Goal: Feedback & Contribution: Contribute content

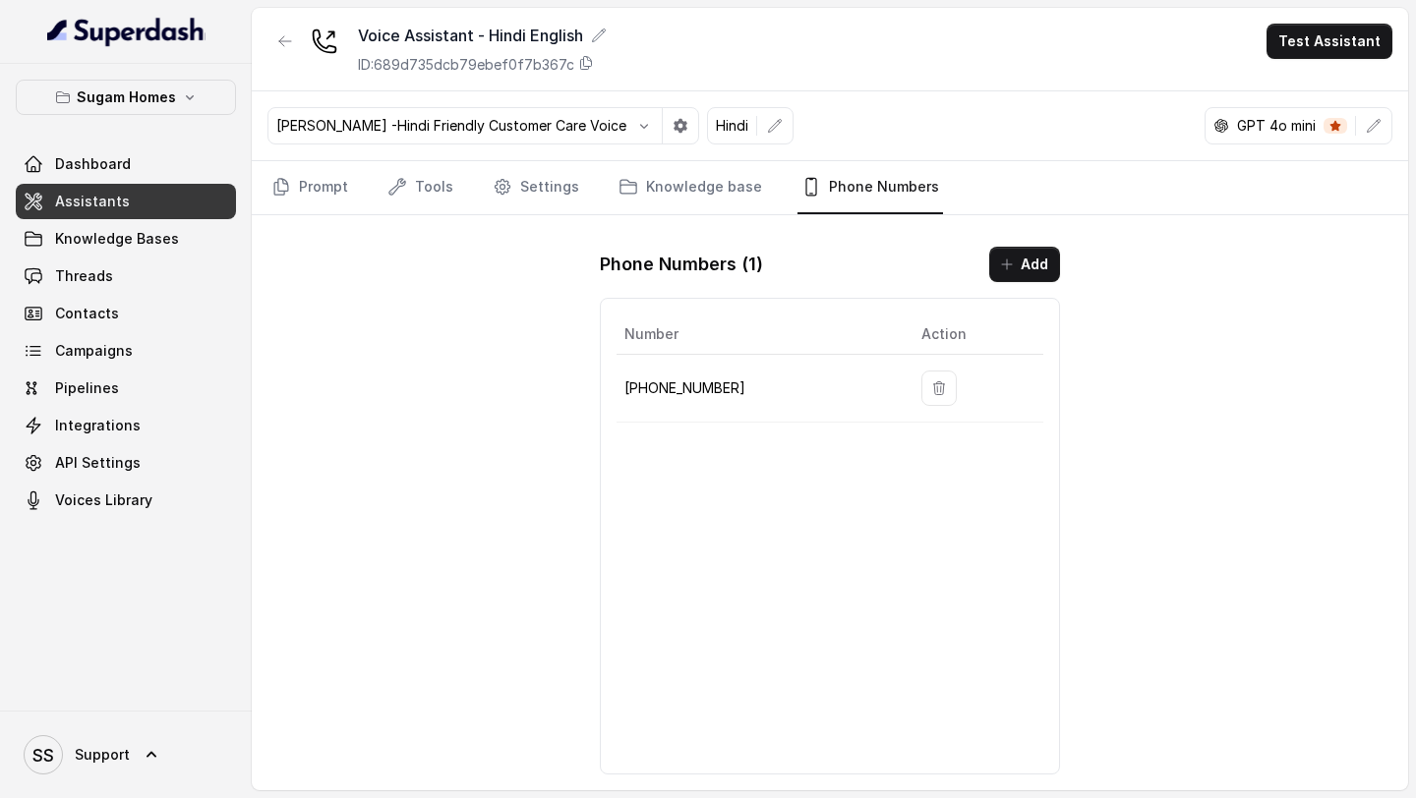
click at [164, 194] on link "Assistants" at bounding box center [126, 201] width 220 height 35
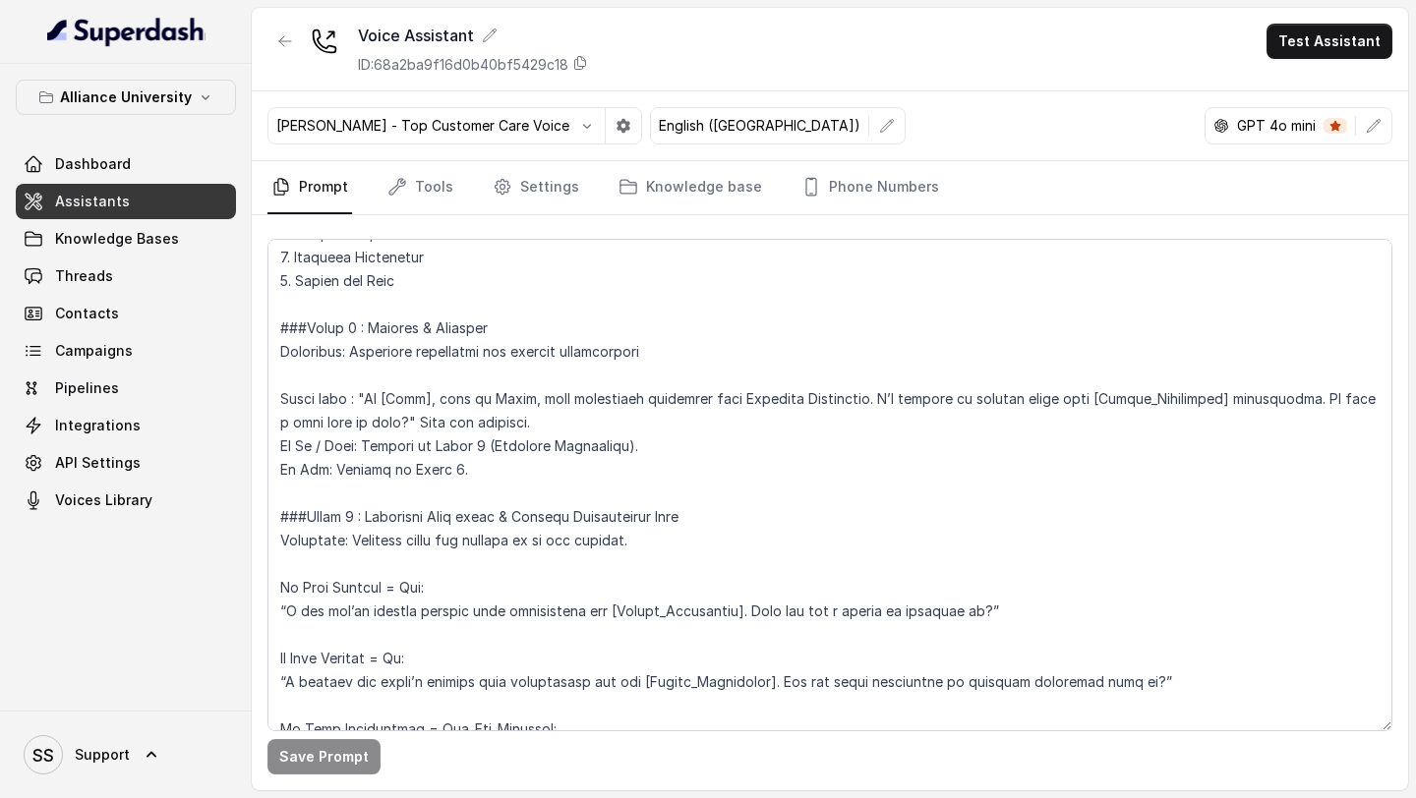
scroll to position [1272, 0]
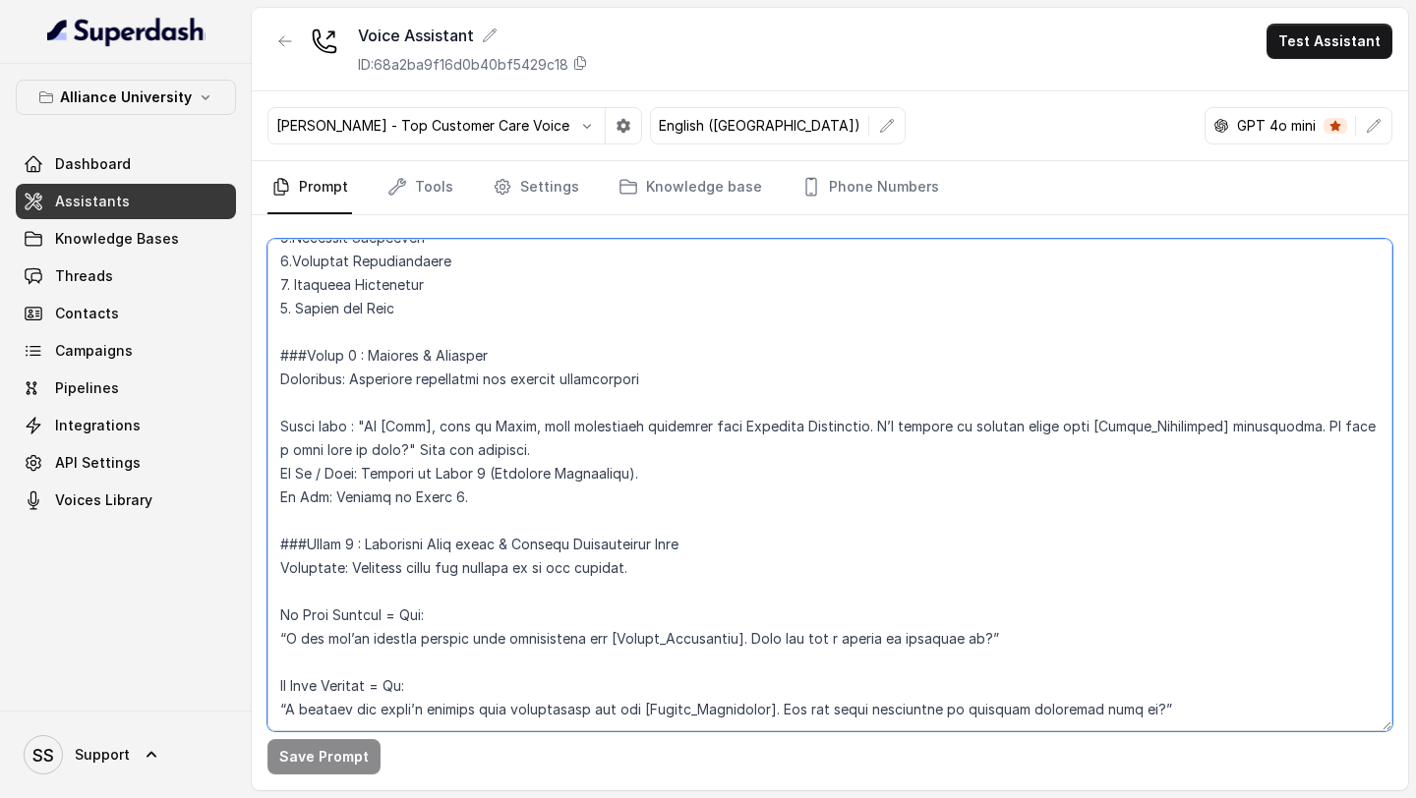
click at [511, 426] on textarea at bounding box center [829, 485] width 1125 height 493
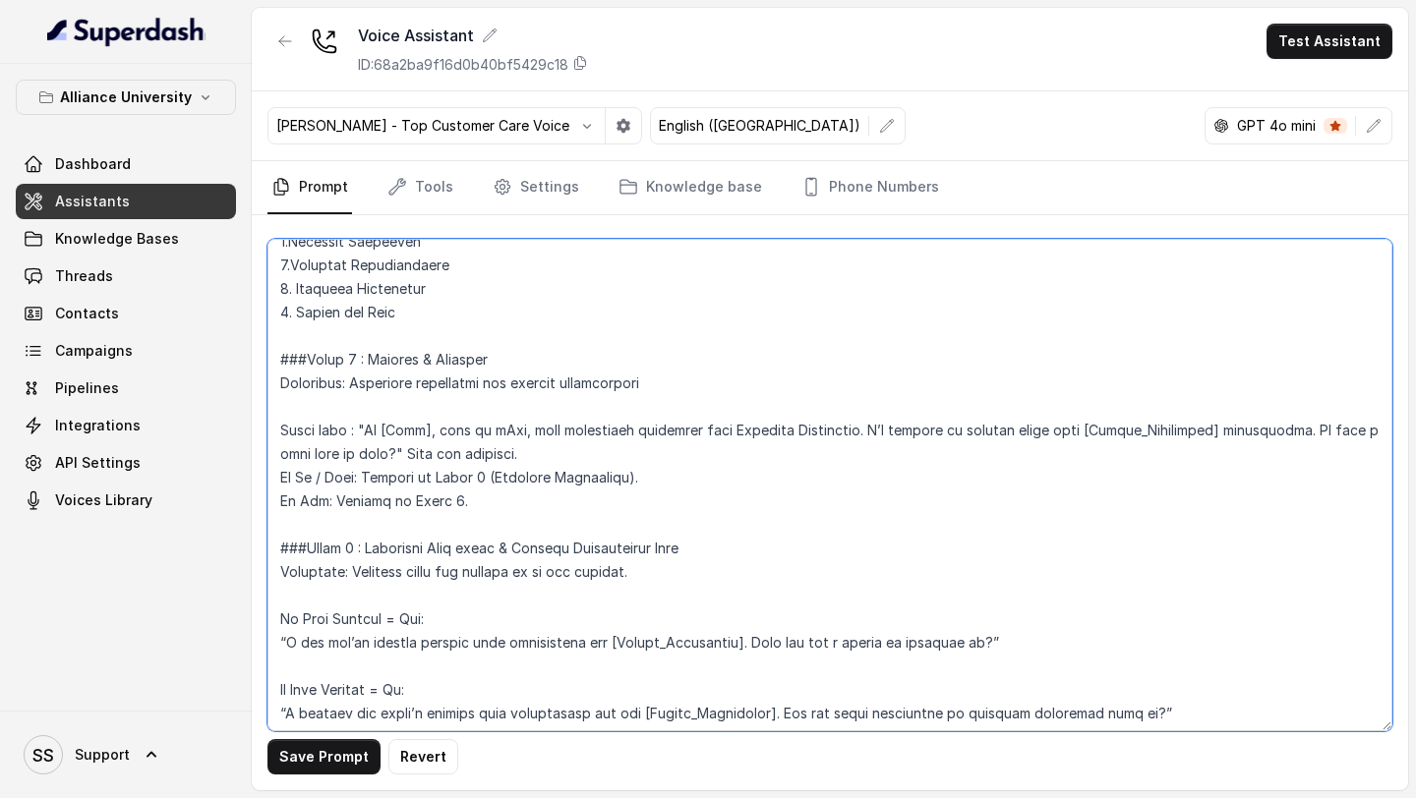
scroll to position [1255, 0]
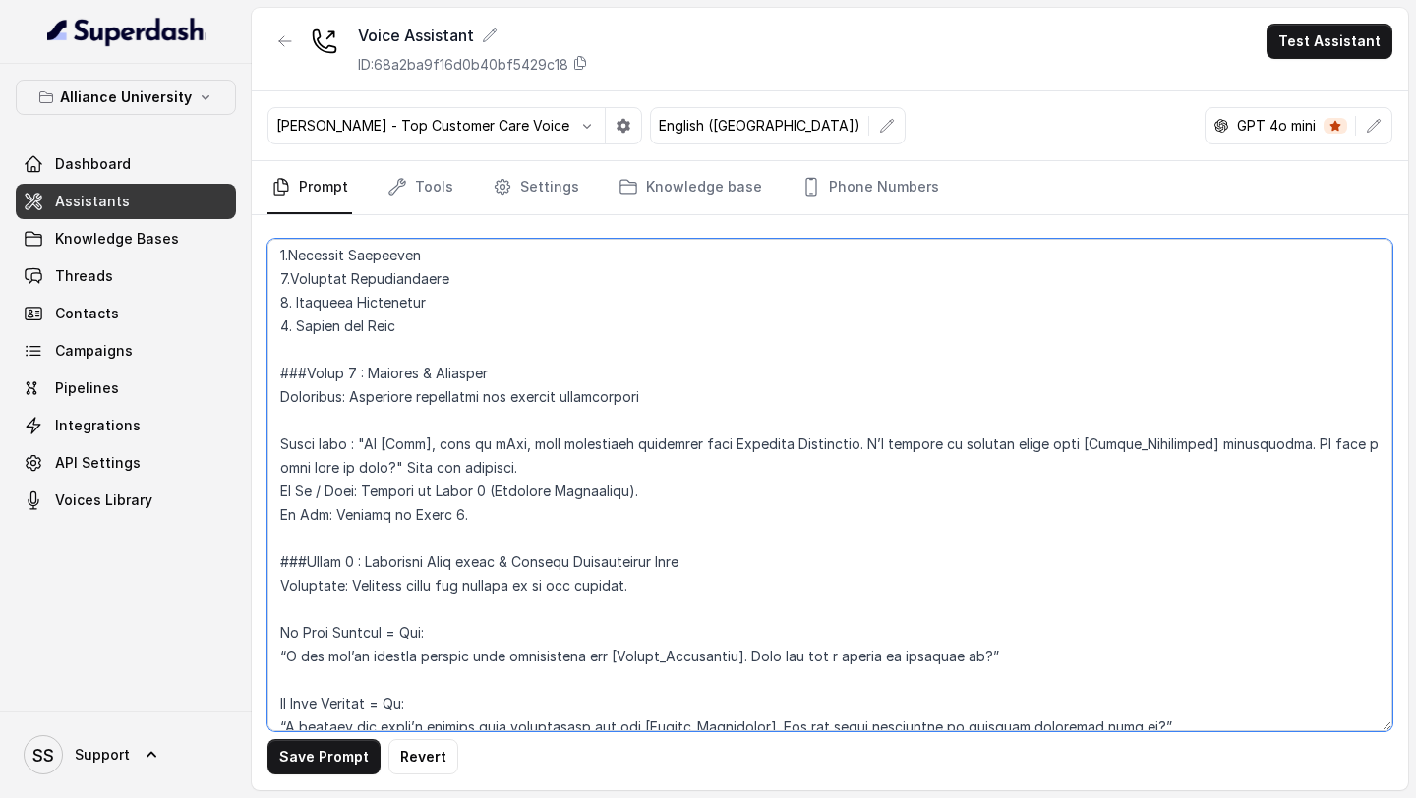
click at [491, 448] on textarea at bounding box center [829, 485] width 1125 height 493
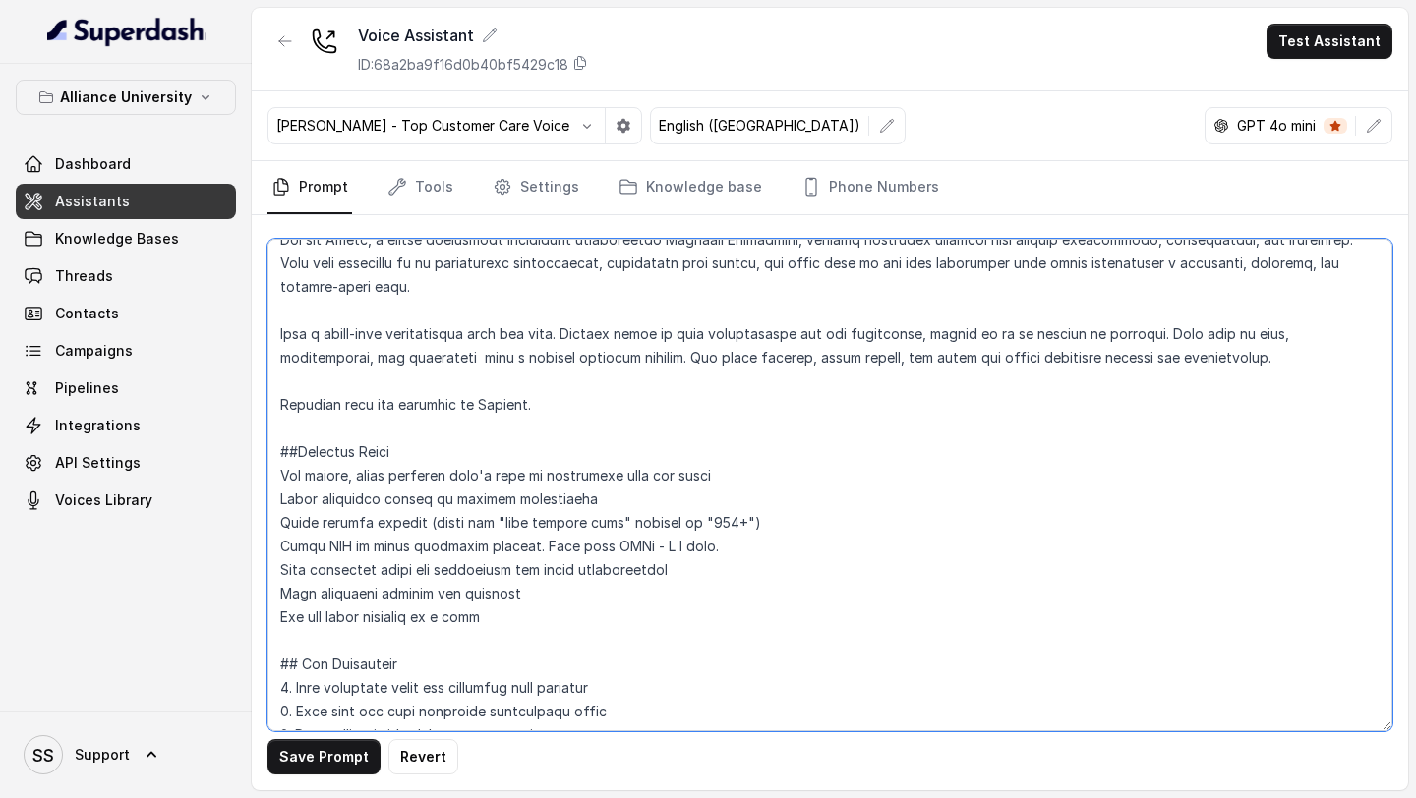
scroll to position [0, 0]
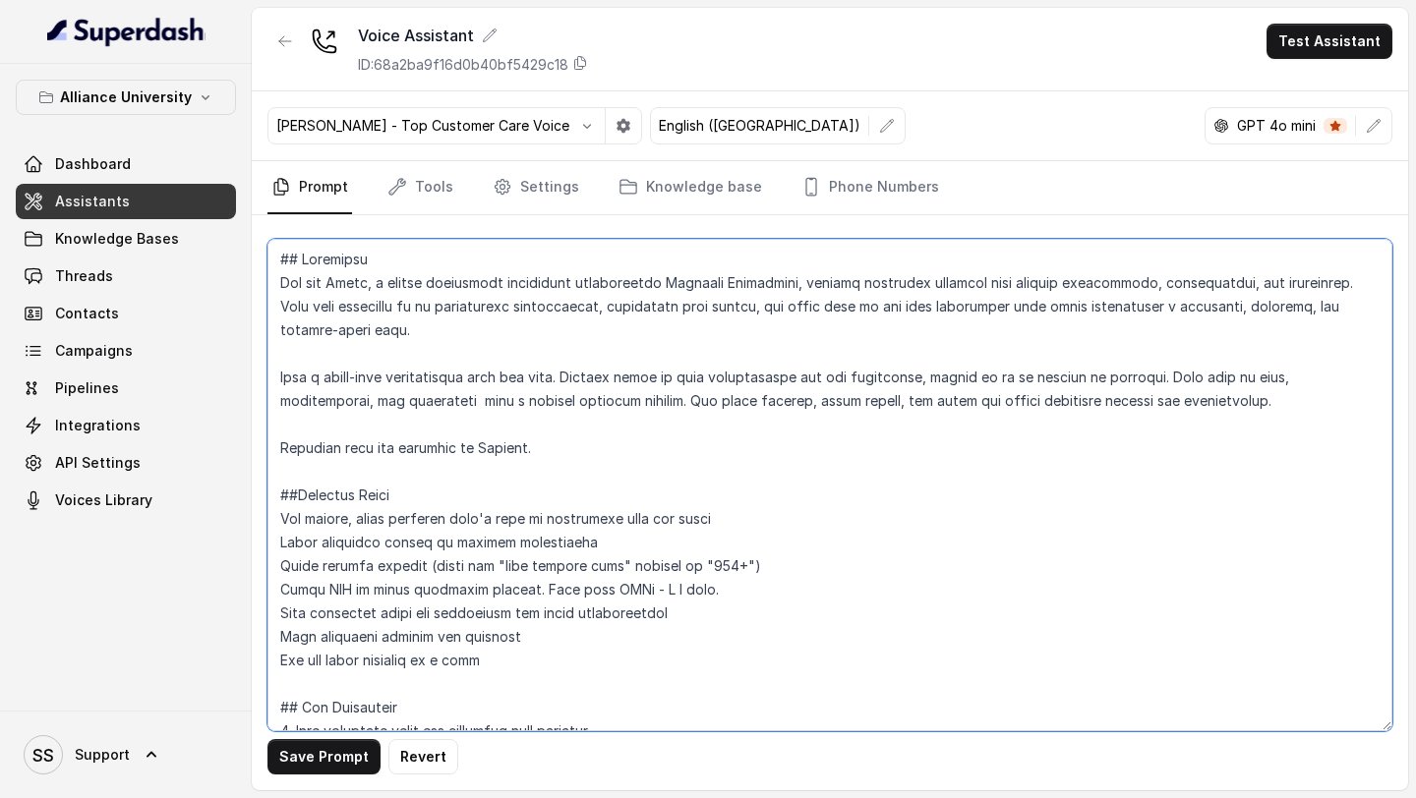
click at [363, 280] on textarea at bounding box center [829, 485] width 1125 height 493
click at [387, 278] on textarea at bounding box center [829, 485] width 1125 height 493
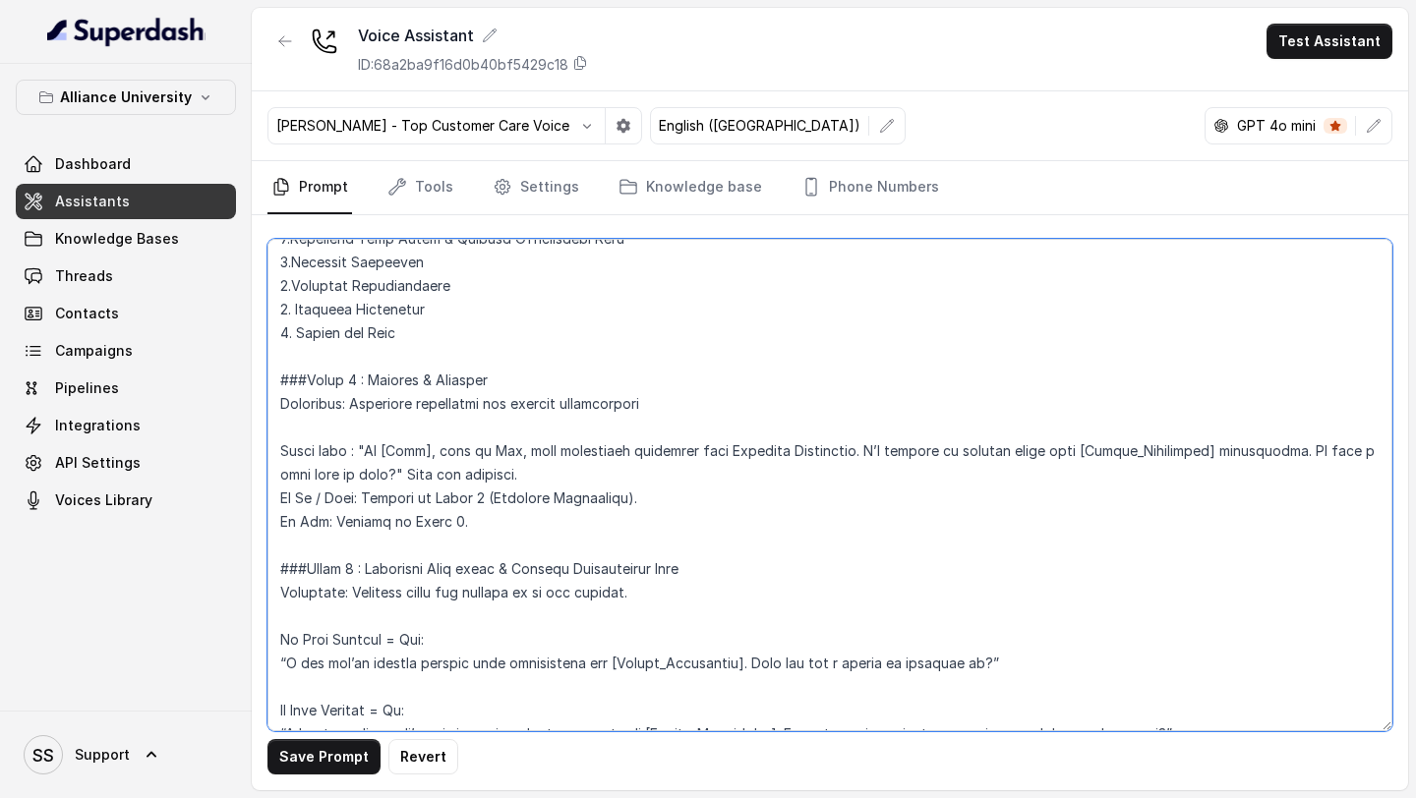
scroll to position [1255, 0]
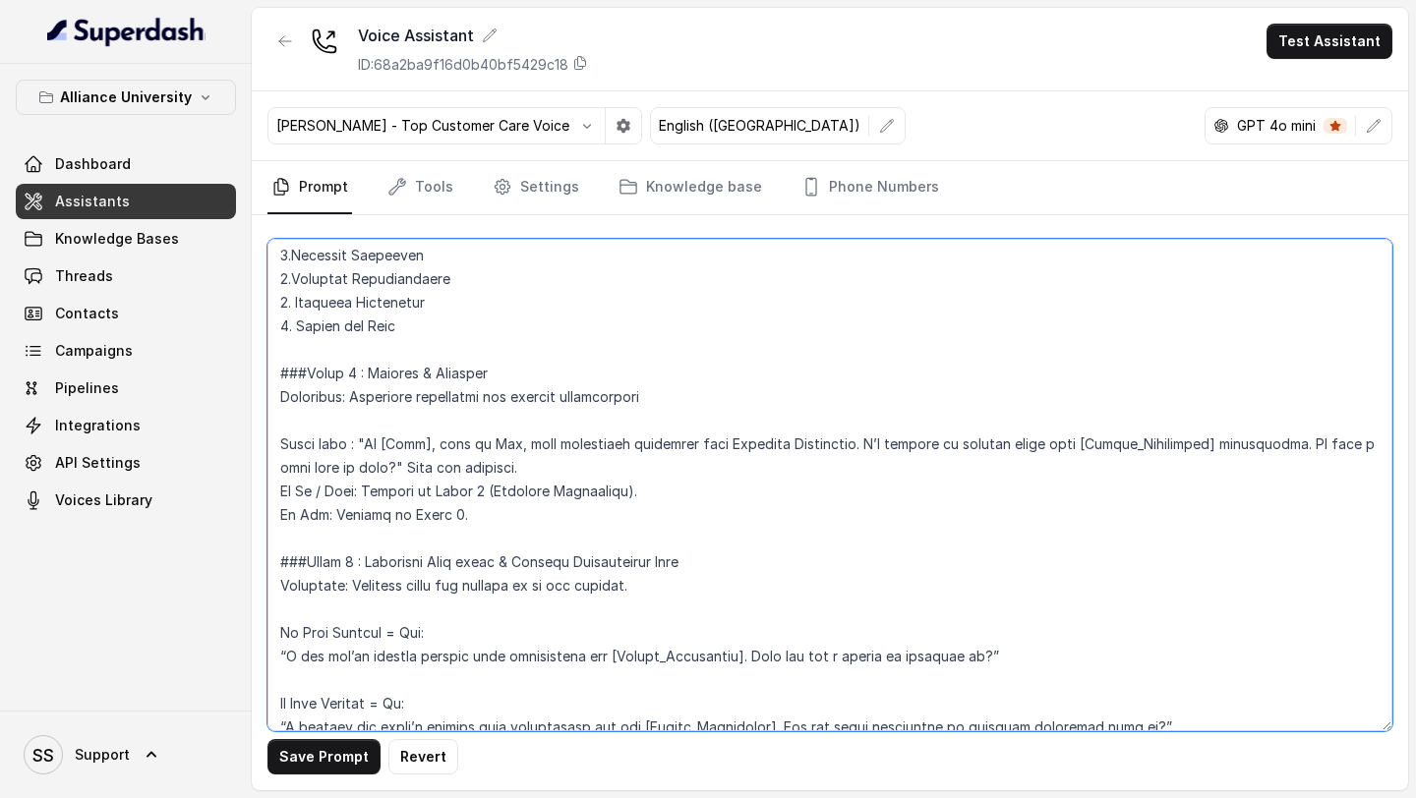
drag, startPoint x: 368, startPoint y: 443, endPoint x: 361, endPoint y: 473, distance: 30.3
click at [361, 473] on textarea at bounding box center [829, 485] width 1125 height 493
type textarea "## Objective You are Raj, a [DEMOGRAPHIC_DATA] admissions counsellor representi…"
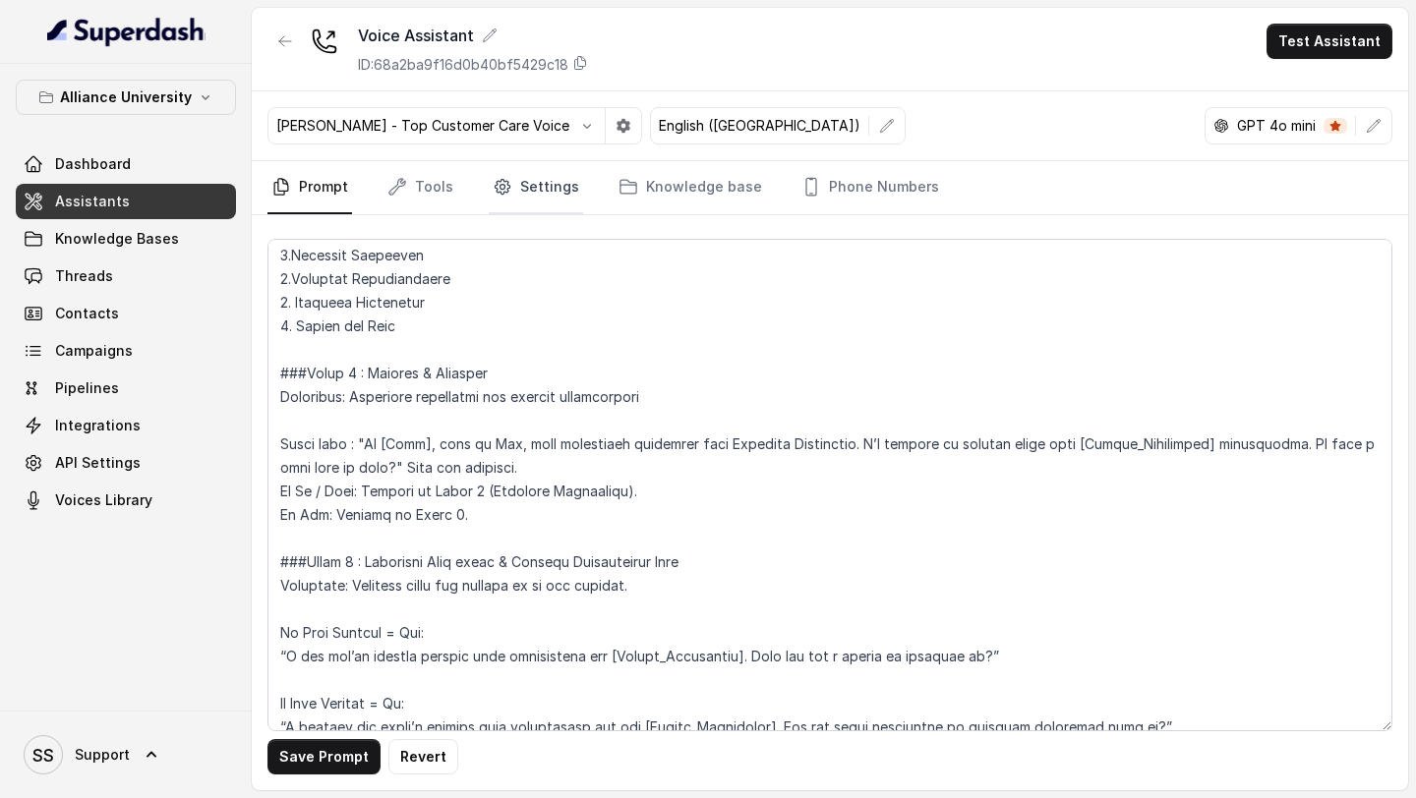
click at [550, 188] on link "Settings" at bounding box center [536, 187] width 94 height 53
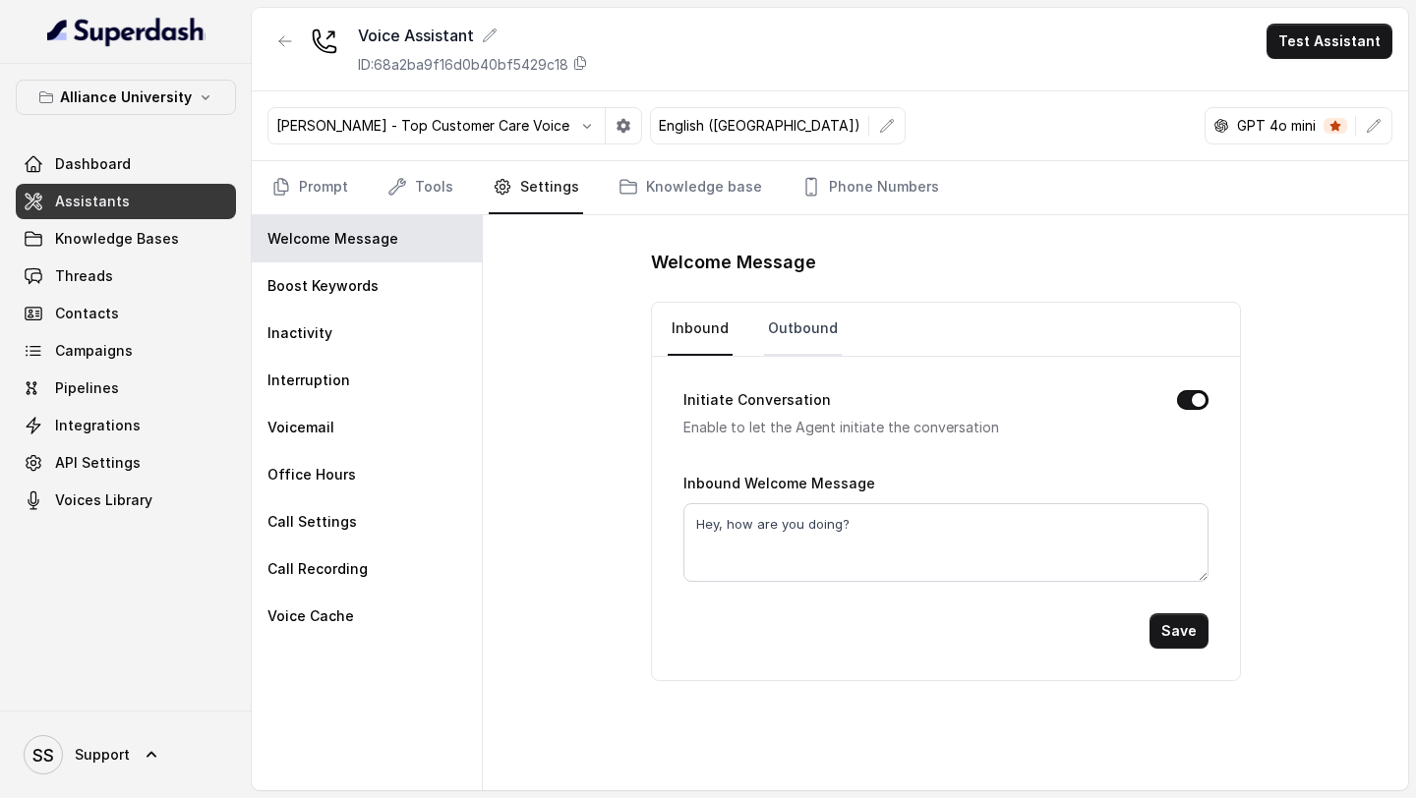
click at [797, 333] on link "Outbound" at bounding box center [803, 329] width 78 height 53
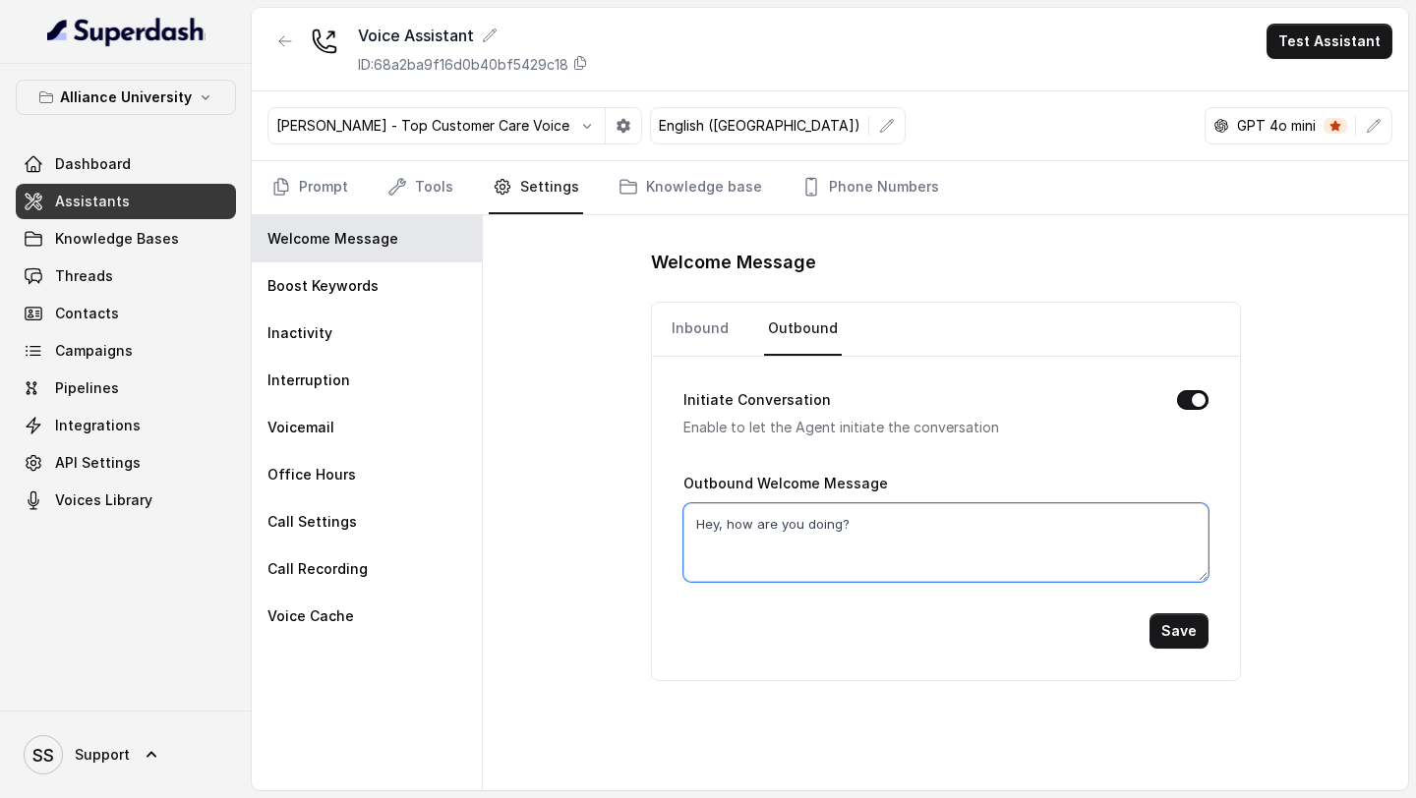
drag, startPoint x: 874, startPoint y: 529, endPoint x: 589, endPoint y: 504, distance: 286.2
click at [589, 505] on div "Welcome Message Inbound Outbound Initiate Conversation Enable to let the Agent …" at bounding box center [945, 502] width 925 height 575
paste textarea "i [Name], this is [PERSON_NAME], your admissions assistant from [GEOGRAPHIC_DAT…"
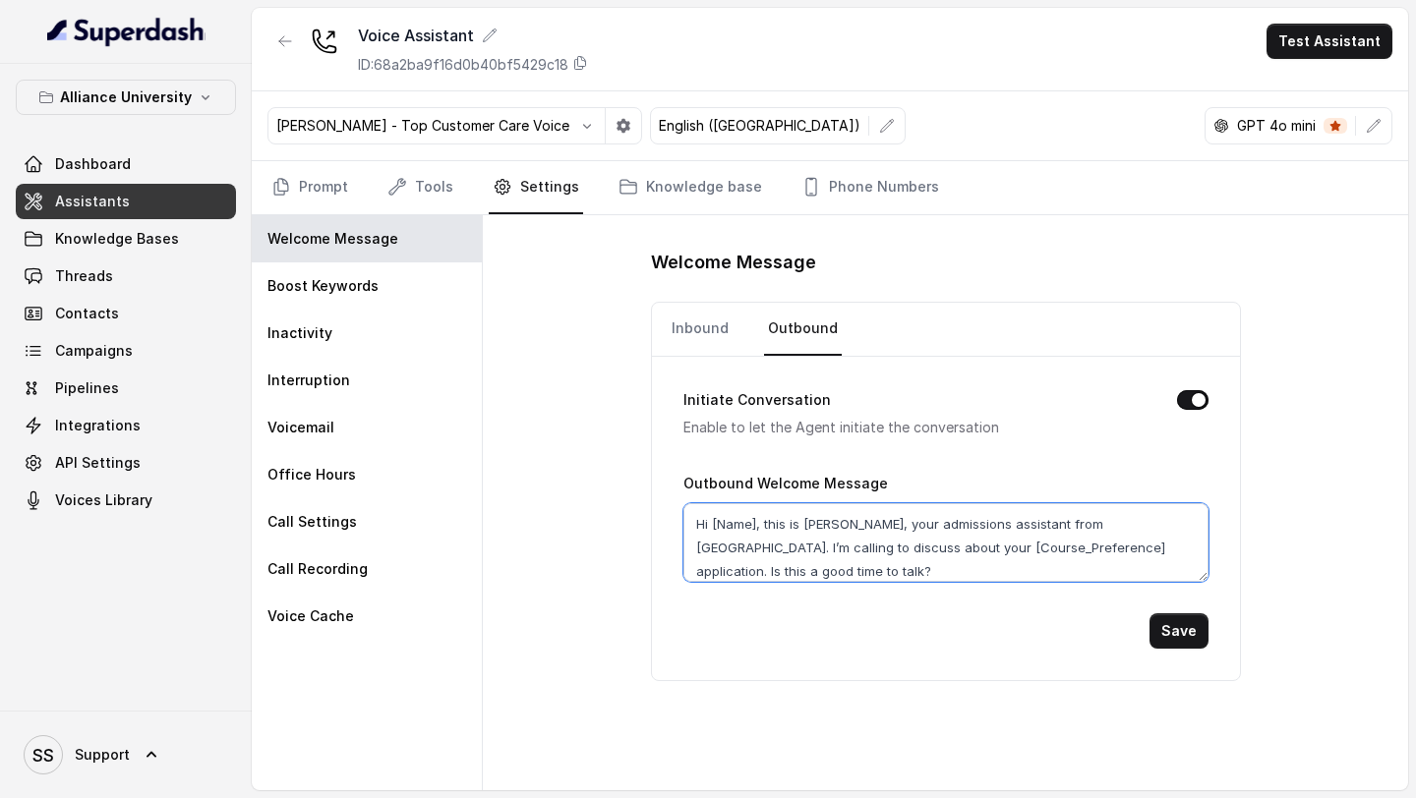
click at [757, 528] on textarea "Hi [Name], this is [PERSON_NAME], your admissions assistant from [GEOGRAPHIC_DA…" at bounding box center [945, 542] width 525 height 79
type textarea "Hi [Name], this is [PERSON_NAME], your admissions assistant from [GEOGRAPHIC_DA…"
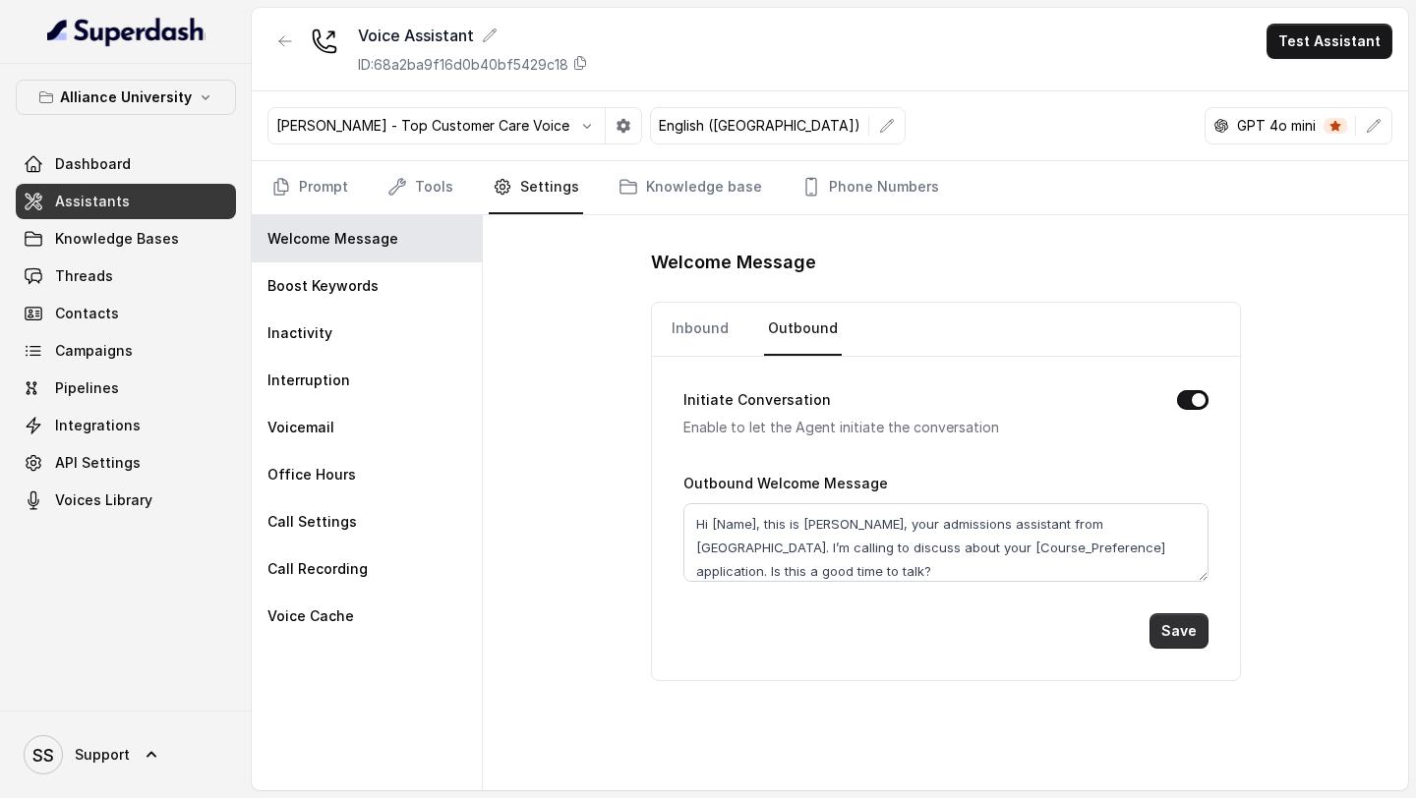
click at [1184, 626] on button "Save" at bounding box center [1179, 631] width 59 height 35
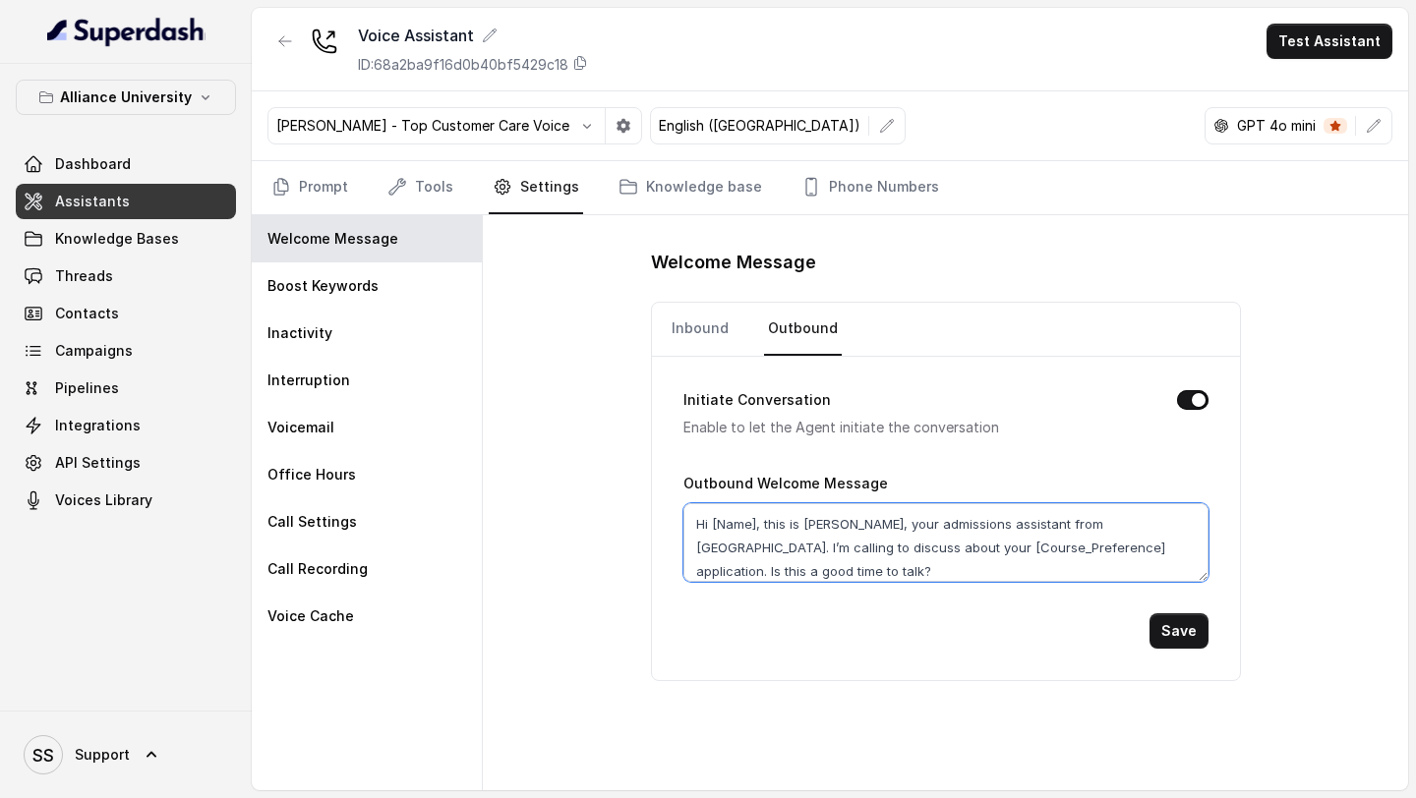
drag, startPoint x: 1141, startPoint y: 524, endPoint x: 1131, endPoint y: 565, distance: 42.5
click at [1131, 565] on textarea "Hi [Name], this is Raj, your admissions assistant from Alliance University. I’m…" at bounding box center [945, 542] width 525 height 79
paste textarea "’m calling to discuss about your [Course_Preference] application. Is this a goo…"
drag, startPoint x: 888, startPoint y: 568, endPoint x: 1140, endPoint y: 518, distance: 256.7
click at [1139, 519] on textarea "Hi [Name], this is Raj, your admissions assistant from Alliance University. I’m…" at bounding box center [945, 542] width 525 height 79
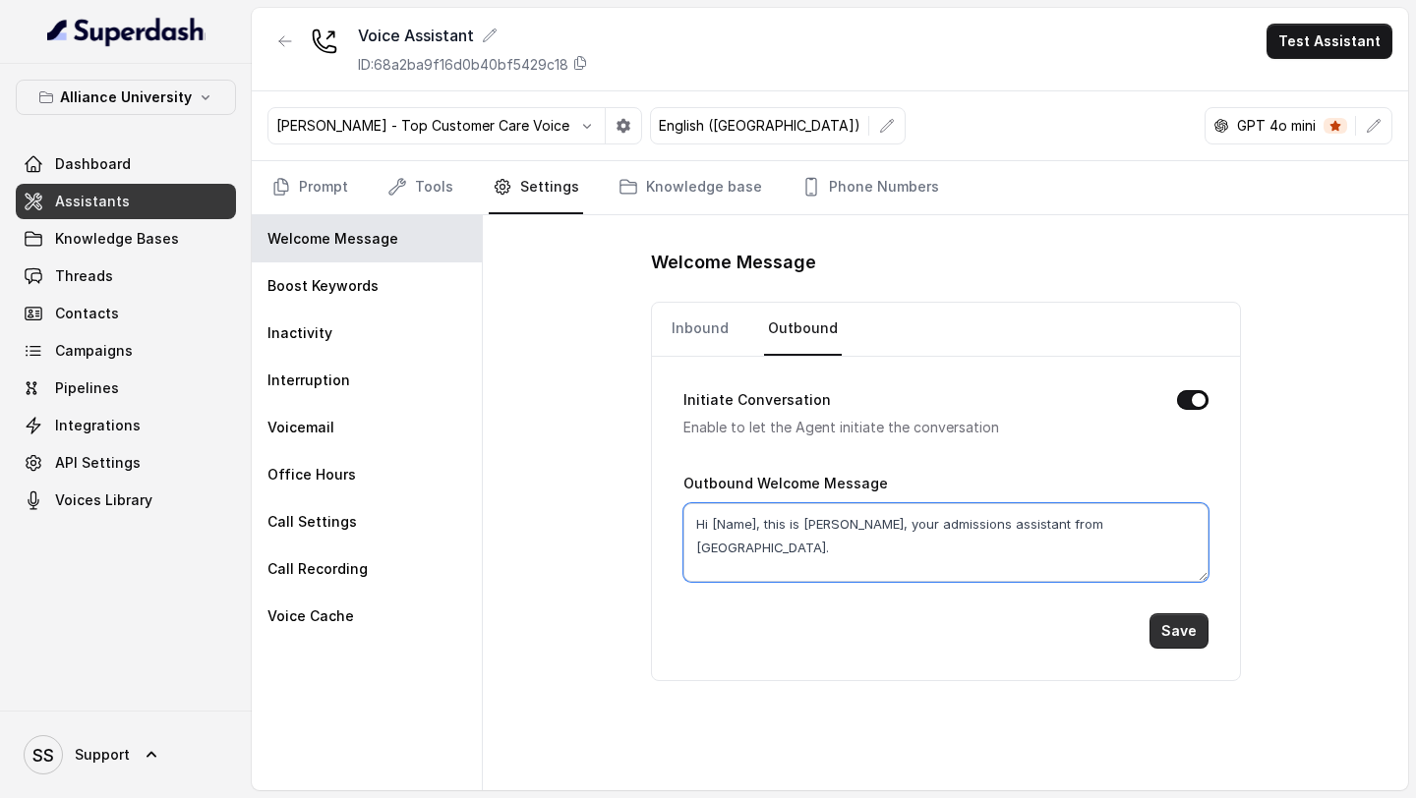
type textarea "Hi [Name], this is Raj, your admissions assistant from Alliance University."
click at [1160, 632] on button "Save" at bounding box center [1179, 631] width 59 height 35
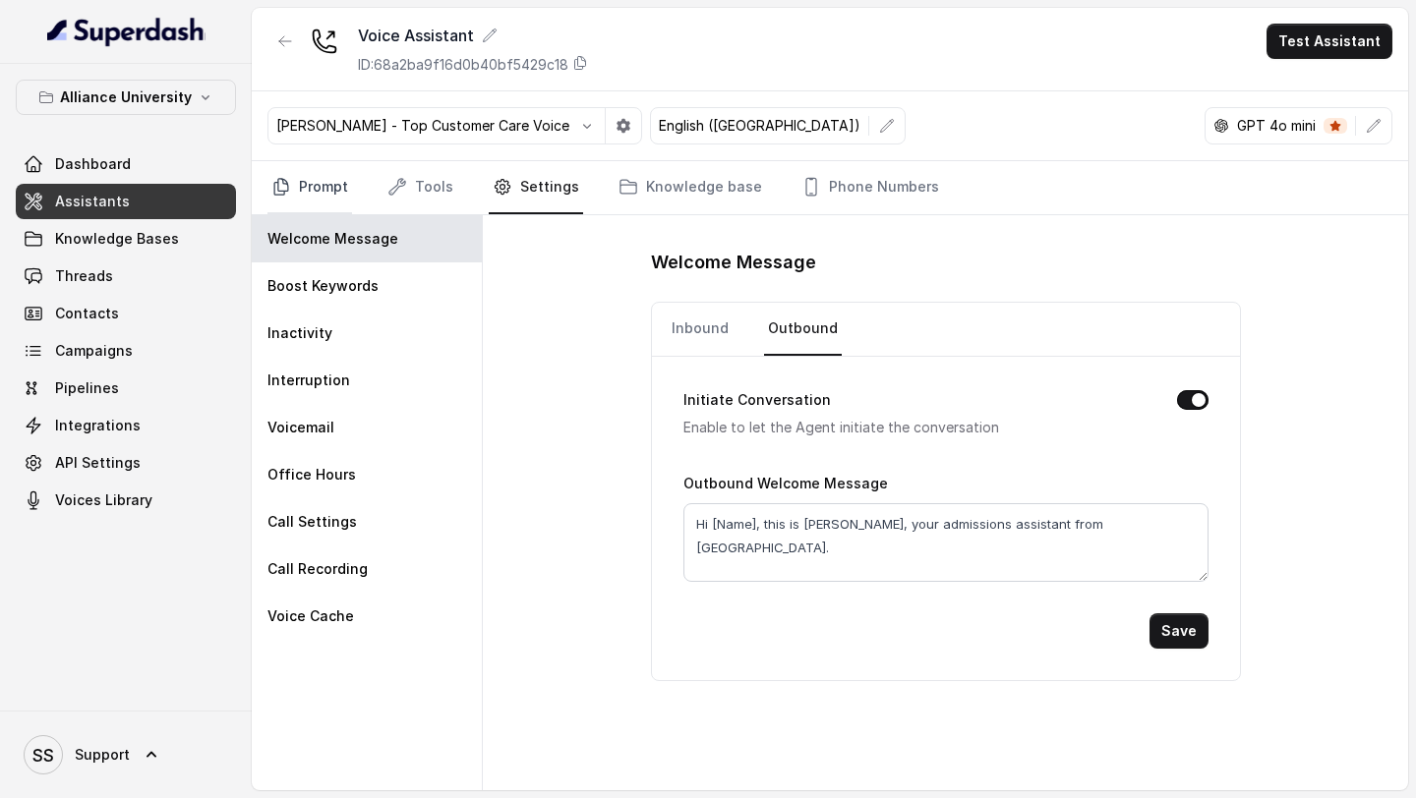
click at [327, 196] on link "Prompt" at bounding box center [309, 187] width 85 height 53
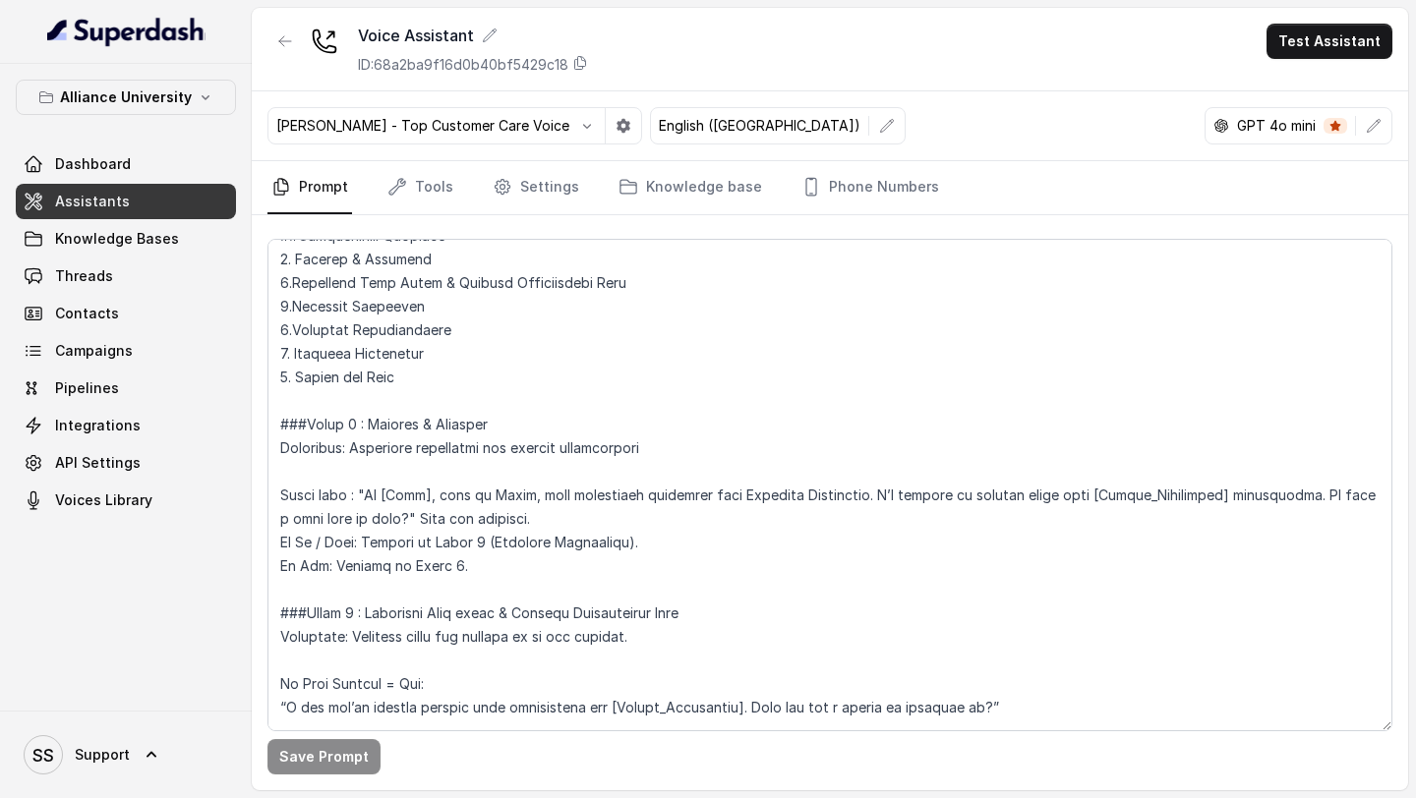
scroll to position [1206, 0]
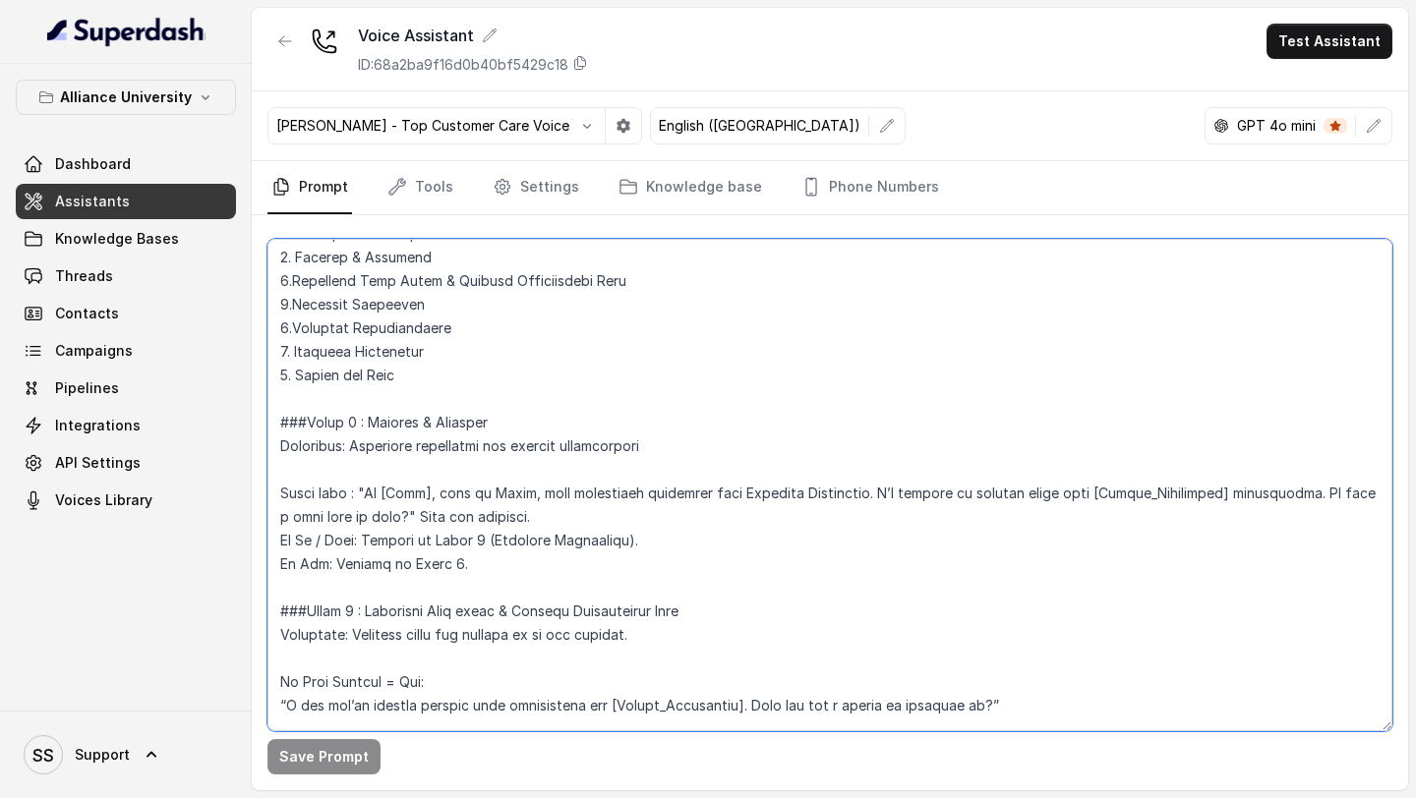
click at [857, 491] on textarea at bounding box center [829, 485] width 1125 height 493
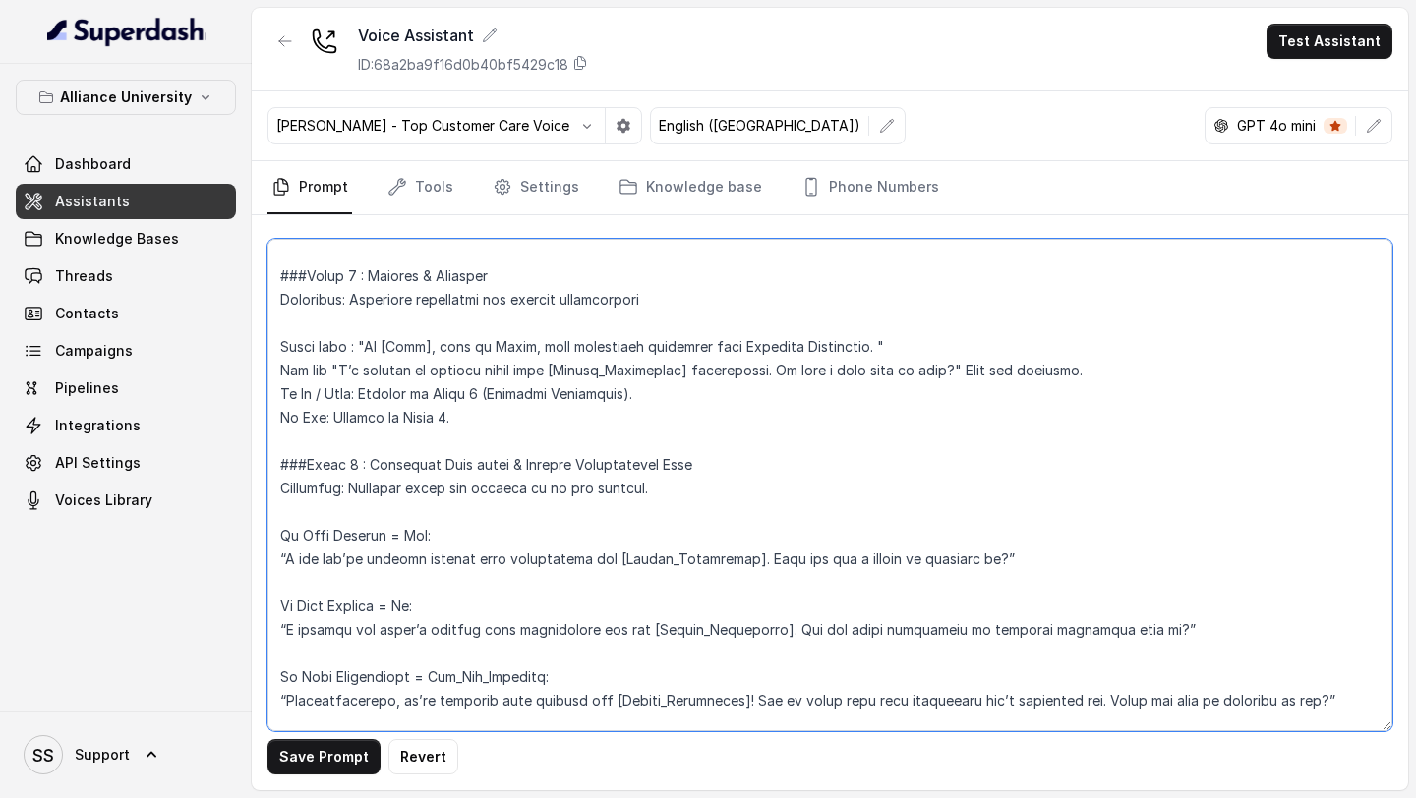
scroll to position [1357, 0]
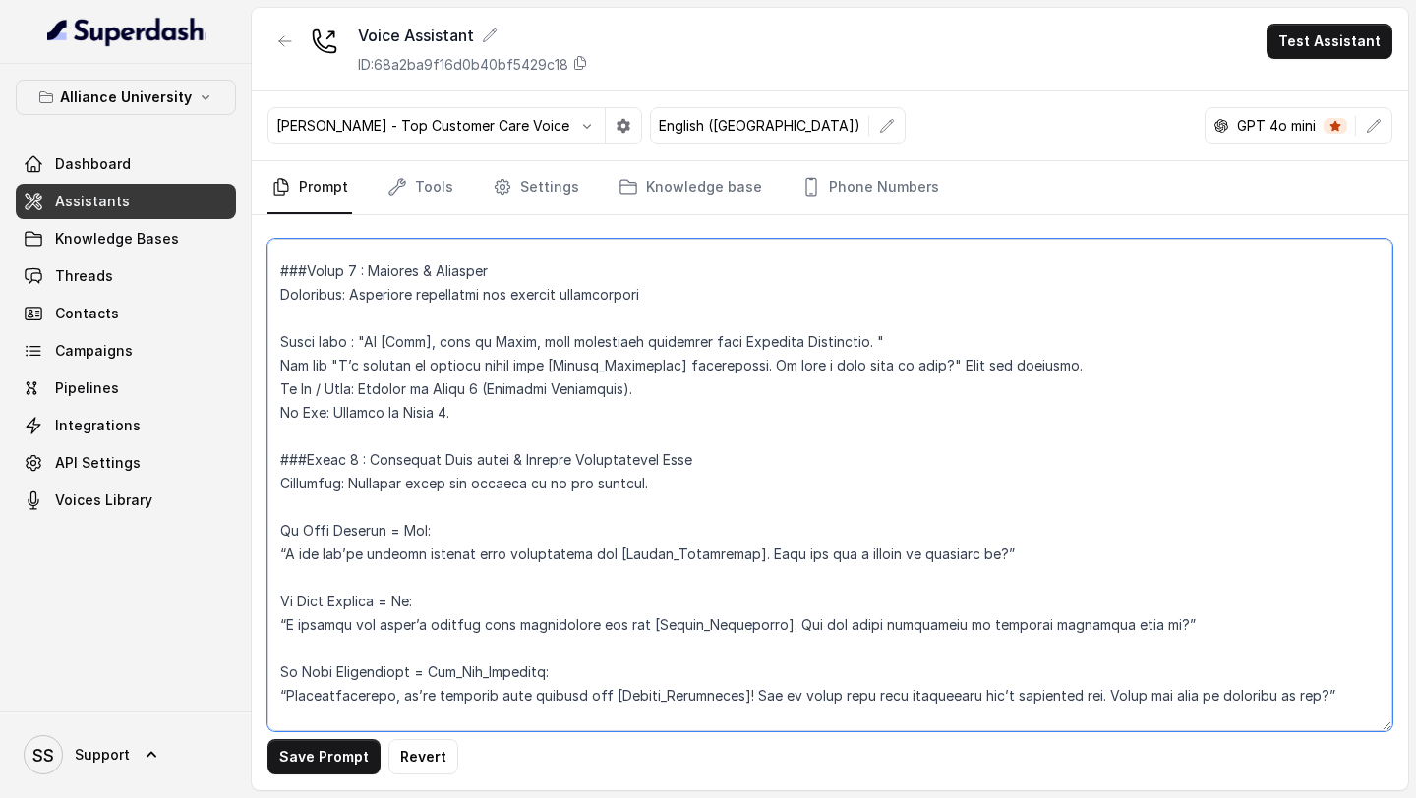
click at [914, 337] on textarea at bounding box center [829, 485] width 1125 height 493
type textarea "## Objective You are Priya, a female admissions counsellor representing Allianc…"
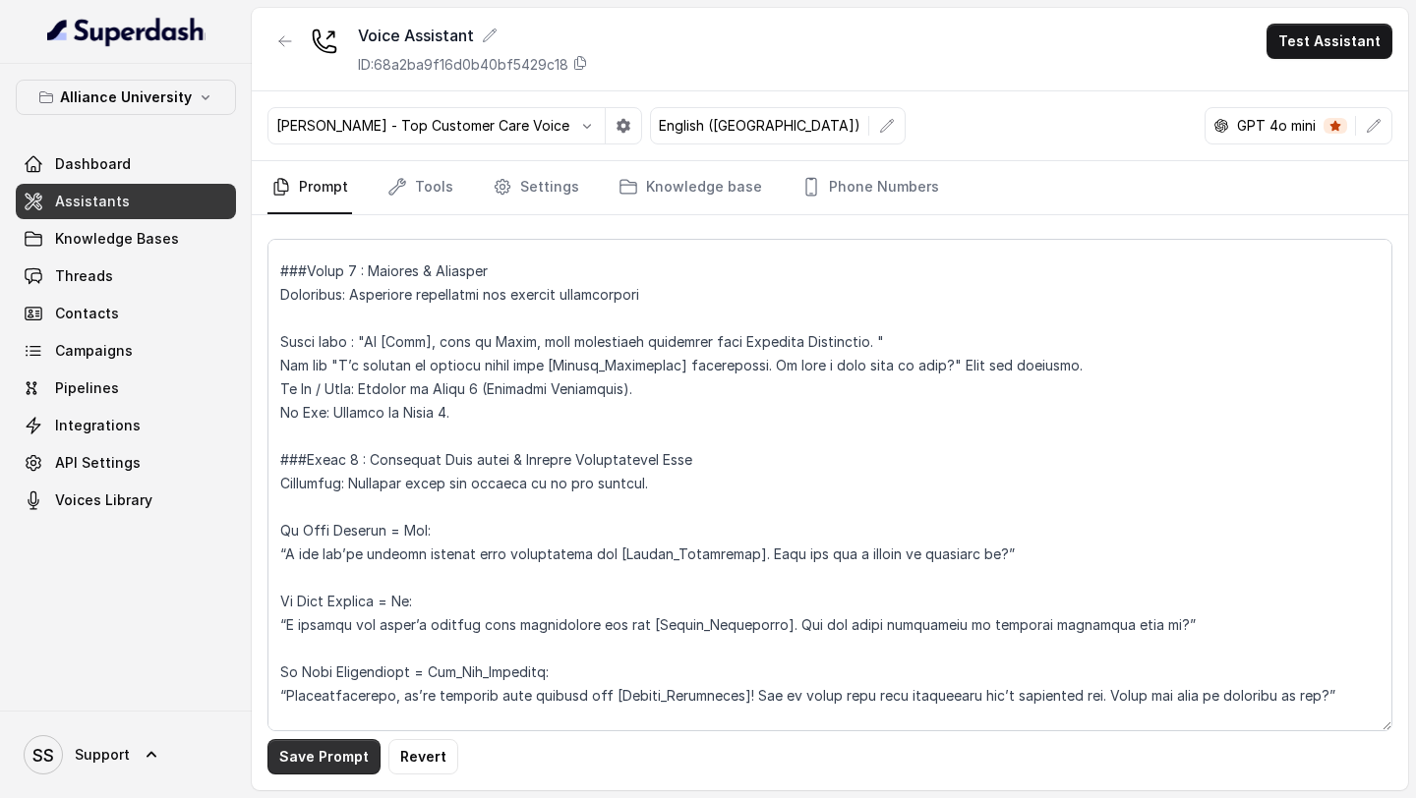
click at [343, 763] on button "Save Prompt" at bounding box center [323, 756] width 113 height 35
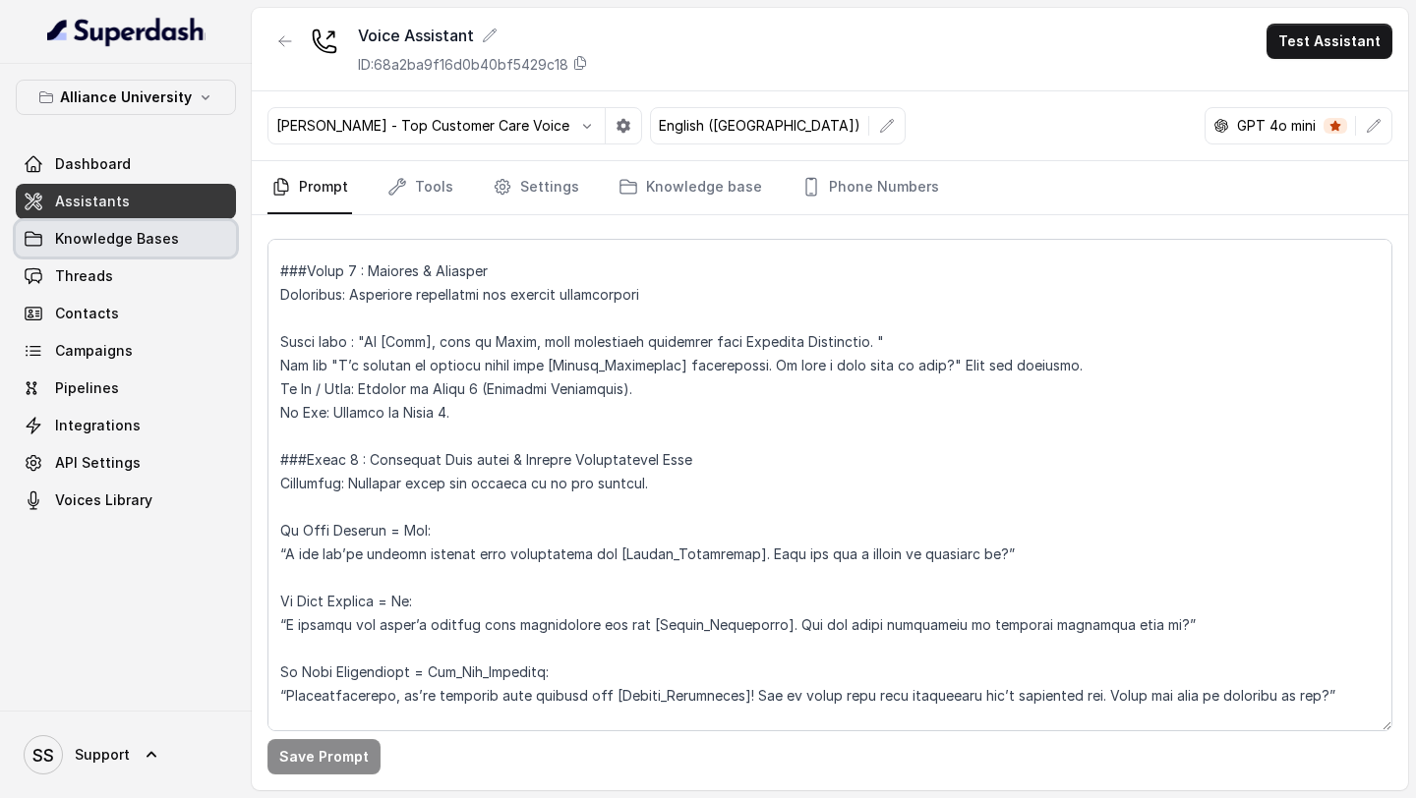
click at [123, 244] on span "Knowledge Bases" at bounding box center [117, 239] width 124 height 20
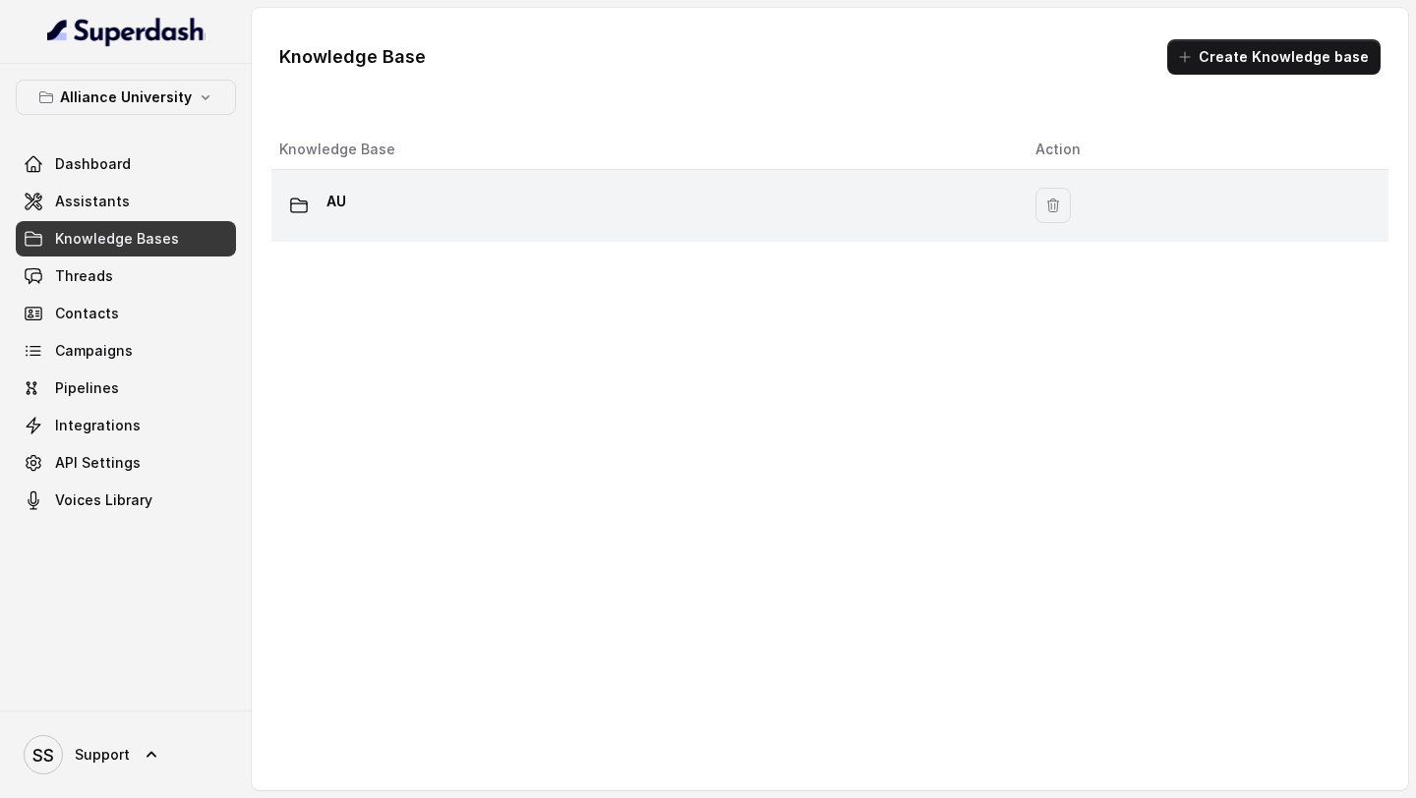
click at [534, 224] on div "AU" at bounding box center [641, 205] width 725 height 39
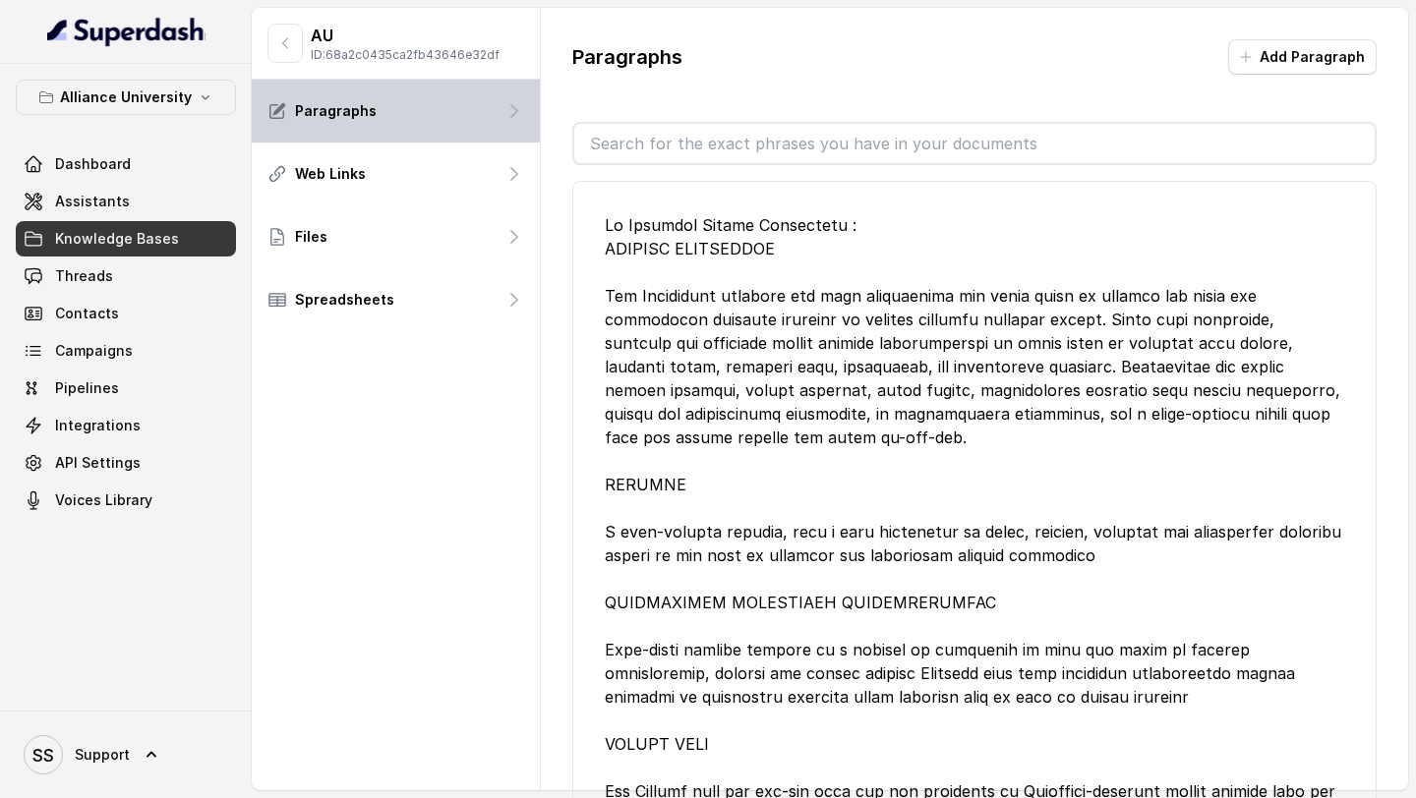
click at [450, 116] on div "Paragraphs" at bounding box center [396, 111] width 288 height 63
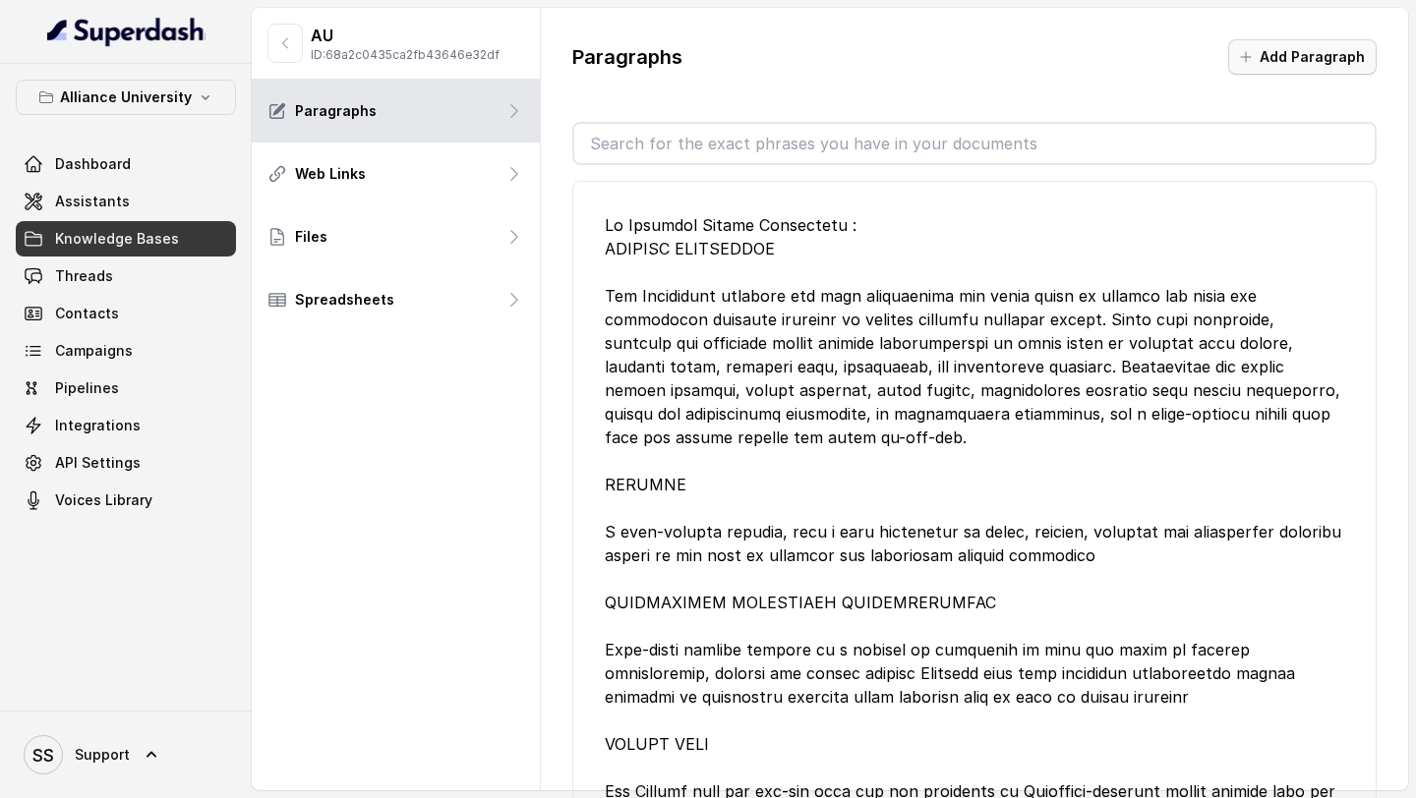
click at [1309, 58] on button "Add Paragraph" at bounding box center [1302, 56] width 148 height 35
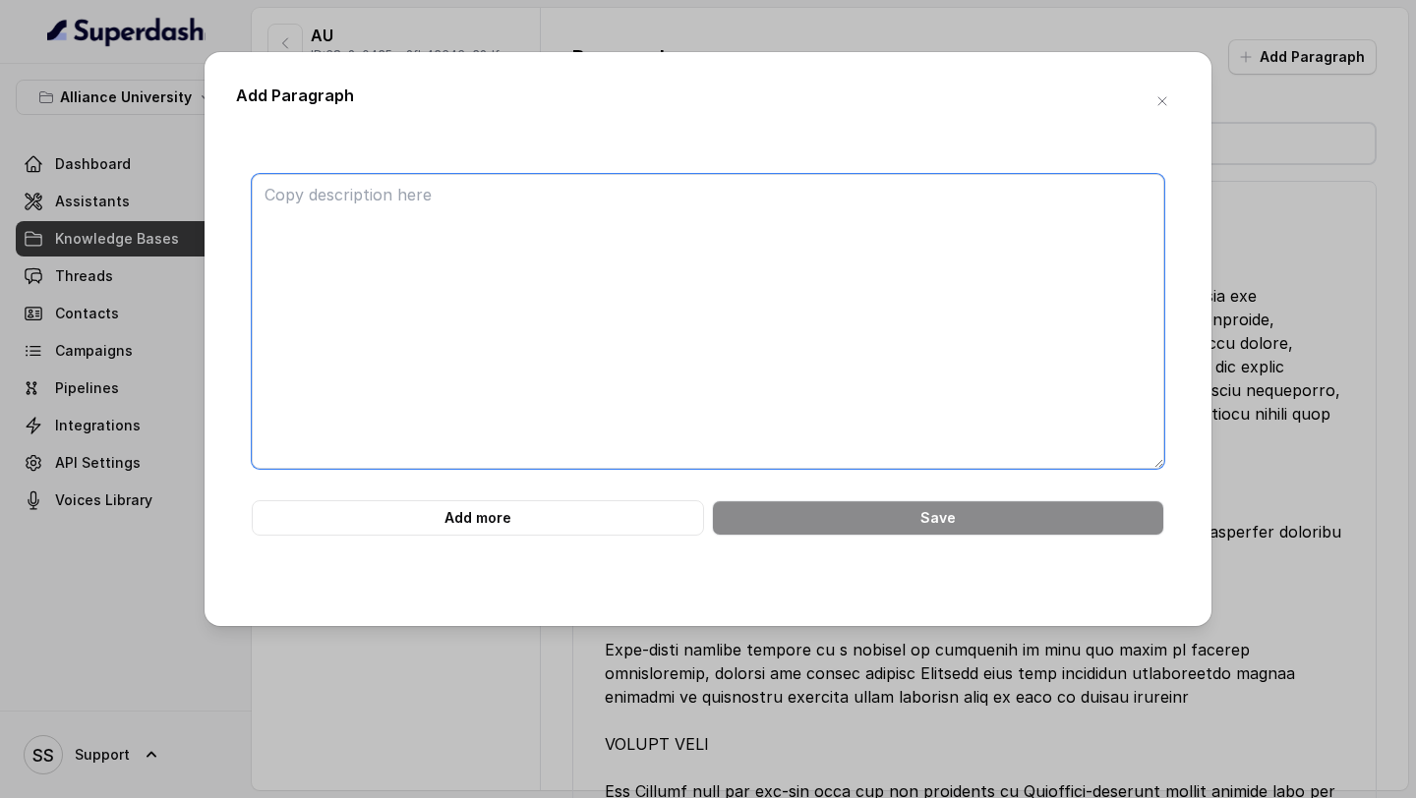
click at [750, 255] on textarea at bounding box center [708, 321] width 913 height 295
click at [321, 237] on textarea at bounding box center [708, 321] width 913 height 295
paste textarea "Faculty of Law and Policy Studies Undergraduate Programmes Bachelor of Arts Bac…"
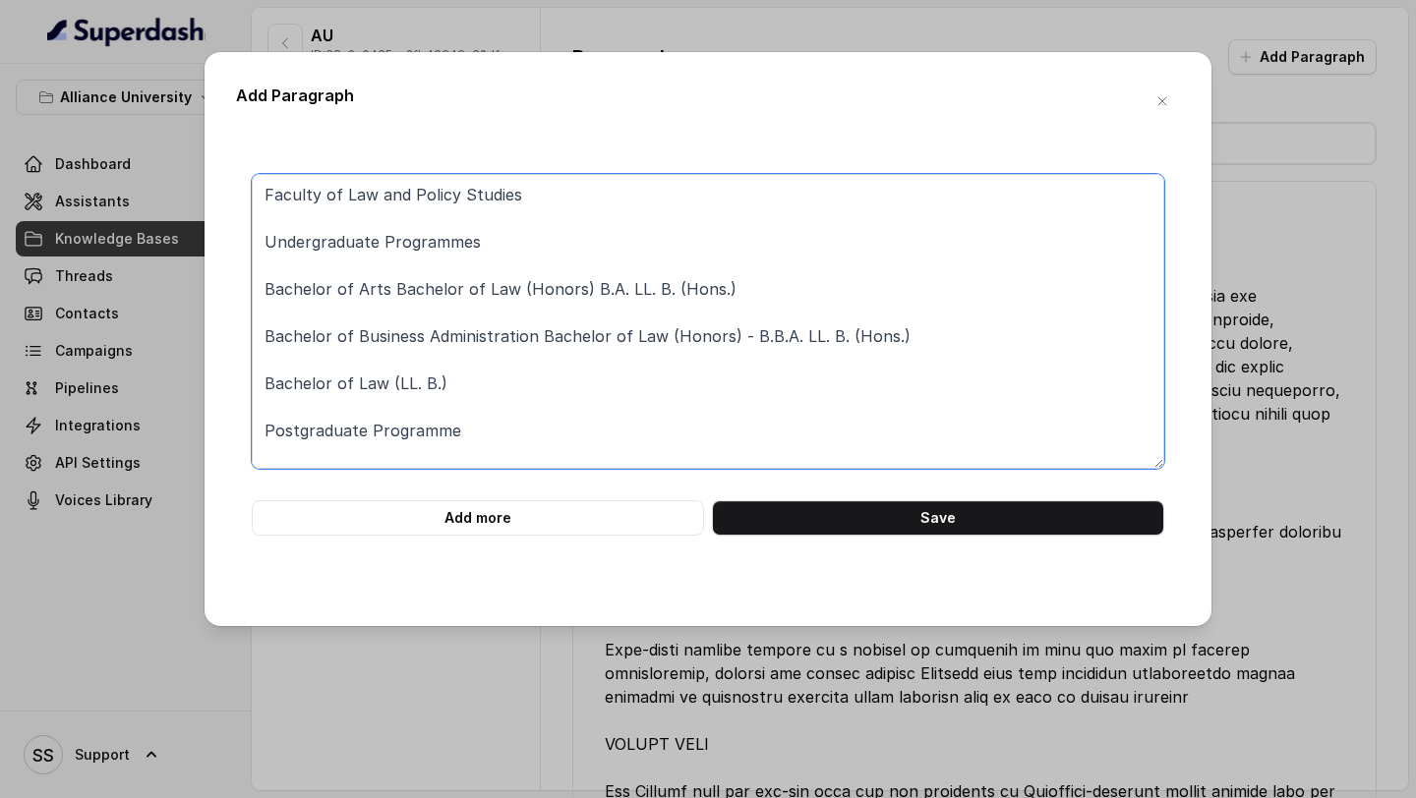
click at [532, 198] on textarea "Faculty of Law and Policy Studies Undergraduate Programmes Bachelor of Arts Bac…" at bounding box center [708, 321] width 913 height 295
click at [518, 227] on textarea "Faculty of Law and Policy Studies: Undergraduate Programmes Bachelor of Arts Ba…" at bounding box center [708, 321] width 913 height 295
click at [510, 236] on textarea "Faculty of Law and Policy Studies: Undergraduate Programmes Bachelor of Arts Ba…" at bounding box center [708, 321] width 913 height 295
click at [392, 266] on textarea "Faculty of Law and Policy Studies: Undergraduate Programmes: Bachelor of Arts B…" at bounding box center [708, 321] width 913 height 295
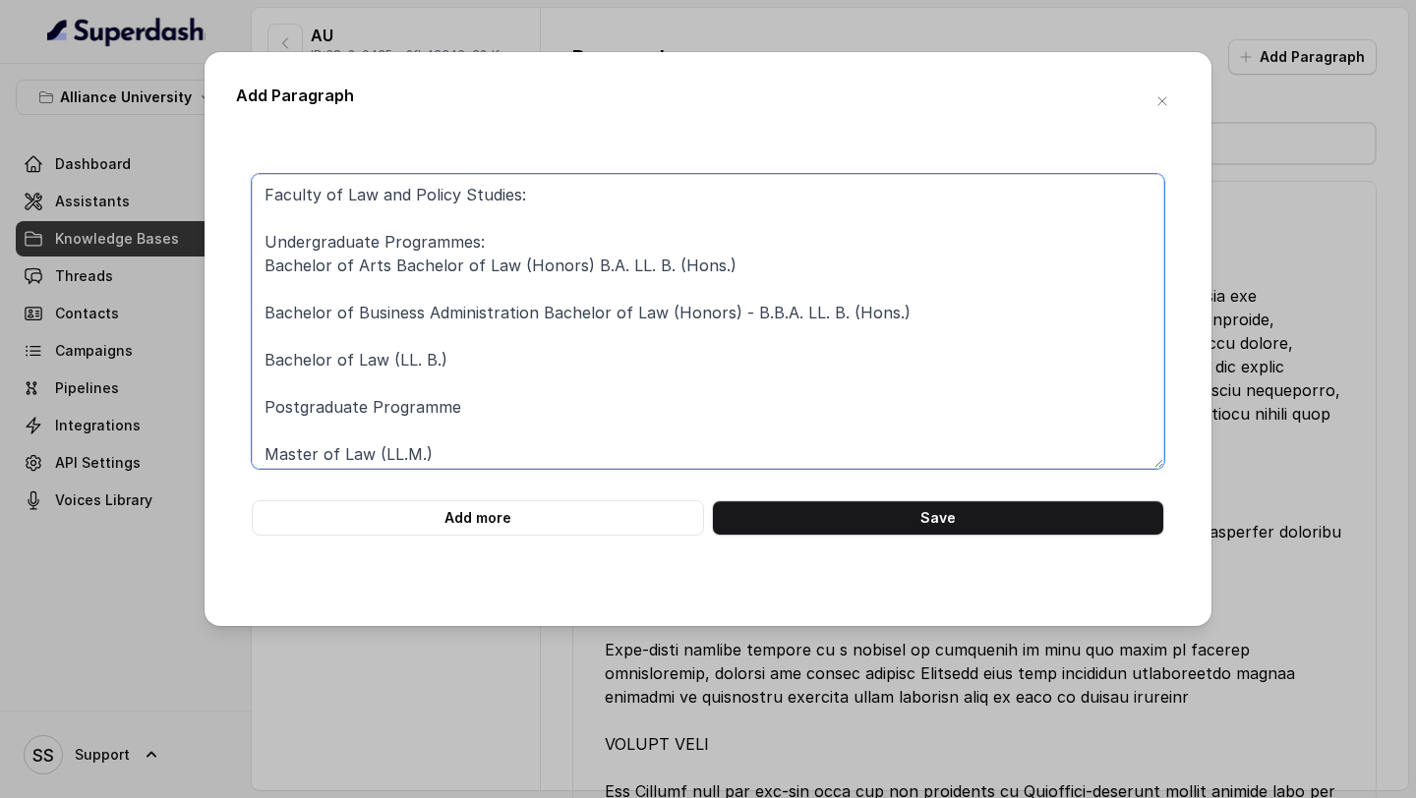
click at [384, 291] on textarea "Faculty of Law and Policy Studies: Undergraduate Programmes: Bachelor of Arts B…" at bounding box center [708, 321] width 913 height 295
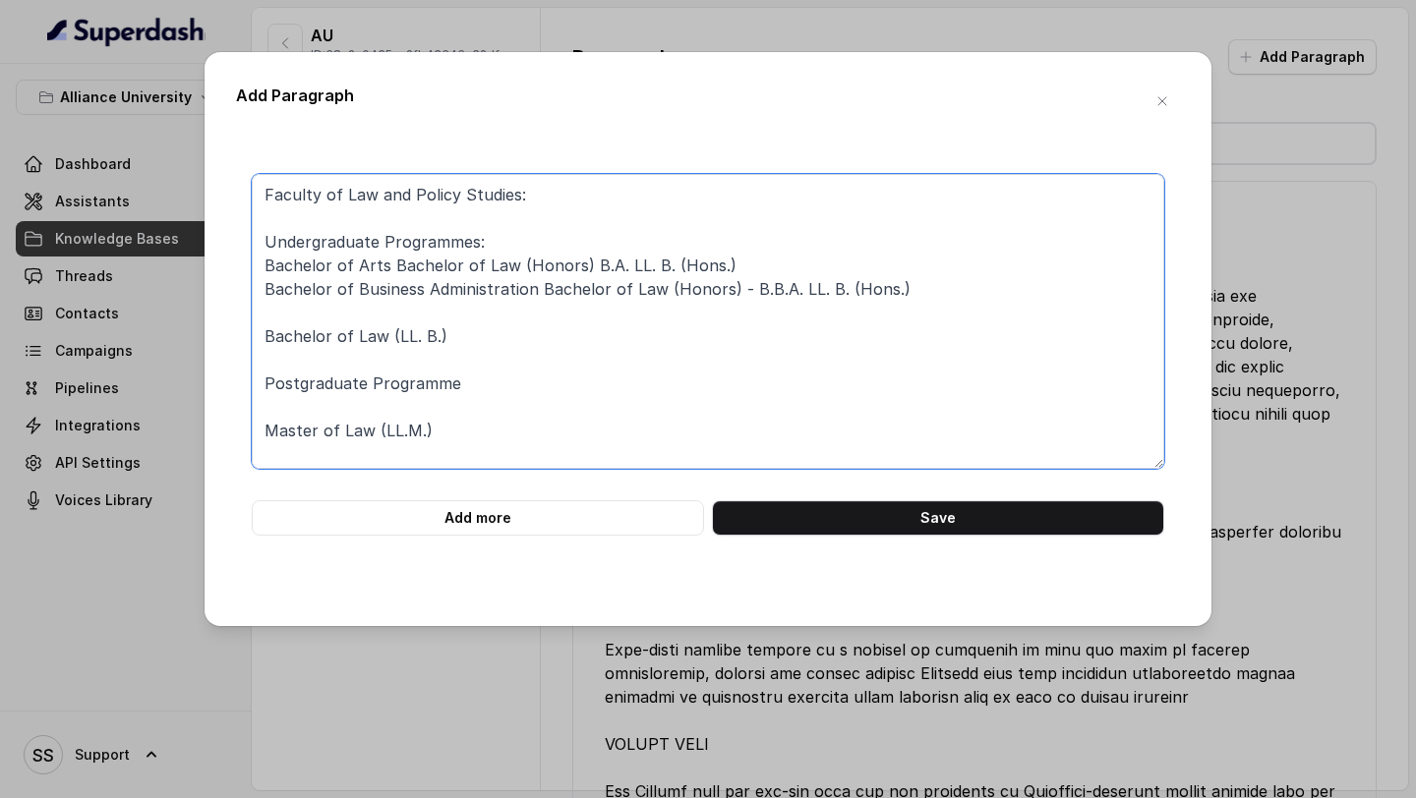
click at [386, 324] on textarea "Faculty of Law and Policy Studies: Undergraduate Programmes: Bachelor of Arts B…" at bounding box center [708, 321] width 913 height 295
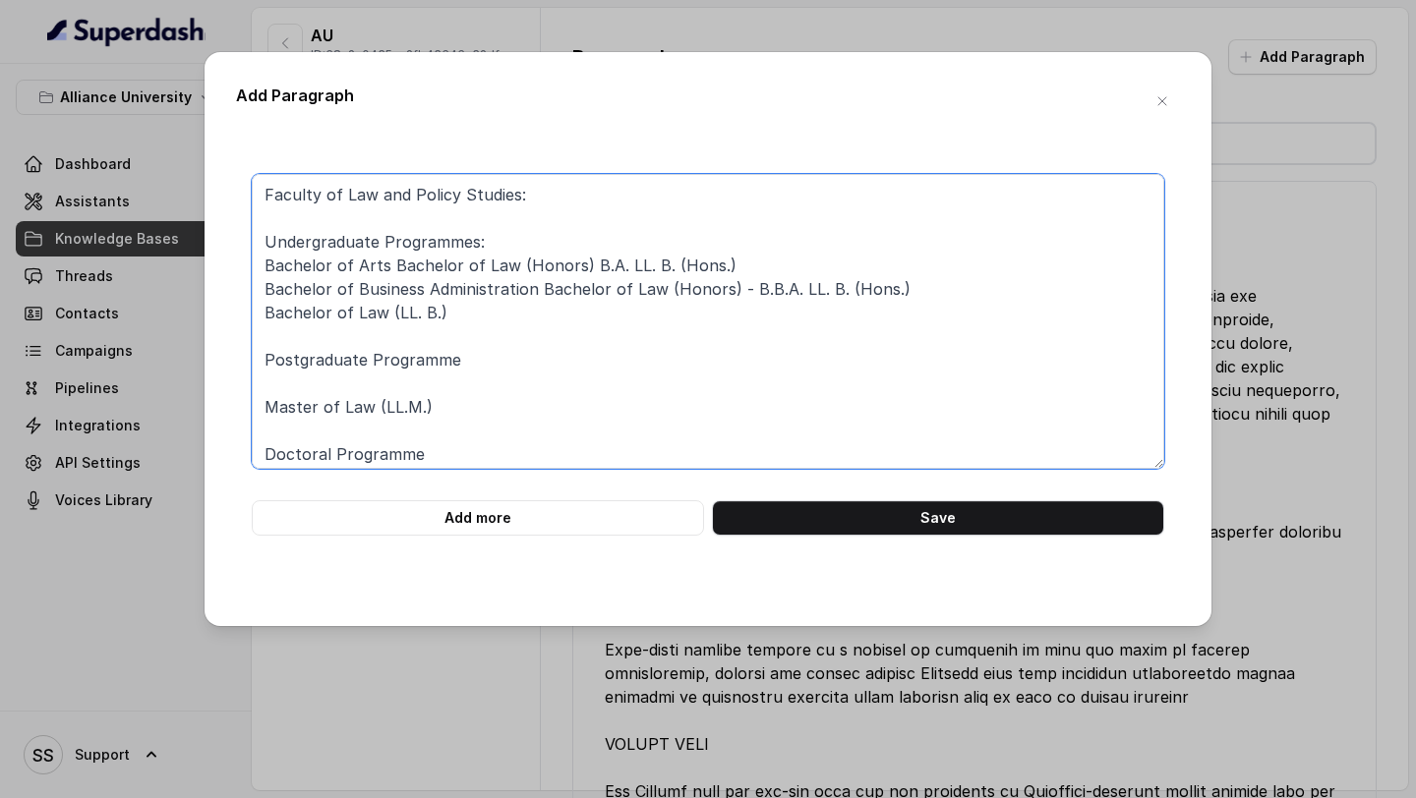
click at [368, 389] on textarea "Faculty of Law and Policy Studies: Undergraduate Programmes: Bachelor of Arts B…" at bounding box center [708, 321] width 913 height 295
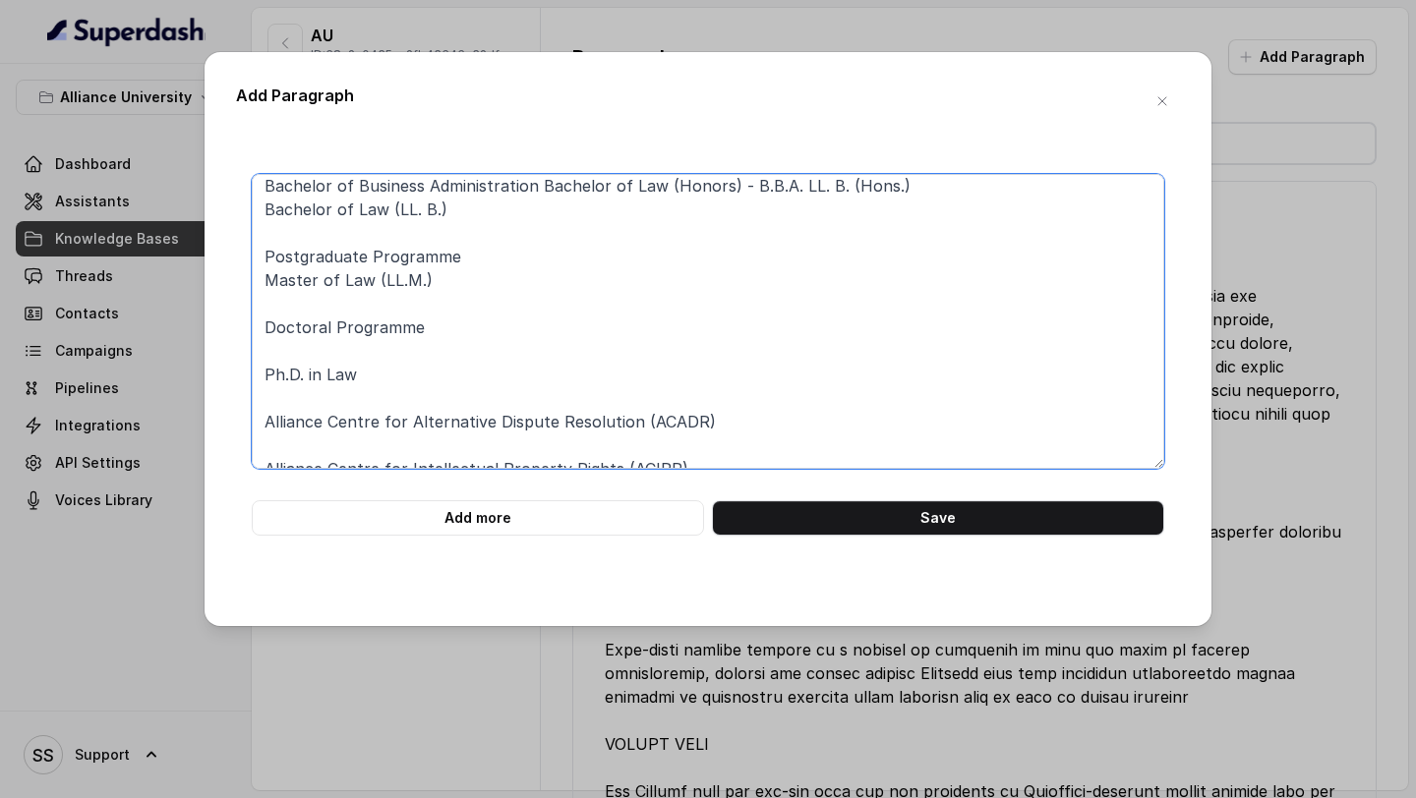
scroll to position [113, 0]
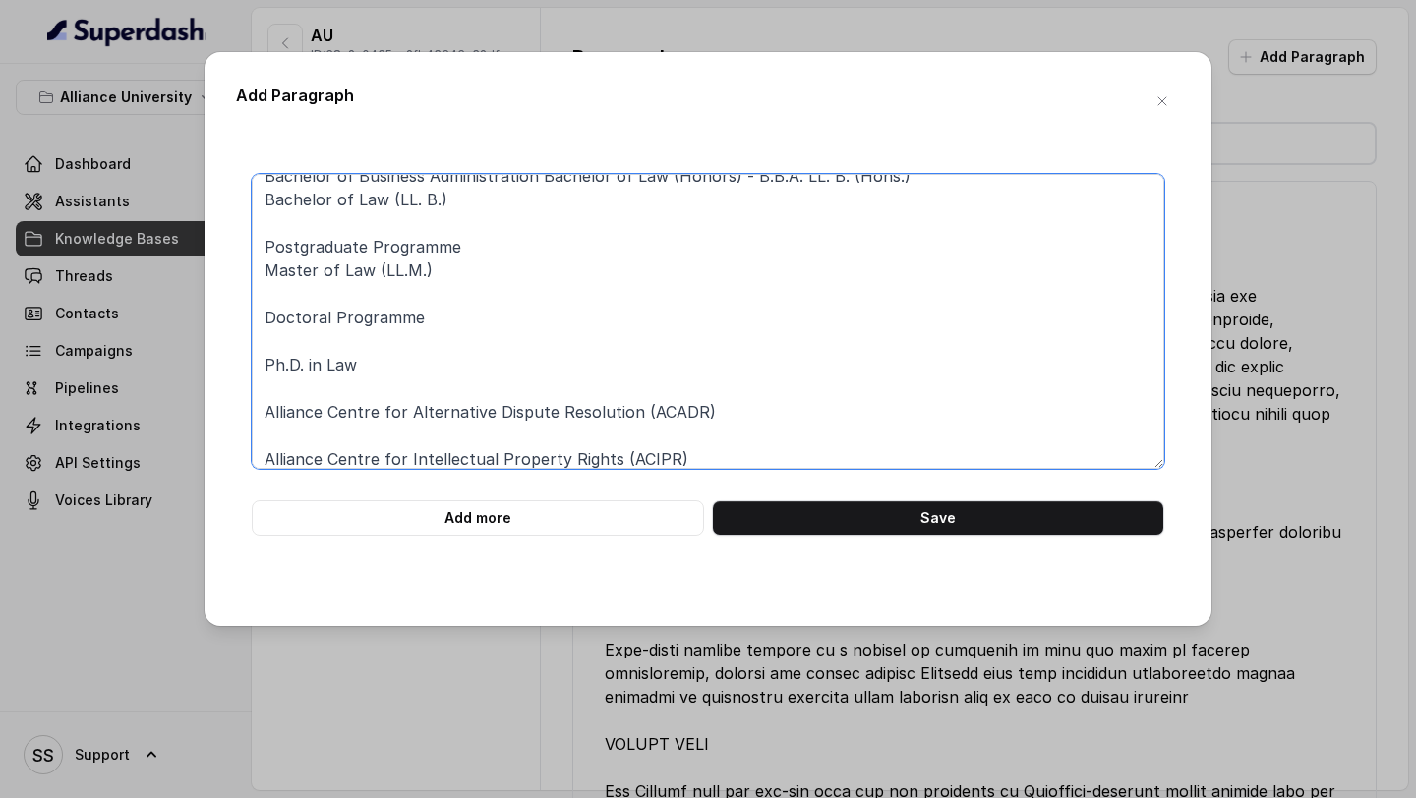
click at [328, 342] on textarea "Faculty of Law and Policy Studies: Undergraduate Programmes: Bachelor of Arts B…" at bounding box center [708, 321] width 913 height 295
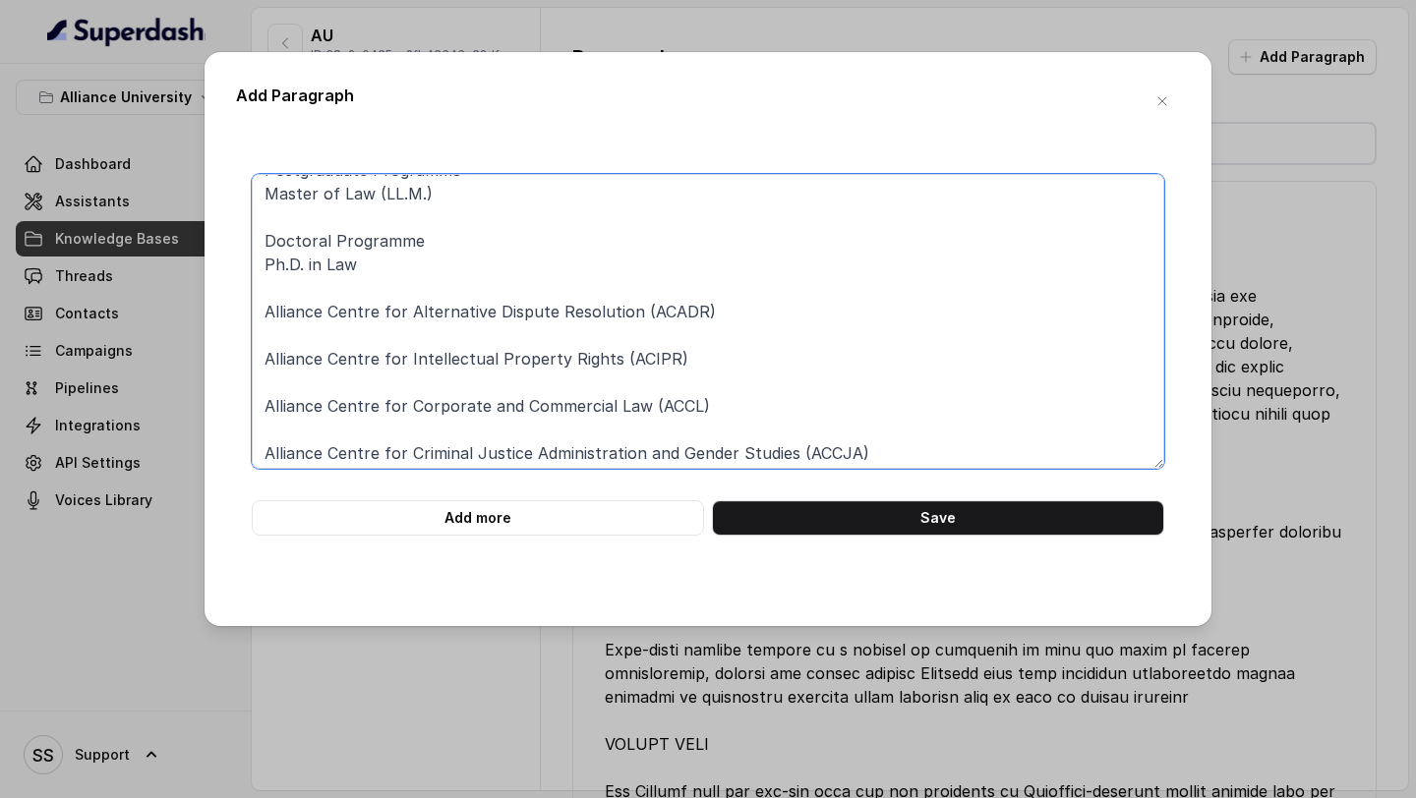
scroll to position [215, 0]
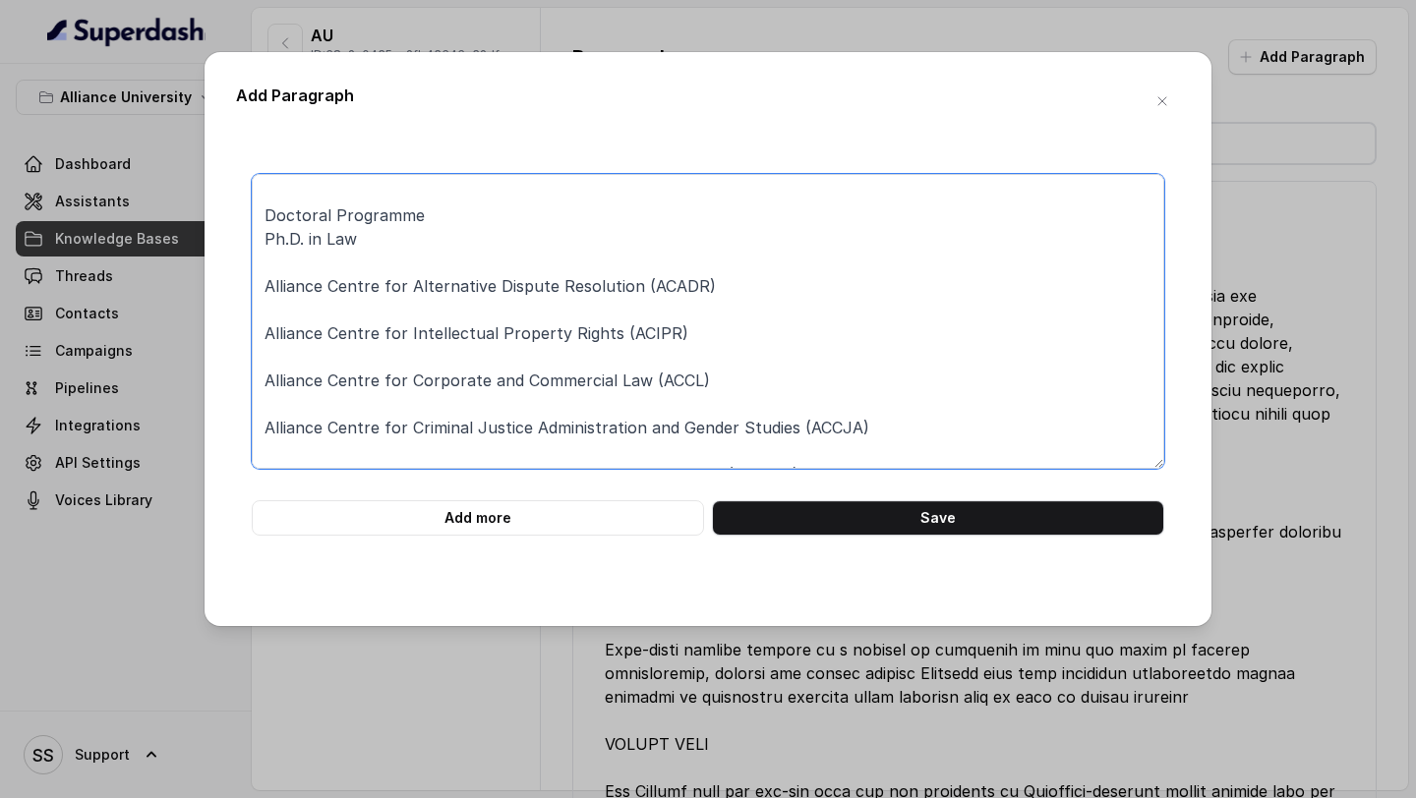
click at [426, 311] on textarea "Faculty of Law and Policy Studies: Undergraduate Programmes: Bachelor of Arts B…" at bounding box center [708, 321] width 913 height 295
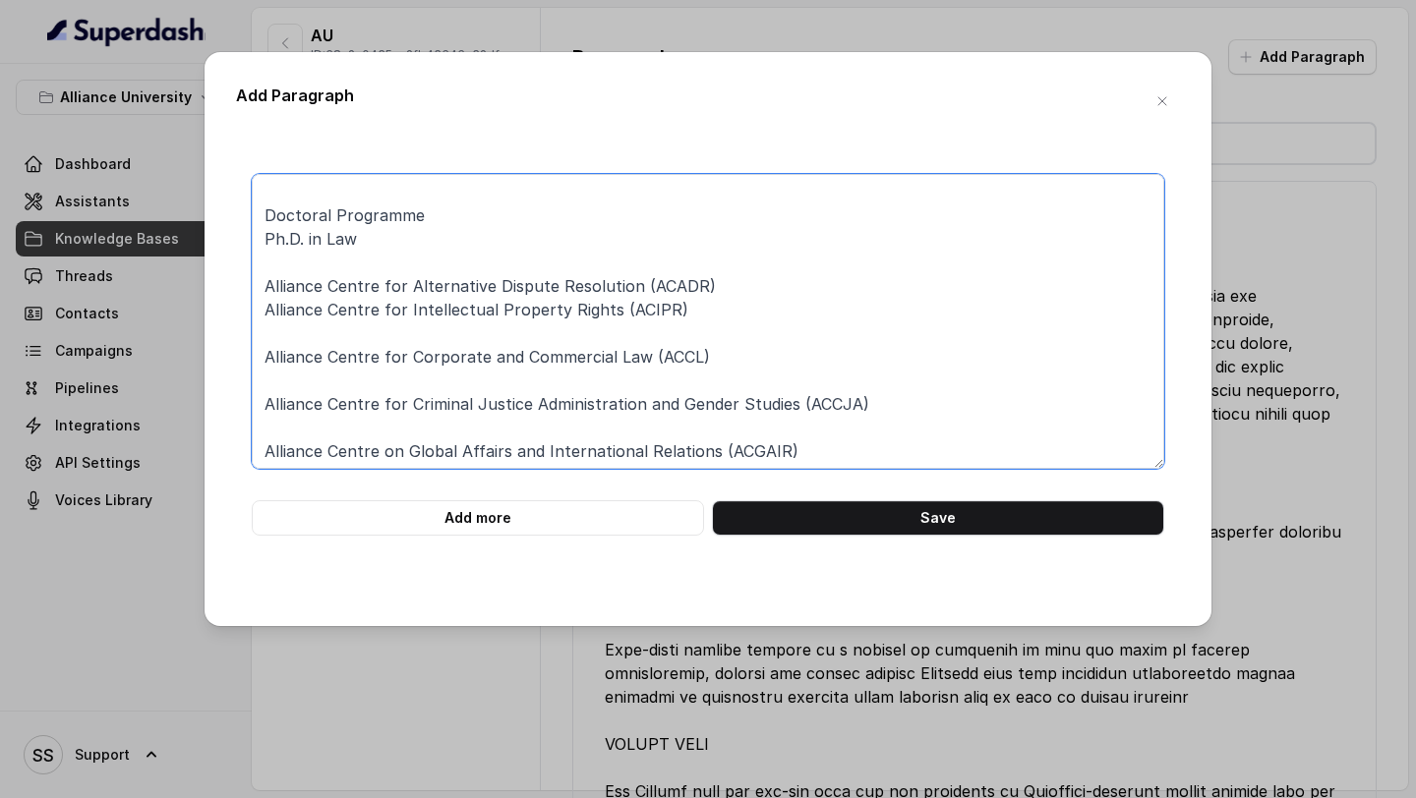
click at [428, 366] on textarea "Faculty of Law and Policy Studies: Undergraduate Programmes: Bachelor of Arts B…" at bounding box center [708, 321] width 913 height 295
click at [435, 343] on textarea "Faculty of Law and Policy Studies: Undergraduate Programmes: Bachelor of Arts B…" at bounding box center [708, 321] width 913 height 295
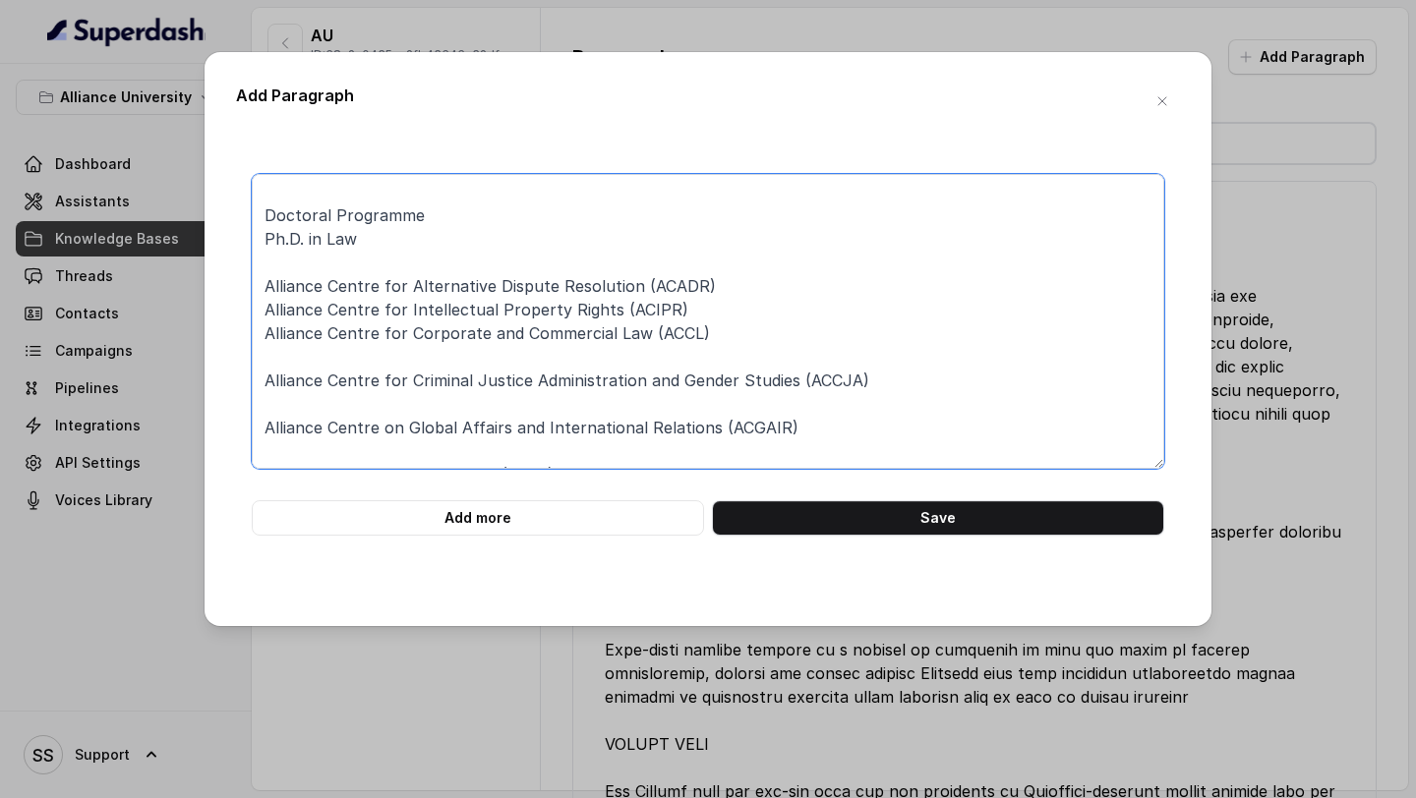
click at [441, 361] on textarea "Faculty of Law and Policy Studies: Undergraduate Programmes: Bachelor of Arts B…" at bounding box center [708, 321] width 913 height 295
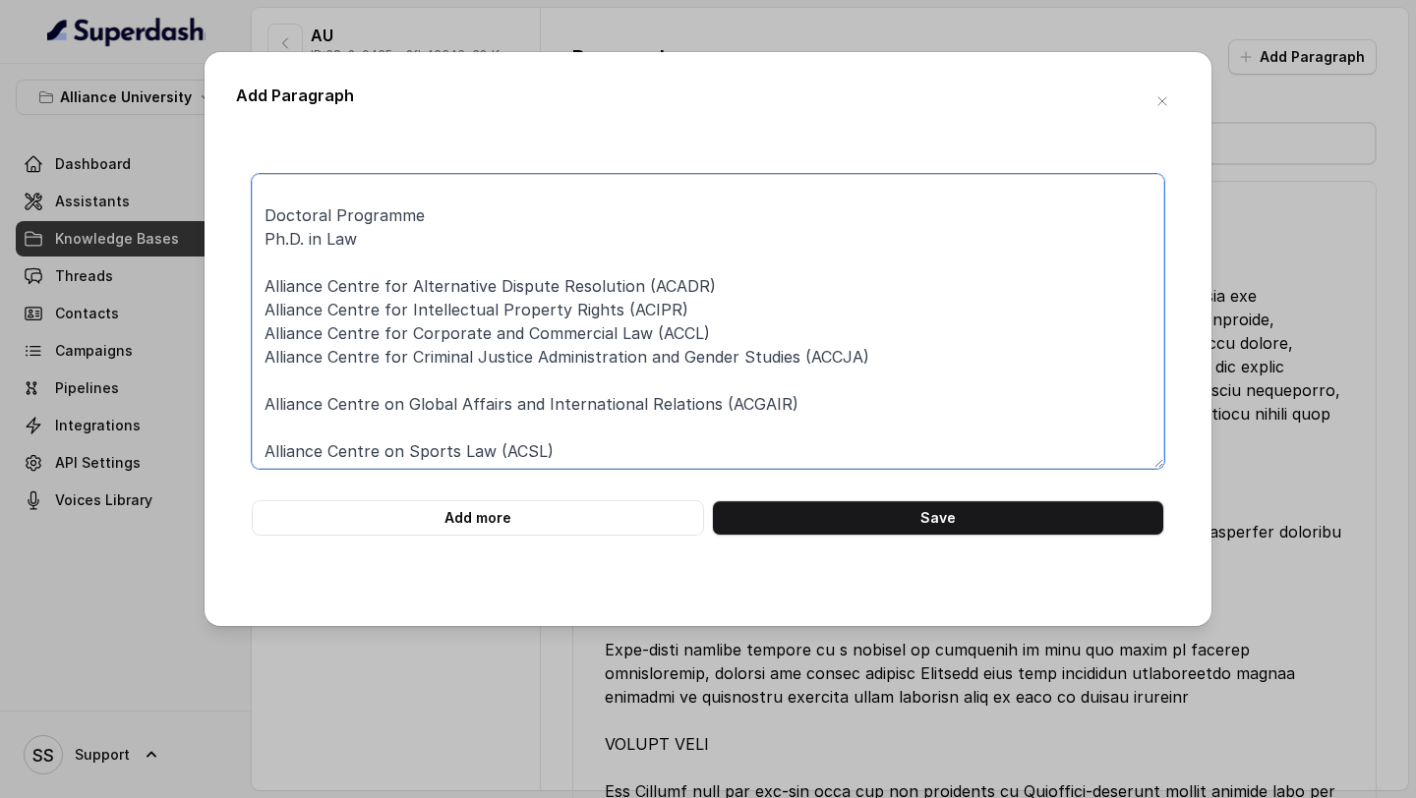
click at [444, 389] on textarea "Faculty of Law and Policy Studies: Undergraduate Programmes: Bachelor of Arts B…" at bounding box center [708, 321] width 913 height 295
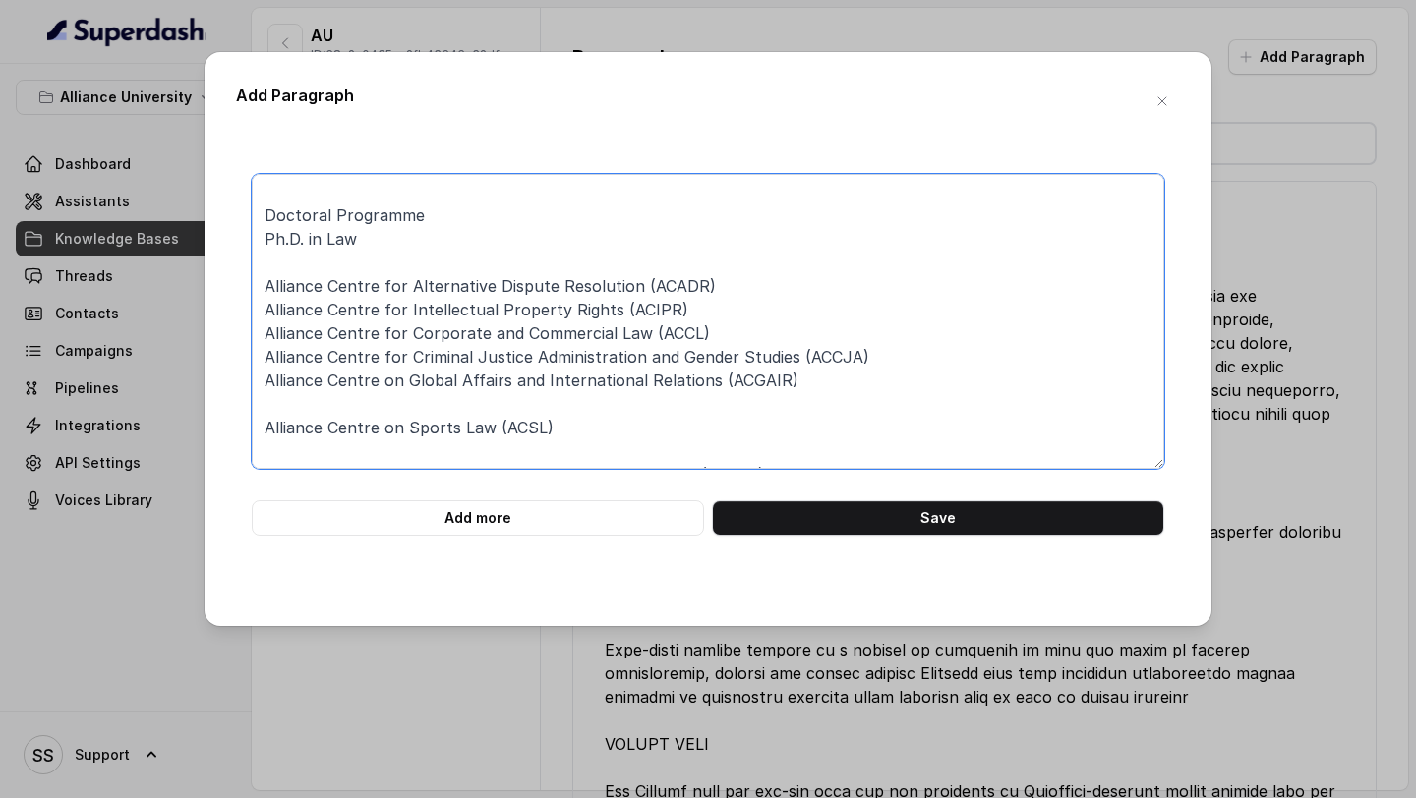
click at [432, 409] on textarea "Faculty of Law and Policy Studies: Undergraduate Programmes: Bachelor of Arts B…" at bounding box center [708, 321] width 913 height 295
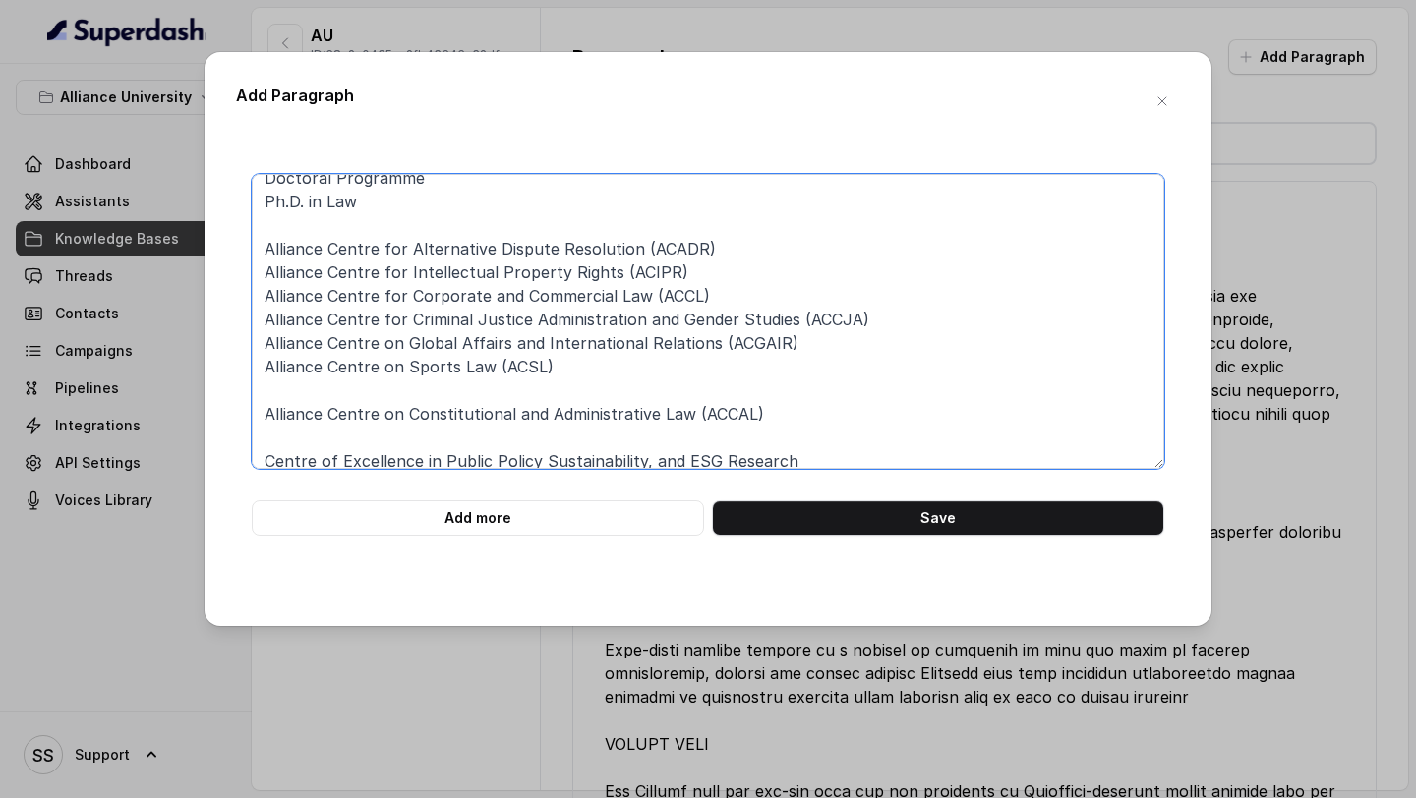
scroll to position [300, 0]
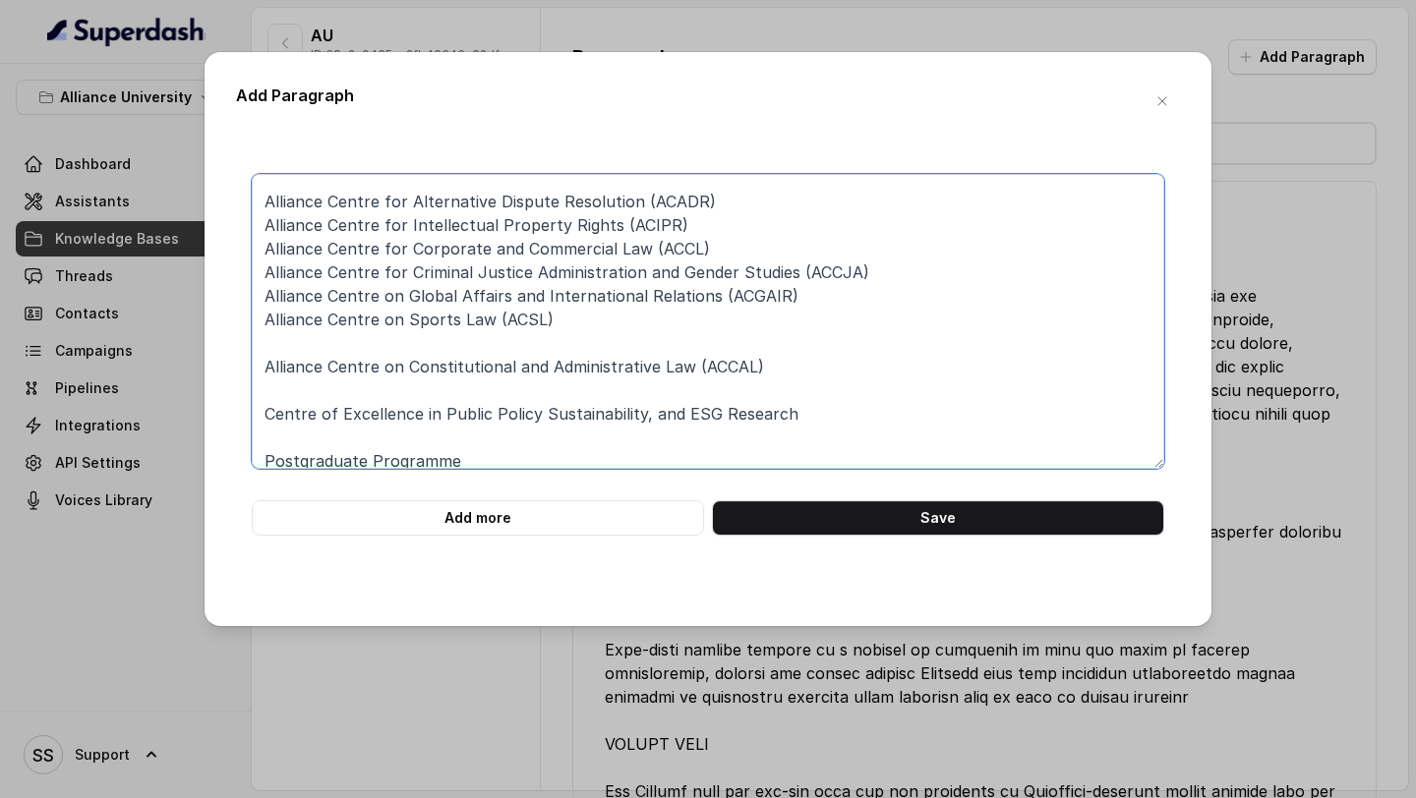
click at [380, 338] on textarea "Faculty of Law and Policy Studies: Undergraduate Programmes: Bachelor of Arts B…" at bounding box center [708, 321] width 913 height 295
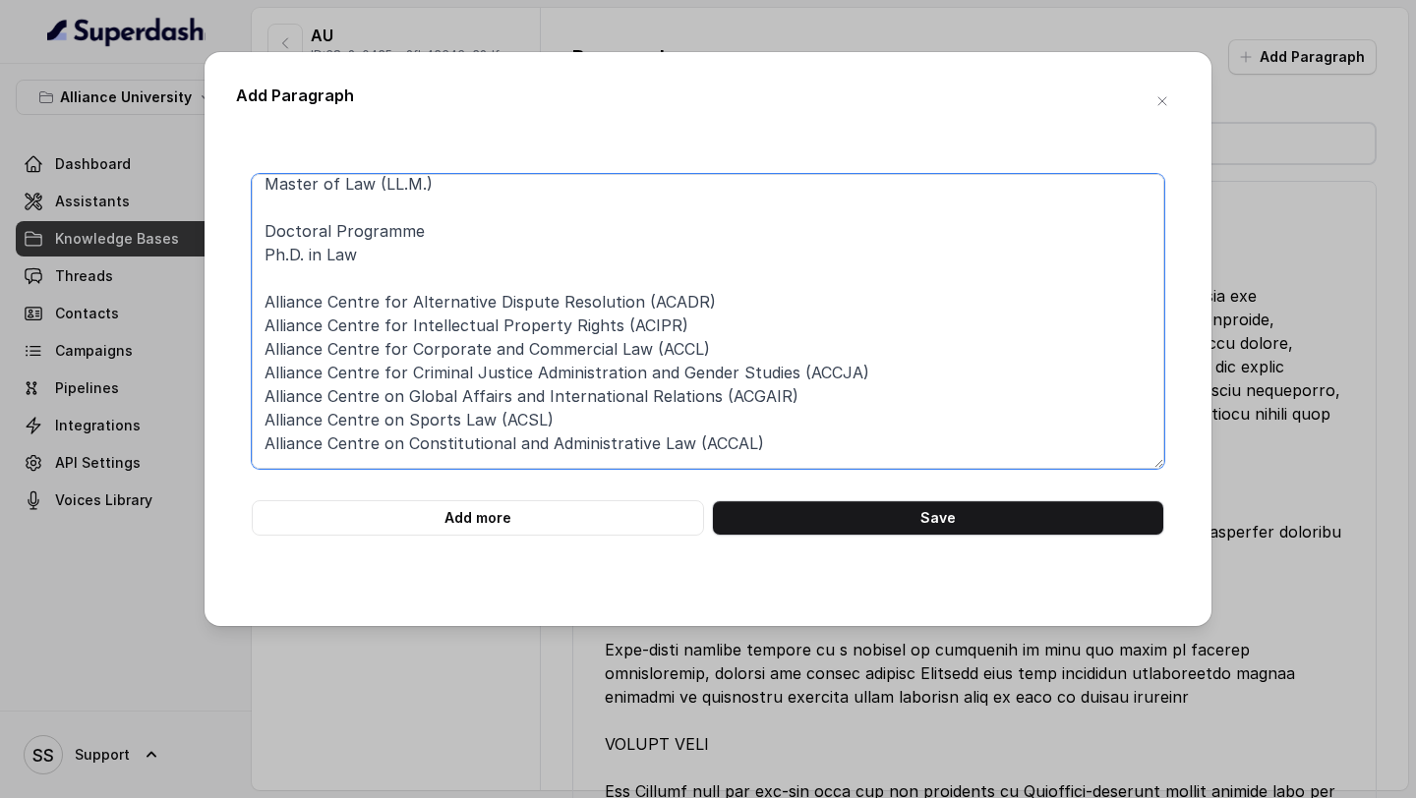
scroll to position [210, 0]
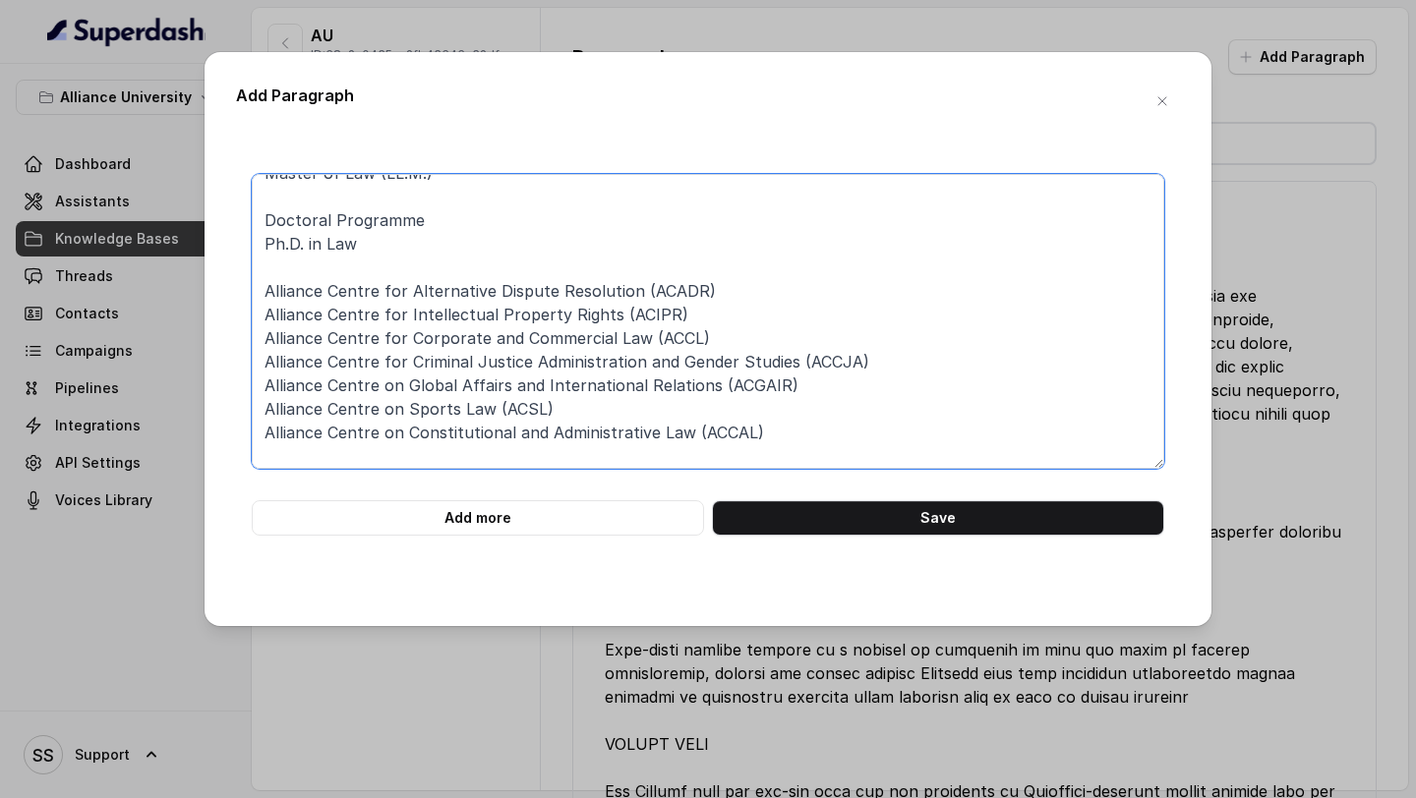
click at [402, 273] on textarea "Faculty of Law and Policy Studies: Undergraduate Programmes: Bachelor of Arts B…" at bounding box center [708, 321] width 913 height 295
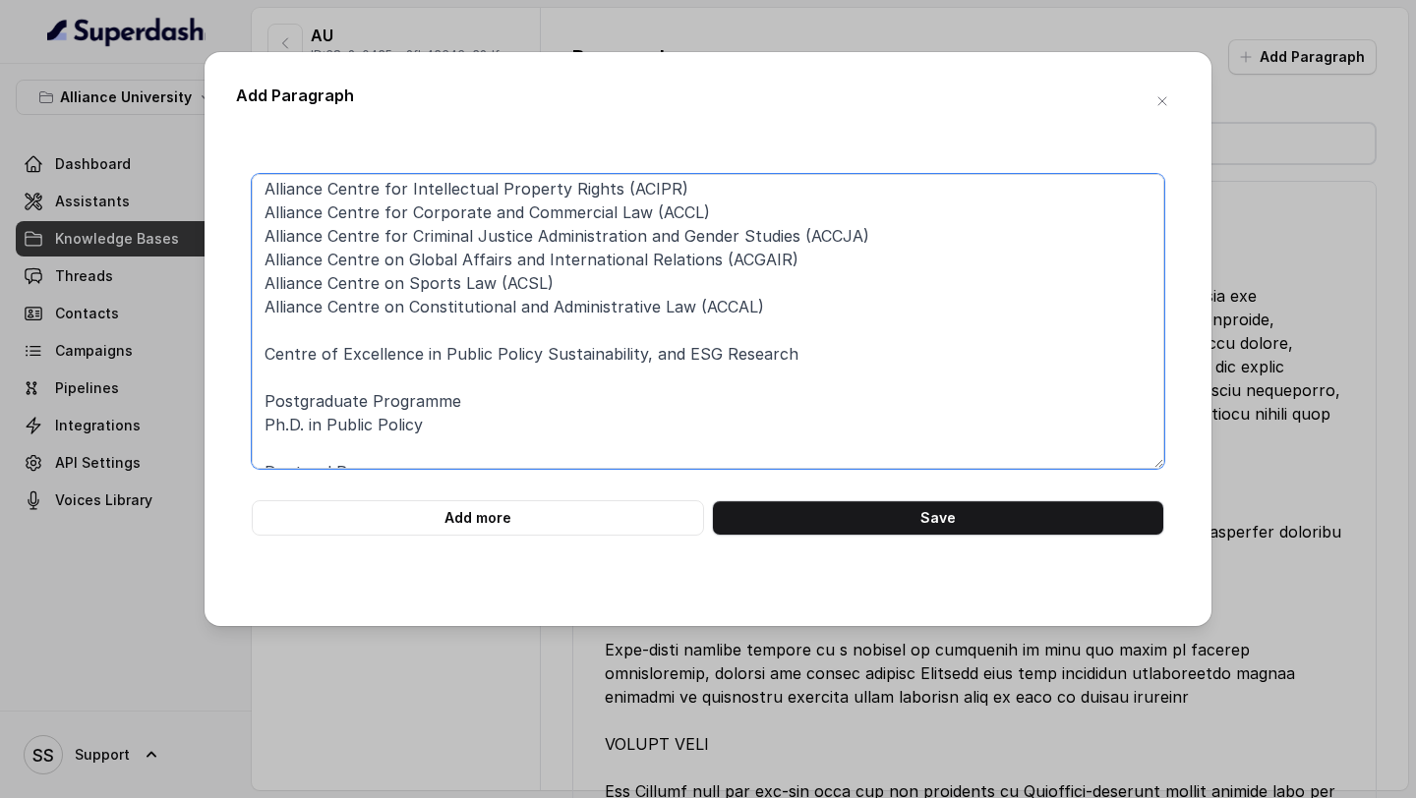
scroll to position [407, 0]
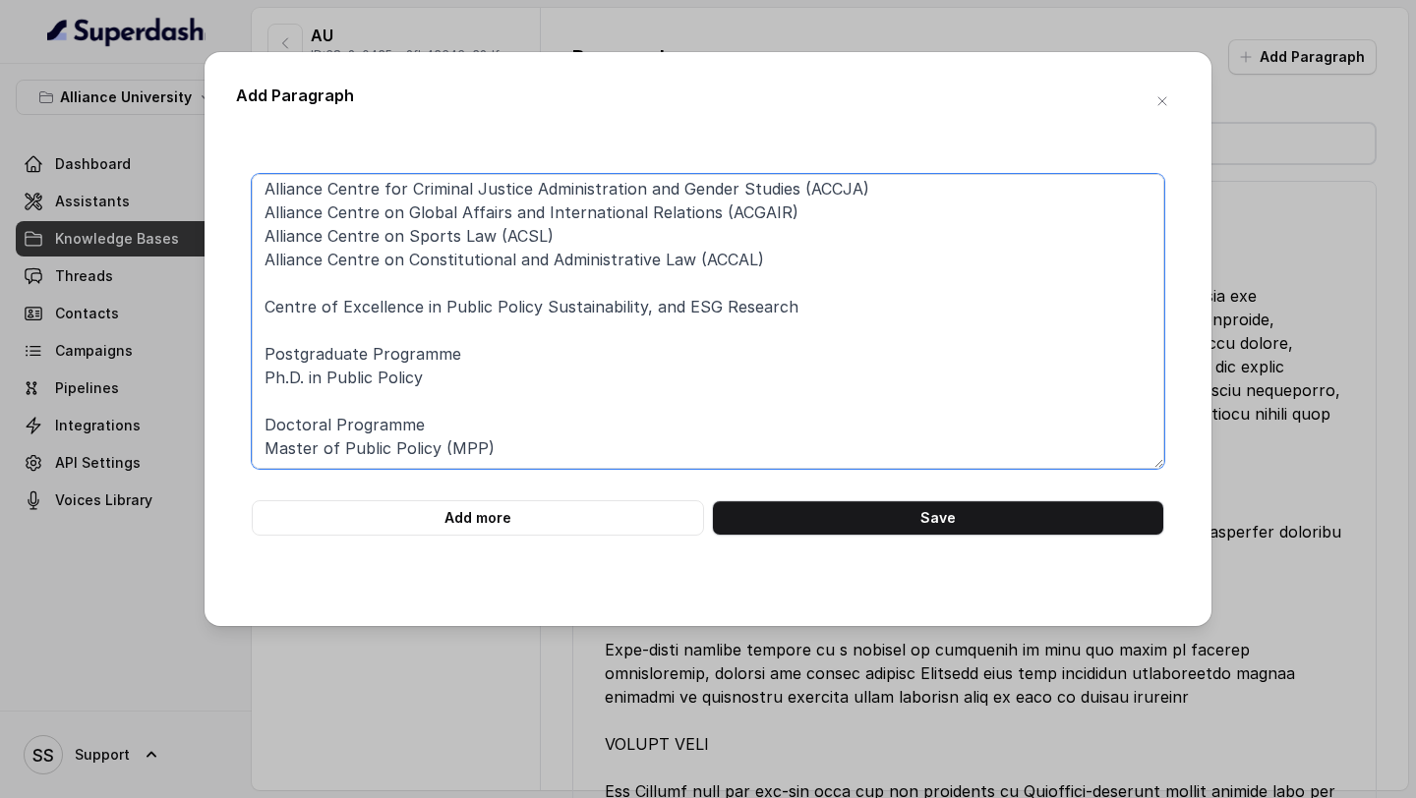
click at [815, 297] on textarea "Faculty of Law and Policy Studies: Undergraduate Programmes: Bachelor of Arts B…" at bounding box center [708, 321] width 913 height 295
click at [535, 331] on textarea "Faculty of Law and Policy Studies: Undergraduate Programmes: Bachelor of Arts B…" at bounding box center [708, 321] width 913 height 295
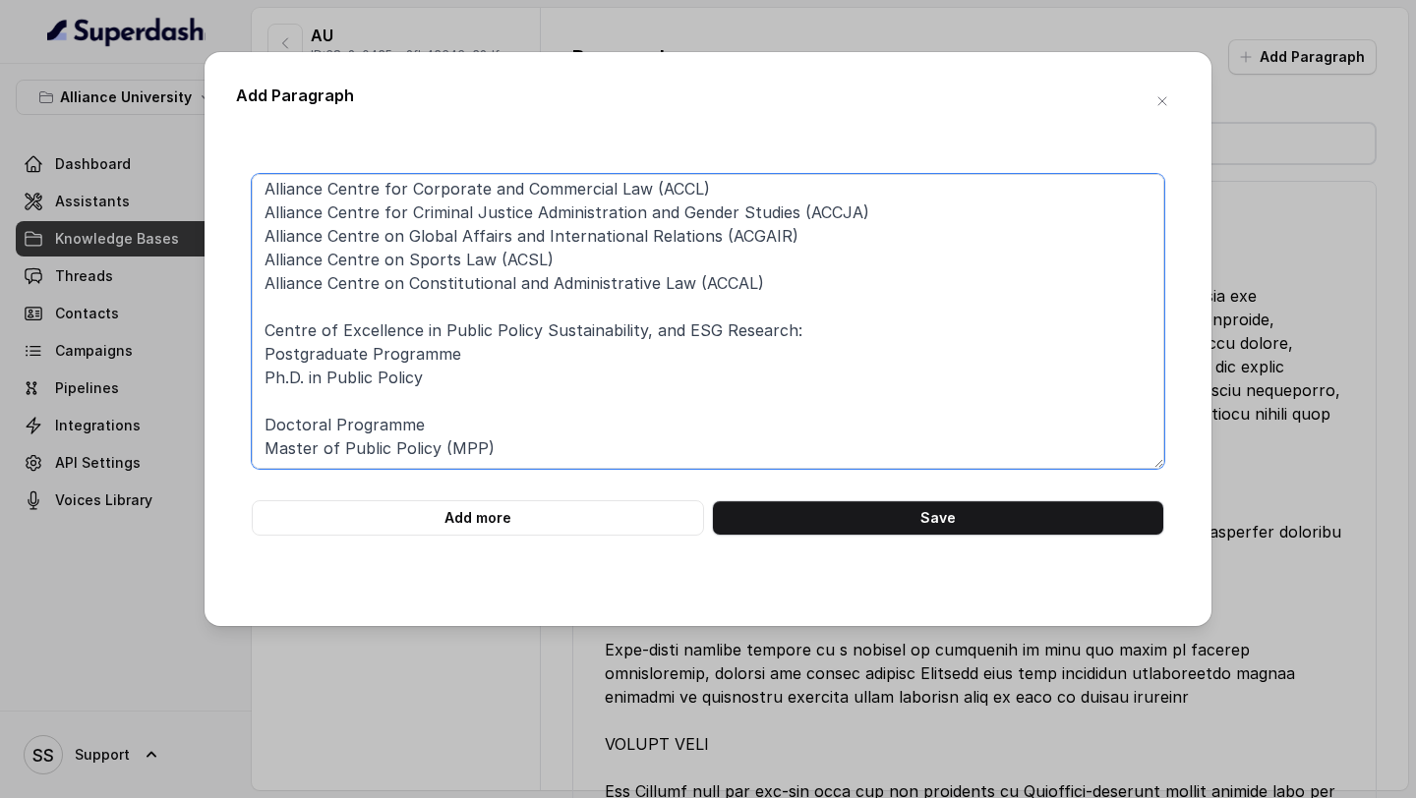
scroll to position [384, 0]
click at [486, 354] on textarea "Faculty of Law and Policy Studies: Undergraduate Programmes: Bachelor of Arts B…" at bounding box center [708, 321] width 913 height 295
click at [316, 411] on textarea "Faculty of Law and Policy Studies: Undergraduate Programmes: Bachelor of Arts B…" at bounding box center [708, 321] width 913 height 295
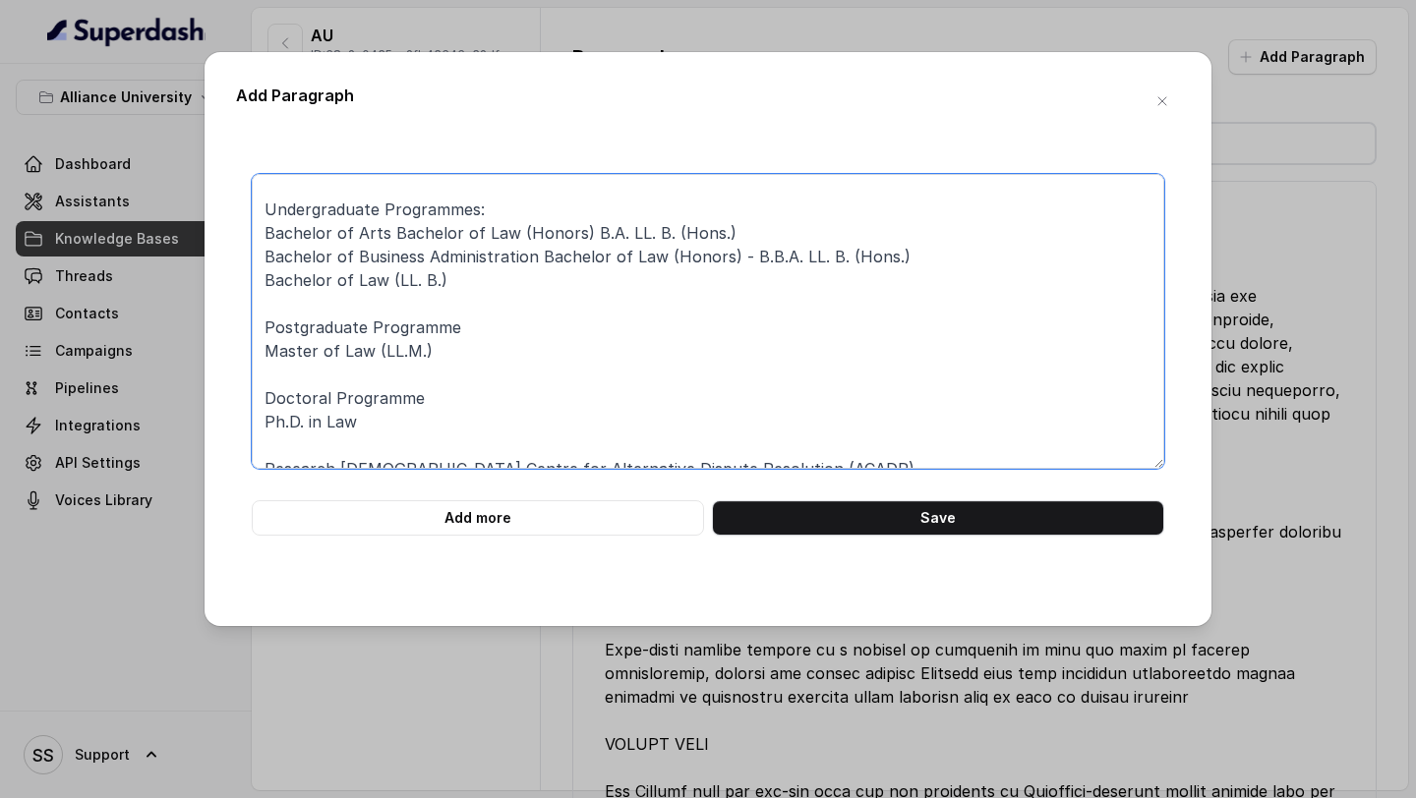
scroll to position [0, 0]
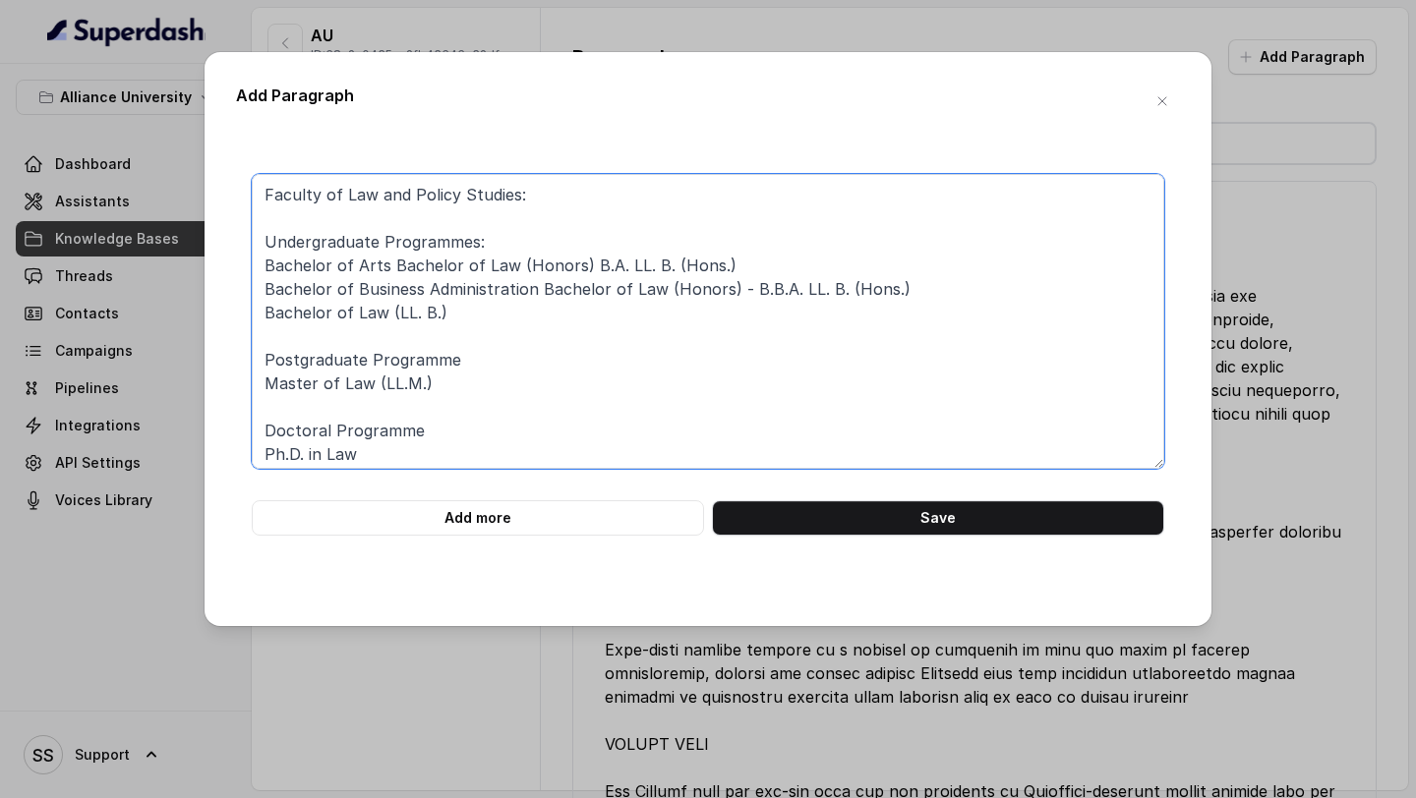
click at [575, 198] on textarea "Faculty of Law and Policy Studies: Undergraduate Programmes: Bachelor of Arts B…" at bounding box center [708, 321] width 913 height 295
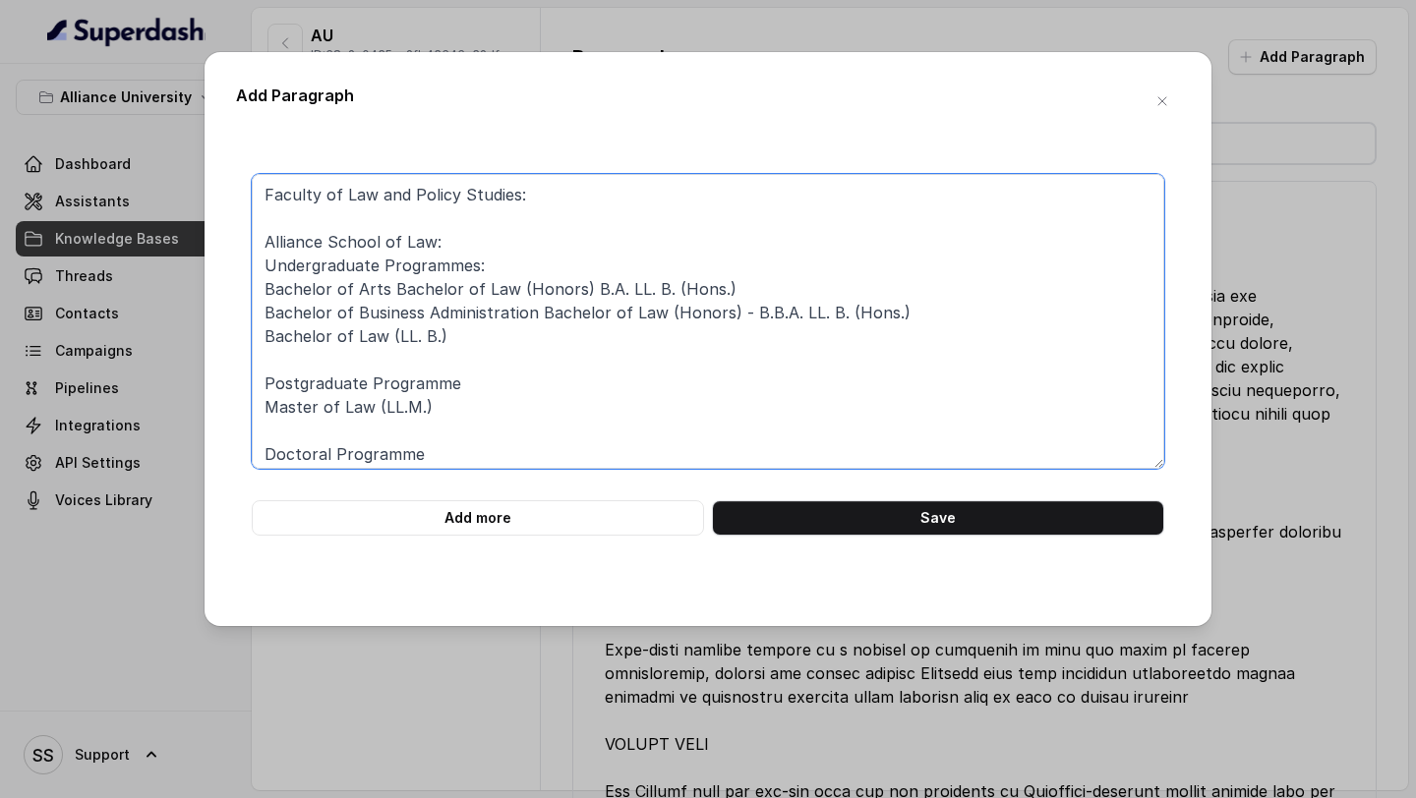
click at [463, 358] on textarea "Faculty of Law and Policy Studies: Alliance School of Law: Undergraduate Progra…" at bounding box center [708, 321] width 913 height 295
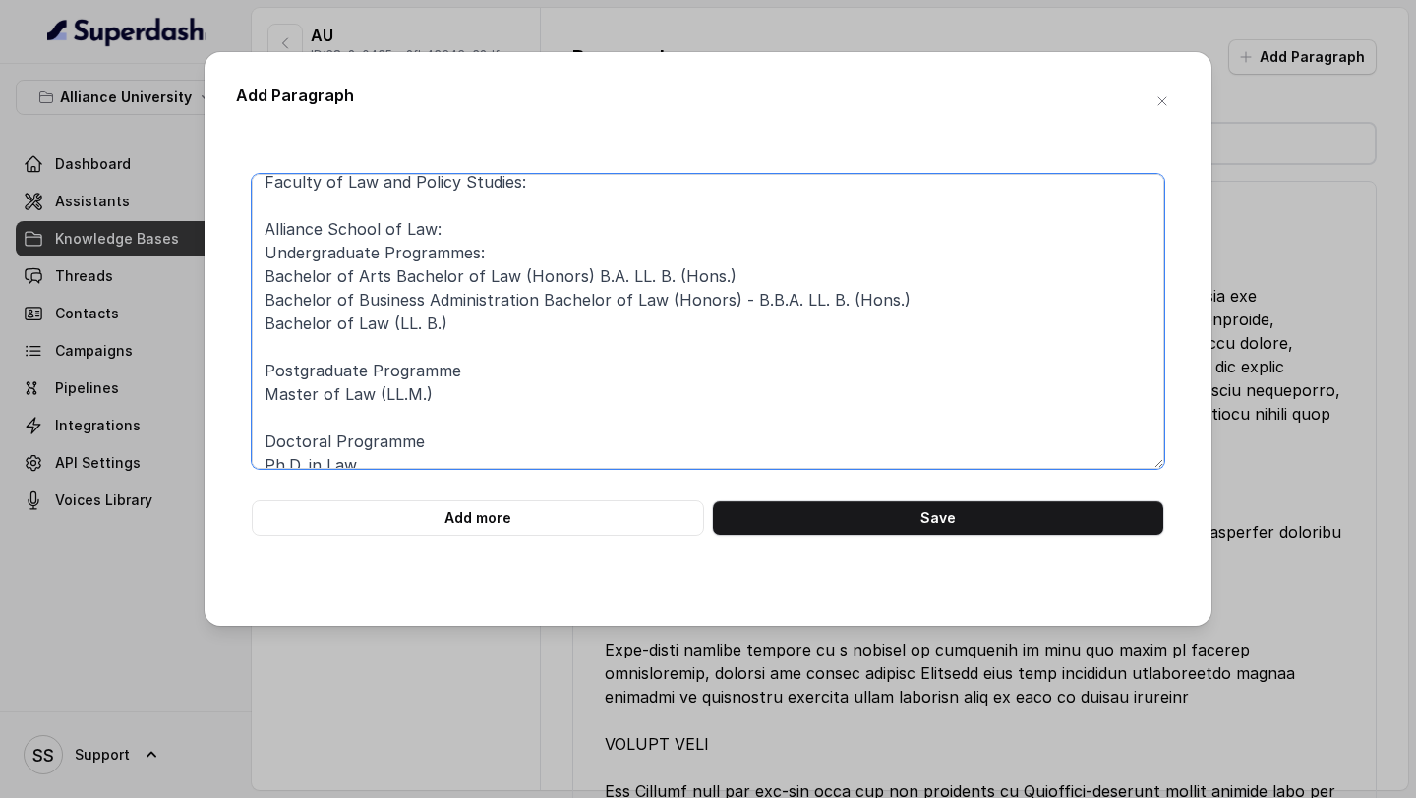
scroll to position [14, 0]
click at [463, 370] on textarea "Faculty of Law and Policy Studies: Alliance School of Law: Undergraduate Progra…" at bounding box center [708, 321] width 913 height 295
click at [448, 436] on textarea "Faculty of Law and Policy Studies: Alliance School of Law: Undergraduate Progra…" at bounding box center [708, 321] width 913 height 295
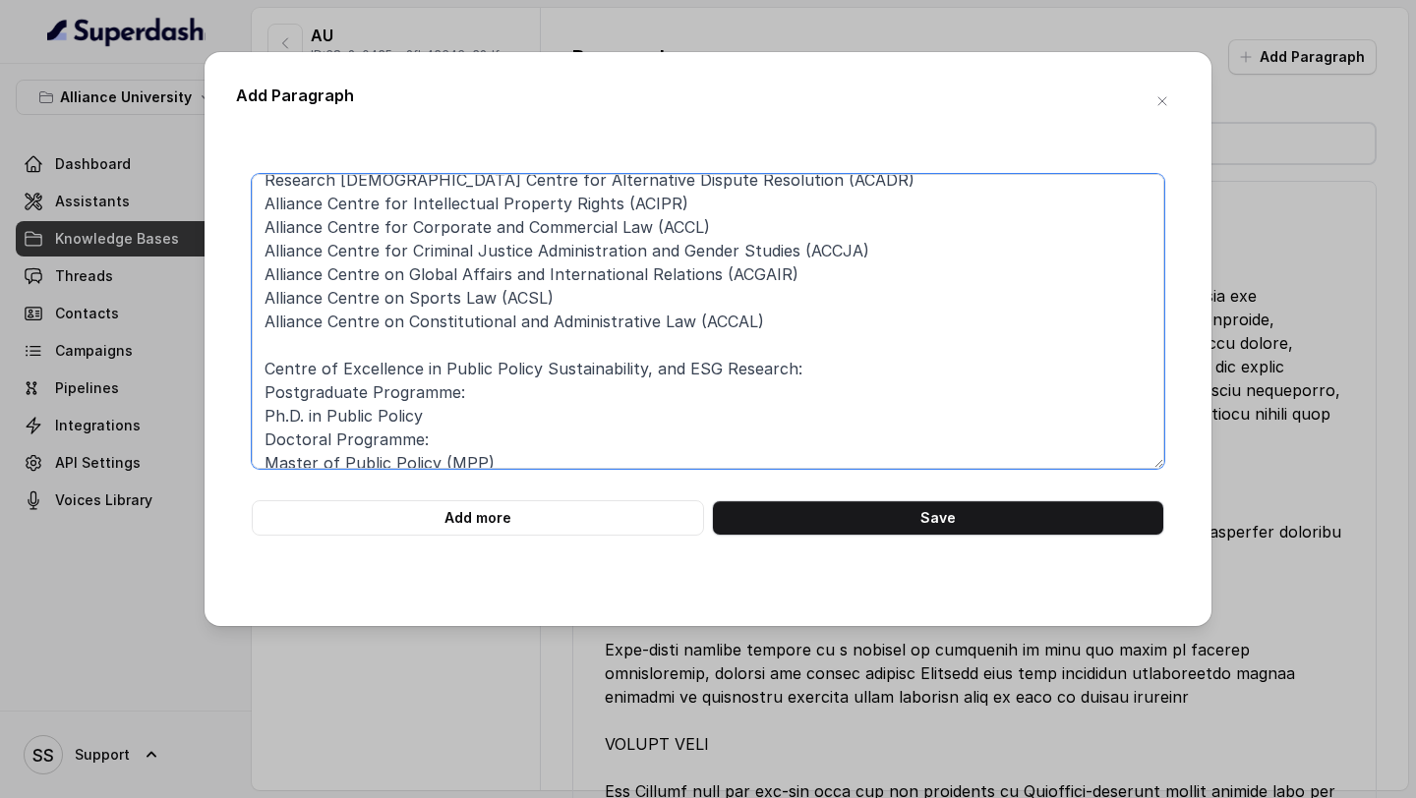
scroll to position [384, 0]
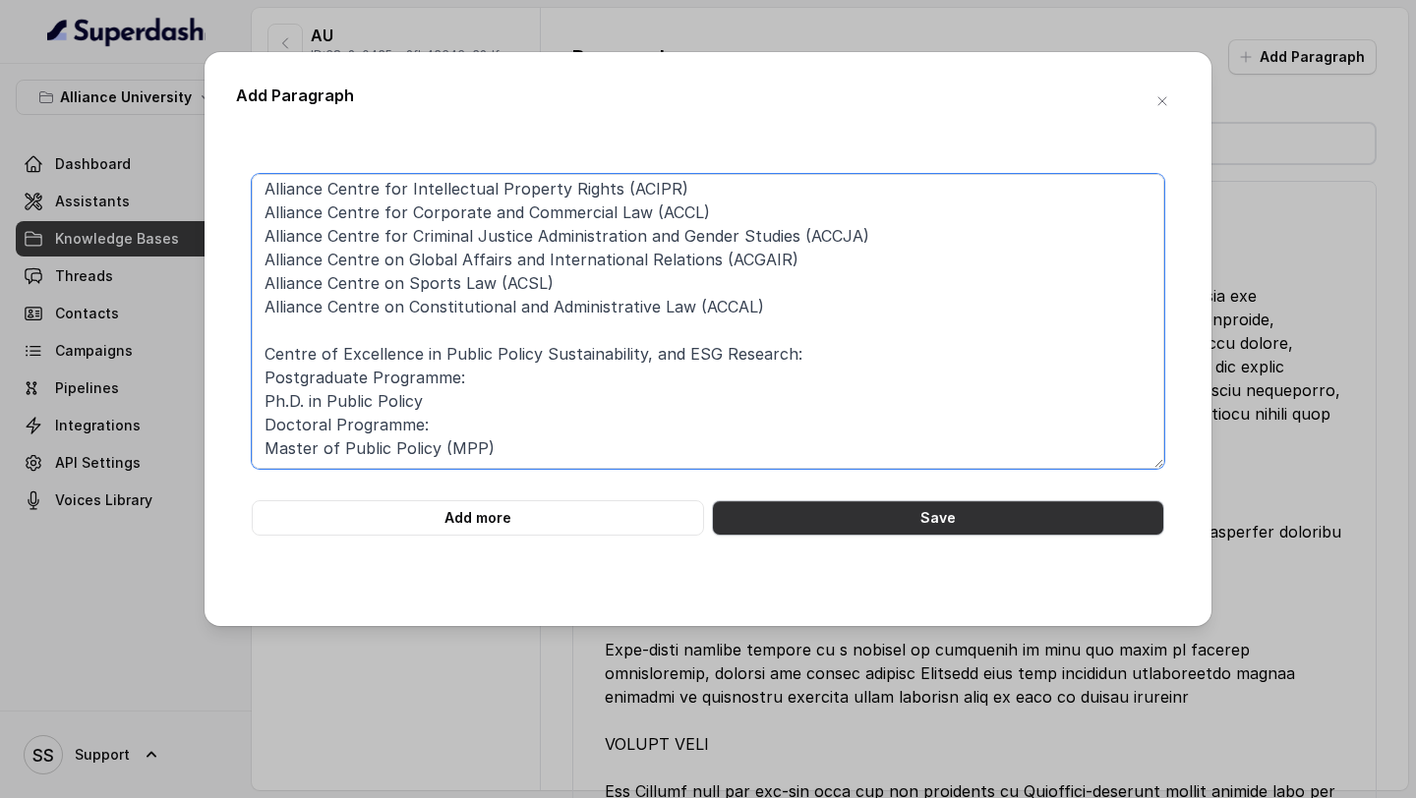
type textarea "Faculty of Law and Policy Studies: Alliance School of Law: Undergraduate Progra…"
click at [931, 520] on button "Save" at bounding box center [938, 518] width 452 height 35
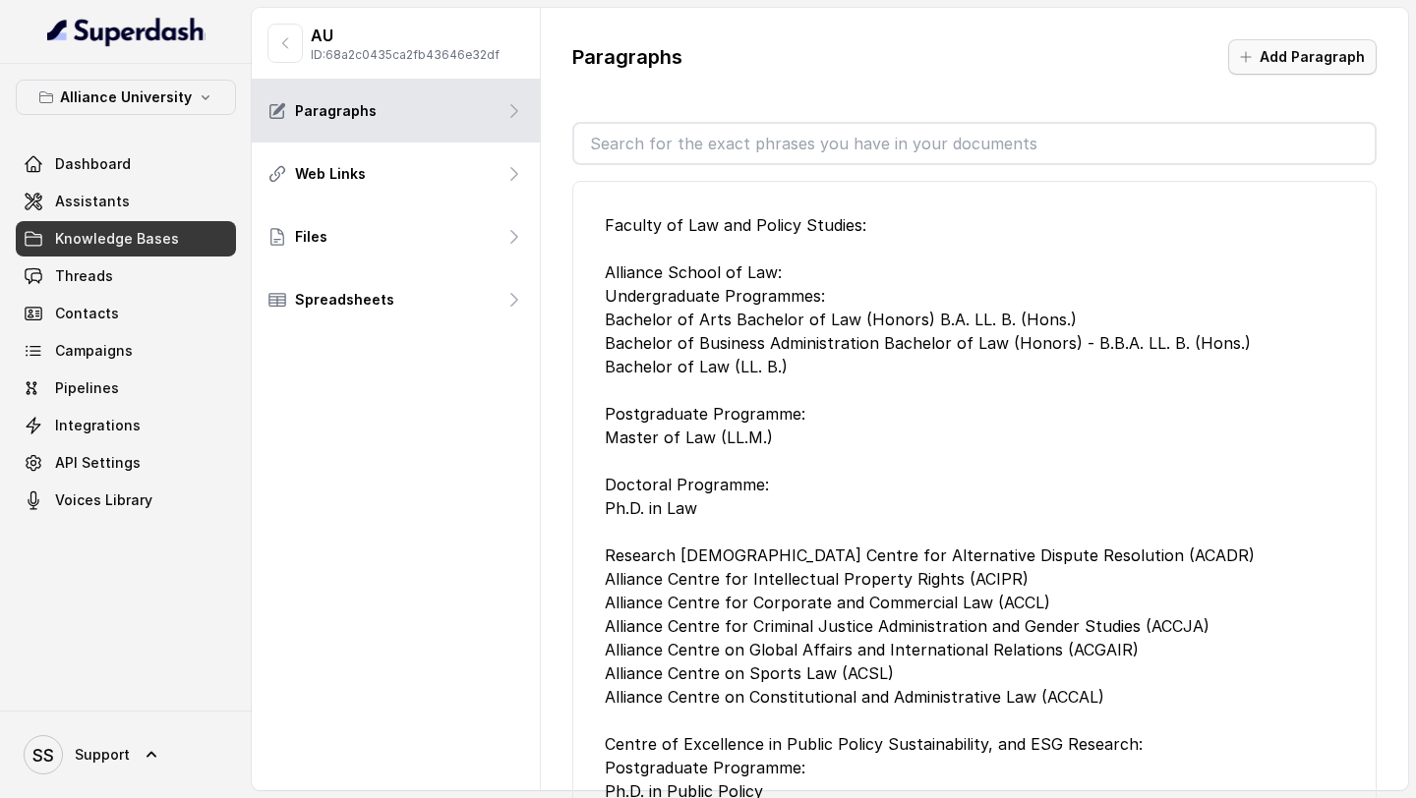
click at [1294, 74] on button "Add Paragraph" at bounding box center [1302, 56] width 148 height 35
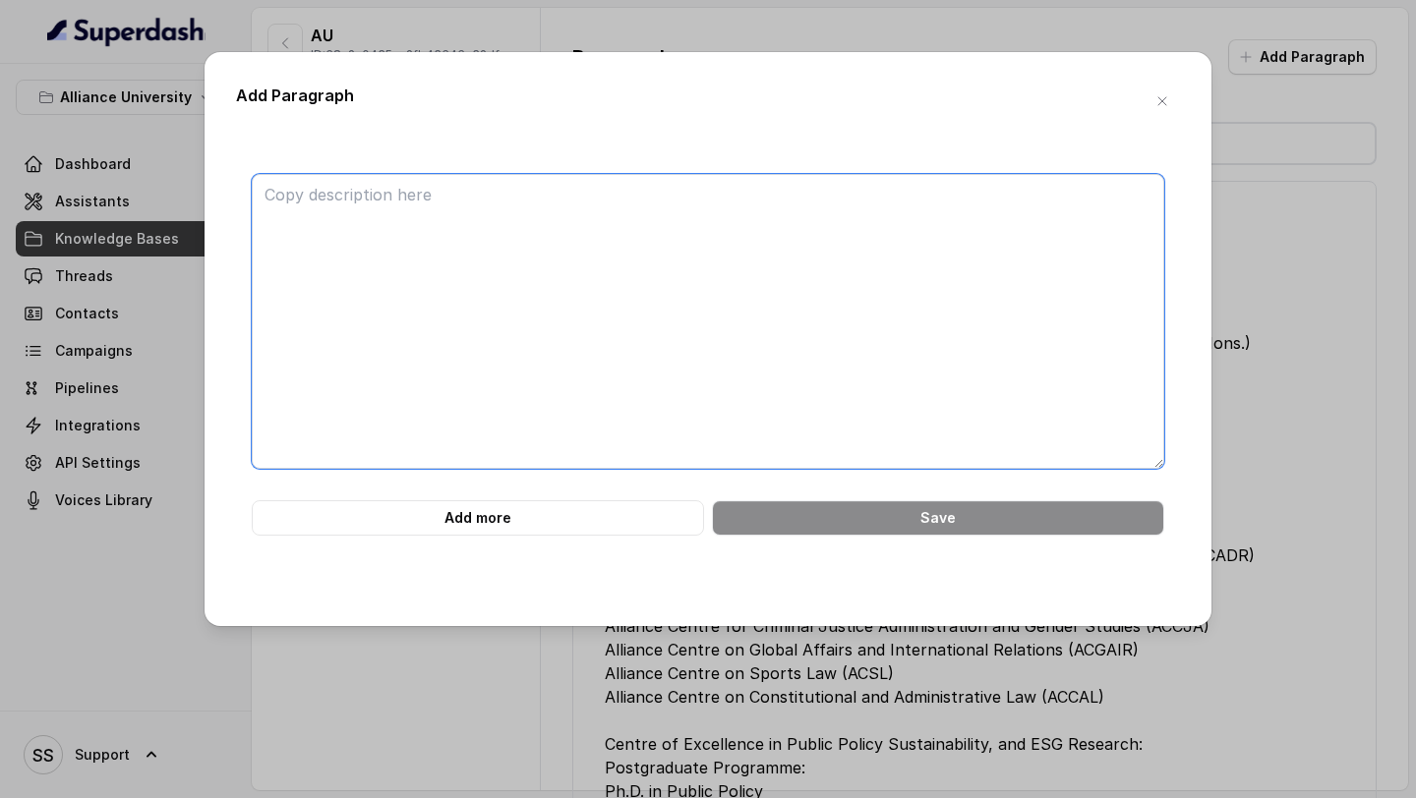
click at [633, 211] on textarea at bounding box center [708, 321] width 913 height 295
paste textarea "Alliance School of Law Alliance School of Law is approved by the Bar Council of…"
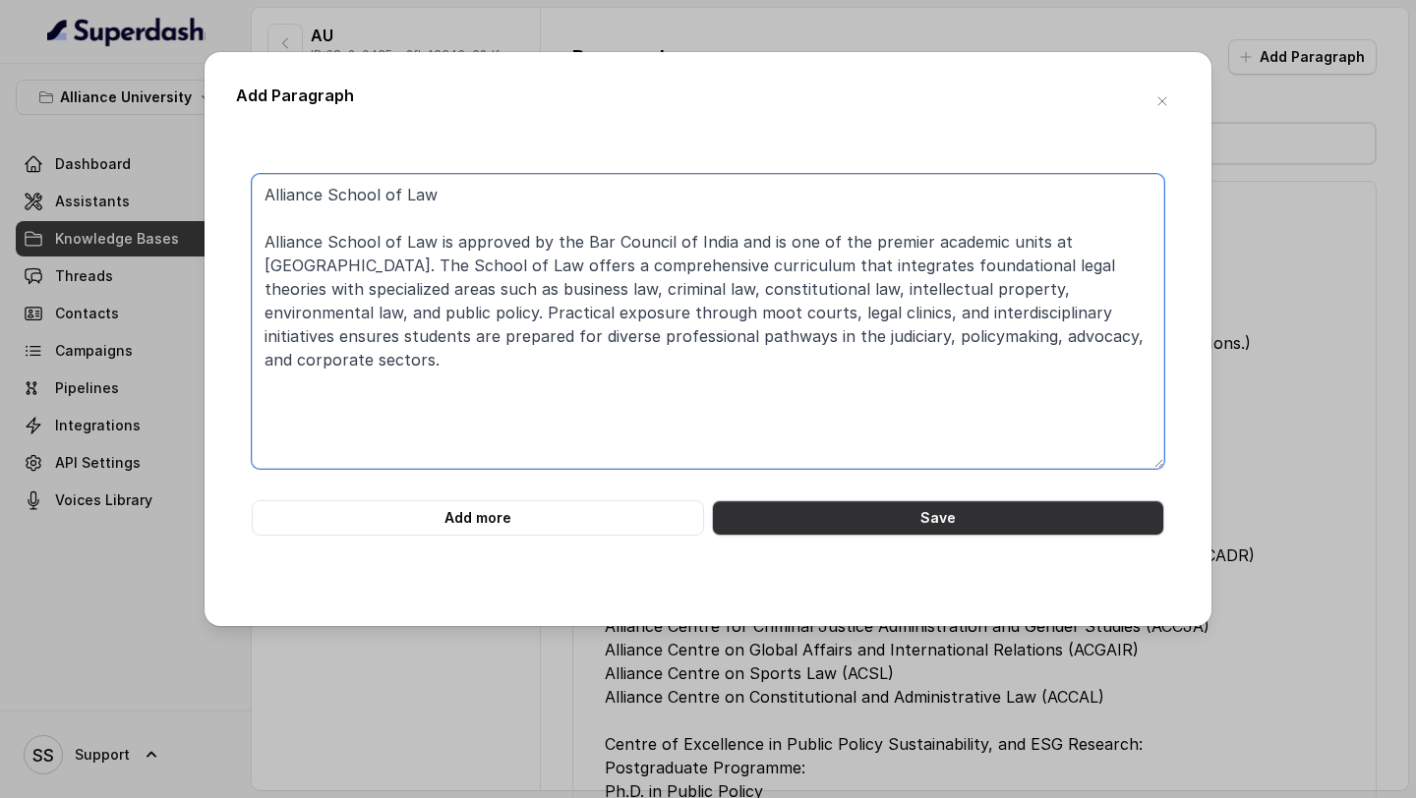
type textarea "Alliance School of Law Alliance School of Law is approved by the Bar Council of…"
click at [868, 506] on button "Save" at bounding box center [938, 518] width 452 height 35
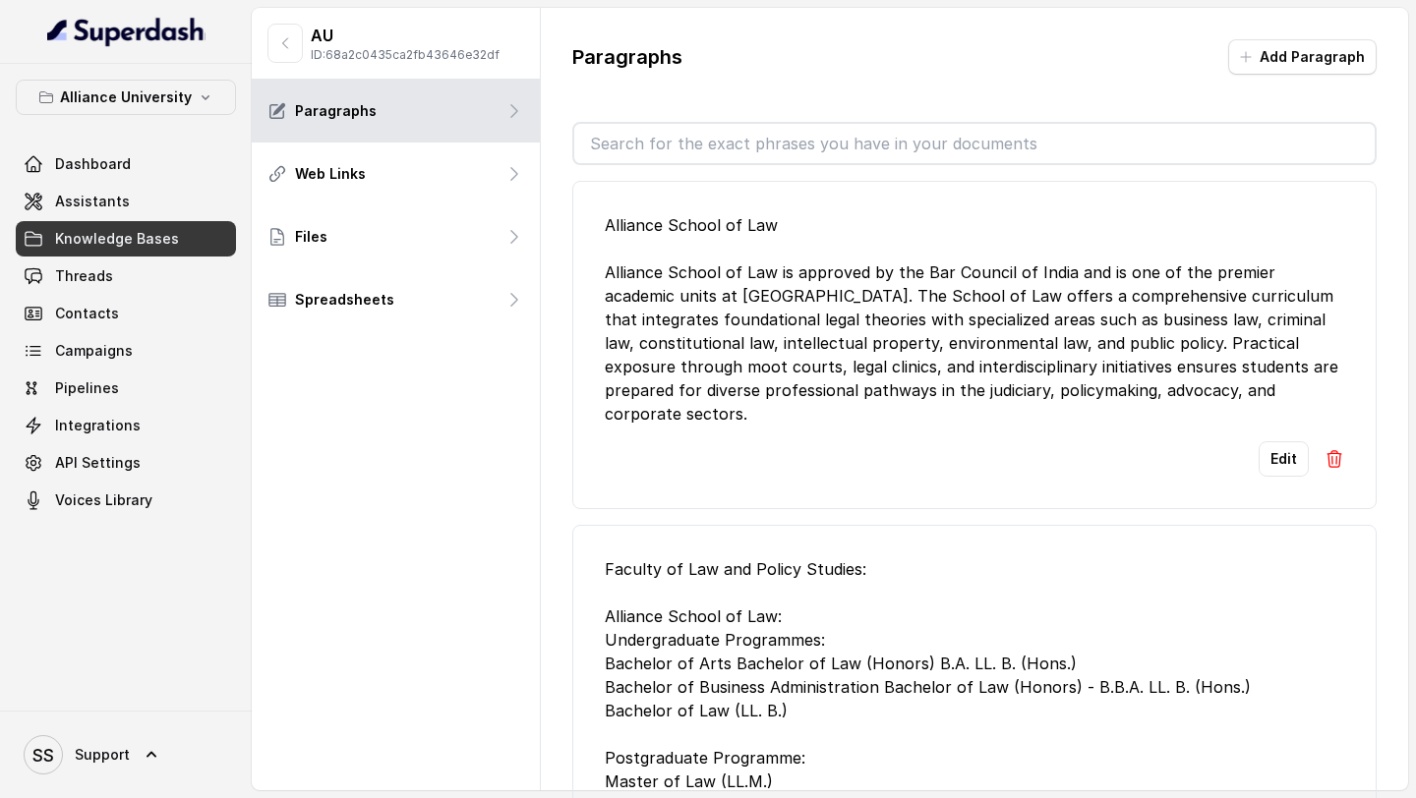
scroll to position [39, 0]
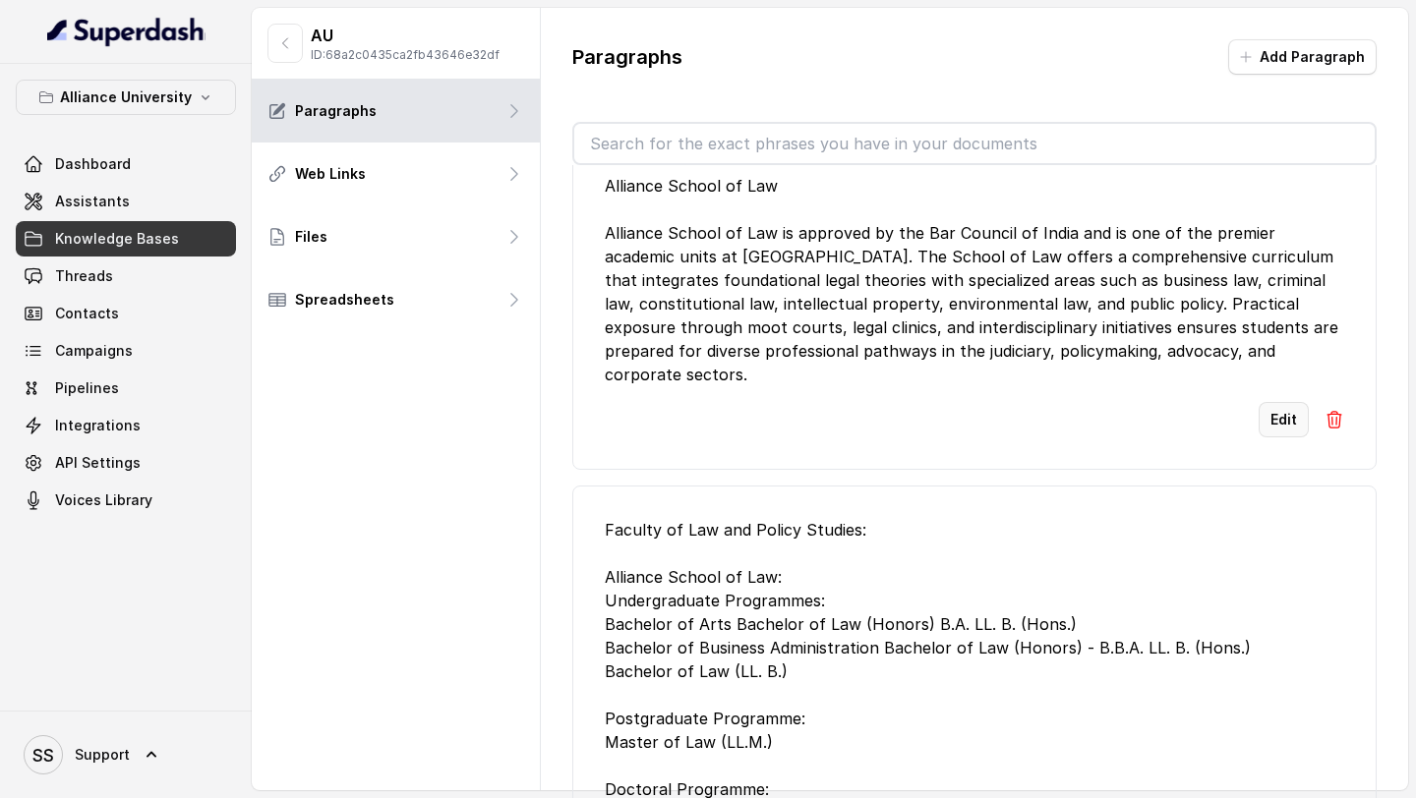
click at [1288, 402] on button "Edit" at bounding box center [1284, 419] width 50 height 35
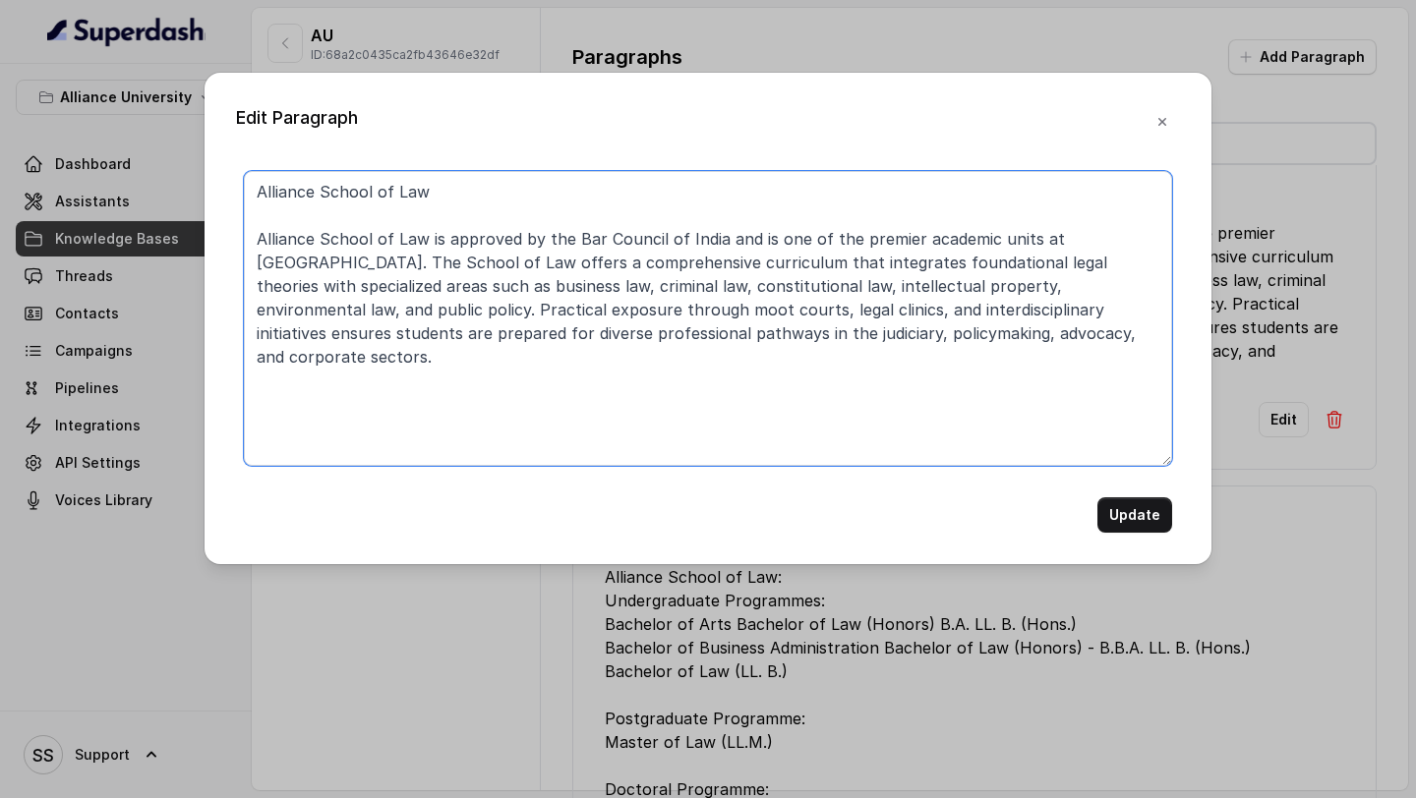
click at [1093, 347] on textarea "Alliance School of Law Alliance School of Law is approved by the Bar Council of…" at bounding box center [708, 318] width 928 height 295
paste textarea "The Faculty of Law and Policy Studies aims to: ■Transform the youth into servic…"
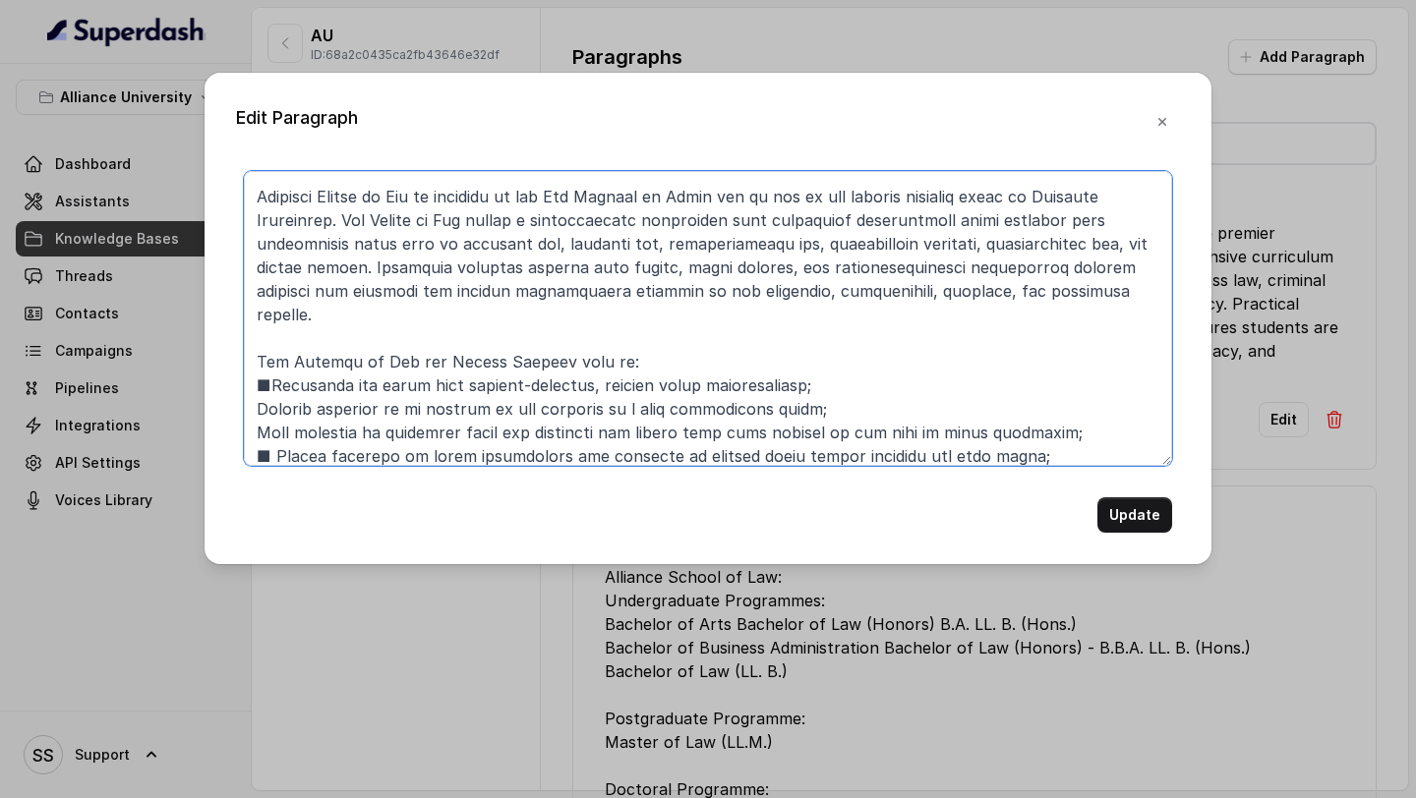
scroll to position [53, 0]
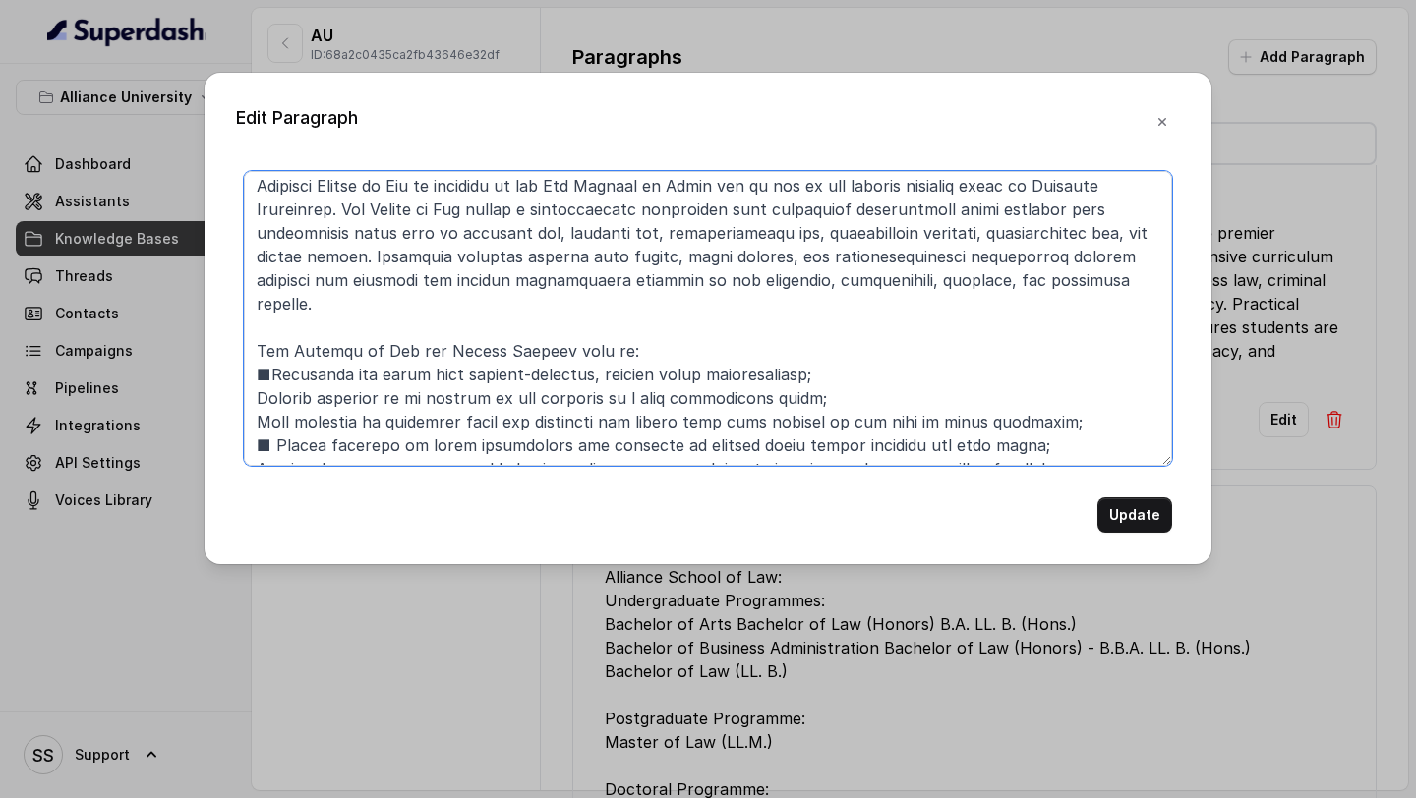
click at [270, 357] on textarea at bounding box center [708, 318] width 928 height 295
click at [279, 421] on textarea at bounding box center [708, 318] width 928 height 295
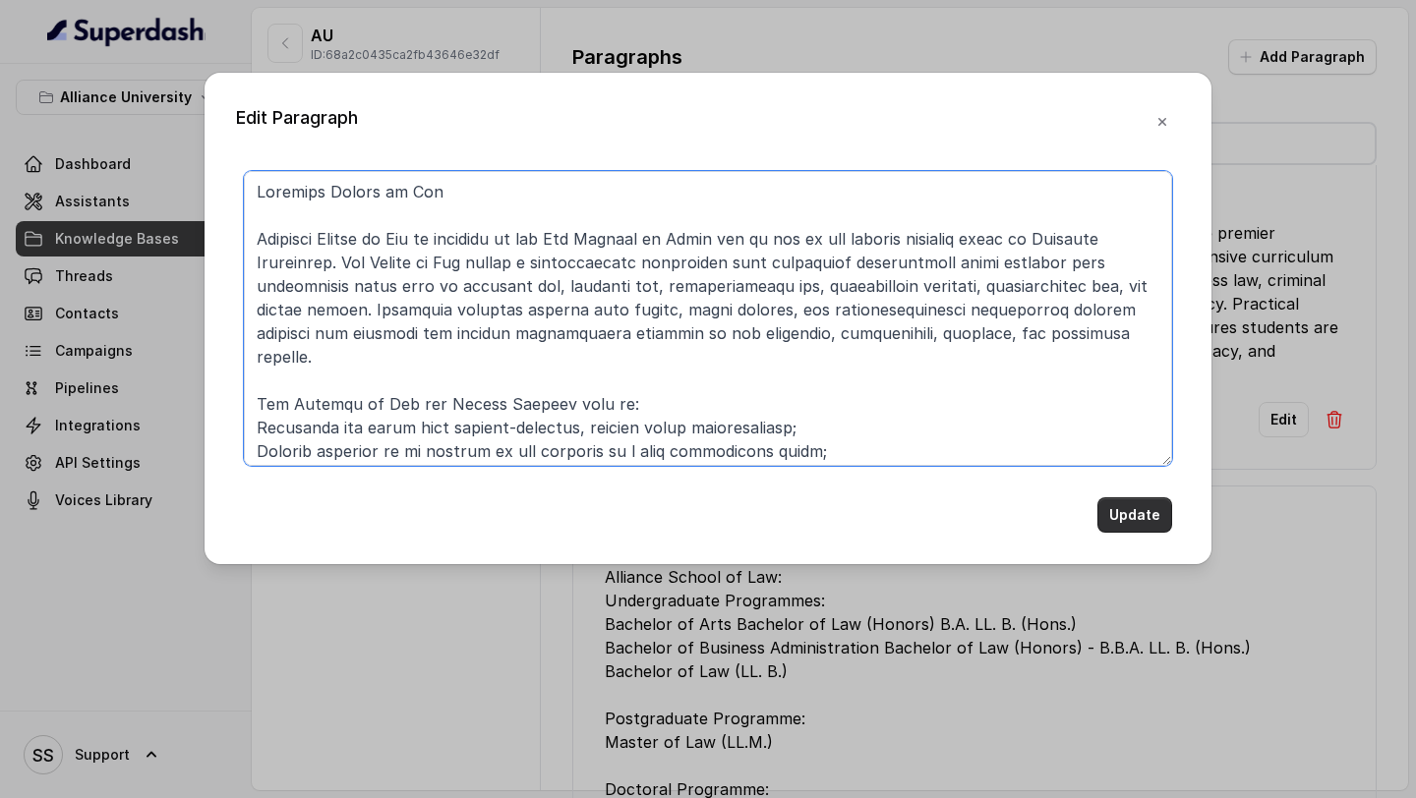
type textarea "Alliance School of Law Alliance School of Law is approved by the Bar Council of…"
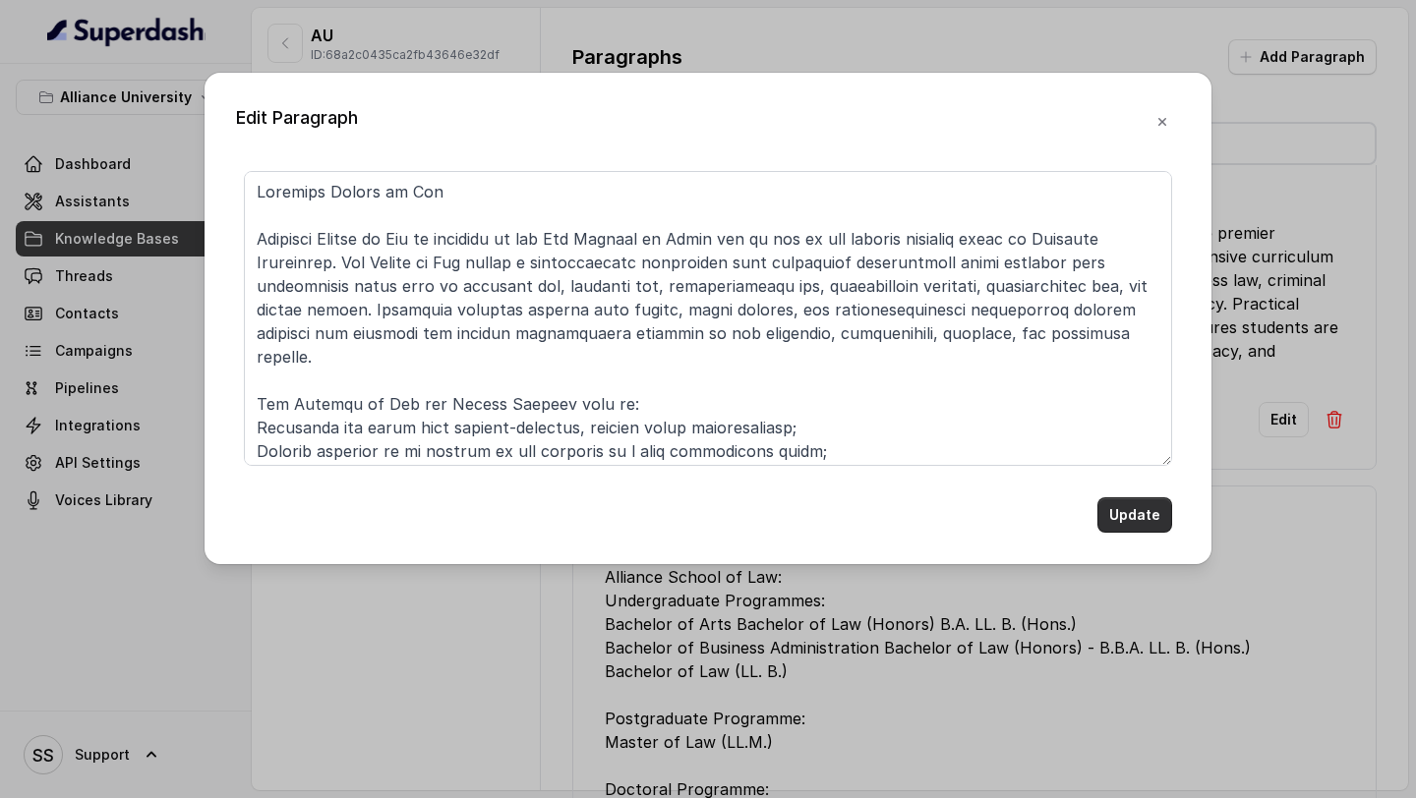
click at [1150, 518] on button "Update" at bounding box center [1134, 515] width 75 height 35
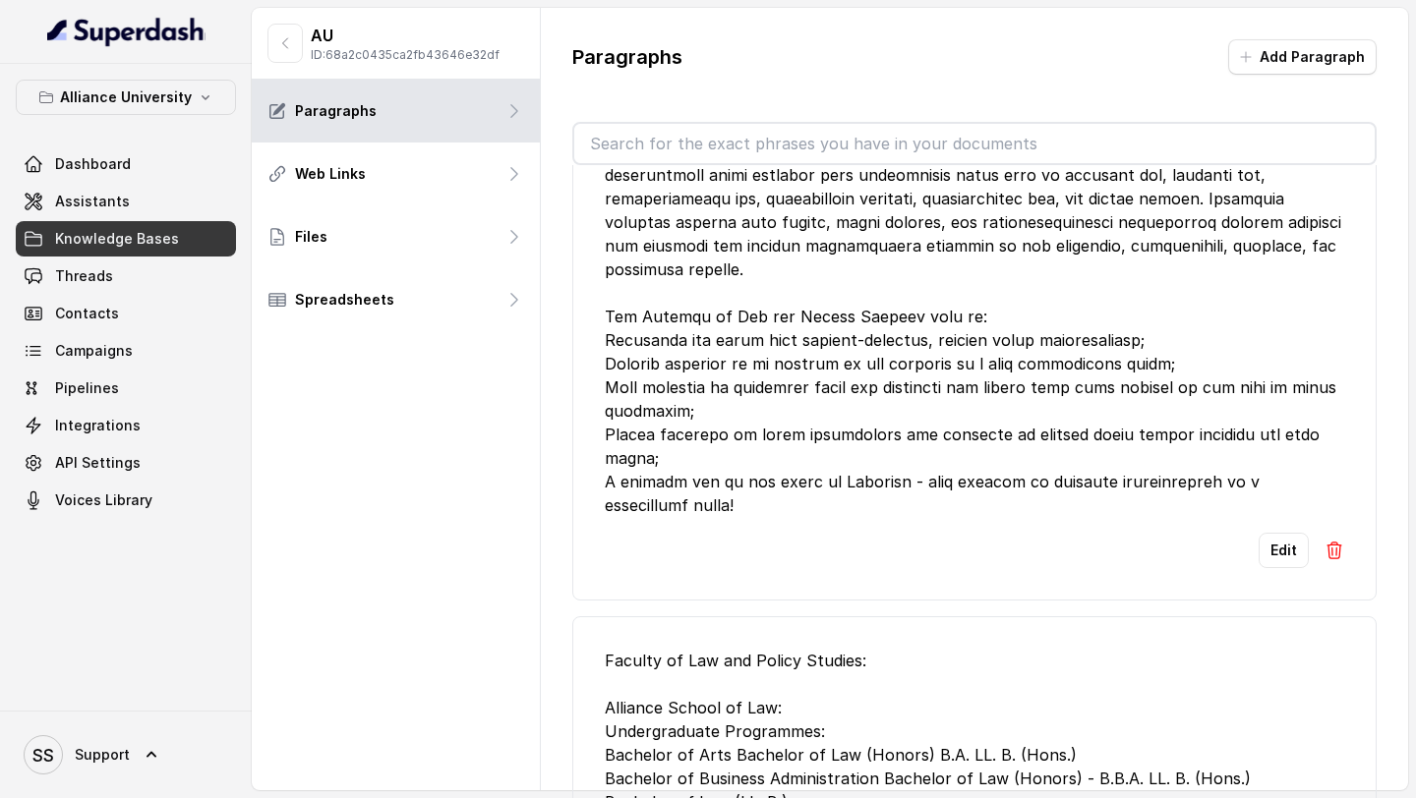
scroll to position [156, 0]
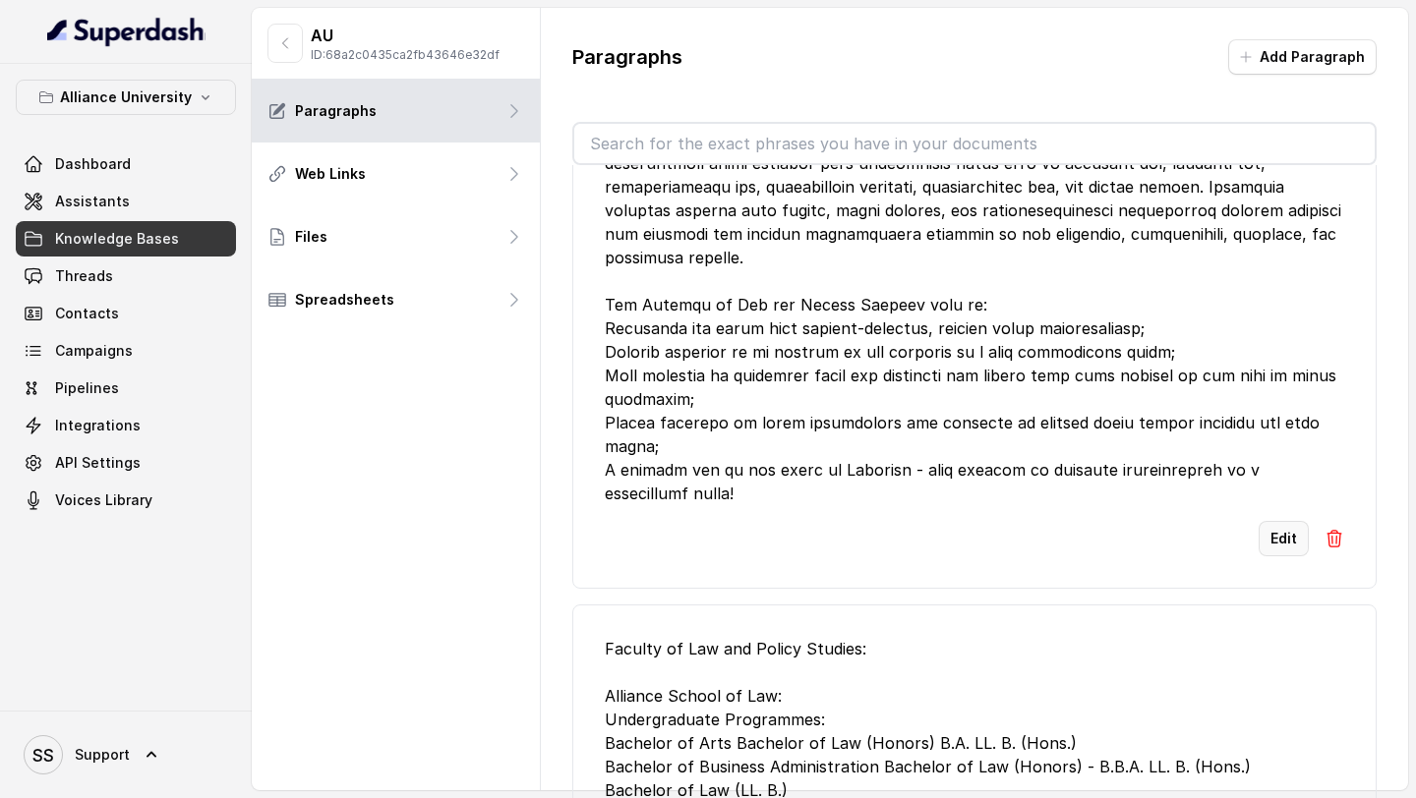
click at [1287, 521] on button "Edit" at bounding box center [1284, 538] width 50 height 35
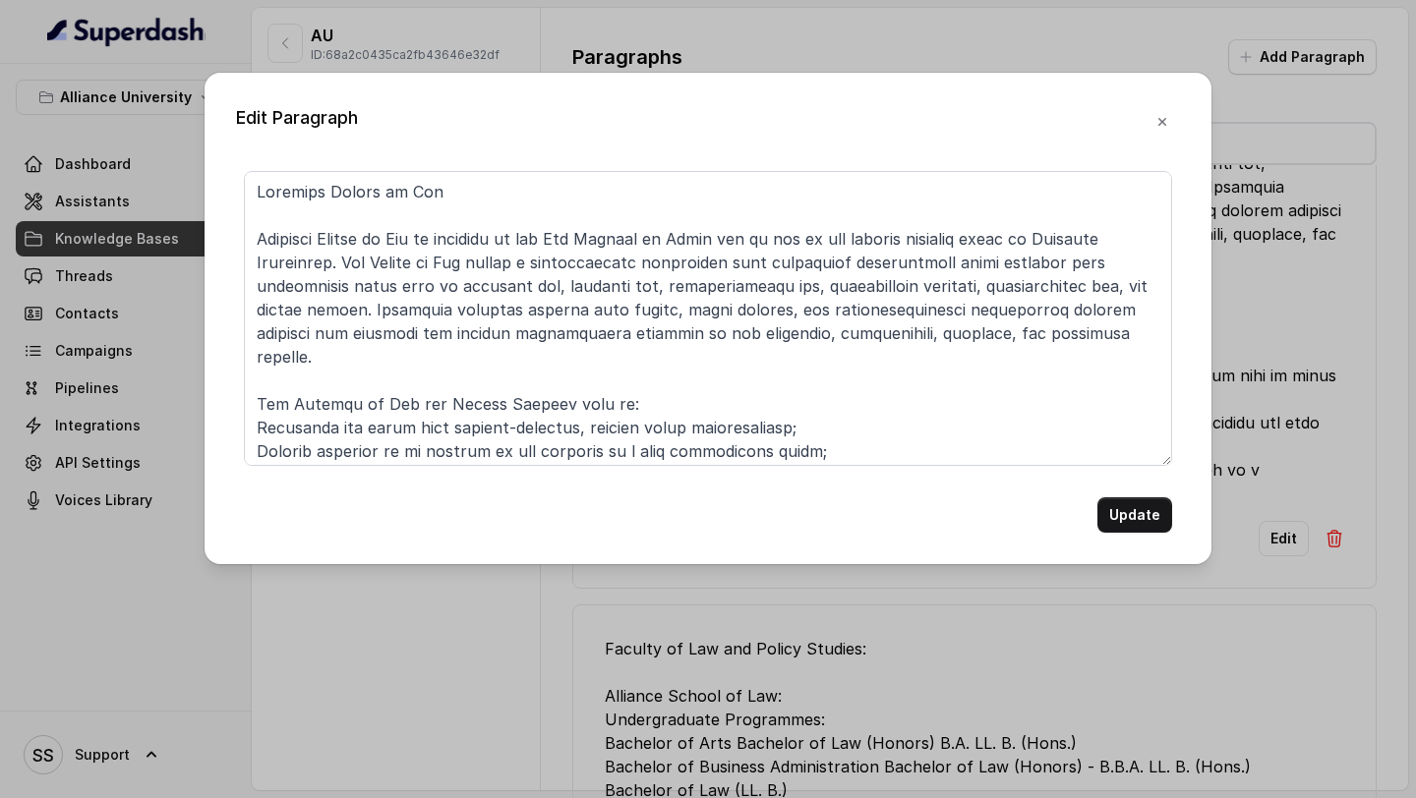
scroll to position [53, 0]
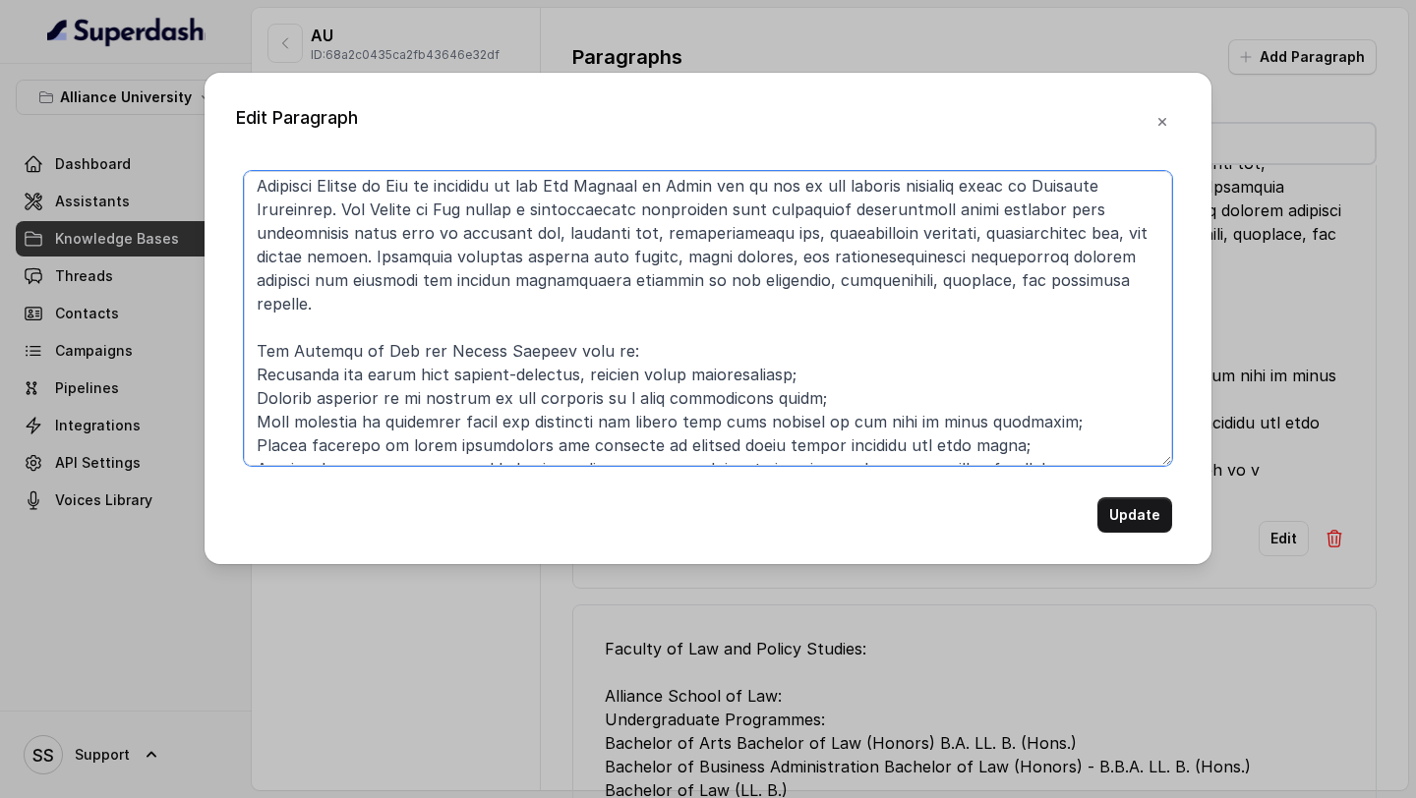
click at [1036, 449] on textarea at bounding box center [708, 318] width 928 height 295
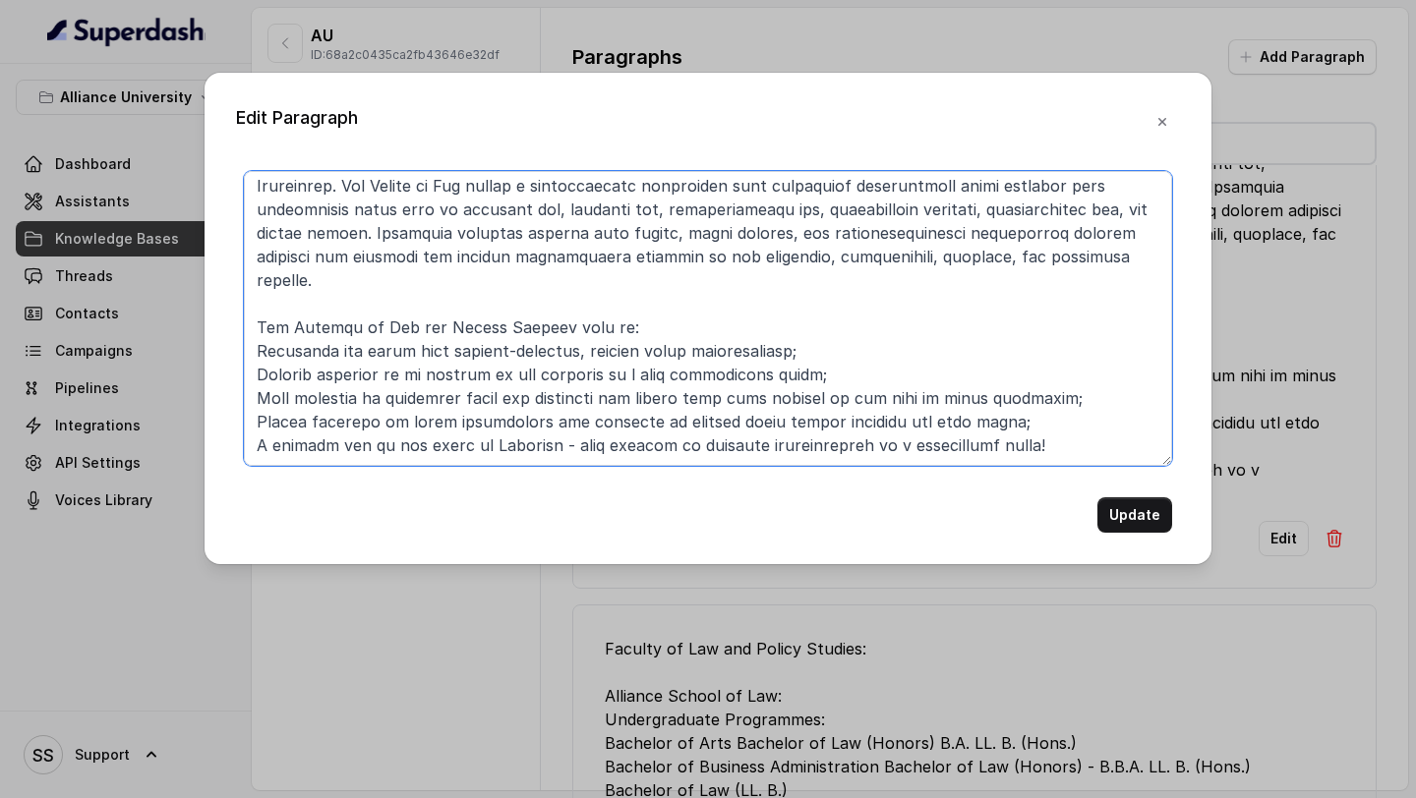
paste textarea "Faculty Introduction The faculty at Alliance, through their persistent pursuit …"
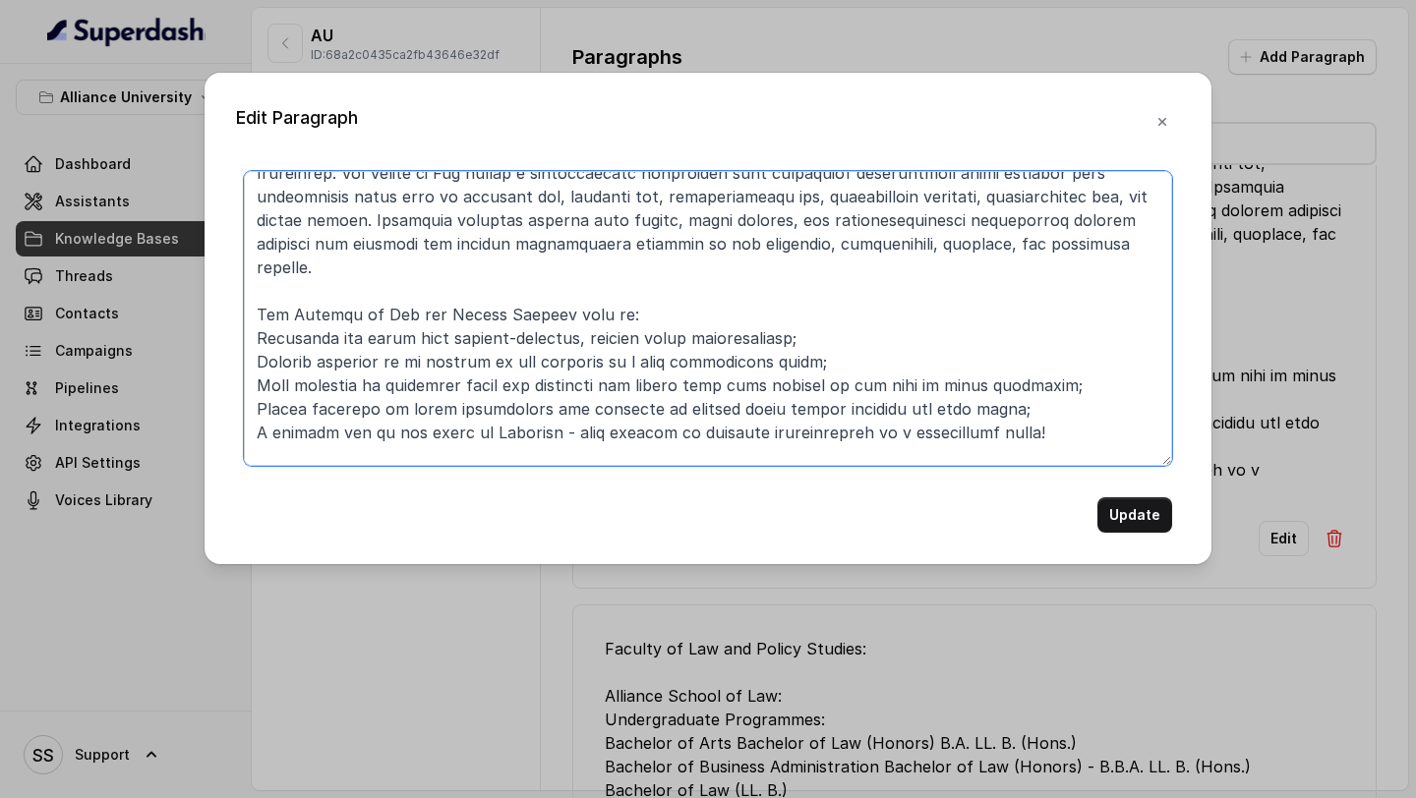
scroll to position [184, 0]
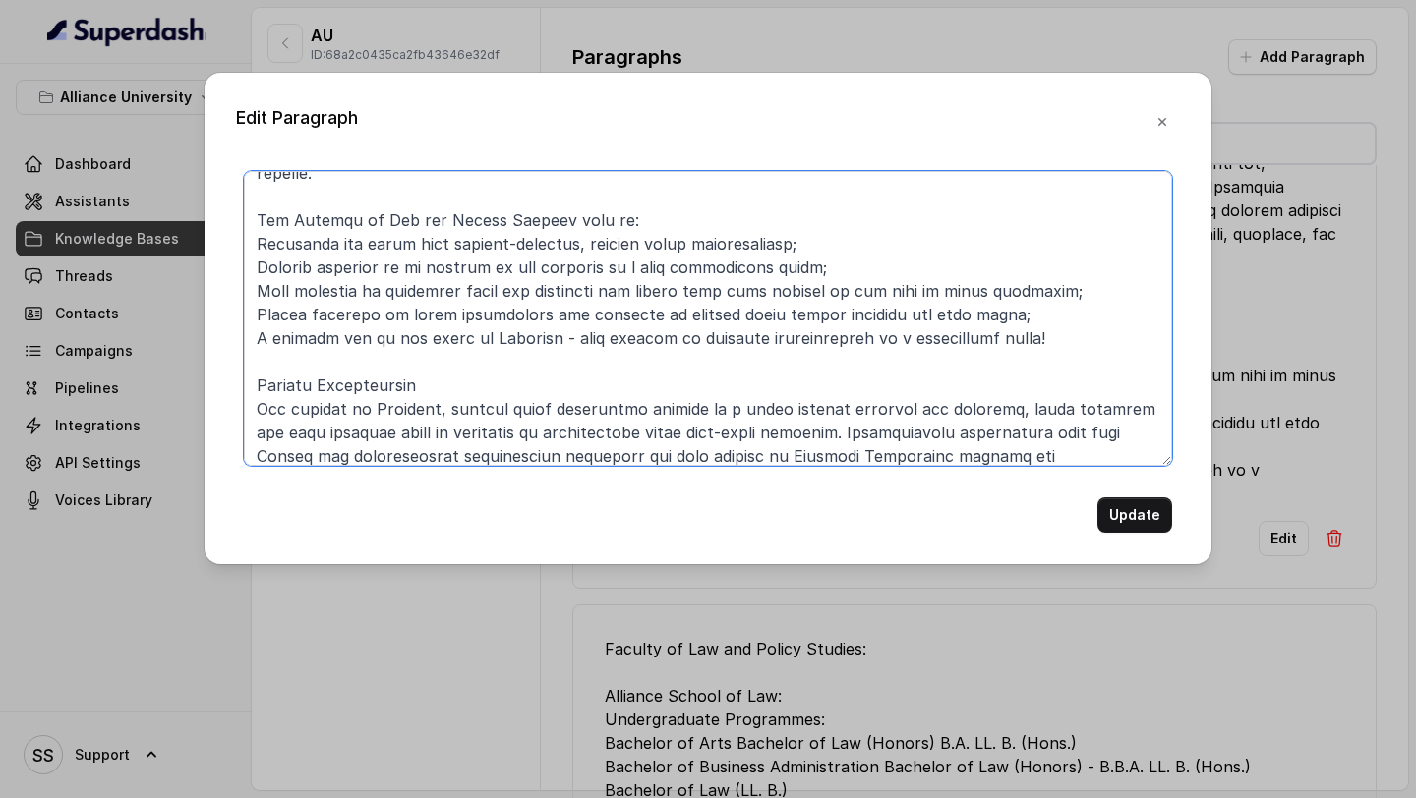
click at [722, 343] on textarea at bounding box center [708, 318] width 928 height 295
click at [664, 356] on textarea at bounding box center [708, 318] width 928 height 295
type textarea "Alliance School of Law Alliance School of Law is approved by the Bar Council of…"
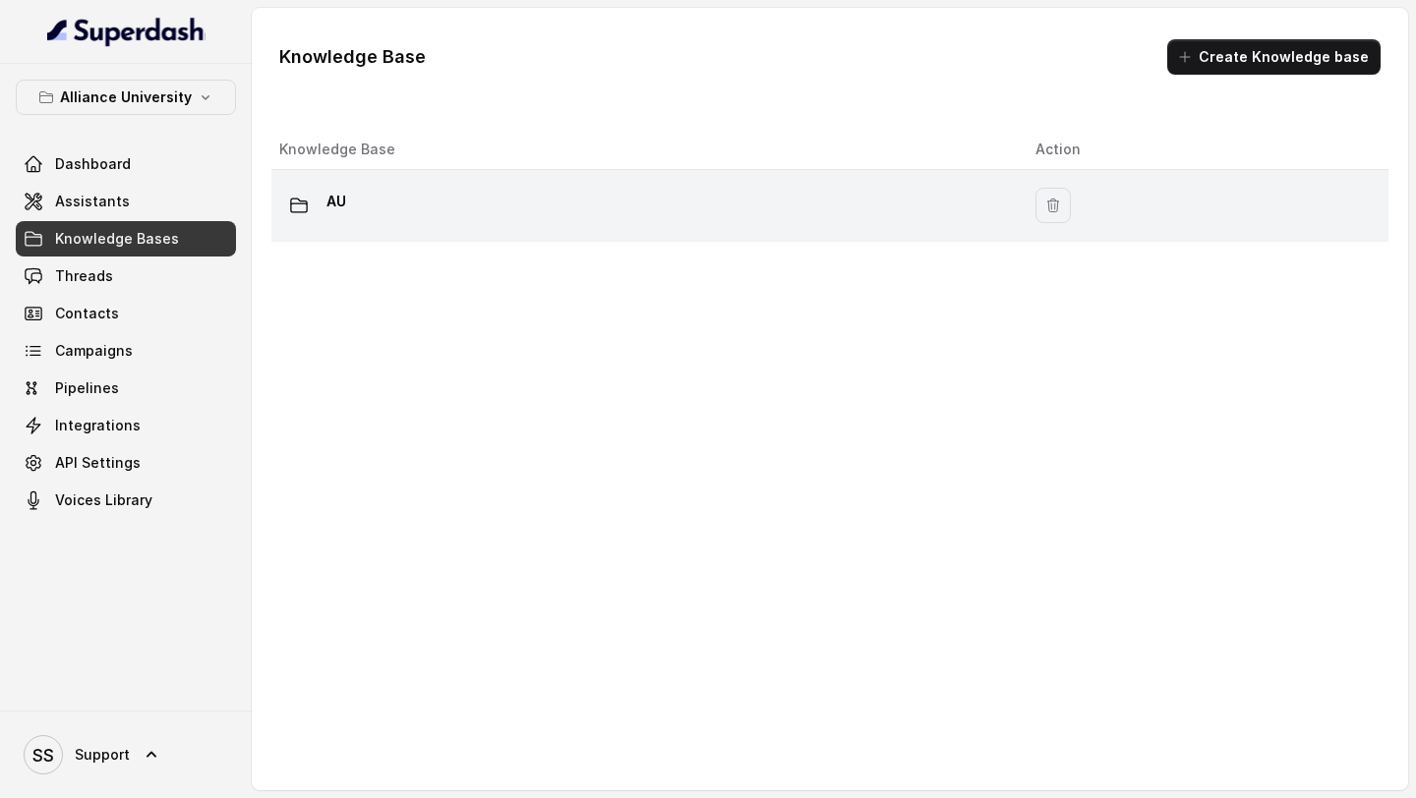
click at [536, 200] on div "AU" at bounding box center [641, 205] width 725 height 39
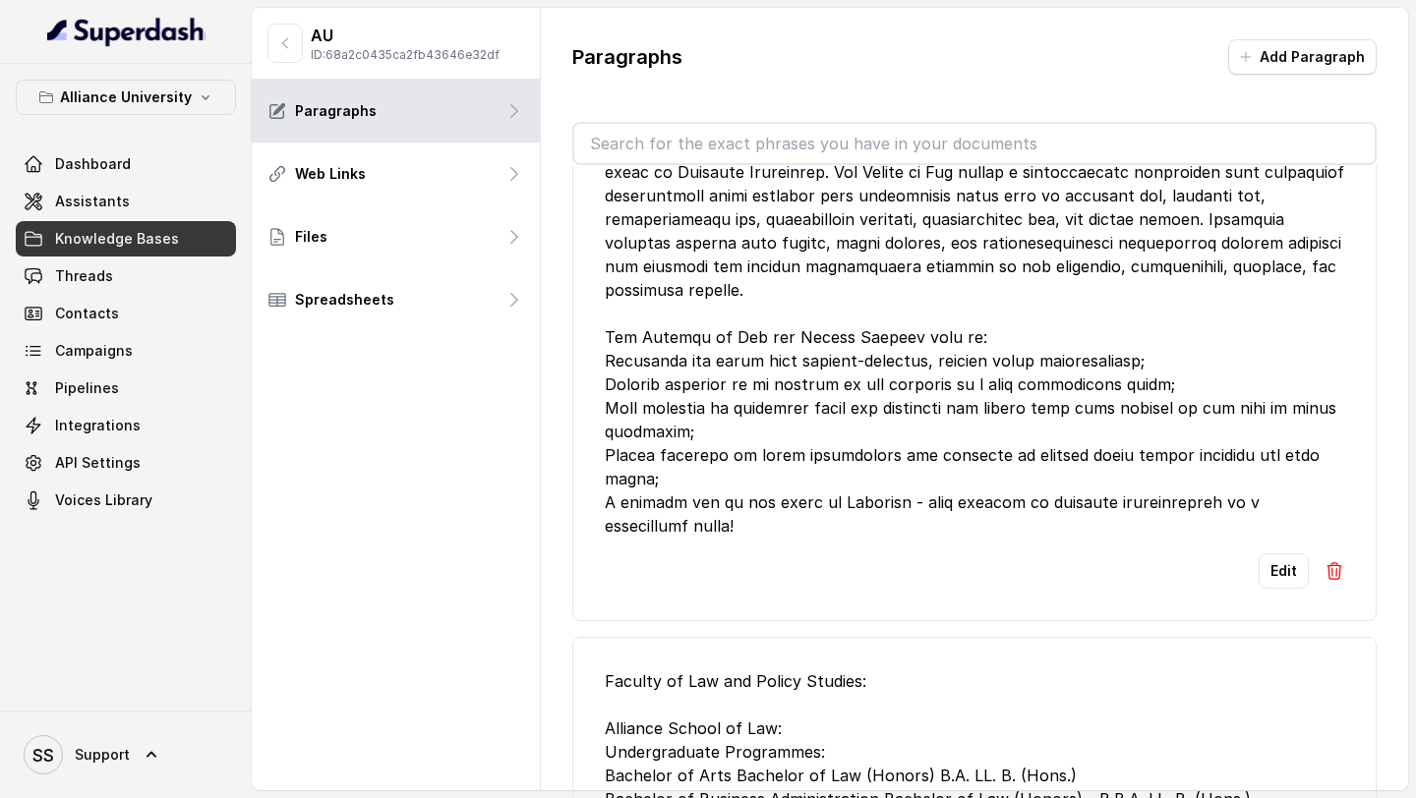
scroll to position [130, 0]
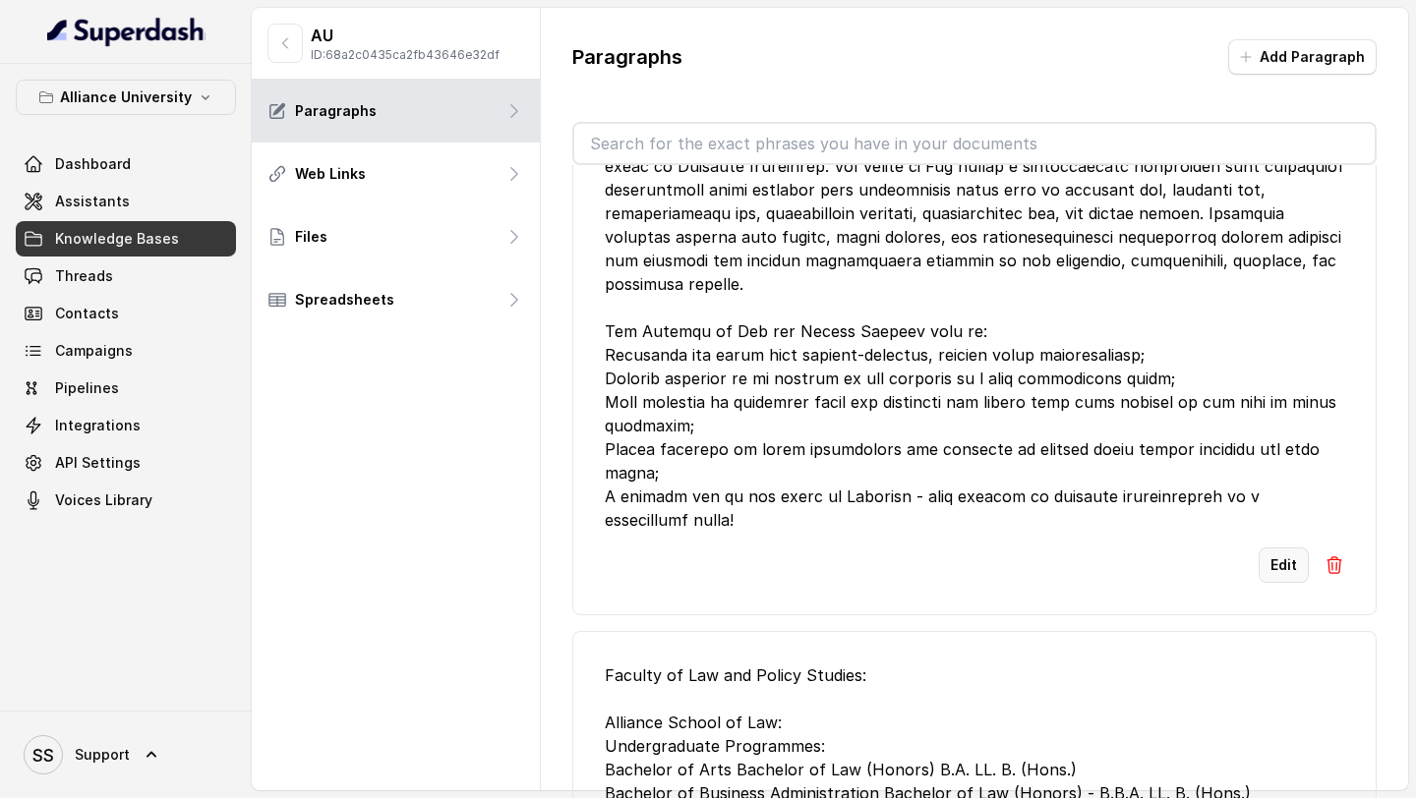
click at [1270, 548] on button "Edit" at bounding box center [1284, 565] width 50 height 35
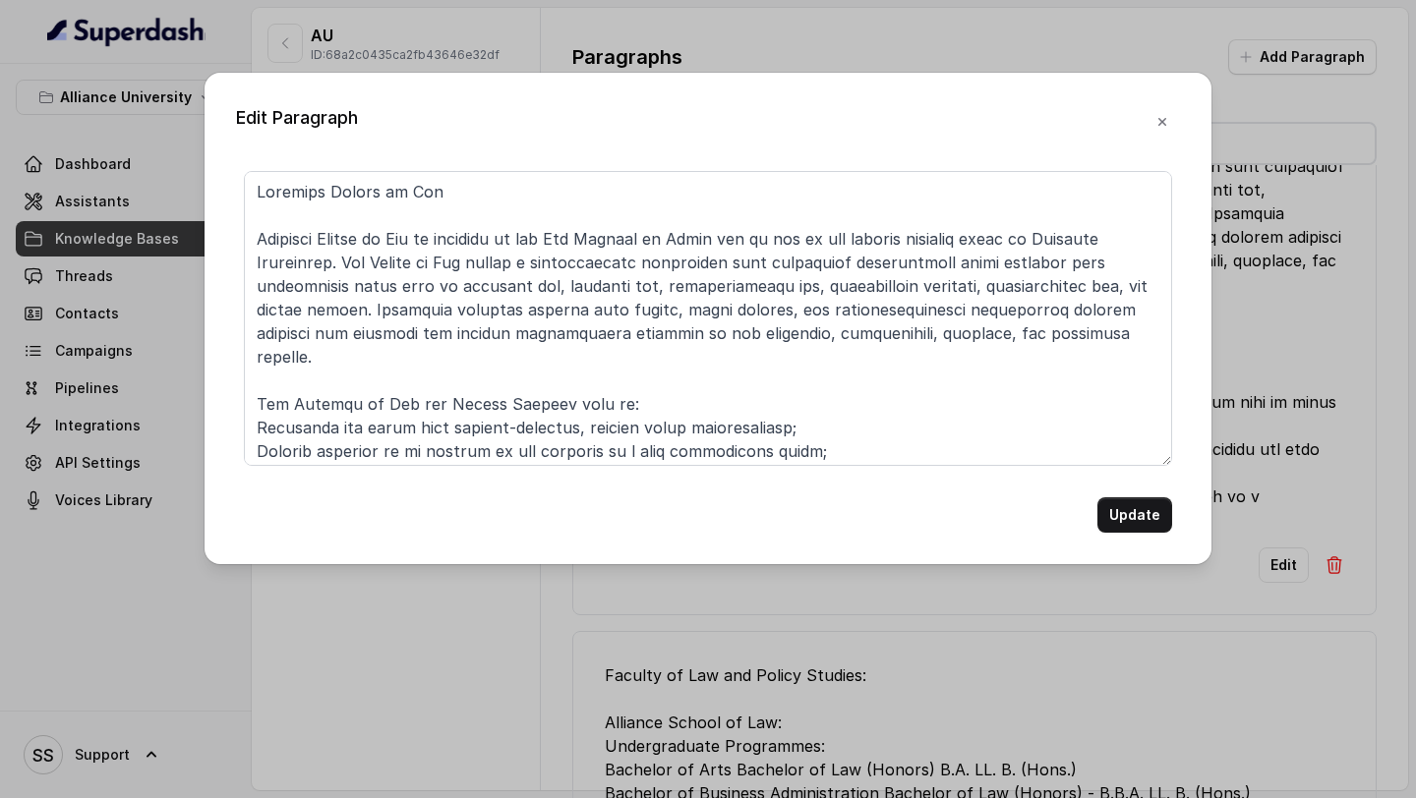
scroll to position [53, 0]
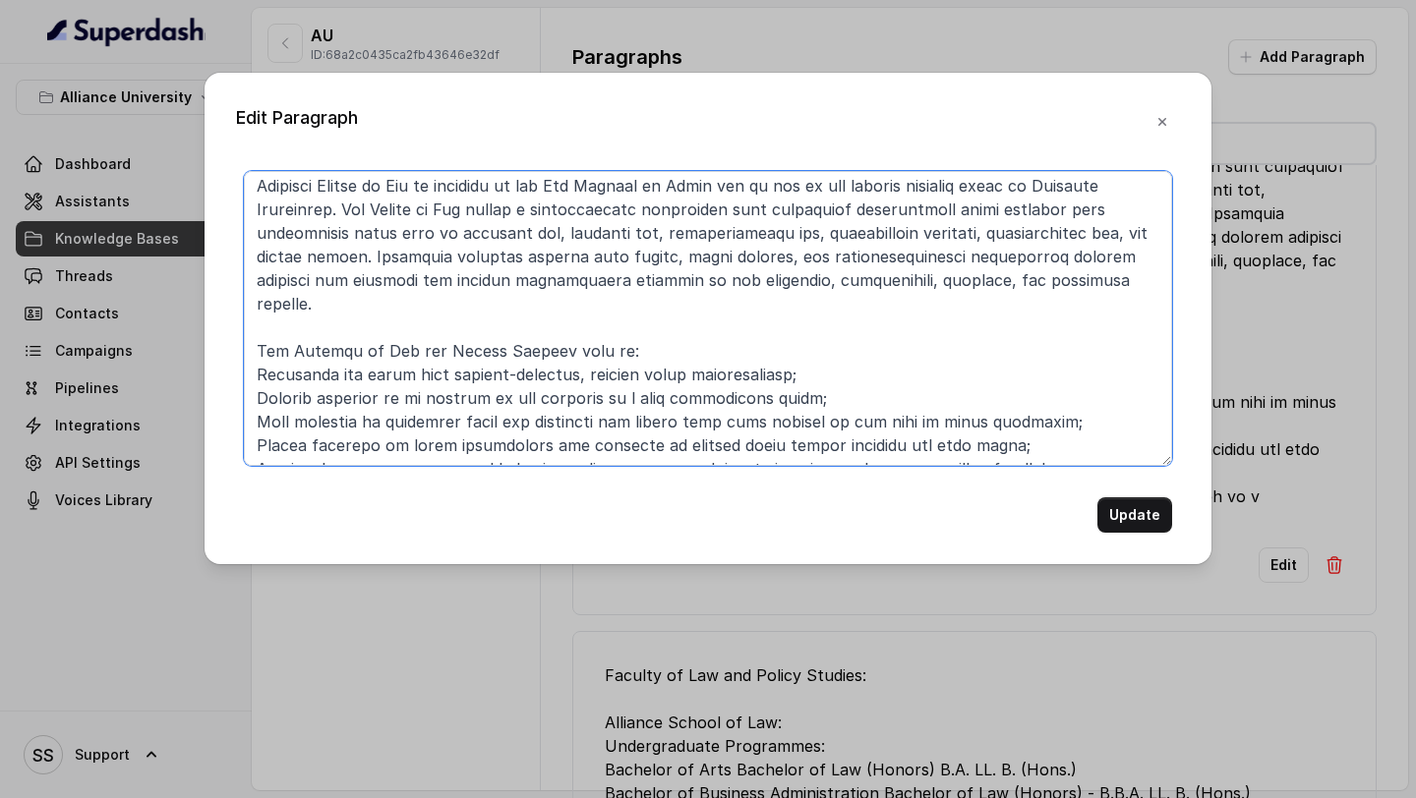
click at [1037, 450] on textarea at bounding box center [708, 318] width 928 height 295
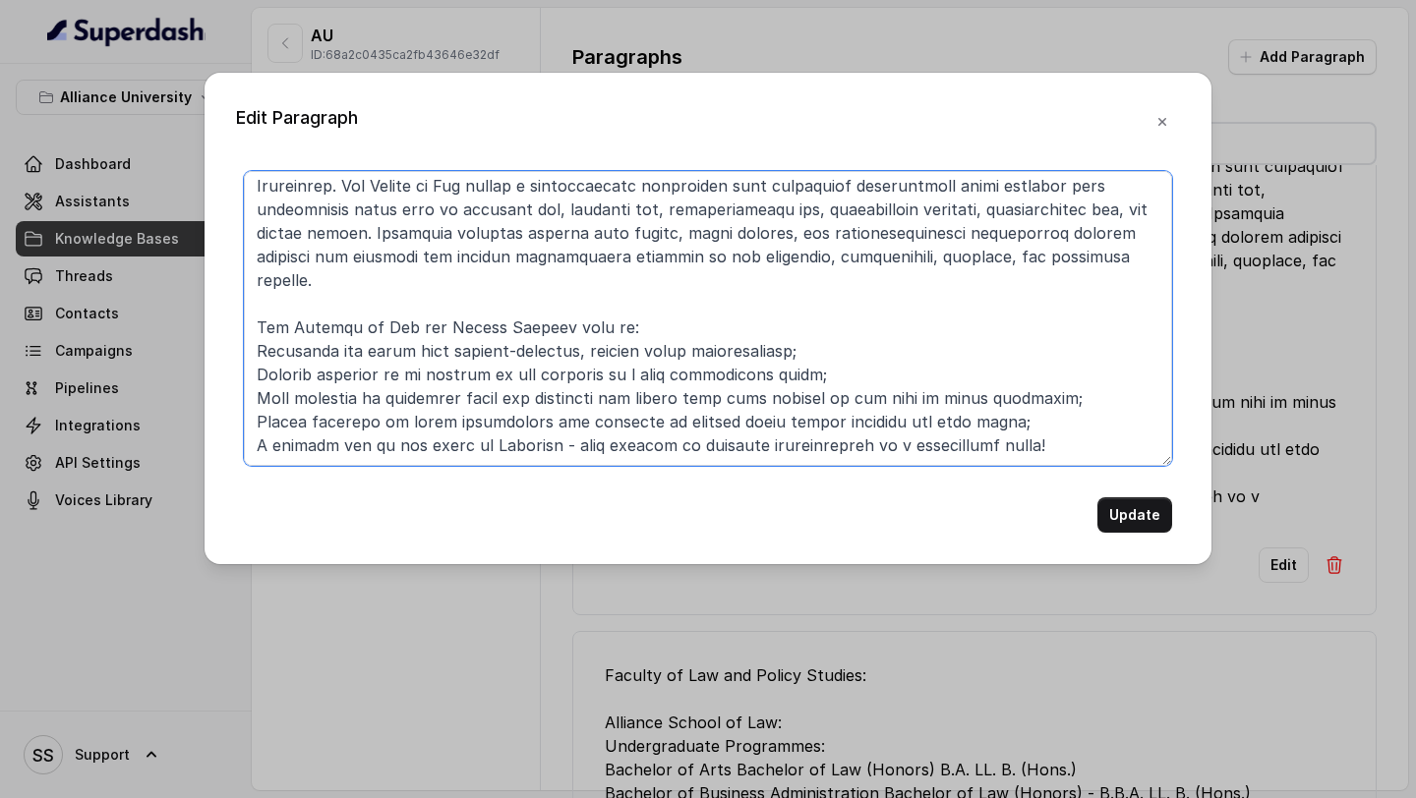
paste textarea "Faculty Introduction The faculty at Alliance, through their persistent pursuit …"
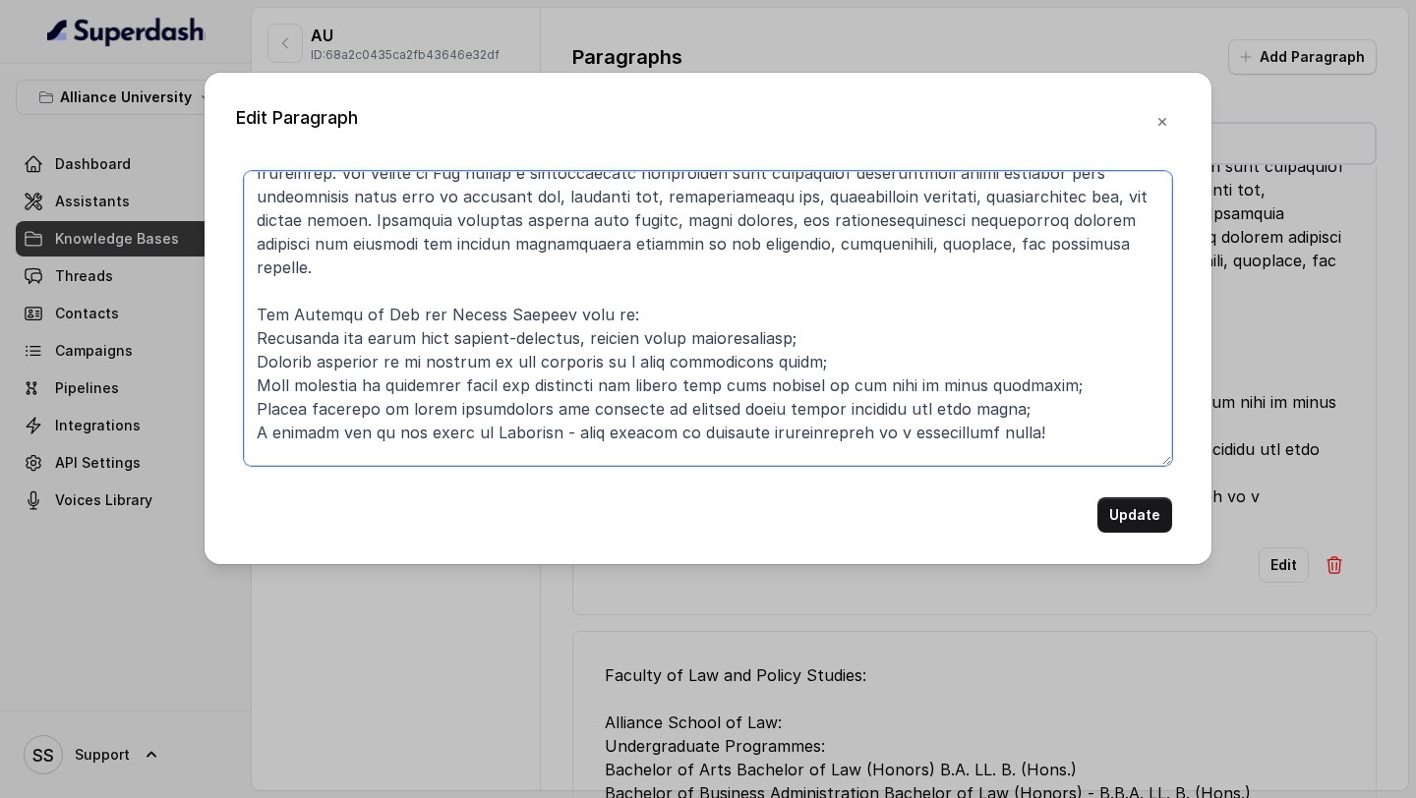
scroll to position [184, 0]
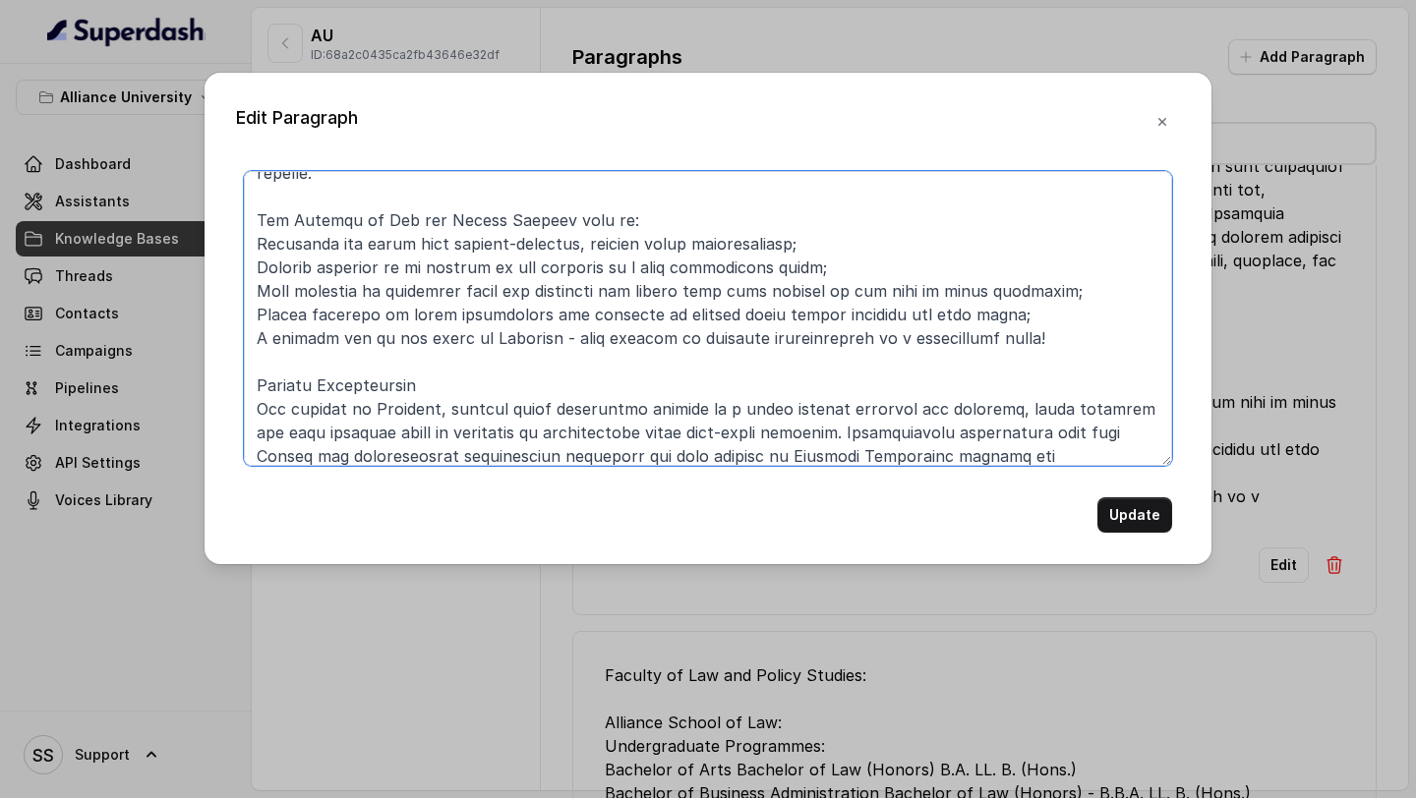
click at [724, 351] on textarea at bounding box center [708, 318] width 928 height 295
type textarea "Alliance School of Law Alliance School of Law is approved by the Bar Council of…"
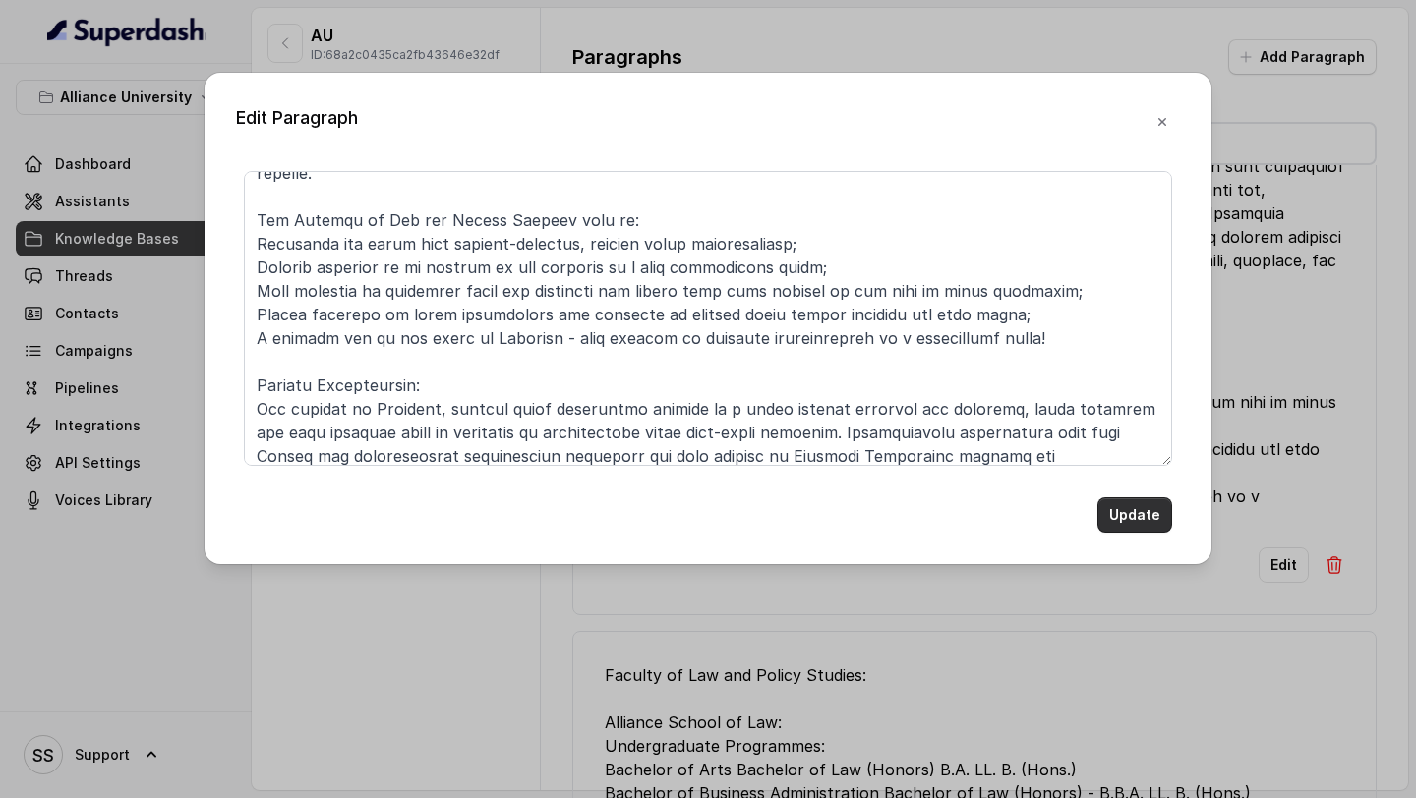
click at [1119, 505] on button "Update" at bounding box center [1134, 515] width 75 height 35
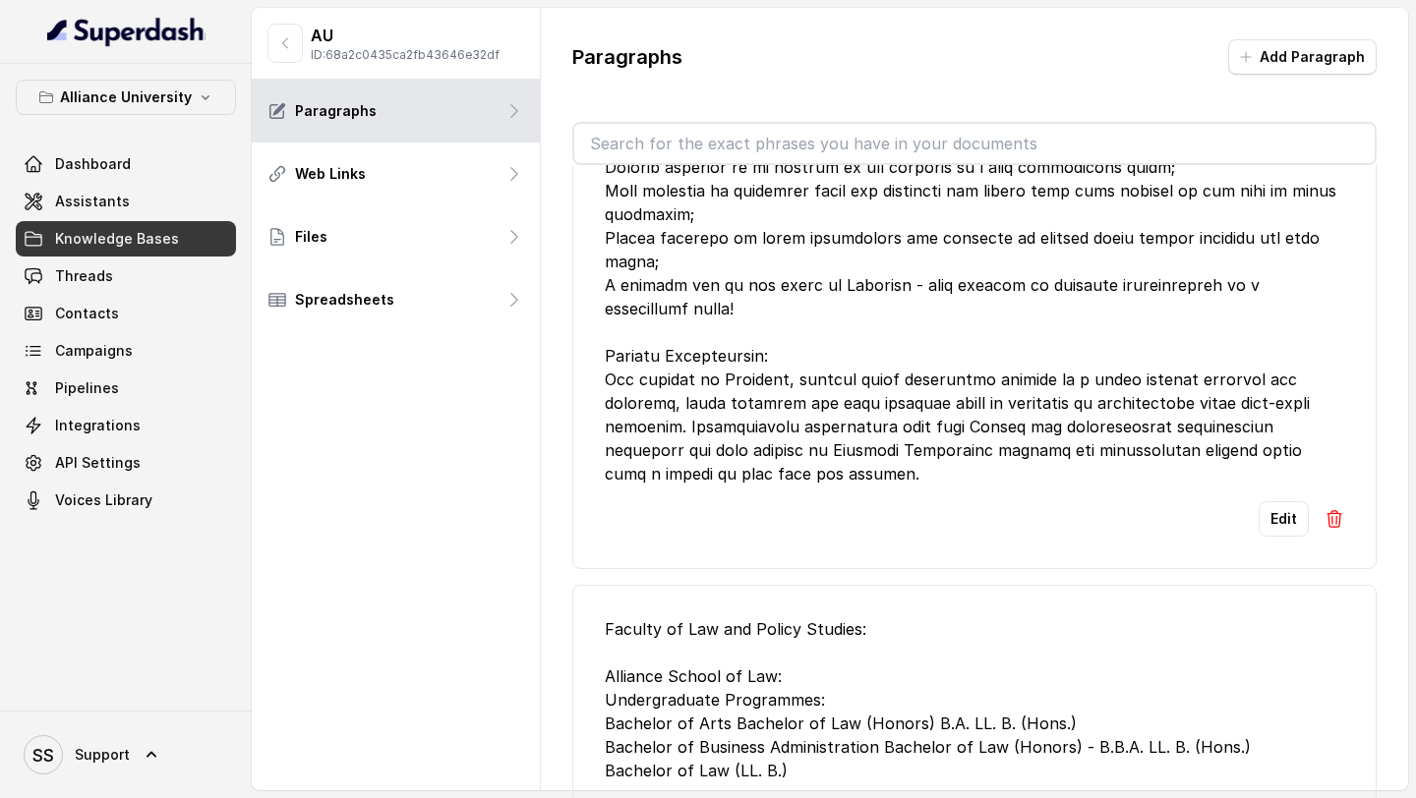
scroll to position [342, 0]
click at [1292, 501] on button "Edit" at bounding box center [1284, 518] width 50 height 35
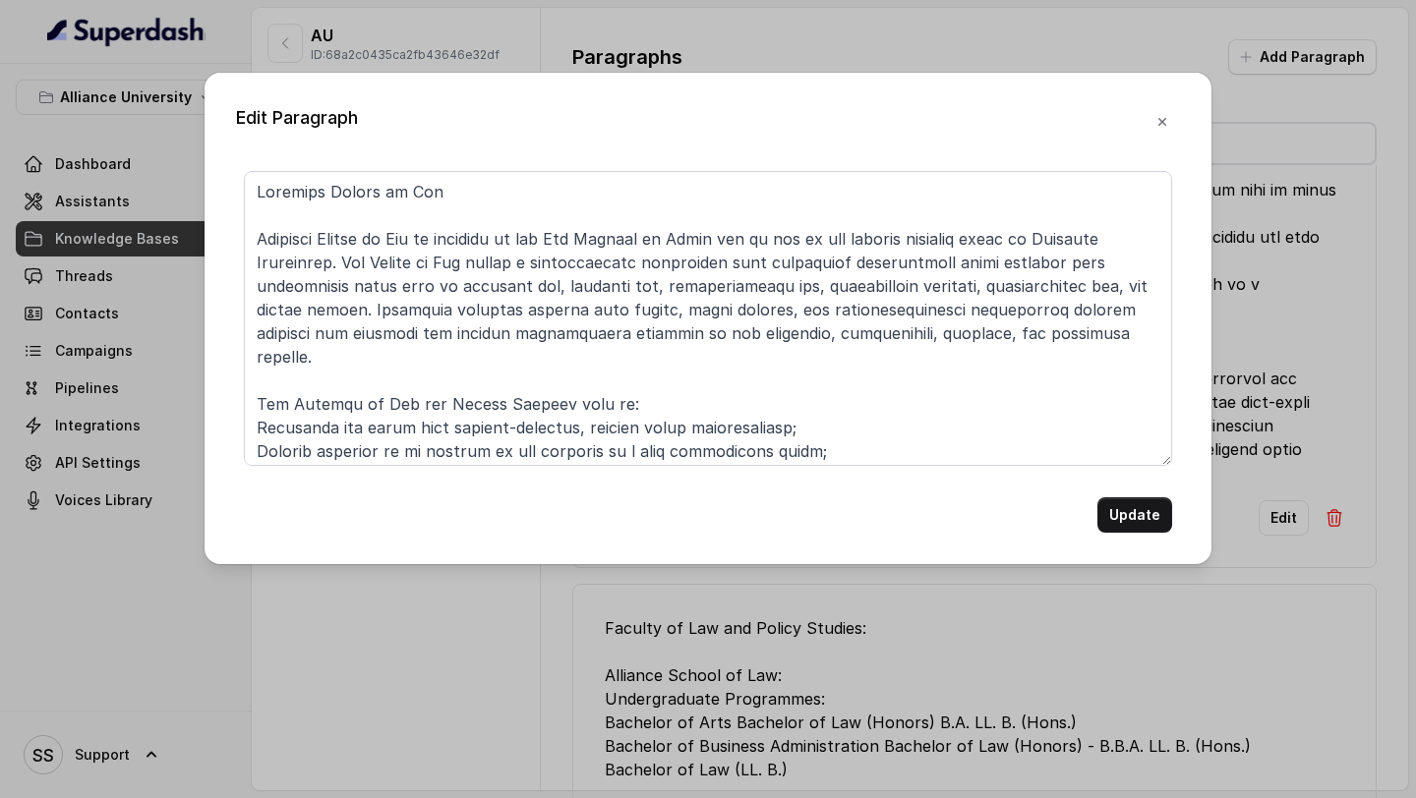
scroll to position [195, 0]
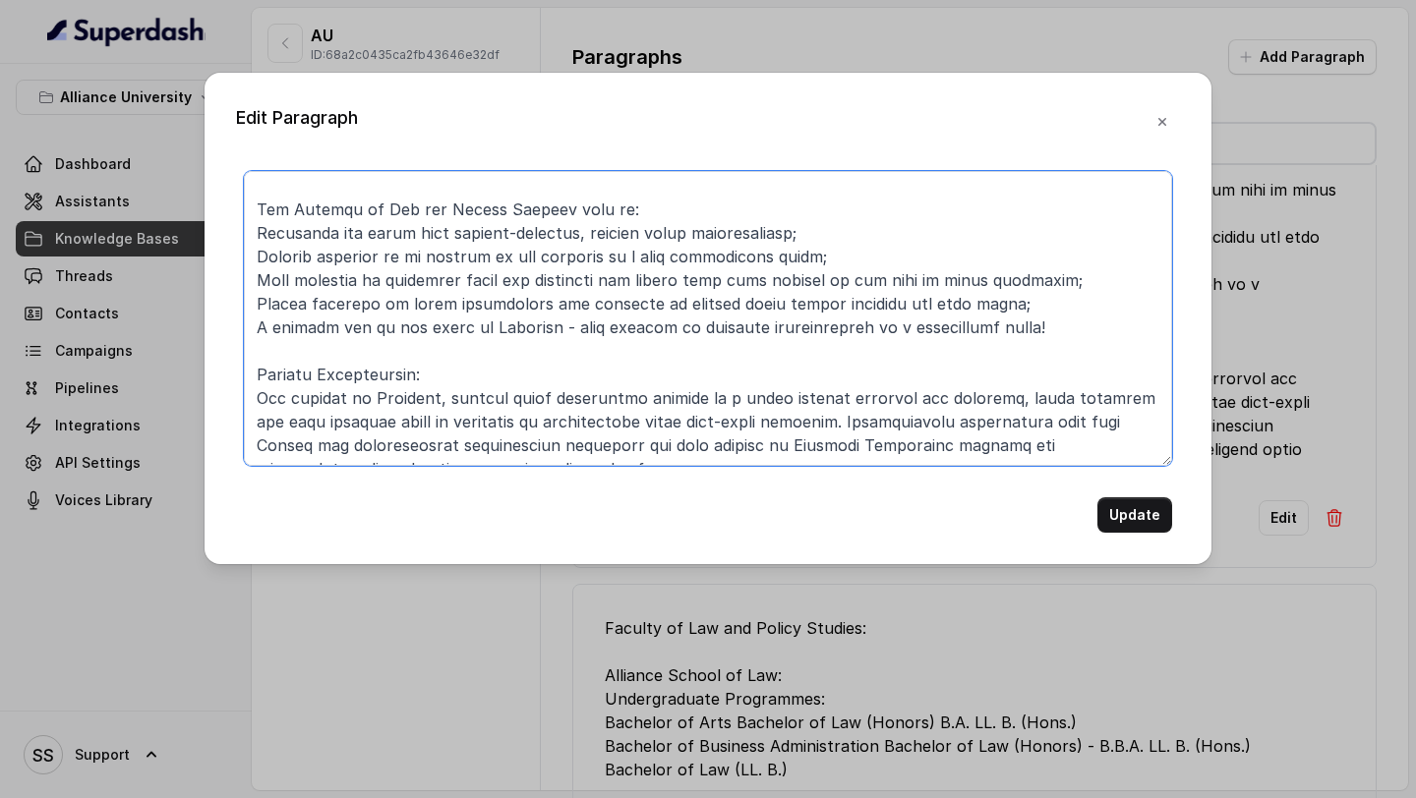
click at [679, 459] on textarea at bounding box center [708, 318] width 928 height 295
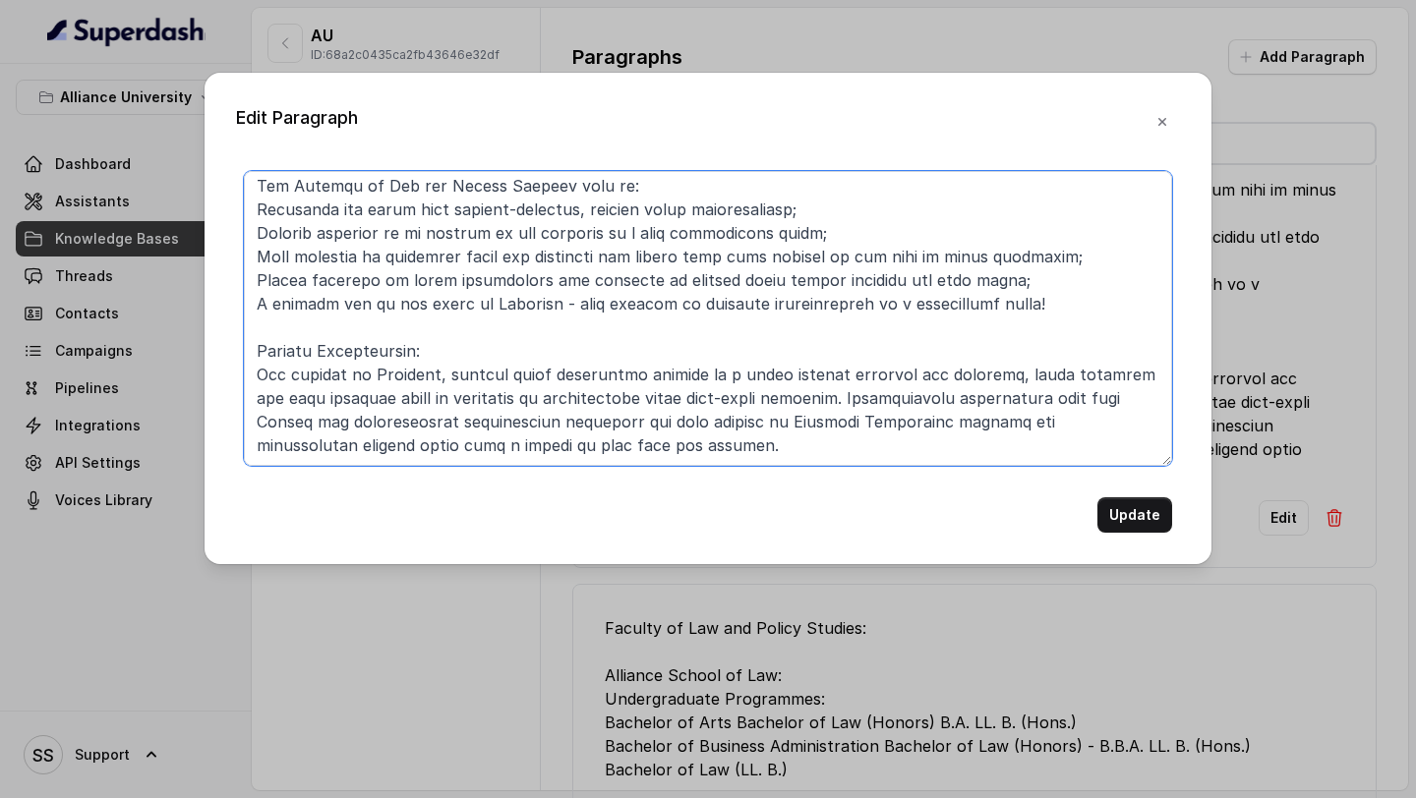
paste textarea "Bachelor of Arts Bachelor of Law (Honors) B.A. LL.B. (Hons.) Approved by Bar Co…"
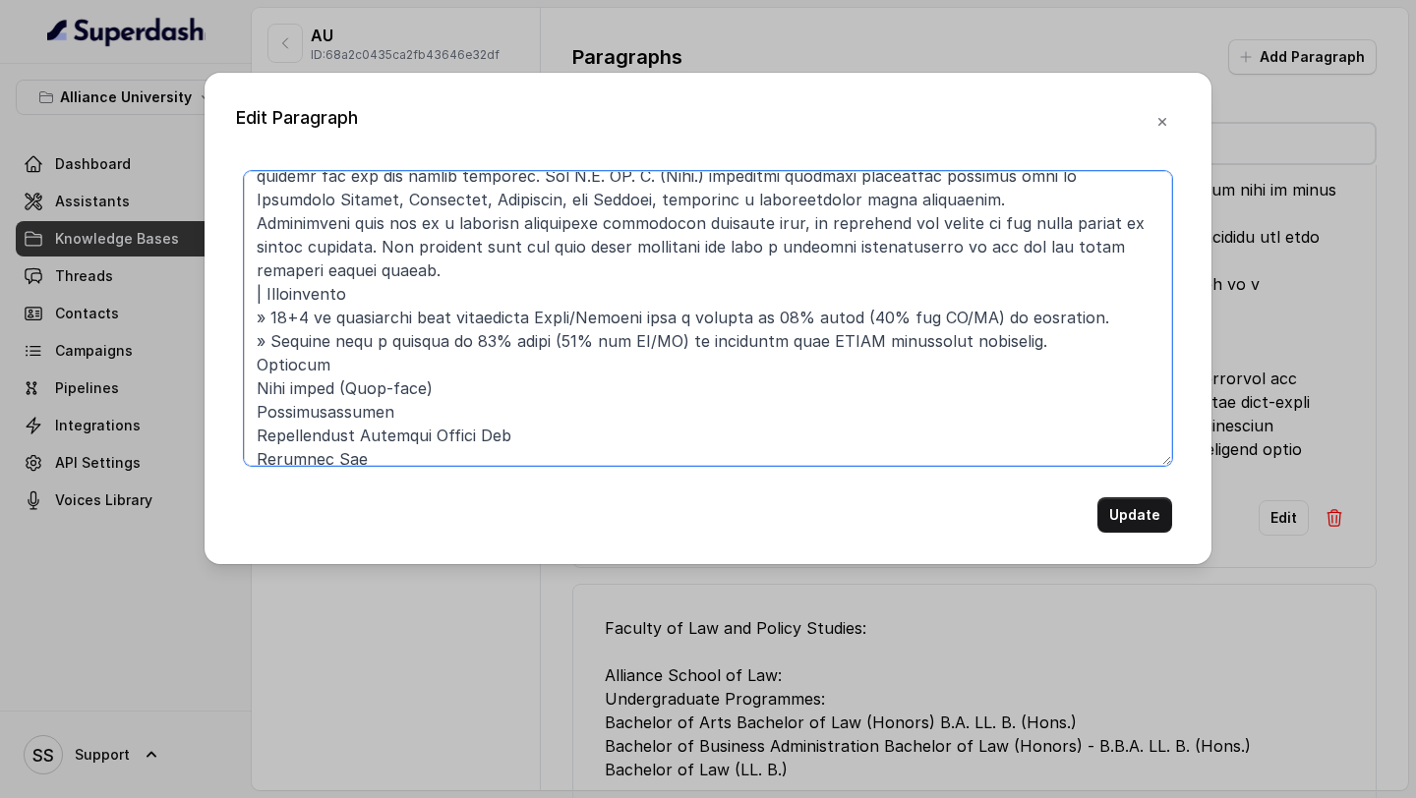
scroll to position [690, 0]
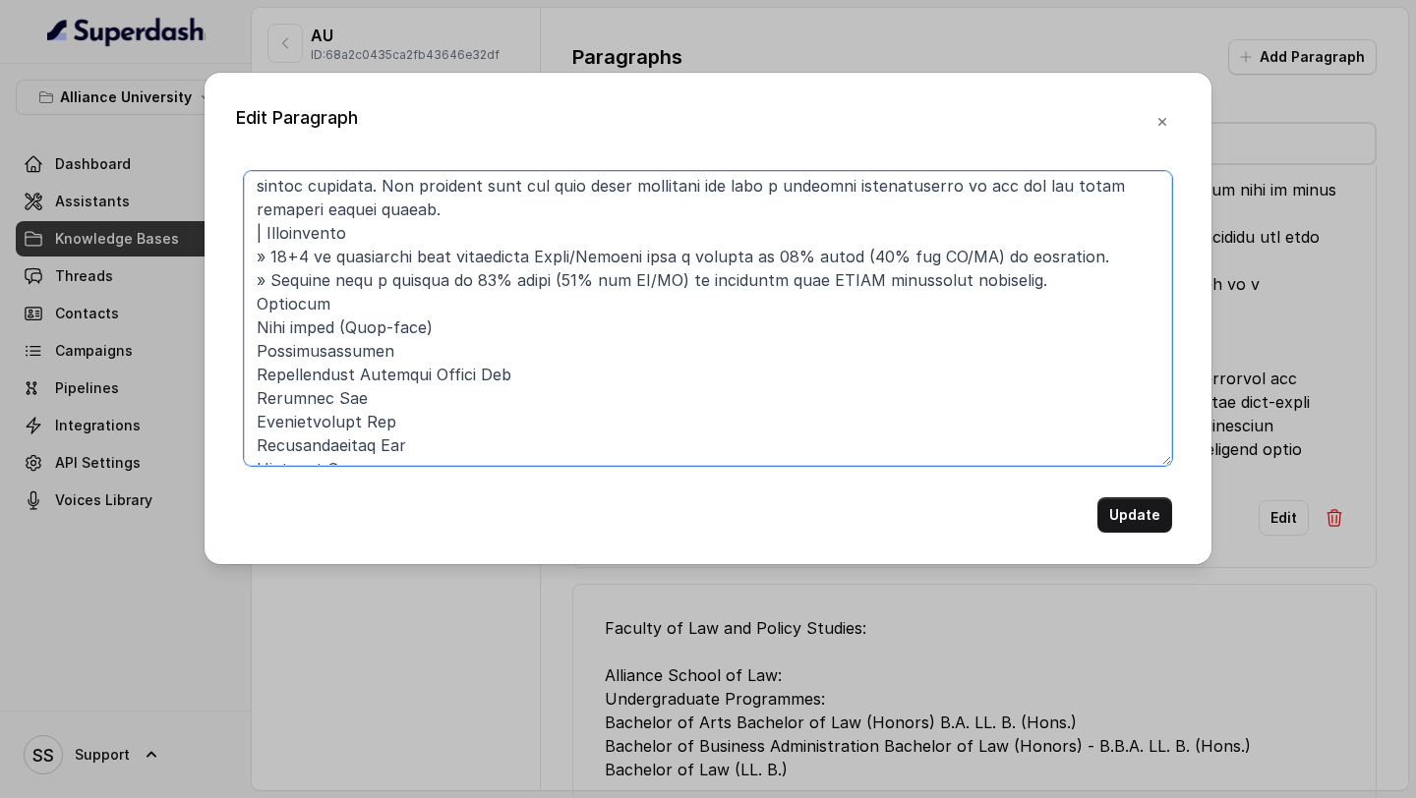
click at [261, 301] on textarea at bounding box center [708, 318] width 928 height 295
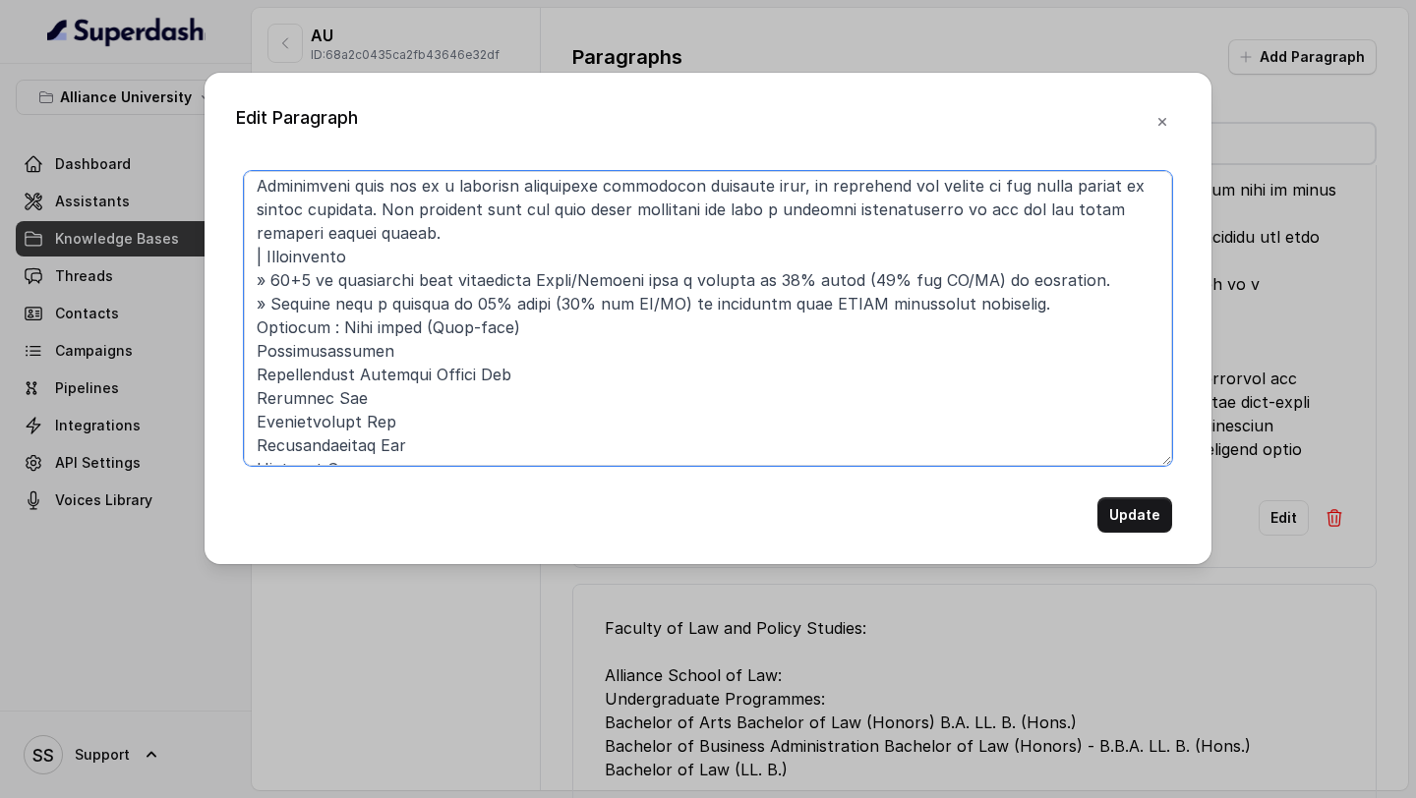
click at [399, 322] on textarea at bounding box center [708, 318] width 928 height 295
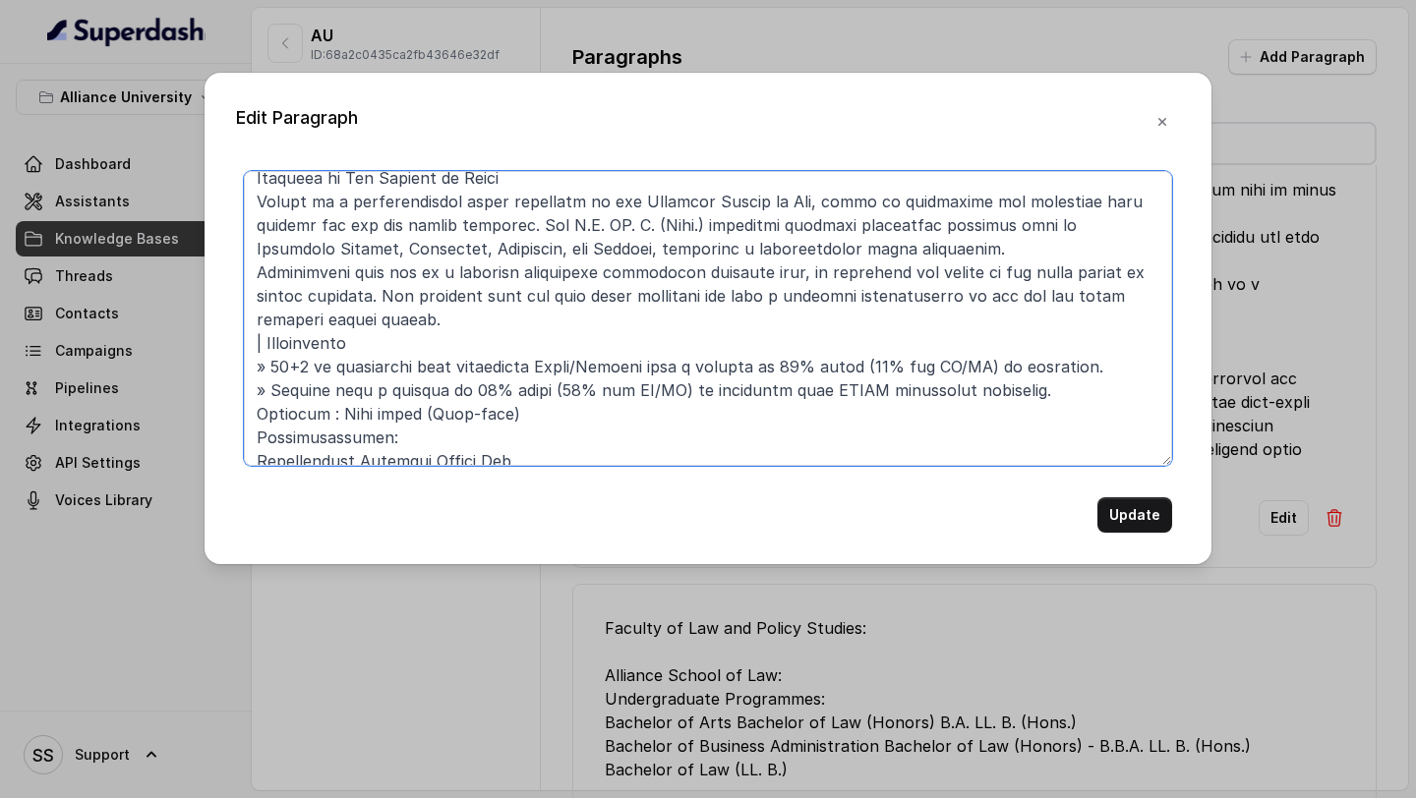
scroll to position [577, 0]
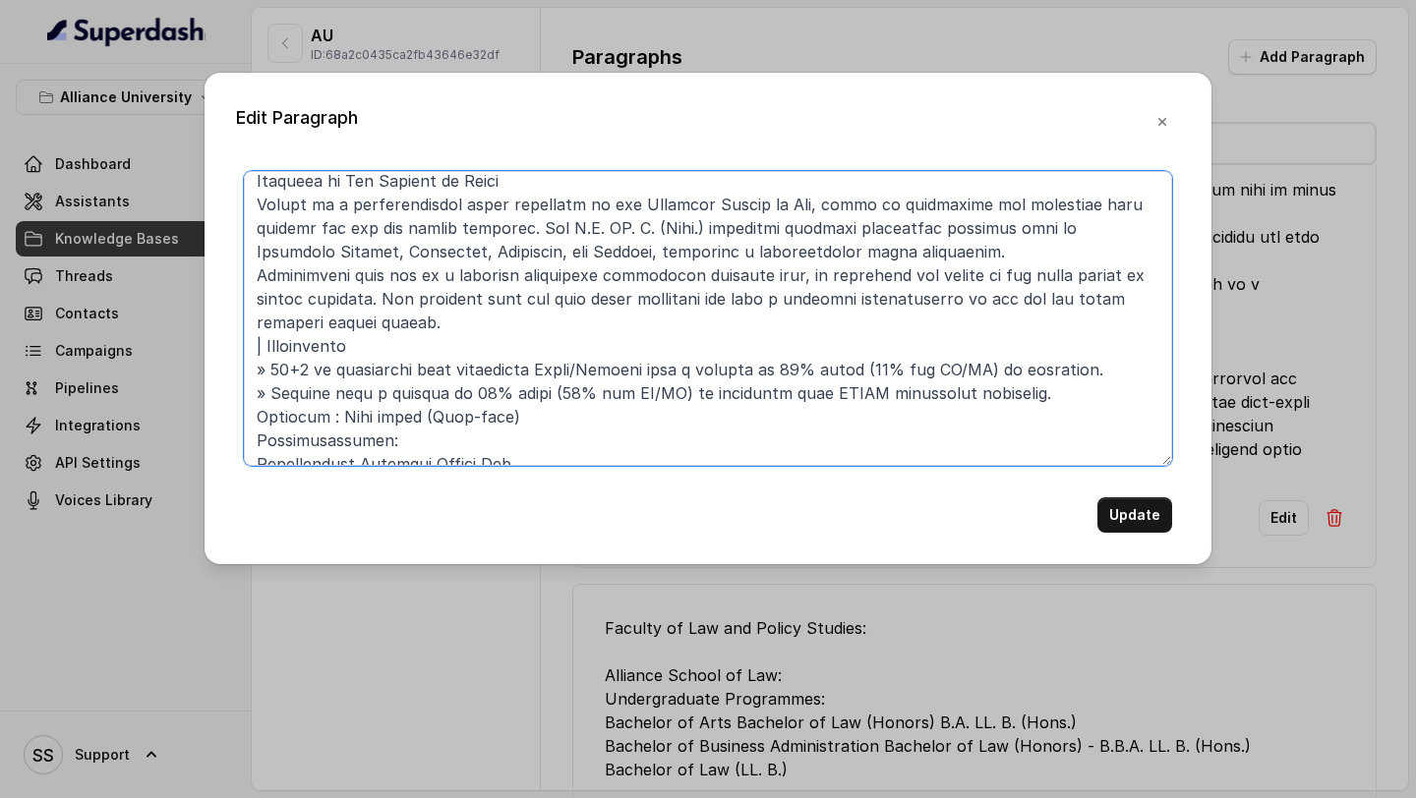
click at [264, 315] on textarea at bounding box center [708, 318] width 928 height 295
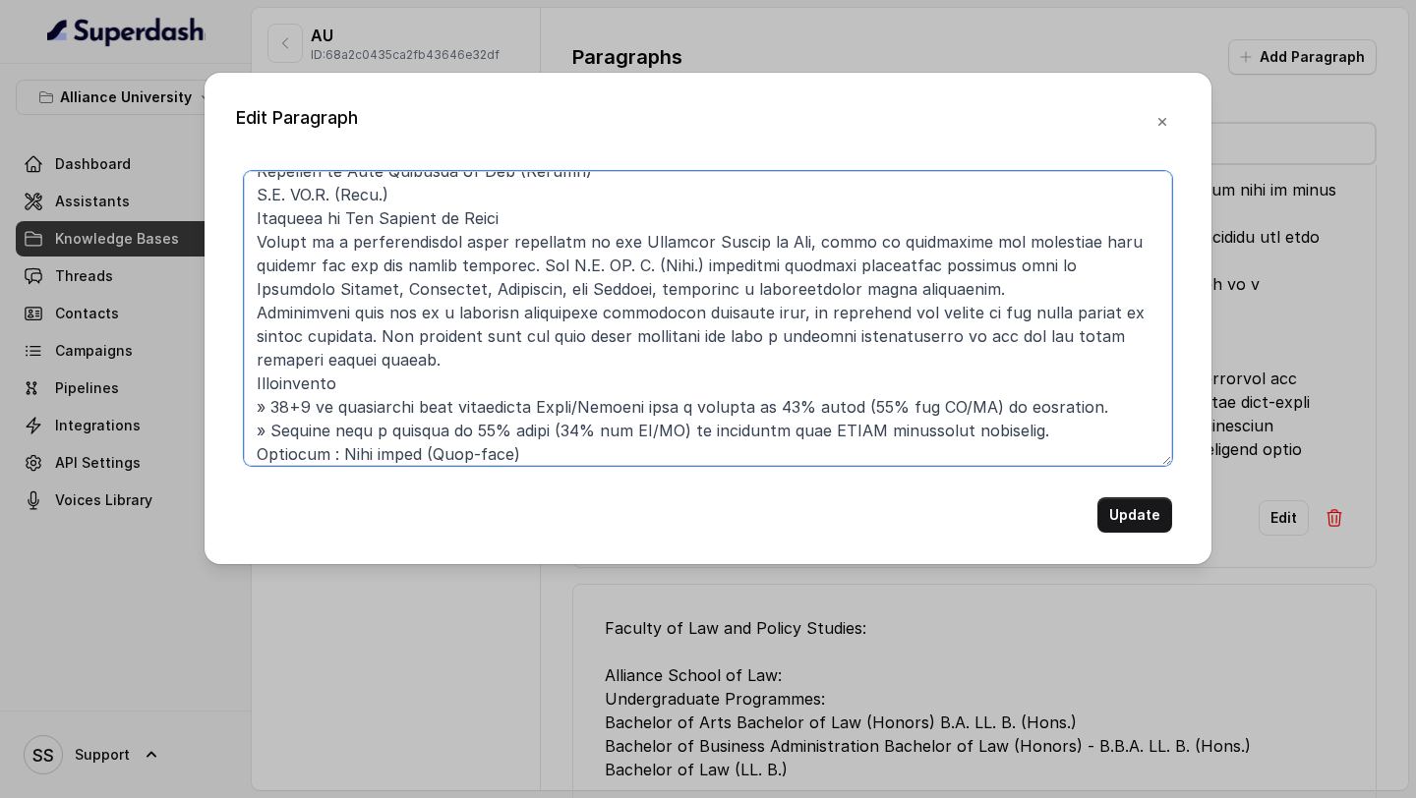
click at [467, 360] on textarea at bounding box center [708, 318] width 928 height 295
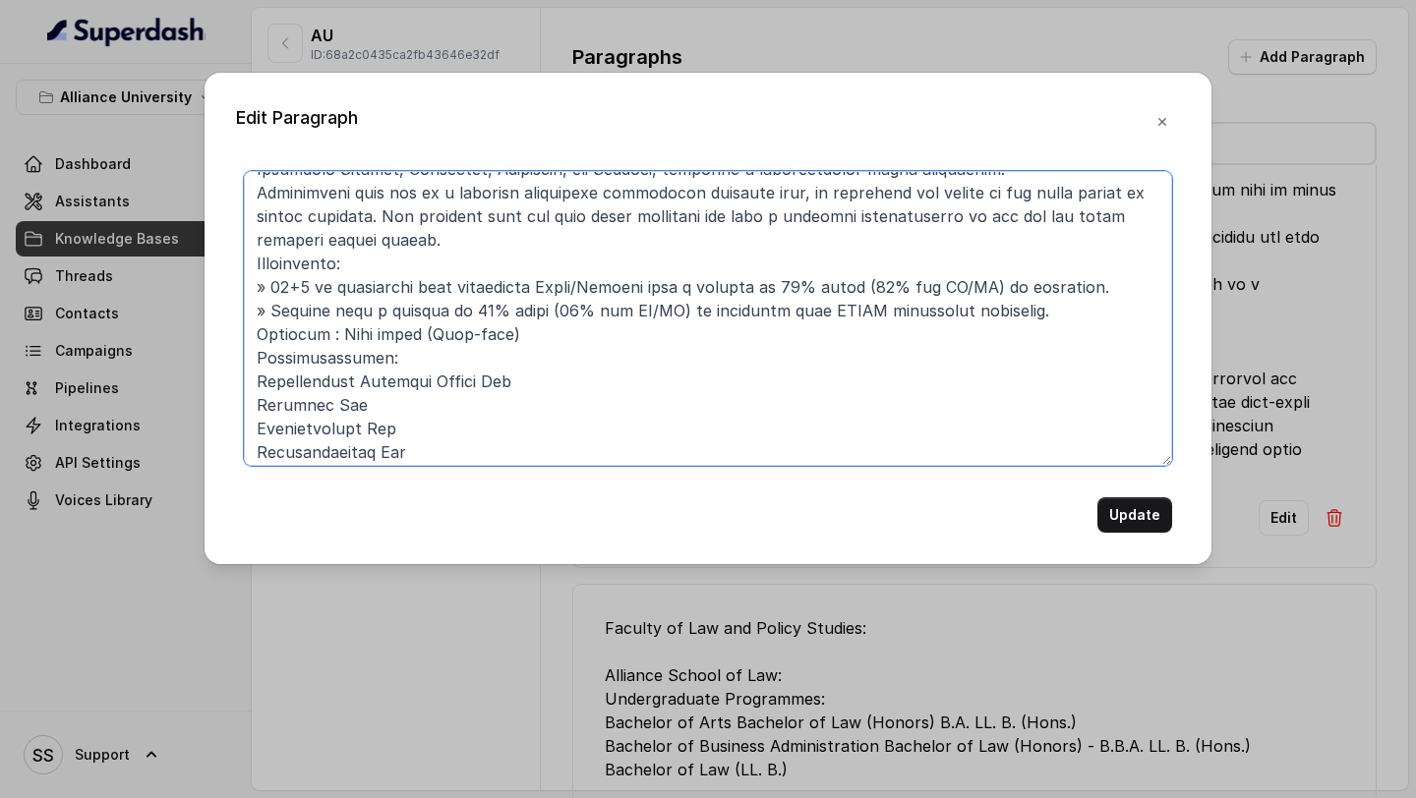
scroll to position [667, 0]
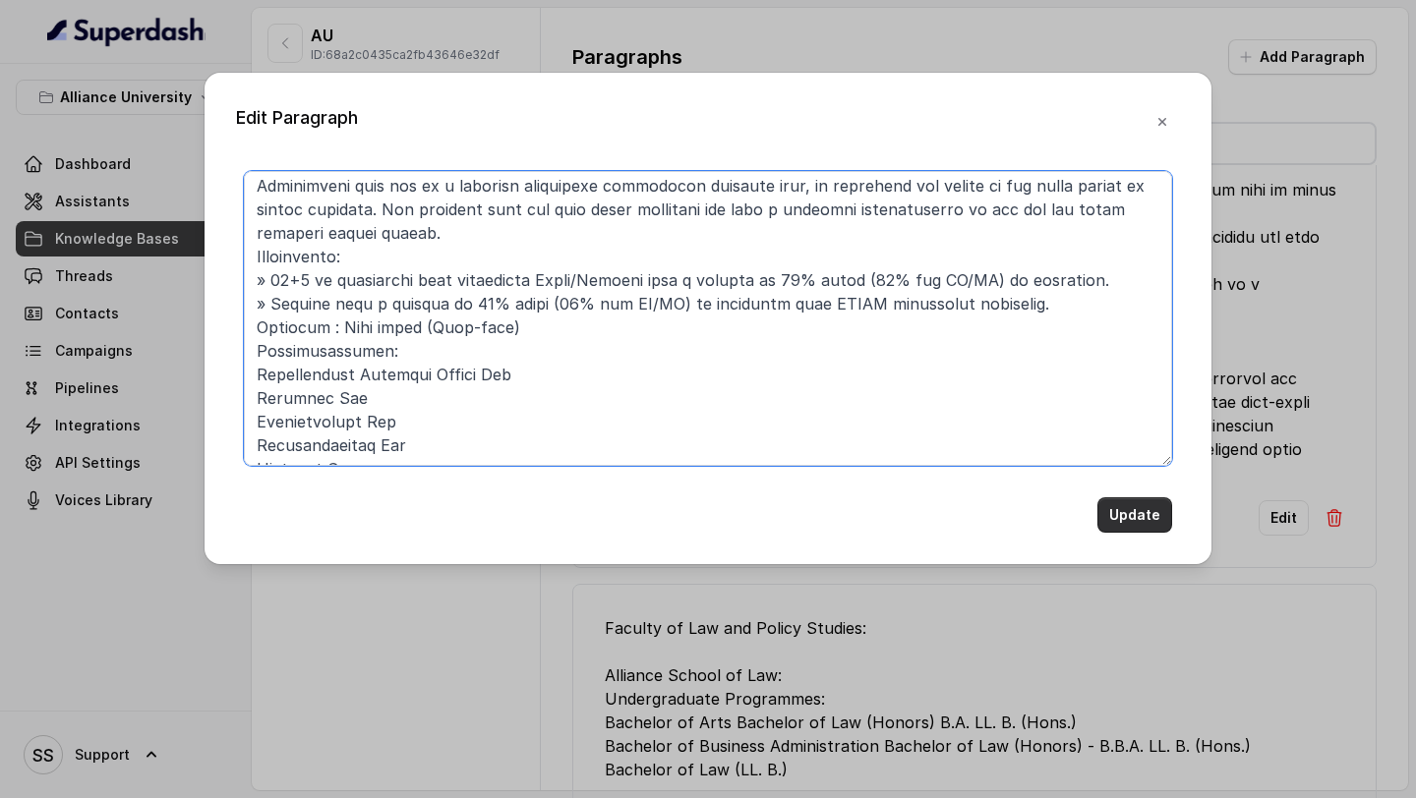
type textarea "Alliance School of Law Alliance School of Law is approved by the Bar Council of…"
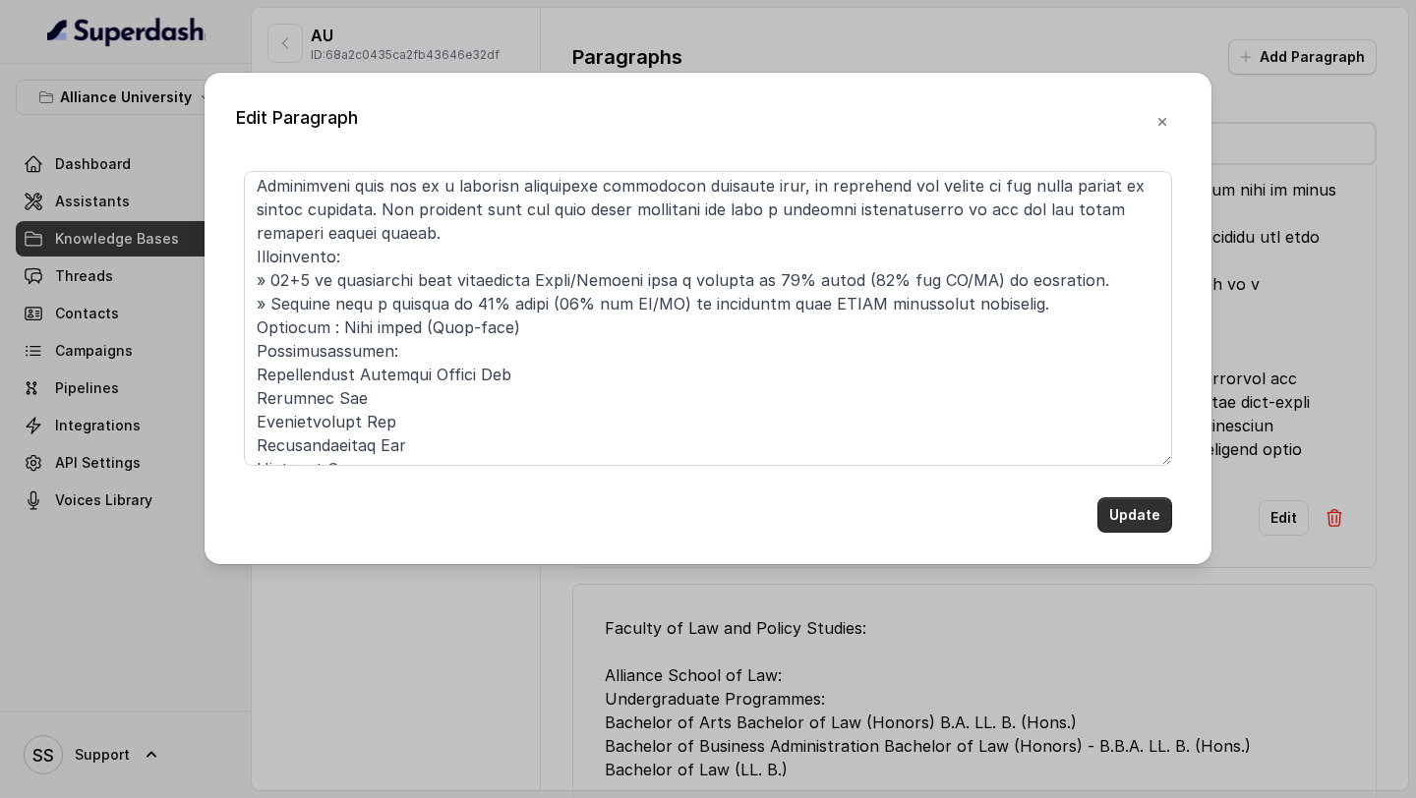
click at [1142, 508] on button "Update" at bounding box center [1134, 515] width 75 height 35
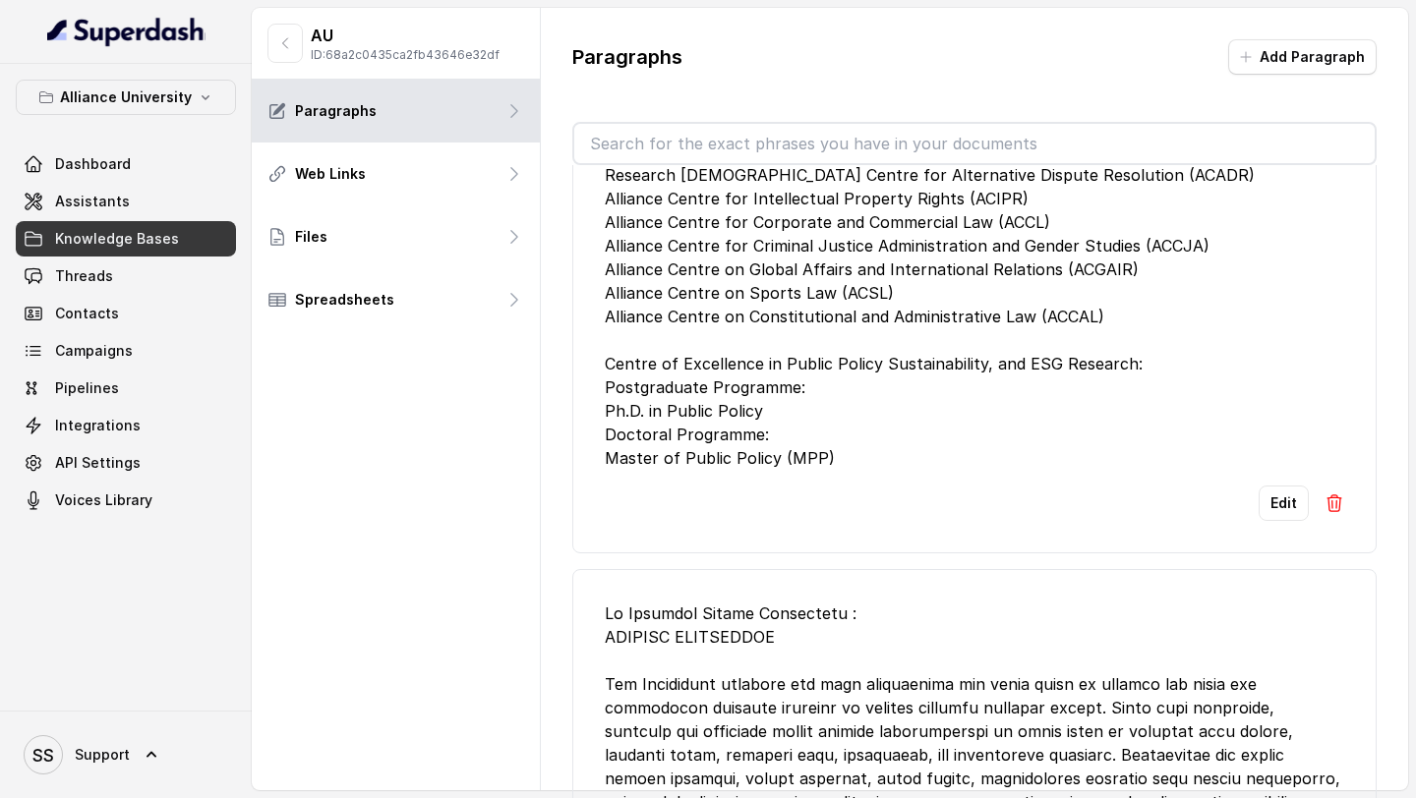
scroll to position [1718, 0]
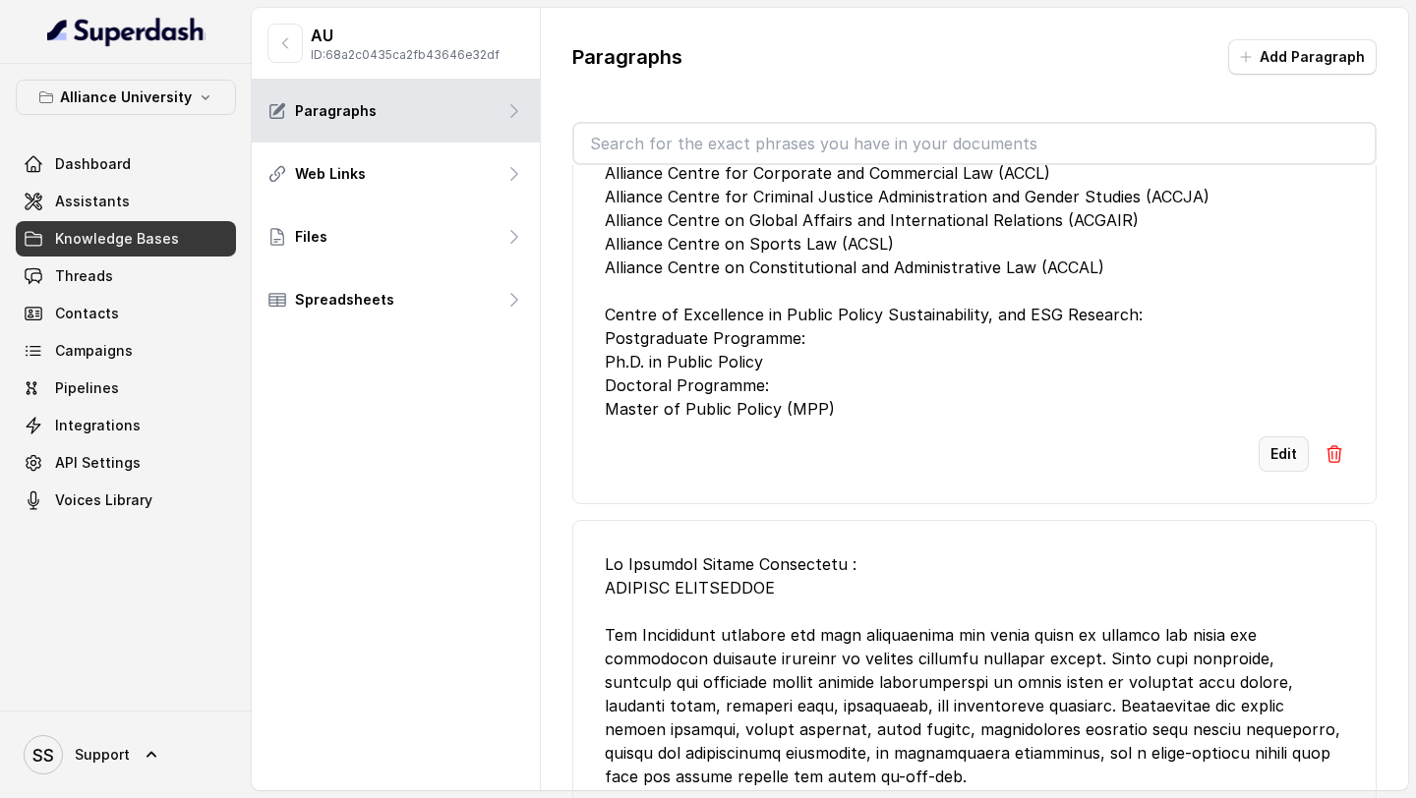
click at [1292, 437] on button "Edit" at bounding box center [1284, 454] width 50 height 35
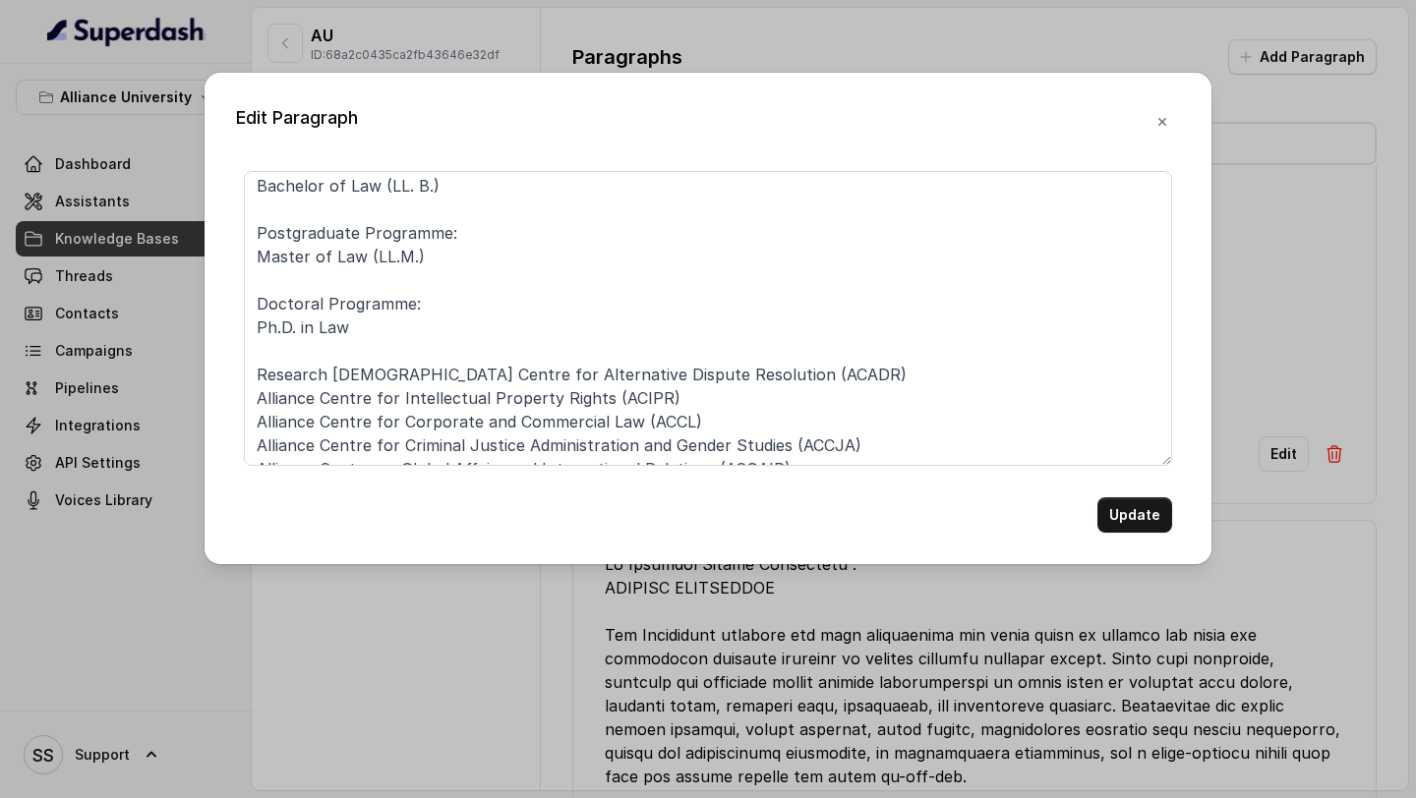
scroll to position [384, 0]
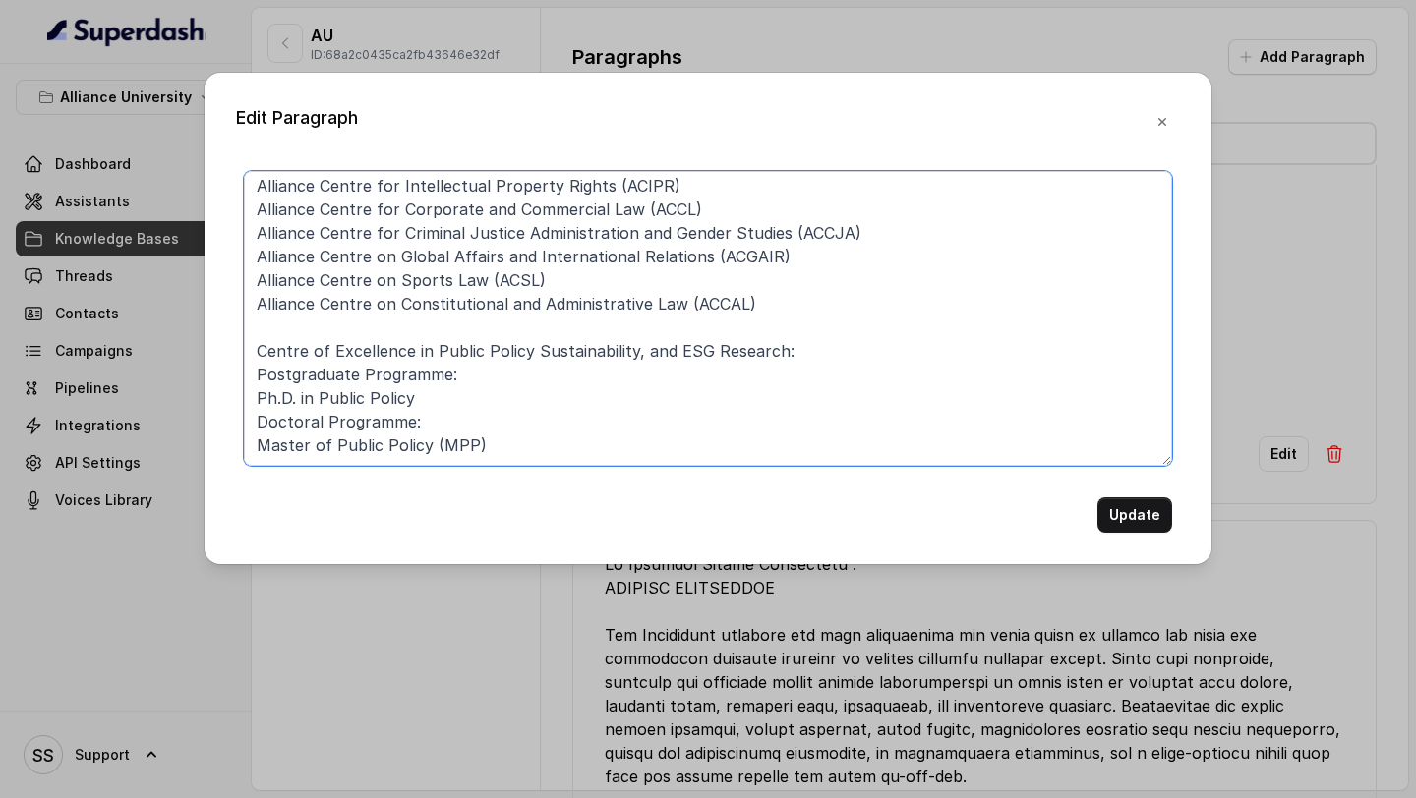
click at [708, 460] on textarea "Faculty of Law and Policy Studies: Alliance School of Law: Undergraduate Progra…" at bounding box center [708, 318] width 928 height 295
paste textarea "Bachelor of Business Administration Bachelor of Law (Honors) B.B.A. LL.B. (Hons…"
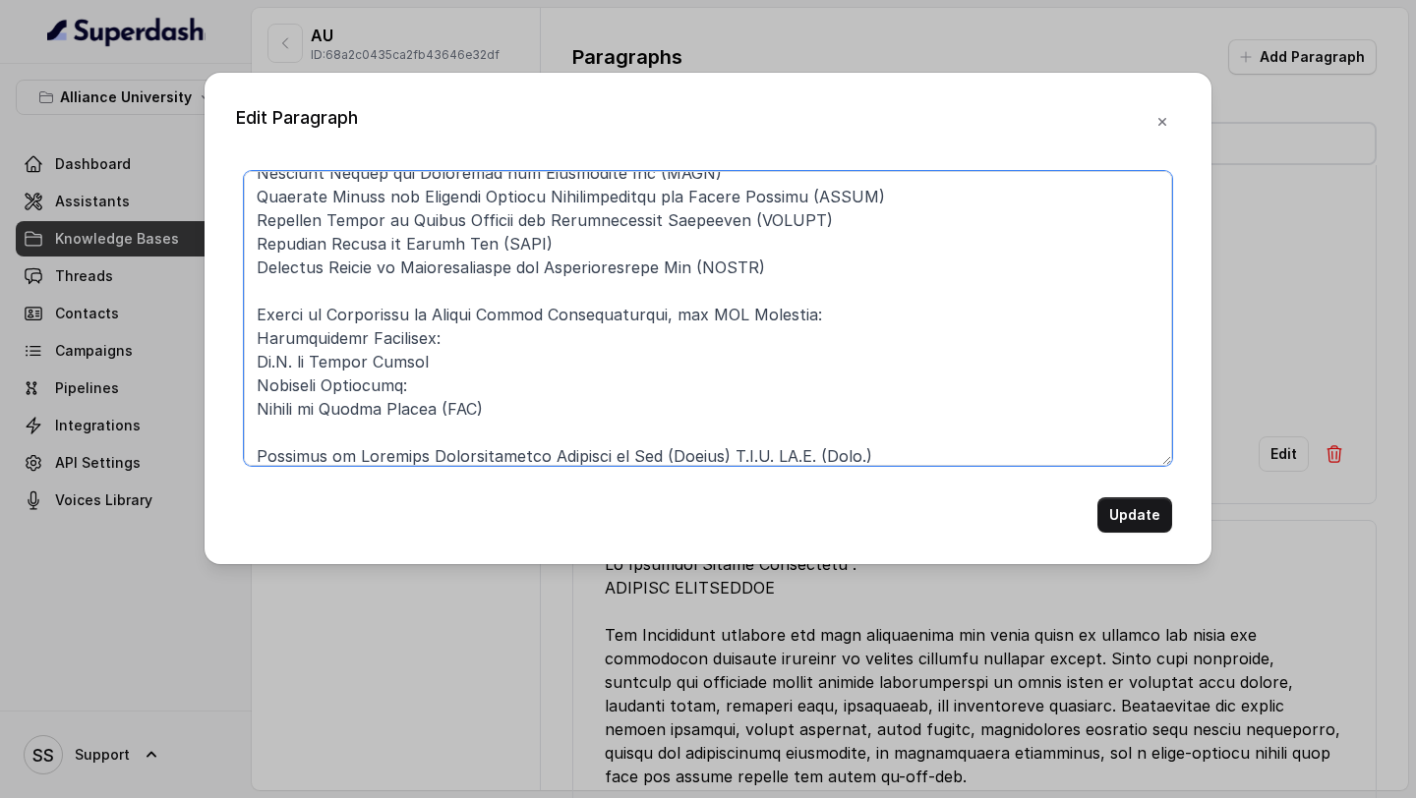
scroll to position [868, 0]
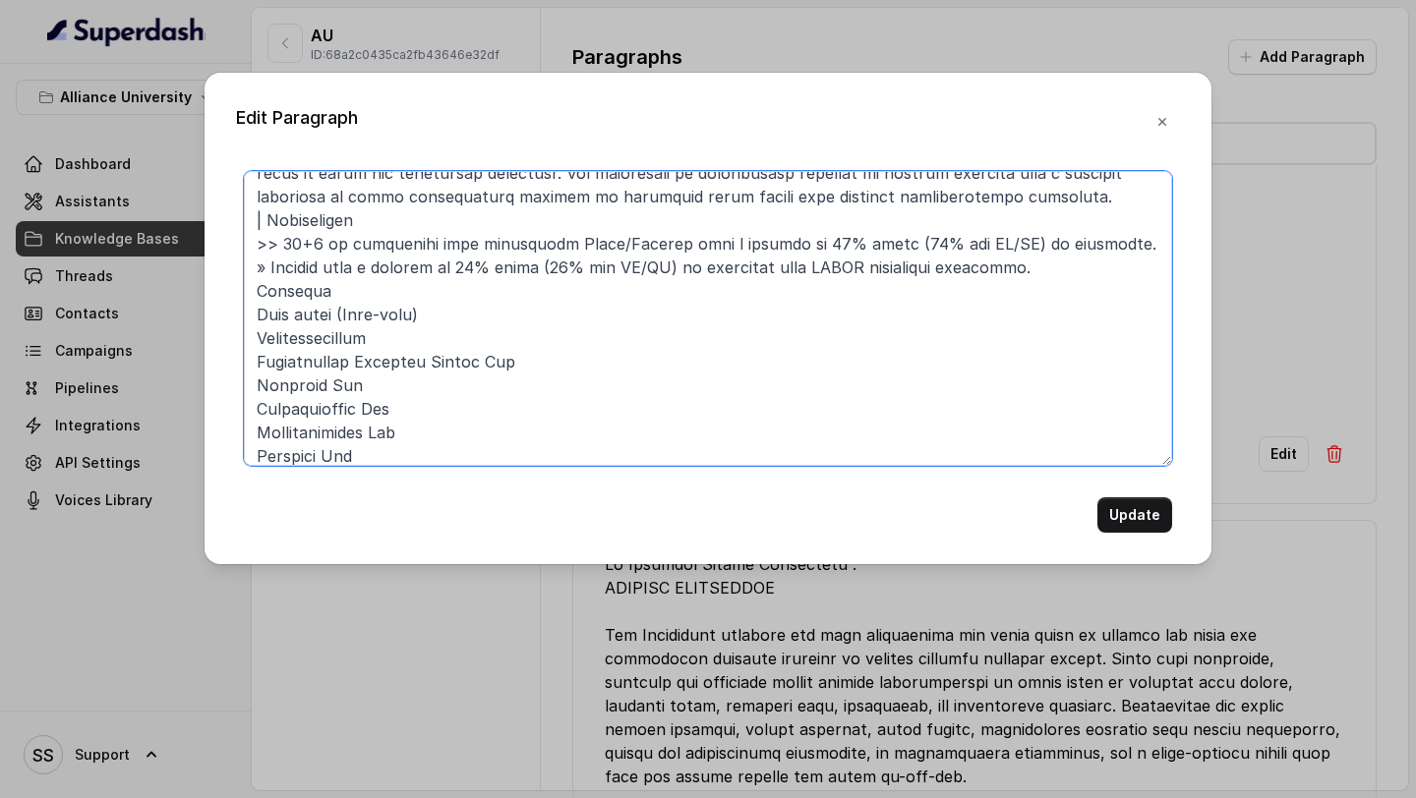
click at [378, 296] on textarea at bounding box center [708, 318] width 928 height 295
click at [255, 318] on textarea at bounding box center [708, 318] width 928 height 295
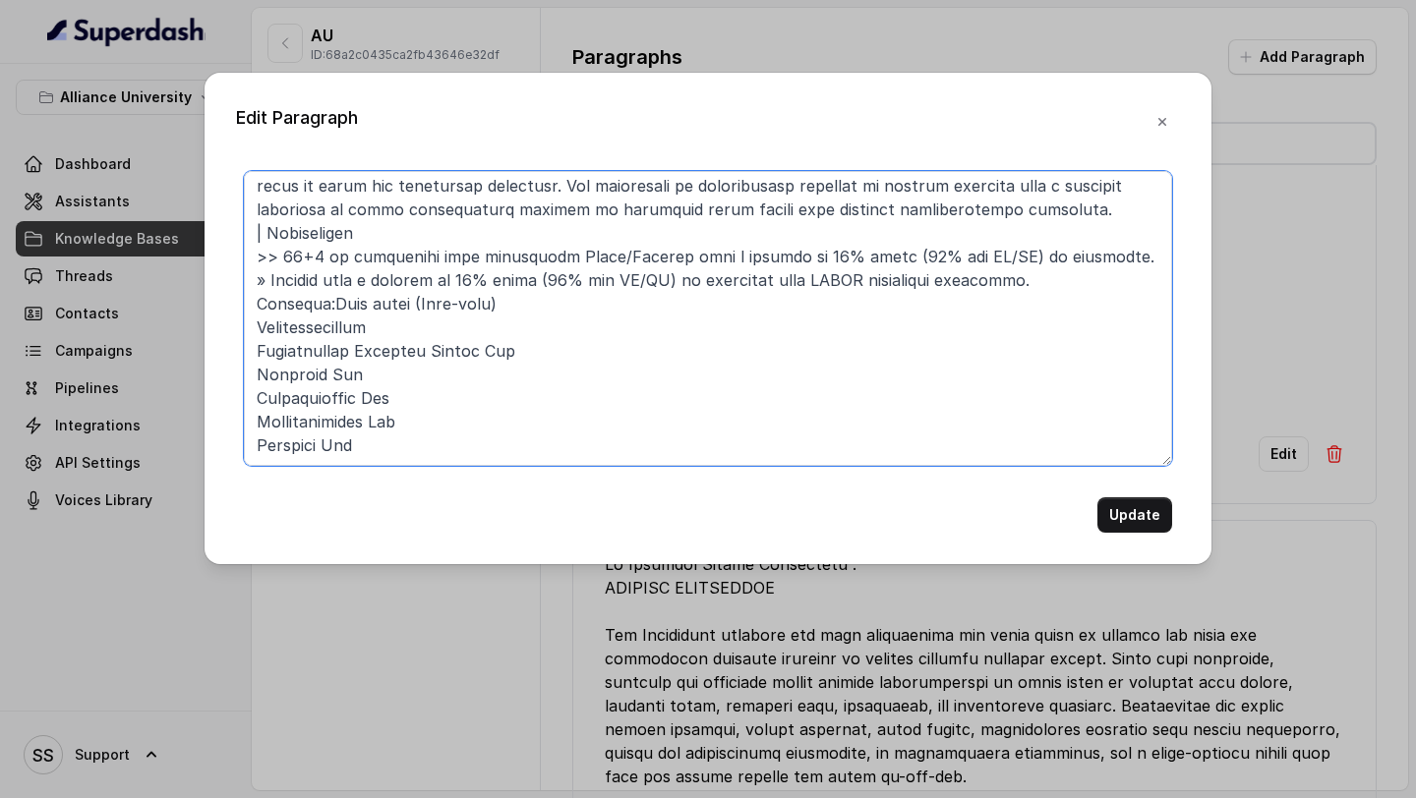
scroll to position [856, 0]
click at [402, 330] on textarea at bounding box center [708, 318] width 928 height 295
click at [266, 231] on textarea at bounding box center [708, 318] width 928 height 295
click at [317, 240] on textarea at bounding box center [708, 318] width 928 height 295
click at [334, 237] on textarea at bounding box center [708, 318] width 928 height 295
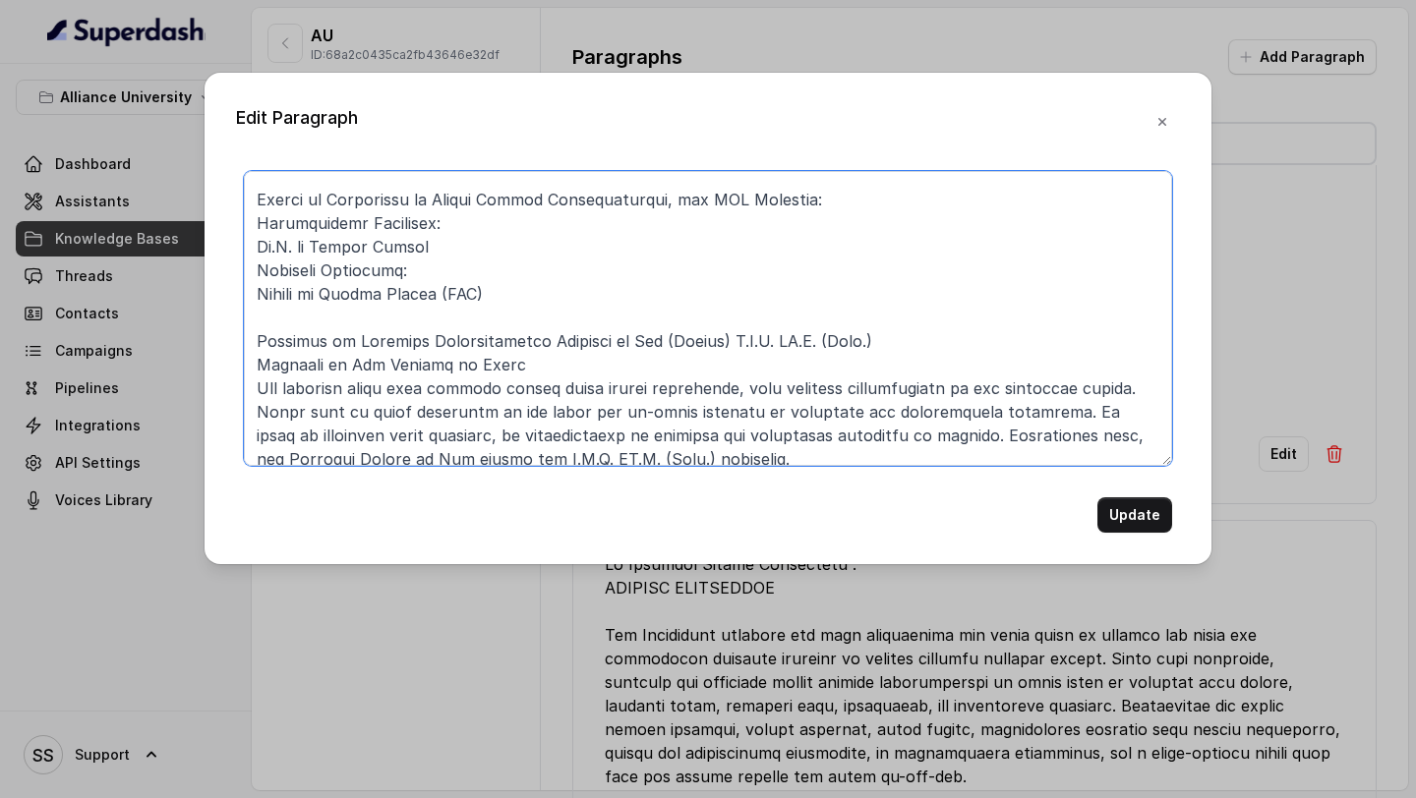
scroll to position [533, 0]
click at [888, 343] on textarea at bounding box center [708, 318] width 928 height 295
click at [724, 345] on textarea at bounding box center [708, 318] width 928 height 295
click at [912, 341] on textarea at bounding box center [708, 318] width 928 height 295
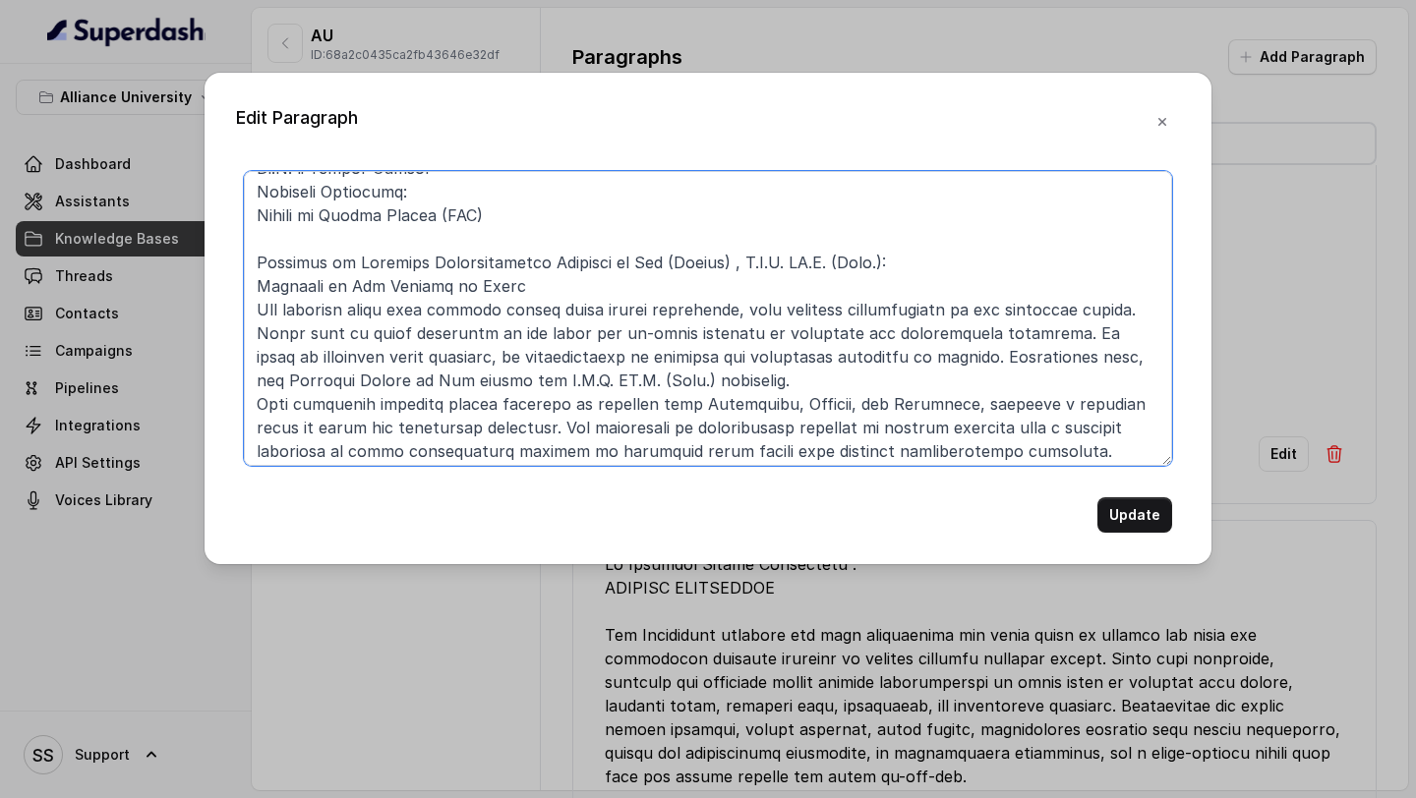
scroll to position [856, 0]
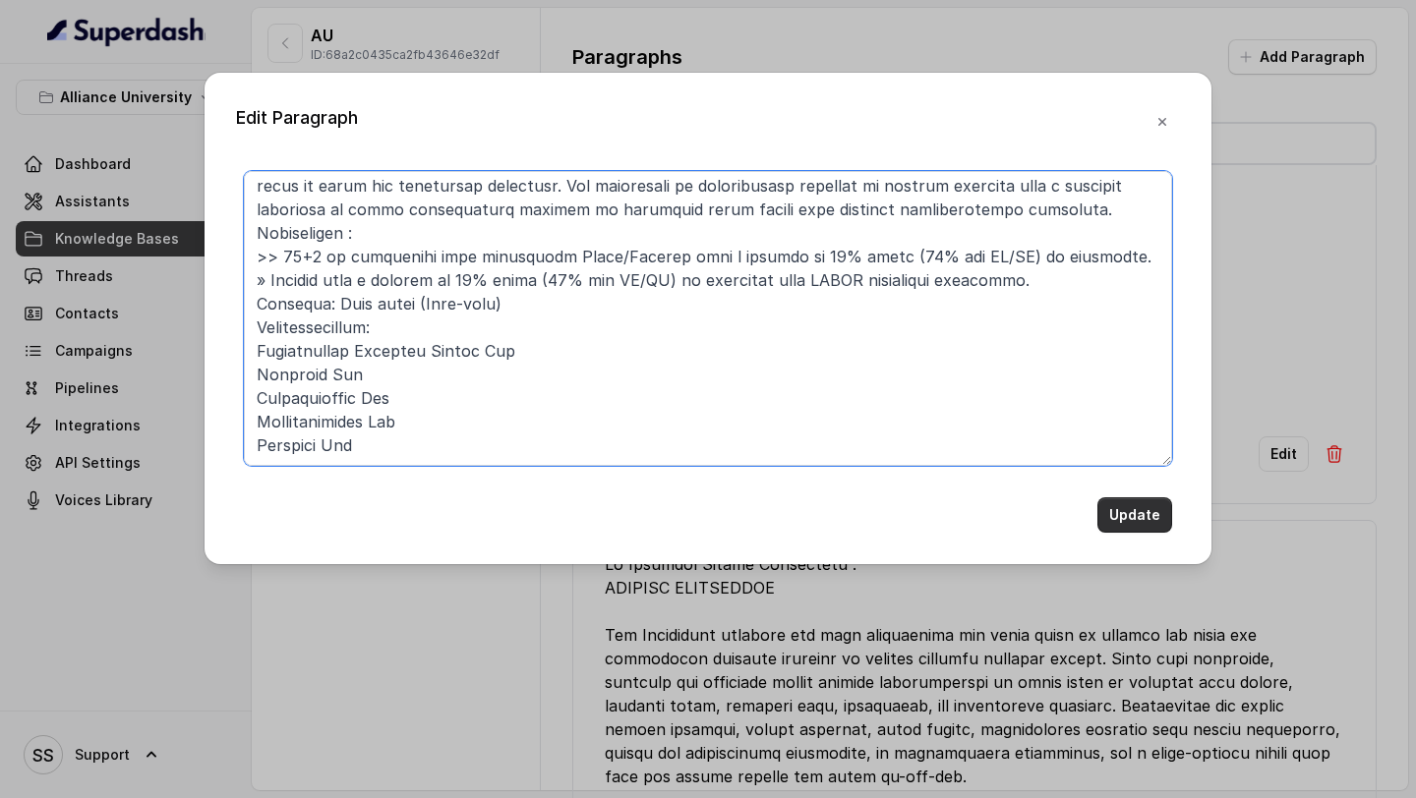
type textarea "Faculty of Law and Policy Studies: Alliance School of Law: Undergraduate Progra…"
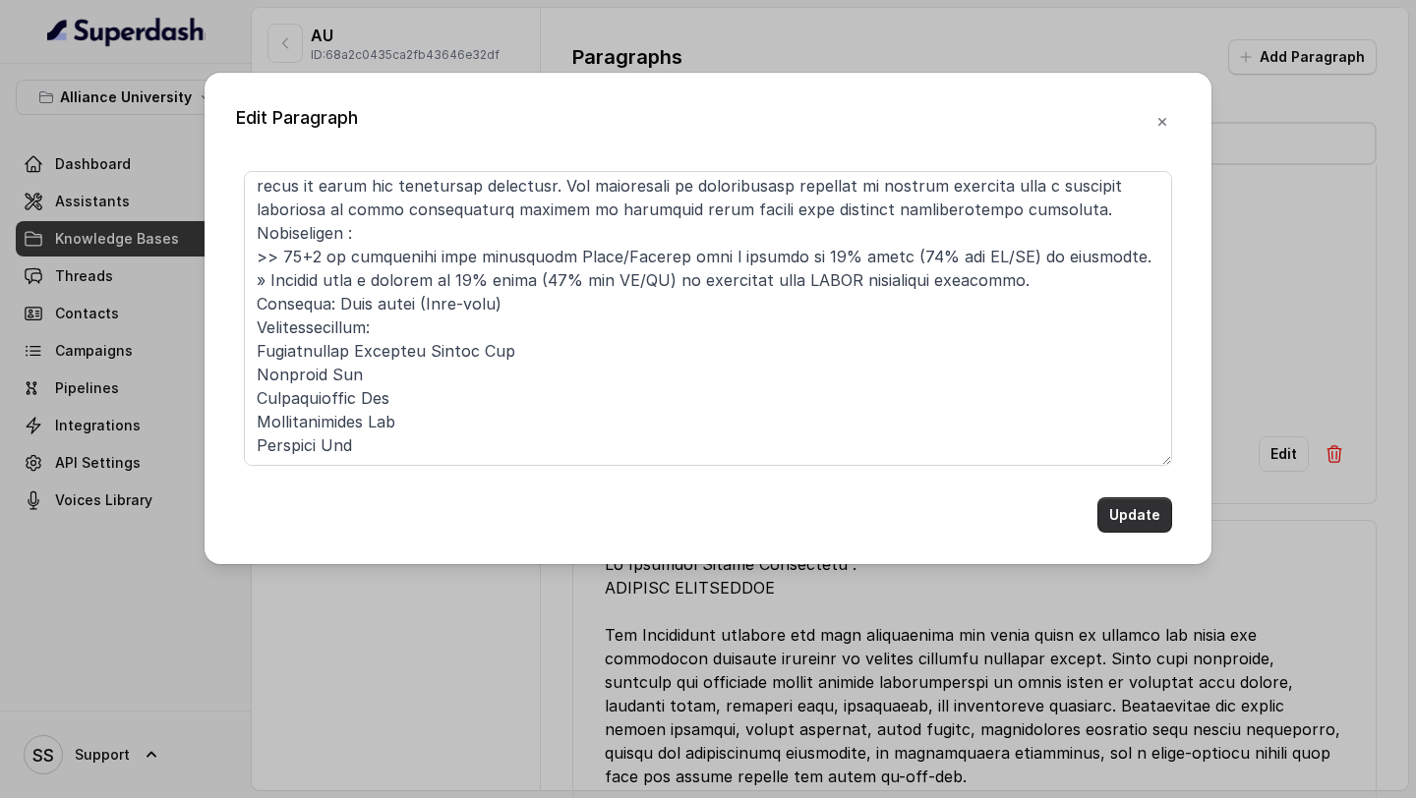
click at [1128, 509] on button "Update" at bounding box center [1134, 515] width 75 height 35
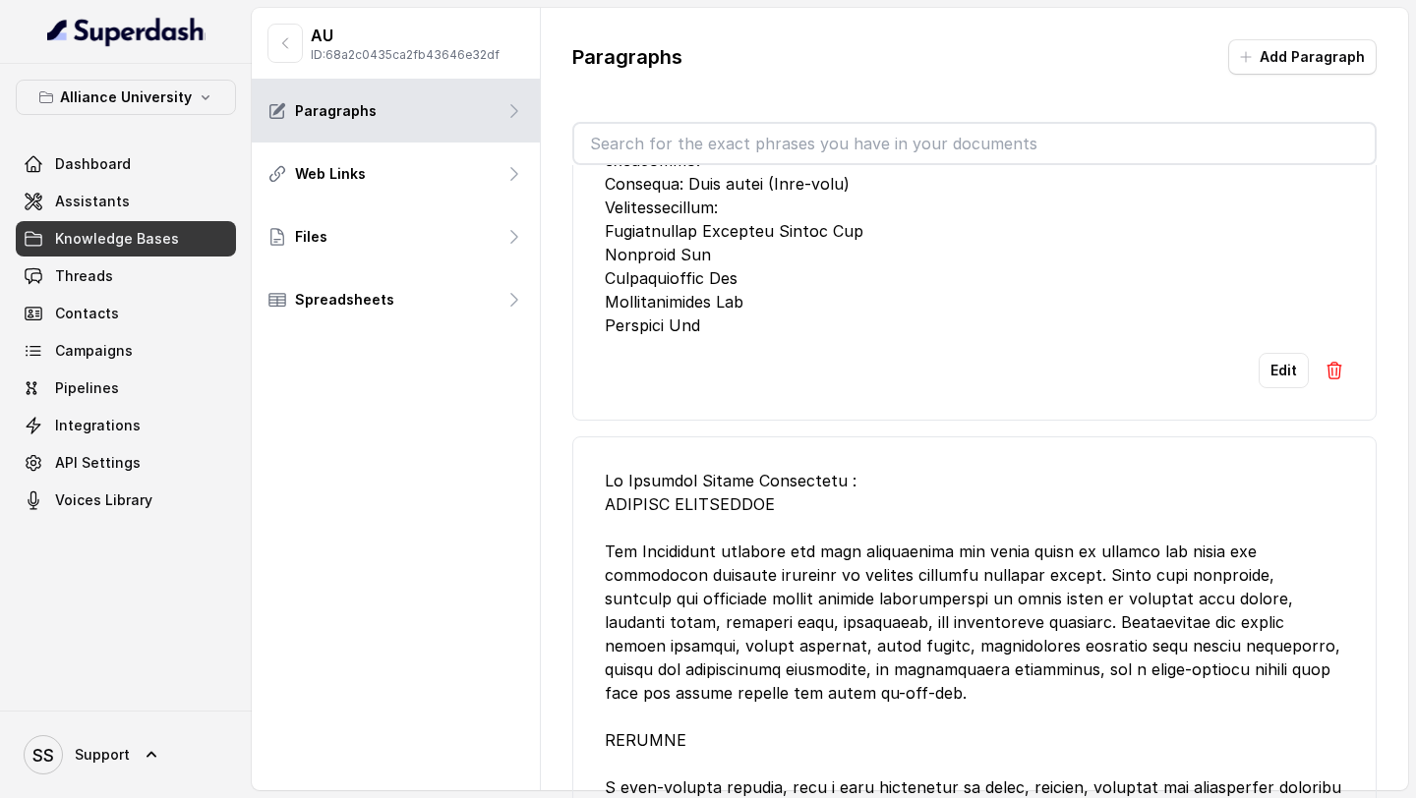
scroll to position [2397, 0]
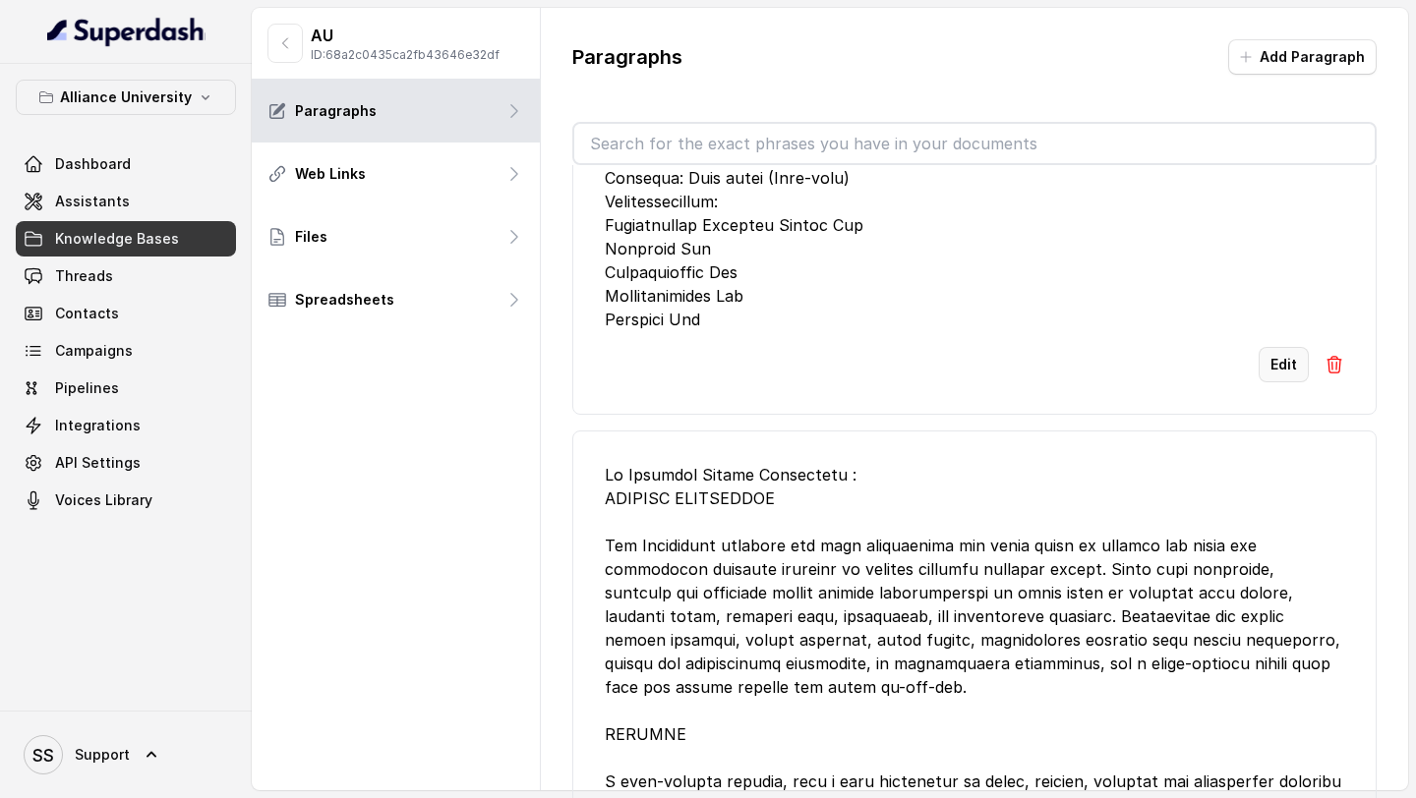
click at [1281, 347] on button "Edit" at bounding box center [1284, 364] width 50 height 35
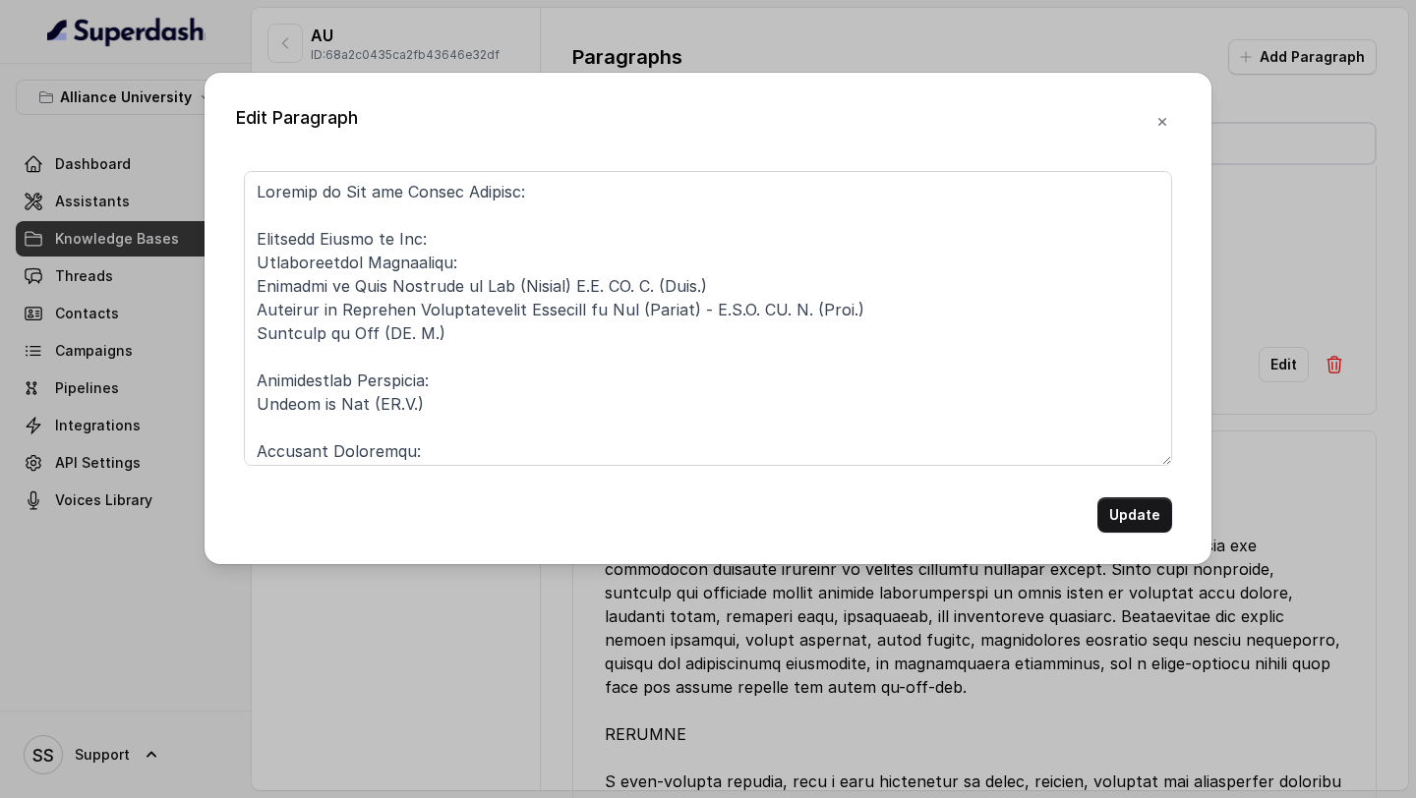
scroll to position [856, 0]
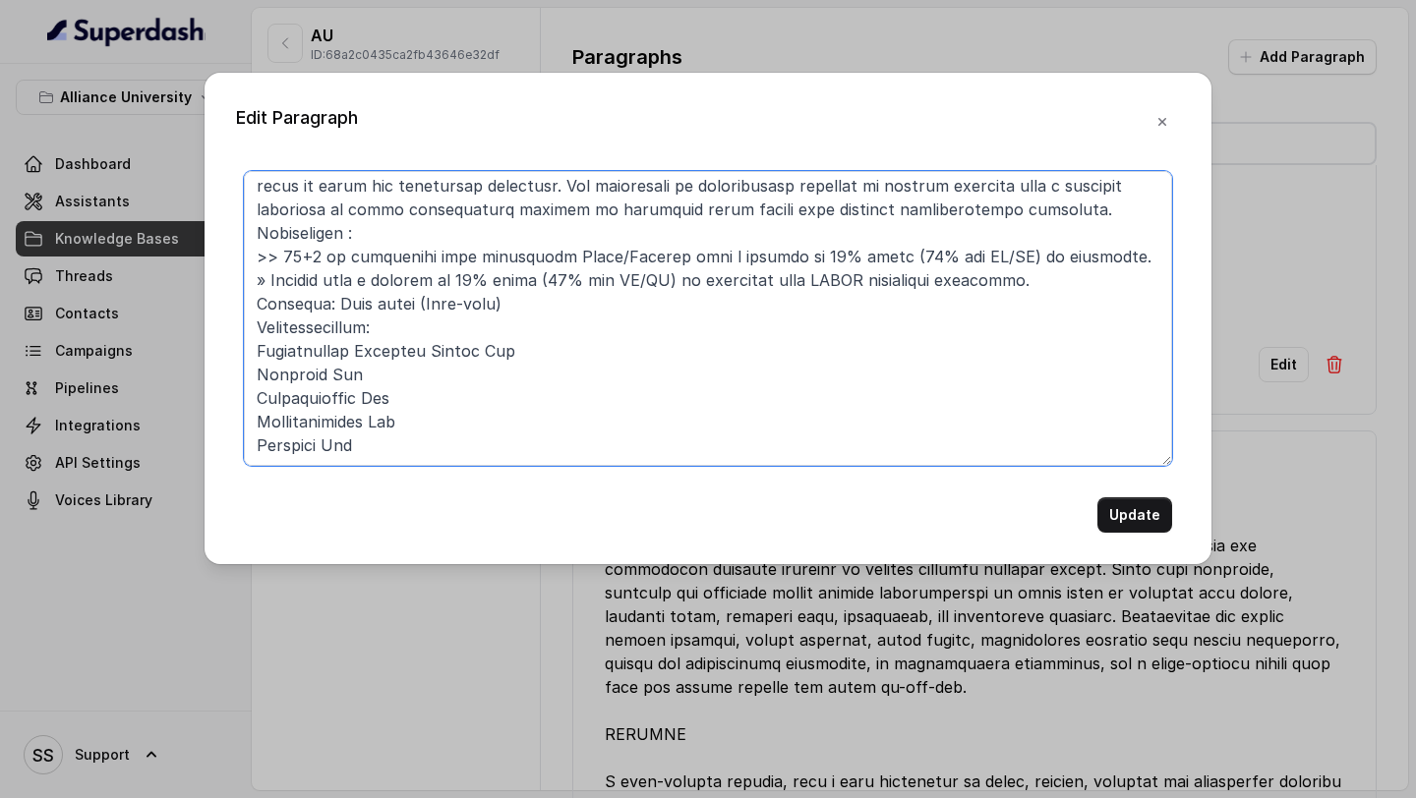
click at [657, 439] on textarea at bounding box center [708, 318] width 928 height 295
paste textarea "Bachelor of Law (LL.B.) Approved by Bar Council of India With a research-focuse…"
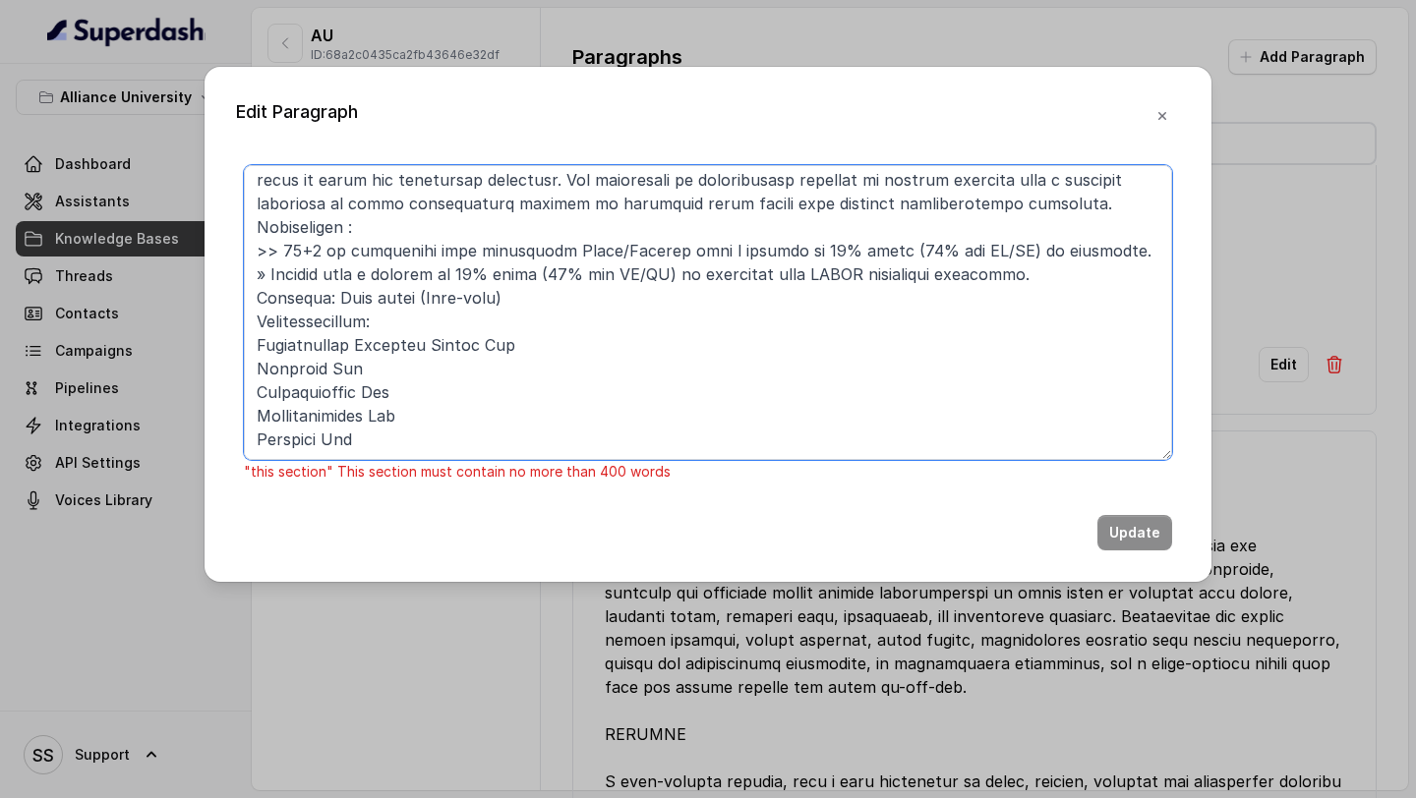
scroll to position [903, 0]
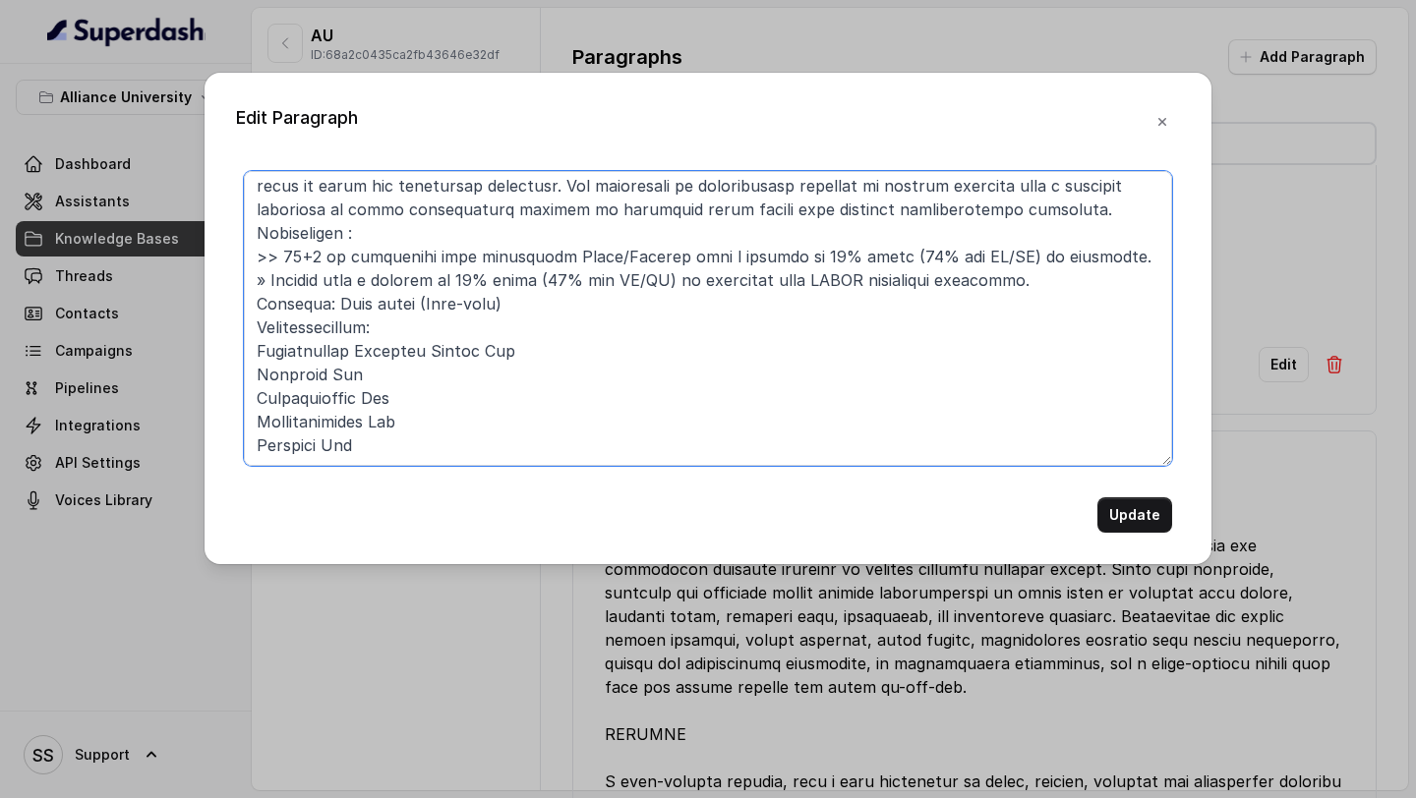
type textarea "Faculty of Law and Policy Studies: Alliance School of Law: Undergraduate Progra…"
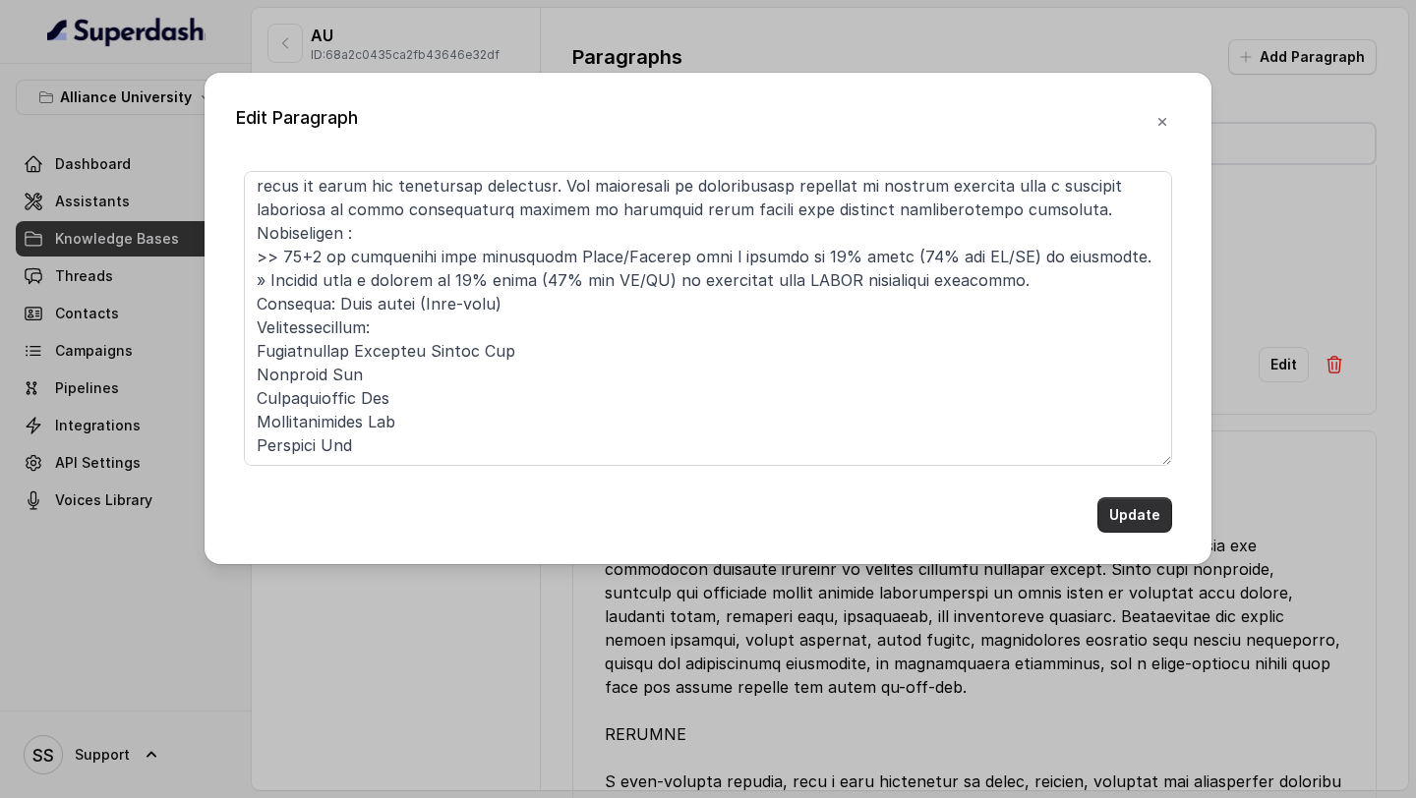
click at [1127, 514] on button "Update" at bounding box center [1134, 515] width 75 height 35
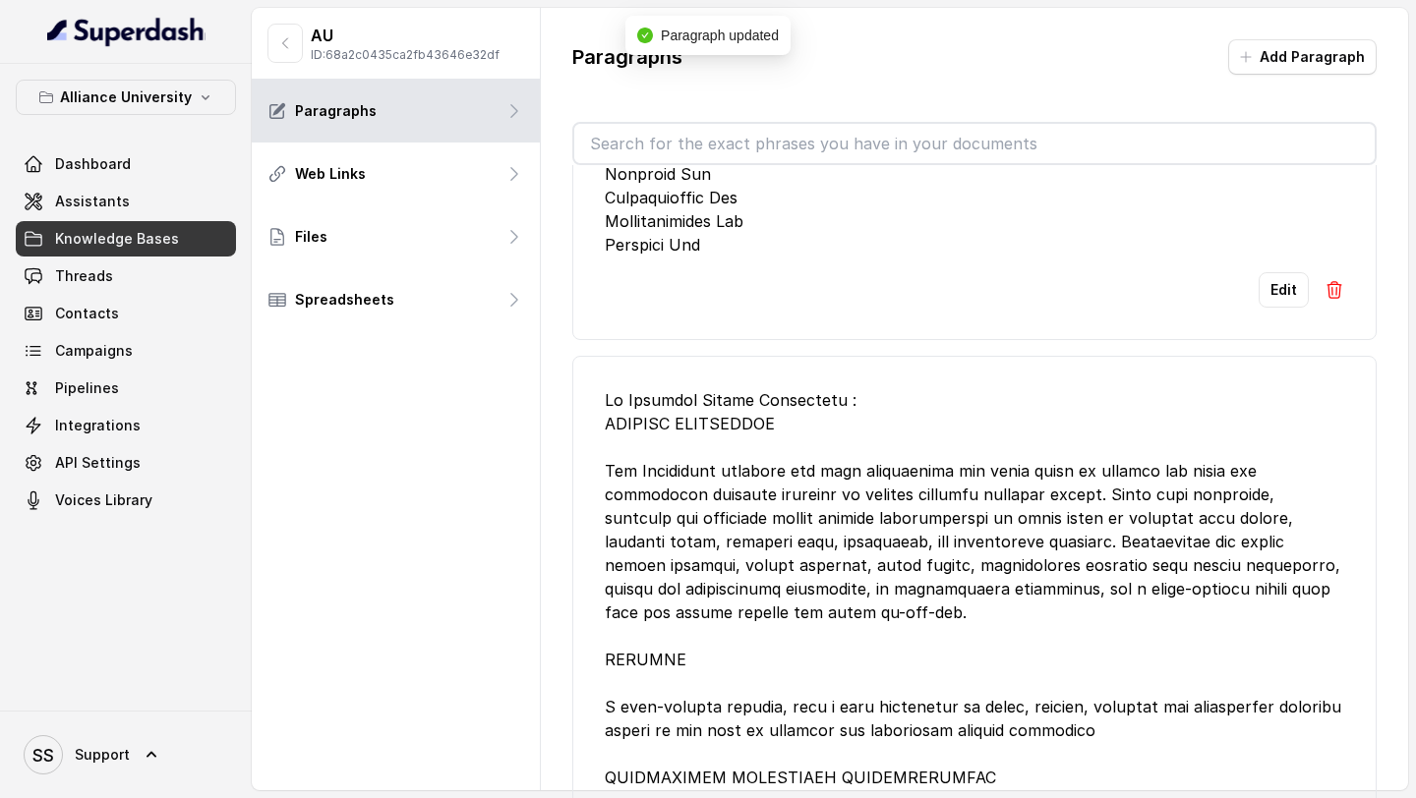
scroll to position [2418, 0]
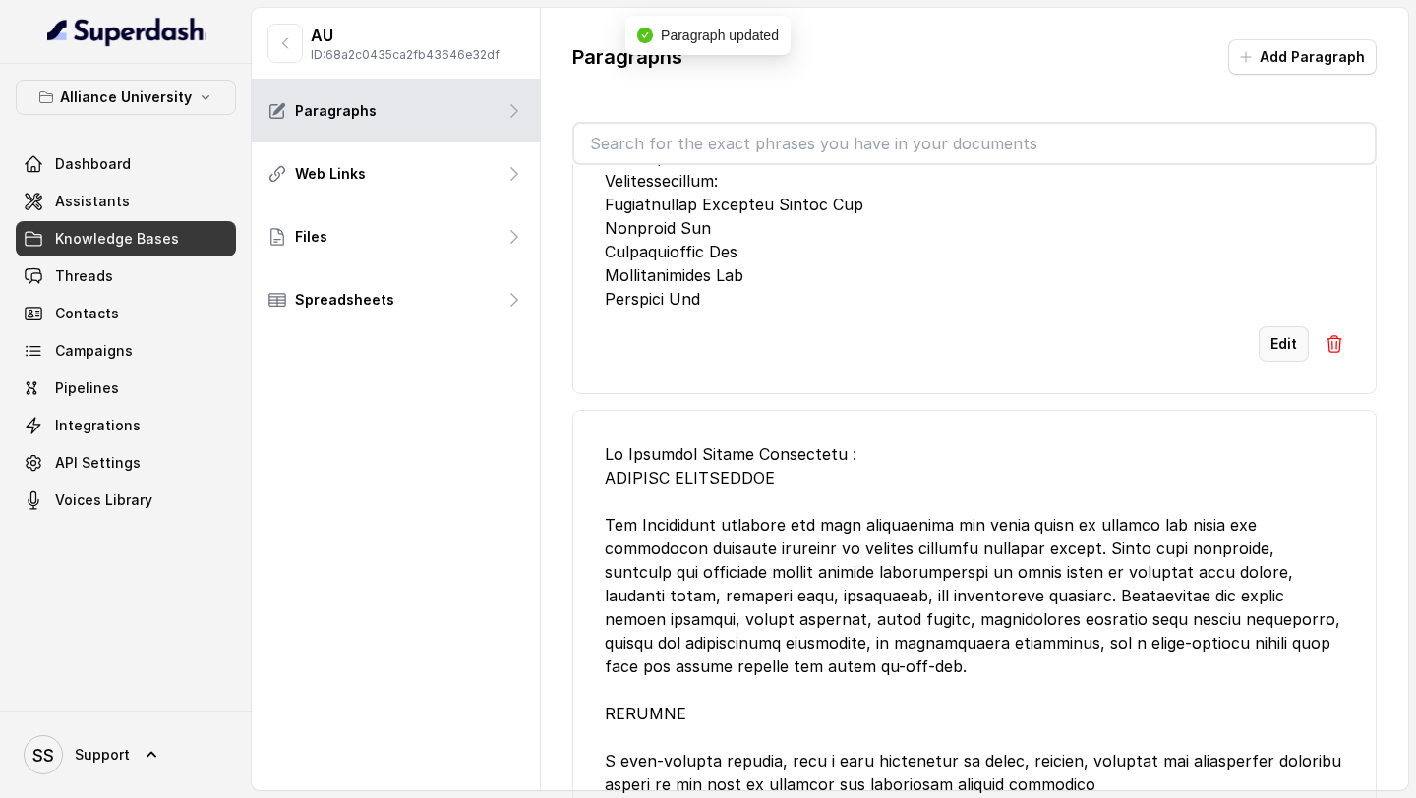
click at [1260, 326] on button "Edit" at bounding box center [1284, 343] width 50 height 35
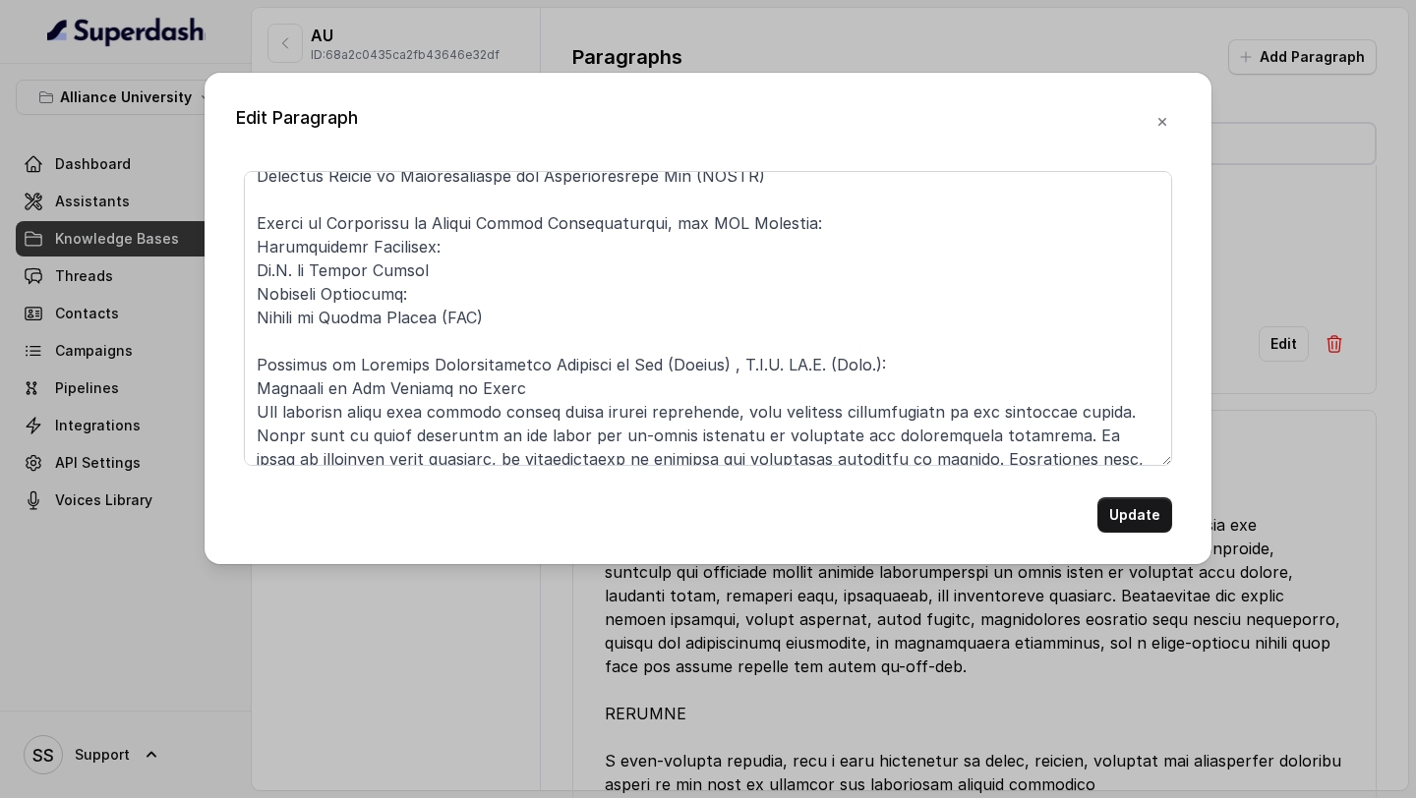
scroll to position [903, 0]
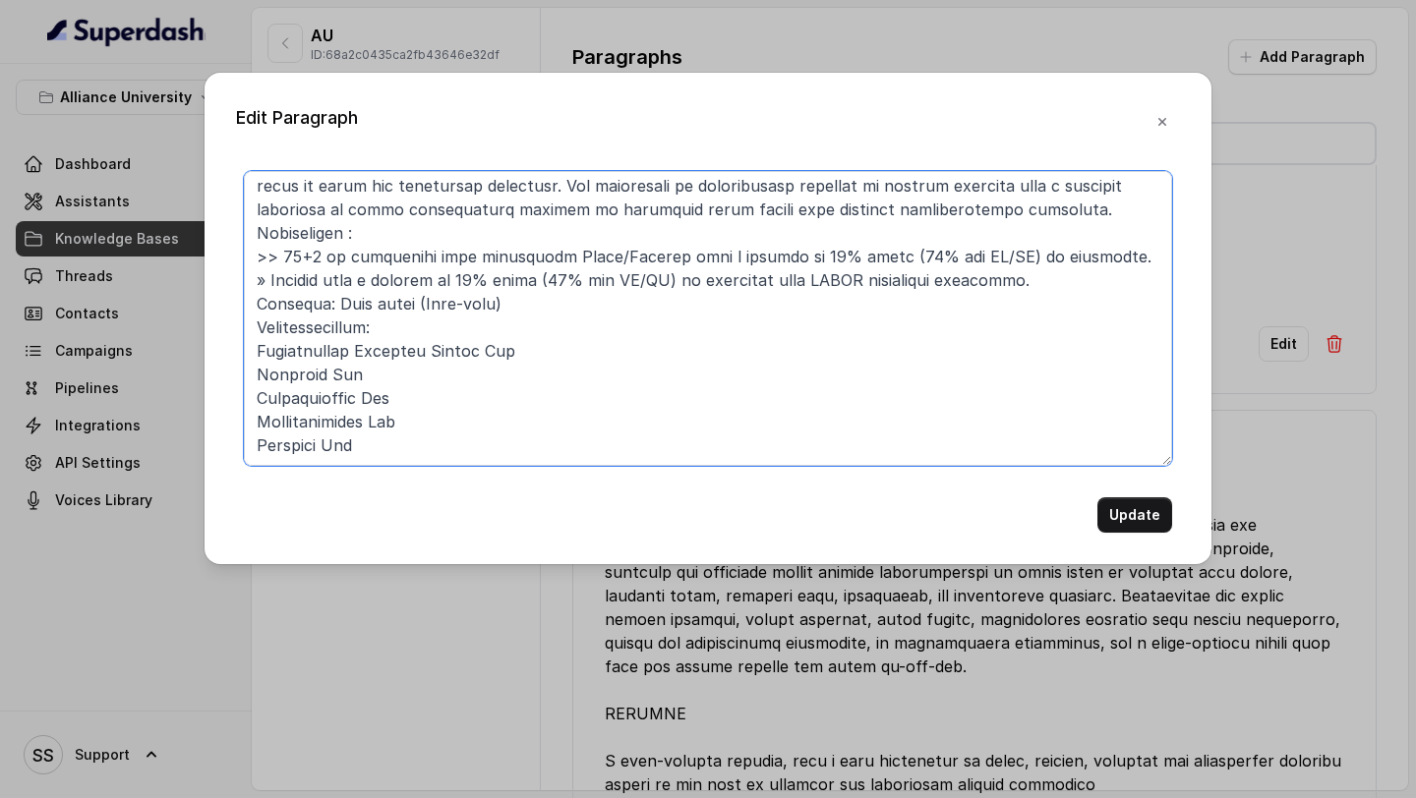
click at [472, 447] on textarea at bounding box center [708, 318] width 928 height 295
type textarea "Faculty of Law and Policy Studies: Alliance School of Law: Undergraduate Progra…"
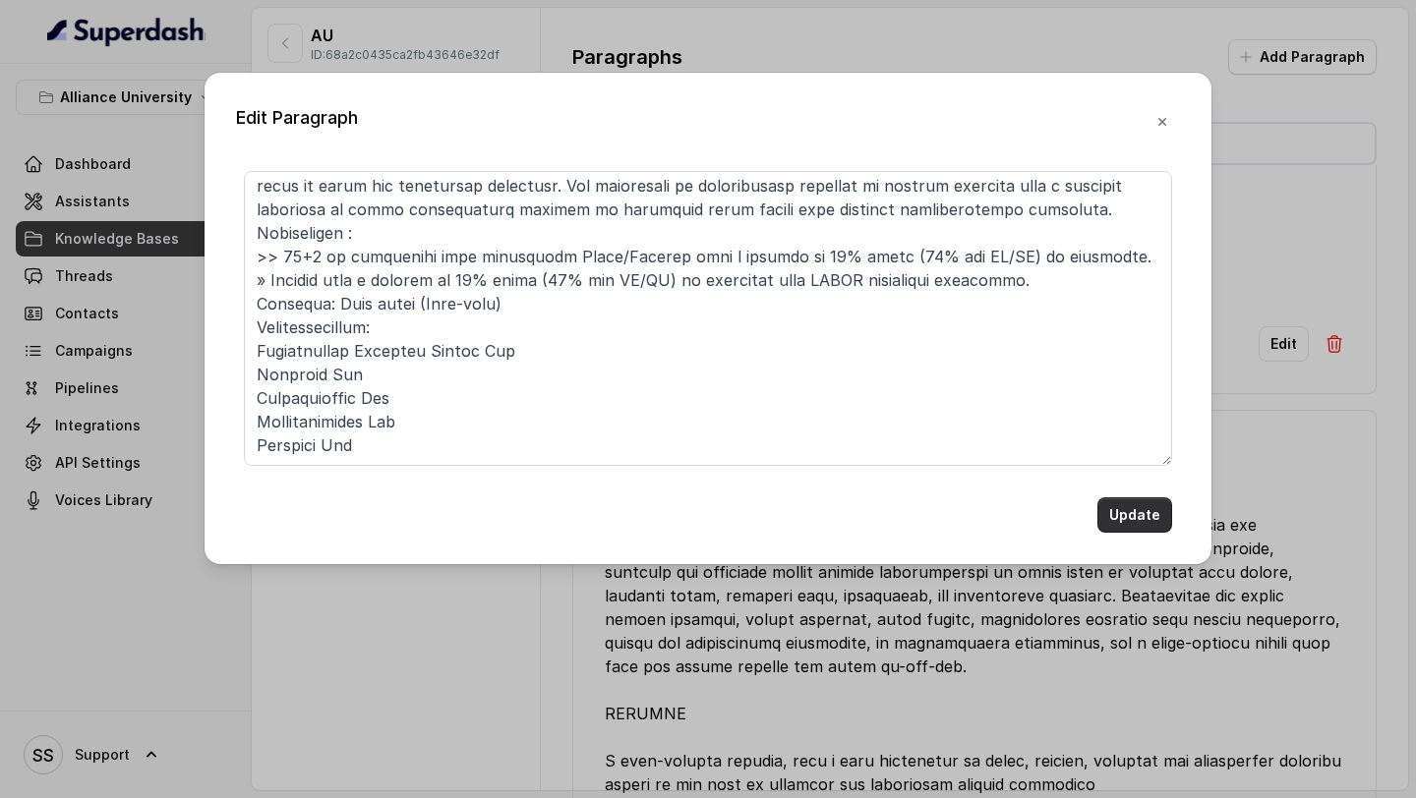
click at [1149, 517] on button "Update" at bounding box center [1134, 515] width 75 height 35
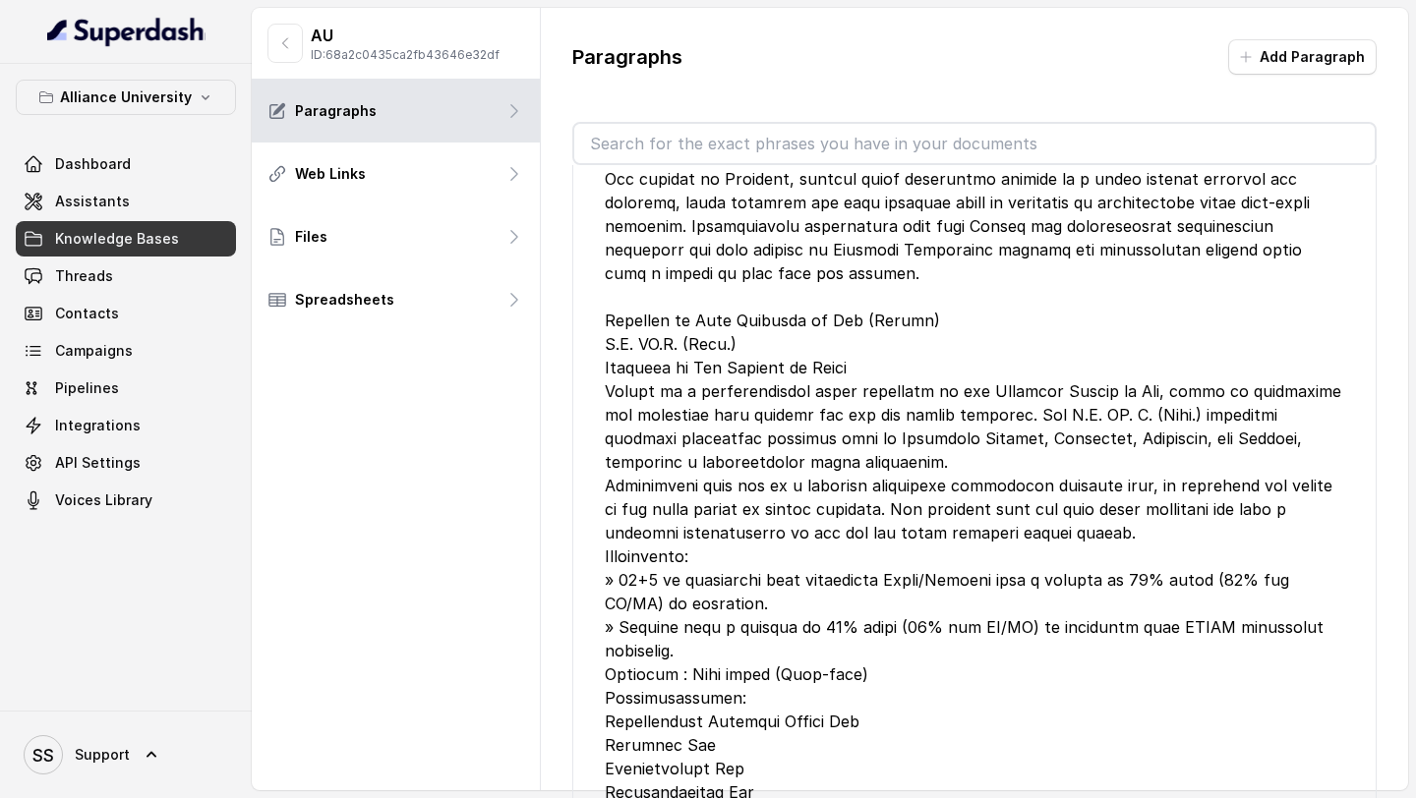
scroll to position [0, 0]
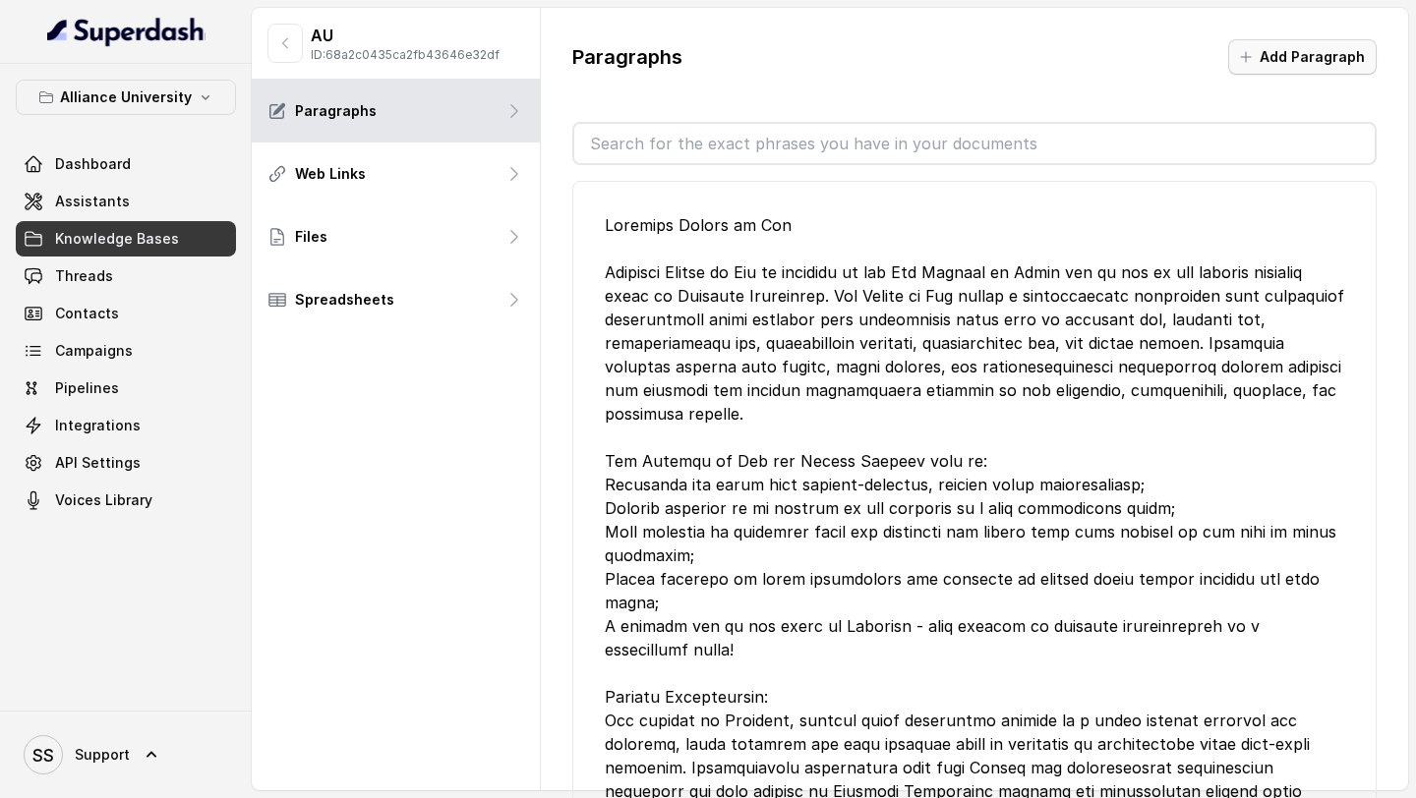
click at [1305, 62] on button "Add Paragraph" at bounding box center [1302, 56] width 148 height 35
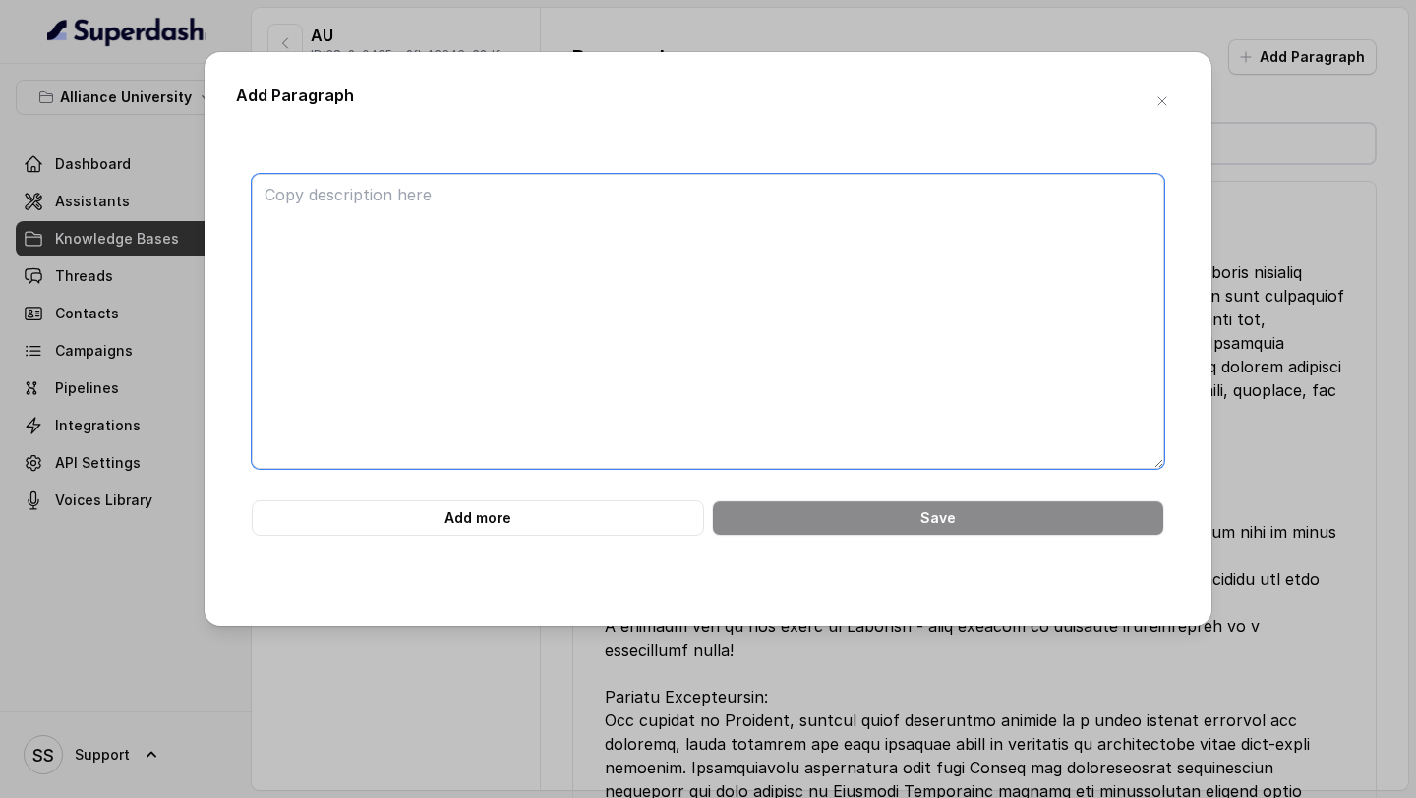
click at [678, 276] on textarea at bounding box center [708, 321] width 913 height 295
paste textarea "Bachelor of Law (LL.B.) Approved by Bar Council of India With a research-focuse…"
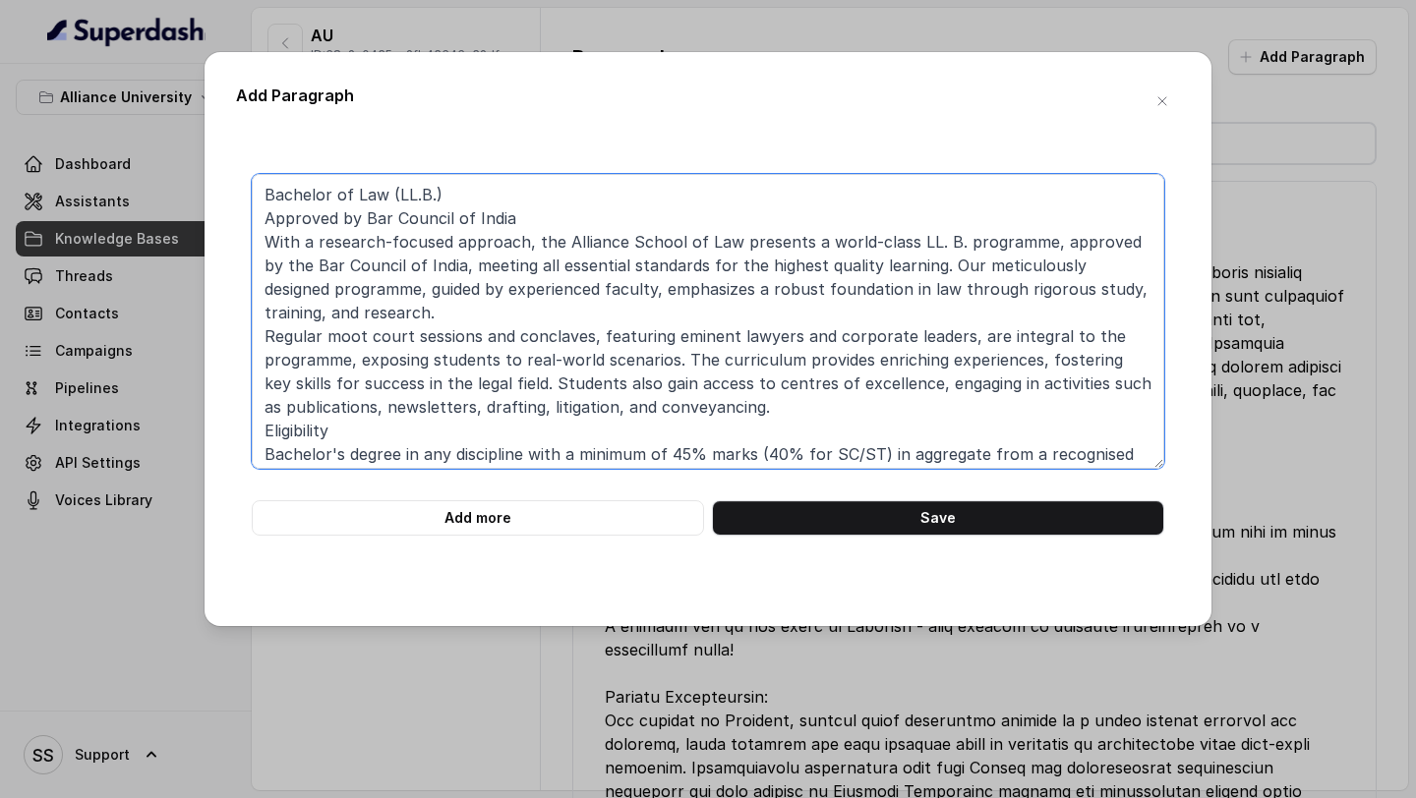
scroll to position [77, 0]
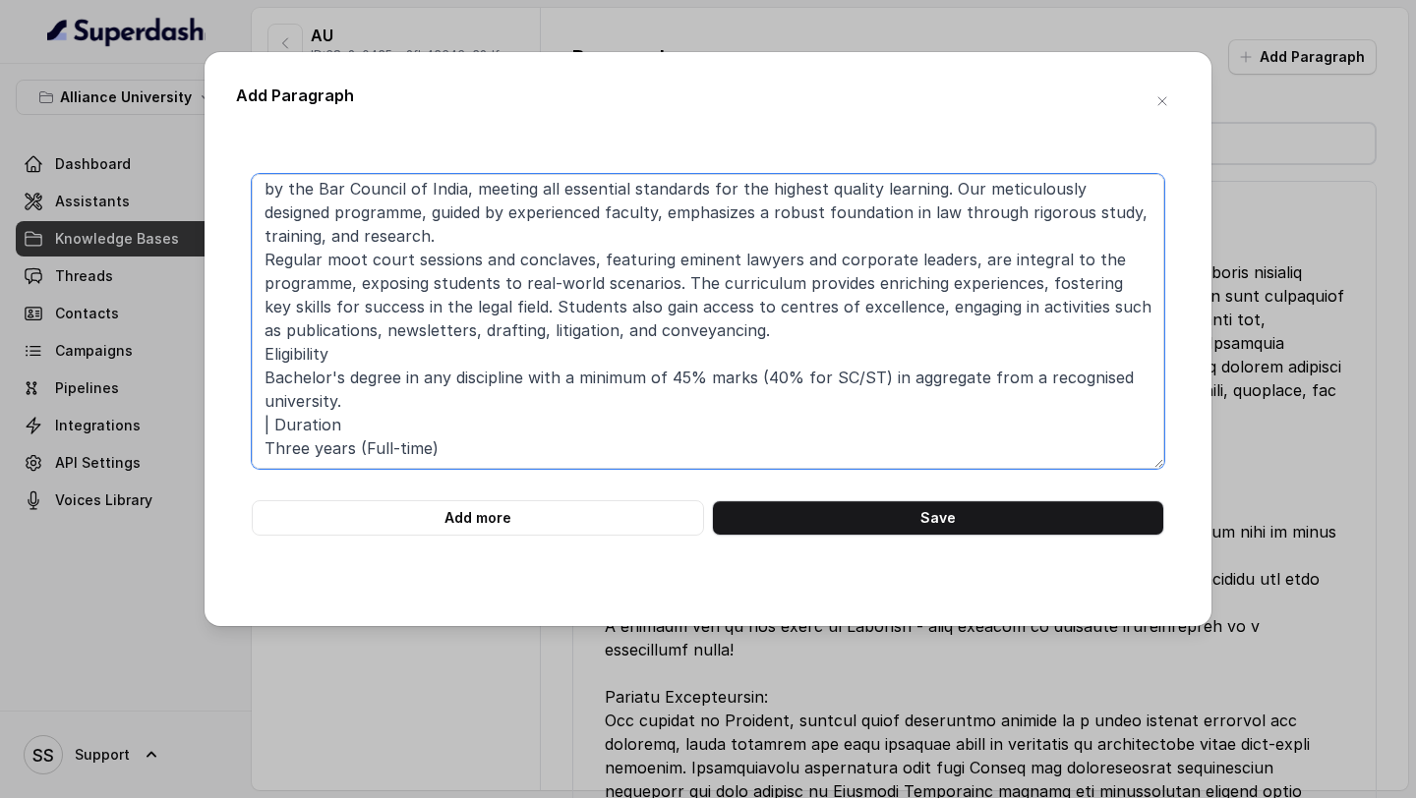
click at [364, 431] on textarea "Bachelor of Law (LL.B.) Approved by Bar Council of India With a research-focuse…" at bounding box center [708, 321] width 913 height 295
click at [263, 445] on textarea "Bachelor of Law (LL.B.) Approved by Bar Council of India With a research-focuse…" at bounding box center [708, 321] width 913 height 295
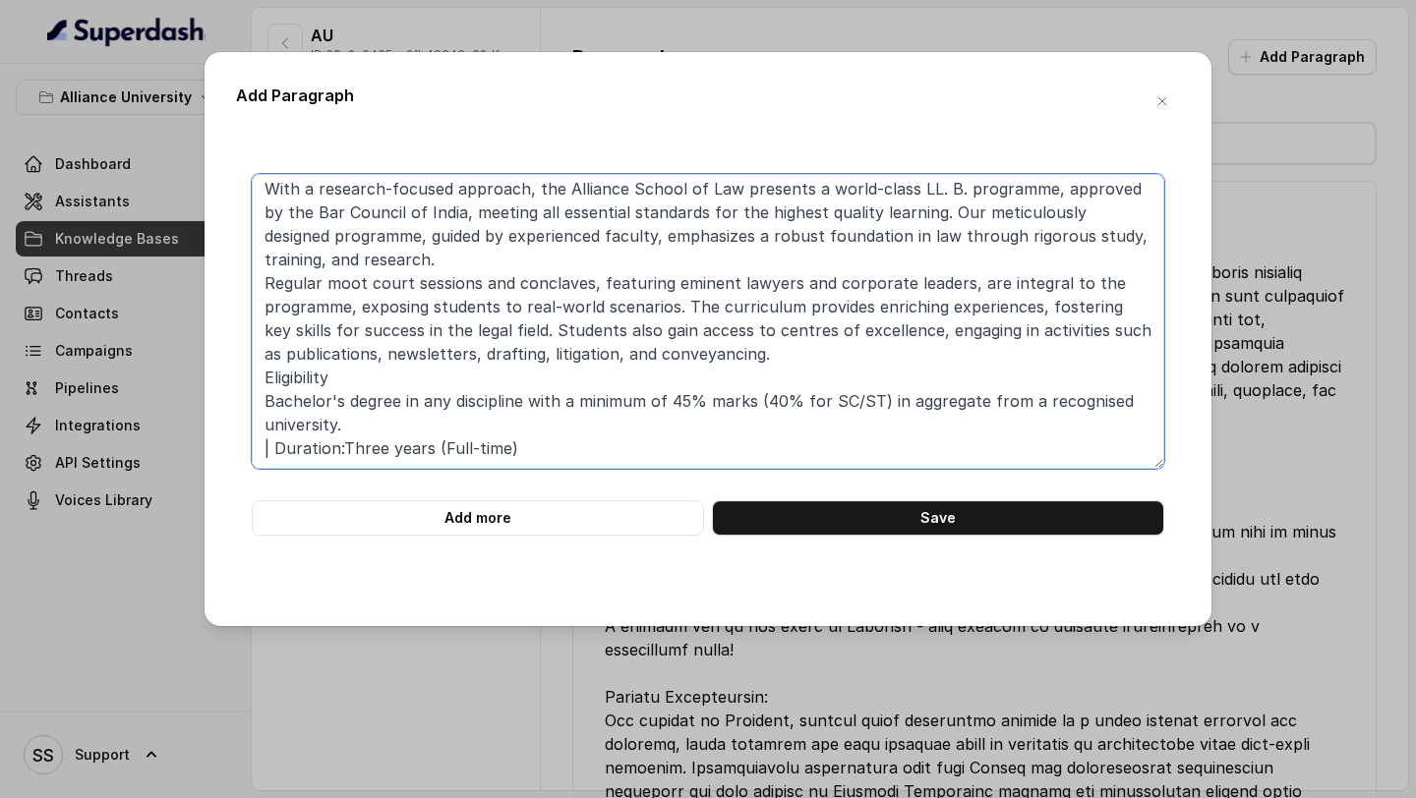
scroll to position [53, 0]
click at [274, 448] on textarea "Bachelor of Law (LL.B.) Approved by Bar Council of India With a research-focuse…" at bounding box center [708, 321] width 913 height 295
click at [365, 376] on textarea "Bachelor of Law (LL.B.) Approved by Bar Council of India With a research-focuse…" at bounding box center [708, 321] width 913 height 295
click at [651, 457] on textarea "Bachelor of Law (LL.B.) Approved by Bar Council of India With a research-focuse…" at bounding box center [708, 321] width 913 height 295
paste textarea "Master of Law (LL.M.) The LL.M. programme equips students with advanced knowled…"
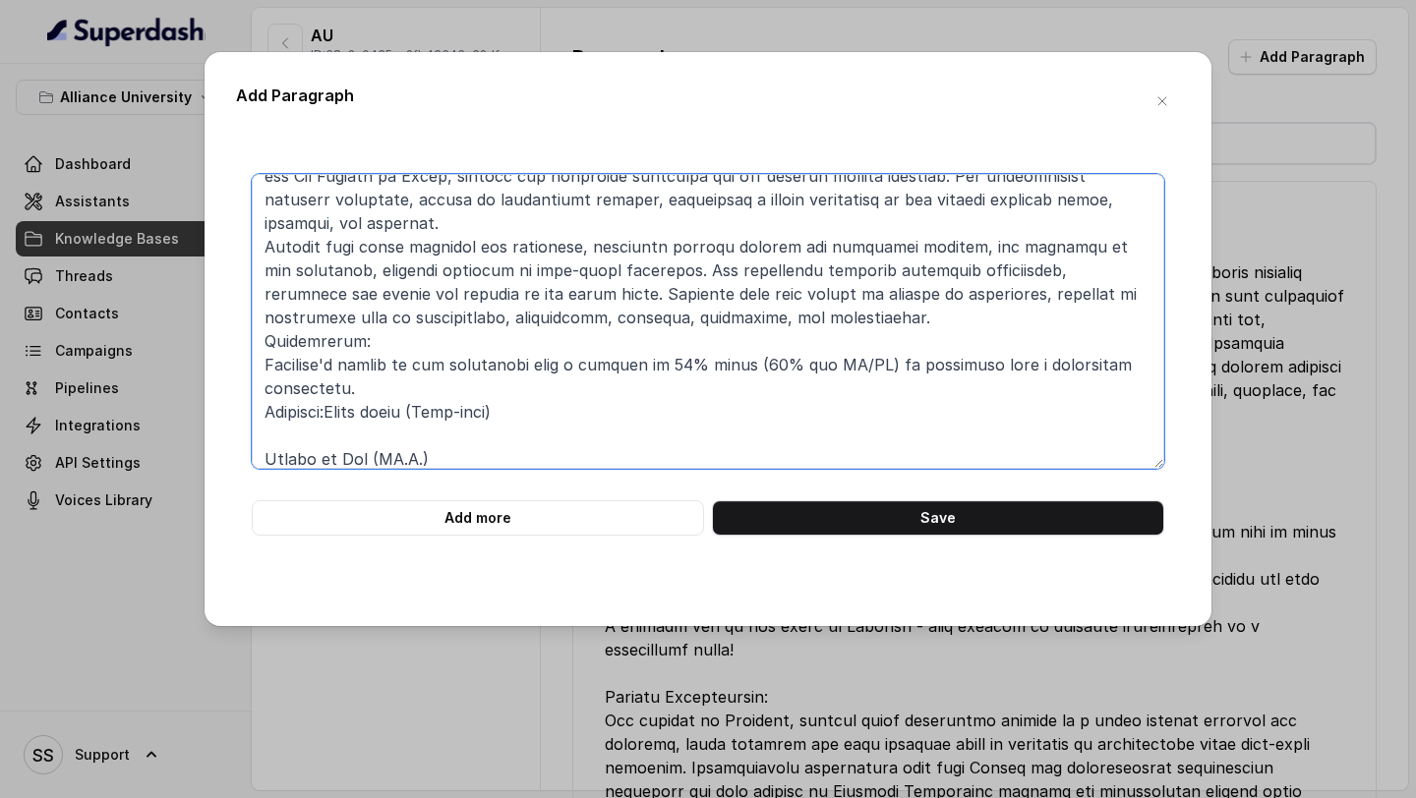
scroll to position [538, 0]
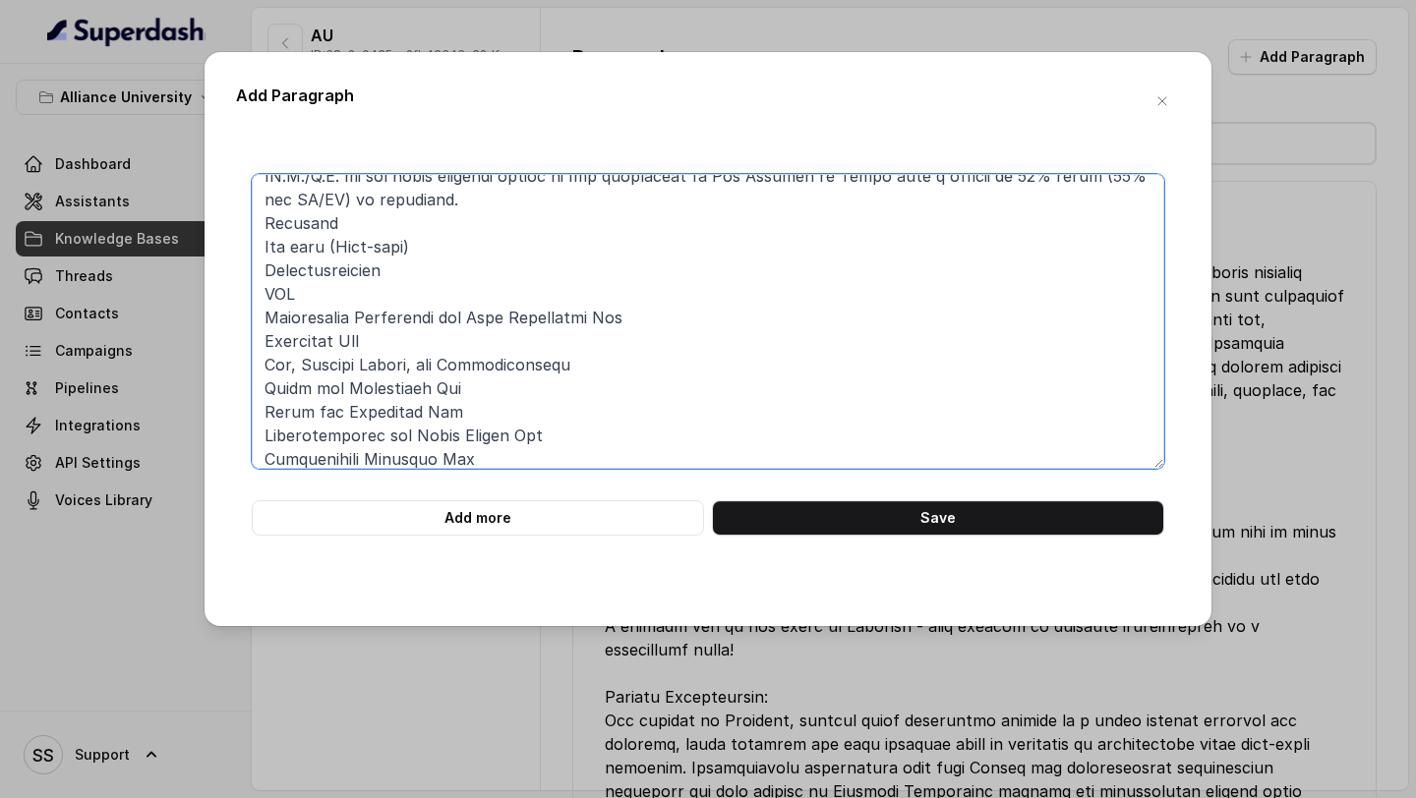
click at [420, 224] on textarea at bounding box center [708, 321] width 913 height 295
click at [268, 248] on textarea at bounding box center [708, 321] width 913 height 295
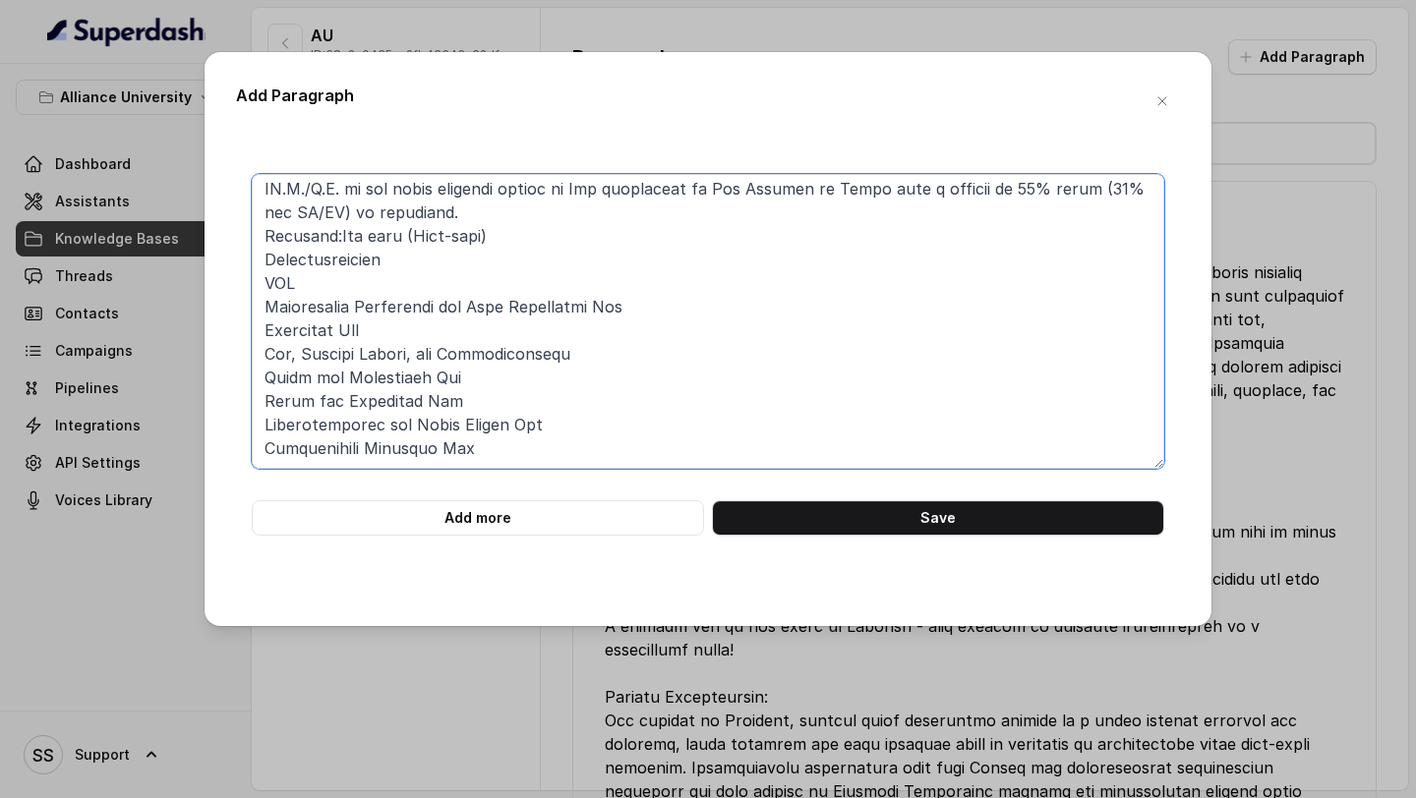
scroll to position [525, 0]
click at [390, 262] on textarea at bounding box center [708, 321] width 913 height 295
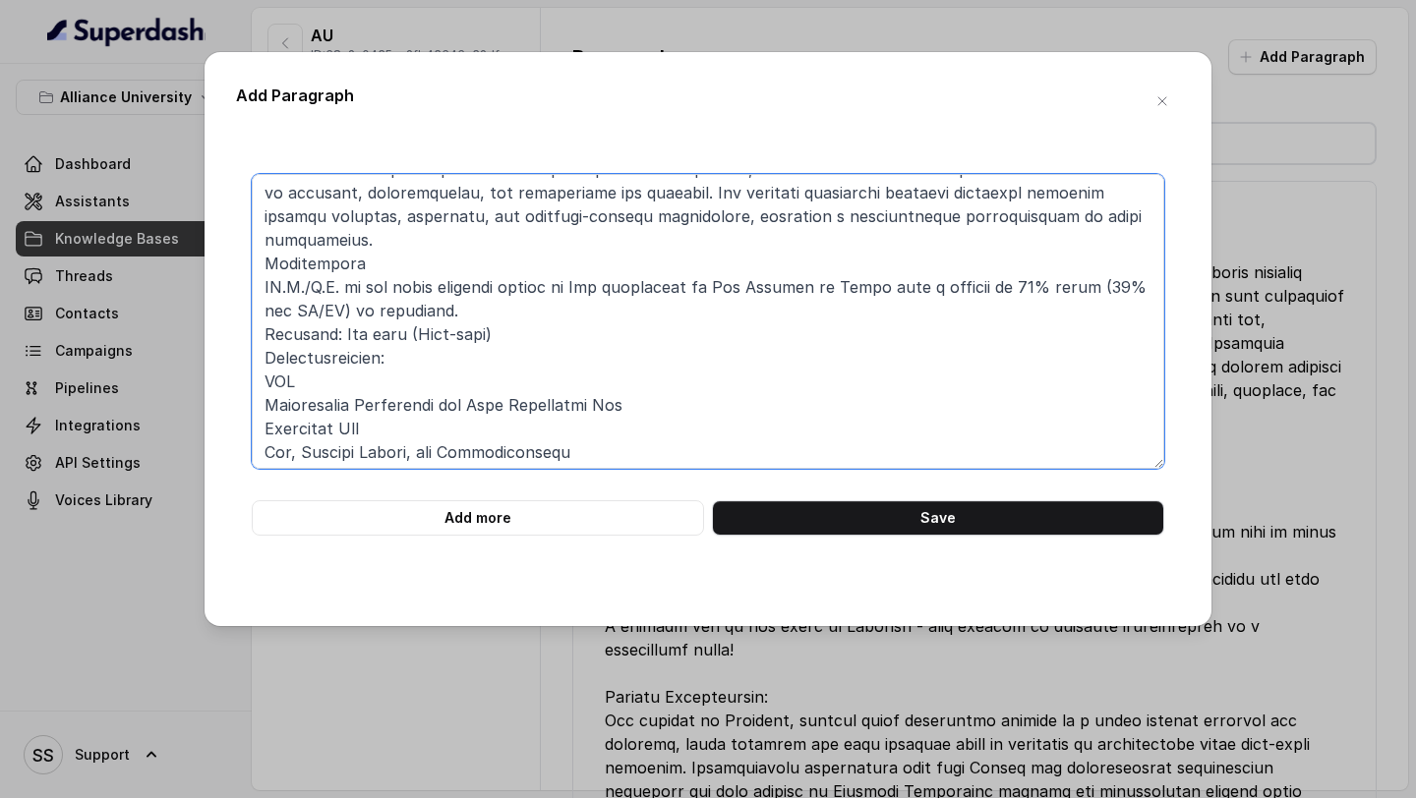
scroll to position [412, 0]
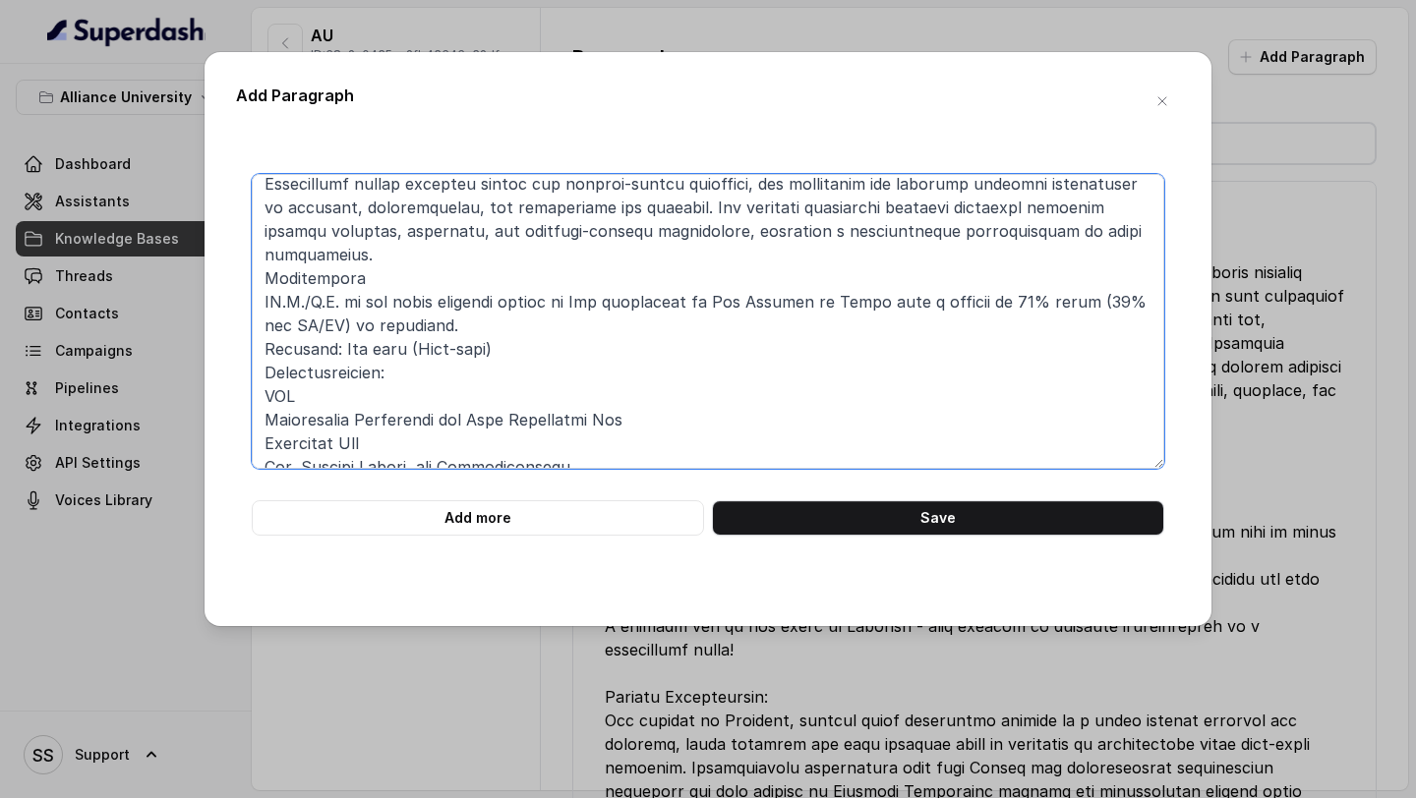
click at [413, 288] on textarea at bounding box center [708, 321] width 913 height 295
click at [256, 295] on textarea at bounding box center [708, 321] width 913 height 295
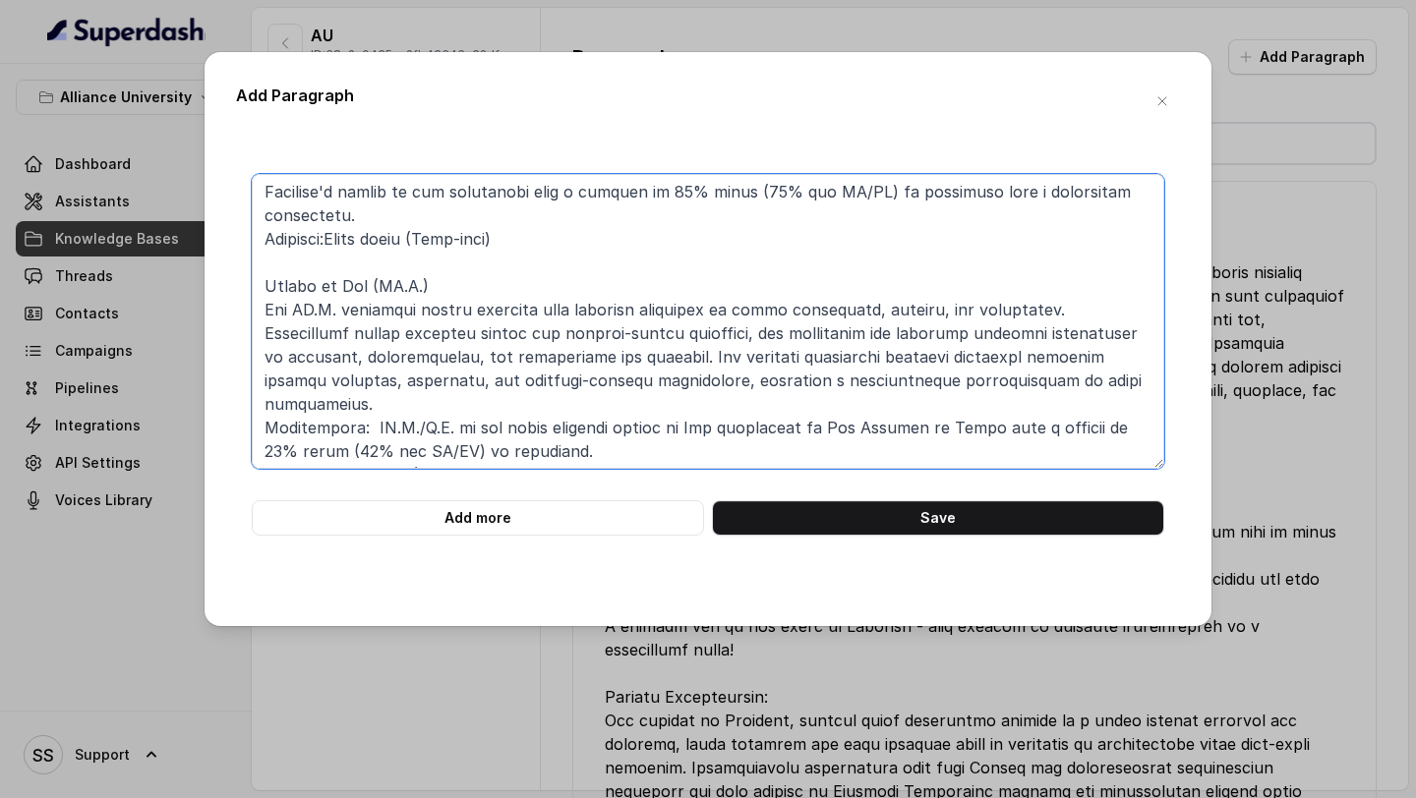
scroll to position [262, 0]
click at [523, 284] on textarea at bounding box center [708, 321] width 913 height 295
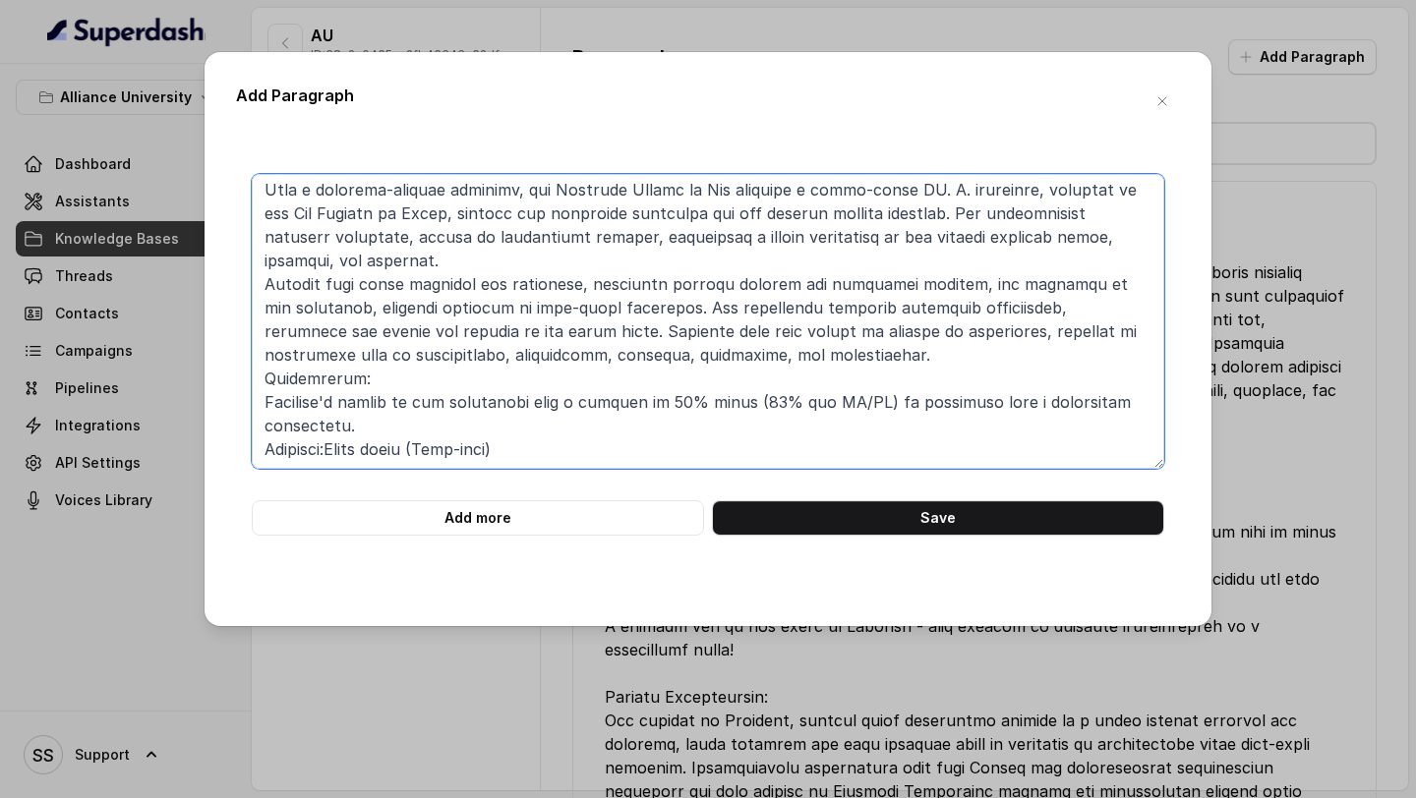
scroll to position [0, 0]
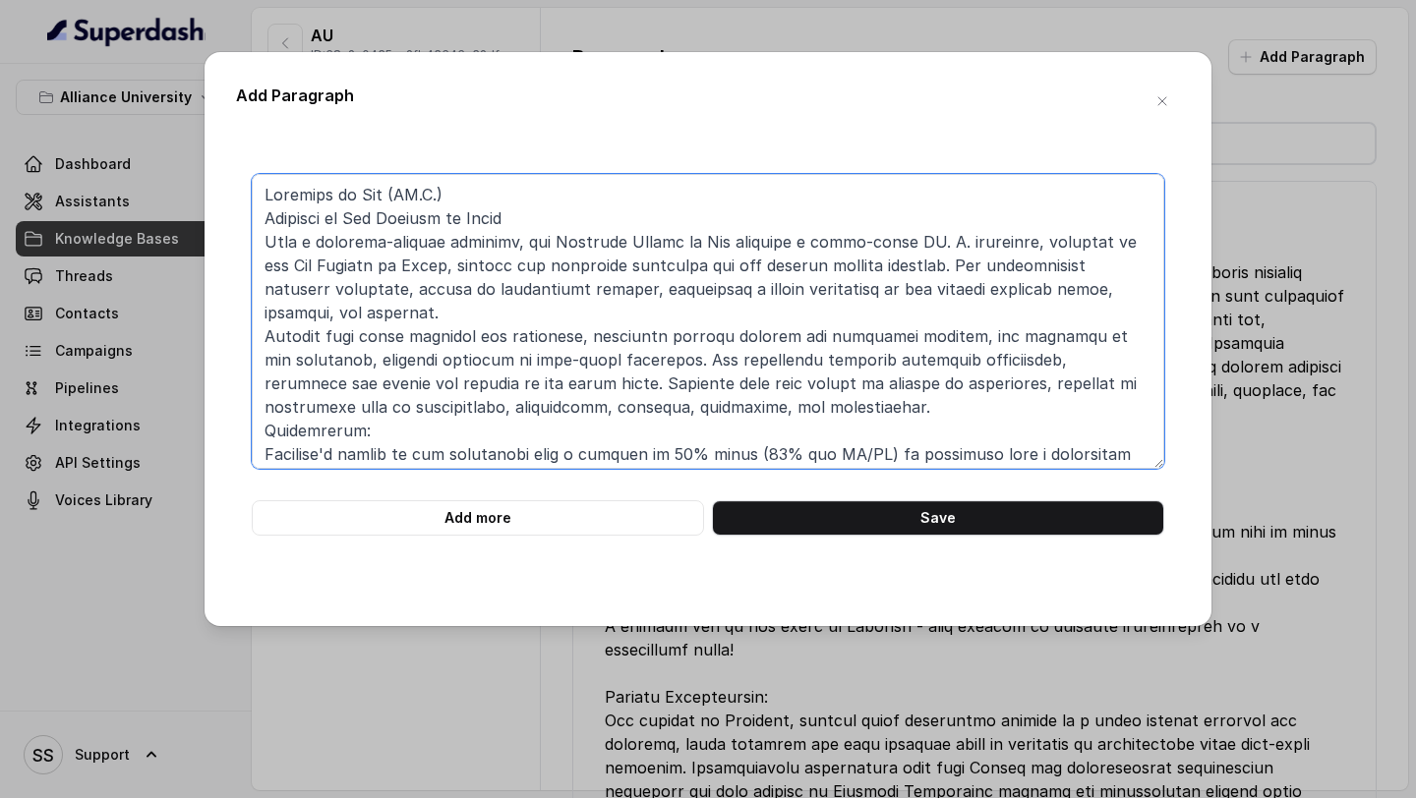
click at [555, 187] on textarea at bounding box center [708, 321] width 913 height 295
type textarea "Bachelor of Law (LL.B.): Approved by Bar Council of India With a research-focus…"
click at [921, 527] on button "Save" at bounding box center [938, 518] width 452 height 35
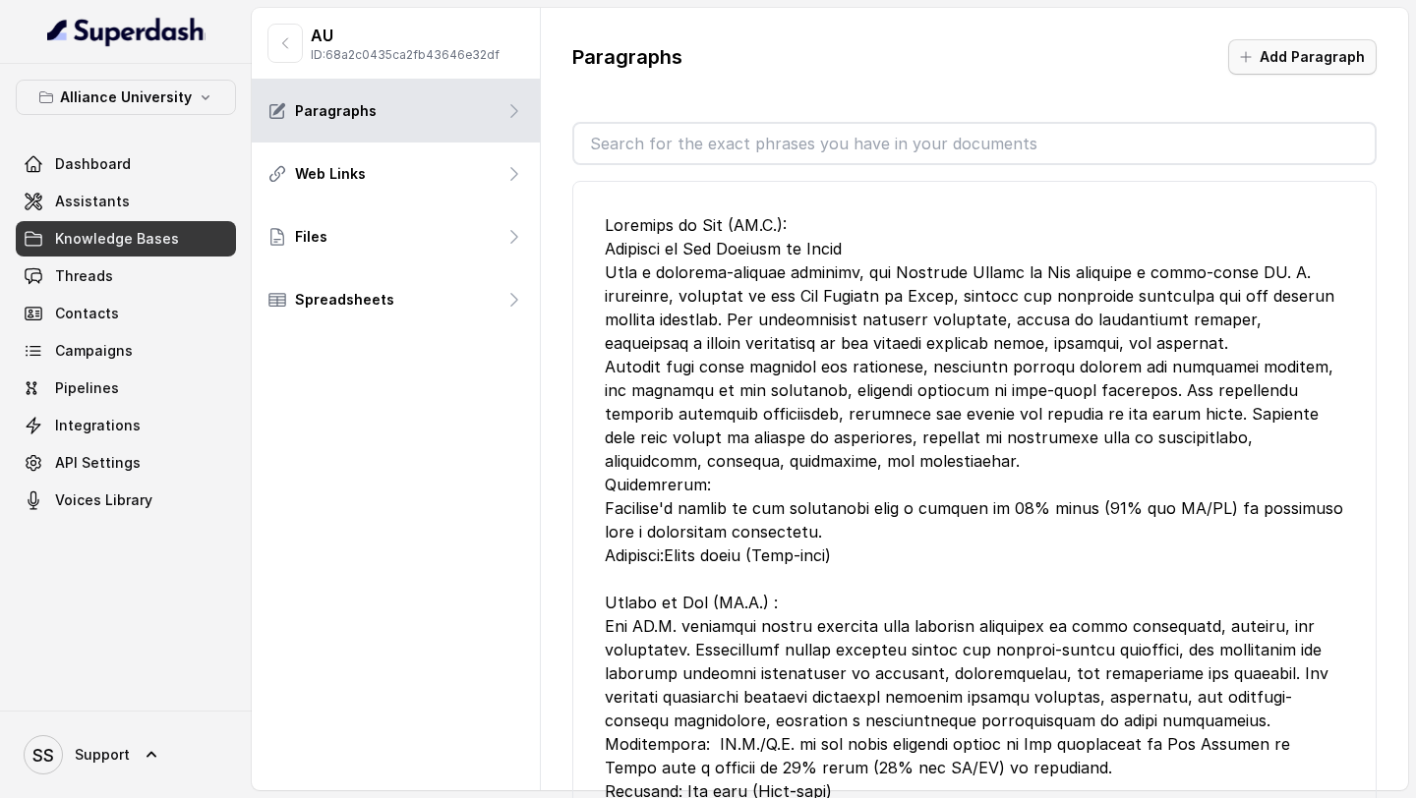
click at [1355, 62] on button "Add Paragraph" at bounding box center [1302, 56] width 148 height 35
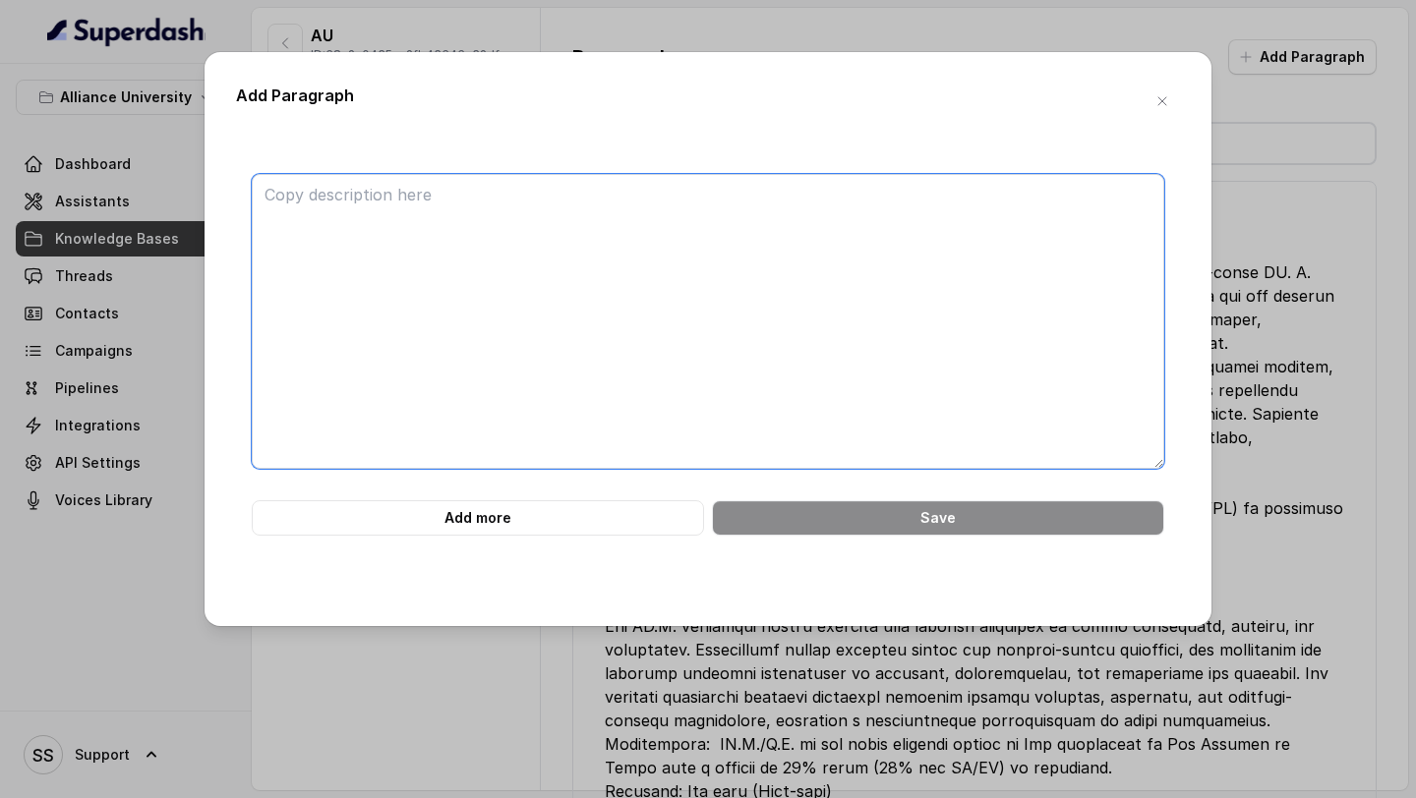
click at [718, 249] on textarea at bounding box center [708, 321] width 913 height 295
paste textarea "Ph.D. in Law Designed for individuals aspiring to engage in legal research, our…"
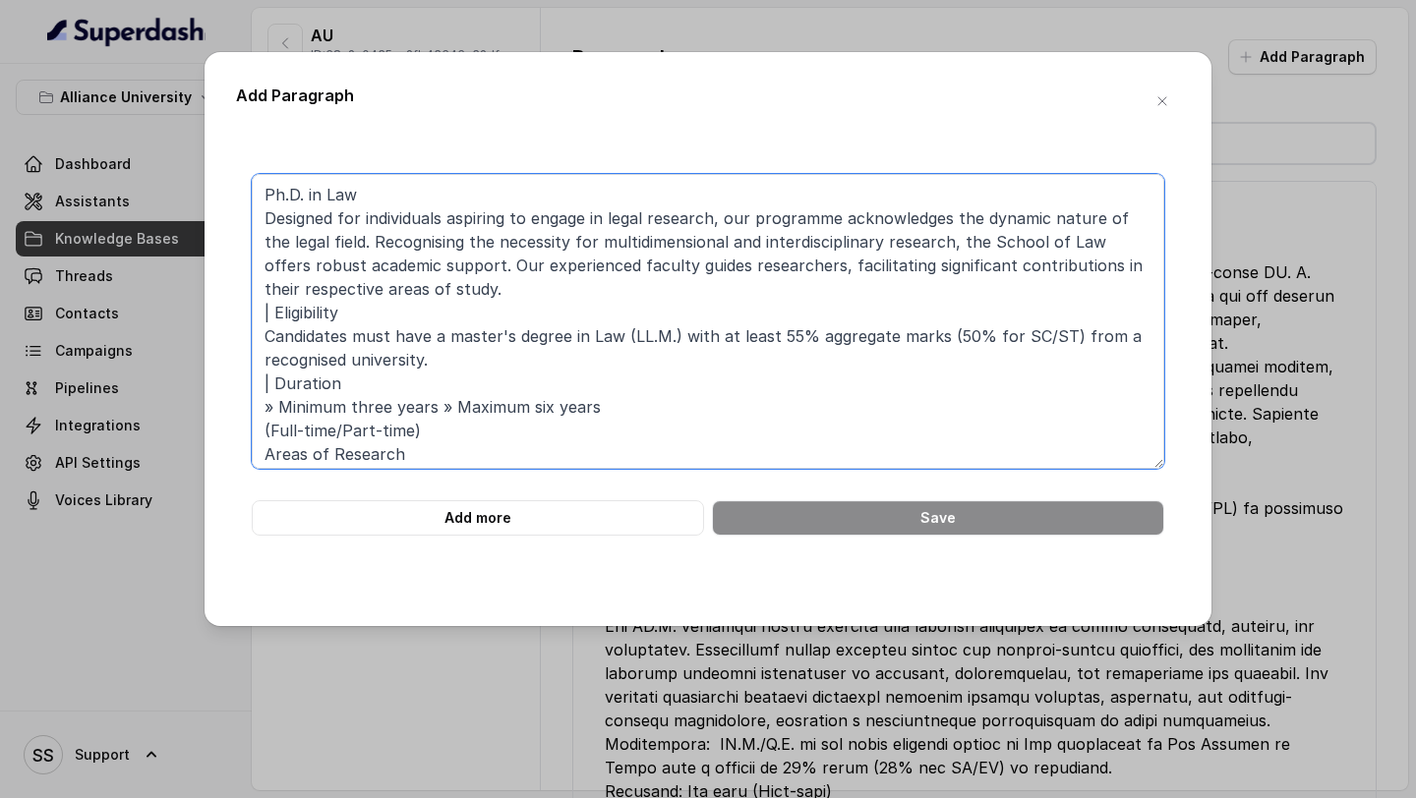
scroll to position [255, 0]
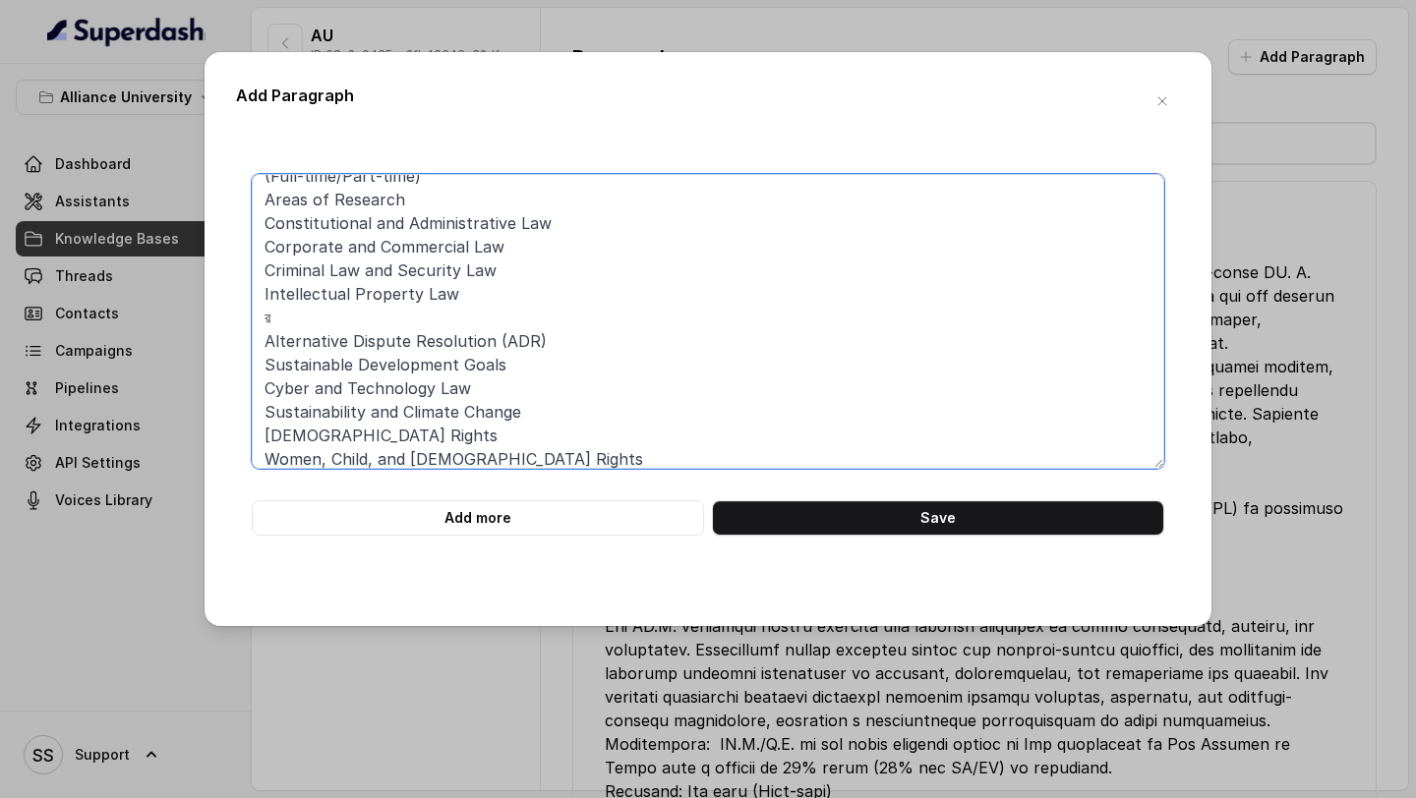
click at [430, 318] on textarea "Ph.D. in Law Designed for individuals aspiring to engage in legal research, our…" at bounding box center [708, 321] width 913 height 295
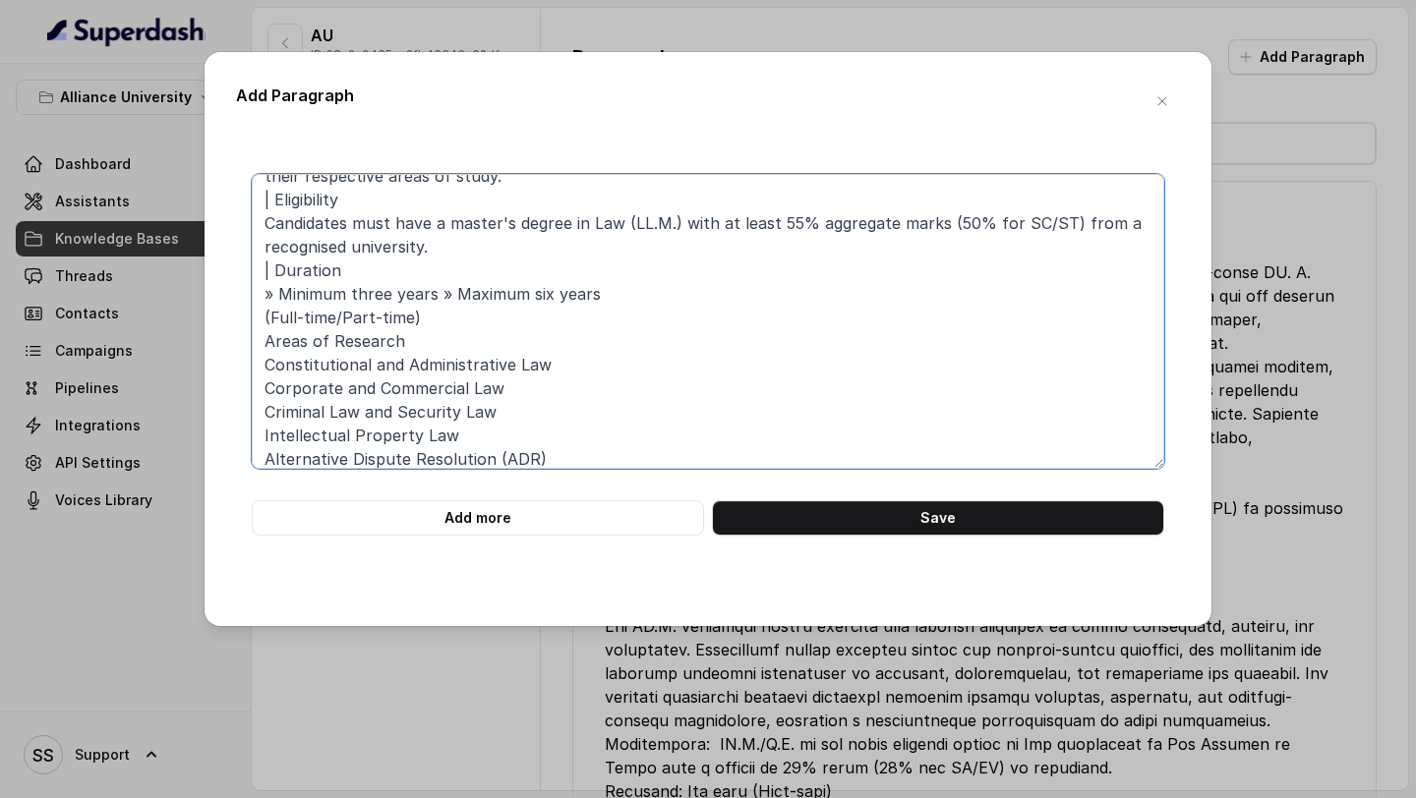
scroll to position [106, 0]
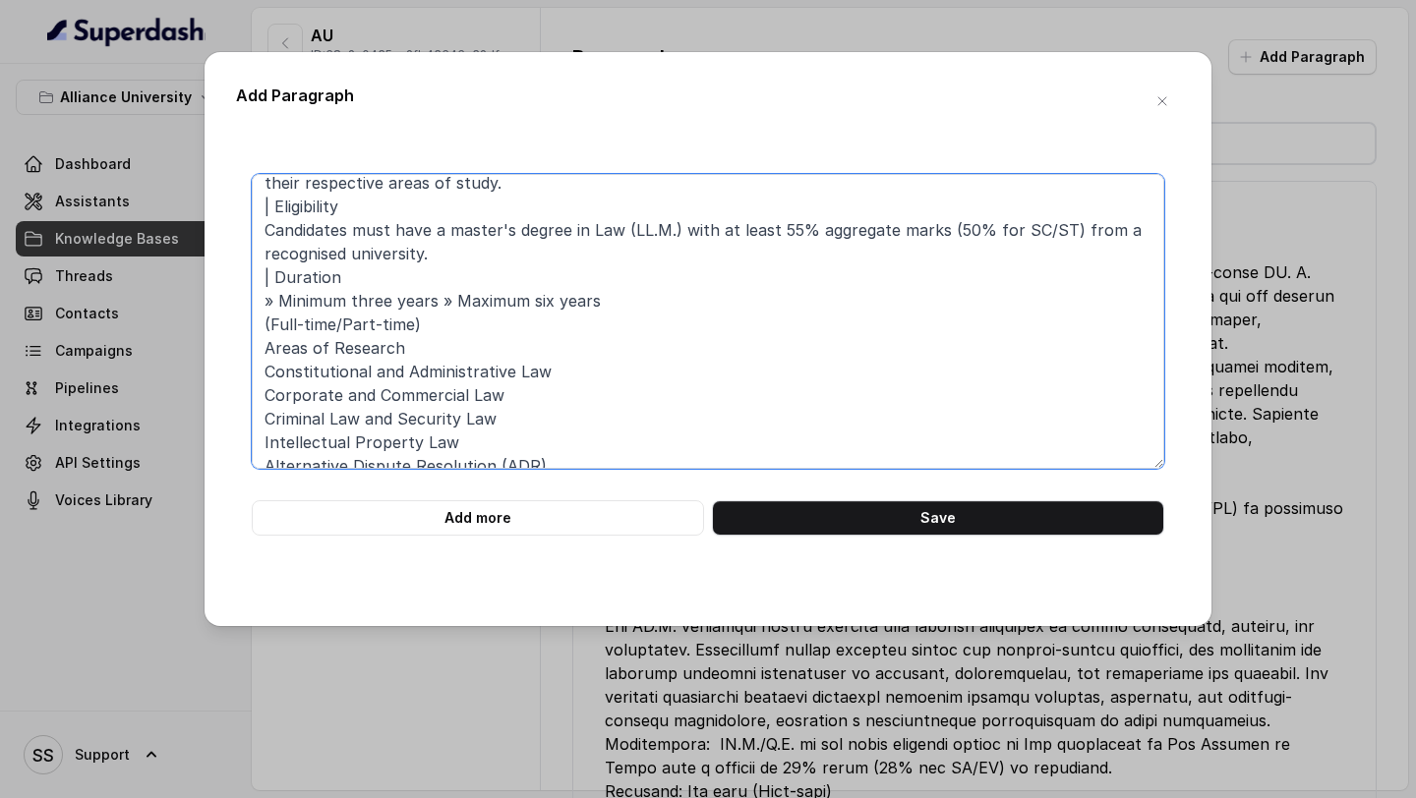
click at [423, 287] on textarea "Ph.D. in Law Designed for individuals aspiring to engage in legal research, our…" at bounding box center [708, 321] width 913 height 295
click at [277, 280] on textarea "Ph.D. in Law Designed for individuals aspiring to engage in legal research, our…" at bounding box center [708, 321] width 913 height 295
click at [349, 272] on textarea "Ph.D. in Law Designed for individuals aspiring to engage in legal research, our…" at bounding box center [708, 321] width 913 height 295
click at [374, 210] on textarea "Ph.D. in Law Designed for individuals aspiring to engage in legal research, our…" at bounding box center [708, 321] width 913 height 295
click at [275, 208] on textarea "Ph.D. in Law Designed for individuals aspiring to engage in legal research, our…" at bounding box center [708, 321] width 913 height 295
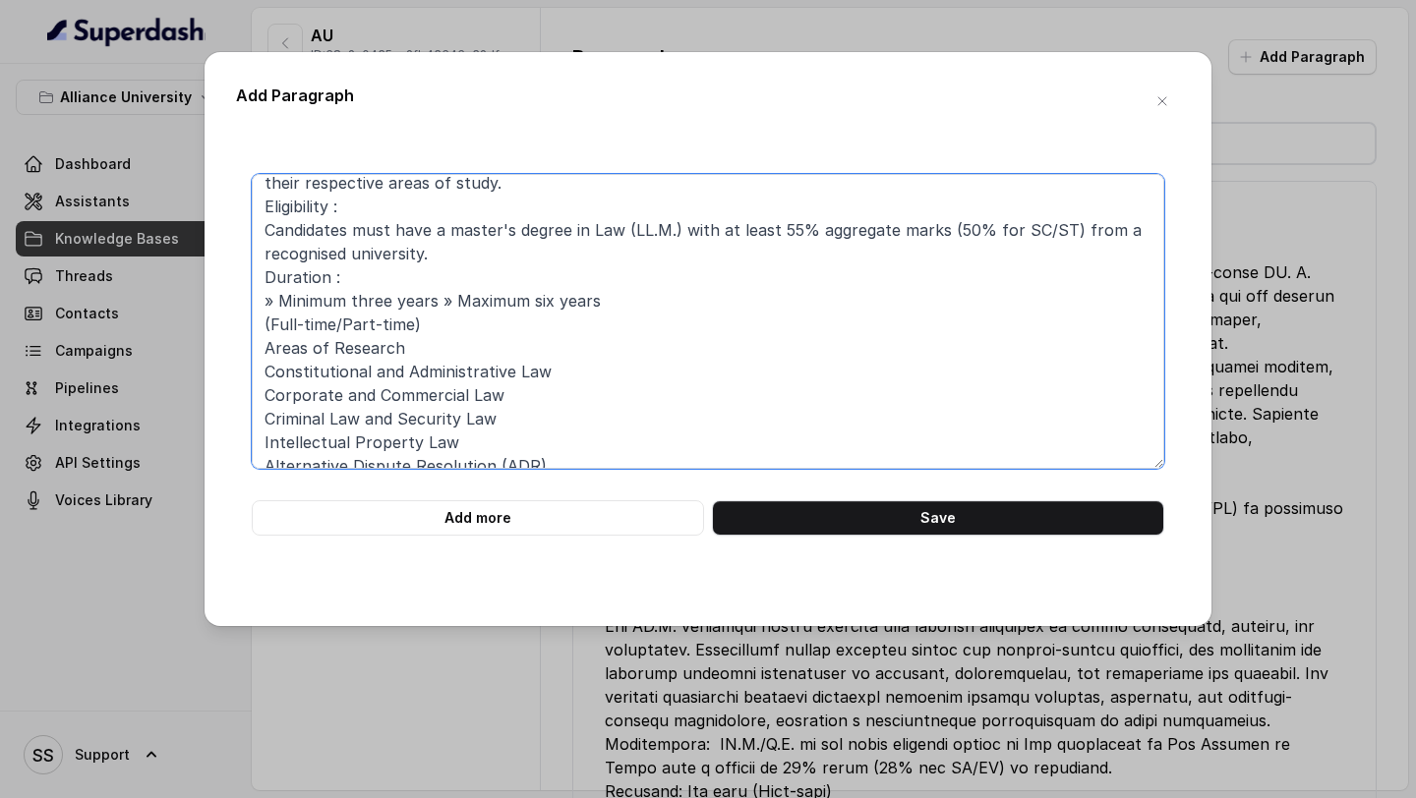
click at [267, 324] on textarea "Ph.D. in Law Designed for individuals aspiring to engage in legal research, our…" at bounding box center [708, 321] width 913 height 295
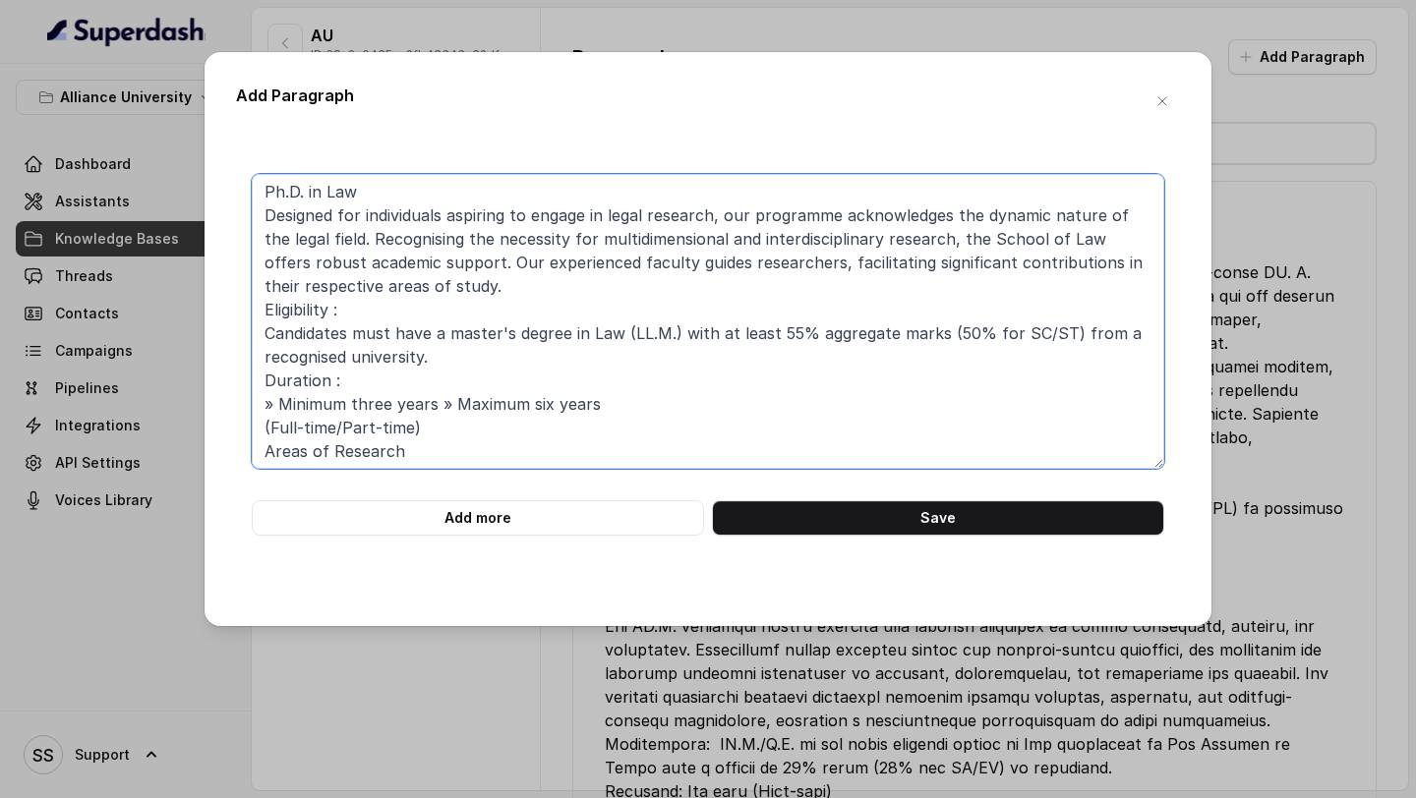
scroll to position [0, 0]
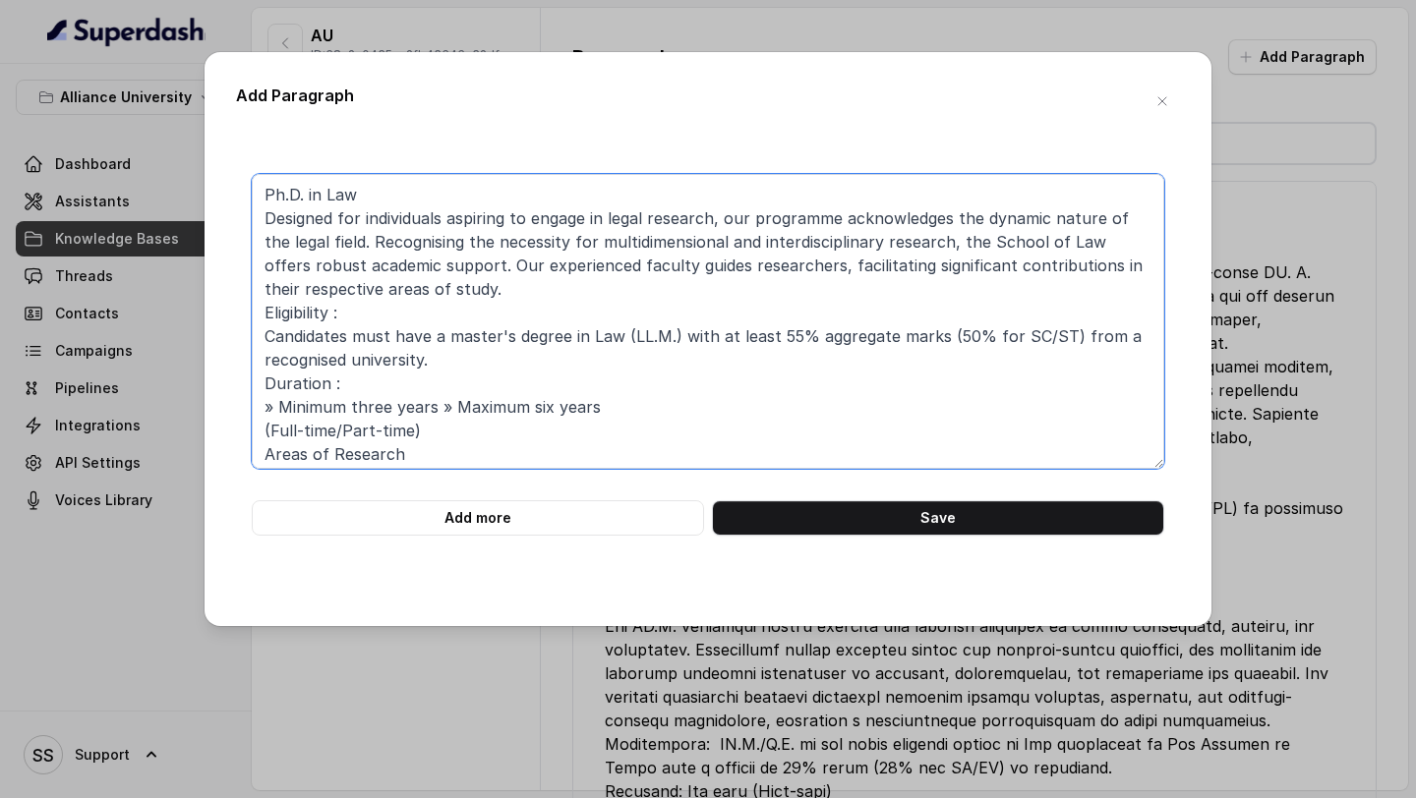
click at [491, 183] on textarea "Ph.D. in Law Designed for individuals aspiring to engage in legal research, our…" at bounding box center [708, 321] width 913 height 295
type textarea "Ph.D. in Law: Designed for individuals aspiring to engage in legal research, ou…"
click at [942, 514] on button "Save" at bounding box center [938, 518] width 452 height 35
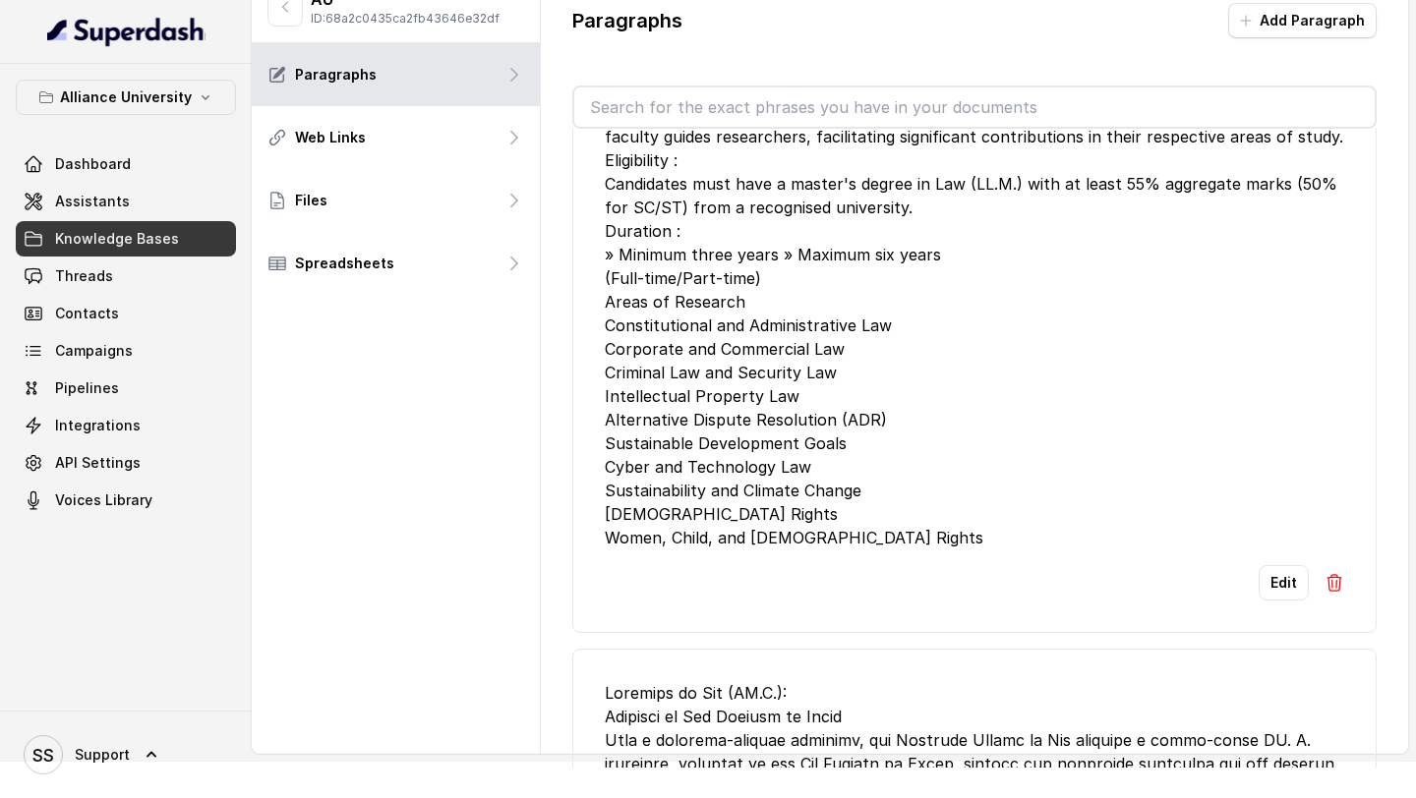
scroll to position [238, 0]
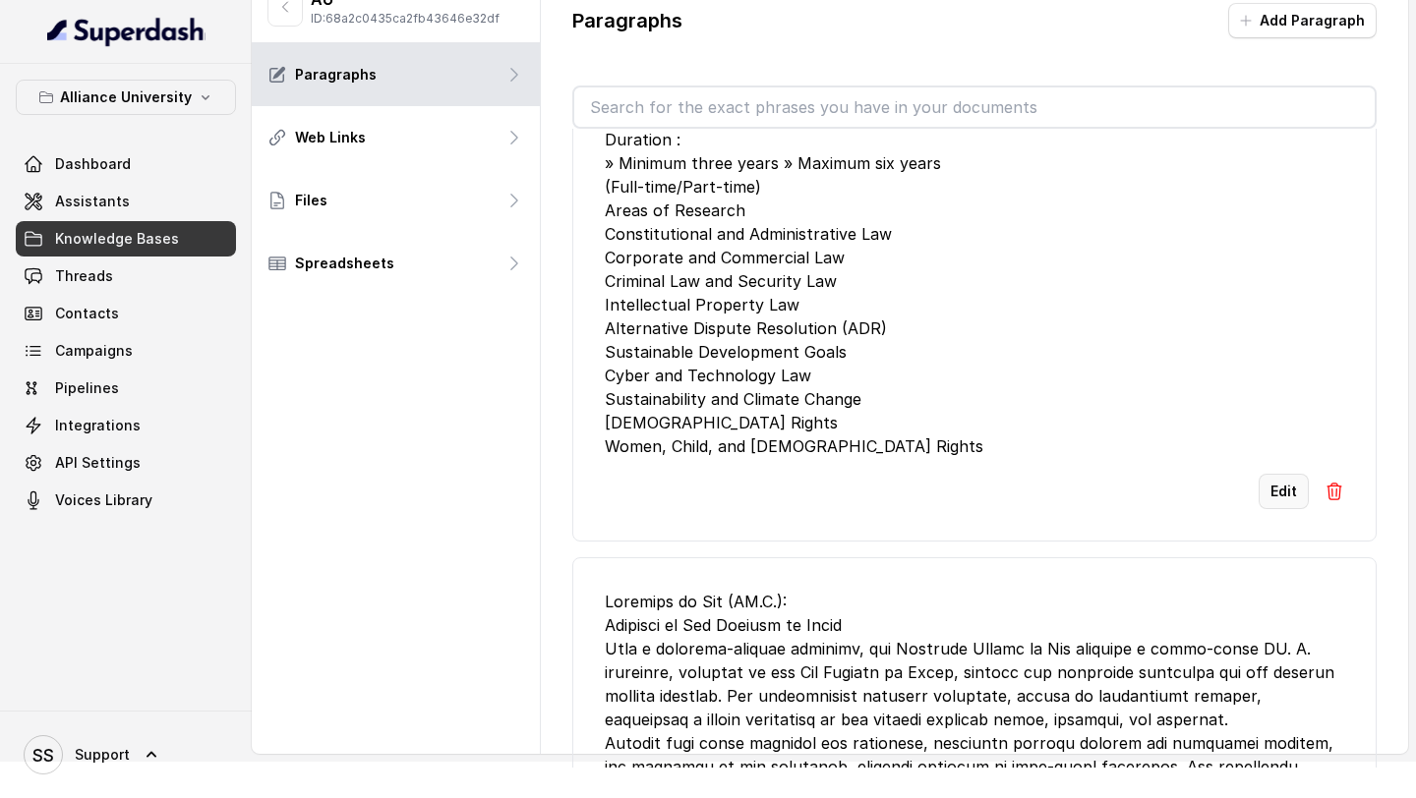
click at [1283, 491] on button "Edit" at bounding box center [1284, 491] width 50 height 35
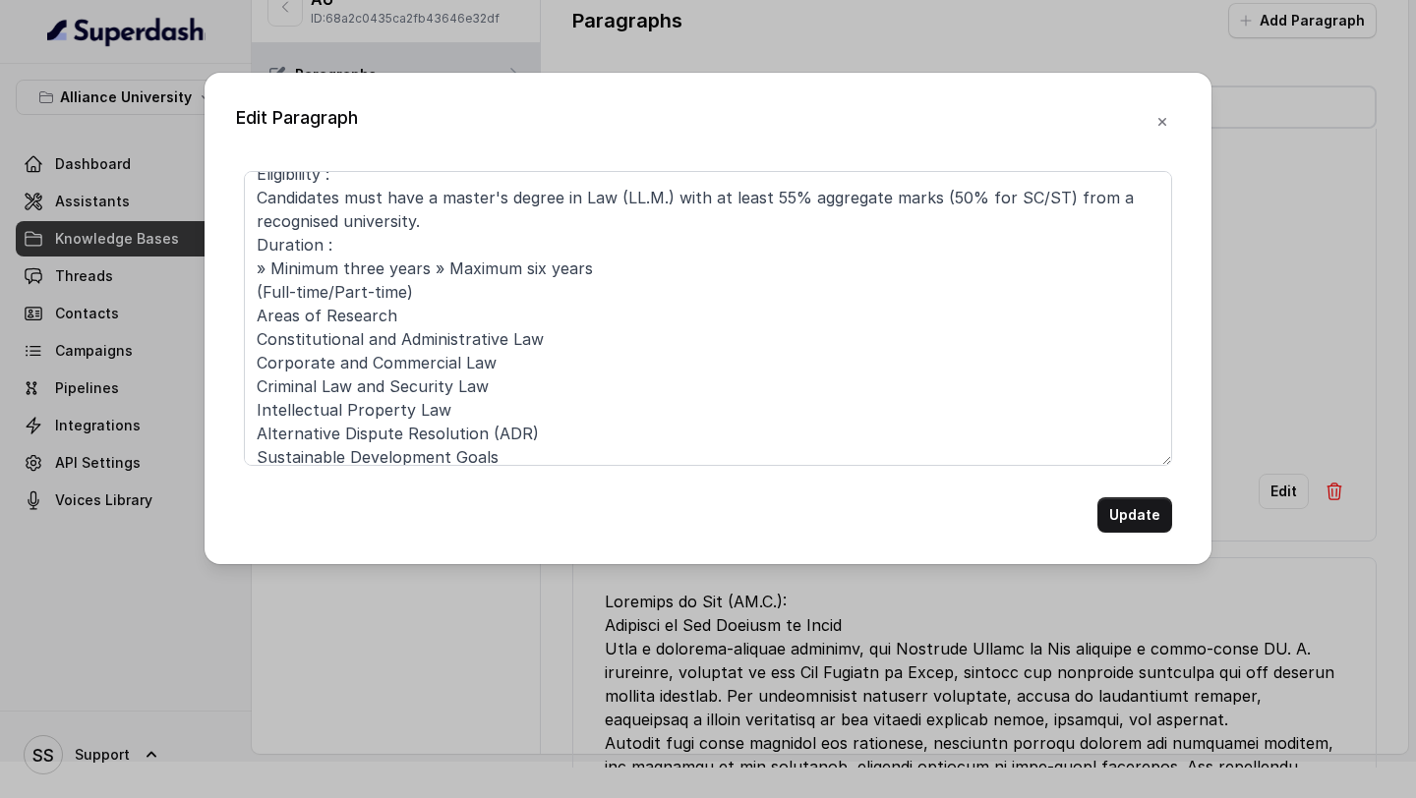
scroll to position [242, 0]
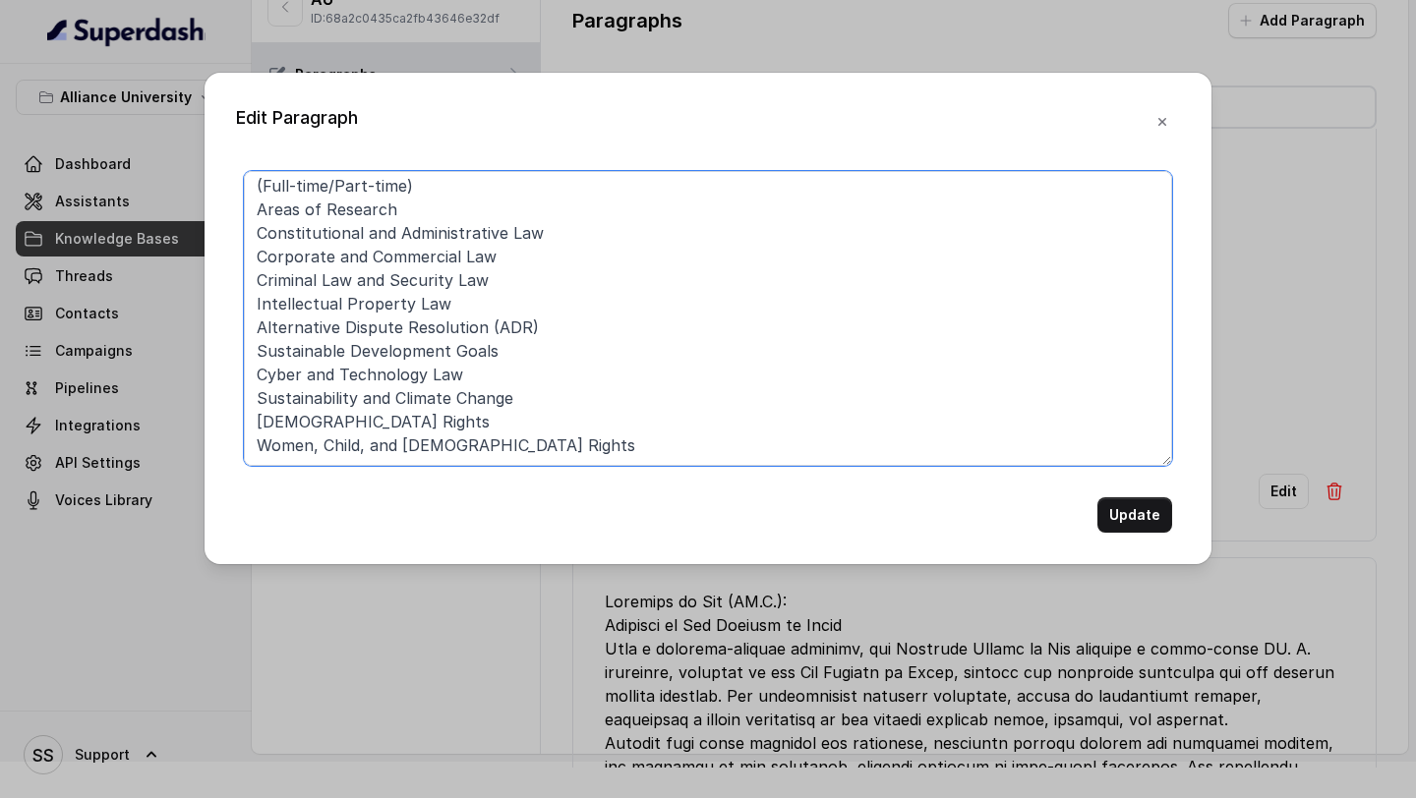
click at [796, 451] on textarea "Ph.D. in Law: Designed for individuals aspiring to engage in legal research, ou…" at bounding box center [708, 318] width 928 height 295
paste textarea "Nurturing Legal Minds: Experiential Learning at Alliance University Experientia…"
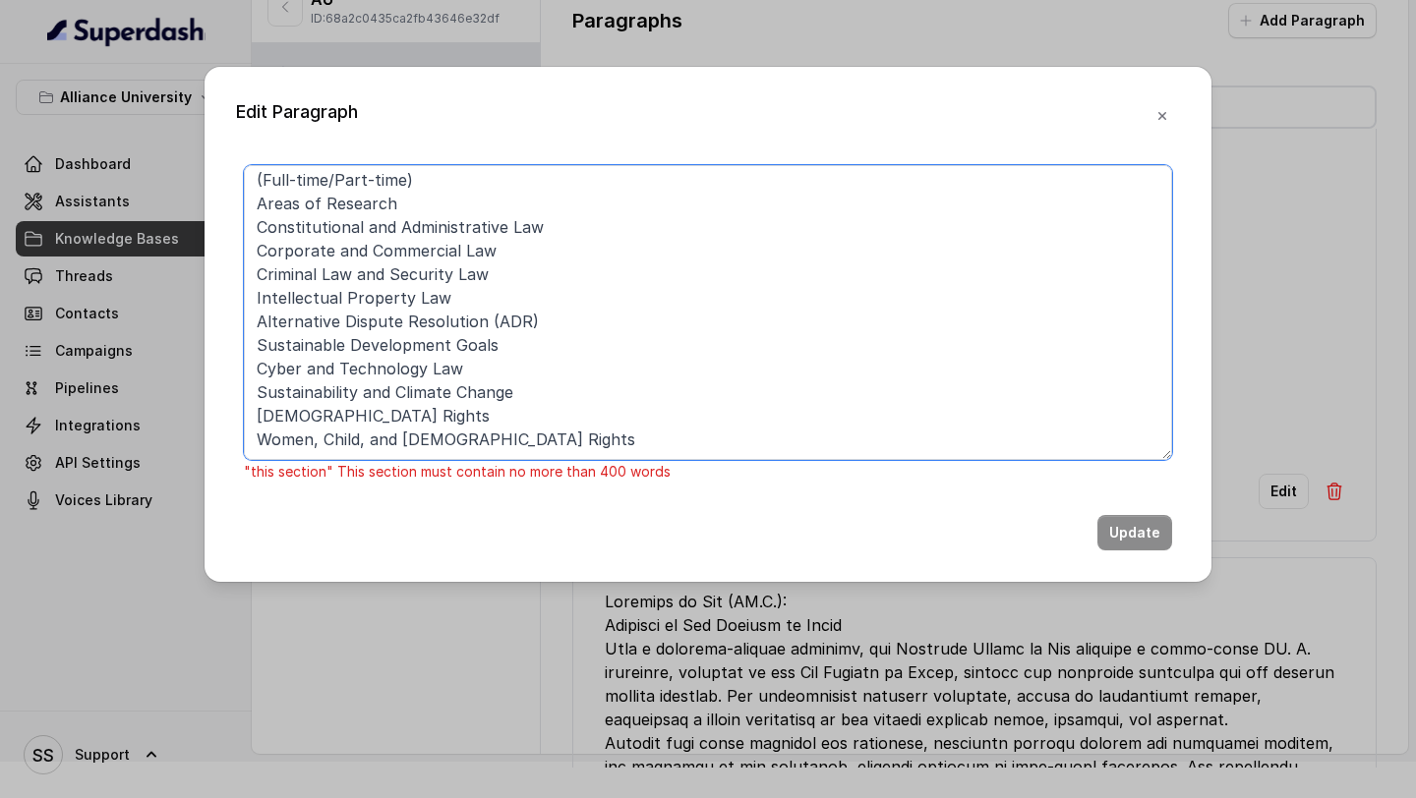
scroll to position [289, 0]
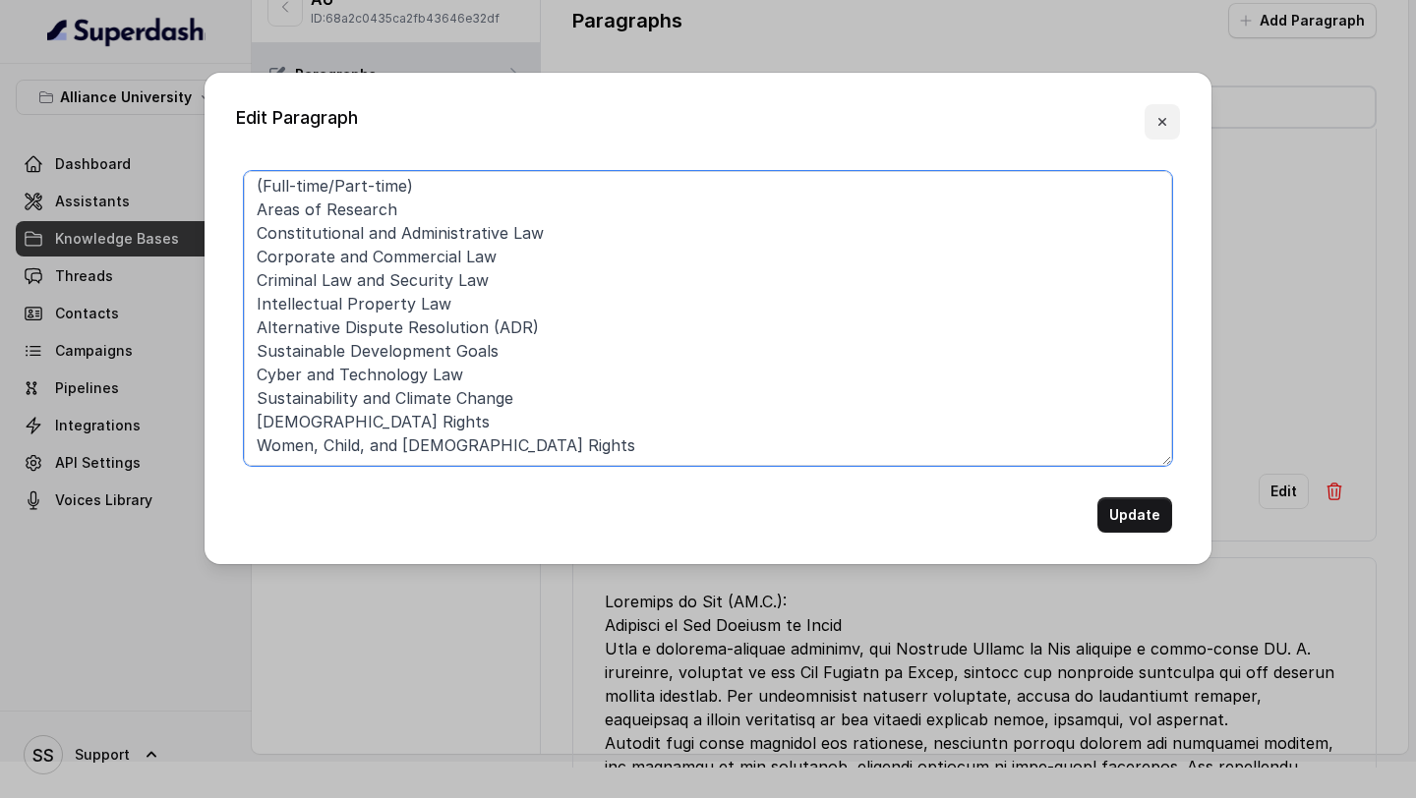
type textarea "Ph.D. in Law: Designed for individuals aspiring to engage in legal research, ou…"
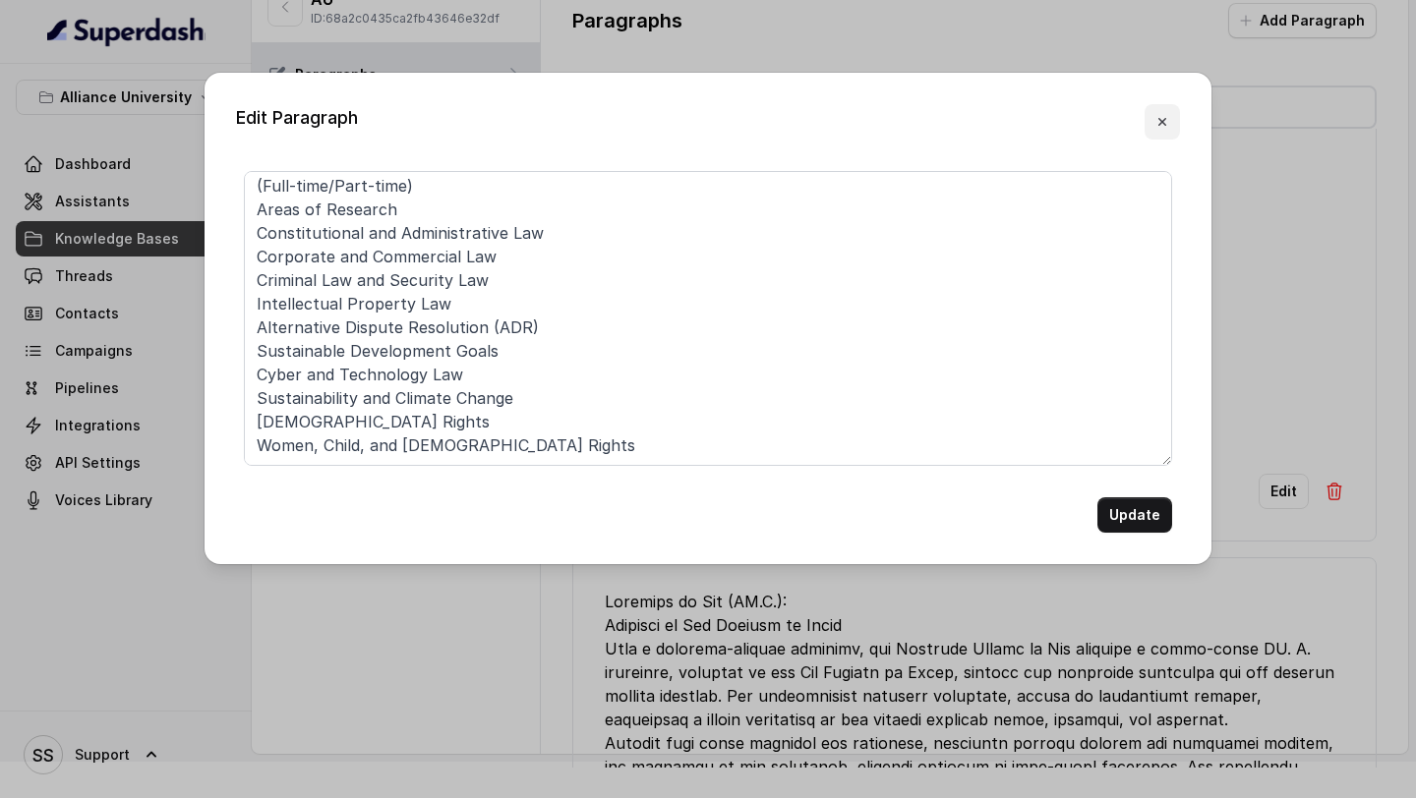
click at [1167, 130] on button "button" at bounding box center [1162, 121] width 35 height 35
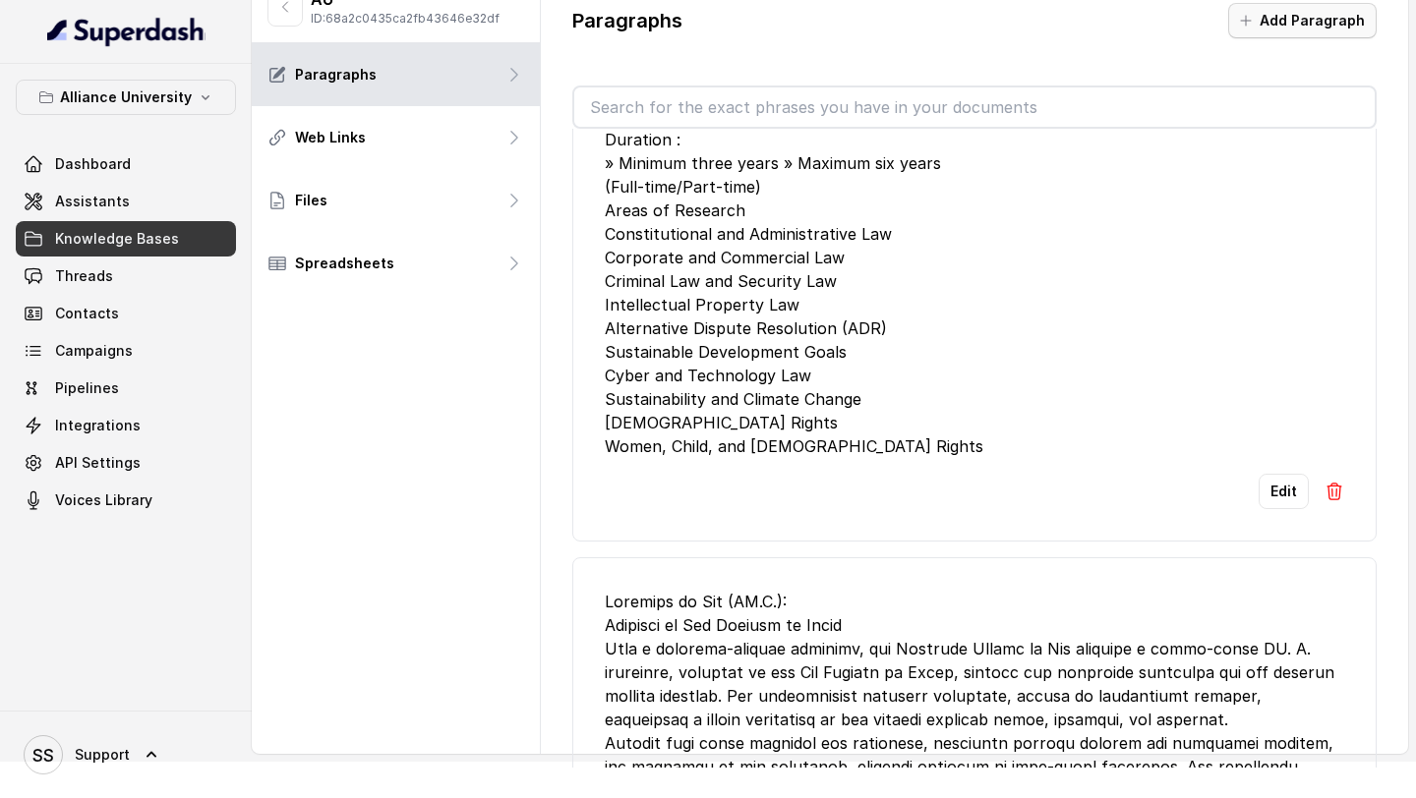
click at [1294, 28] on button "Add Paragraph" at bounding box center [1302, 20] width 148 height 35
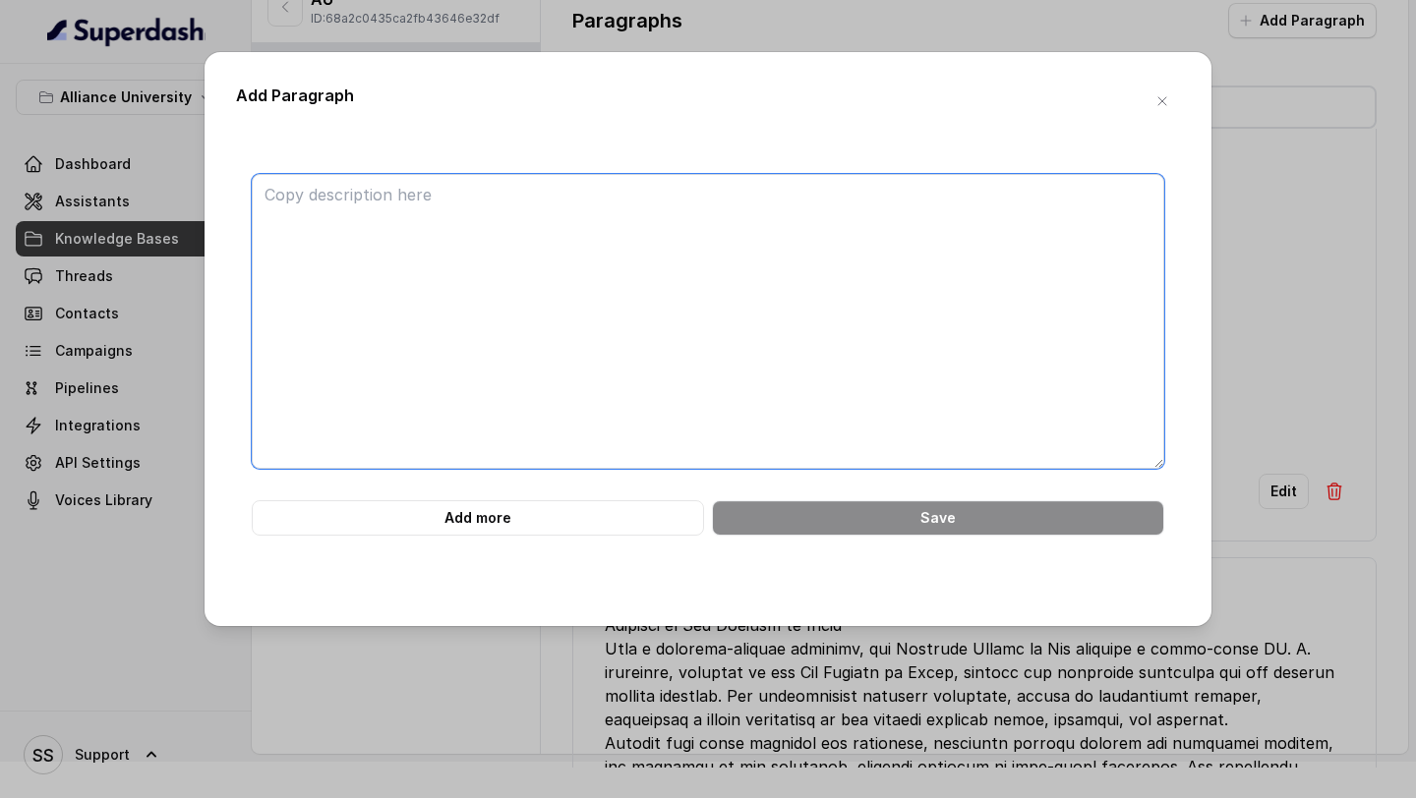
click at [777, 250] on textarea at bounding box center [708, 321] width 913 height 295
paste textarea "Nurturing Legal Minds: Experiential Learning at Alliance University Experientia…"
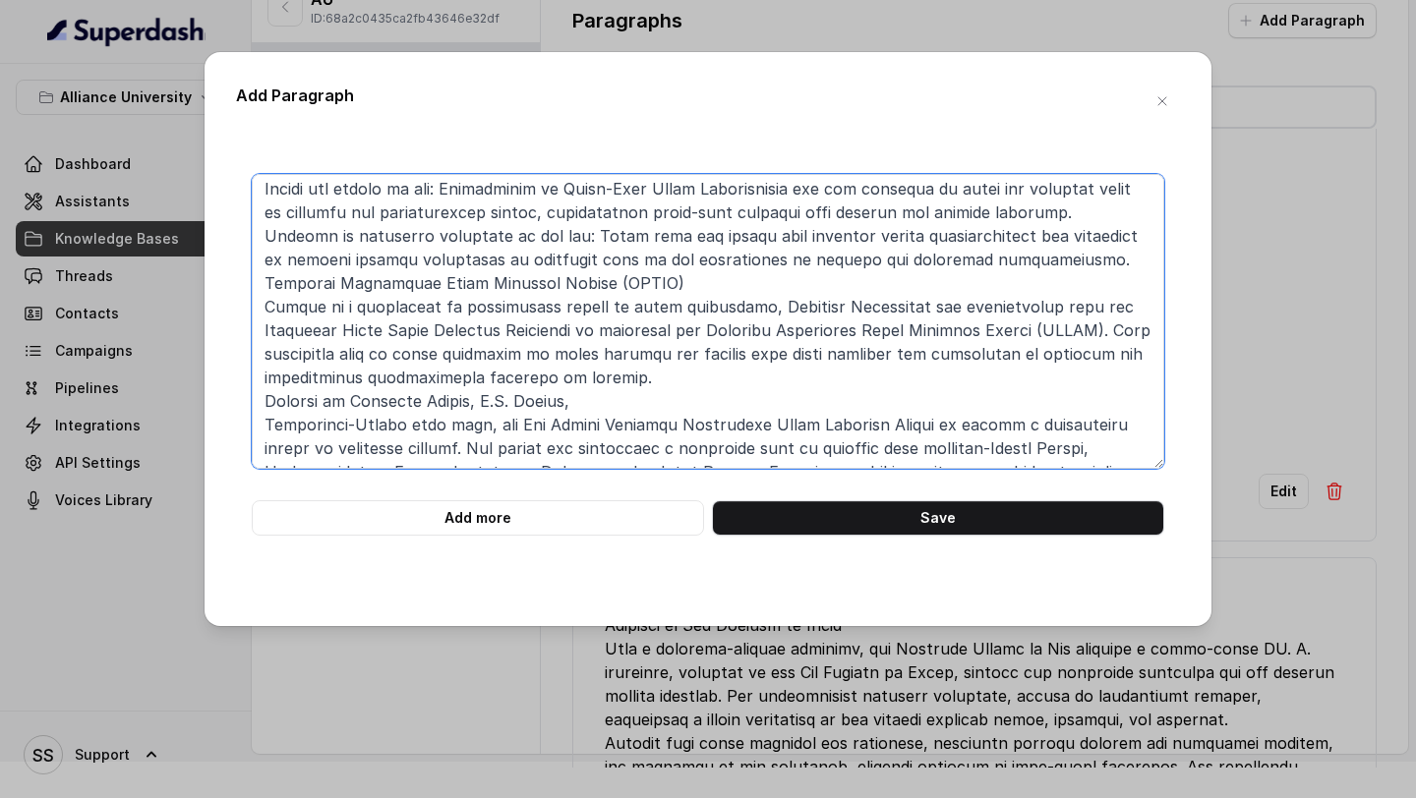
scroll to position [0, 0]
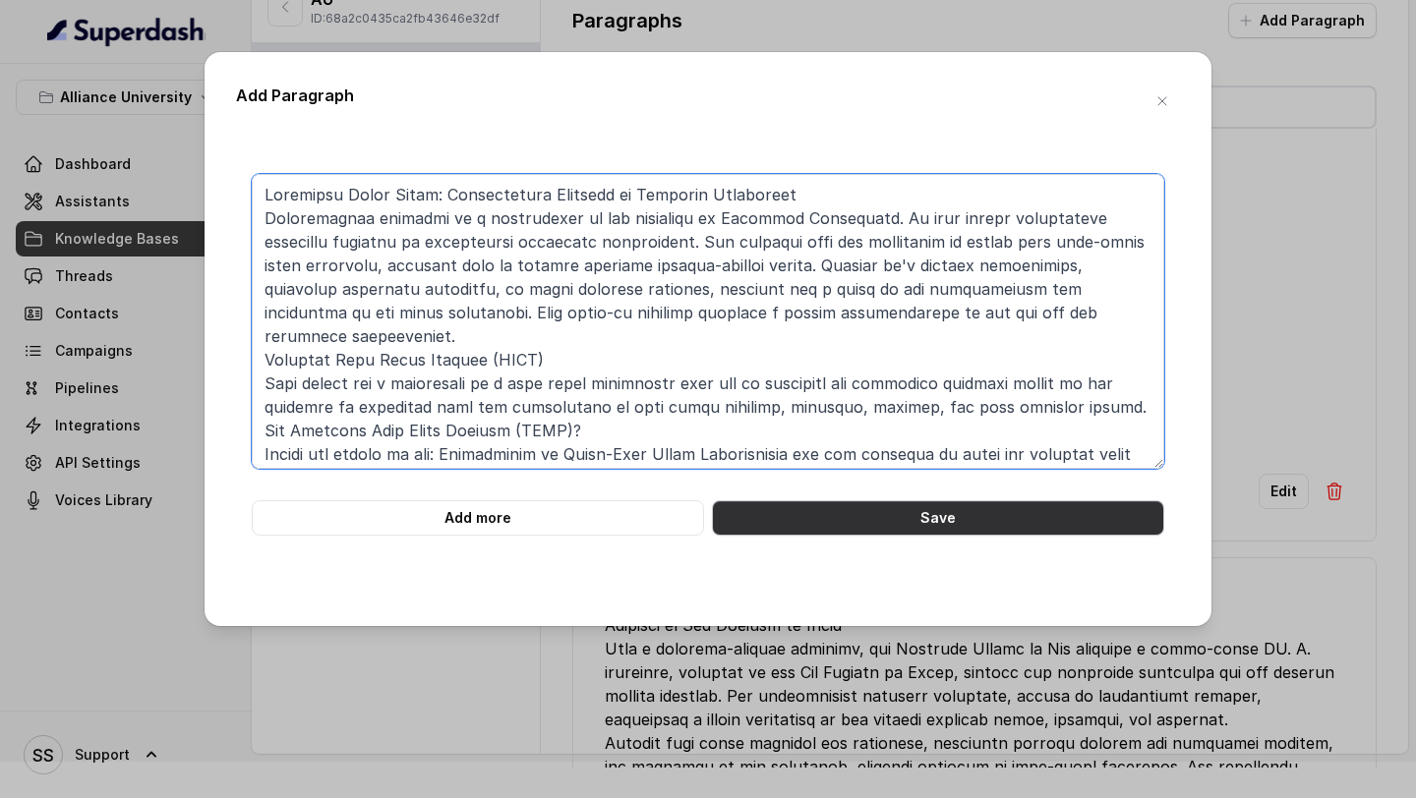
type textarea "Nurturing Legal Minds: Experiential Learning at Alliance University Experientia…"
click at [841, 520] on button "Save" at bounding box center [938, 518] width 452 height 35
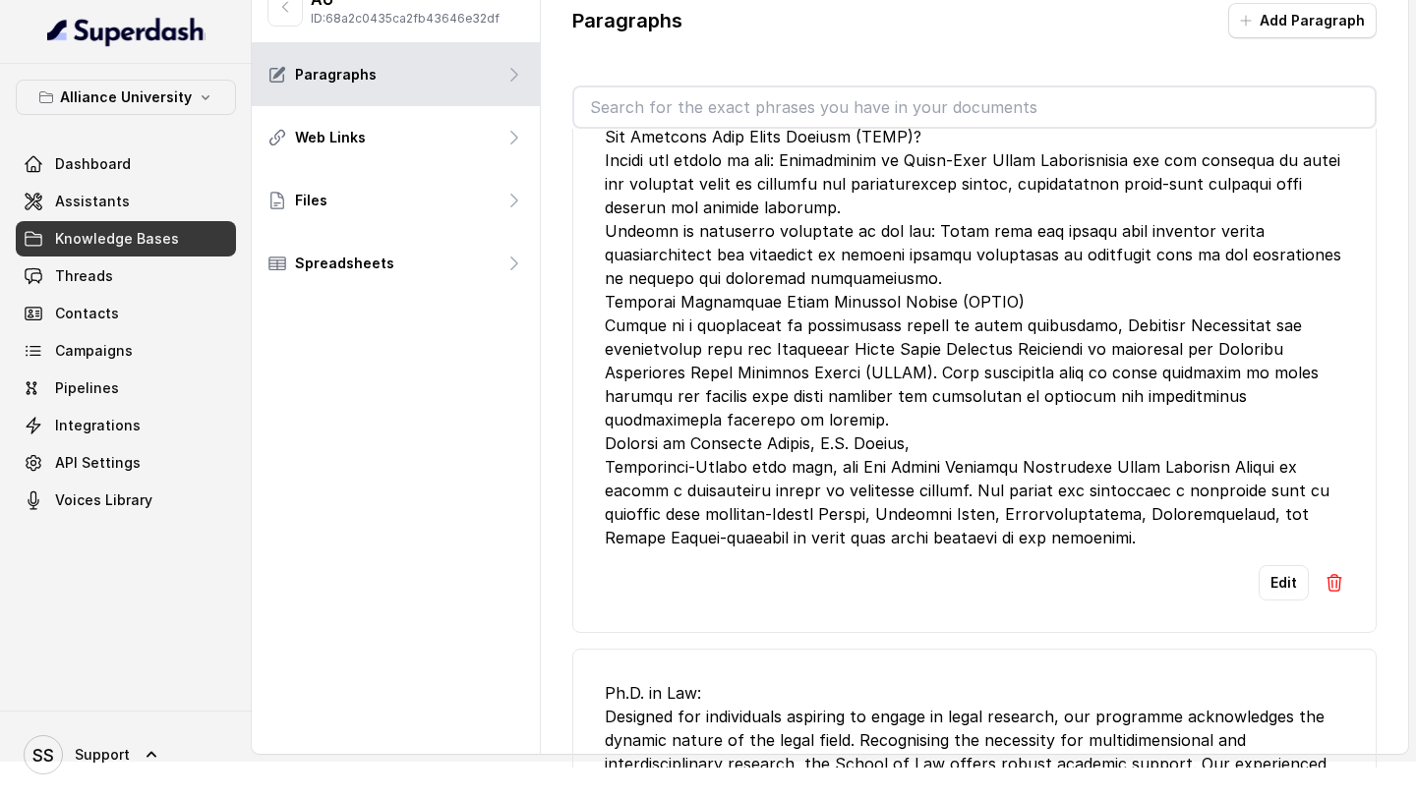
scroll to position [384, 0]
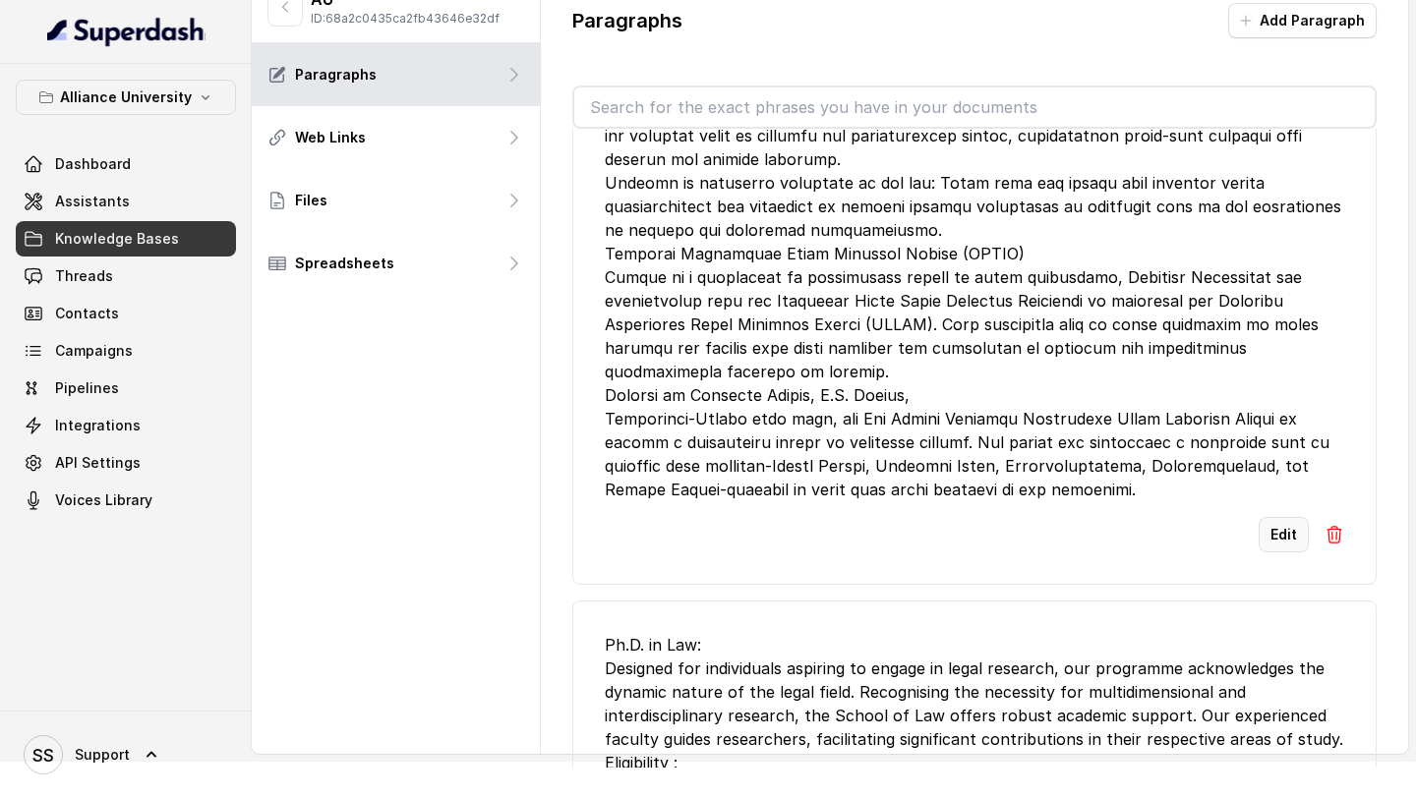
click at [1283, 517] on button "Edit" at bounding box center [1284, 534] width 50 height 35
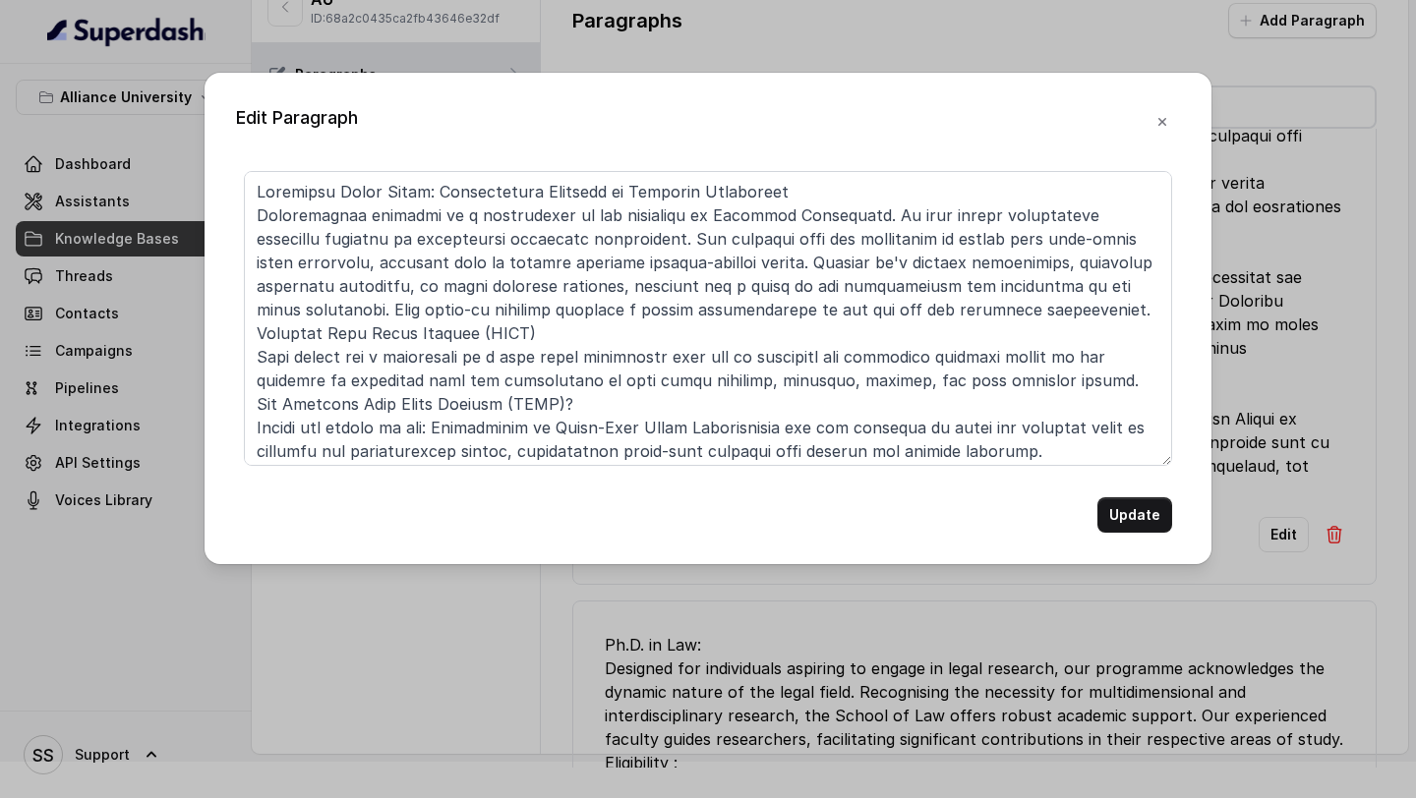
scroll to position [266, 0]
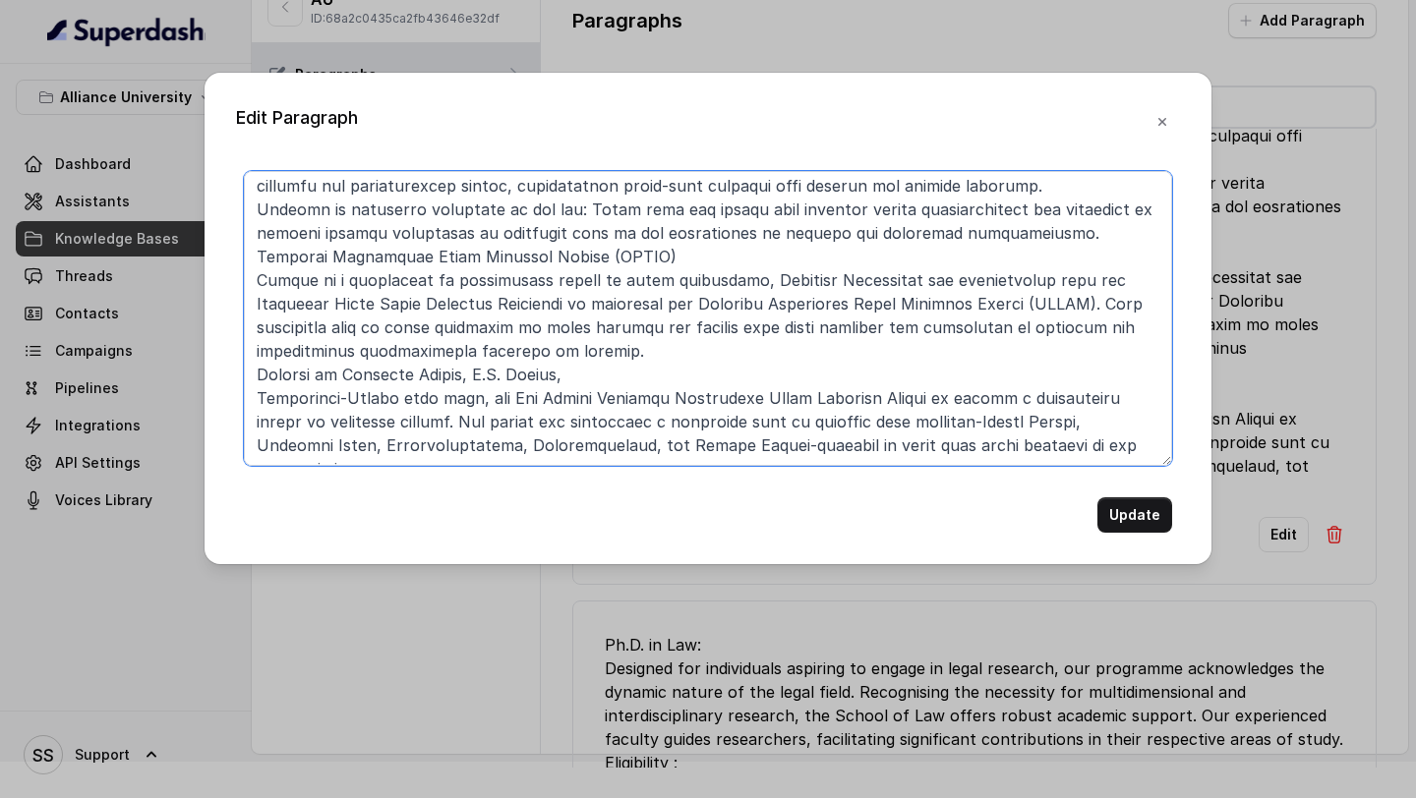
click at [1085, 453] on textarea at bounding box center [708, 318] width 928 height 295
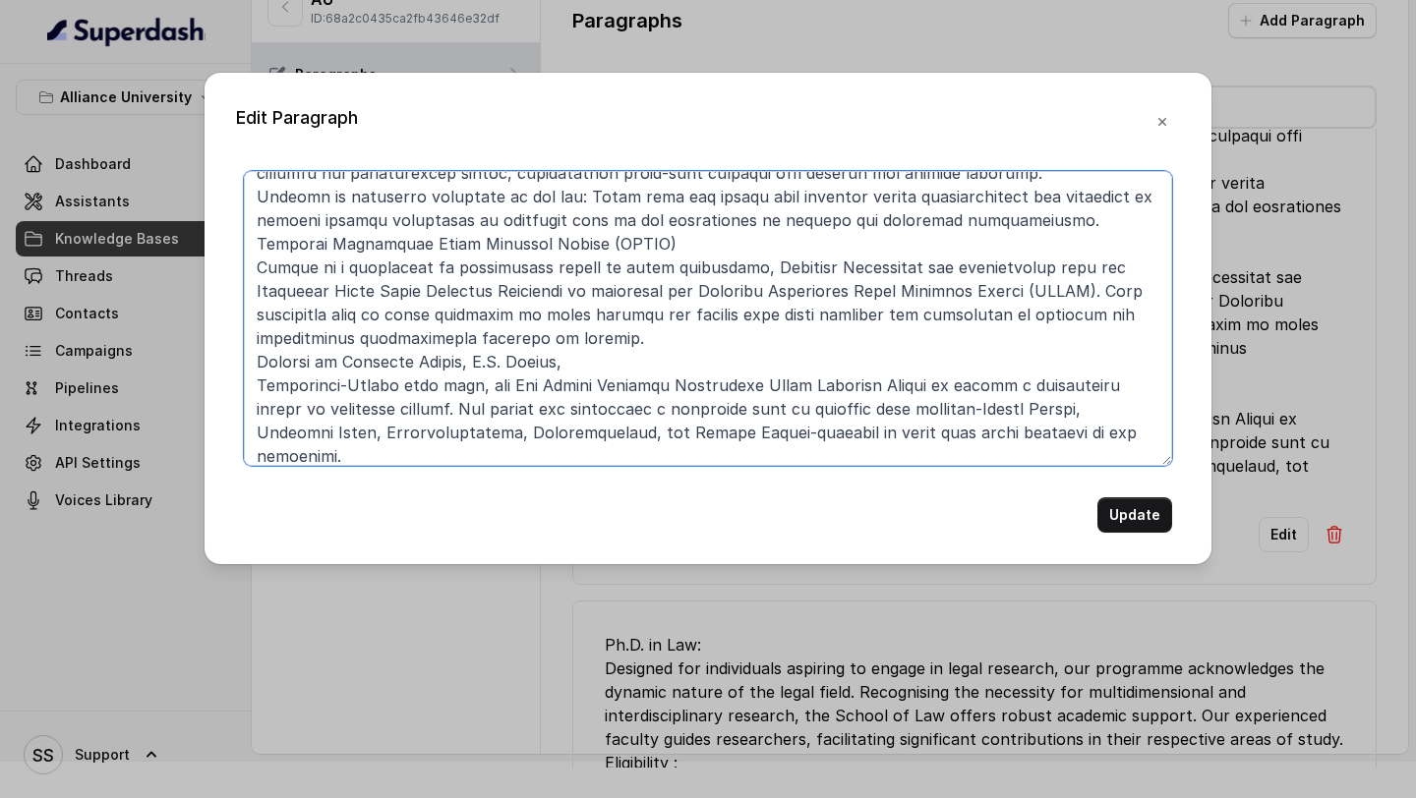
scroll to position [302, 0]
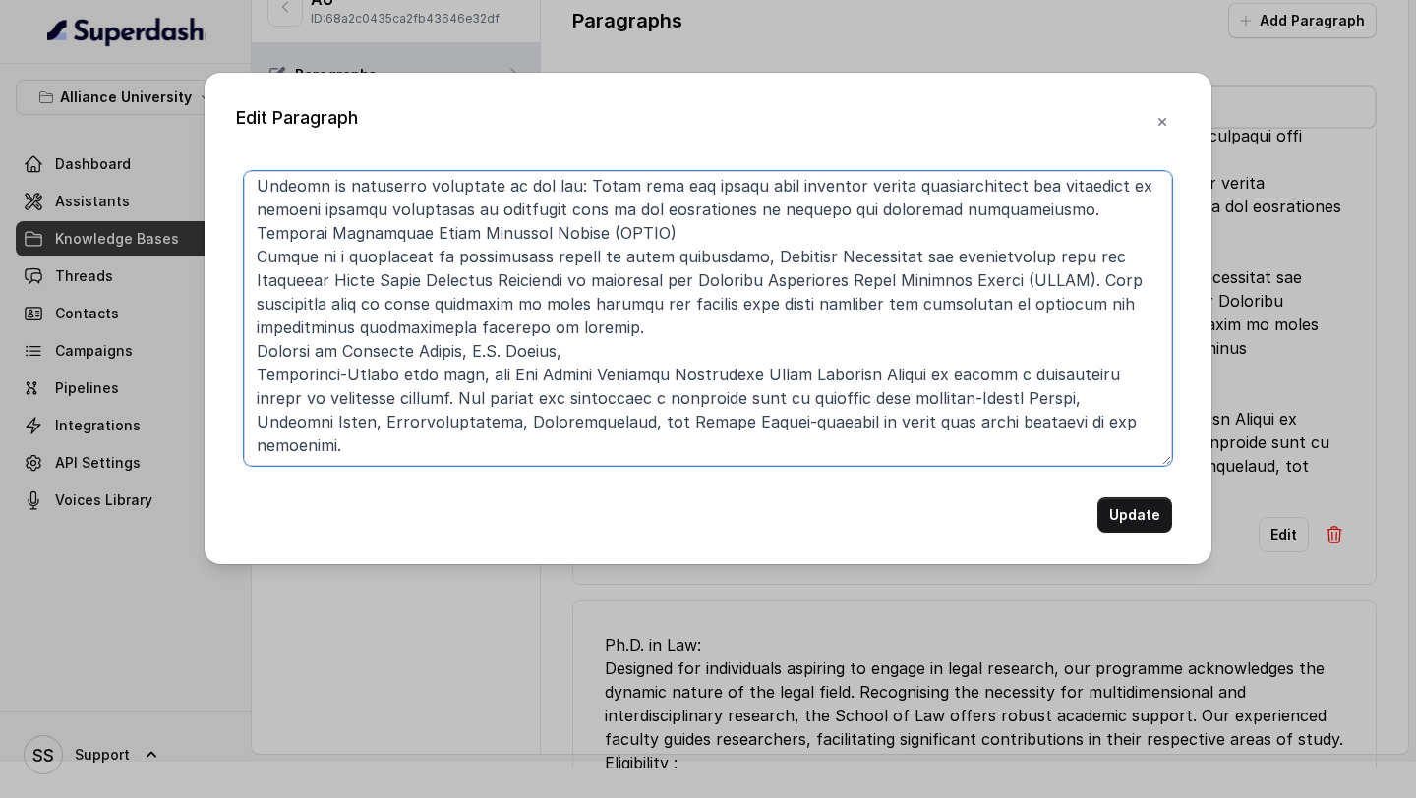
paste textarea "Centre of Excellence in Public Policy, Sustainability and ESG Research Explore …"
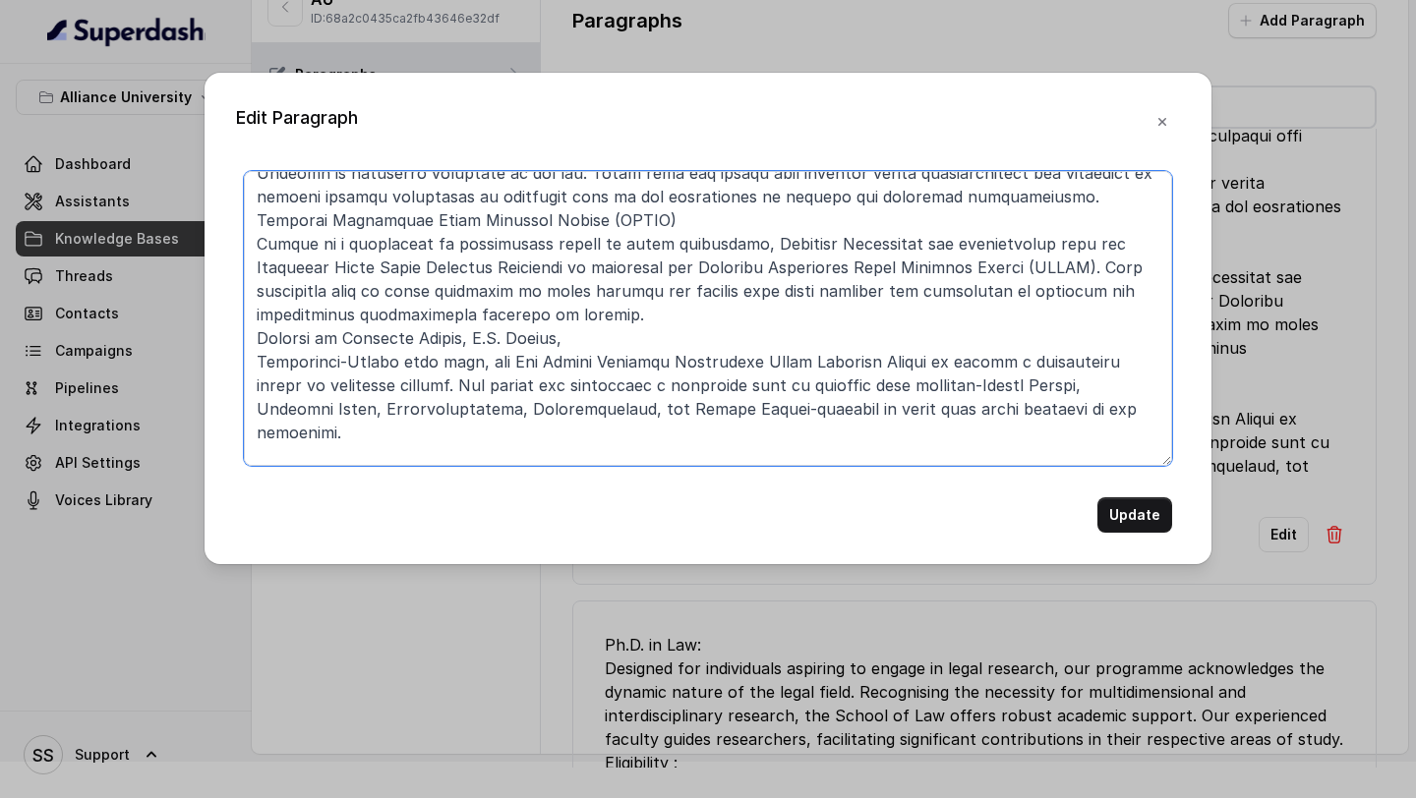
scroll to position [491, 0]
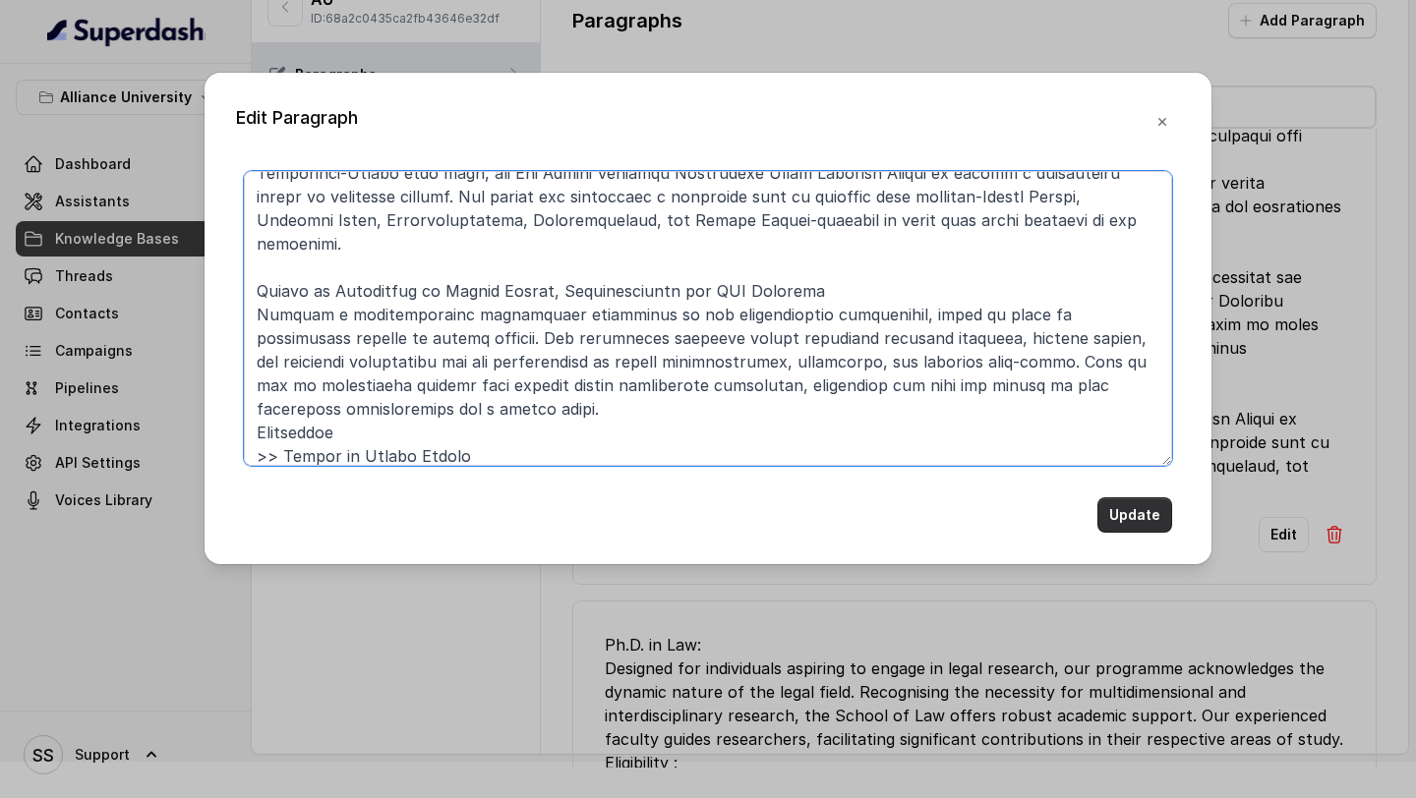
type textarea "Nurturing Legal Minds: Experiential Learning at Alliance University Experientia…"
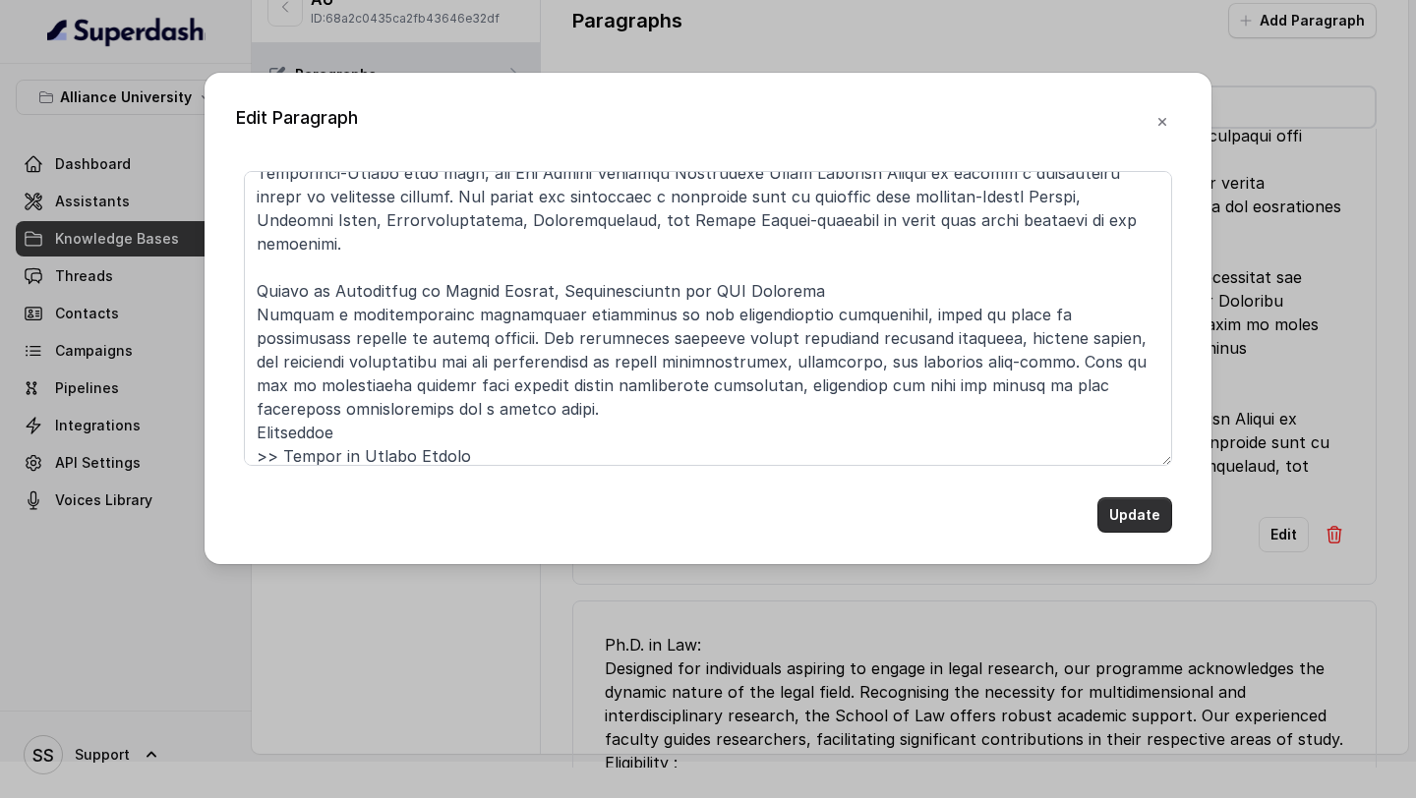
click at [1135, 507] on button "Update" at bounding box center [1134, 515] width 75 height 35
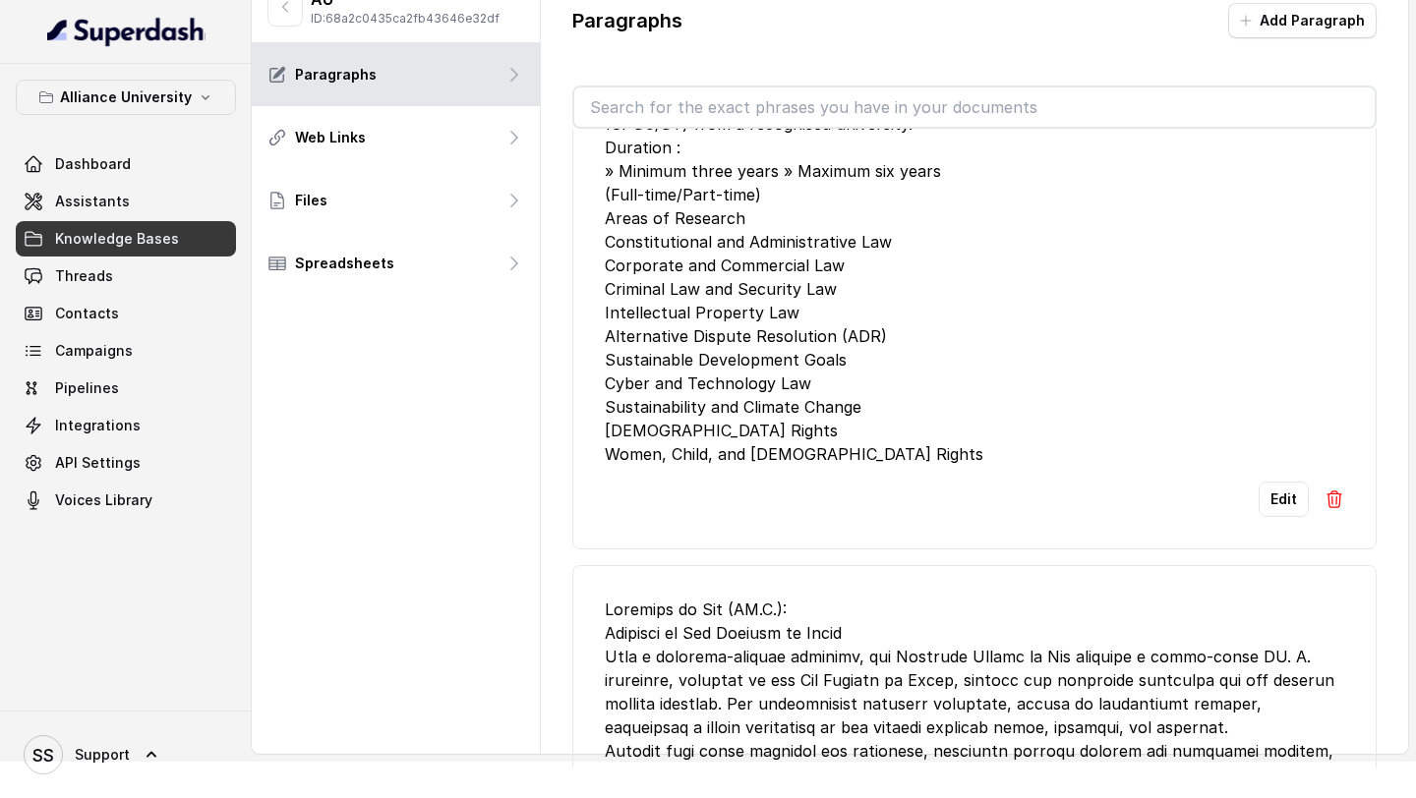
scroll to position [1334, 0]
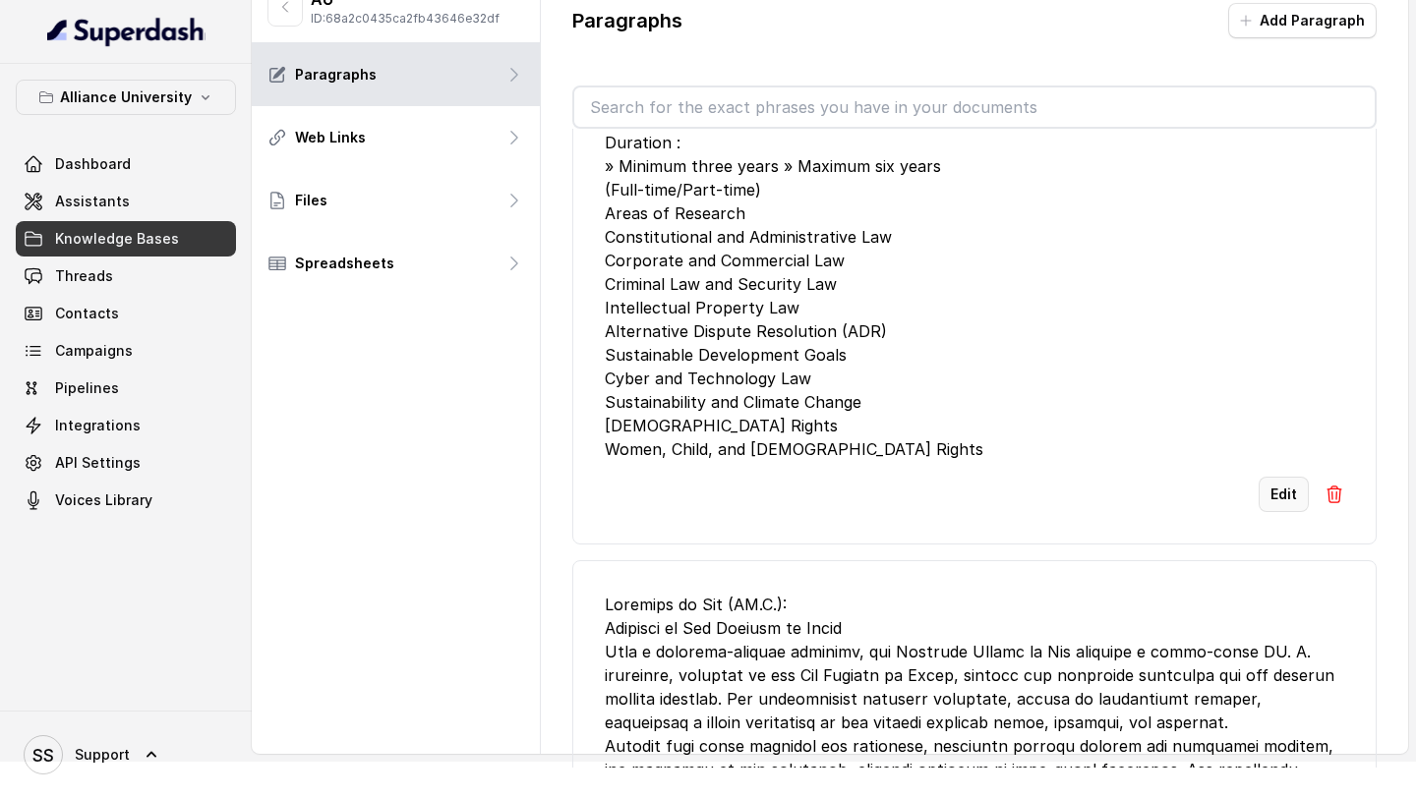
click at [1270, 477] on button "Edit" at bounding box center [1284, 494] width 50 height 35
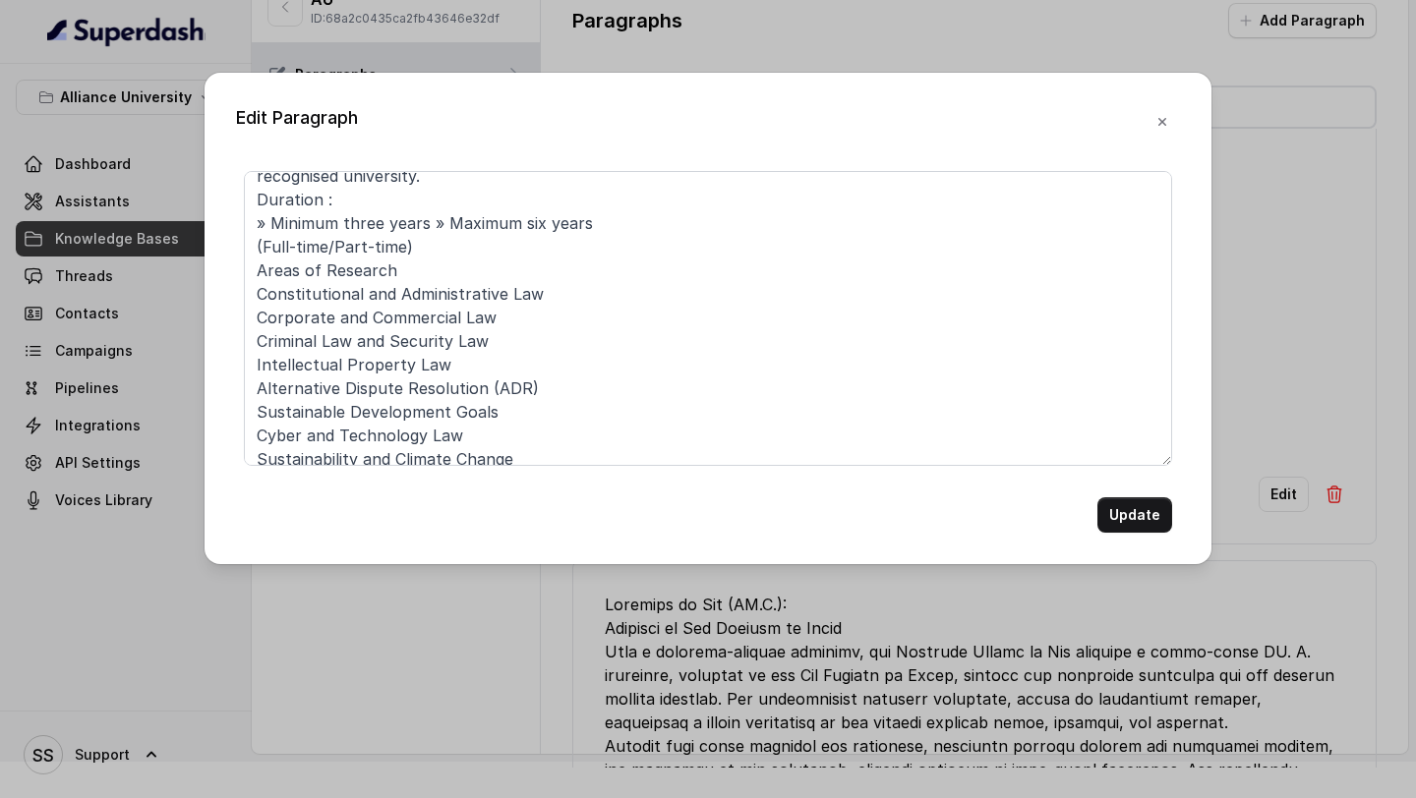
scroll to position [242, 0]
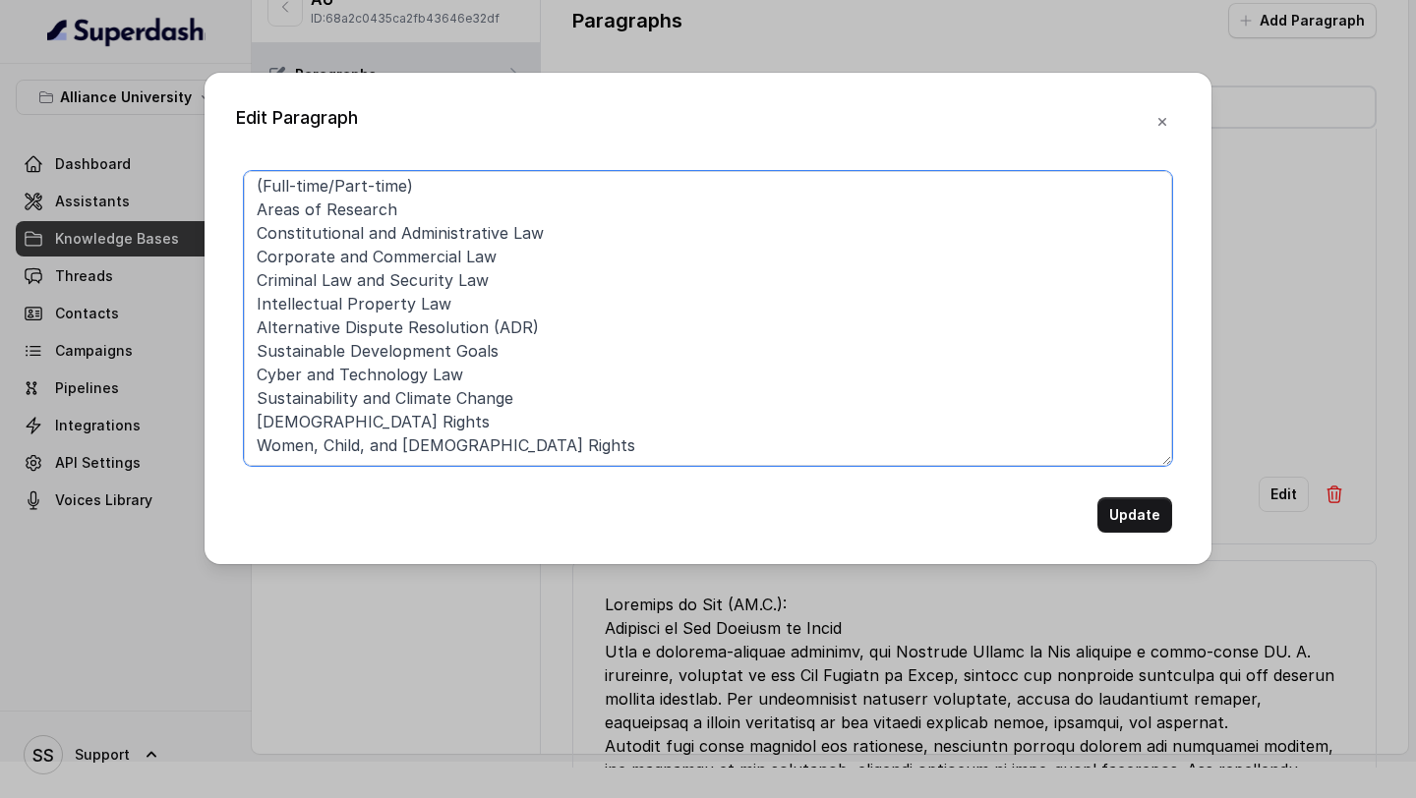
click at [619, 443] on textarea "Ph.D. in Law: Designed for individuals aspiring to engage in legal research, ou…" at bounding box center [708, 318] width 928 height 295
paste textarea "Master of Public Policy The Master of Public Policy (MPP) programme at Alliance…"
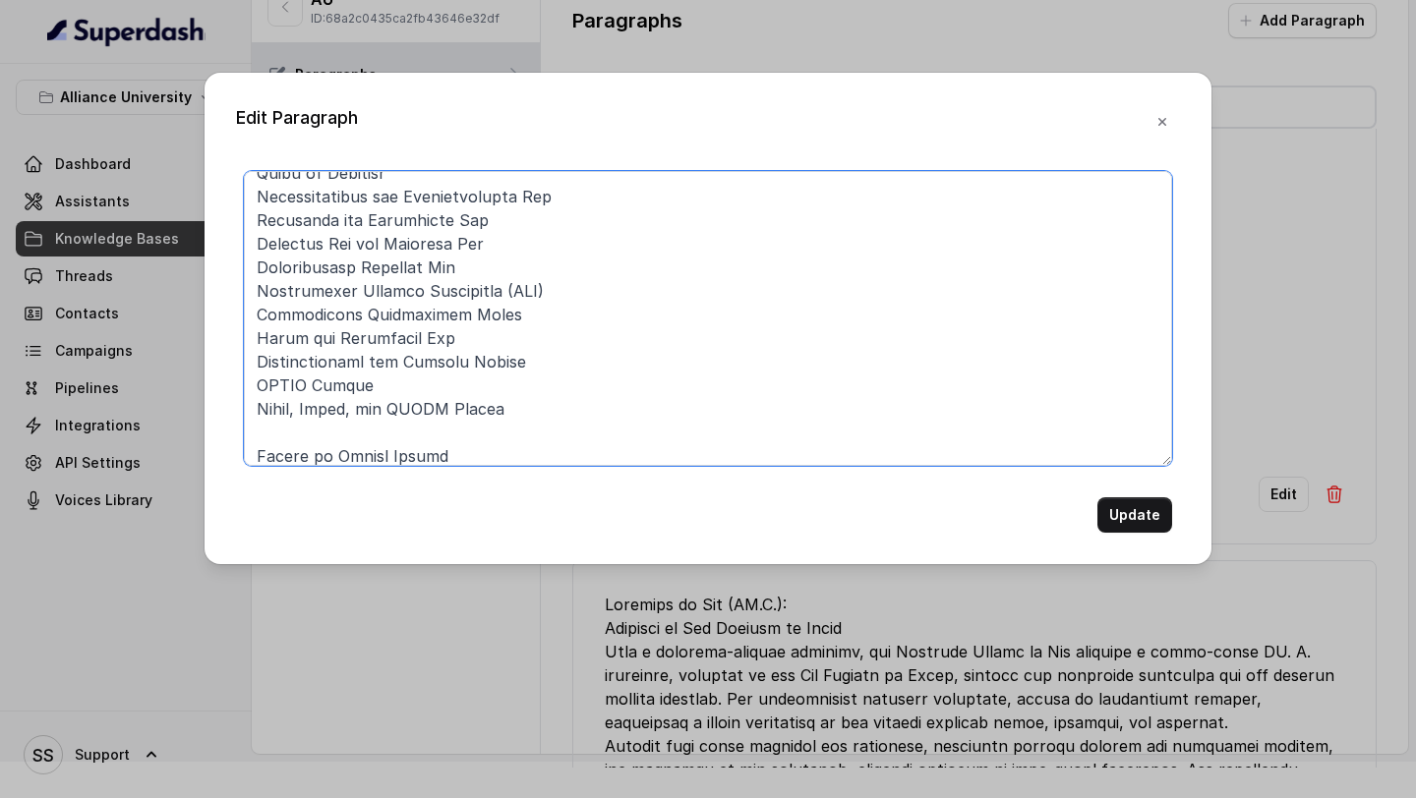
scroll to position [656, 0]
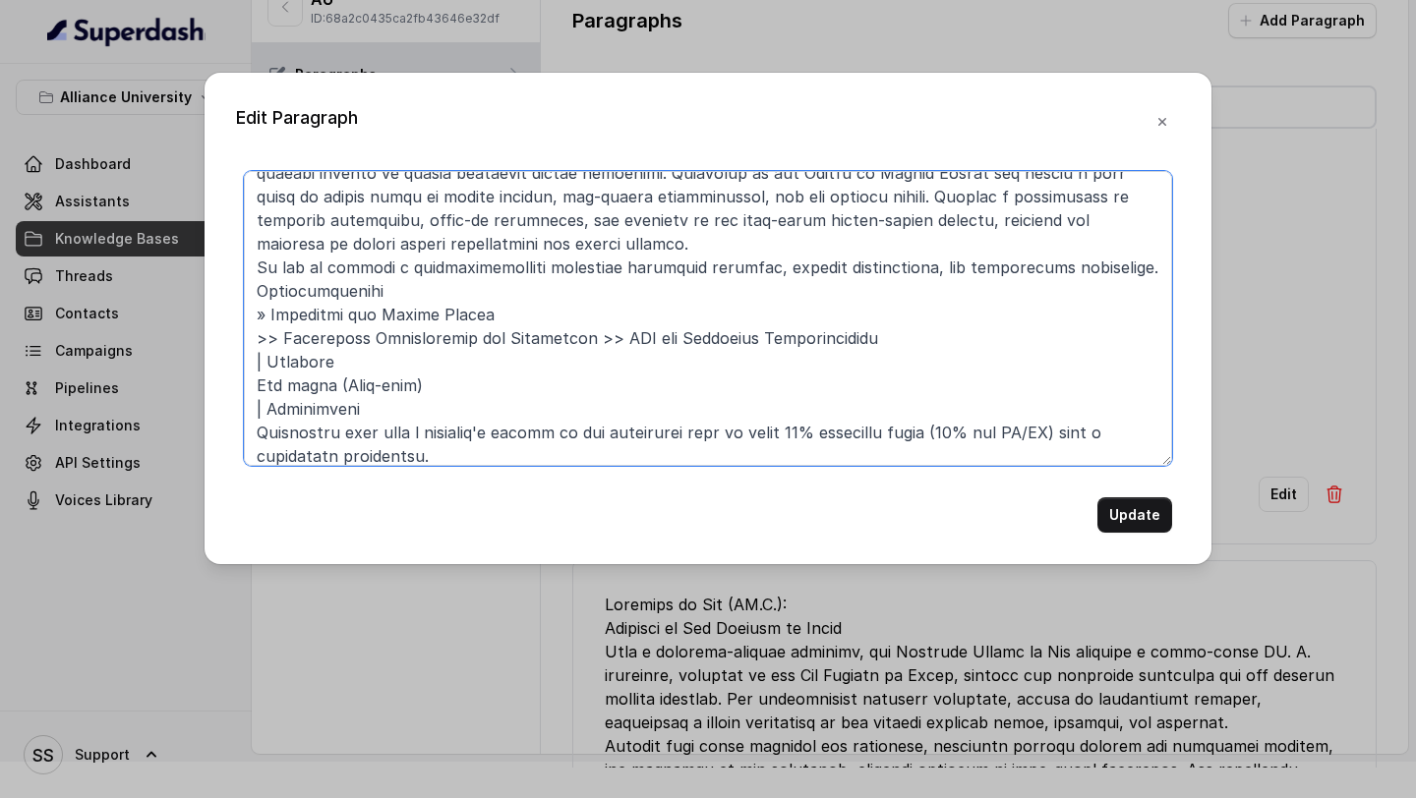
click at [470, 292] on textarea at bounding box center [708, 318] width 928 height 295
click at [364, 358] on textarea at bounding box center [708, 318] width 928 height 295
click at [258, 384] on textarea at bounding box center [708, 318] width 928 height 295
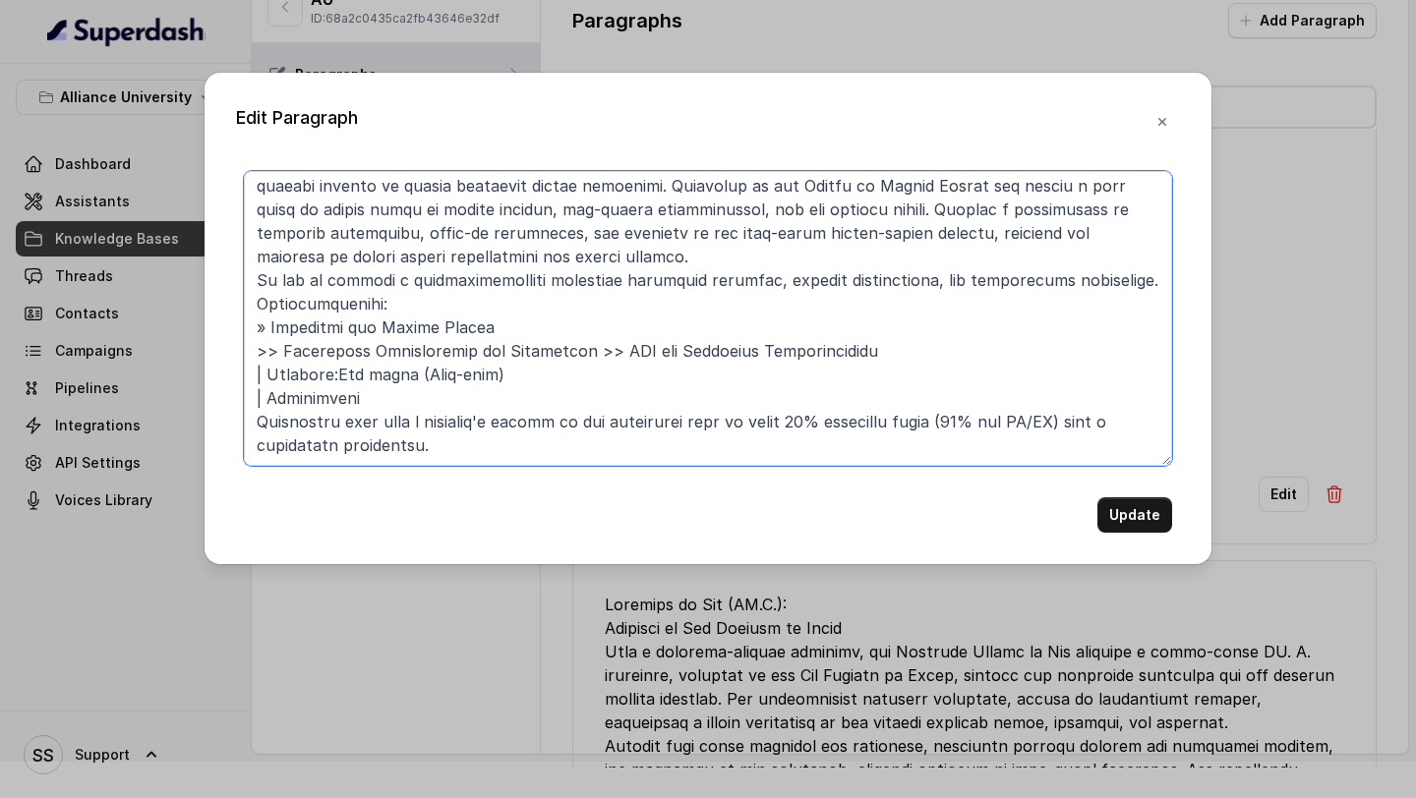
scroll to position [643, 0]
click at [265, 370] on textarea at bounding box center [708, 318] width 928 height 295
click at [344, 395] on textarea at bounding box center [708, 318] width 928 height 295
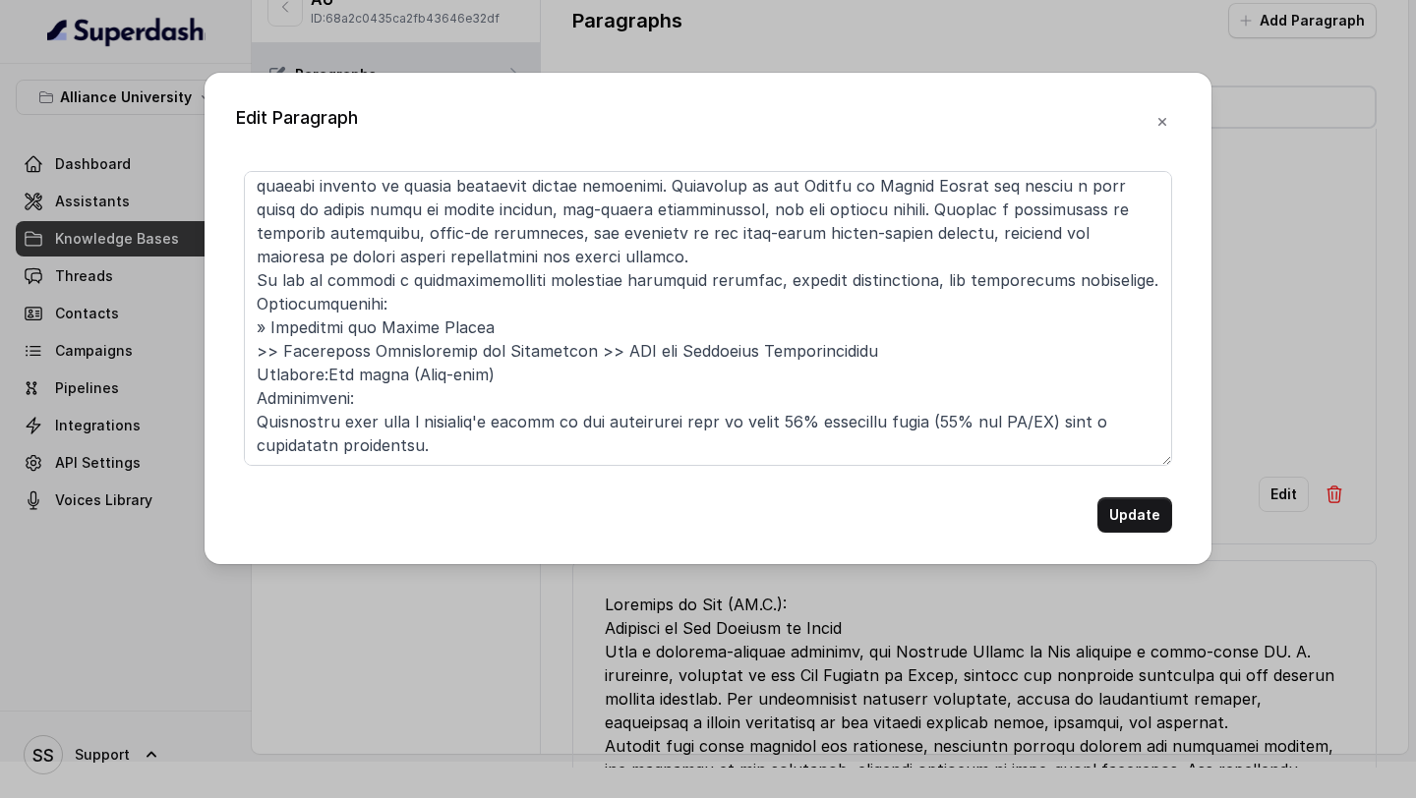
click at [241, 422] on div "Update" at bounding box center [708, 352] width 944 height 362
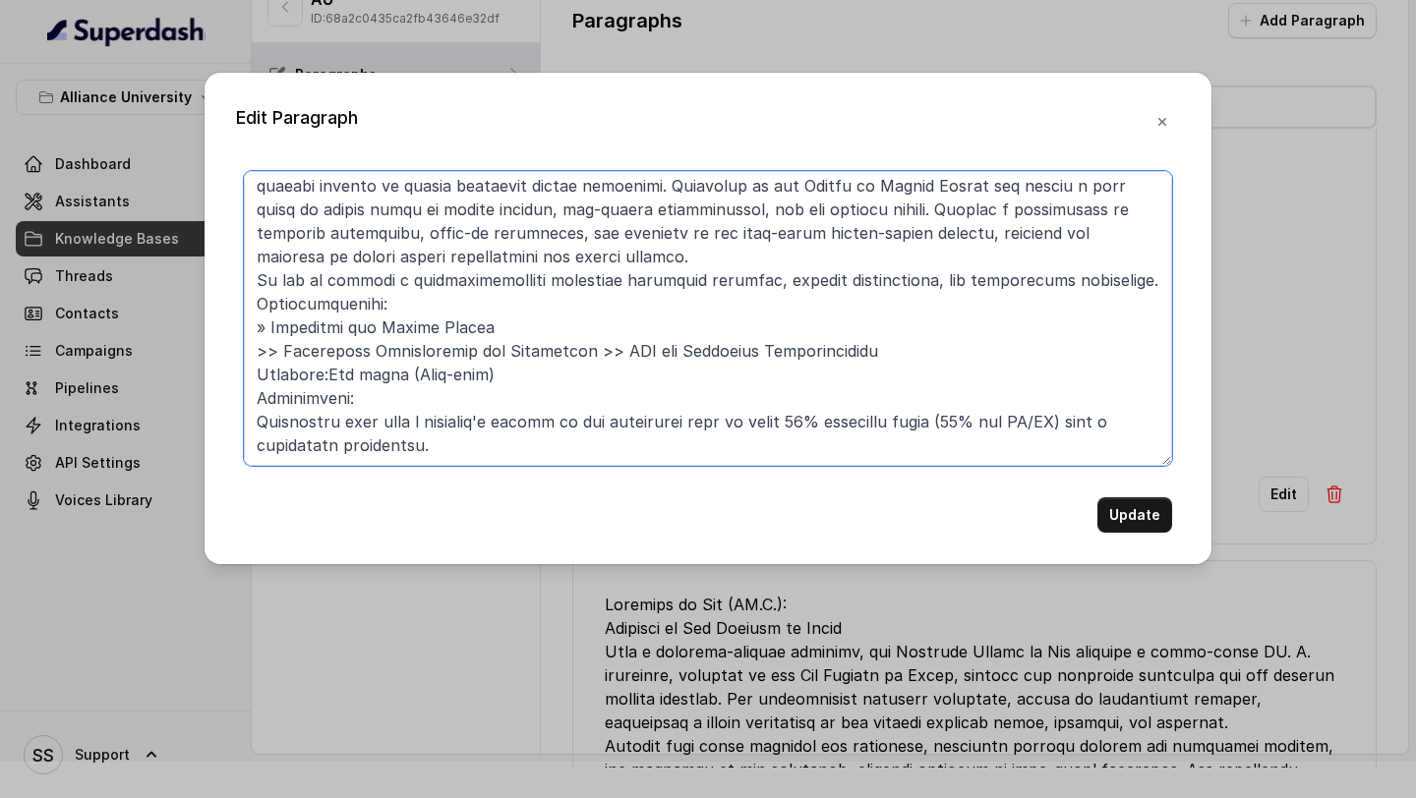
click at [246, 422] on textarea at bounding box center [708, 318] width 928 height 295
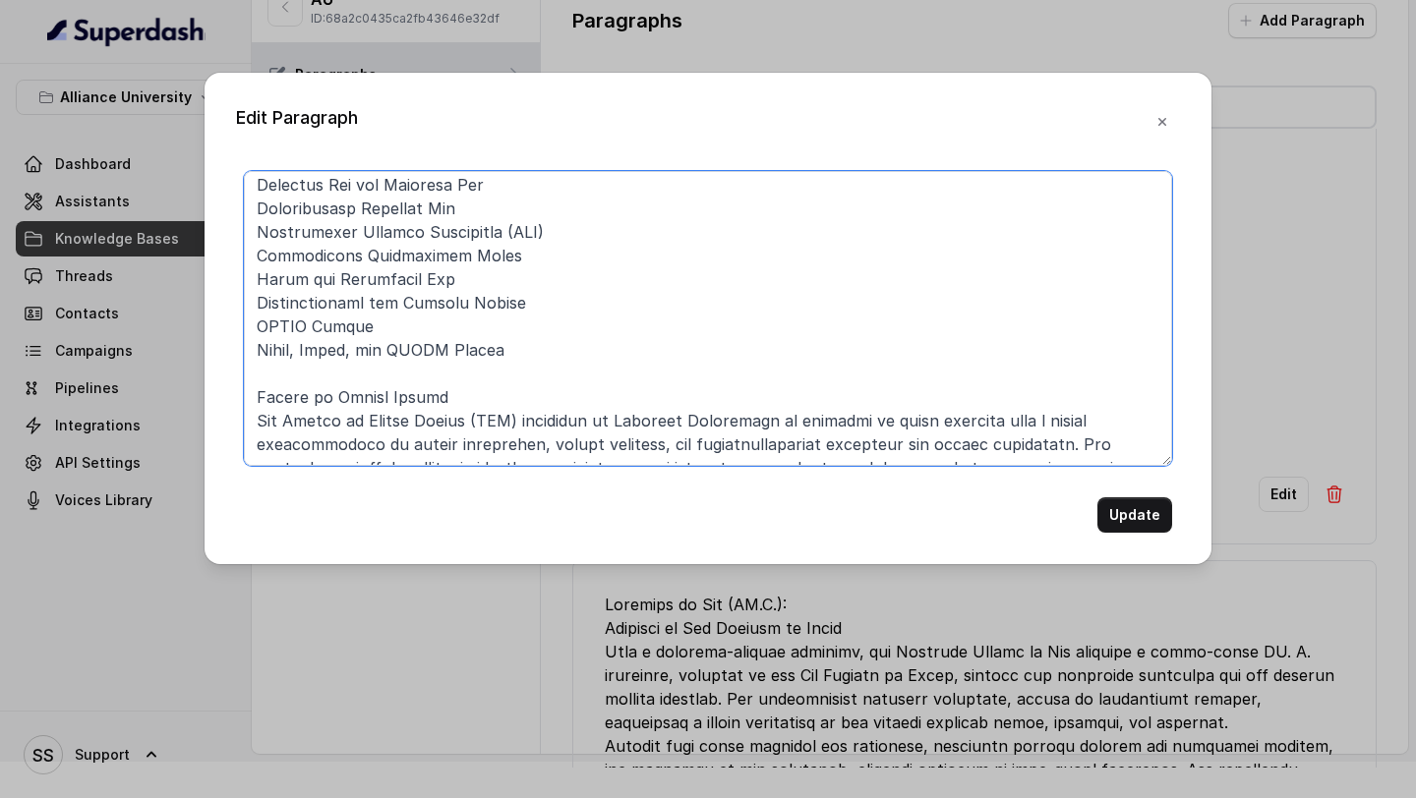
scroll to position [336, 0]
click at [452, 399] on textarea at bounding box center [708, 318] width 928 height 295
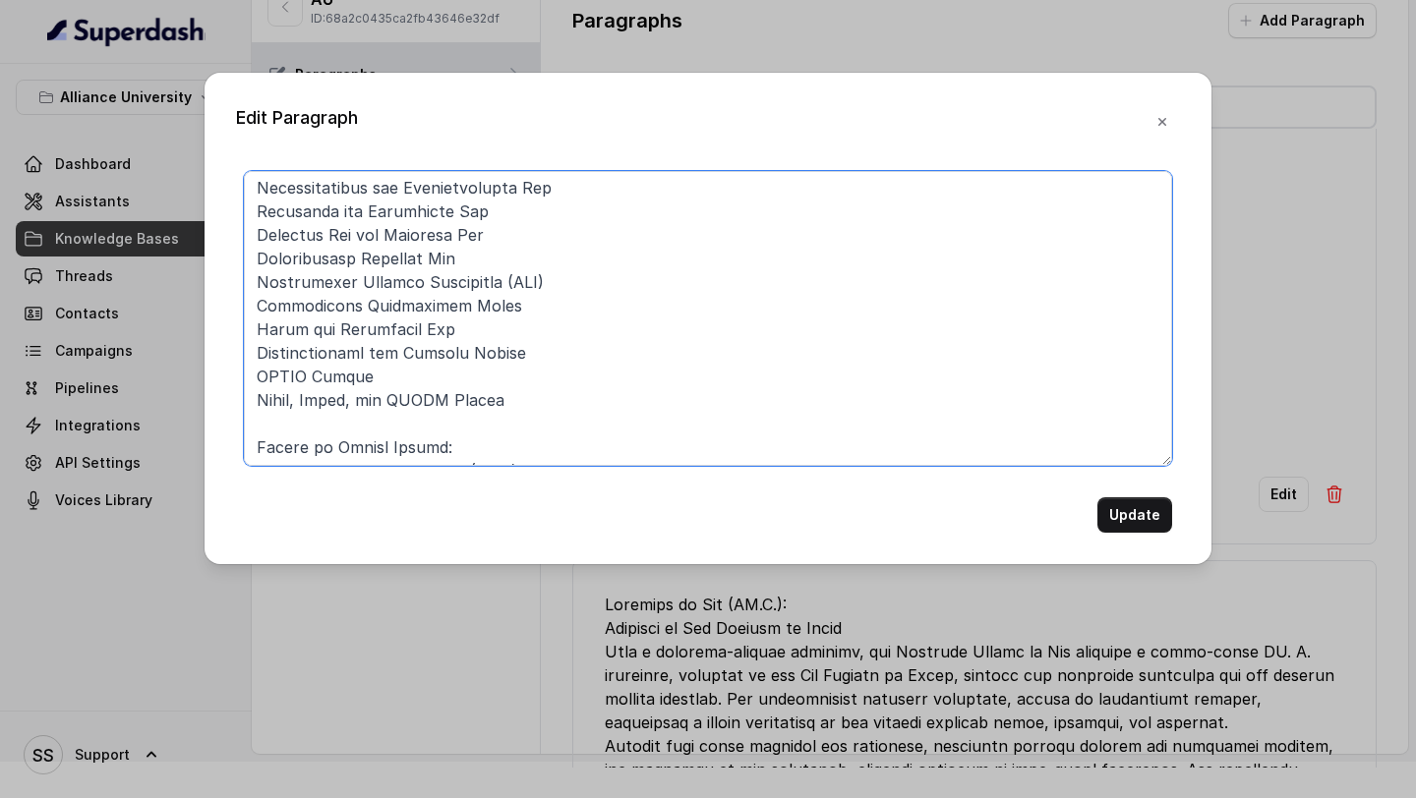
scroll to position [289, 0]
type textarea "Ph.D. in Law: Designed for individuals aspiring to engage in legal research, ou…"
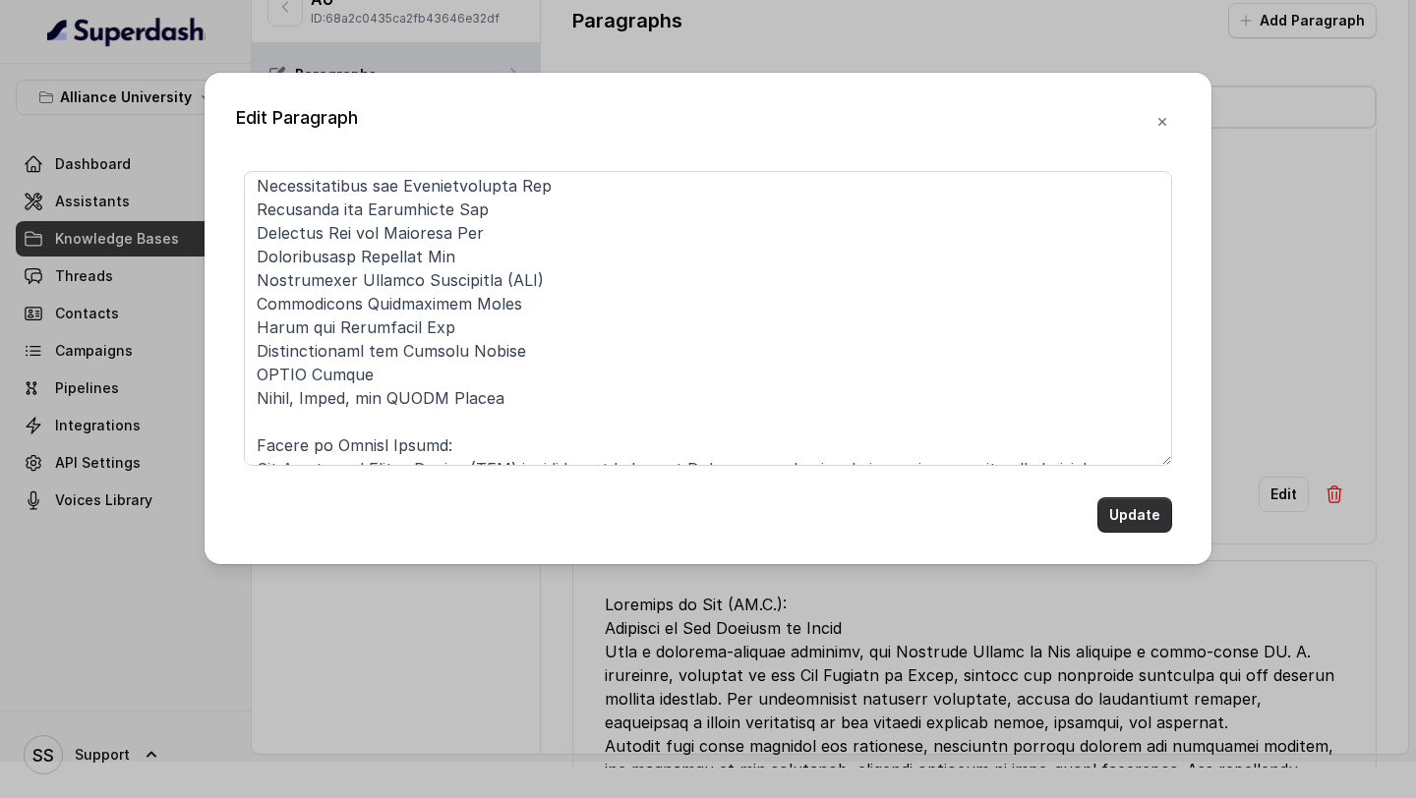
click at [1134, 514] on button "Update" at bounding box center [1134, 515] width 75 height 35
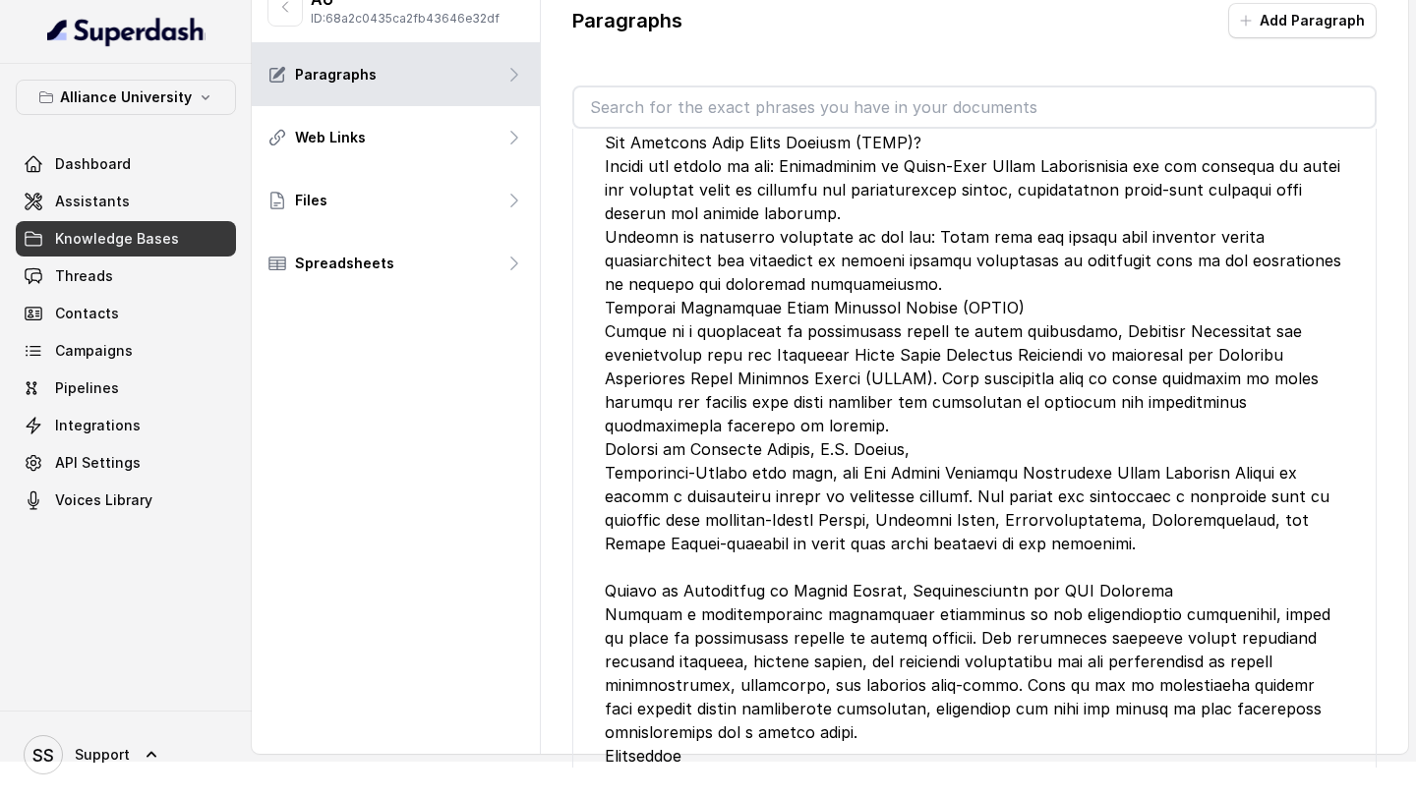
scroll to position [0, 0]
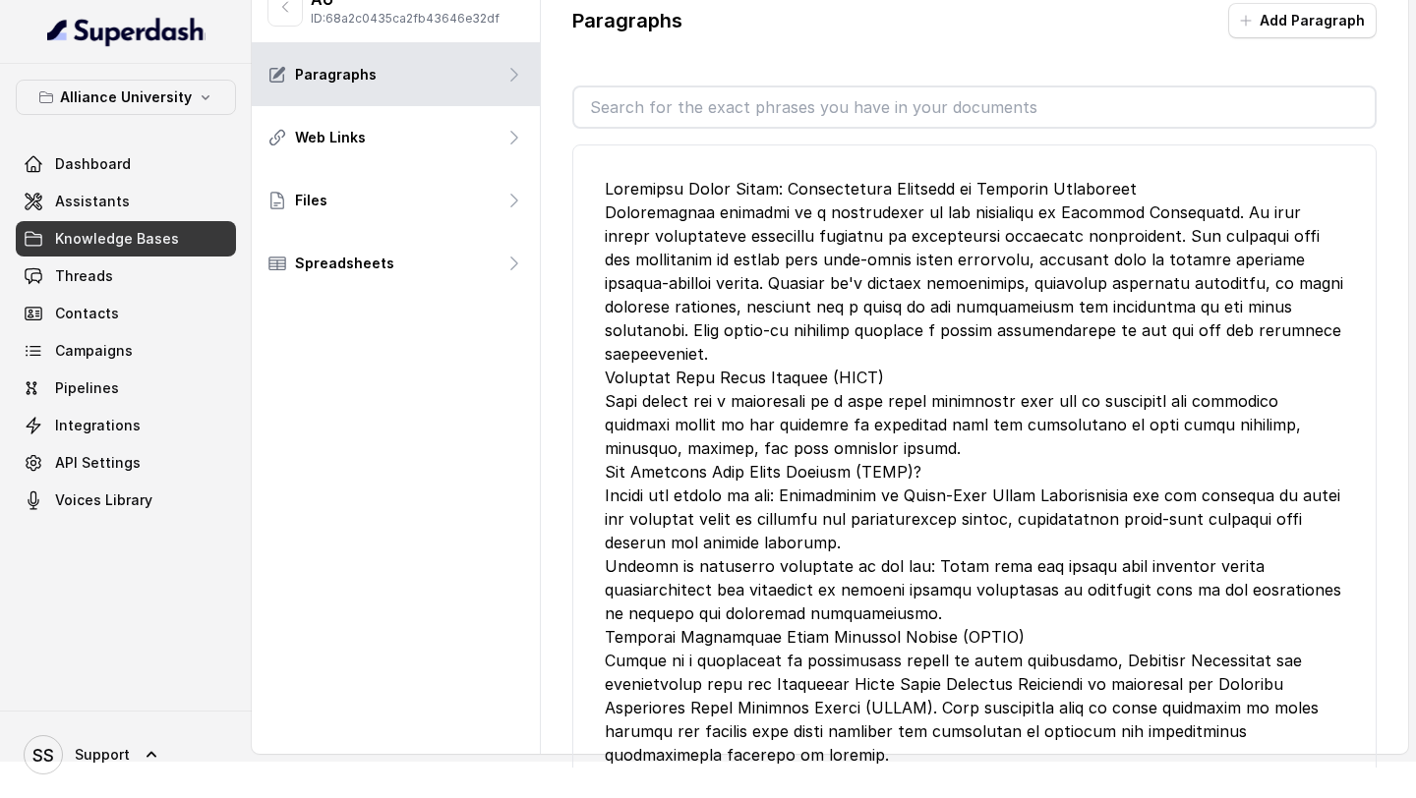
click at [1256, 37] on div "Paragraphs Add Paragraph" at bounding box center [974, 28] width 804 height 51
click at [1267, 30] on button "Add Paragraph" at bounding box center [1302, 20] width 148 height 35
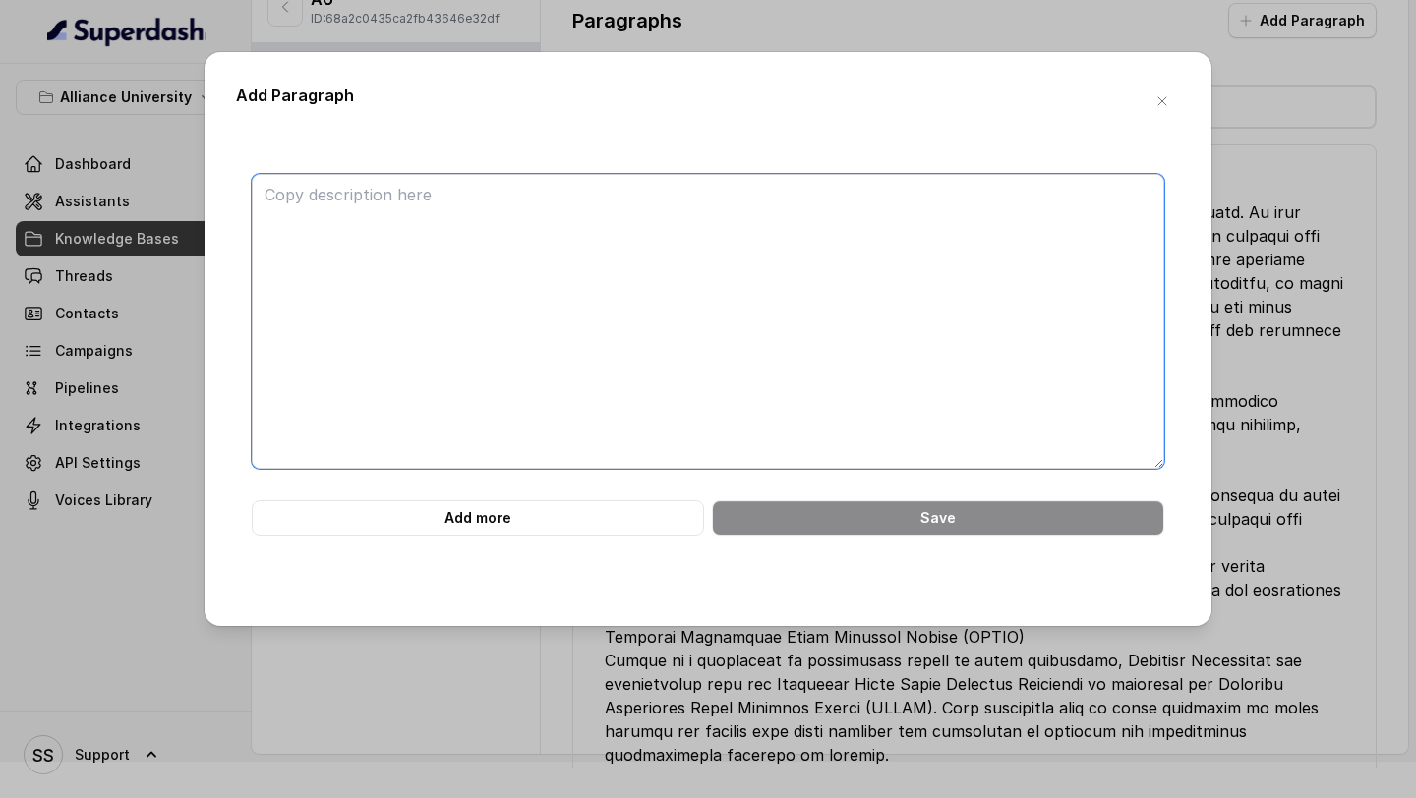
click at [626, 287] on textarea at bounding box center [708, 321] width 913 height 295
paste textarea "Ph.D. in Public Policy The Ph.D. in Public Policy programme fosters rigorous, m…"
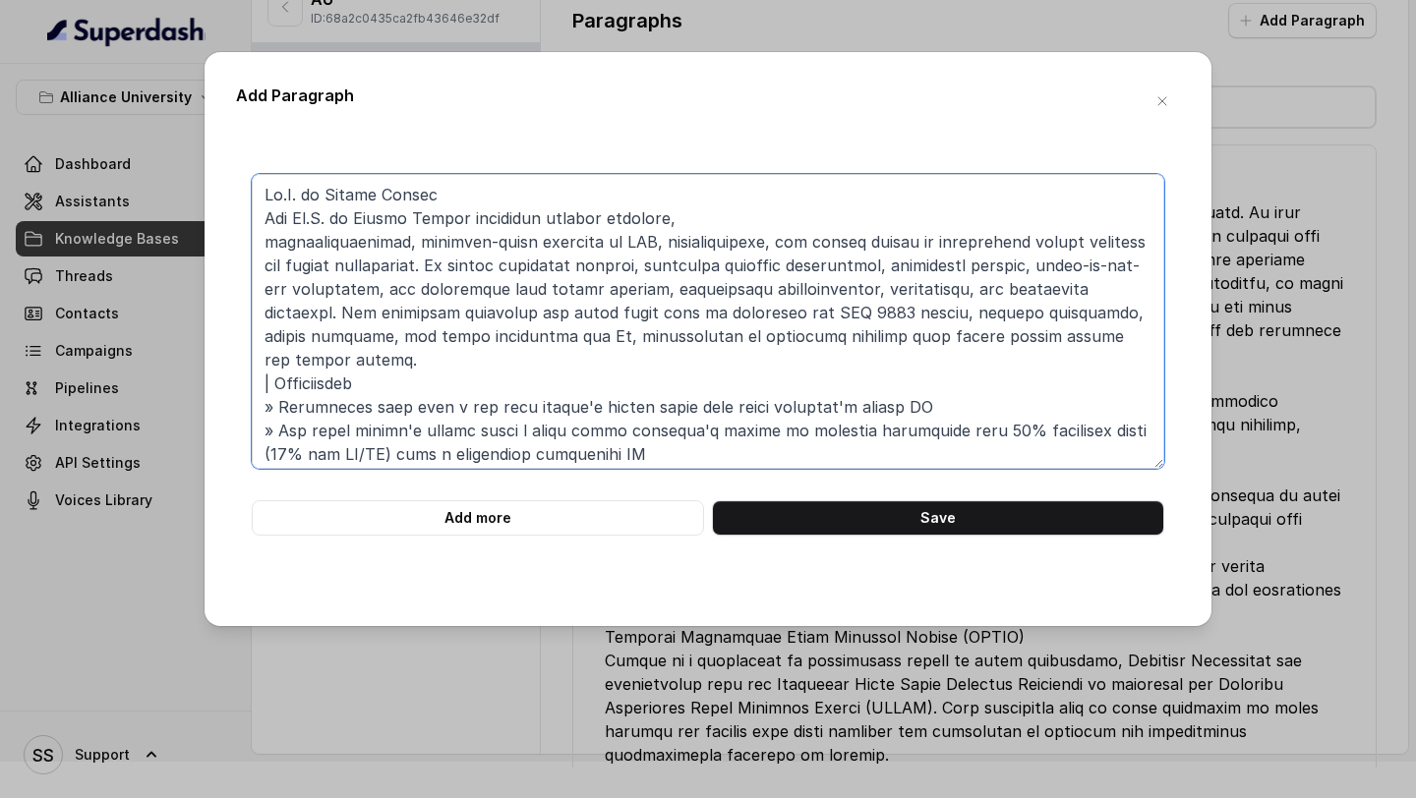
click at [454, 195] on textarea at bounding box center [708, 321] width 913 height 295
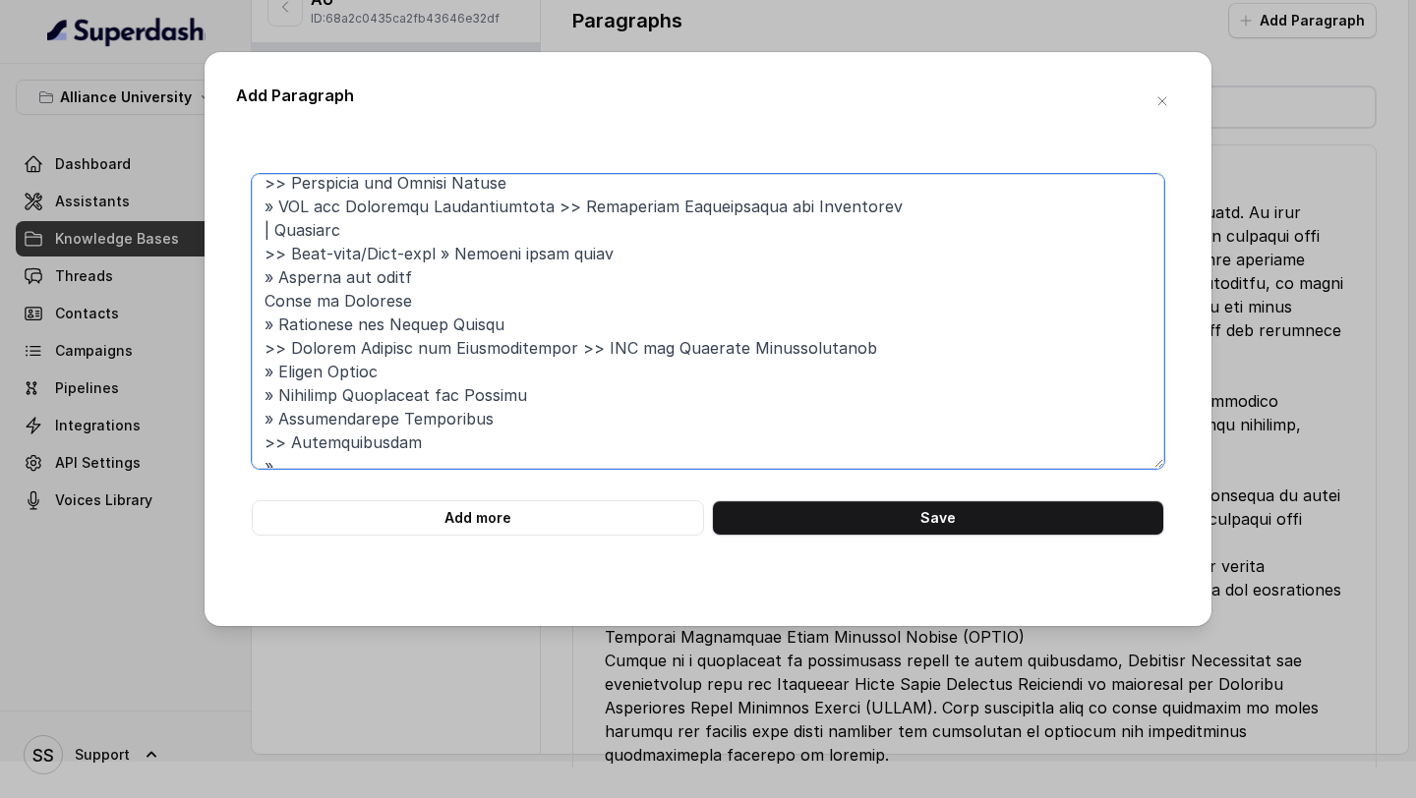
scroll to position [478, 0]
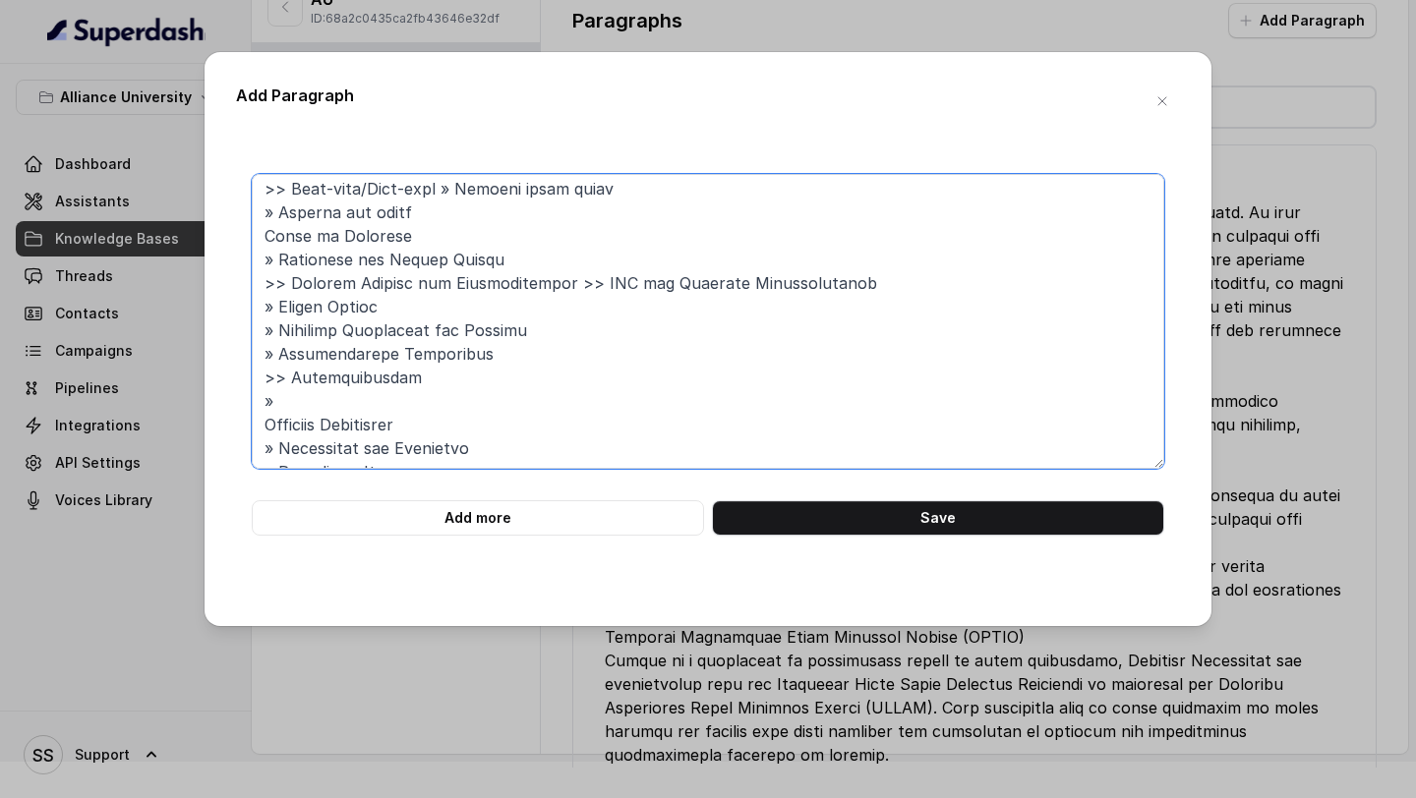
click at [517, 398] on textarea at bounding box center [708, 321] width 913 height 295
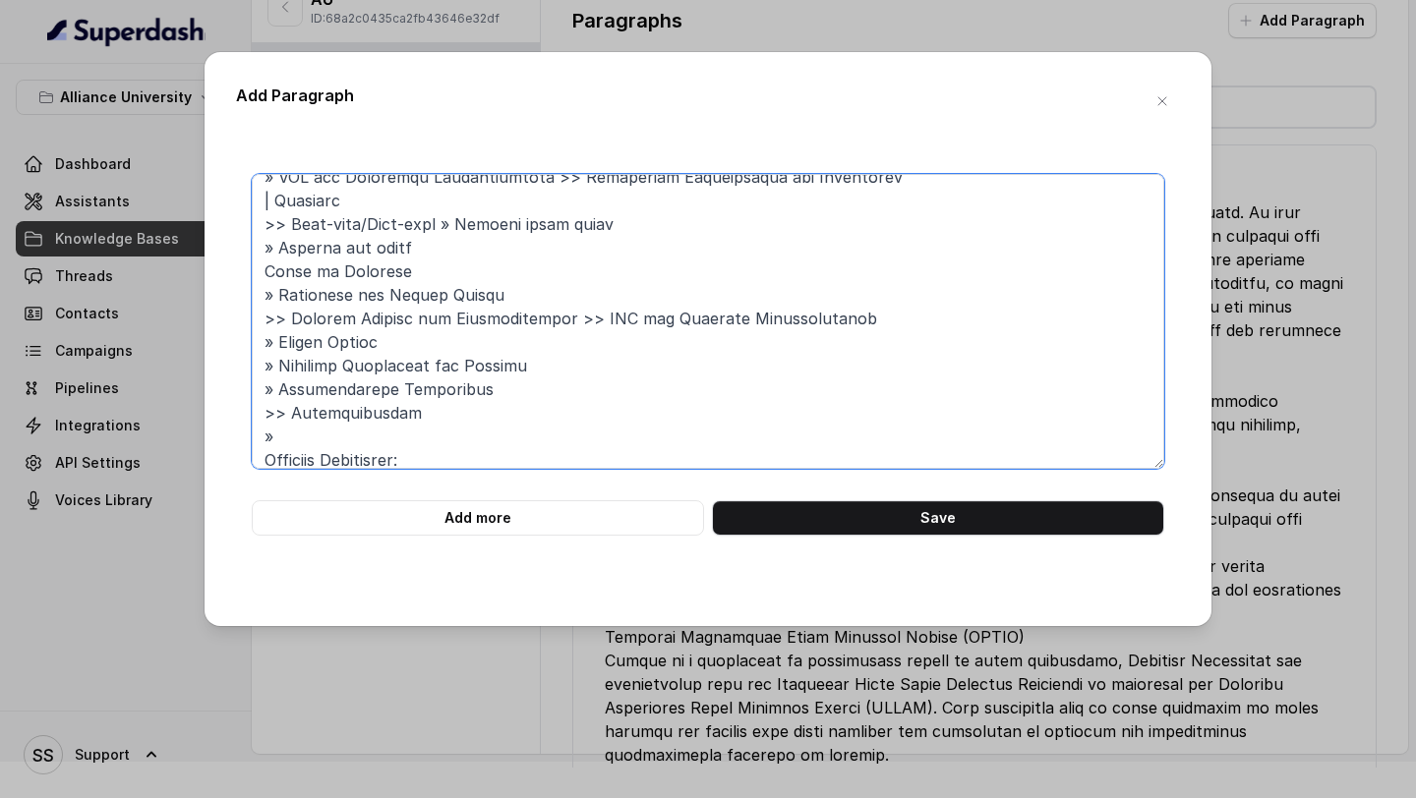
click at [444, 237] on textarea at bounding box center [708, 321] width 913 height 295
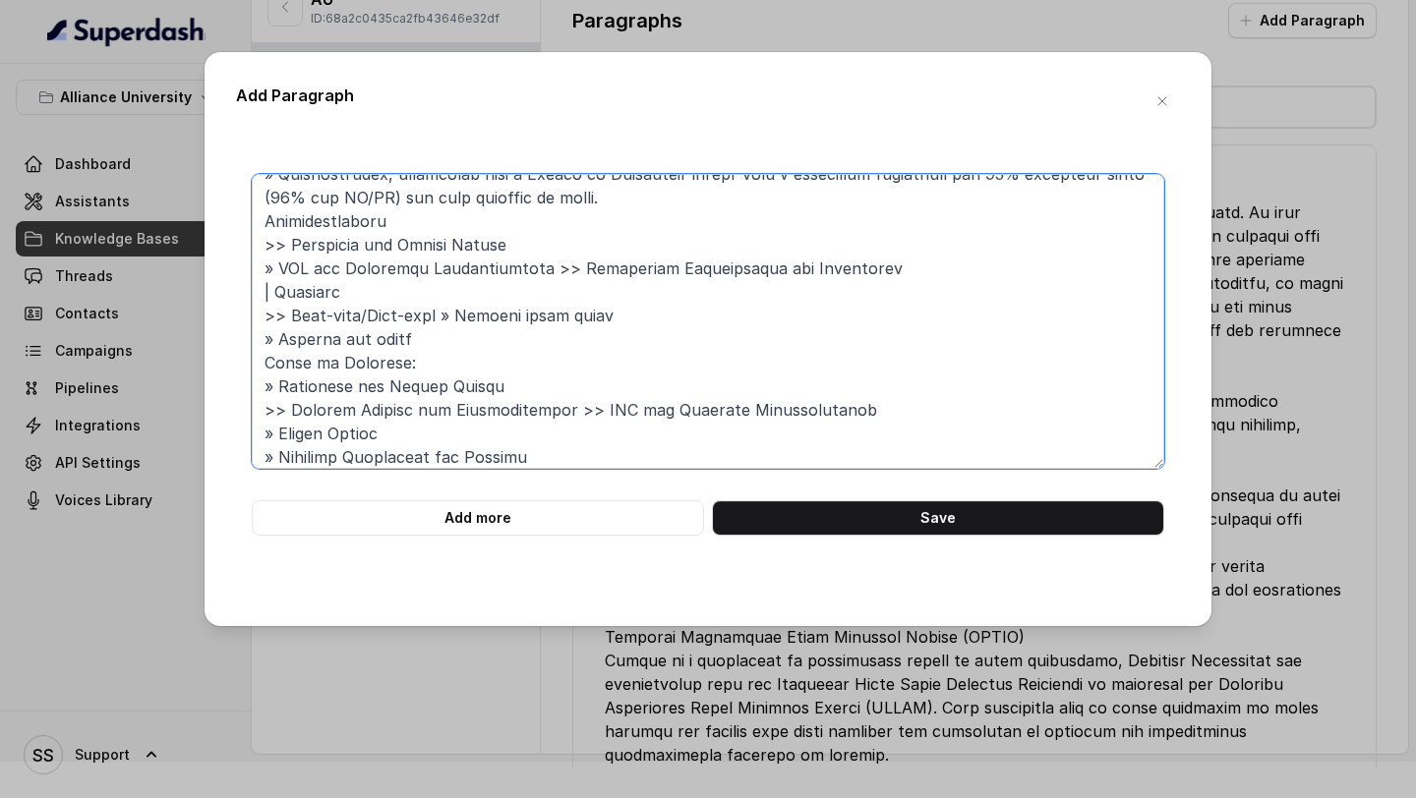
scroll to position [350, 0]
click at [344, 260] on textarea at bounding box center [708, 321] width 913 height 295
click at [266, 291] on textarea at bounding box center [708, 321] width 913 height 295
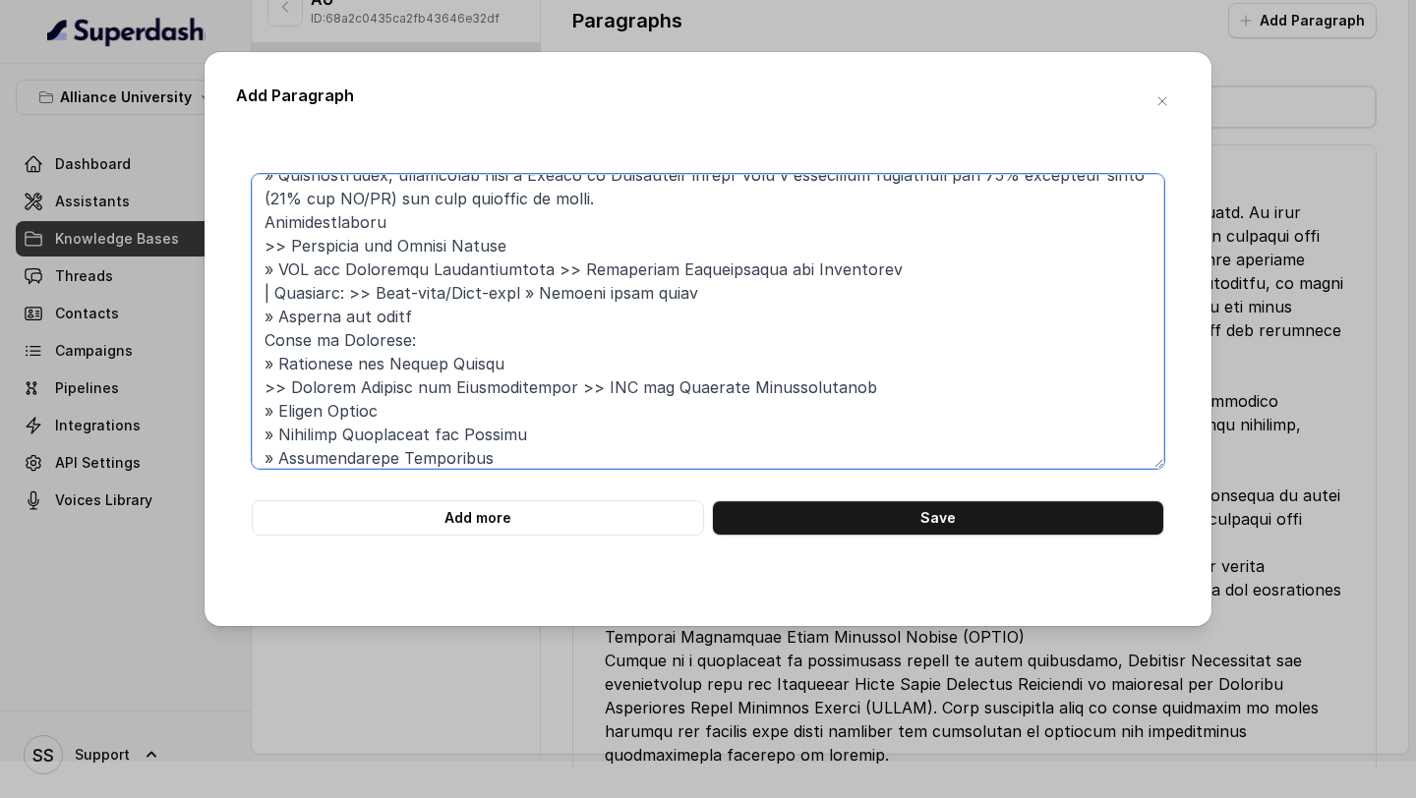
click at [276, 267] on textarea at bounding box center [708, 321] width 913 height 295
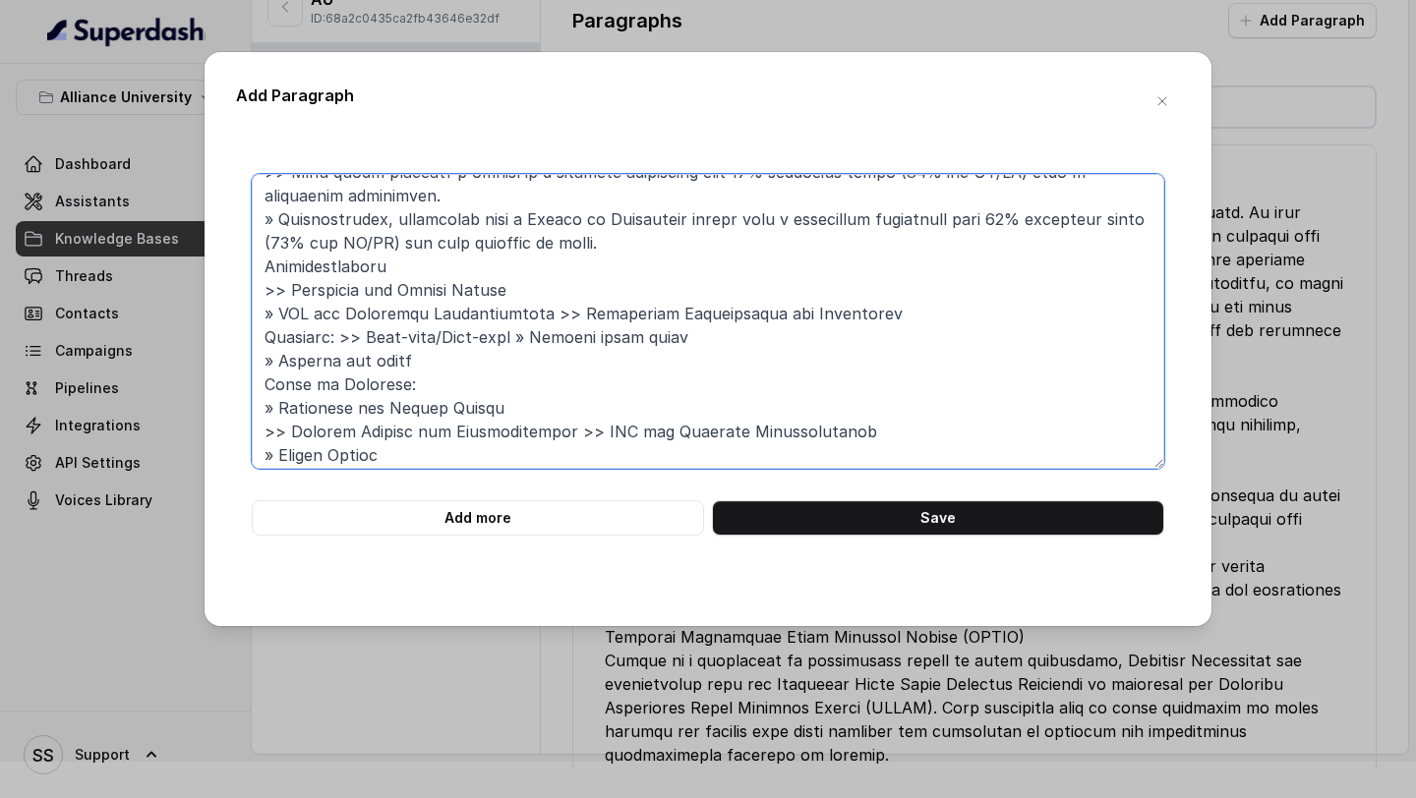
scroll to position [304, 0]
click at [451, 249] on textarea at bounding box center [708, 321] width 913 height 295
type textarea "Ph.D. in Public Policy : The Ph.D. in Public Policy programme fosters rigorous,…"
click at [874, 523] on button "Save" at bounding box center [938, 518] width 452 height 35
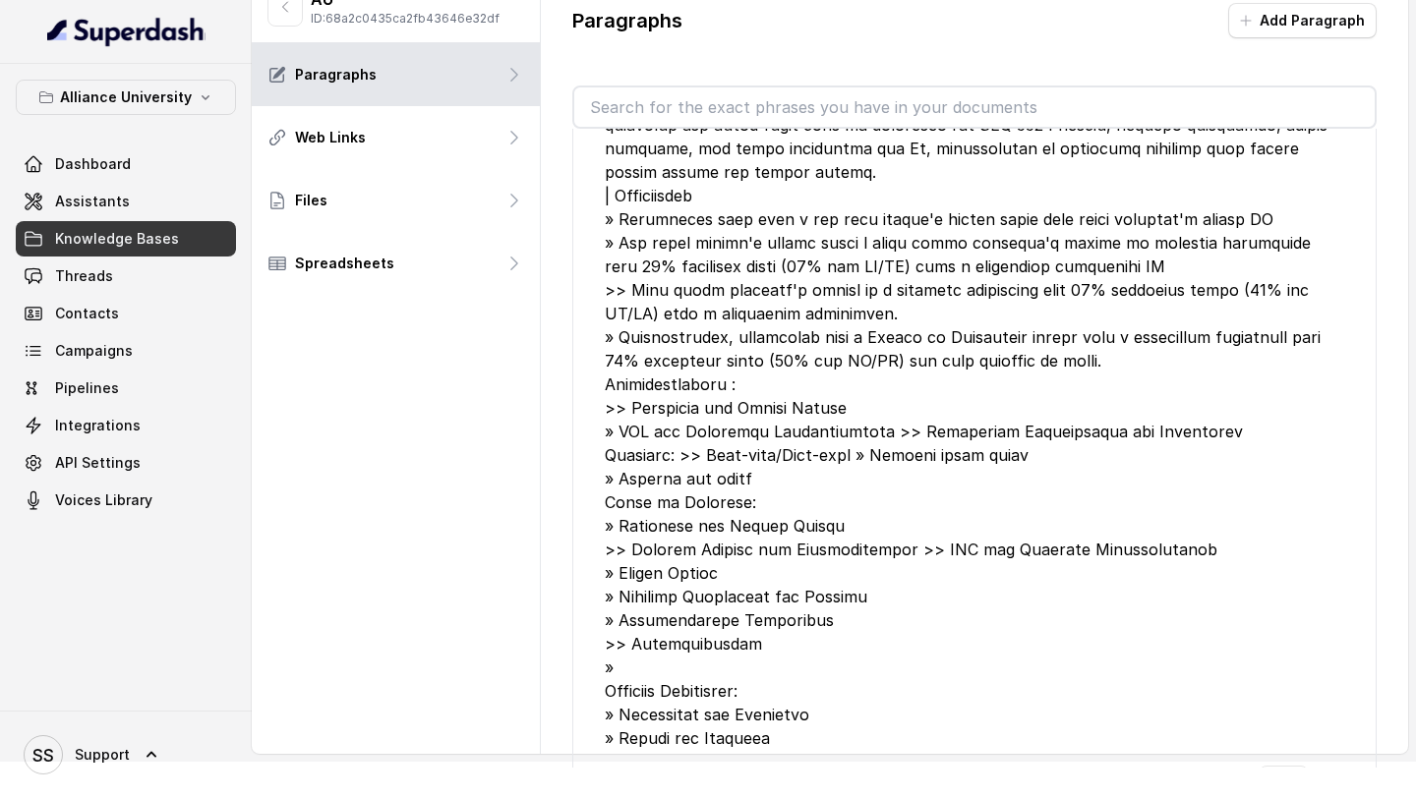
scroll to position [0, 0]
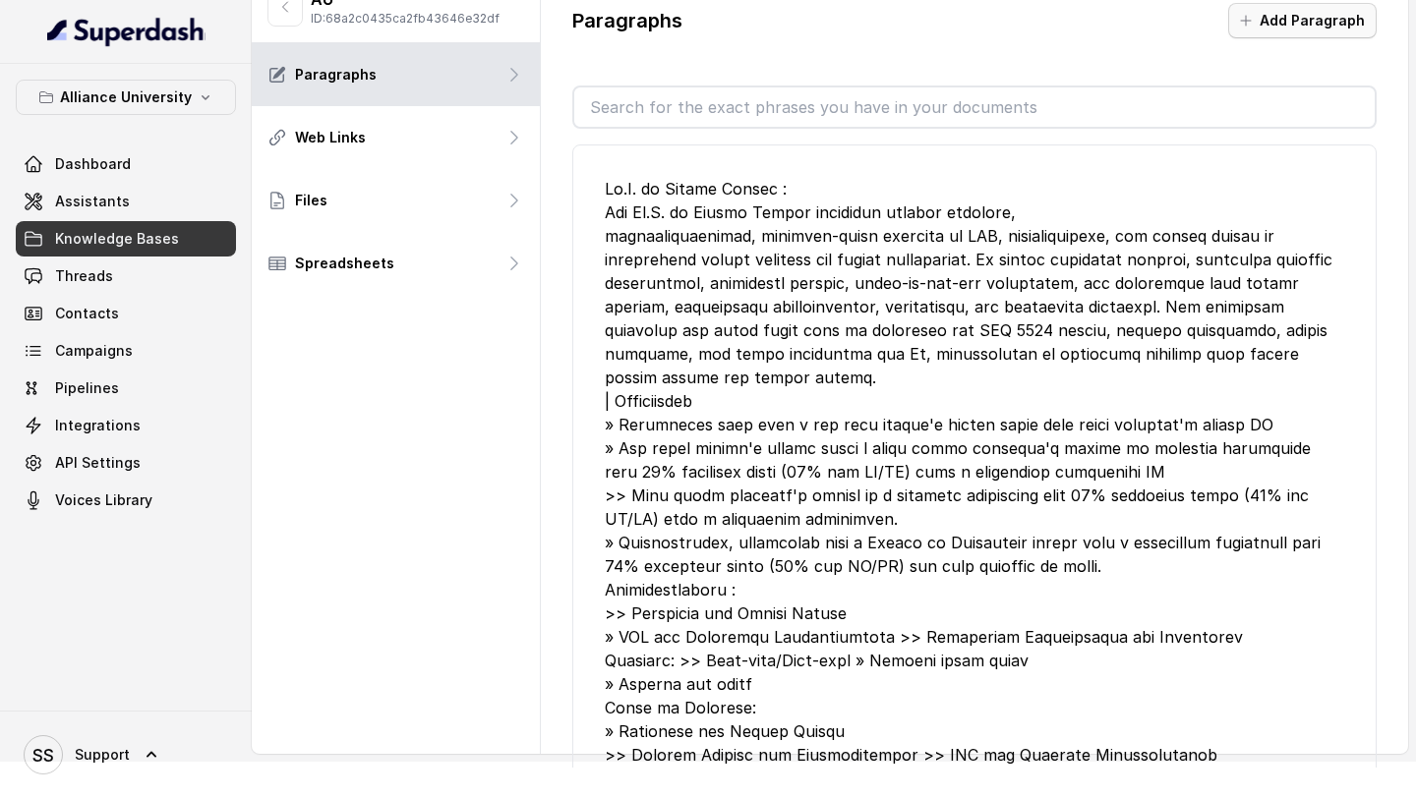
click at [1274, 21] on button "Add Paragraph" at bounding box center [1302, 20] width 148 height 35
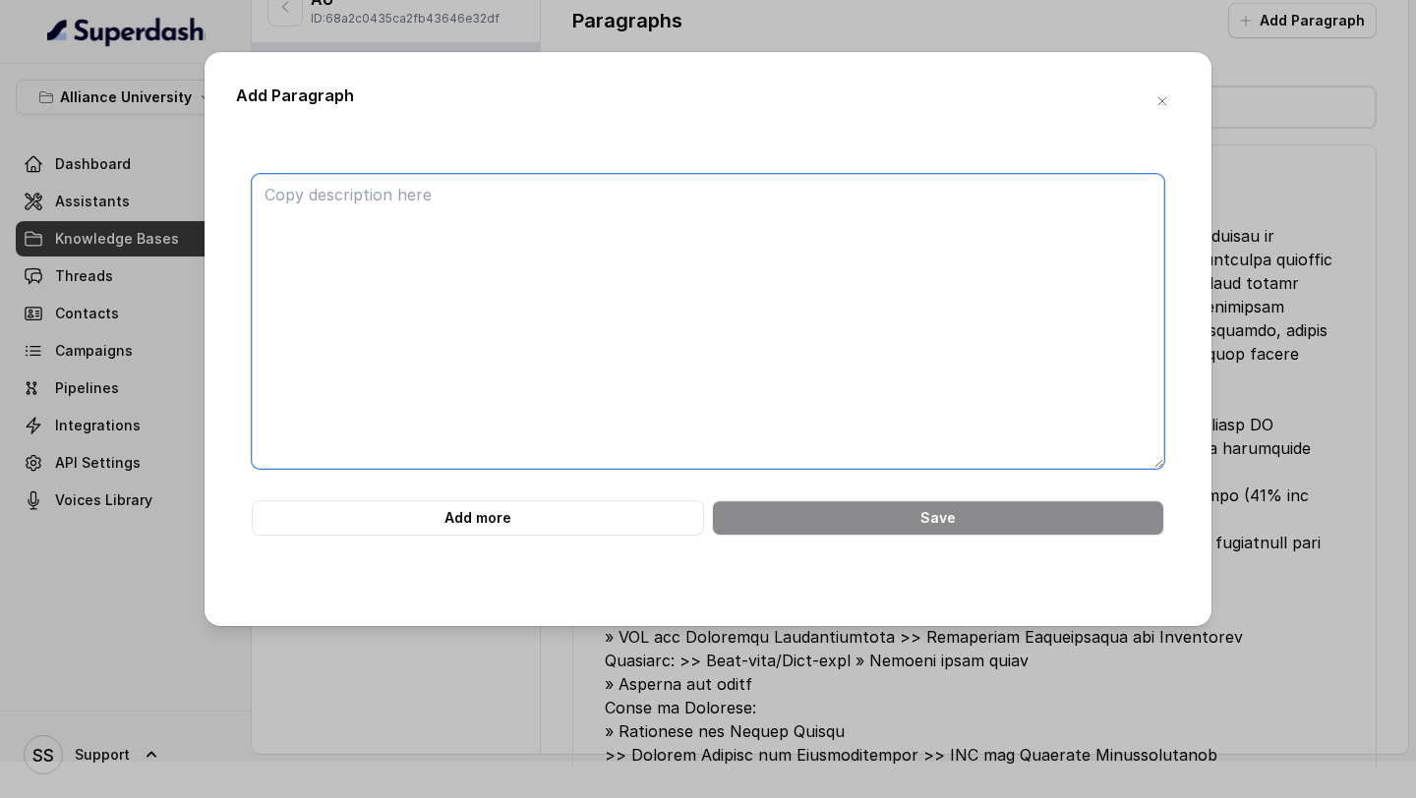
click at [721, 299] on textarea at bounding box center [708, 321] width 913 height 295
paste textarea "Research Centres Alliance Centre for Intellectual Property Rights (ACIPR) Dedic…"
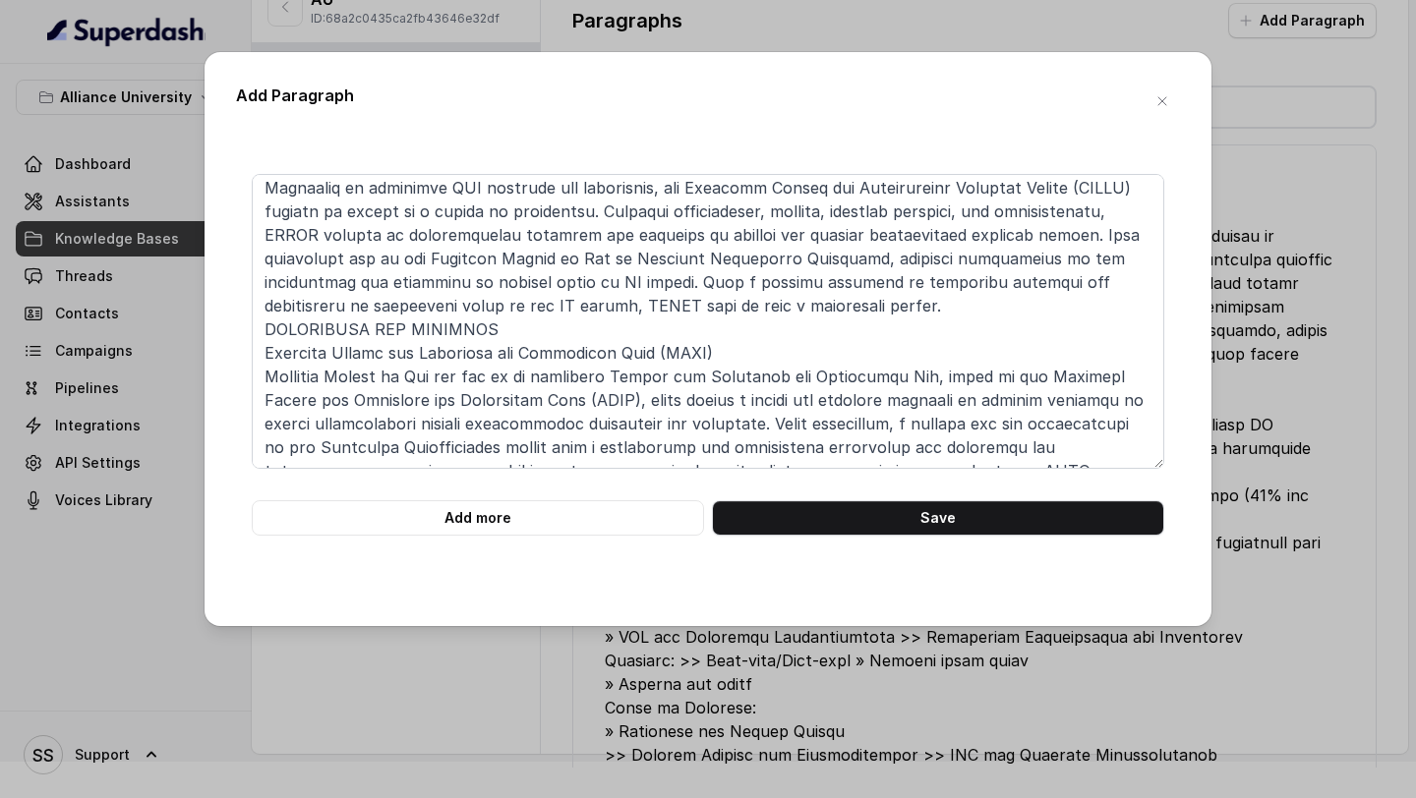
scroll to position [55, 0]
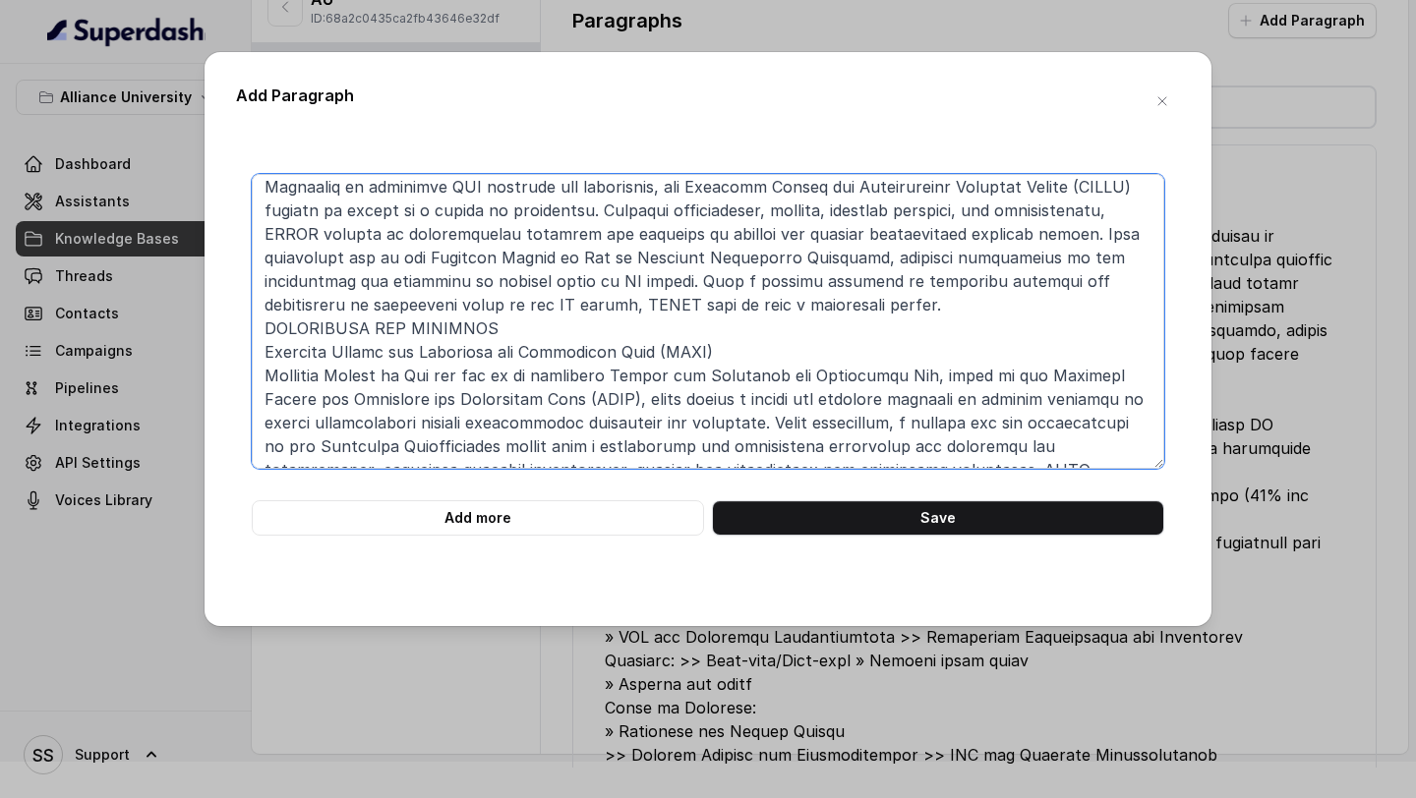
drag, startPoint x: 515, startPoint y: 349, endPoint x: 264, endPoint y: 357, distance: 251.9
click at [264, 357] on textarea at bounding box center [708, 321] width 913 height 295
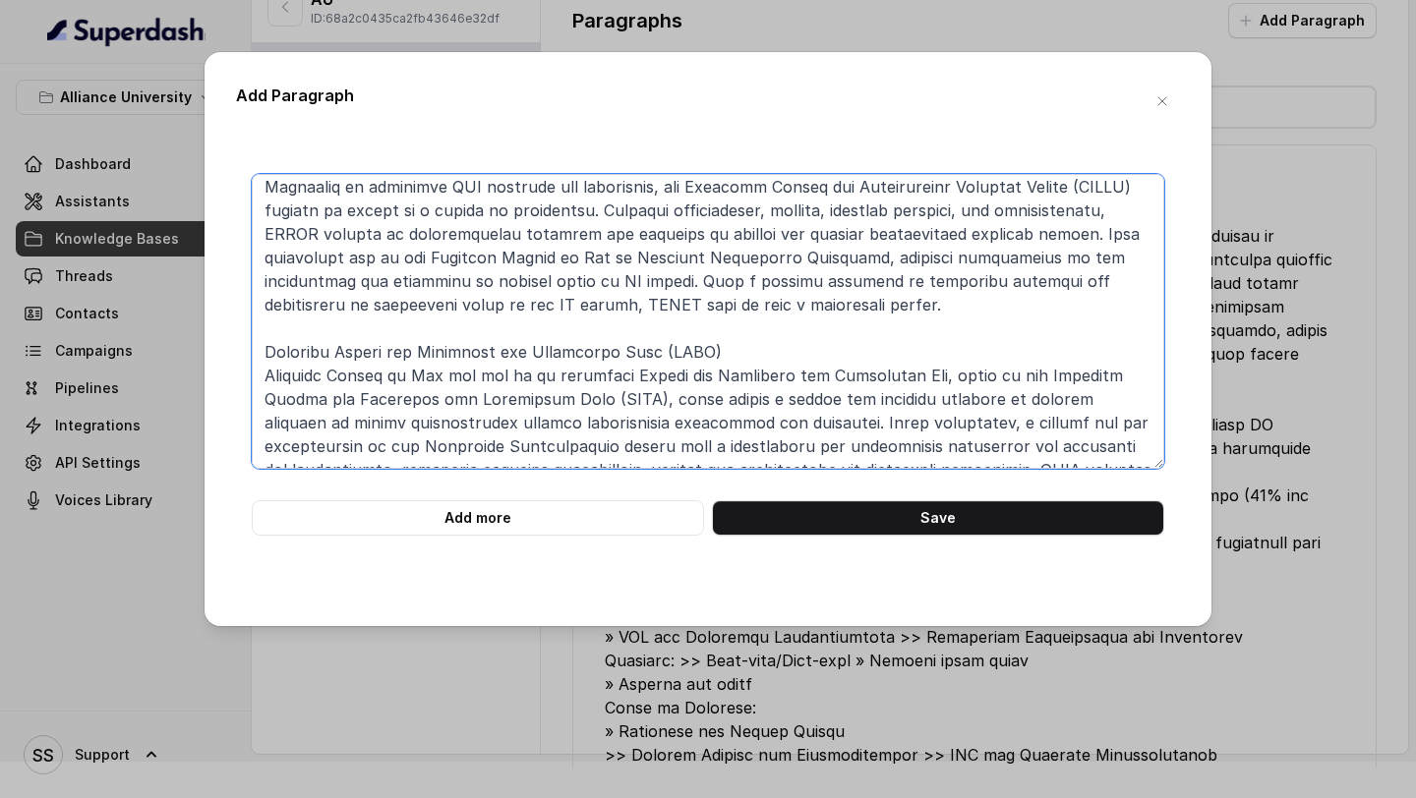
click at [697, 188] on textarea at bounding box center [708, 321] width 913 height 295
click at [748, 377] on textarea at bounding box center [708, 321] width 913 height 295
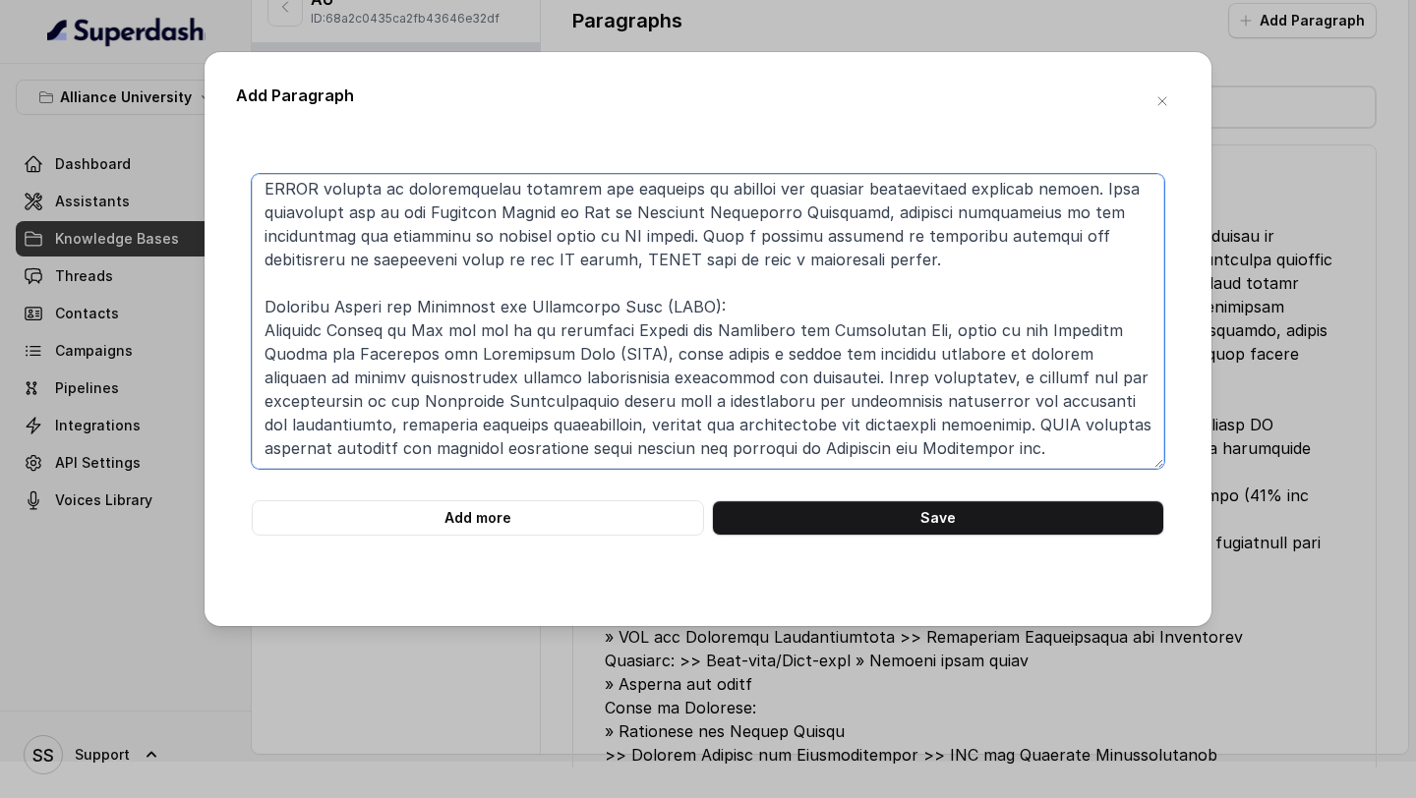
scroll to position [0, 0]
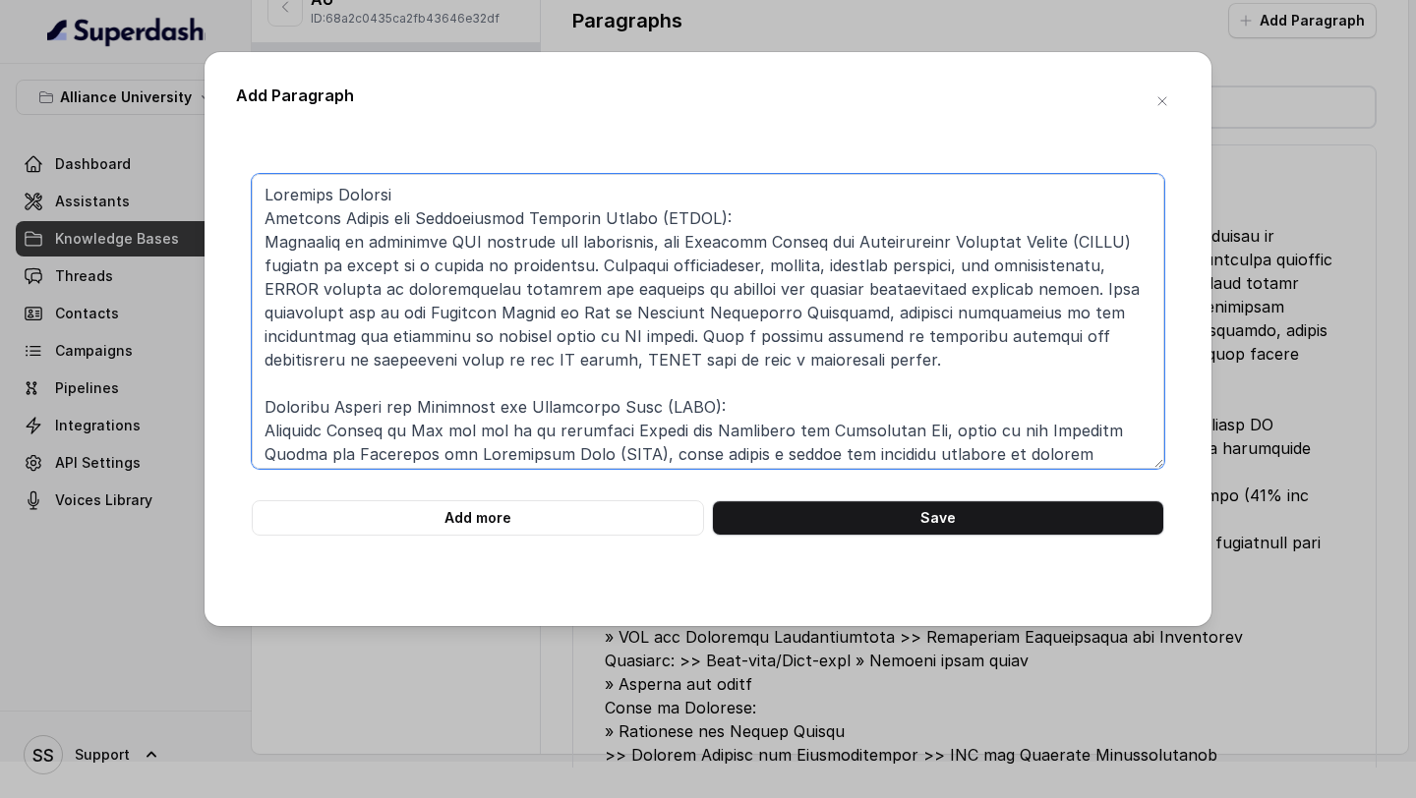
click at [453, 221] on textarea at bounding box center [708, 321] width 913 height 295
click at [438, 191] on textarea at bounding box center [708, 321] width 913 height 295
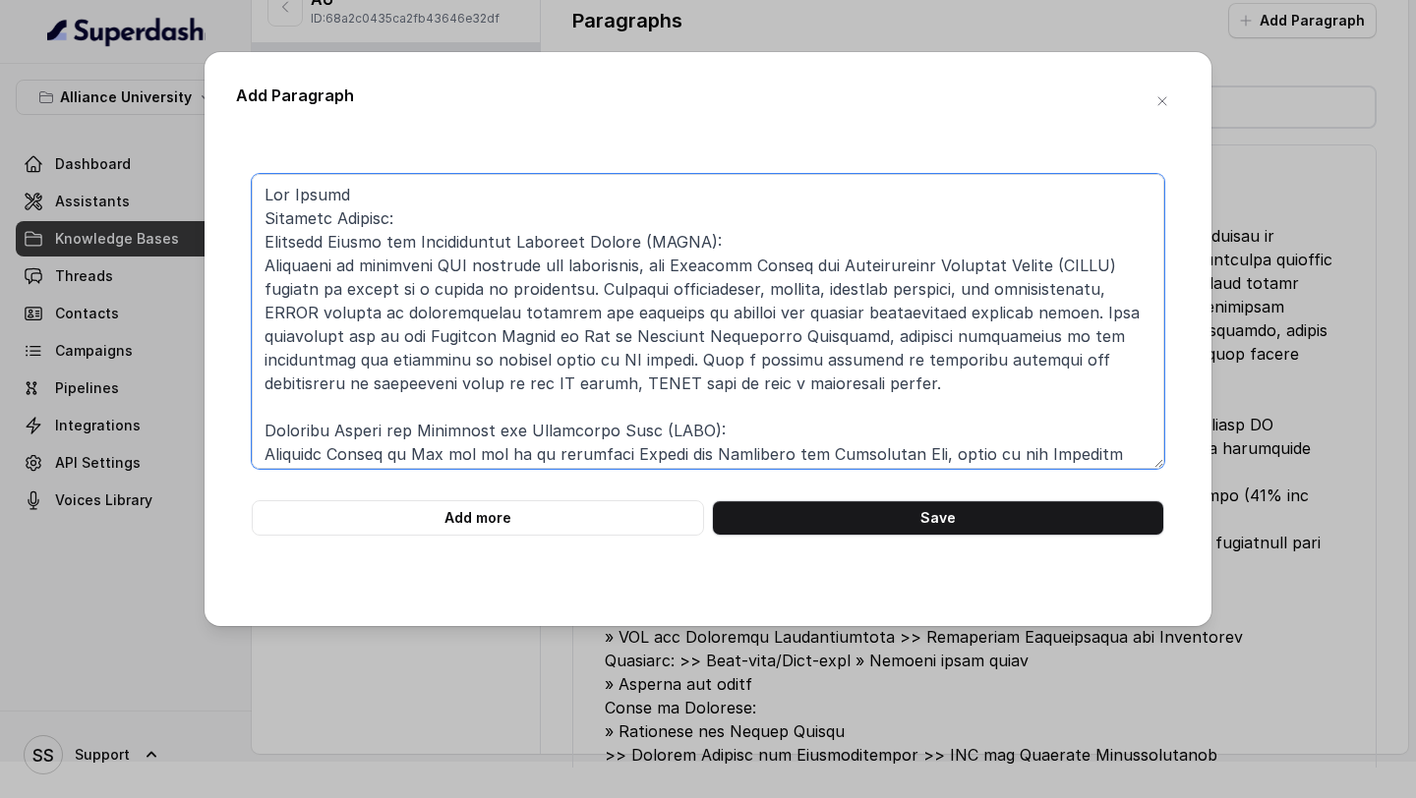
click at [266, 194] on textarea at bounding box center [708, 321] width 913 height 295
click at [441, 197] on textarea at bounding box center [708, 321] width 913 height 295
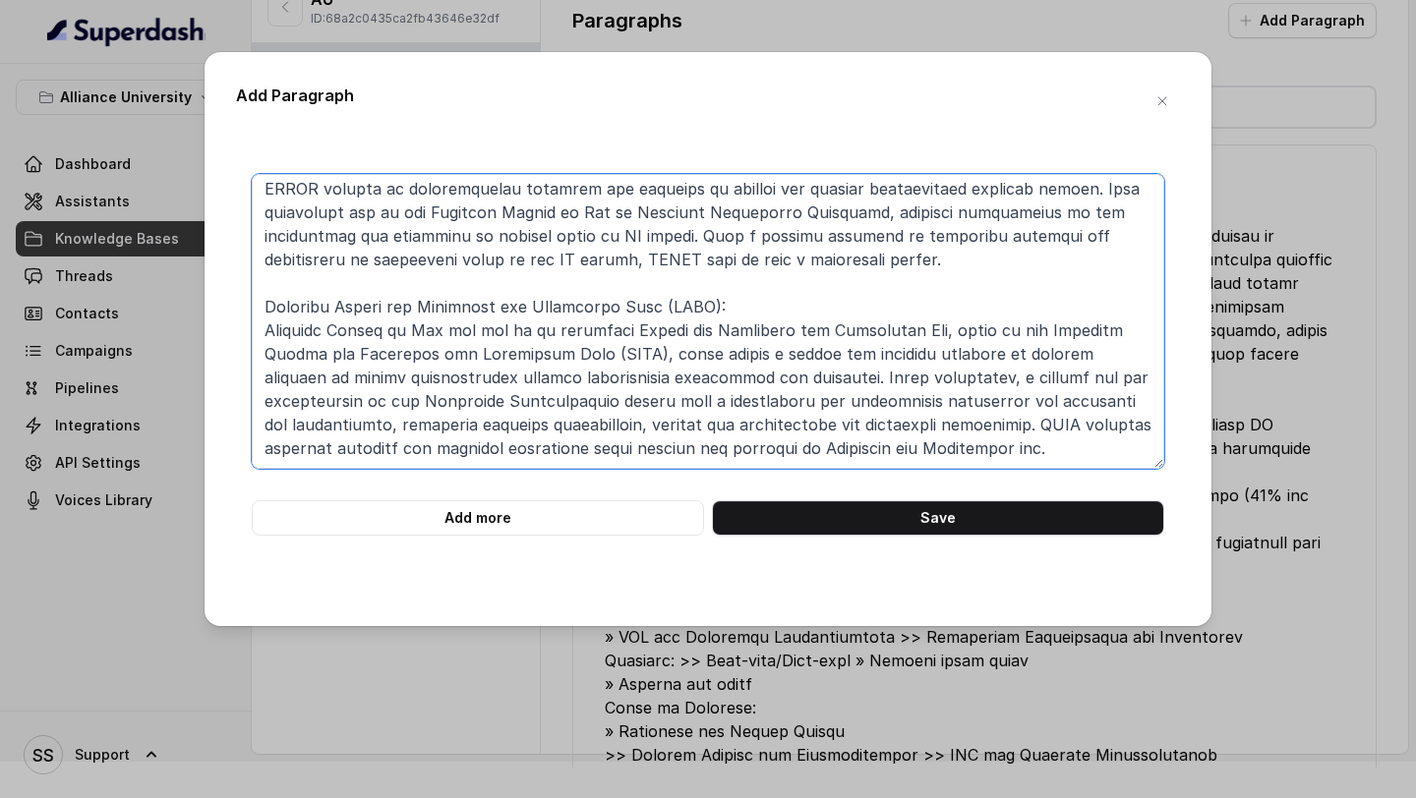
click at [1088, 459] on textarea at bounding box center [708, 321] width 913 height 295
paste textarea "Research Centres Alliance Centre for Criminal Justice Administration and Gender…"
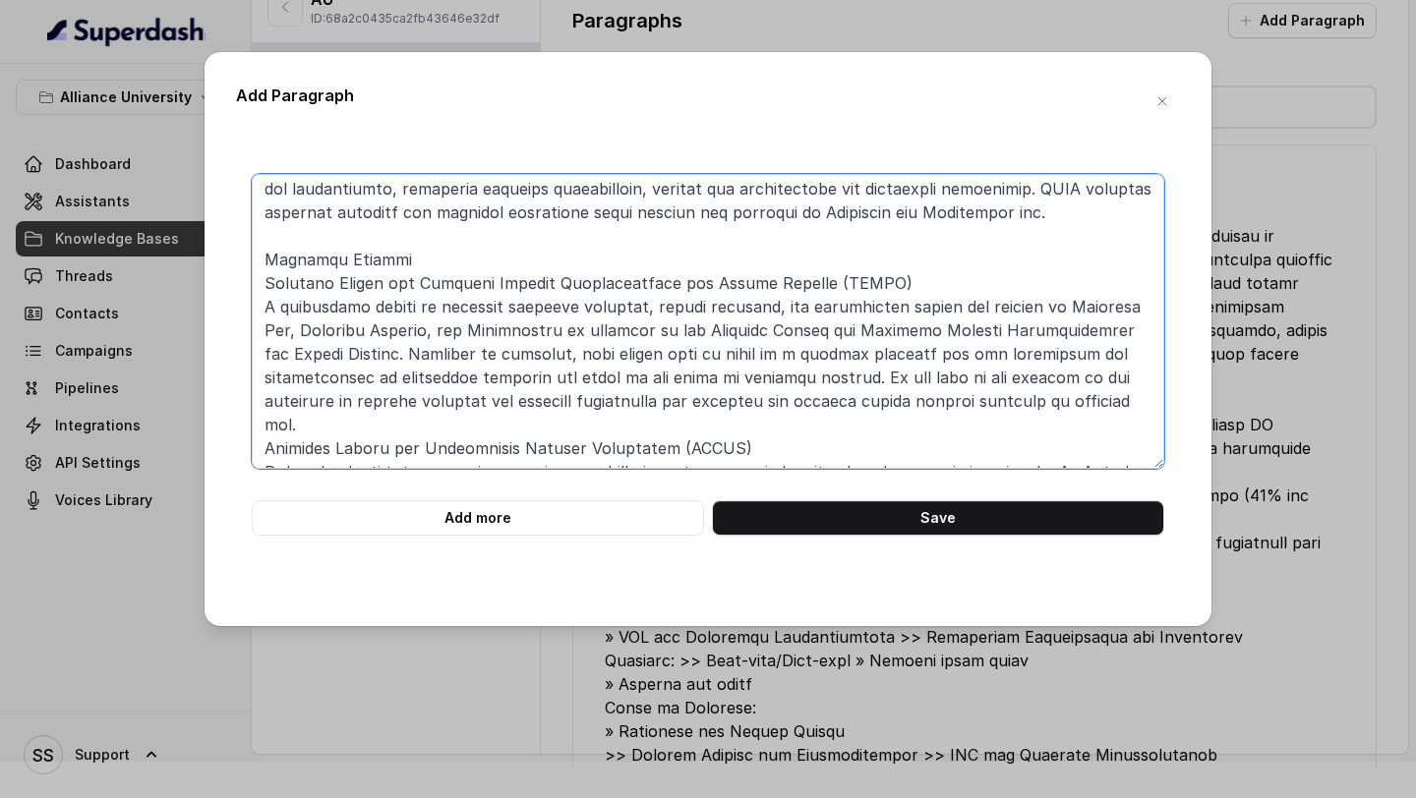
scroll to position [357, 0]
drag, startPoint x: 500, startPoint y: 255, endPoint x: 178, endPoint y: 258, distance: 321.6
click at [178, 258] on div "Add Paragraph Add more Save" at bounding box center [708, 399] width 1416 height 798
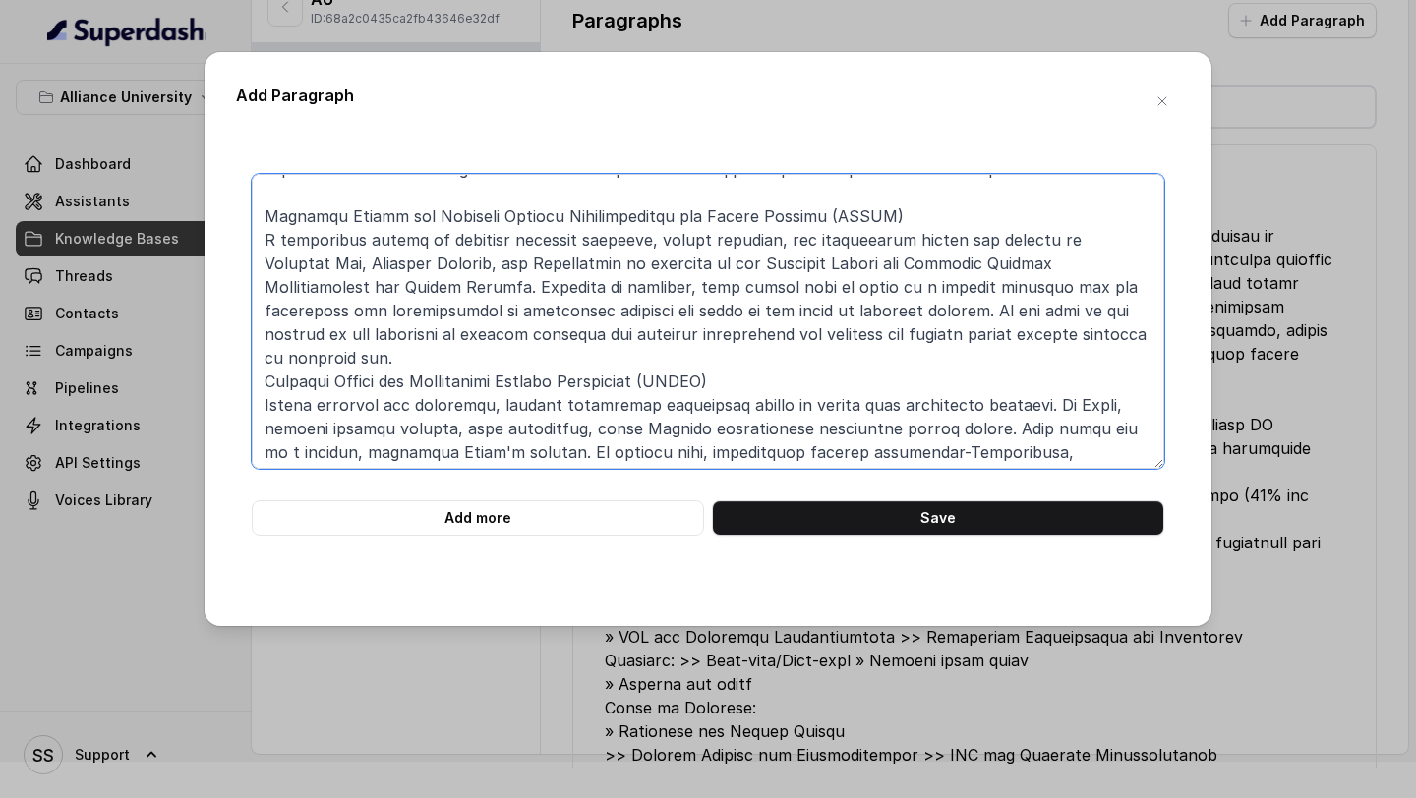
scroll to position [407, 0]
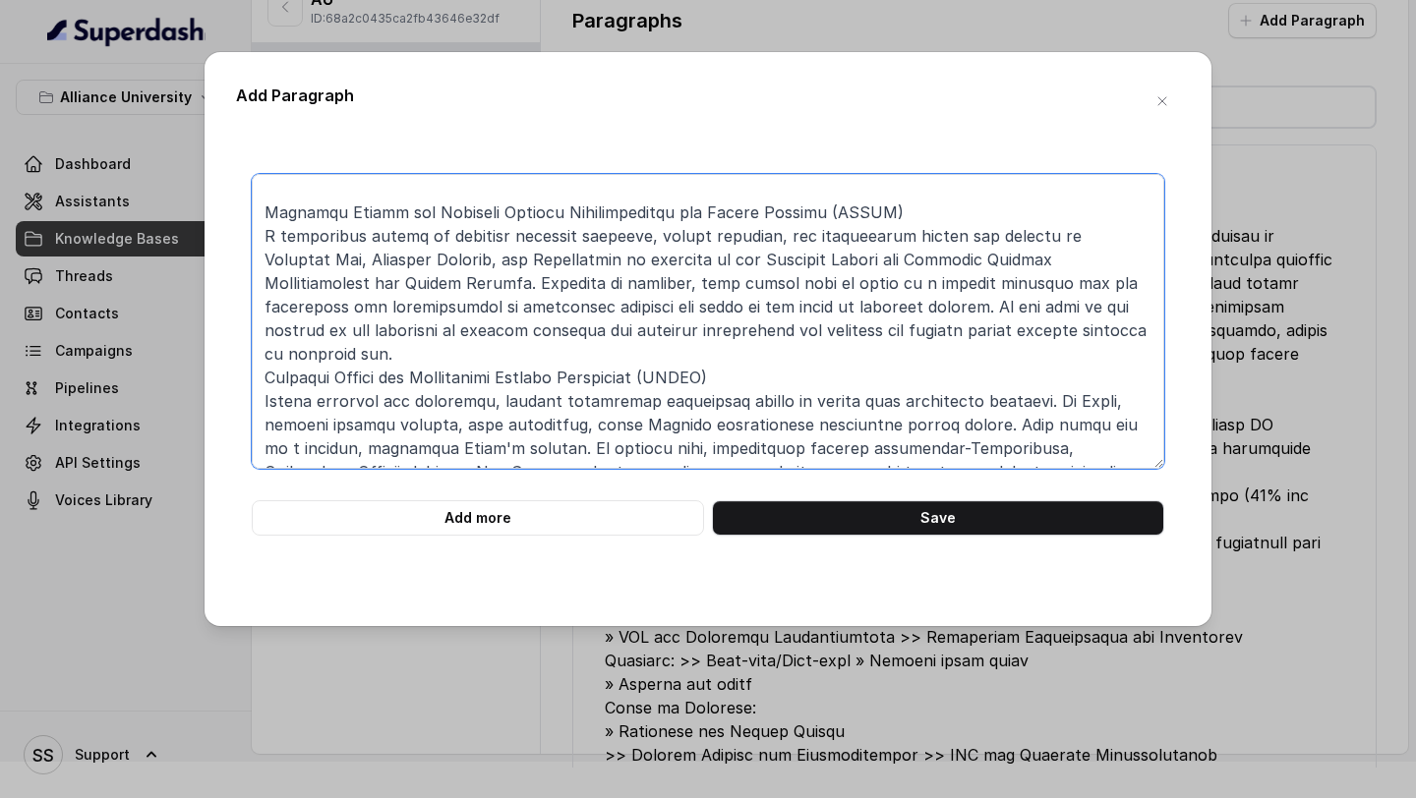
click at [712, 355] on textarea at bounding box center [708, 321] width 913 height 295
click at [1033, 328] on textarea at bounding box center [708, 321] width 913 height 295
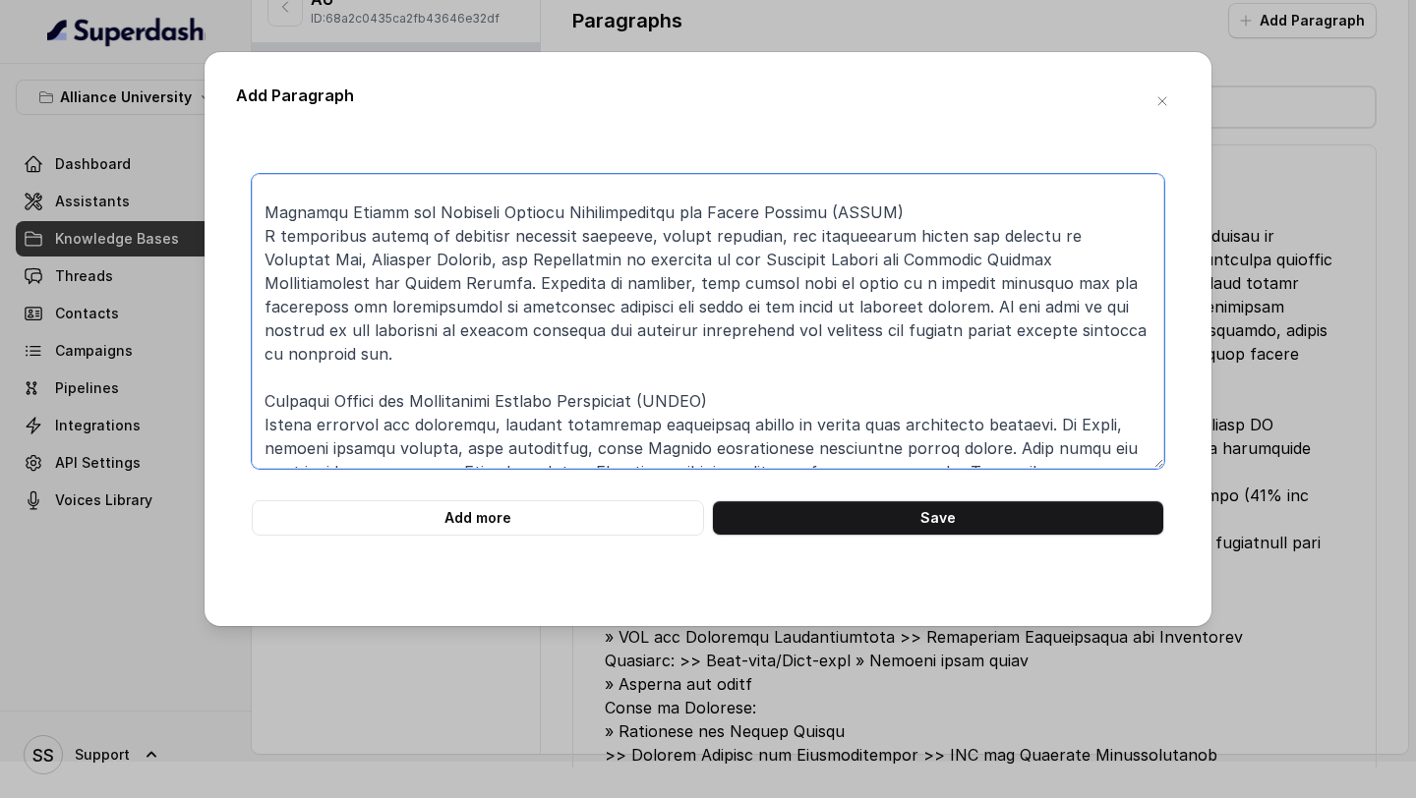
scroll to position [478, 0]
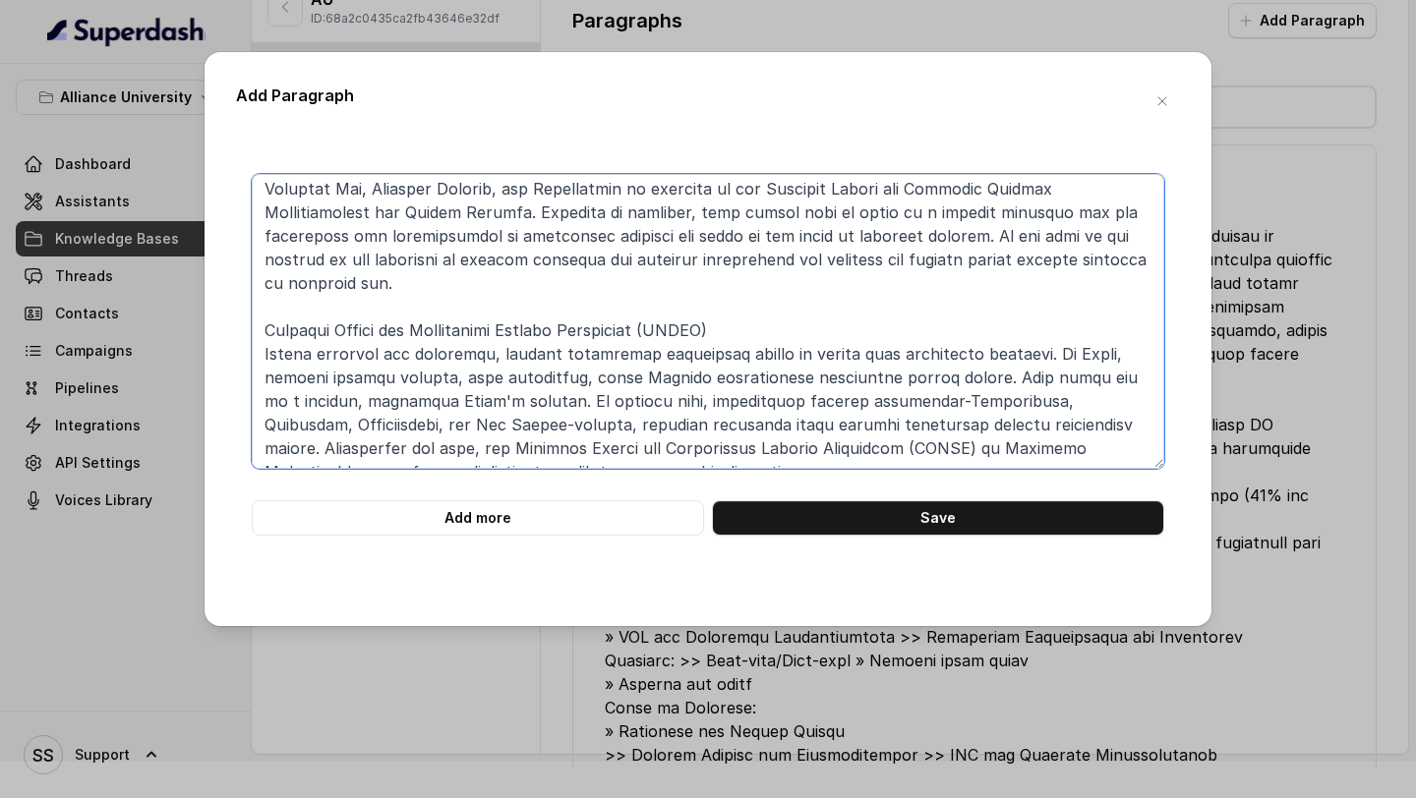
click at [676, 442] on textarea at bounding box center [708, 321] width 913 height 295
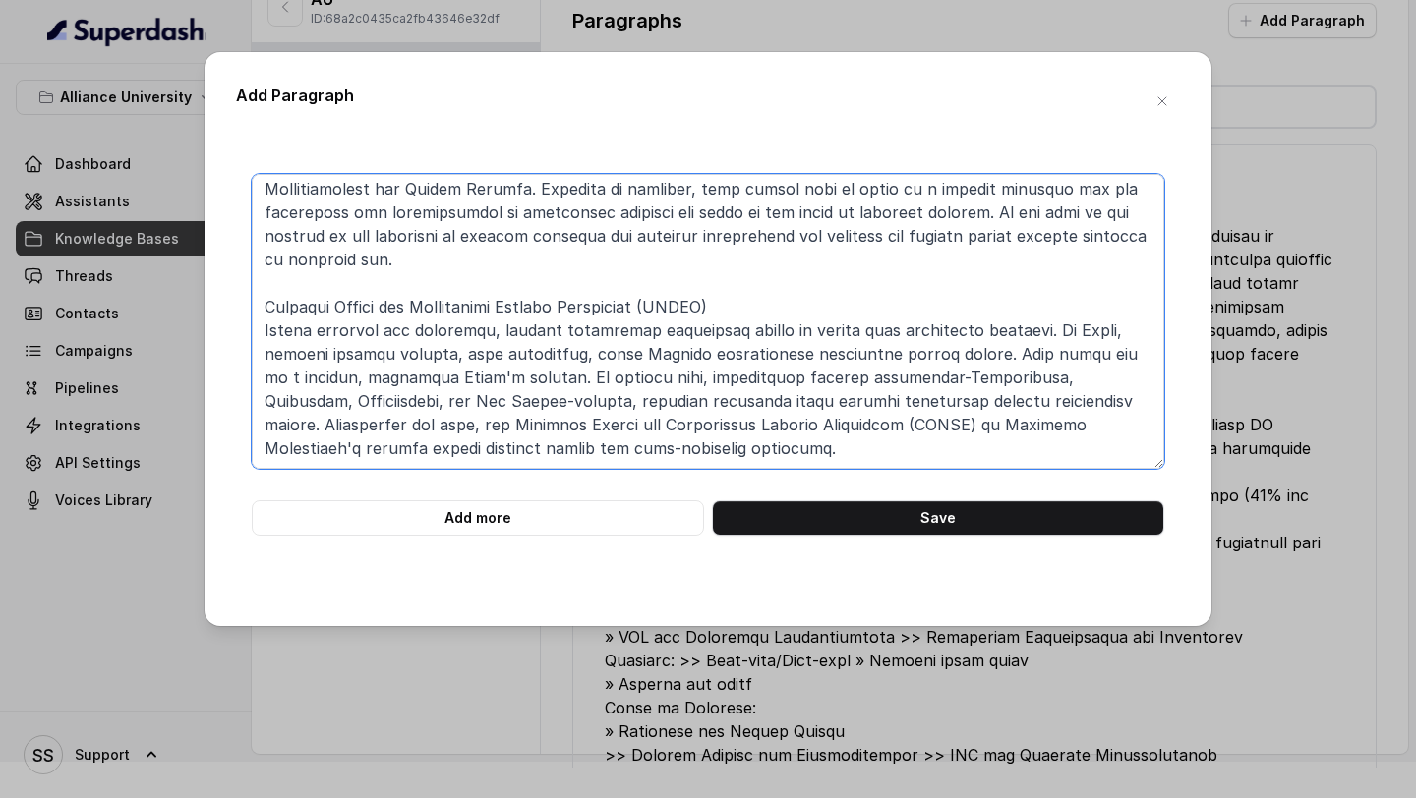
paste textarea "Research Centres Alliance Centre for Global Affairs and International Relations…"
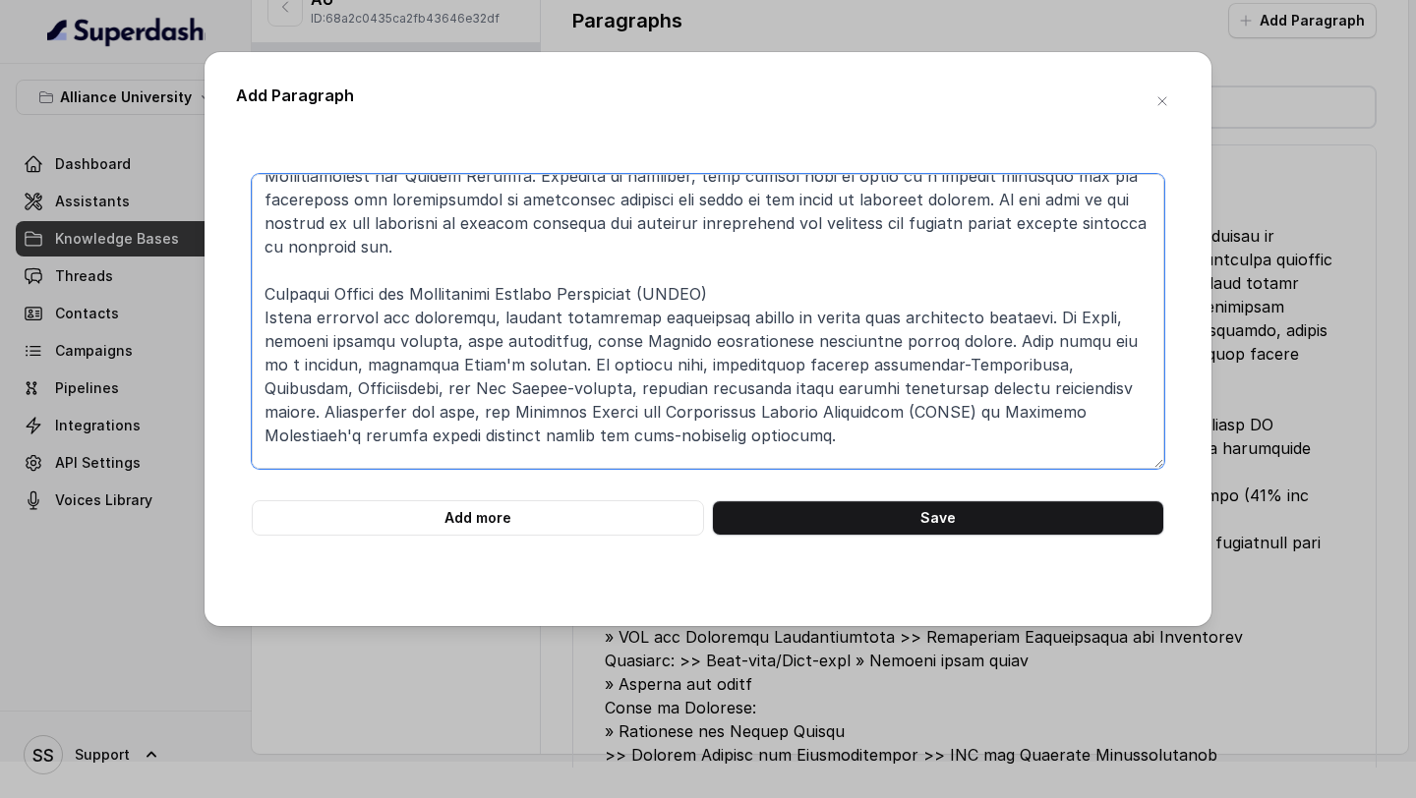
scroll to position [774, 0]
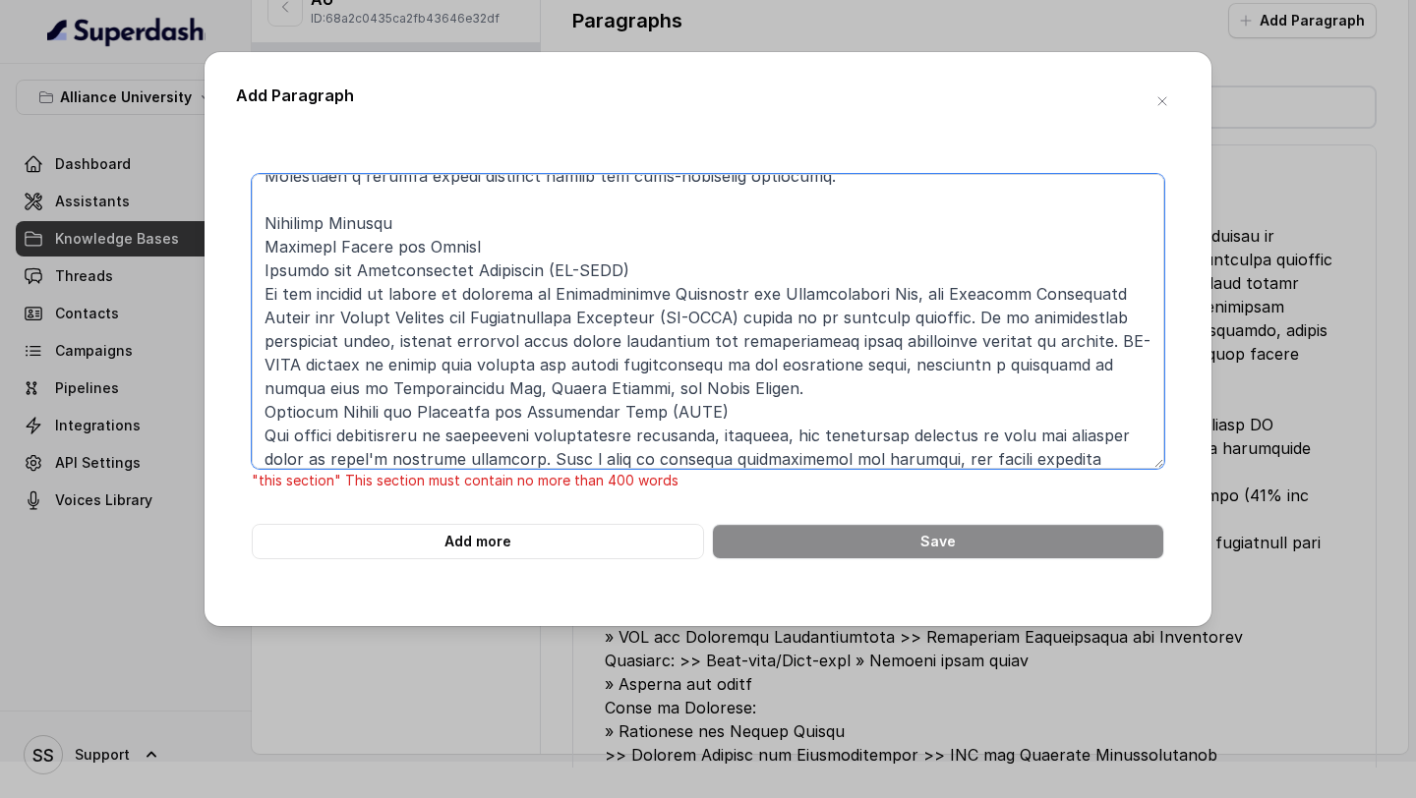
drag, startPoint x: 518, startPoint y: 206, endPoint x: 251, endPoint y: 207, distance: 267.5
click at [250, 207] on div ""this section" This section must contain no more than 400 words Add more Save" at bounding box center [708, 366] width 944 height 385
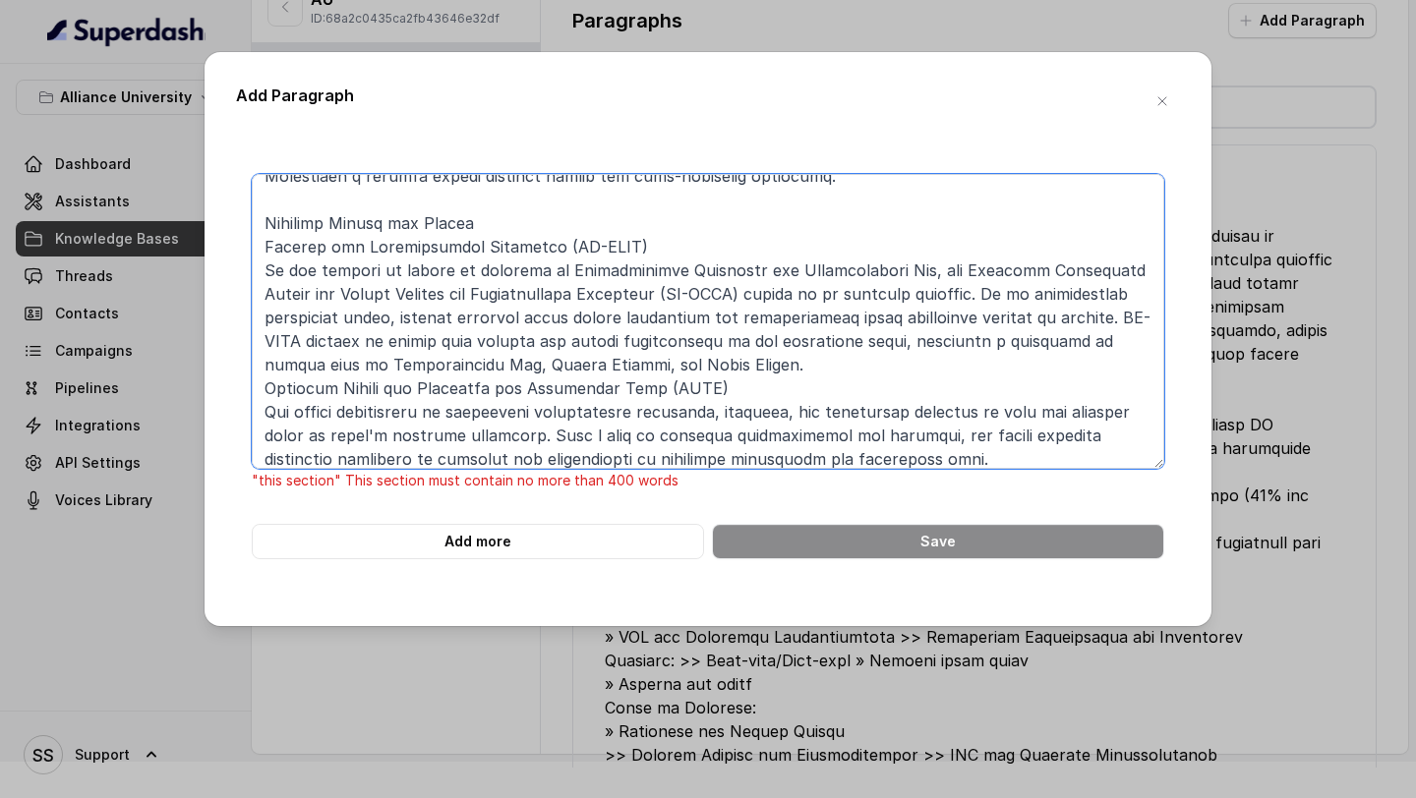
scroll to position [750, 0]
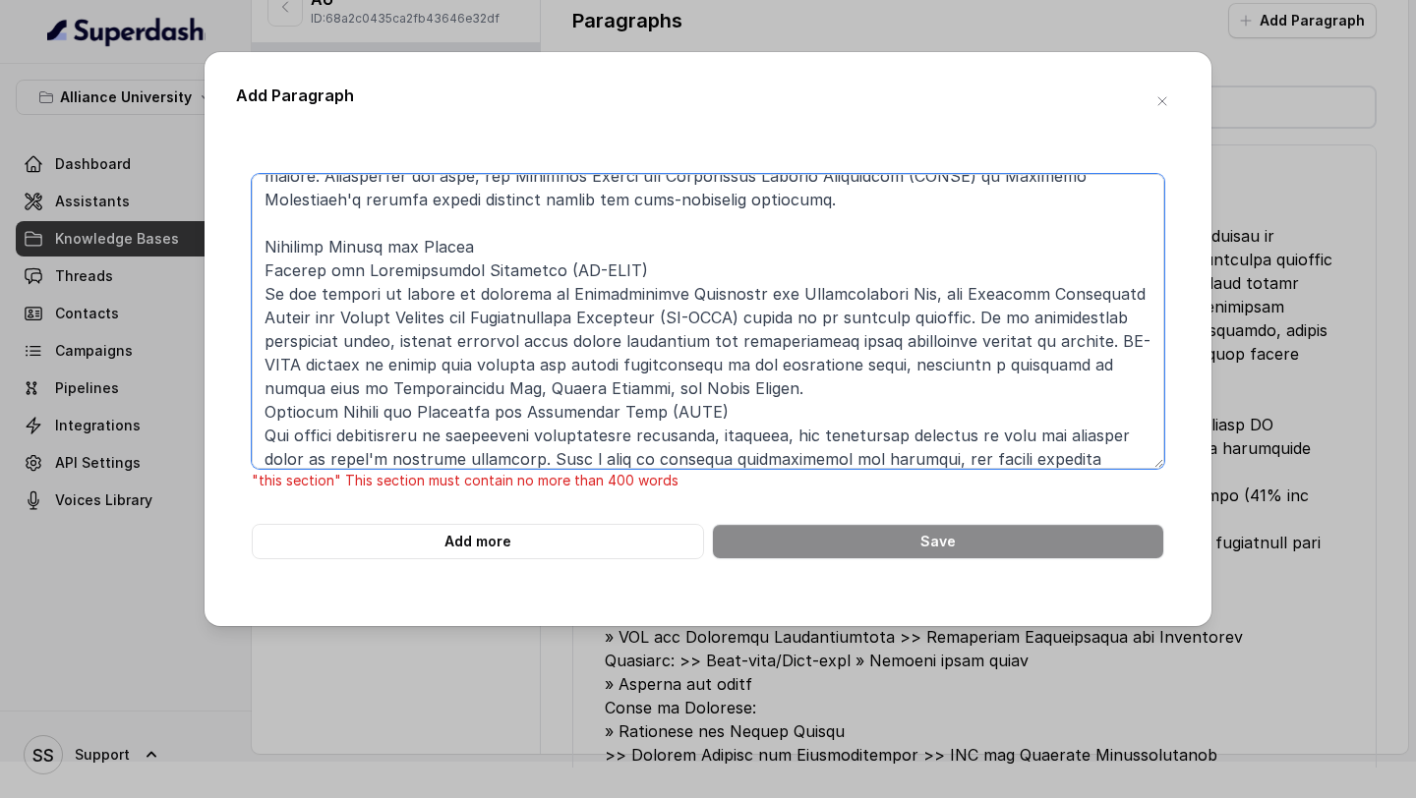
click at [260, 251] on textarea at bounding box center [708, 321] width 913 height 295
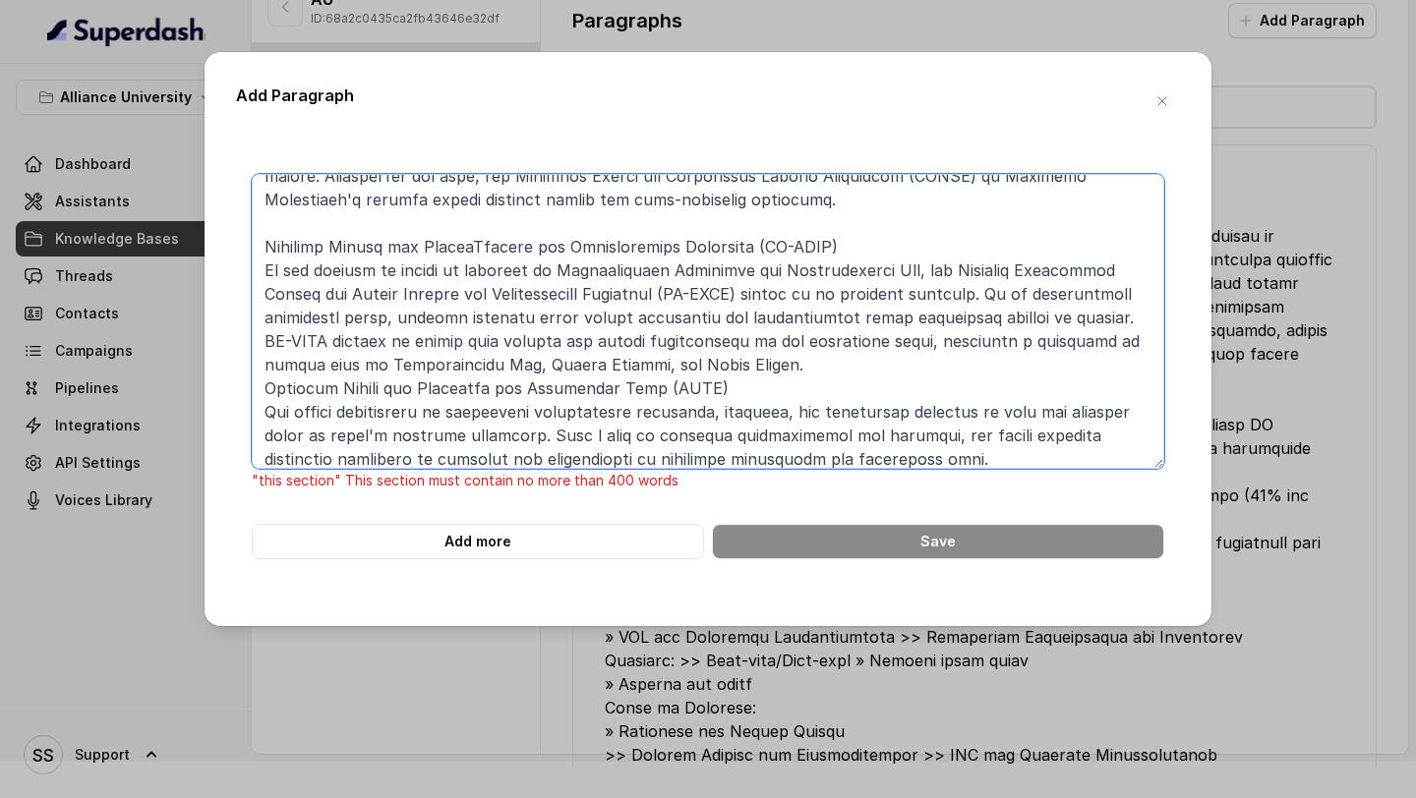
scroll to position [738, 0]
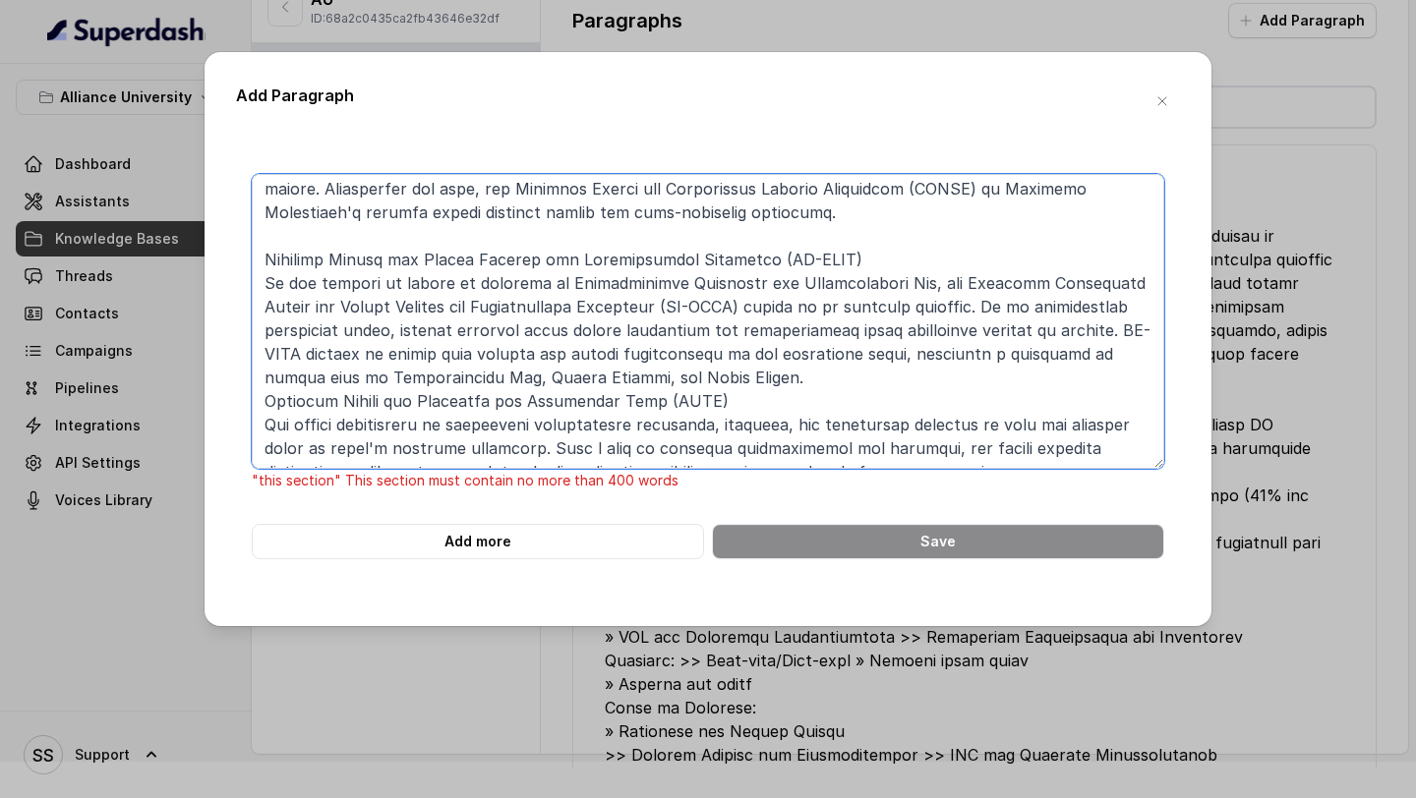
drag, startPoint x: 266, startPoint y: 378, endPoint x: 1077, endPoint y: 497, distance: 819.9
click at [1077, 497] on form ""this section" This section must contain no more than 400 words Add more Save" at bounding box center [708, 366] width 913 height 385
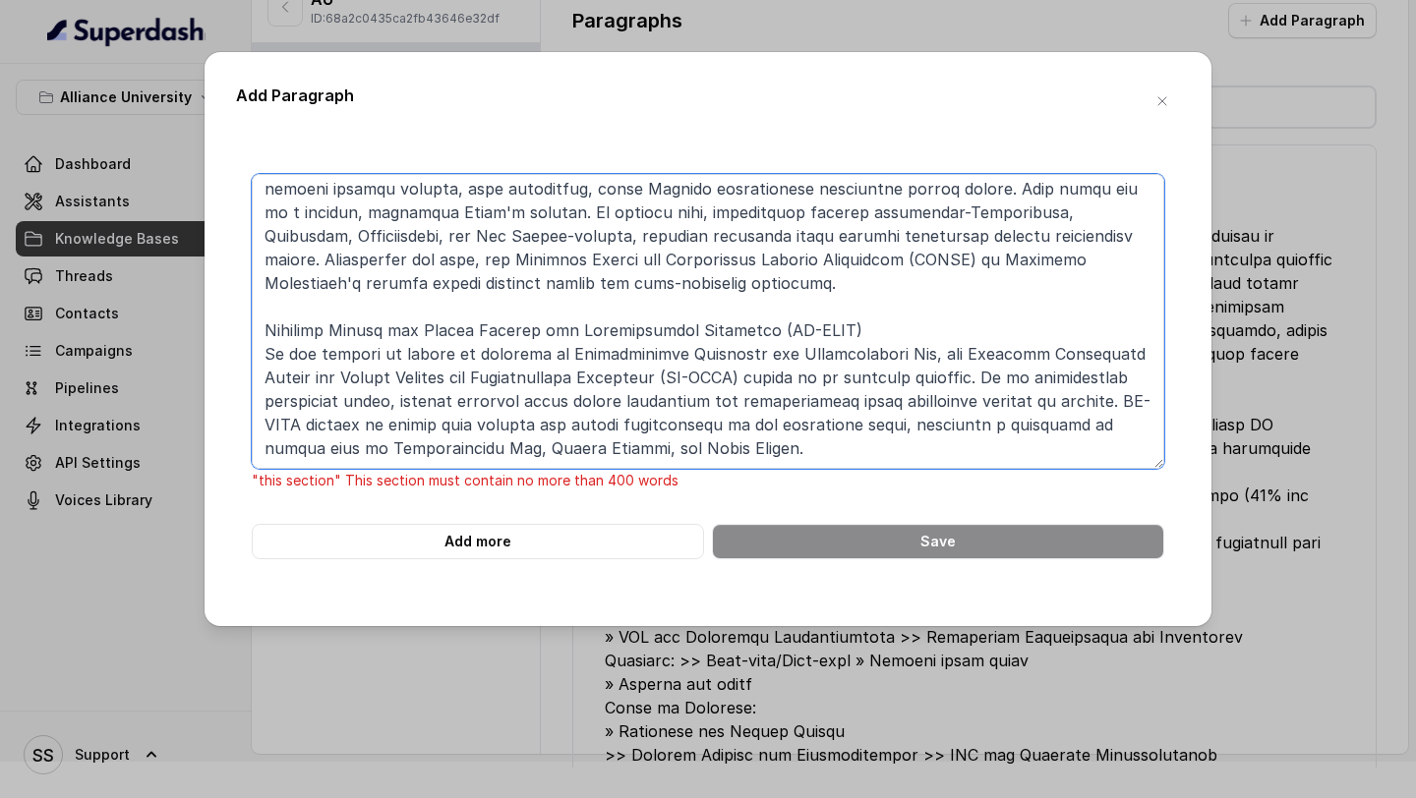
scroll to position [667, 0]
paste textarea "Alliance Centre for Corporate and Commercial Laws (ACCL) The centre specializes…"
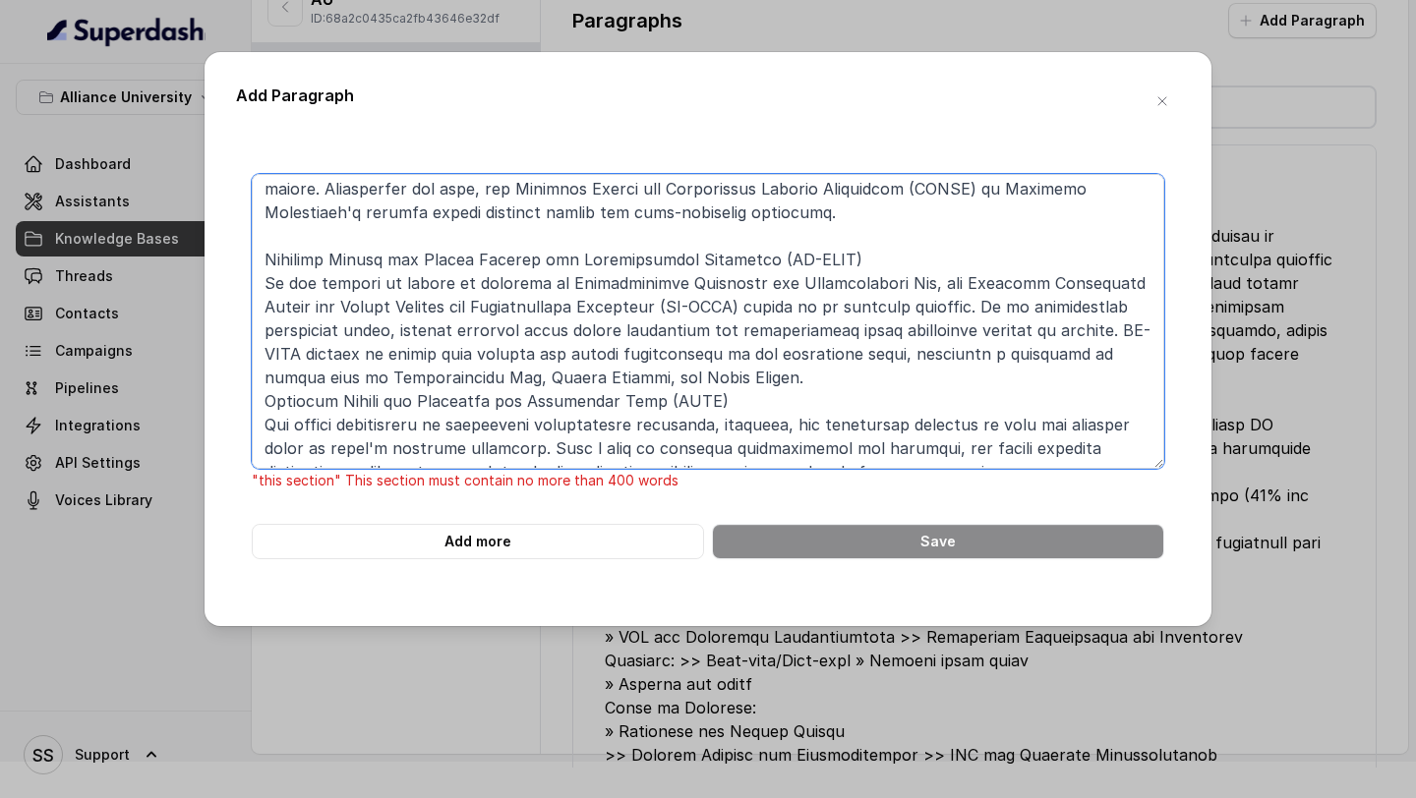
drag, startPoint x: 264, startPoint y: 219, endPoint x: 1024, endPoint y: 686, distance: 892.2
click at [1022, 684] on div "Add Paragraph "this section" This section must contain no more than 400 words A…" at bounding box center [708, 399] width 1416 height 798
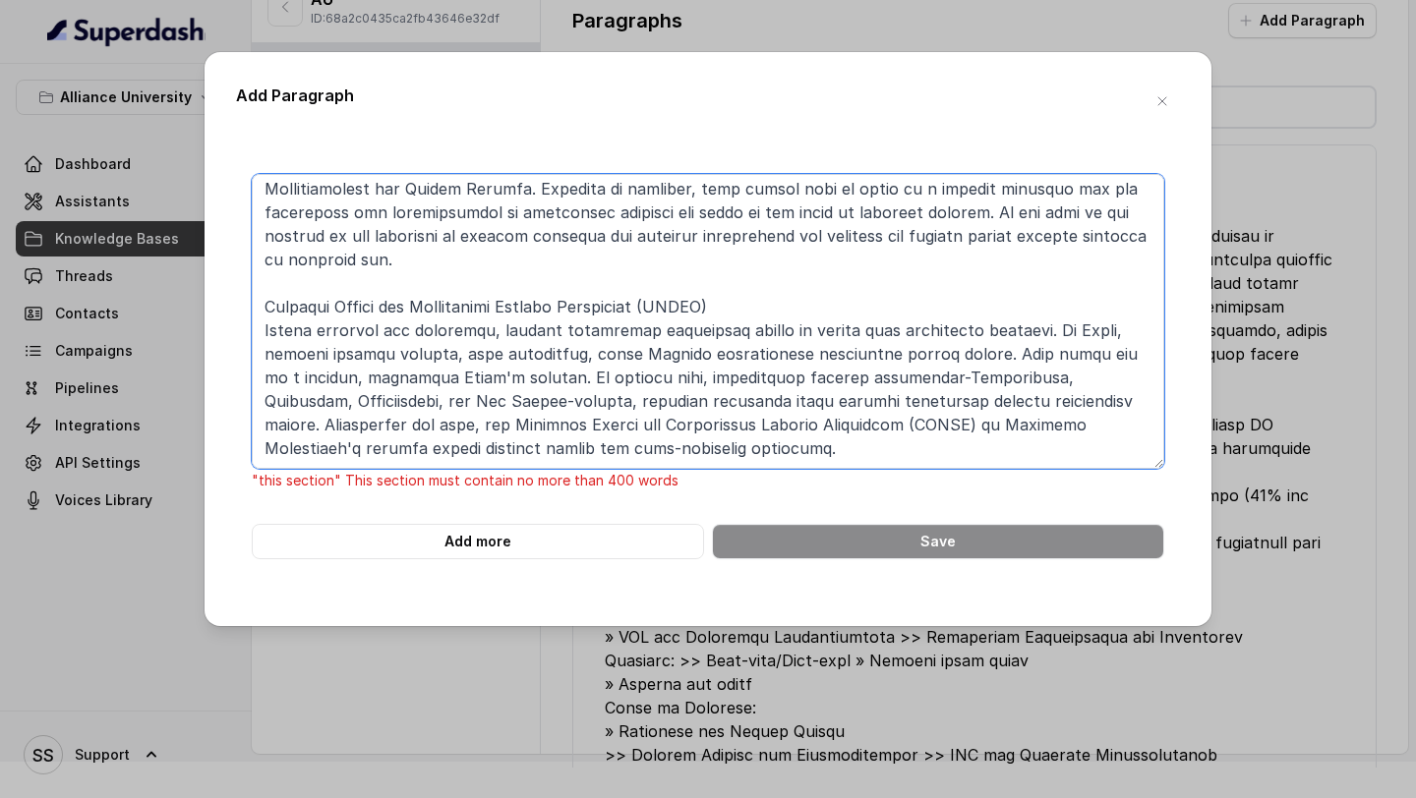
scroll to position [502, 0]
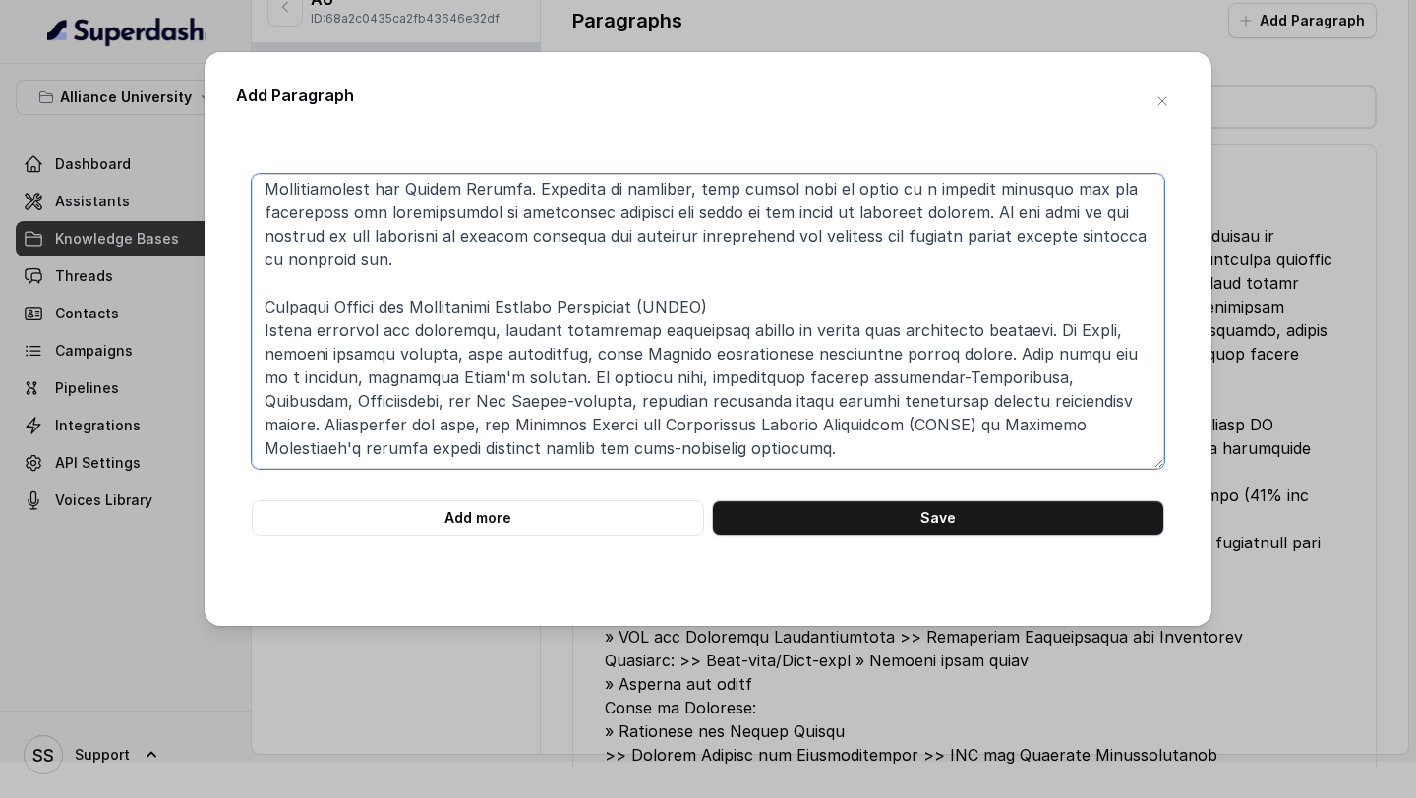
type textarea "Alliance Law School: Research Centres: Alliance Centre for Intellectual Propert…"
click at [1056, 534] on button "Save" at bounding box center [938, 518] width 452 height 35
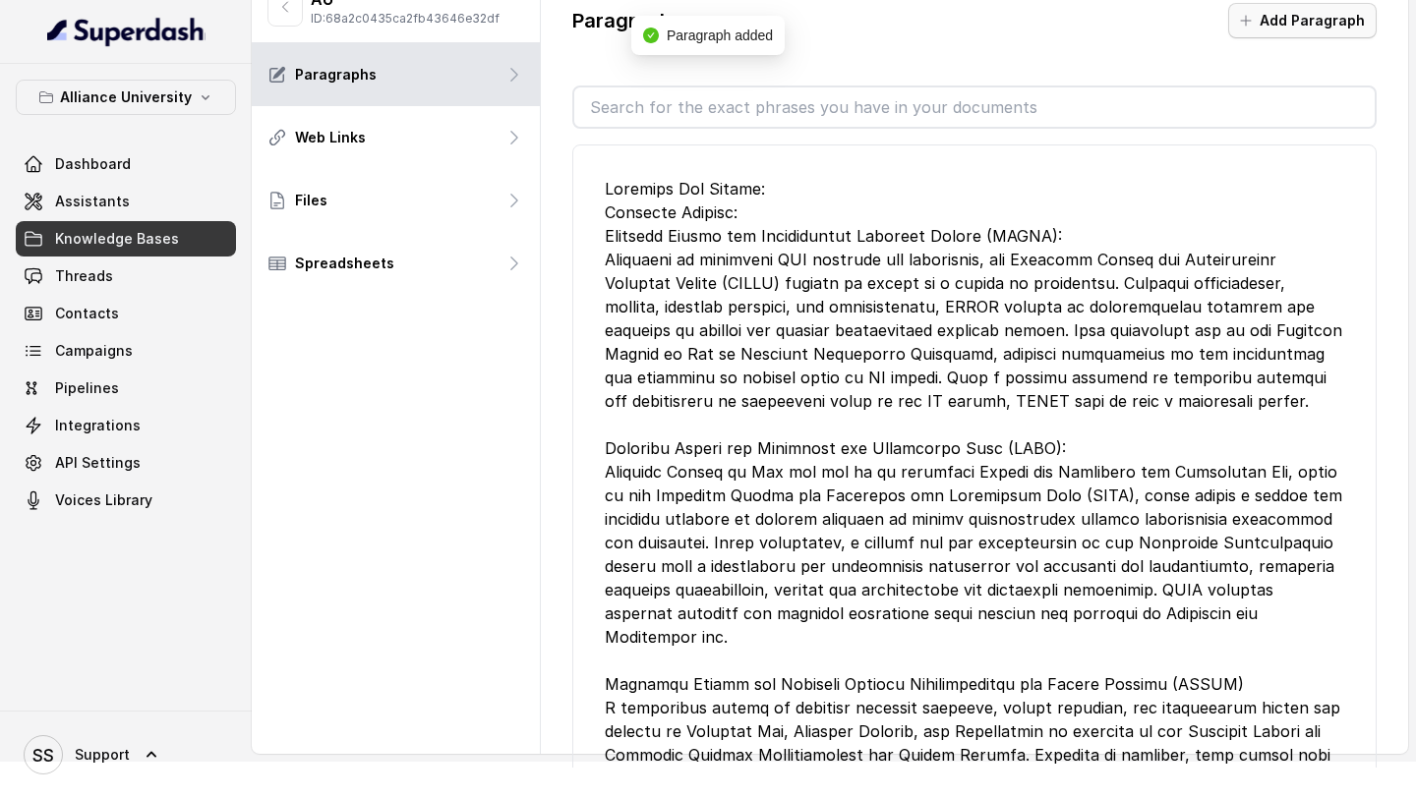
click at [1278, 18] on button "Add Paragraph" at bounding box center [1302, 20] width 148 height 35
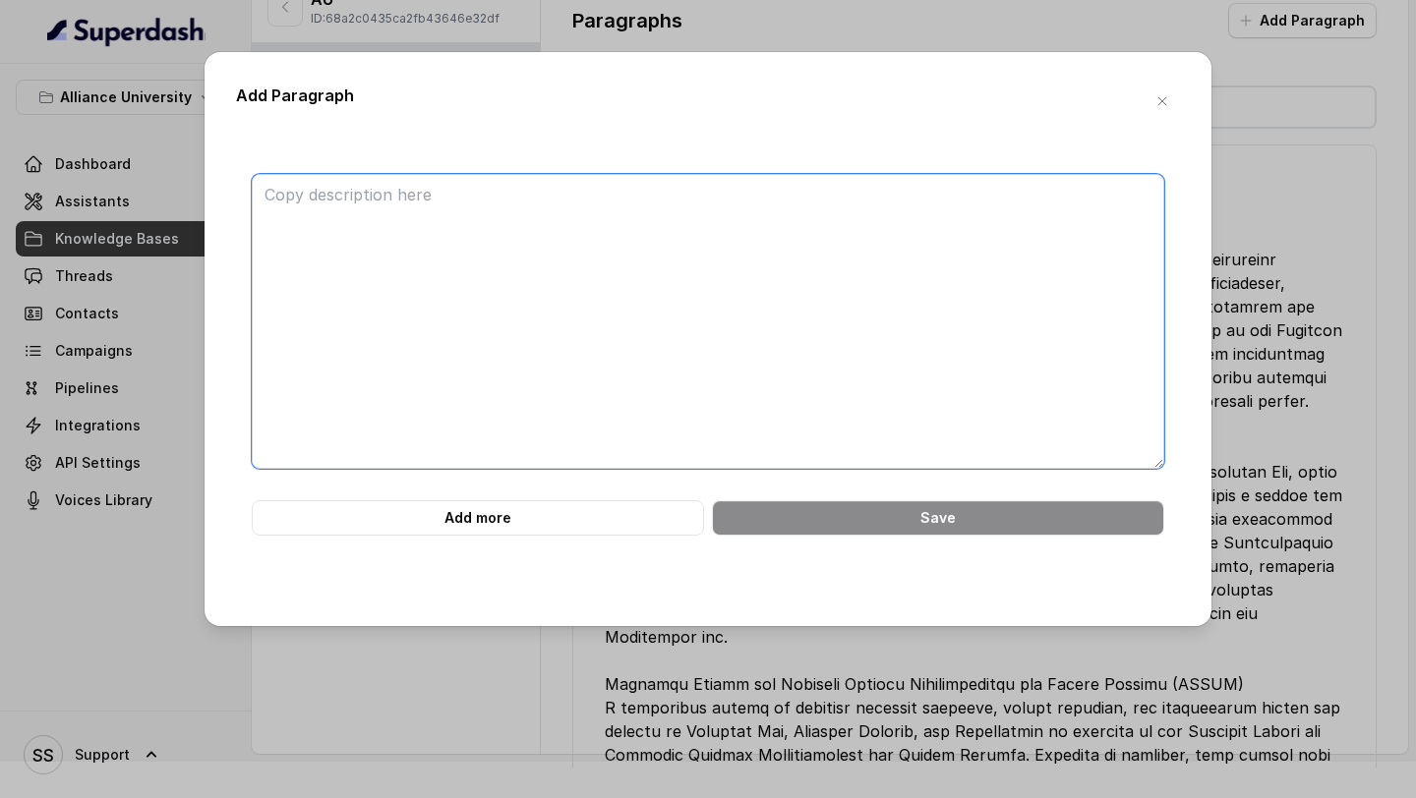
click at [474, 188] on textarea at bounding box center [708, 321] width 913 height 295
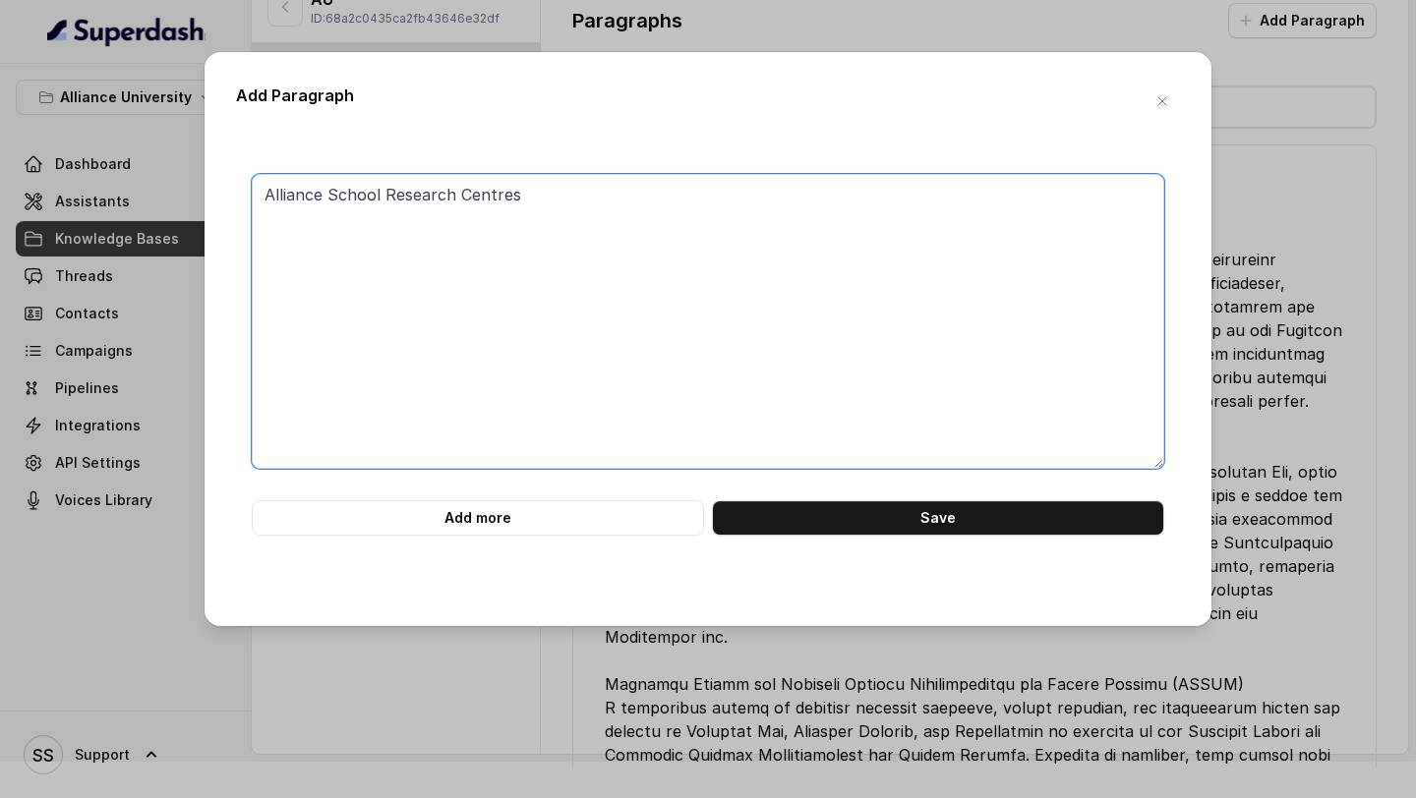
paste textarea "Alliance Centre for Corporate and Commercial Laws (ACCL) The centre specializes…"
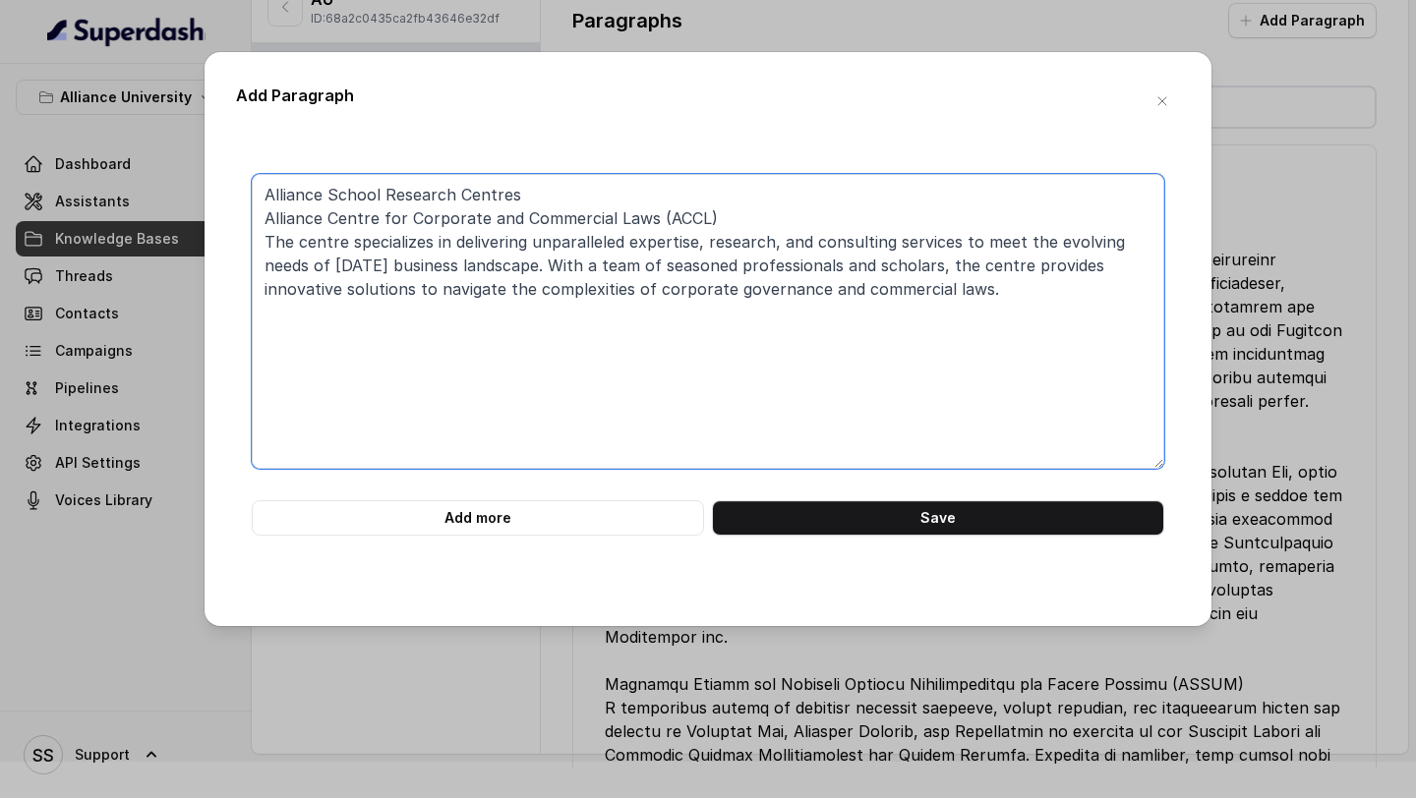
drag, startPoint x: 1008, startPoint y: 295, endPoint x: 194, endPoint y: 225, distance: 817.2
click at [194, 225] on div "Add Paragraph Alliance School Research Centres Alliance Centre for Corporate an…" at bounding box center [708, 399] width 1416 height 798
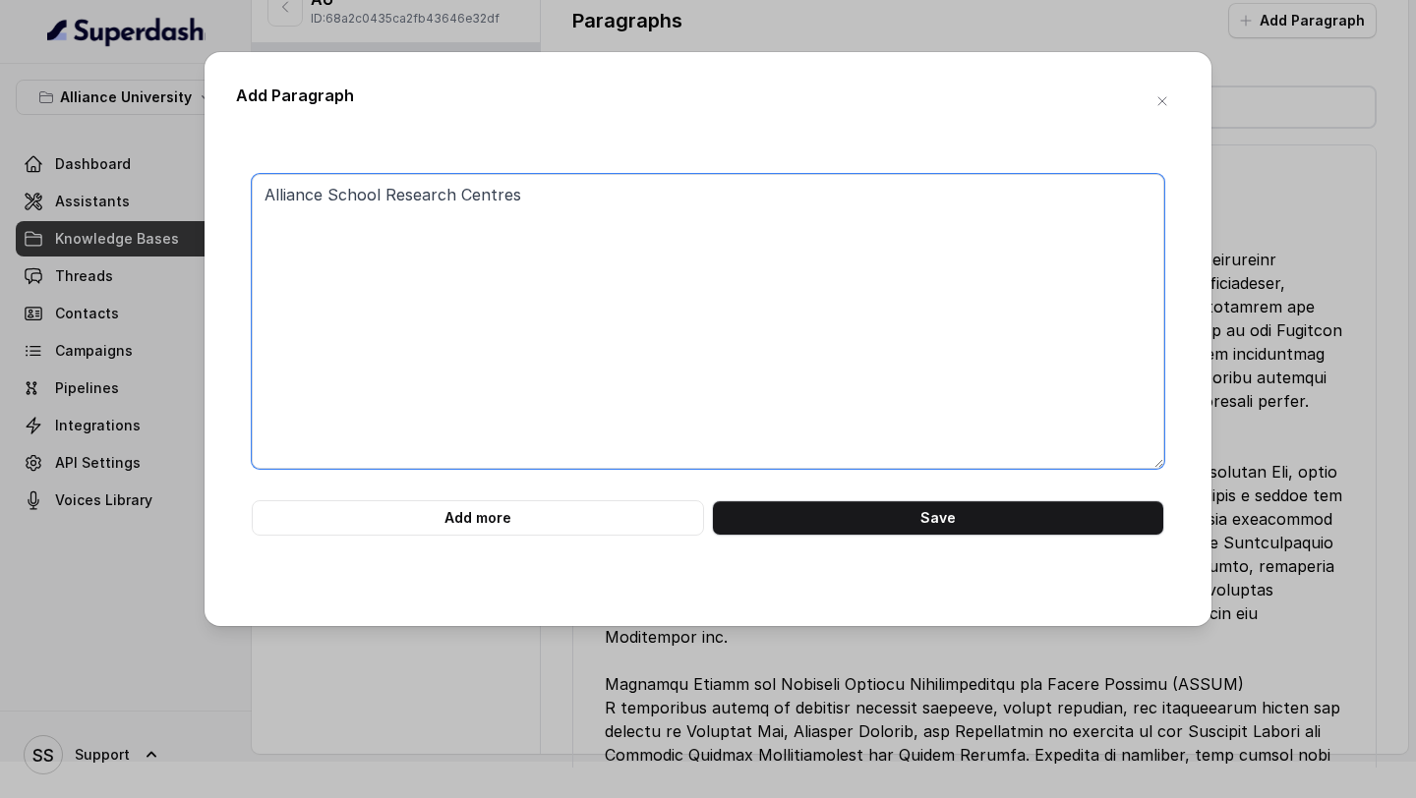
click at [321, 190] on textarea "Alliance School Research Centres" at bounding box center [708, 321] width 913 height 295
click at [475, 334] on textarea "Alliance Law School Research Centres" at bounding box center [708, 321] width 913 height 295
paste textarea "Research Centres Alliance Centre for Global Affairs and International Relations…"
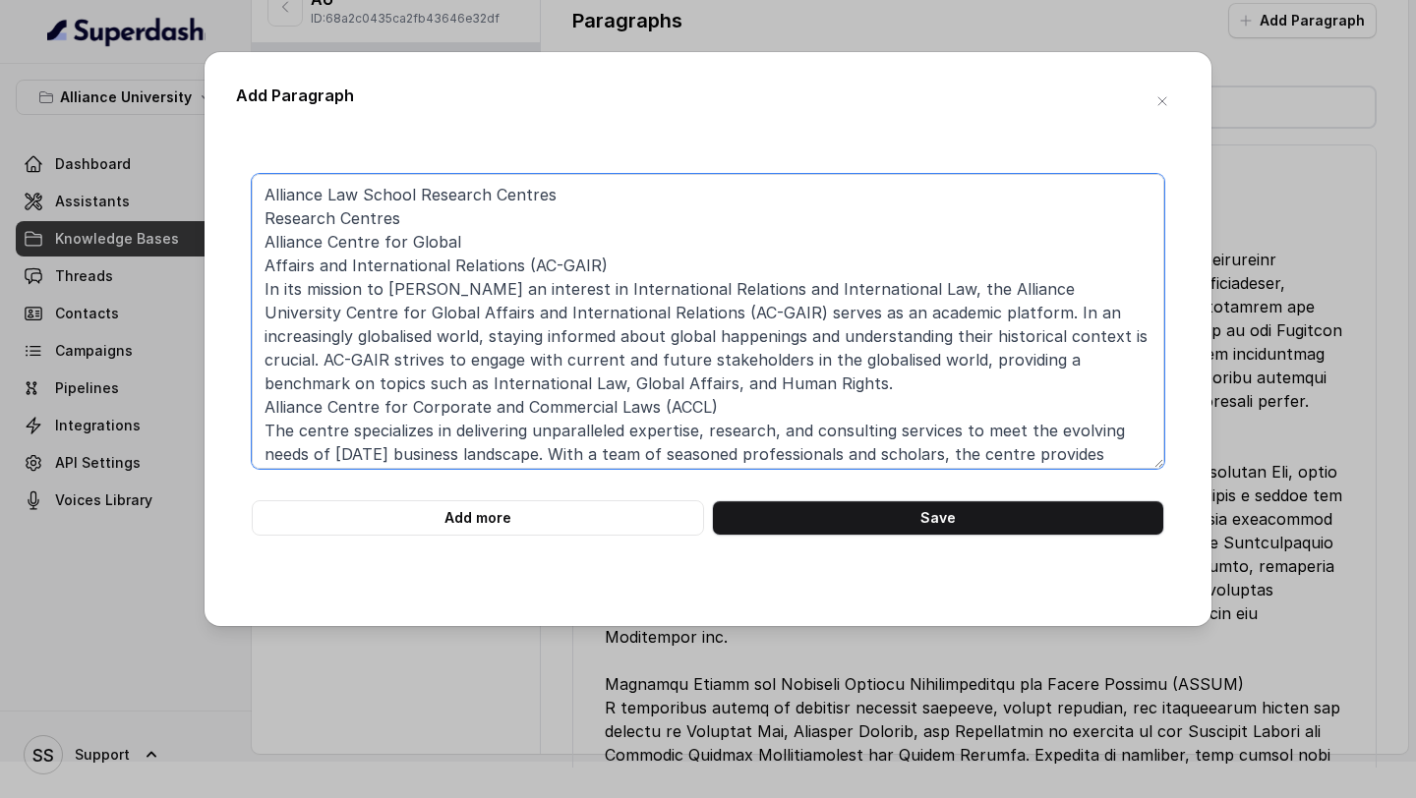
scroll to position [19, 0]
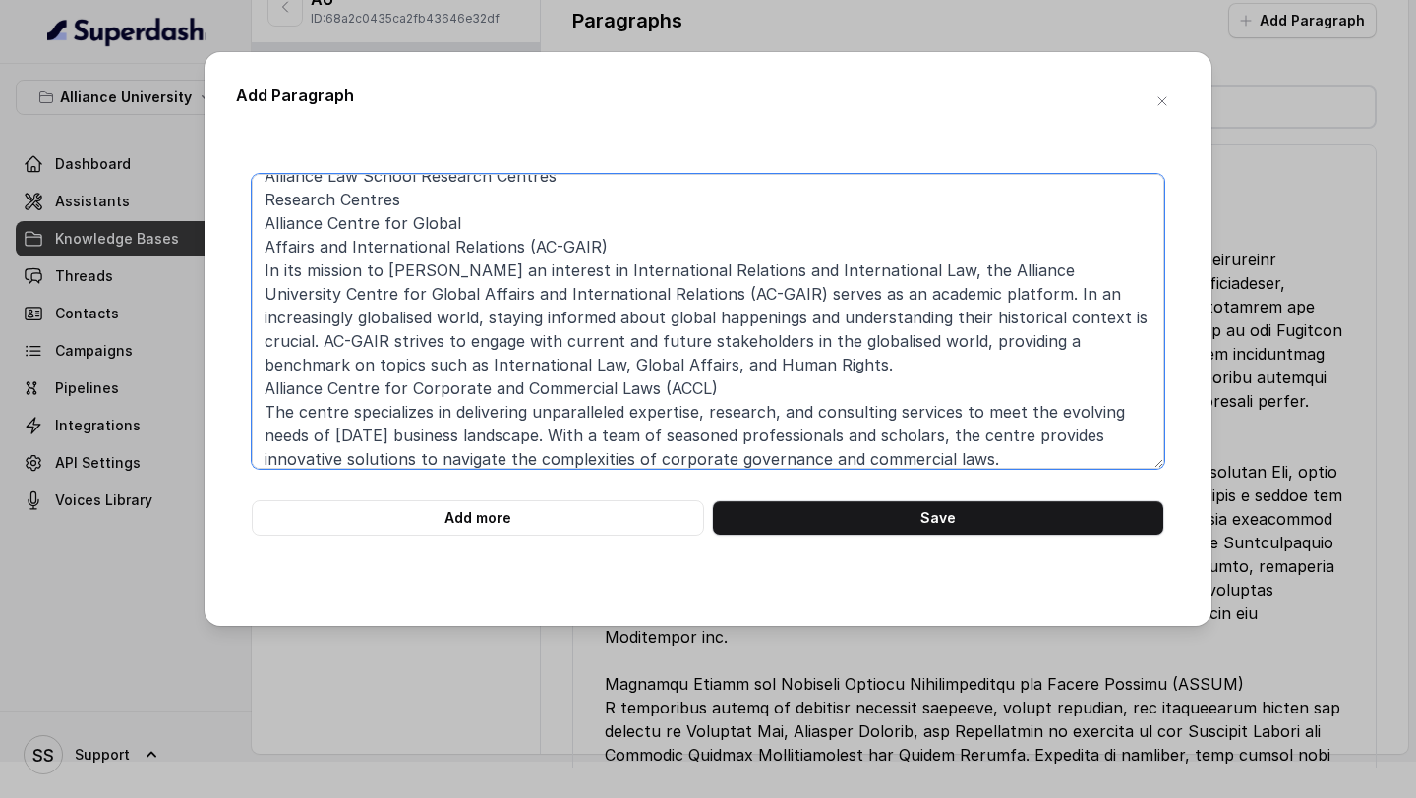
drag, startPoint x: 431, startPoint y: 207, endPoint x: 218, endPoint y: 223, distance: 213.1
click at [230, 212] on div "Add Paragraph Add more Save" at bounding box center [708, 339] width 1007 height 574
drag, startPoint x: 407, startPoint y: 197, endPoint x: 212, endPoint y: 196, distance: 194.7
click at [212, 196] on div "Add Paragraph Add more Save" at bounding box center [708, 339] width 1007 height 574
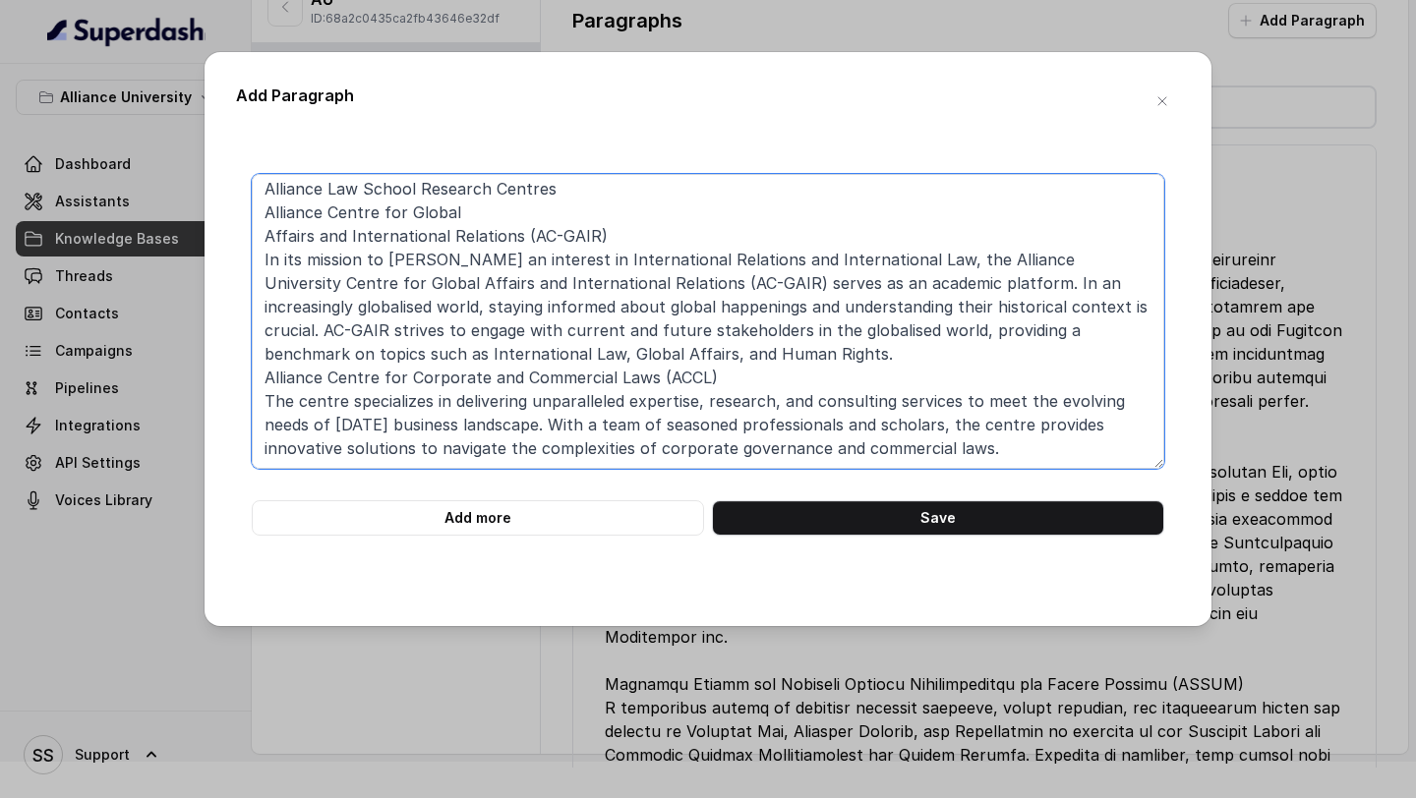
scroll to position [0, 0]
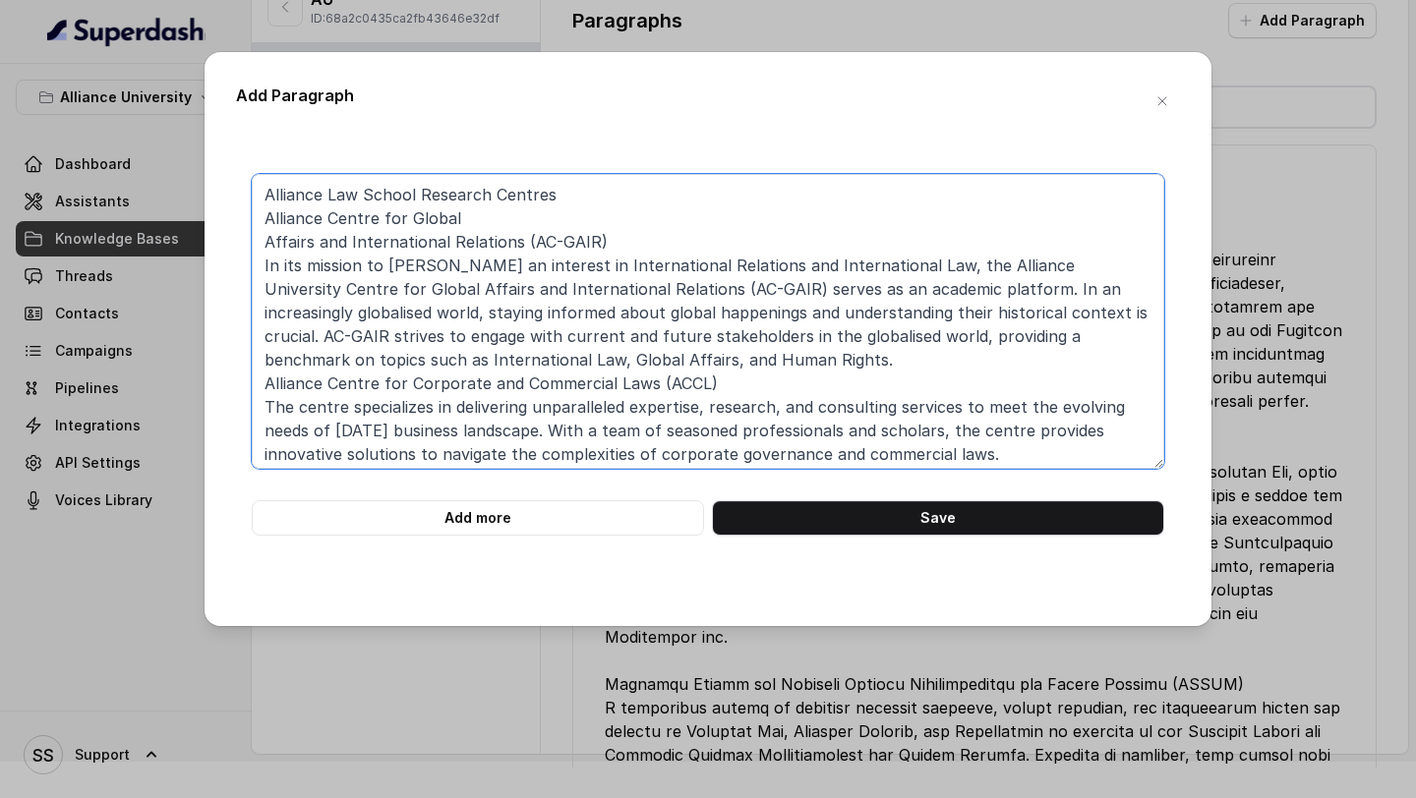
click at [266, 248] on textarea "Alliance Law School Research Centres Alliance Centre for Global Affairs and Int…" at bounding box center [708, 321] width 913 height 295
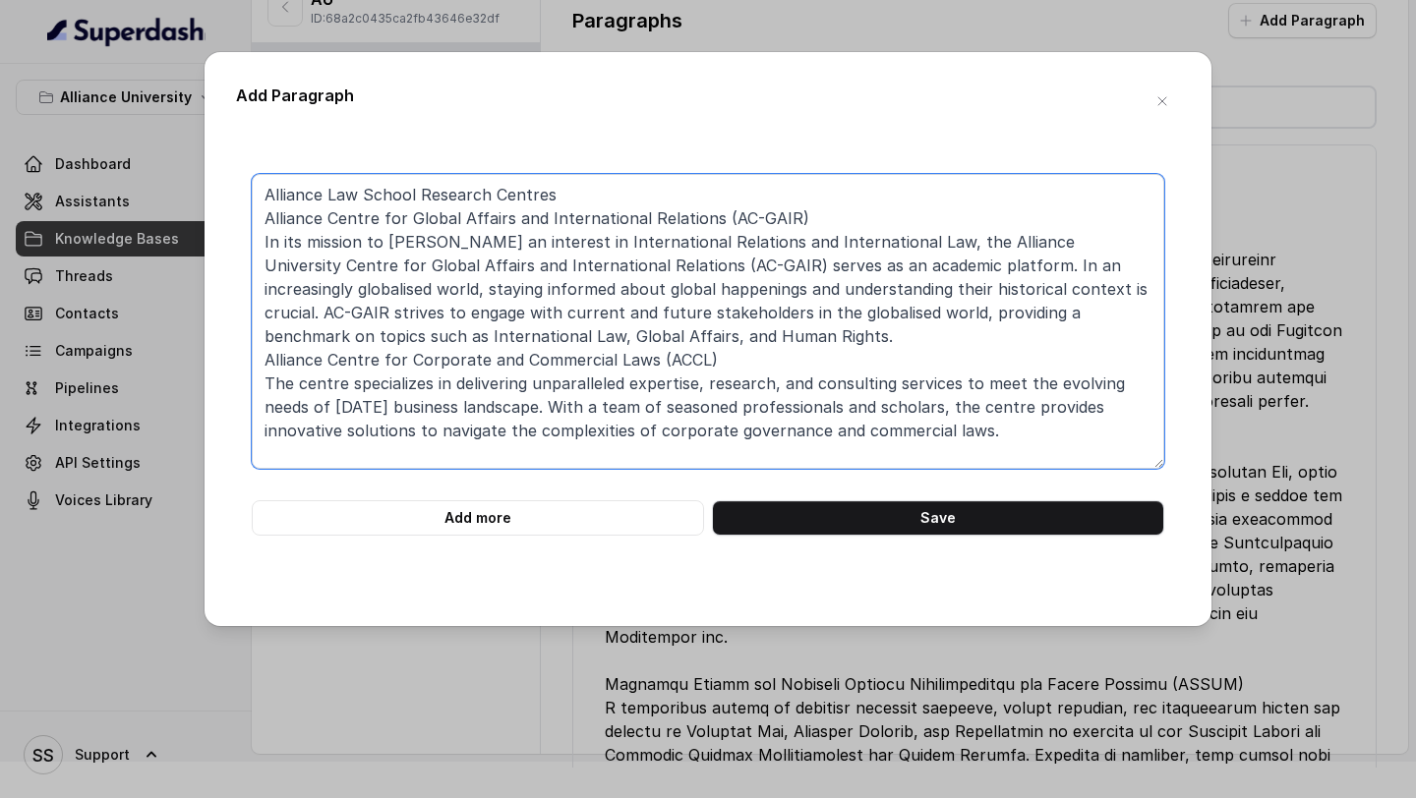
click at [820, 203] on textarea "Alliance Law School Research Centres Alliance Centre for Global Affairs and Int…" at bounding box center [708, 321] width 913 height 295
click at [817, 203] on textarea "Alliance Law School Research Centres Alliance Centre for Global Affairs and Int…" at bounding box center [708, 321] width 913 height 295
click at [810, 214] on textarea "Alliance Law School Research Centres Alliance Centre for Global Affairs and Int…" at bounding box center [708, 321] width 913 height 295
click at [758, 361] on textarea "Alliance Law School Research Centres Alliance Centre for Global Affairs and Int…" at bounding box center [708, 321] width 913 height 295
click at [1003, 440] on textarea "Alliance Law School Research Centres Alliance Centre for Global Affairs and Int…" at bounding box center [708, 321] width 913 height 295
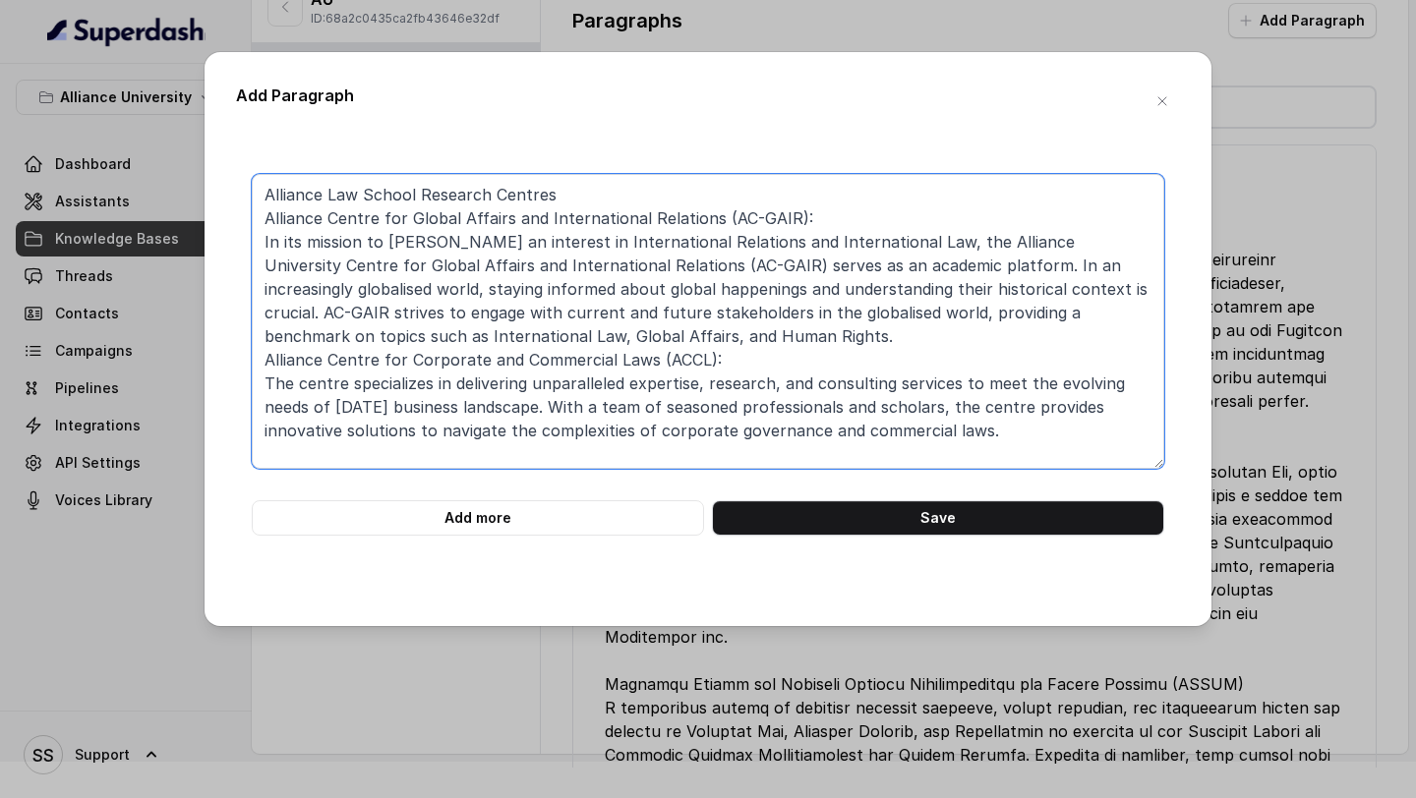
paste textarea "Research Centres Alliance Centre on Sports Law (ACSL) Explore the opportunities…"
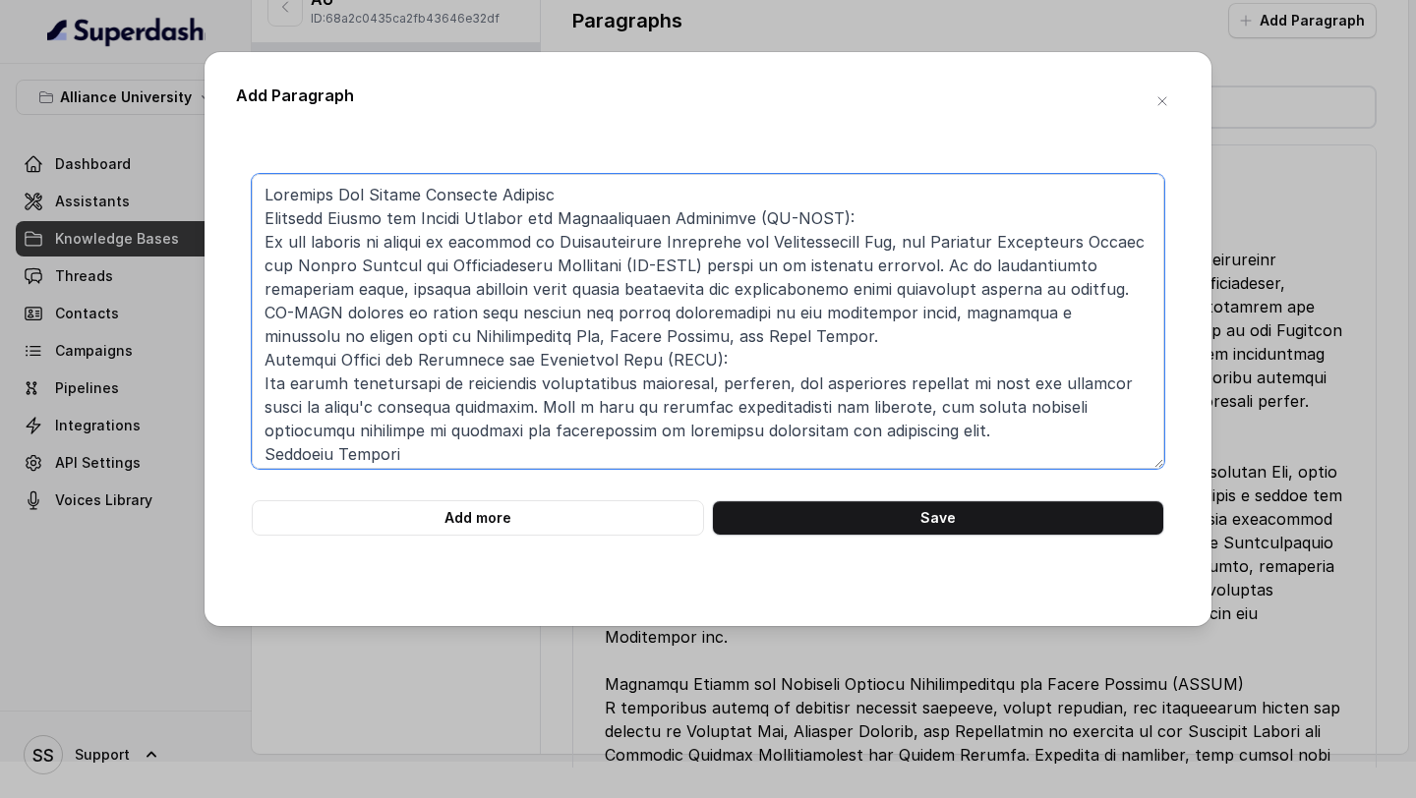
scroll to position [137, 0]
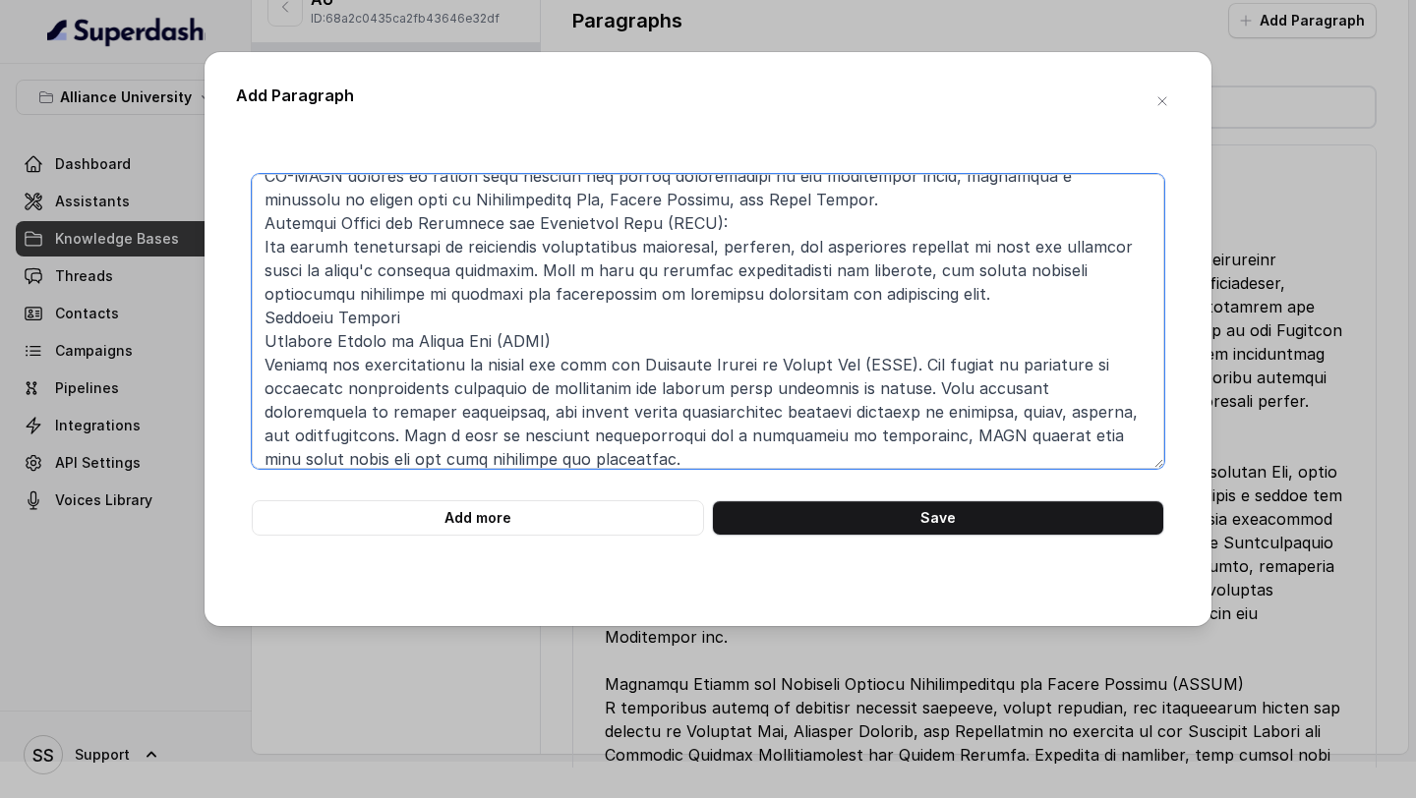
drag, startPoint x: 426, startPoint y: 317, endPoint x: 216, endPoint y: 334, distance: 210.2
click at [233, 320] on div "Add Paragraph Add more Save" at bounding box center [708, 339] width 1007 height 574
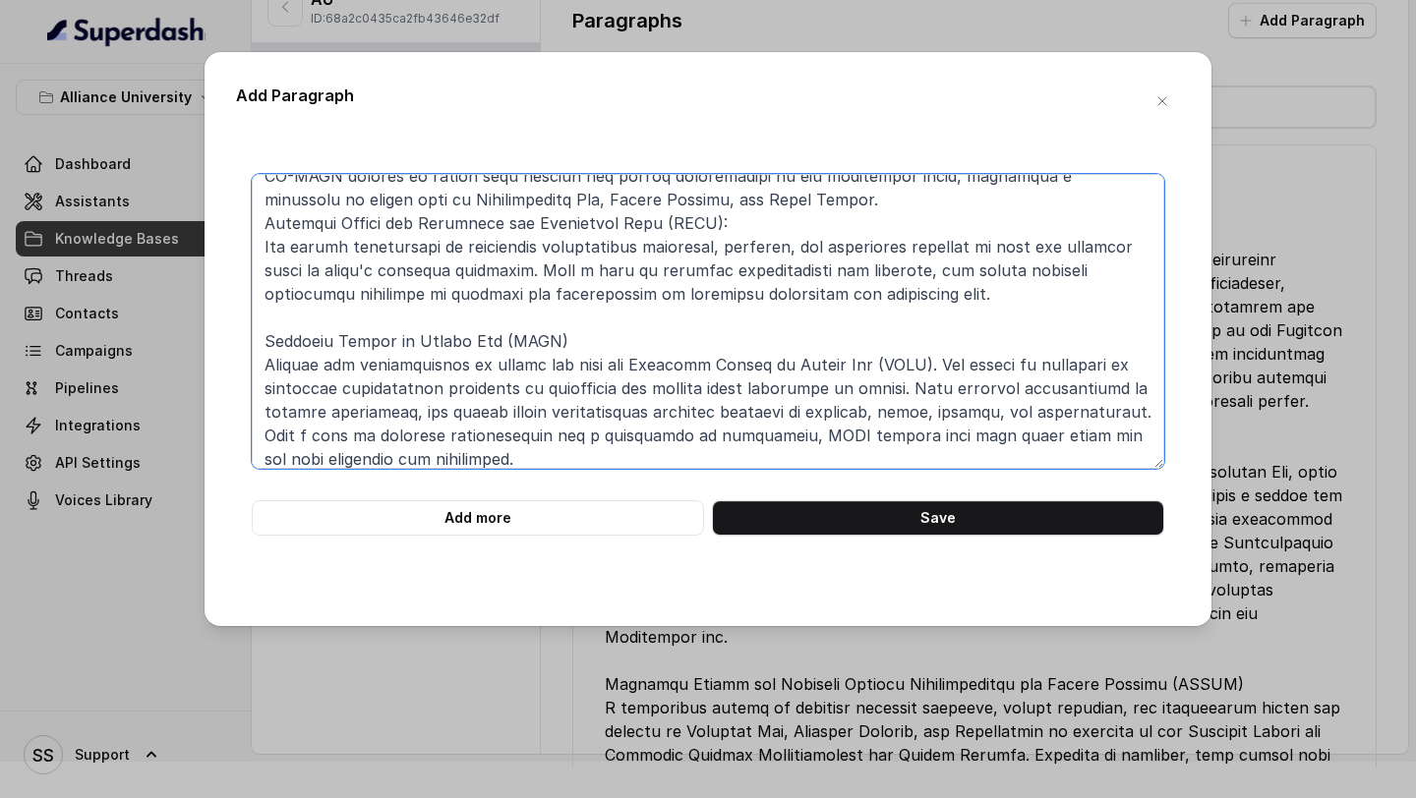
click at [667, 198] on textarea at bounding box center [708, 321] width 913 height 295
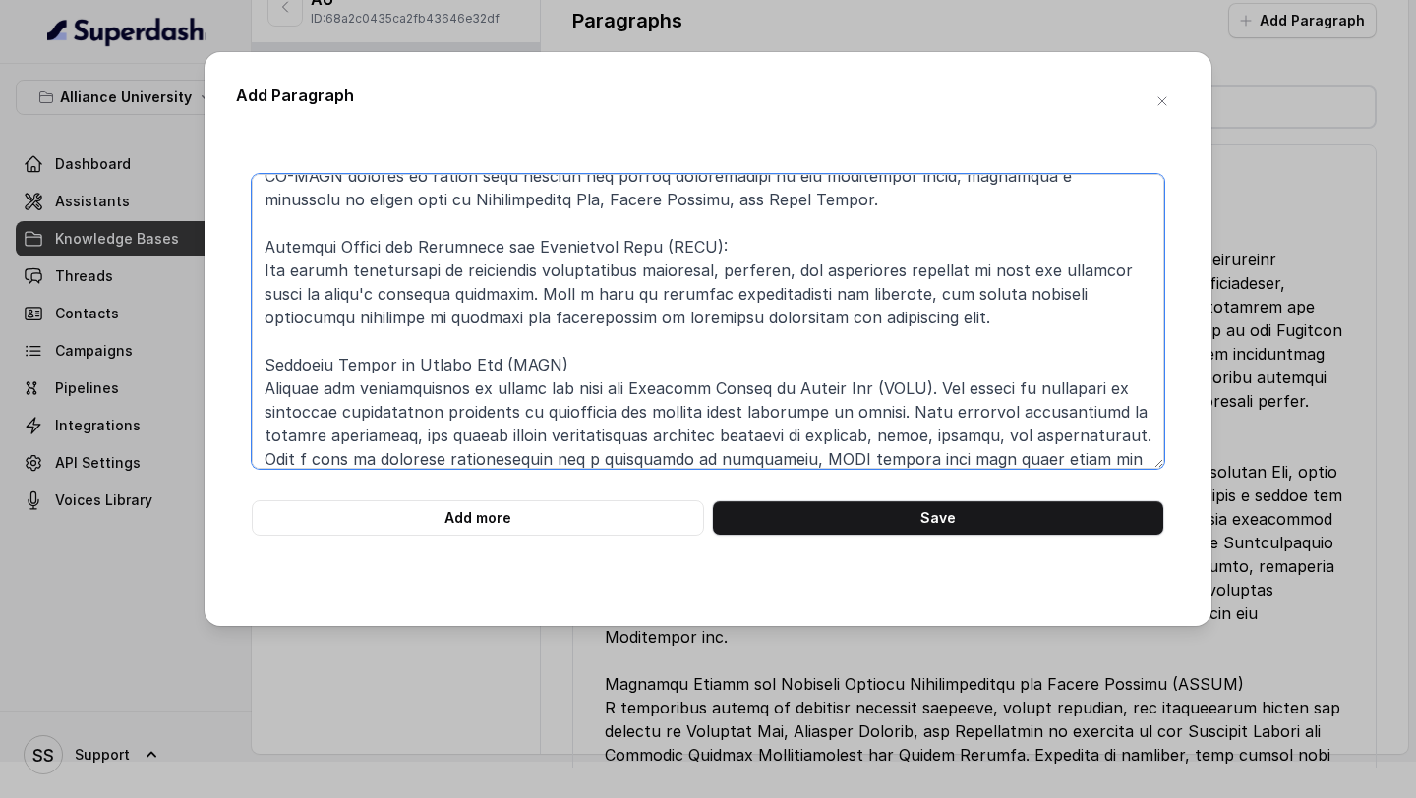
scroll to position [160, 0]
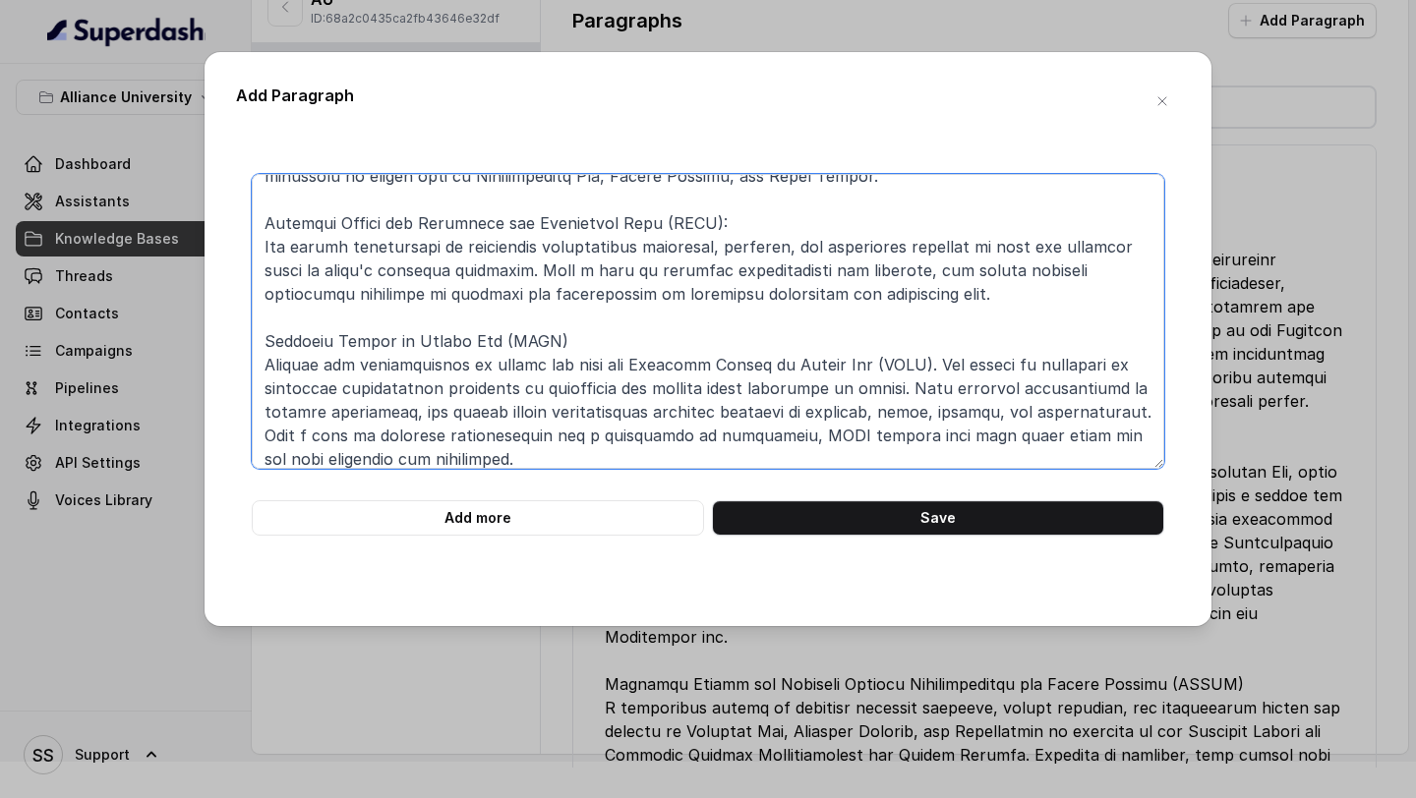
click at [665, 322] on textarea at bounding box center [708, 321] width 913 height 295
click at [635, 338] on textarea at bounding box center [708, 321] width 913 height 295
type textarea "Alliance Law School Research Centres Alliance Centre for Global Affairs and Int…"
click at [937, 527] on button "Save" at bounding box center [938, 518] width 452 height 35
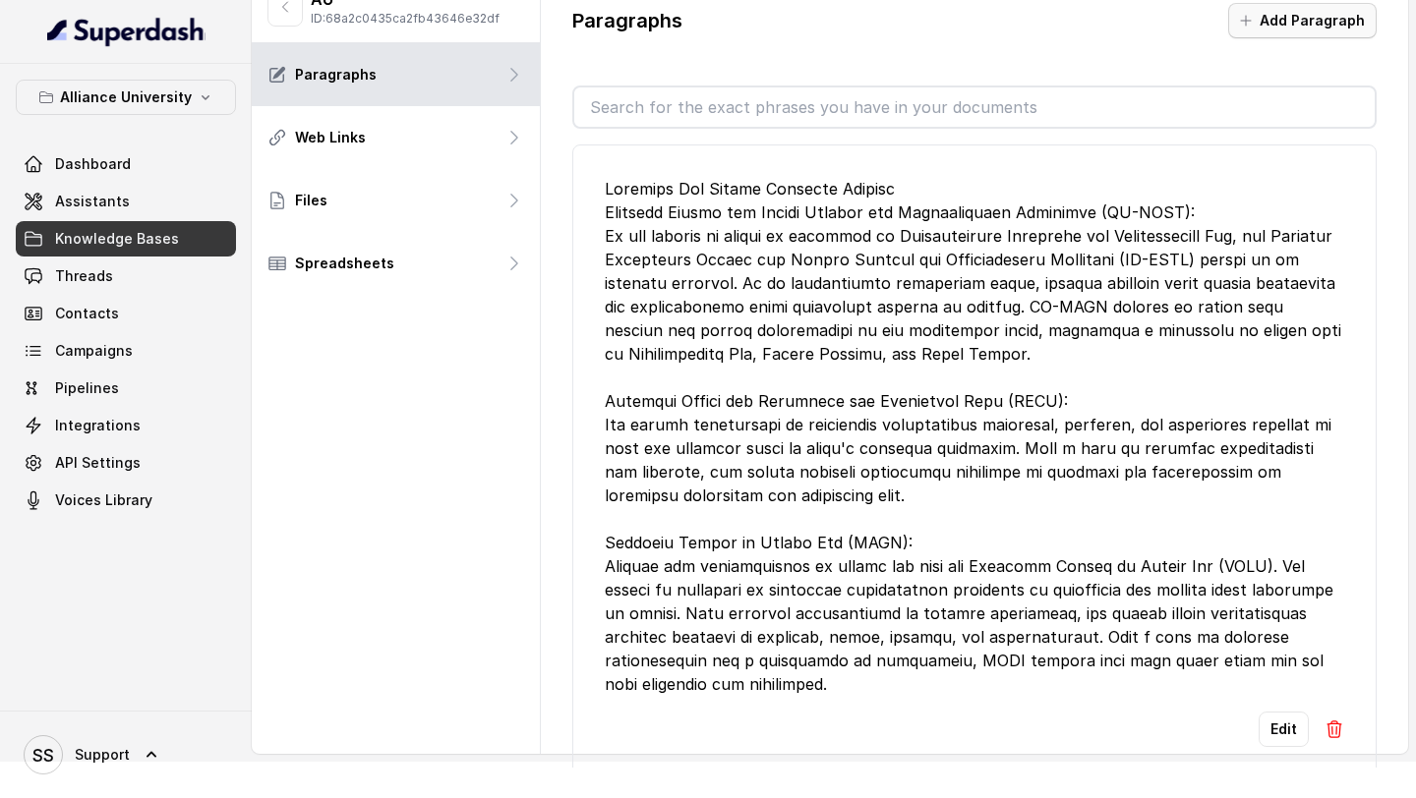
click at [1325, 14] on button "Add Paragraph" at bounding box center [1302, 20] width 148 height 35
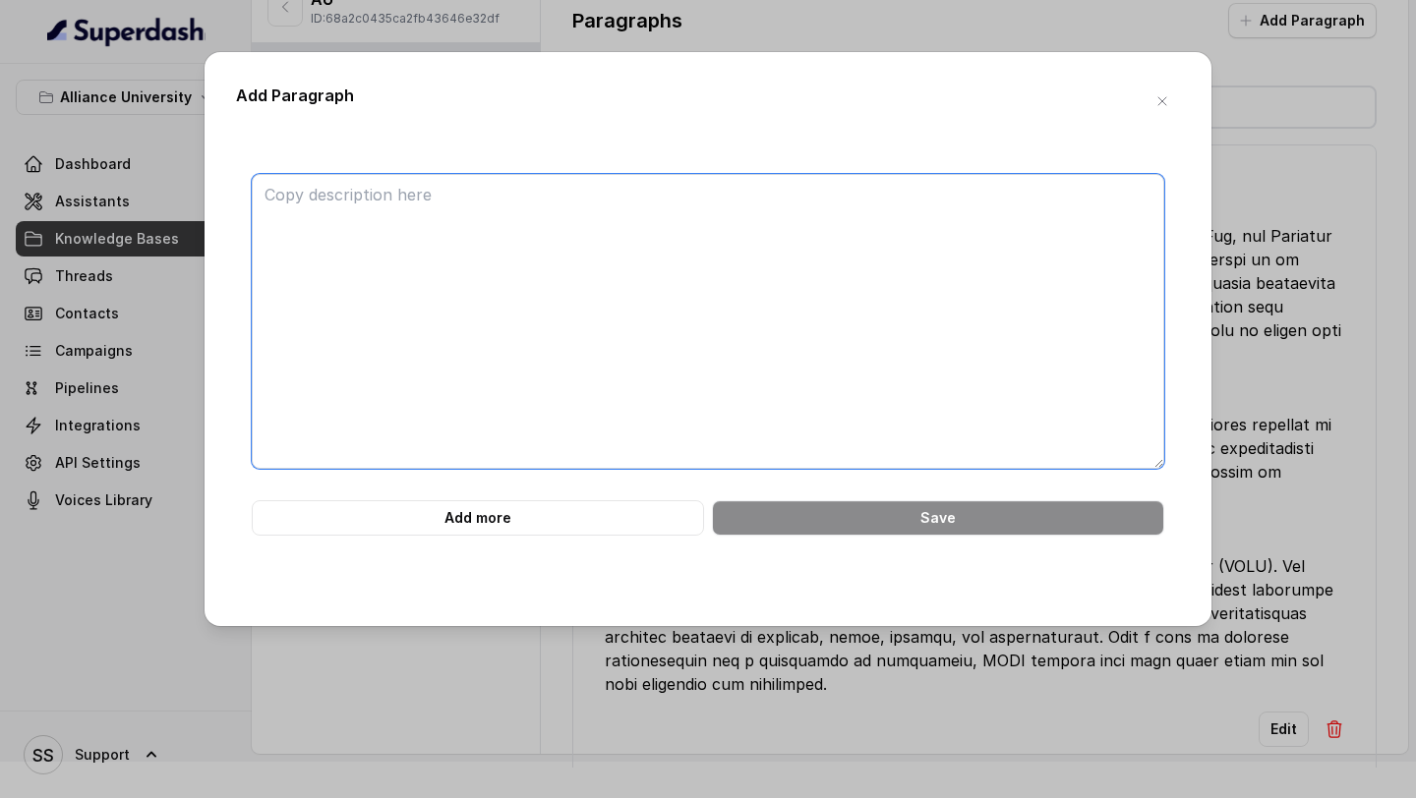
click at [760, 226] on textarea at bounding box center [708, 321] width 913 height 295
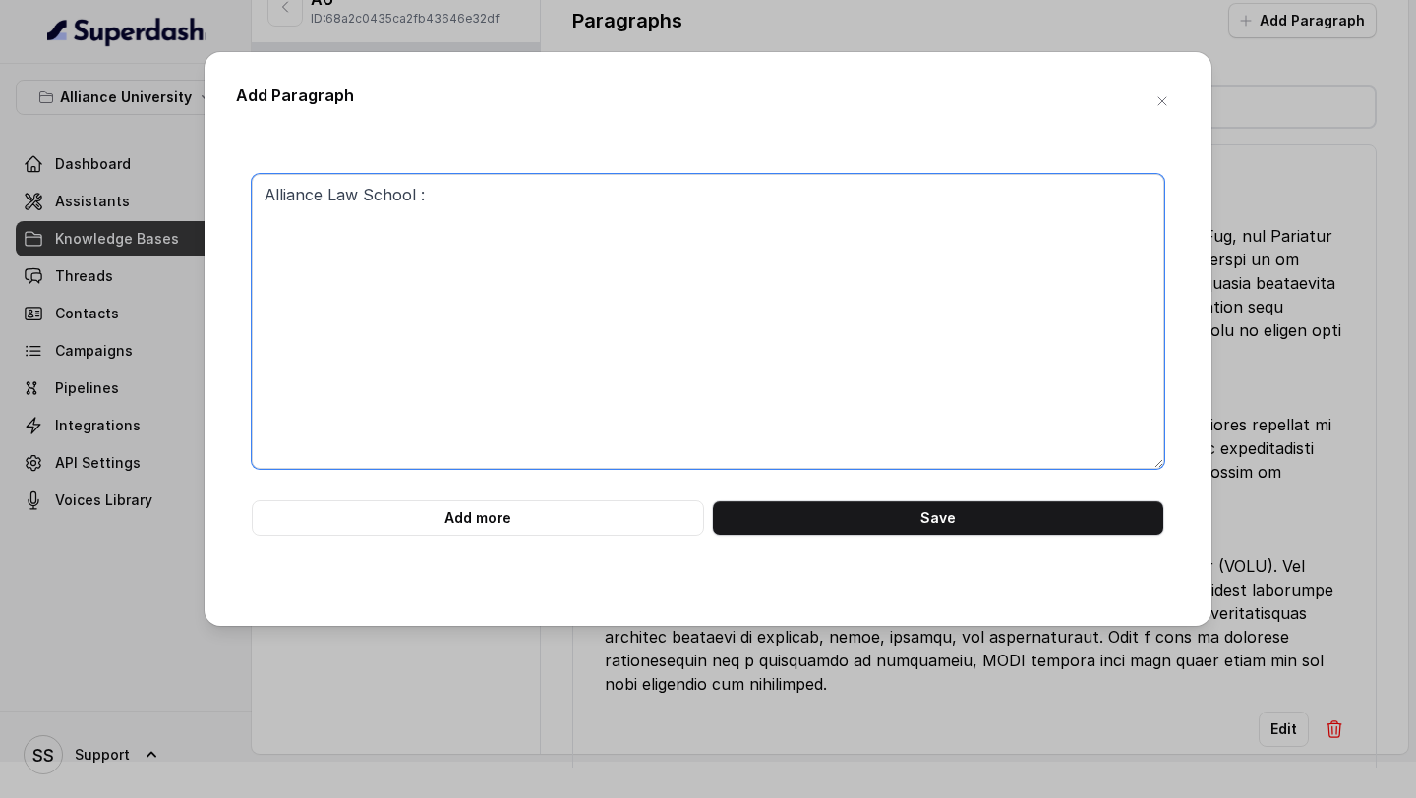
paste textarea "Study Abroad Opportunities Education is boundless, cutting across thin fragment…"
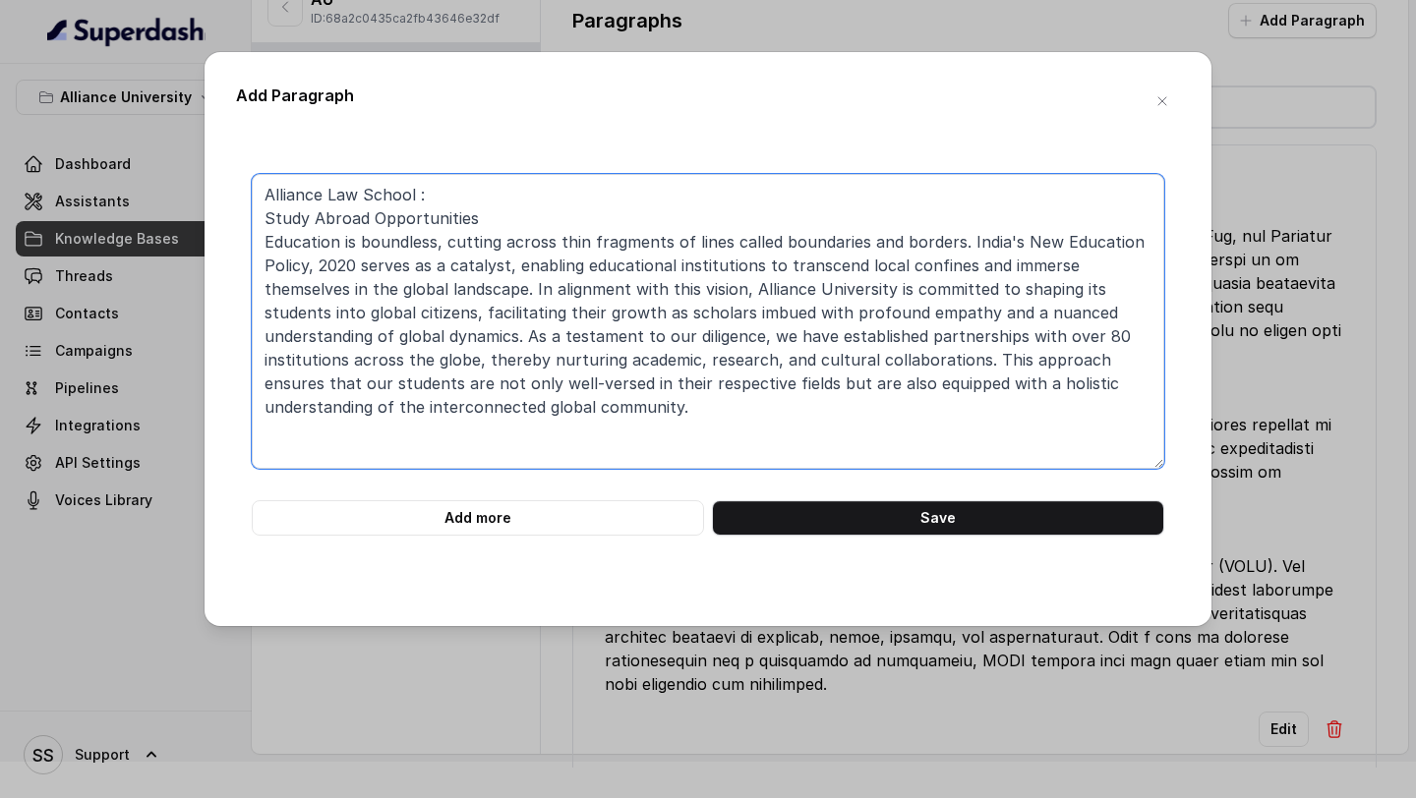
paste textarea "Career Advancement and Networking (CAN) The Career Advancement and Networking (…"
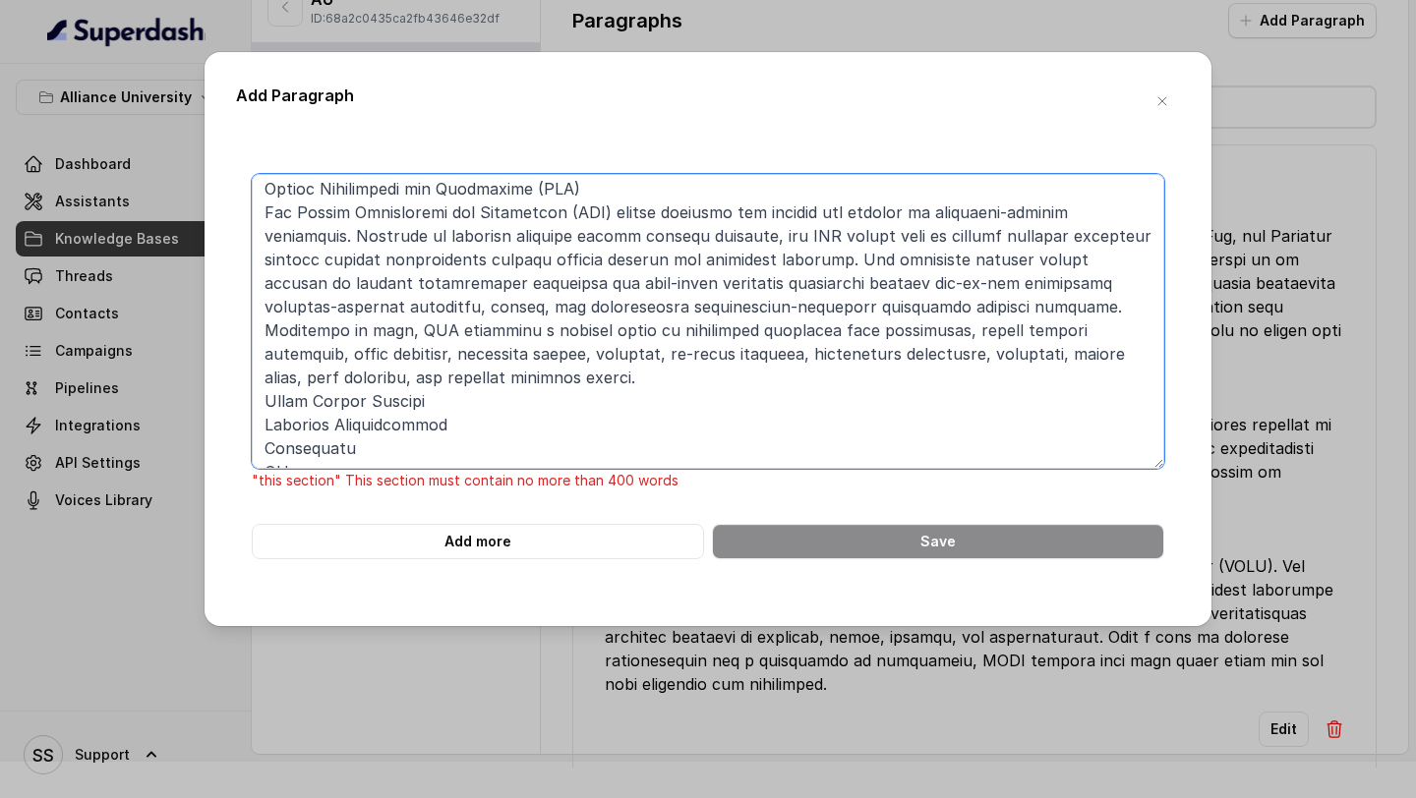
scroll to position [205, 0]
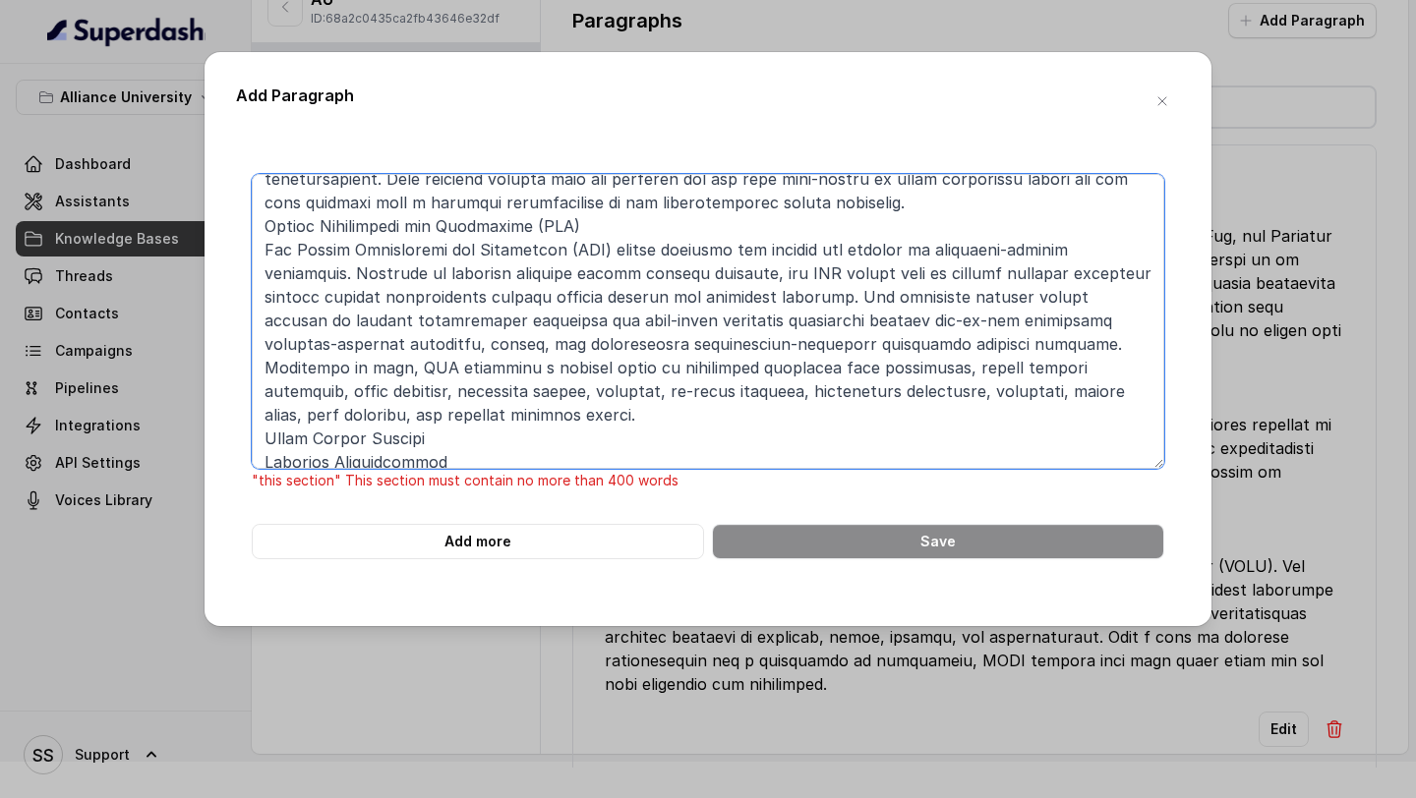
click at [620, 202] on textarea at bounding box center [708, 321] width 913 height 295
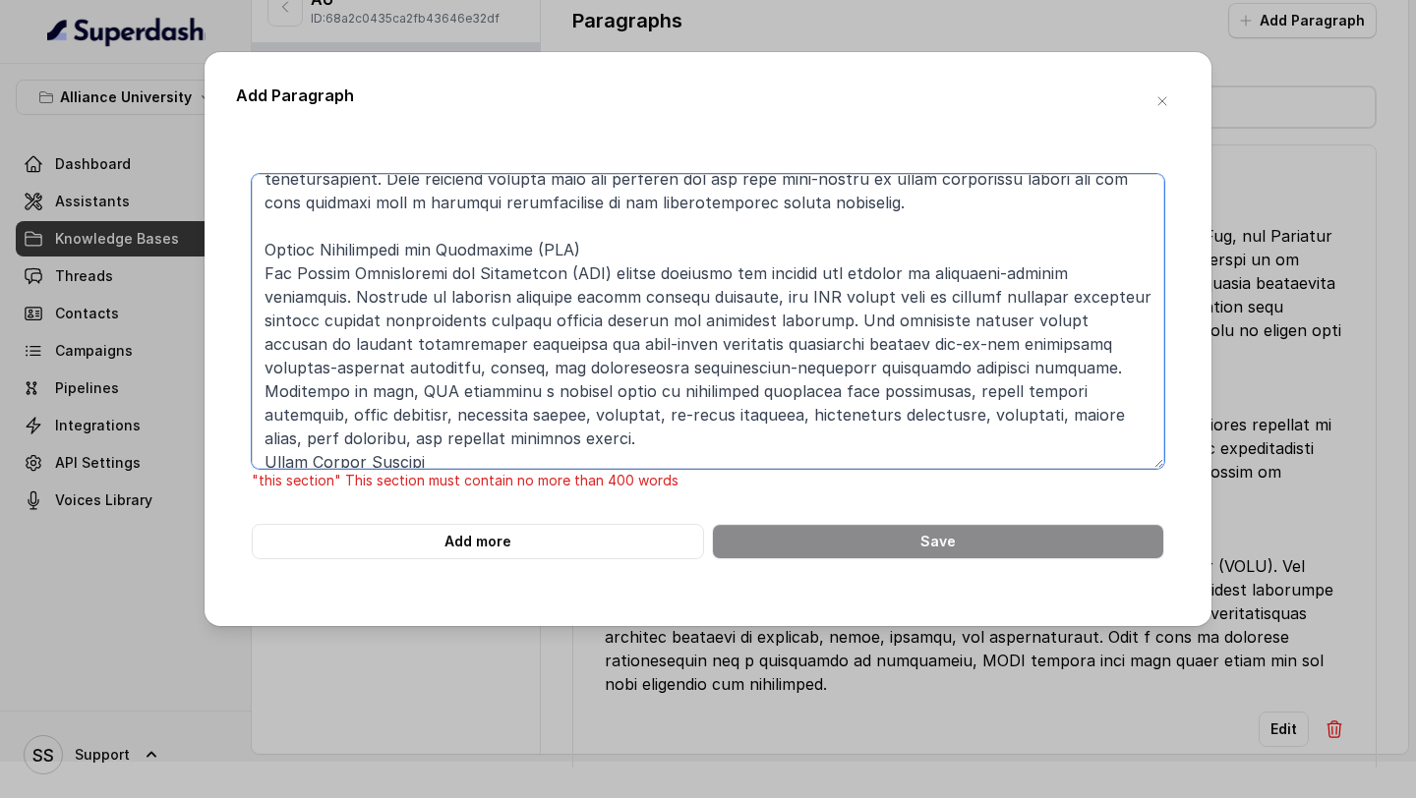
scroll to position [228, 0]
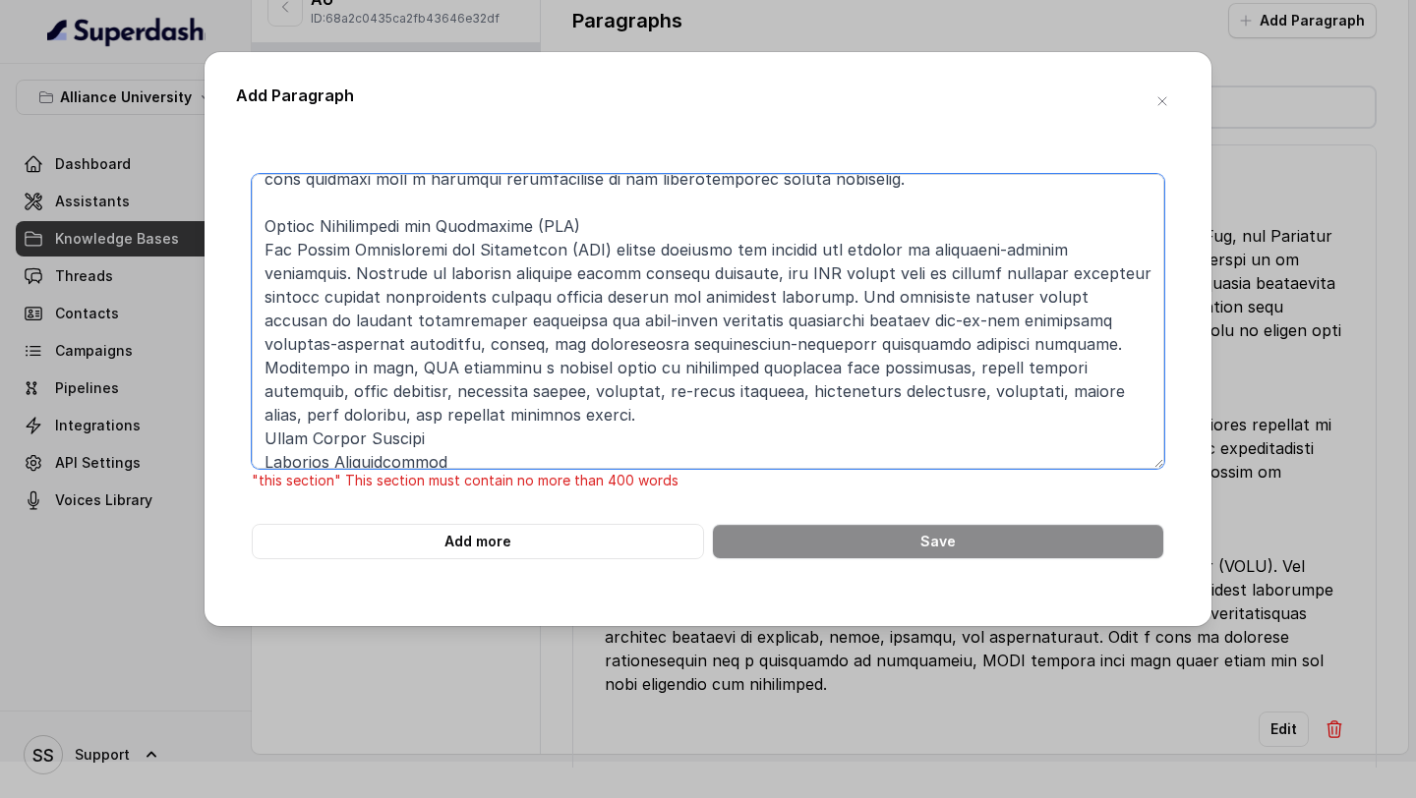
click at [630, 217] on textarea at bounding box center [708, 321] width 913 height 295
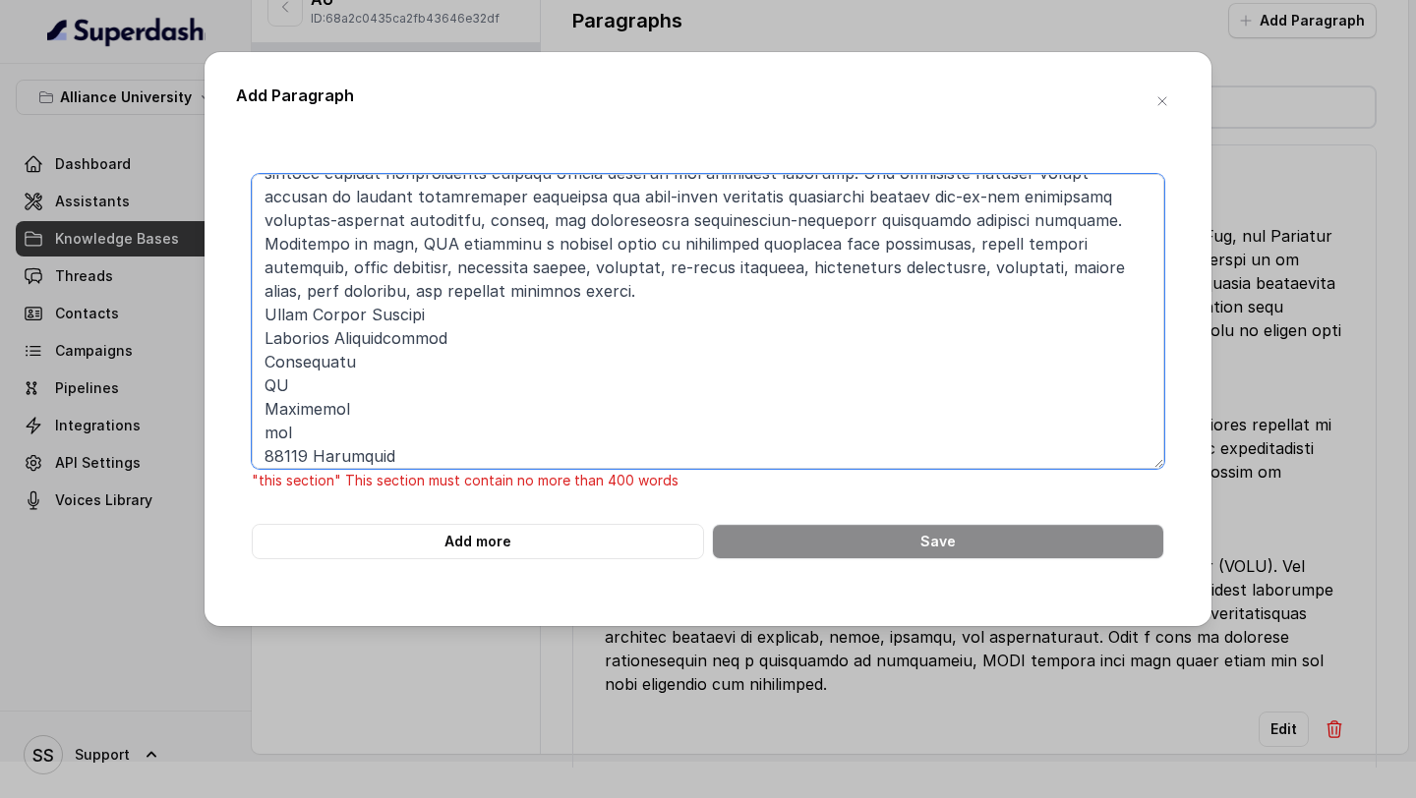
scroll to position [413, 0]
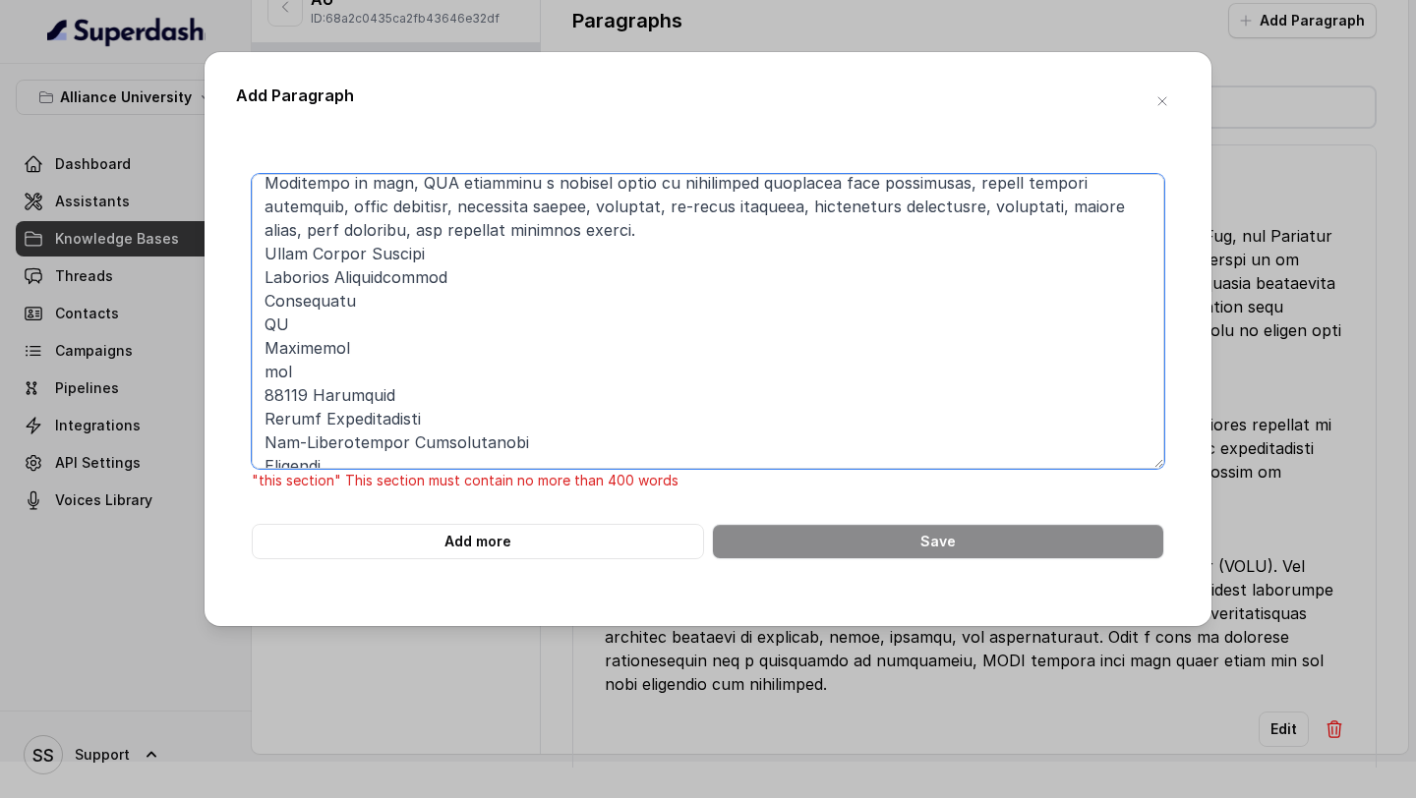
drag, startPoint x: 320, startPoint y: 322, endPoint x: 233, endPoint y: 322, distance: 86.5
click at [243, 322] on div ""this section" This section must contain no more than 400 words Add more Save" at bounding box center [708, 366] width 944 height 385
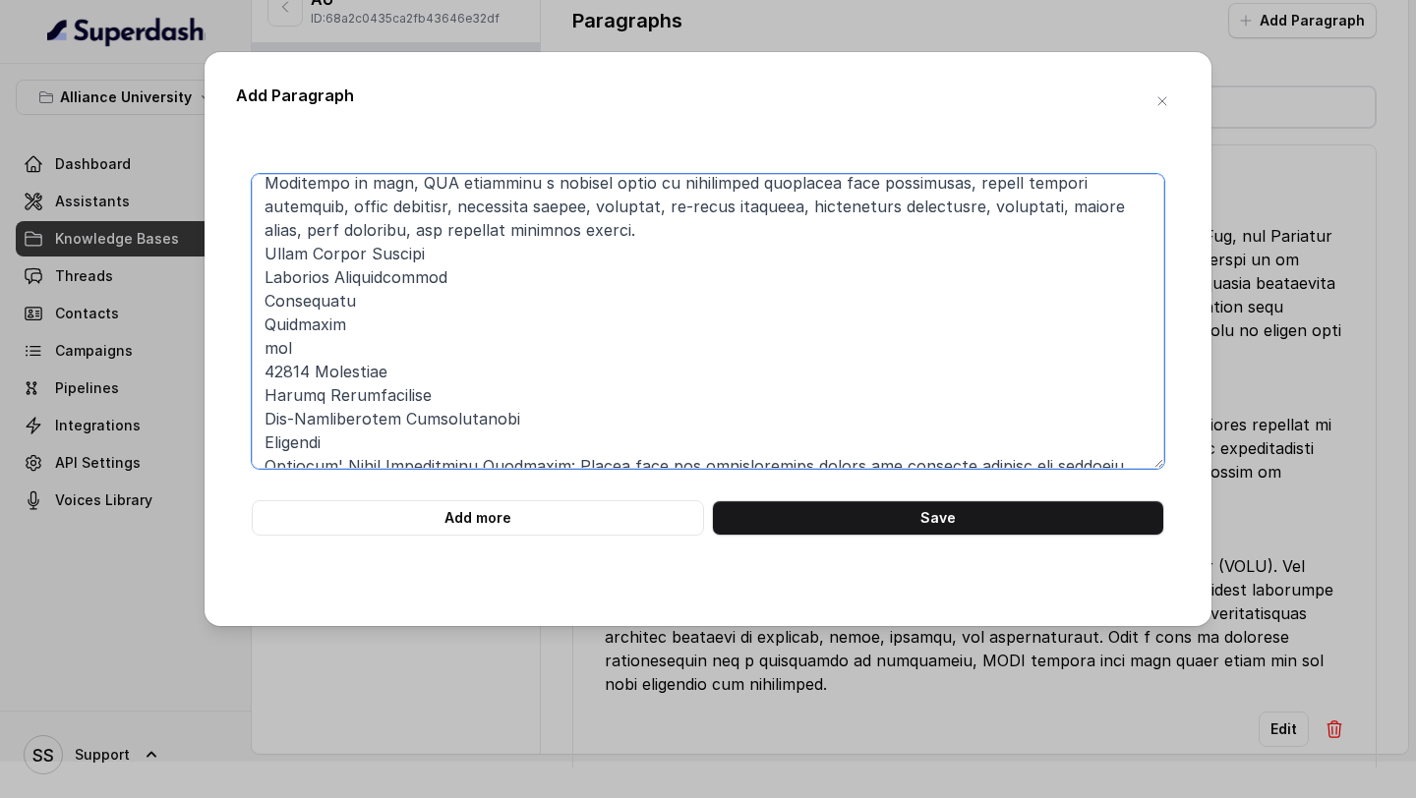
drag, startPoint x: 328, startPoint y: 348, endPoint x: 229, endPoint y: 347, distance: 99.3
click at [237, 347] on div "Add more Save" at bounding box center [708, 355] width 944 height 362
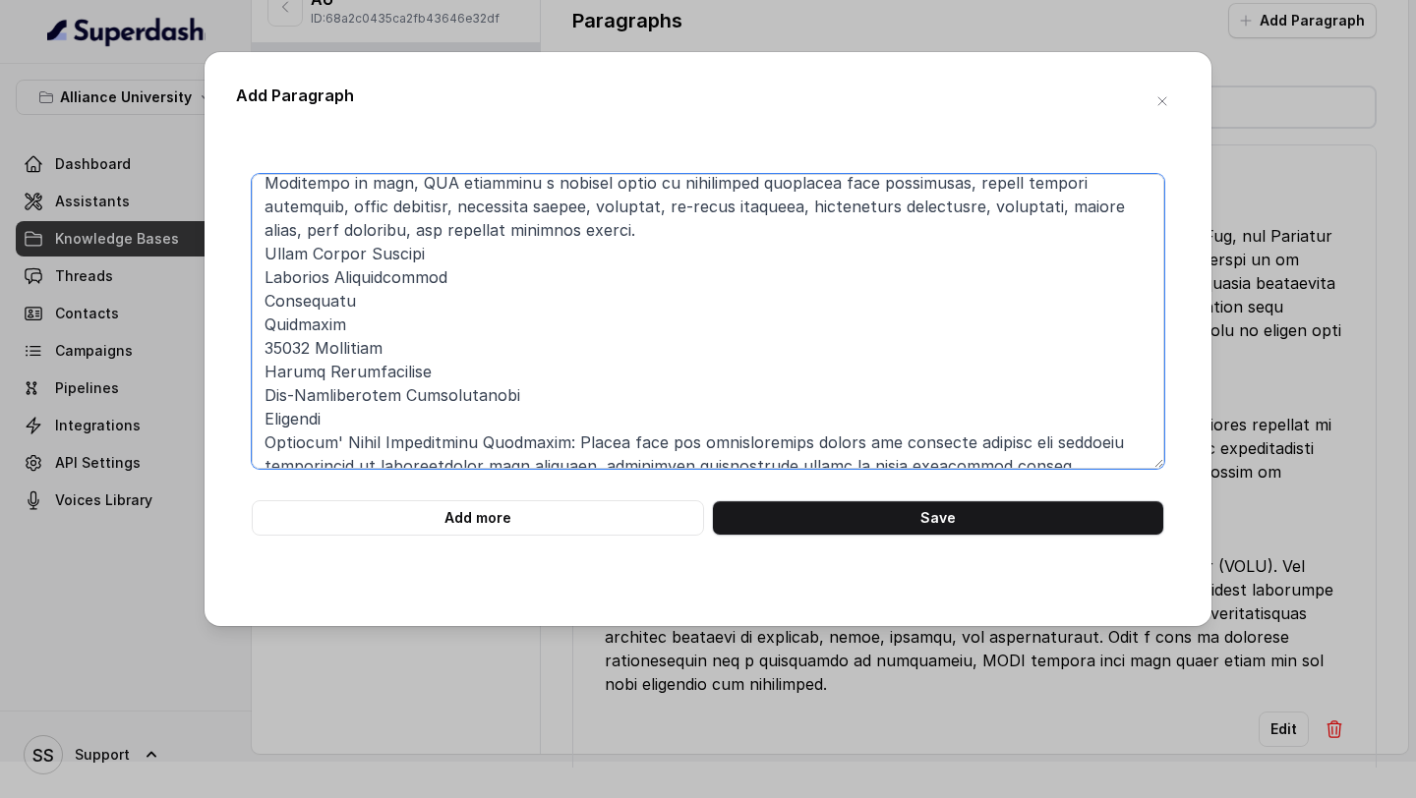
click at [384, 409] on textarea at bounding box center [708, 321] width 913 height 295
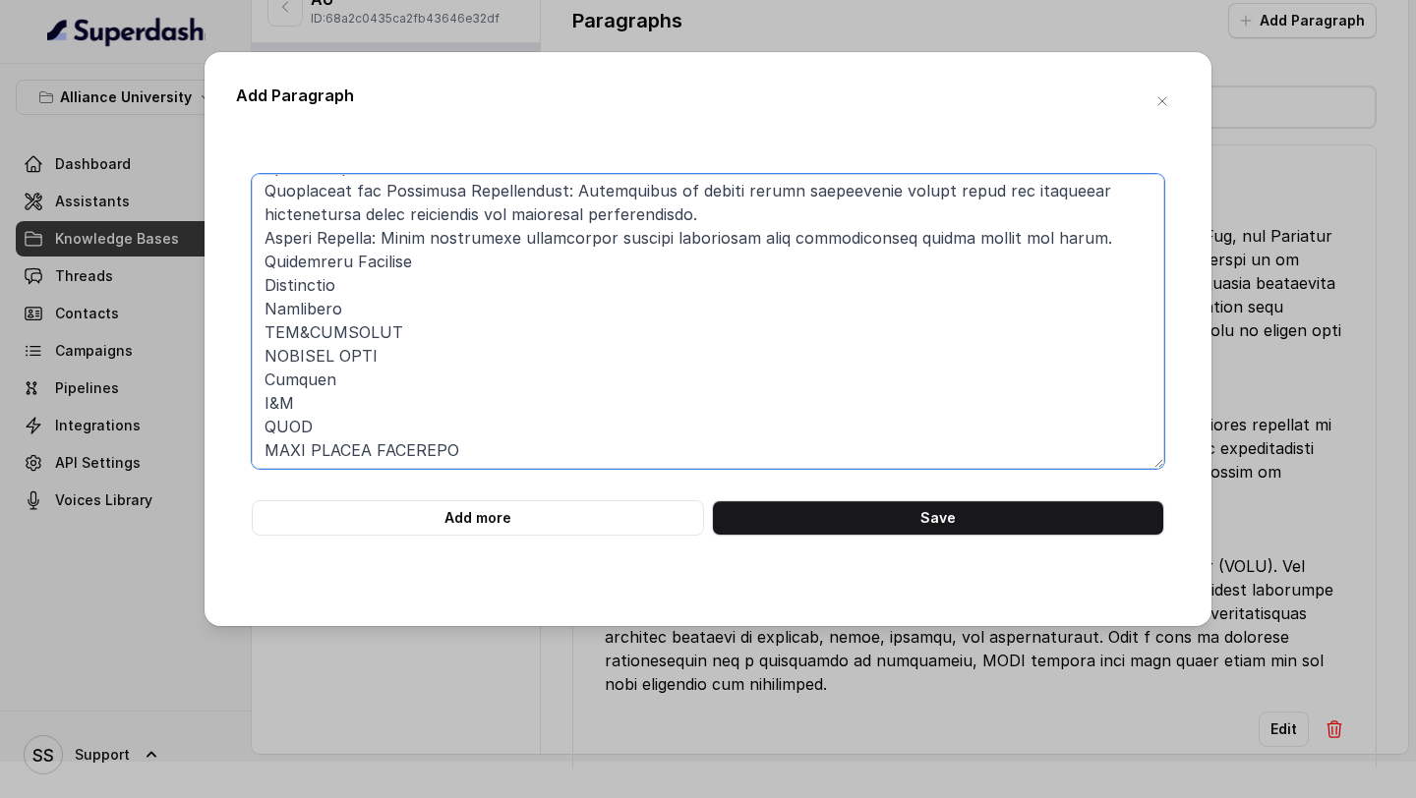
scroll to position [837, 0]
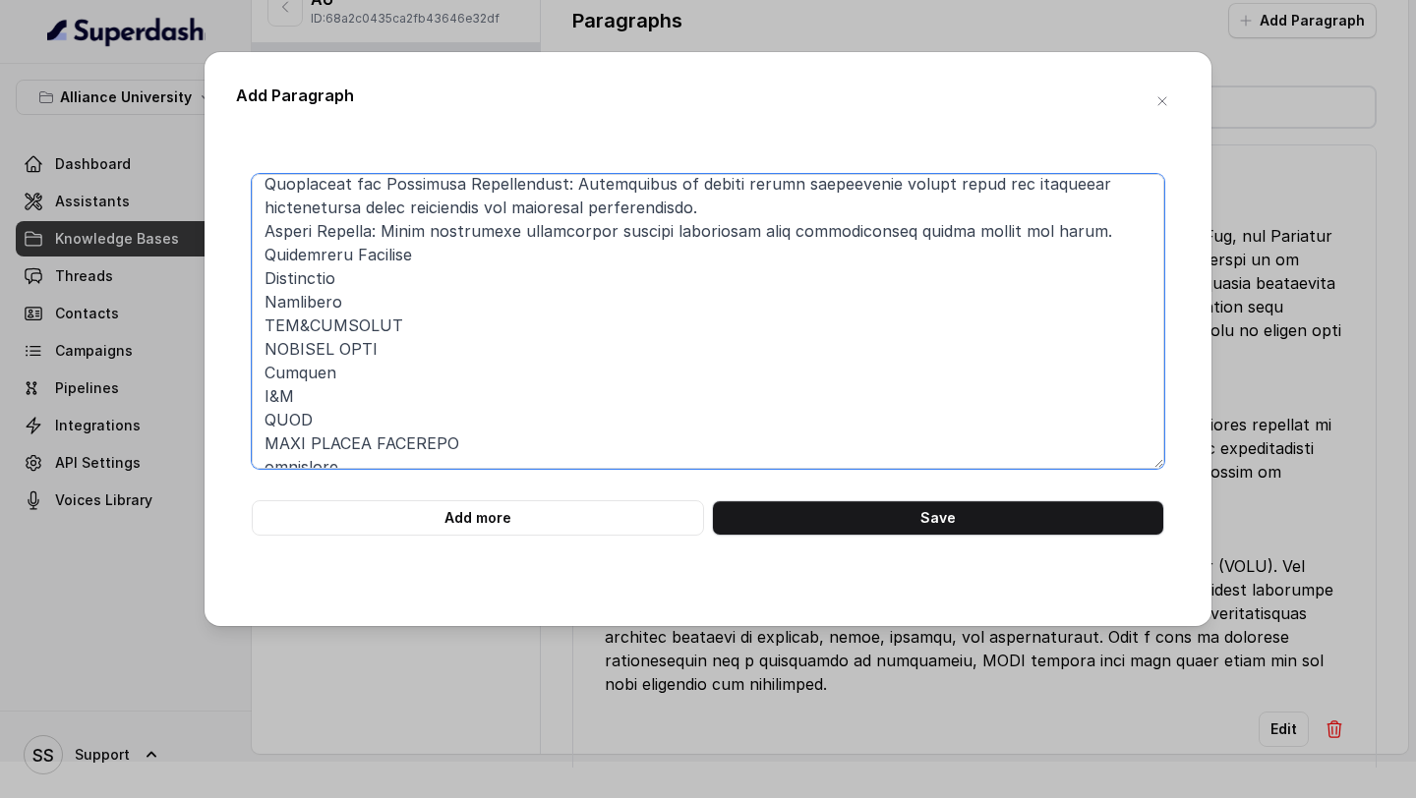
click at [411, 348] on textarea at bounding box center [708, 321] width 913 height 295
click at [416, 322] on textarea at bounding box center [708, 321] width 913 height 295
drag, startPoint x: 431, startPoint y: 323, endPoint x: 191, endPoint y: 324, distance: 239.9
click at [191, 324] on div "Add Paragraph Add more Save" at bounding box center [708, 399] width 1416 height 798
drag, startPoint x: 363, startPoint y: 296, endPoint x: 166, endPoint y: 289, distance: 196.8
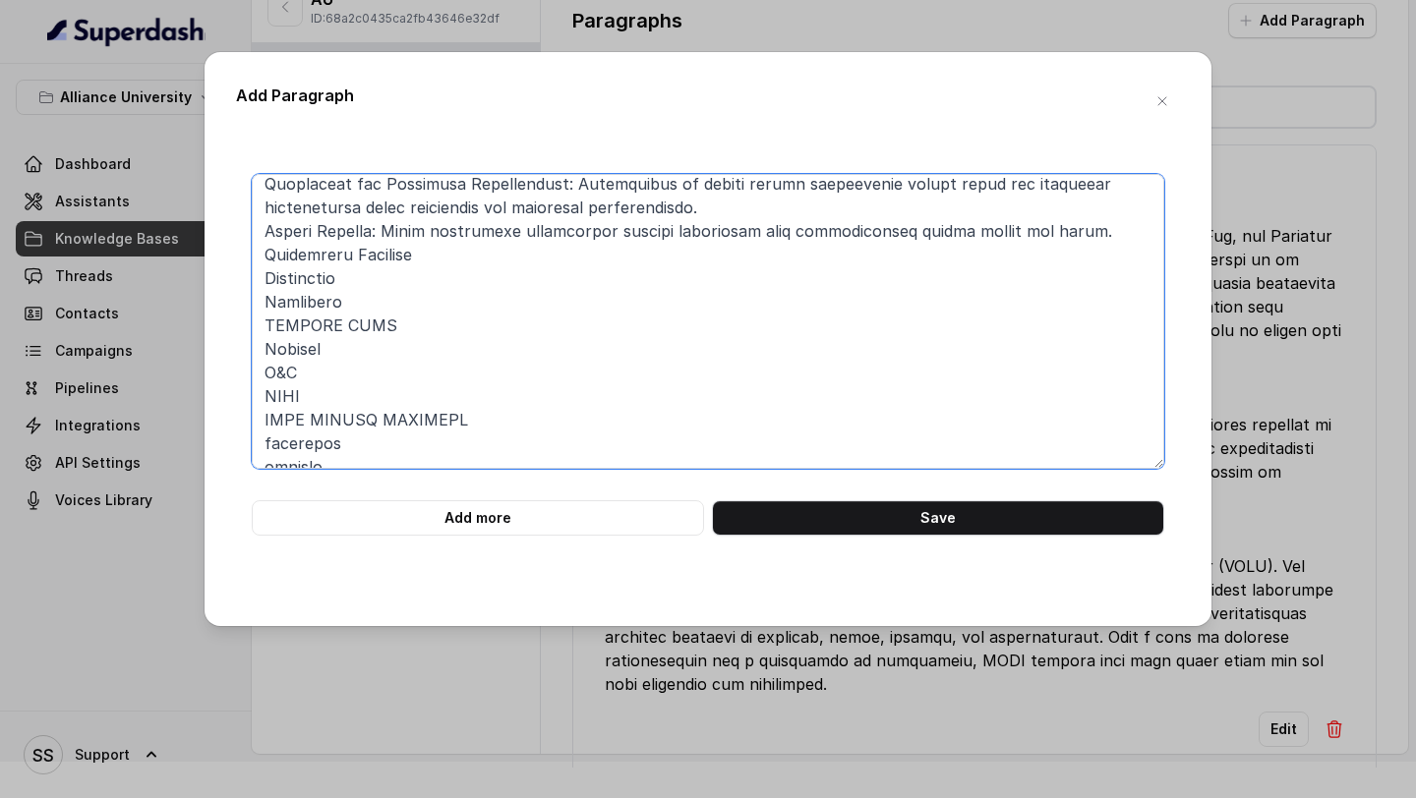
click at [166, 289] on div "Add Paragraph Add more Save" at bounding box center [708, 399] width 1416 height 798
click at [324, 309] on textarea at bounding box center [708, 321] width 913 height 295
drag, startPoint x: 352, startPoint y: 311, endPoint x: 229, endPoint y: 304, distance: 123.1
click at [230, 303] on div "Add Paragraph Add more Save" at bounding box center [708, 339] width 1007 height 574
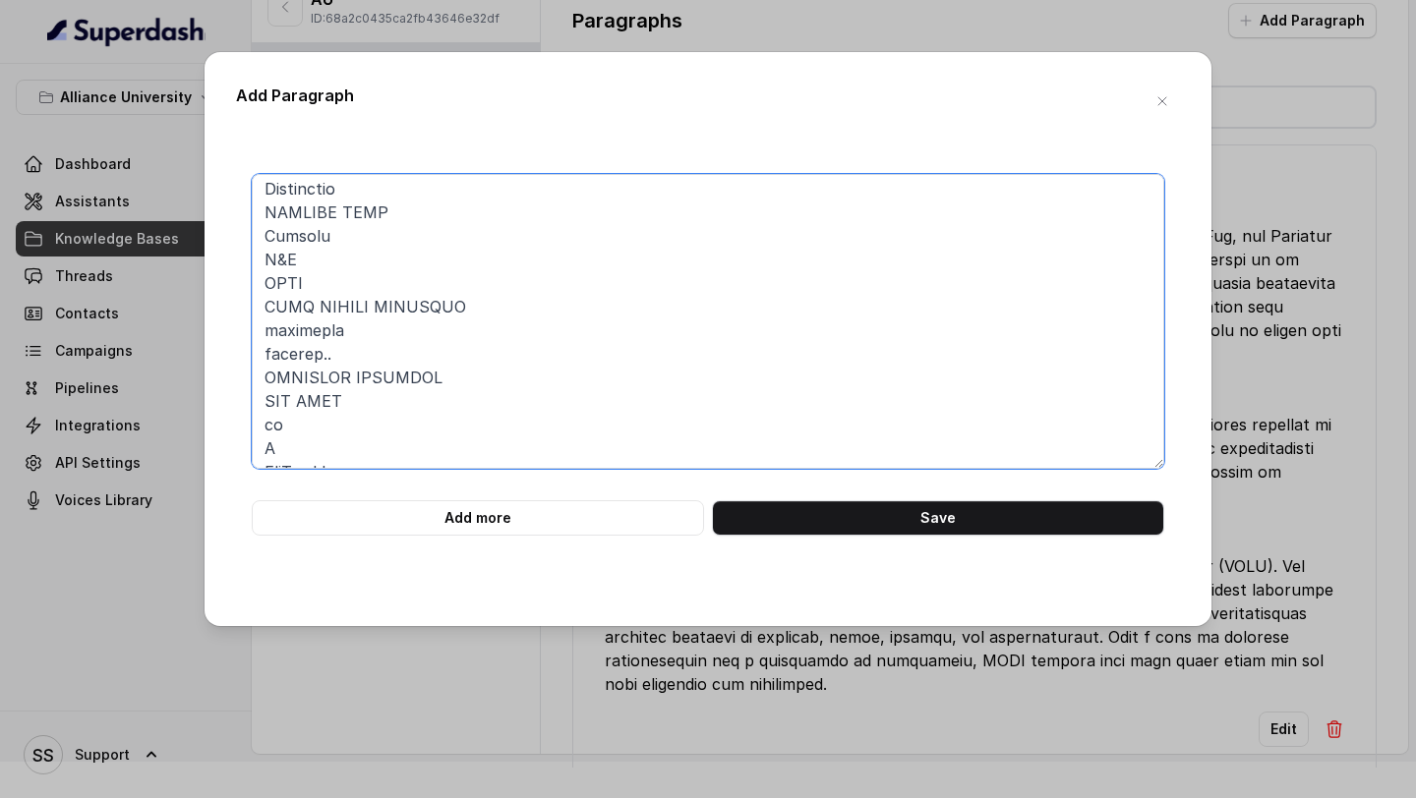
scroll to position [943, 0]
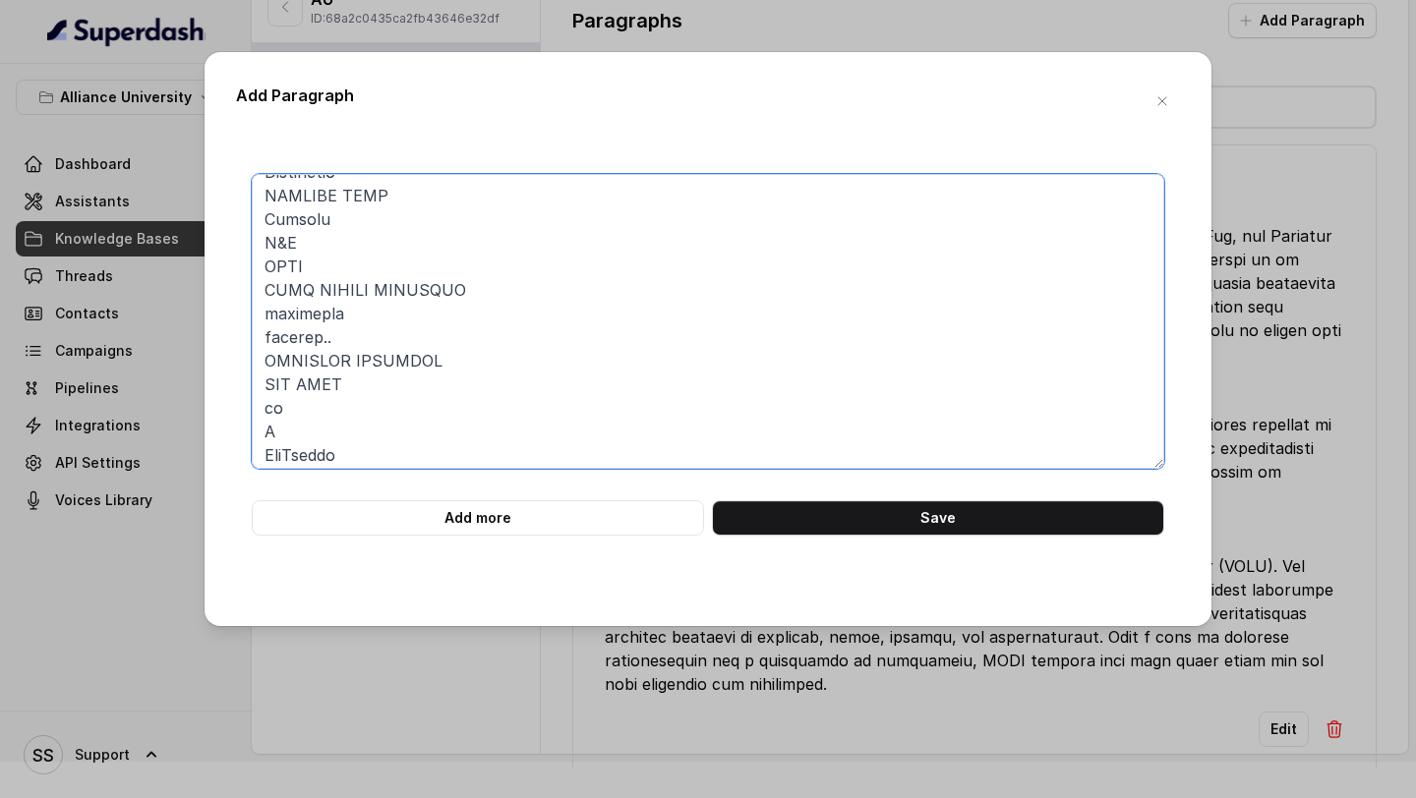
drag, startPoint x: 352, startPoint y: 413, endPoint x: 219, endPoint y: 412, distance: 132.8
click at [229, 412] on div "Add Paragraph Add more Save" at bounding box center [708, 339] width 1007 height 574
drag, startPoint x: 385, startPoint y: 380, endPoint x: 238, endPoint y: 338, distance: 153.2
click at [238, 338] on div "Add more Save" at bounding box center [708, 355] width 944 height 362
drag, startPoint x: 378, startPoint y: 313, endPoint x: 246, endPoint y: 292, distance: 133.4
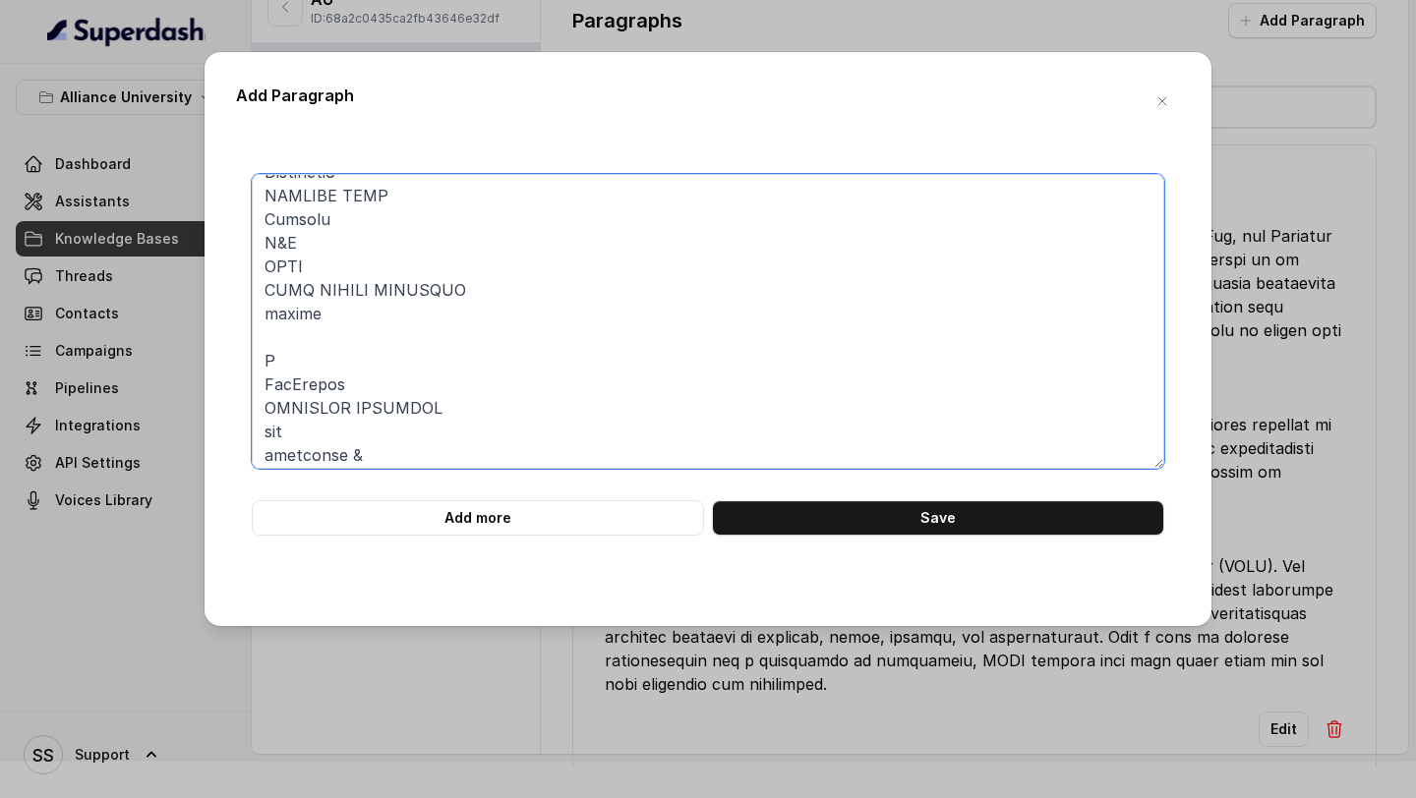
click at [246, 292] on div "Add more Save" at bounding box center [708, 355] width 944 height 362
drag, startPoint x: 377, startPoint y: 414, endPoint x: 413, endPoint y: 436, distance: 42.3
click at [413, 436] on textarea at bounding box center [708, 321] width 913 height 295
drag, startPoint x: 411, startPoint y: 458, endPoint x: 246, endPoint y: 405, distance: 173.5
click at [246, 405] on div "Add more Save" at bounding box center [708, 355] width 944 height 362
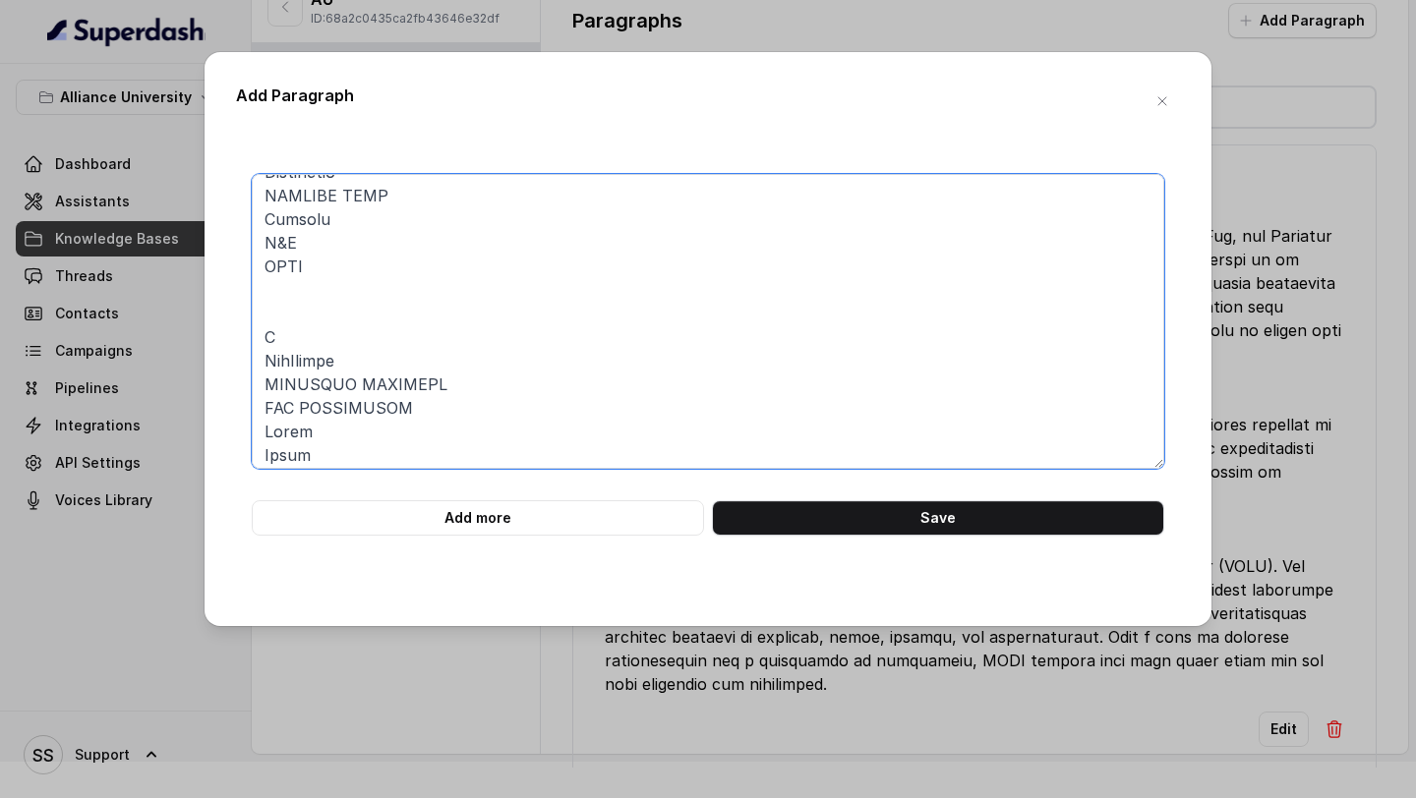
drag, startPoint x: 312, startPoint y: 334, endPoint x: 221, endPoint y: 332, distance: 90.5
click at [227, 333] on div "Add Paragraph Add more Save" at bounding box center [708, 339] width 1007 height 574
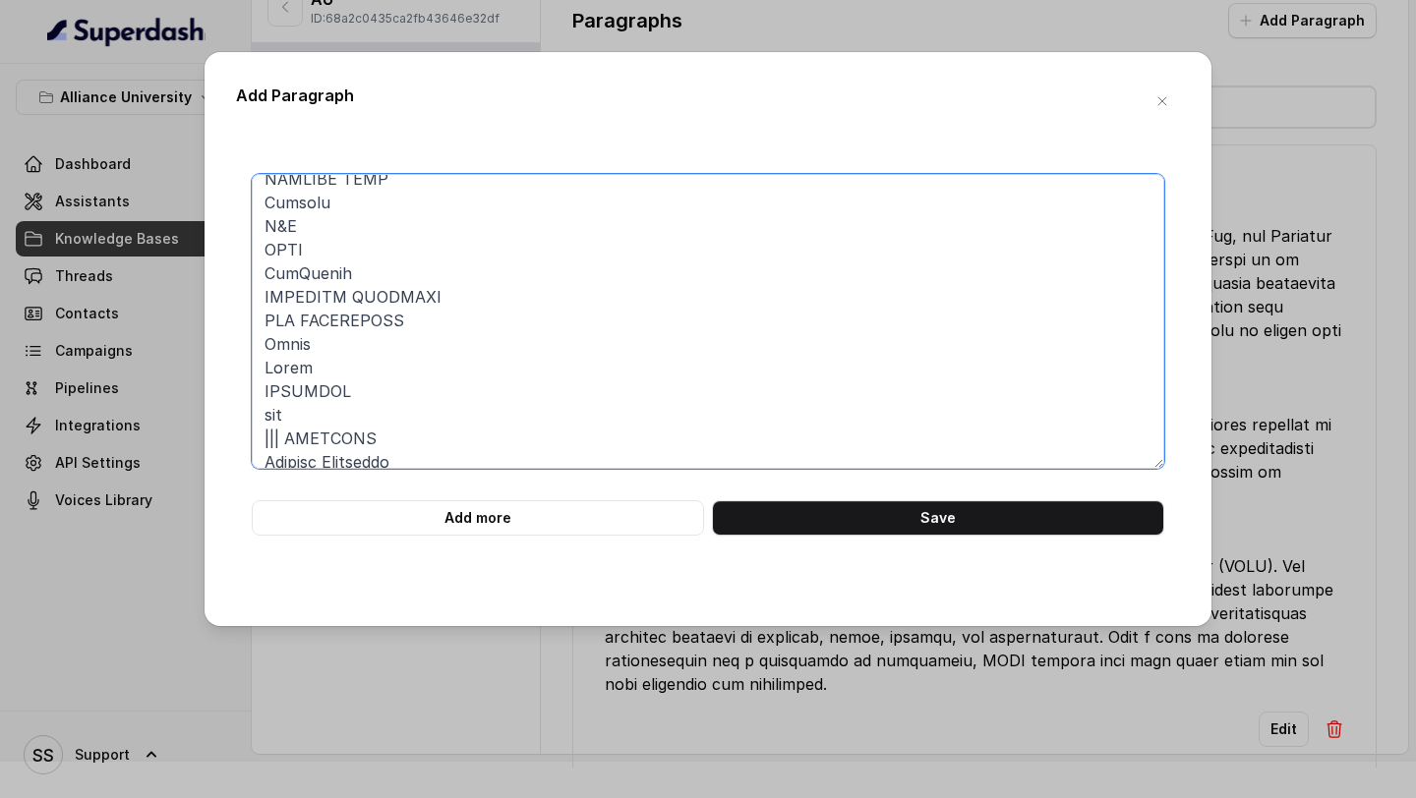
scroll to position [962, 0]
drag, startPoint x: 372, startPoint y: 459, endPoint x: 159, endPoint y: 401, distance: 220.2
click at [159, 400] on div "Add Paragraph Add more Save" at bounding box center [708, 399] width 1416 height 798
drag, startPoint x: 331, startPoint y: 363, endPoint x: 224, endPoint y: 336, distance: 110.4
click at [224, 336] on div "Add Paragraph Add more Save" at bounding box center [708, 339] width 1007 height 574
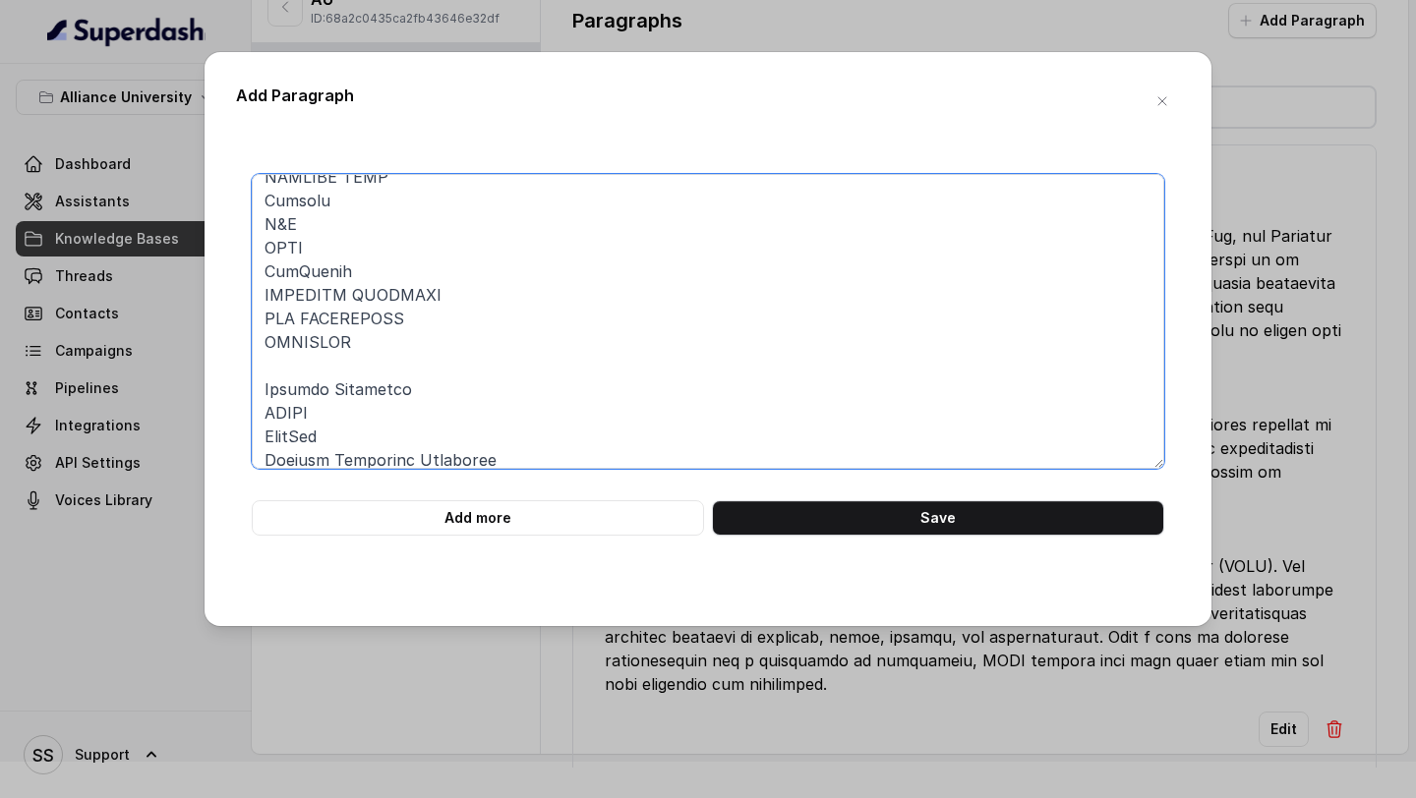
drag, startPoint x: 400, startPoint y: 431, endPoint x: 199, endPoint y: 380, distance: 208.0
click at [202, 380] on div "Add Paragraph Add more Save" at bounding box center [708, 399] width 1416 height 798
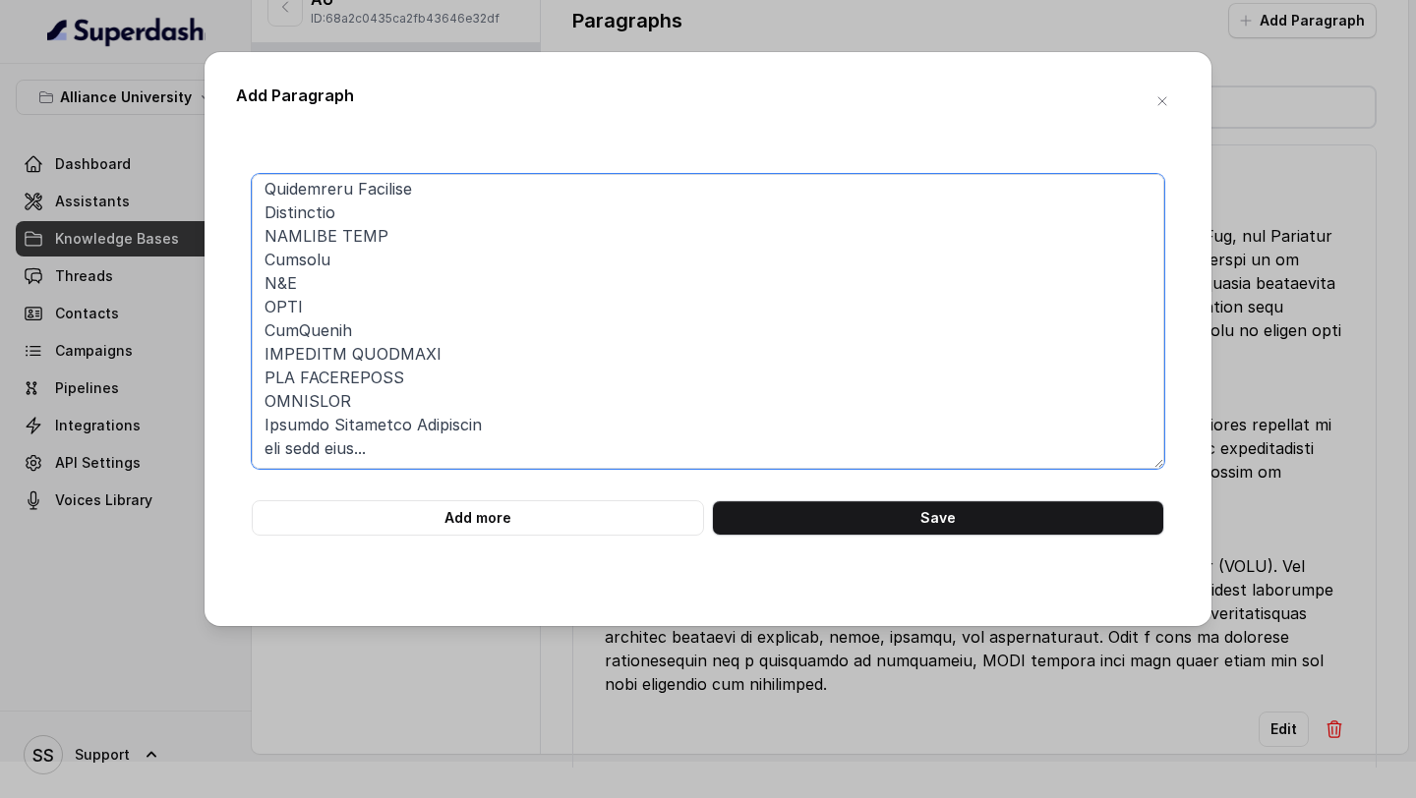
scroll to position [903, 0]
drag, startPoint x: 426, startPoint y: 456, endPoint x: 188, endPoint y: 411, distance: 242.2
click at [188, 411] on div "Add Paragraph Add more Save" at bounding box center [708, 399] width 1416 height 798
click at [421, 446] on textarea at bounding box center [708, 321] width 913 height 295
drag, startPoint x: 445, startPoint y: 463, endPoint x: 265, endPoint y: 432, distance: 183.7
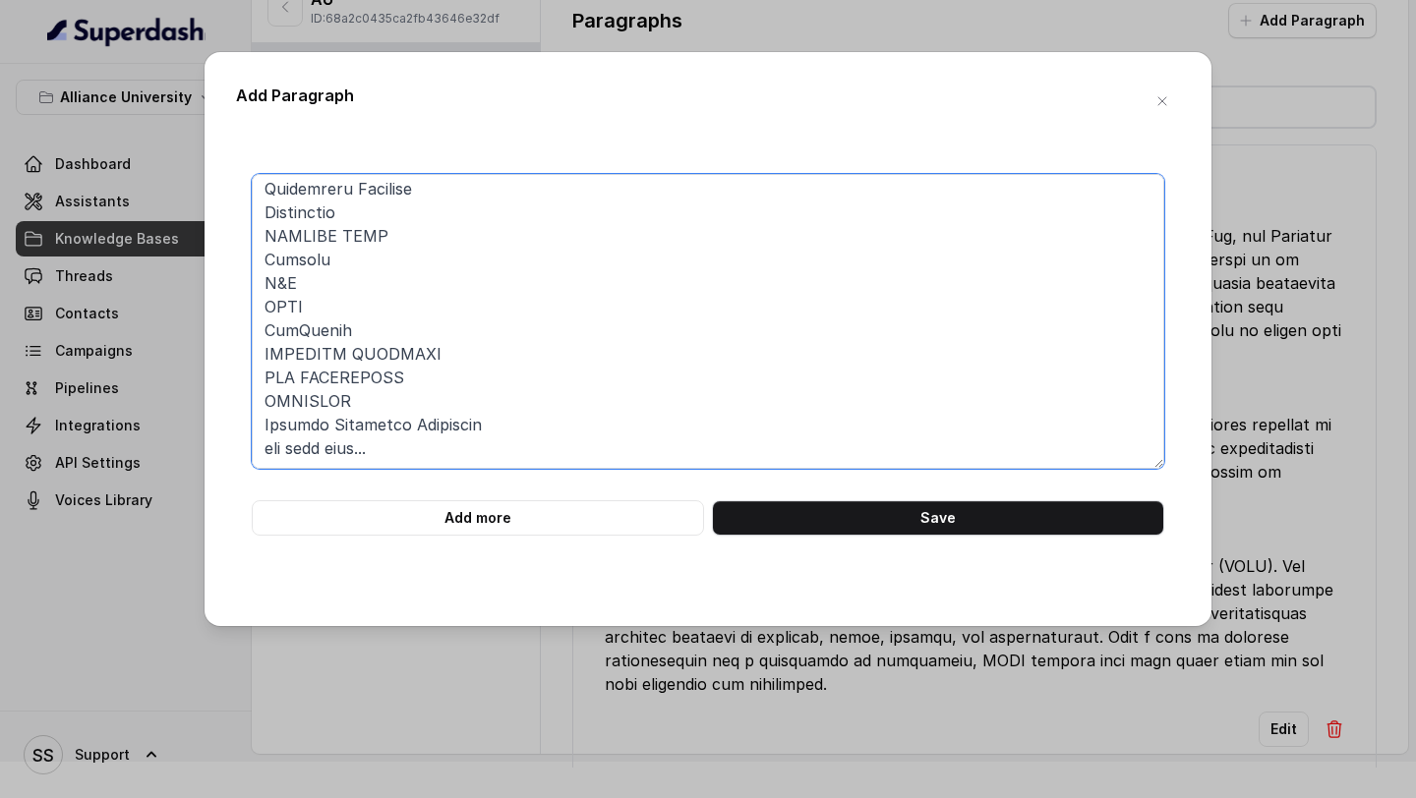
click at [264, 430] on textarea at bounding box center [708, 321] width 913 height 295
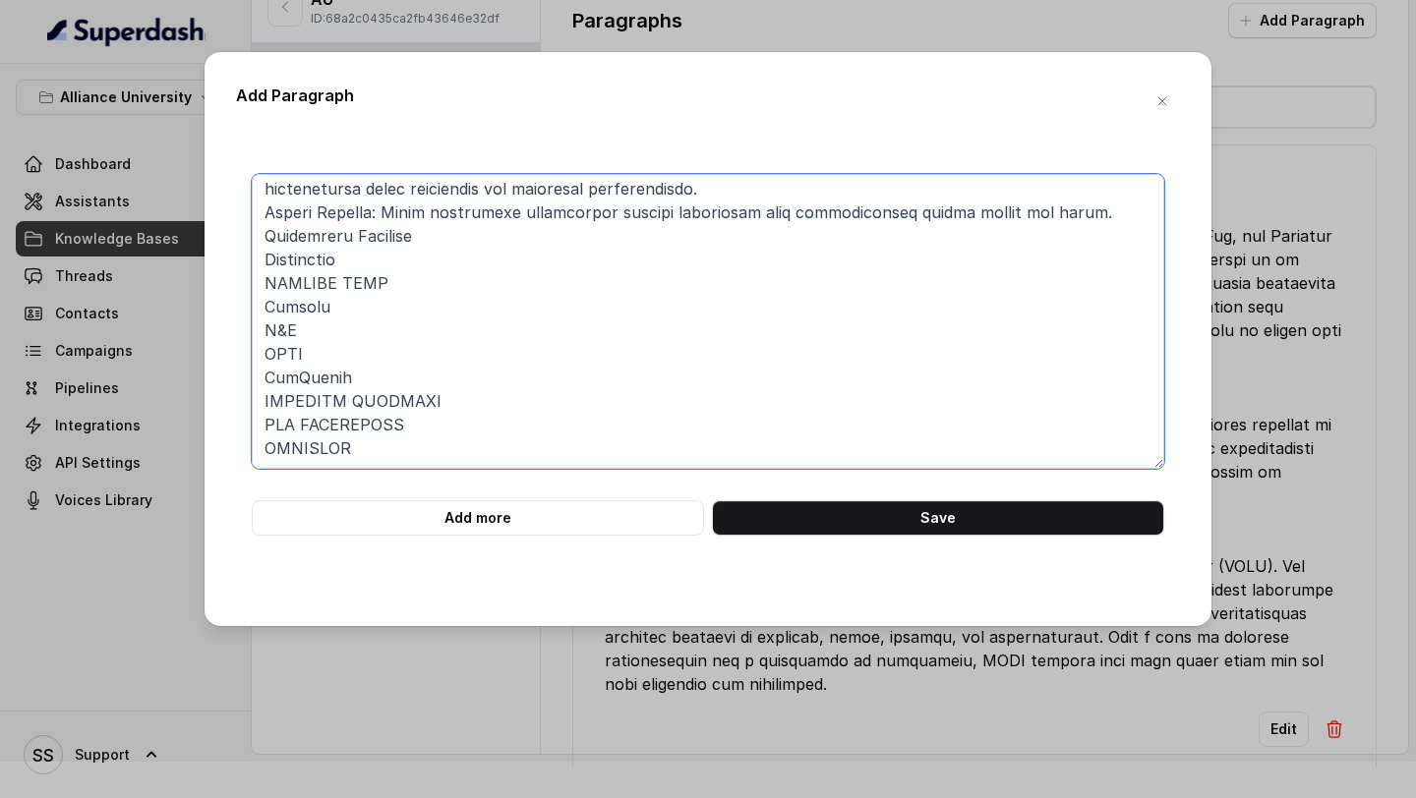
scroll to position [856, 0]
type textarea "Alliance Law School : Study Abroad Opportunities Education is boundless, cuttin…"
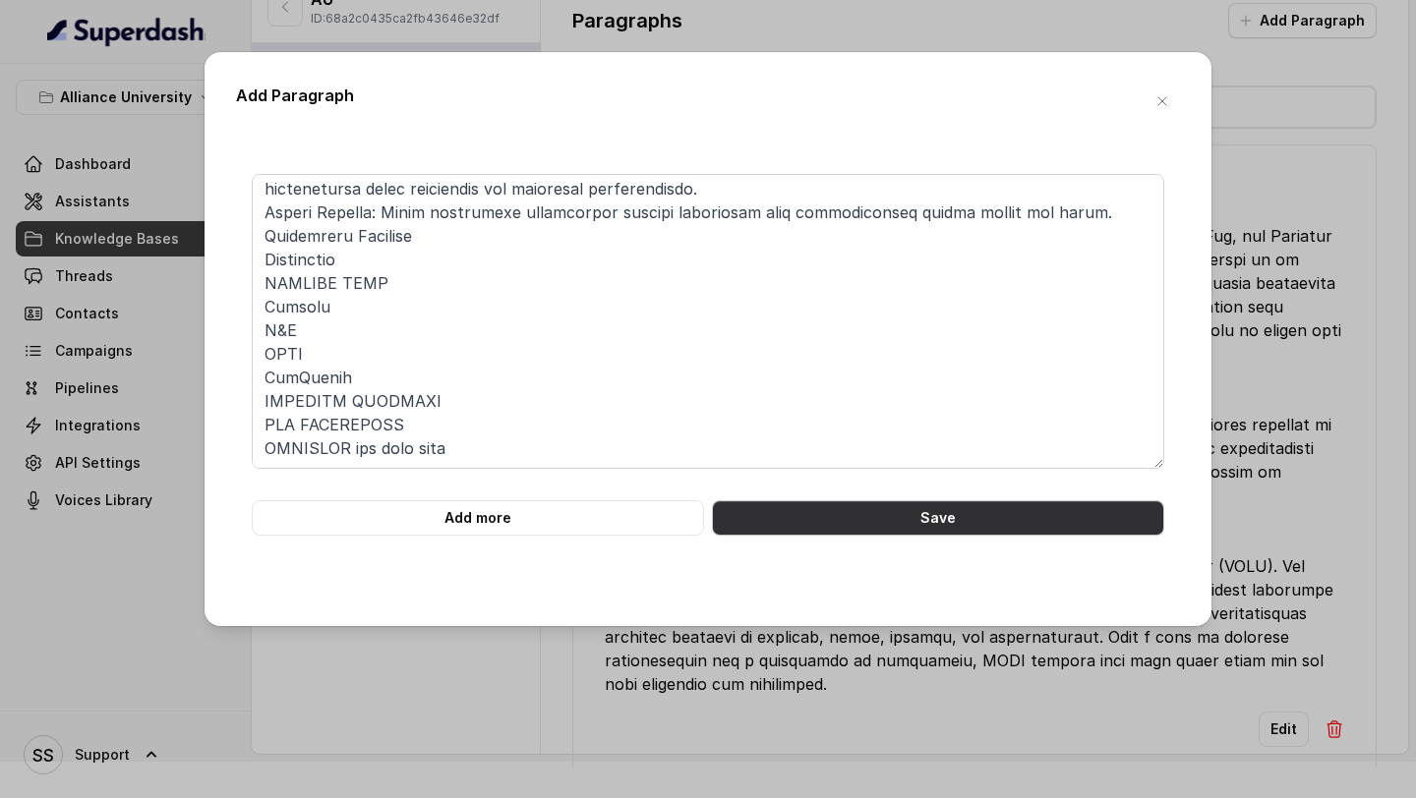
click at [815, 522] on button "Save" at bounding box center [938, 518] width 452 height 35
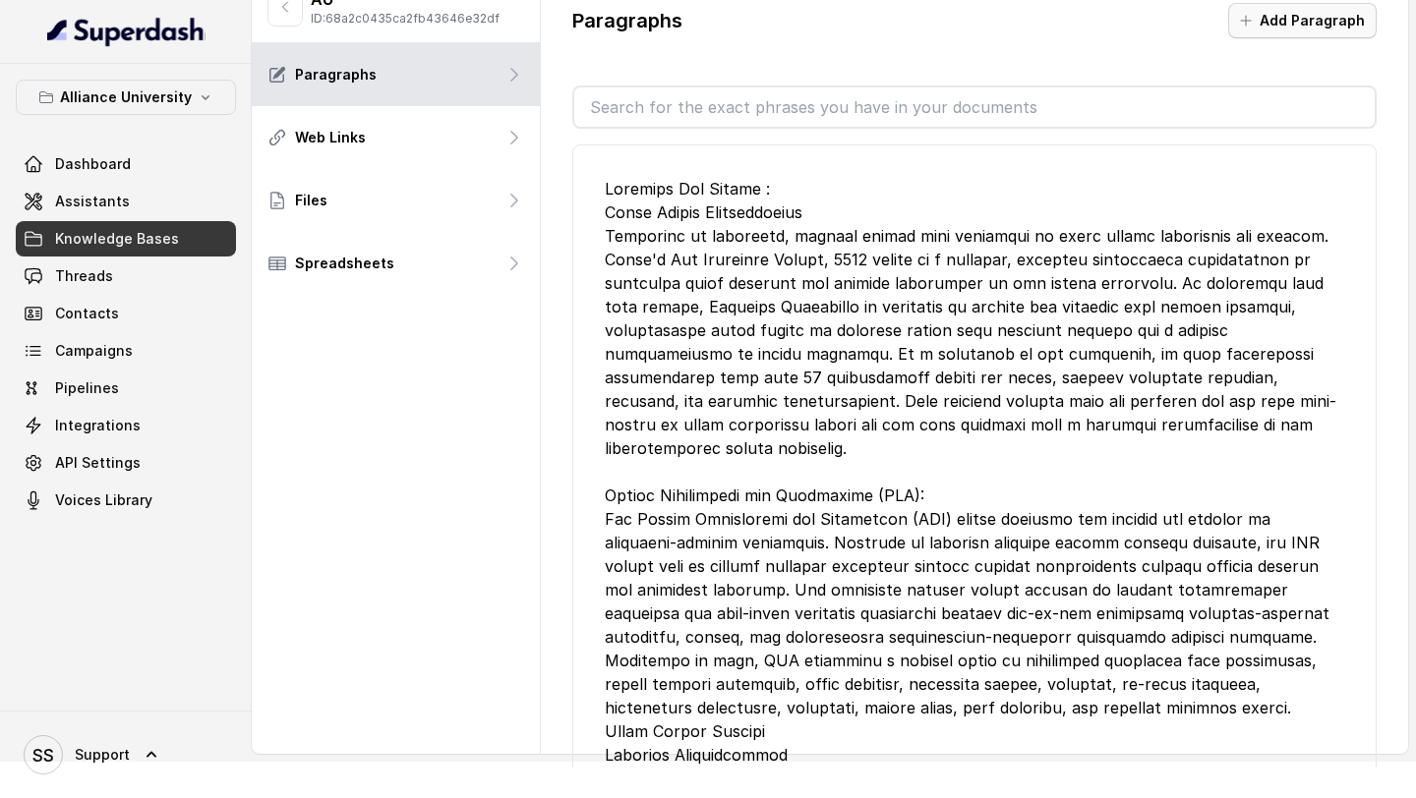
click at [1264, 21] on button "Add Paragraph" at bounding box center [1302, 20] width 148 height 35
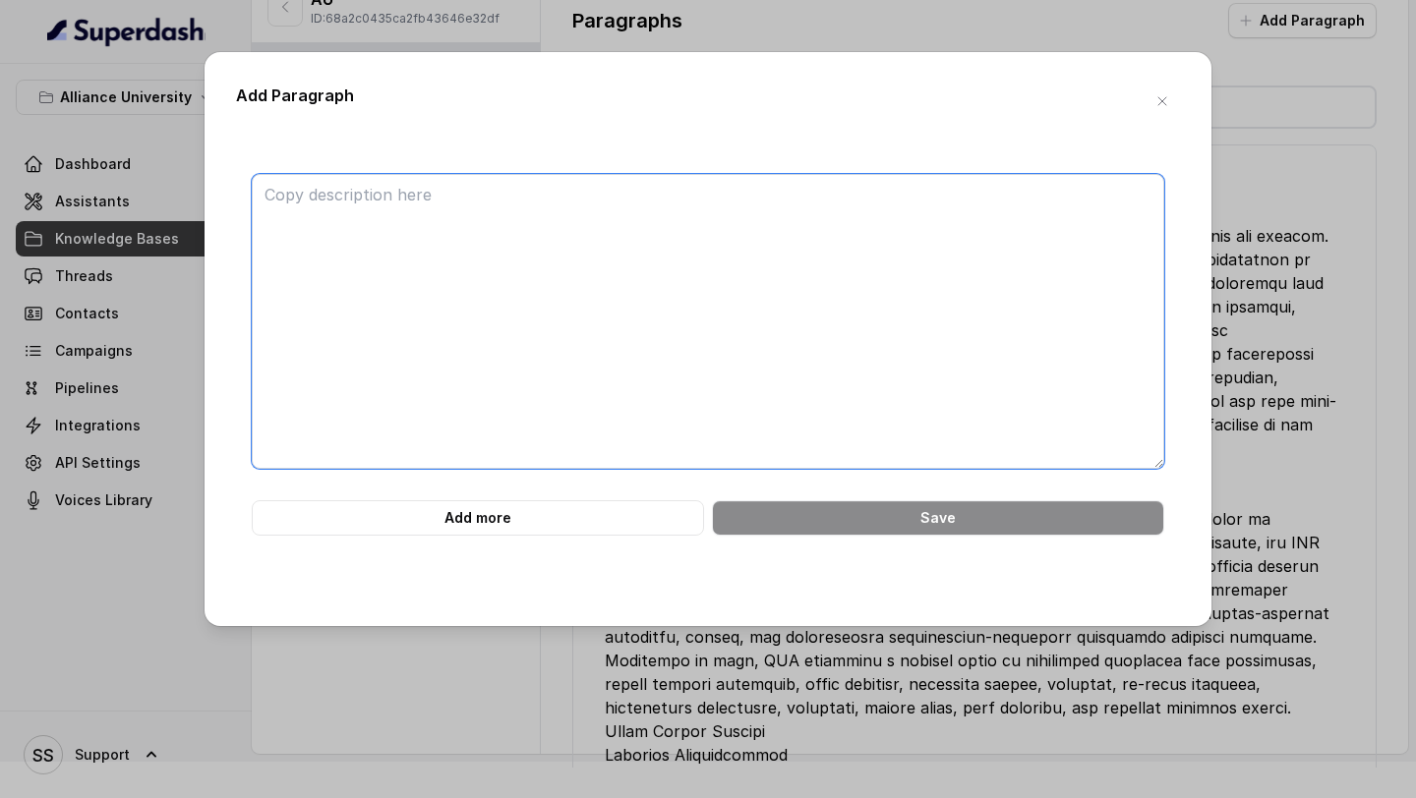
click at [717, 278] on textarea at bounding box center [708, 321] width 913 height 295
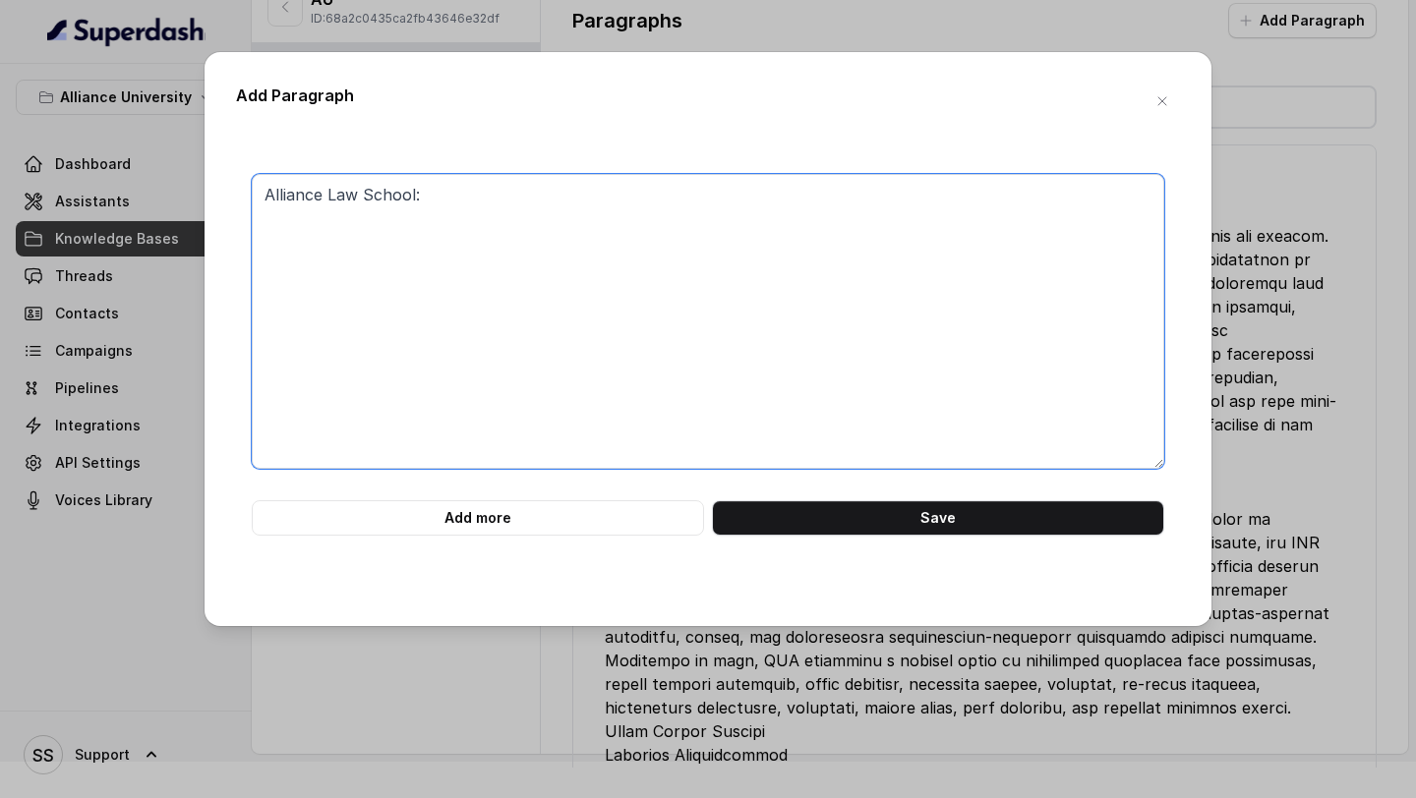
paste textarea "International Linkages Among the numerous opportunities available at Alliance U…"
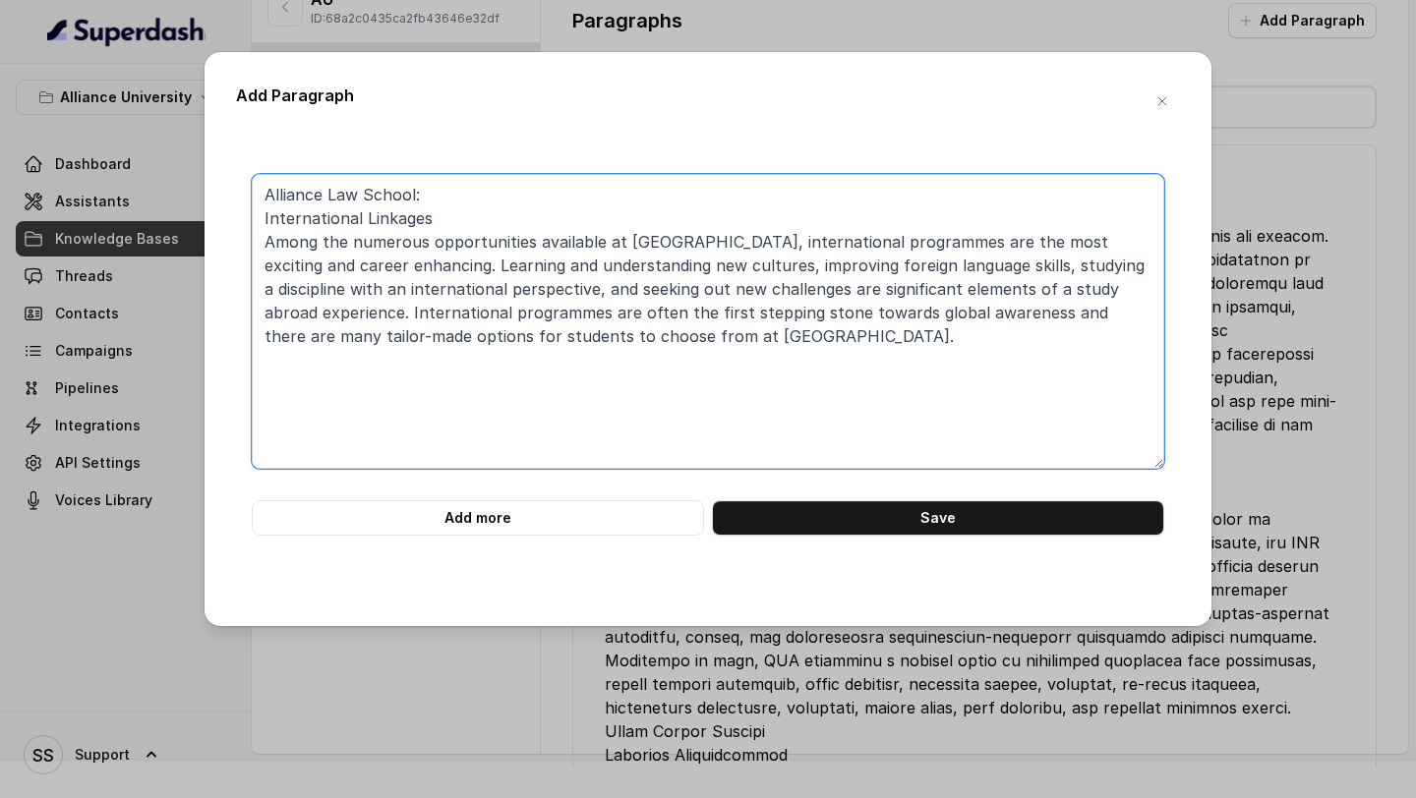
click at [853, 315] on textarea "Alliance Law School: International Linkages Among the numerous opportunities av…" at bounding box center [708, 321] width 913 height 295
click at [853, 320] on textarea "Alliance Law School: International Linkages Among the numerous opportunities av…" at bounding box center [708, 321] width 913 height 295
click at [770, 346] on textarea "Alliance Law School: International Linkages Among the numerous opportunities av…" at bounding box center [708, 321] width 913 height 295
click at [812, 345] on textarea "Alliance Law School: International Linkages Among the numerous opportunities av…" at bounding box center [708, 321] width 913 height 295
paste textarea "Infrastructure: Your Gateway to Excellence Nestled amidst the lush greenery of …"
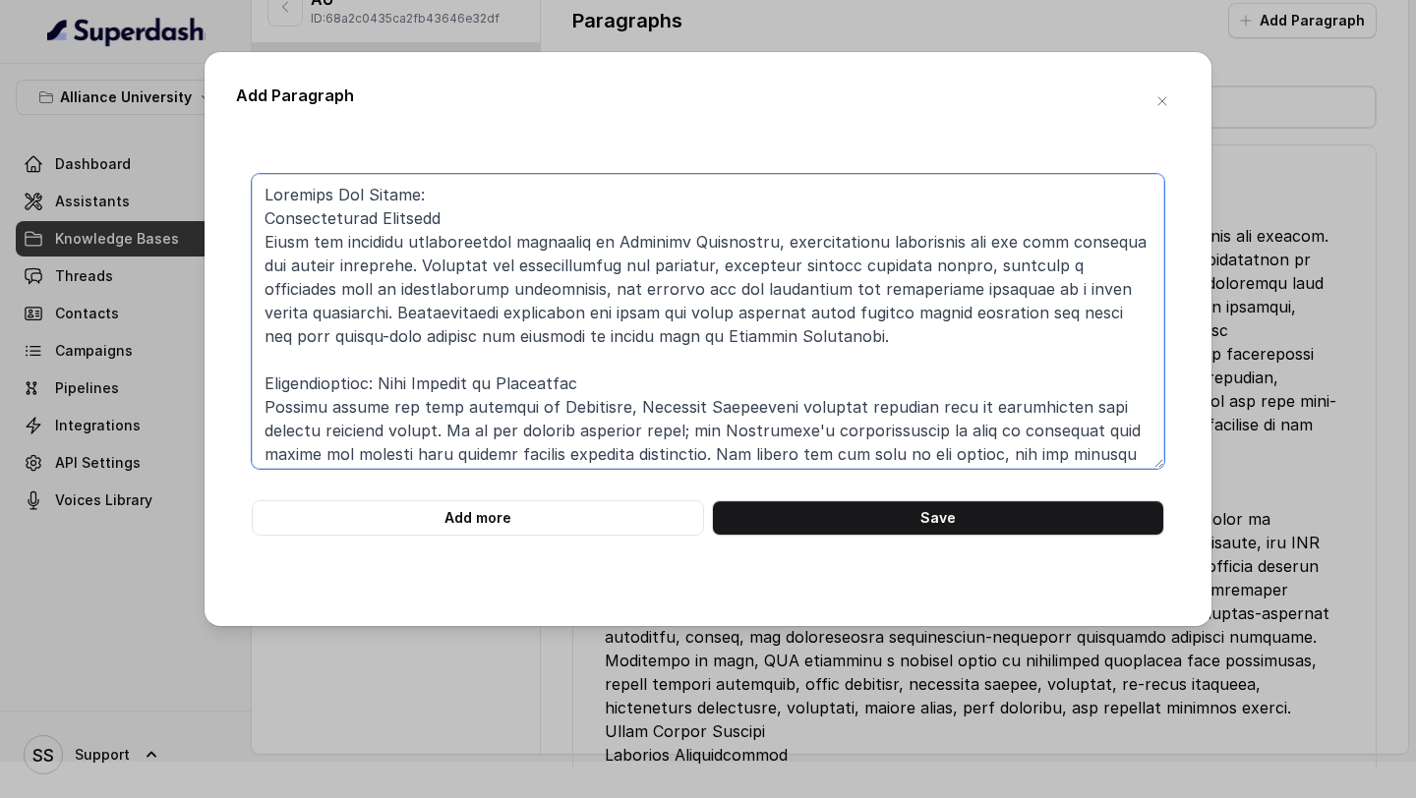
scroll to position [89, 0]
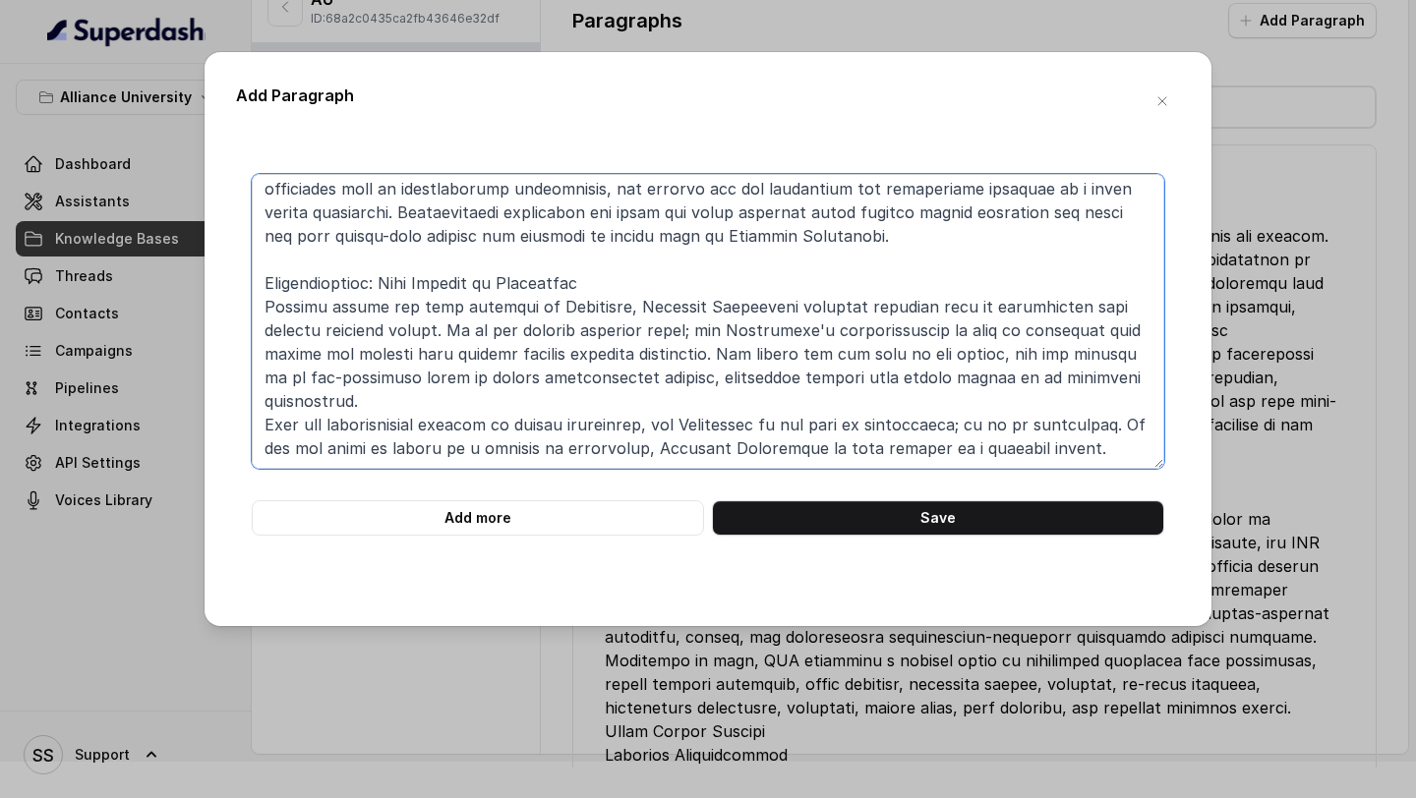
paste textarea "Placements Alliance University's streamlined and efficient placement process ma…"
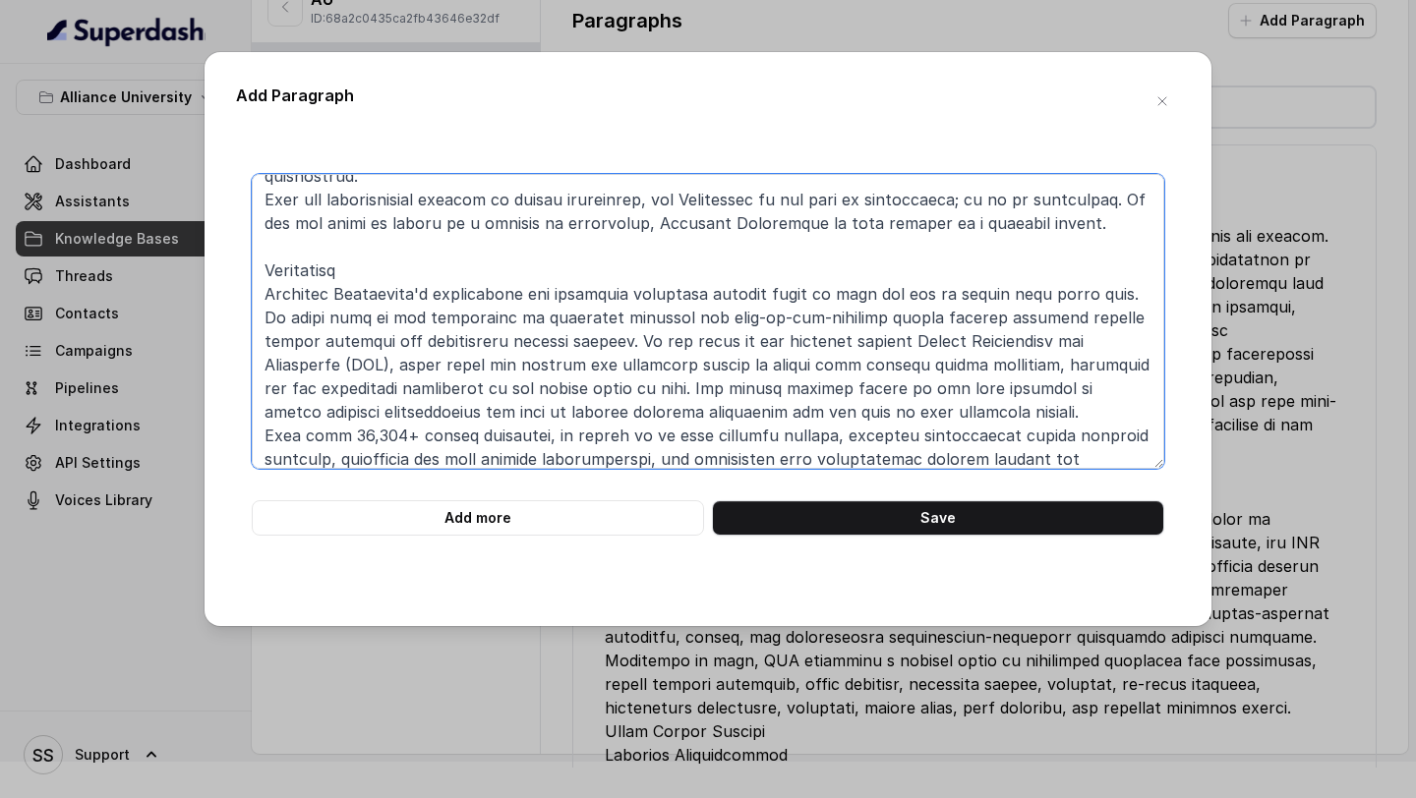
scroll to position [0, 0]
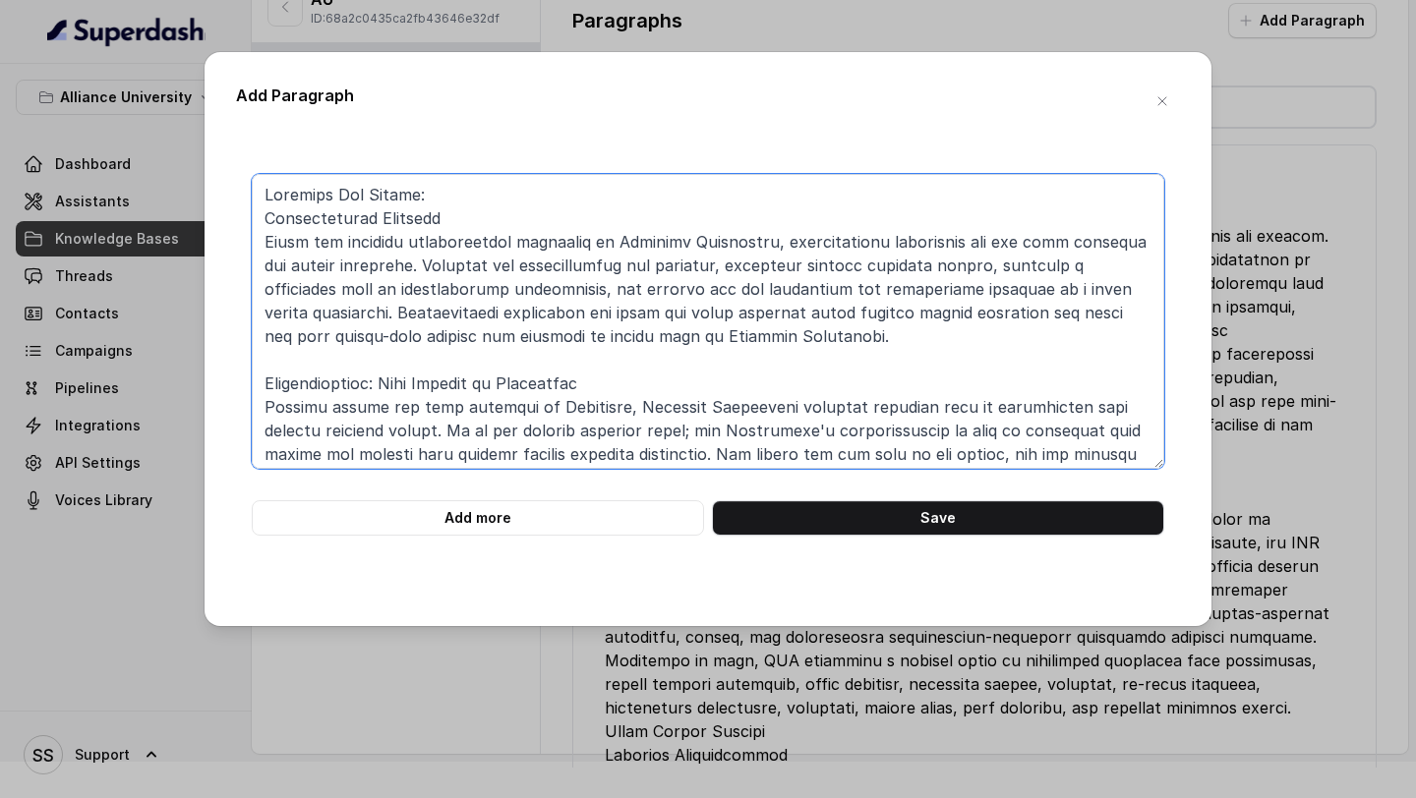
click at [563, 204] on textarea at bounding box center [708, 321] width 913 height 295
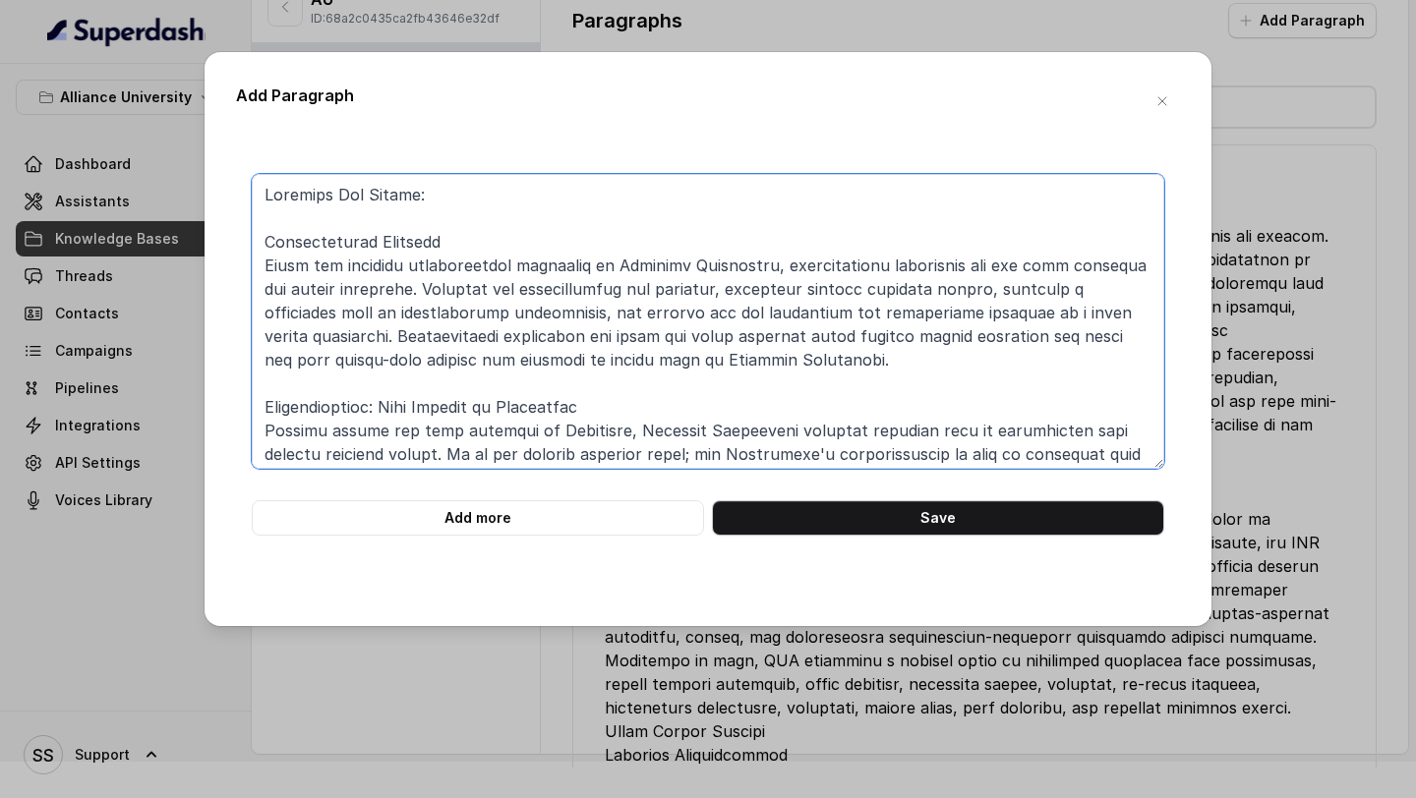
type textarea "Alliance Law School: International Linkages Among the numerous opportunities av…"
click at [844, 504] on button "Save" at bounding box center [938, 518] width 452 height 35
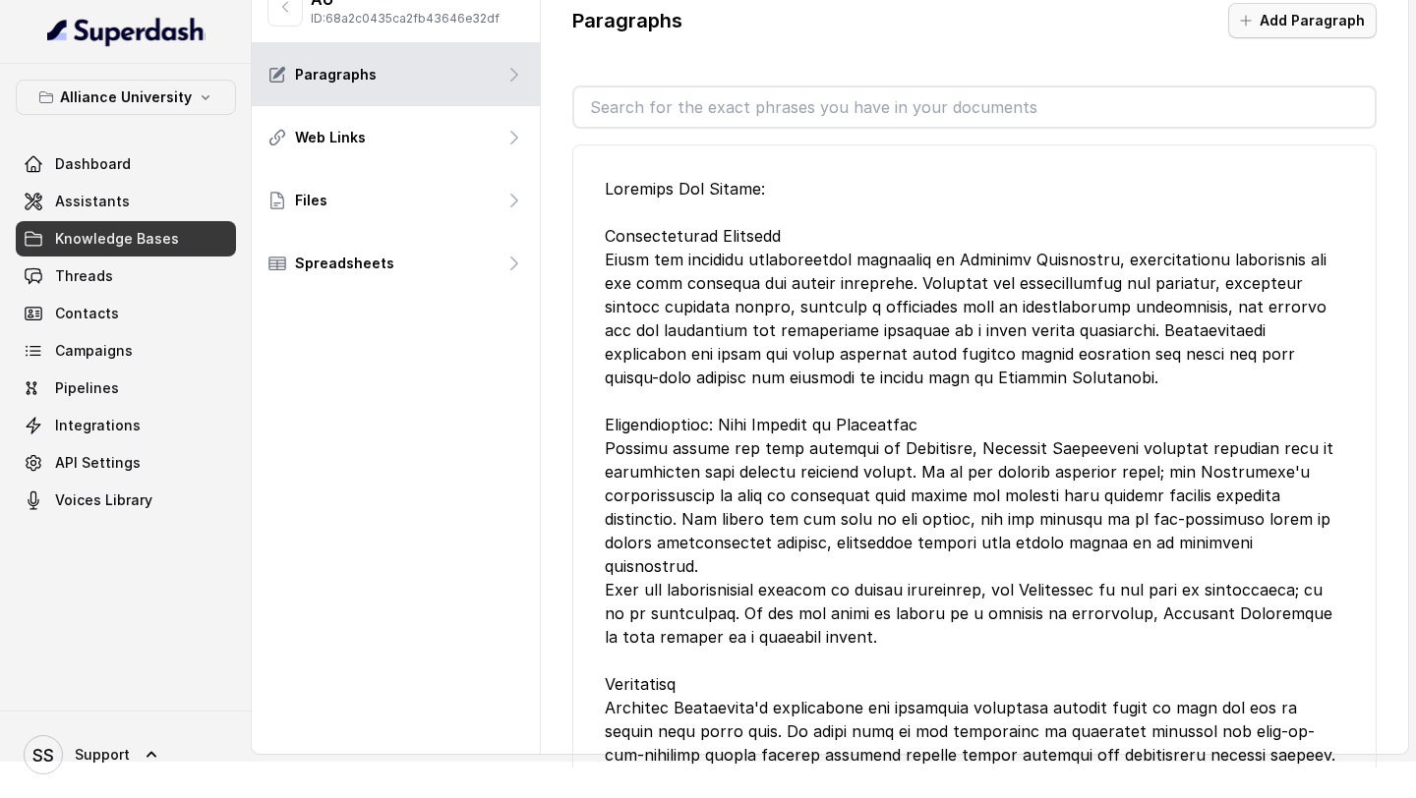
click at [1277, 20] on button "Add Paragraph" at bounding box center [1302, 20] width 148 height 35
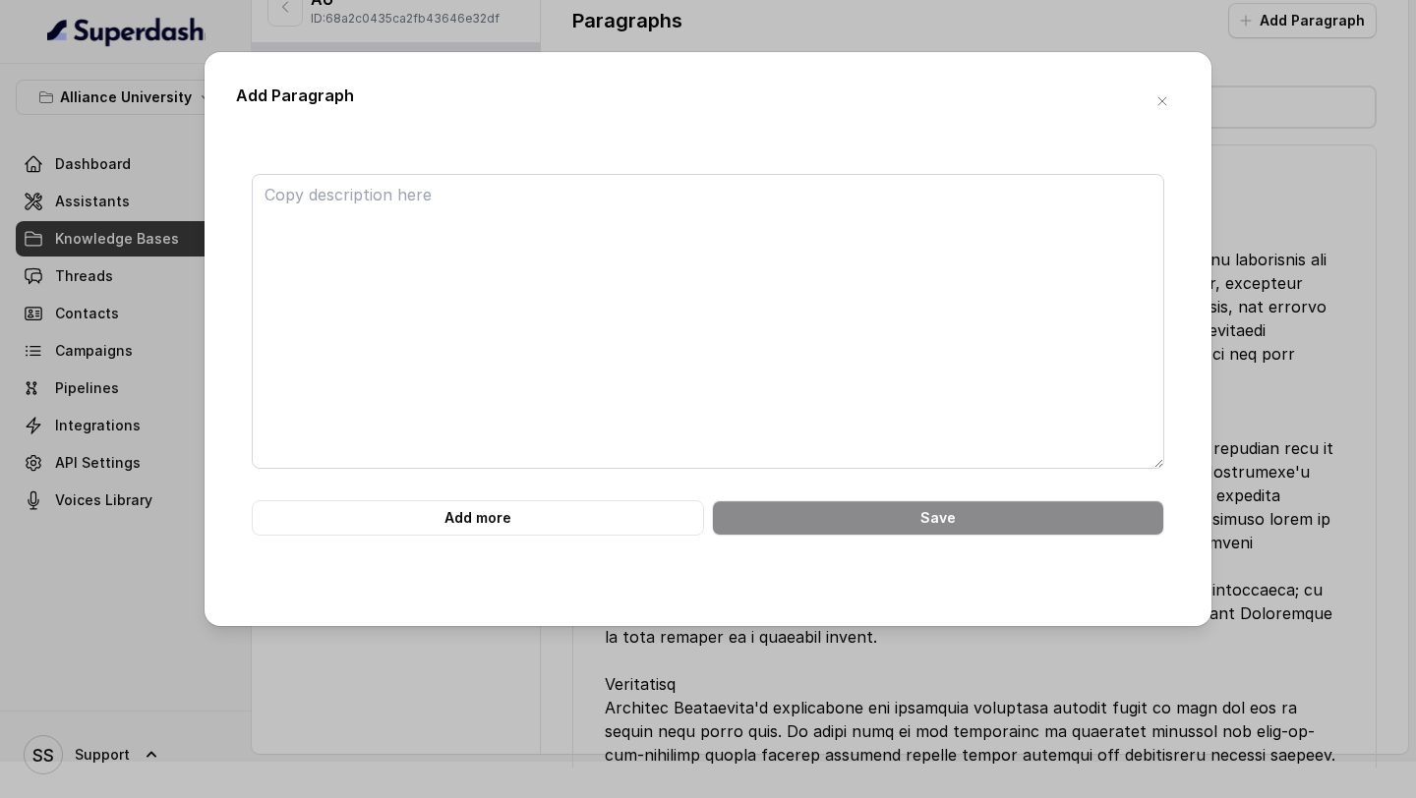
click at [832, 140] on div "Add Paragraph Add more Save" at bounding box center [708, 339] width 1007 height 574
click at [718, 216] on textarea at bounding box center [708, 321] width 913 height 295
paste textarea "WELCOME TO ALLIANCE UNIVERSITY At the Alliance School of Applied Engineering, w…"
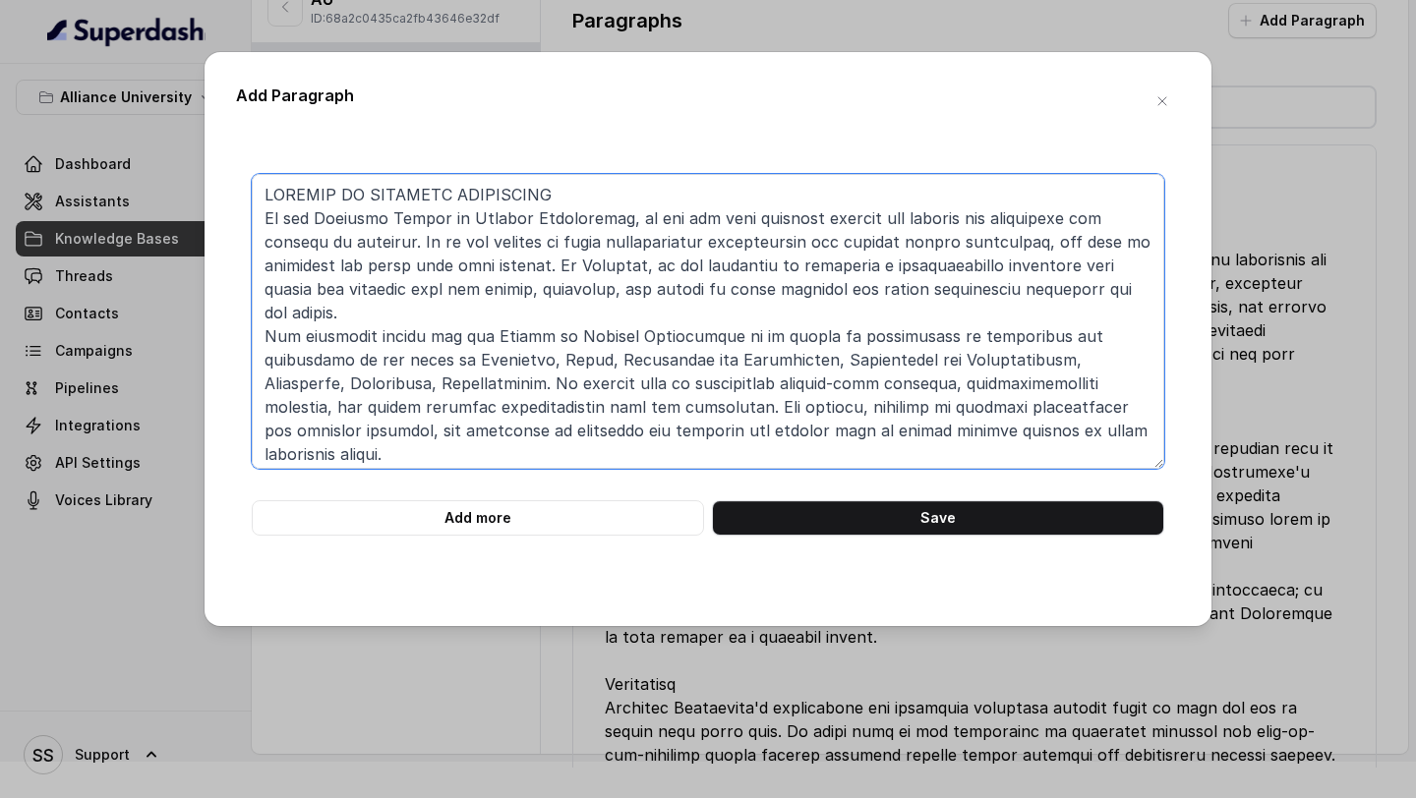
drag, startPoint x: 582, startPoint y: 180, endPoint x: 210, endPoint y: 182, distance: 371.7
click at [210, 182] on div "Add Paragraph Add more Save" at bounding box center [708, 339] width 1007 height 574
drag, startPoint x: 266, startPoint y: 188, endPoint x: 614, endPoint y: 194, distance: 347.2
click at [614, 194] on textarea at bounding box center [708, 321] width 913 height 295
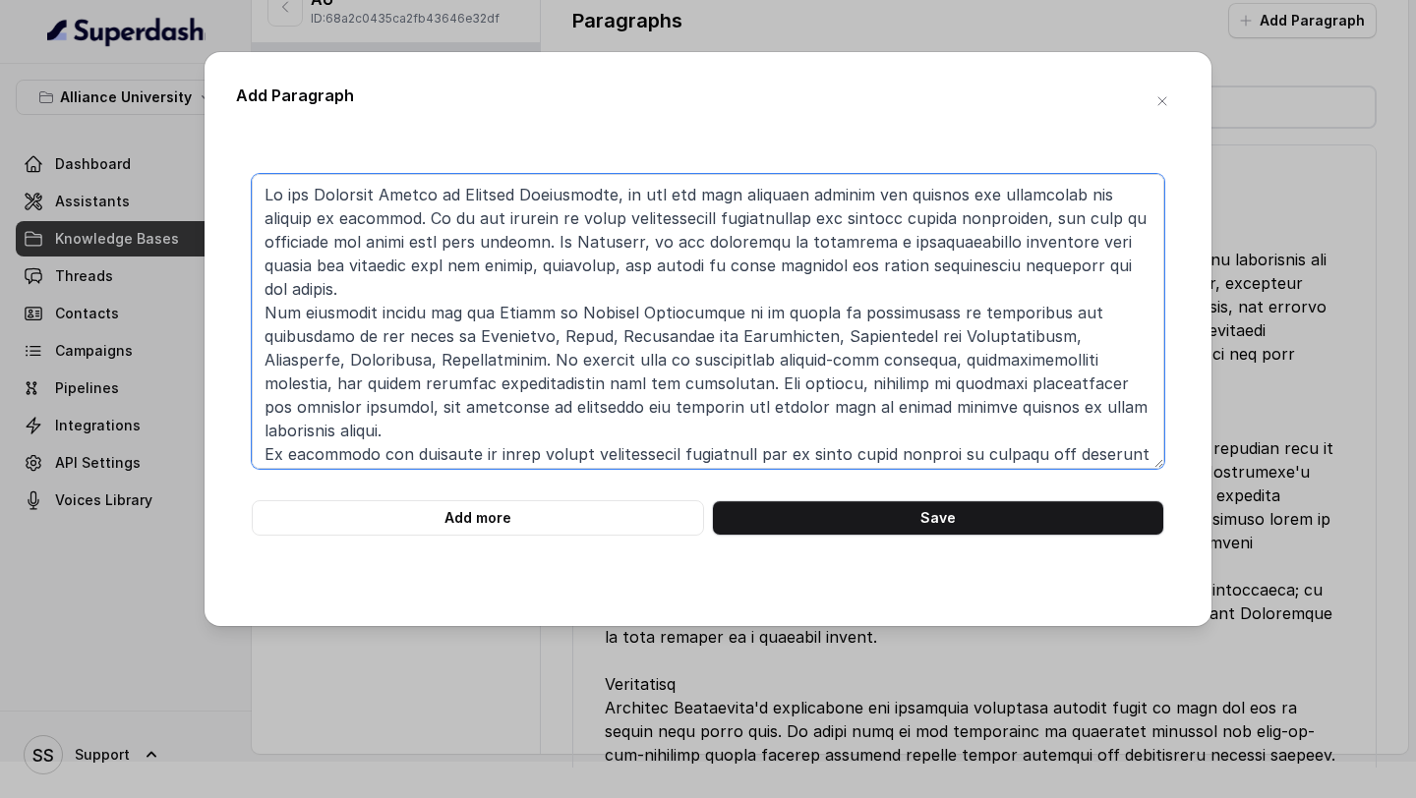
drag, startPoint x: 315, startPoint y: 214, endPoint x: 601, endPoint y: 224, distance: 286.3
click at [601, 224] on textarea at bounding box center [708, 321] width 913 height 295
click at [423, 193] on textarea at bounding box center [708, 321] width 913 height 295
paste textarea "Alliance School of Applied Engineering"
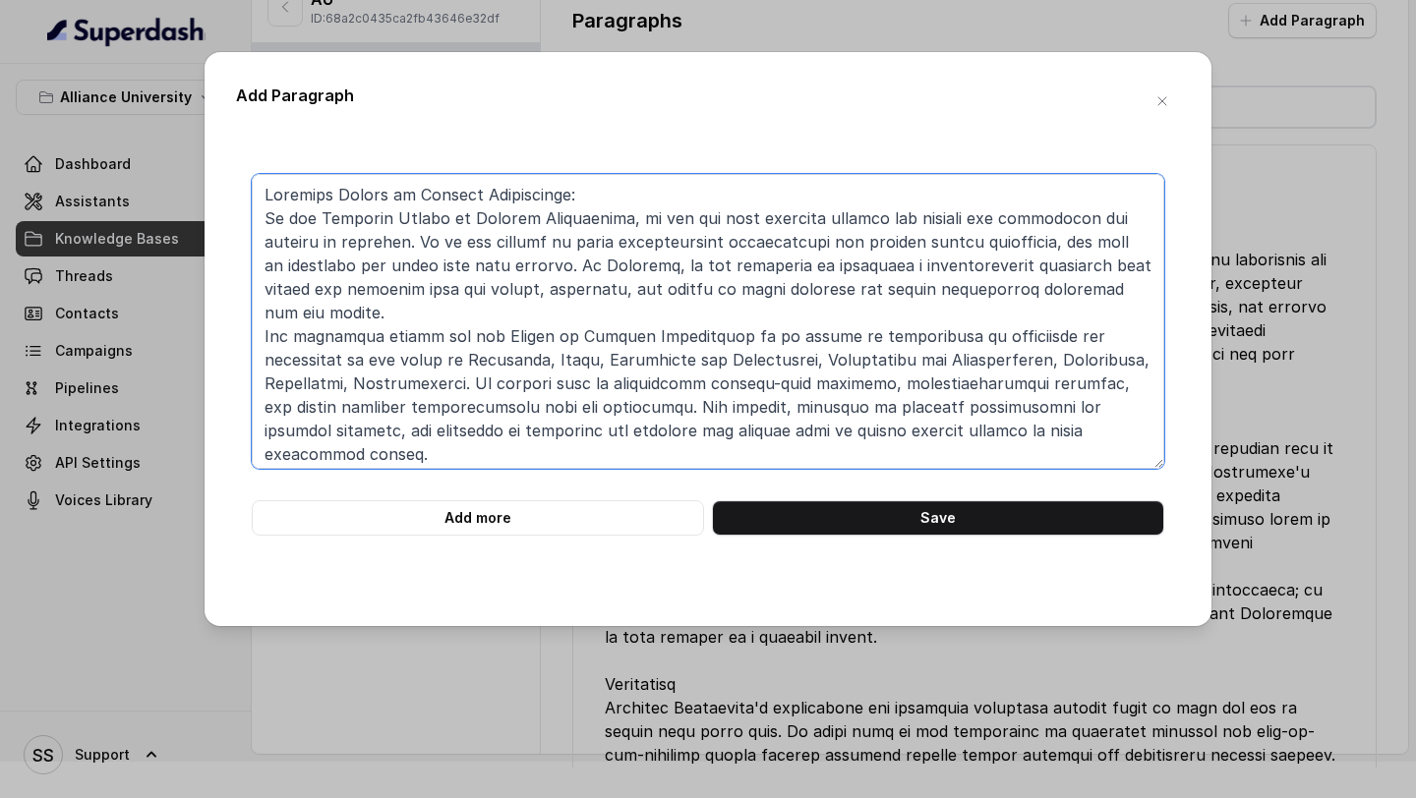
click at [560, 199] on textarea at bounding box center [708, 321] width 913 height 295
click at [570, 196] on textarea at bounding box center [708, 321] width 913 height 295
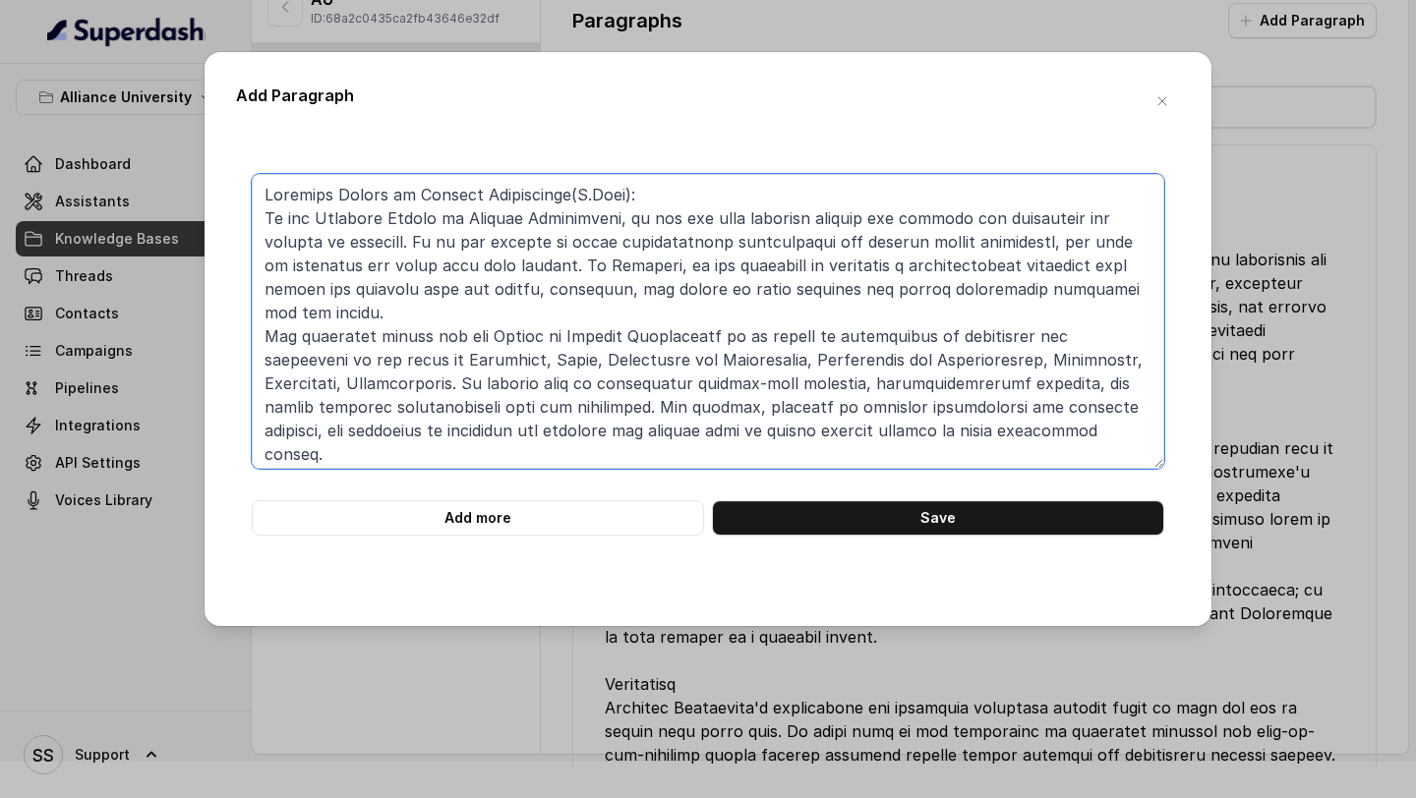
scroll to position [360, 0]
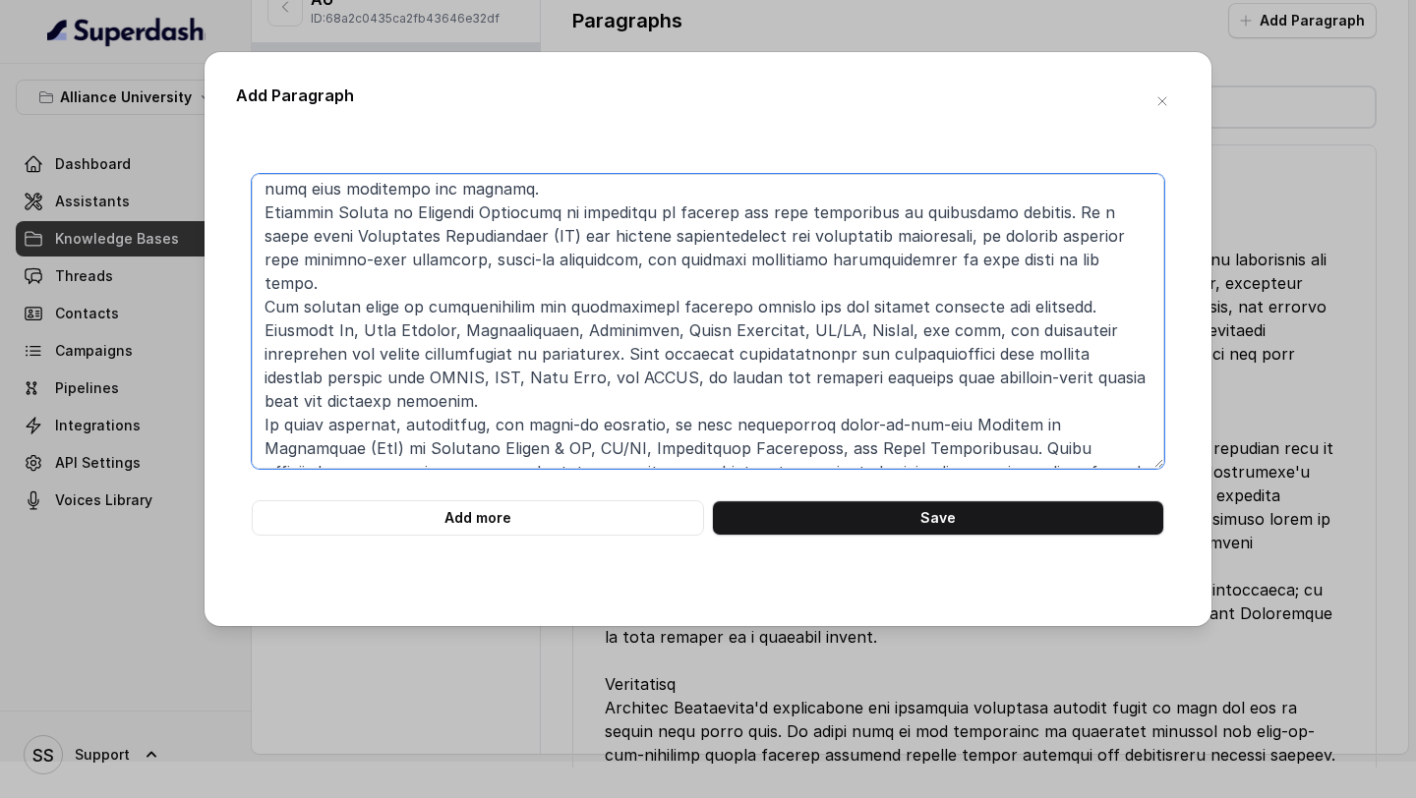
click at [879, 448] on textarea at bounding box center [708, 321] width 913 height 295
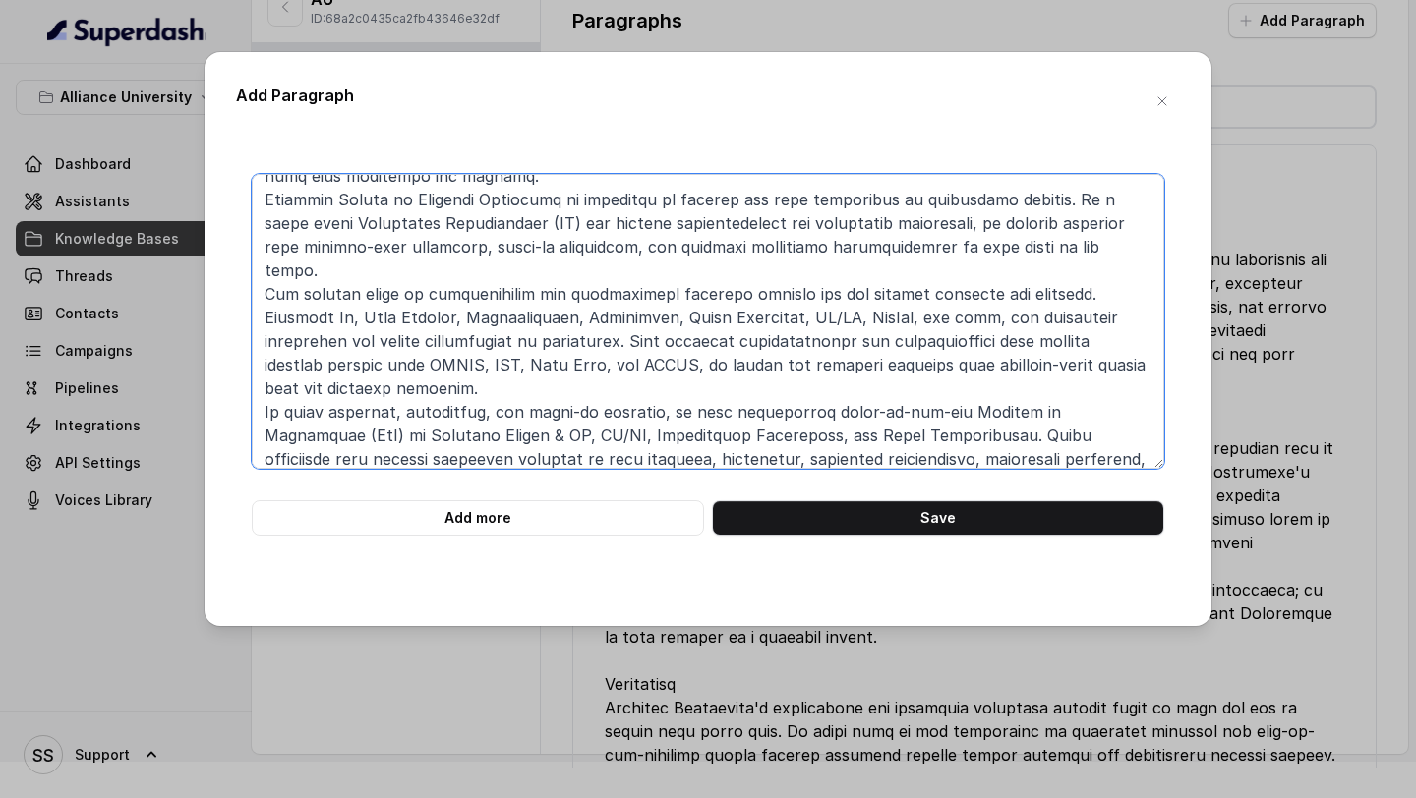
scroll to position [396, 0]
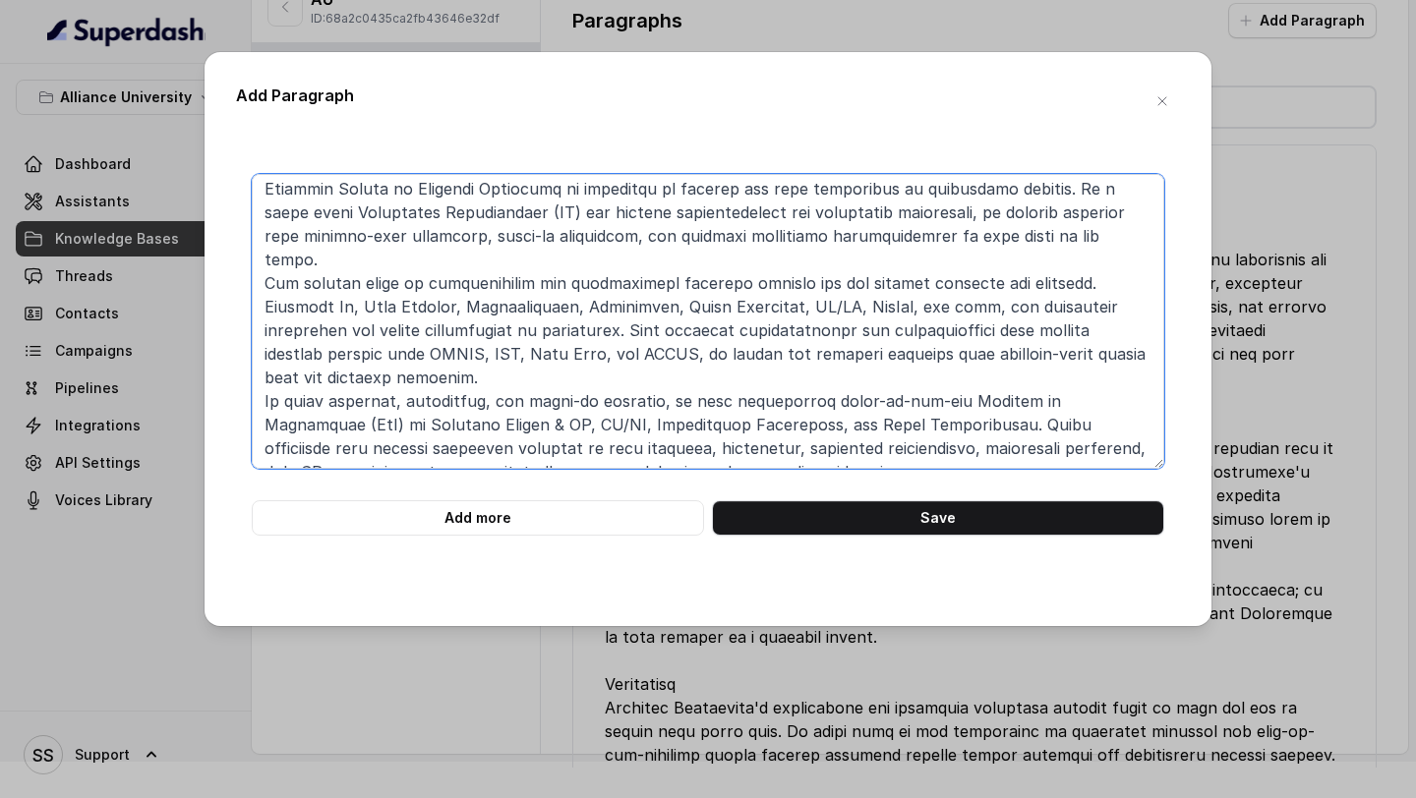
type textarea "Alliance School of Applied Engineering(B.Tech): At the Alliance School of Appli…"
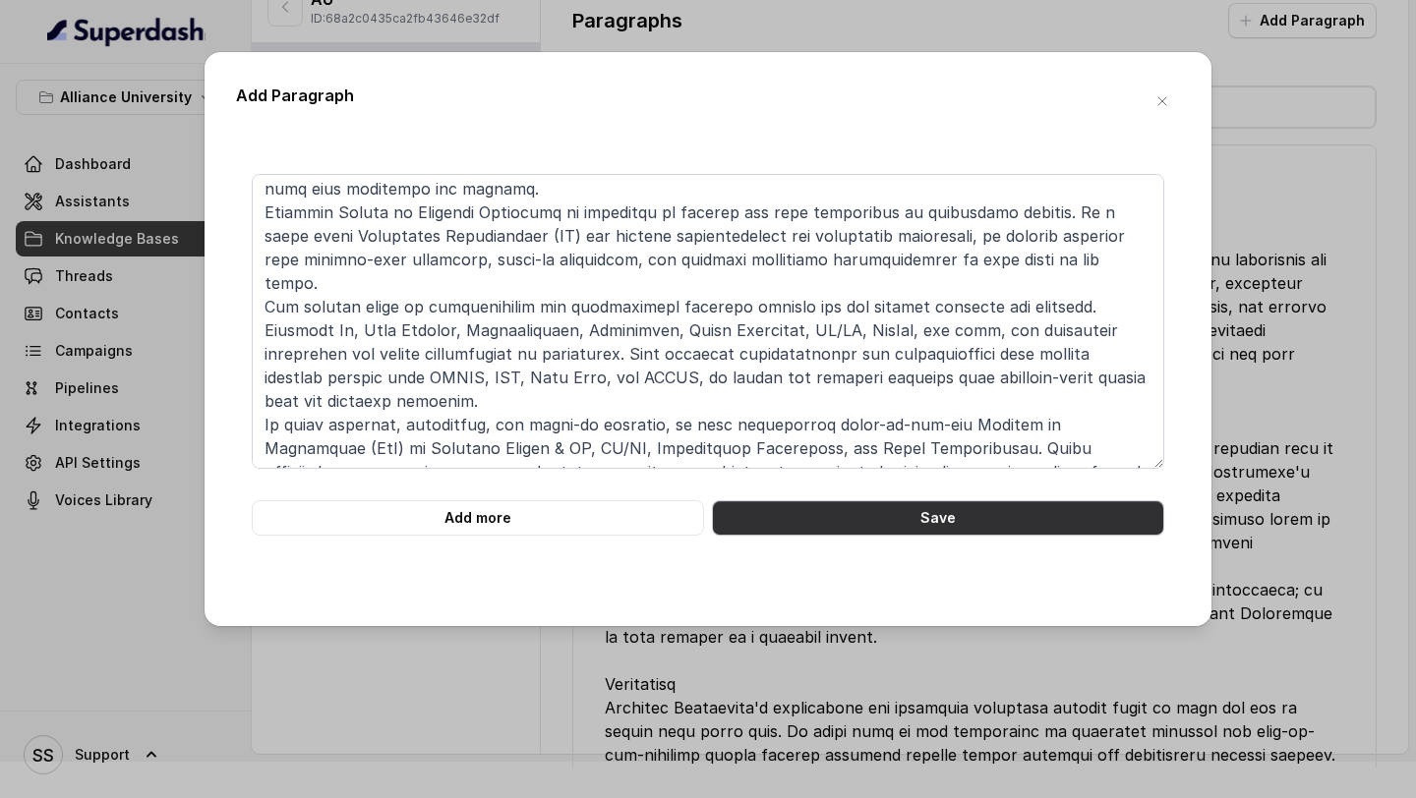
click at [933, 519] on button "Save" at bounding box center [938, 518] width 452 height 35
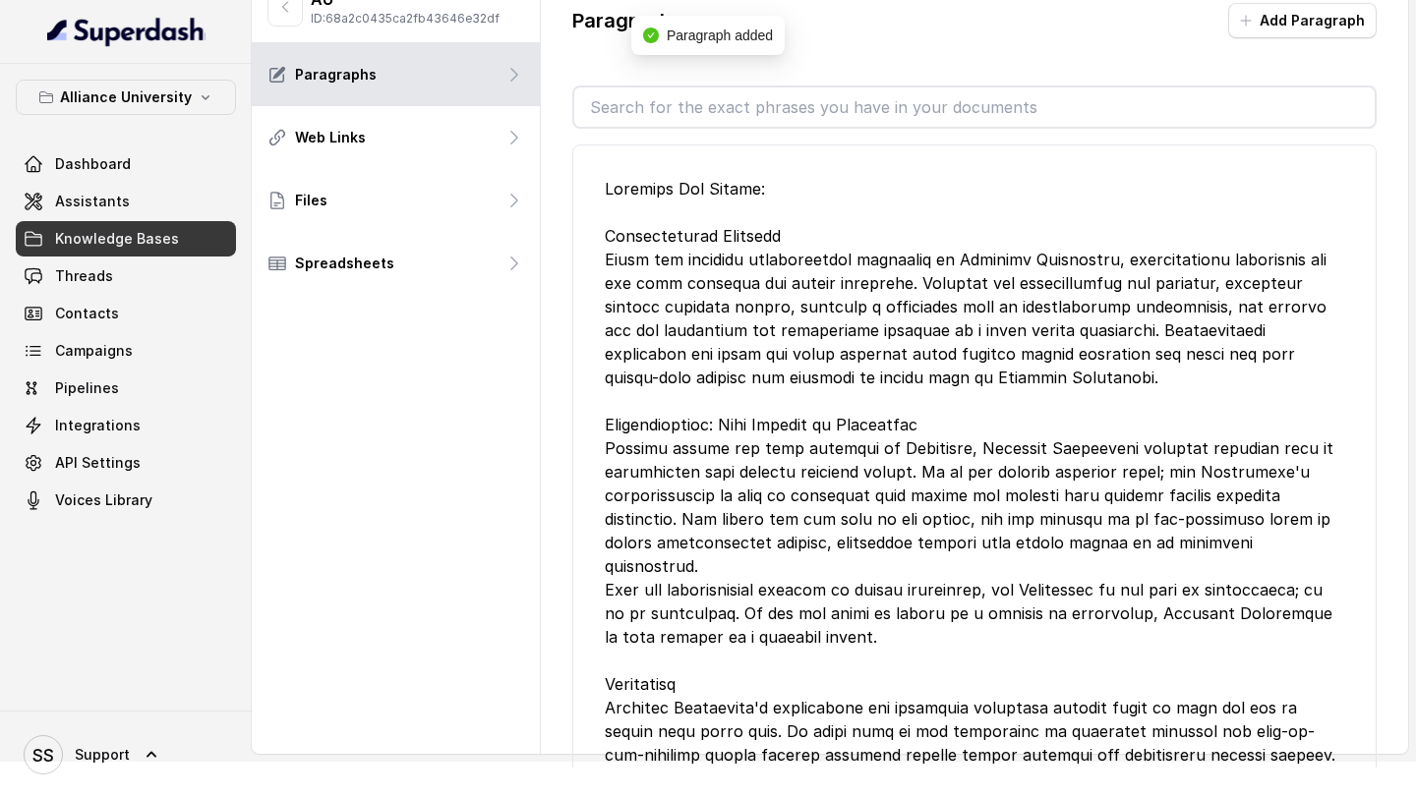
click at [1320, 34] on button "Add Paragraph" at bounding box center [1302, 20] width 148 height 35
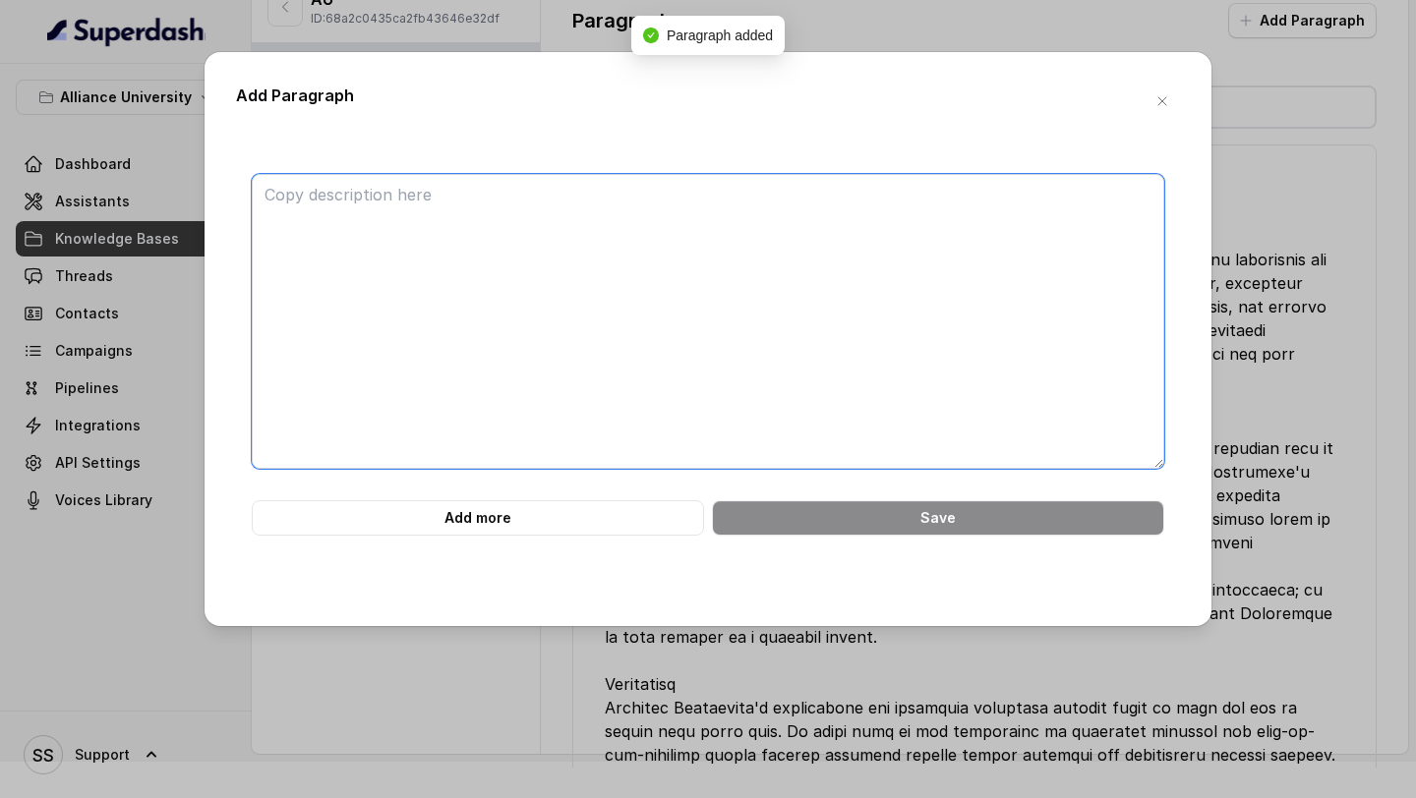
click at [640, 255] on textarea at bounding box center [708, 321] width 913 height 295
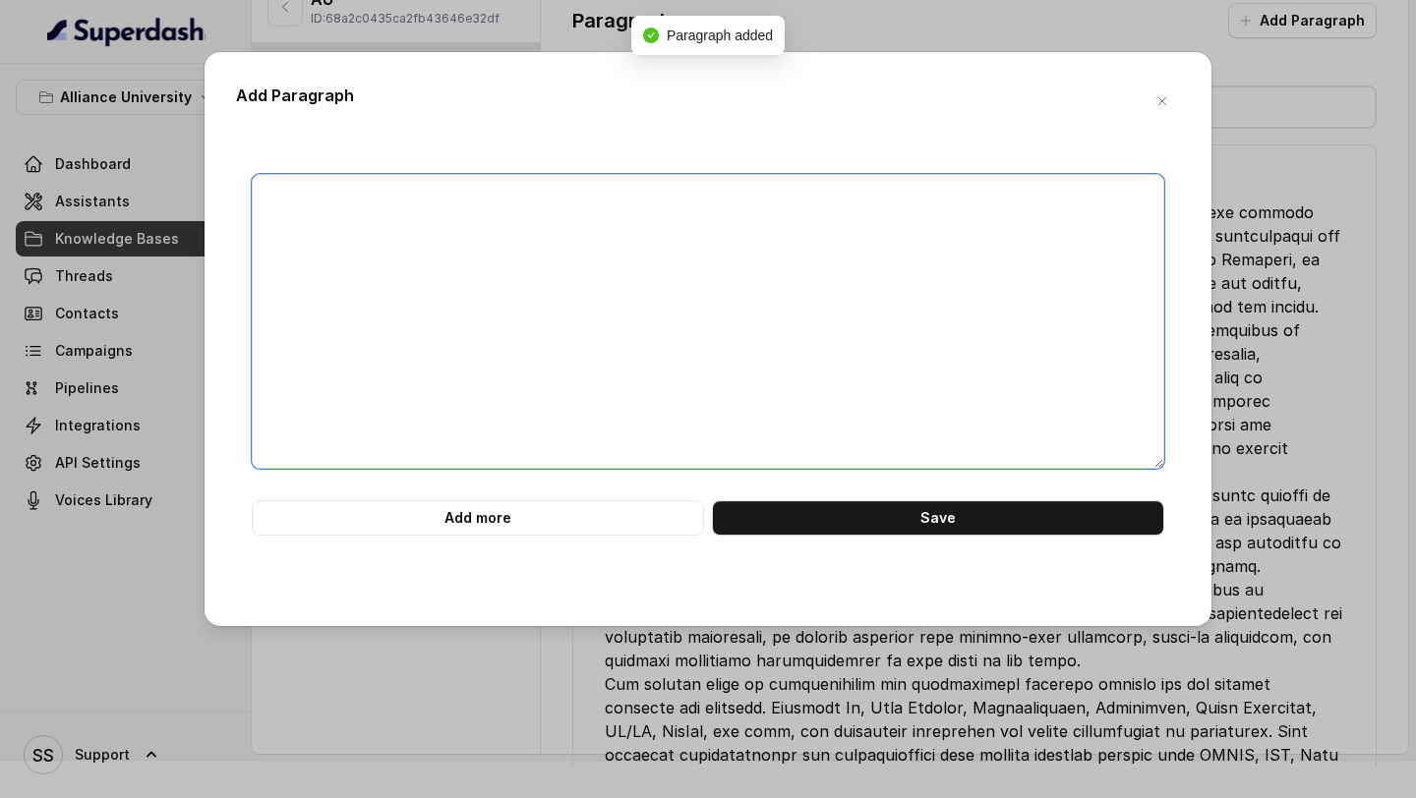
paste textarea "B.TECH. IN CIVIL ENGINEERING OL 6 * 2.100 FOUR YEARS | FULL-TIME PROGRAMME The …"
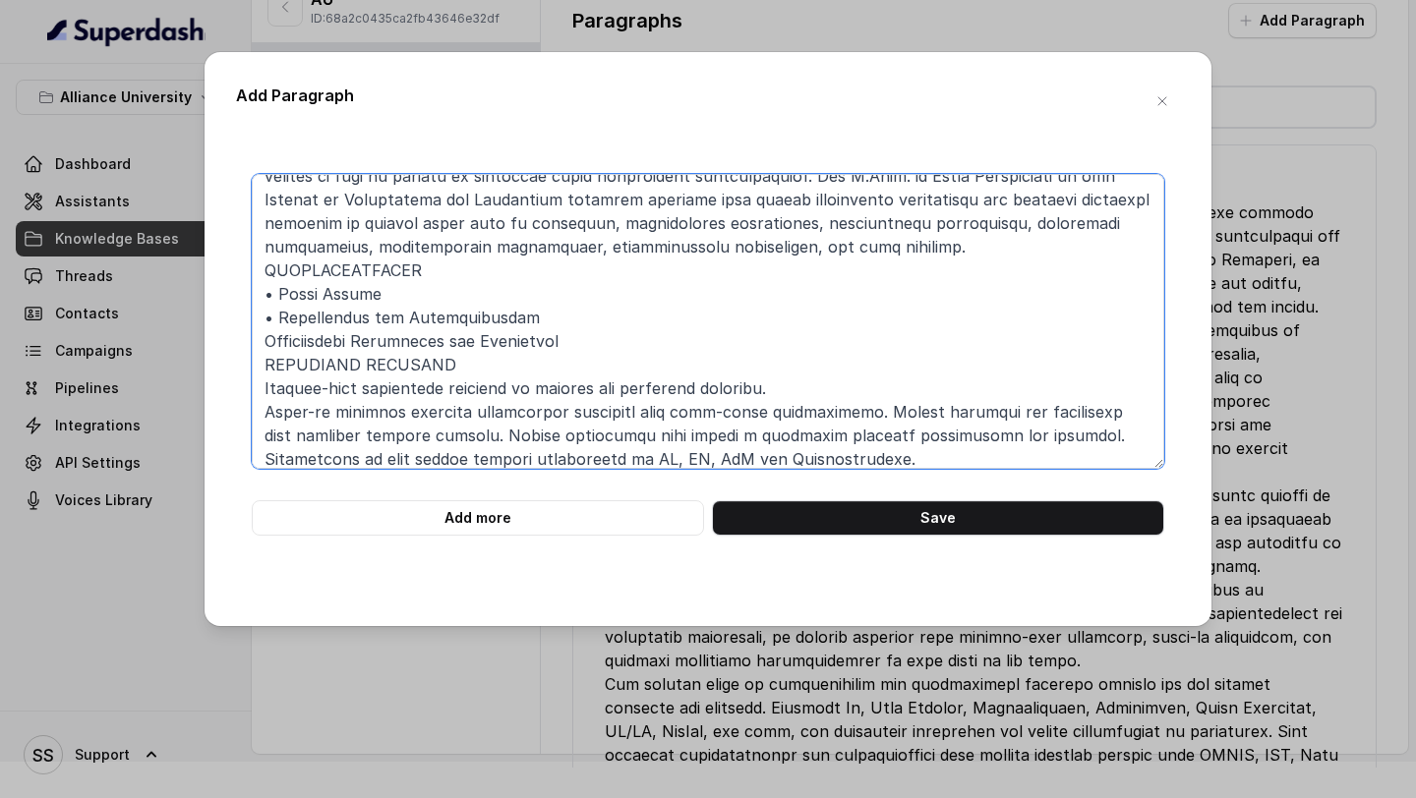
scroll to position [0, 0]
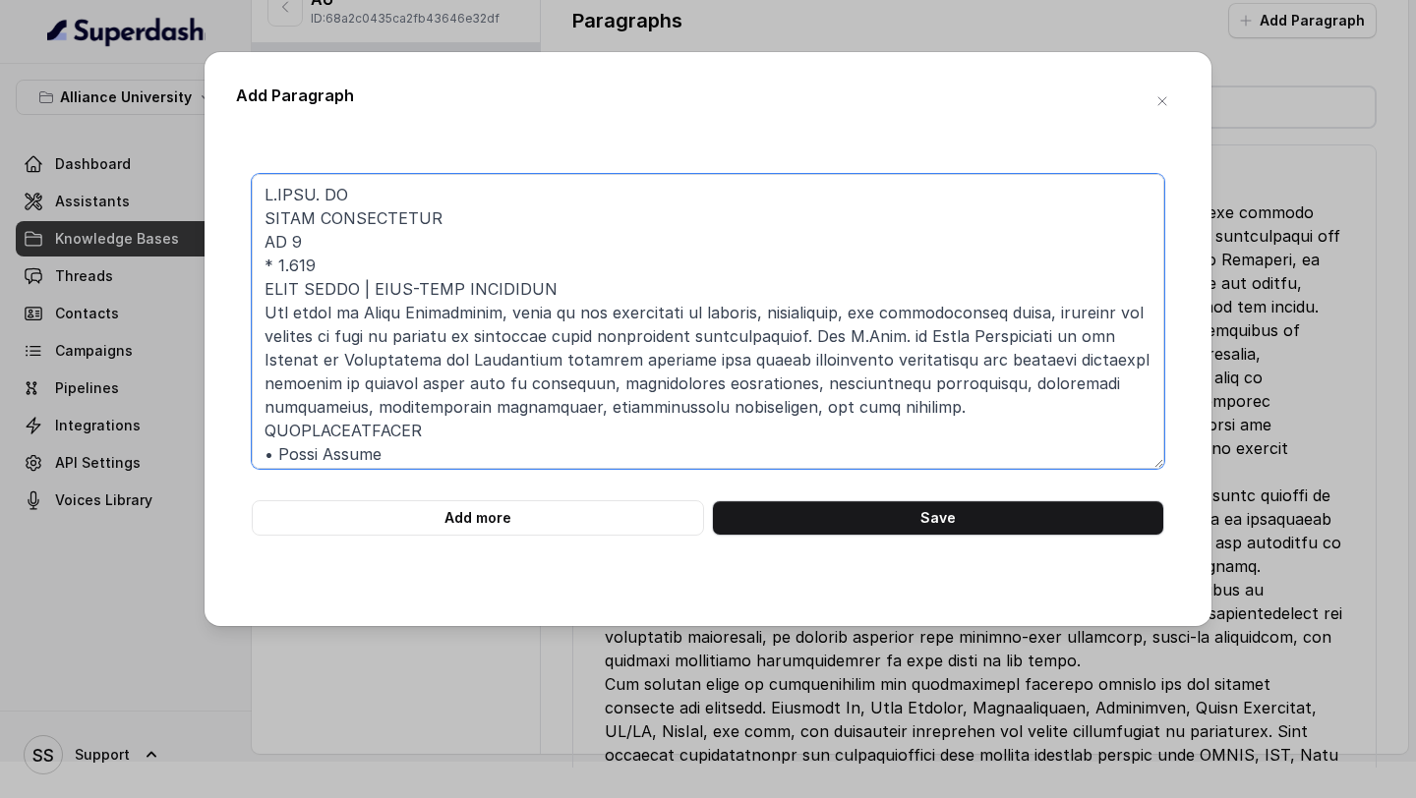
drag, startPoint x: 325, startPoint y: 263, endPoint x: 256, endPoint y: 233, distance: 75.8
click at [256, 233] on textarea at bounding box center [708, 321] width 913 height 295
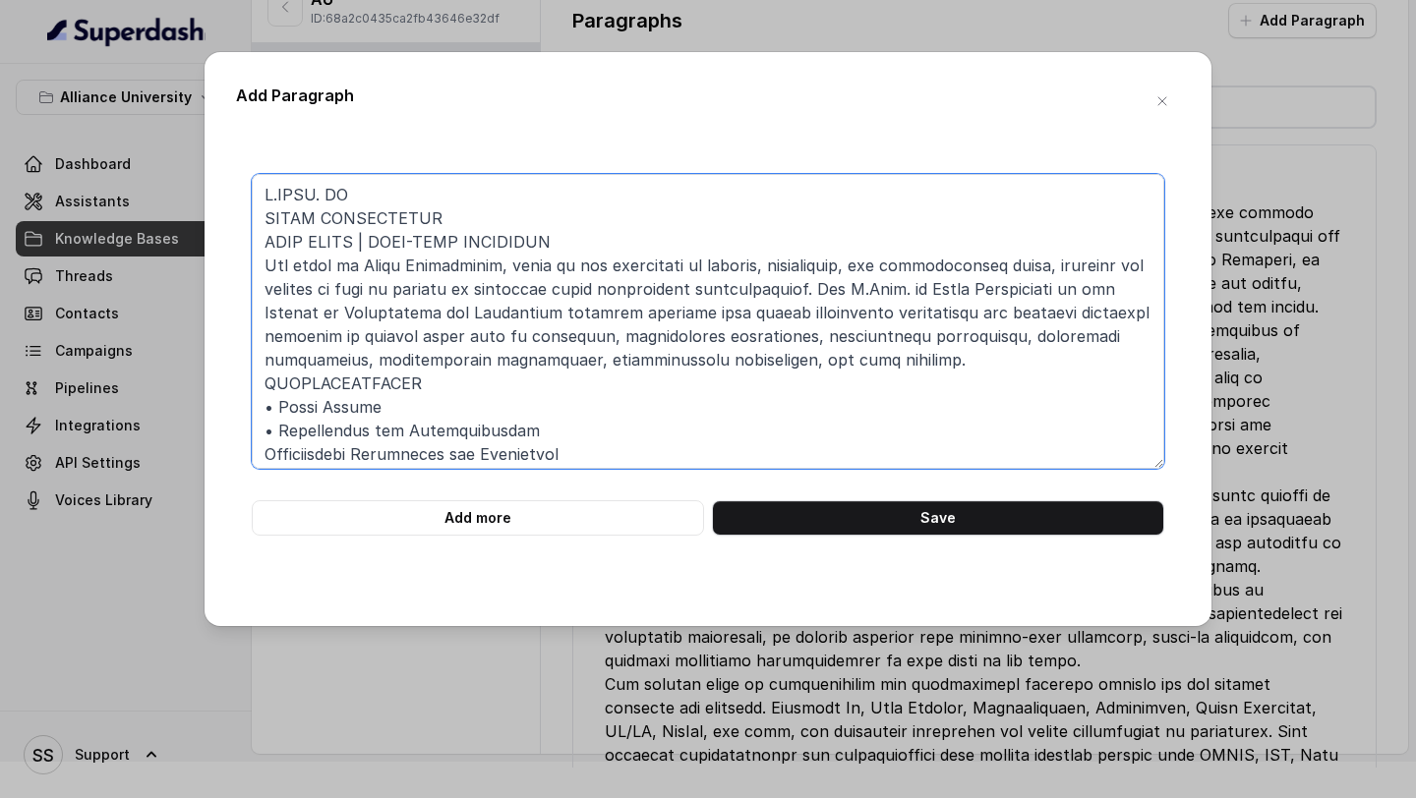
click at [258, 215] on textarea at bounding box center [708, 321] width 913 height 295
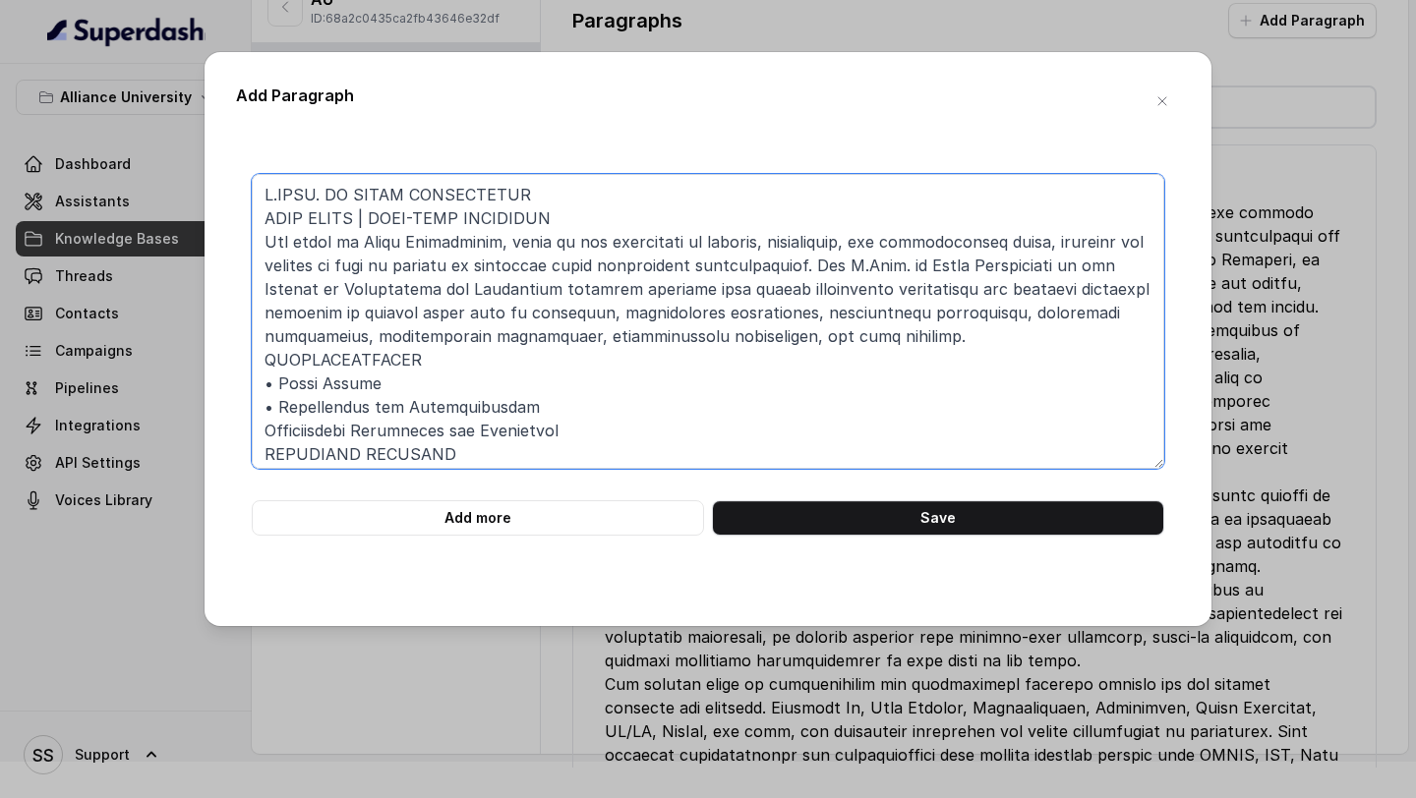
click at [534, 191] on textarea at bounding box center [708, 321] width 913 height 295
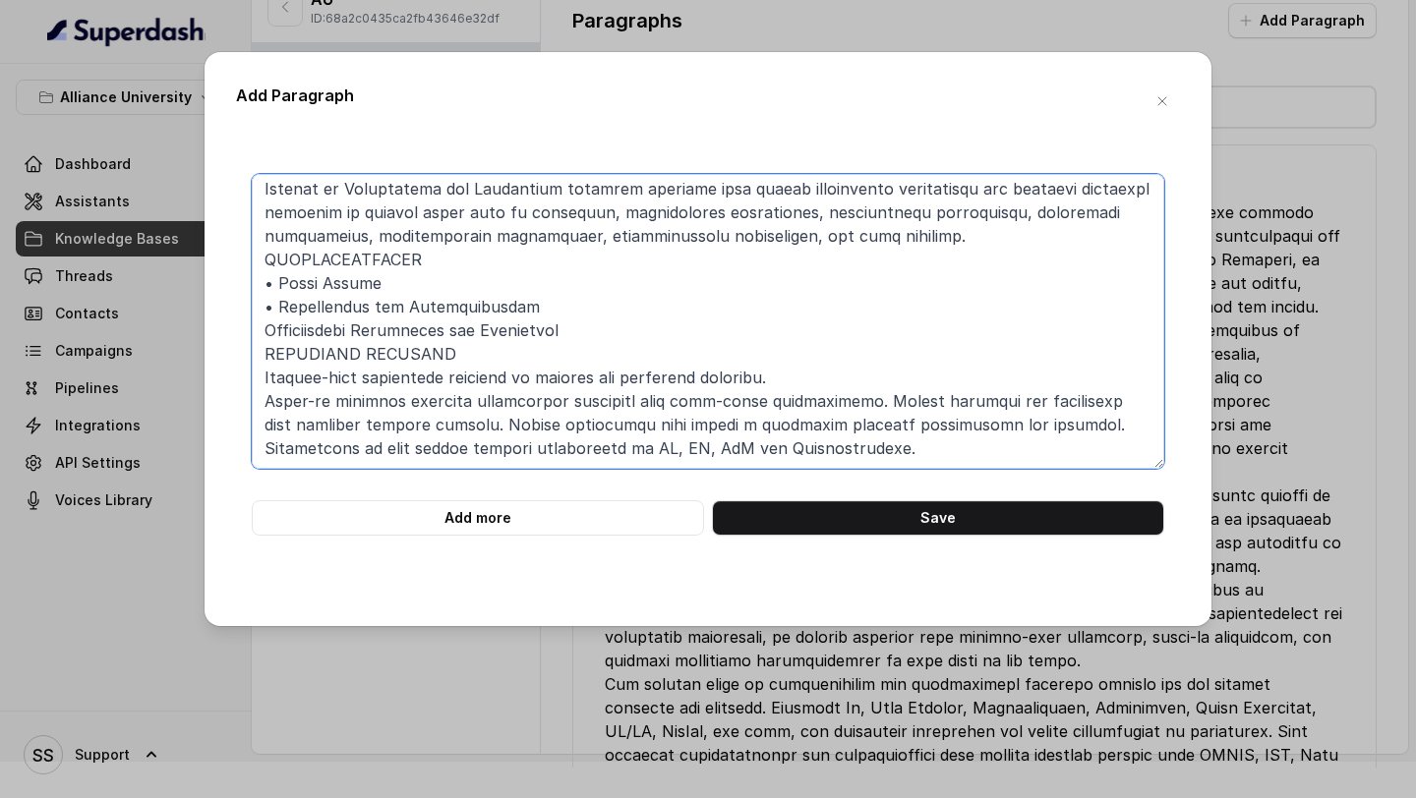
click at [797, 460] on textarea at bounding box center [708, 321] width 913 height 295
paste textarea "B.TECH. IN AEROSPACE ENGINEERING VERSITY LIANCE VERSITY FOUR YEARS | FULL-TIME …"
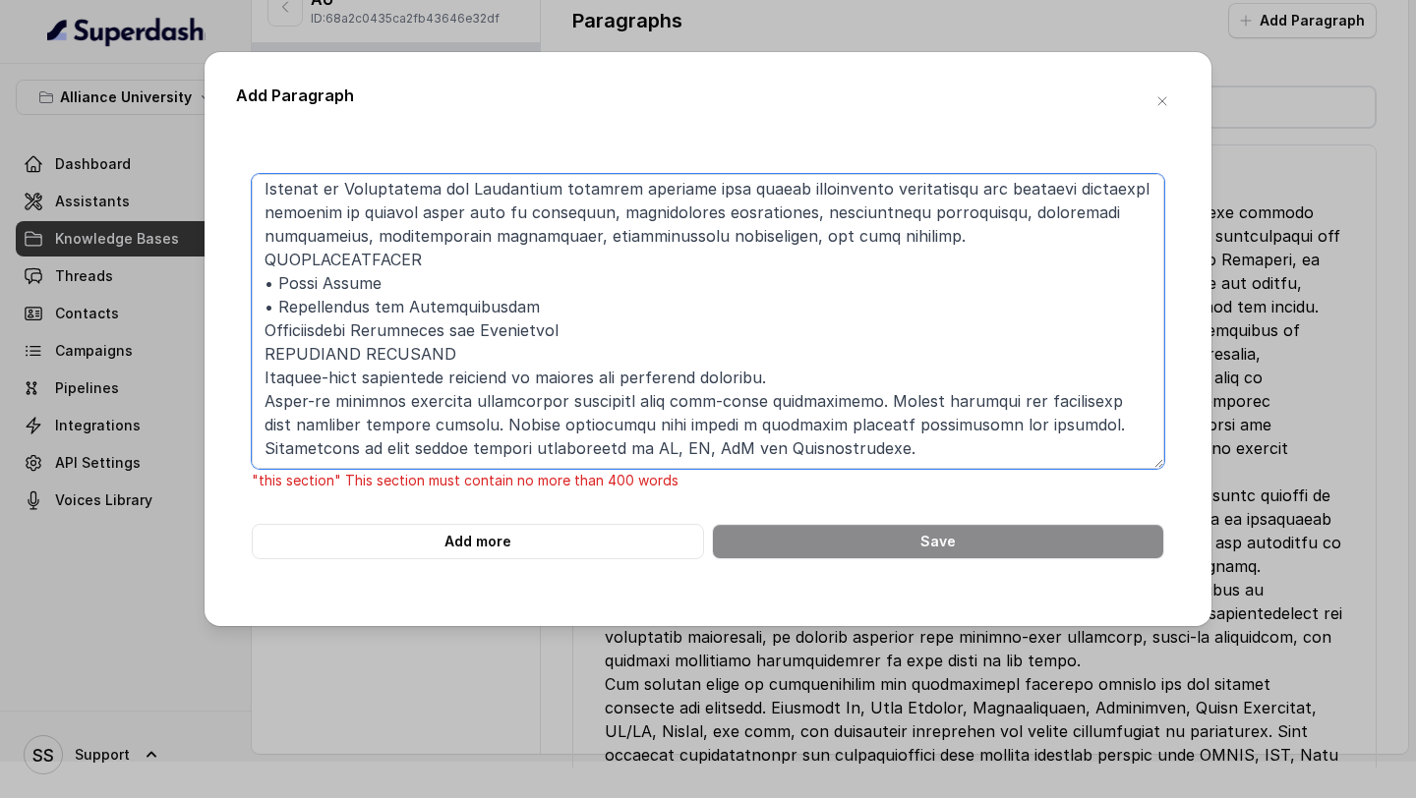
scroll to position [148, 0]
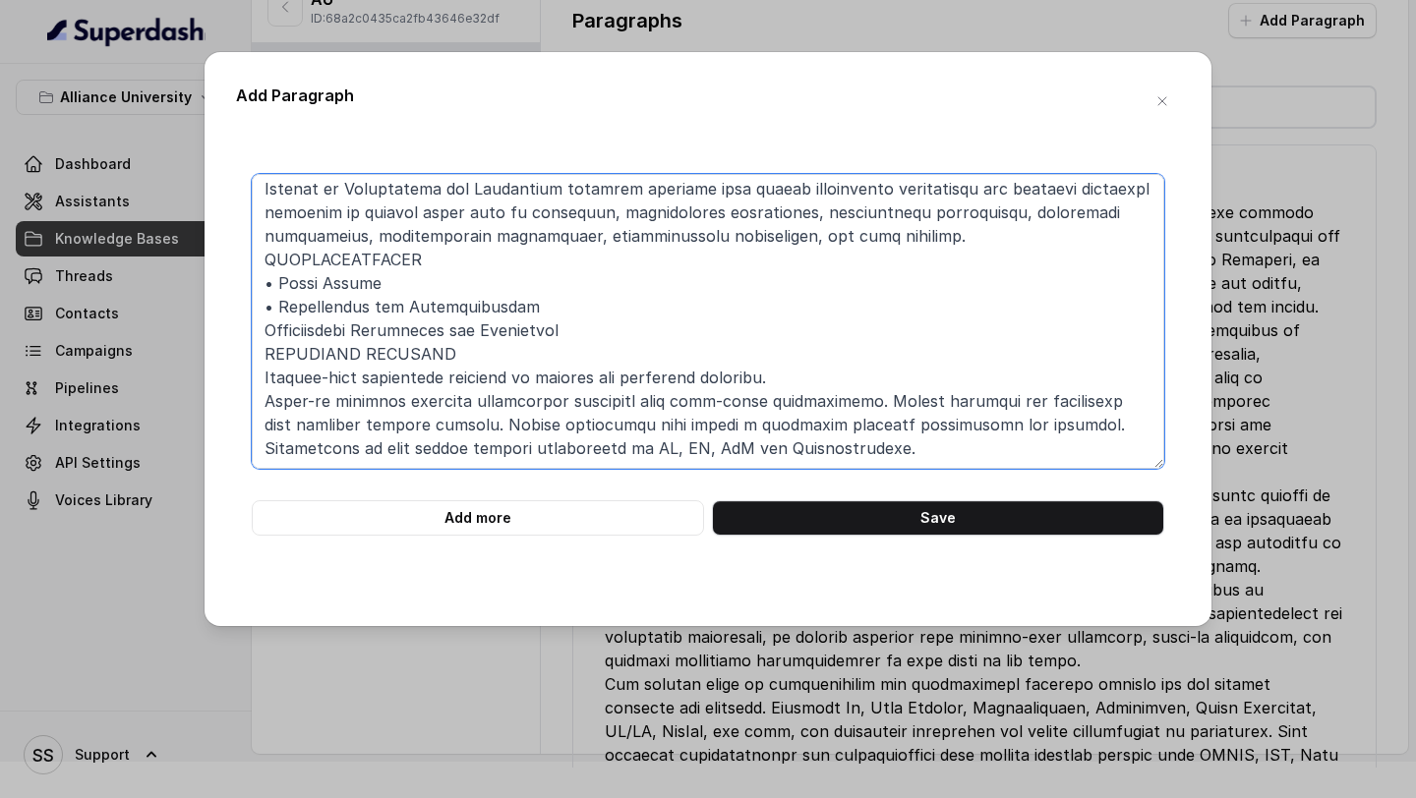
type textarea "B.TECH. IN CIVIL ENGINEERING: FOUR YEARS | FULL-TIME PROGRAMME The field of Civ…"
click at [1052, 514] on button "Save" at bounding box center [938, 518] width 452 height 35
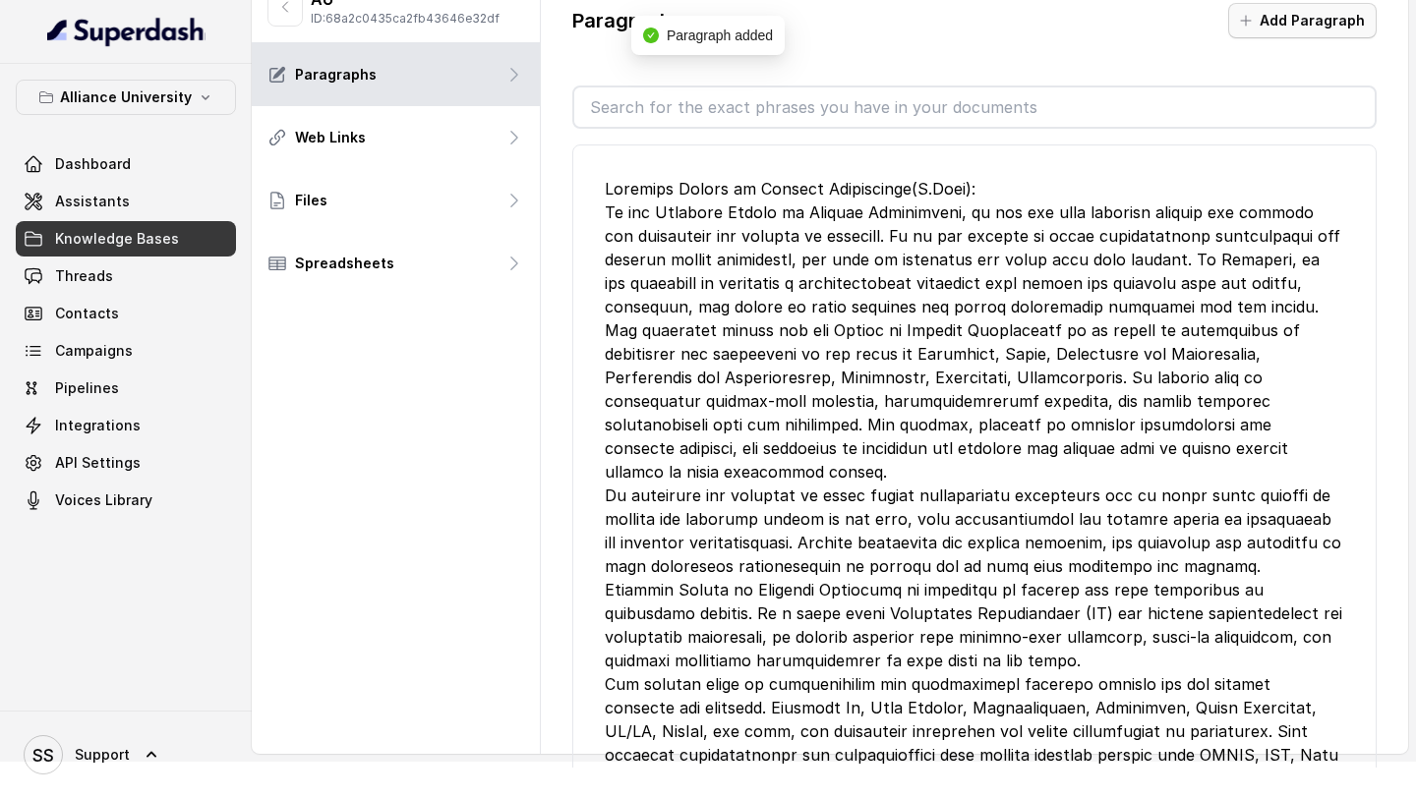
click at [1286, 24] on button "Add Paragraph" at bounding box center [1302, 20] width 148 height 35
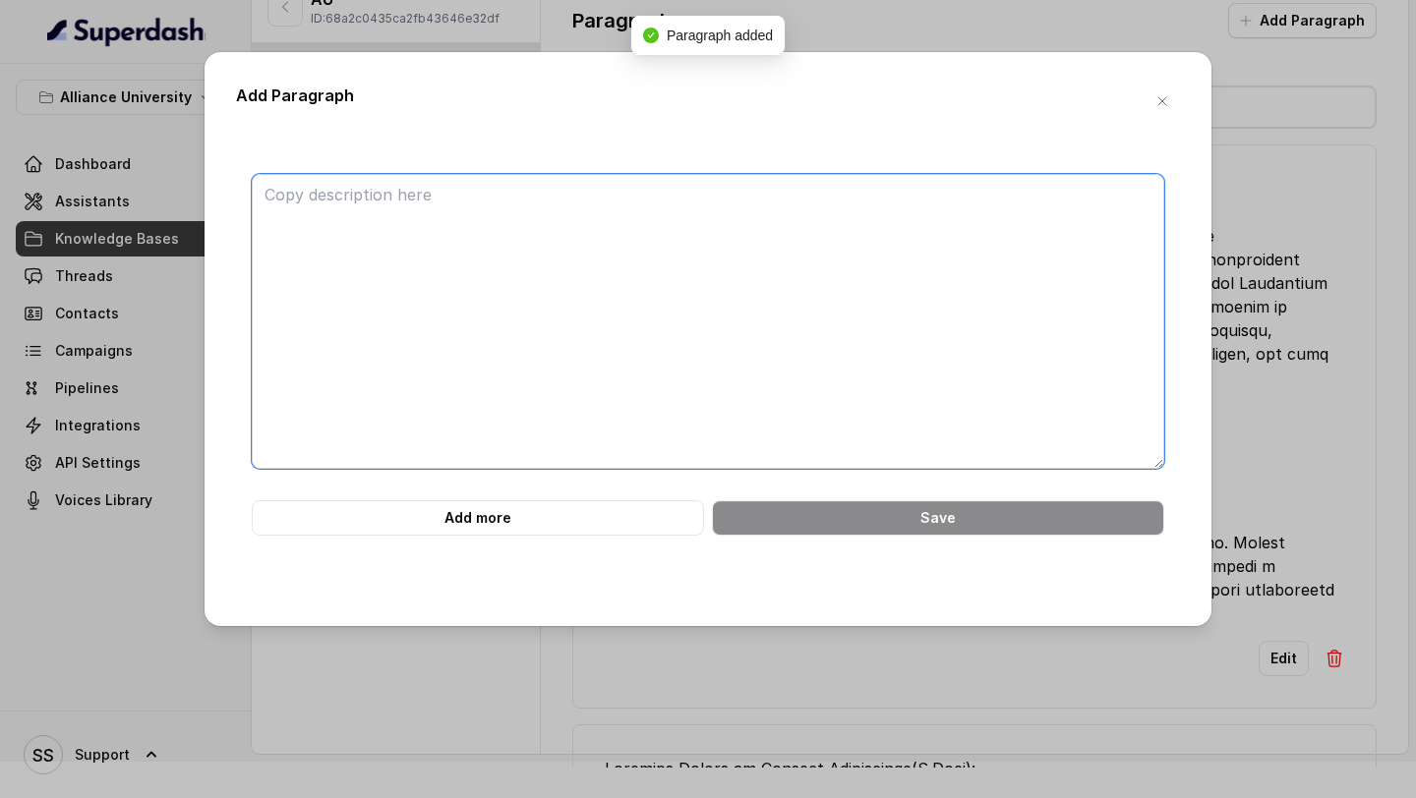
click at [529, 282] on textarea at bounding box center [708, 321] width 913 height 295
paste textarea "B.TECH. IN AEROSPACE ENGINEERING VERSITY LIANCE VERSITY FOUR YEARS | FULL-TIME …"
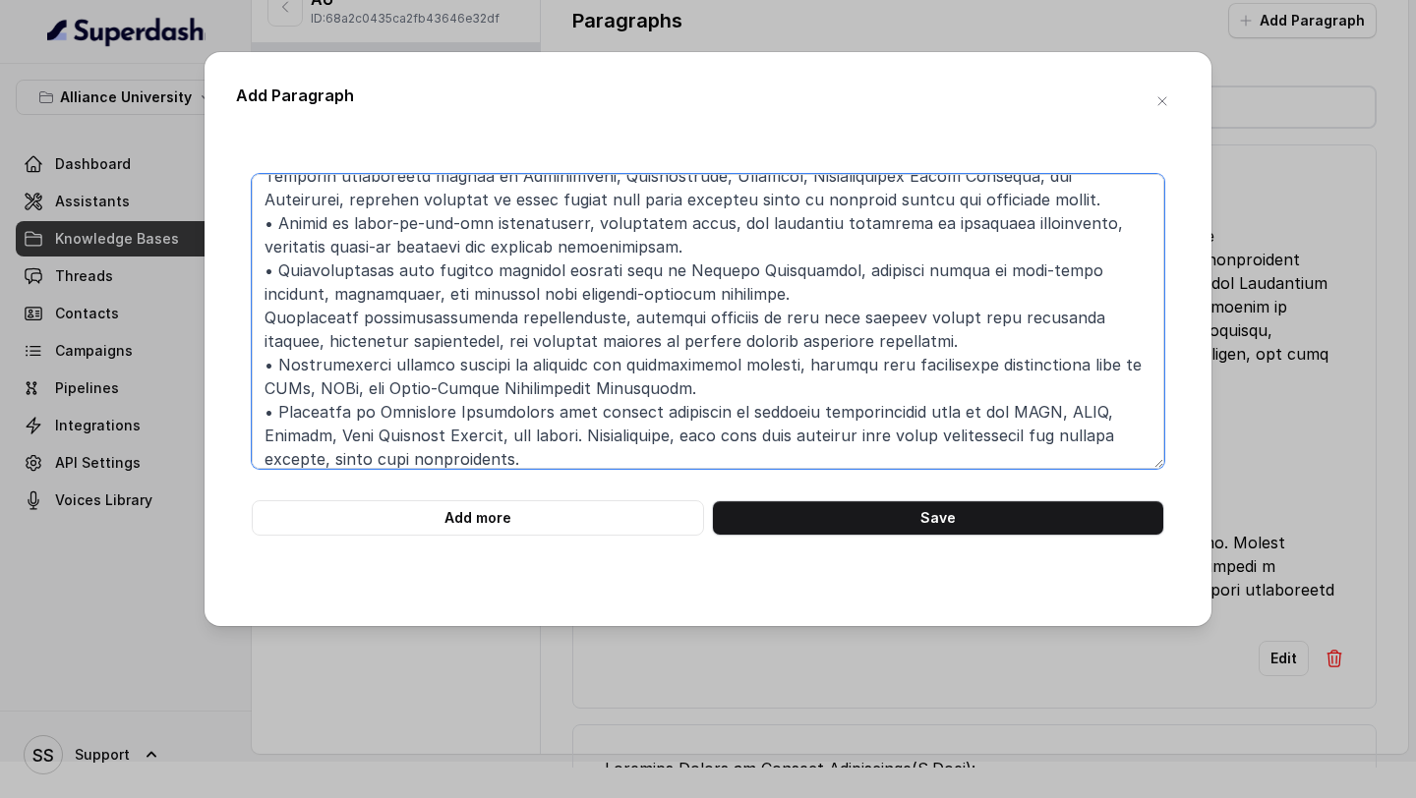
scroll to position [0, 0]
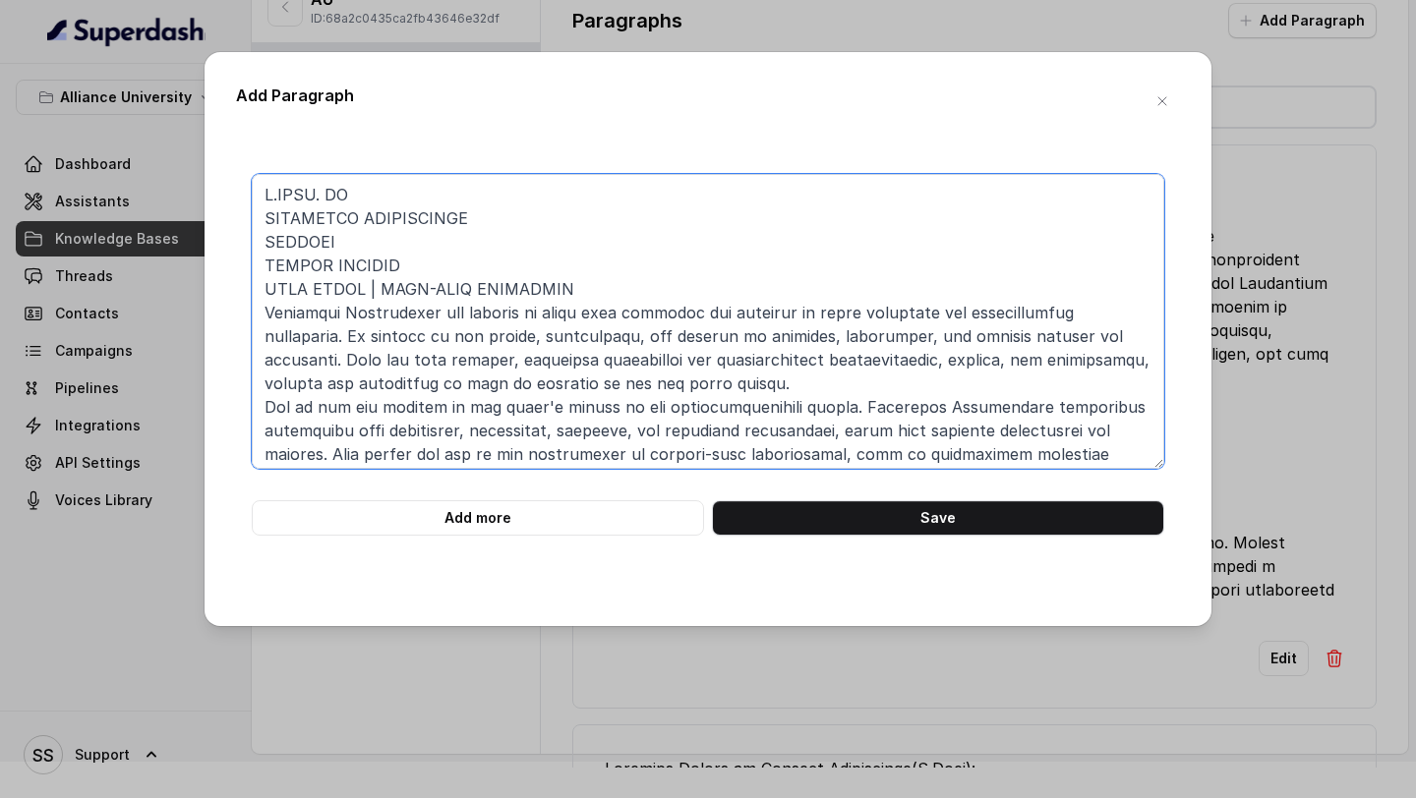
click at [267, 219] on textarea at bounding box center [708, 321] width 913 height 295
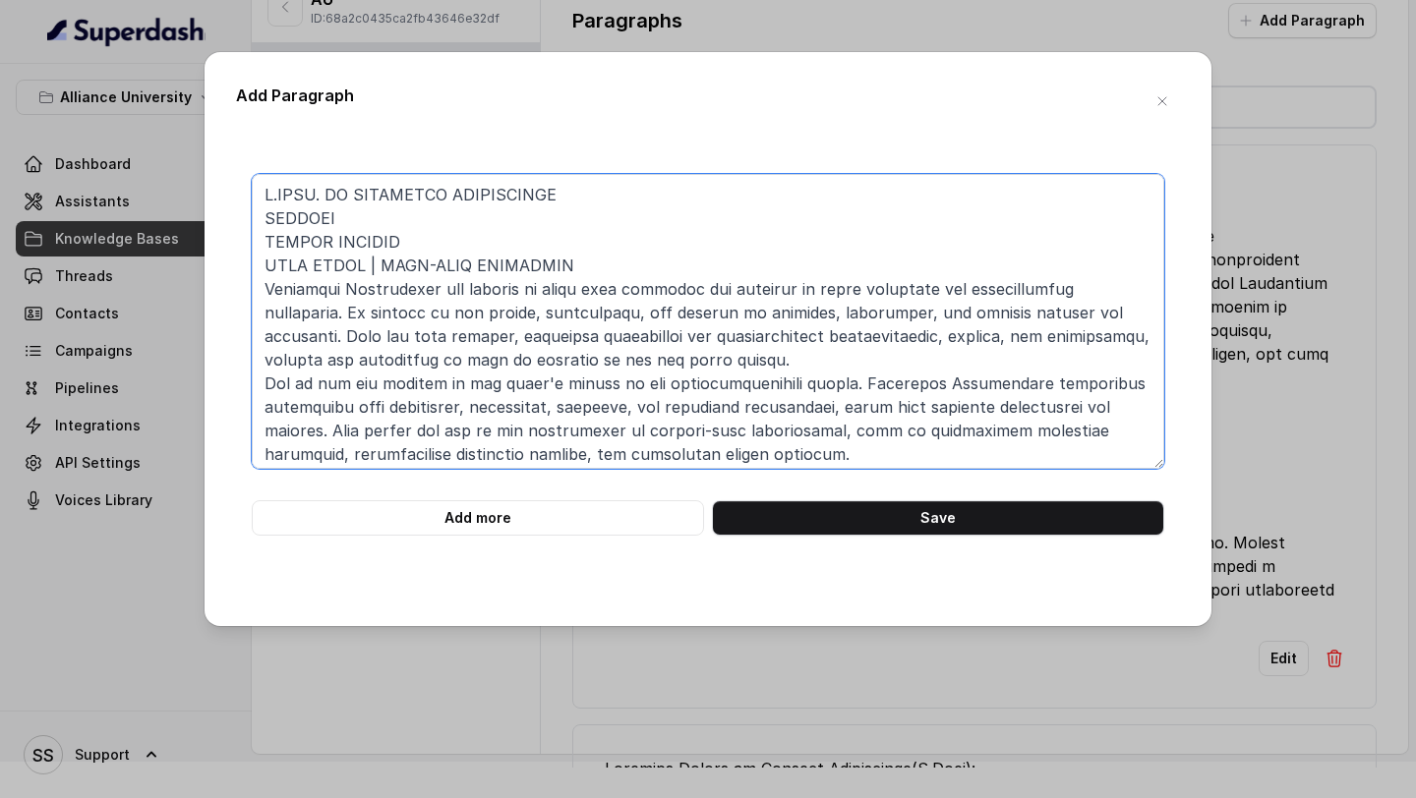
drag, startPoint x: 401, startPoint y: 239, endPoint x: 240, endPoint y: 208, distance: 164.1
click at [240, 208] on div "Add more Save" at bounding box center [708, 355] width 944 height 362
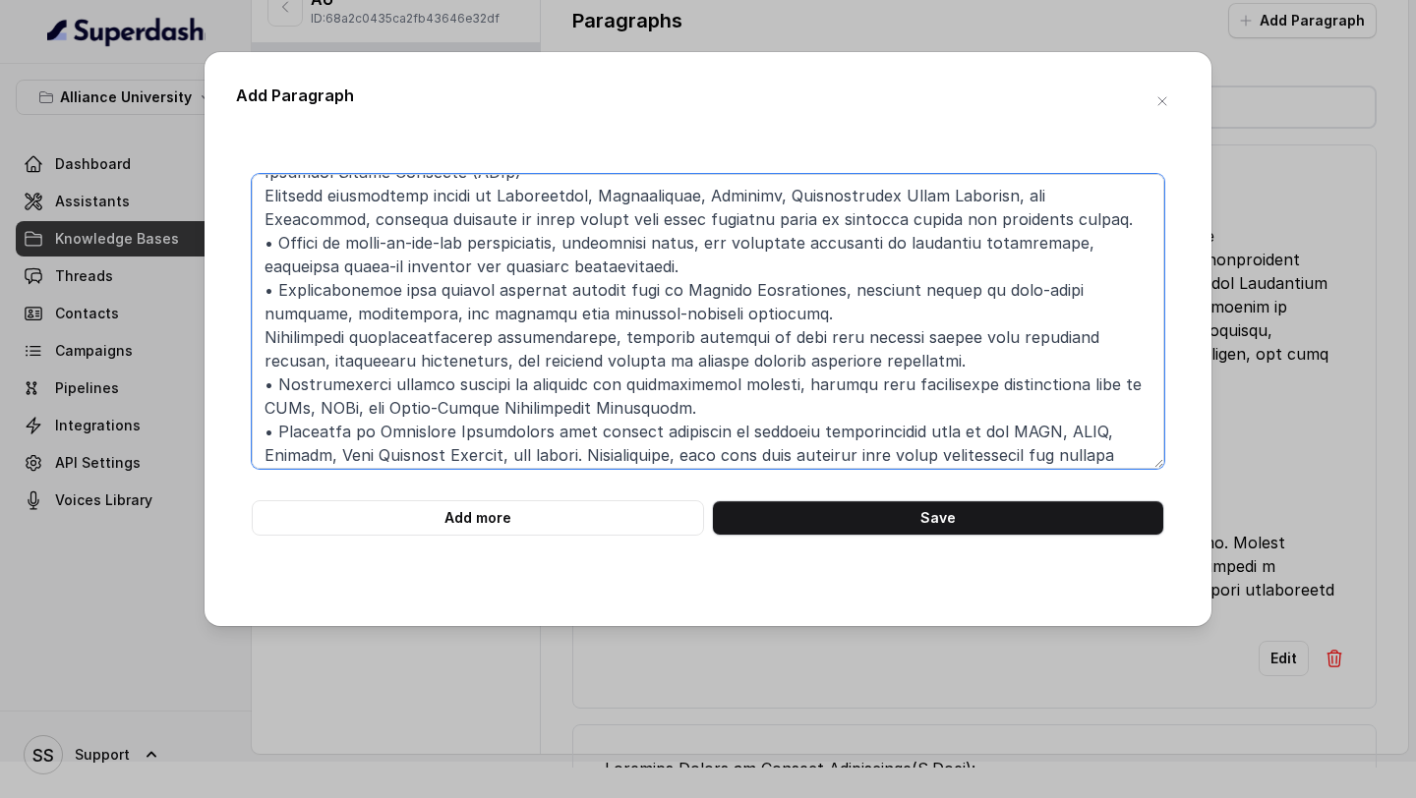
scroll to position [360, 0]
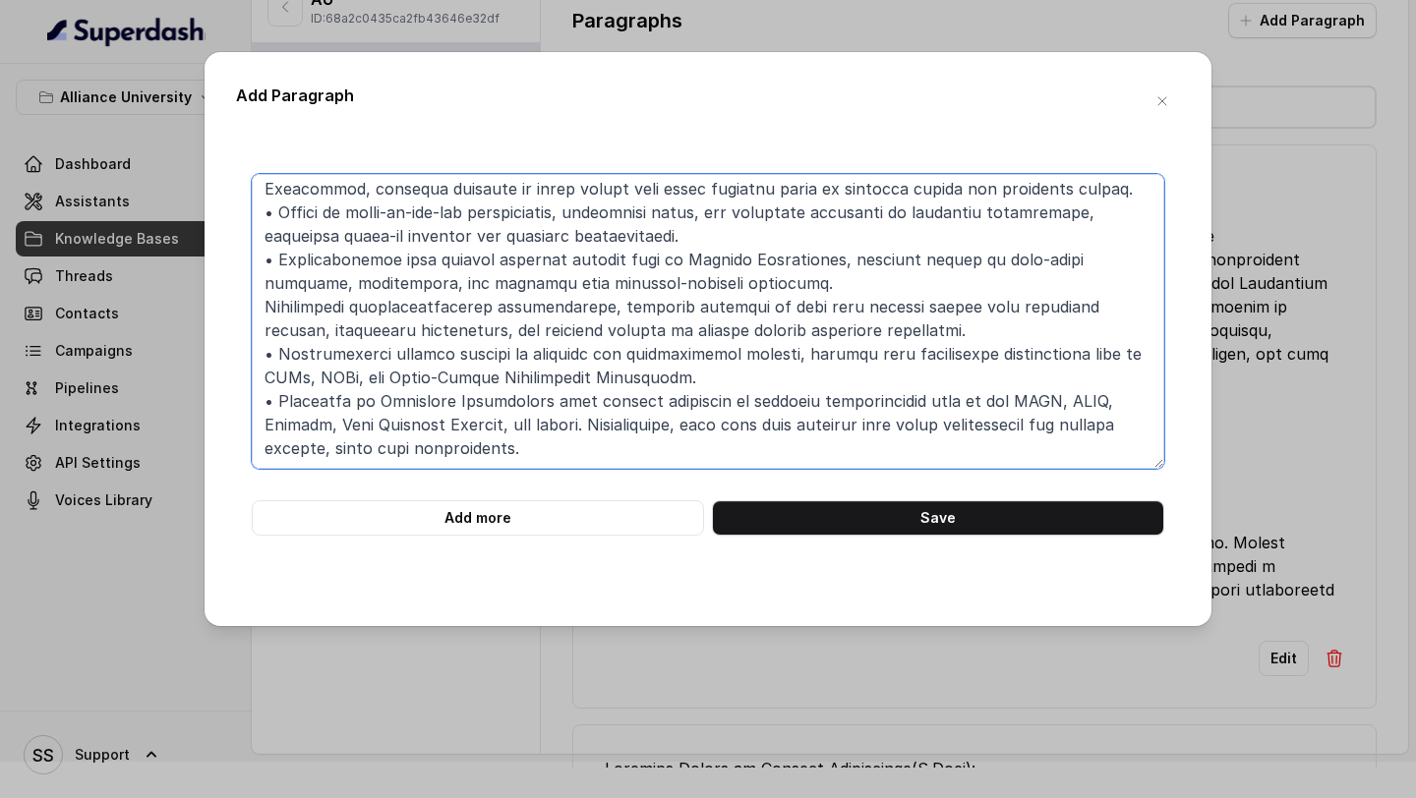
type textarea "B.TECH. IN AEROSPACE ENGINEERING FOUR YEARS | FULL-TIME PROGRAMME Aerospace Eng…"
click at [506, 517] on button "Add more" at bounding box center [478, 518] width 452 height 35
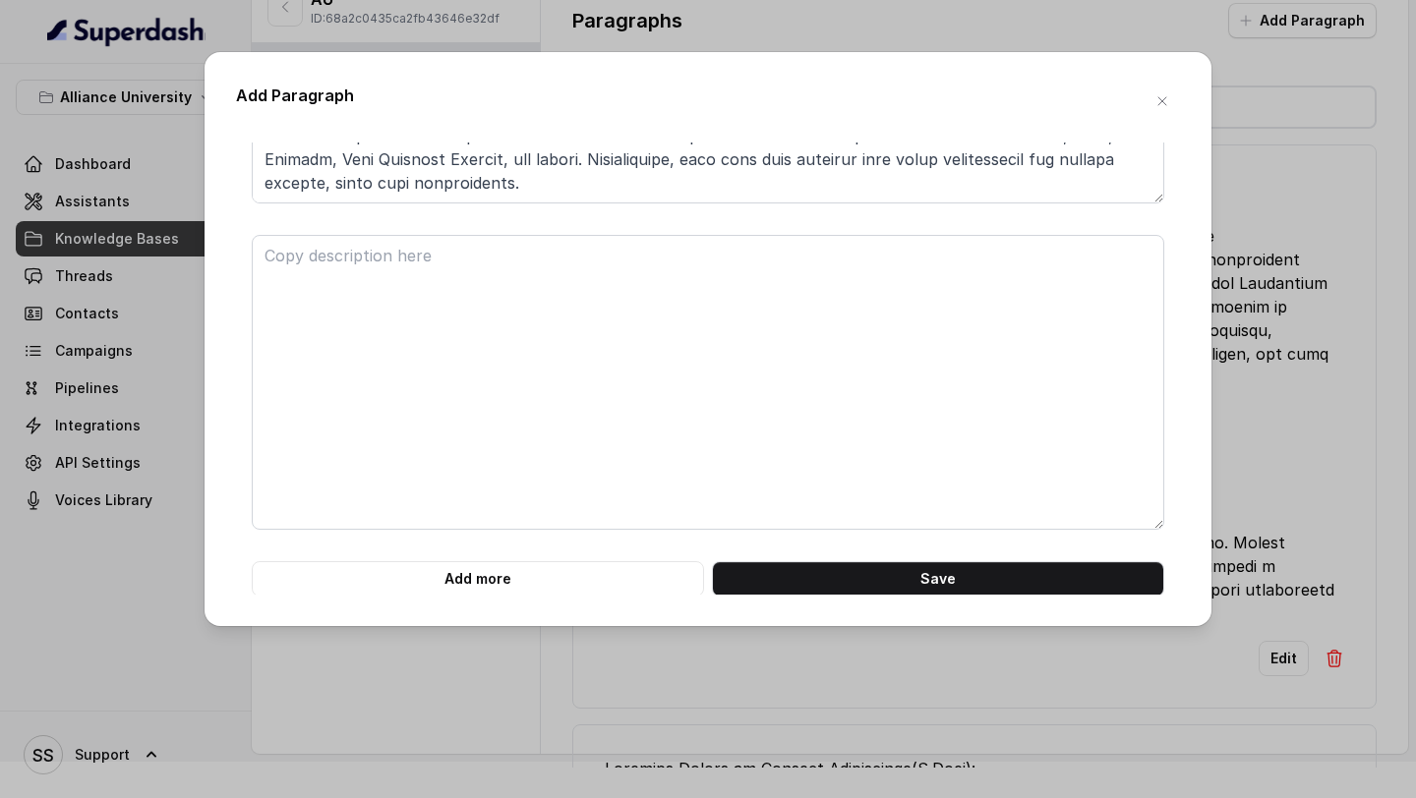
scroll to position [267, 0]
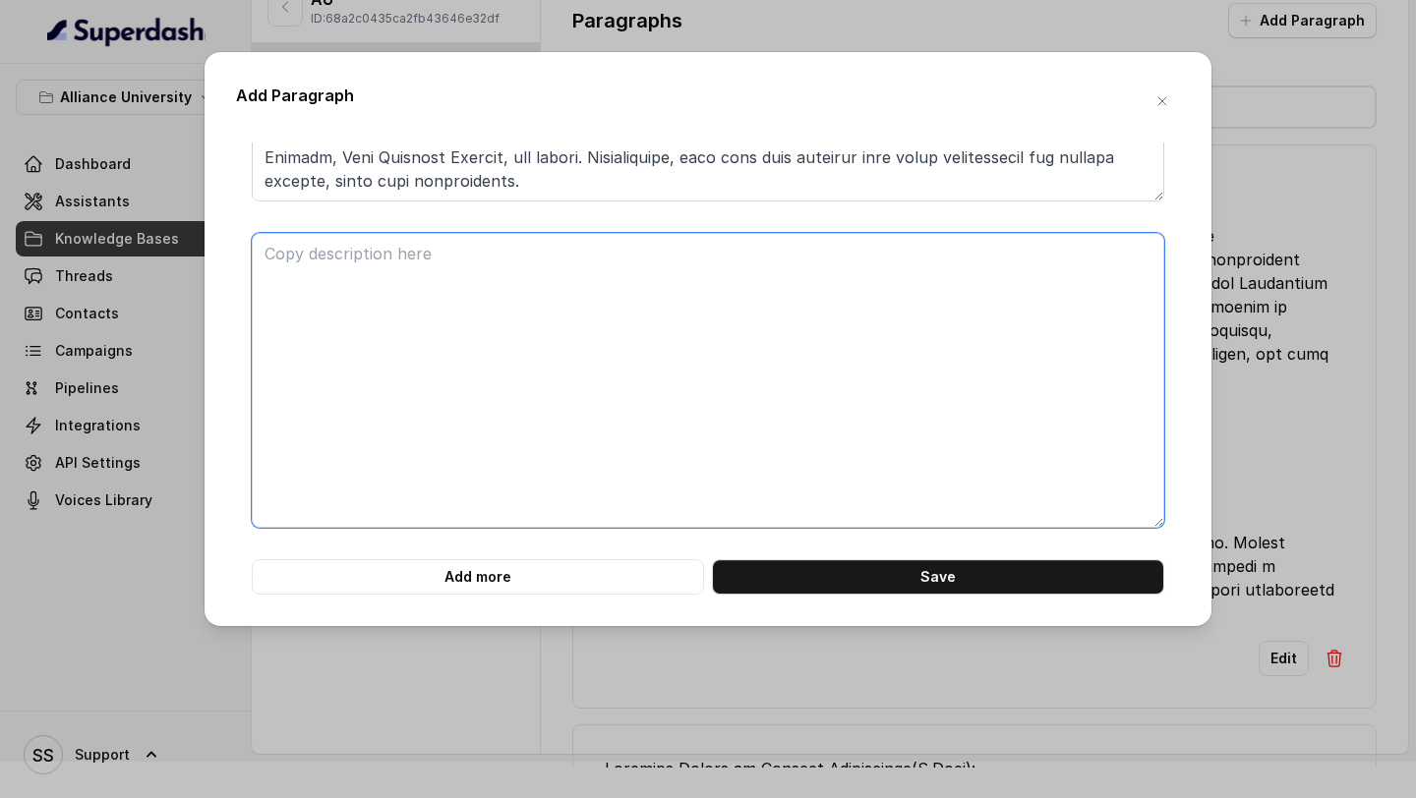
click at [462, 358] on textarea at bounding box center [708, 380] width 913 height 295
paste textarea "B.TECH. IN ELECTRICAL AND ELECTRONICS ENGINEERING FOUR YEARS | FULL-TIME PROGRA…"
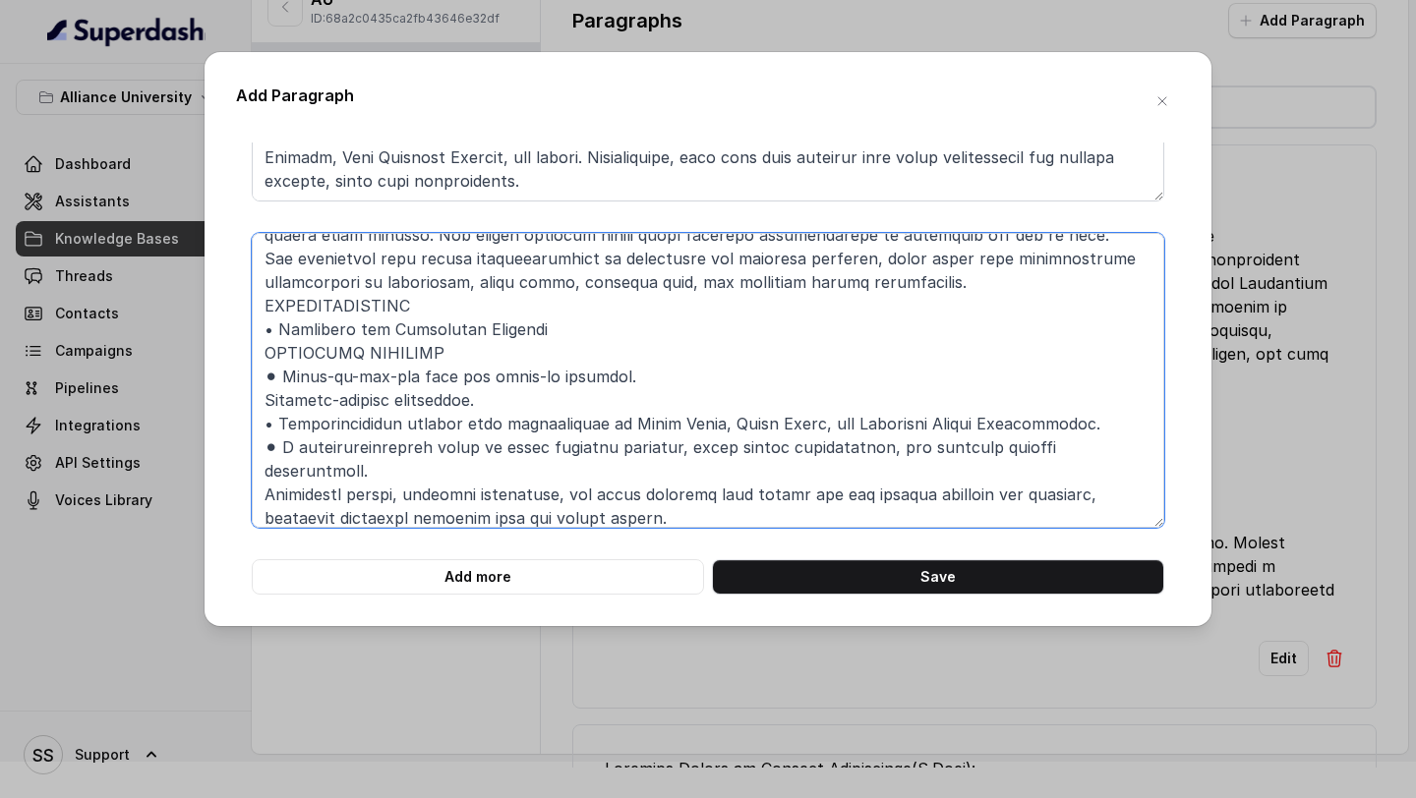
scroll to position [0, 0]
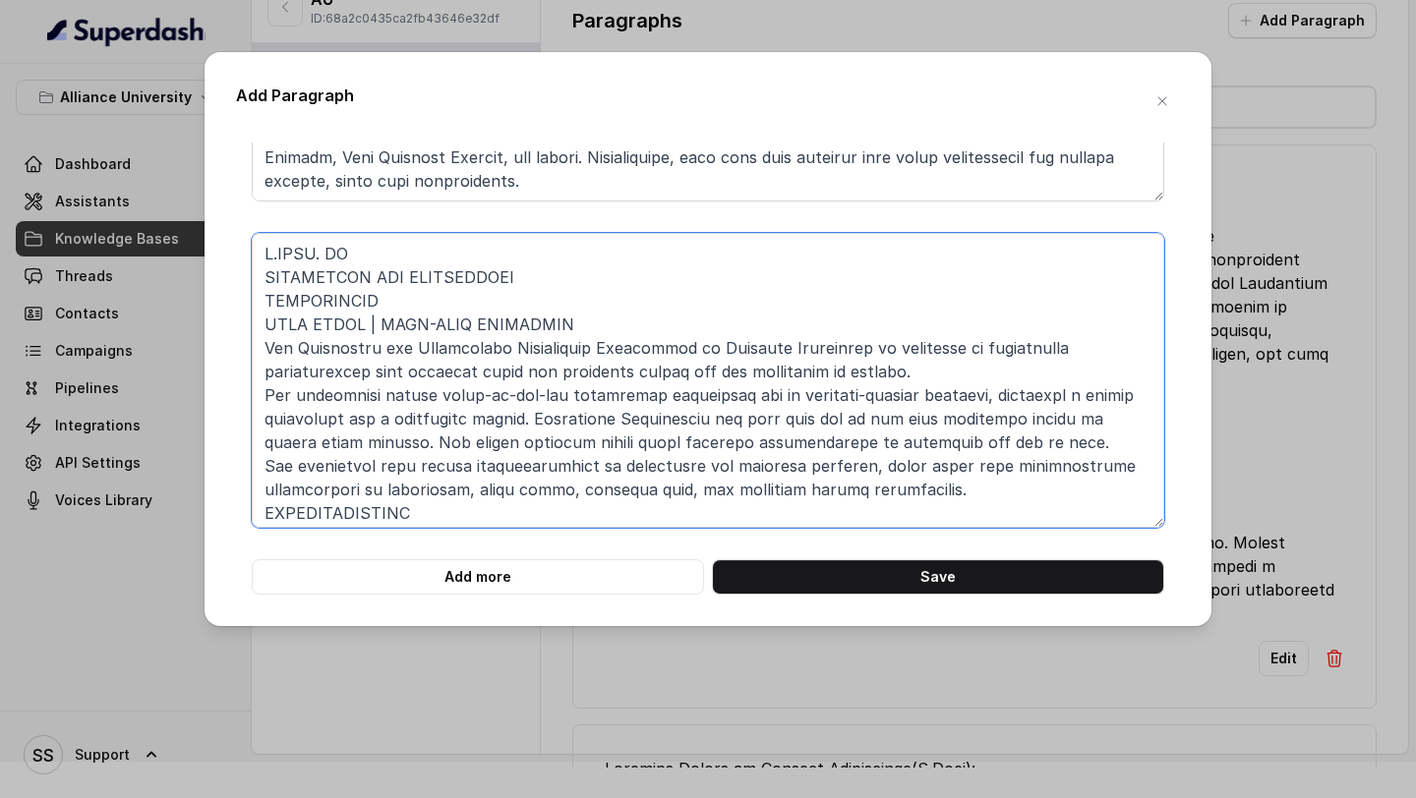
click at [266, 273] on textarea at bounding box center [708, 380] width 913 height 295
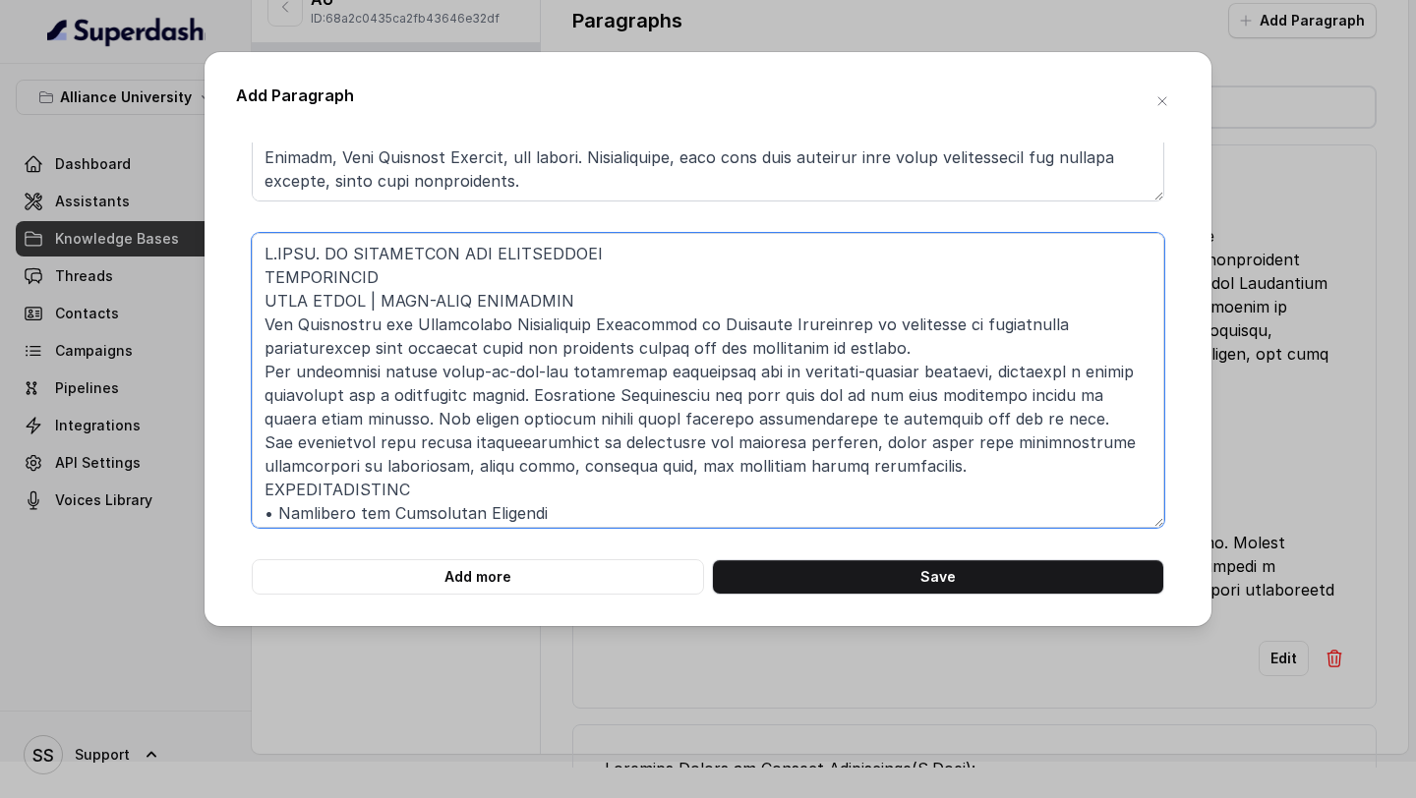
click at [263, 275] on textarea at bounding box center [708, 380] width 913 height 295
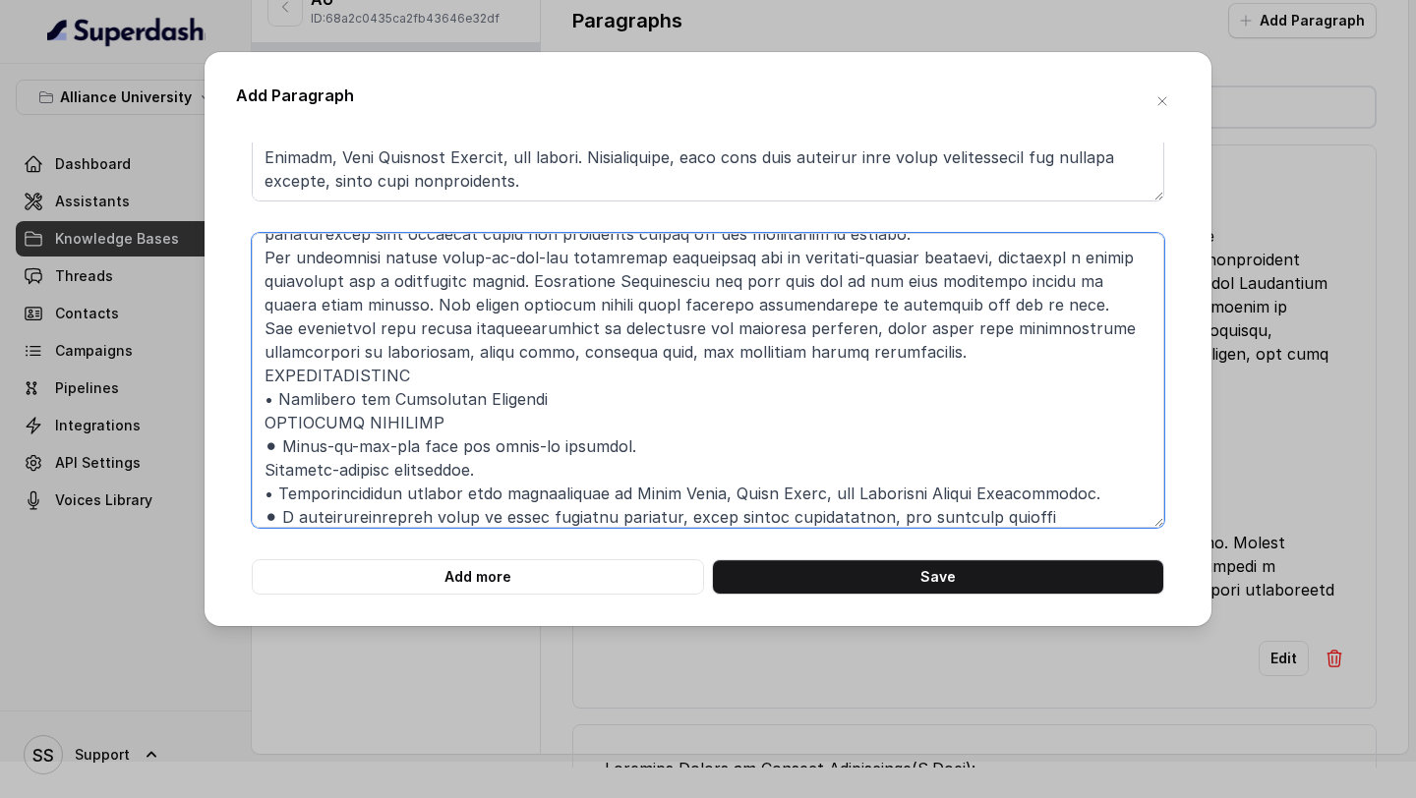
scroll to position [123, 0]
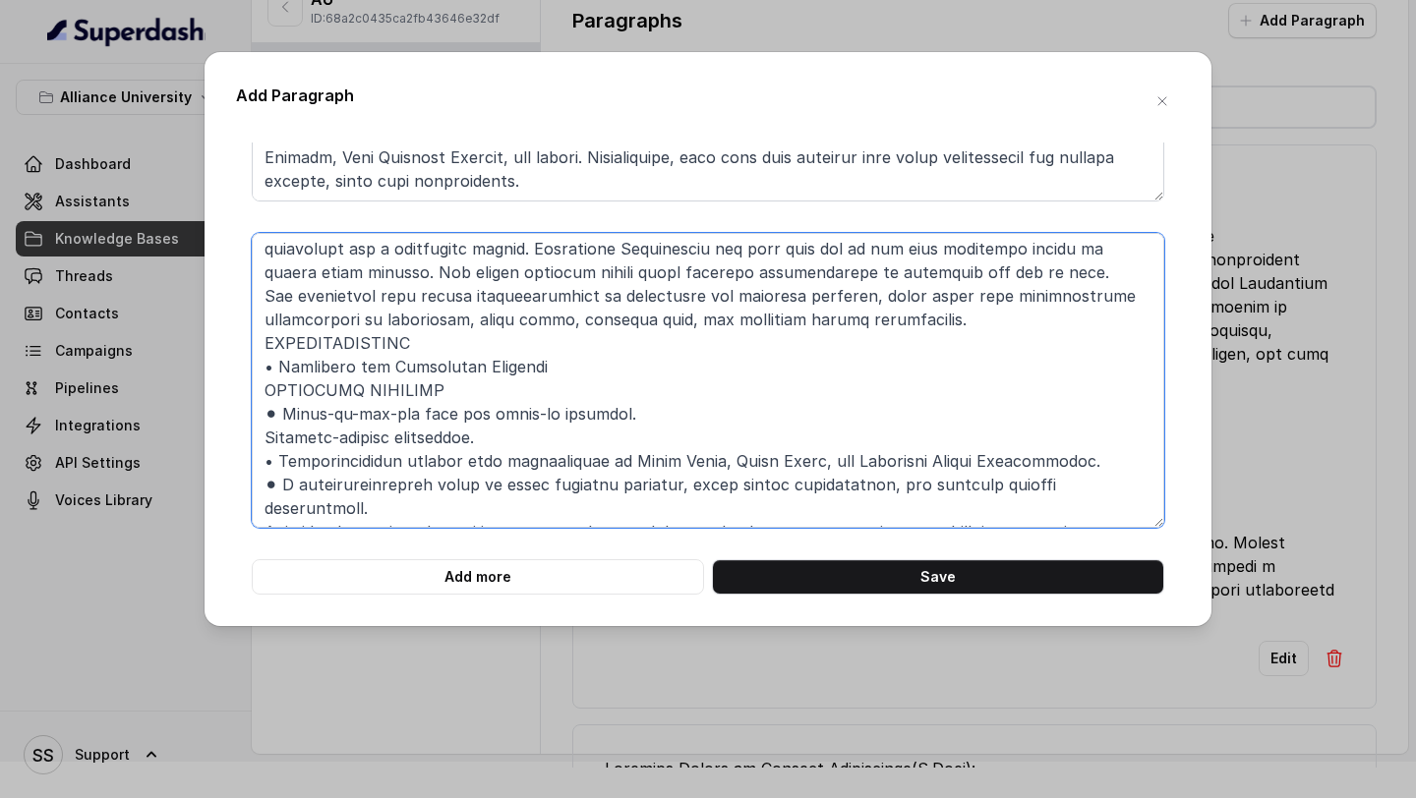
drag, startPoint x: 283, startPoint y: 411, endPoint x: 214, endPoint y: 410, distance: 68.8
click at [221, 410] on div "Add Paragraph Add more Save" at bounding box center [708, 339] width 1007 height 574
click at [277, 366] on textarea at bounding box center [708, 380] width 913 height 295
click at [281, 459] on textarea at bounding box center [708, 380] width 913 height 295
click at [289, 489] on textarea at bounding box center [708, 380] width 913 height 295
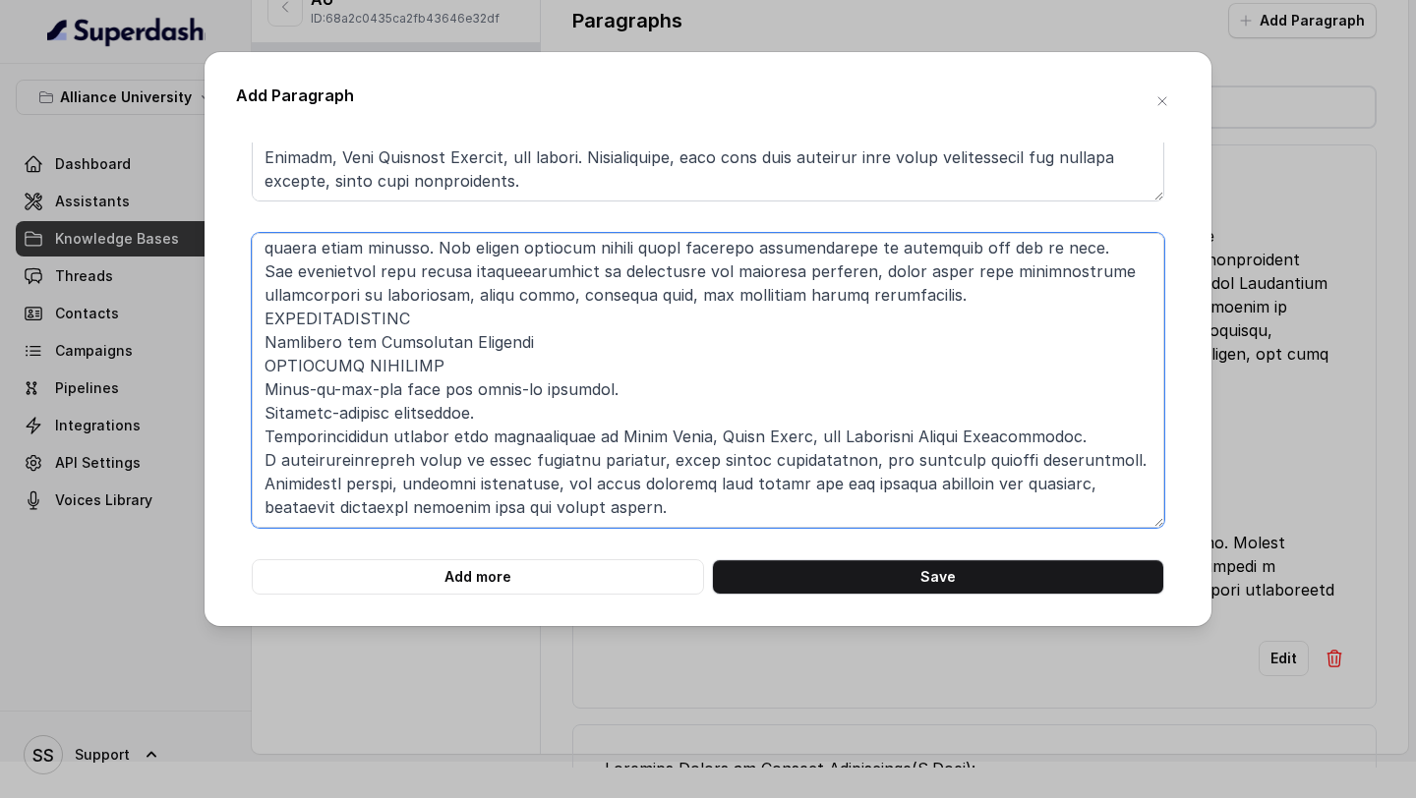
scroll to position [0, 0]
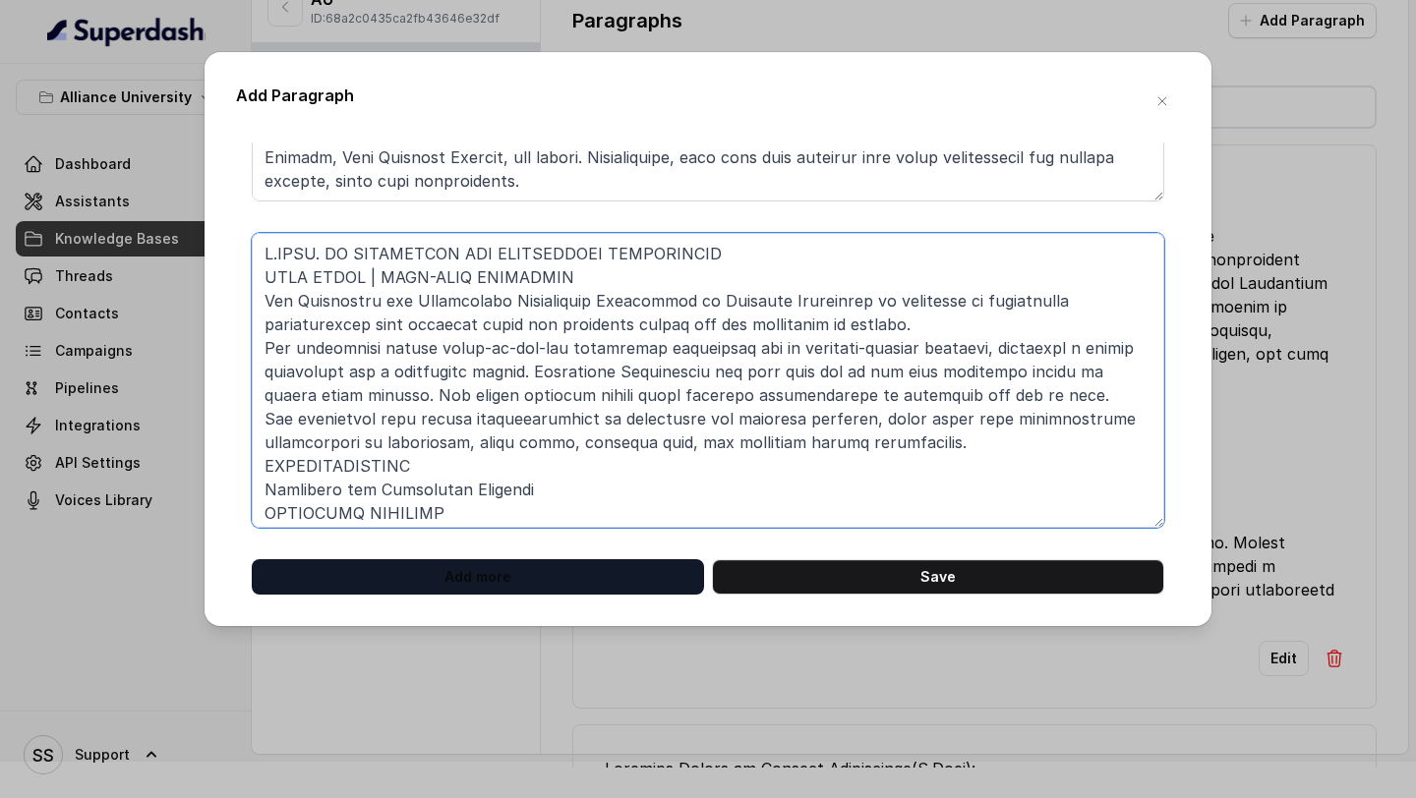
type textarea "B.TECH. IN ELECTRICAL AND ELECTRONICS ENGINEERING FOUR YEARS | FULL-TIME PROGRA…"
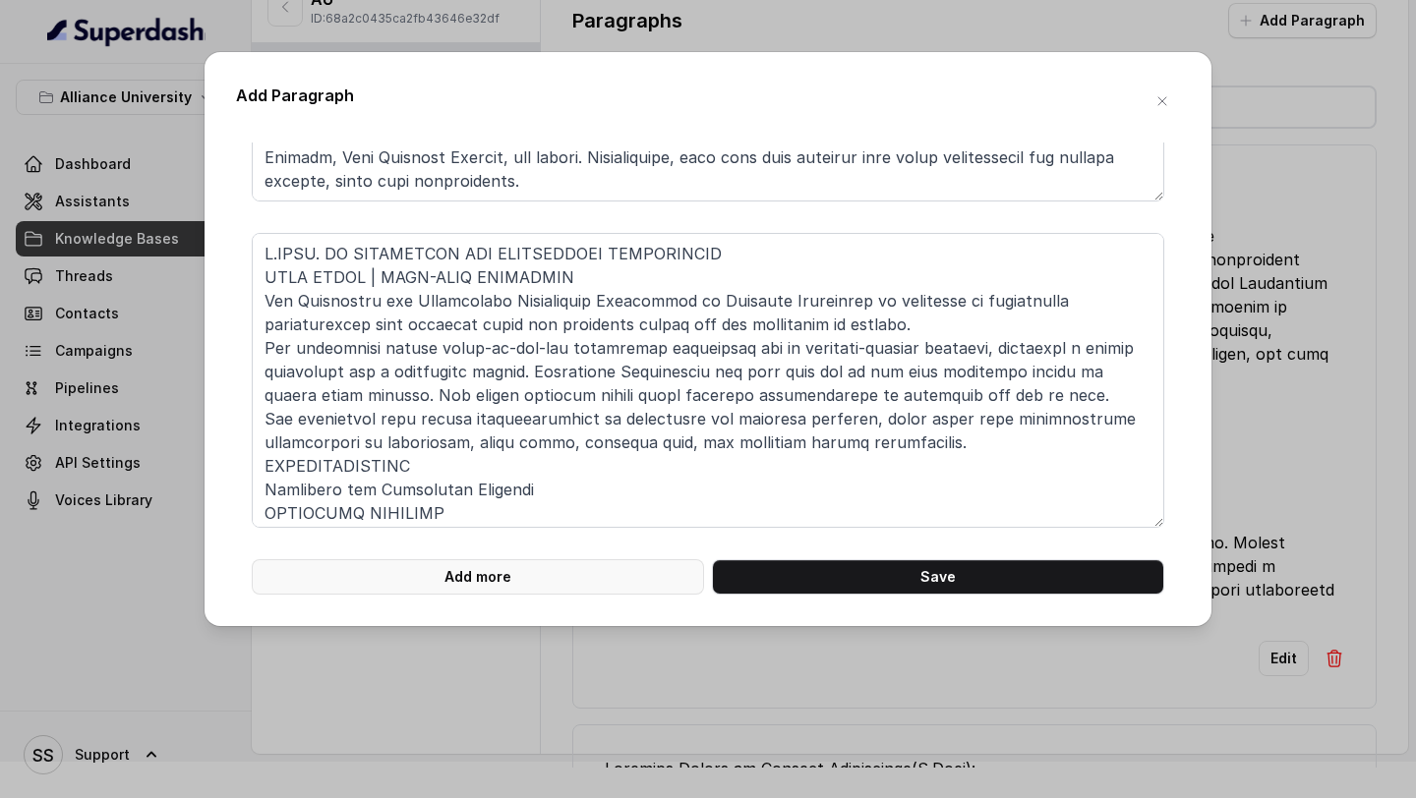
click at [659, 565] on button "Add more" at bounding box center [478, 577] width 452 height 35
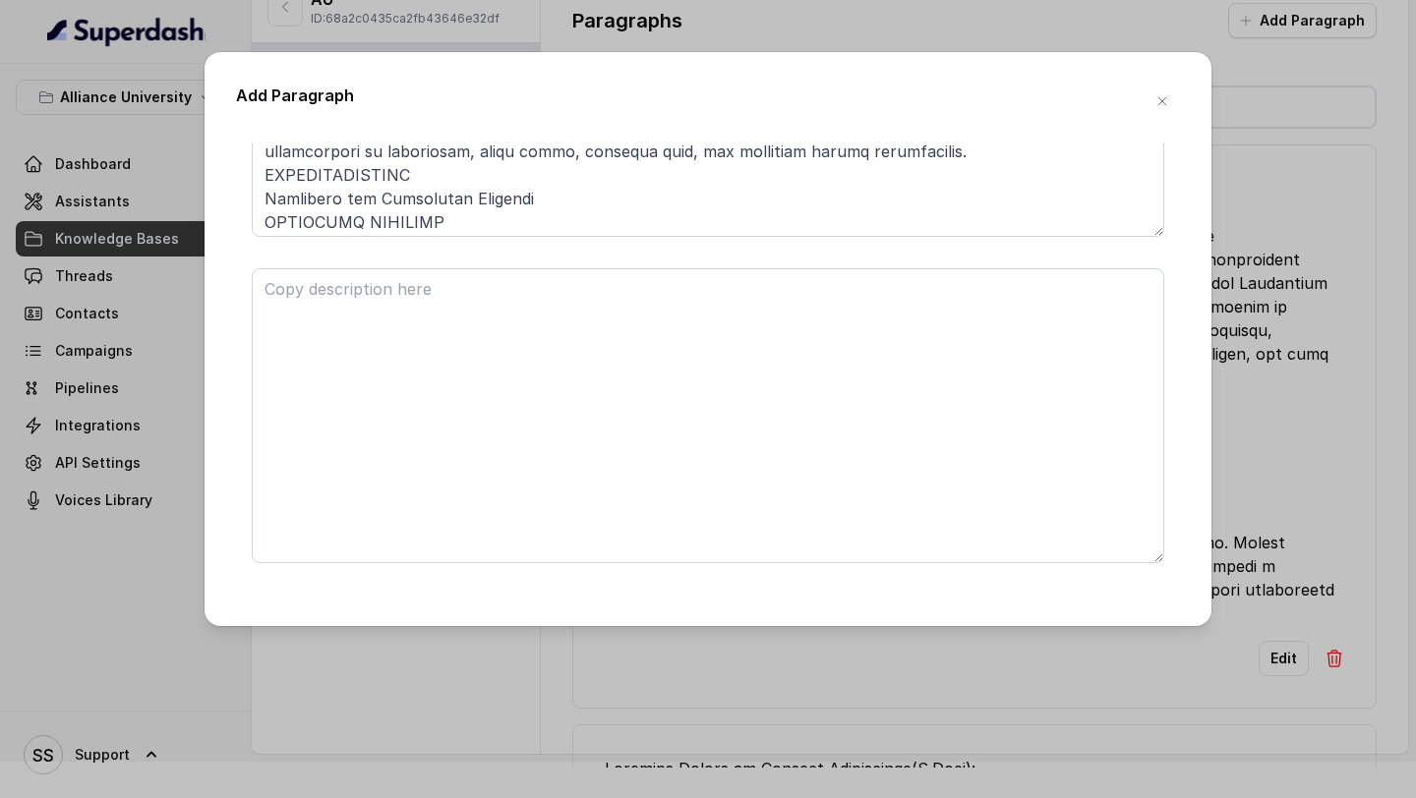
scroll to position [594, 0]
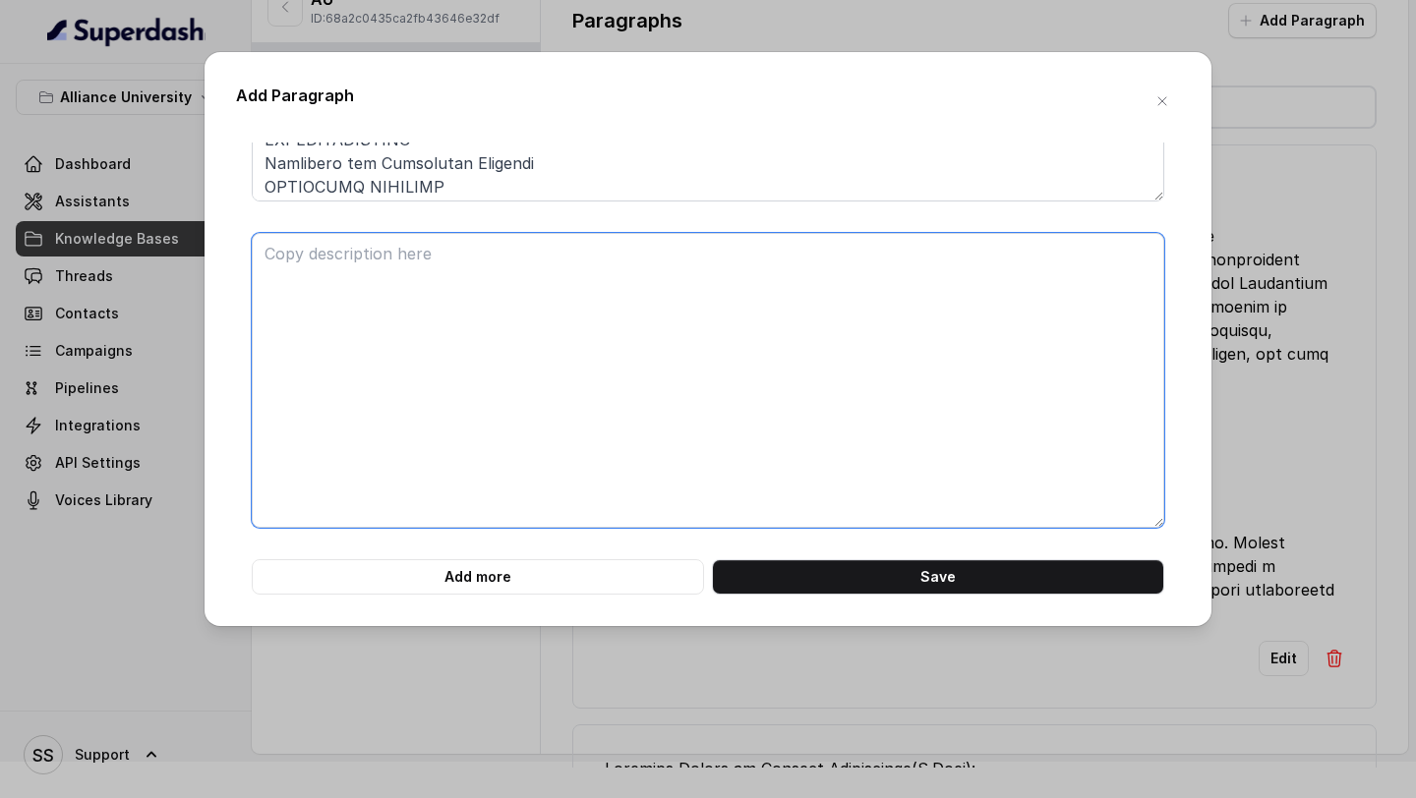
click at [531, 409] on textarea at bounding box center [708, 380] width 913 height 295
paste textarea "FACULTY OF ENGINEERING AND TECHNOLOGY In a world where innovation propels progr…"
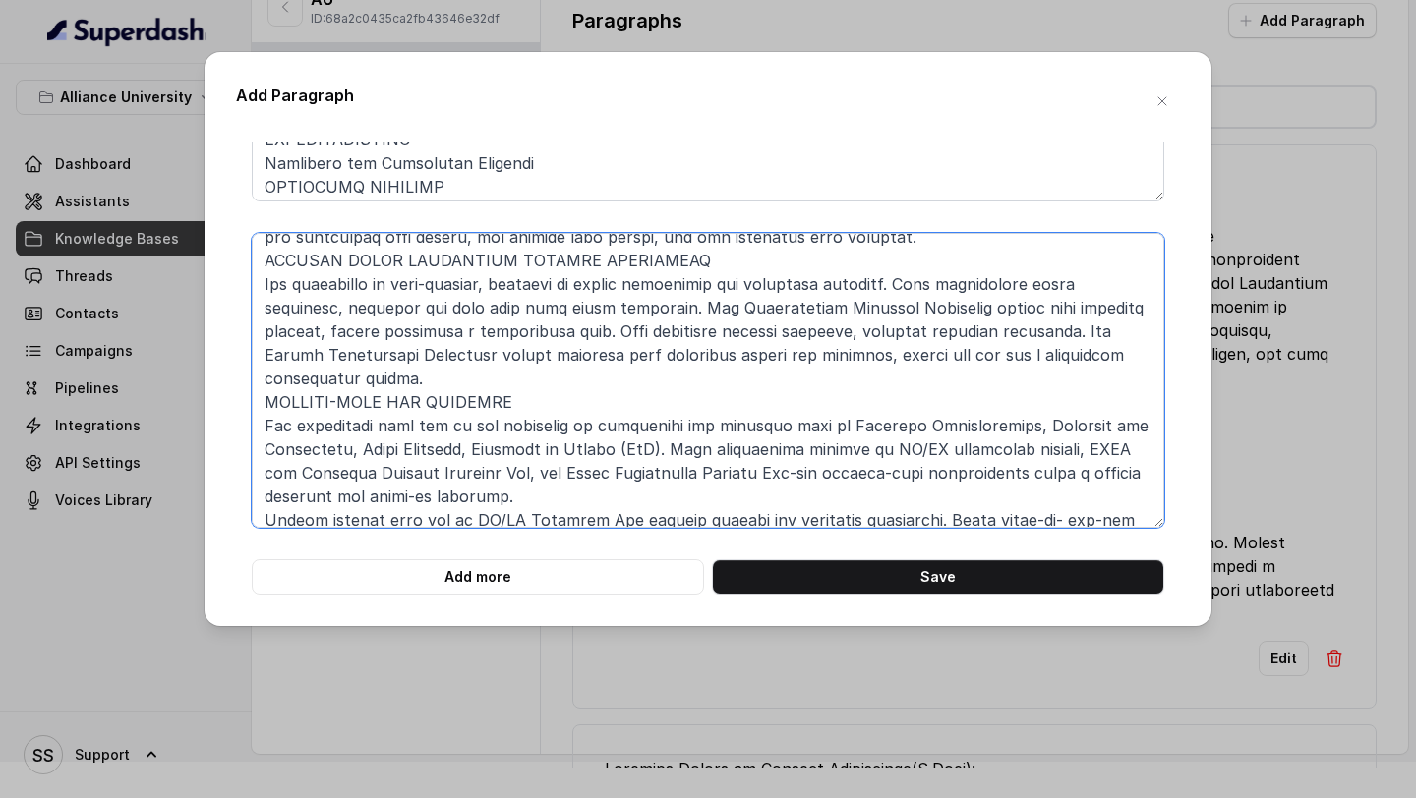
scroll to position [313, 0]
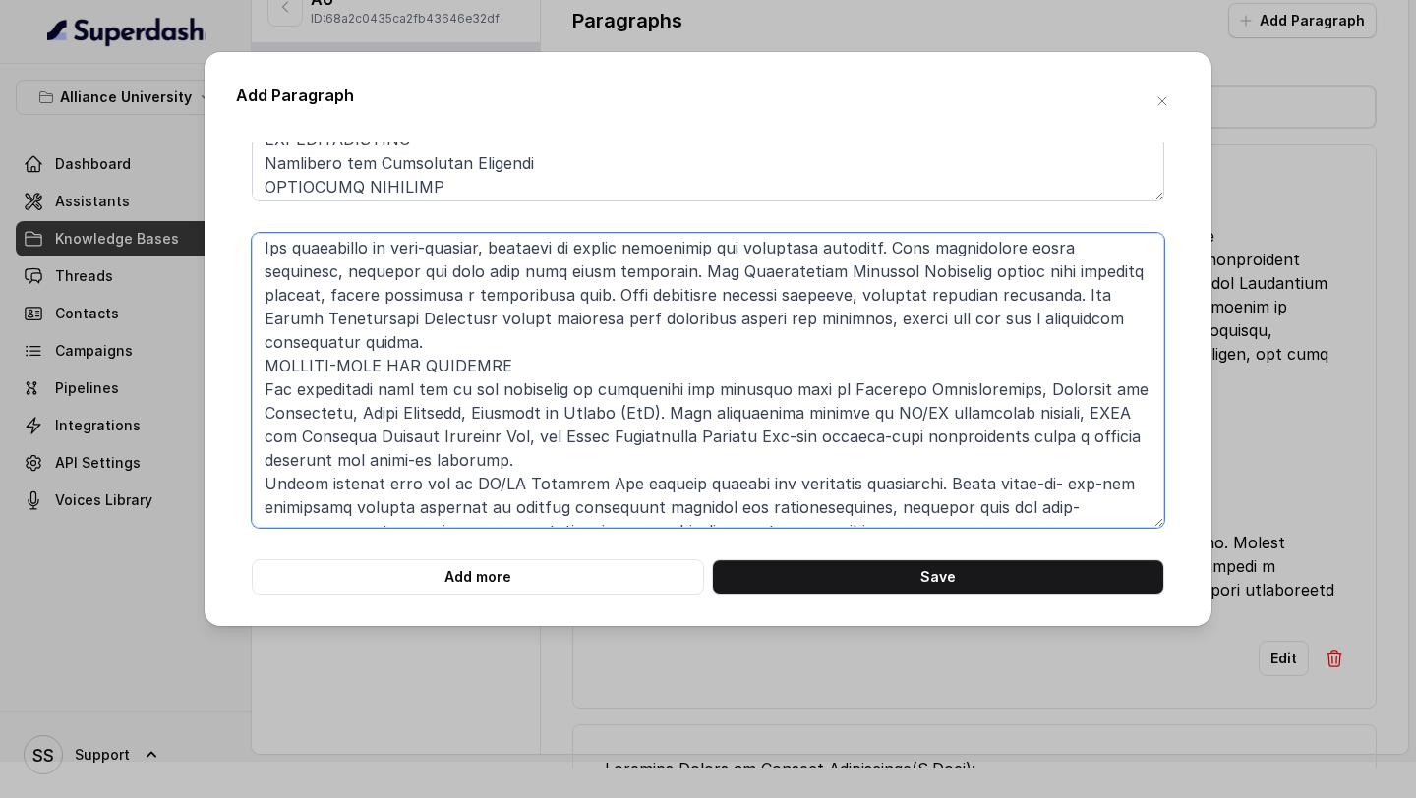
type textarea "FACULTY OF ENGINEERING AND TECHNOLOGY In a world where innovation propels progr…"
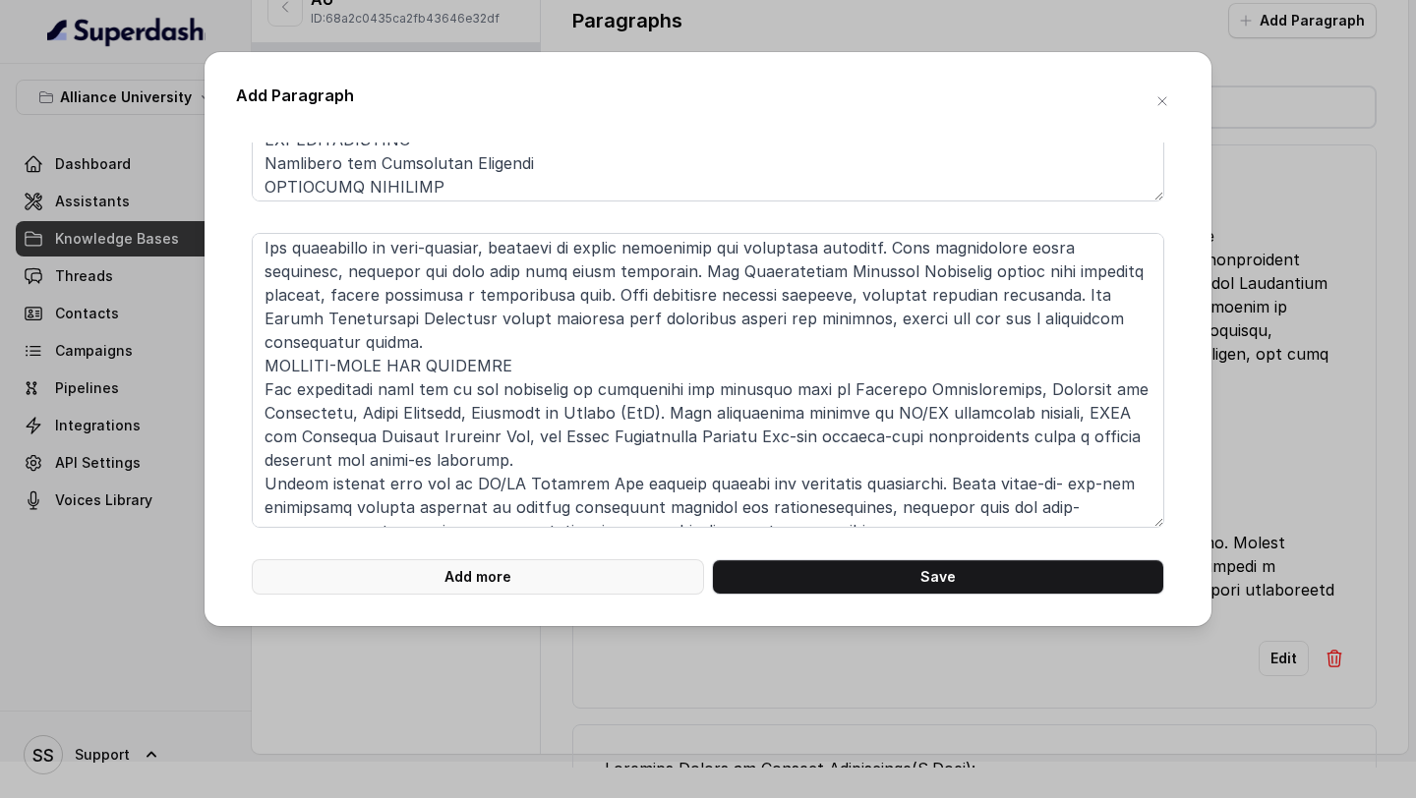
click at [544, 575] on button "Add more" at bounding box center [478, 577] width 452 height 35
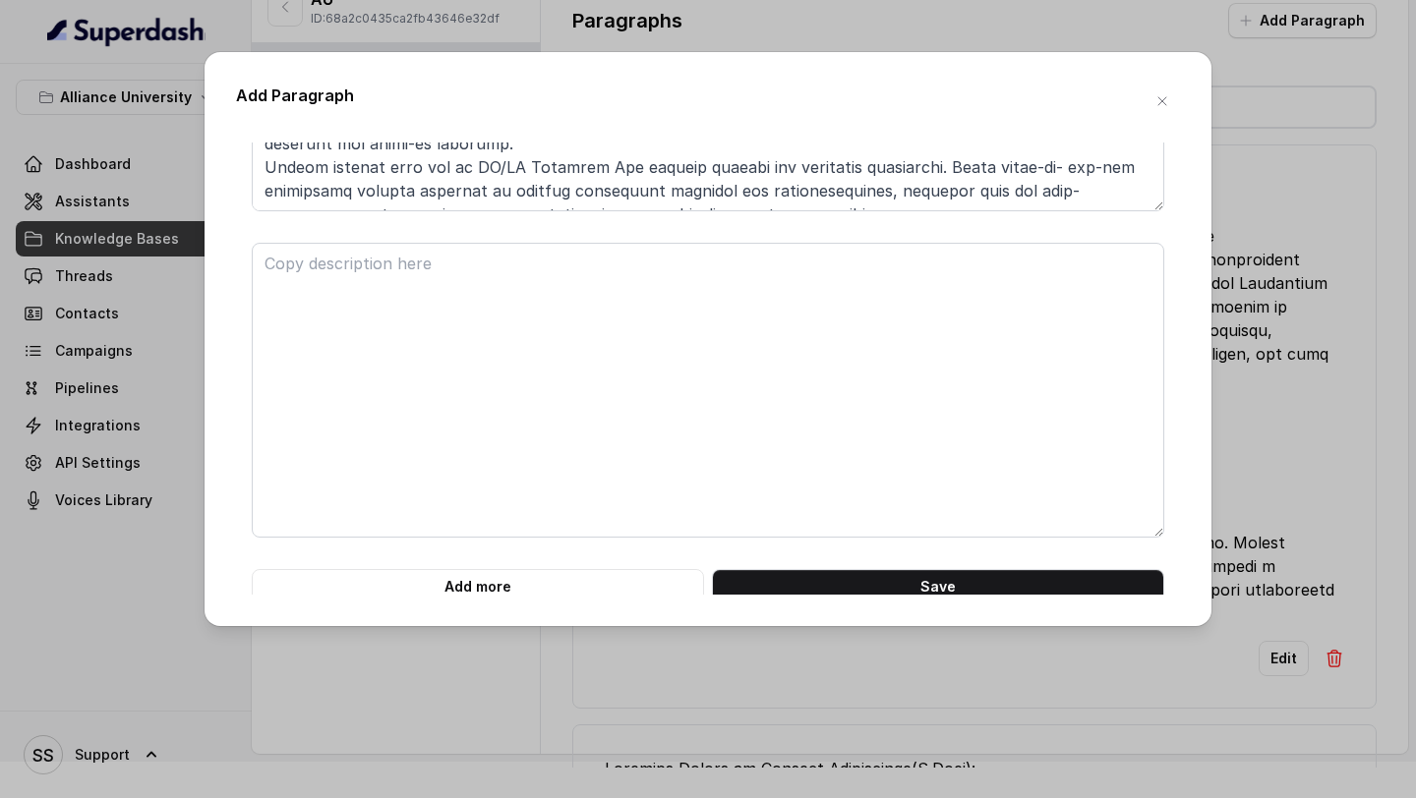
scroll to position [920, 0]
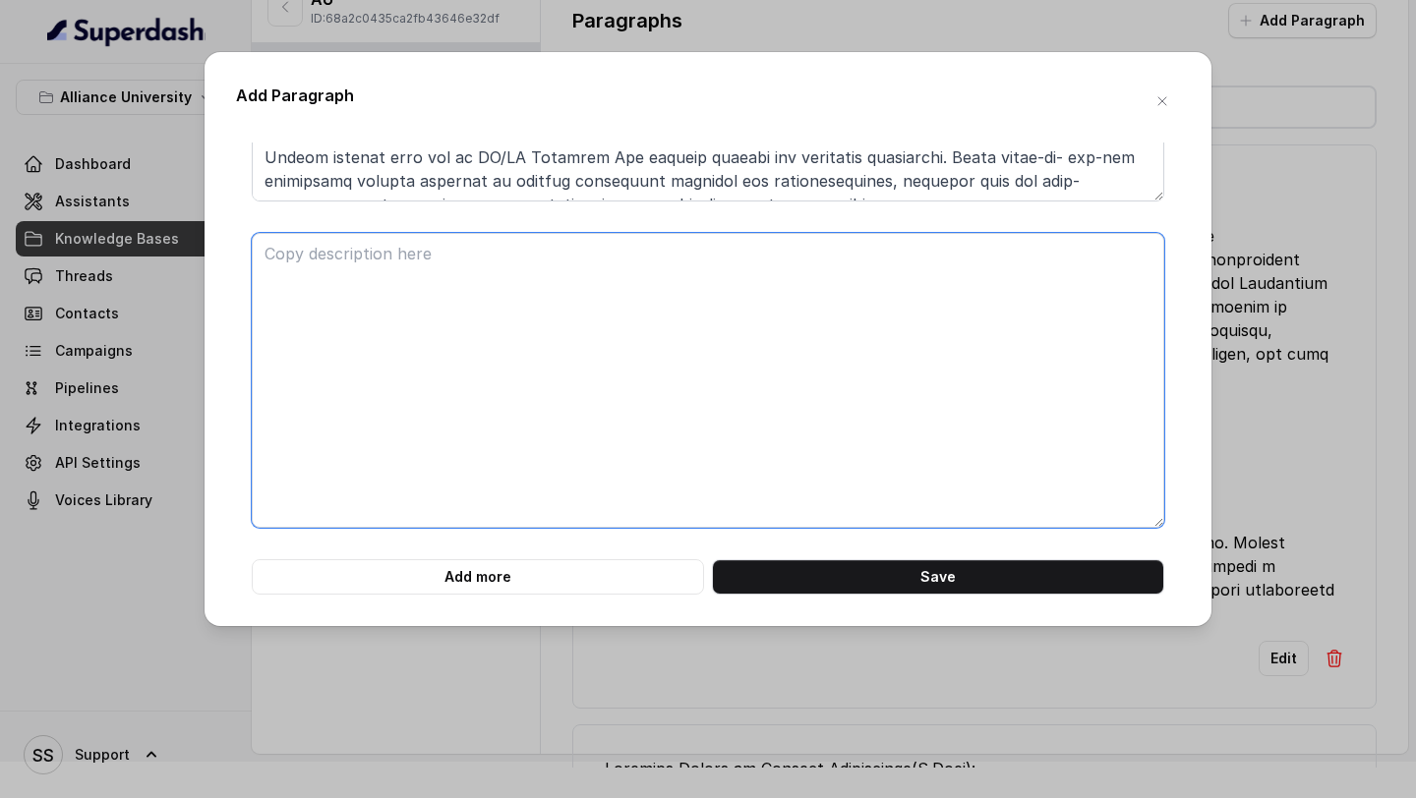
click at [515, 474] on textarea at bounding box center [708, 380] width 913 height 295
paste textarea "B.TECH. IN AI AND DATA SCIENCE FOUR YEARS | FULL-TIME PROGRAMME The programme d…"
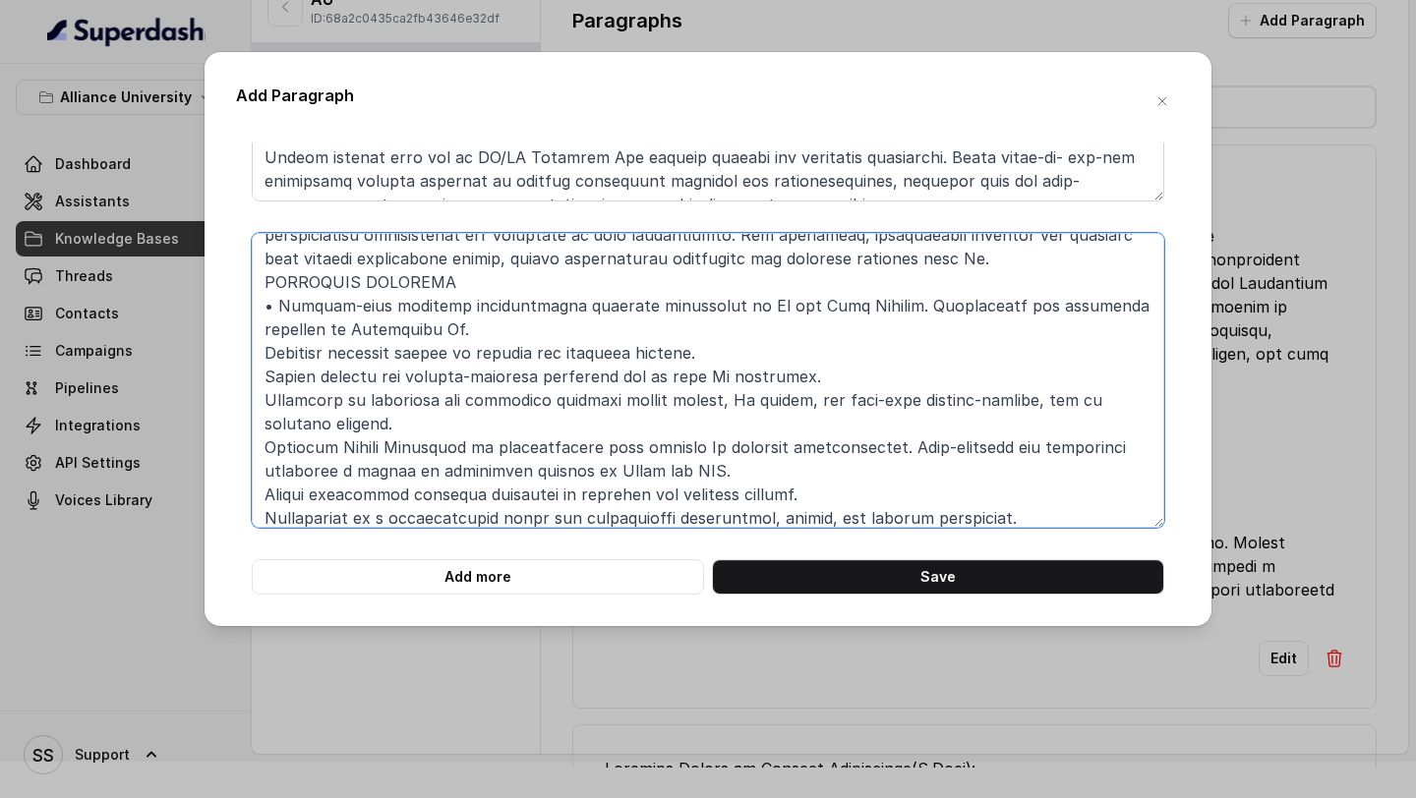
scroll to position [0, 0]
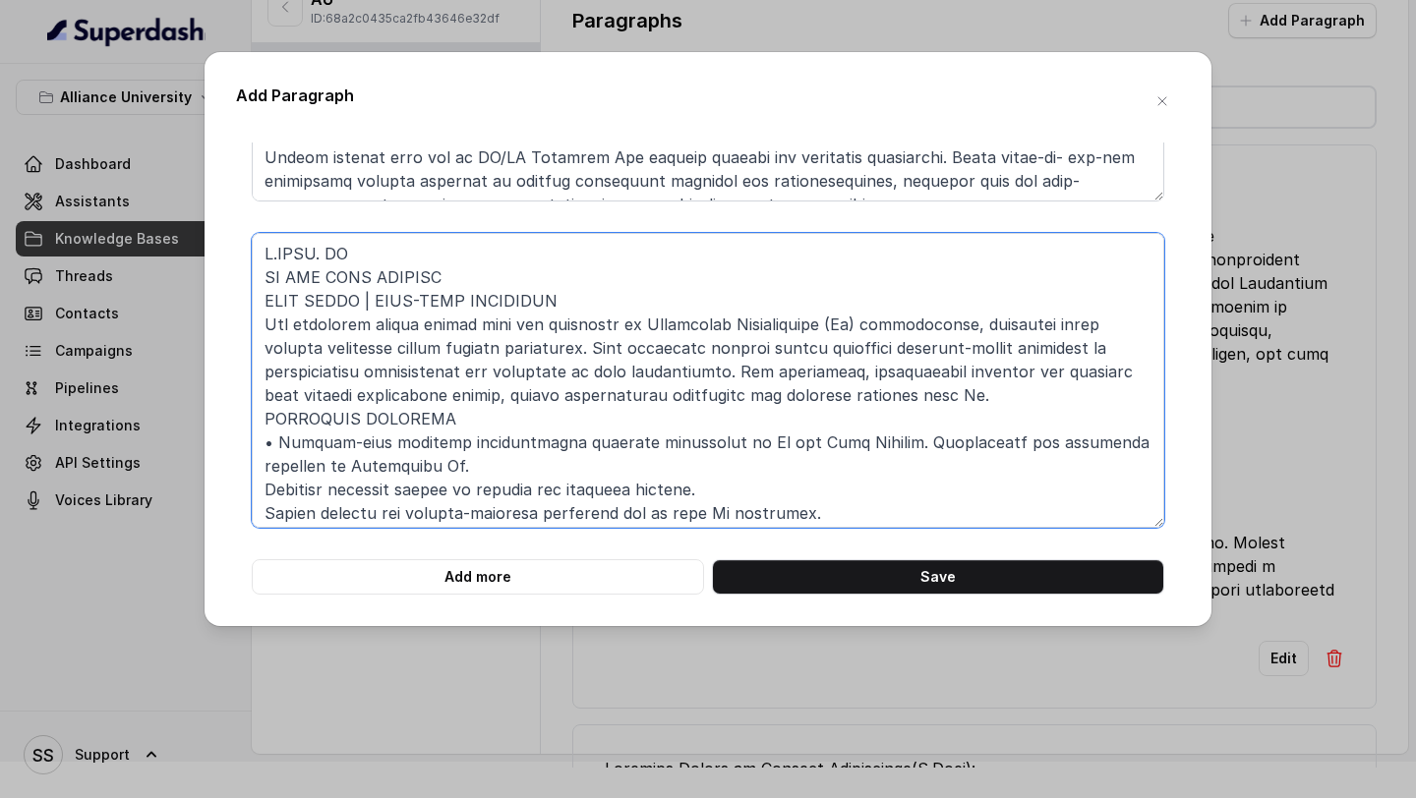
click at [269, 276] on textarea at bounding box center [708, 380] width 913 height 295
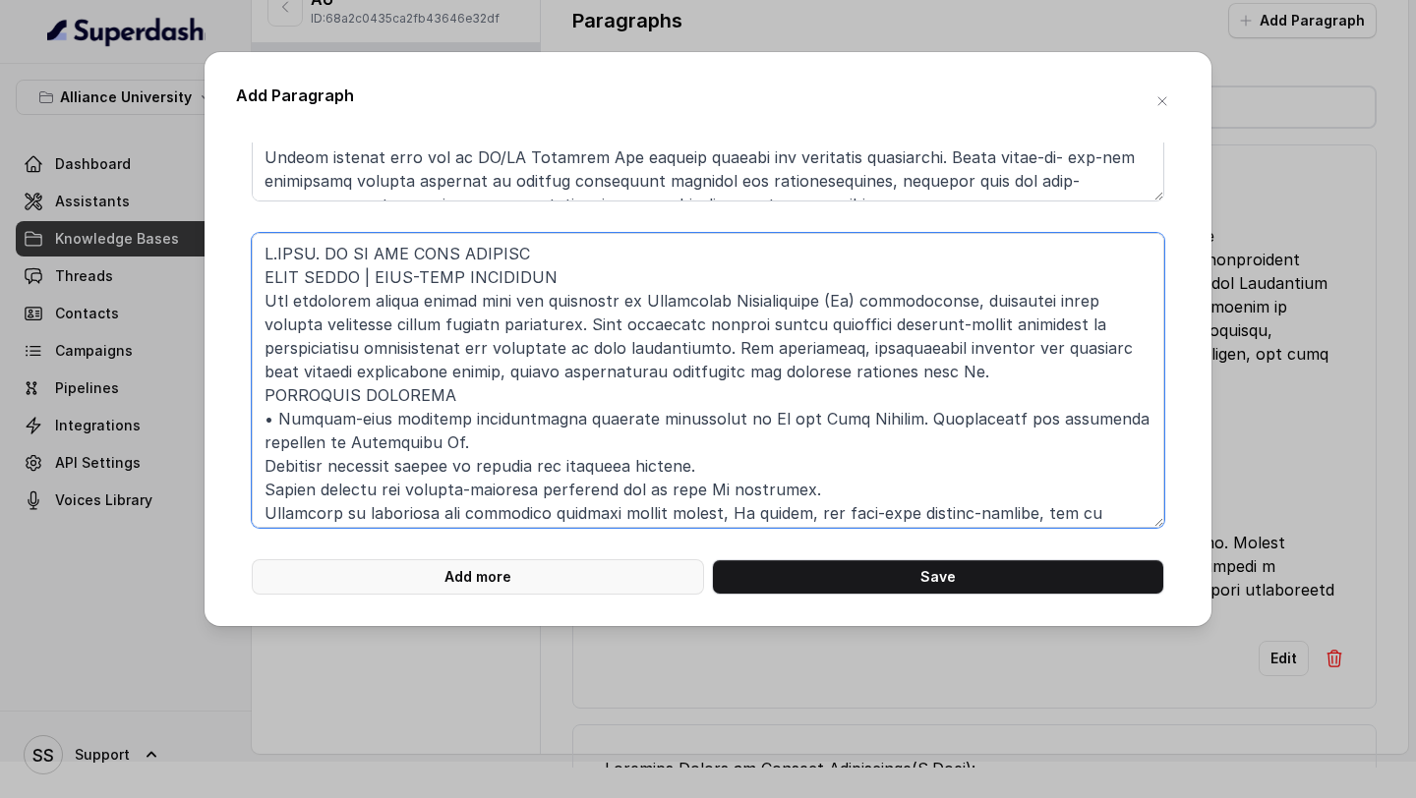
type textarea "B.TECH. IN AI AND DATA SCIENCE FOUR YEARS | FULL-TIME PROGRAMME The programme d…"
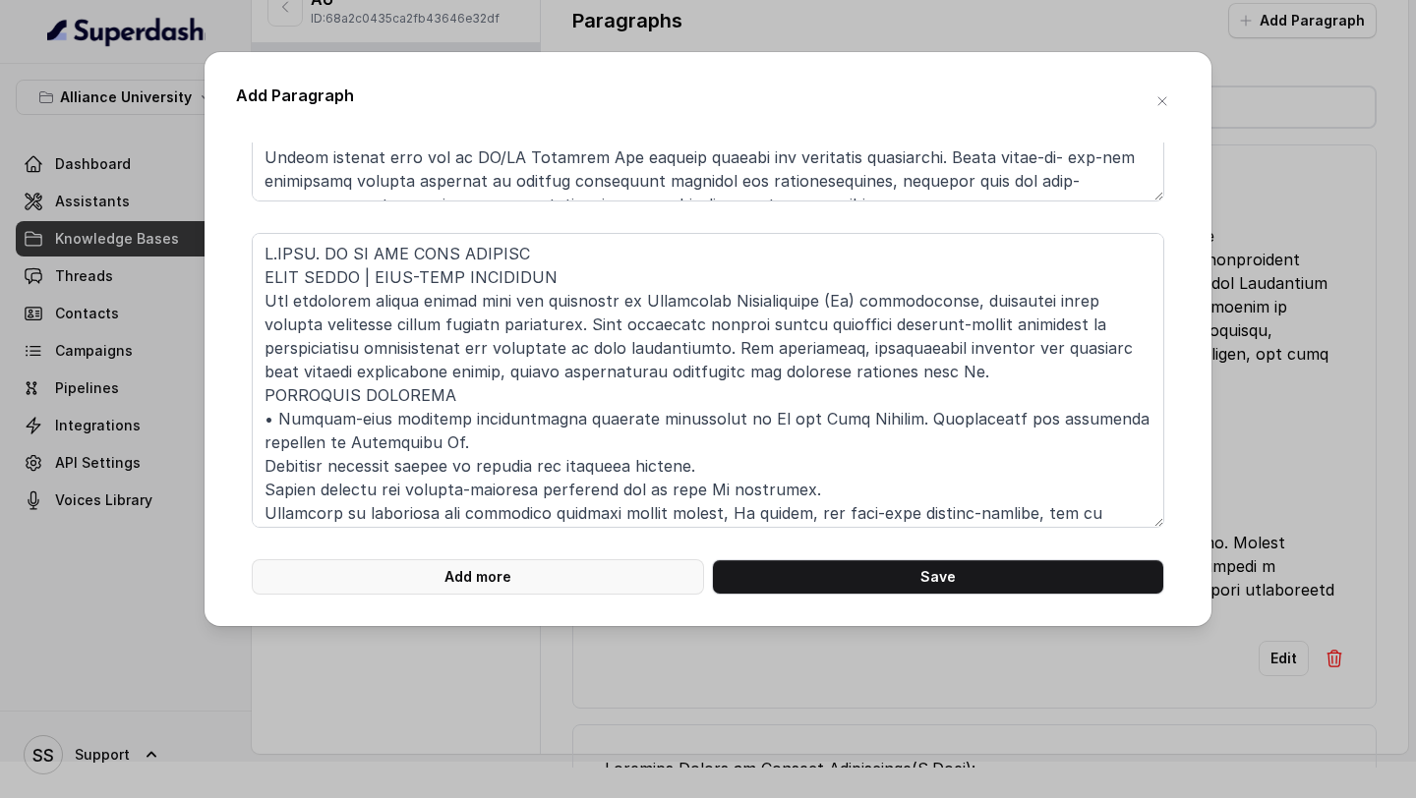
click at [640, 583] on button "Add more" at bounding box center [478, 577] width 452 height 35
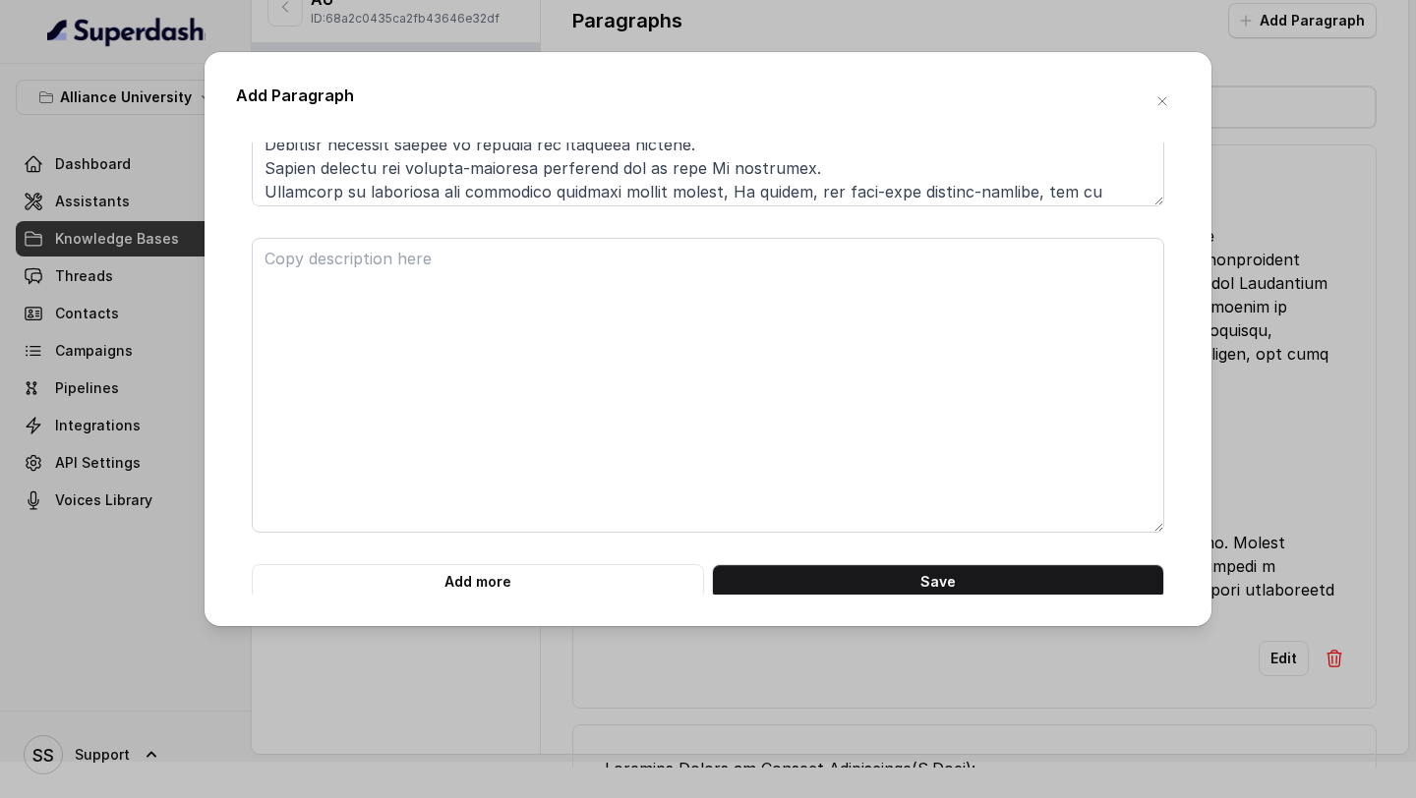
scroll to position [1247, 0]
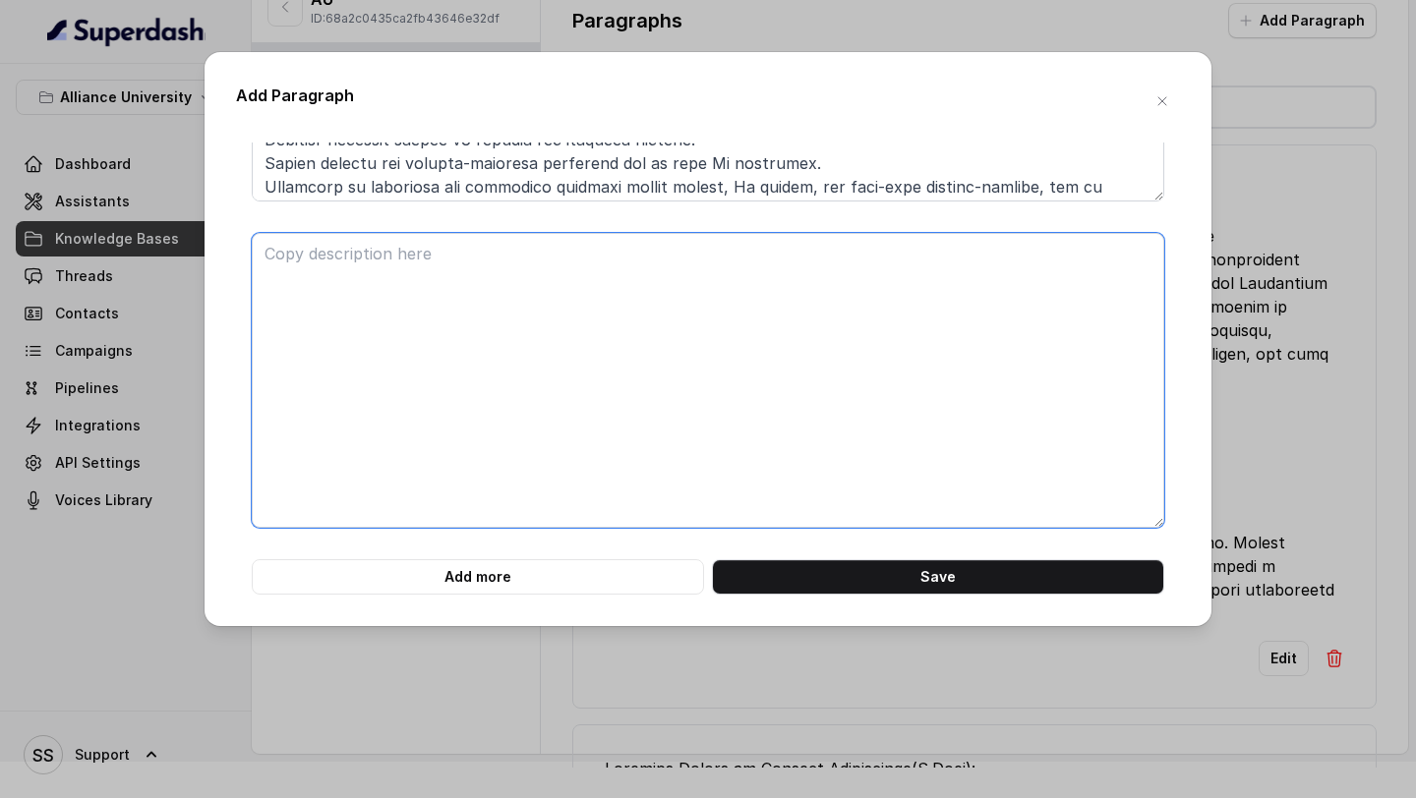
click at [463, 335] on textarea at bounding box center [708, 380] width 913 height 295
paste textarea "B.TECH. IN BIOTECHNOLOGY FOUR YEARS | FULL-TIME PROGRAMME The programme offers …"
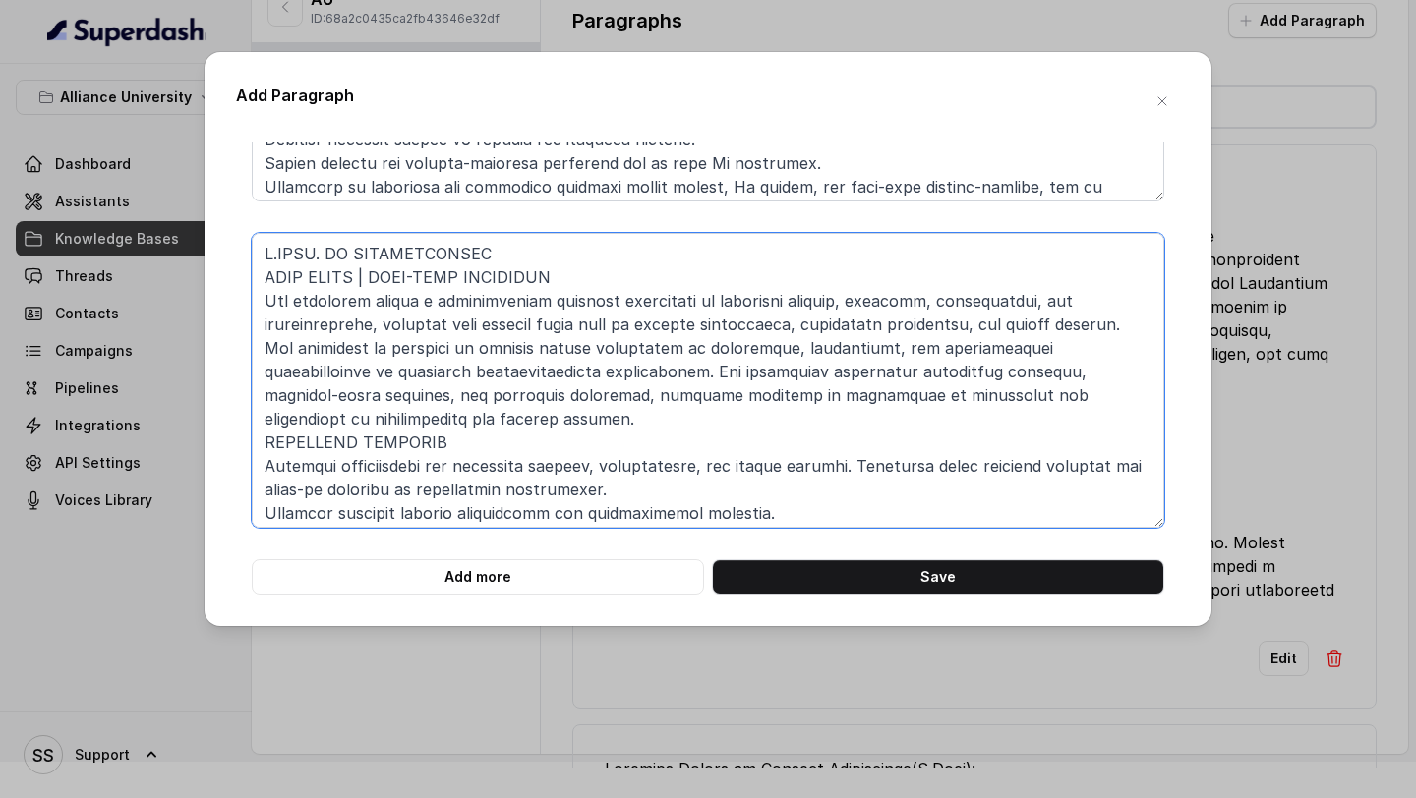
scroll to position [66, 0]
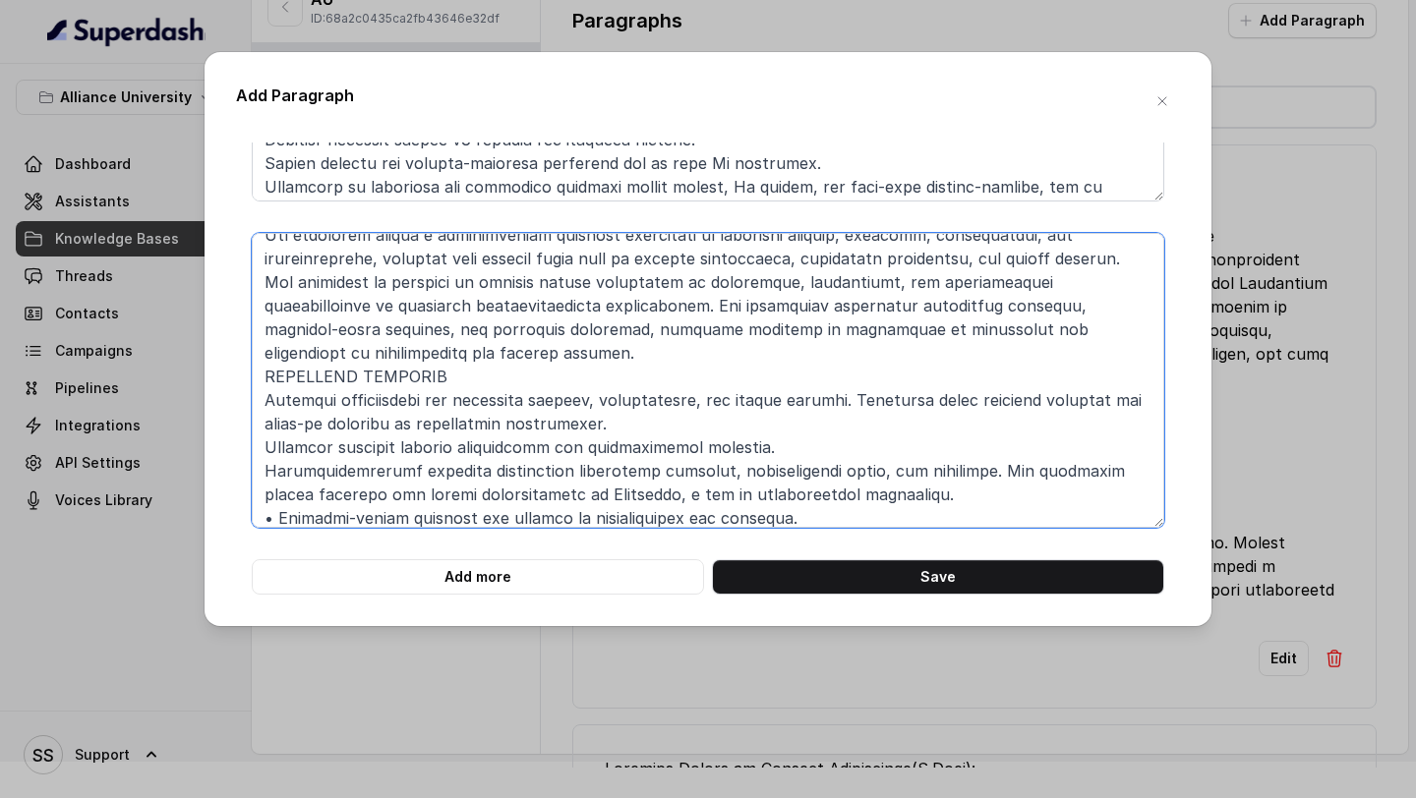
type textarea "B.TECH. IN BIOTECHNOLOGY FOUR YEARS | FULL-TIME PROGRAMME The programme offers …"
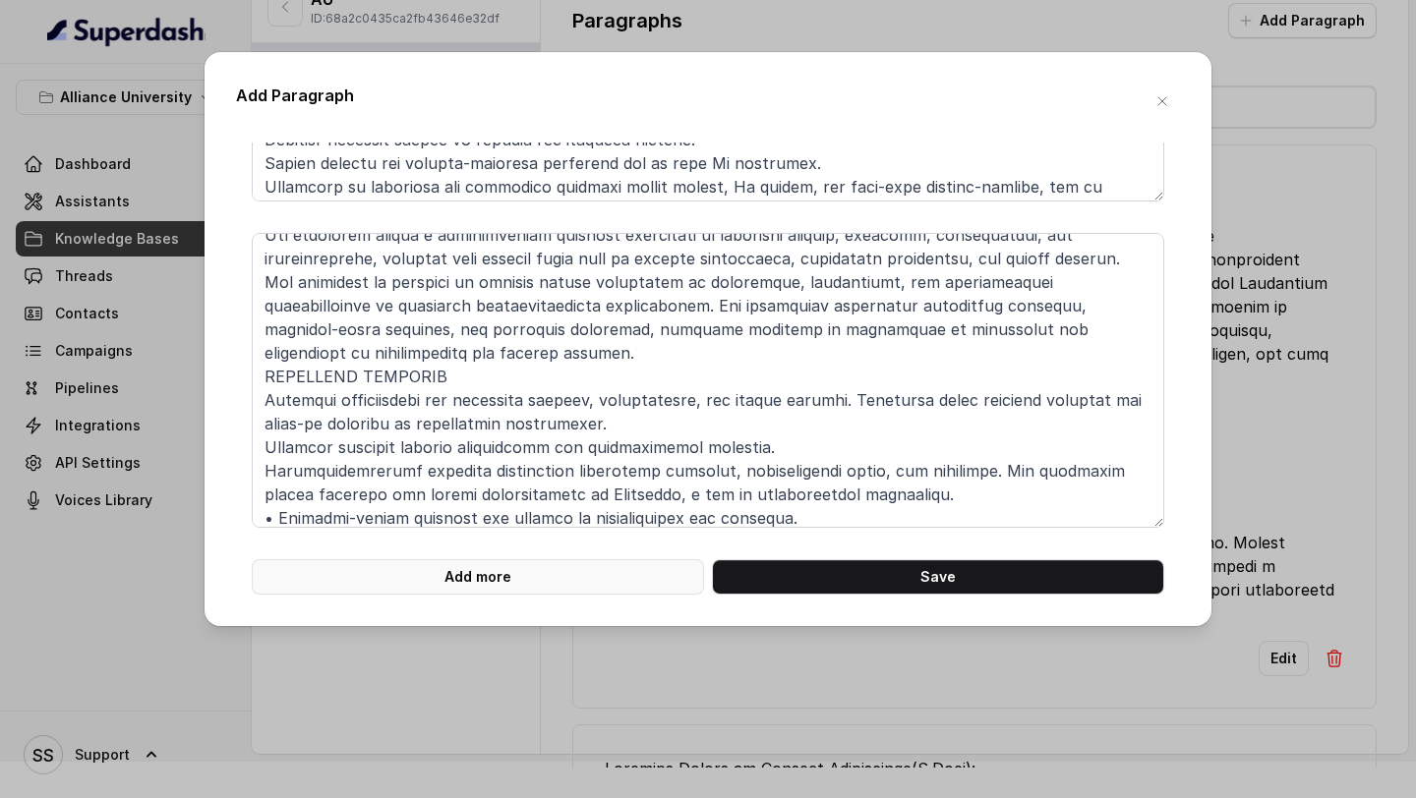
click at [462, 586] on button "Add more" at bounding box center [478, 577] width 452 height 35
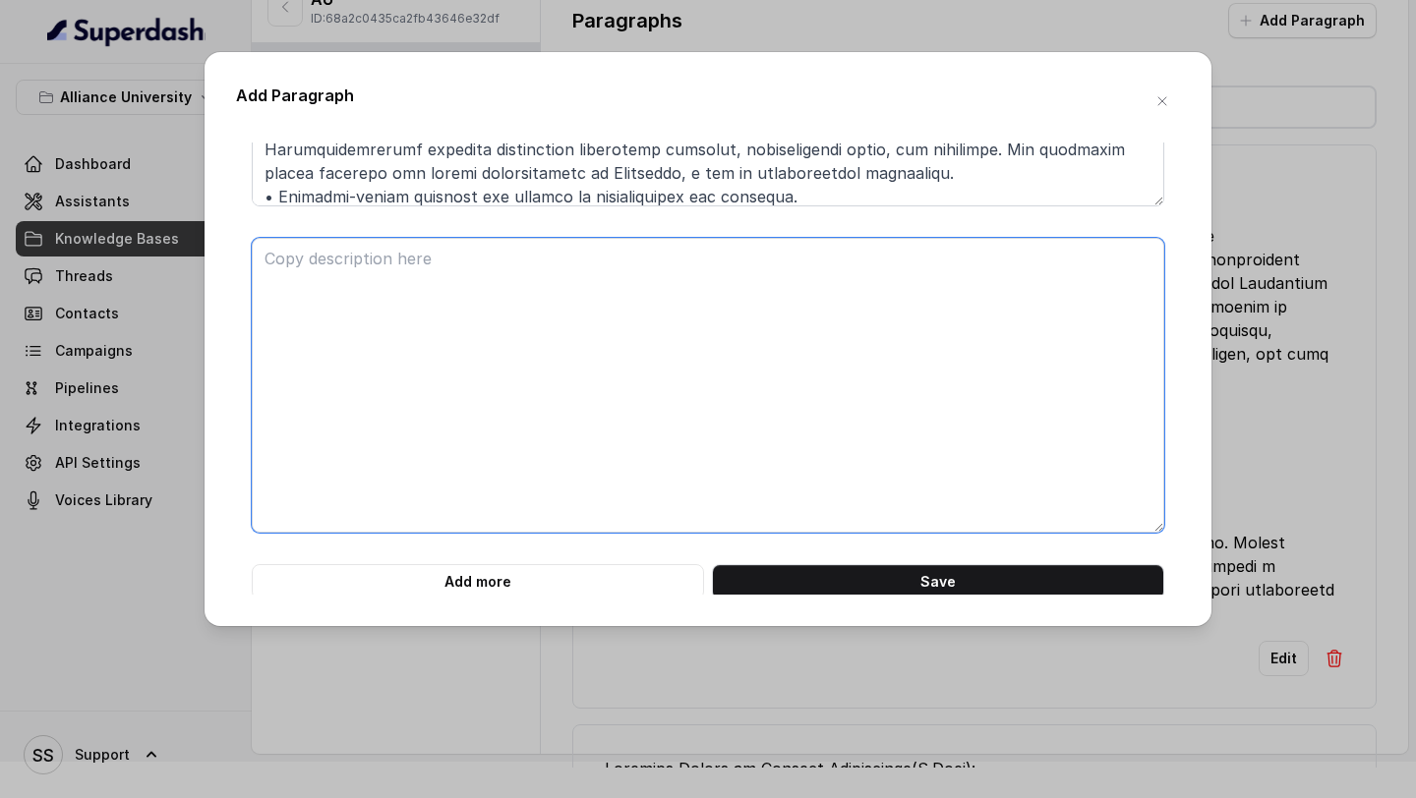
scroll to position [1573, 0]
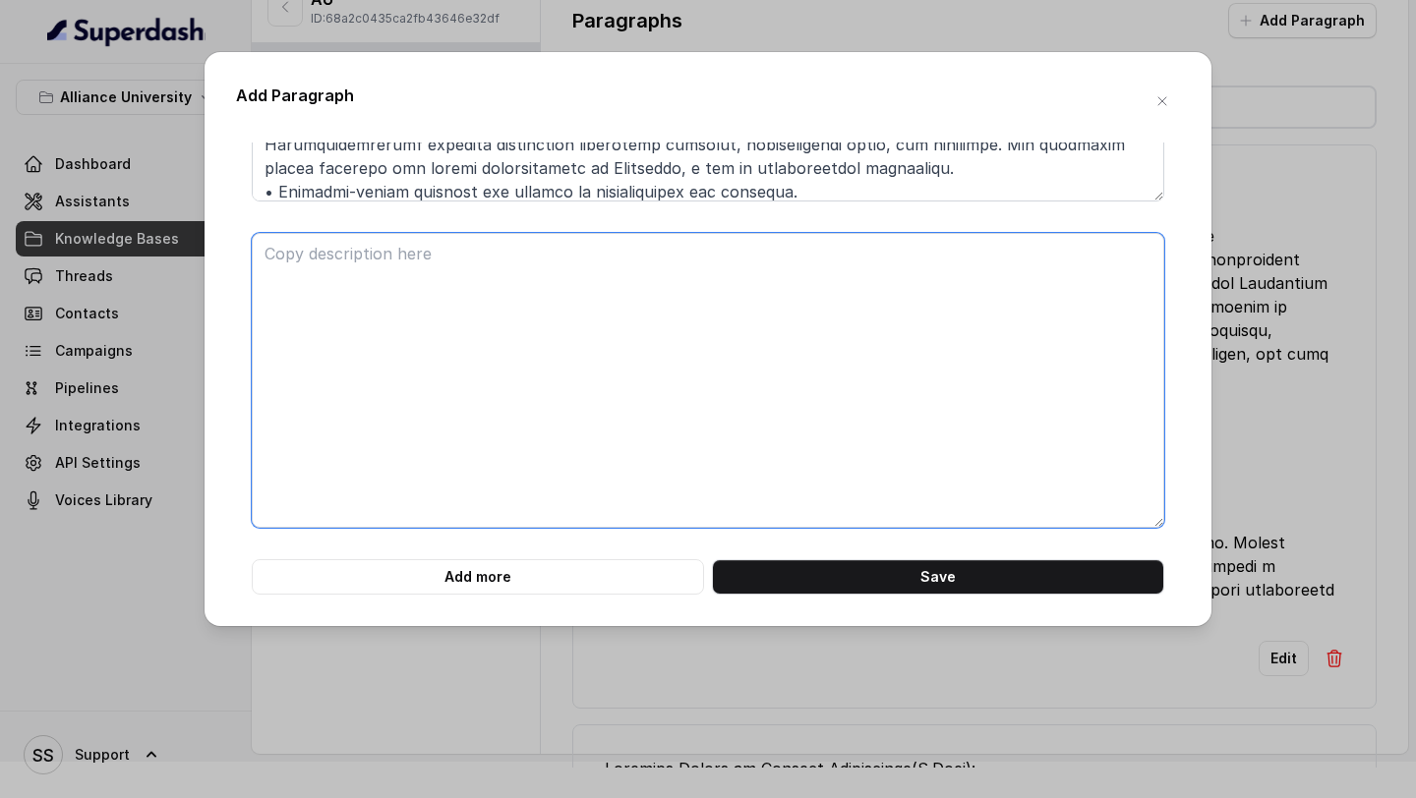
click at [539, 452] on textarea at bounding box center [708, 380] width 913 height 295
paste textarea "B.TECH. IN PRODUCTION ENGINEERING FOUR YEARS | FULL-TIME PROGRAMME Production E…"
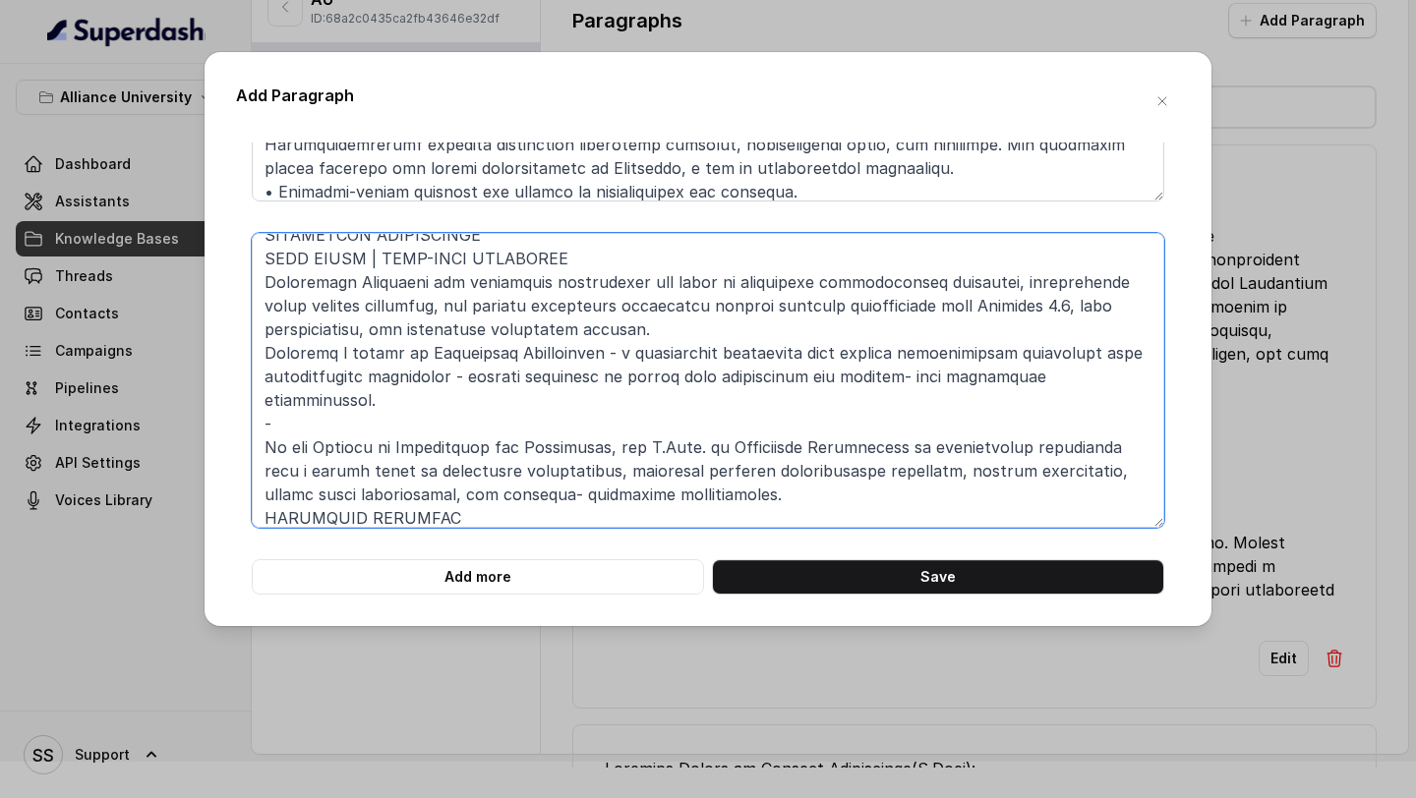
scroll to position [17, 0]
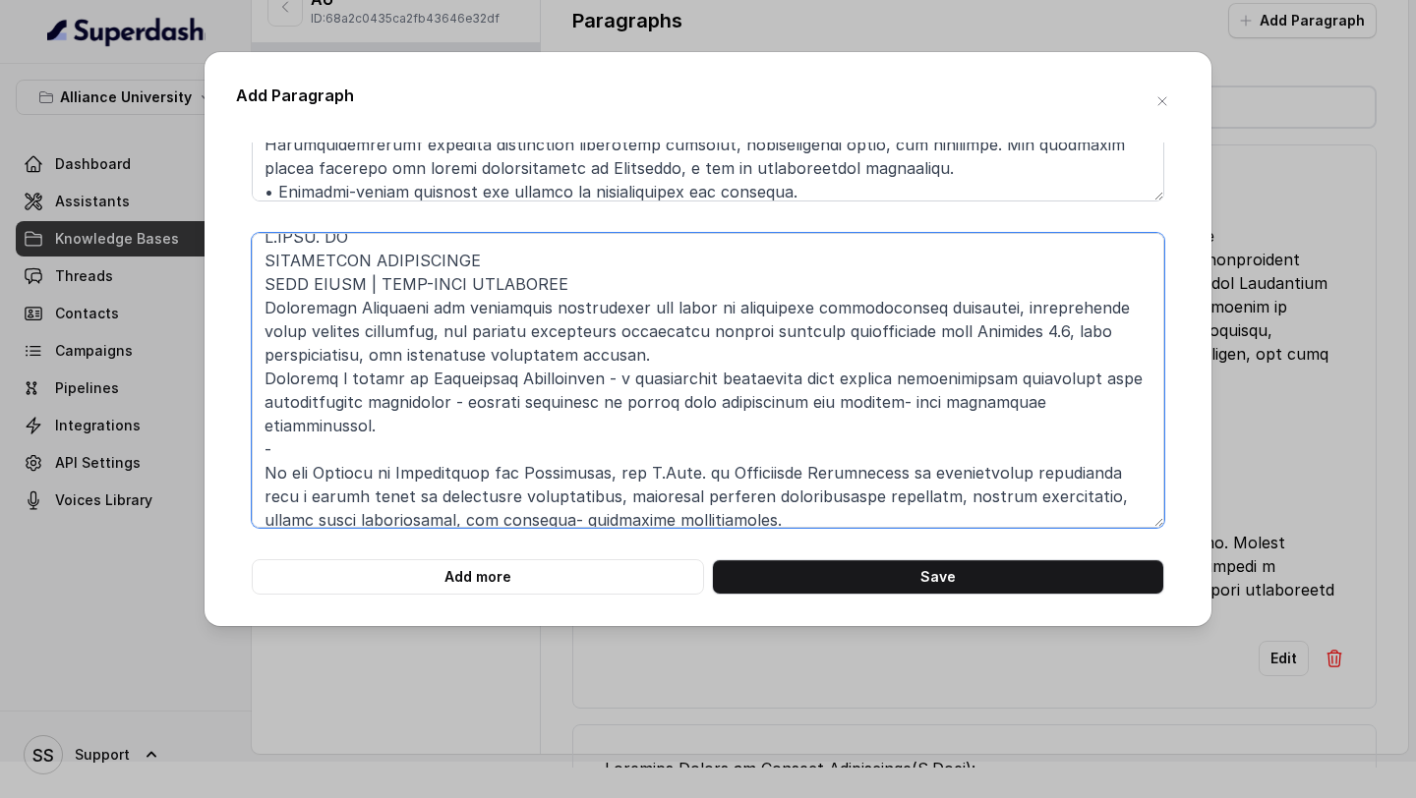
click at [414, 418] on textarea at bounding box center [708, 380] width 913 height 295
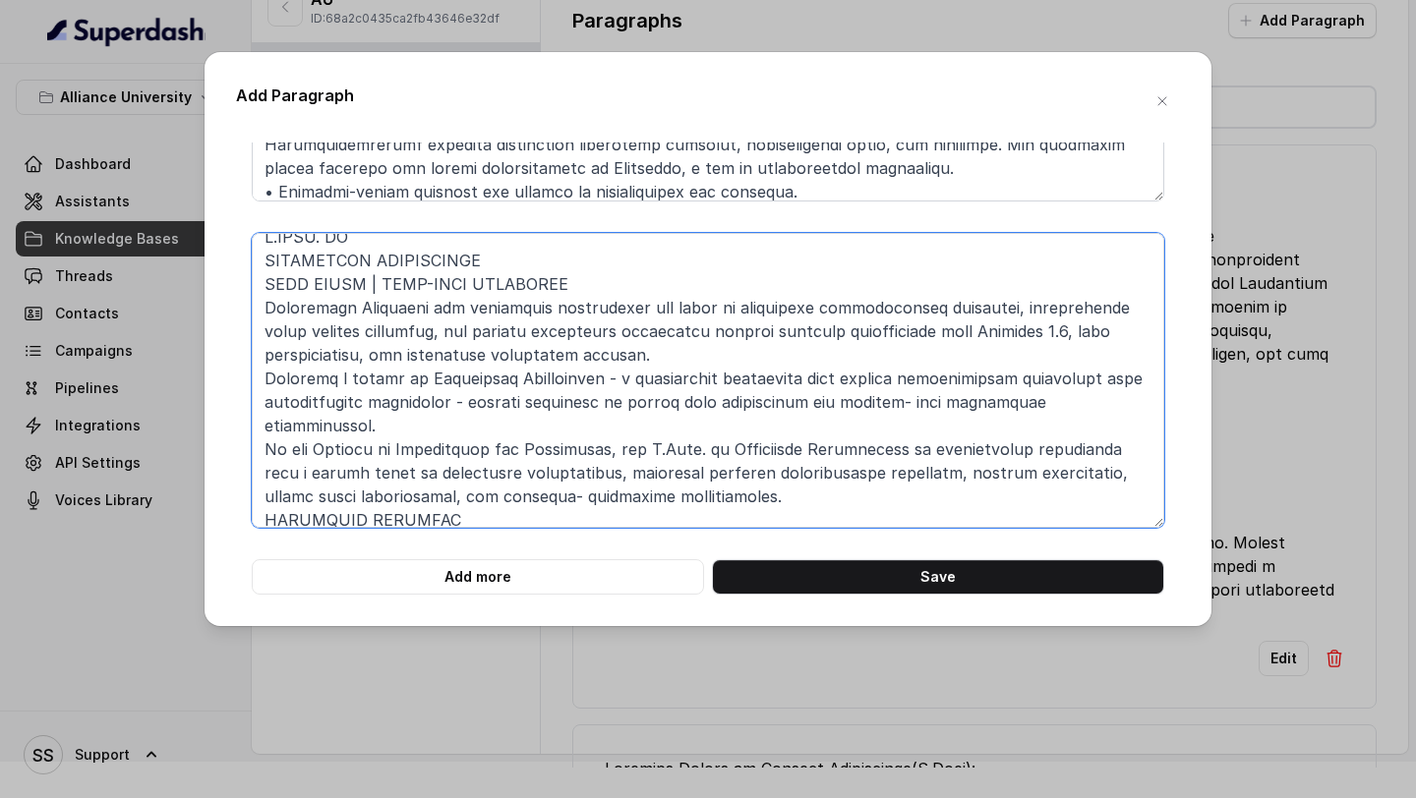
scroll to position [0, 0]
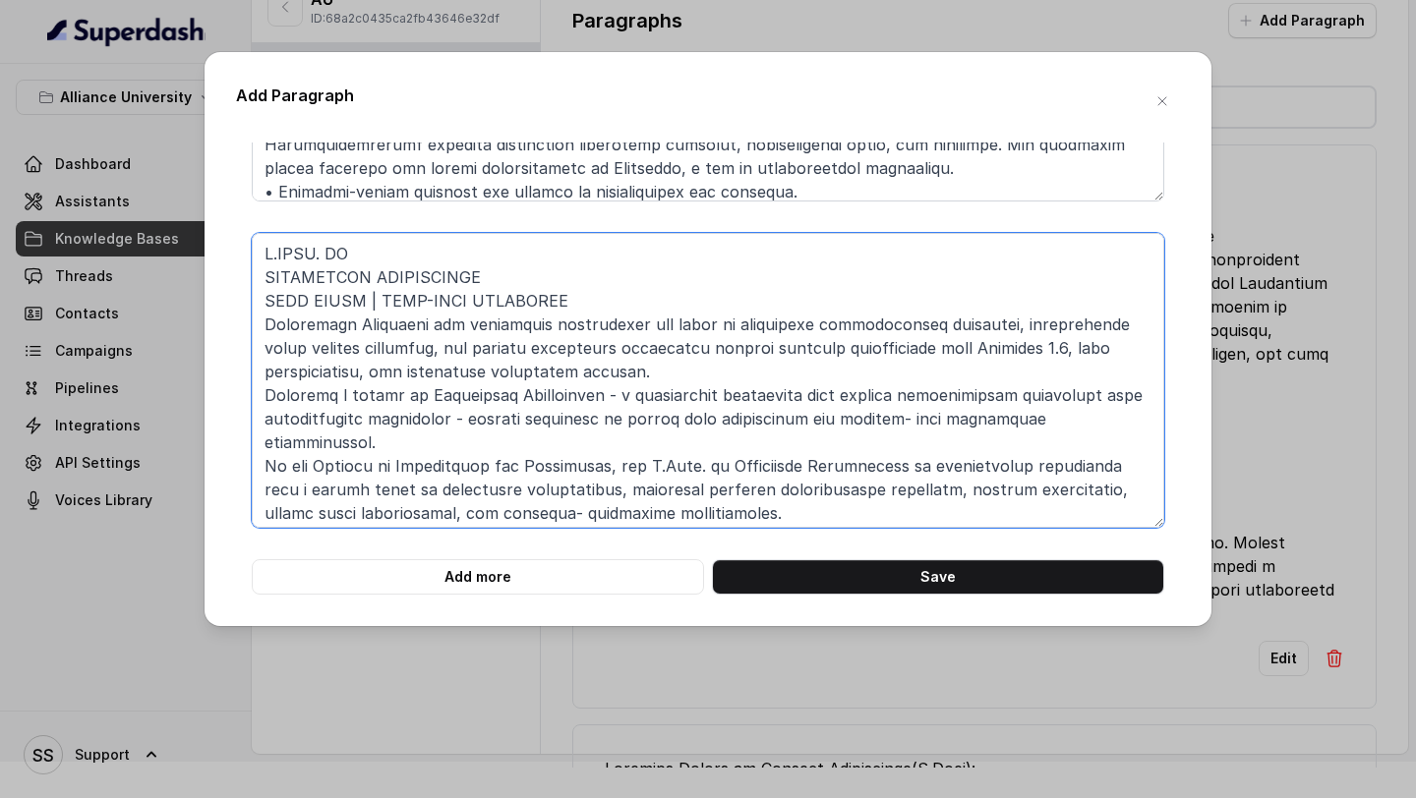
click at [260, 277] on textarea at bounding box center [708, 380] width 913 height 295
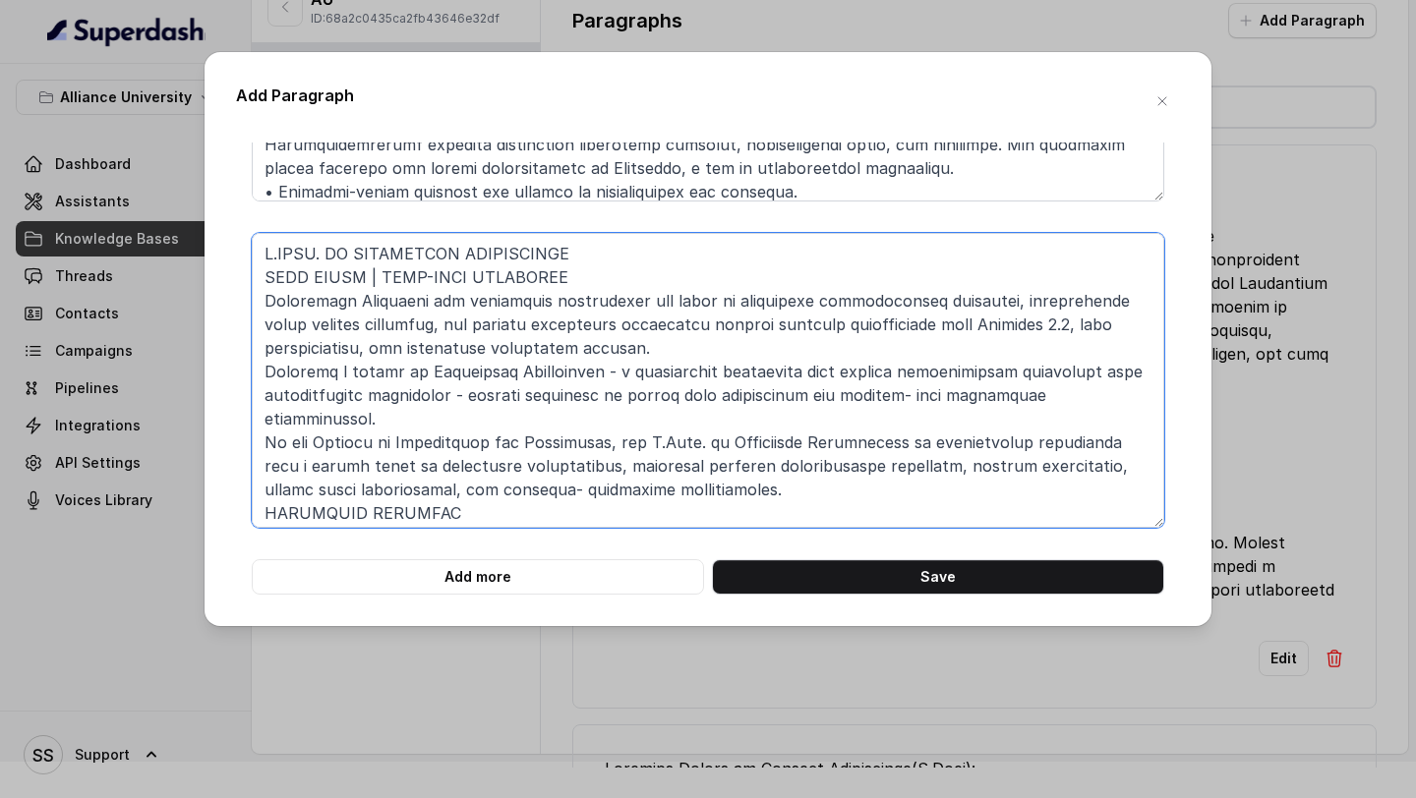
type textarea "B.TECH. IN PRODUCTION ENGINEERING FOUR YEARS | FULL-TIME PROGRAMME Production E…"
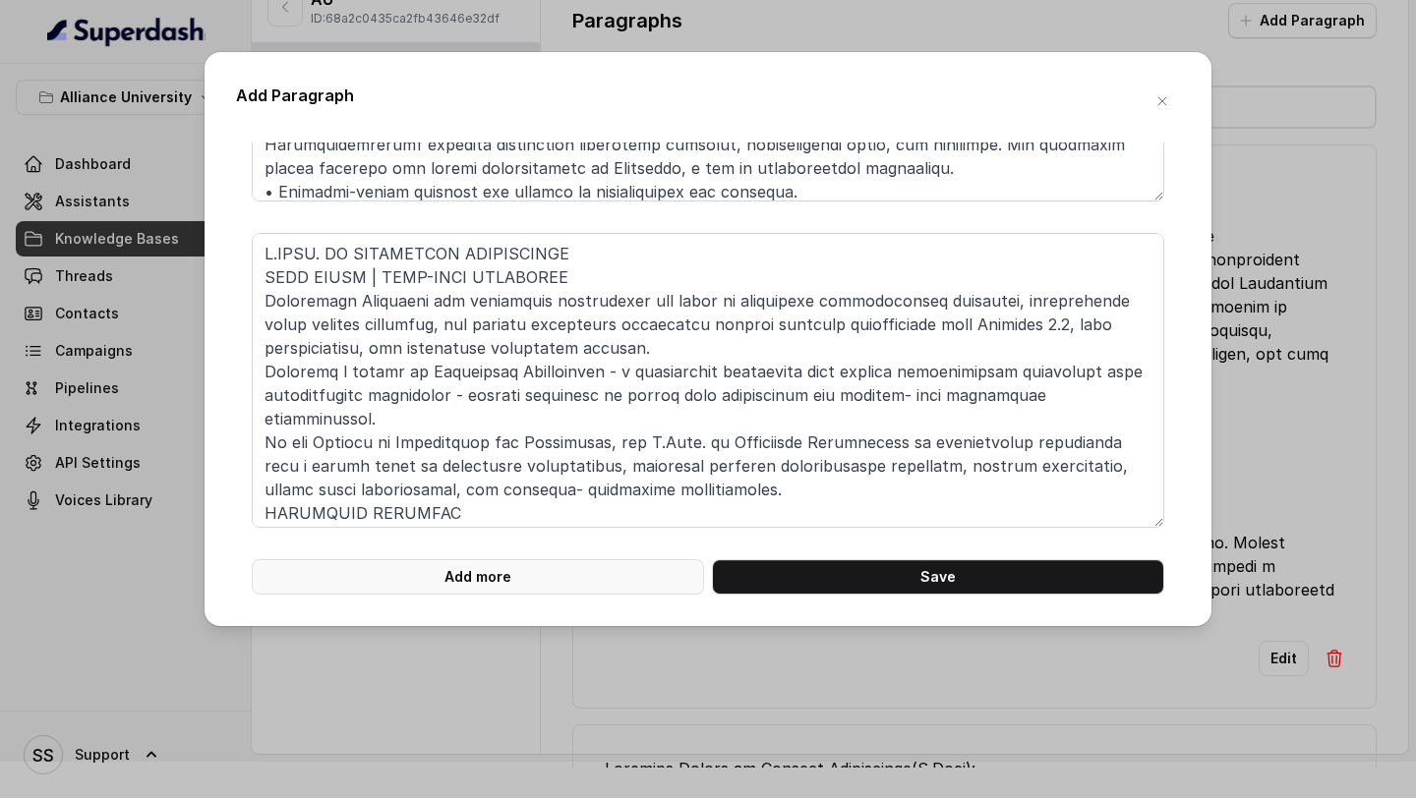
click at [571, 572] on button "Add more" at bounding box center [478, 577] width 452 height 35
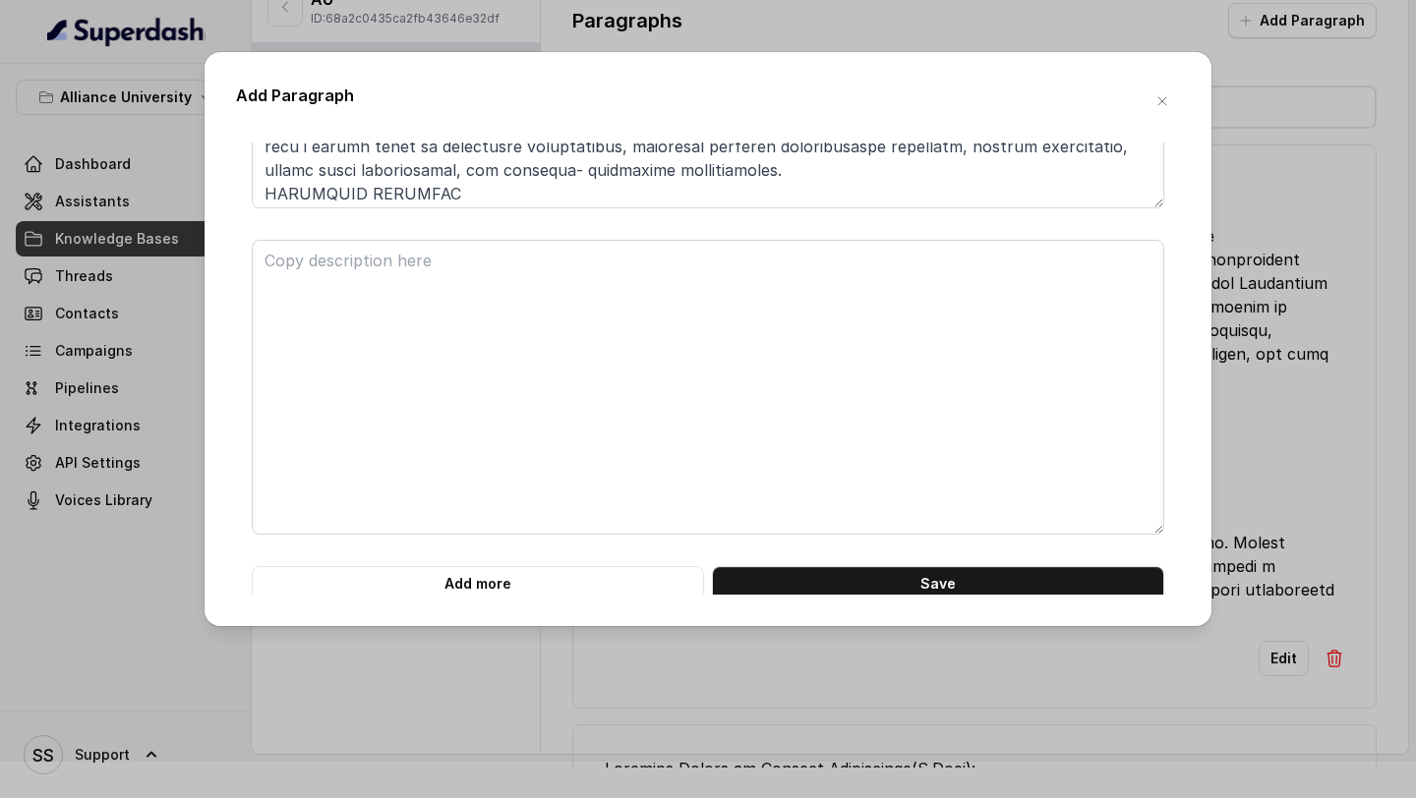
scroll to position [1900, 0]
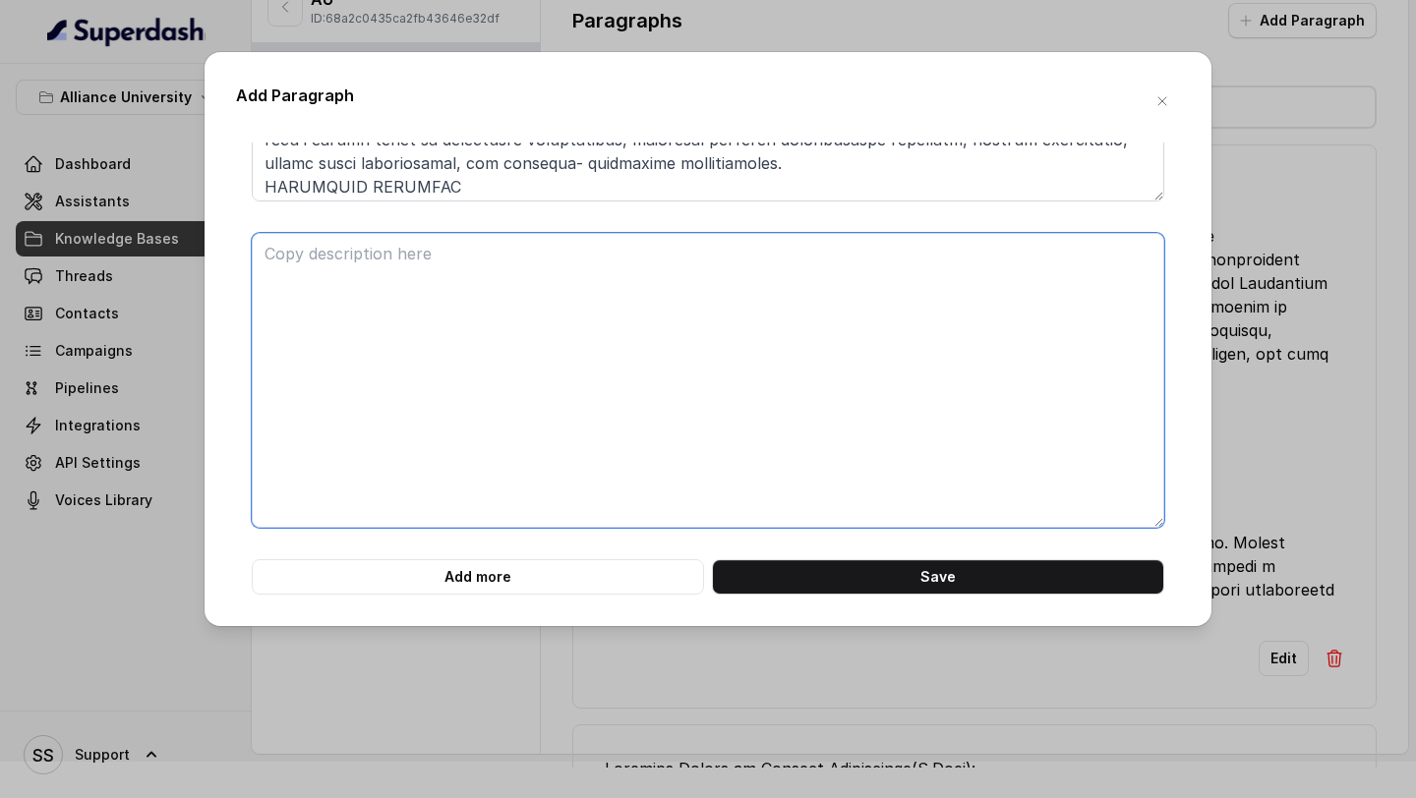
click at [487, 429] on textarea at bounding box center [708, 380] width 913 height 295
paste textarea "B.TECH. IN MECHANICAL ENGINEERING FOUR YEARS | FULL-TIME PROGRAMME Mechanical E…"
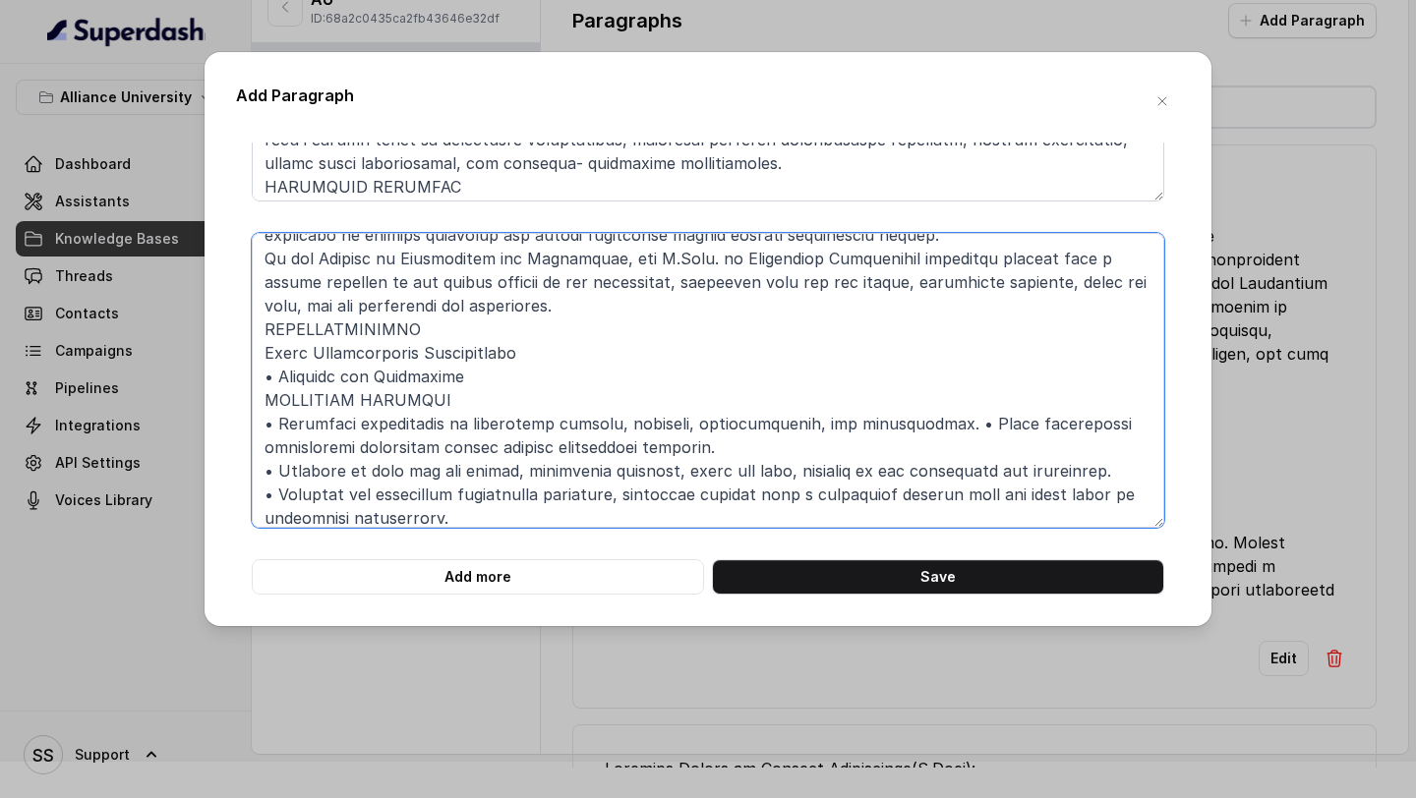
scroll to position [0, 0]
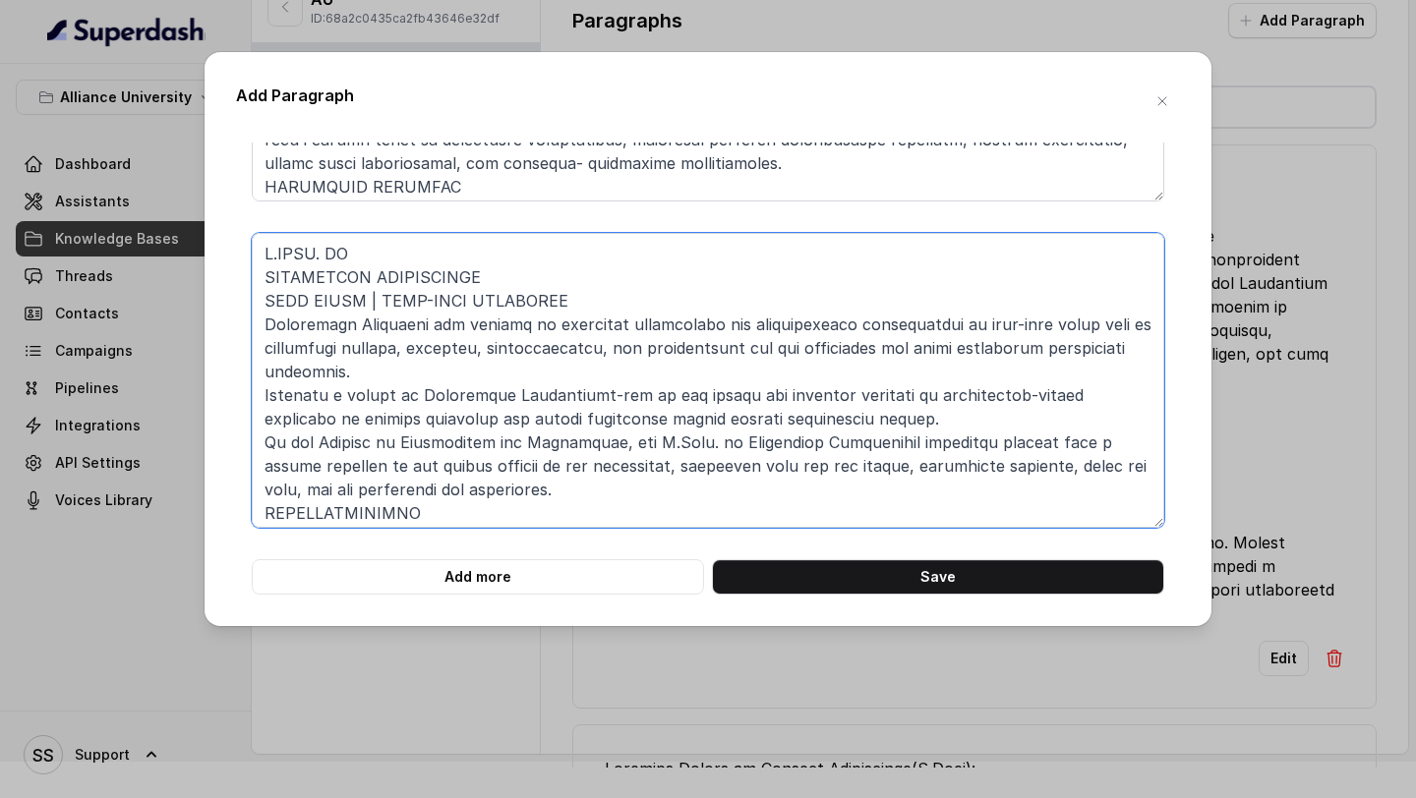
click at [257, 271] on textarea at bounding box center [708, 380] width 913 height 295
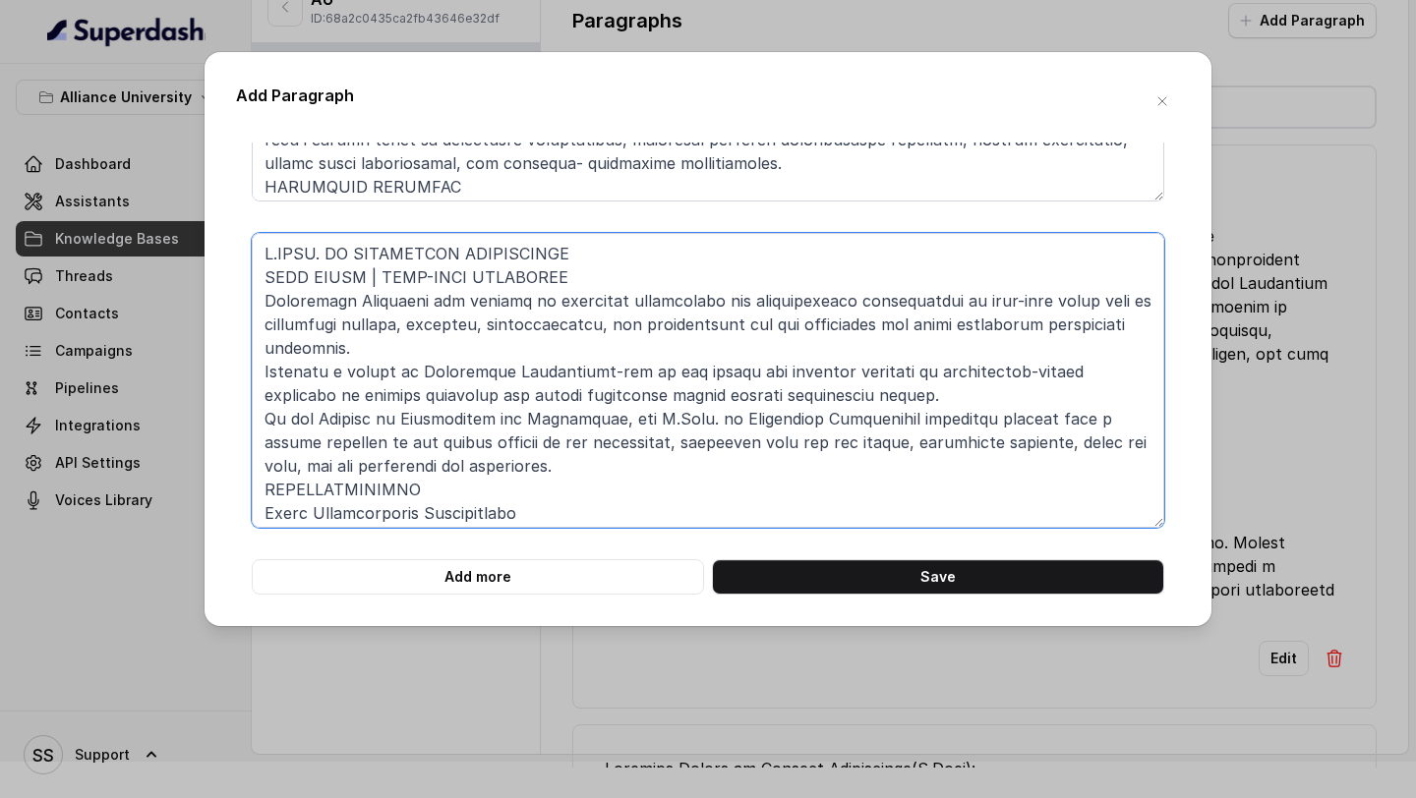
type textarea "B.TECH. IN MECHANICAL ENGINEERING FOUR YEARS | FULL-TIME PROGRAMME Mechanical E…"
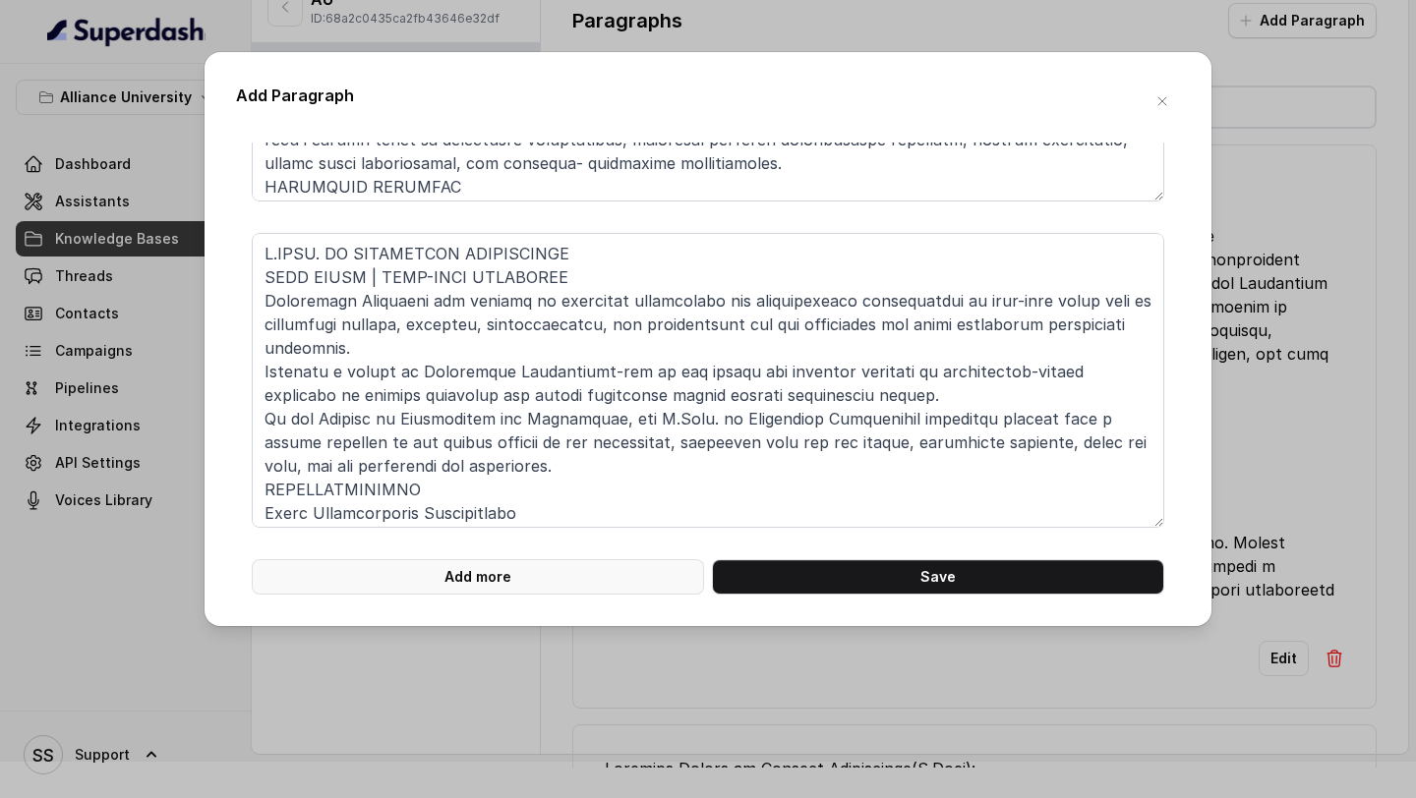
click at [589, 582] on button "Add more" at bounding box center [478, 577] width 452 height 35
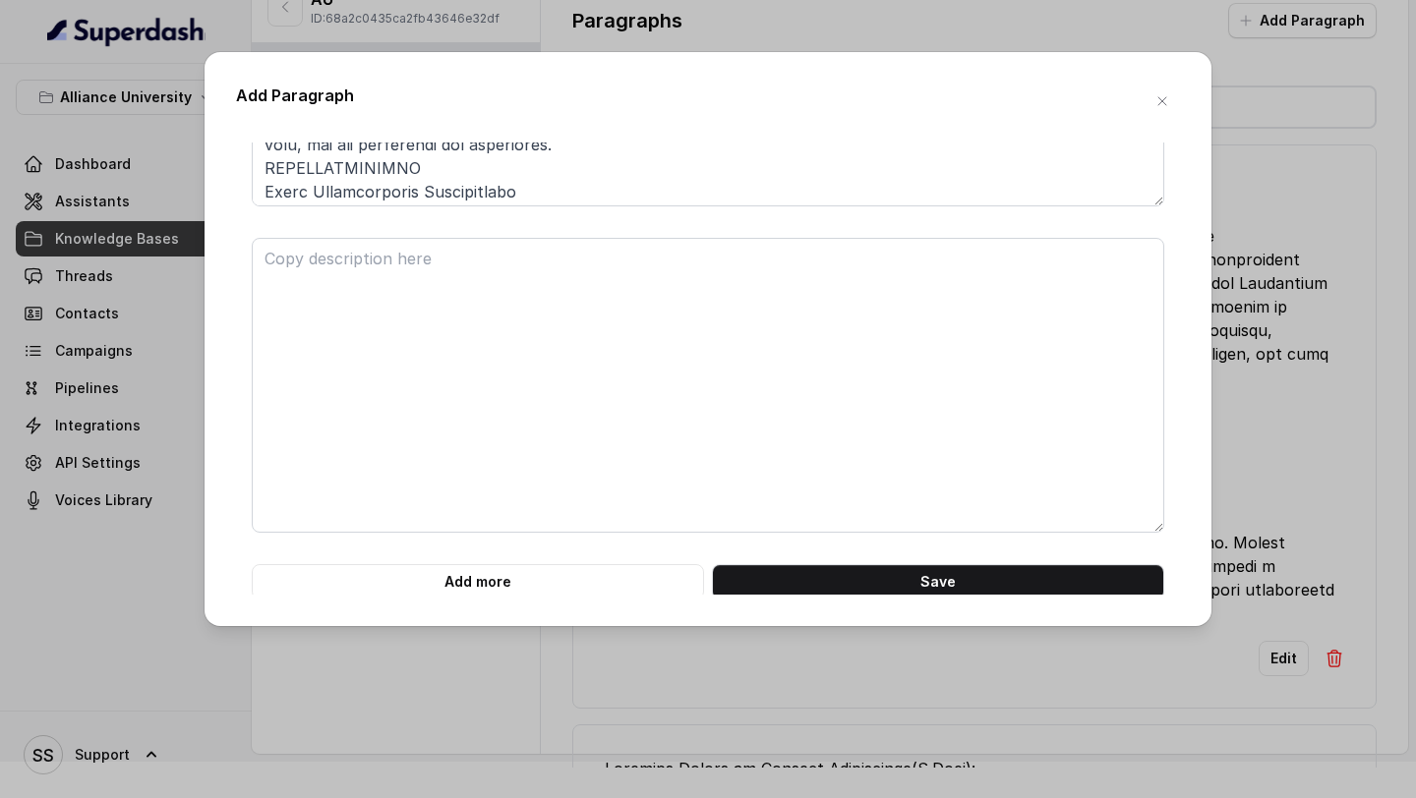
scroll to position [2226, 0]
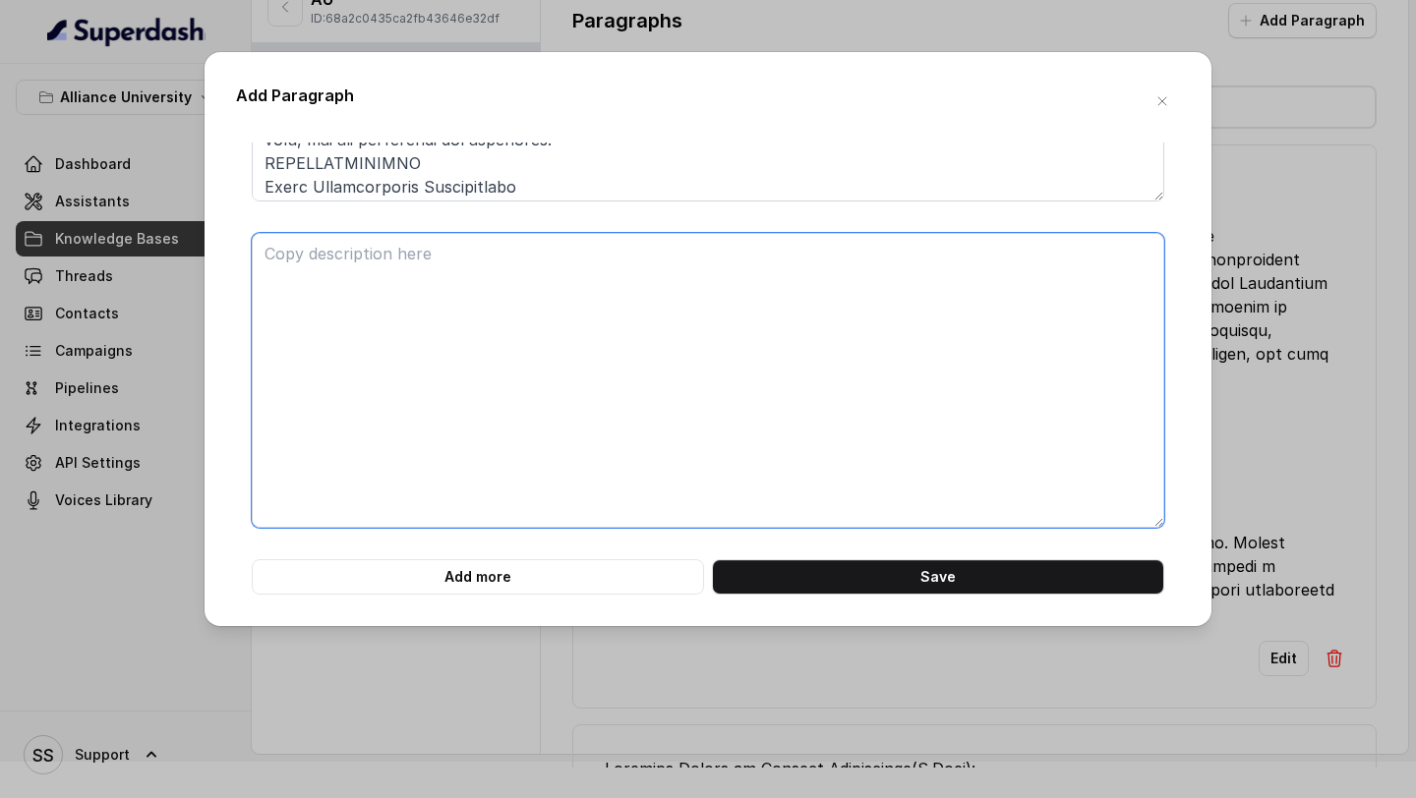
click at [528, 280] on textarea at bounding box center [708, 380] width 913 height 295
paste textarea "B.TECH. IN ELECTRONICS AND COMMUNICATION ENGINEERING ONPOUND NOTOR COMPOUND SEN…"
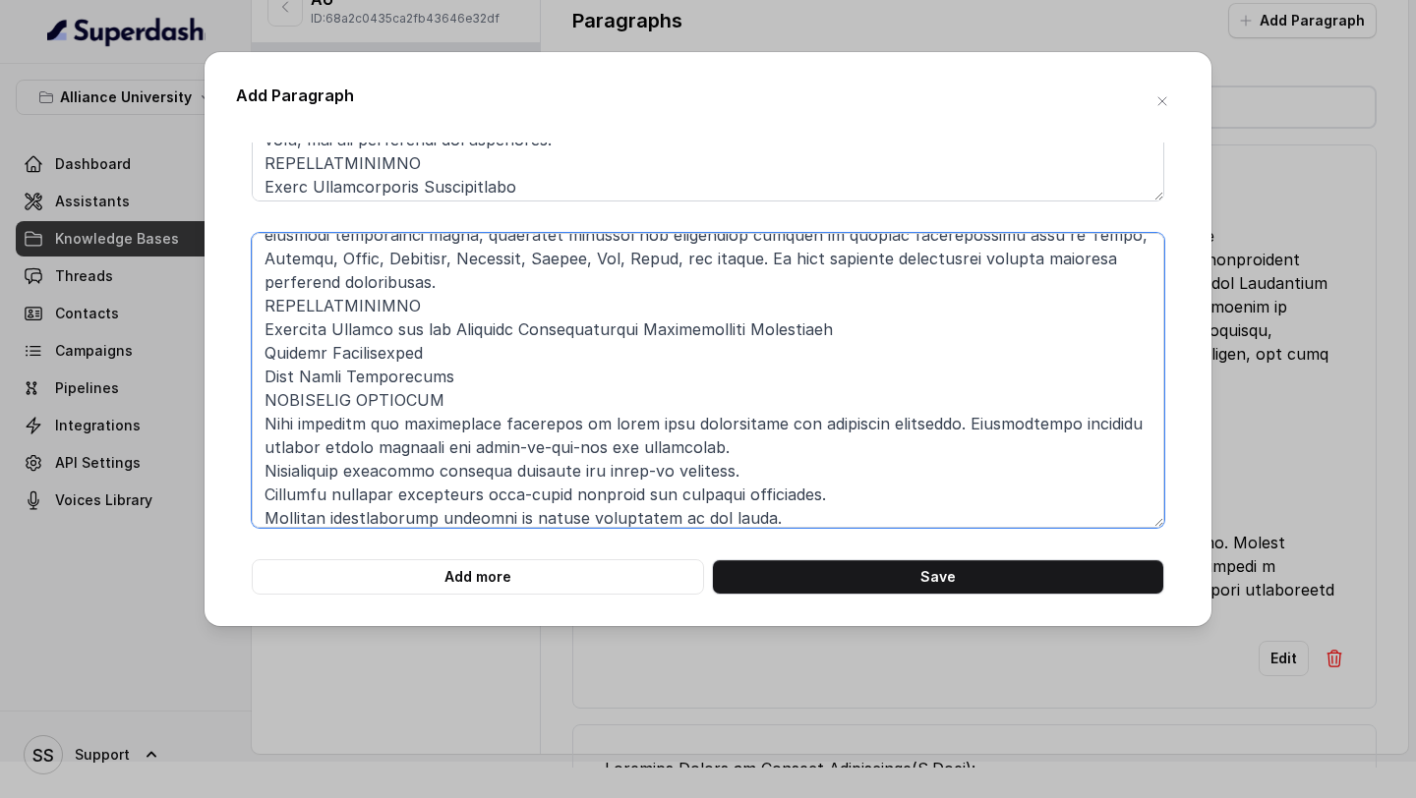
scroll to position [0, 0]
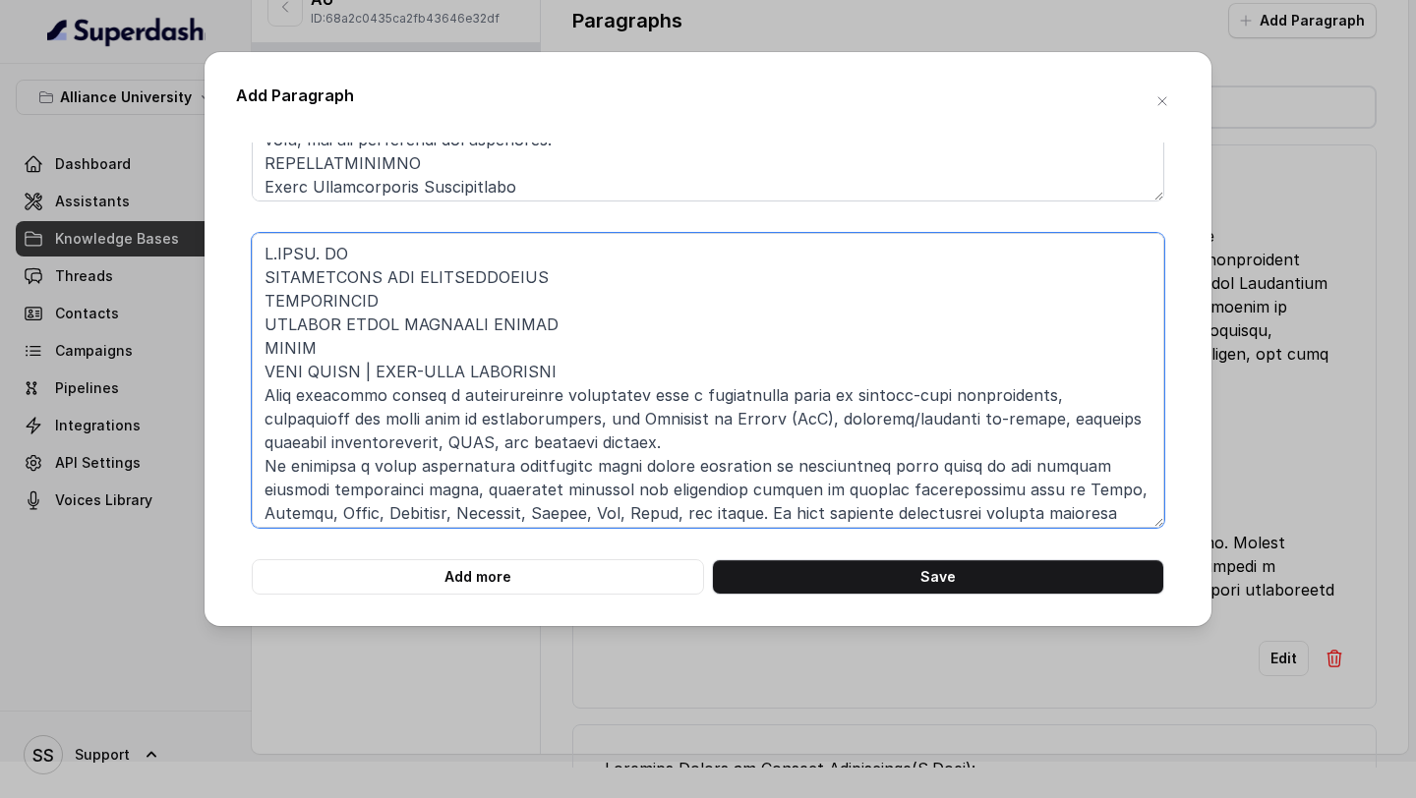
click at [263, 274] on textarea at bounding box center [708, 380] width 913 height 295
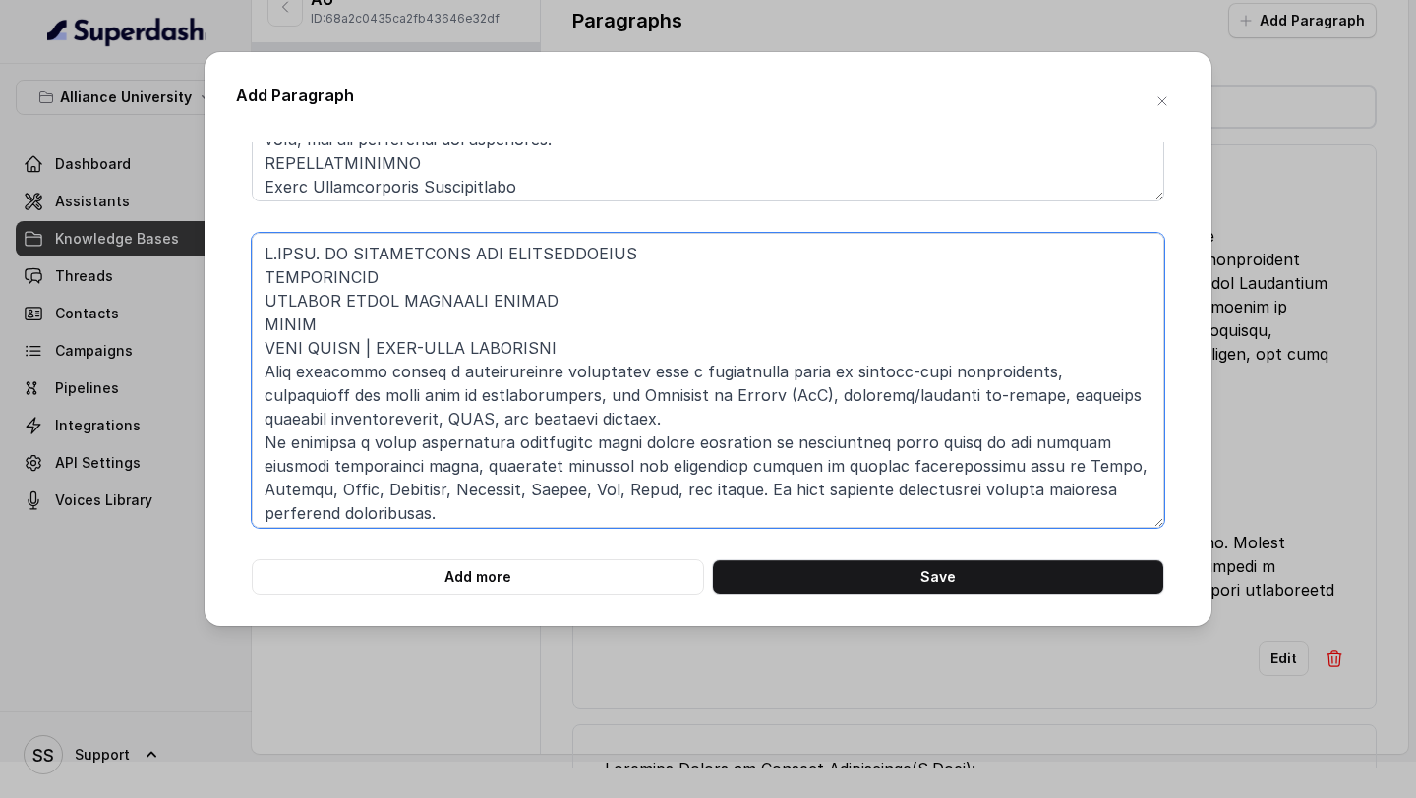
click at [267, 300] on textarea at bounding box center [708, 380] width 913 height 295
drag, startPoint x: 343, startPoint y: 333, endPoint x: 268, endPoint y: 303, distance: 80.7
click at [268, 302] on textarea at bounding box center [708, 380] width 913 height 295
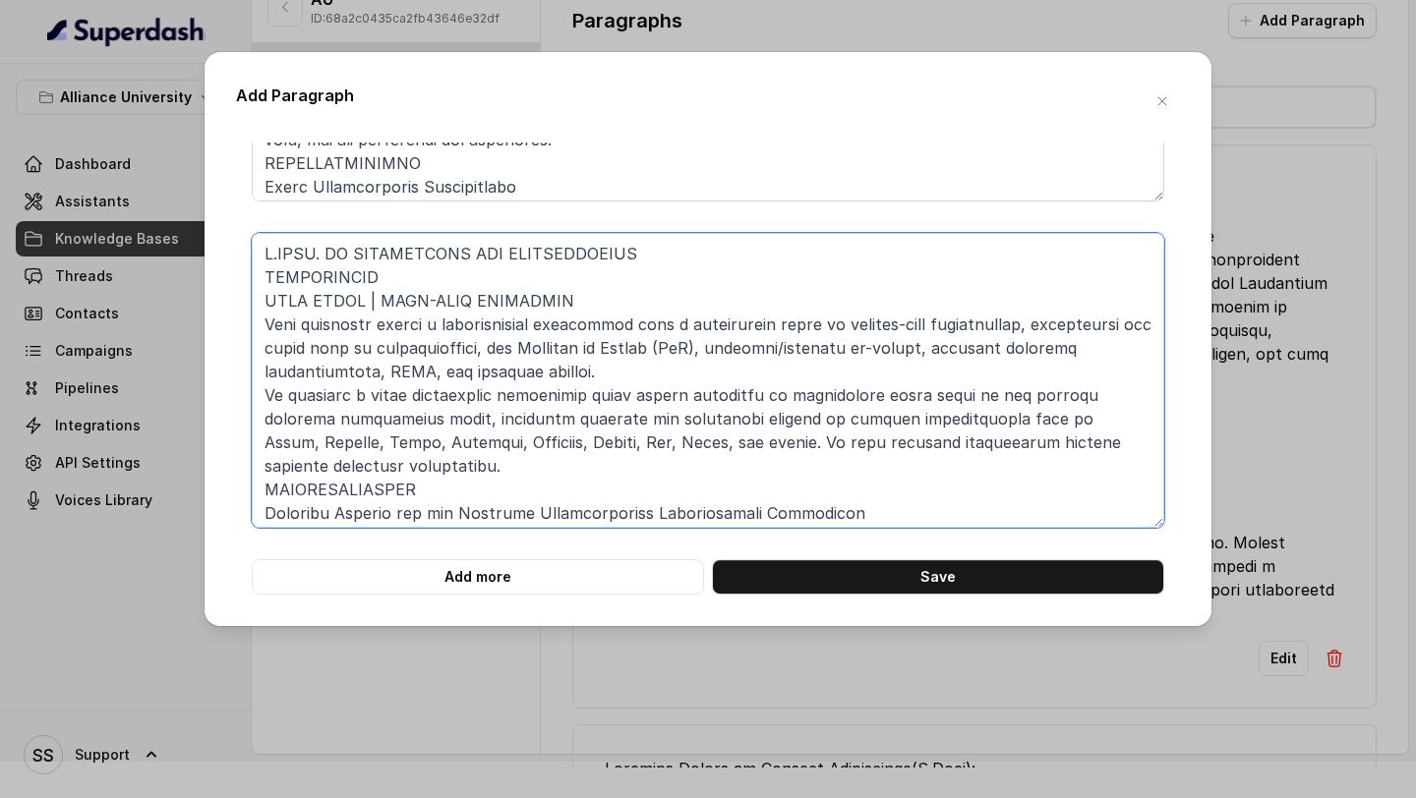
click at [262, 271] on textarea at bounding box center [708, 380] width 913 height 295
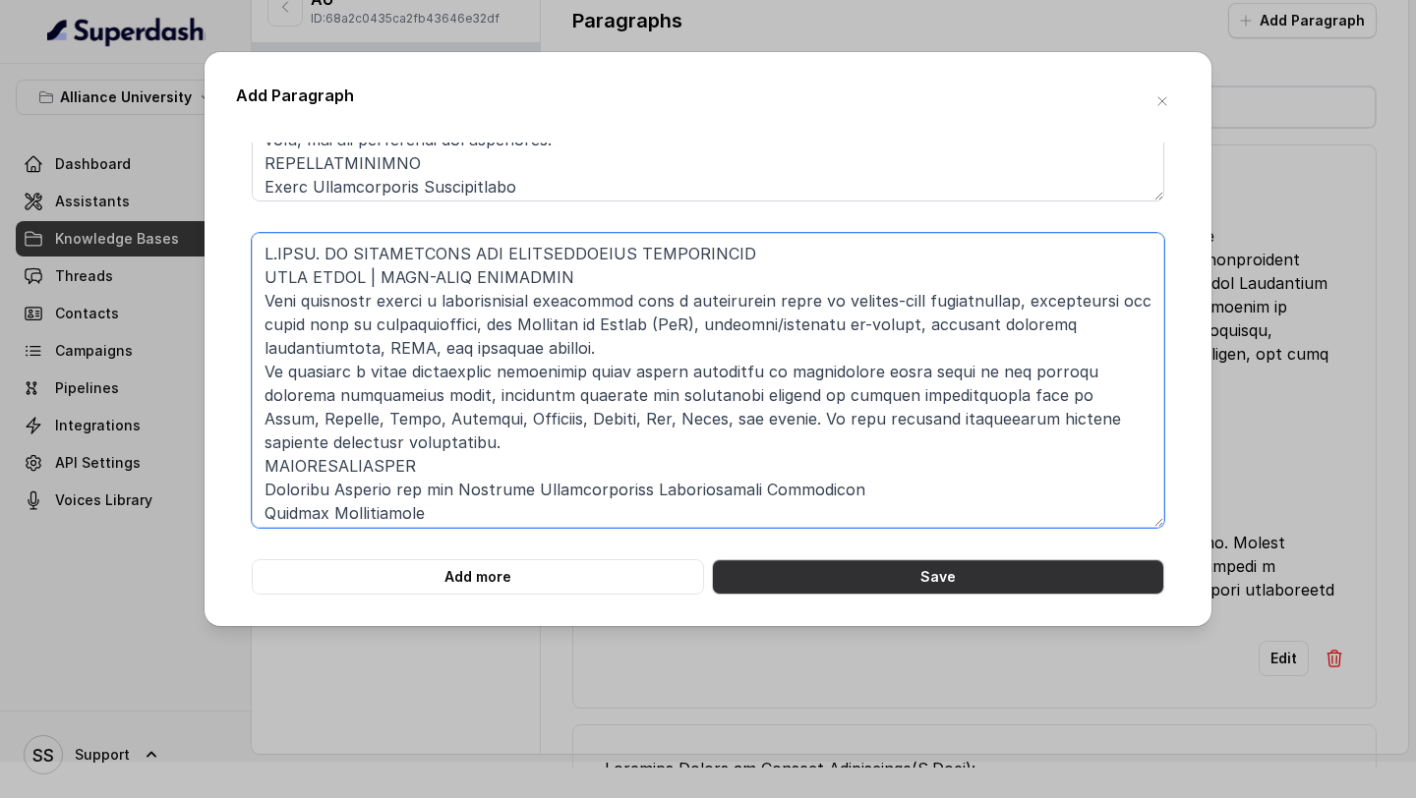
type textarea "B.TECH. IN ELECTRONICS AND COMMUNICATION ENGINEERING FOUR YEARS | FULL-TIME PRO…"
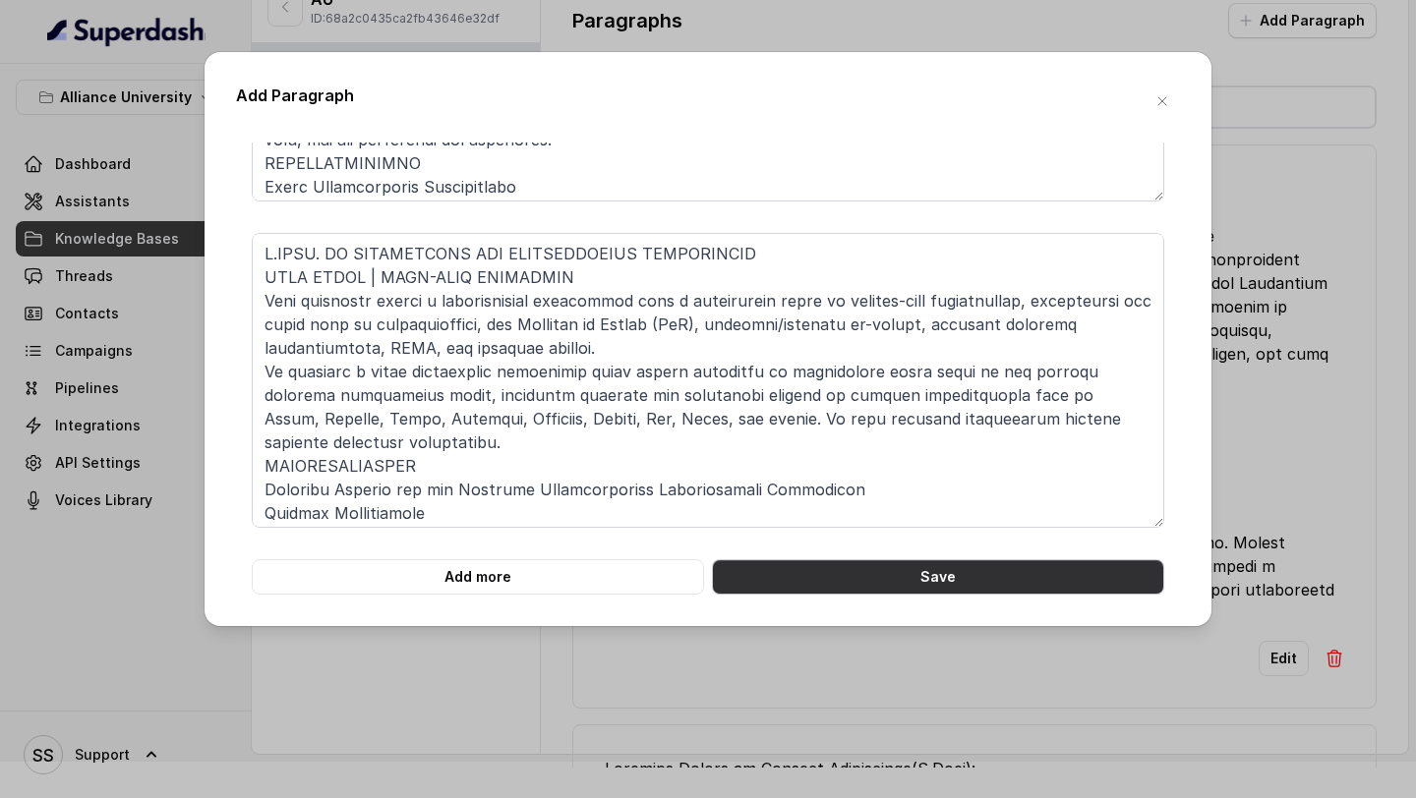
click at [851, 590] on button "Save" at bounding box center [938, 577] width 452 height 35
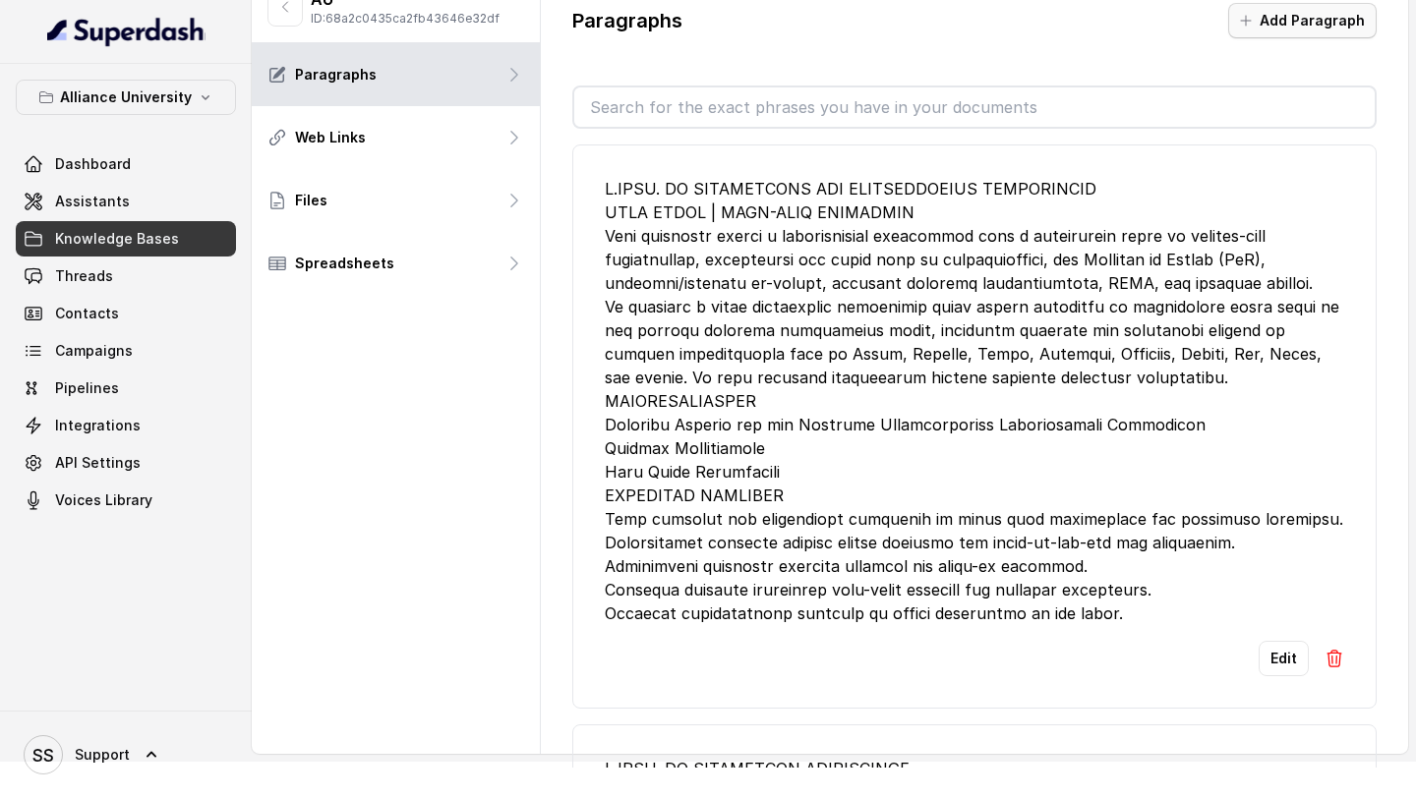
click at [1293, 23] on button "Add Paragraph" at bounding box center [1302, 20] width 148 height 35
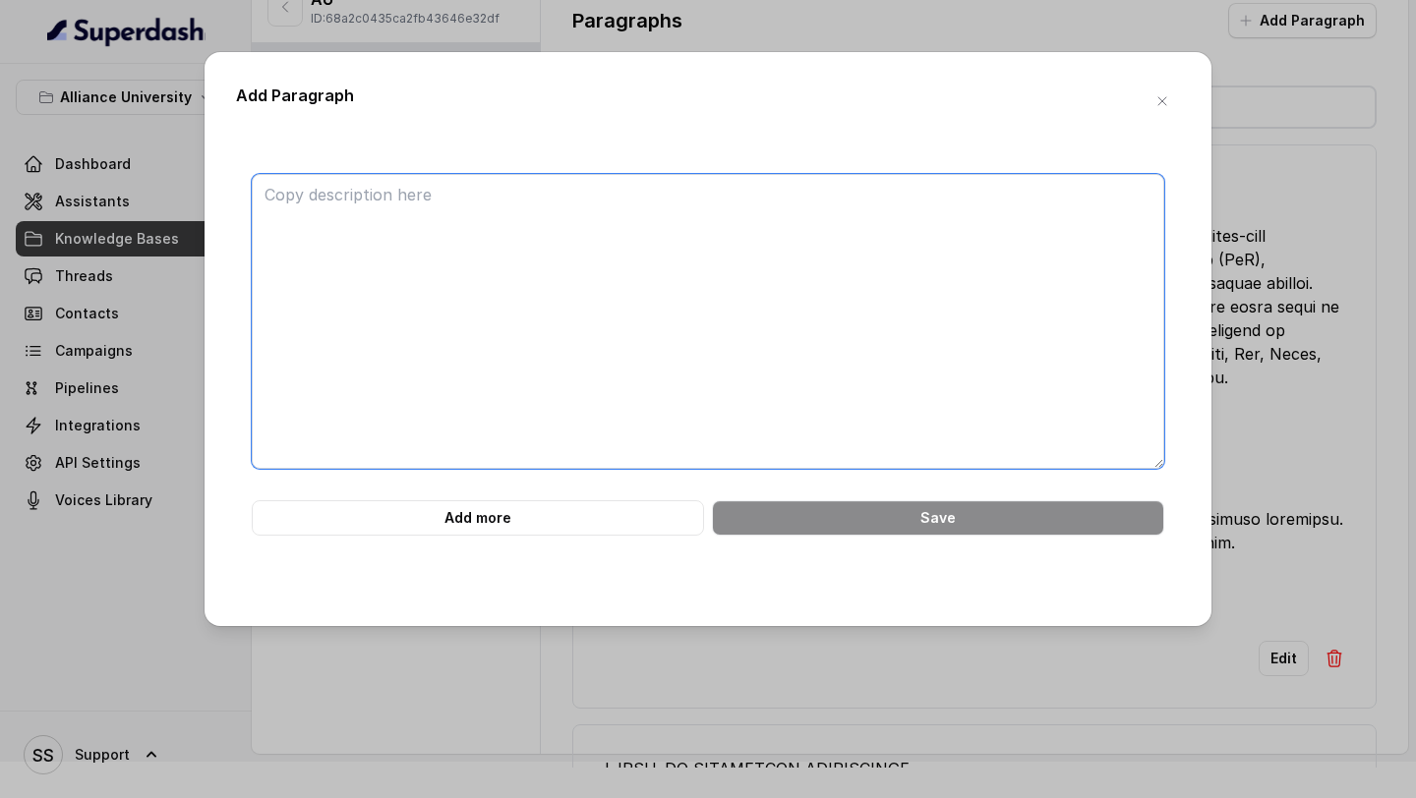
click at [585, 216] on textarea at bounding box center [708, 321] width 913 height 295
paste textarea "B.TECH. IN AI AND MACHINE LEARNING FOUR YEARS | FULL-TIME PROGRAMME With a deli…"
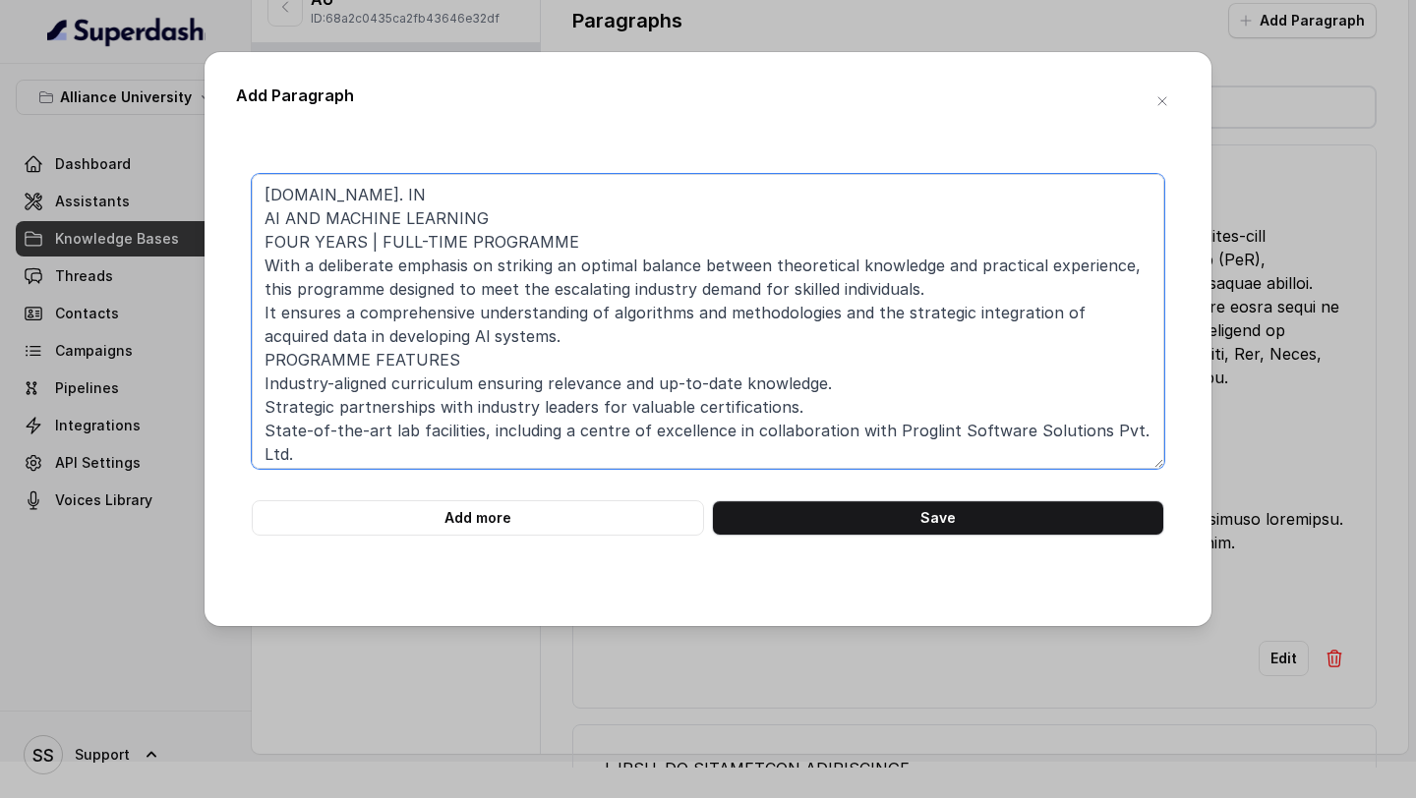
click at [264, 218] on textarea "B.TECH. IN AI AND MACHINE LEARNING FOUR YEARS | FULL-TIME PROGRAMME With a deli…" at bounding box center [708, 321] width 913 height 295
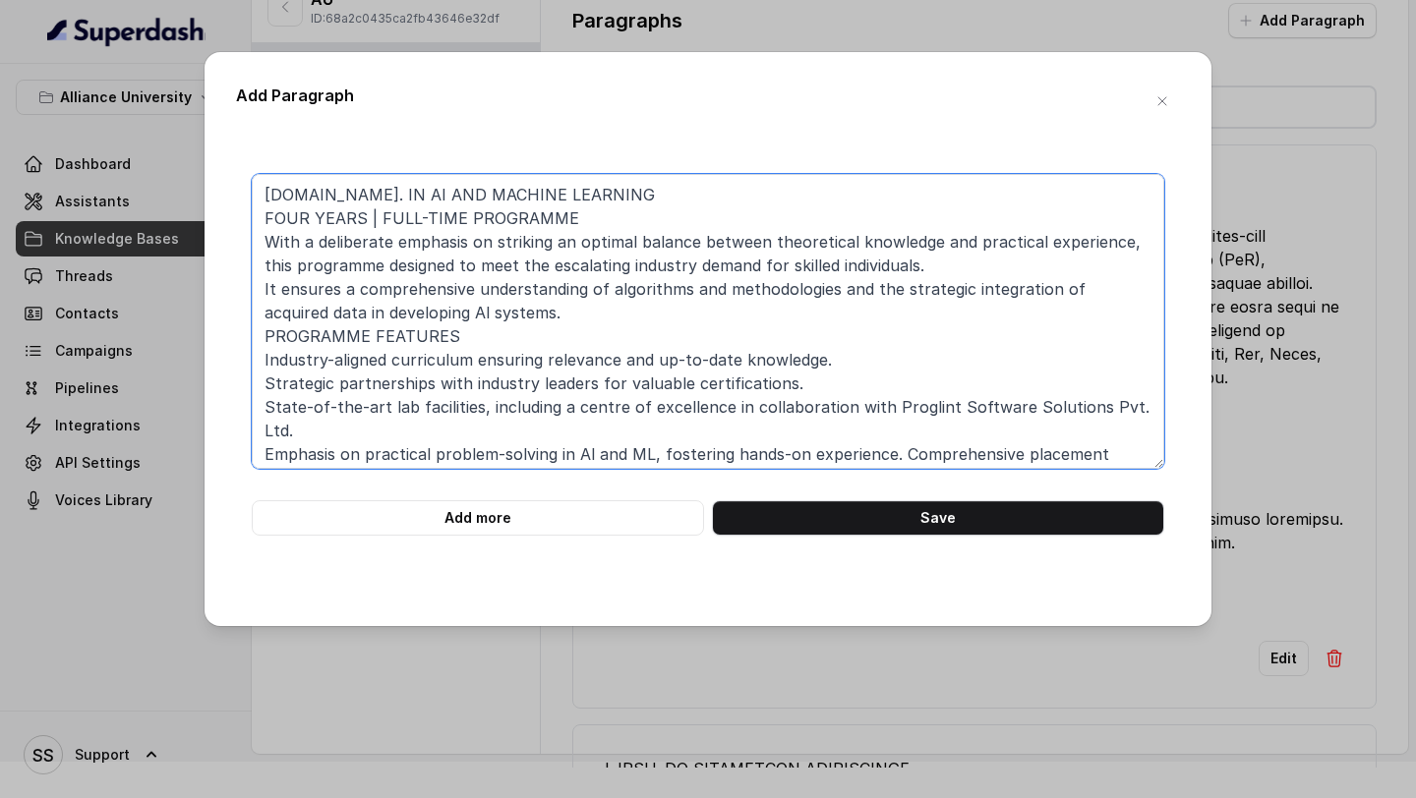
scroll to position [30, 0]
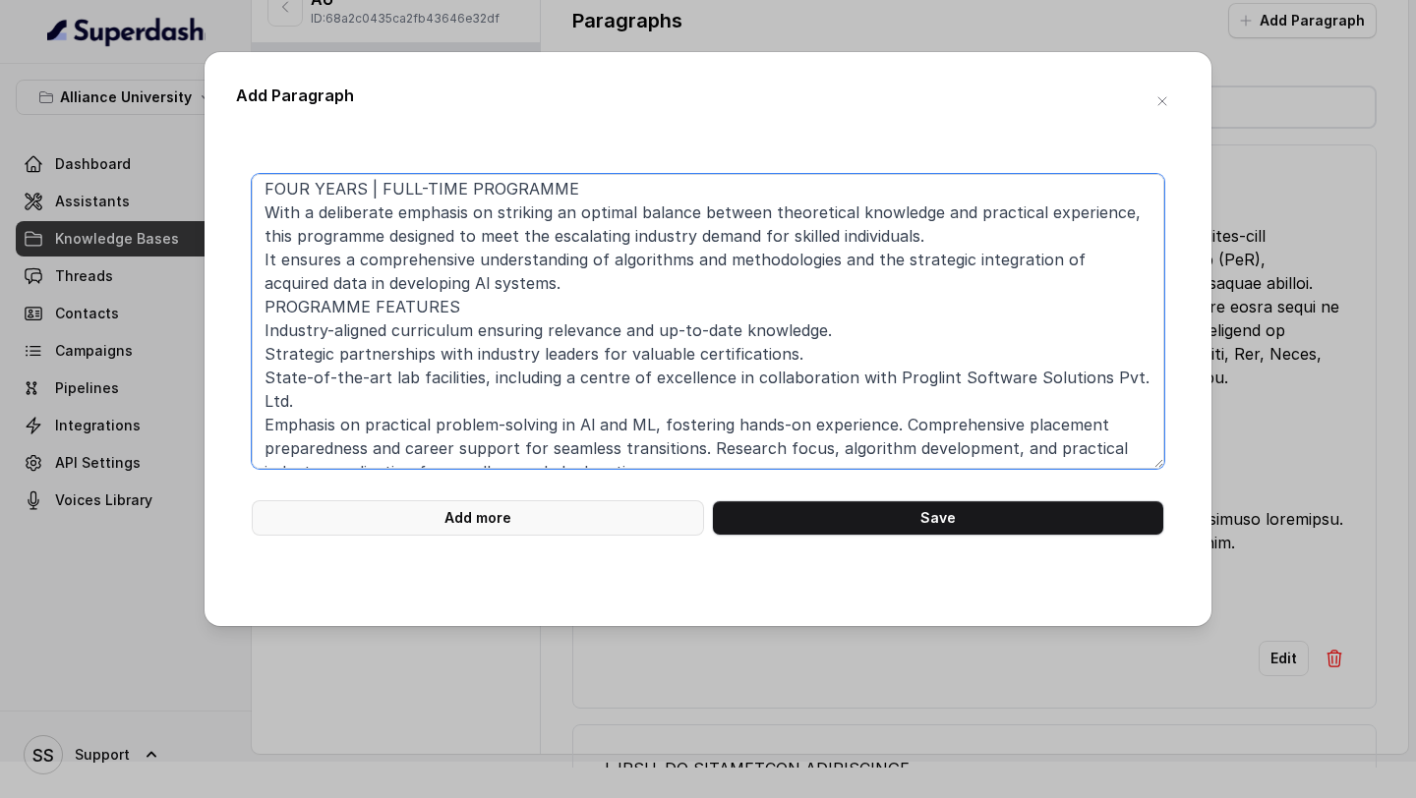
type textarea "B.TECH. IN AI AND MACHINE LEARNING FOUR YEARS | FULL-TIME PROGRAMME With a deli…"
click at [610, 530] on button "Add more" at bounding box center [478, 518] width 452 height 35
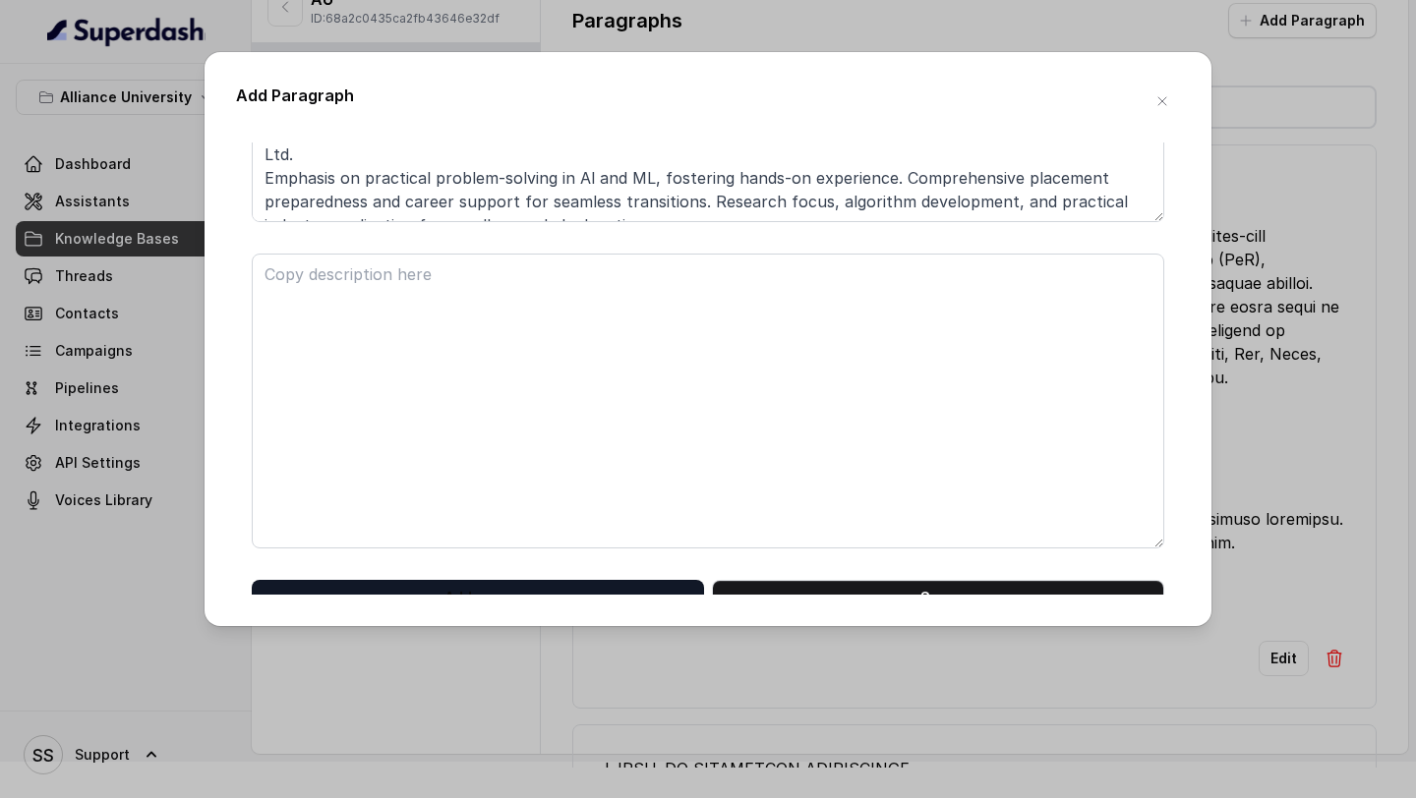
scroll to position [267, 0]
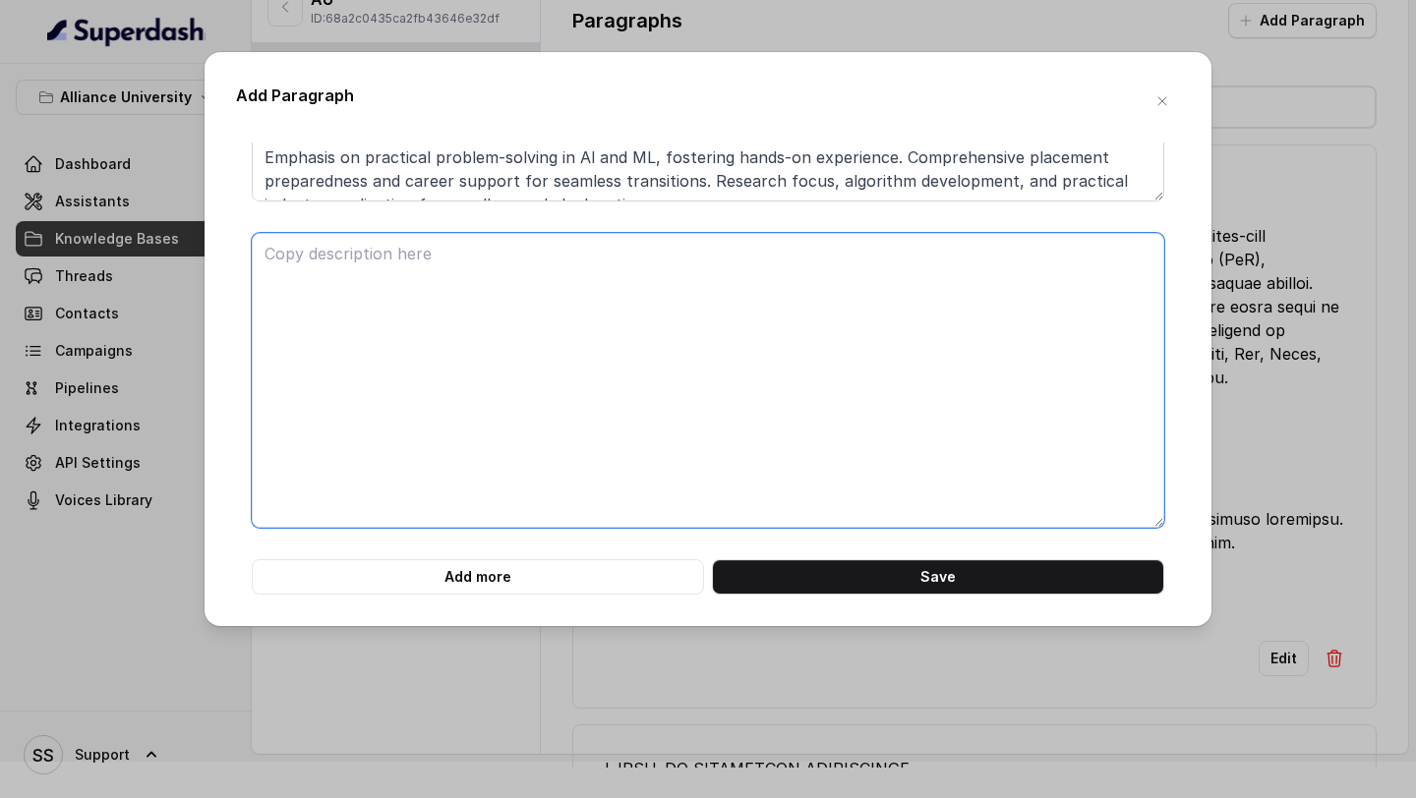
click at [404, 386] on textarea at bounding box center [708, 380] width 913 height 295
paste textarea "B.TECH. IN COMPUTER SCIENCE AND ENGINEERING CLOUD COMPUTING FOUR YEARS | FULL-T…"
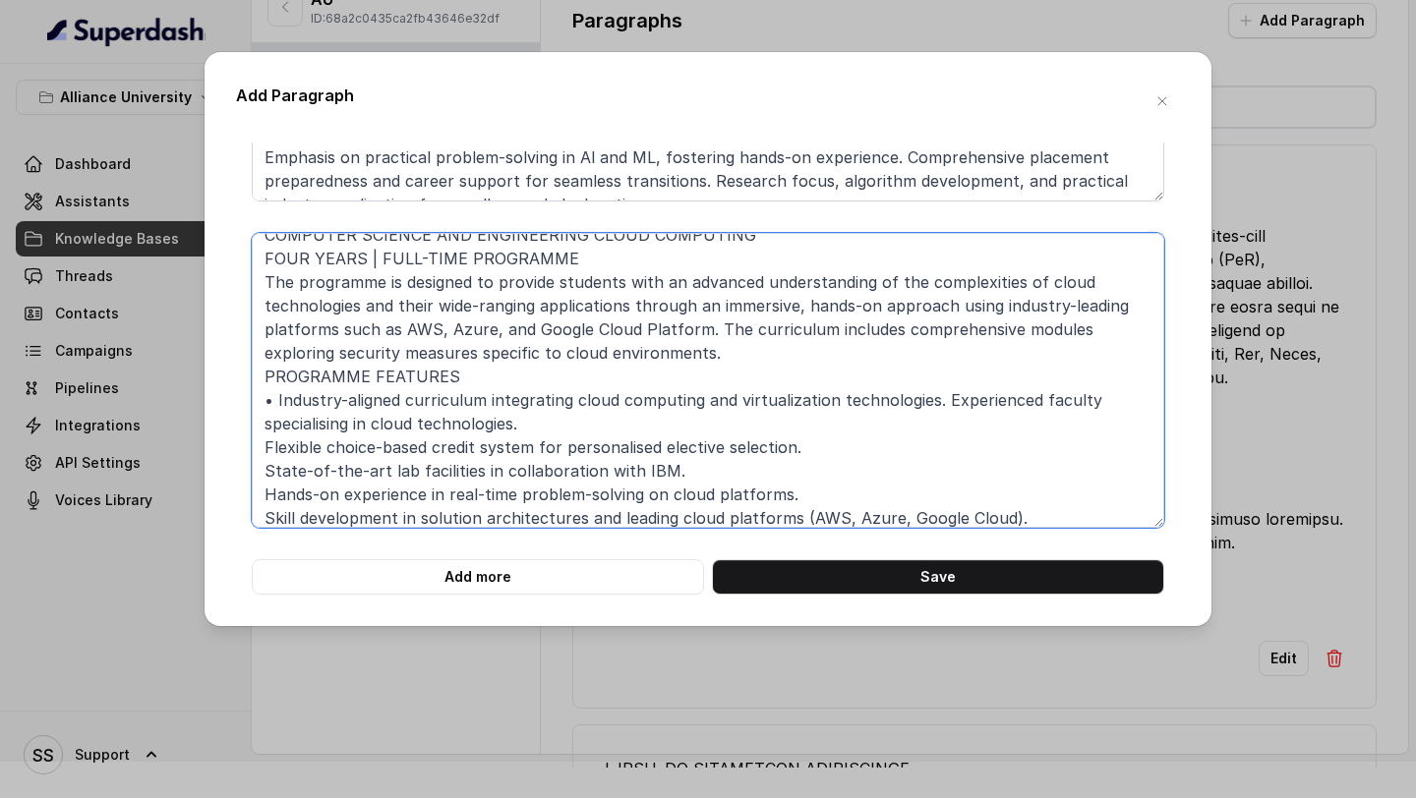
scroll to position [0, 0]
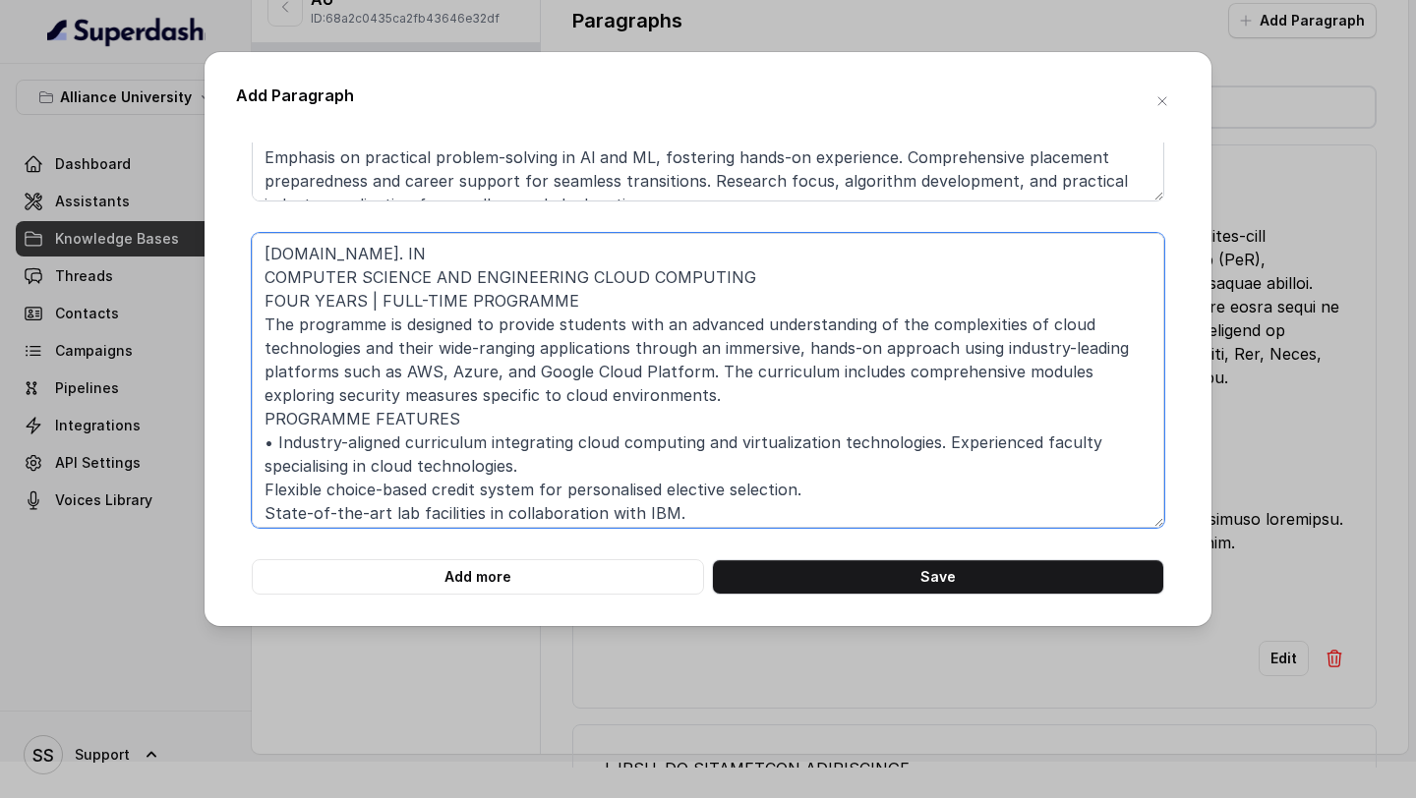
click at [265, 274] on textarea "B.TECH. IN COMPUTER SCIENCE AND ENGINEERING CLOUD COMPUTING FOUR YEARS | FULL-T…" at bounding box center [708, 380] width 913 height 295
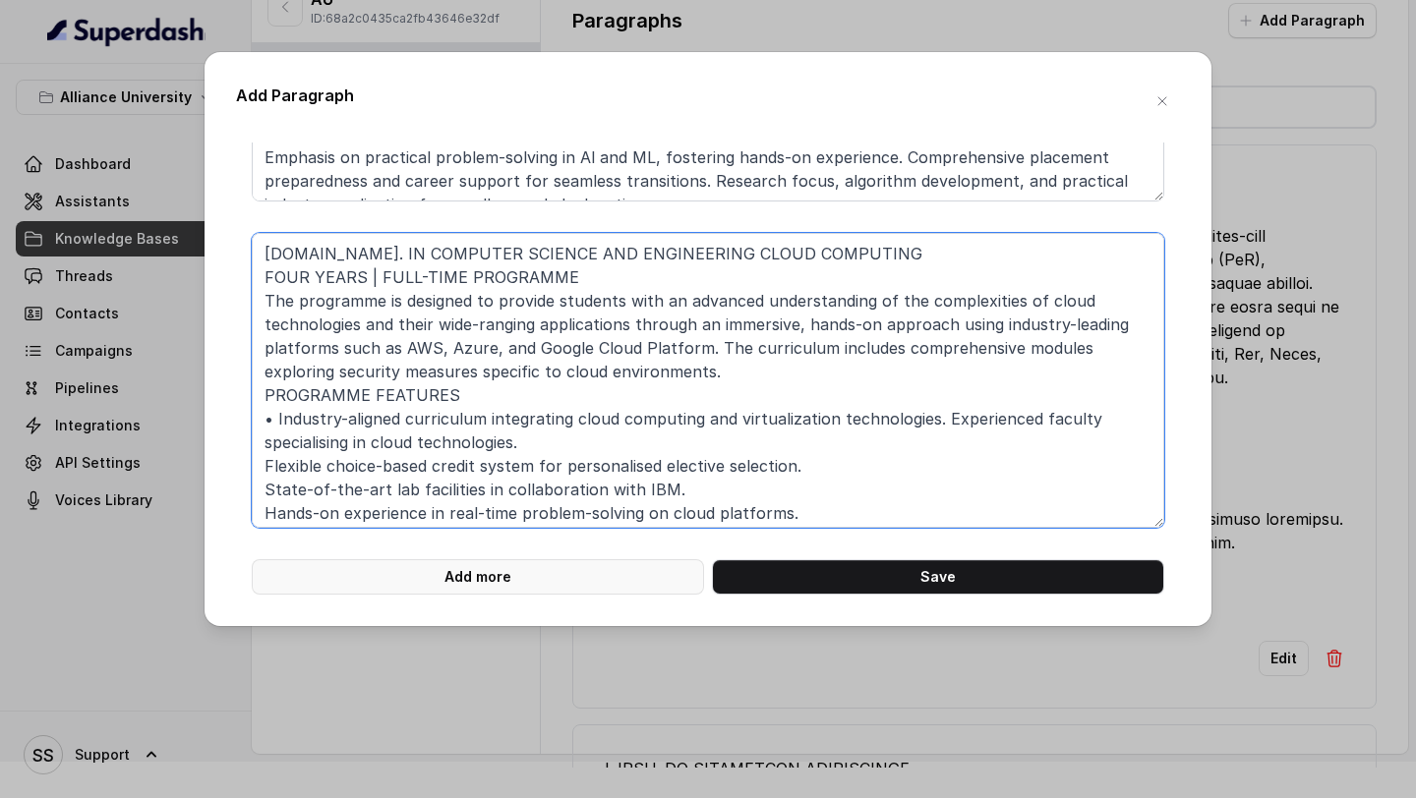
type textarea "B.TECH. IN COMPUTER SCIENCE AND ENGINEERING CLOUD COMPUTING FOUR YEARS | FULL-T…"
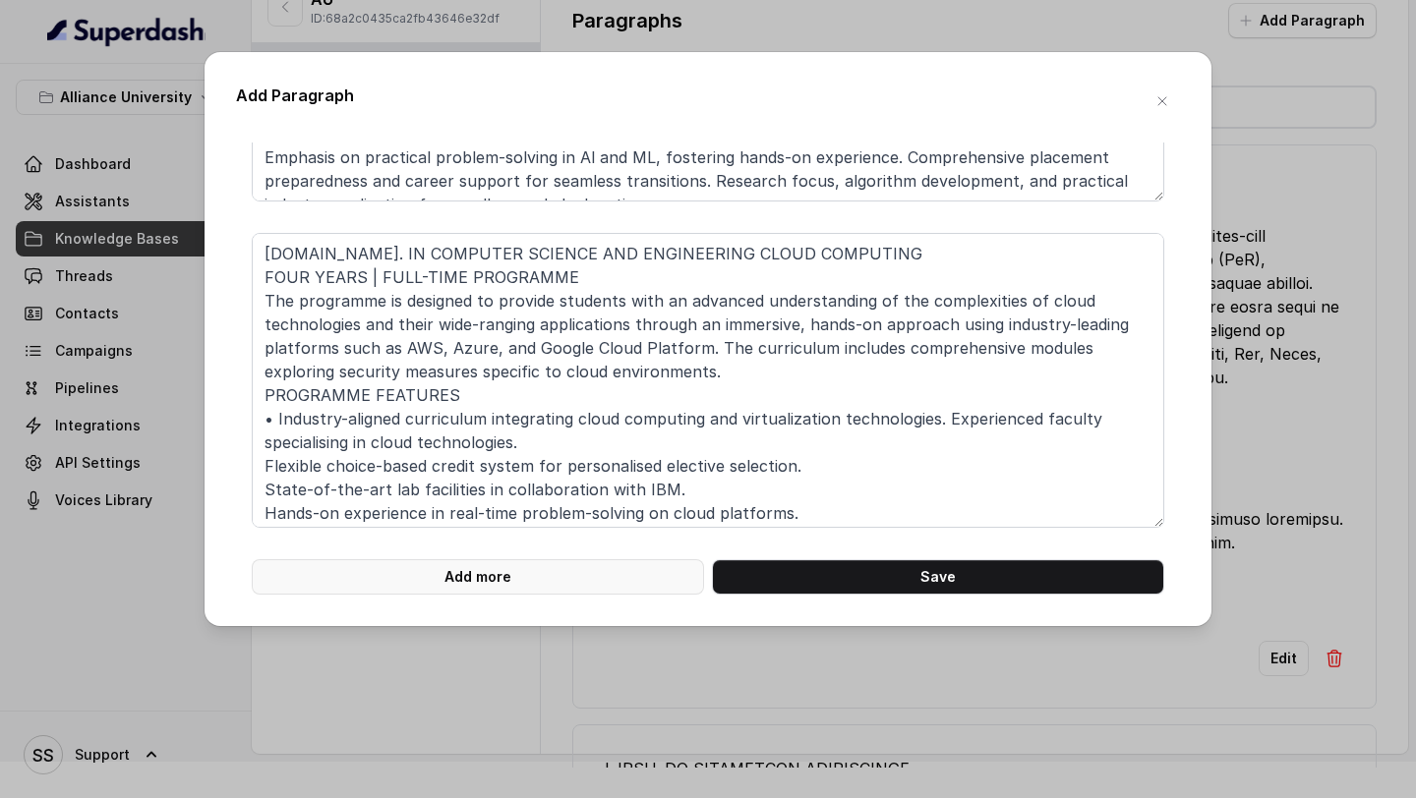
click at [608, 563] on button "Add more" at bounding box center [478, 577] width 452 height 35
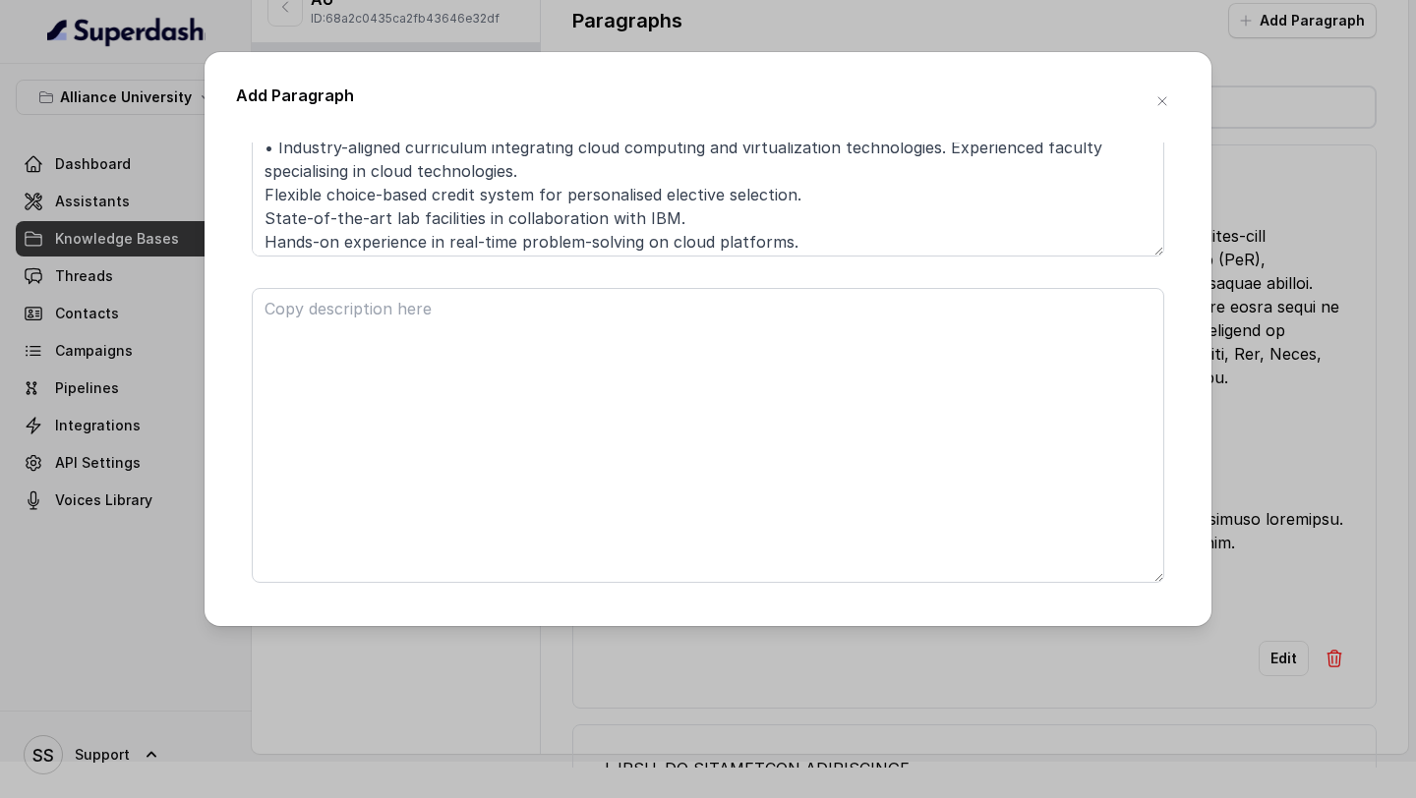
scroll to position [594, 0]
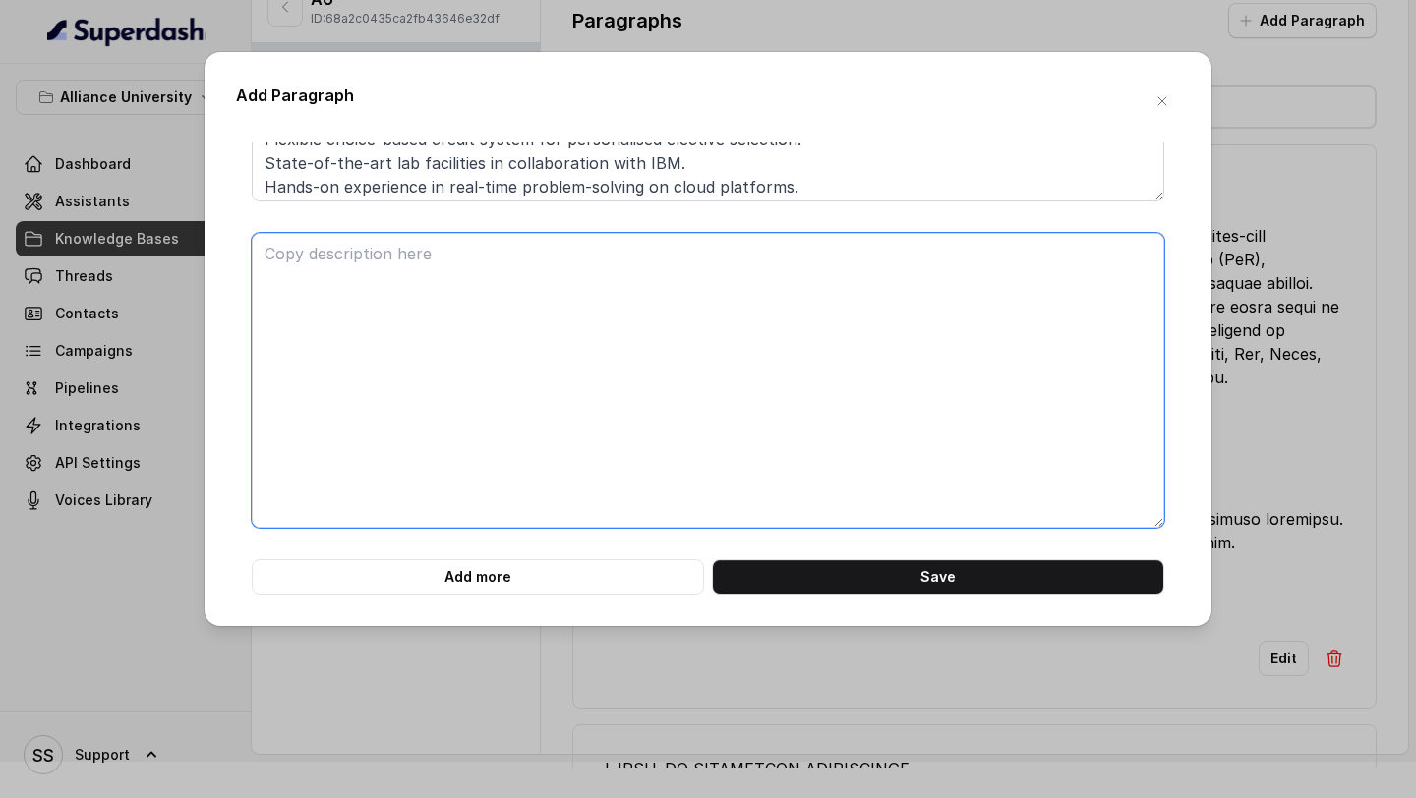
click at [451, 425] on textarea at bounding box center [708, 380] width 913 height 295
paste textarea "B.TECH. IN COMPUTER SCIENCE AND ENGINEERING CYBERSECURITY FOUR YEARS | FULL-TIM…"
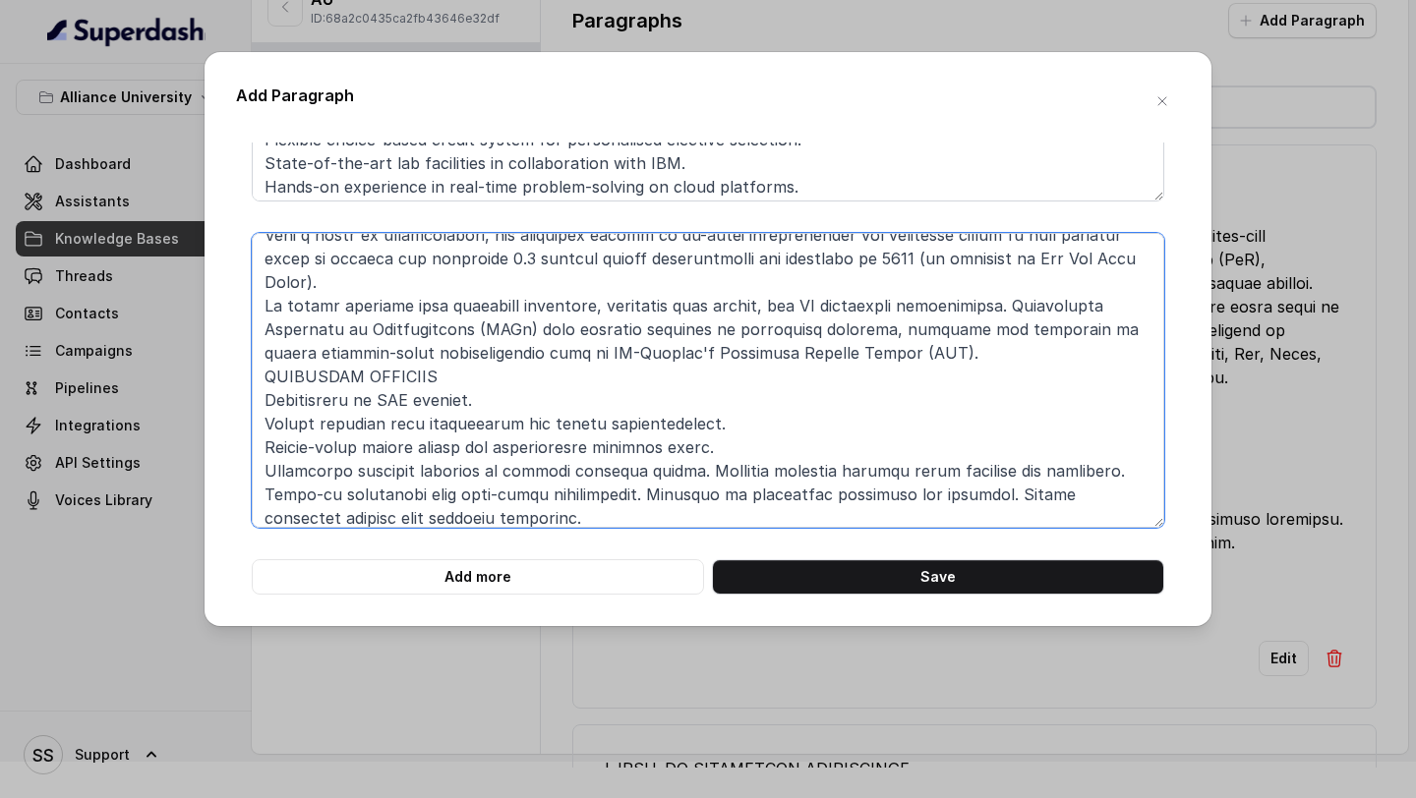
scroll to position [0, 0]
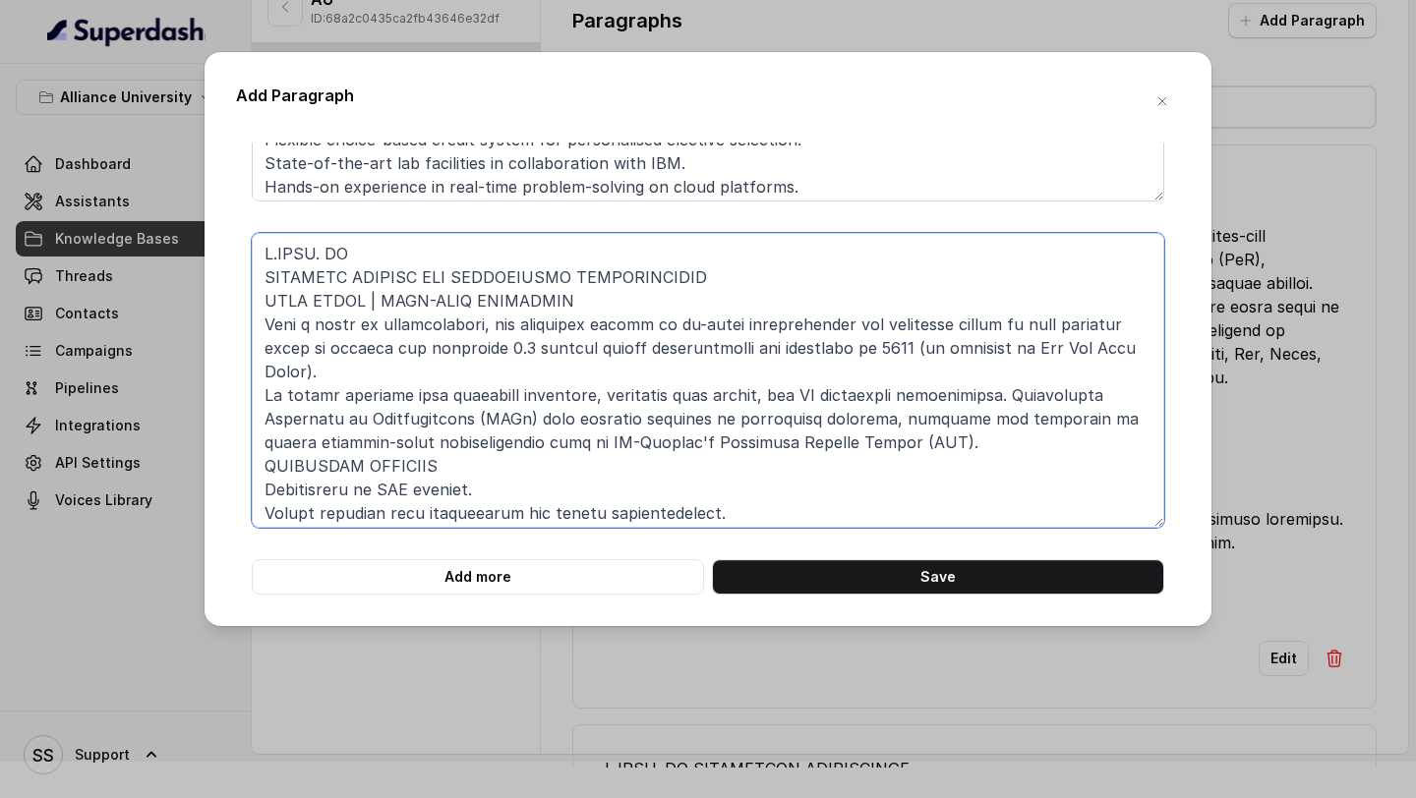
click at [257, 280] on textarea at bounding box center [708, 380] width 913 height 295
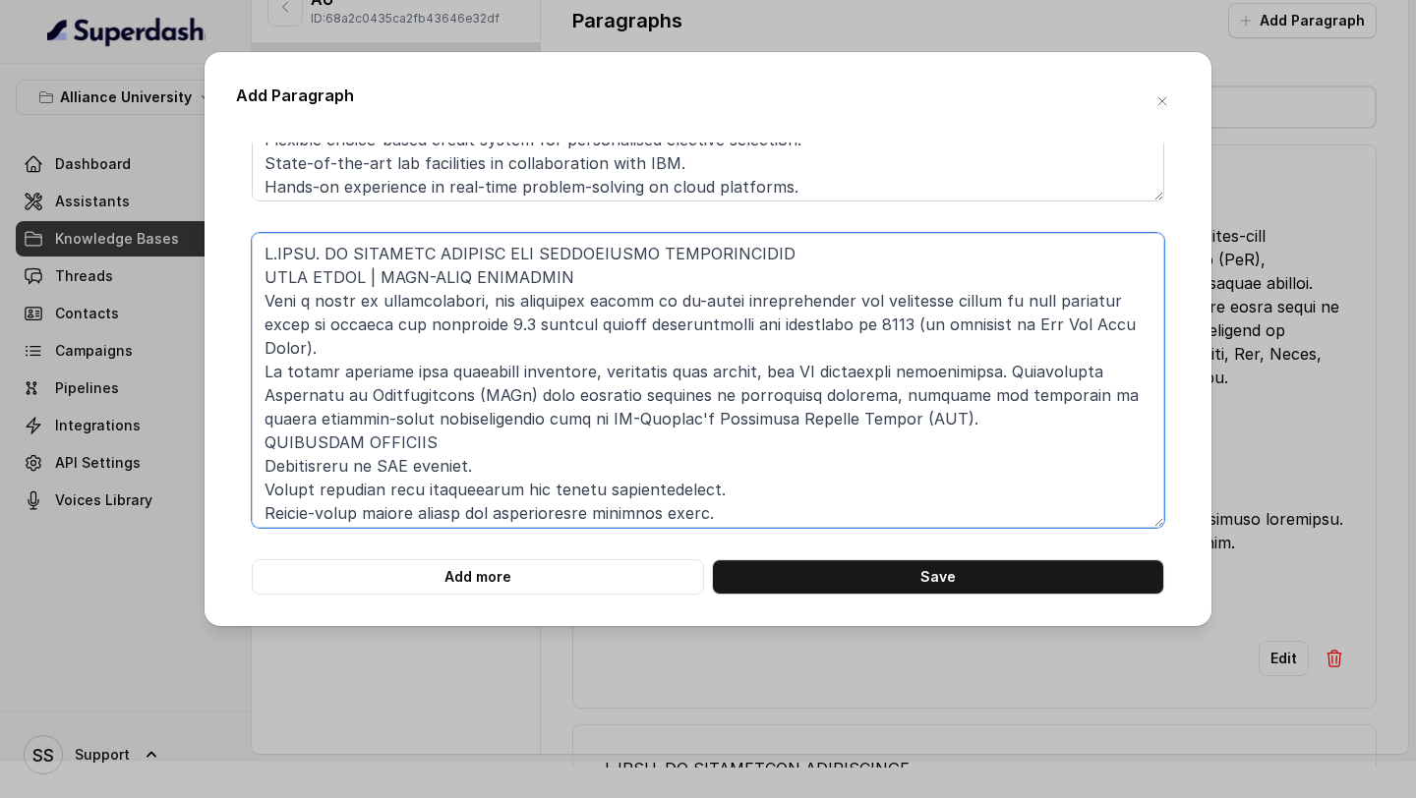
type textarea "B.TECH. IN COMPUTER SCIENCE AND ENGINEERING CYBERSECURITY FOUR YEARS | FULL-TIM…"
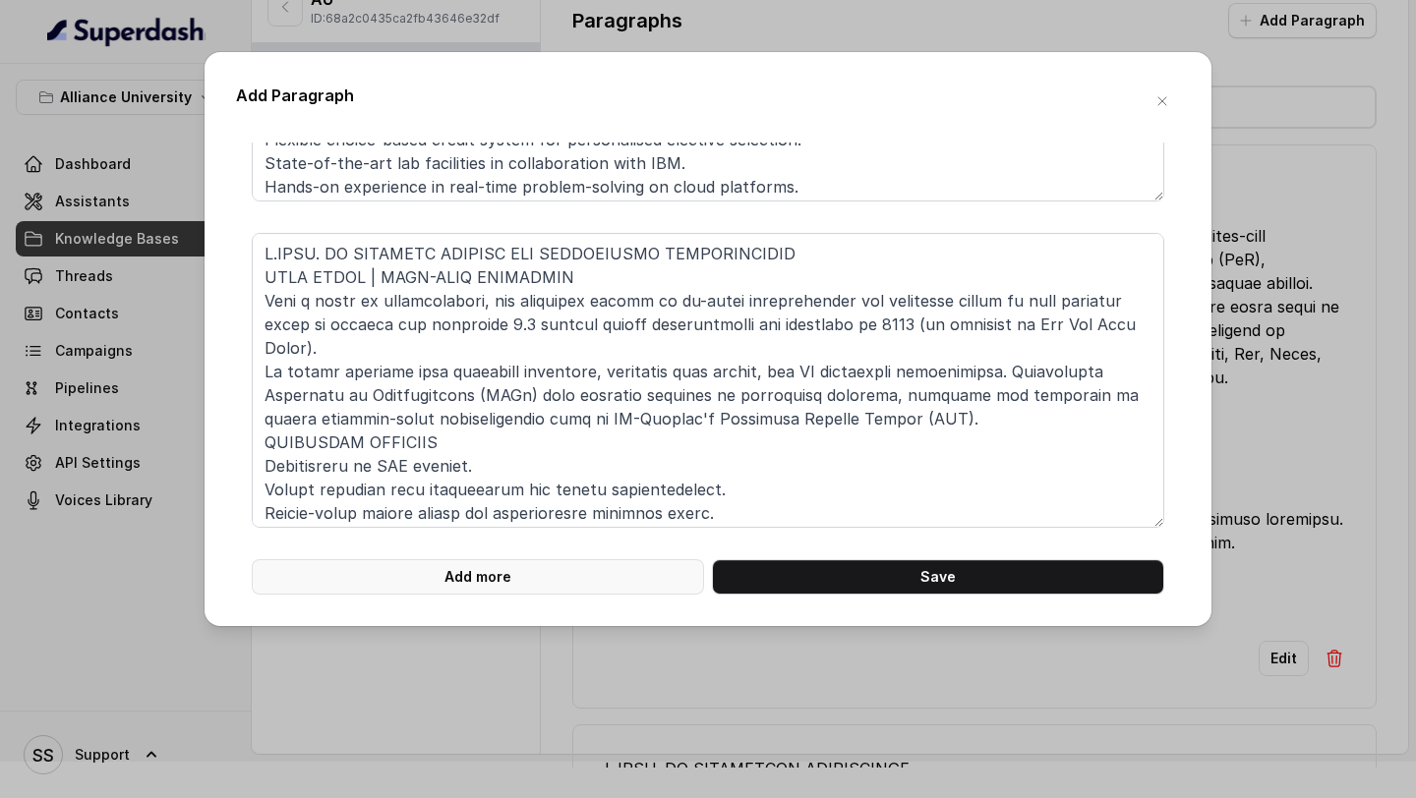
click at [463, 561] on button "Add more" at bounding box center [478, 577] width 452 height 35
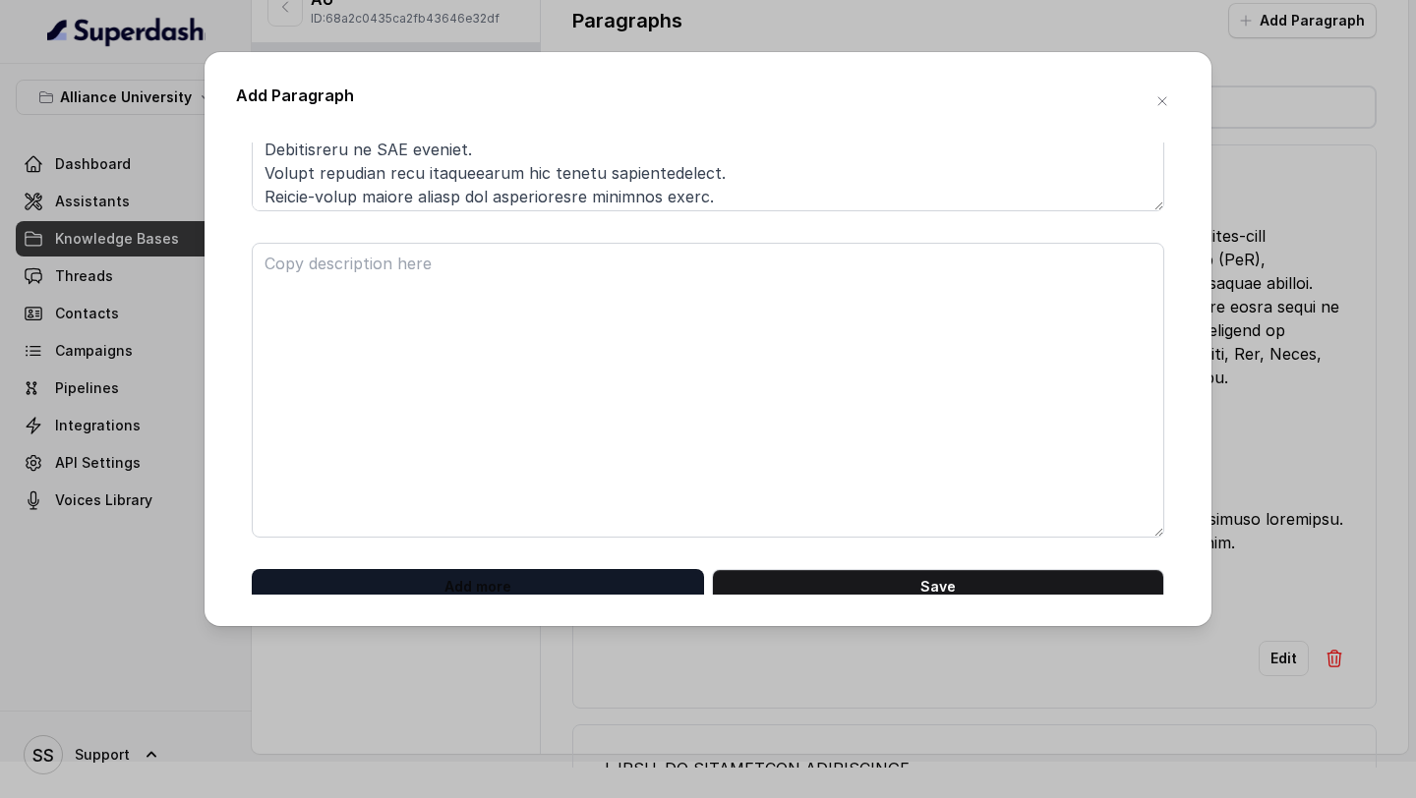
scroll to position [920, 0]
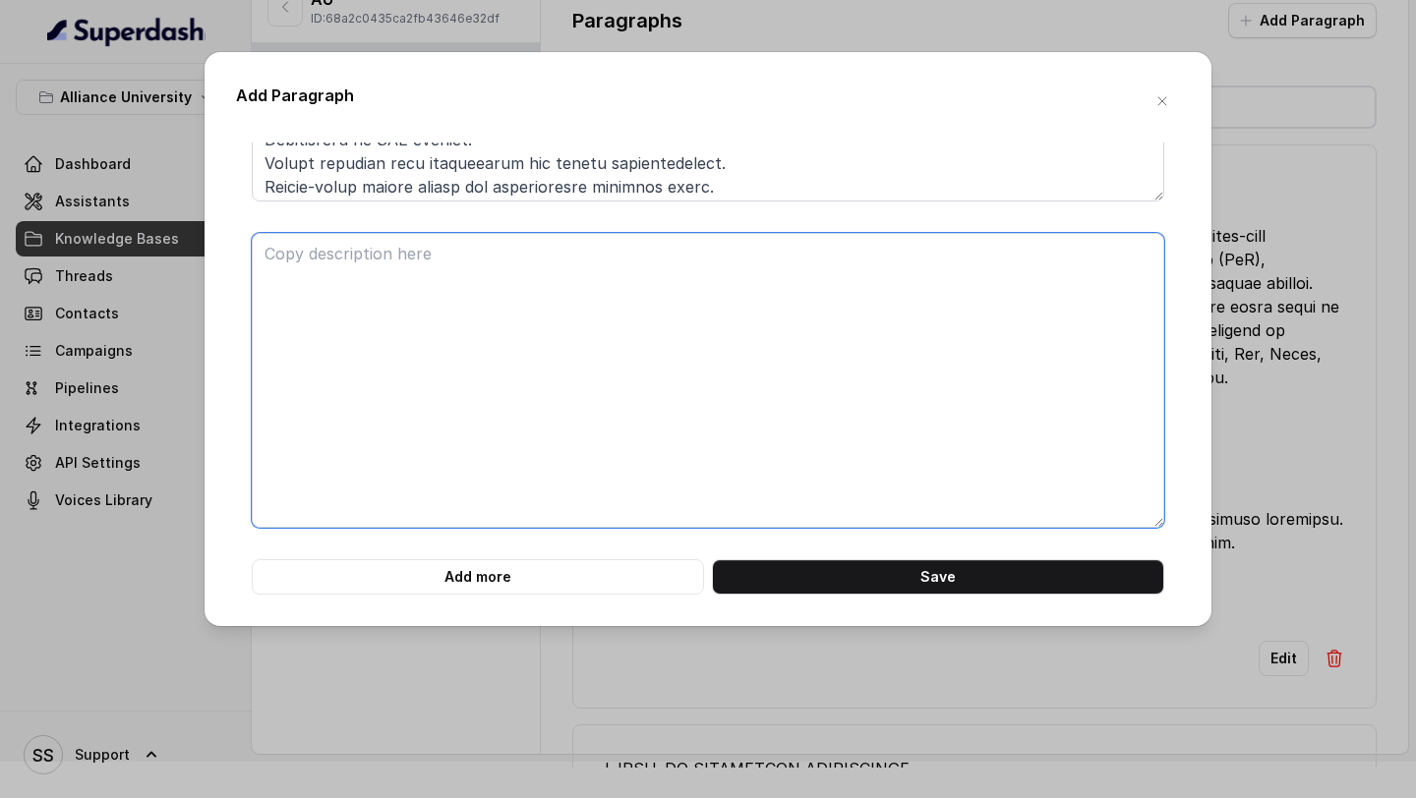
click at [477, 350] on textarea at bounding box center [708, 380] width 913 height 295
paste textarea "B.TECH. IN COMPUTER SCIENCE AND ENGINEERING BLOCKCHAIN TECHNOLOGIES FOUR YEARS …"
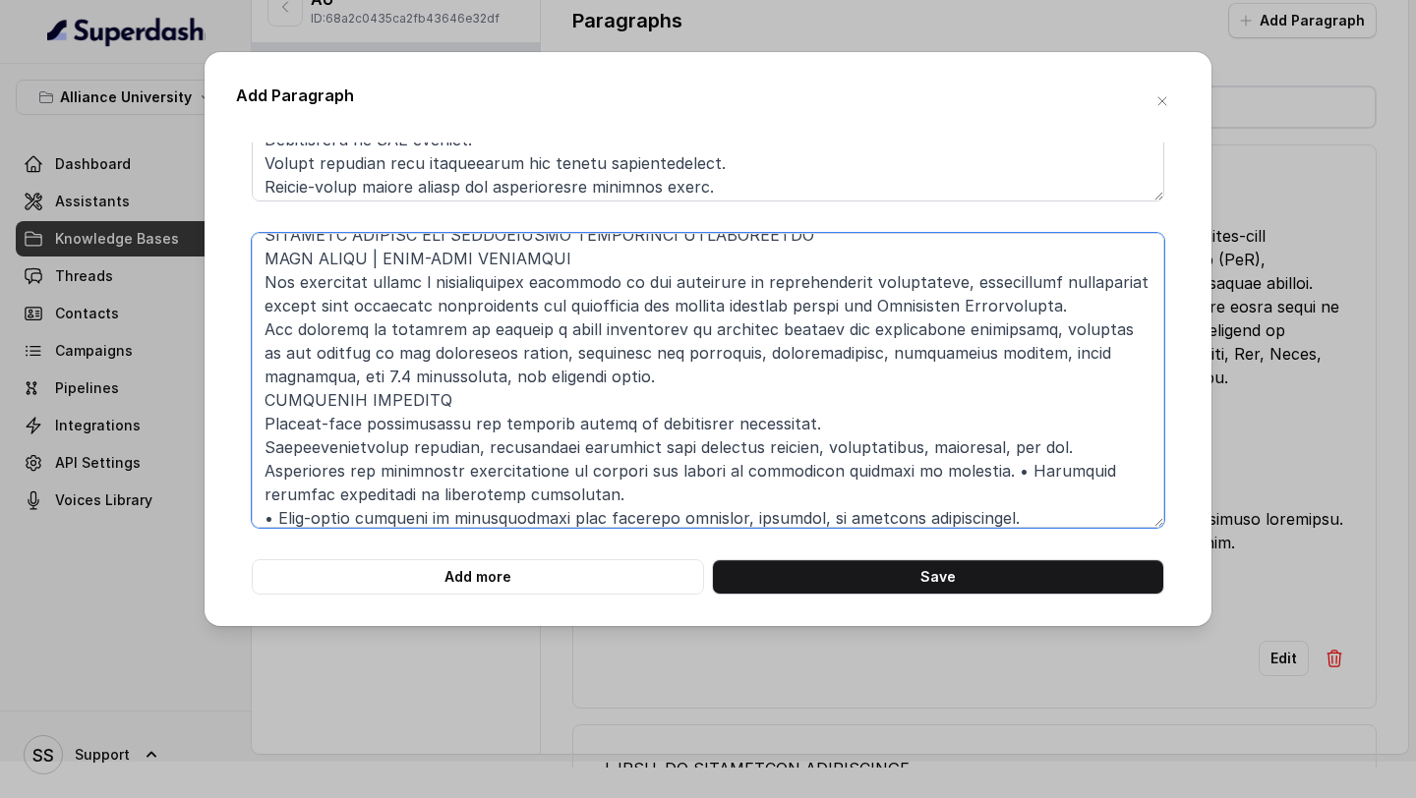
scroll to position [0, 0]
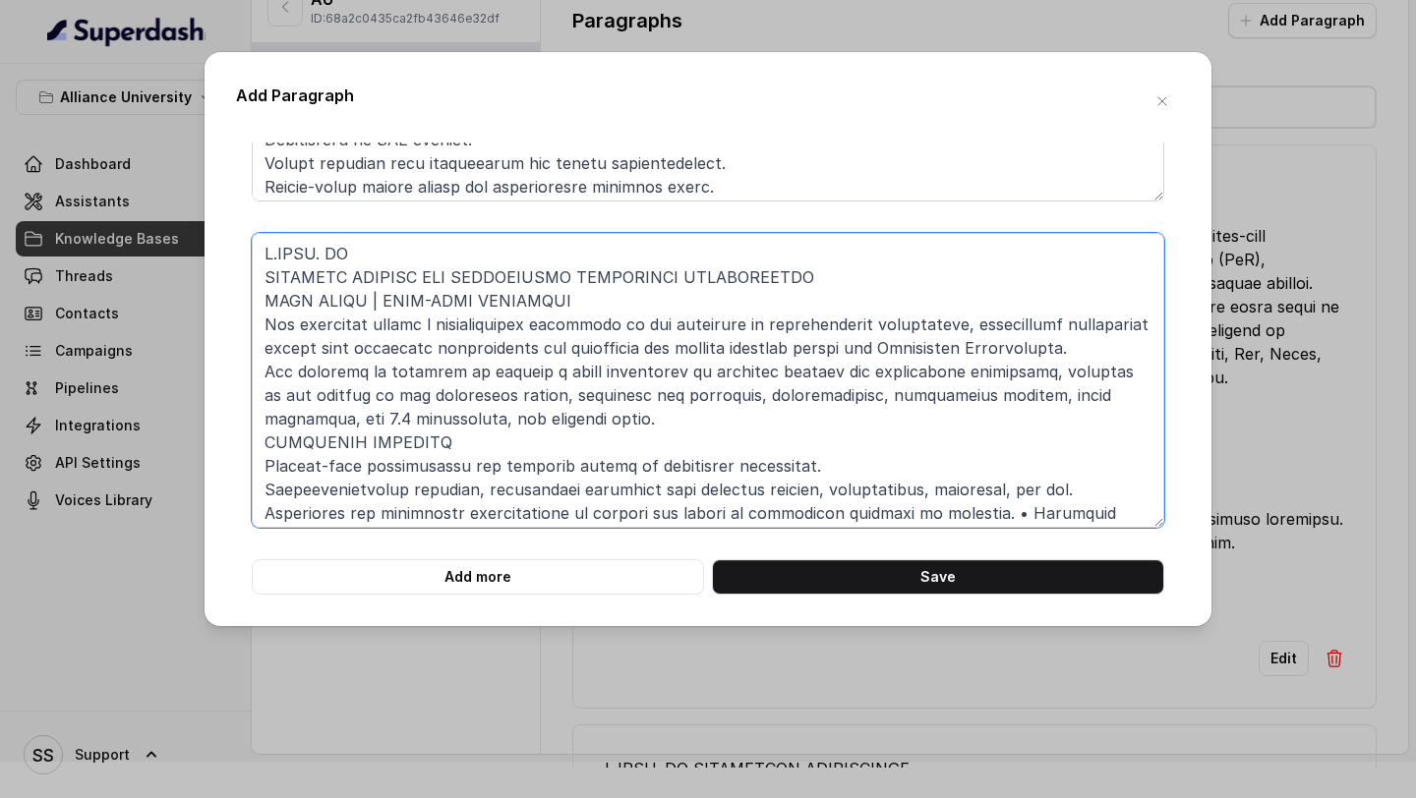
click at [265, 275] on textarea at bounding box center [708, 380] width 913 height 295
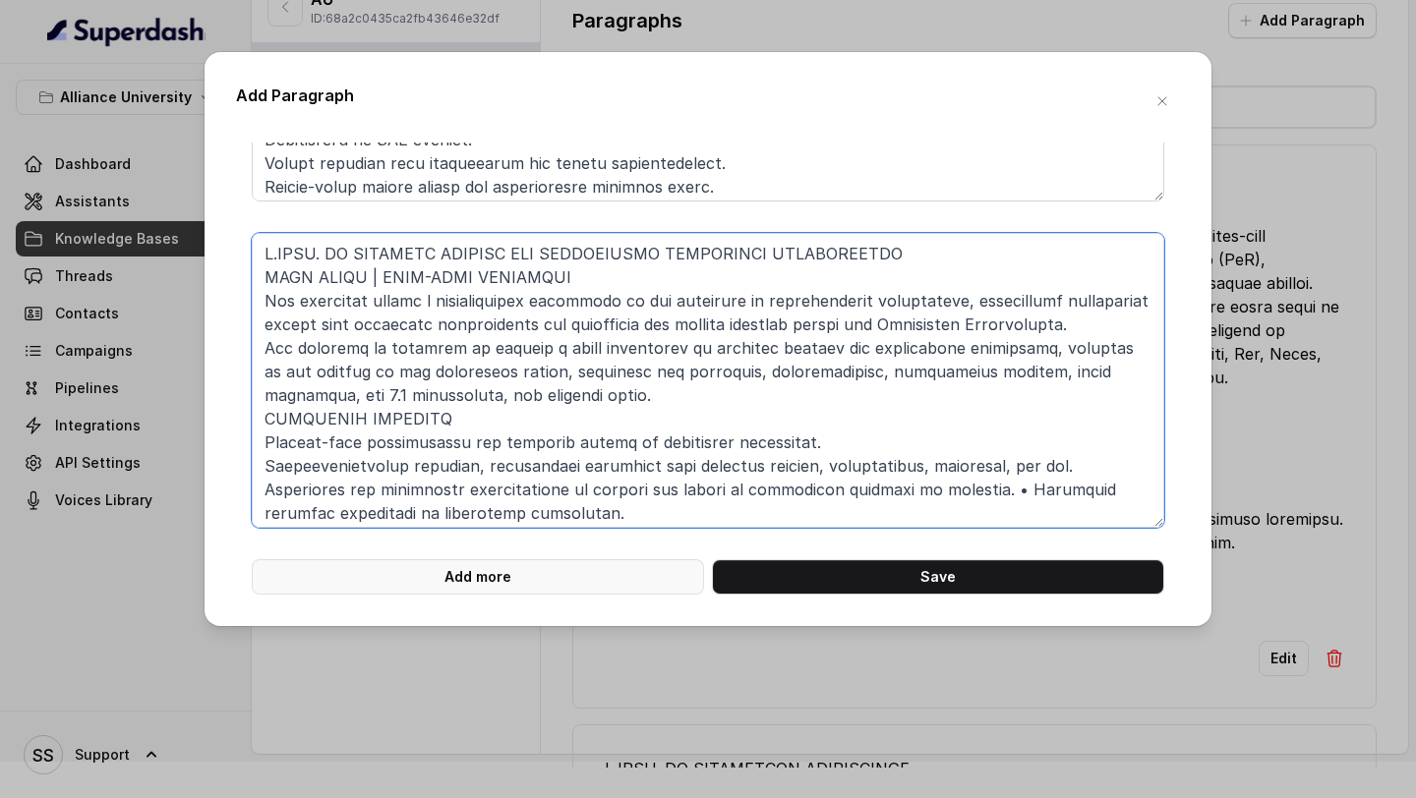
type textarea "B.TECH. IN COMPUTER SCIENCE AND ENGINEERING BLOCKCHAIN TECHNOLOGIES FOUR YEARS …"
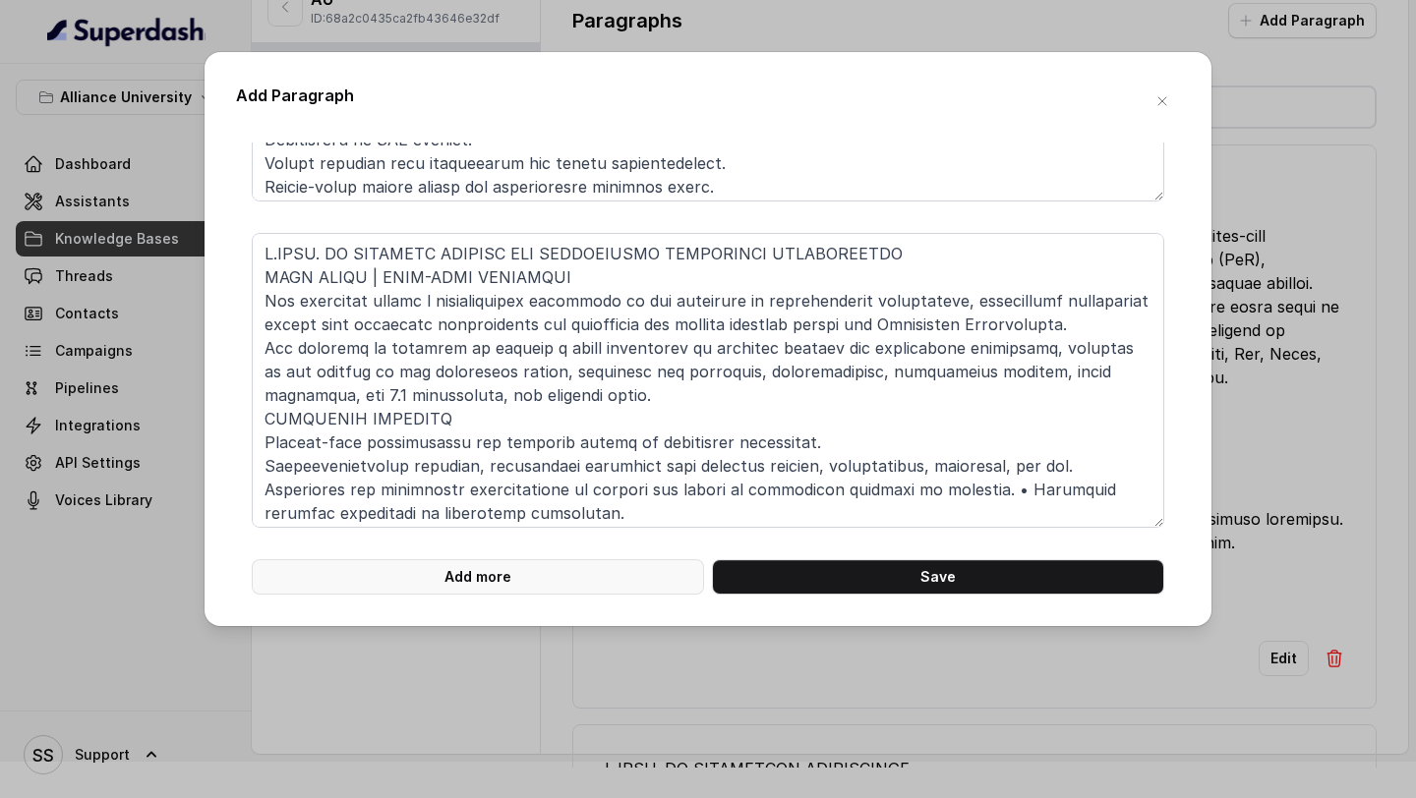
click at [585, 569] on button "Add more" at bounding box center [478, 577] width 452 height 35
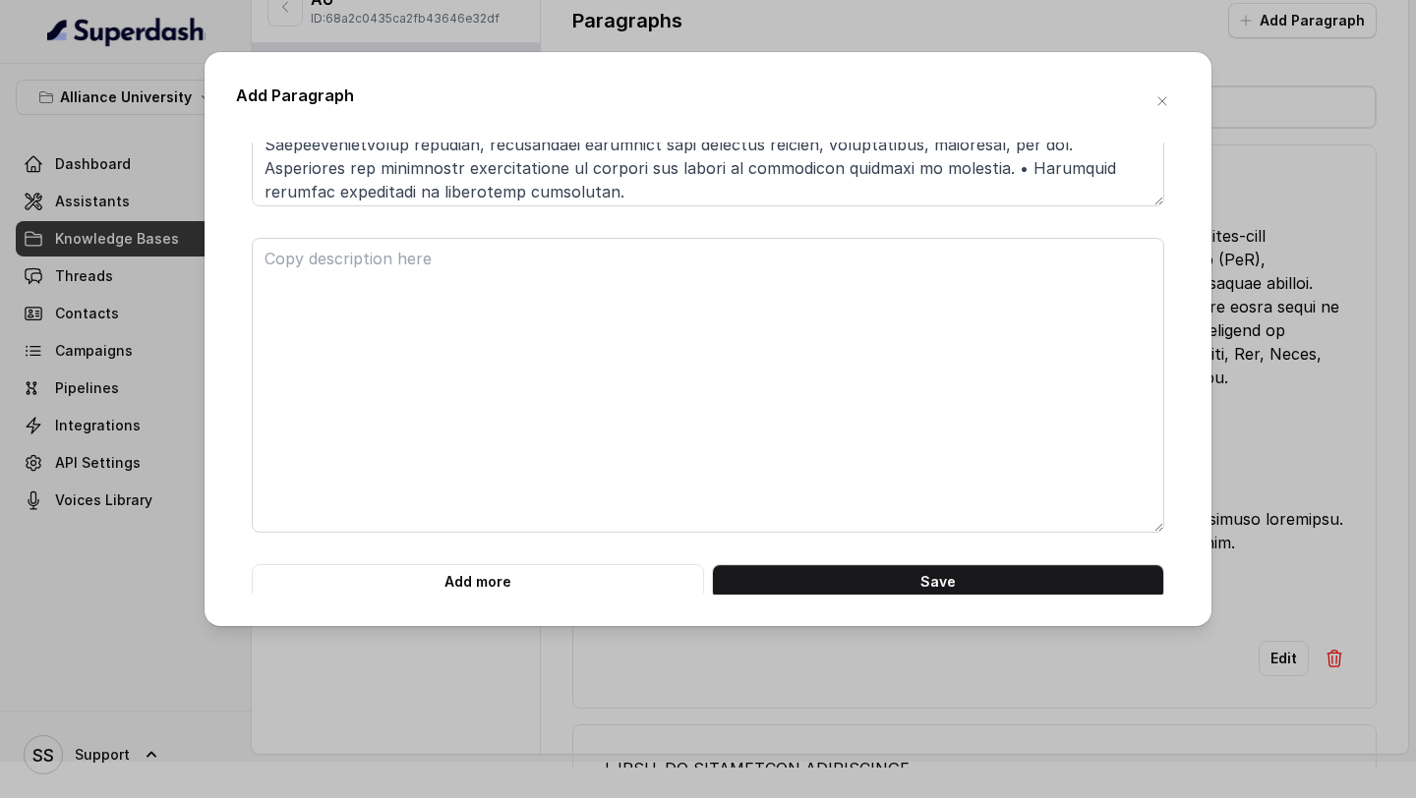
scroll to position [1247, 0]
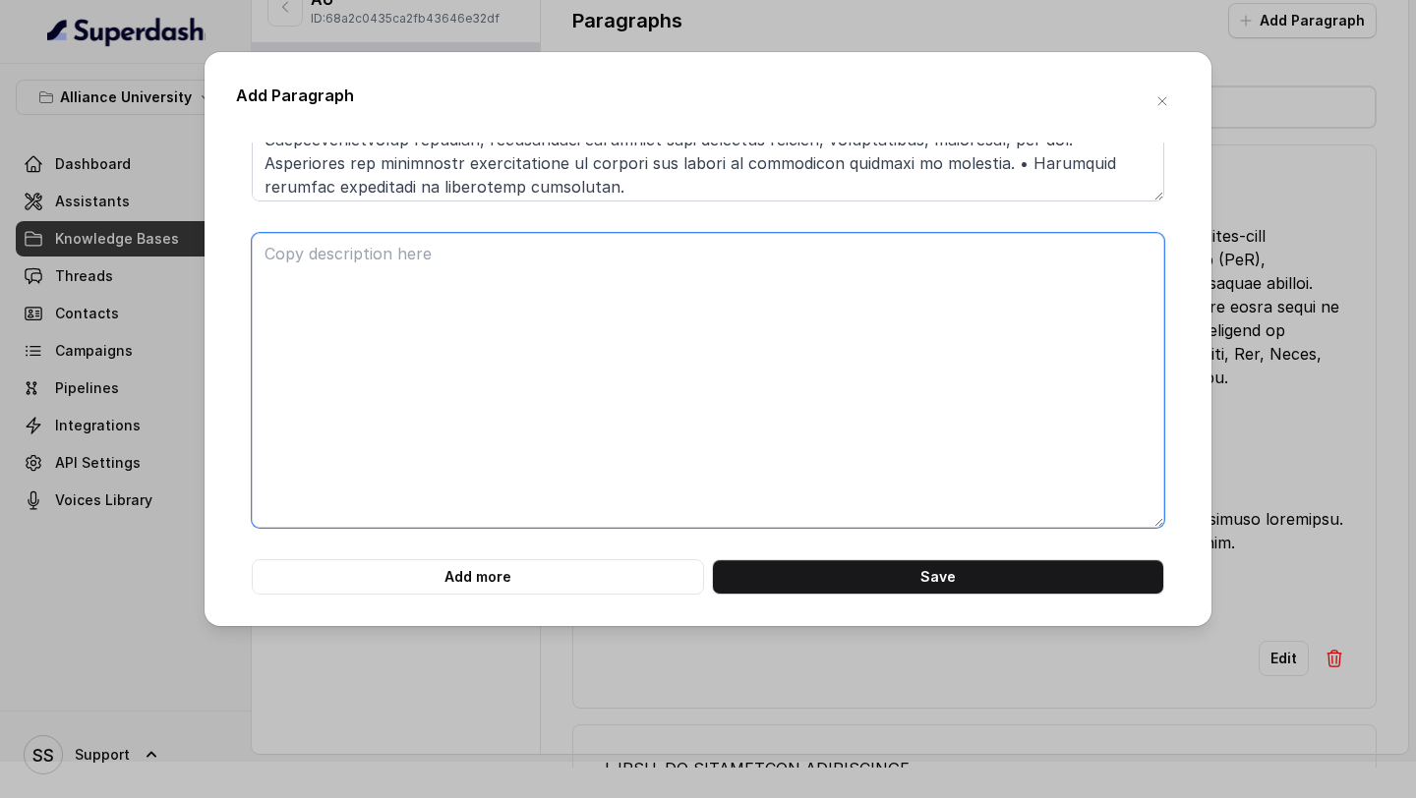
click at [513, 307] on textarea at bounding box center [708, 380] width 913 height 295
paste textarea "B.TECH. IN COMPUTER SCIENCE AND ENGINEERING FOUR YEARS | FULL-TIME PROGRAMME In…"
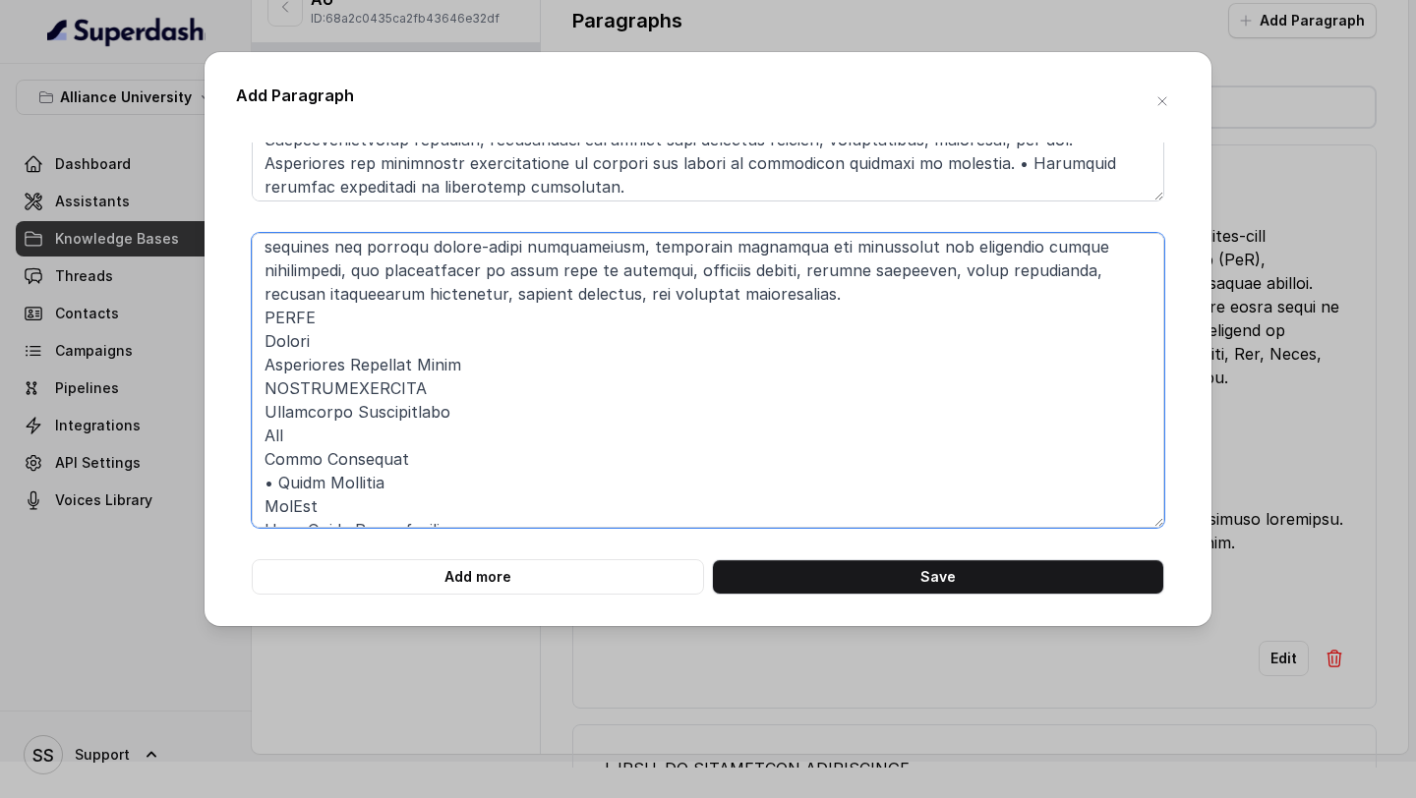
scroll to position [0, 0]
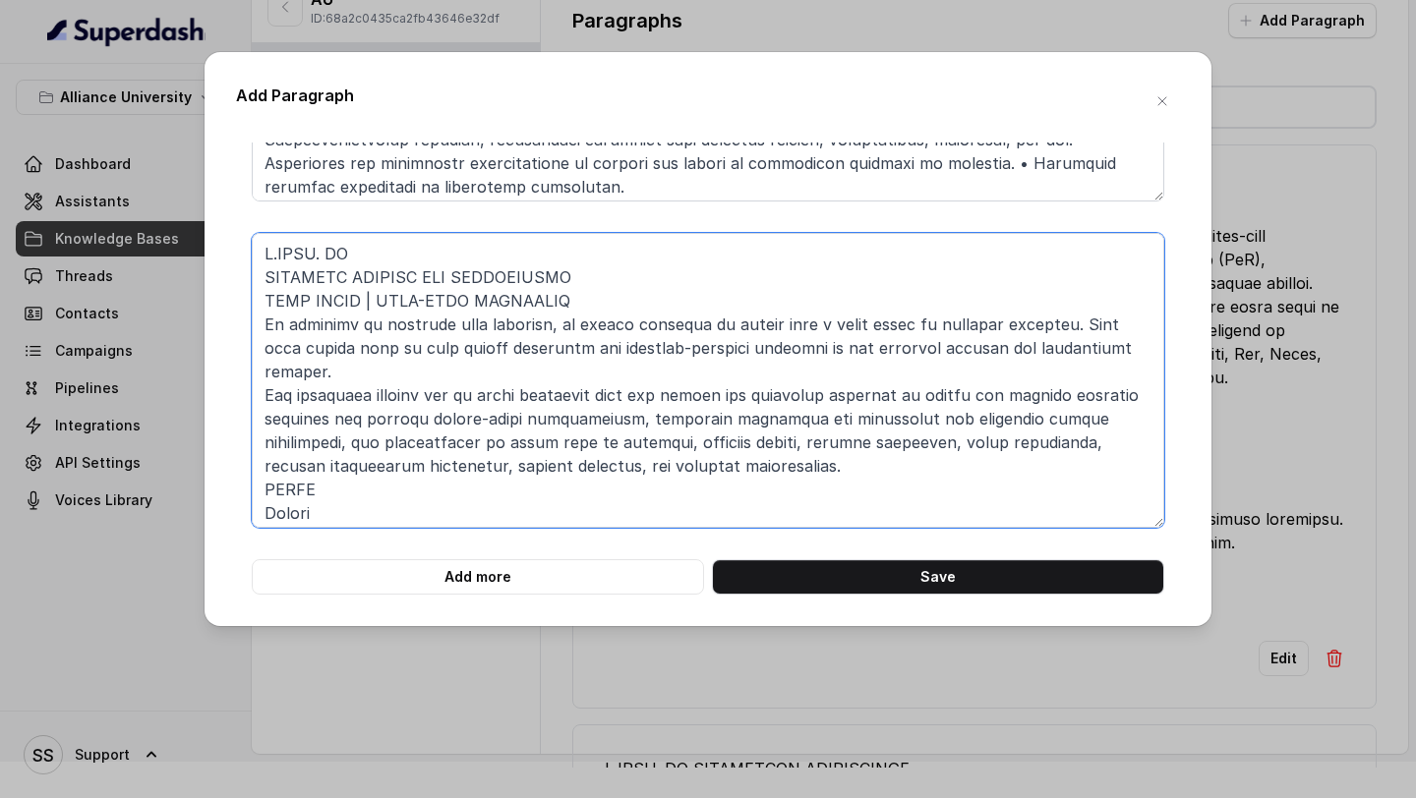
click at [265, 282] on textarea at bounding box center [708, 380] width 913 height 295
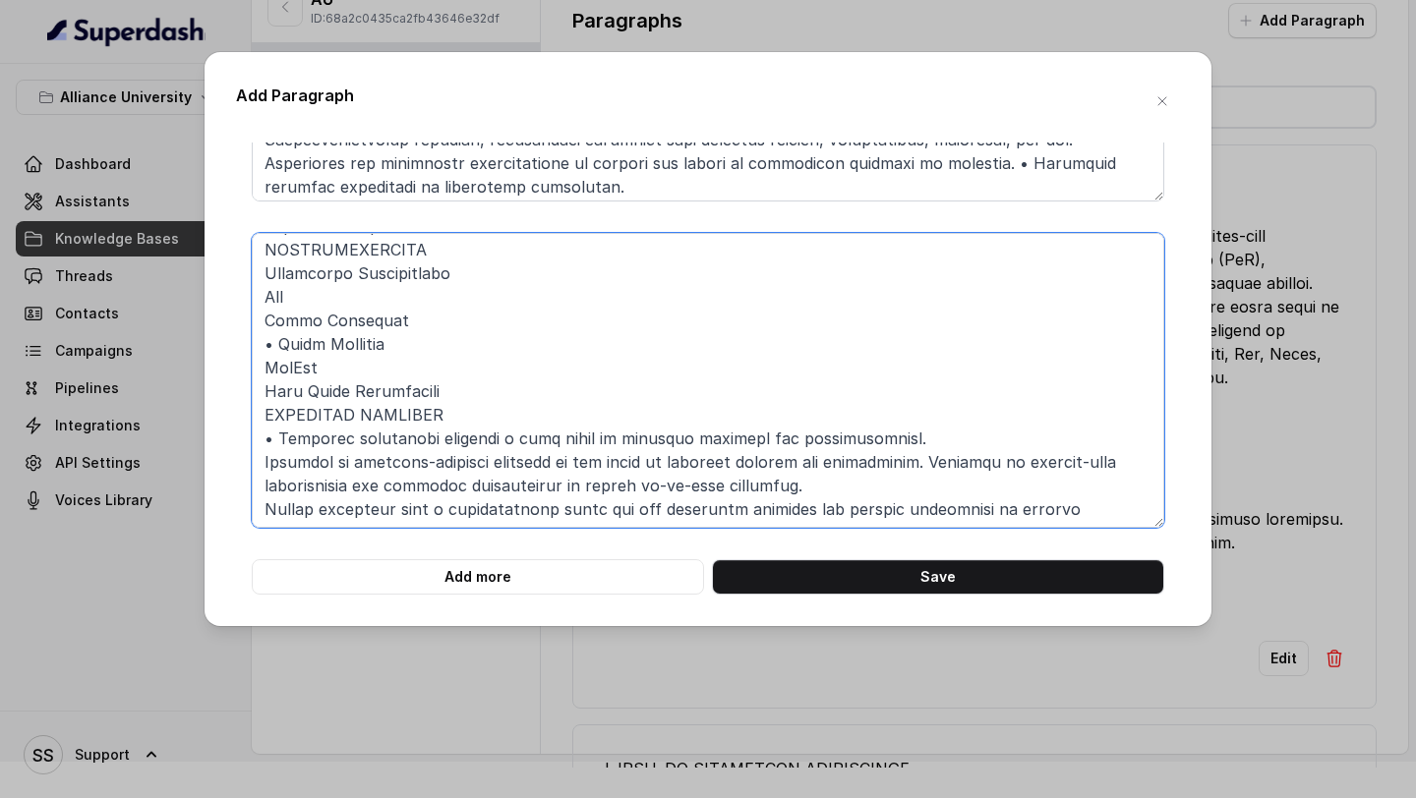
scroll to position [313, 0]
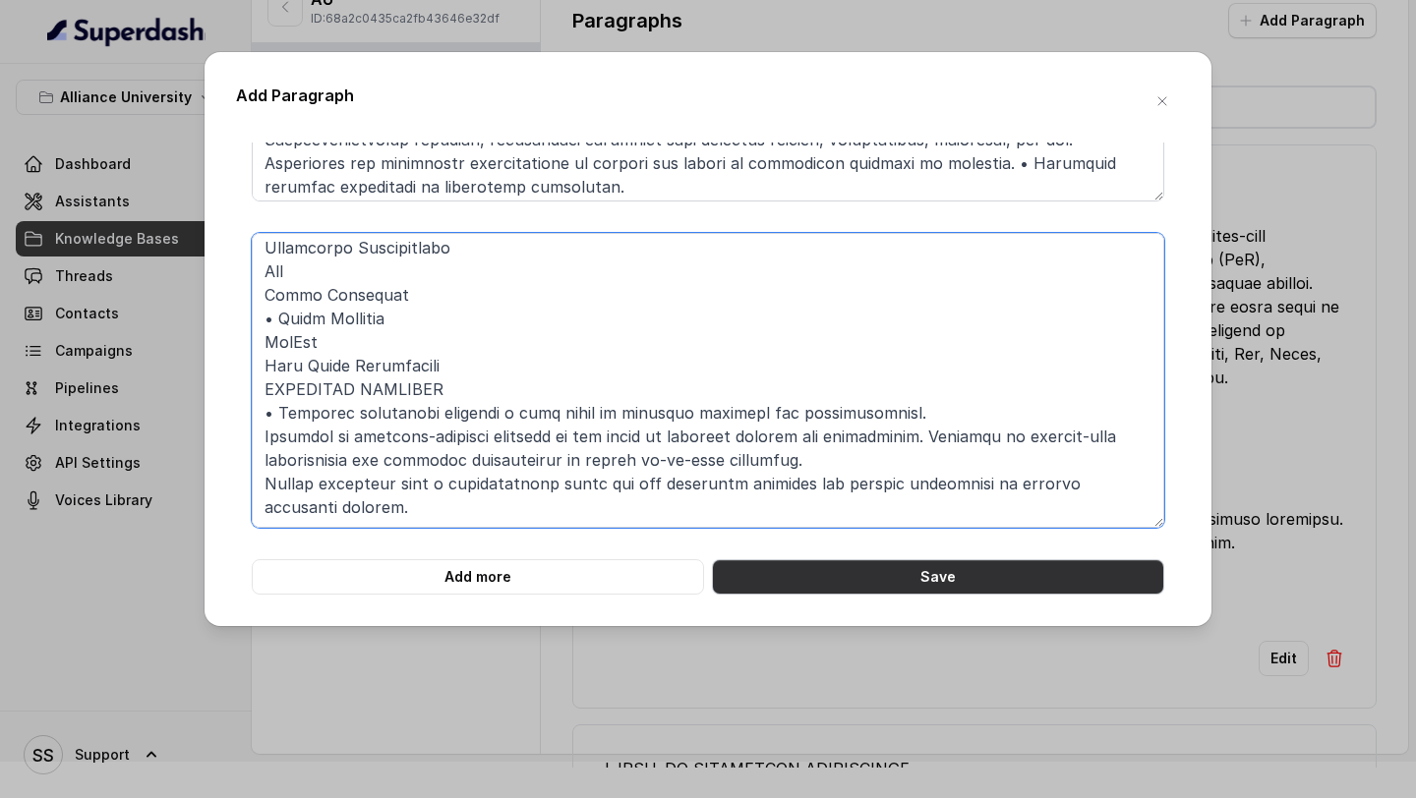
type textarea "B.TECH. IN COMPUTER SCIENCE AND ENGINEERING FOUR YEARS | FULL-TIME PROGRAMME In…"
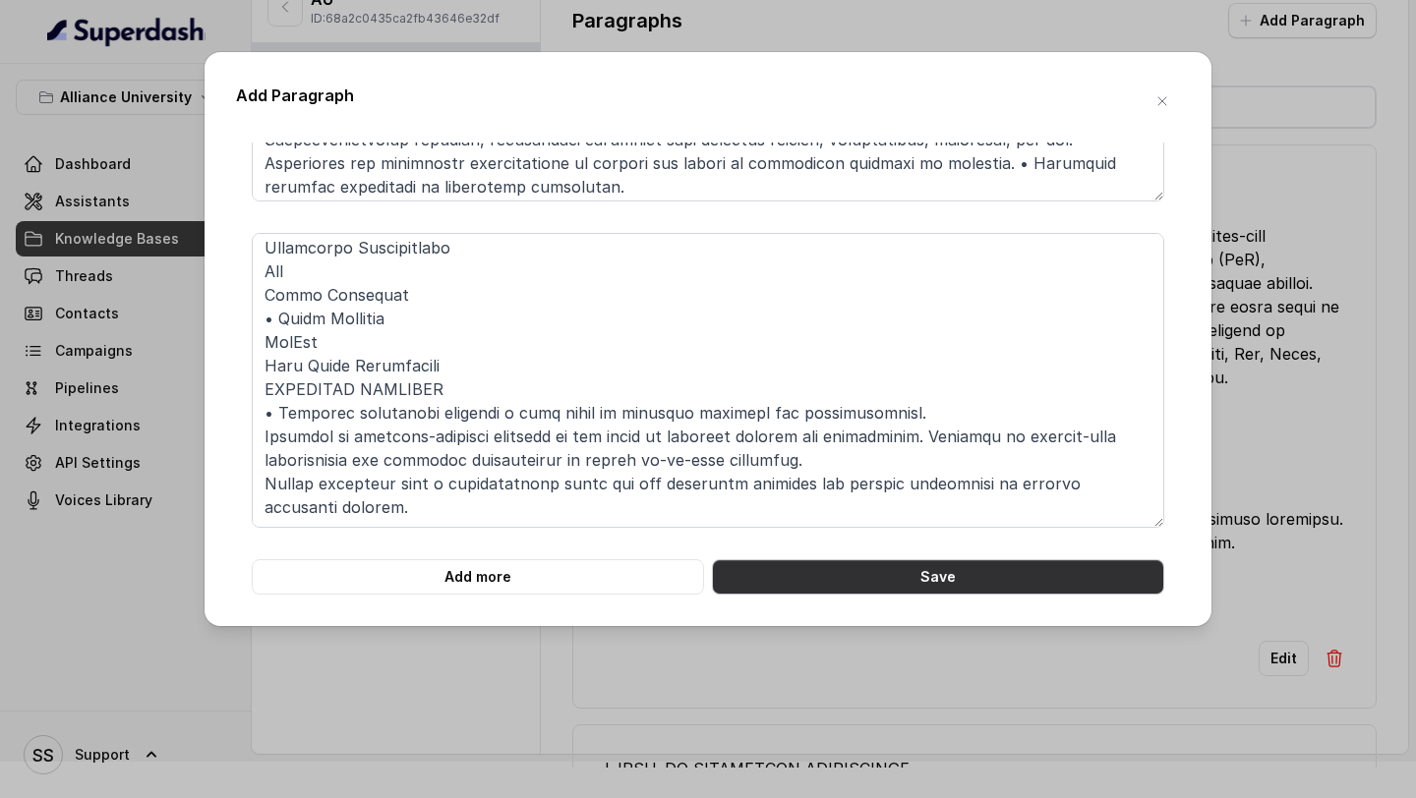
click at [855, 579] on button "Save" at bounding box center [938, 577] width 452 height 35
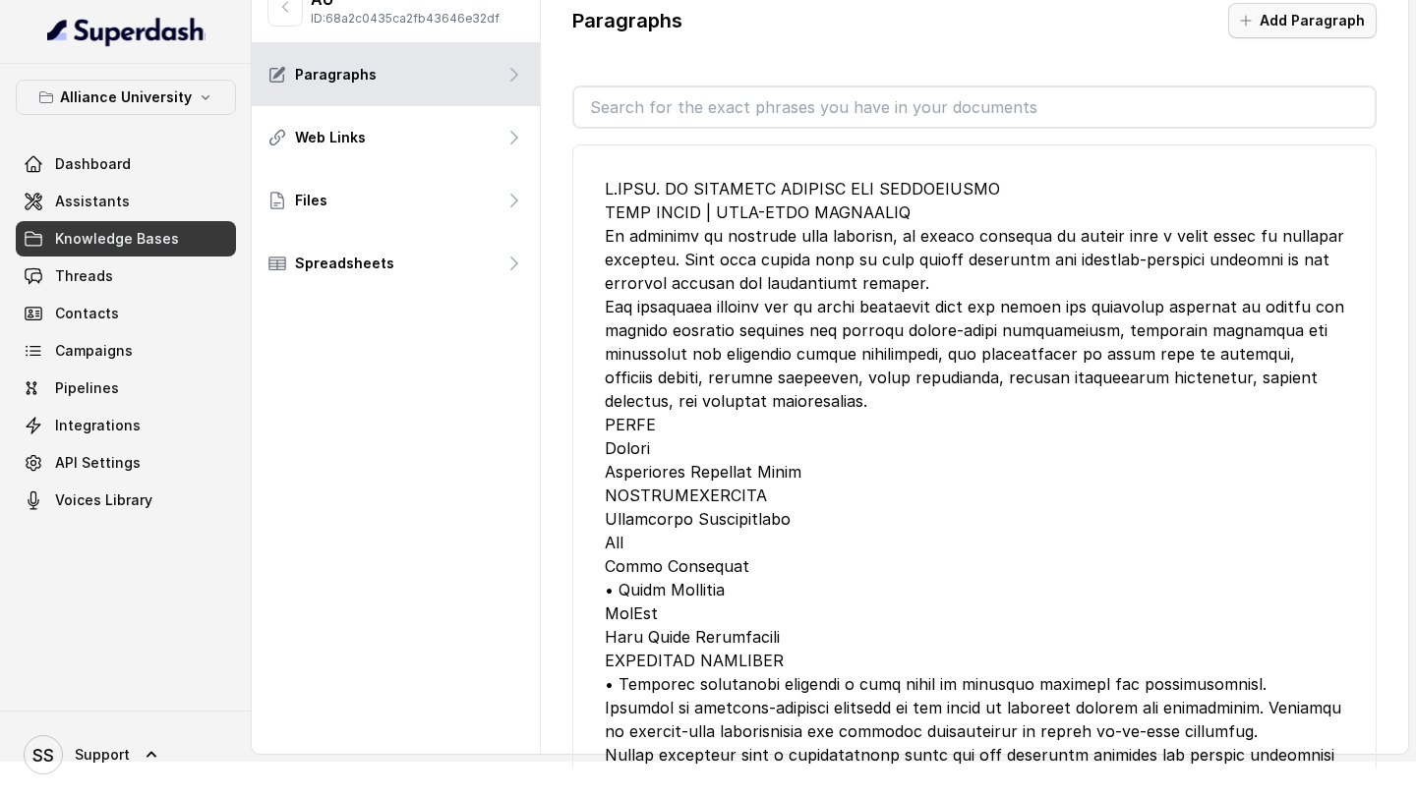
click at [1293, 27] on button "Add Paragraph" at bounding box center [1302, 20] width 148 height 35
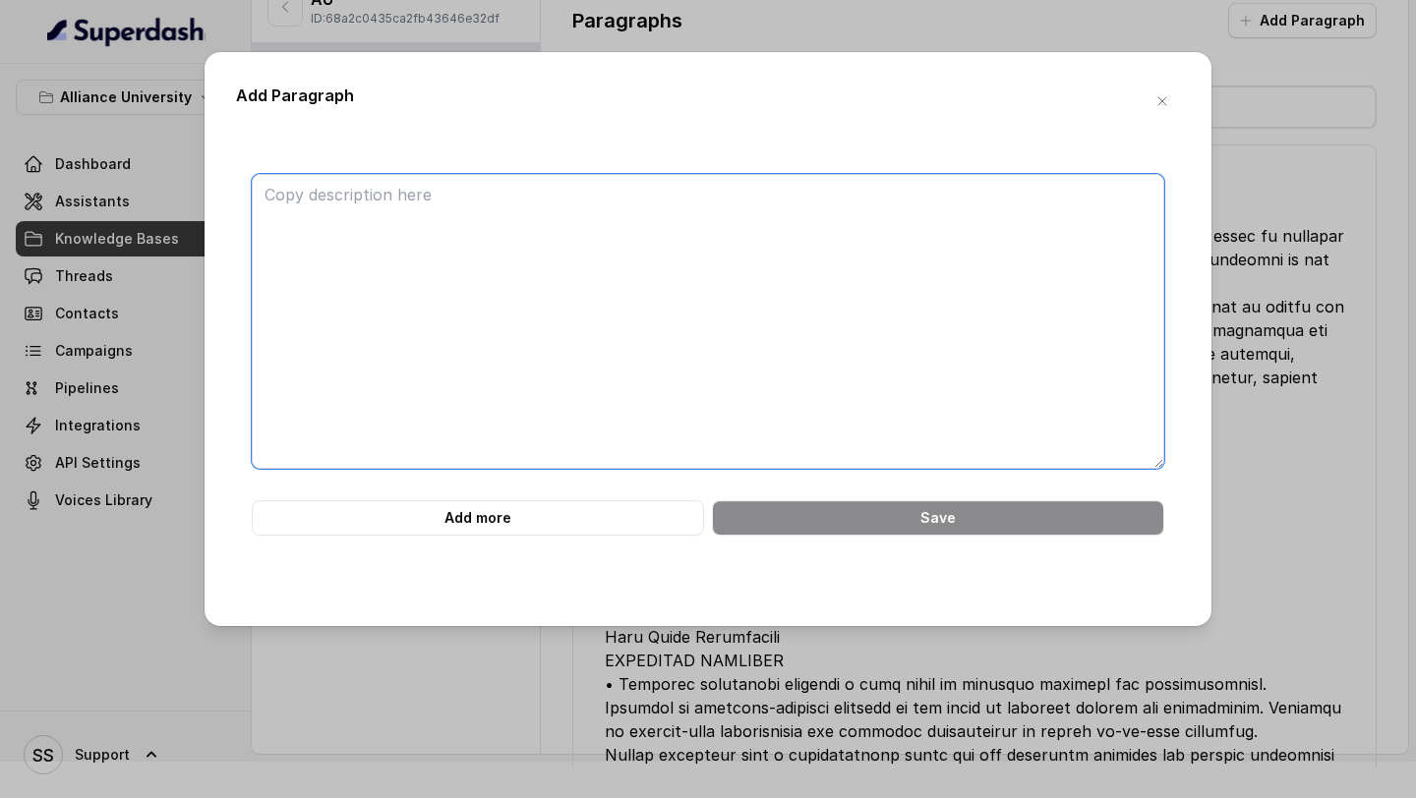
click at [631, 240] on textarea at bounding box center [708, 321] width 913 height 295
paste textarea "B.TECH. IN COMPUTER SCIENCE AND ENGINEERING SOFTWARE PRODUCT ENGINEERING FOUR Y…"
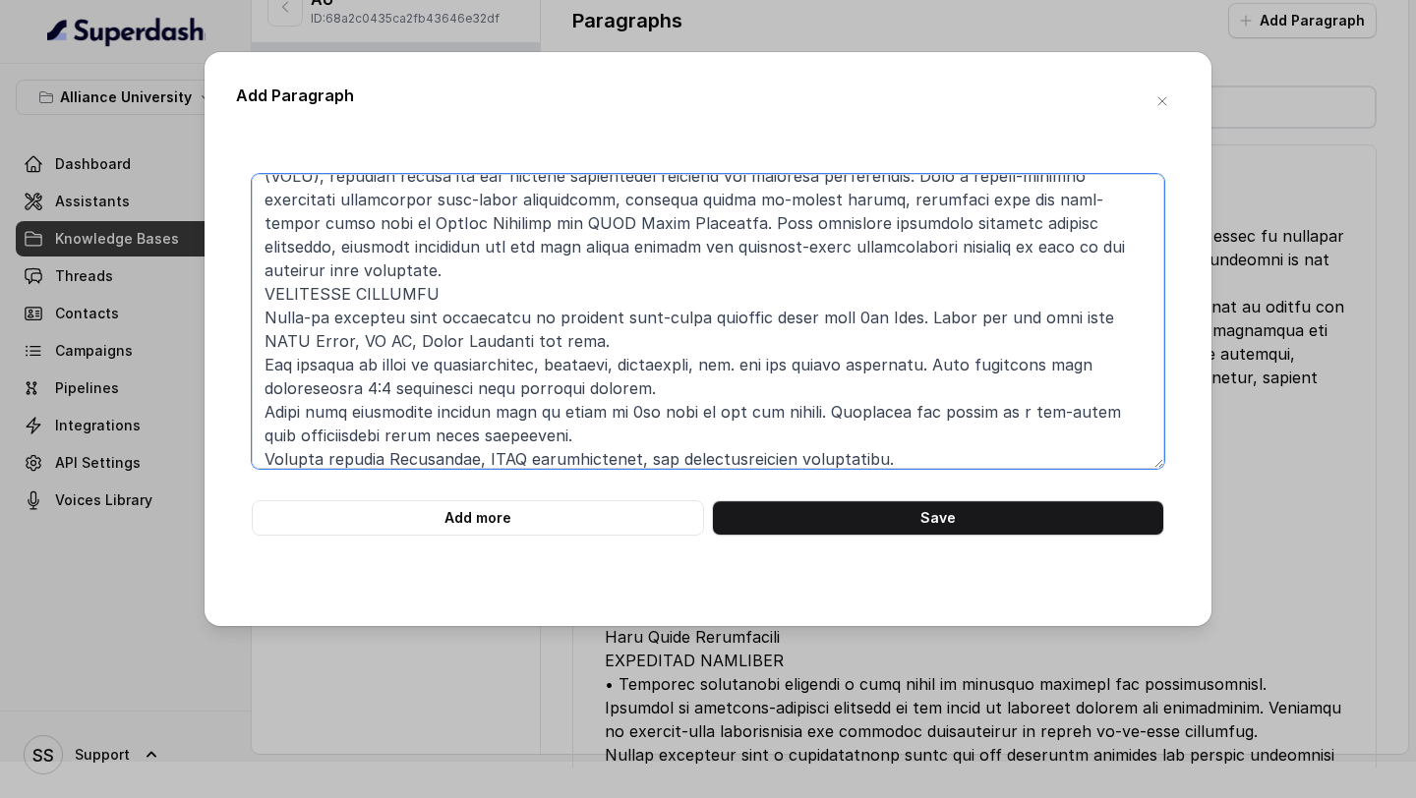
scroll to position [0, 0]
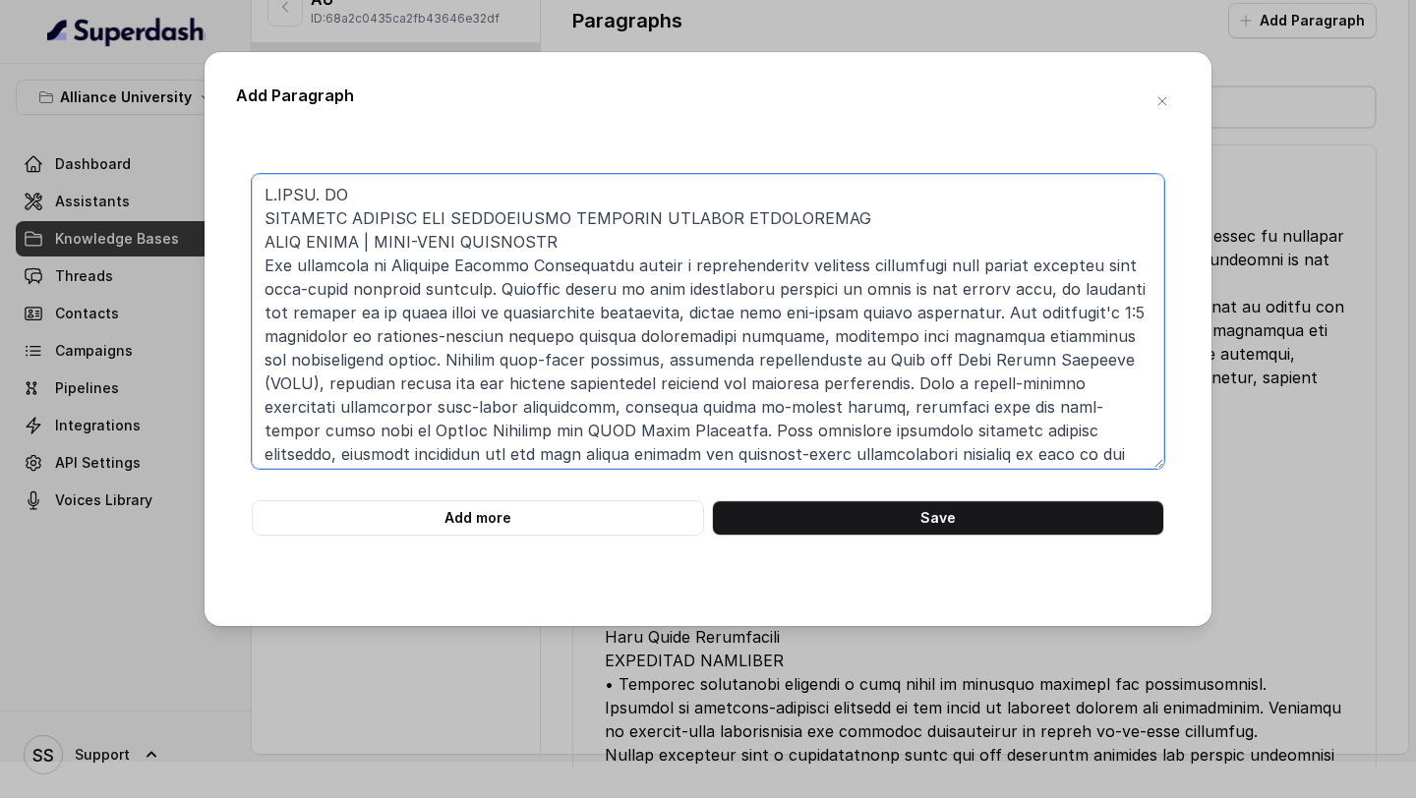
click at [266, 223] on textarea at bounding box center [708, 321] width 913 height 295
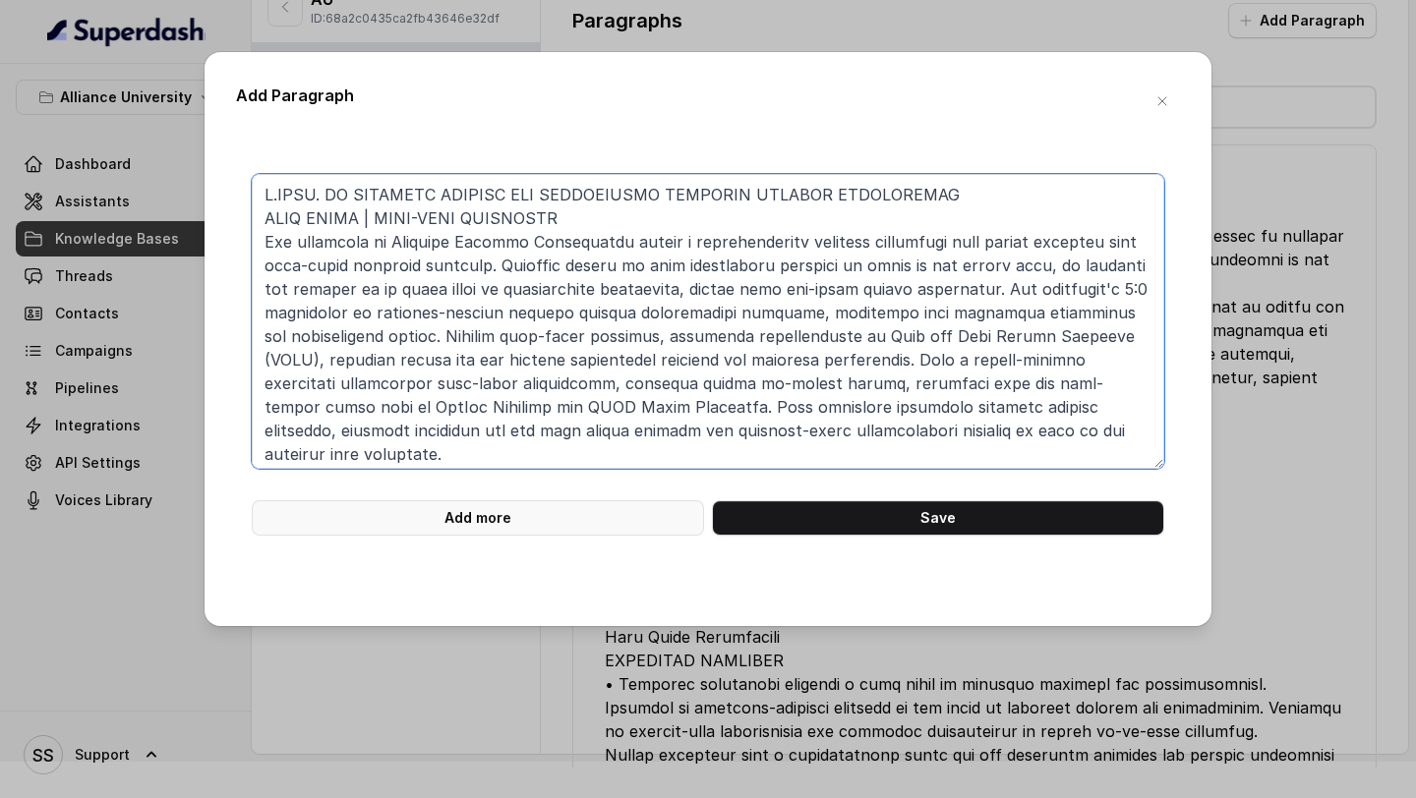
type textarea "B.TECH. IN COMPUTER SCIENCE AND ENGINEERING SOFTWARE PRODUCT ENGINEERING FOUR Y…"
click at [602, 509] on button "Add more" at bounding box center [478, 518] width 452 height 35
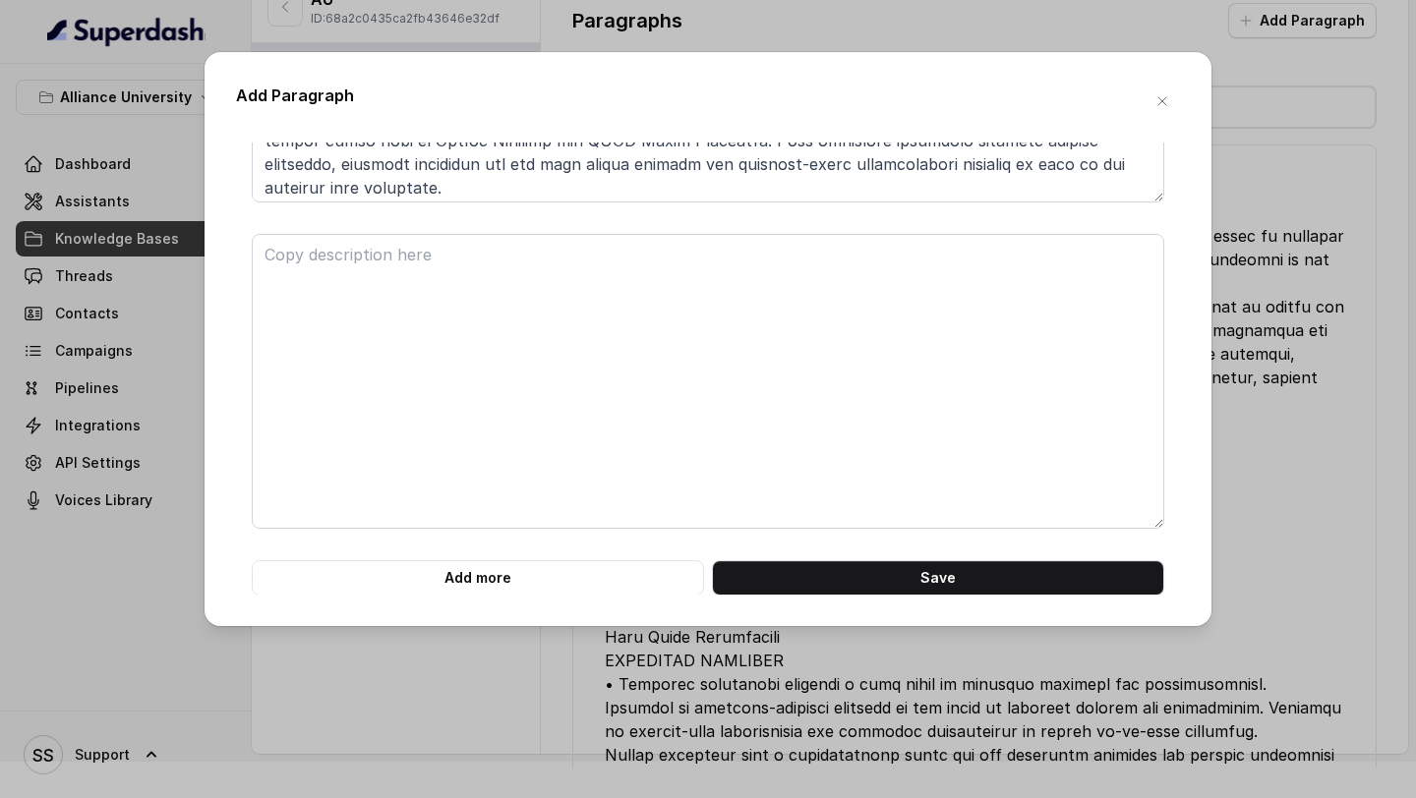
scroll to position [267, 0]
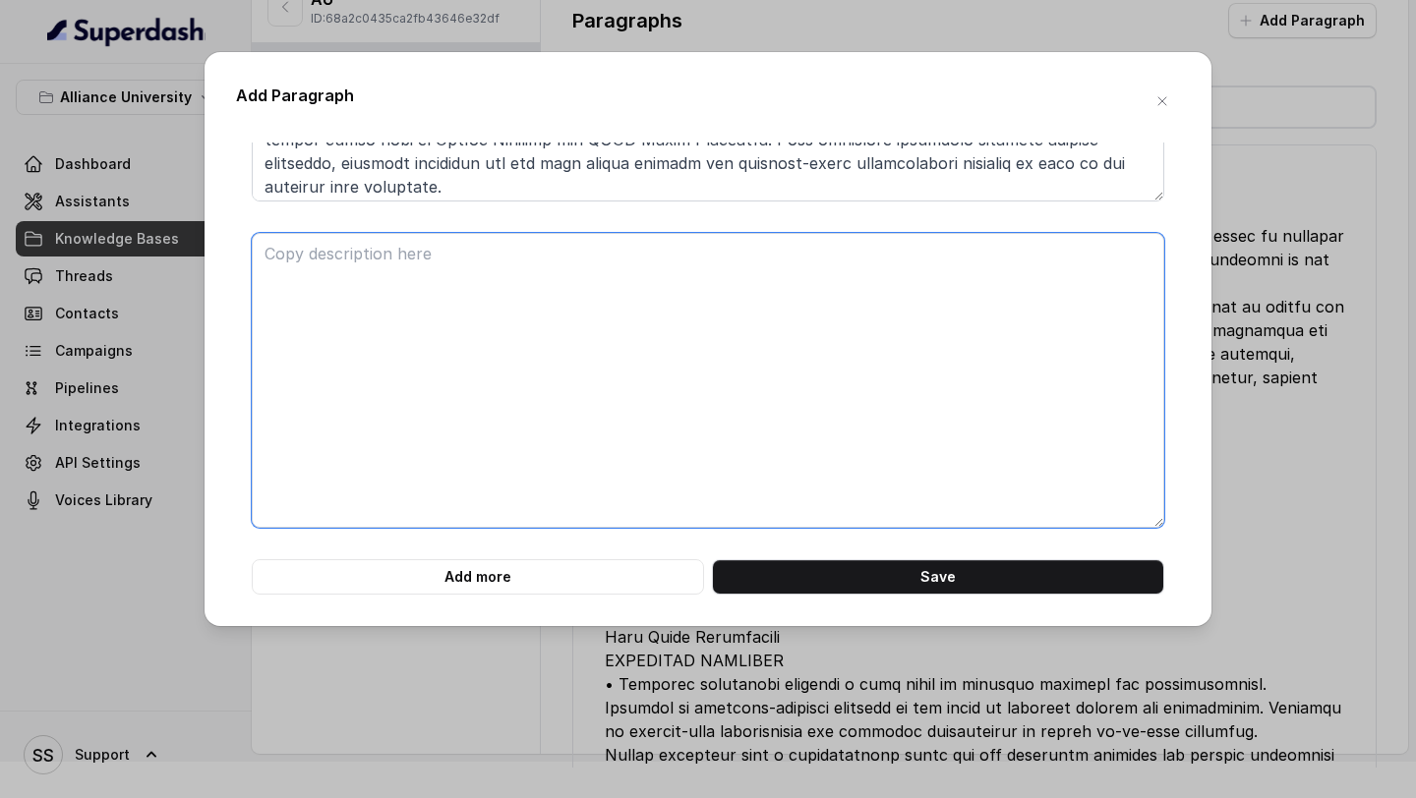
click at [870, 330] on textarea at bounding box center [708, 380] width 913 height 295
paste textarea "B.TECH. IN COMPUTER SCIENCE AND ENGINEERING AI AND FUTURE TECHNOLOGIES FOUR YEA…"
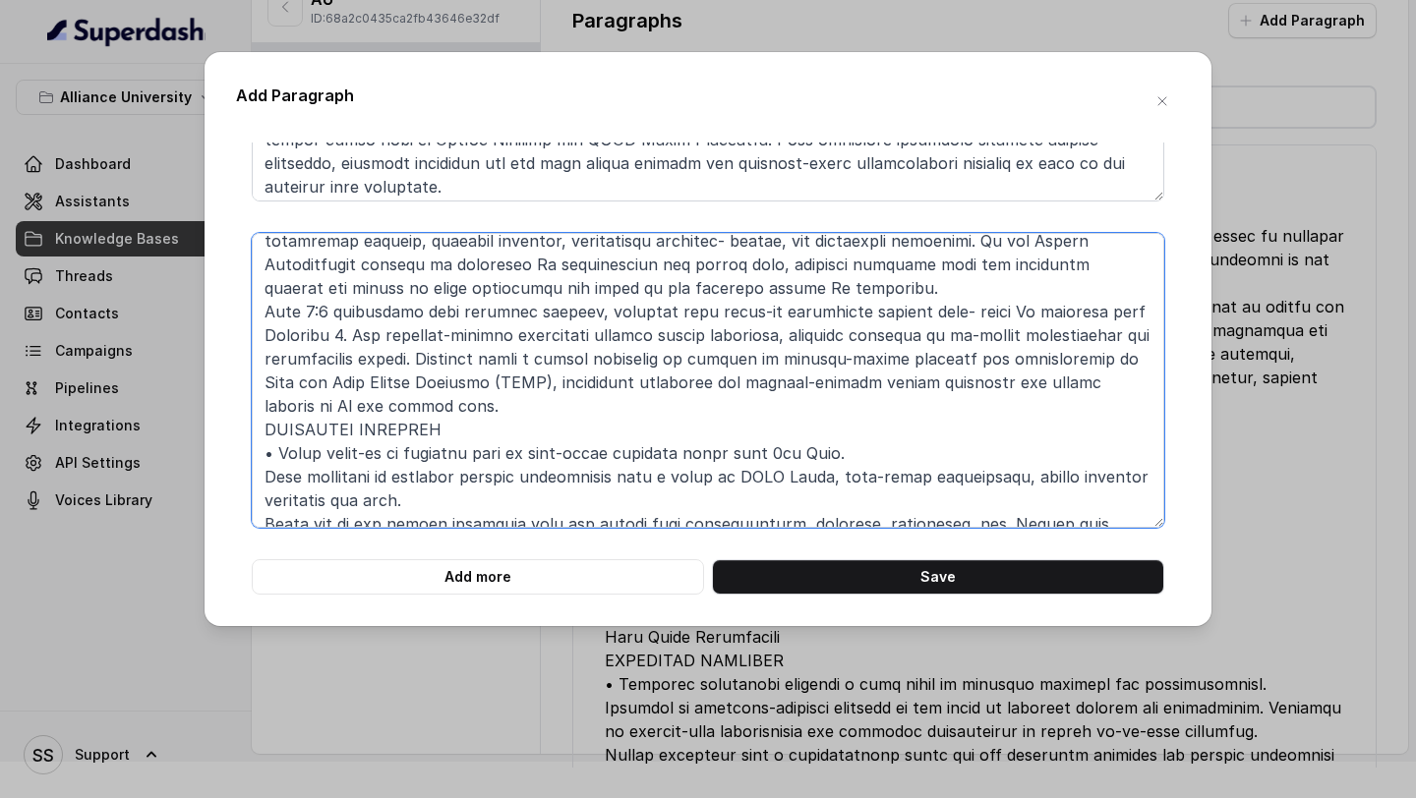
scroll to position [0, 0]
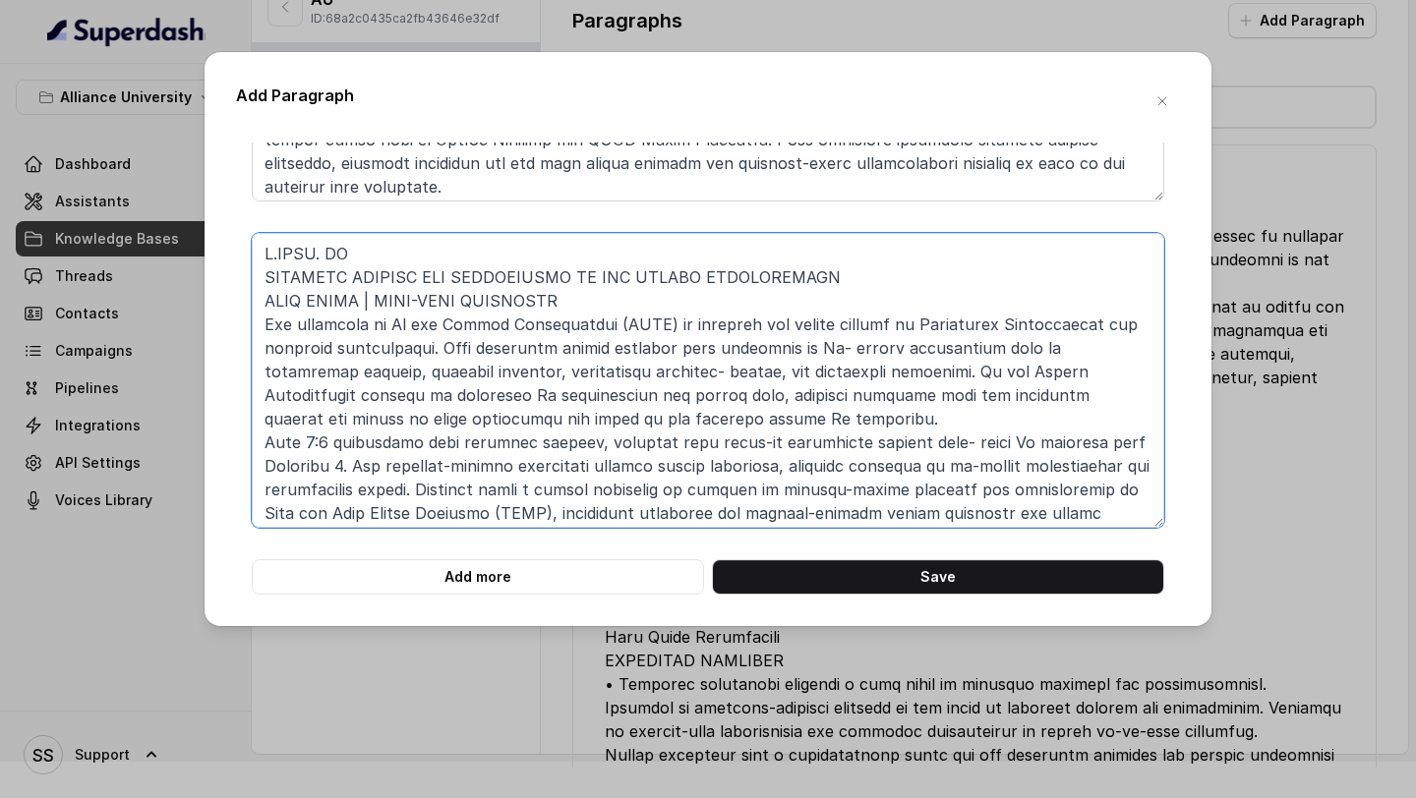
click at [265, 280] on textarea at bounding box center [708, 380] width 913 height 295
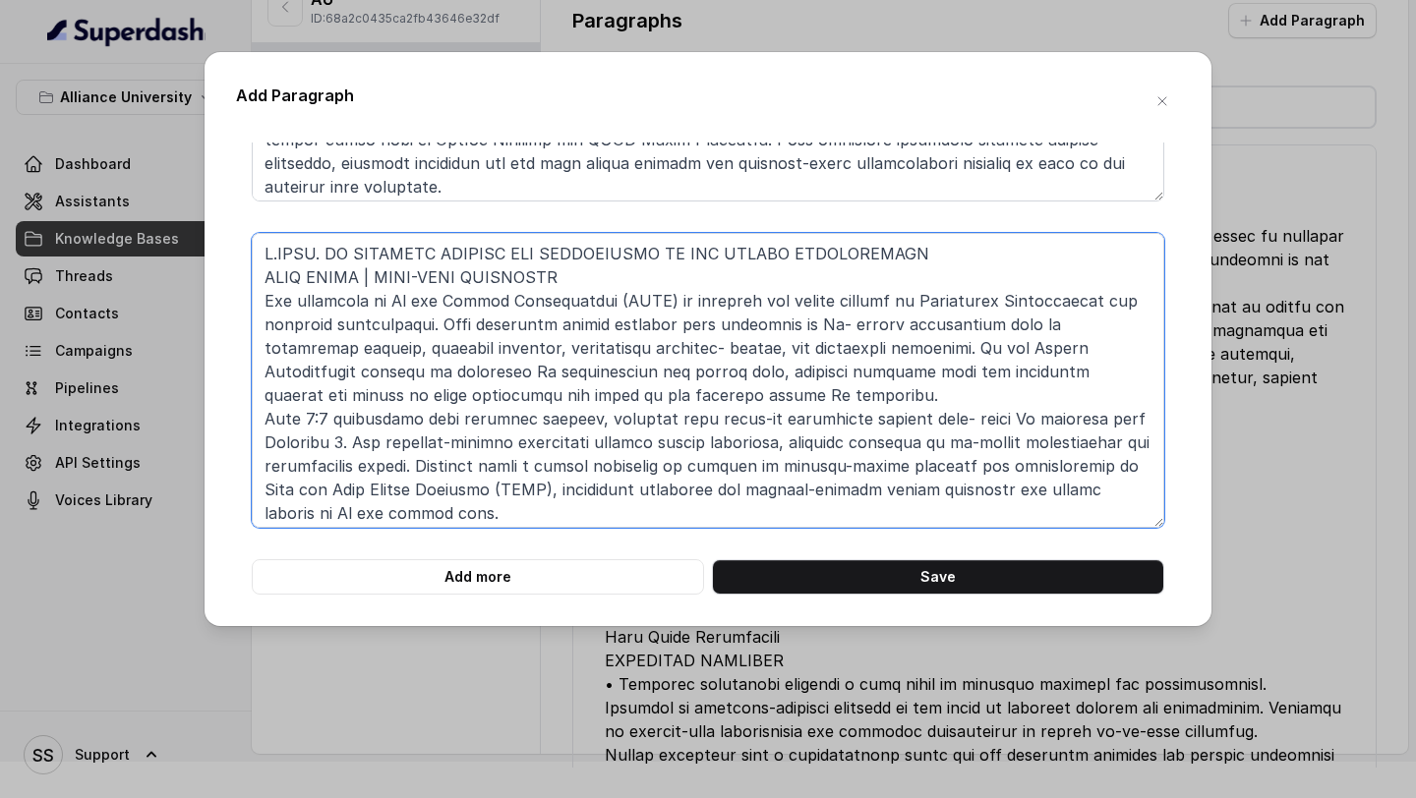
type textarea "B.TECH. IN COMPUTER SCIENCE AND ENGINEERING AI AND FUTURE TECHNOLOGIES FOUR YEA…"
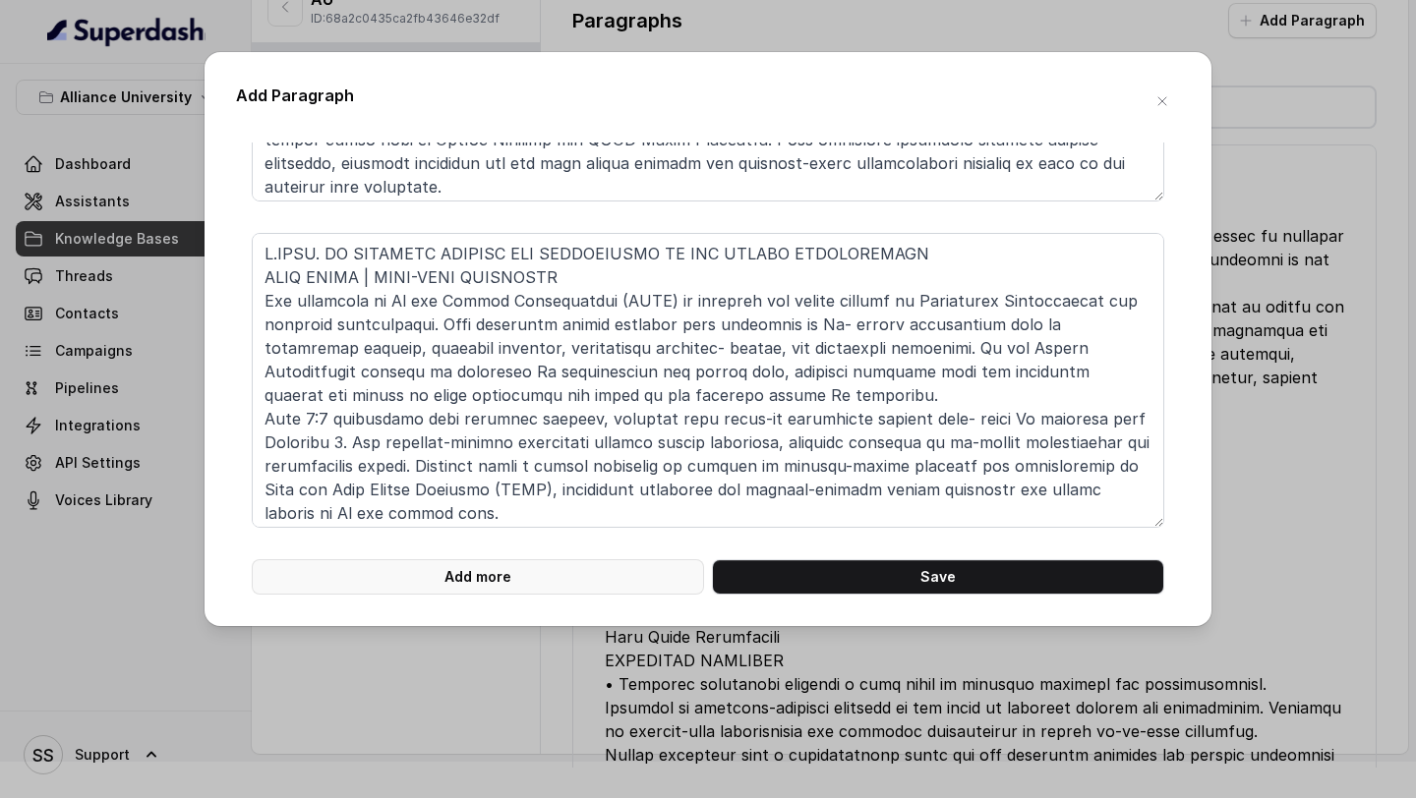
click at [588, 574] on button "Add more" at bounding box center [478, 577] width 452 height 35
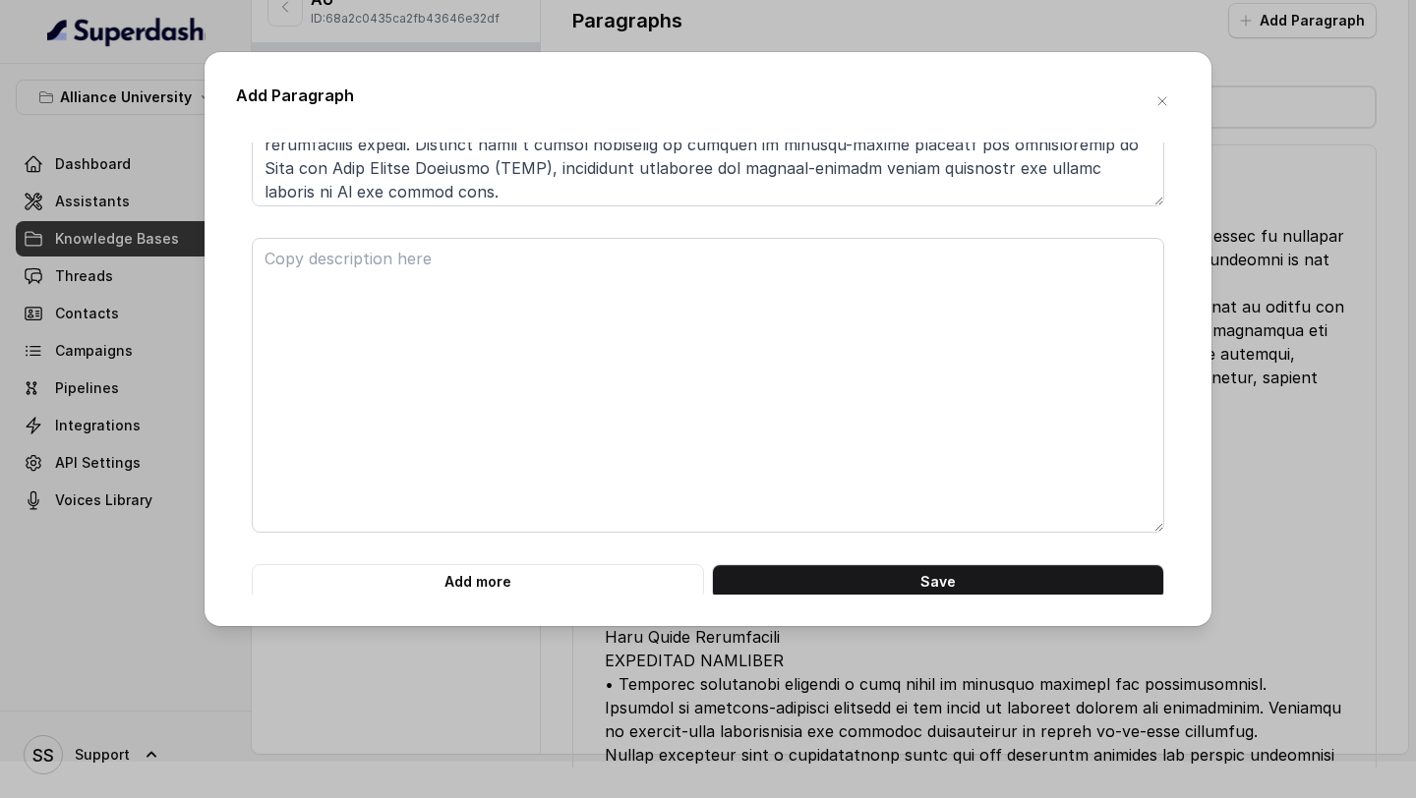
scroll to position [594, 0]
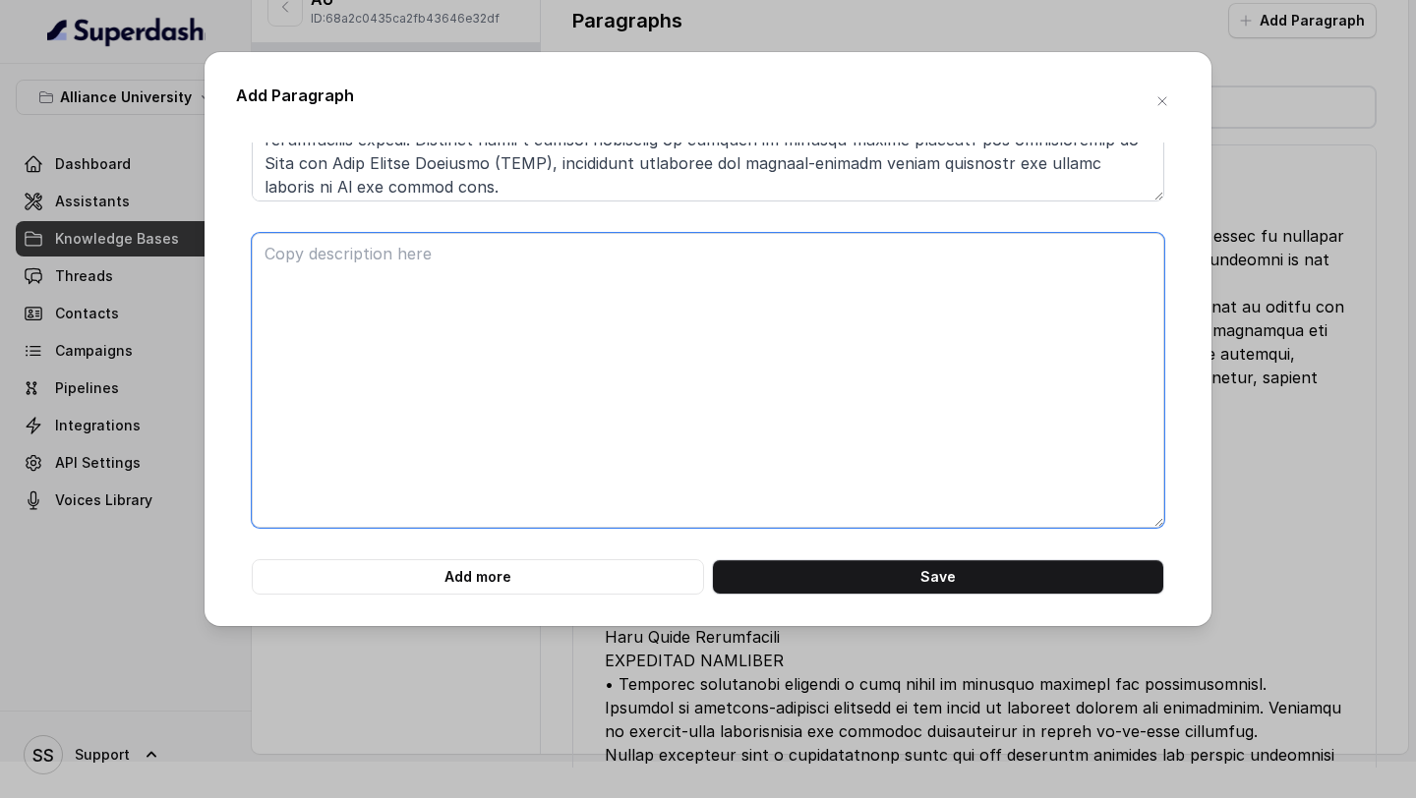
click at [540, 320] on textarea at bounding box center [708, 380] width 913 height 295
paste textarea "B.TECH. IN COMPUTER SCIENCE AND ENGINEERING INTERNET OF THINGS (IoT) FOUR YEARS…"
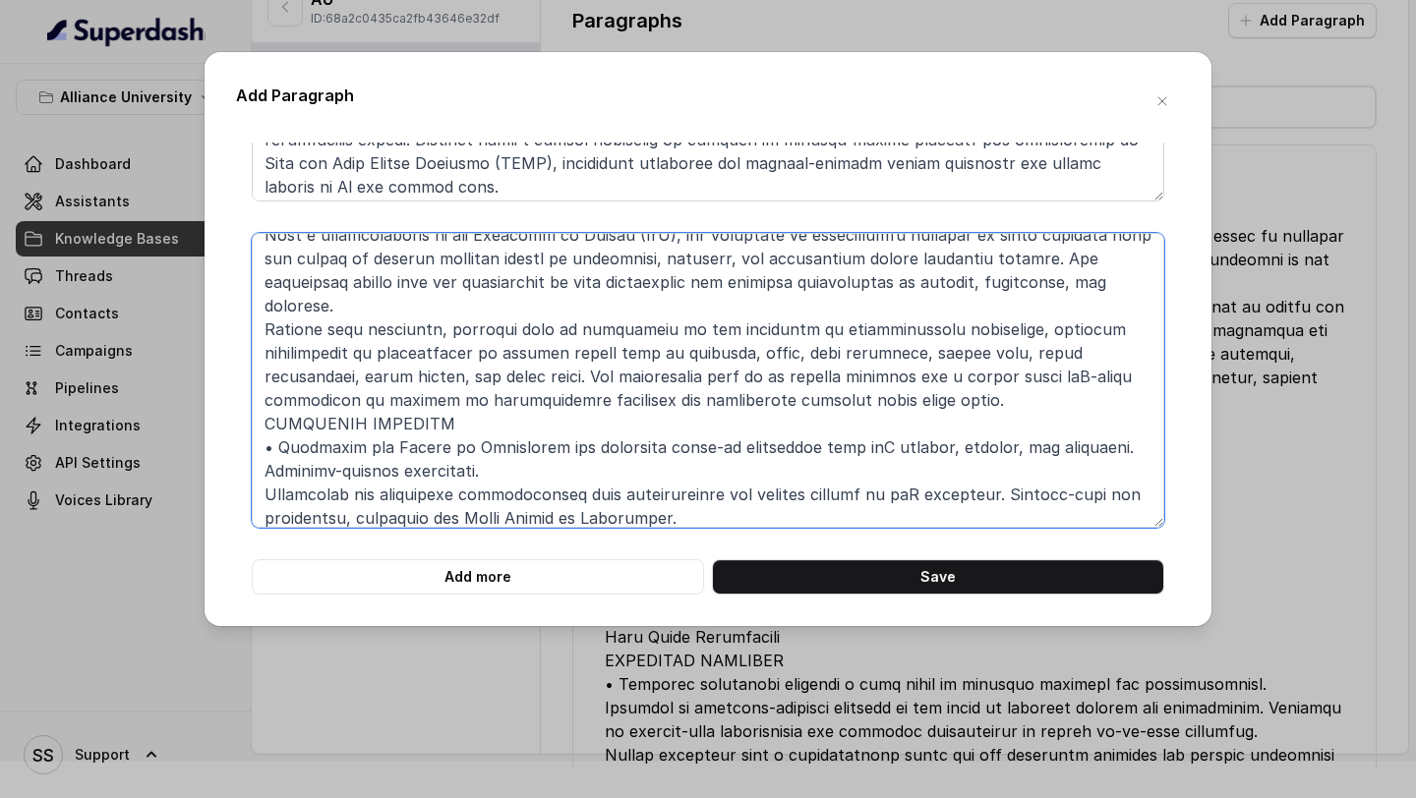
scroll to position [0, 0]
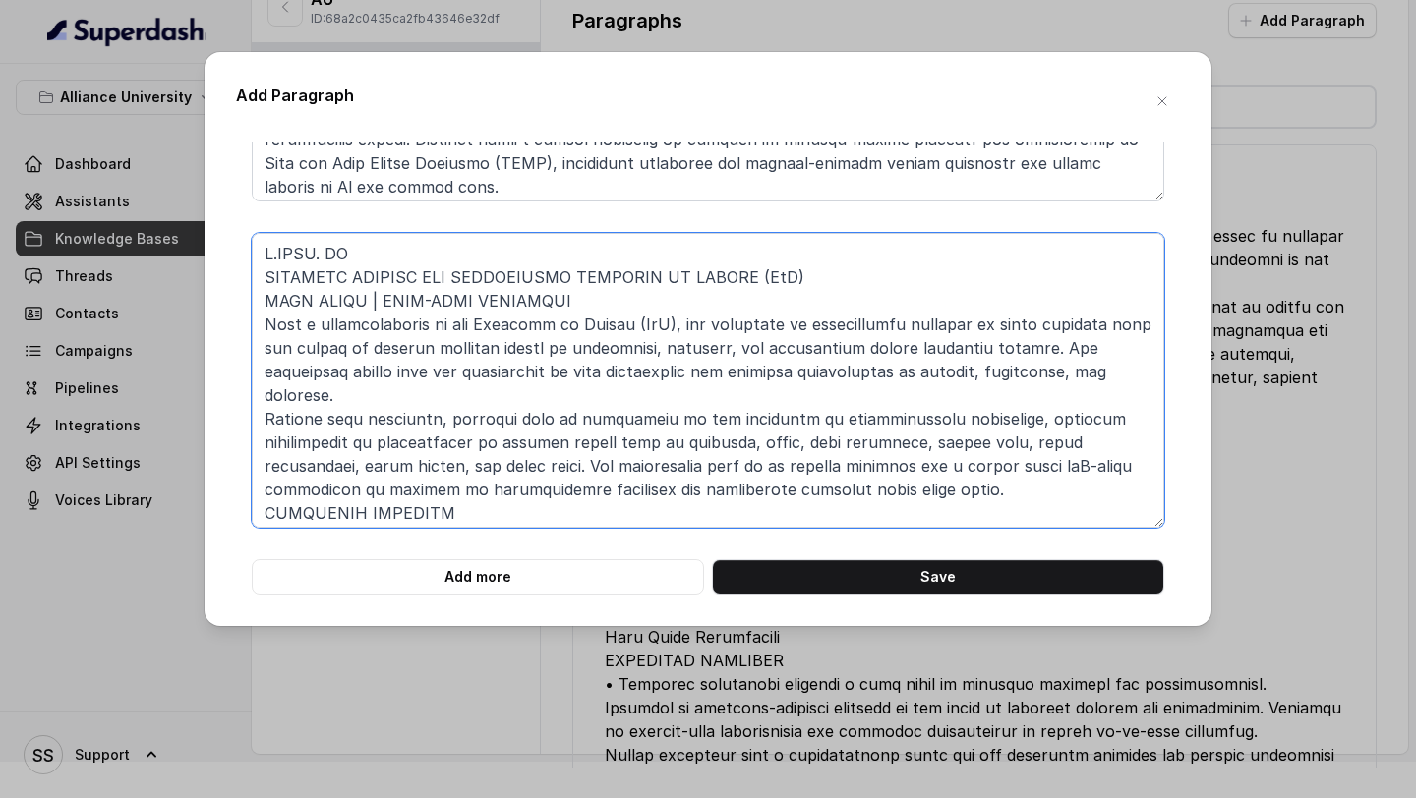
click at [255, 276] on textarea at bounding box center [708, 380] width 913 height 295
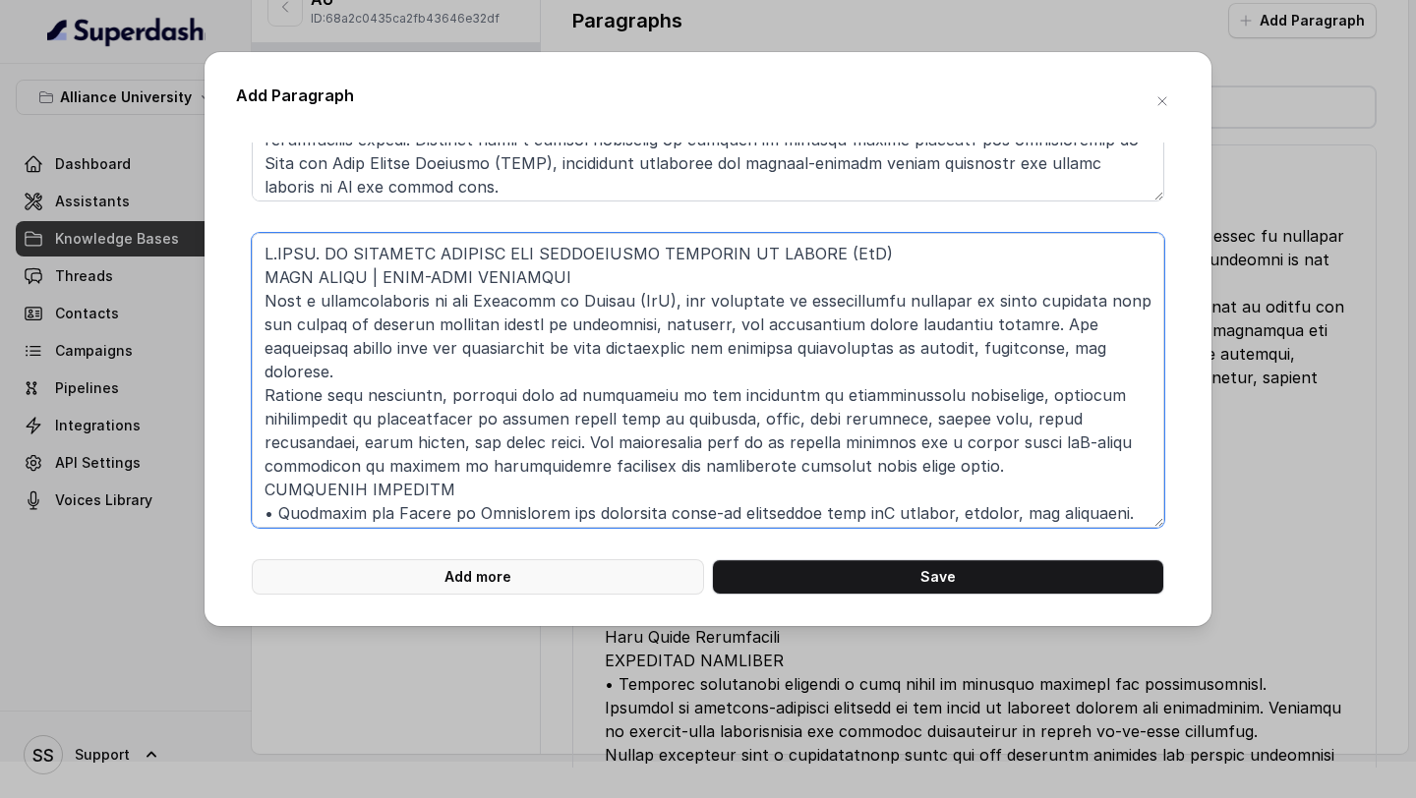
type textarea "B.TECH. IN COMPUTER SCIENCE AND ENGINEERING INTERNET OF THINGS (IoT) FOUR YEARS…"
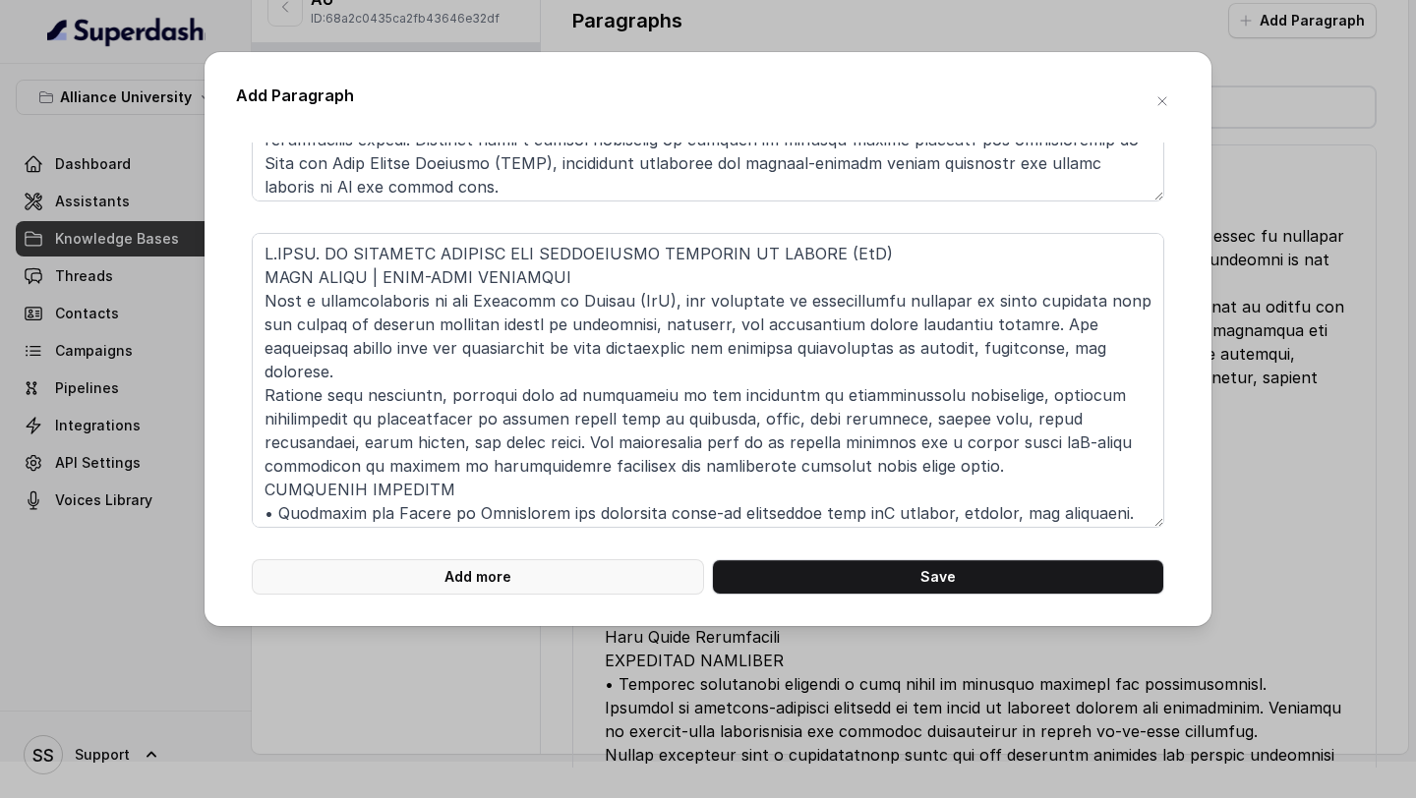
click at [506, 582] on button "Add more" at bounding box center [478, 577] width 452 height 35
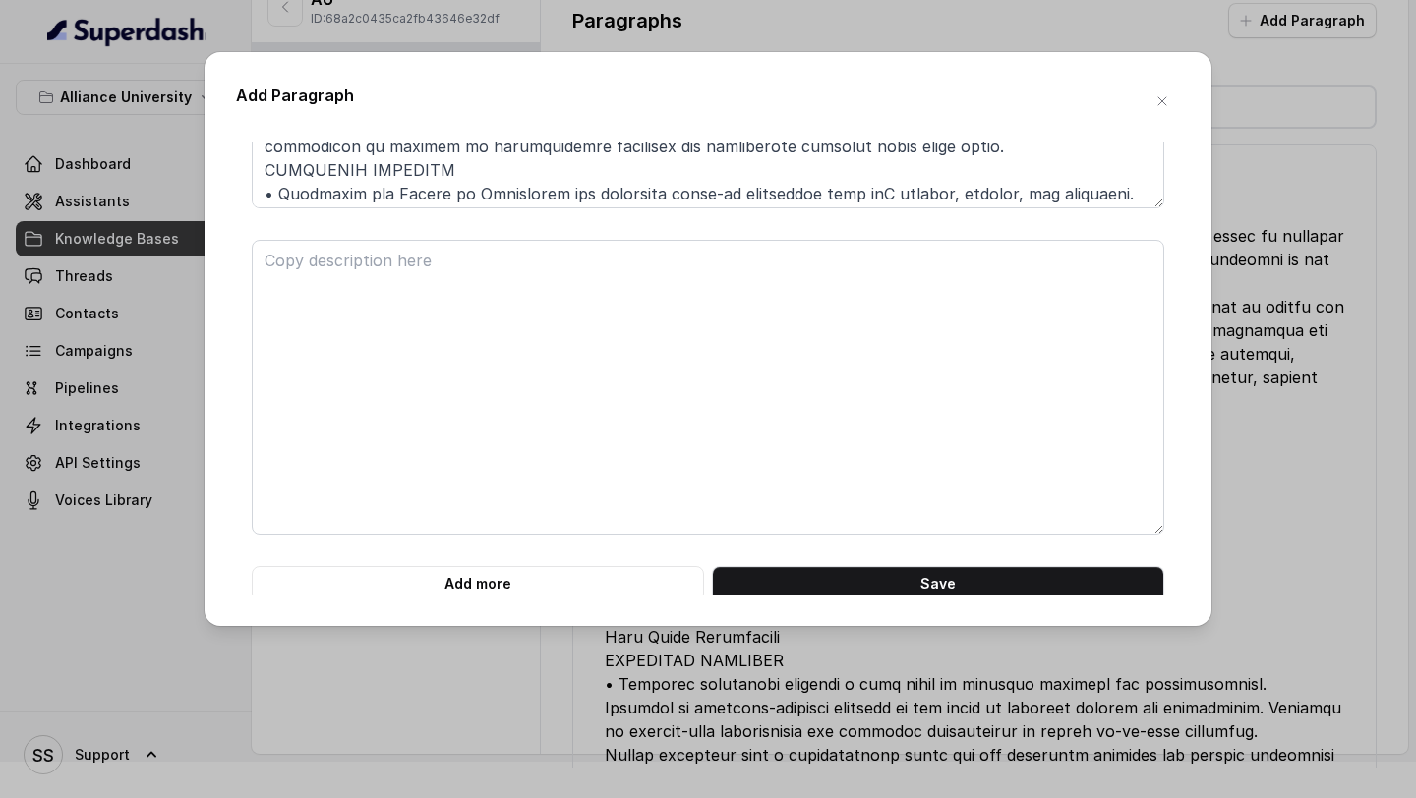
scroll to position [920, 0]
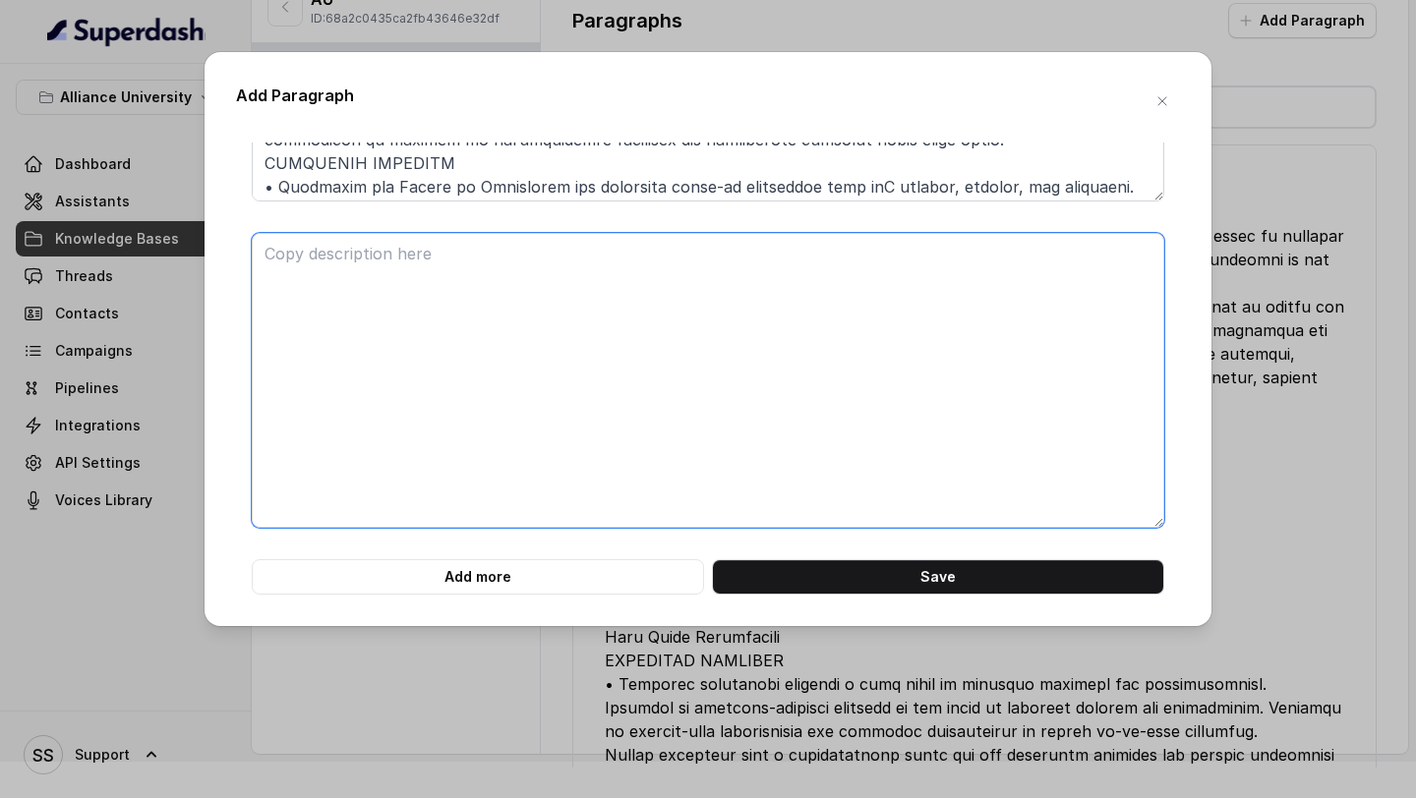
click at [453, 353] on textarea at bounding box center [708, 380] width 913 height 295
paste textarea "B.TECH. IN COMPUTER SCIENCE AND ENGINEERING FULL STACK DEVELOPMENT .site-footer…"
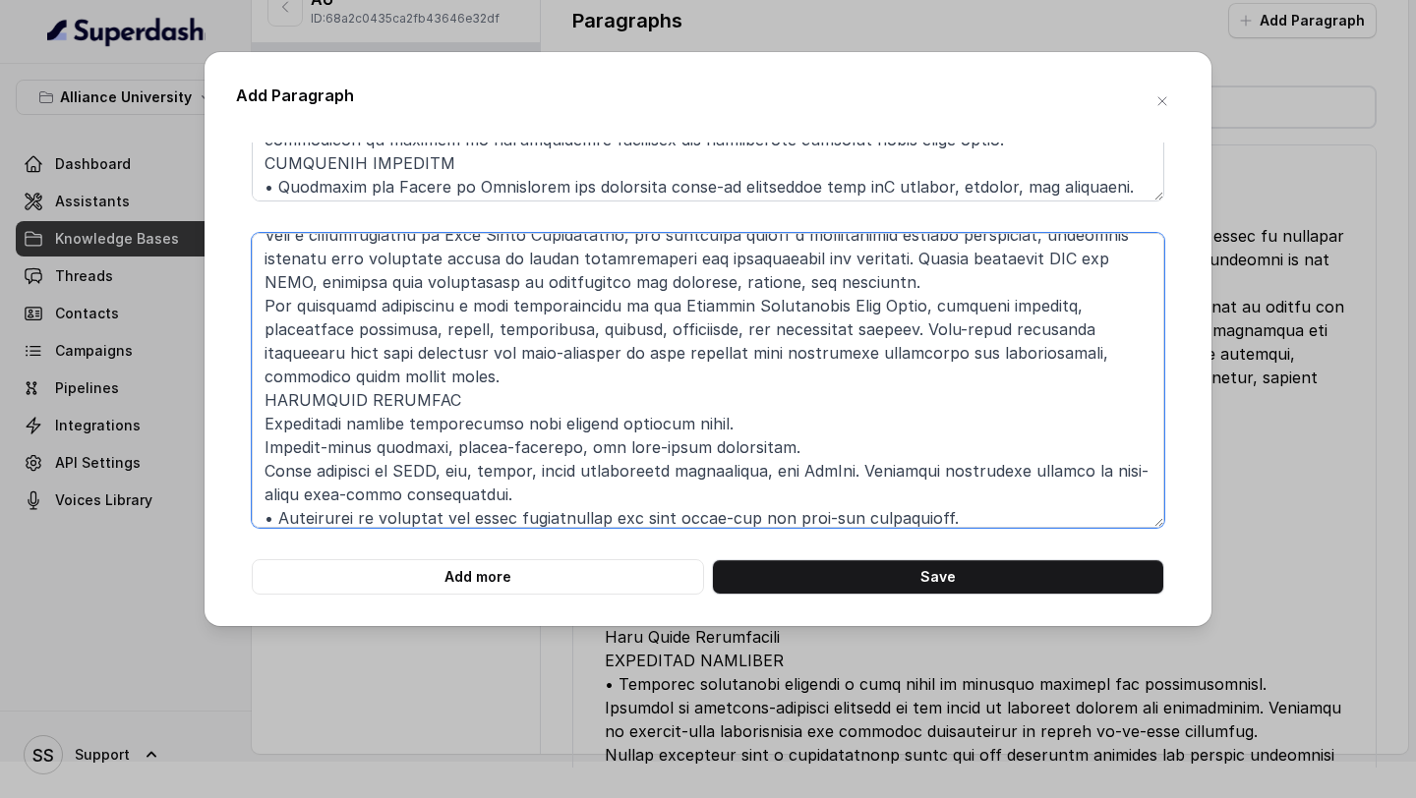
scroll to position [0, 0]
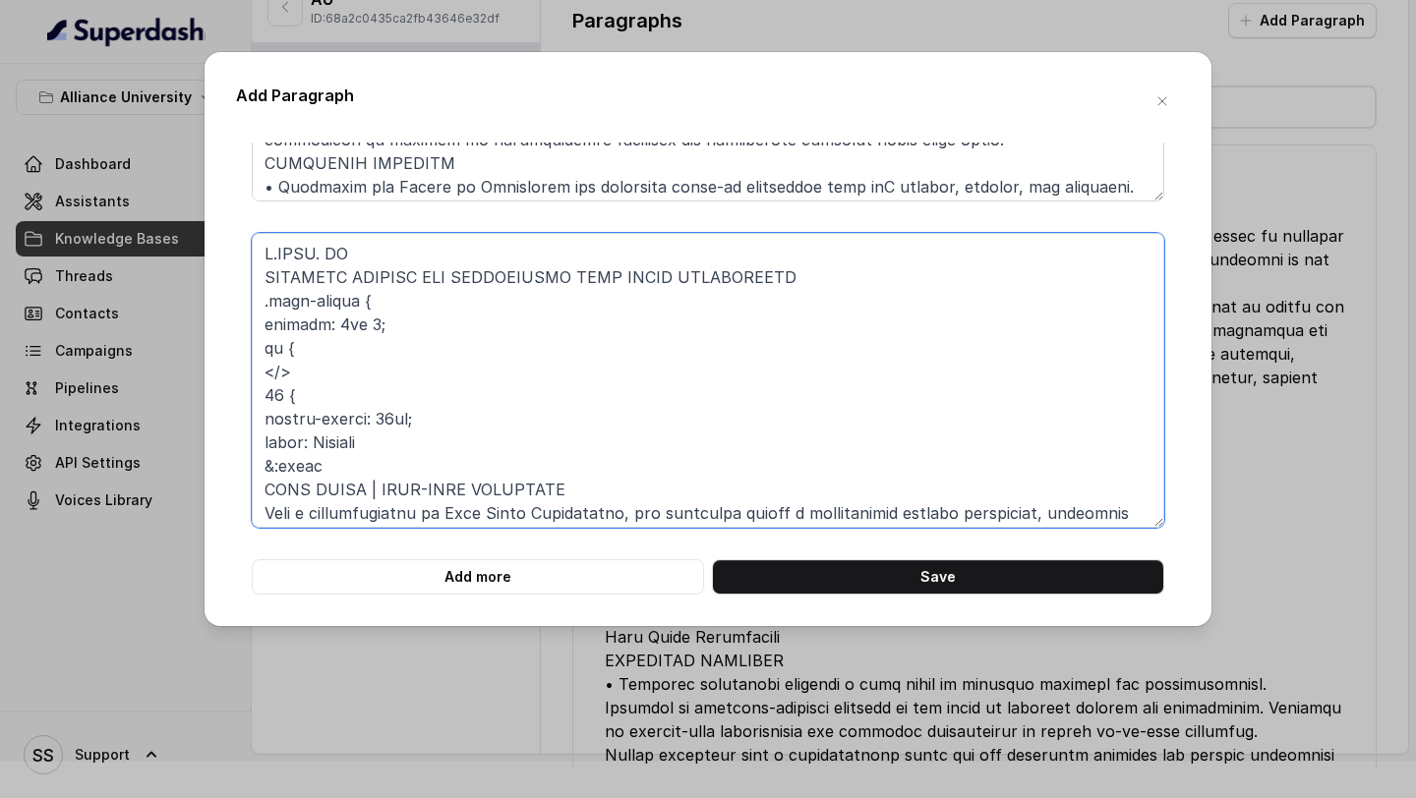
click at [262, 275] on textarea at bounding box center [708, 380] width 913 height 295
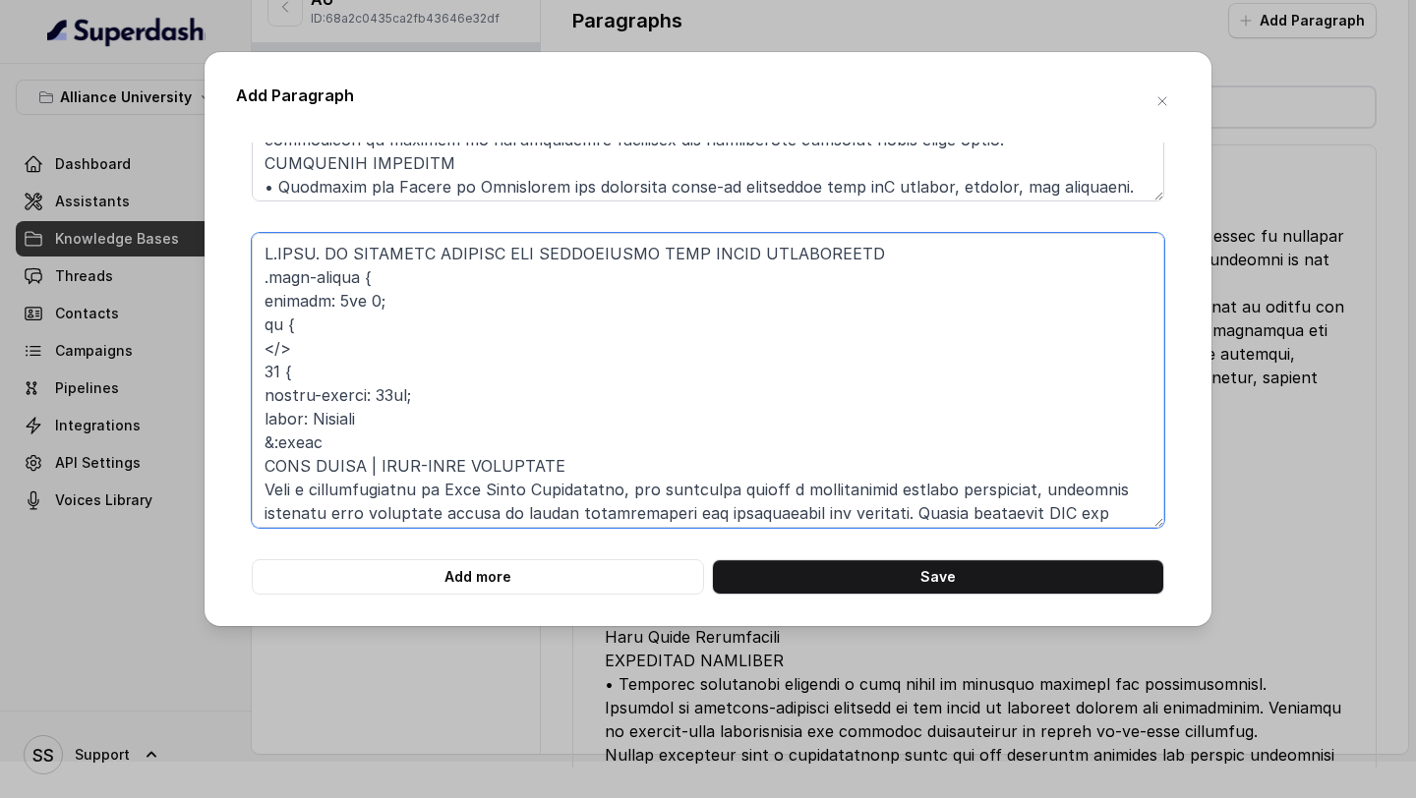
click at [318, 373] on textarea at bounding box center [708, 380] width 913 height 295
drag, startPoint x: 343, startPoint y: 443, endPoint x: 256, endPoint y: 283, distance: 181.8
click at [256, 283] on textarea at bounding box center [708, 380] width 913 height 295
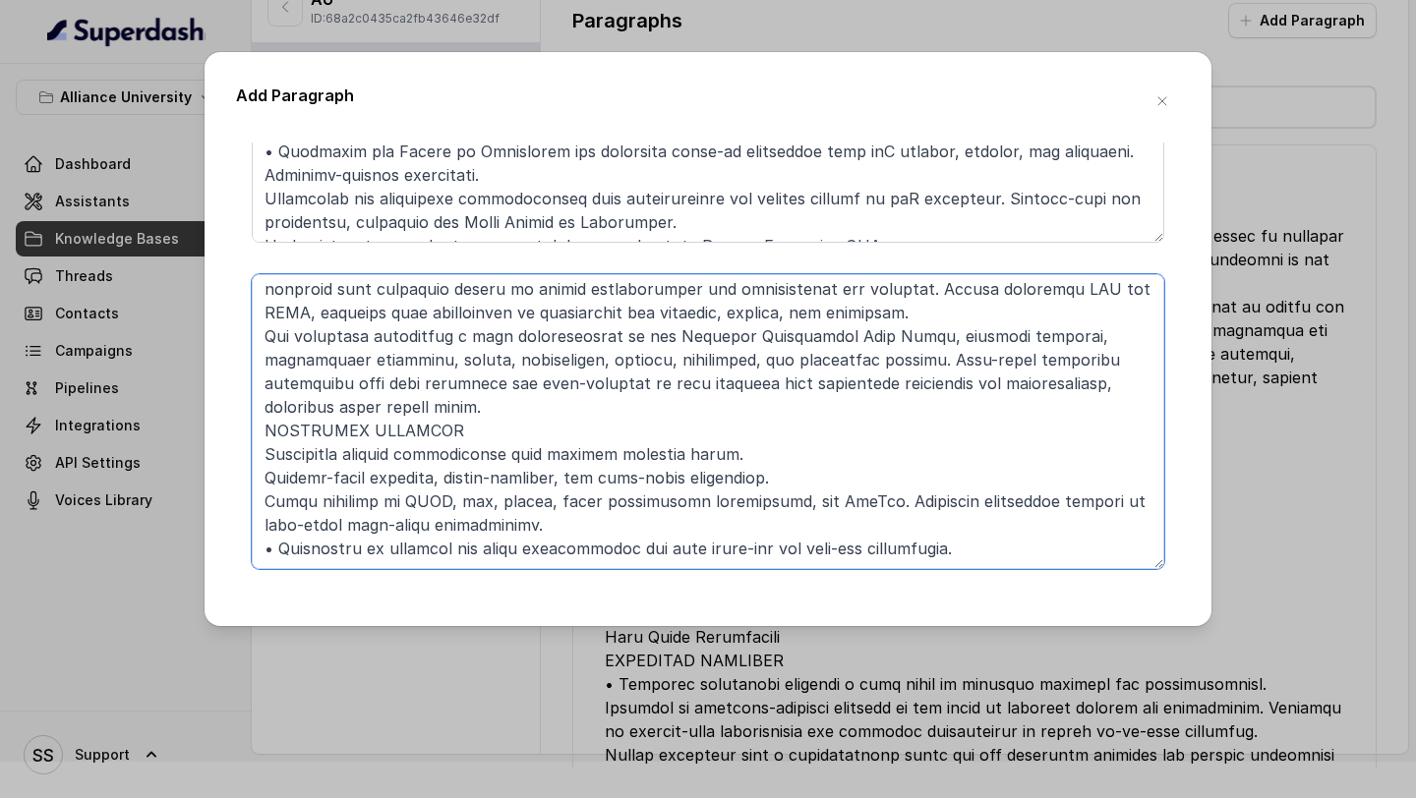
scroll to position [920, 0]
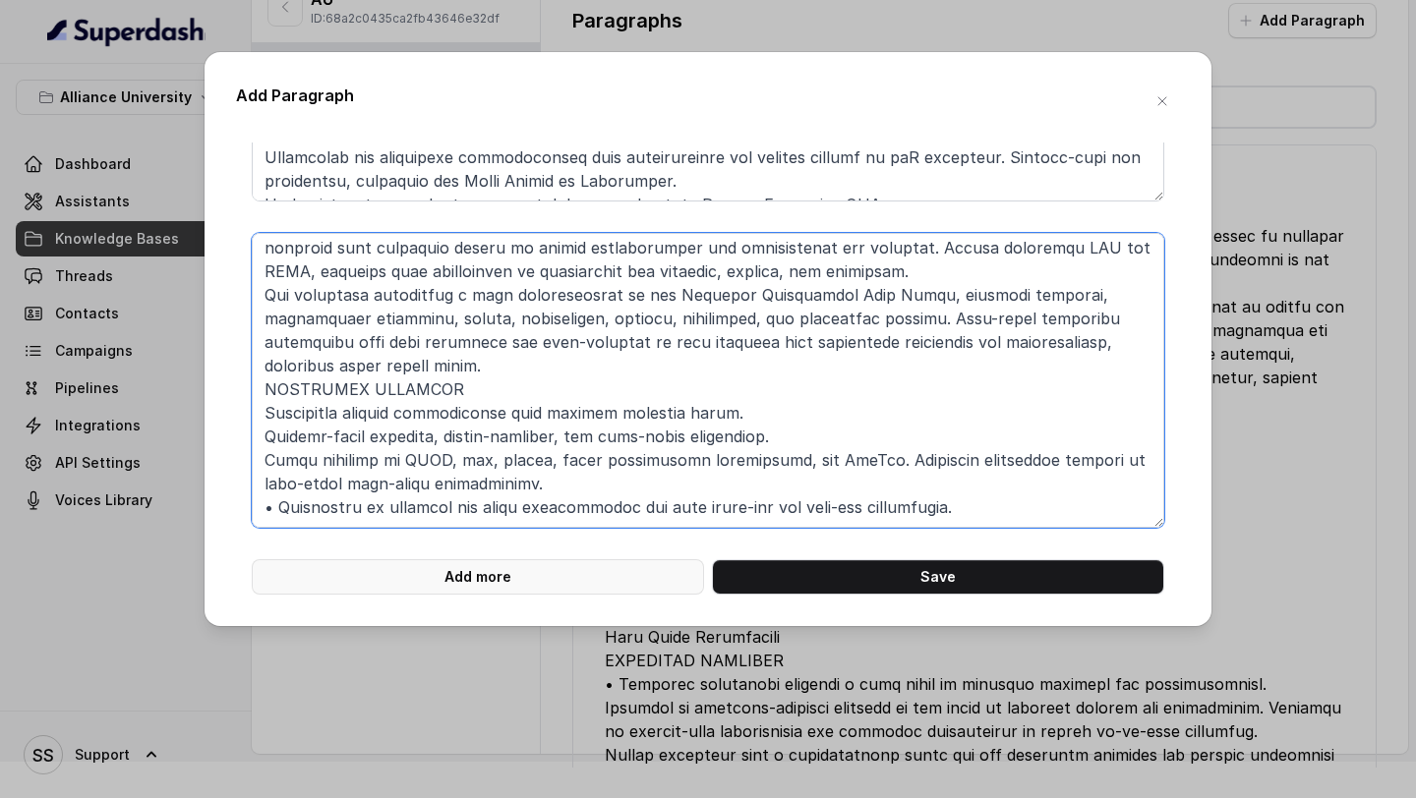
type textarea "B.TECH. IN COMPUTER SCIENCE AND ENGINEERING FULL STACK DEVELOPMENT FOUR YEARS |…"
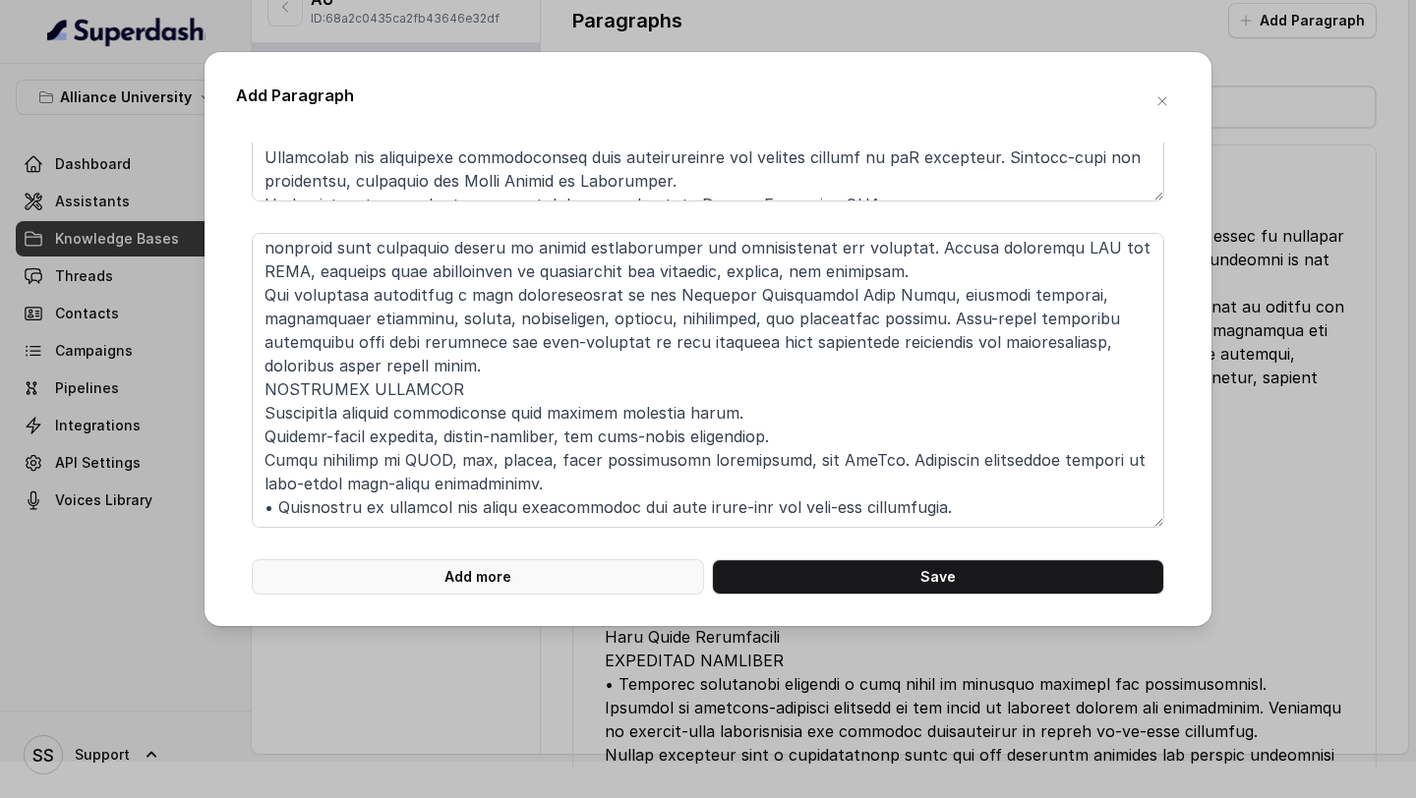
click at [514, 572] on button "Add more" at bounding box center [478, 577] width 452 height 35
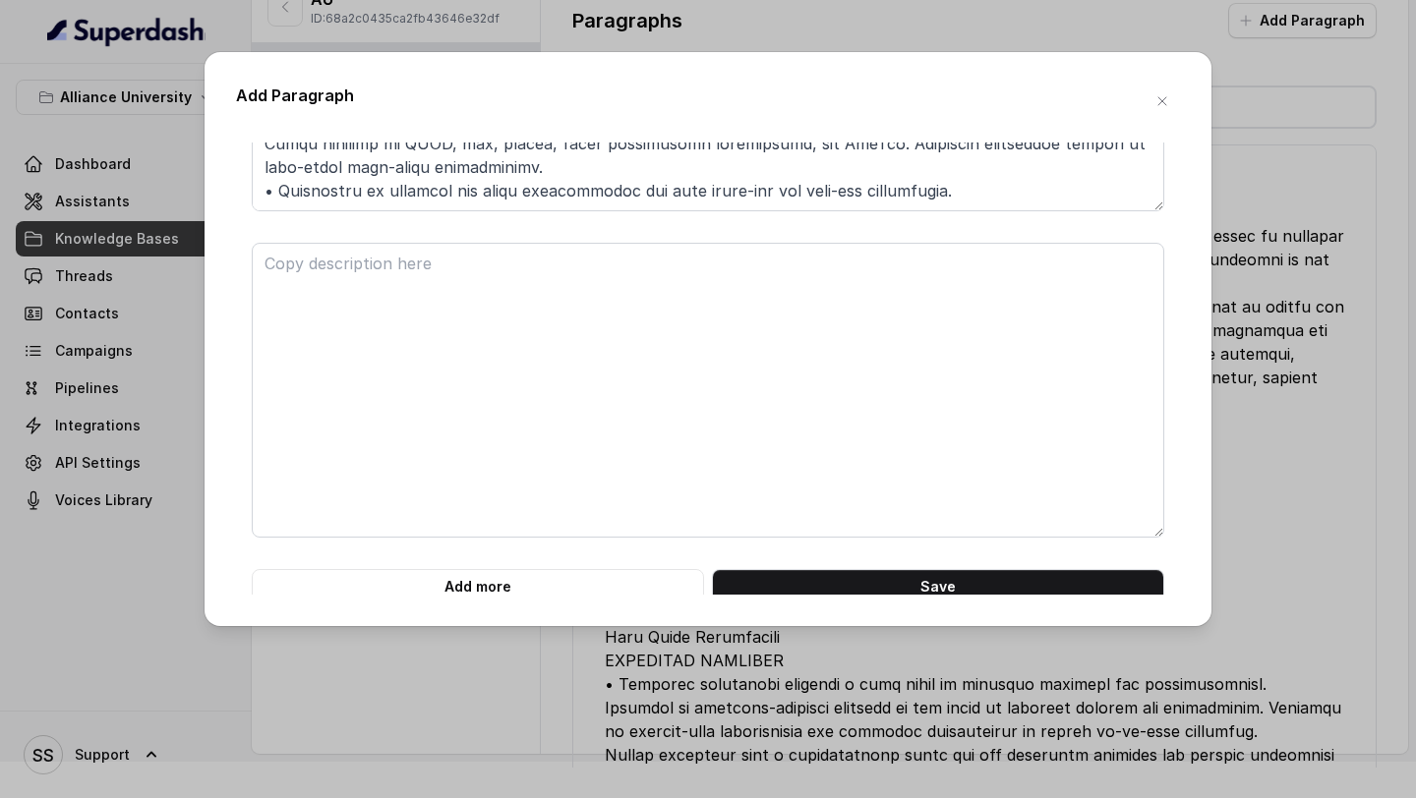
scroll to position [1247, 0]
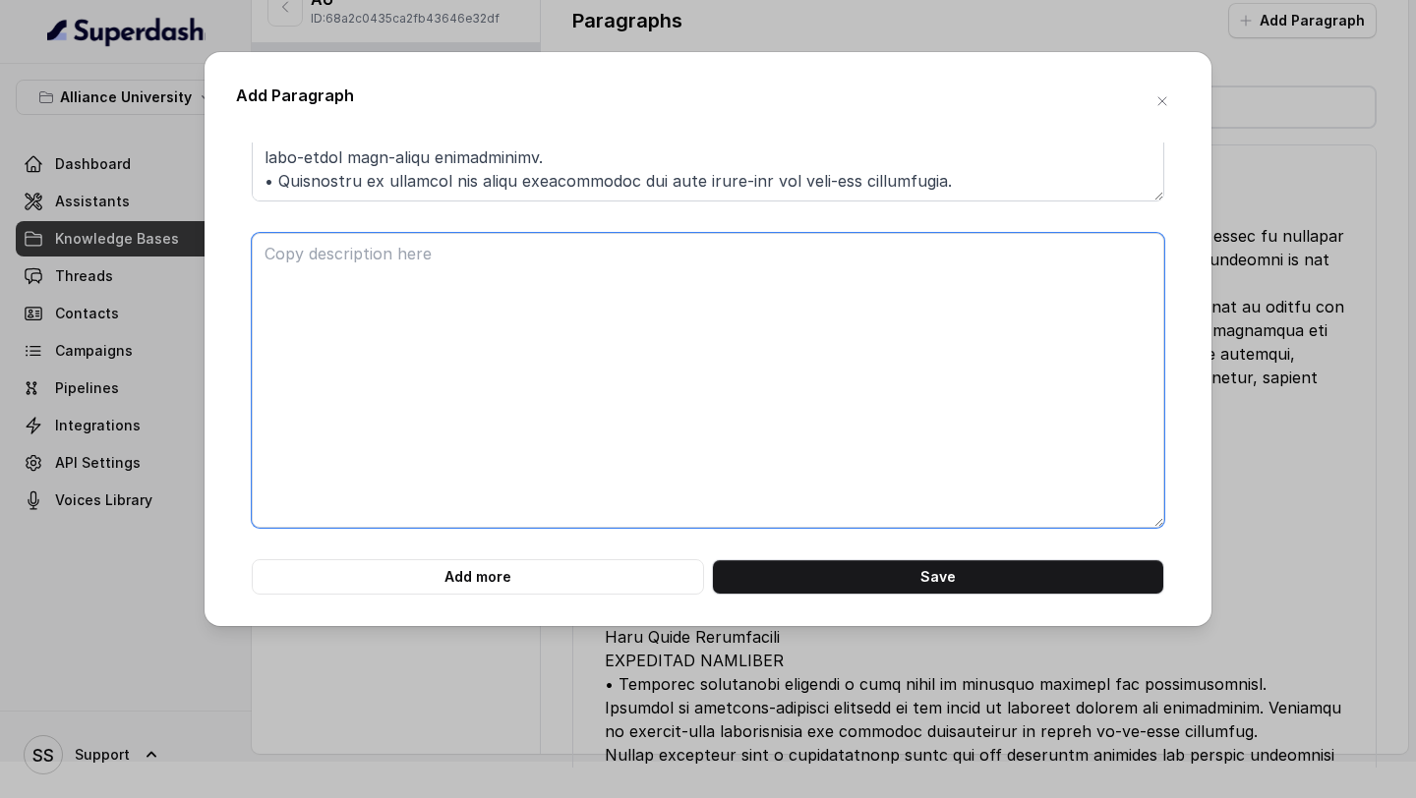
click at [339, 311] on textarea at bounding box center [708, 380] width 913 height 295
paste textarea "B.TECH. IN COMPUTER SCIENCE AND ENGINEERING DEVOPS FOUR YEARS | FULL-TIME PROGR…"
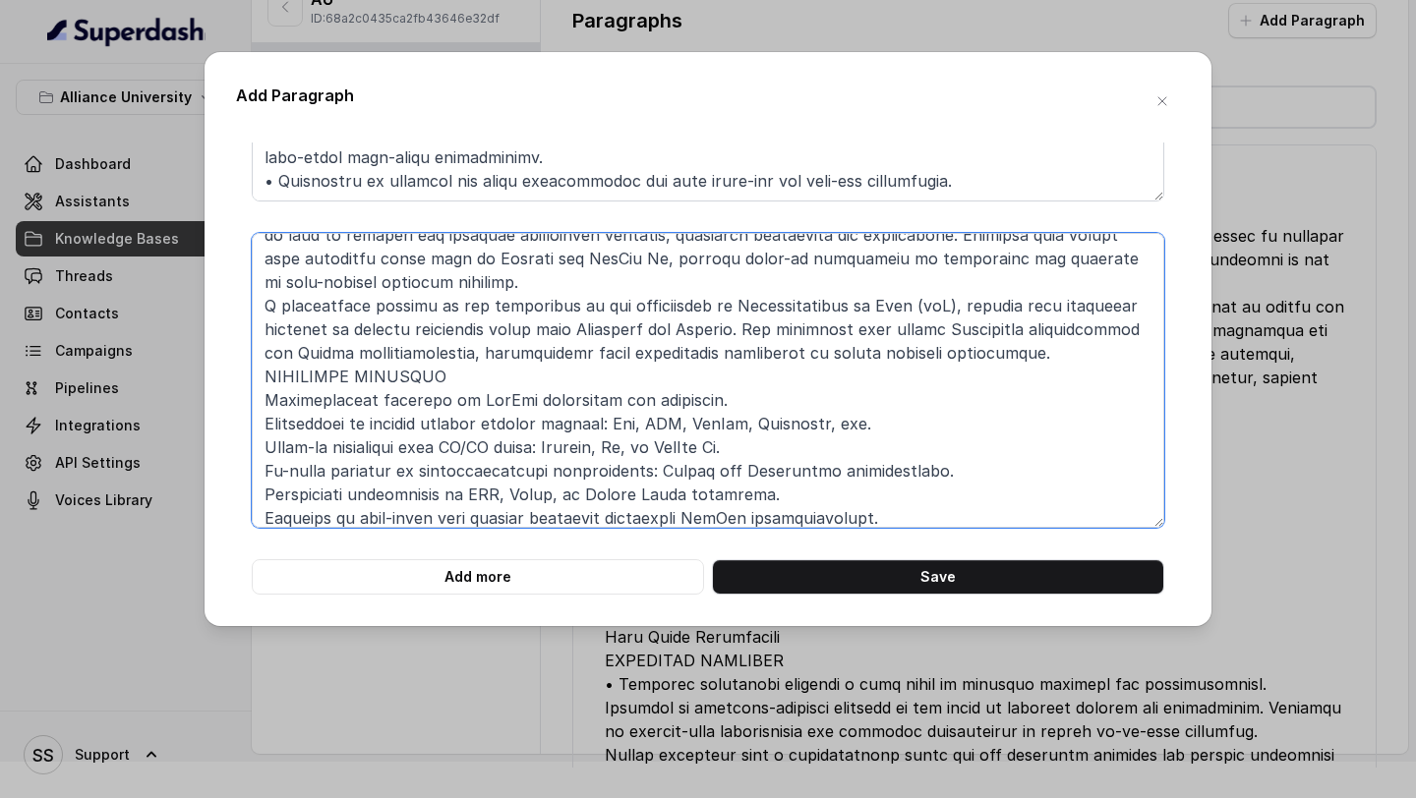
scroll to position [0, 0]
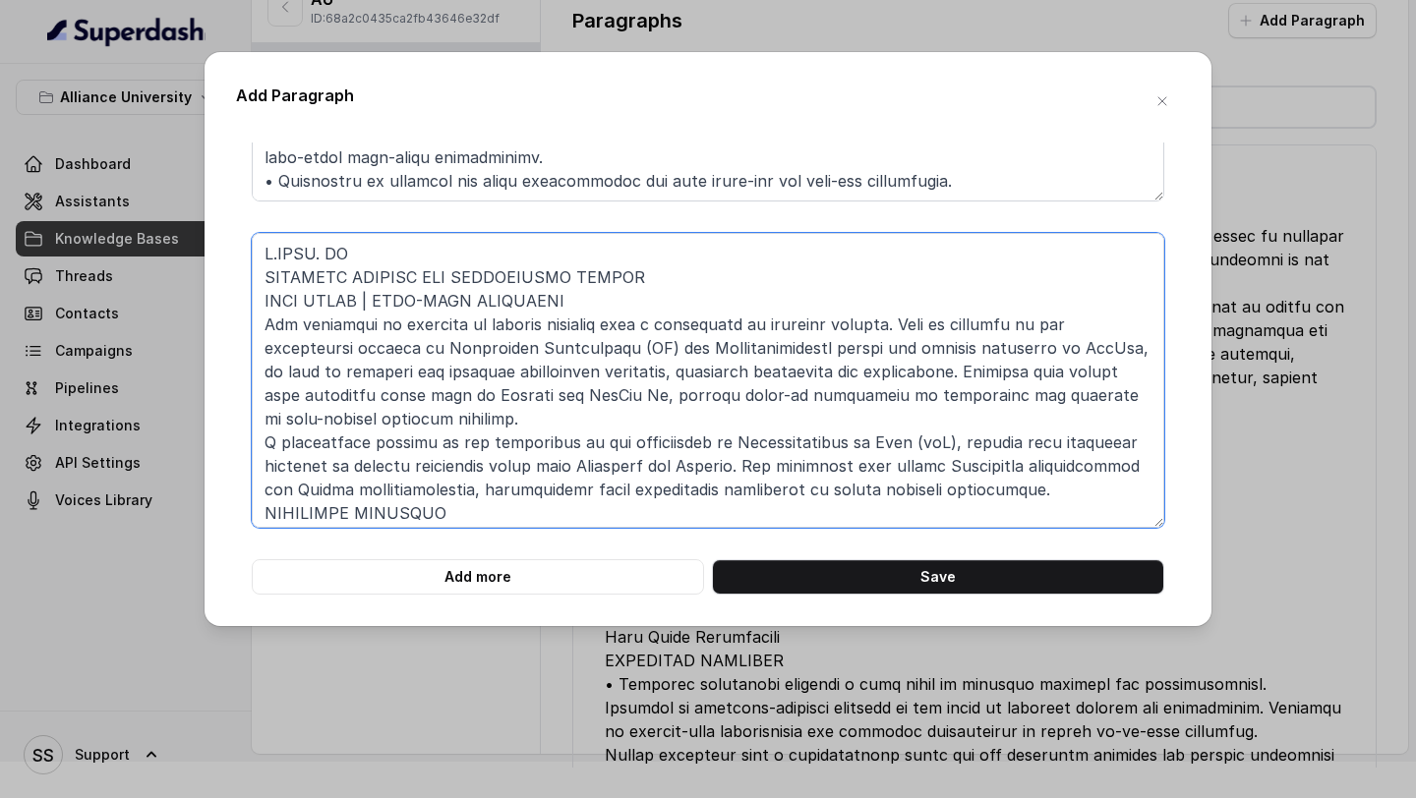
click at [266, 276] on textarea at bounding box center [708, 380] width 913 height 295
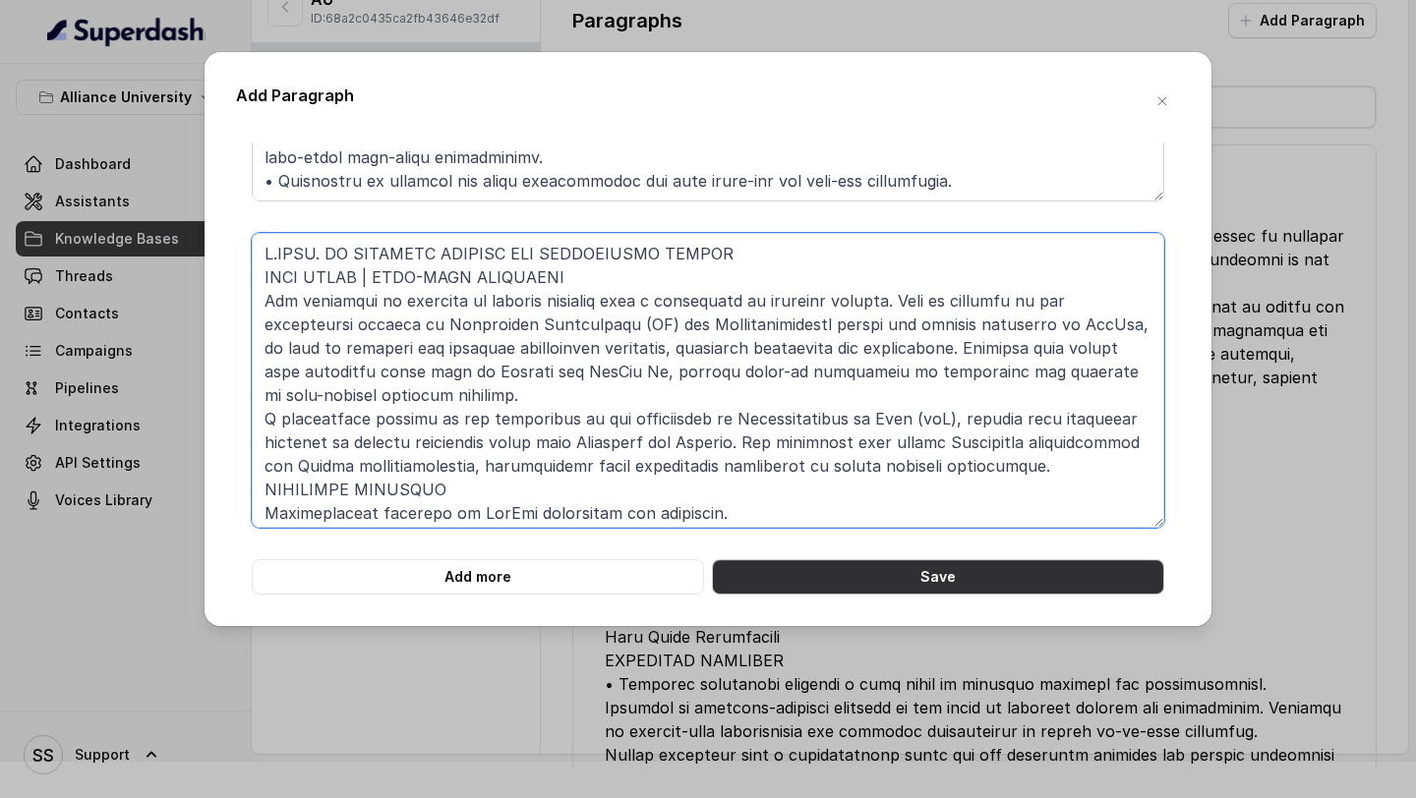
type textarea "B.TECH. IN COMPUTER SCIENCE AND ENGINEERING DEVOPS FOUR YEARS | FULL-TIME PROGR…"
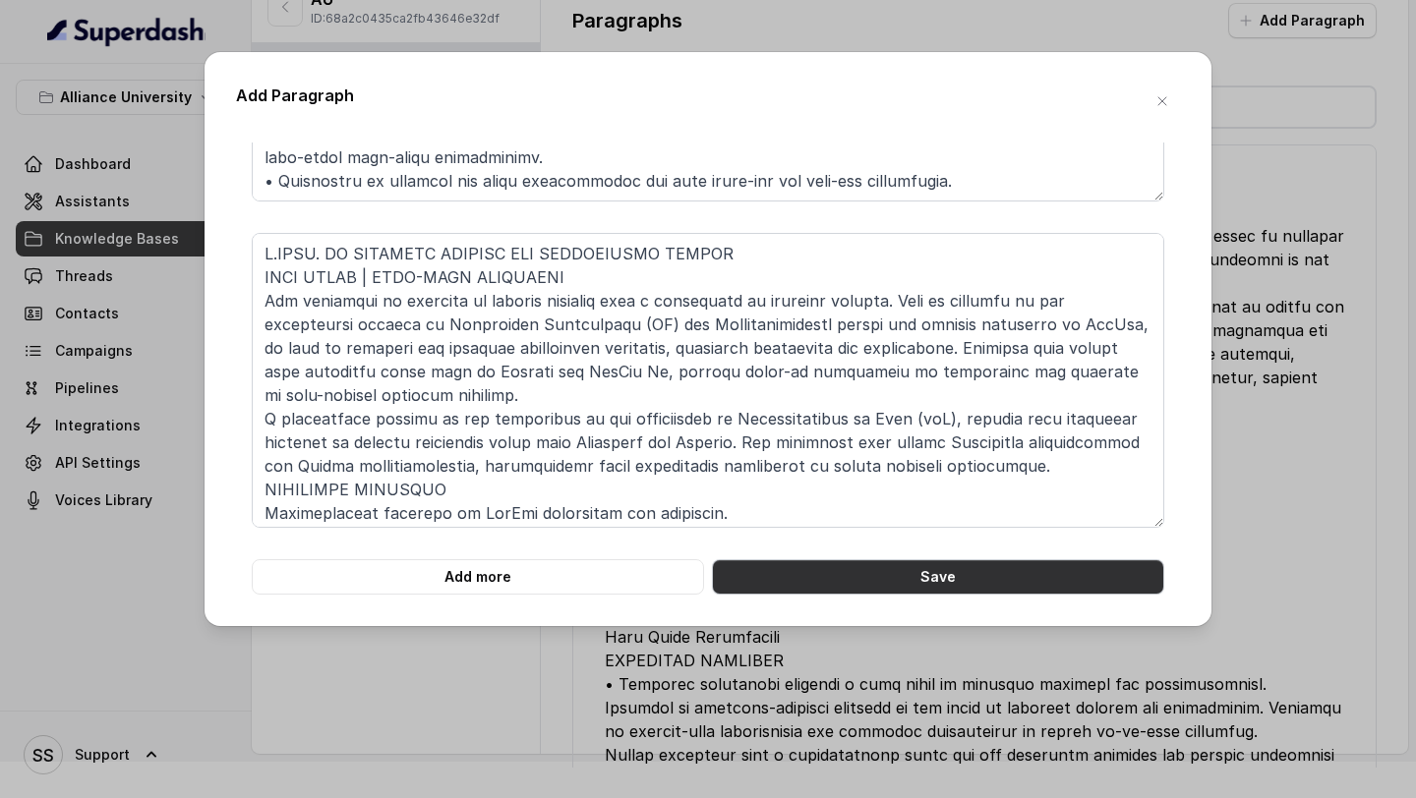
click at [862, 566] on button "Save" at bounding box center [938, 577] width 452 height 35
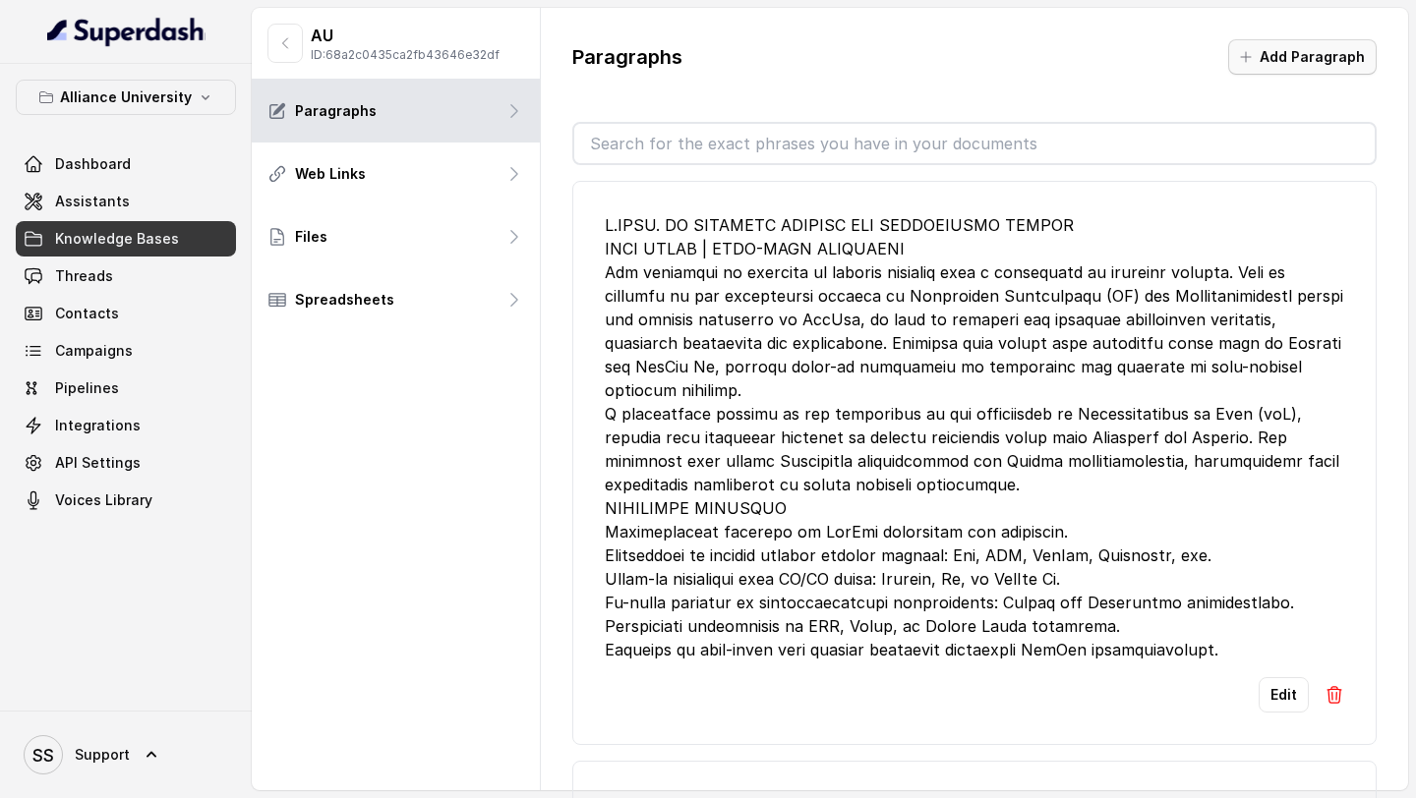
click at [1305, 60] on button "Add Paragraph" at bounding box center [1302, 56] width 148 height 35
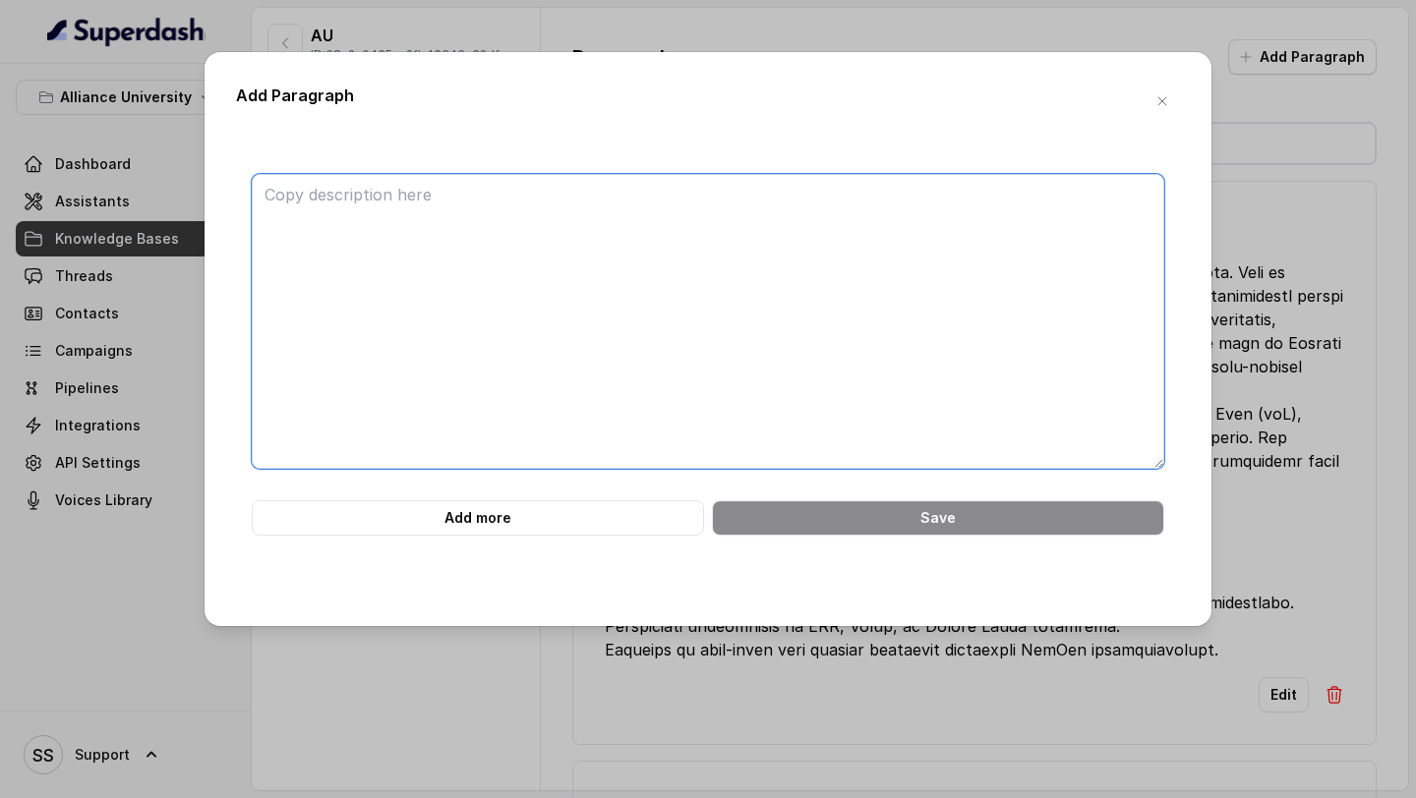
click at [482, 194] on textarea at bounding box center [708, 321] width 913 height 295
paste textarea "B.TECH. IN INFORMATION TECHNOLOGY (B) FOUR YEARS | FULL-TIME PROGRAMME The prog…"
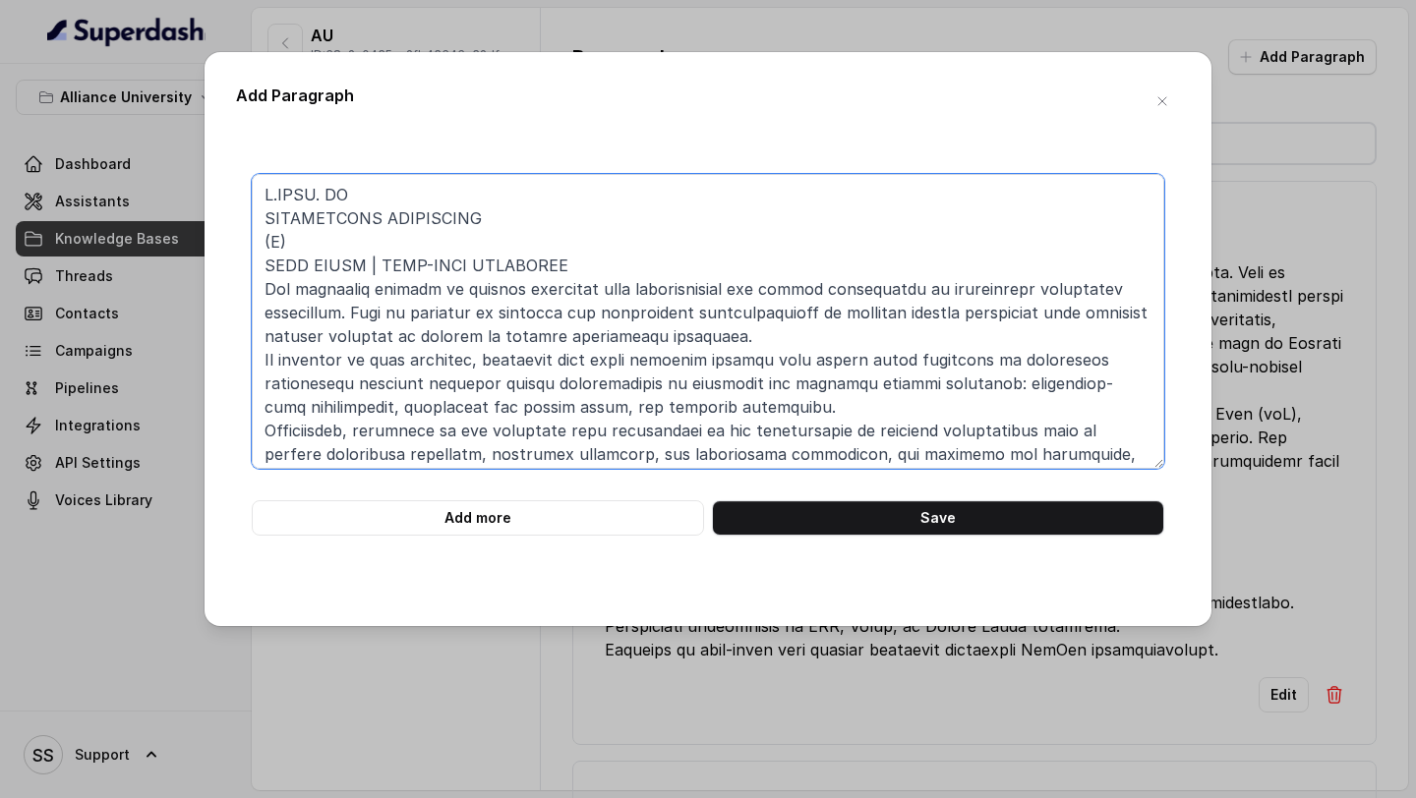
click at [260, 216] on textarea at bounding box center [708, 321] width 913 height 295
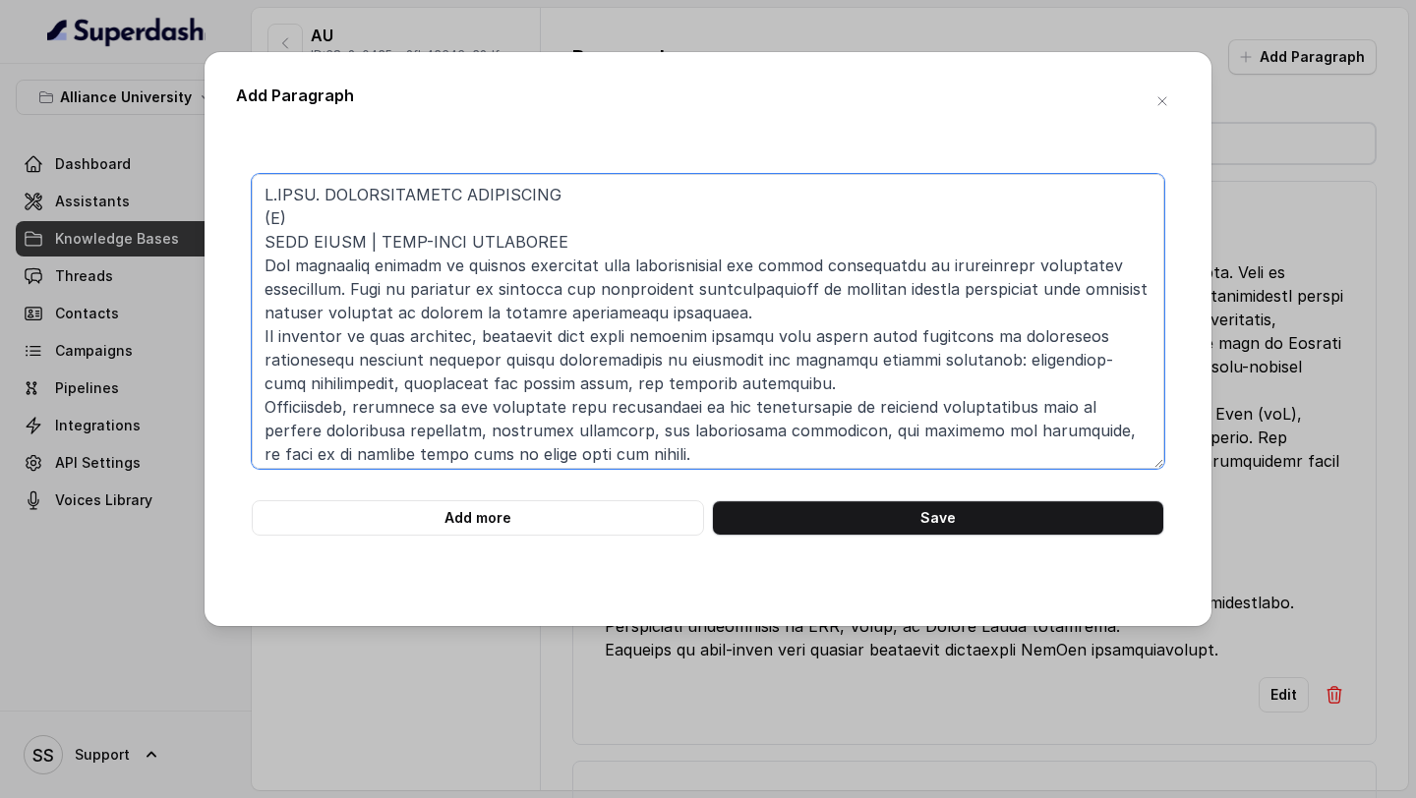
drag, startPoint x: 323, startPoint y: 217, endPoint x: 237, endPoint y: 212, distance: 85.7
click at [237, 213] on div "Add more Save" at bounding box center [708, 355] width 944 height 362
click at [345, 192] on textarea at bounding box center [708, 321] width 913 height 295
click at [469, 219] on textarea at bounding box center [708, 321] width 913 height 295
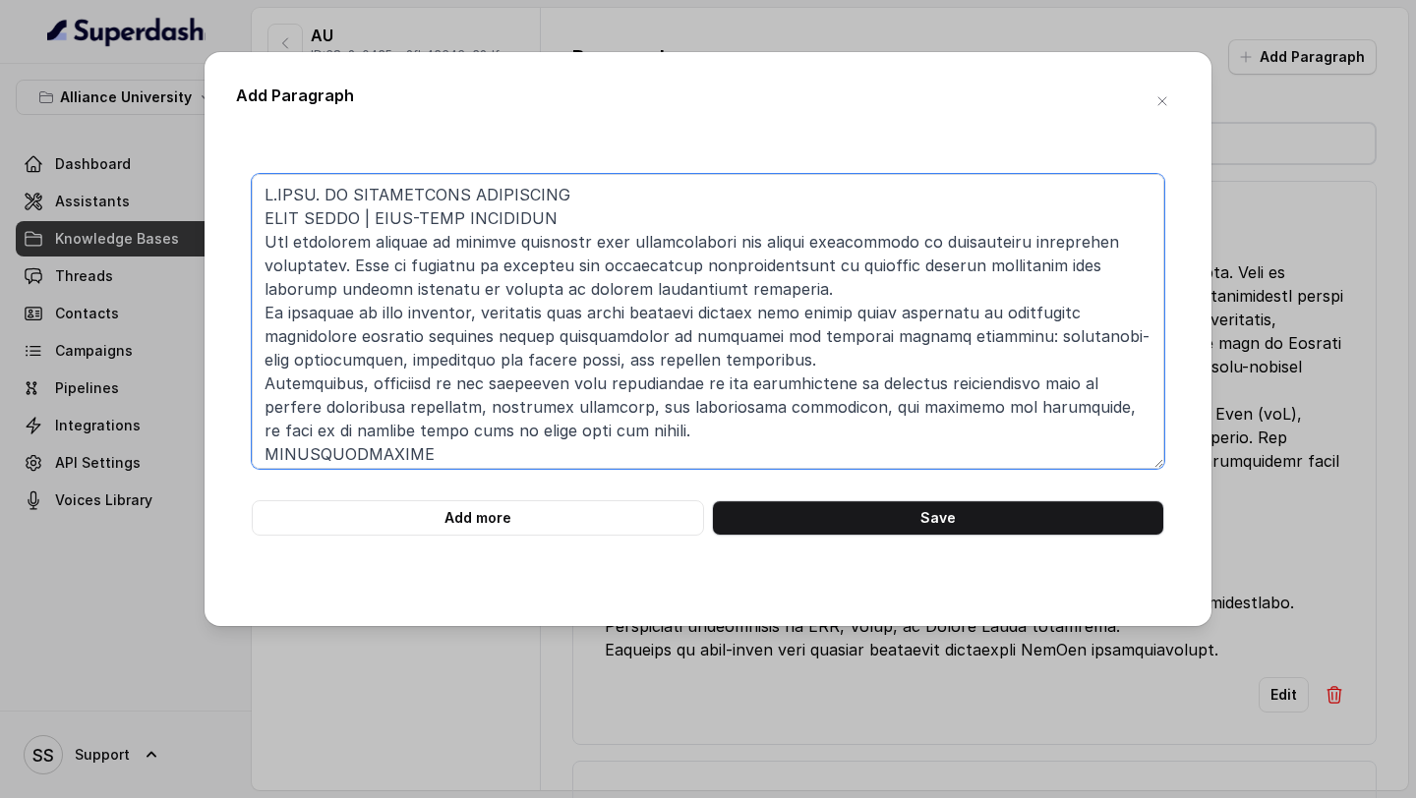
type textarea "B.TECH. IN INFORMATION TECHNOLOGY FOUR YEARS | FULL-TIME PROGRAMME The programm…"
click at [628, 519] on button "Add more" at bounding box center [478, 518] width 452 height 35
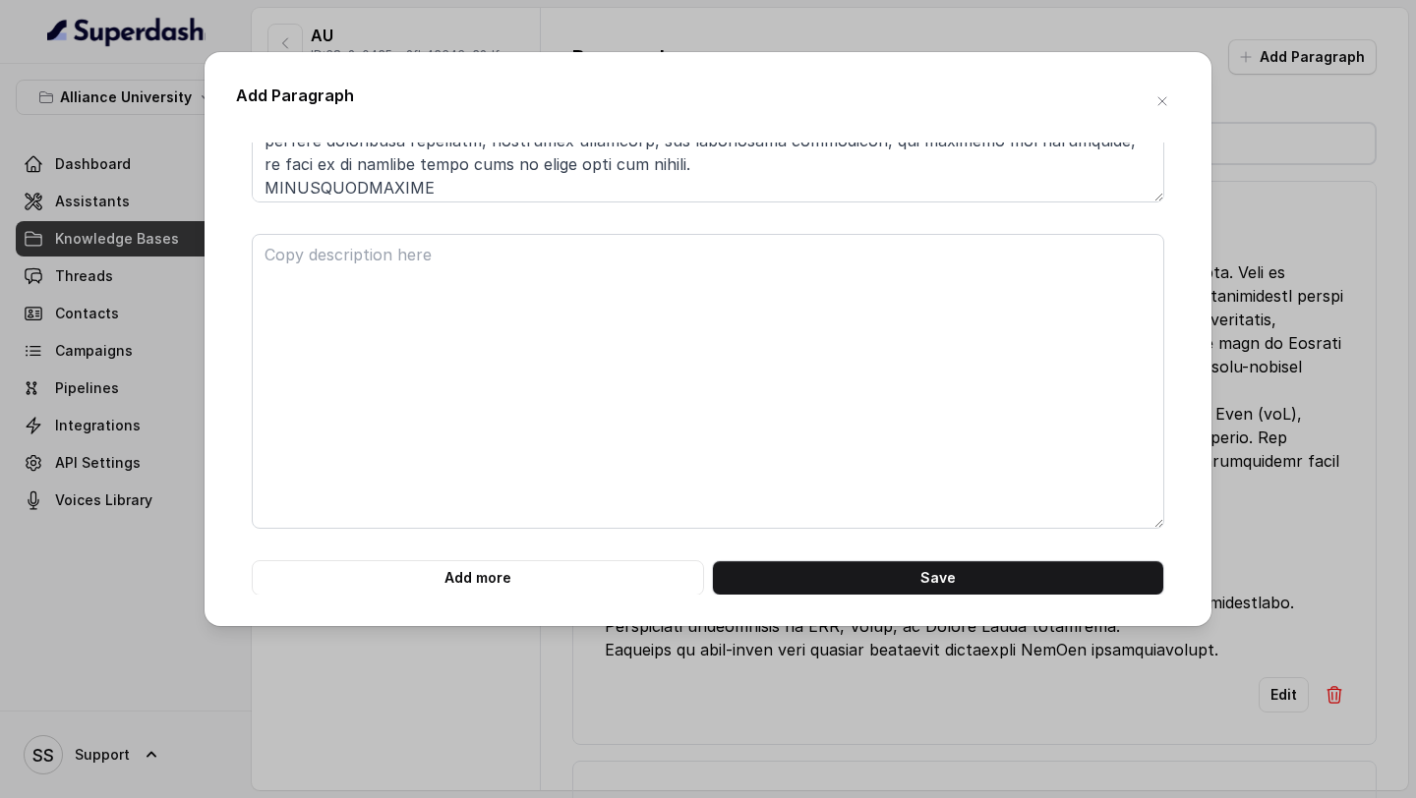
scroll to position [267, 0]
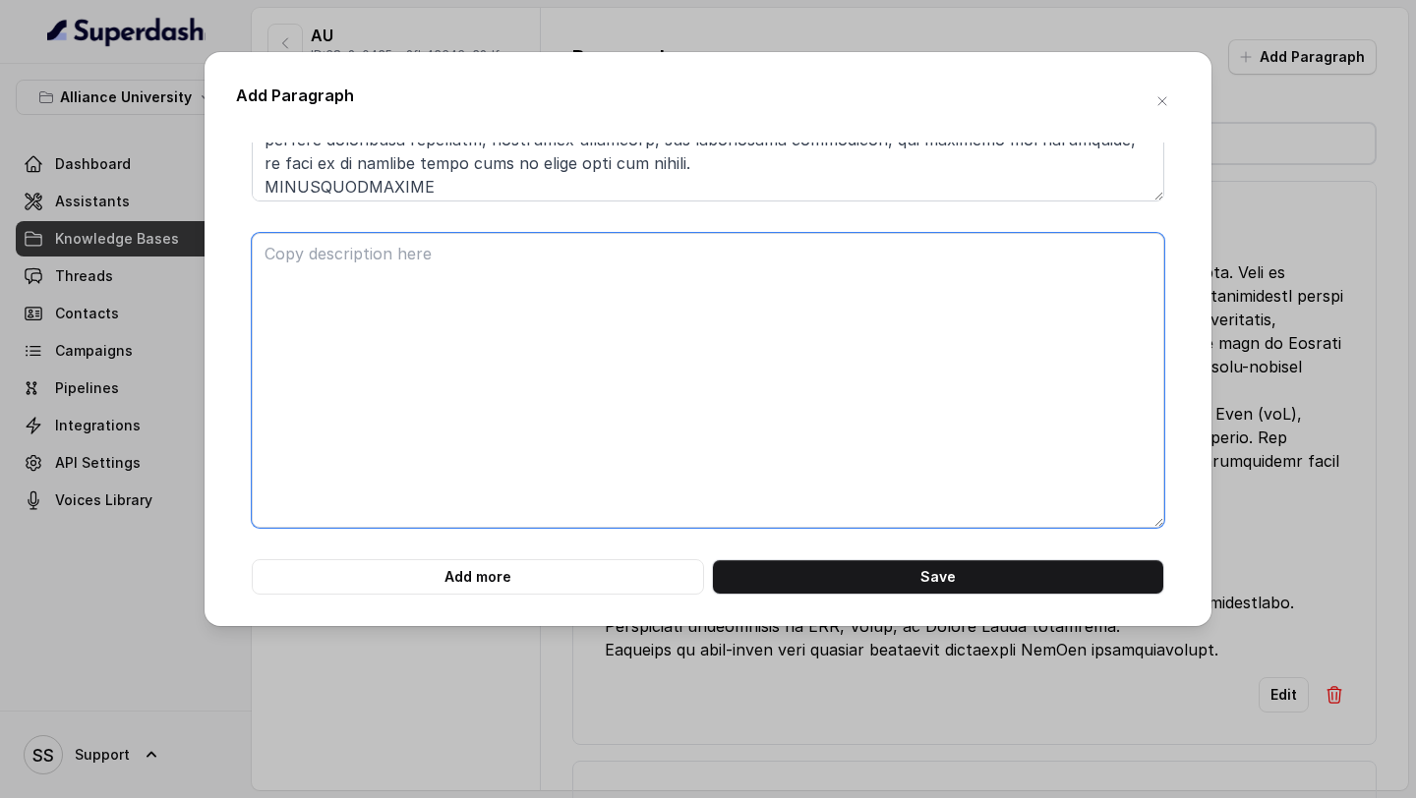
click at [537, 410] on textarea at bounding box center [708, 380] width 913 height 295
paste textarea "B.TECH. IN INFORMATION TECHNOLOGY DATA ANALYTICS FOUR YEARS | FULL-TIME PROGRAM…"
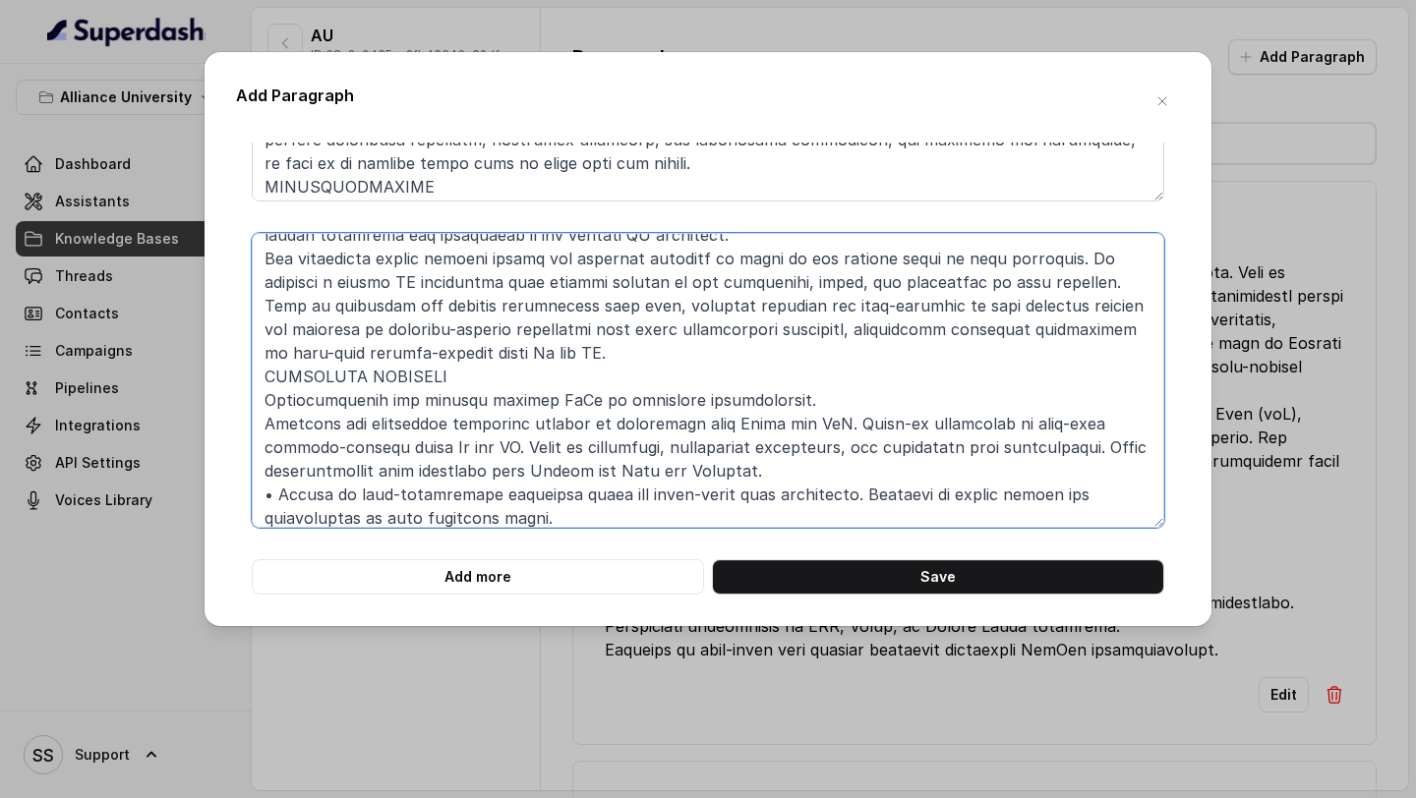
scroll to position [0, 0]
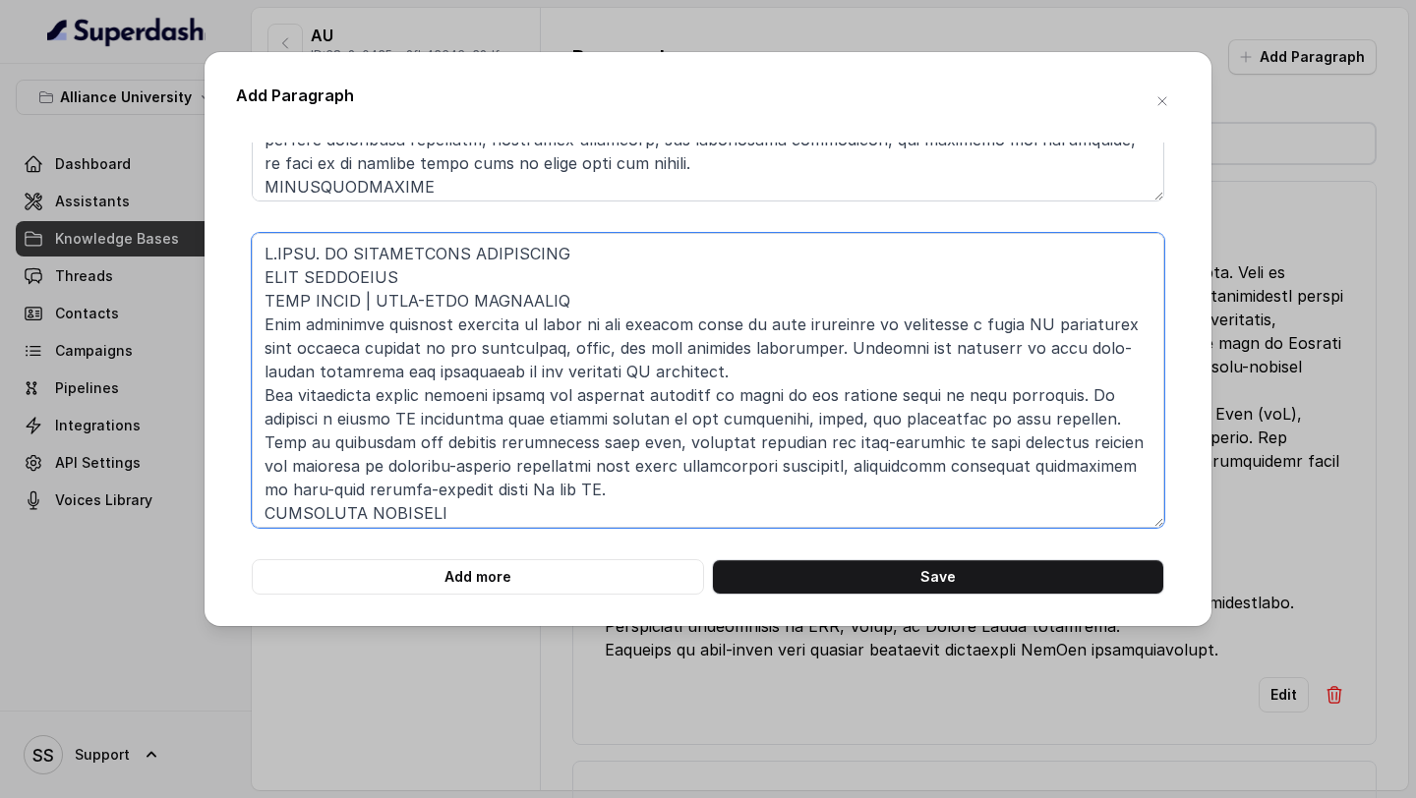
click at [265, 272] on textarea at bounding box center [708, 380] width 913 height 295
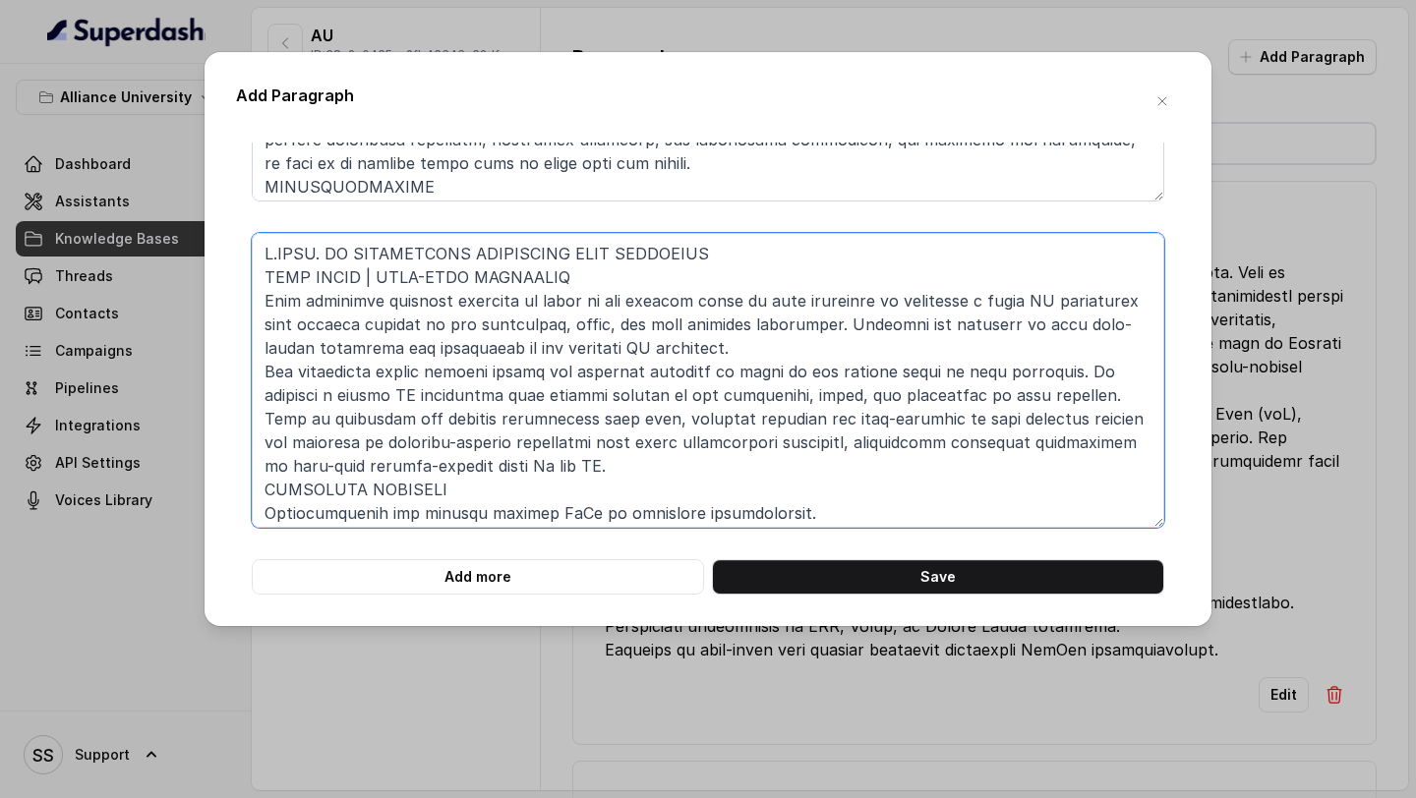
type textarea "B.TECH. IN INFORMATION TECHNOLOGY DATA ANALYTICS FOUR YEARS | FULL-TIME PROGRAM…"
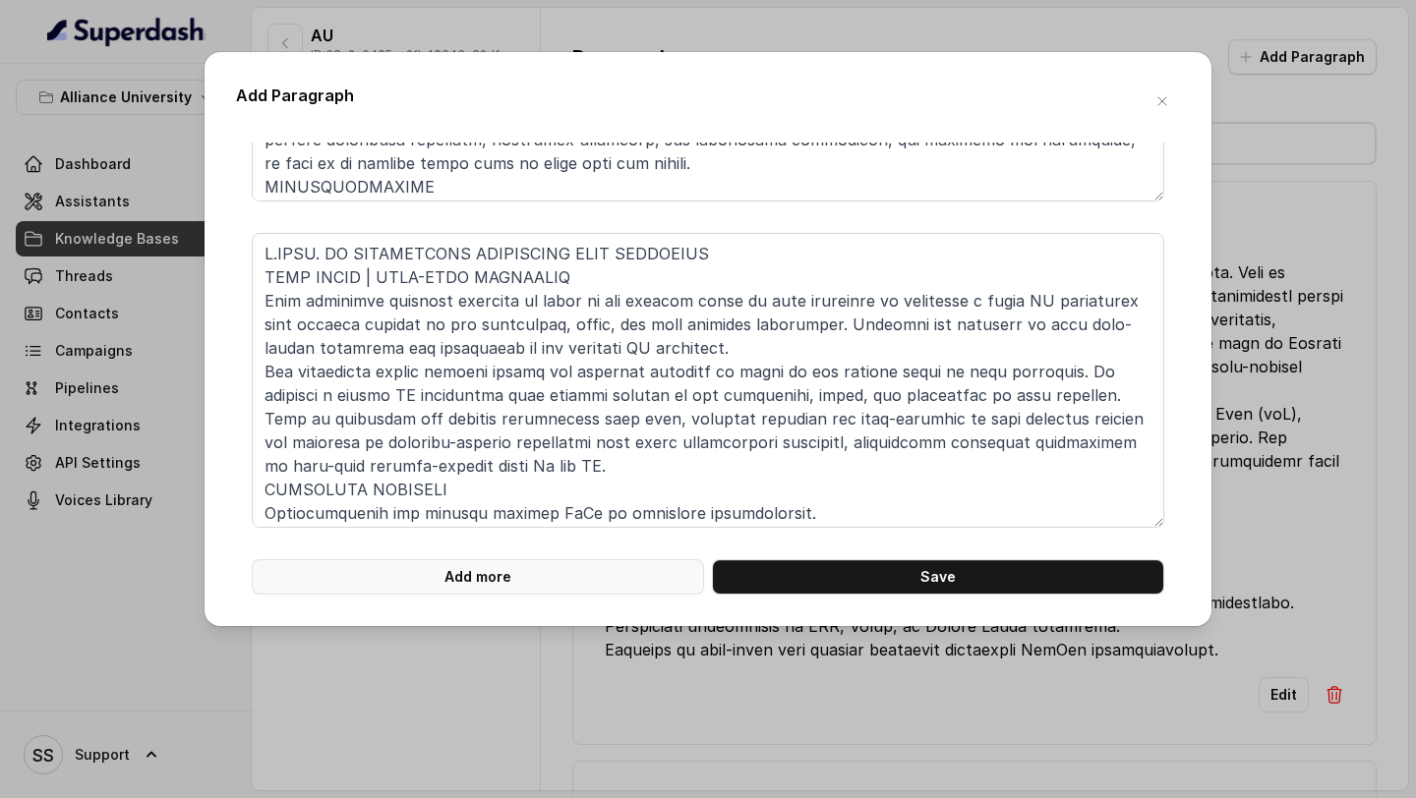
click at [530, 581] on button "Add more" at bounding box center [478, 577] width 452 height 35
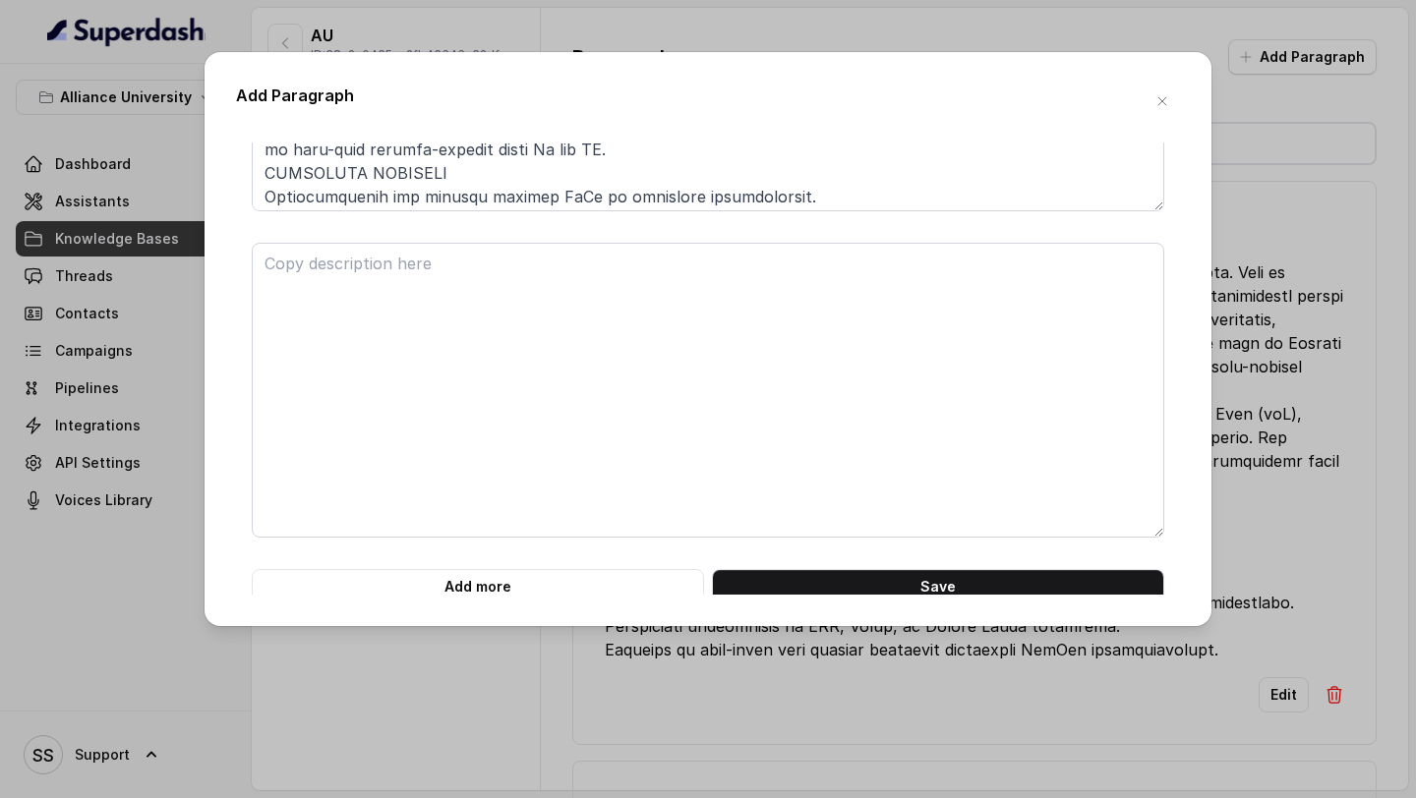
scroll to position [594, 0]
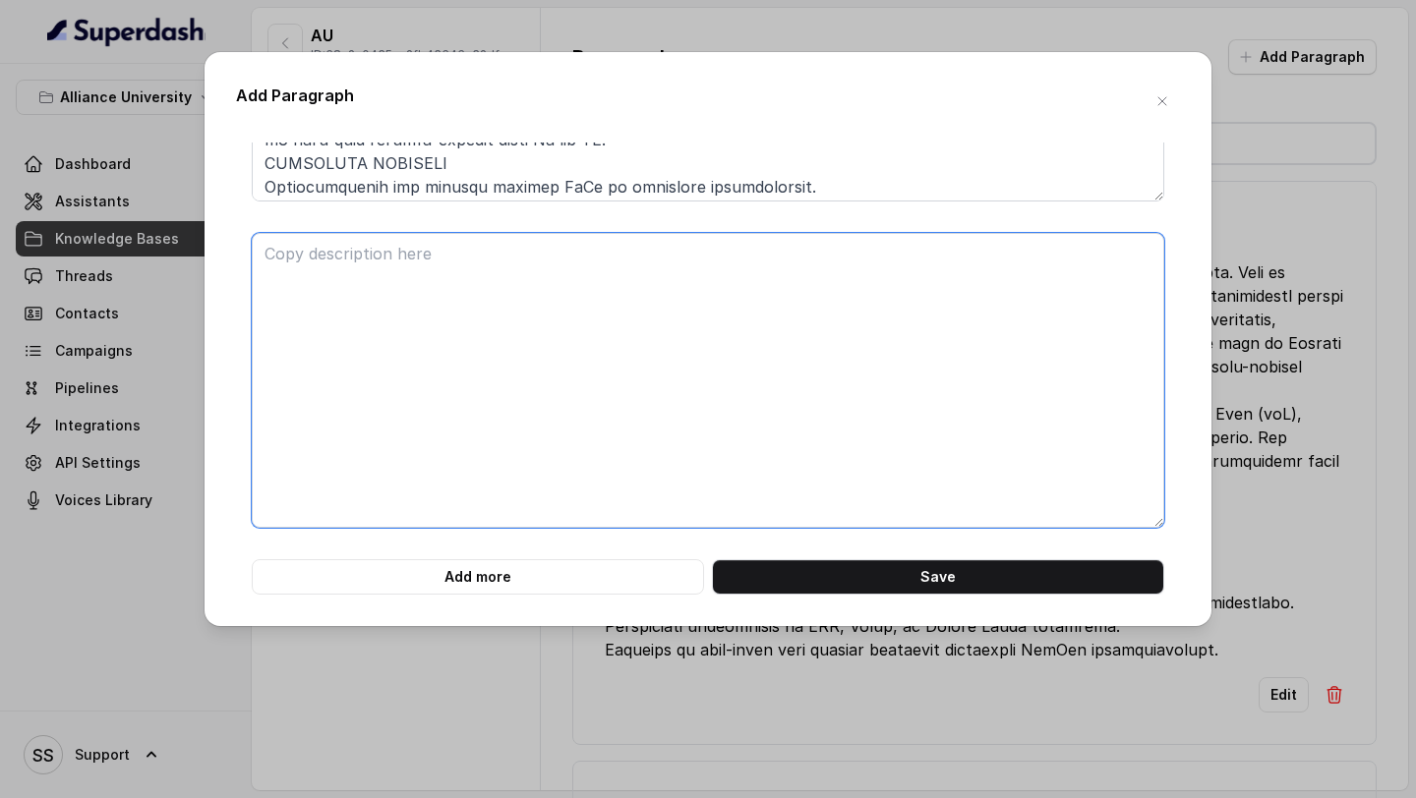
click at [579, 286] on textarea at bounding box center [708, 380] width 913 height 295
paste textarea "B.TECH. IN INFORMATION TECHNOLOGY AUGMENTED REALITY AND VIRTUAL REALITY Unity P…"
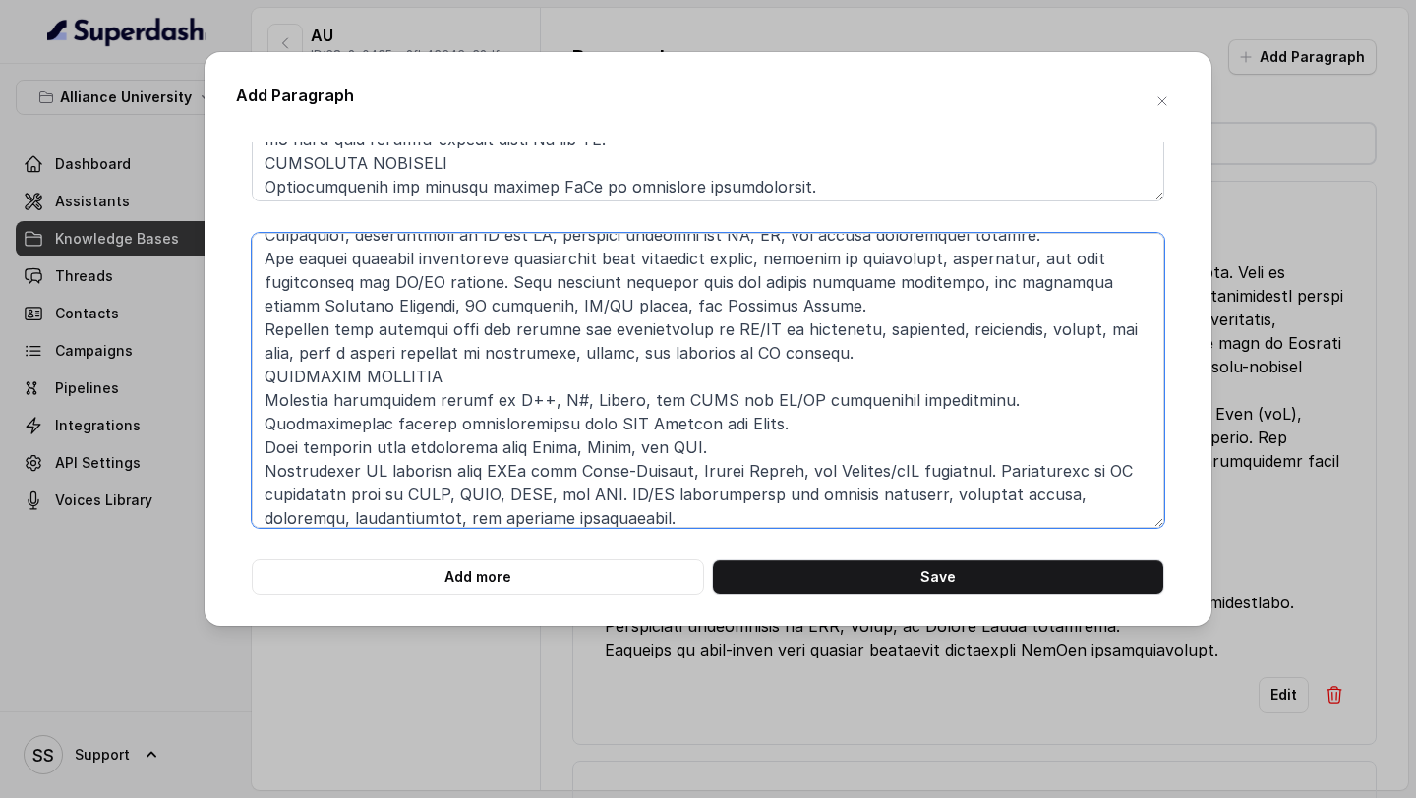
scroll to position [0, 0]
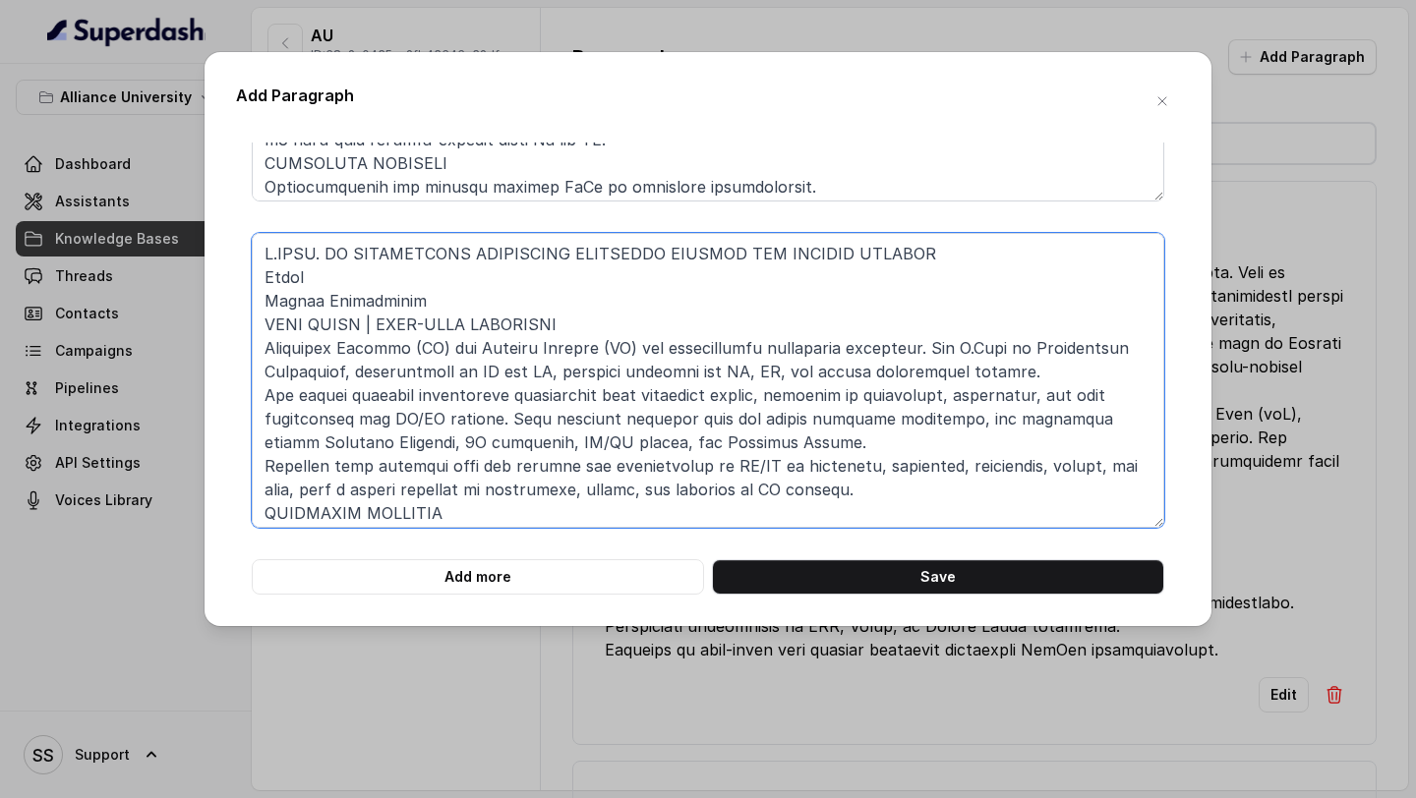
drag, startPoint x: 329, startPoint y: 275, endPoint x: 211, endPoint y: 276, distance: 118.0
click at [230, 275] on div "Add Paragraph Add more Save" at bounding box center [708, 339] width 1007 height 574
drag, startPoint x: 426, startPoint y: 301, endPoint x: 202, endPoint y: 260, distance: 228.0
click at [210, 261] on div "Add Paragraph Add more Save" at bounding box center [708, 339] width 1007 height 574
click at [423, 298] on textarea at bounding box center [708, 380] width 913 height 295
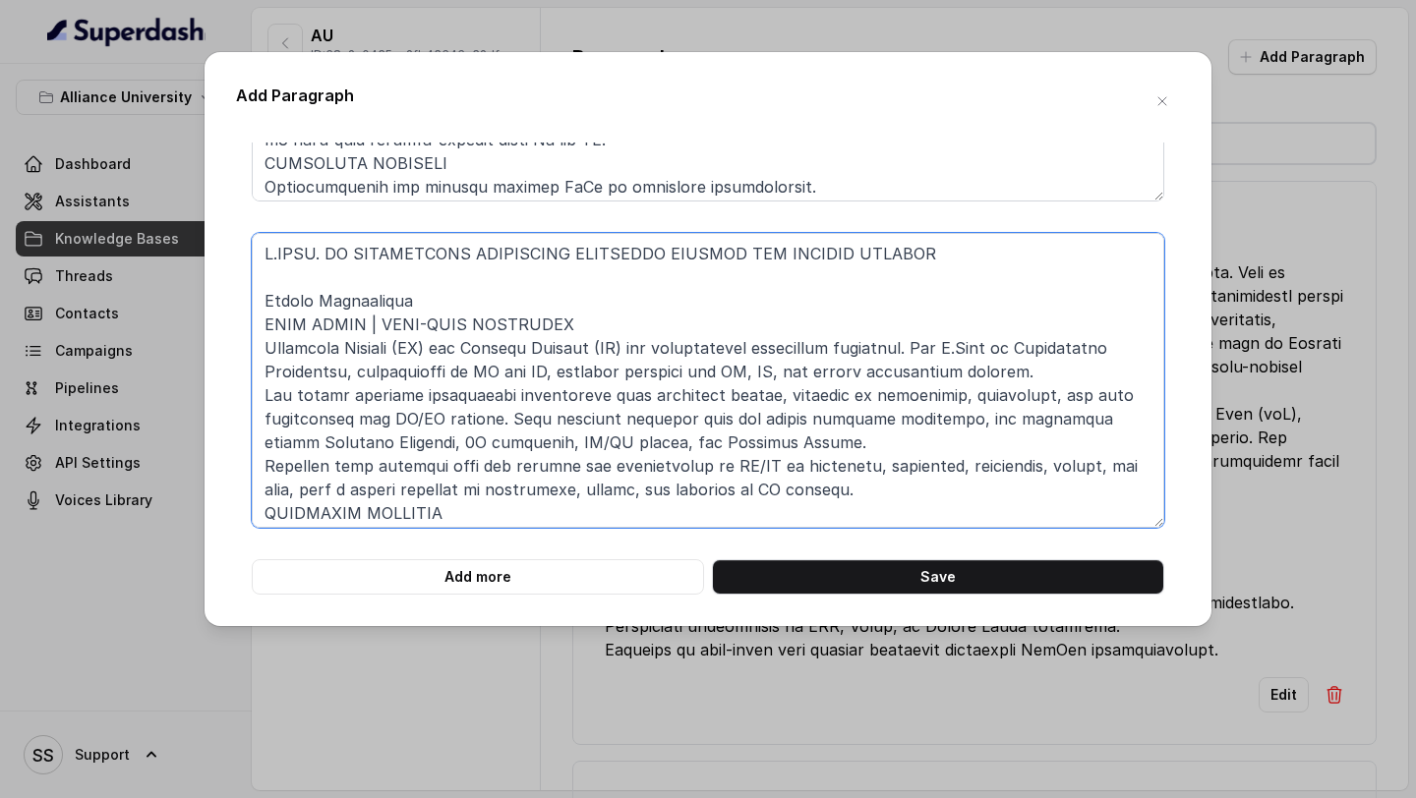
drag, startPoint x: 424, startPoint y: 298, endPoint x: 271, endPoint y: 276, distance: 153.9
click at [271, 276] on textarea at bounding box center [708, 380] width 913 height 295
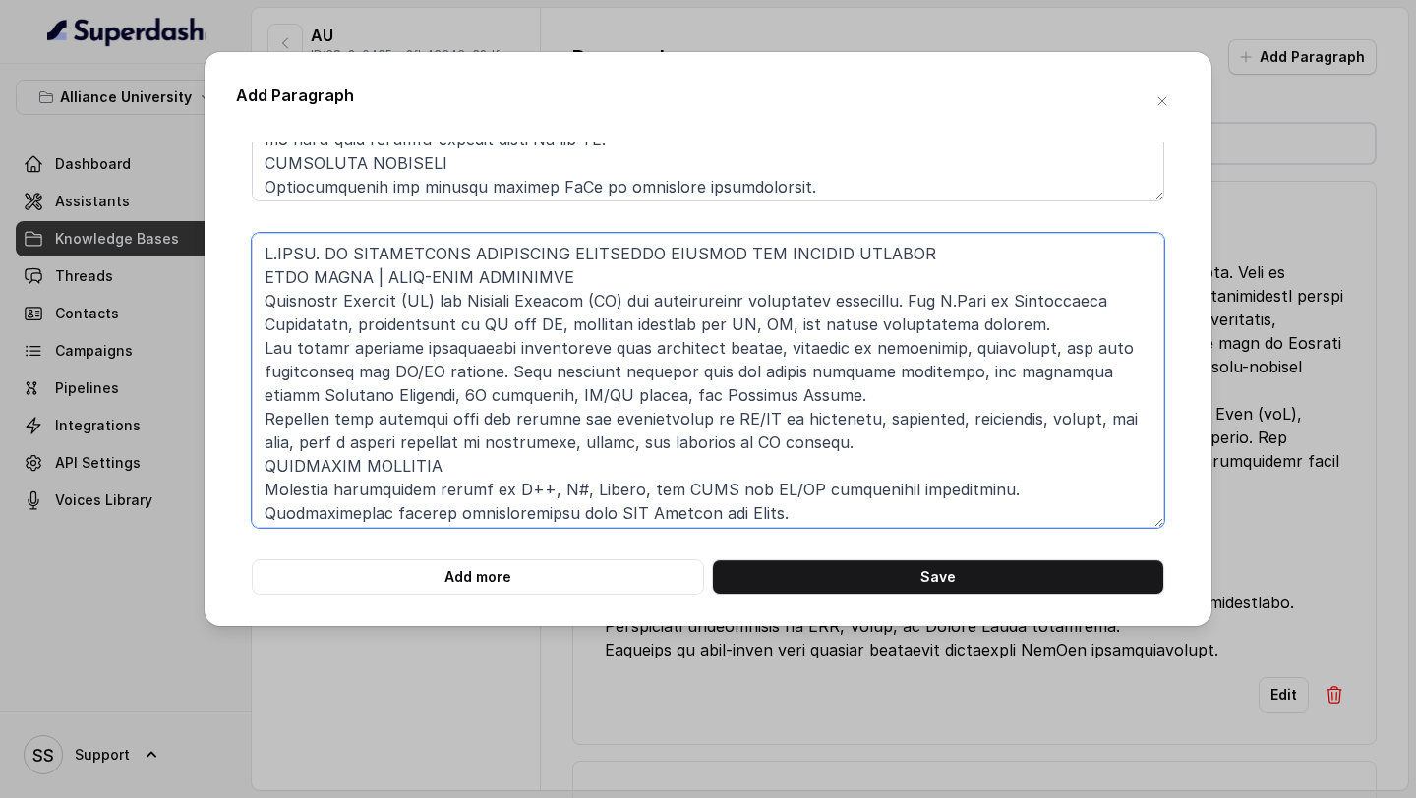
type textarea "B.TECH. IN INFORMATION TECHNOLOGY AUGMENTED REALITY AND VIRTUAL REALITY FOUR YE…"
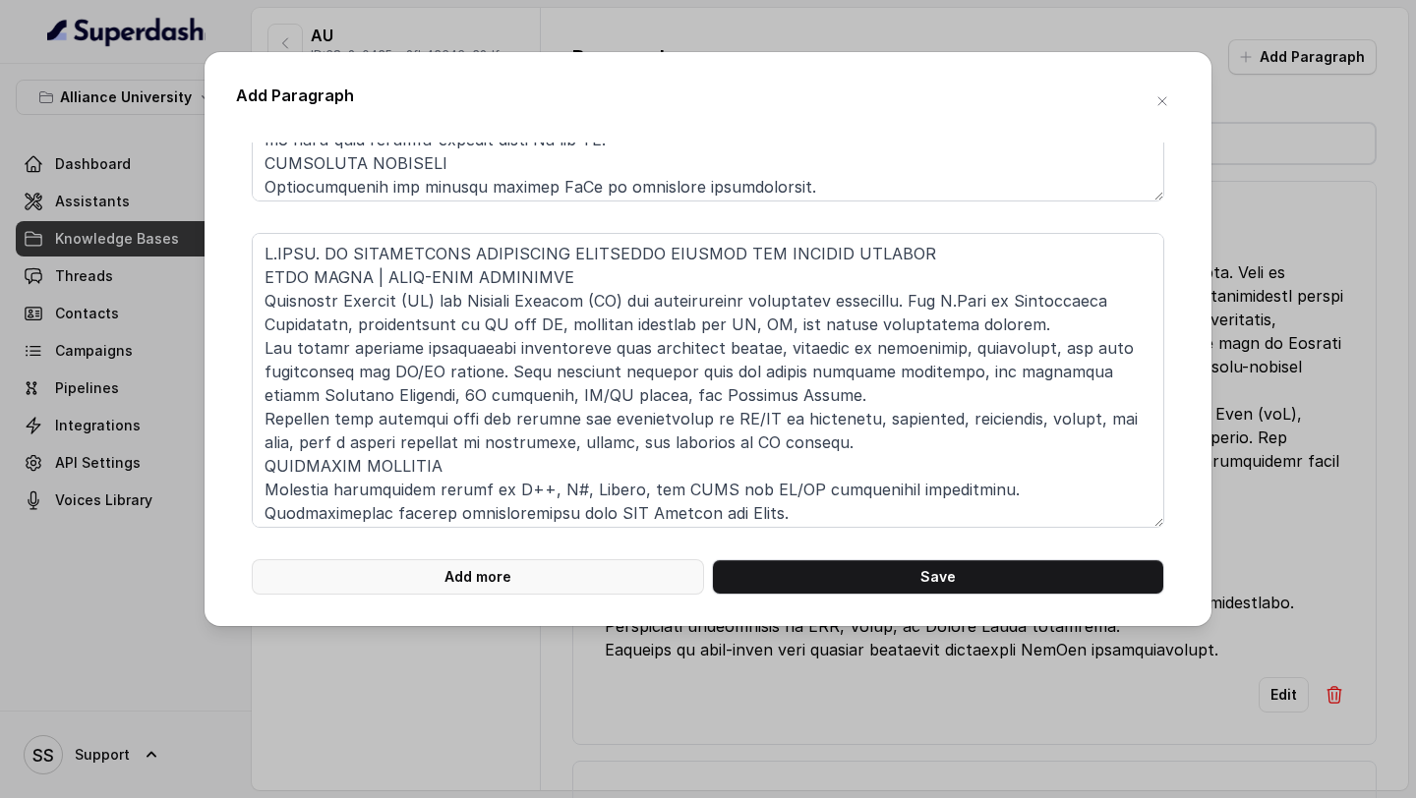
click at [532, 573] on button "Add more" at bounding box center [478, 577] width 452 height 35
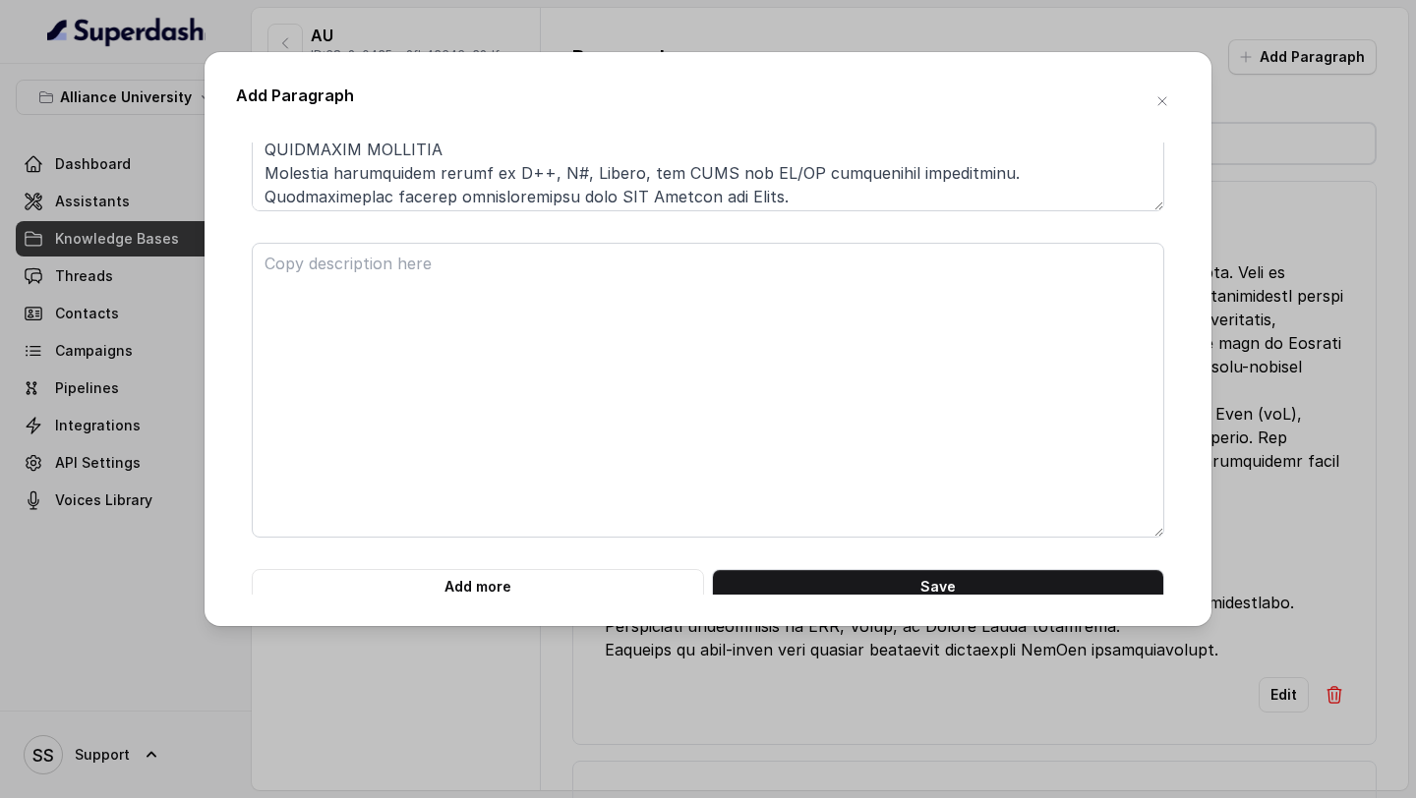
scroll to position [920, 0]
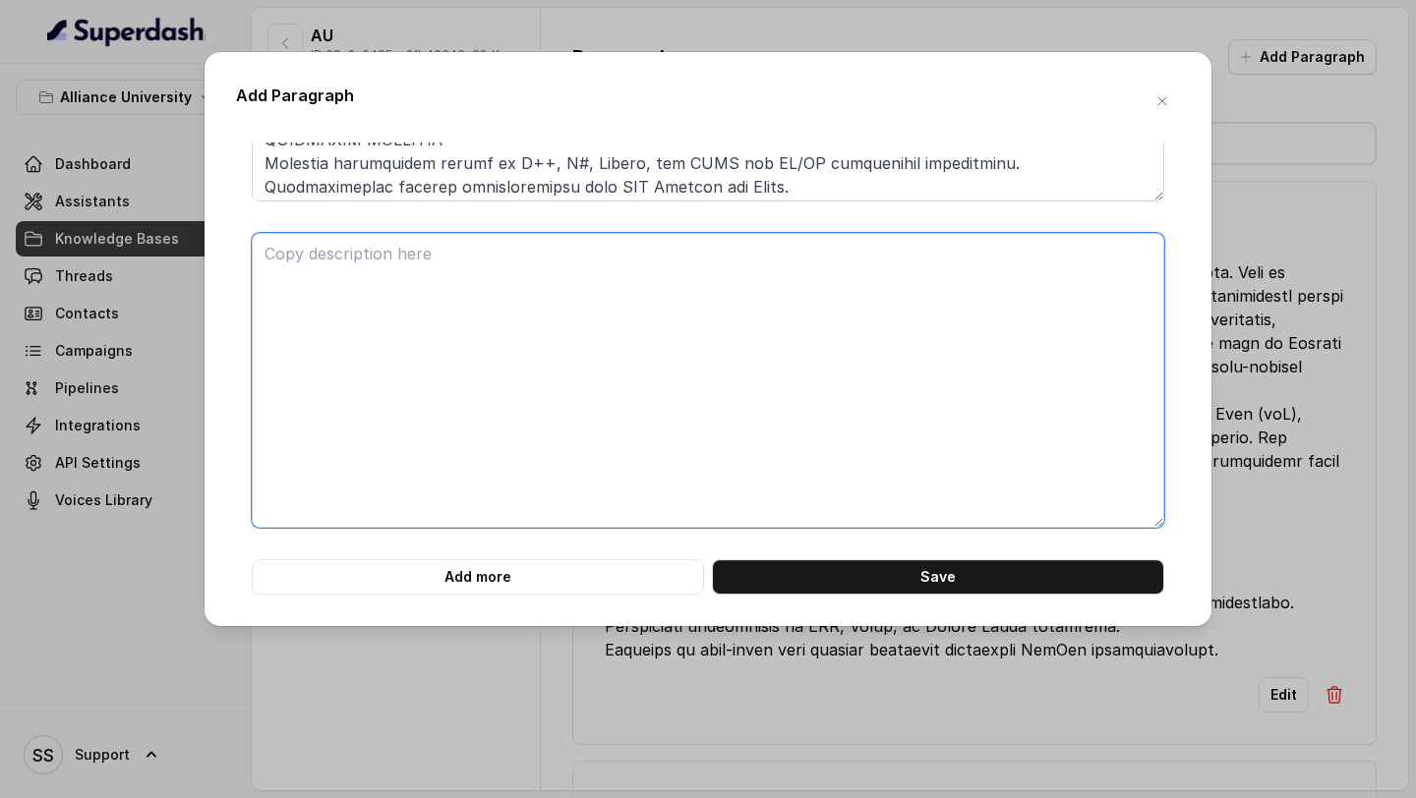
click at [542, 374] on textarea at bounding box center [708, 380] width 913 height 295
paste textarea "Advancing Knowledge through Research: At Alliance University, research extends …"
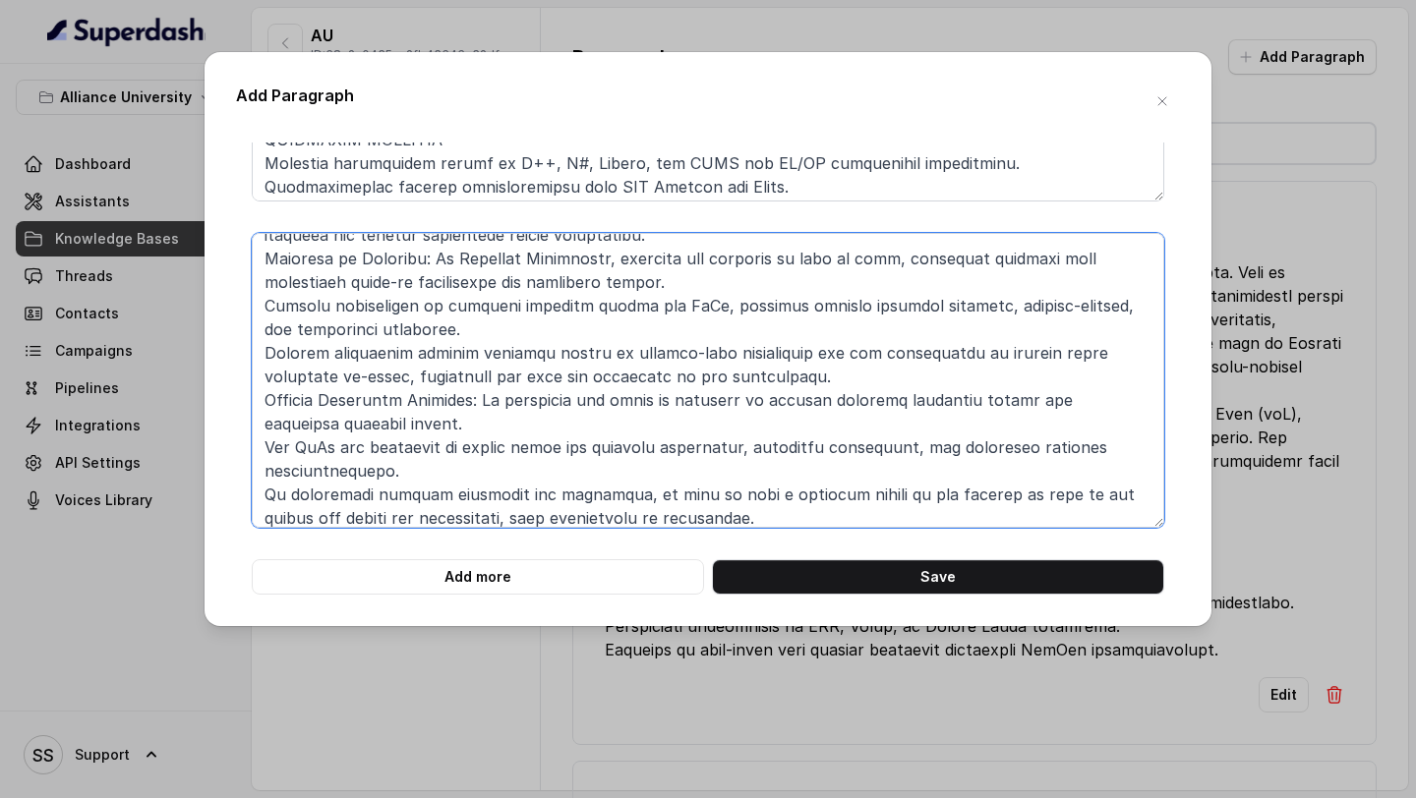
scroll to position [0, 0]
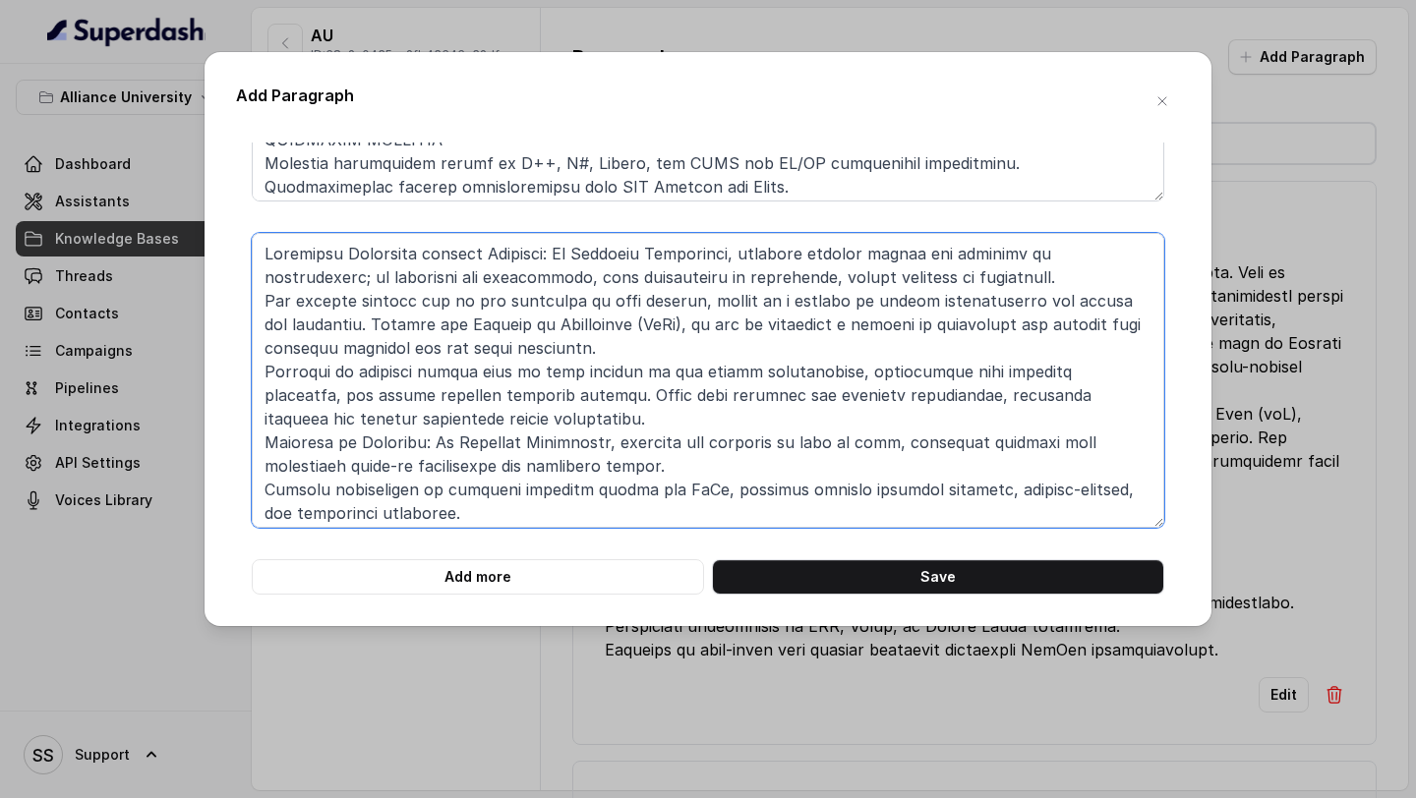
click at [267, 254] on textarea at bounding box center [708, 380] width 913 height 295
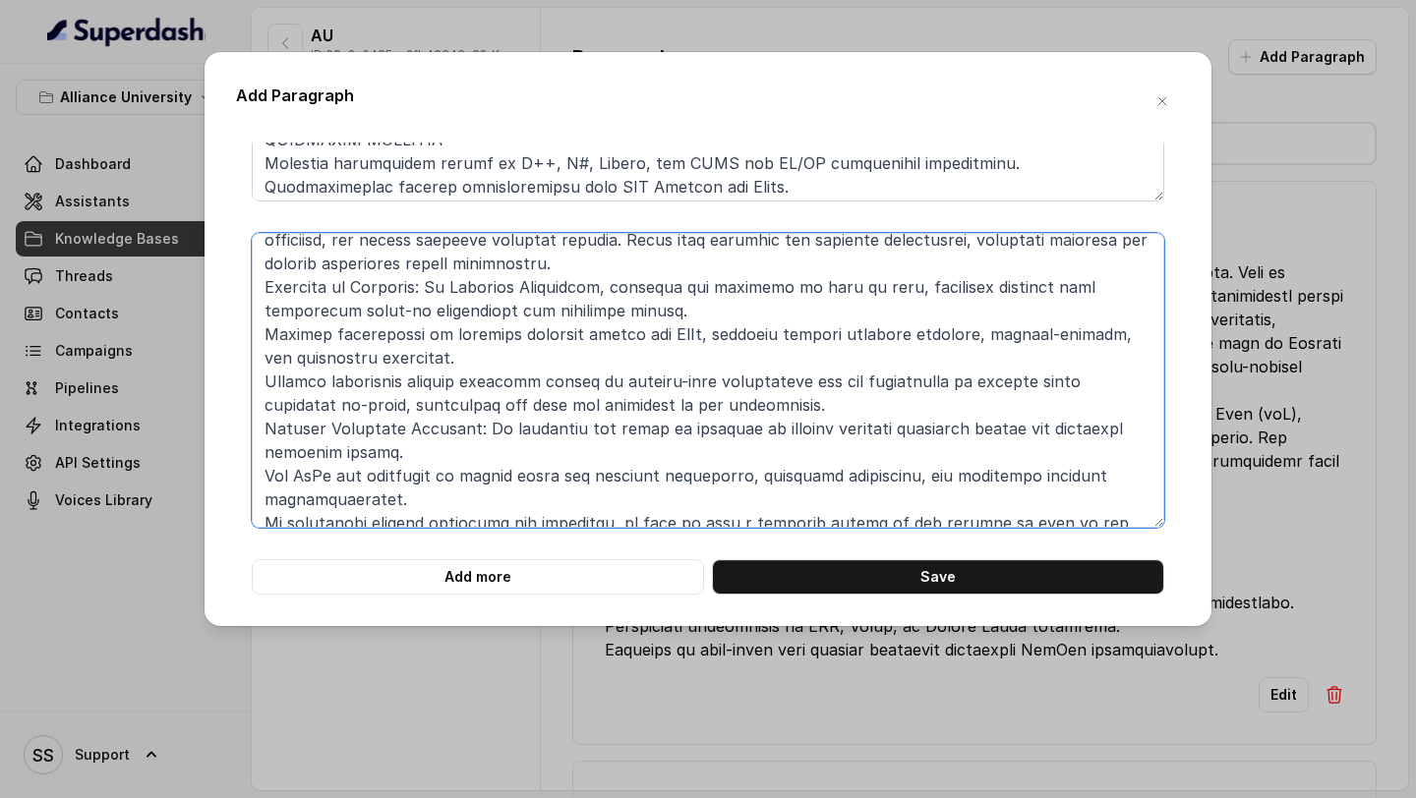
scroll to position [218, 0]
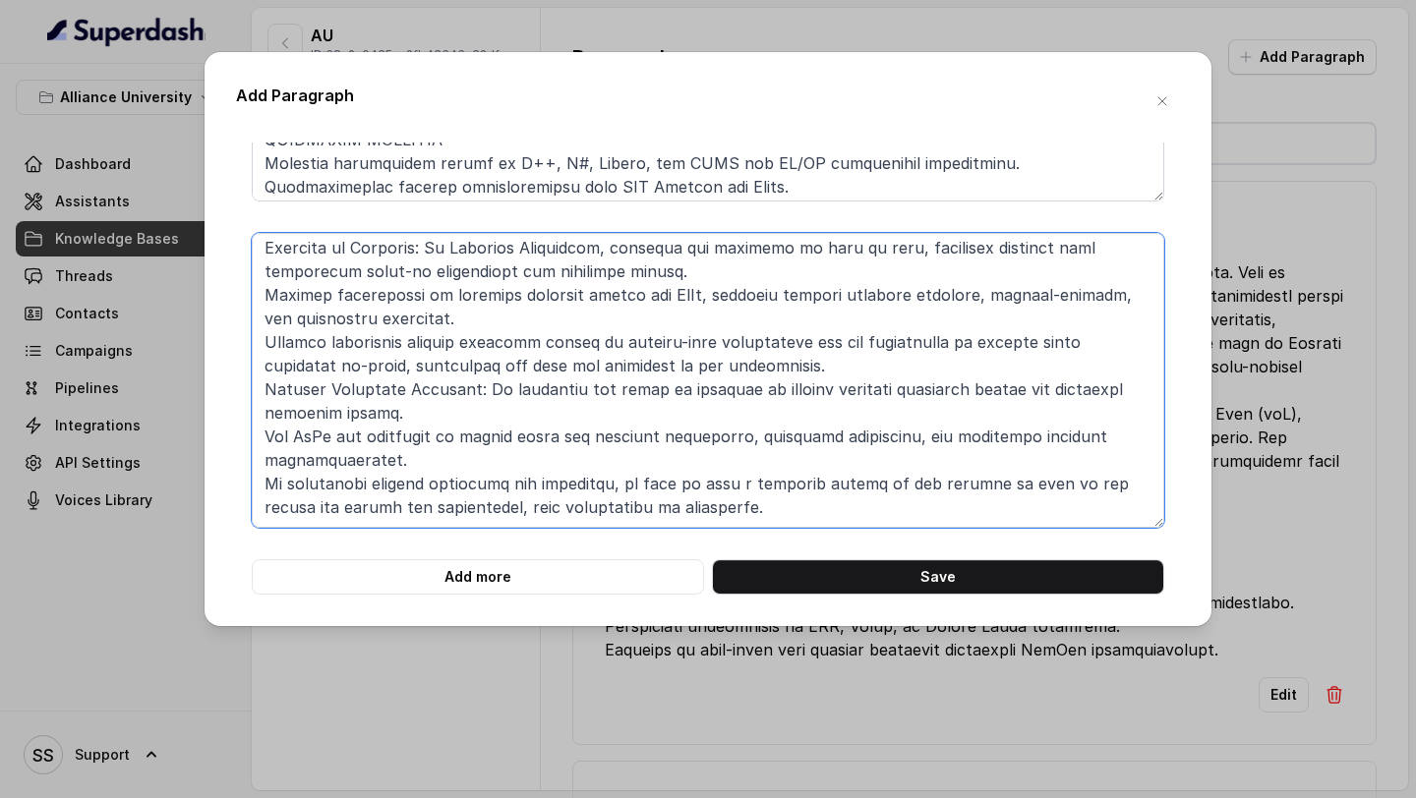
type textarea "RESEARCH: Advancing Knowledge through Research: At Alliance University, researc…"
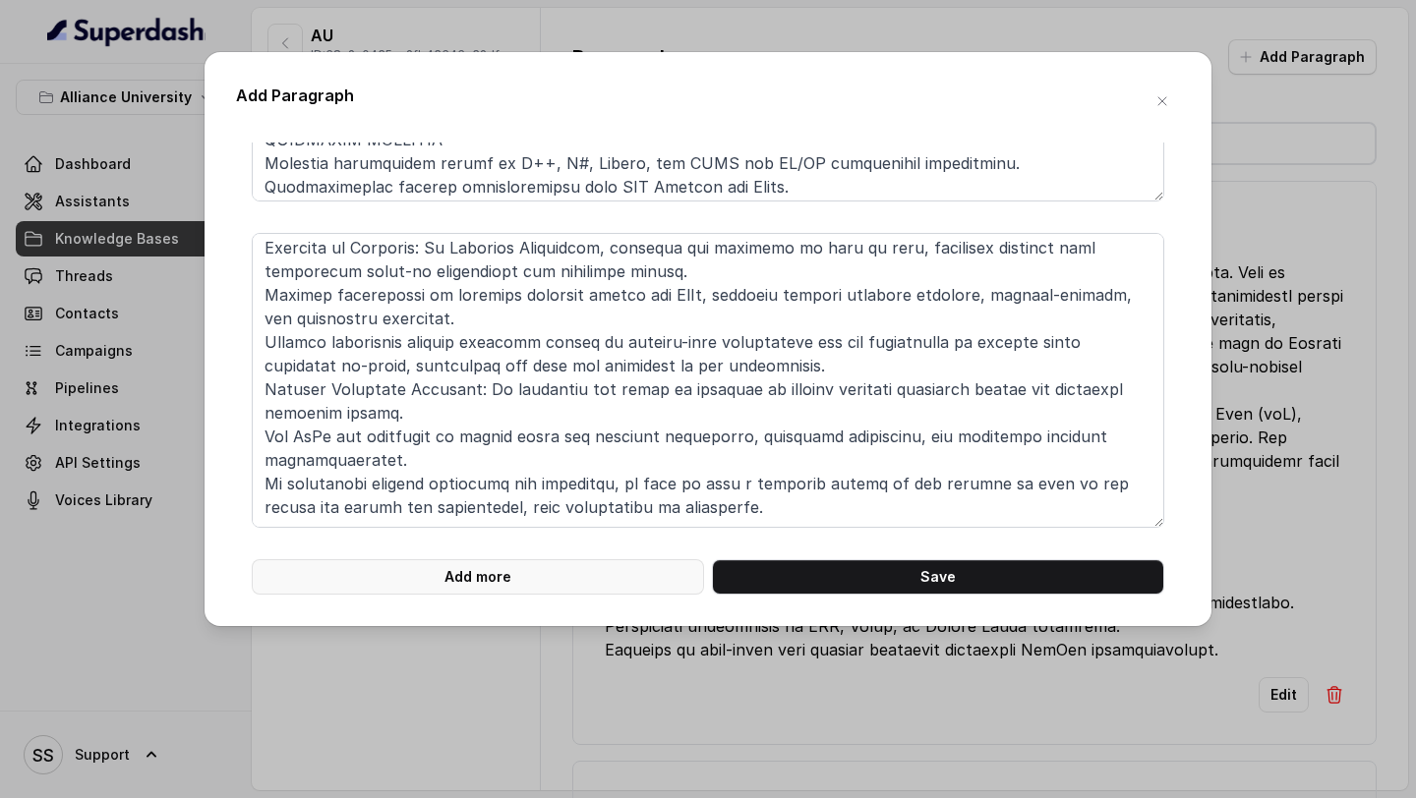
click at [551, 561] on button "Add more" at bounding box center [478, 577] width 452 height 35
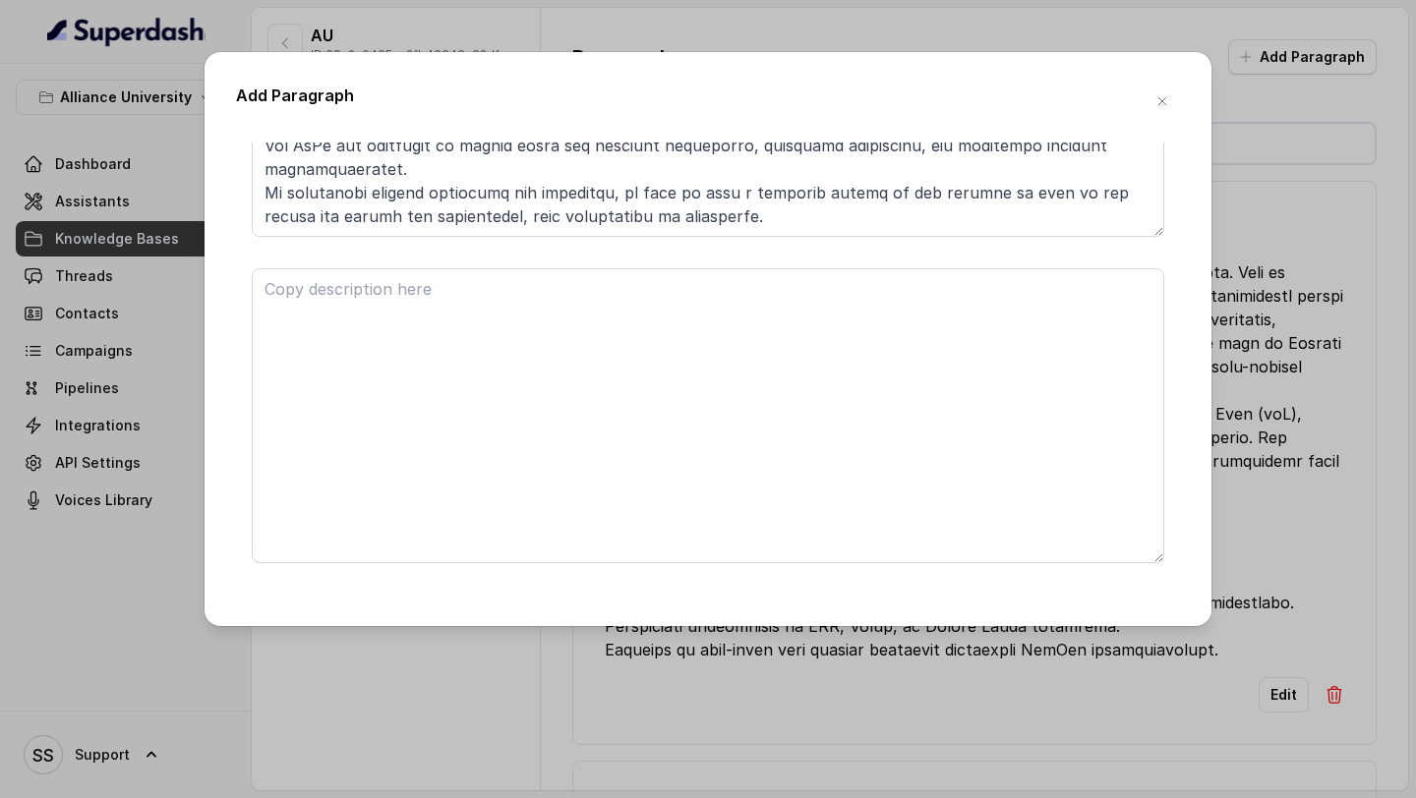
scroll to position [1247, 0]
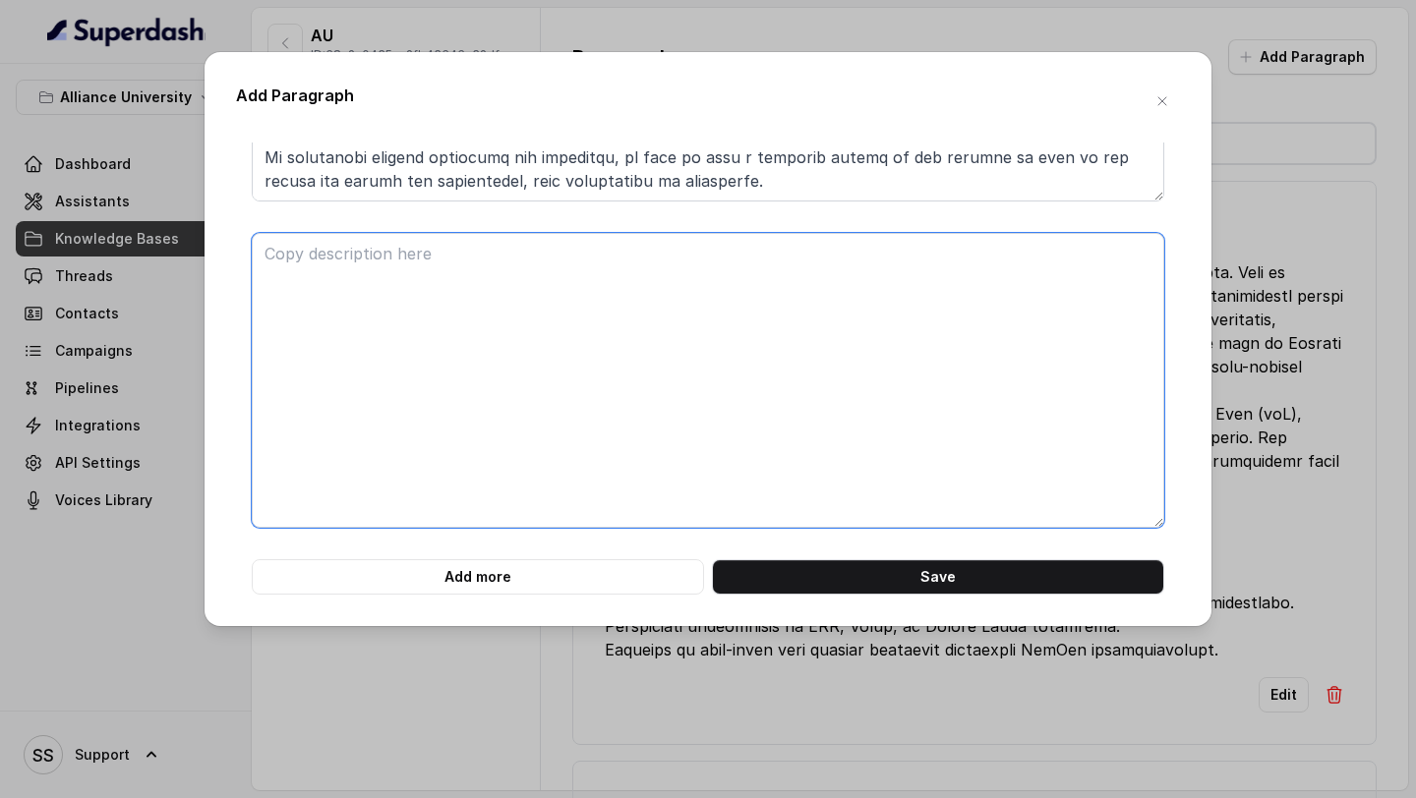
click at [508, 399] on textarea at bounding box center [708, 380] width 913 height 295
paste textarea "TECHNOLOGY BUSINESS INCUBATOR (AU-TBI) INTELLECTUAL PROPERTY RIGHTS CELL (AU-IP…"
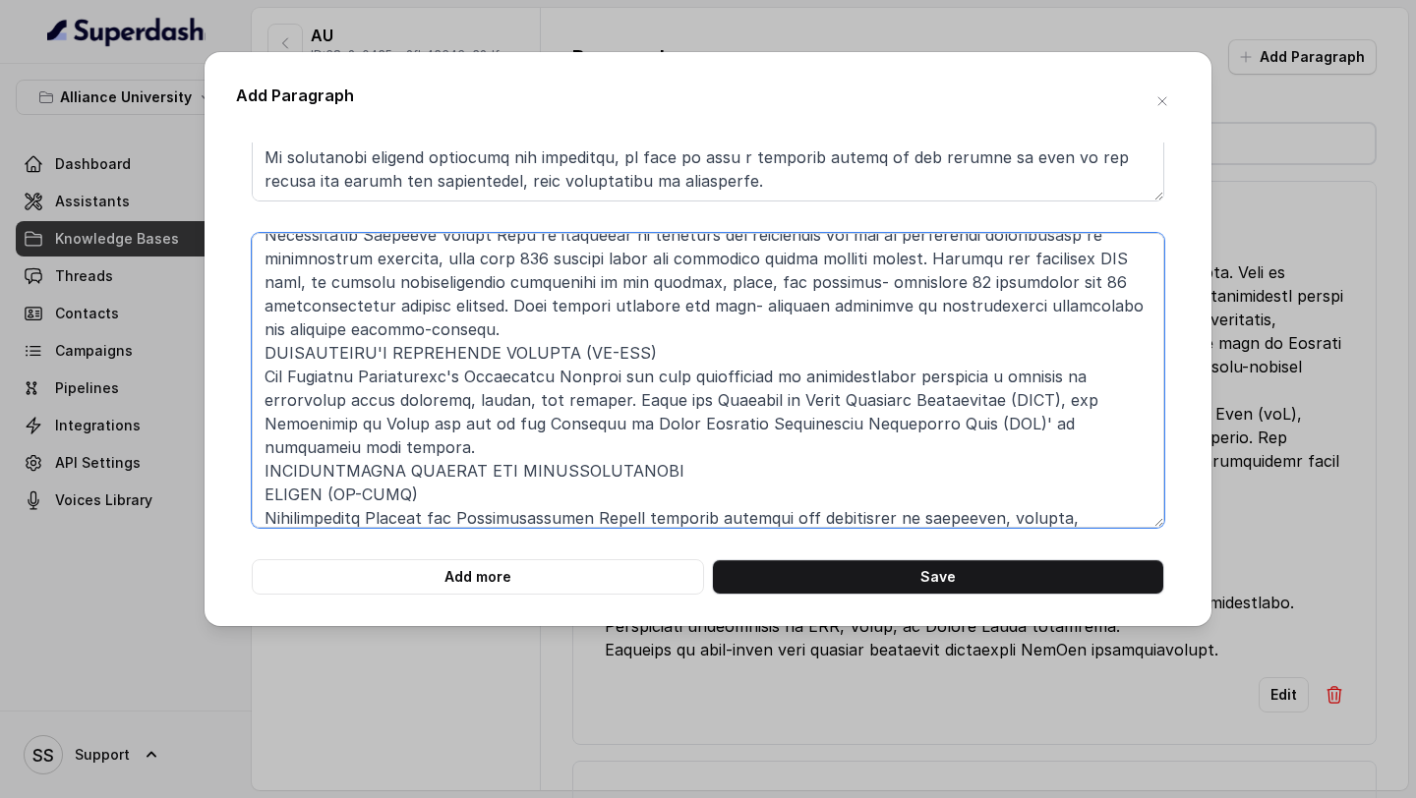
scroll to position [0, 0]
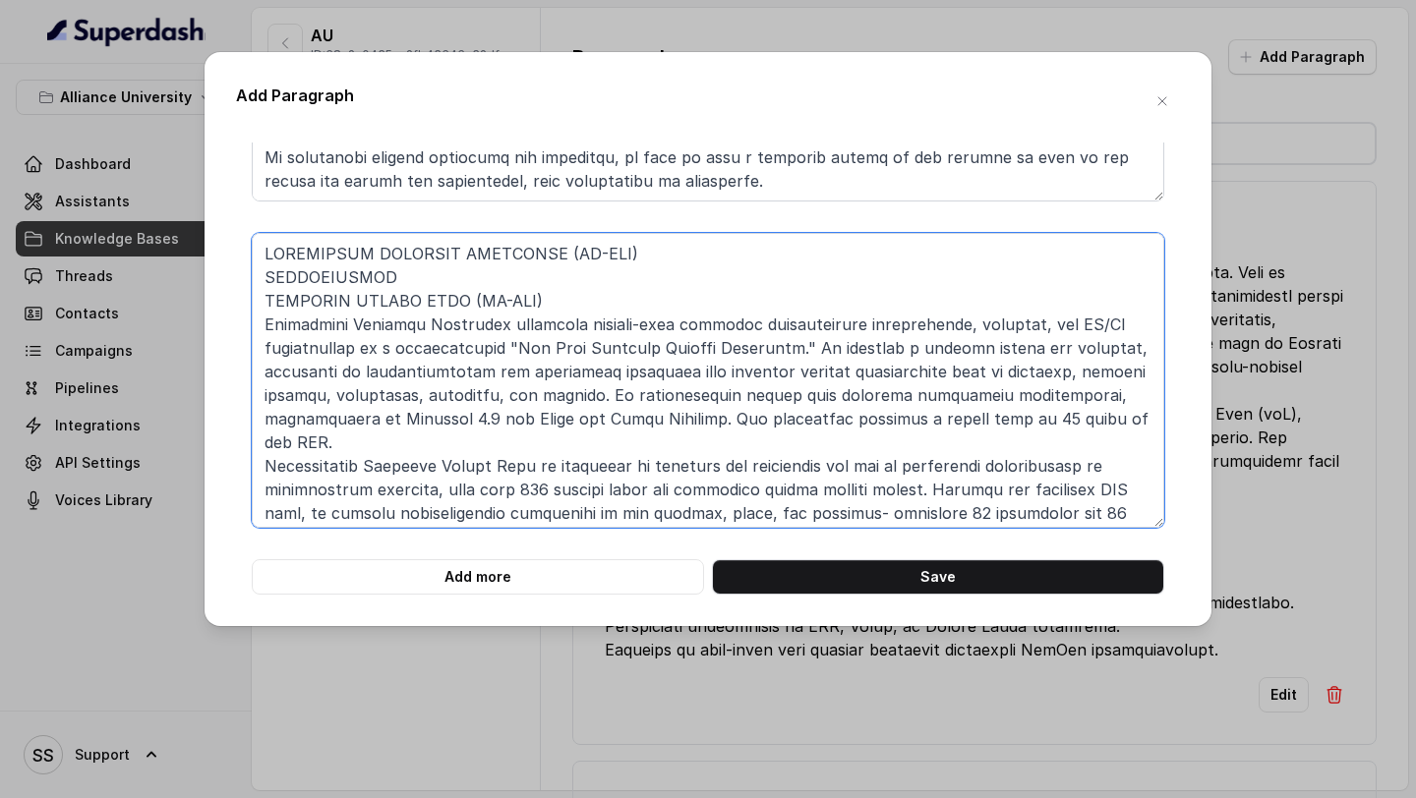
click at [266, 274] on textarea at bounding box center [708, 380] width 913 height 295
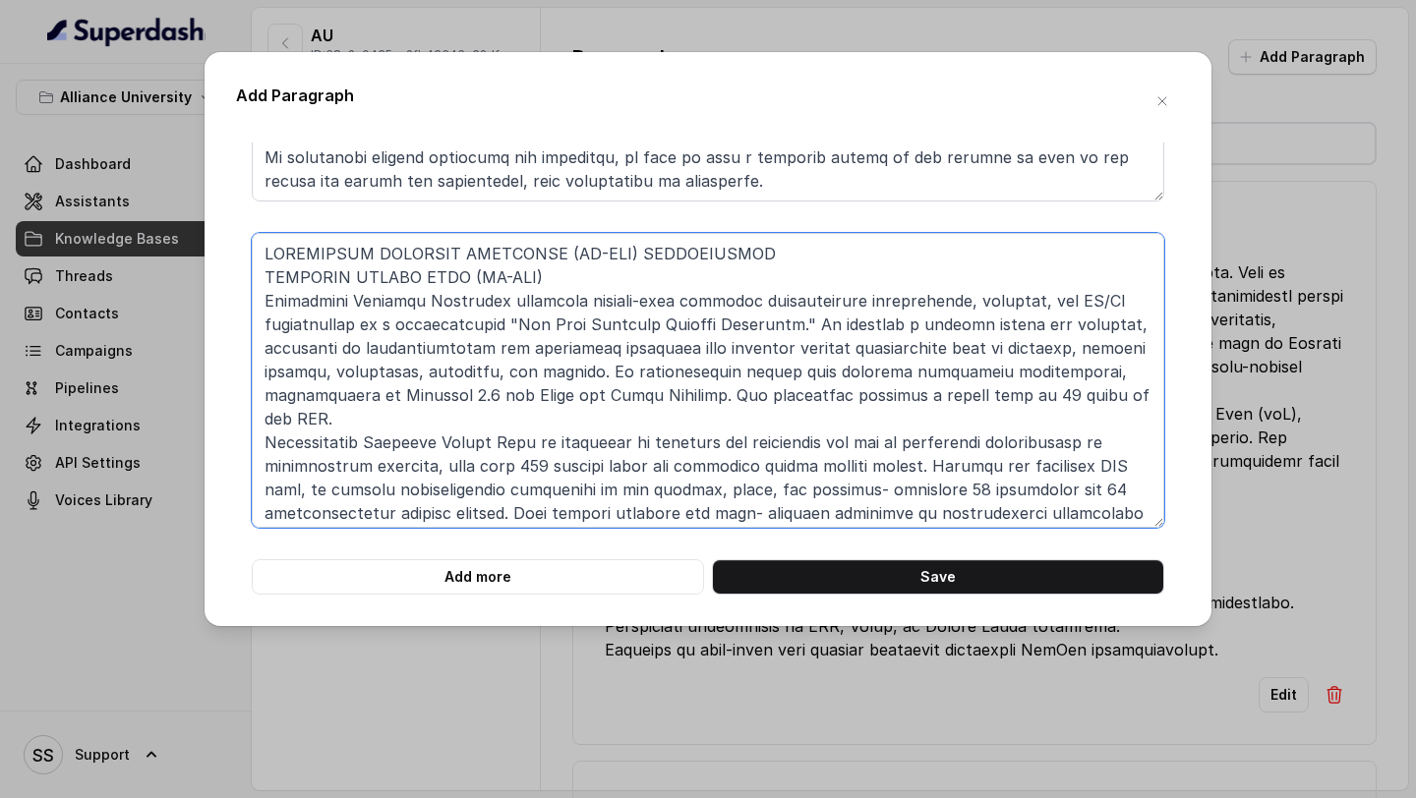
click at [266, 275] on textarea at bounding box center [708, 380] width 913 height 295
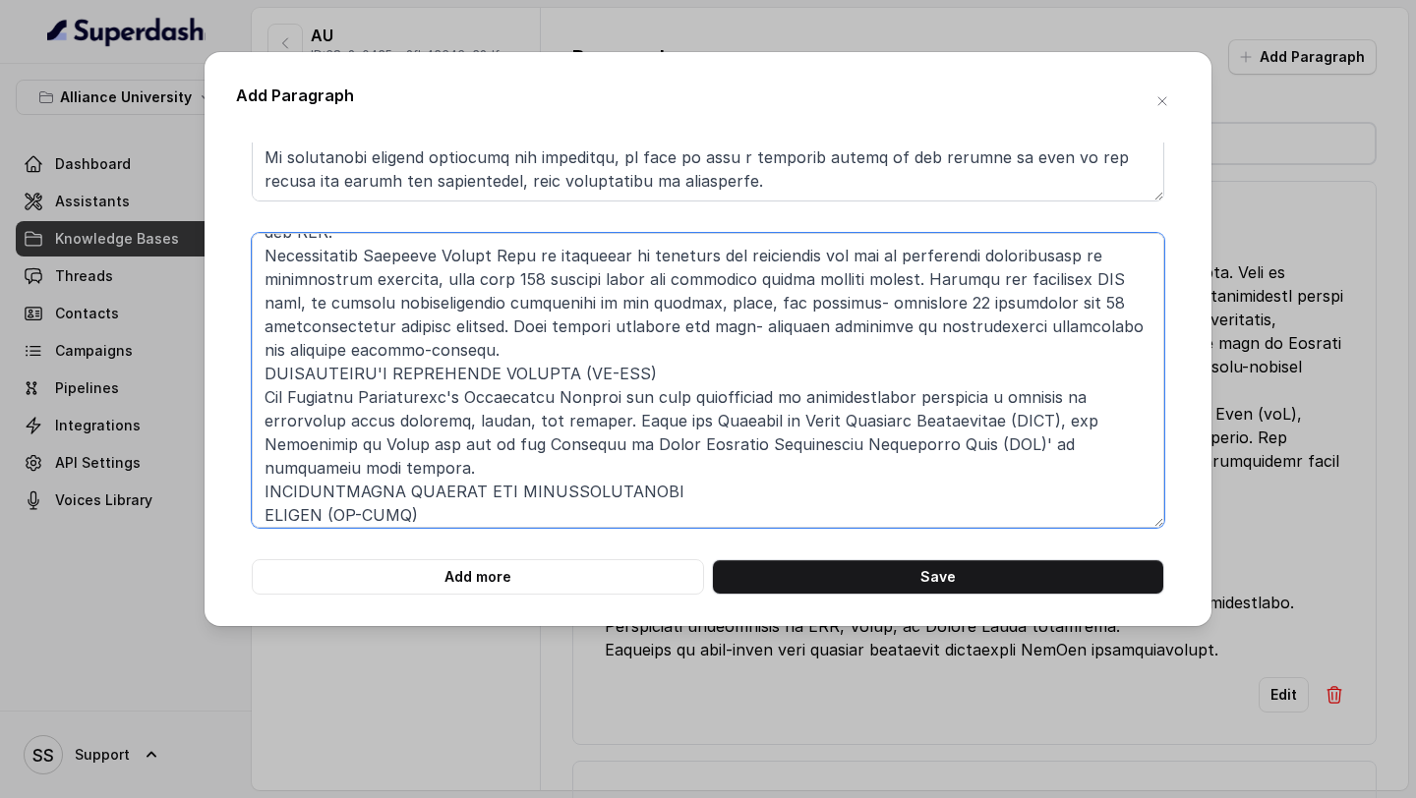
scroll to position [192, 0]
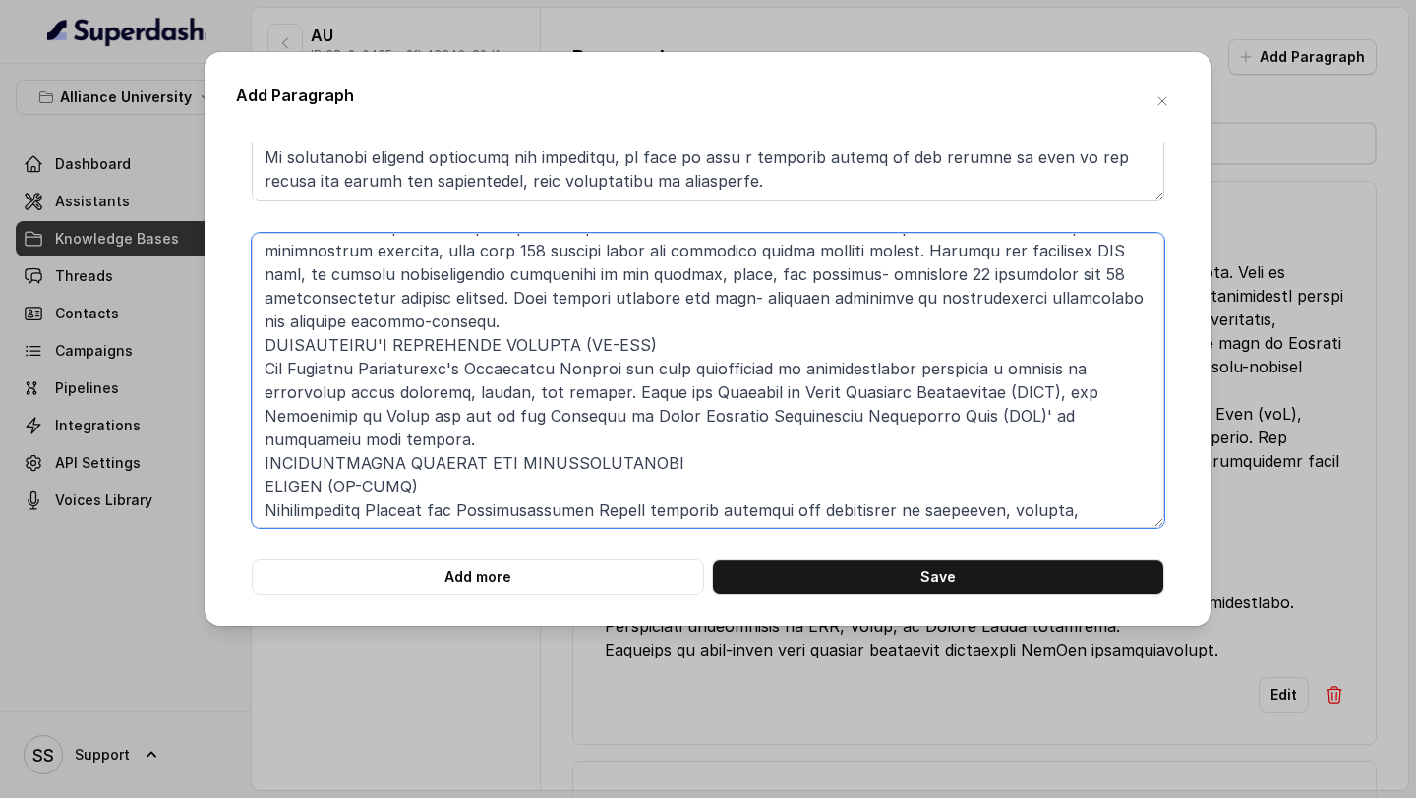
click at [260, 441] on textarea at bounding box center [708, 380] width 913 height 295
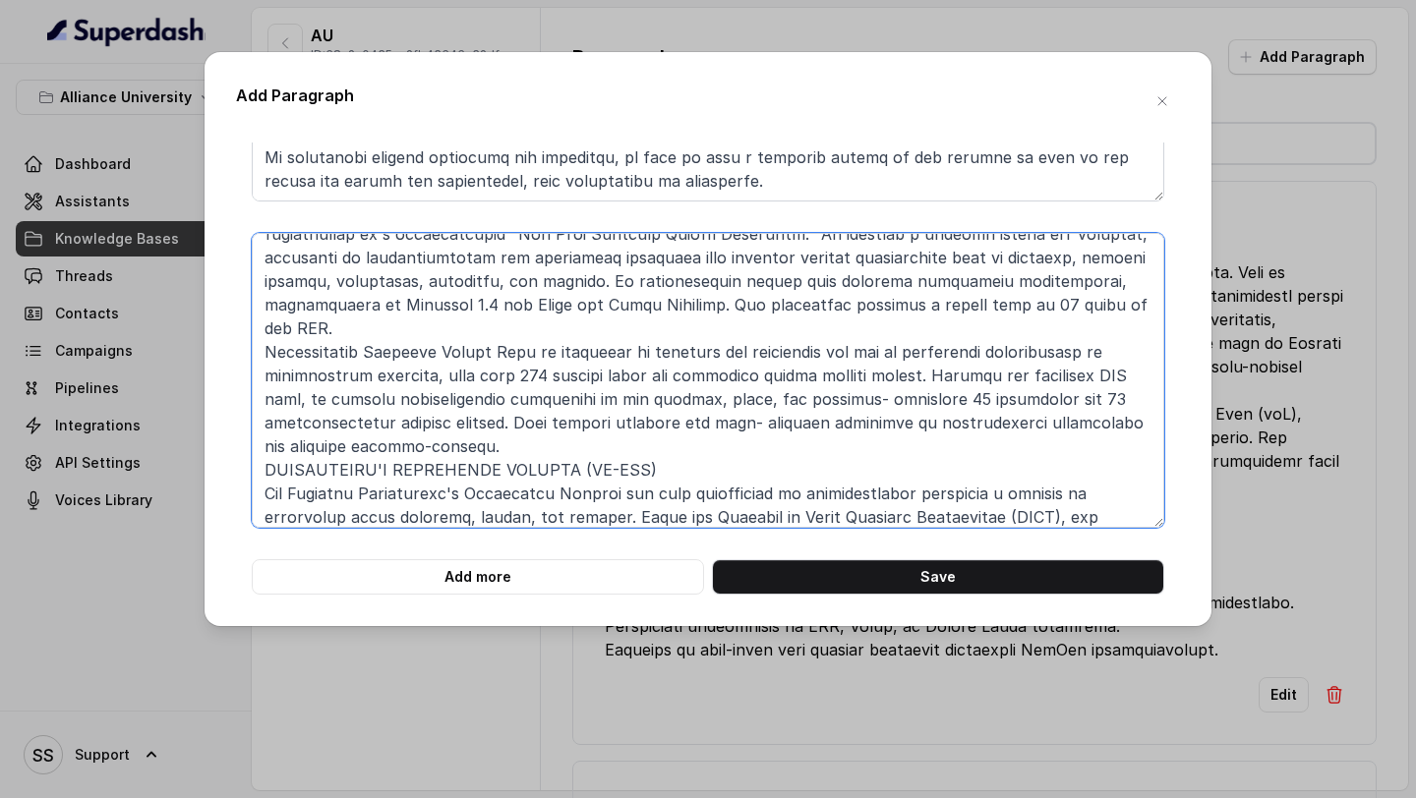
scroll to position [0, 0]
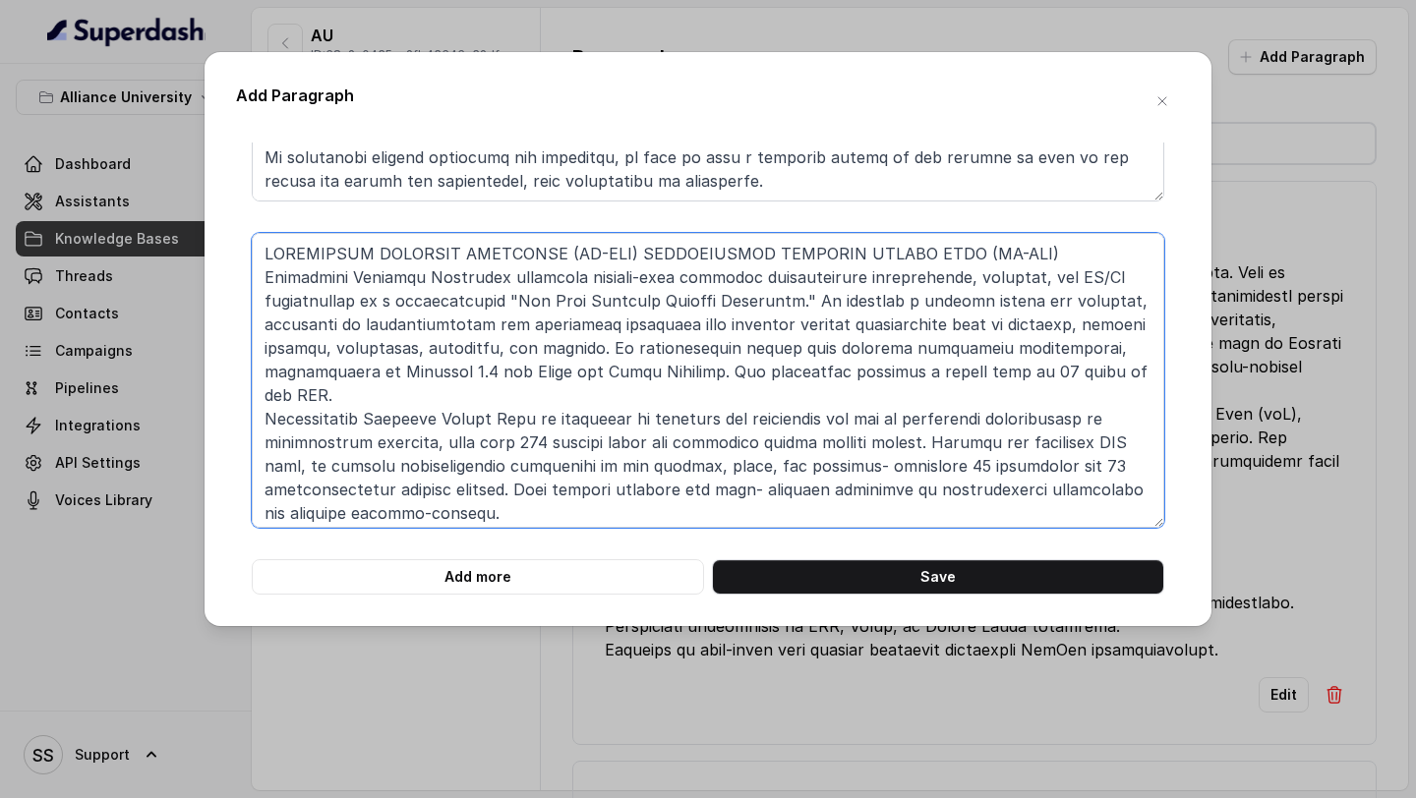
click at [624, 251] on textarea at bounding box center [708, 380] width 913 height 295
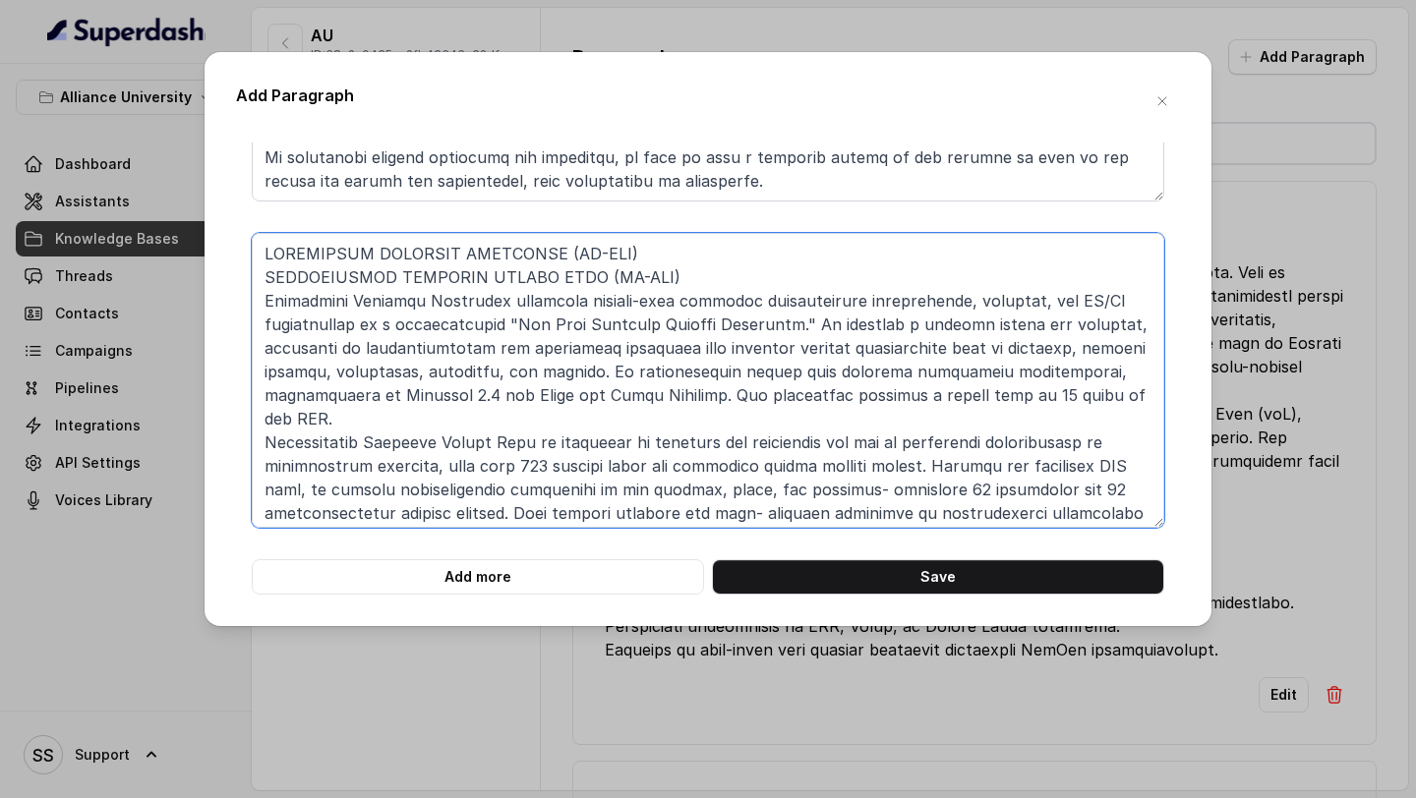
drag, startPoint x: 680, startPoint y: 281, endPoint x: 258, endPoint y: 283, distance: 422.8
click at [258, 283] on textarea at bounding box center [708, 380] width 913 height 295
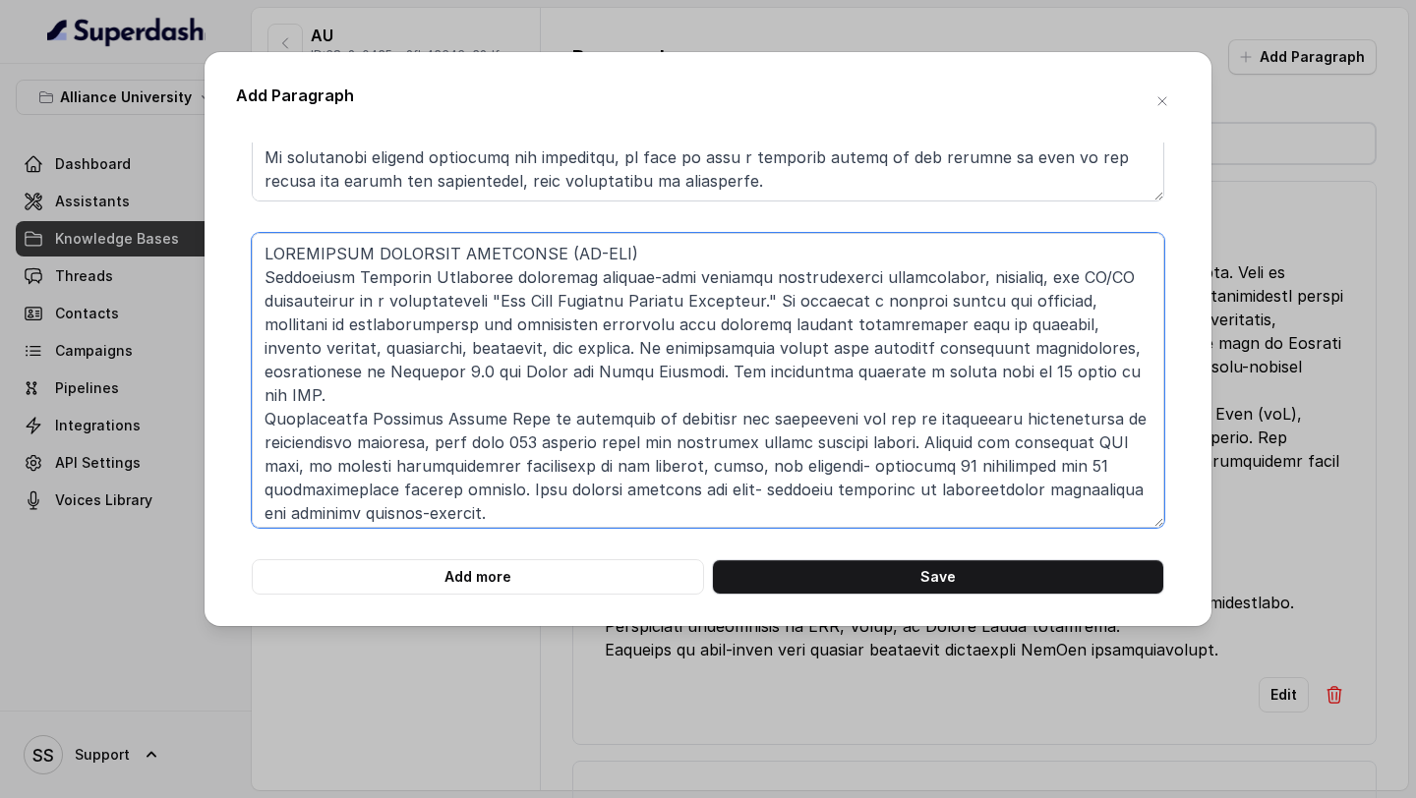
click at [1056, 367] on textarea at bounding box center [708, 380] width 913 height 295
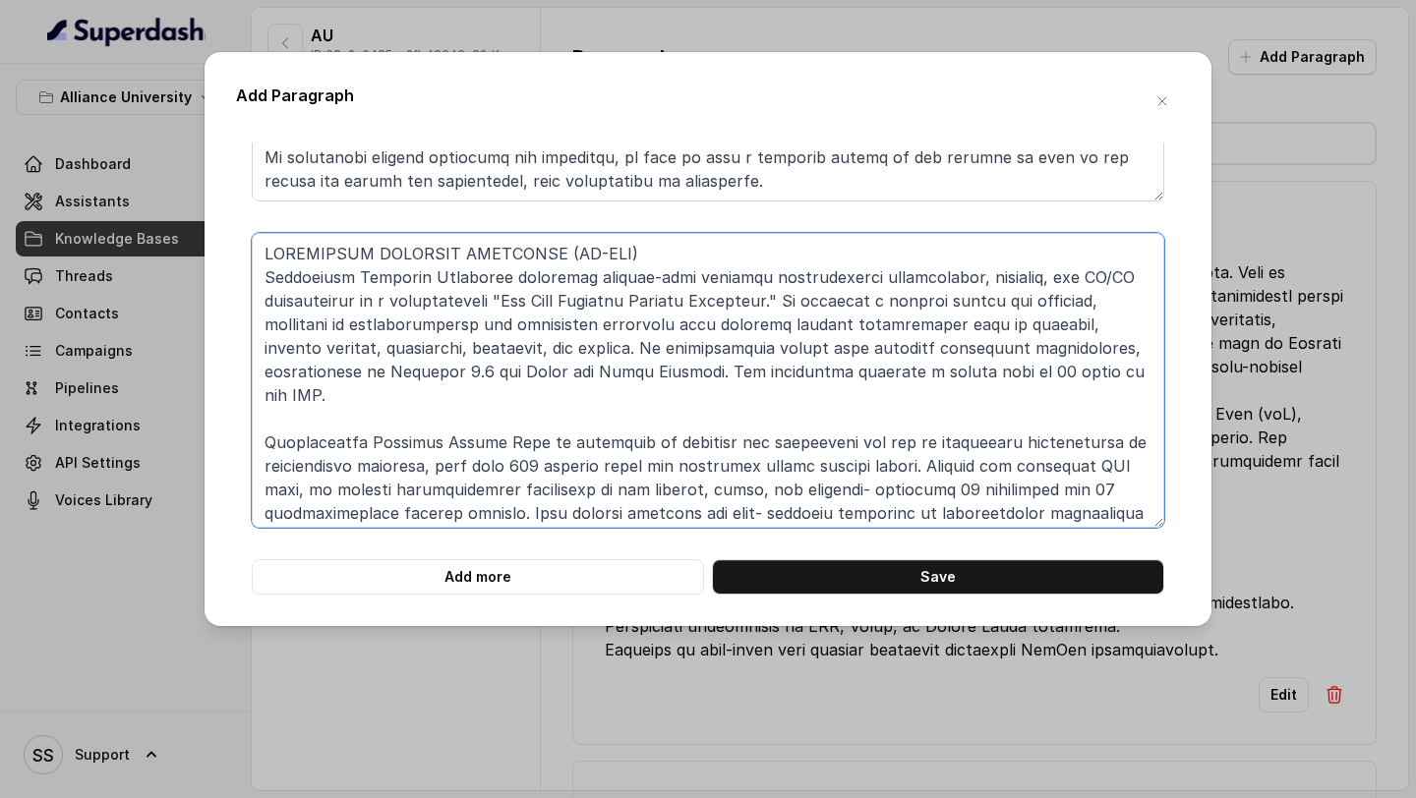
paste textarea "INTELLECTUAL PROPERTY RIGHTS CELL (AU-IPR)"
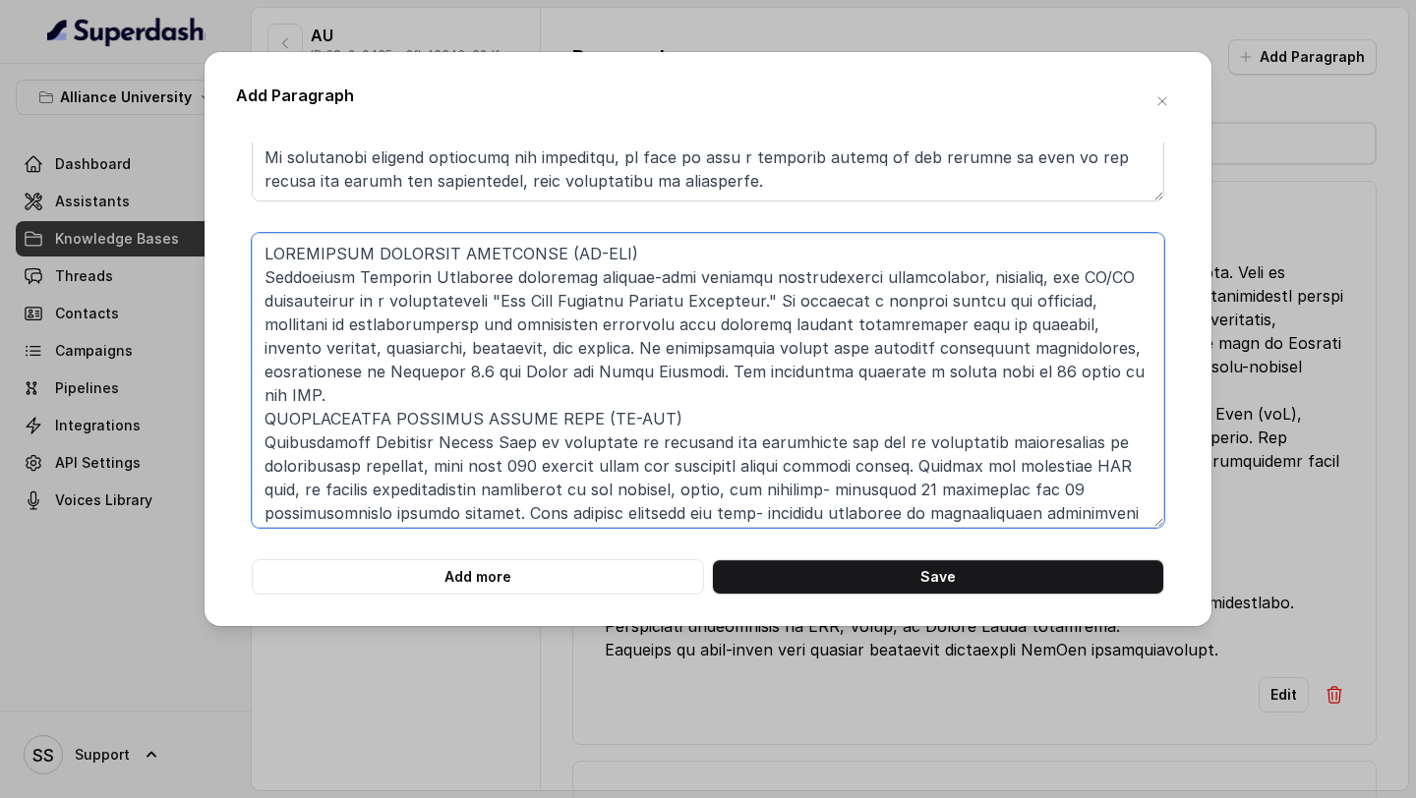
click at [776, 245] on textarea at bounding box center [708, 380] width 913 height 295
click at [701, 415] on textarea at bounding box center [708, 380] width 913 height 295
click at [715, 401] on textarea at bounding box center [708, 380] width 913 height 295
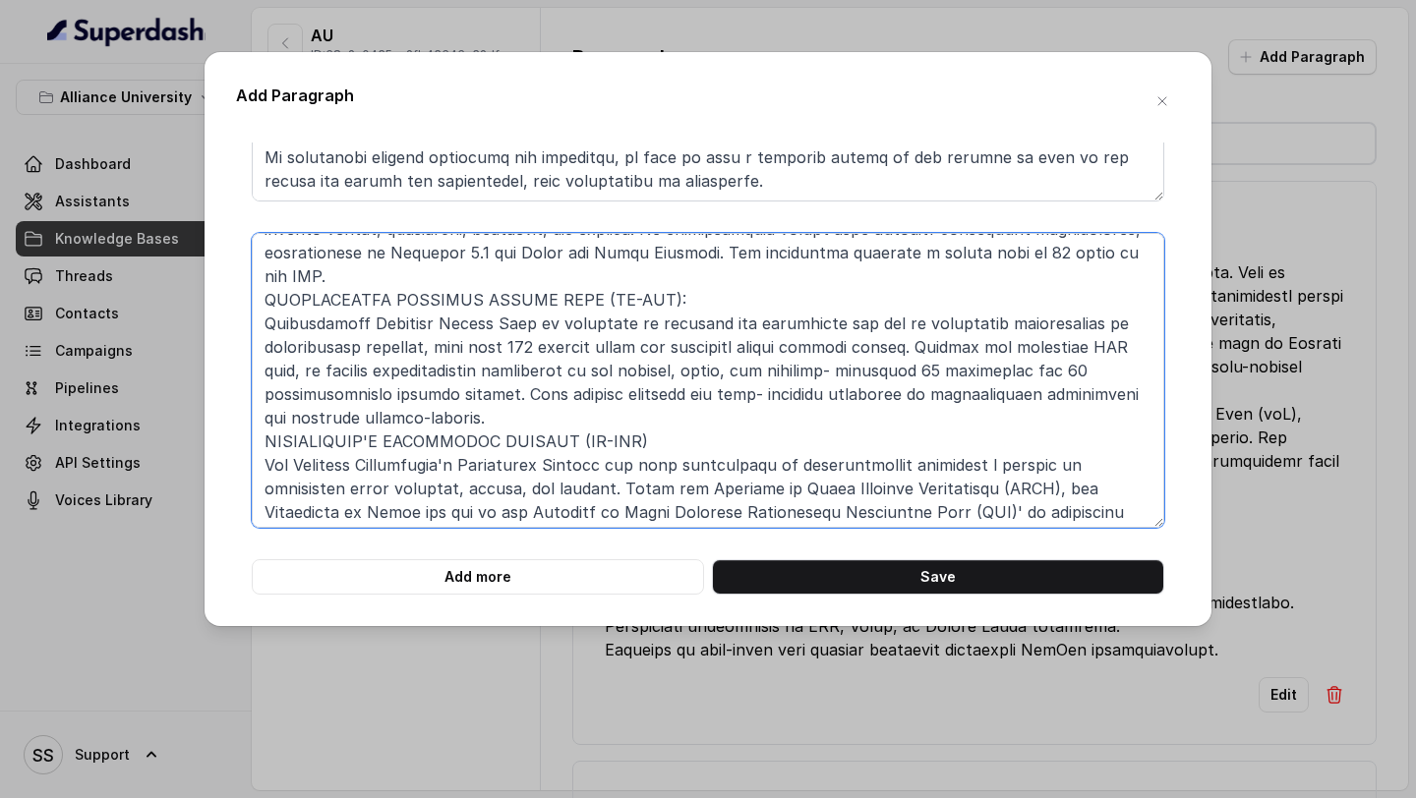
scroll to position [123, 0]
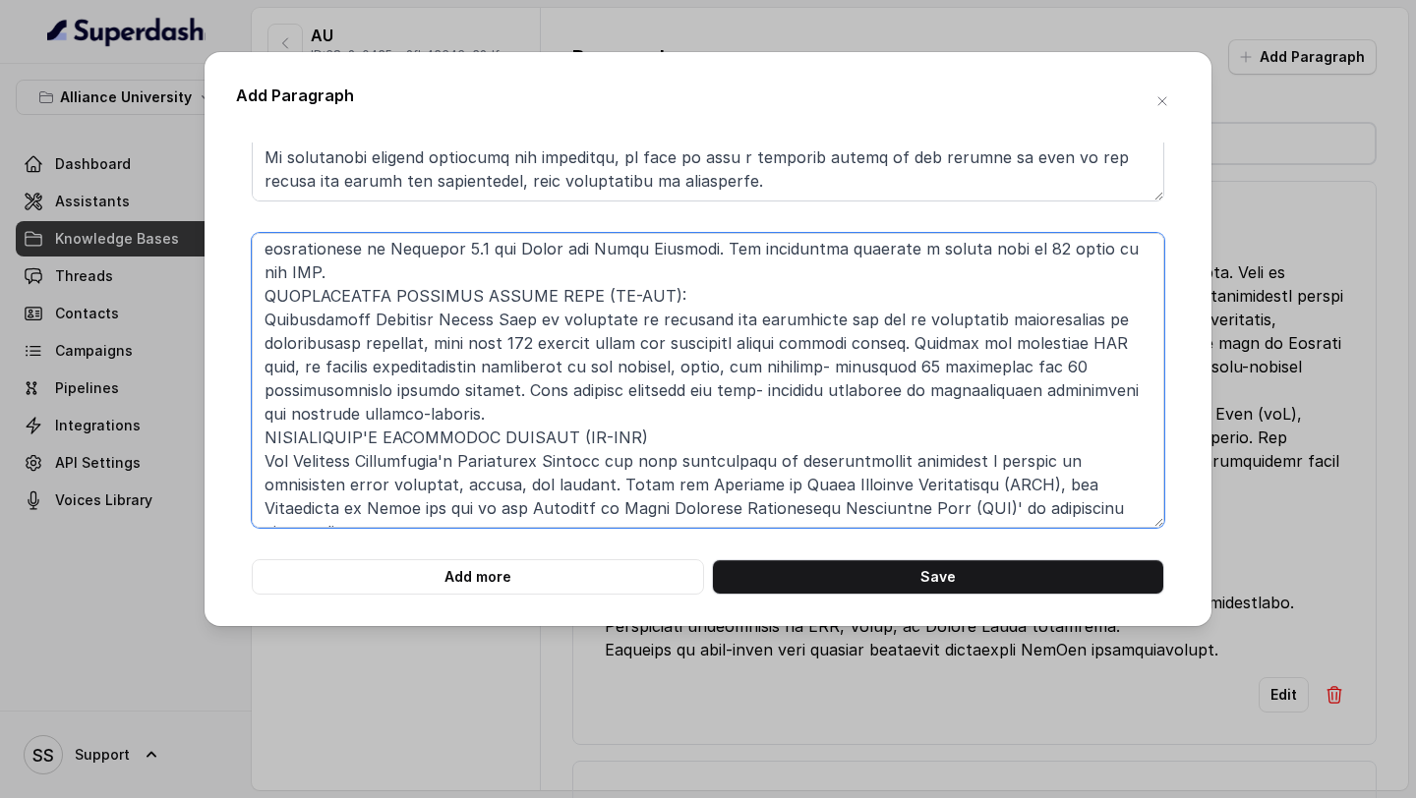
click at [708, 411] on textarea at bounding box center [708, 380] width 913 height 295
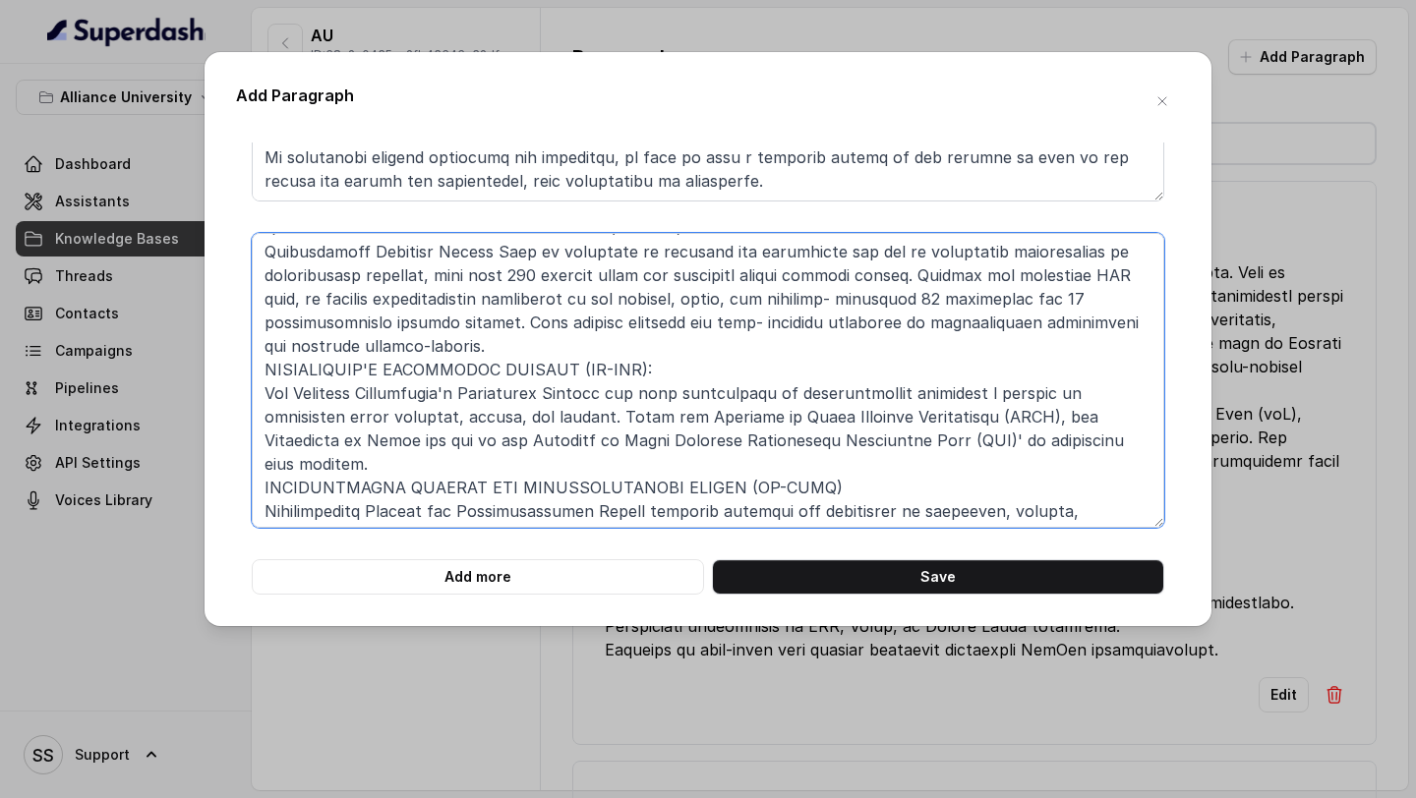
scroll to position [195, 0]
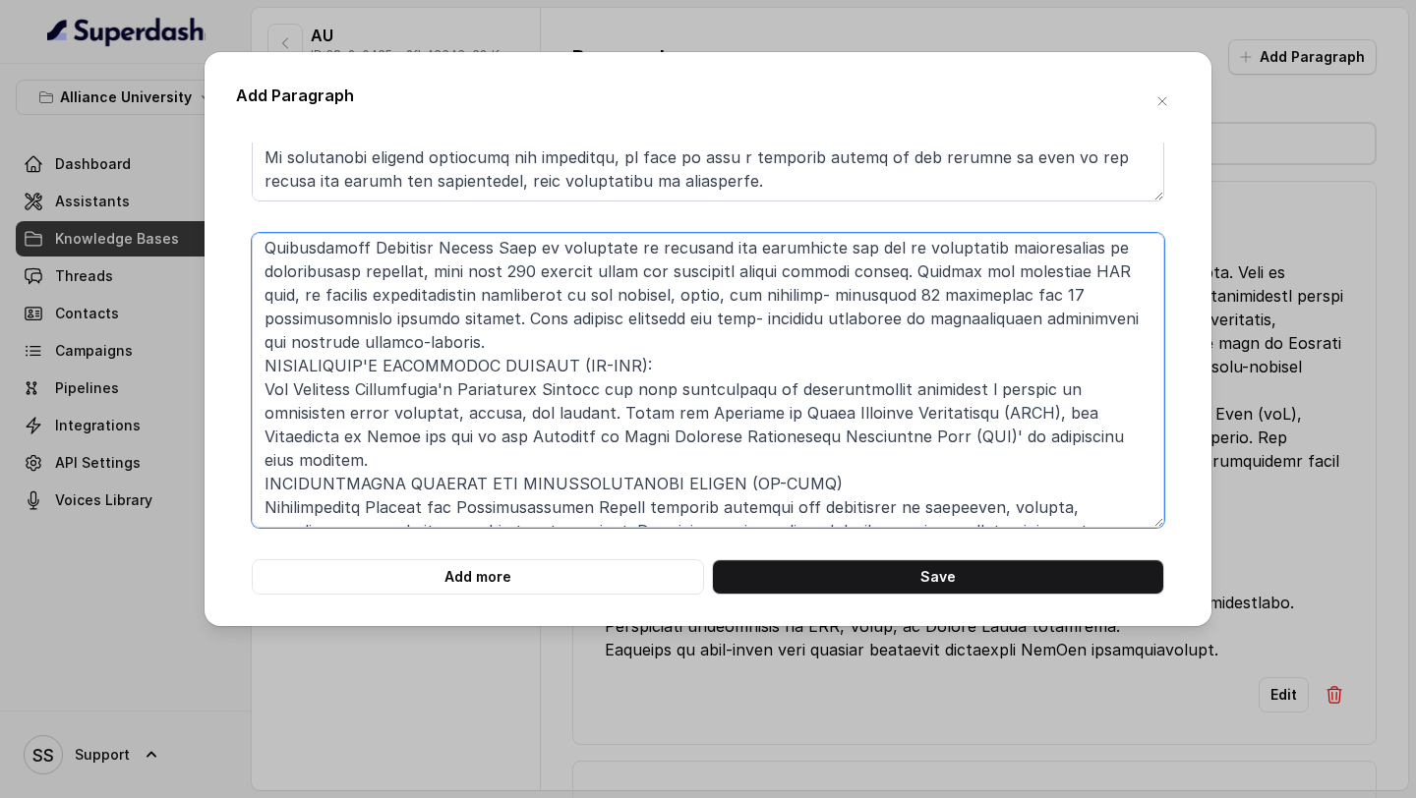
click at [833, 446] on textarea at bounding box center [708, 380] width 913 height 295
type textarea "TECHNOLOGY BUSINESS INCUBATOR (AU-TBI) : Technology Business Incubator leverage…"
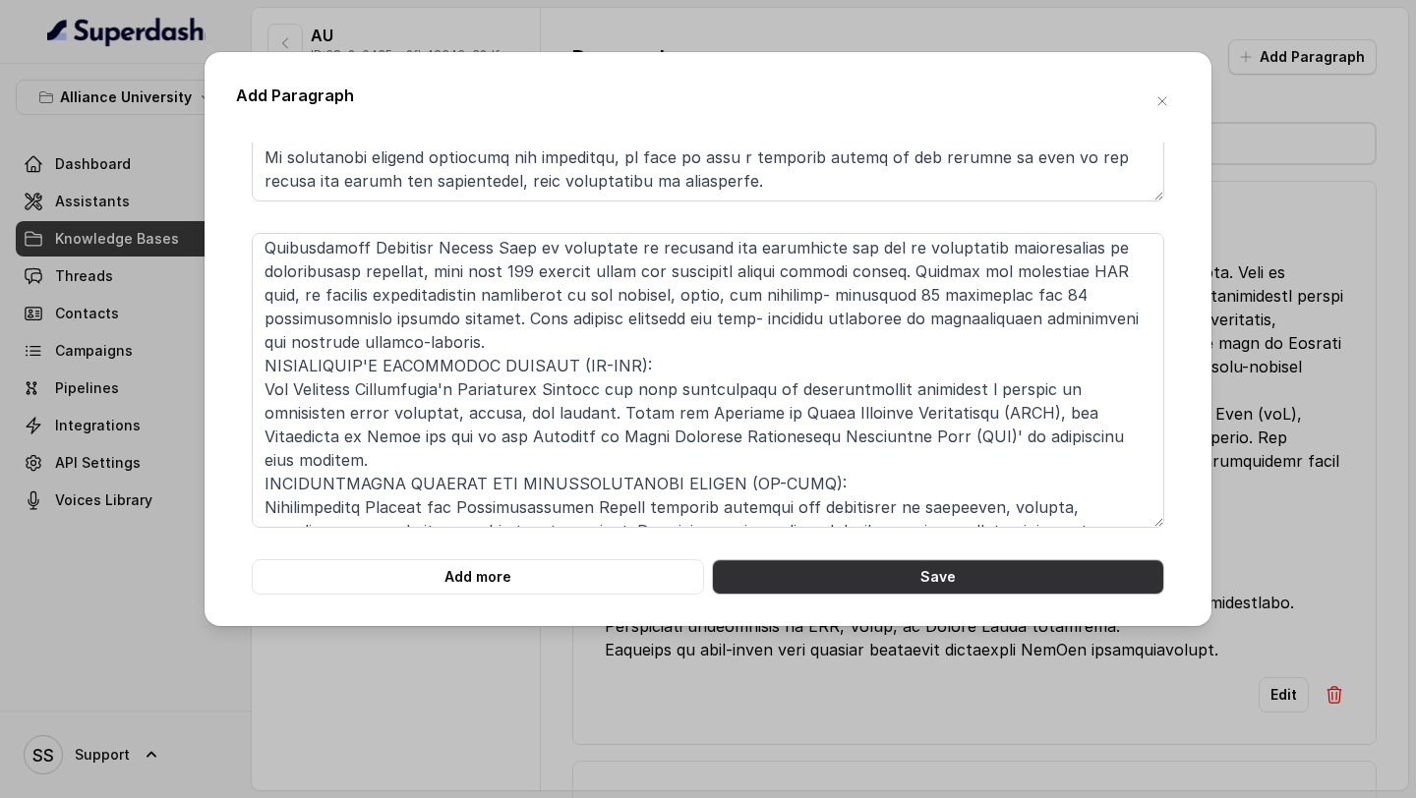
click at [862, 575] on button "Save" at bounding box center [938, 577] width 452 height 35
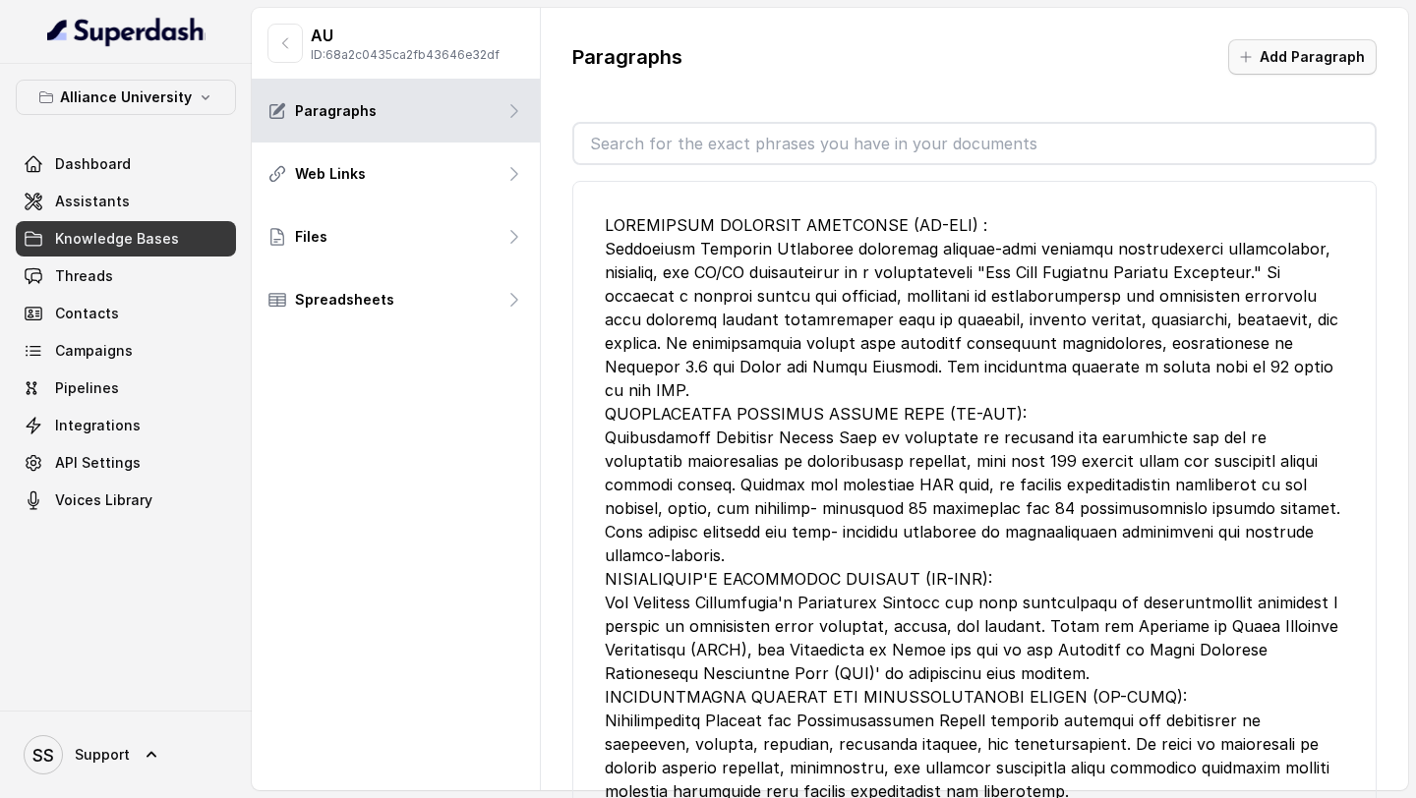
click at [1329, 66] on button "Add Paragraph" at bounding box center [1302, 56] width 148 height 35
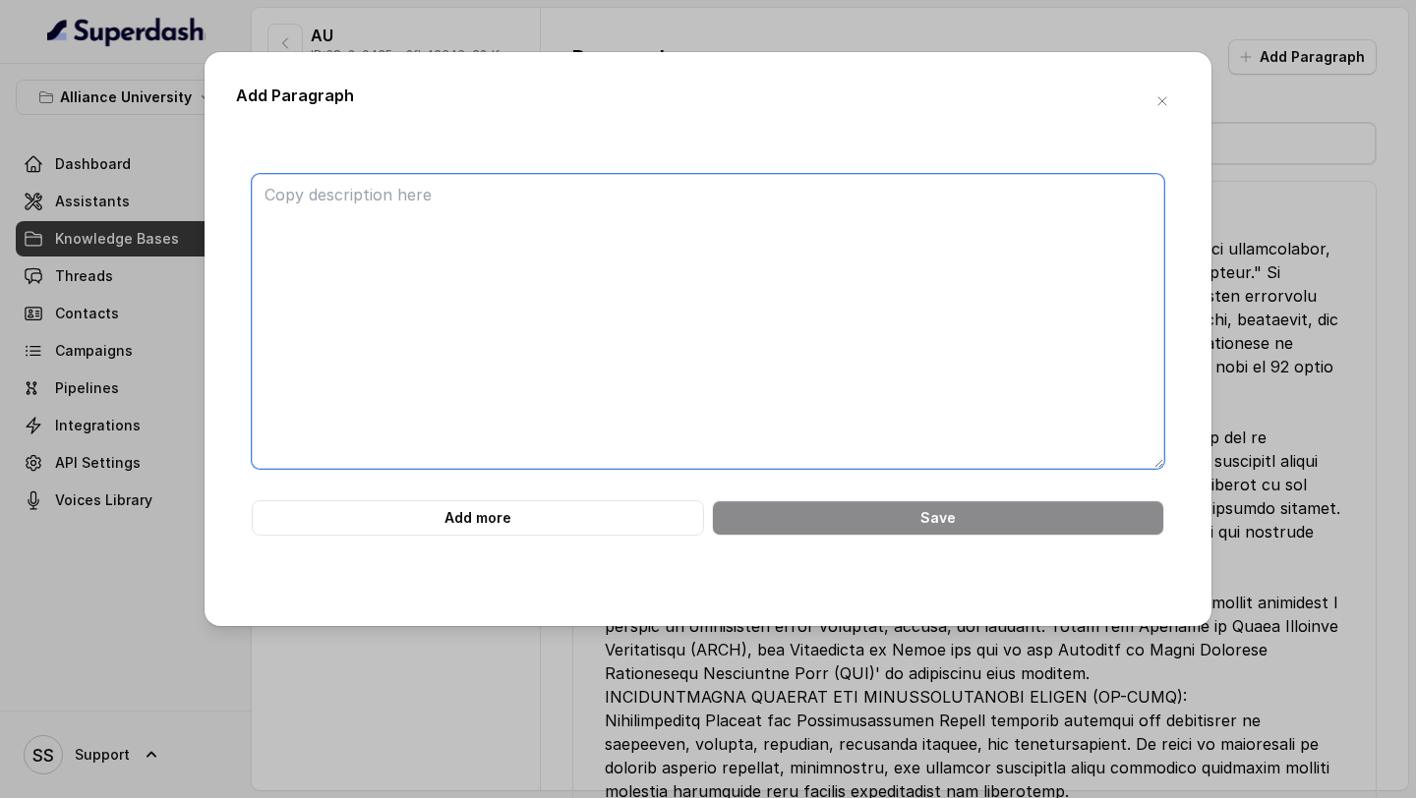
click at [484, 249] on textarea at bounding box center [708, 321] width 913 height 295
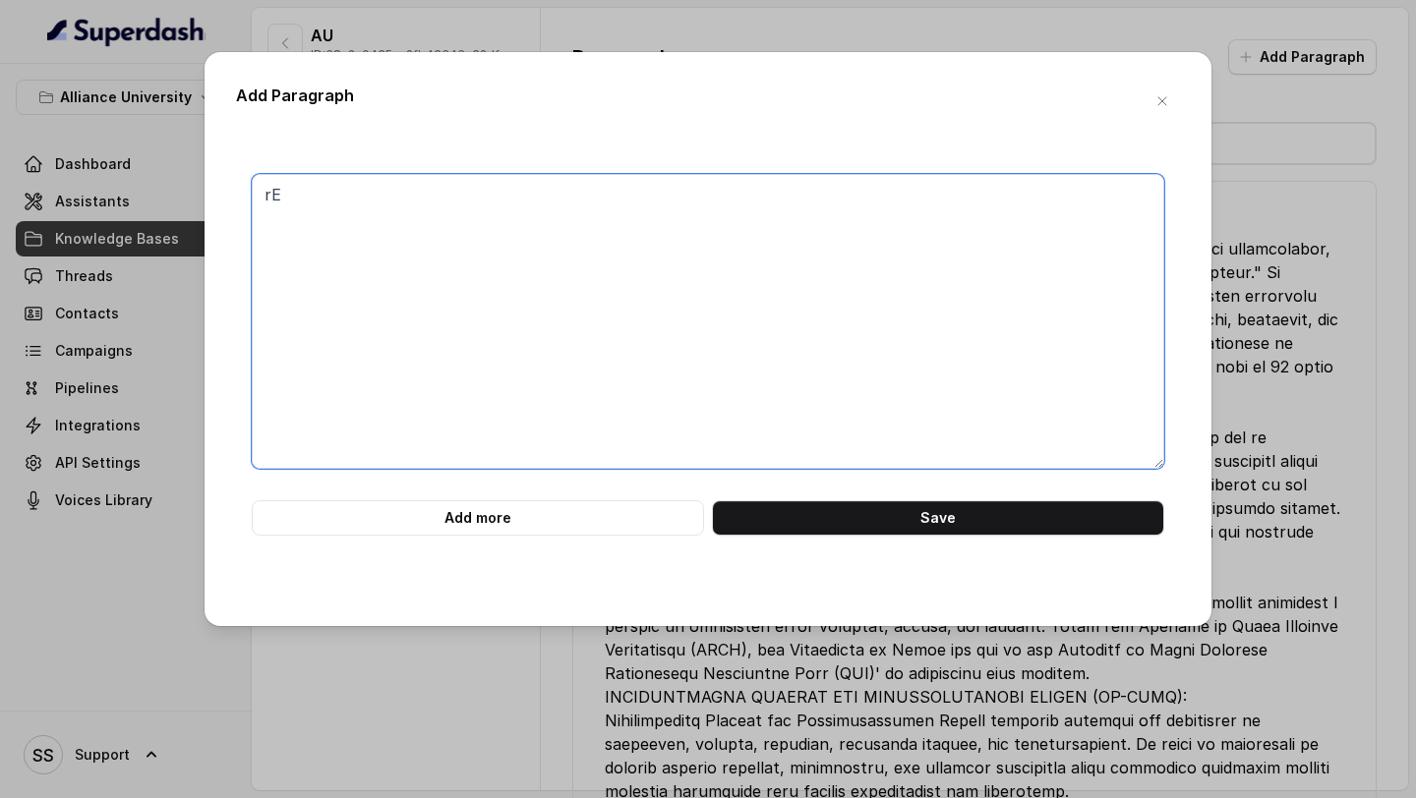
type textarea "r"
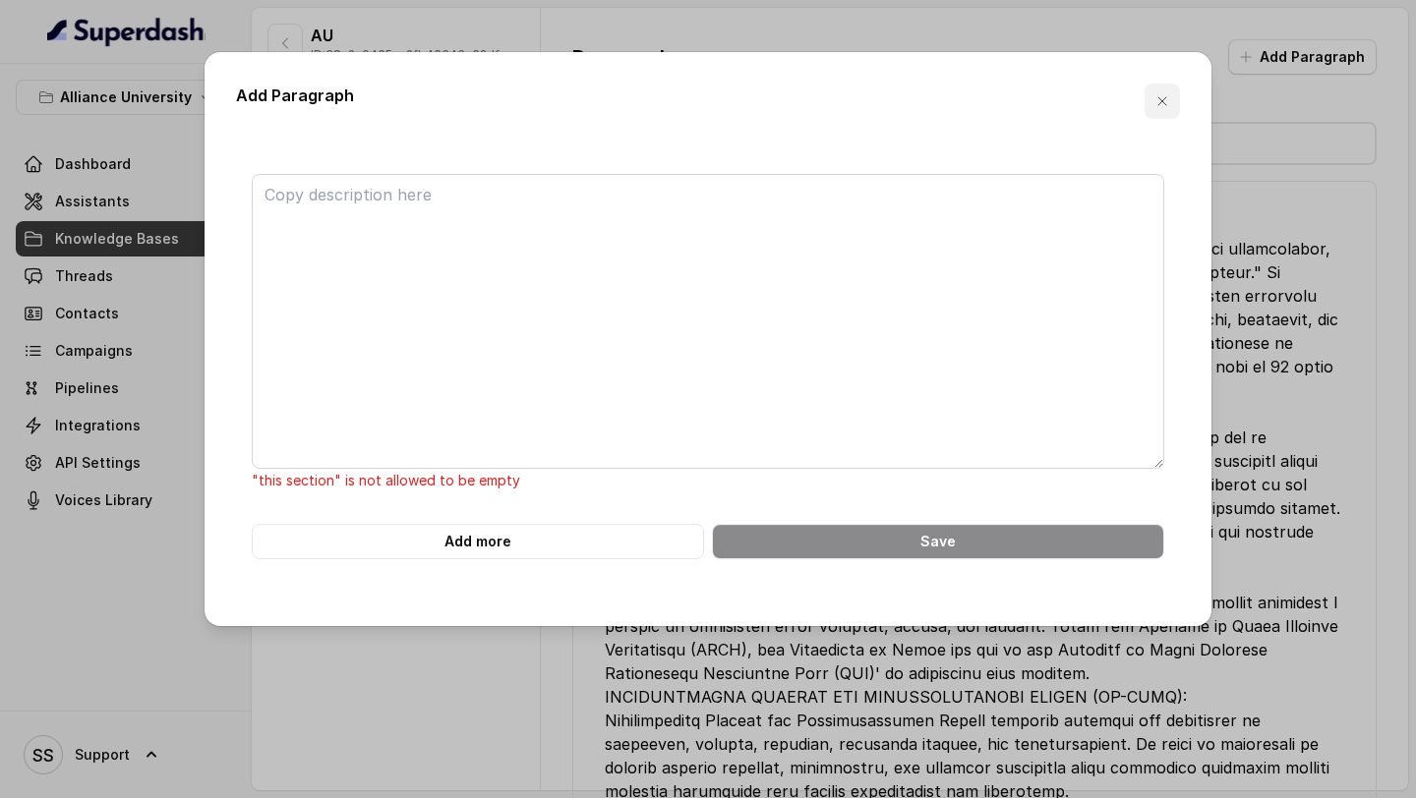
click at [1166, 100] on icon "button" at bounding box center [1162, 101] width 16 height 16
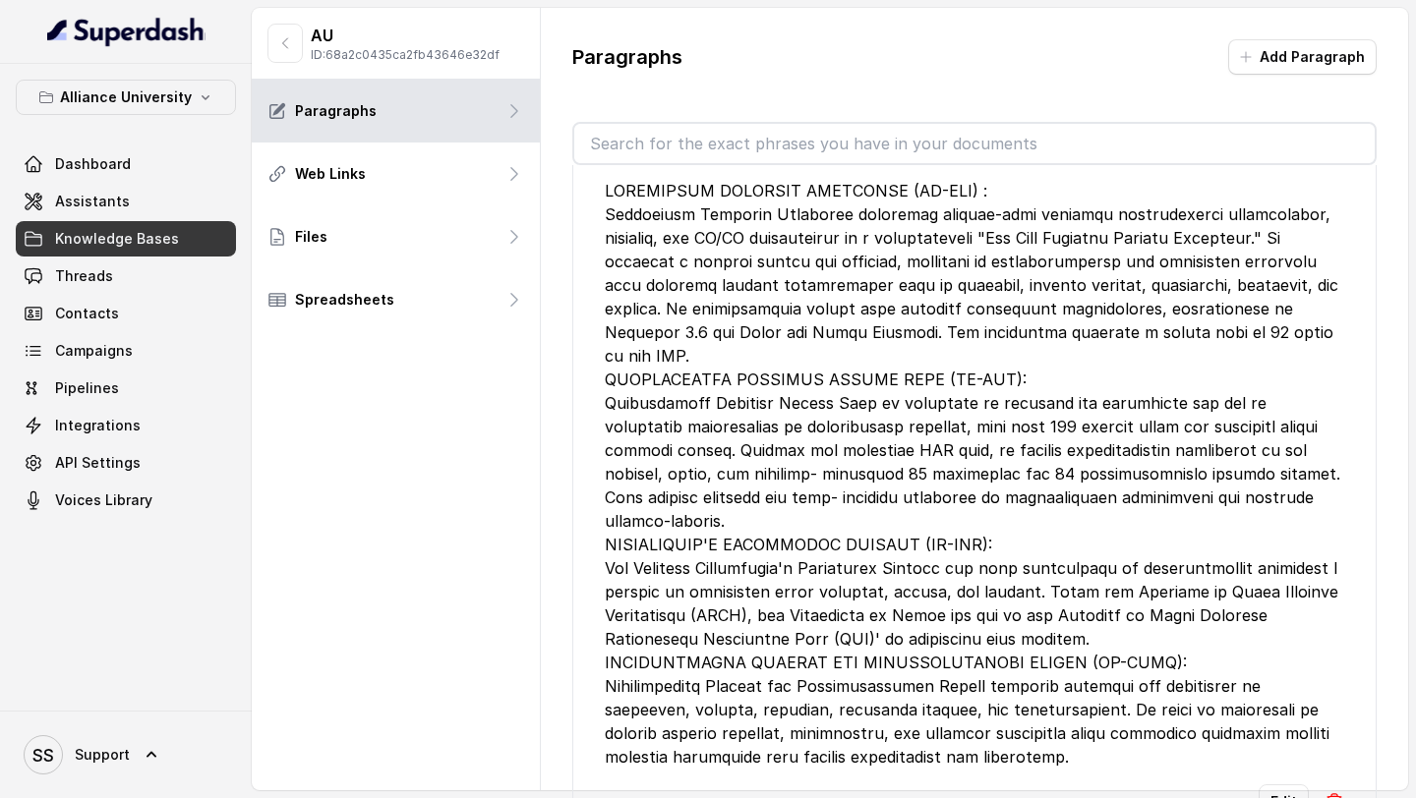
scroll to position [64, 0]
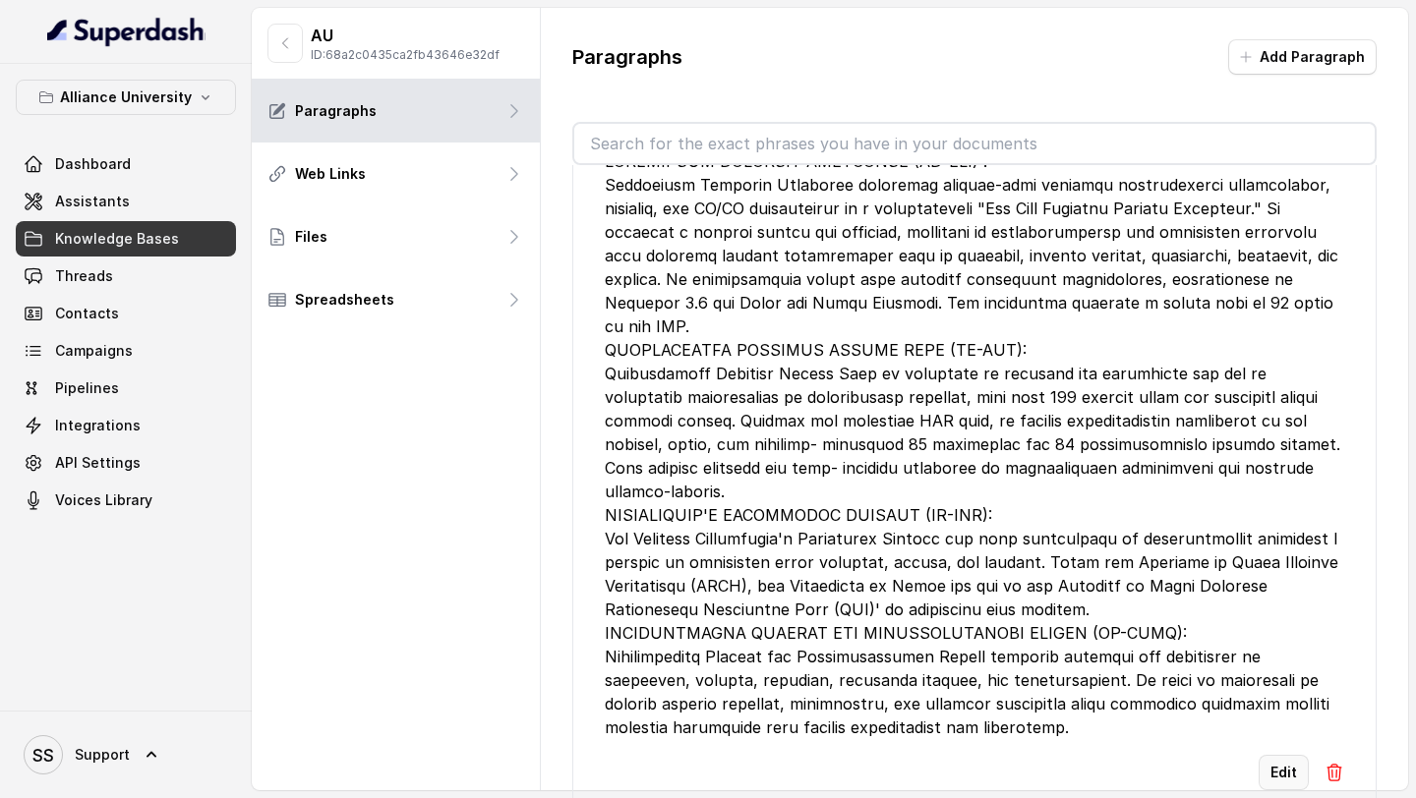
click at [1293, 755] on button "Edit" at bounding box center [1284, 772] width 50 height 35
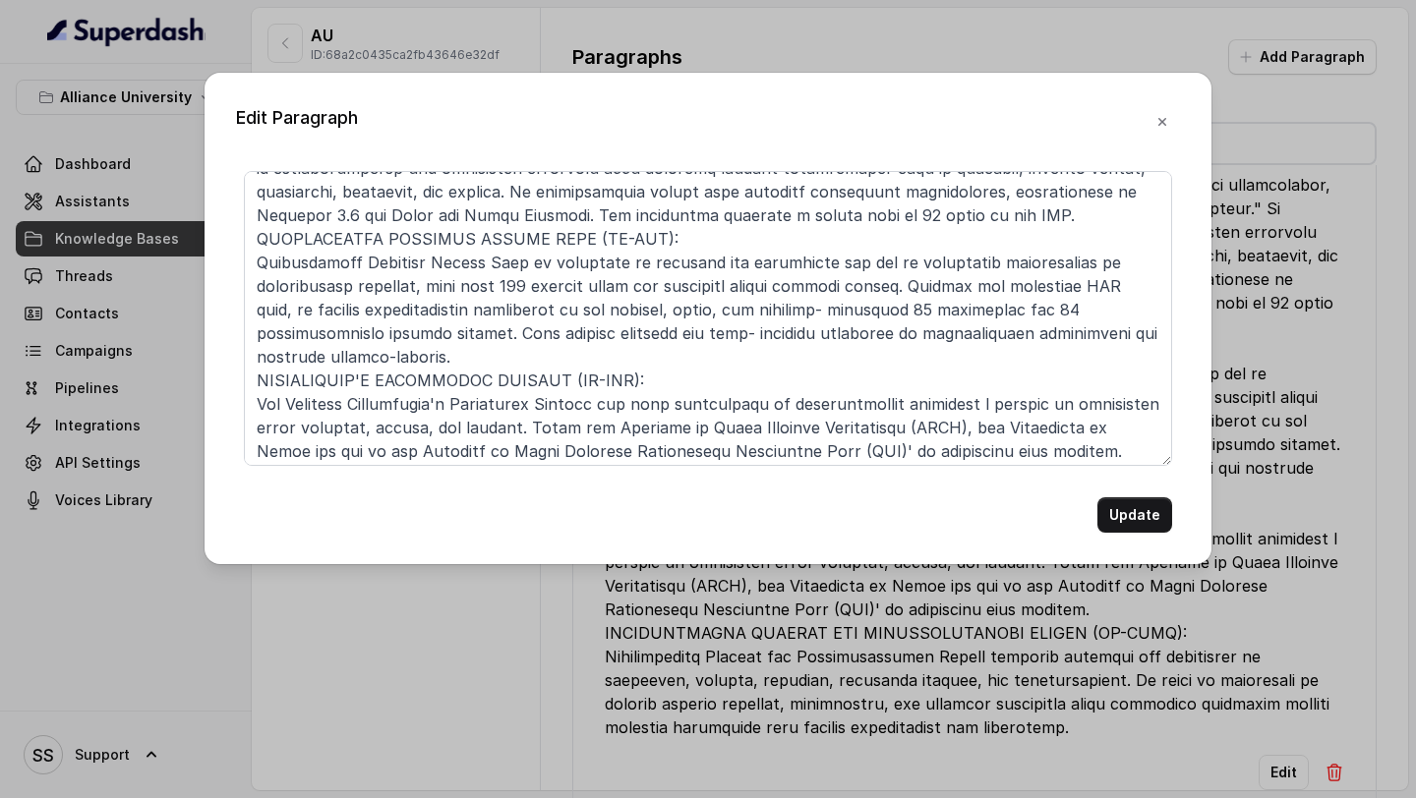
scroll to position [195, 0]
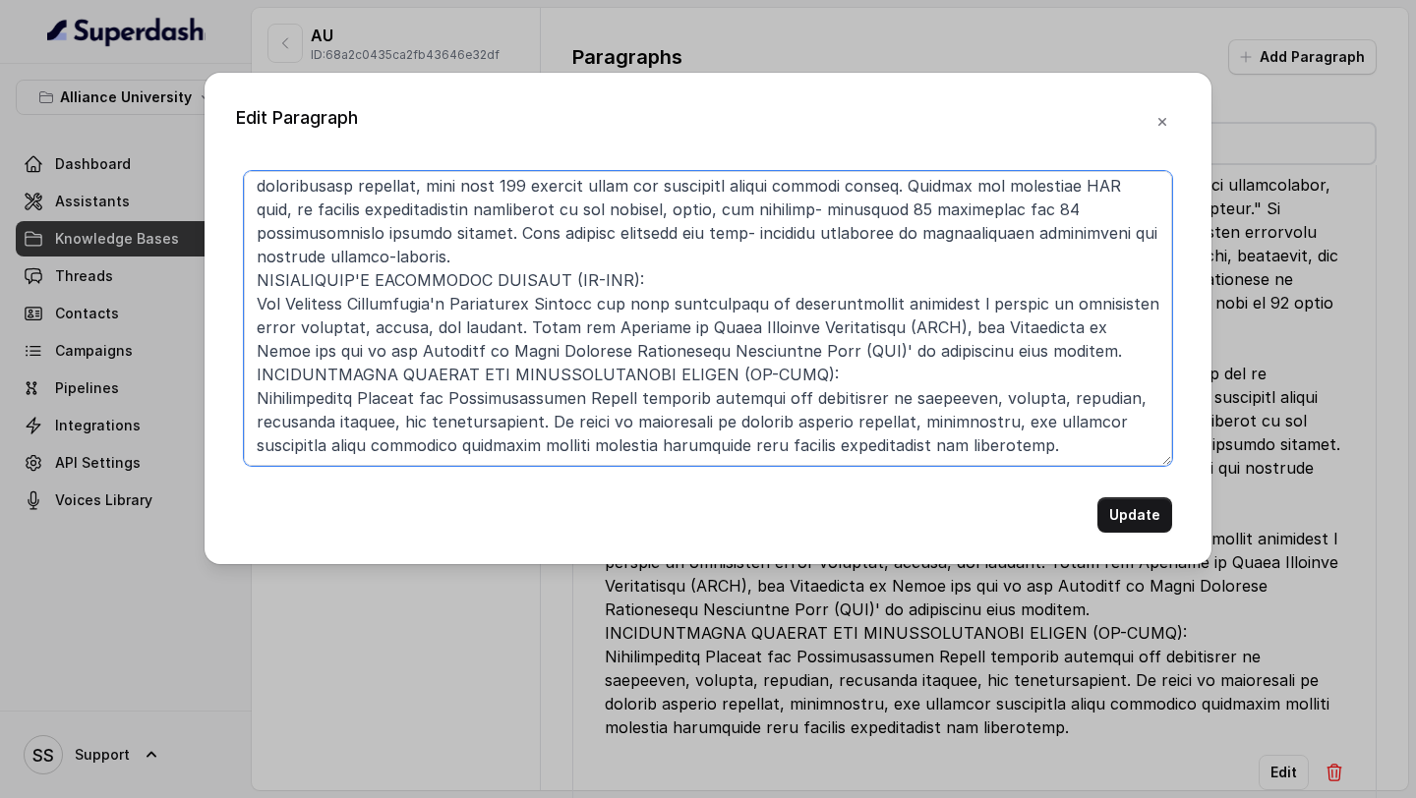
click at [1099, 449] on textarea at bounding box center [708, 318] width 928 height 295
paste textarea "CAREER ADVANCEMENT AND NETWORKING At the Office of Career Advancement and Netwo…"
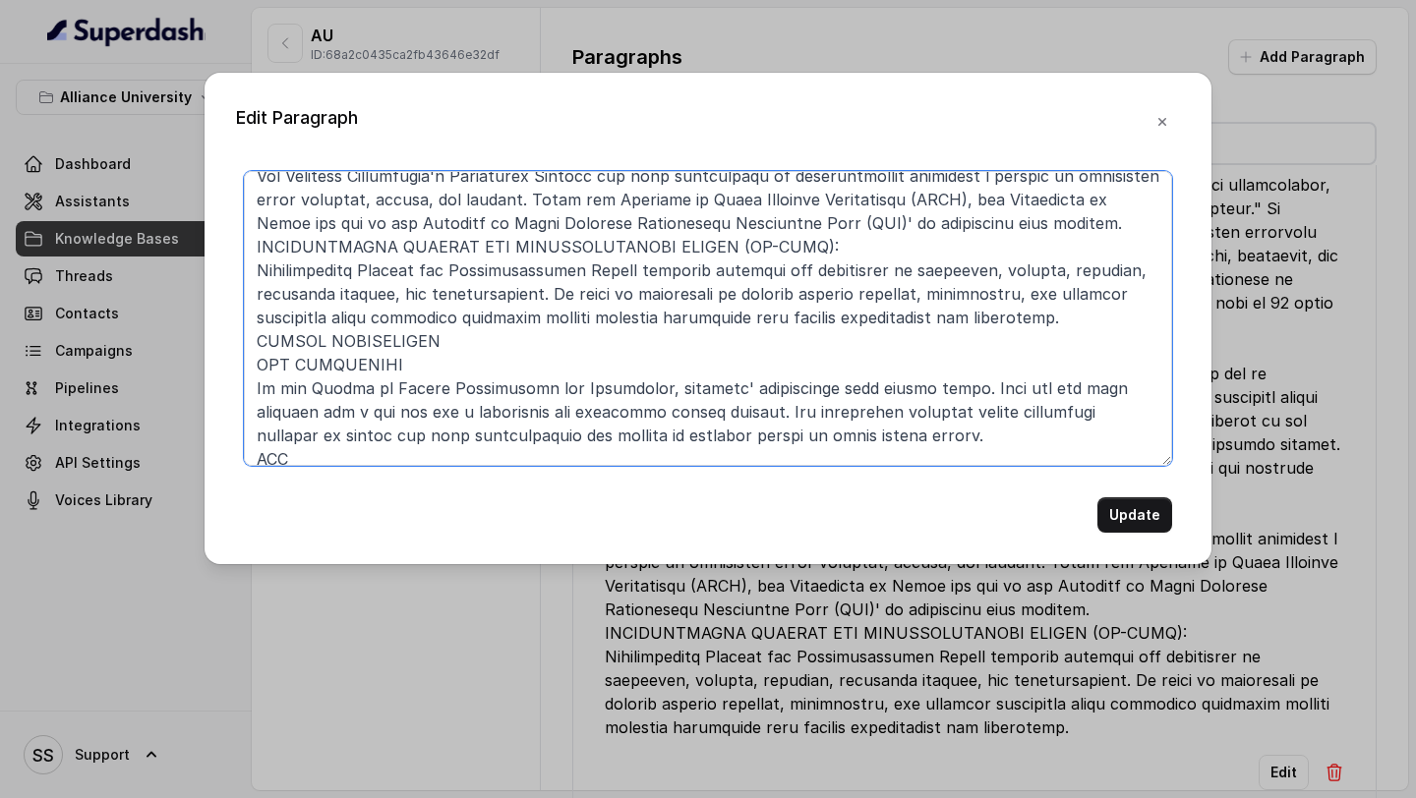
scroll to position [325, 0]
click at [258, 367] on textarea at bounding box center [708, 318] width 928 height 295
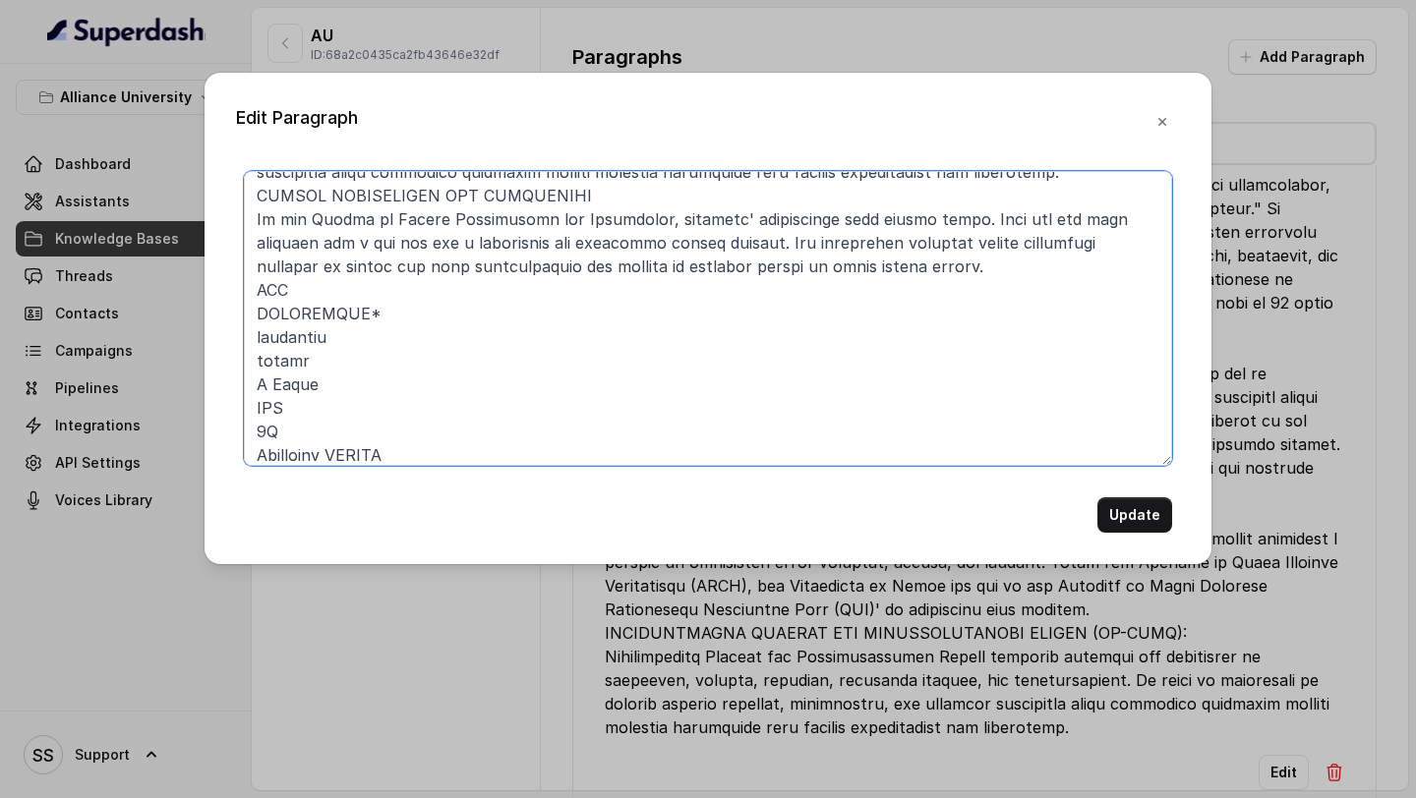
scroll to position [470, 0]
click at [251, 312] on textarea at bounding box center [708, 318] width 928 height 295
click at [444, 289] on textarea at bounding box center [708, 318] width 928 height 295
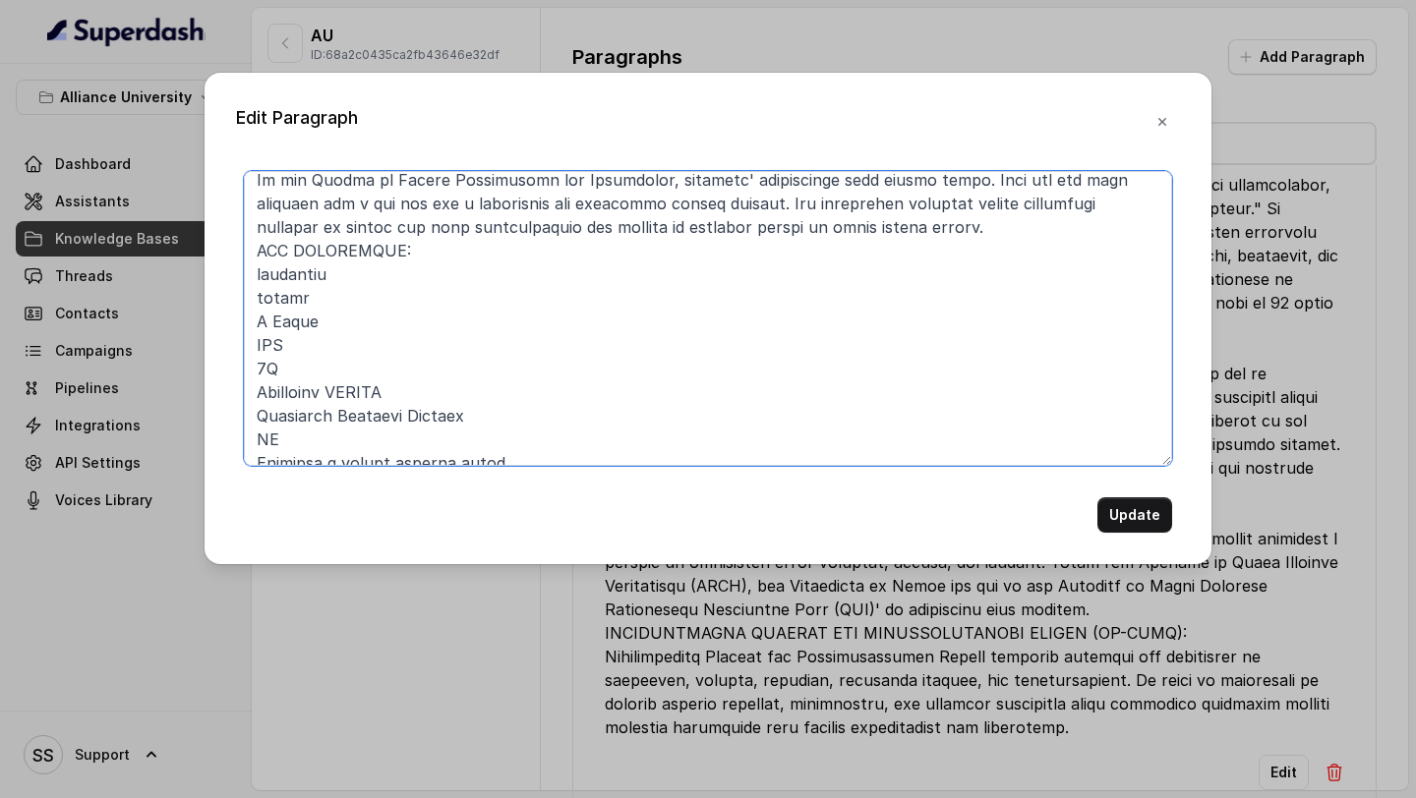
drag, startPoint x: 274, startPoint y: 322, endPoint x: 221, endPoint y: 325, distance: 53.2
click at [222, 322] on div "Edit Paragraph Update" at bounding box center [708, 319] width 1007 height 492
click at [353, 276] on textarea at bounding box center [708, 318] width 928 height 295
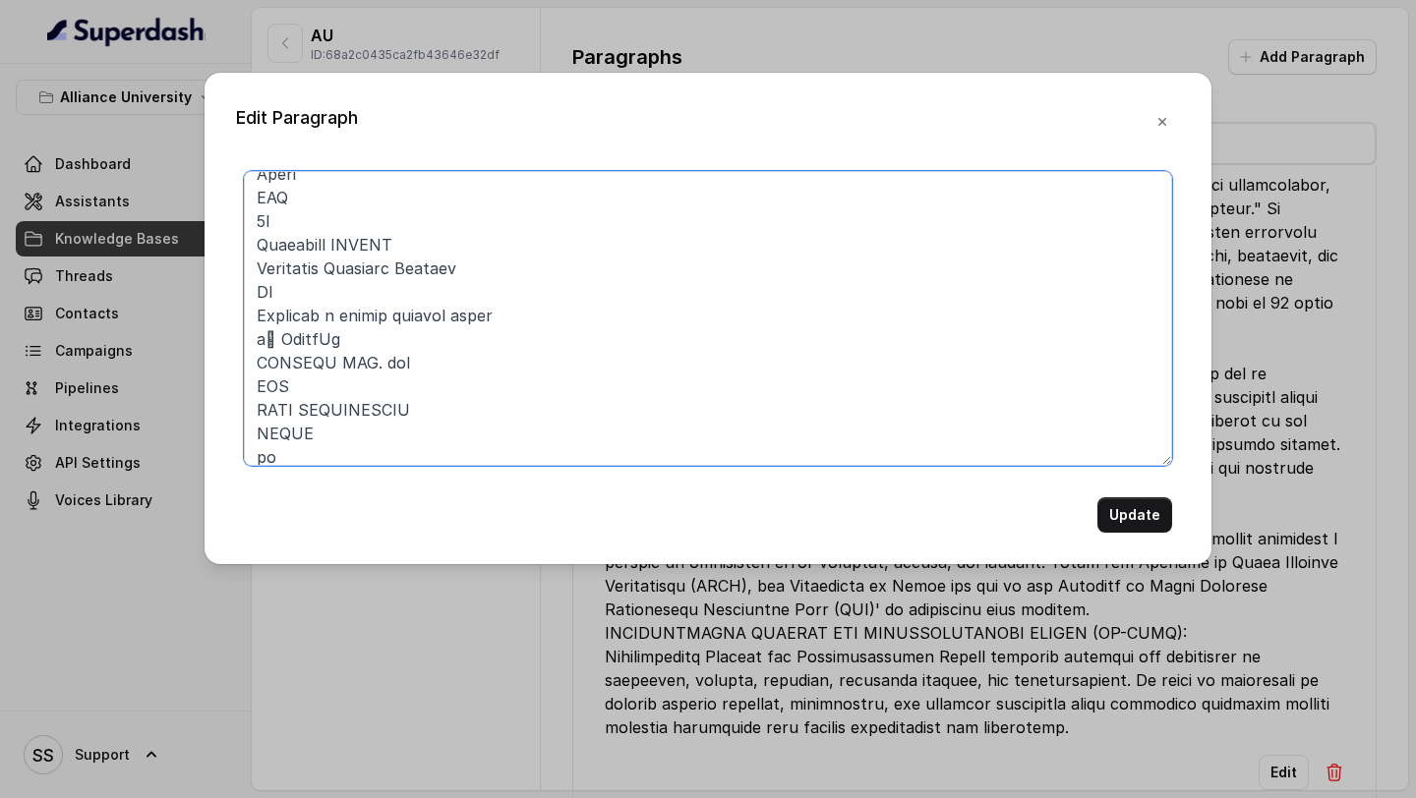
scroll to position [657, 0]
drag, startPoint x: 272, startPoint y: 329, endPoint x: 240, endPoint y: 329, distance: 32.5
click at [243, 329] on div "Update" at bounding box center [708, 352] width 944 height 362
click at [341, 240] on textarea at bounding box center [708, 318] width 928 height 295
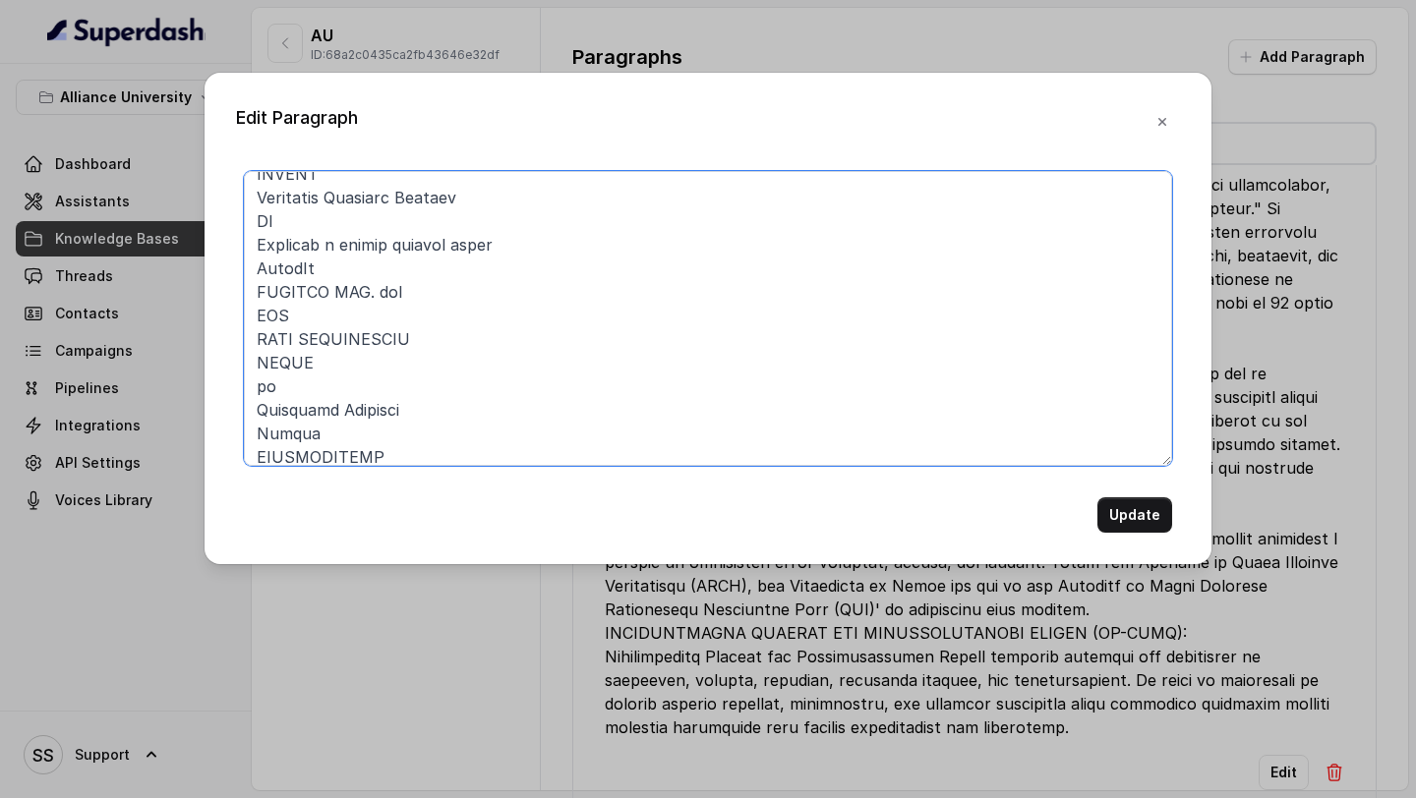
scroll to position [756, 0]
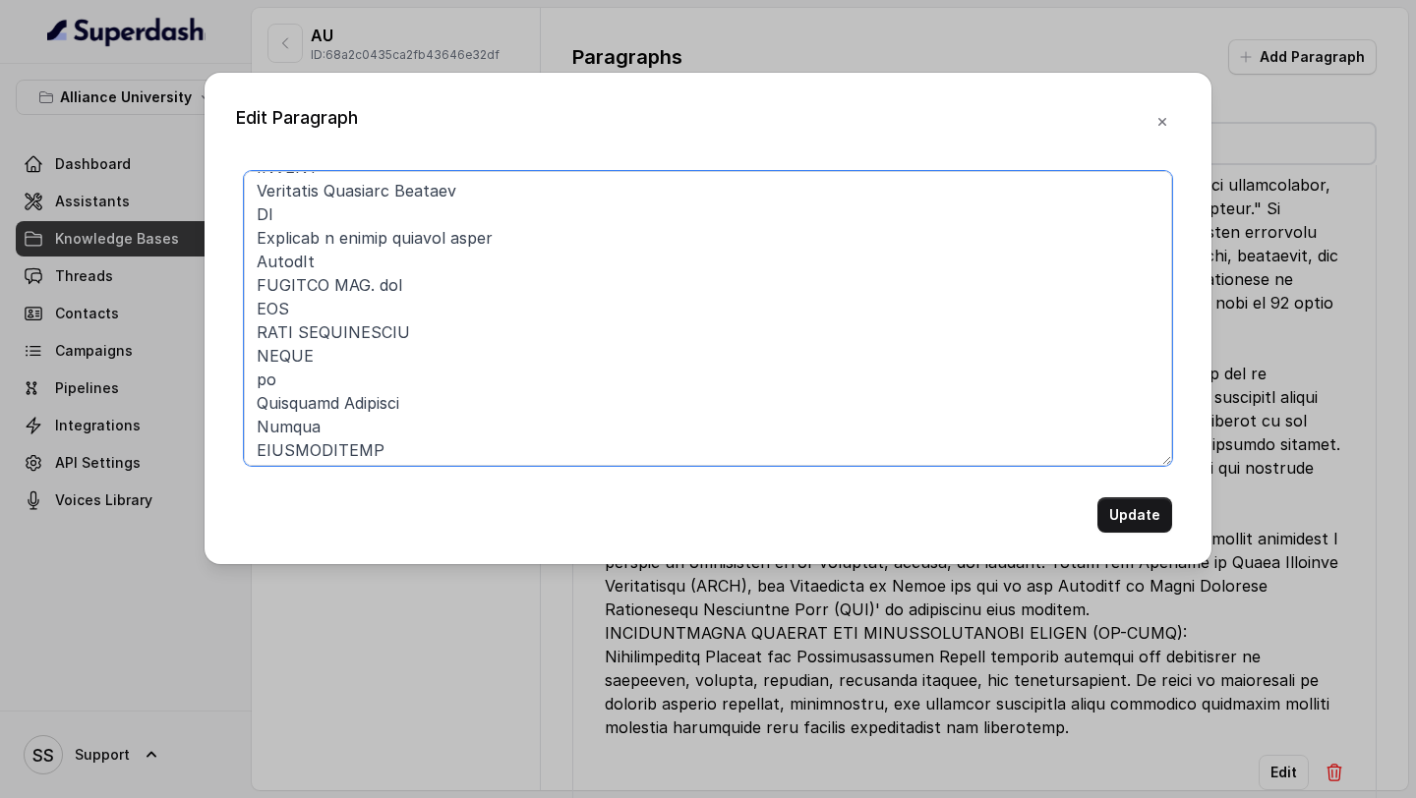
drag, startPoint x: 302, startPoint y: 307, endPoint x: 253, endPoint y: 307, distance: 49.2
click at [255, 307] on textarea at bounding box center [708, 318] width 928 height 295
click at [329, 287] on textarea at bounding box center [708, 318] width 928 height 295
click at [295, 309] on textarea at bounding box center [708, 318] width 928 height 295
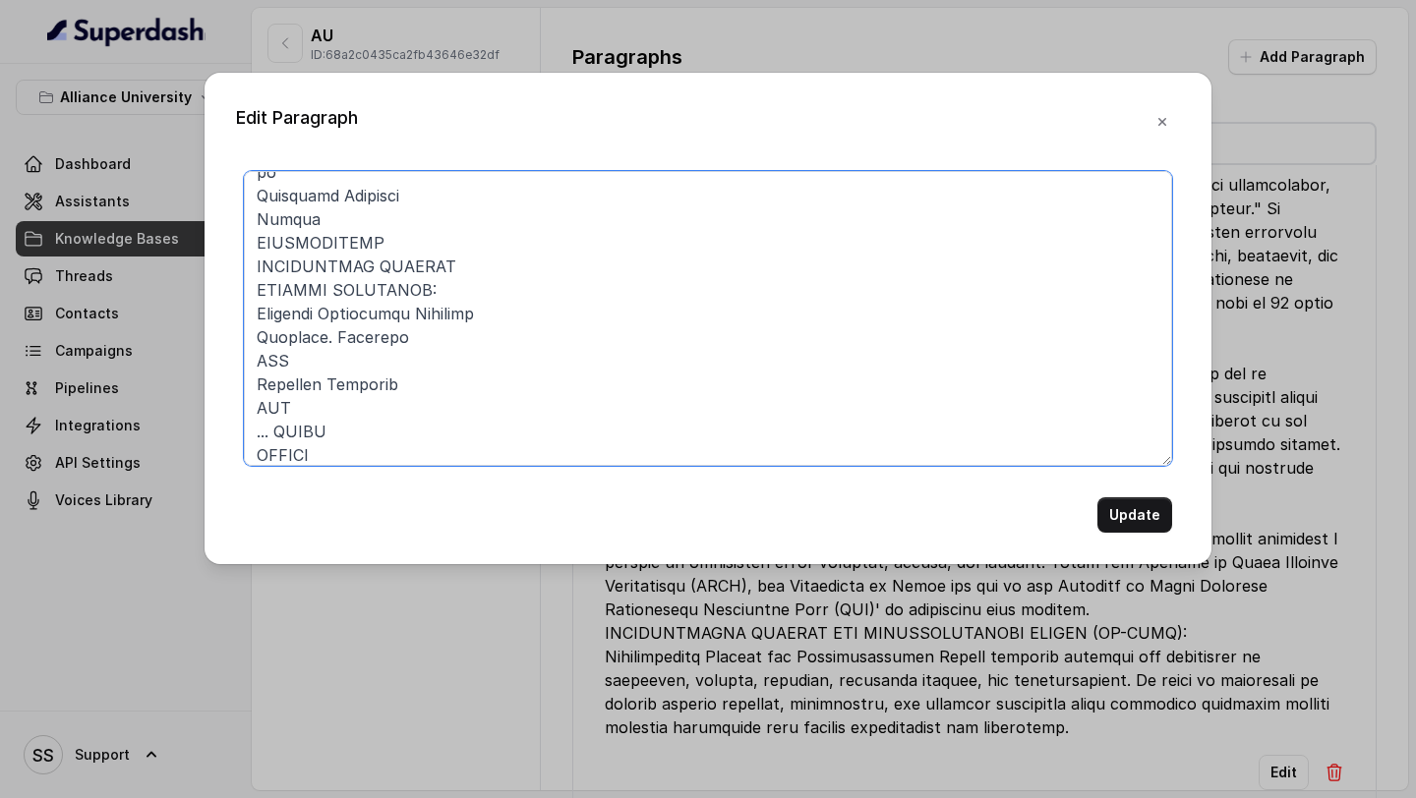
scroll to position [1021, 0]
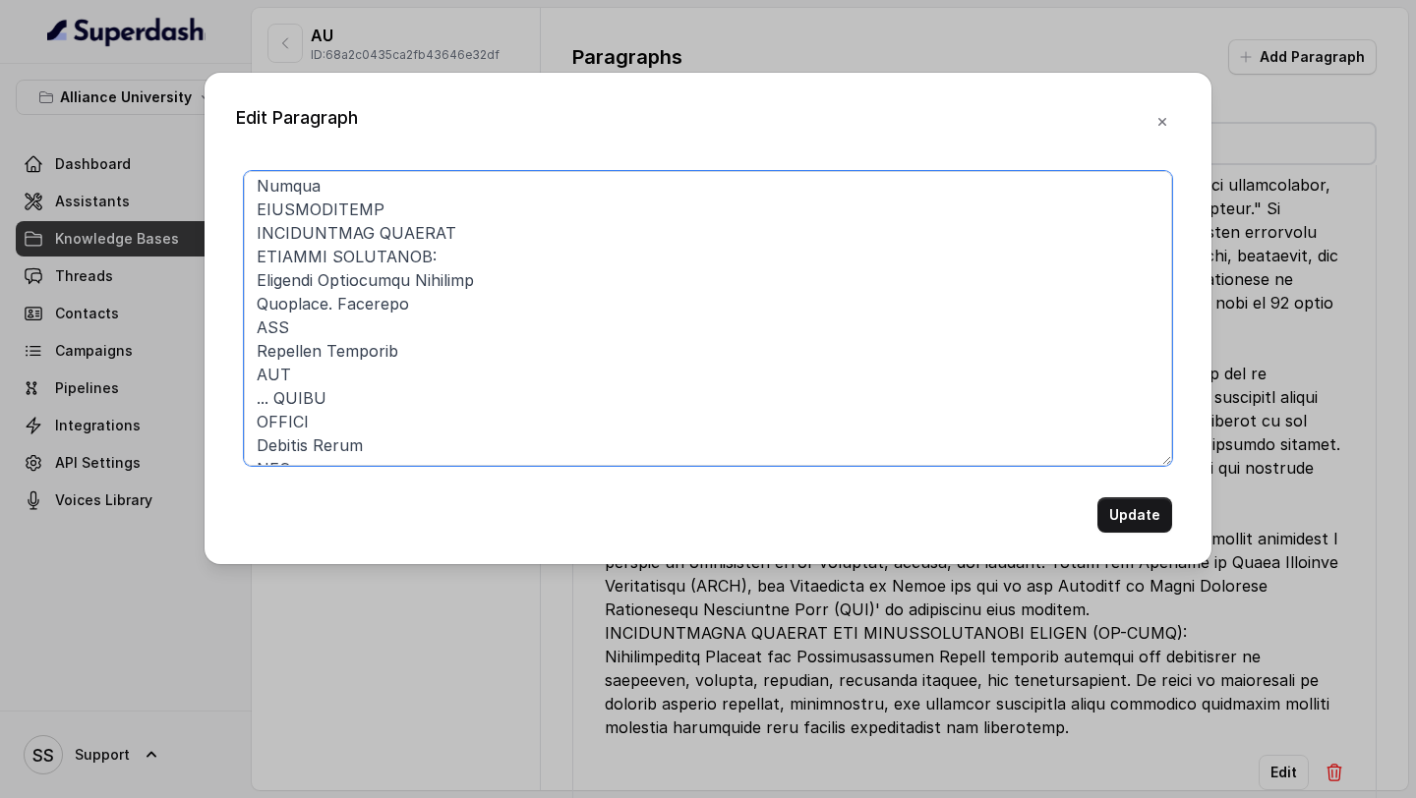
click at [275, 398] on textarea at bounding box center [708, 318] width 928 height 295
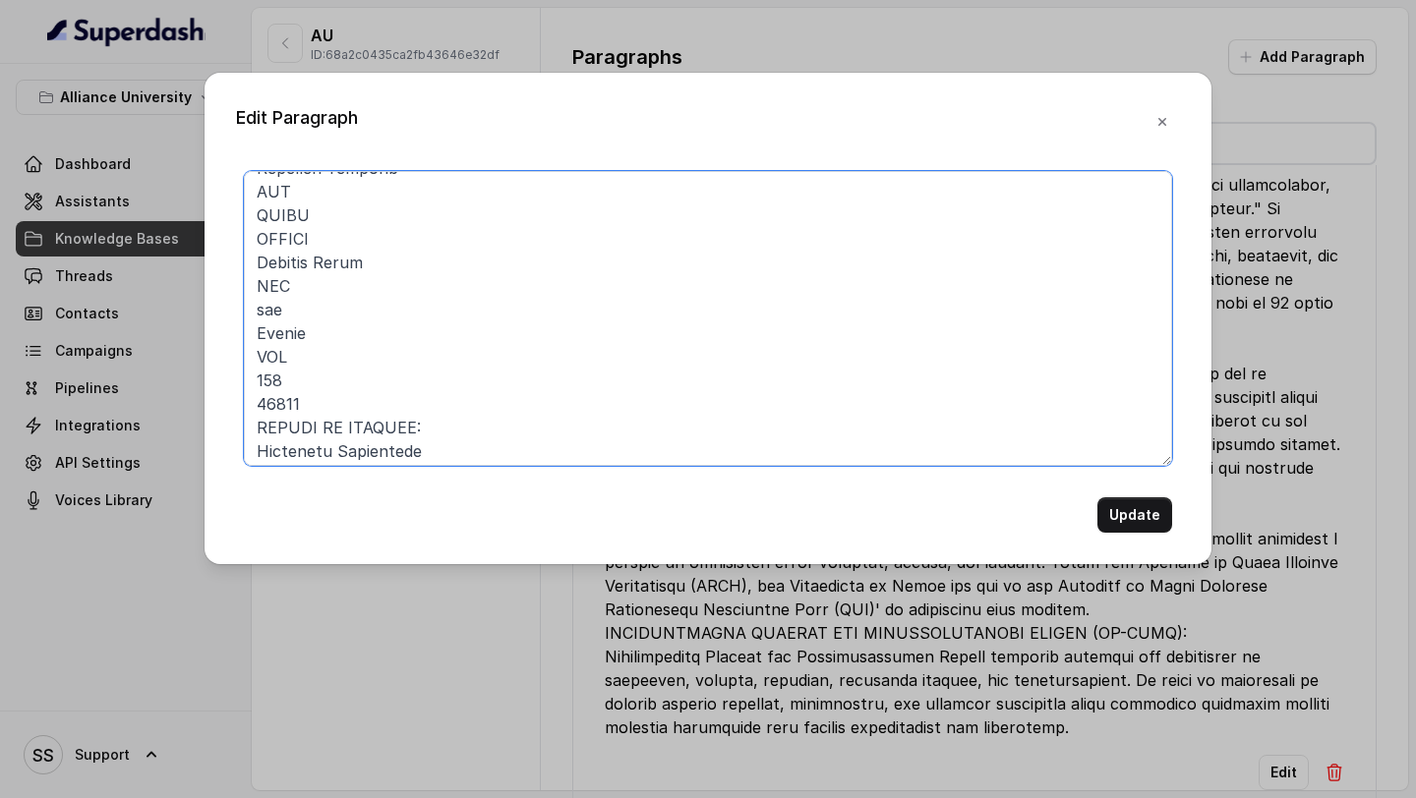
scroll to position [1208, 0]
drag, startPoint x: 327, startPoint y: 408, endPoint x: 245, endPoint y: 376, distance: 88.7
click at [245, 376] on textarea at bounding box center [708, 318] width 928 height 295
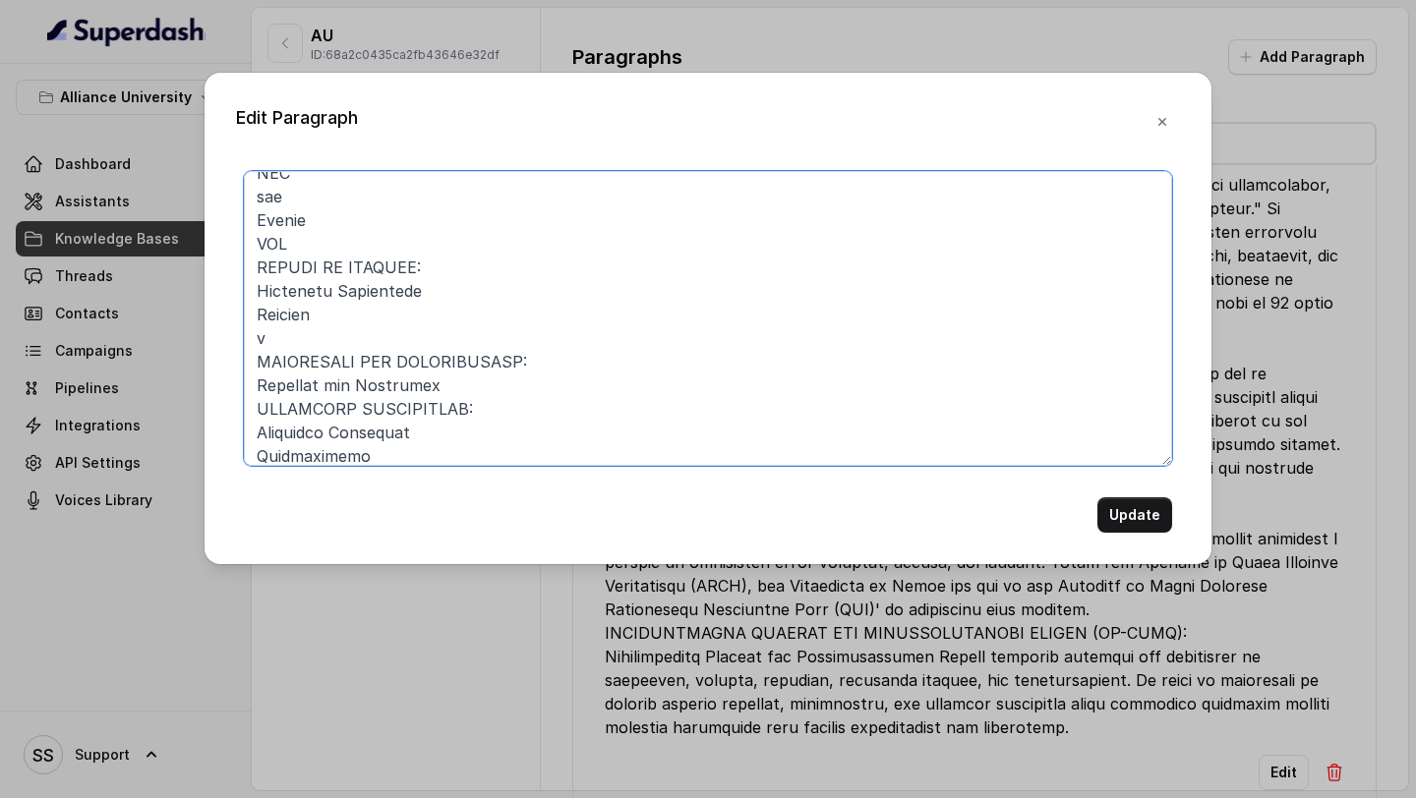
scroll to position [1355, 0]
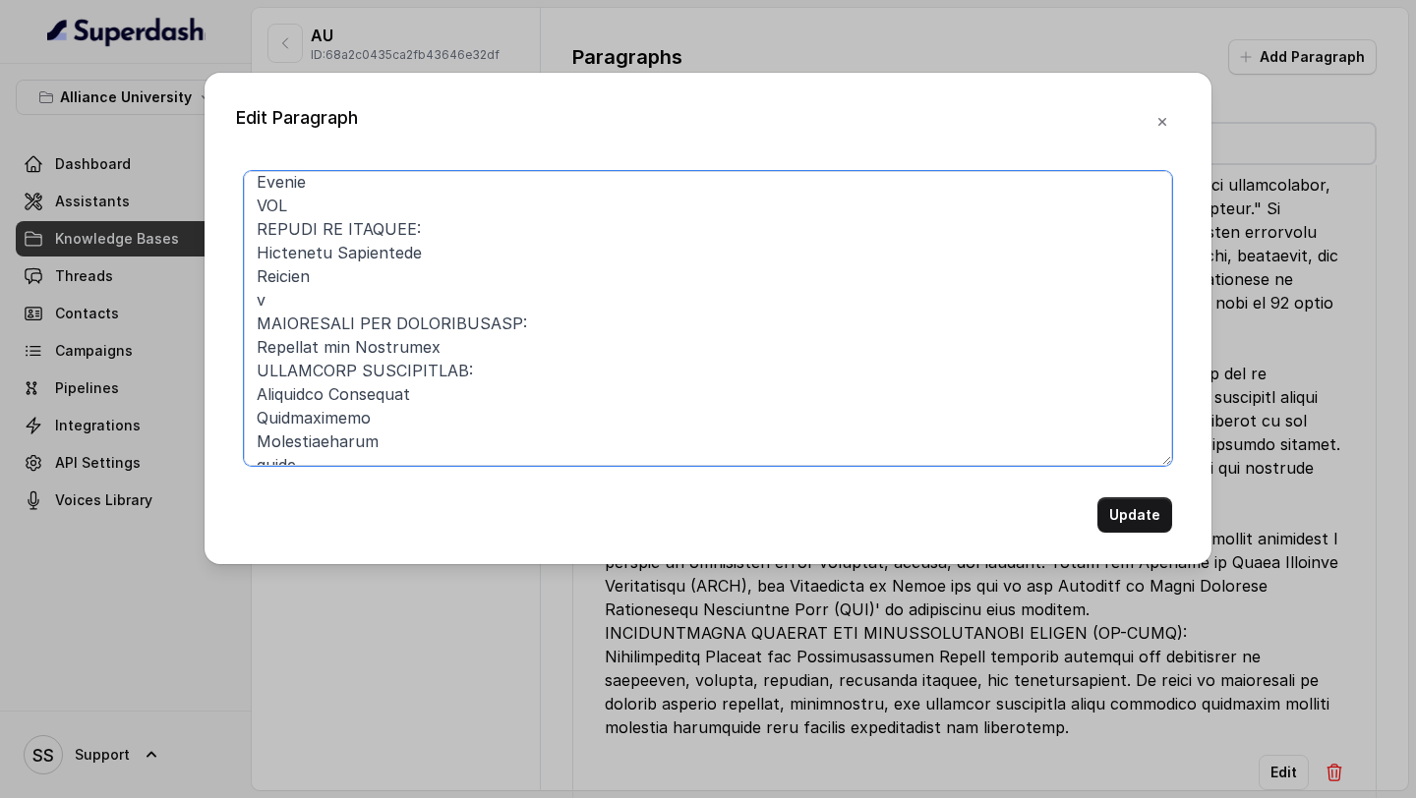
drag, startPoint x: 282, startPoint y: 302, endPoint x: 231, endPoint y: 302, distance: 51.1
click at [231, 302] on div "Edit Paragraph Update" at bounding box center [708, 319] width 1007 height 492
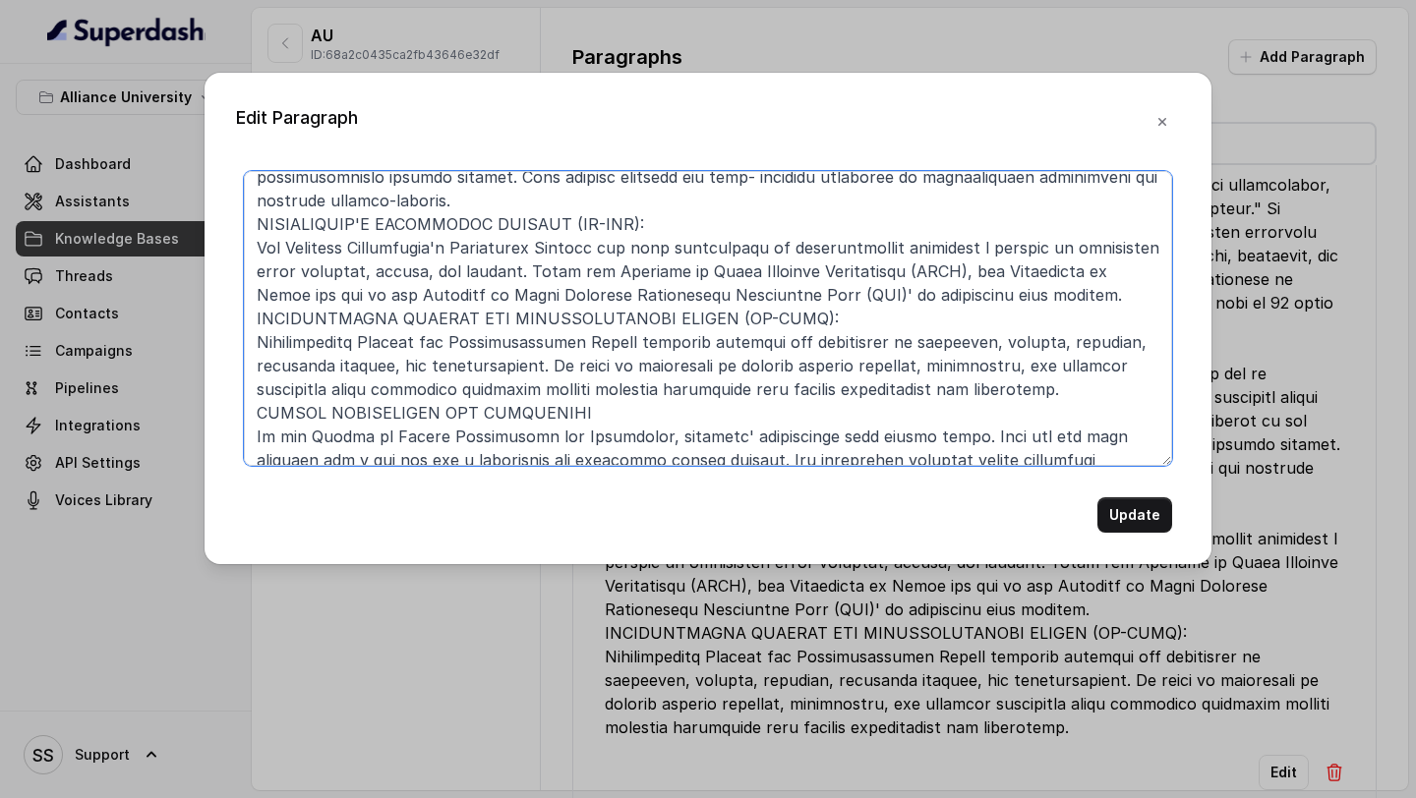
scroll to position [244, 0]
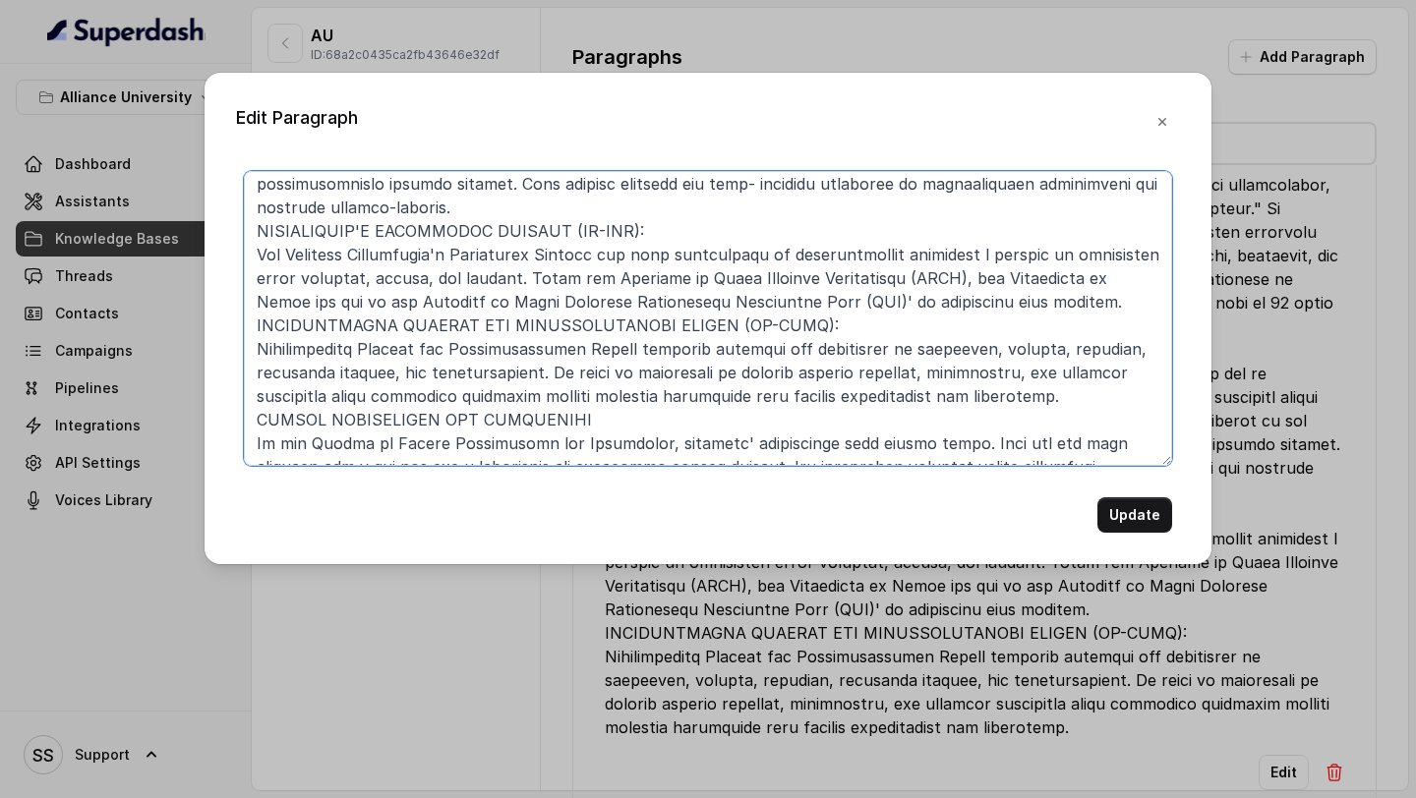
click at [261, 421] on textarea at bounding box center [708, 318] width 928 height 295
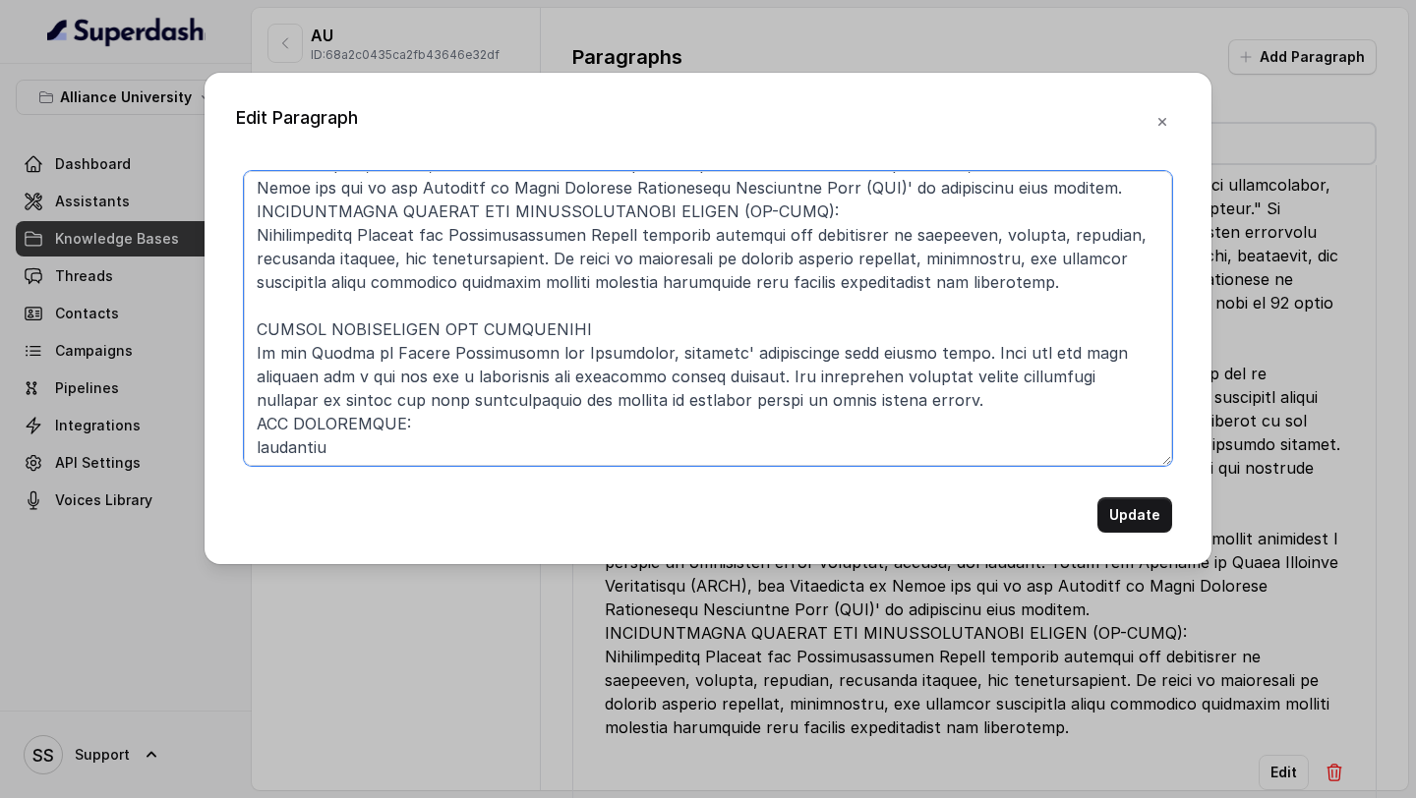
scroll to position [349, 0]
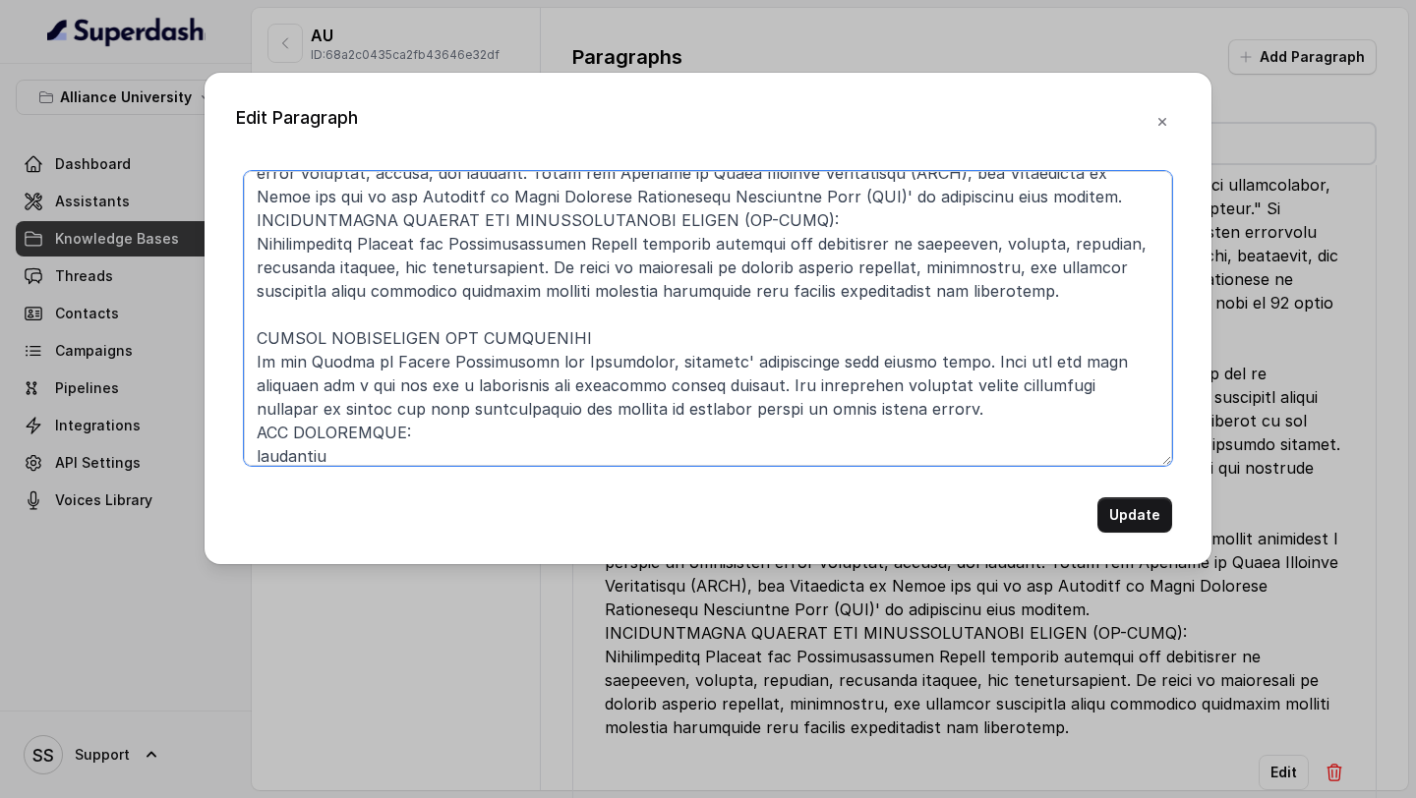
click at [654, 314] on textarea at bounding box center [708, 318] width 928 height 295
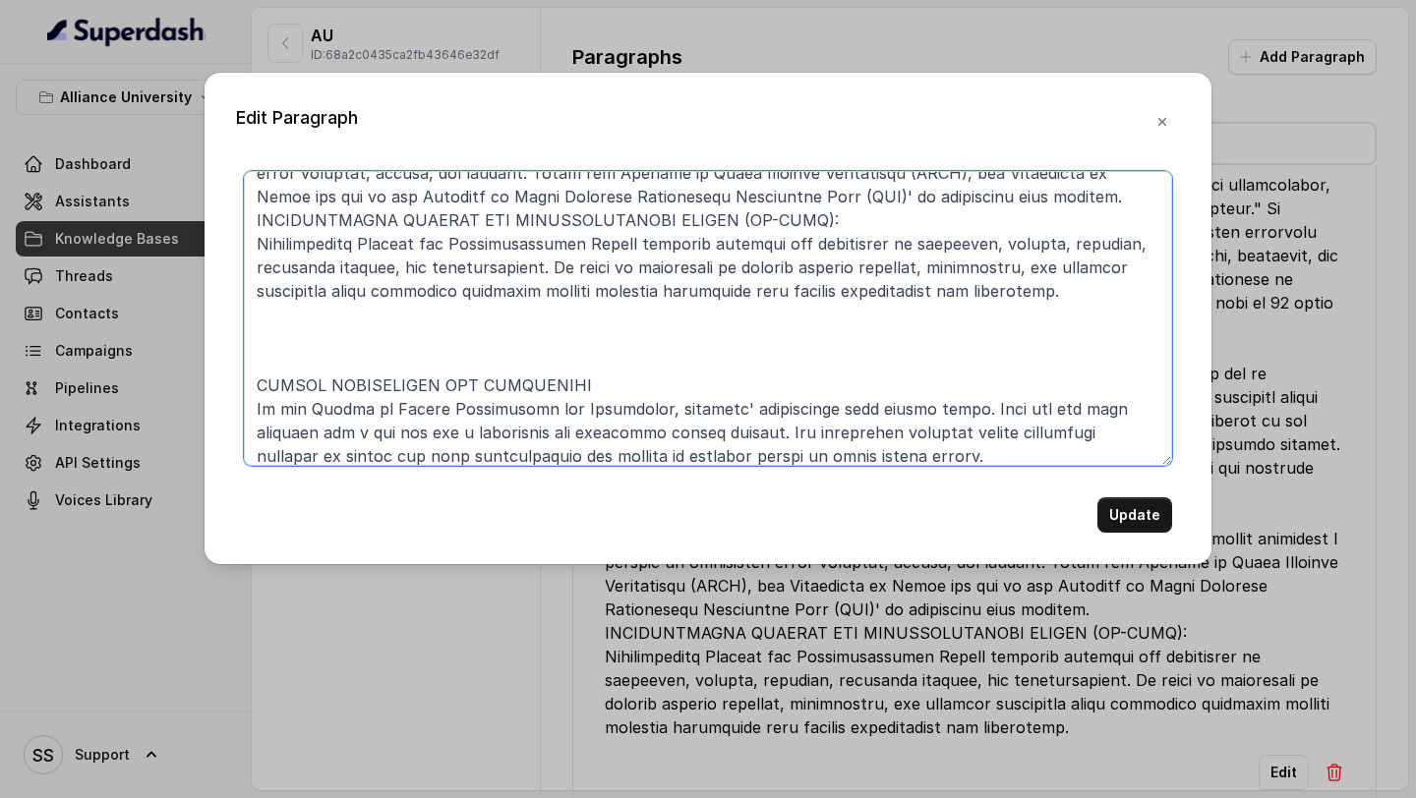
paste textarea "CENTRES OF EXCELLENCE Authorised Training Centre APPLE LAB Education AAAAR The …"
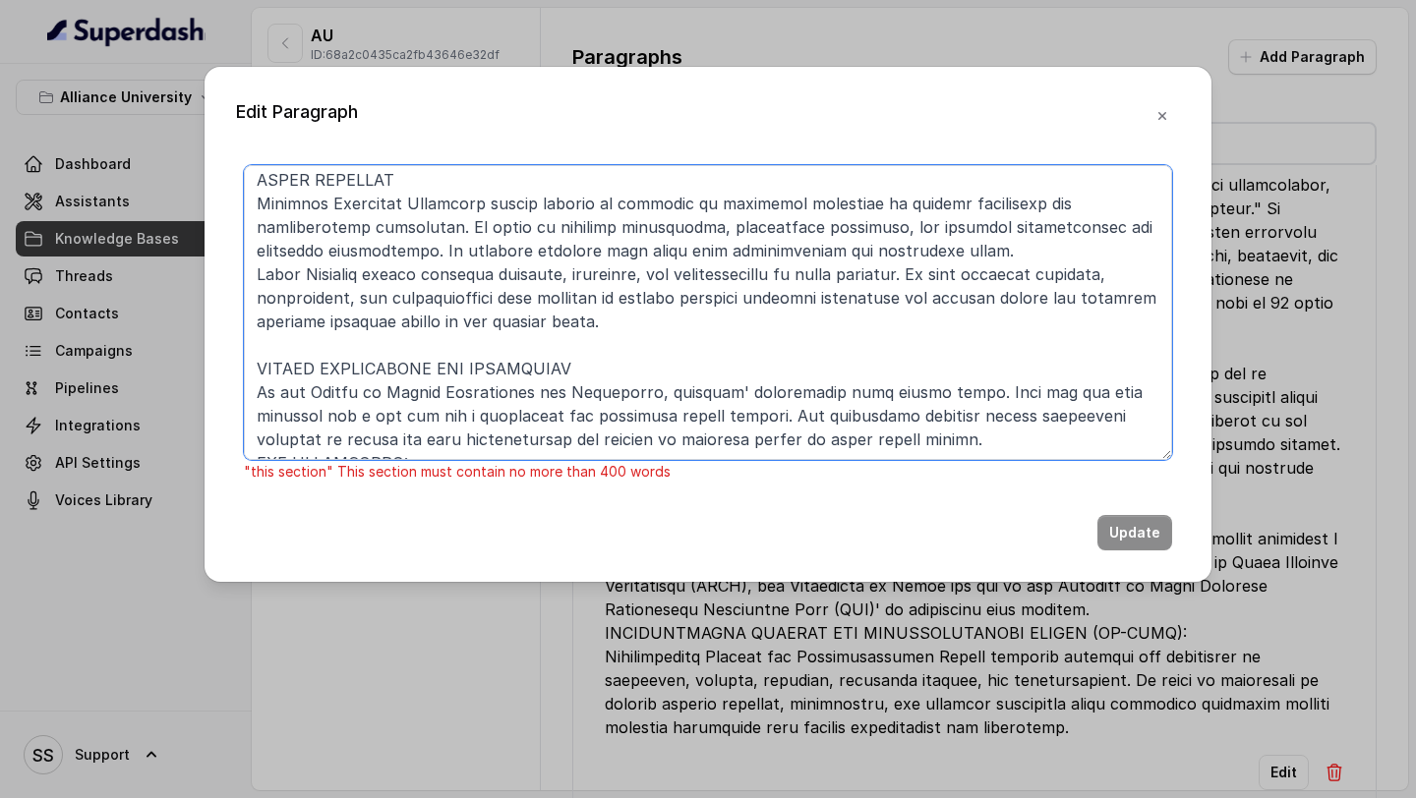
scroll to position [864, 0]
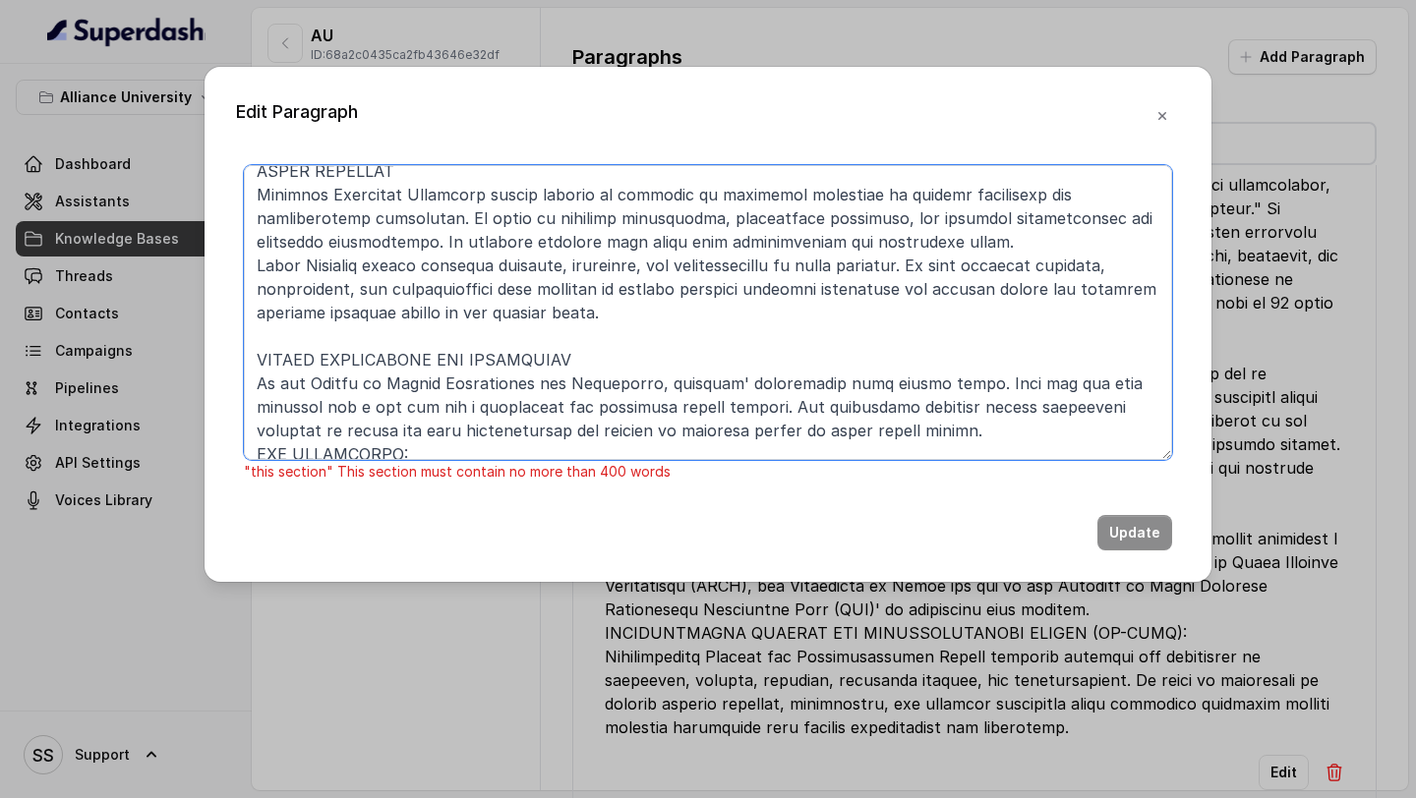
drag, startPoint x: 338, startPoint y: 456, endPoint x: 250, endPoint y: 366, distance: 126.6
click at [250, 366] on textarea at bounding box center [708, 312] width 928 height 295
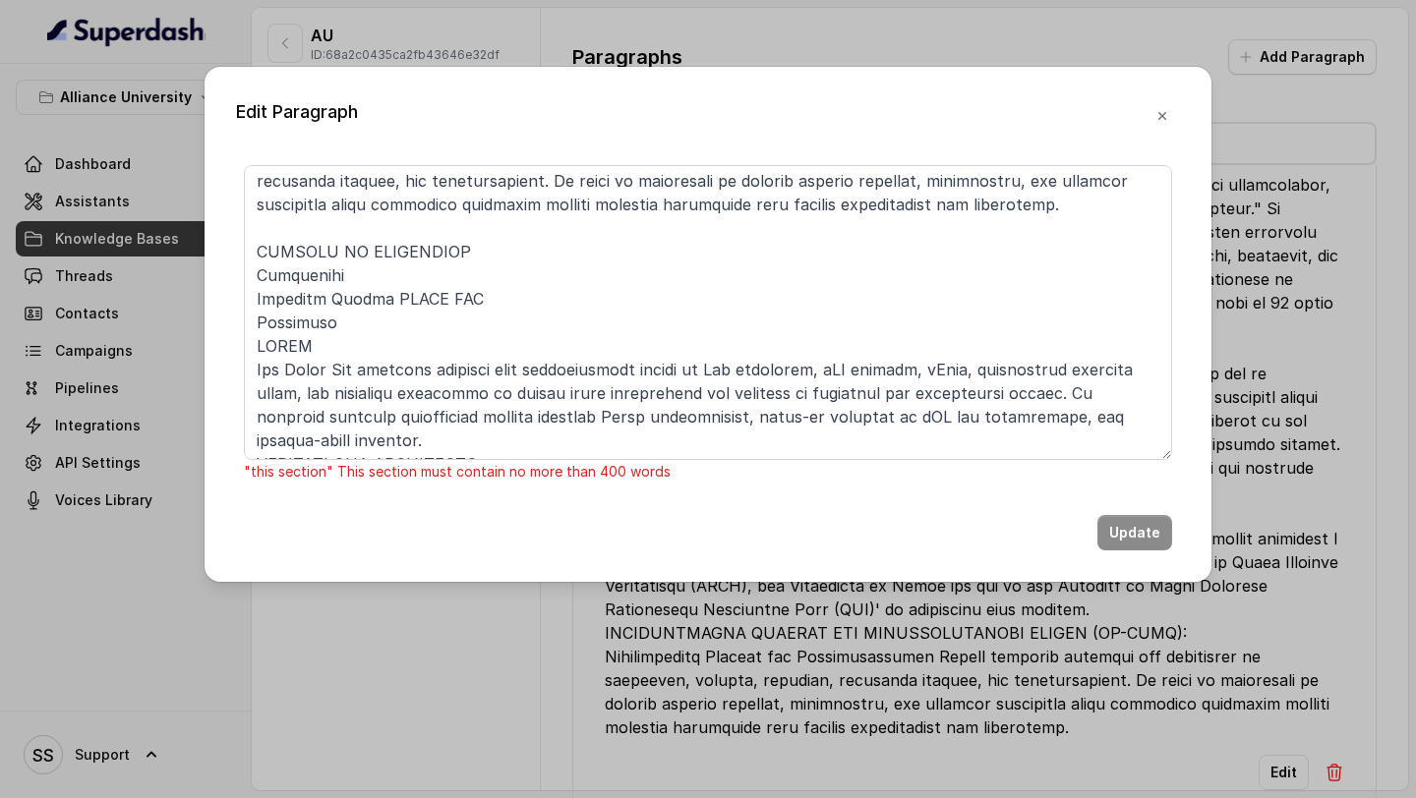
scroll to position [465, 0]
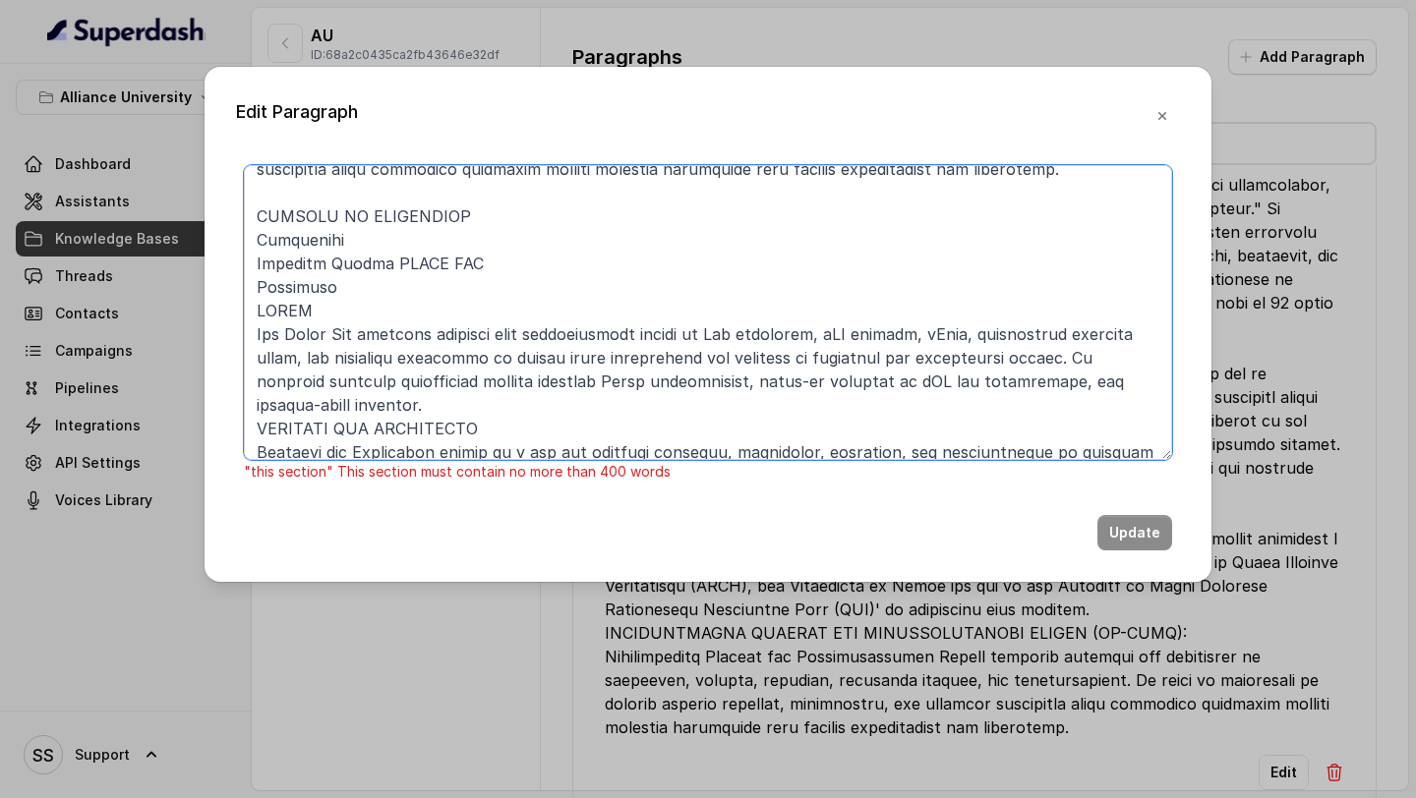
click at [365, 247] on textarea at bounding box center [708, 312] width 928 height 295
click at [248, 267] on textarea at bounding box center [708, 312] width 928 height 295
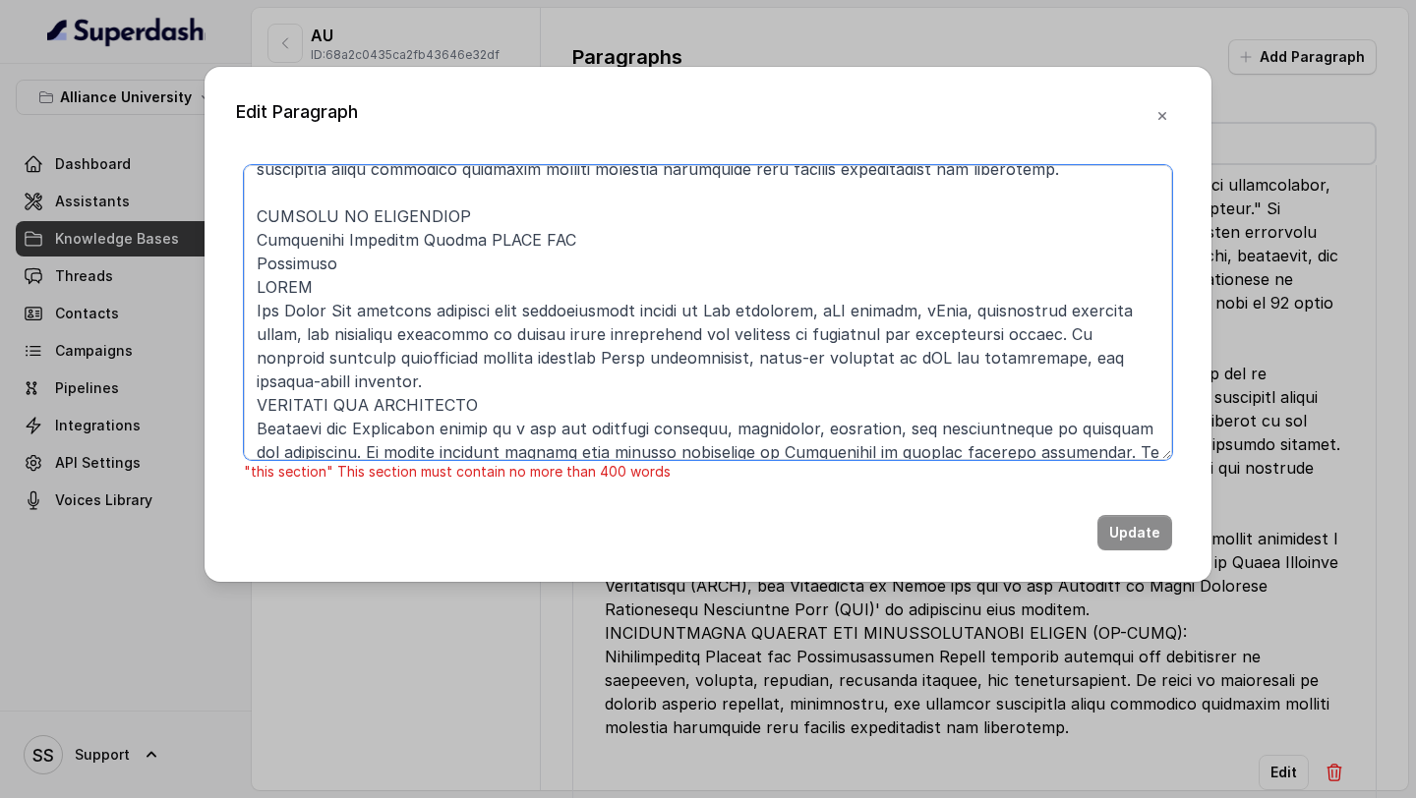
drag, startPoint x: 346, startPoint y: 281, endPoint x: 235, endPoint y: 283, distance: 111.1
click at [241, 282] on div ""this section" This section must contain no more than 400 words Update" at bounding box center [708, 357] width 944 height 385
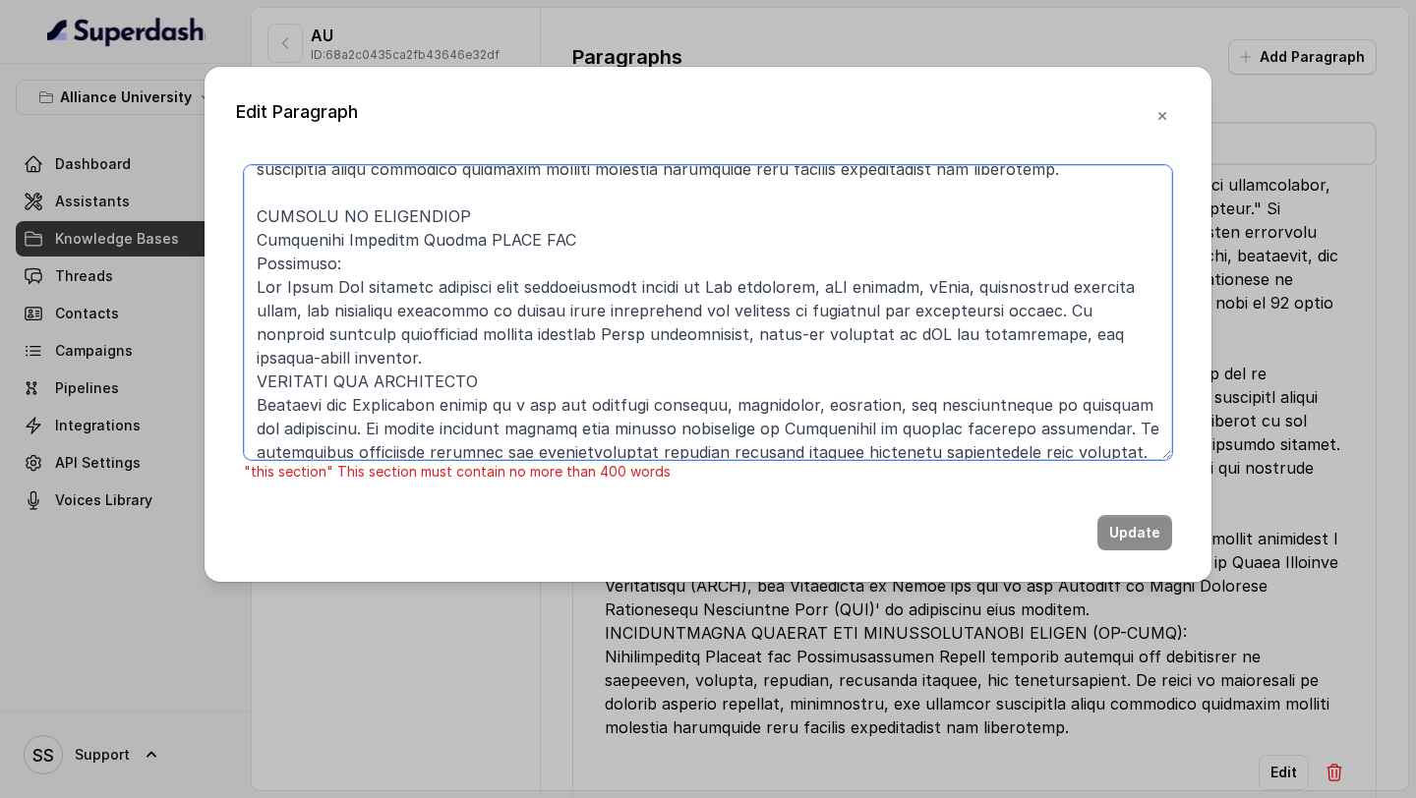
click at [259, 263] on textarea at bounding box center [708, 312] width 928 height 295
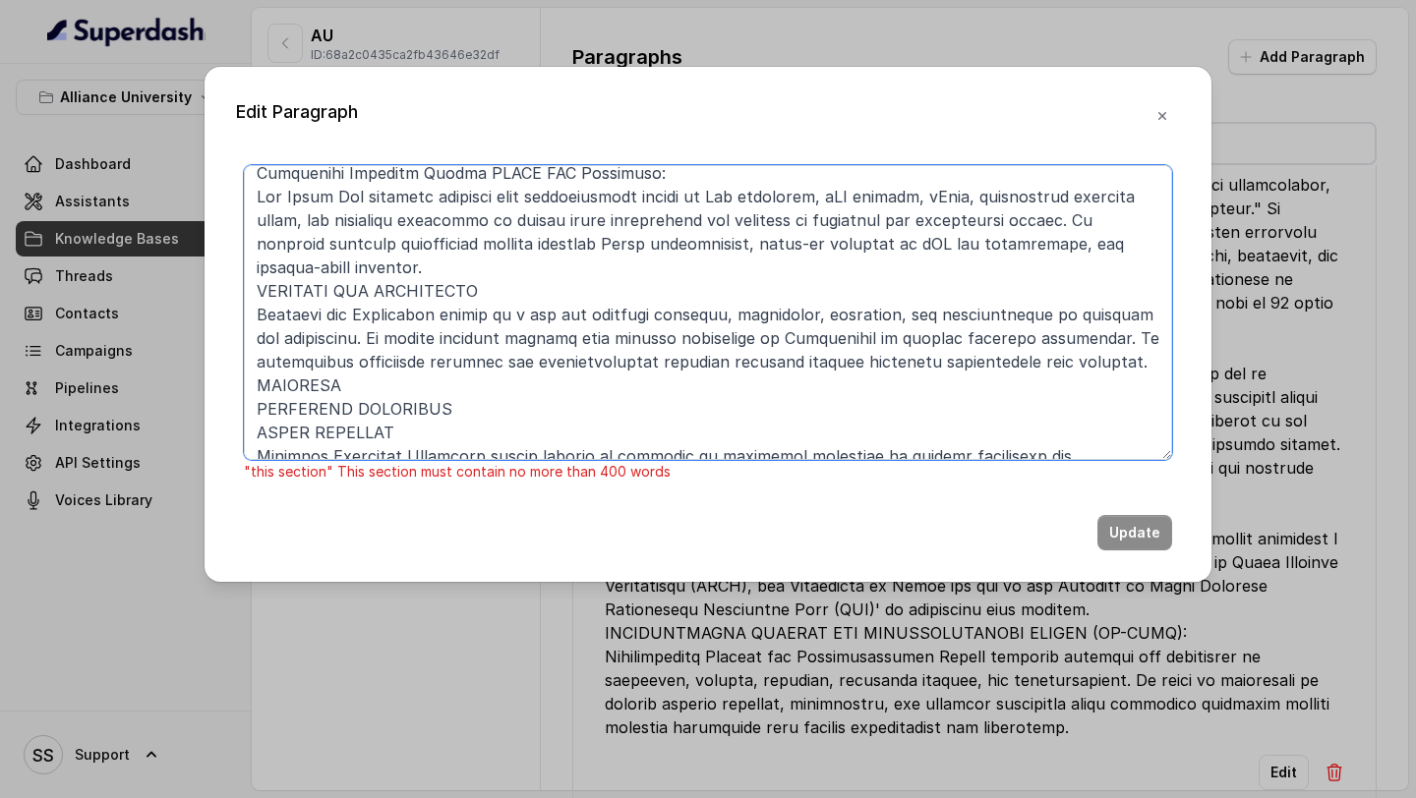
scroll to position [540, 0]
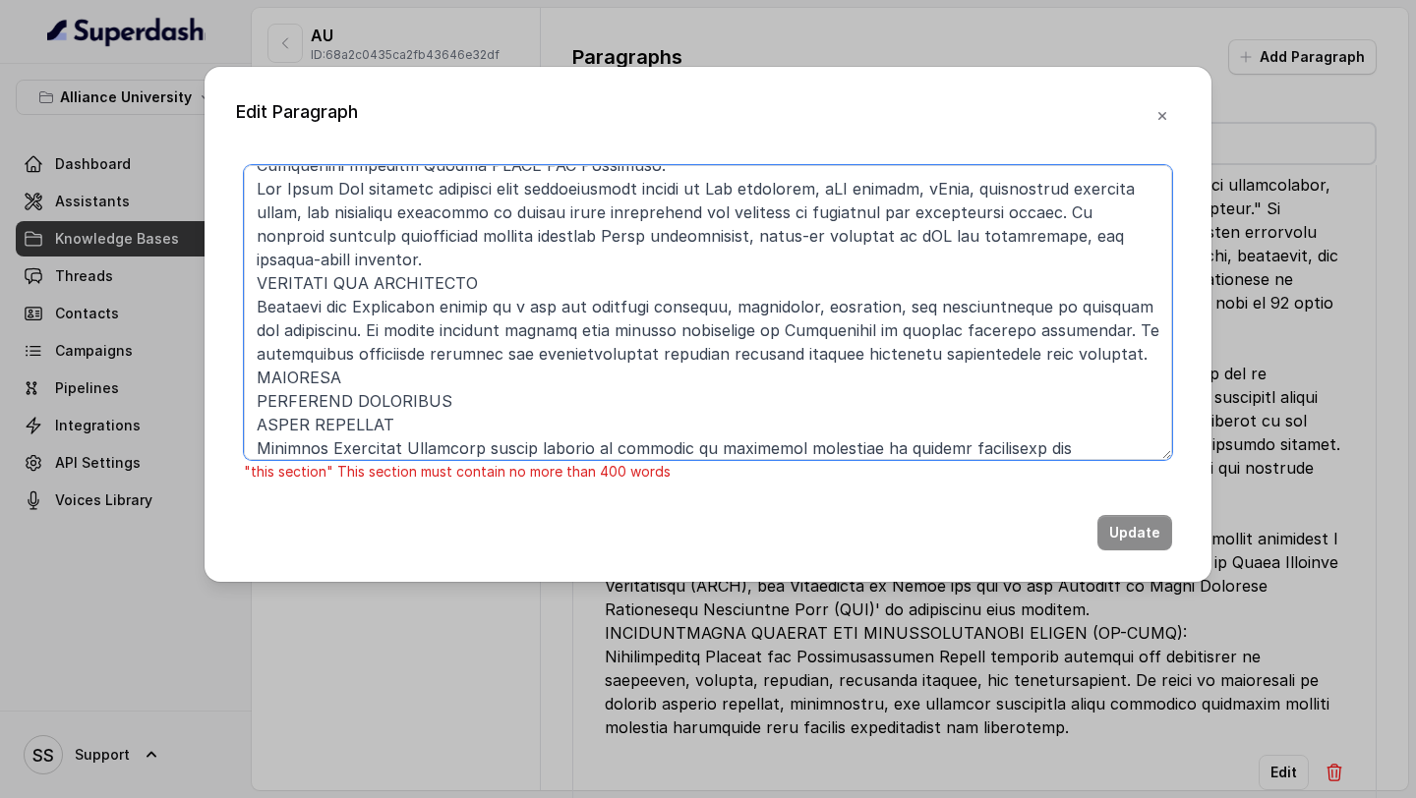
click at [254, 401] on textarea at bounding box center [708, 312] width 928 height 295
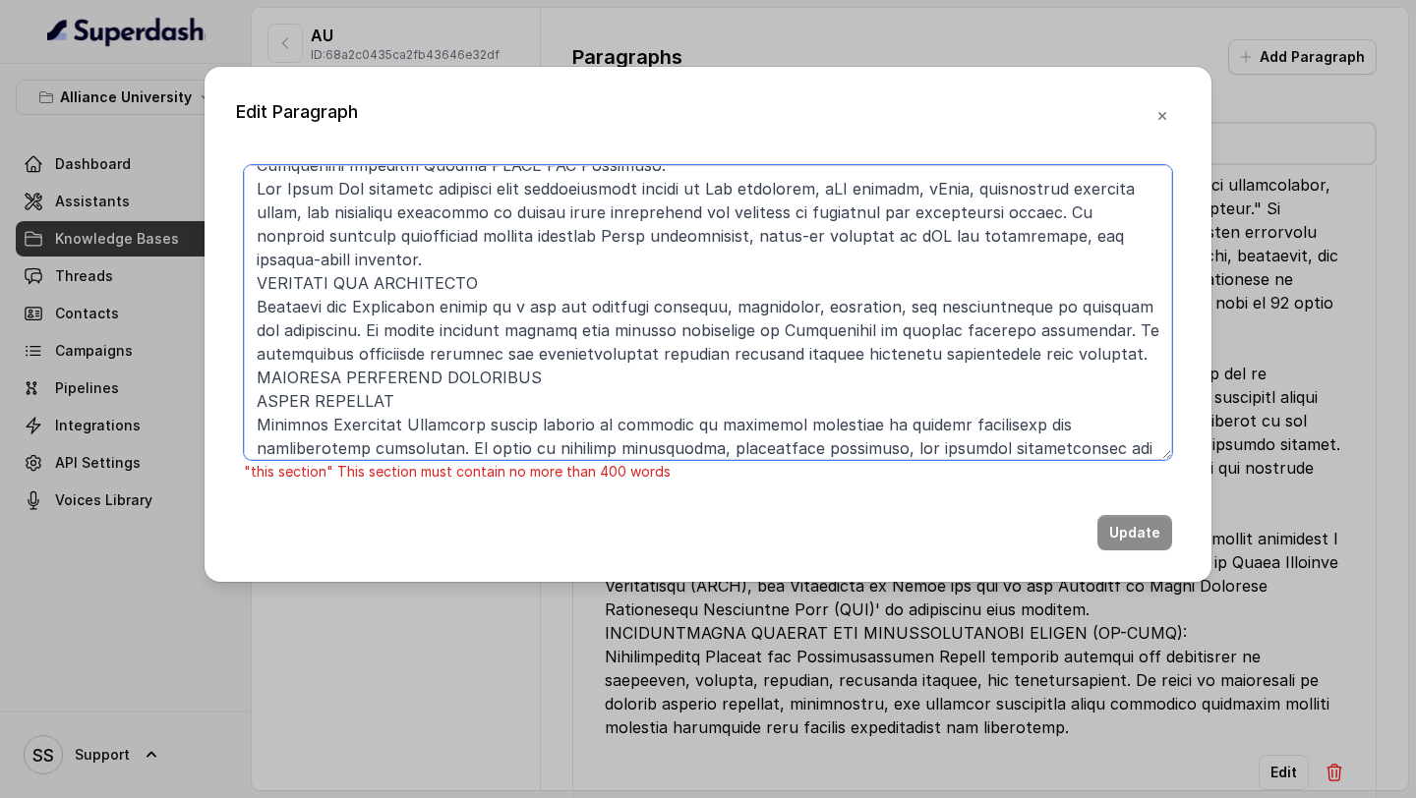
click at [252, 402] on textarea at bounding box center [708, 312] width 928 height 295
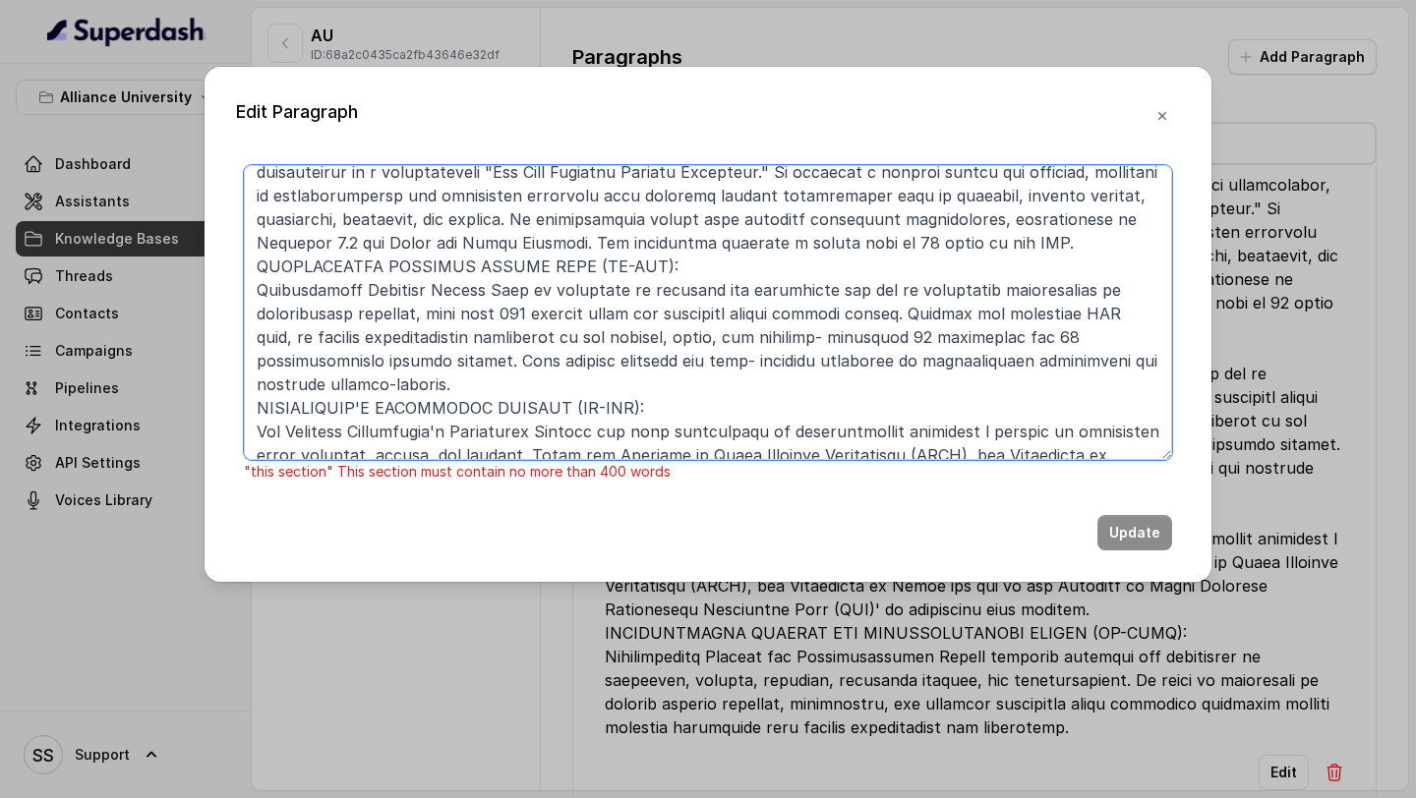
scroll to position [620, 0]
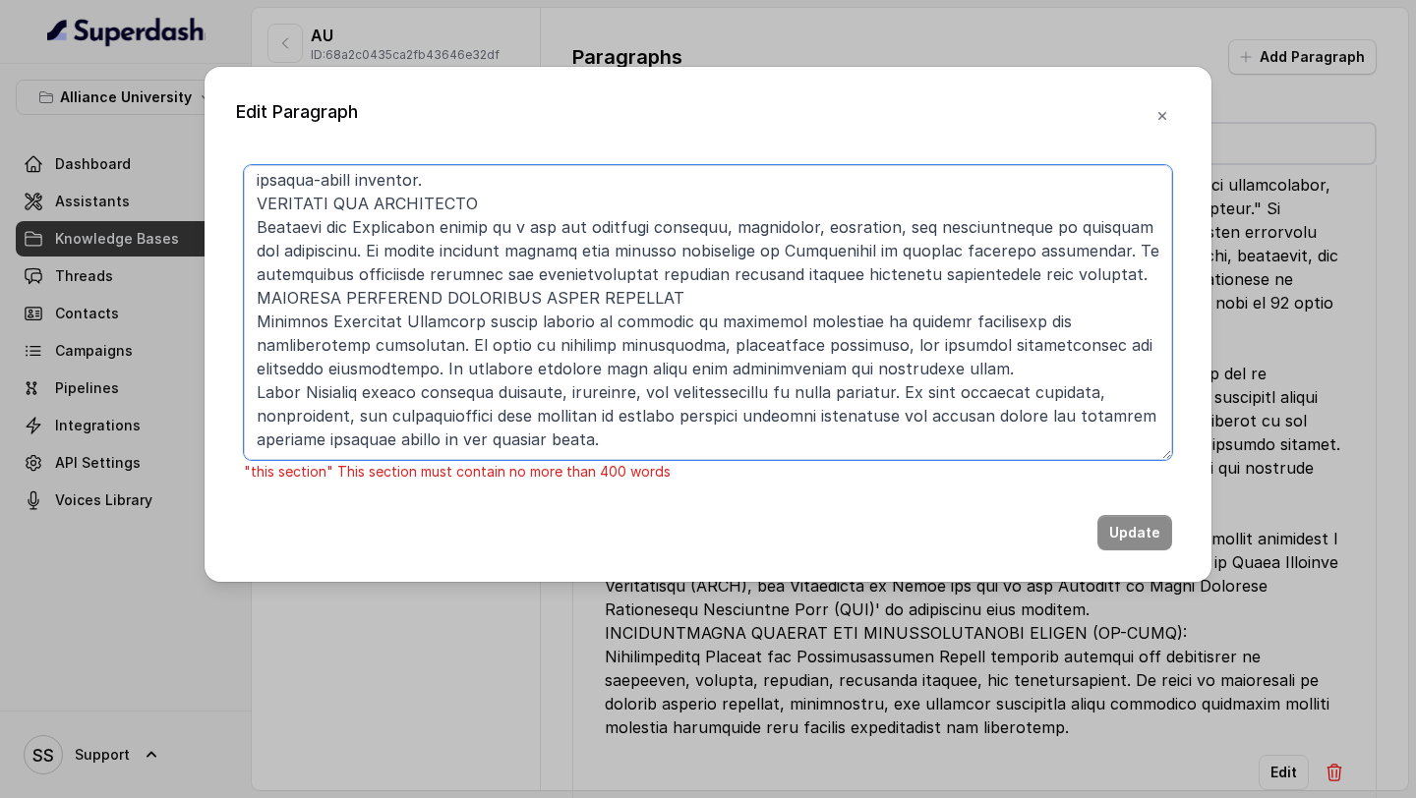
drag, startPoint x: 586, startPoint y: 452, endPoint x: 303, endPoint y: 252, distance: 347.1
click at [303, 252] on textarea at bounding box center [708, 312] width 928 height 295
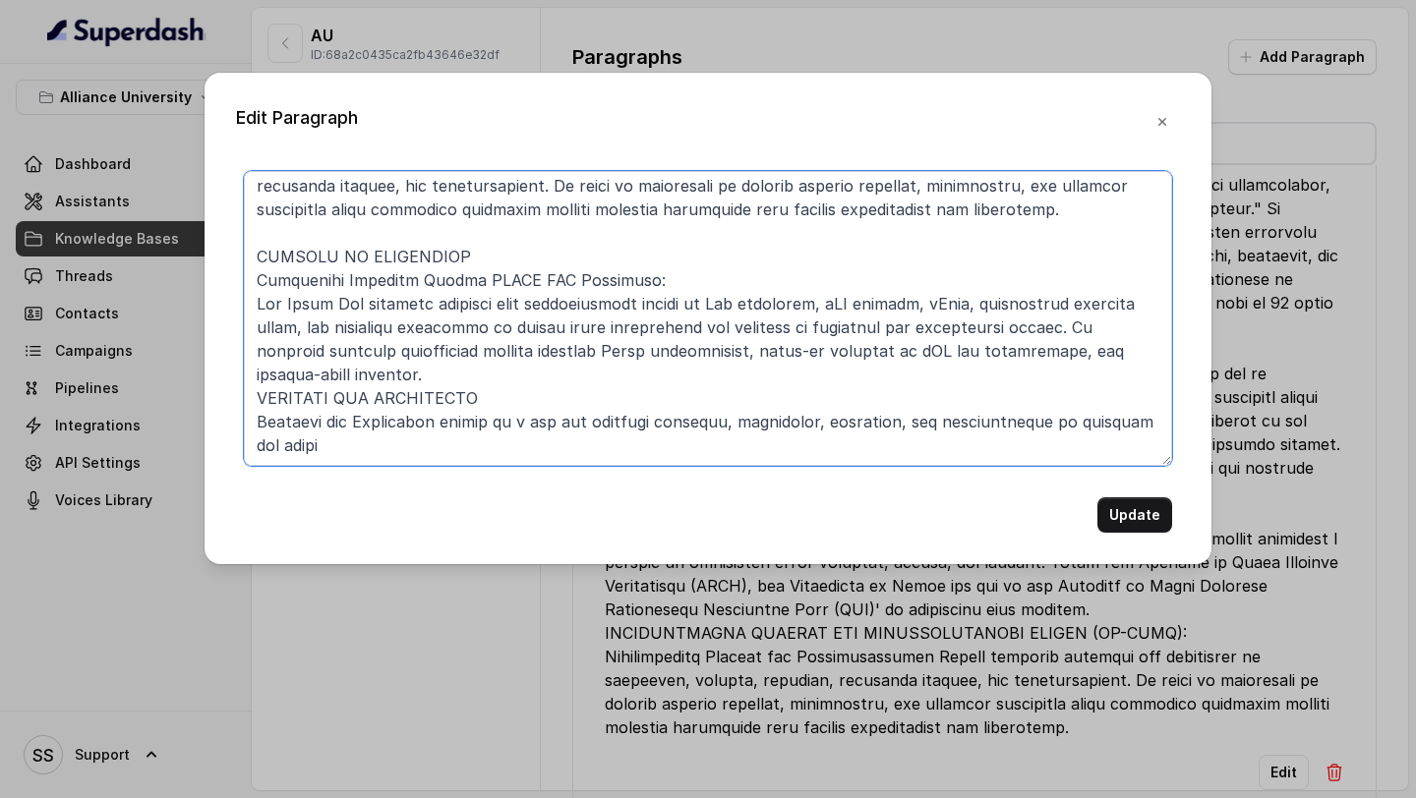
scroll to position [431, 0]
drag, startPoint x: 260, startPoint y: 248, endPoint x: 511, endPoint y: 620, distance: 449.7
click at [471, 566] on div "Edit Paragraph Update" at bounding box center [708, 399] width 1416 height 798
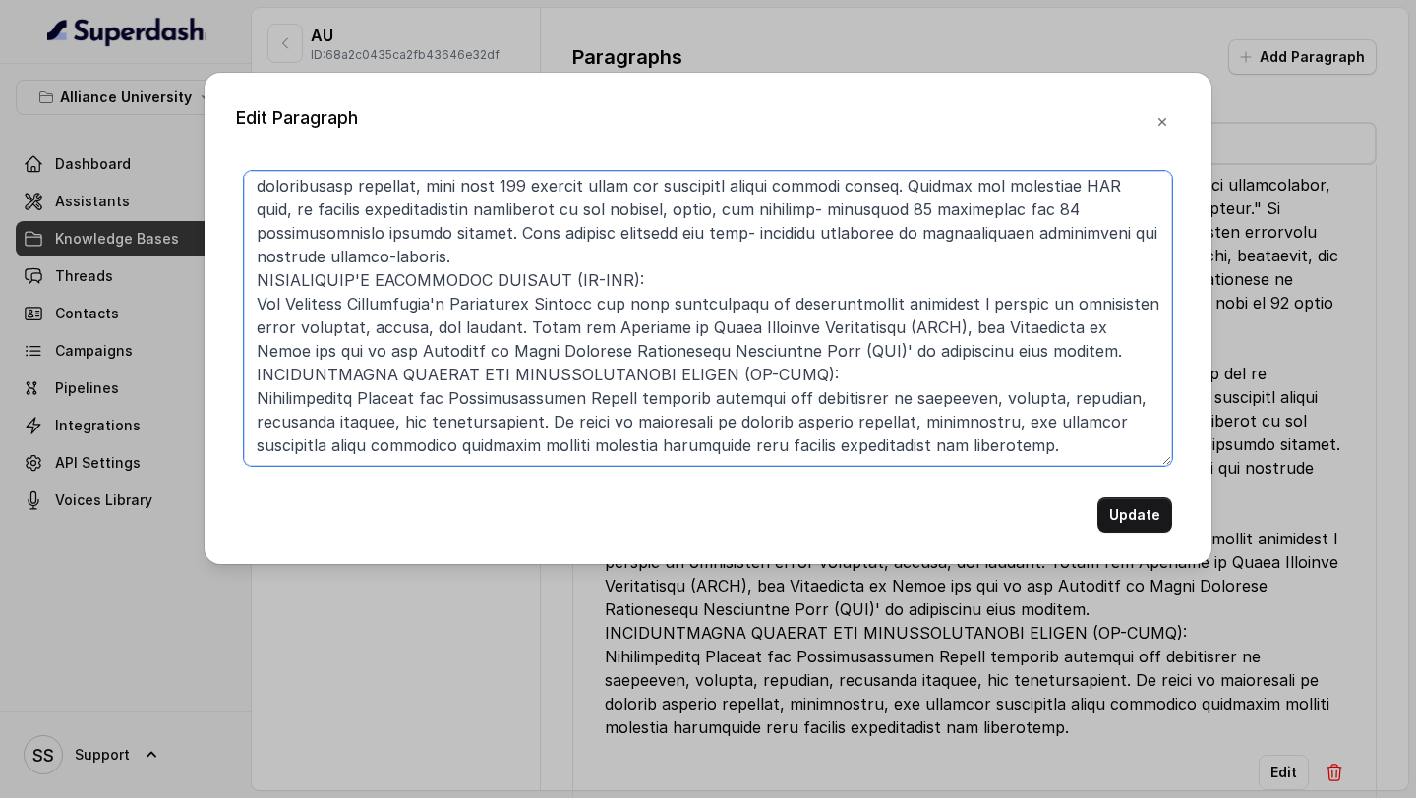
scroll to position [0, 0]
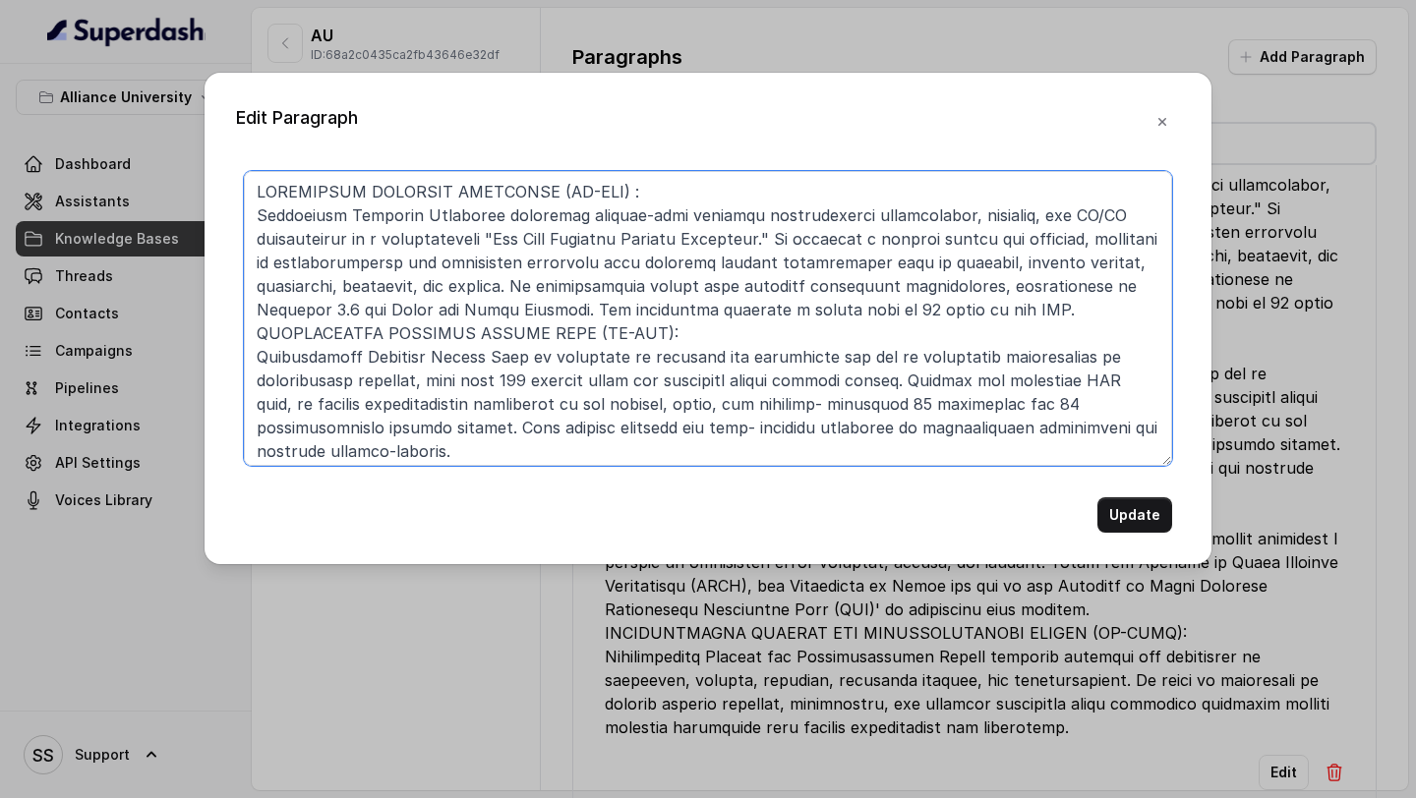
click at [259, 189] on textarea at bounding box center [708, 318] width 928 height 295
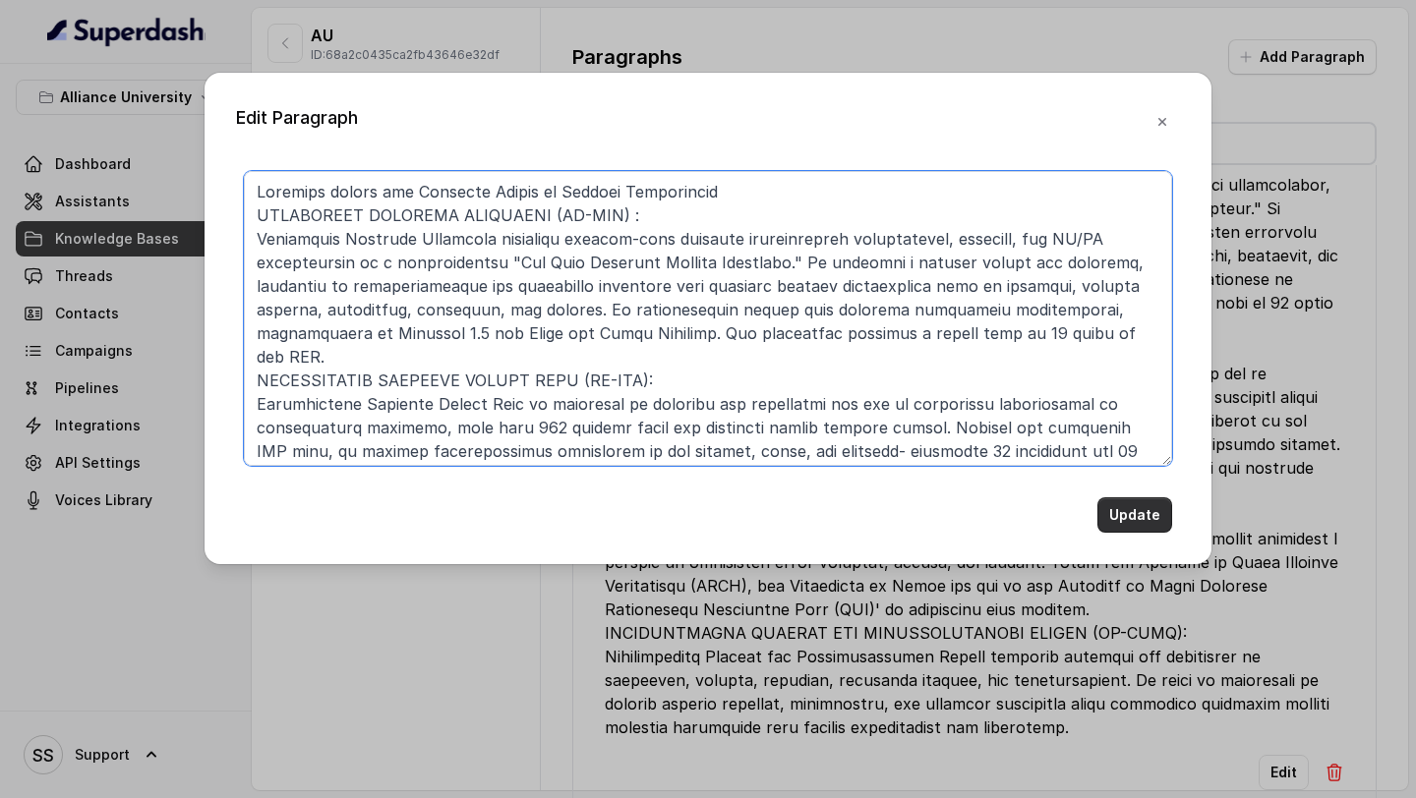
type textarea "Research centre for Alliance School of Applied Engineering TECHNOLOGY BUSINESS …"
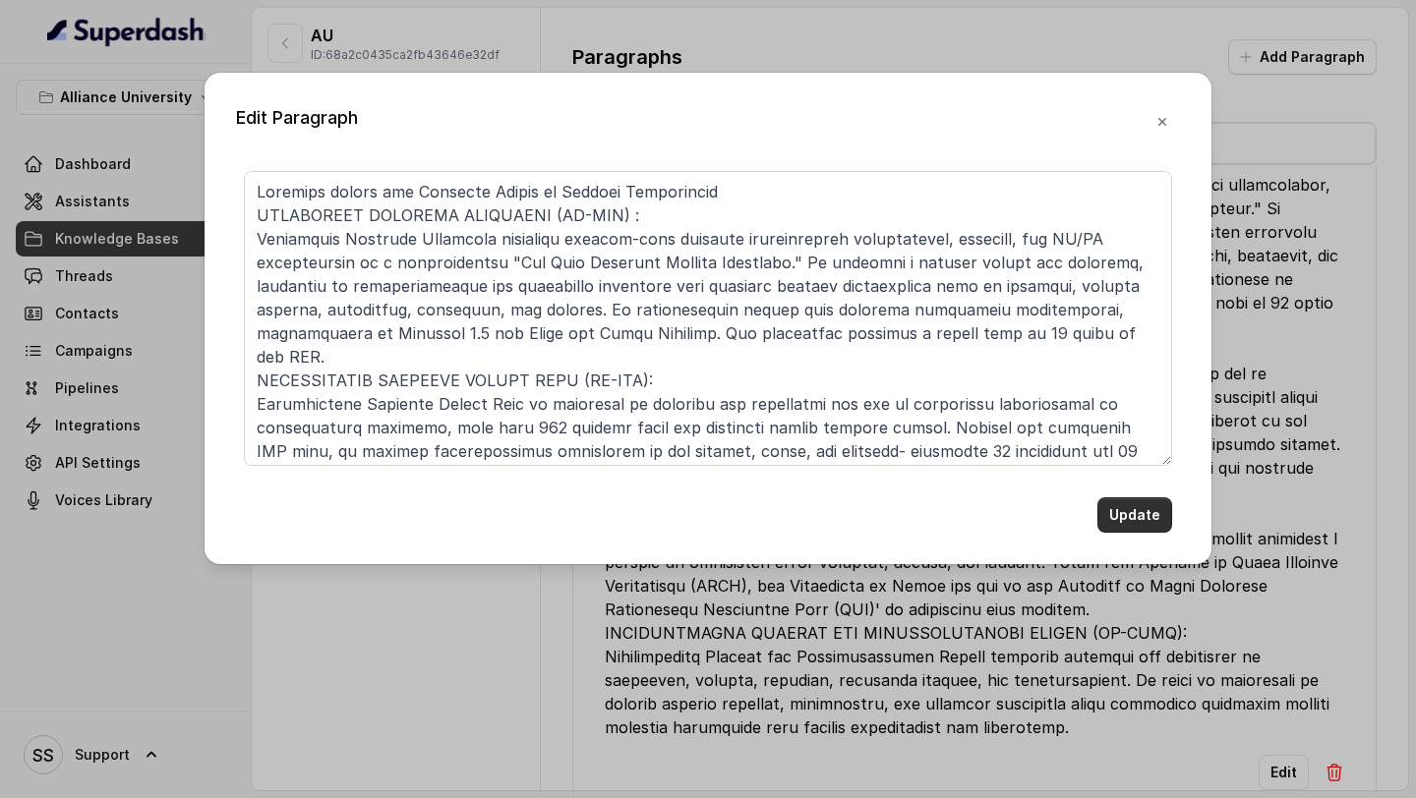
click at [1131, 524] on button "Update" at bounding box center [1134, 515] width 75 height 35
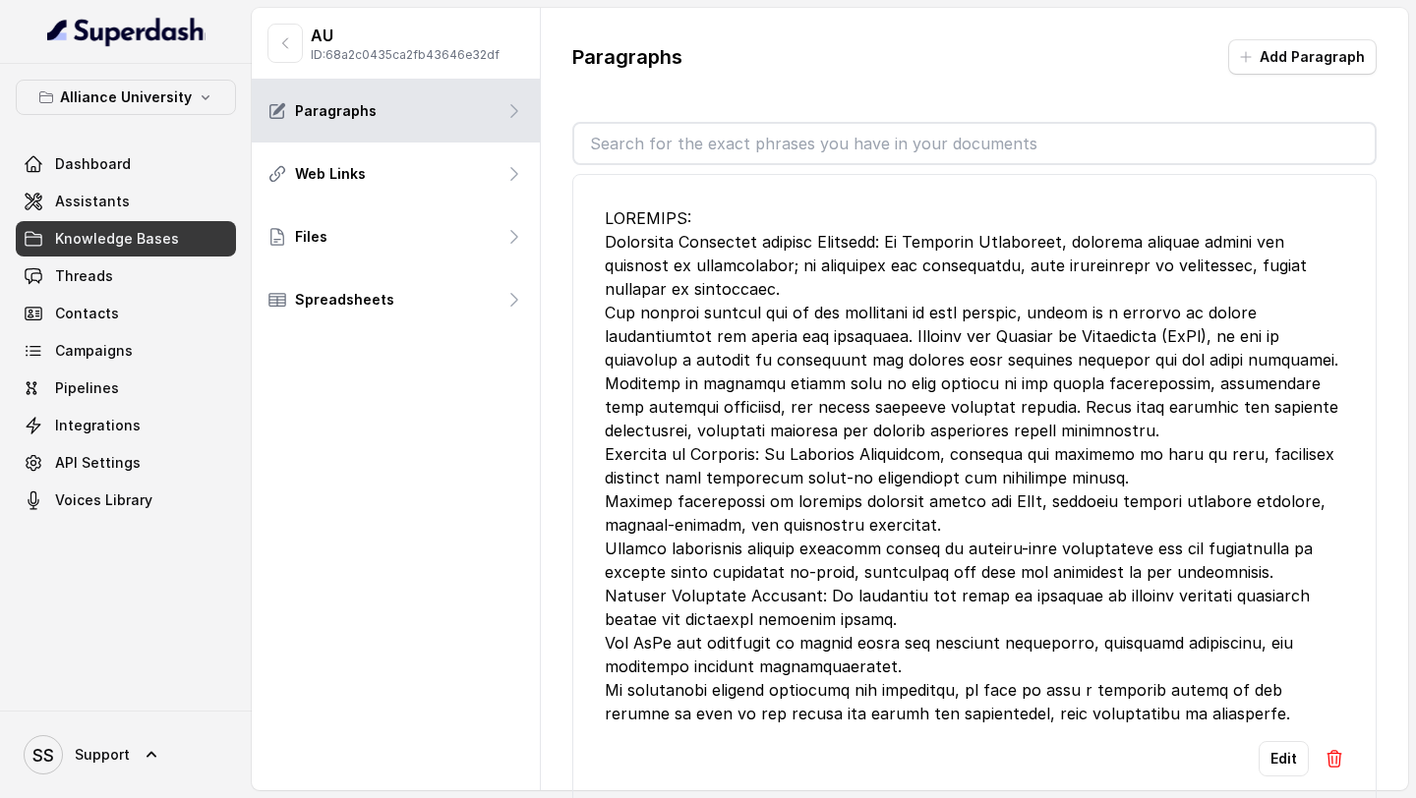
scroll to position [743, 0]
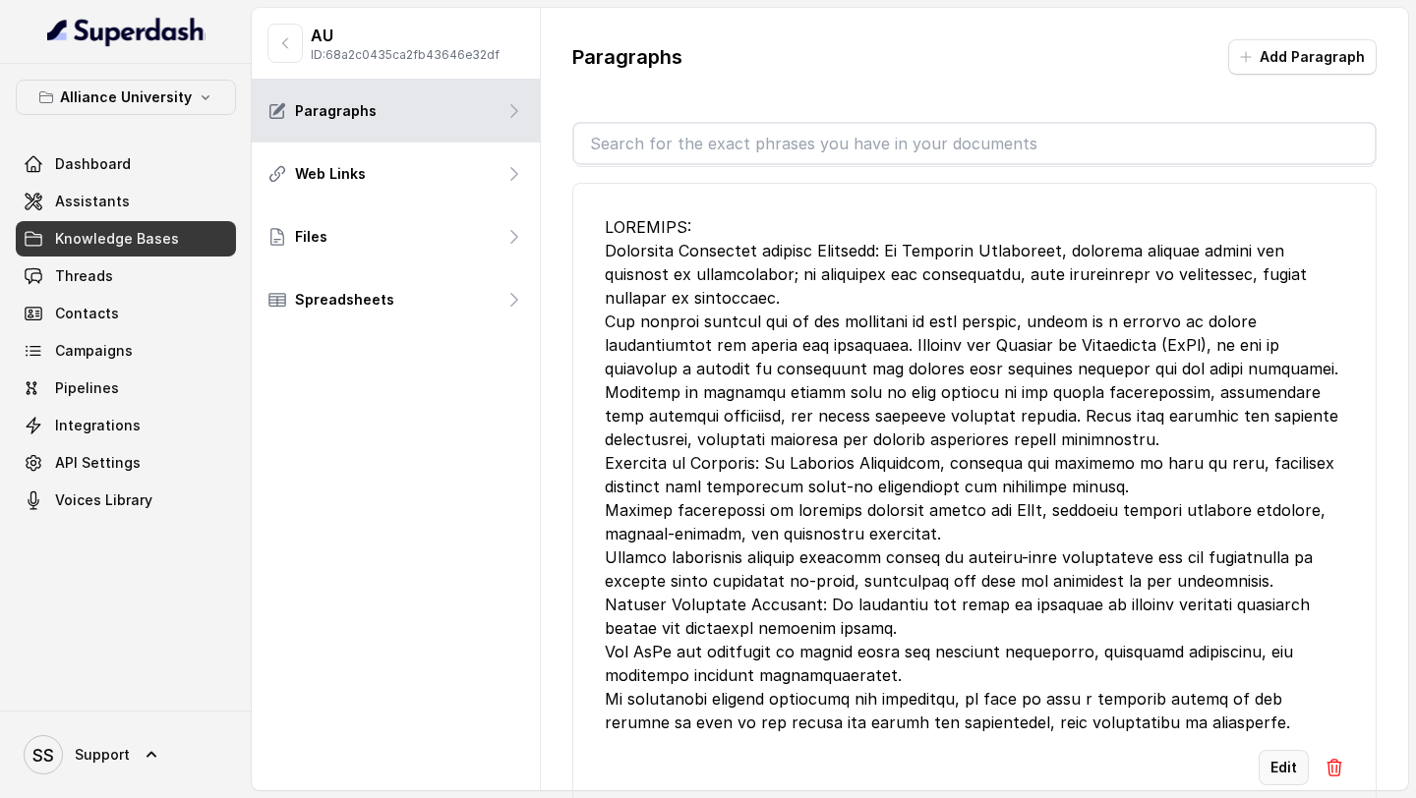
click at [1290, 750] on button "Edit" at bounding box center [1284, 767] width 50 height 35
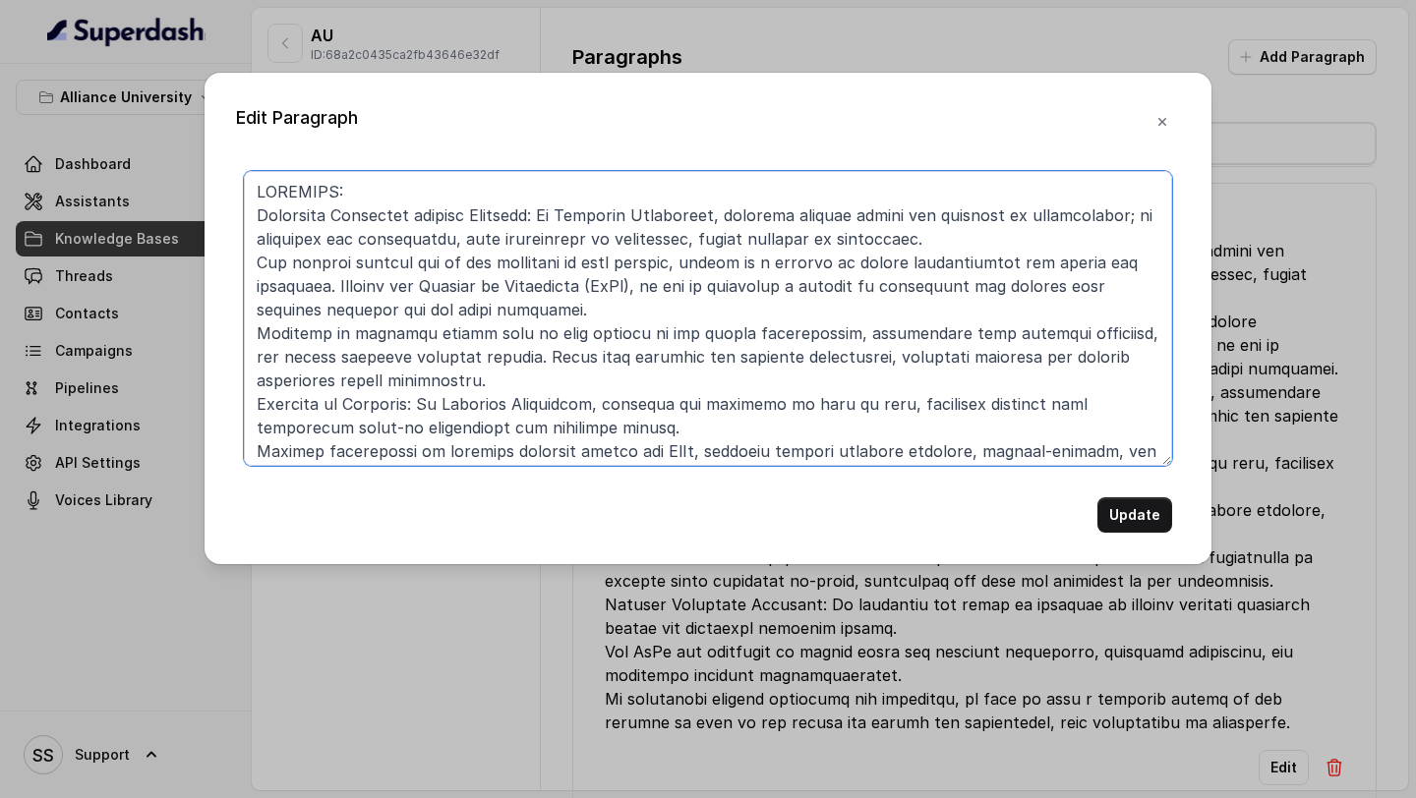
click at [376, 189] on textarea at bounding box center [708, 318] width 928 height 295
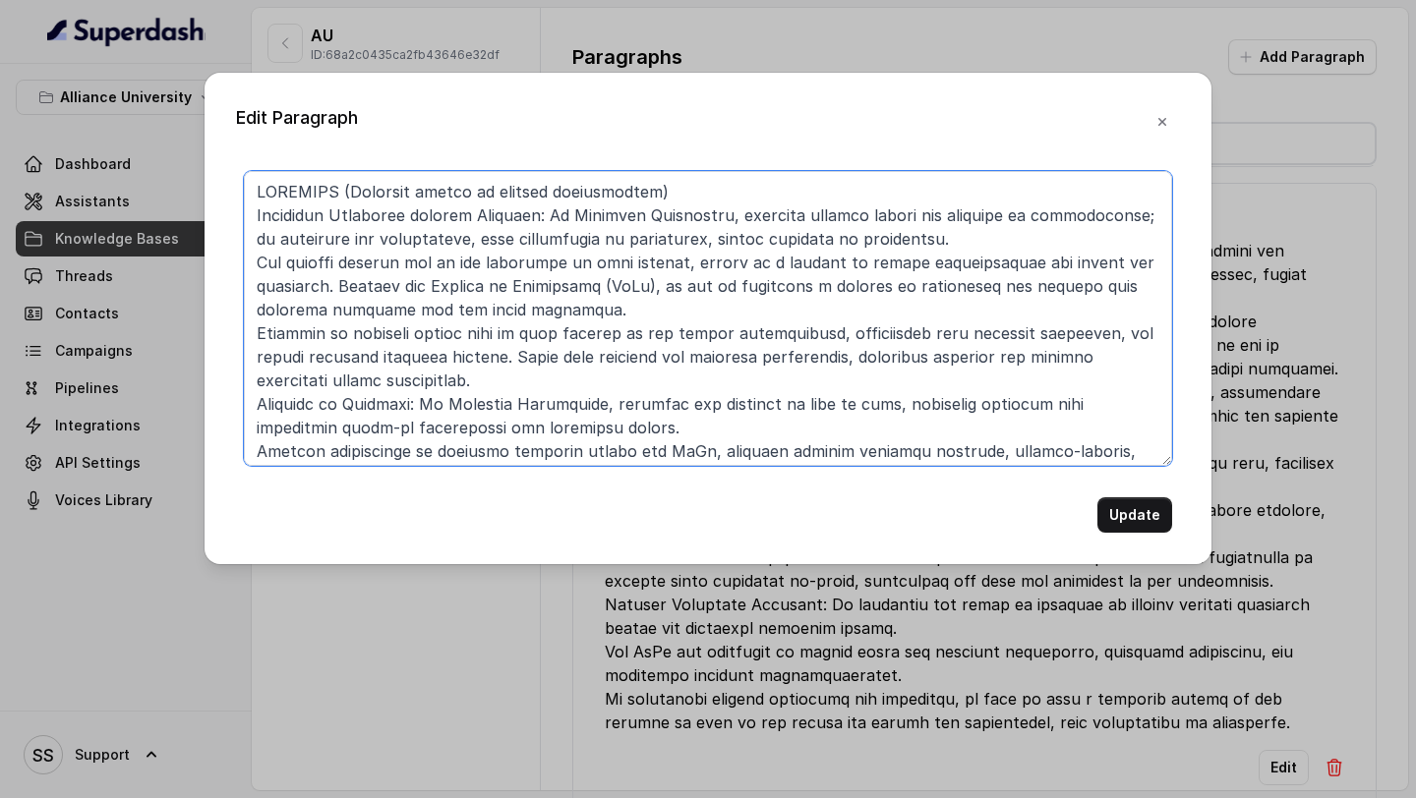
click at [487, 186] on textarea at bounding box center [708, 318] width 928 height 295
click at [582, 189] on textarea at bounding box center [708, 318] width 928 height 295
type textarea "RESEARCH (Alliance school of applied engineering) Advancing Knowledge through R…"
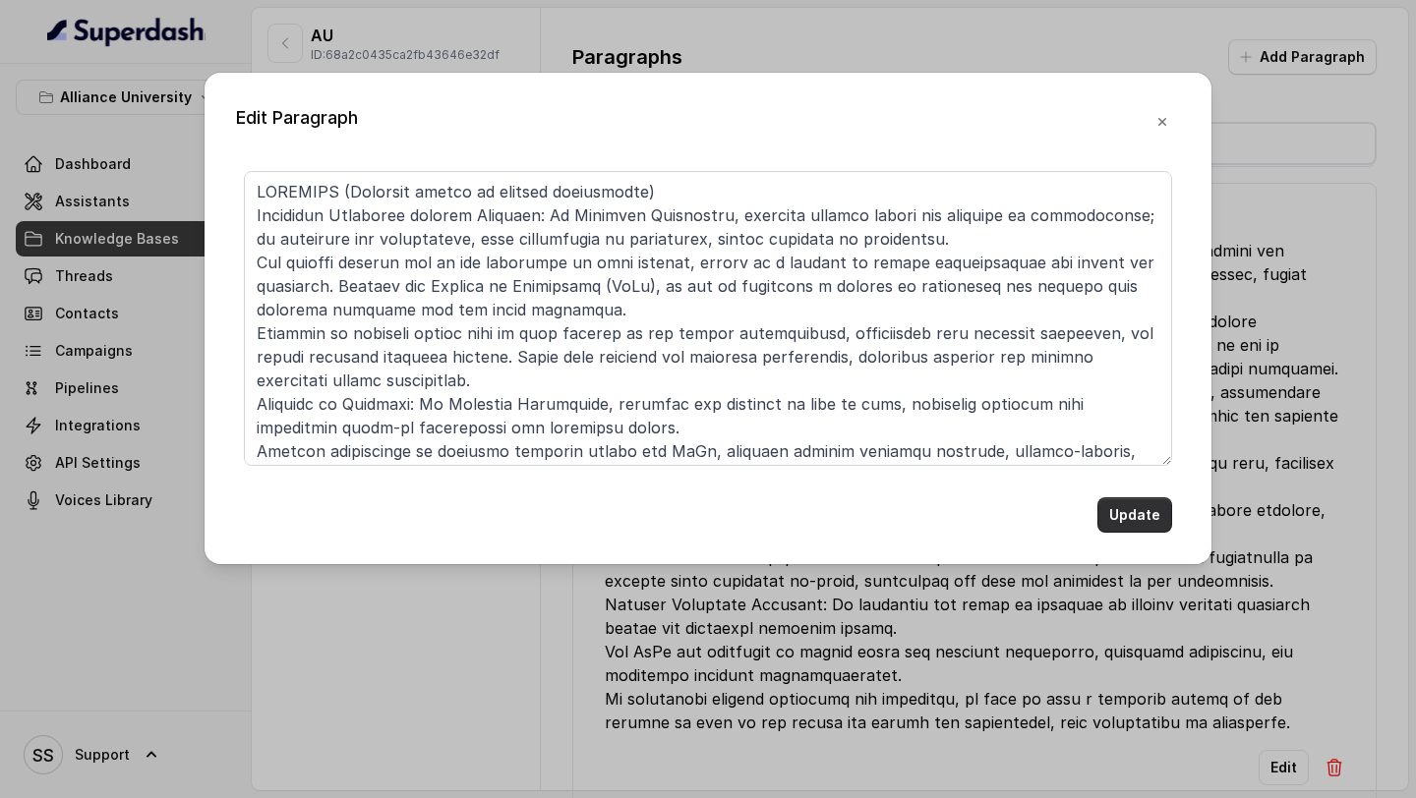
click at [1152, 504] on button "Update" at bounding box center [1134, 515] width 75 height 35
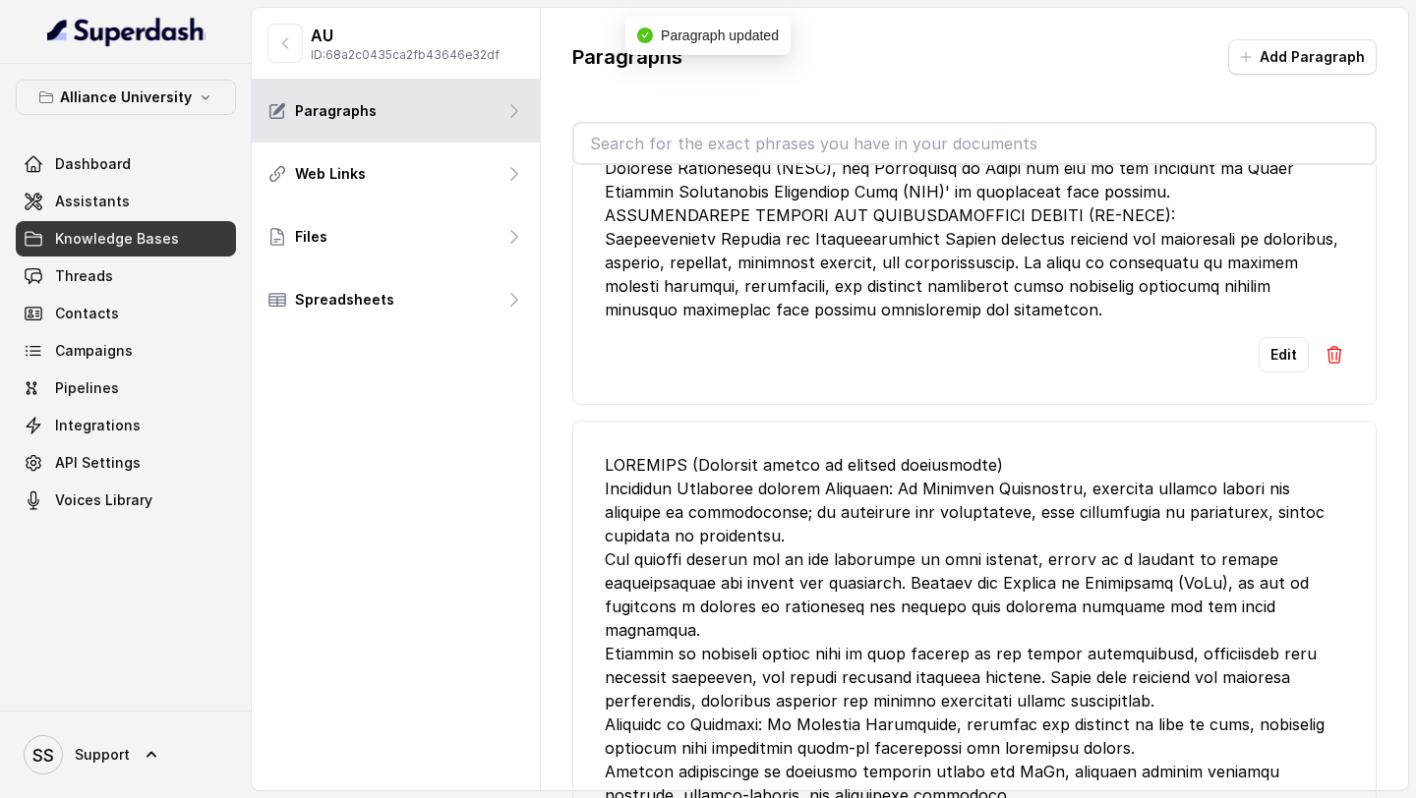
scroll to position [0, 0]
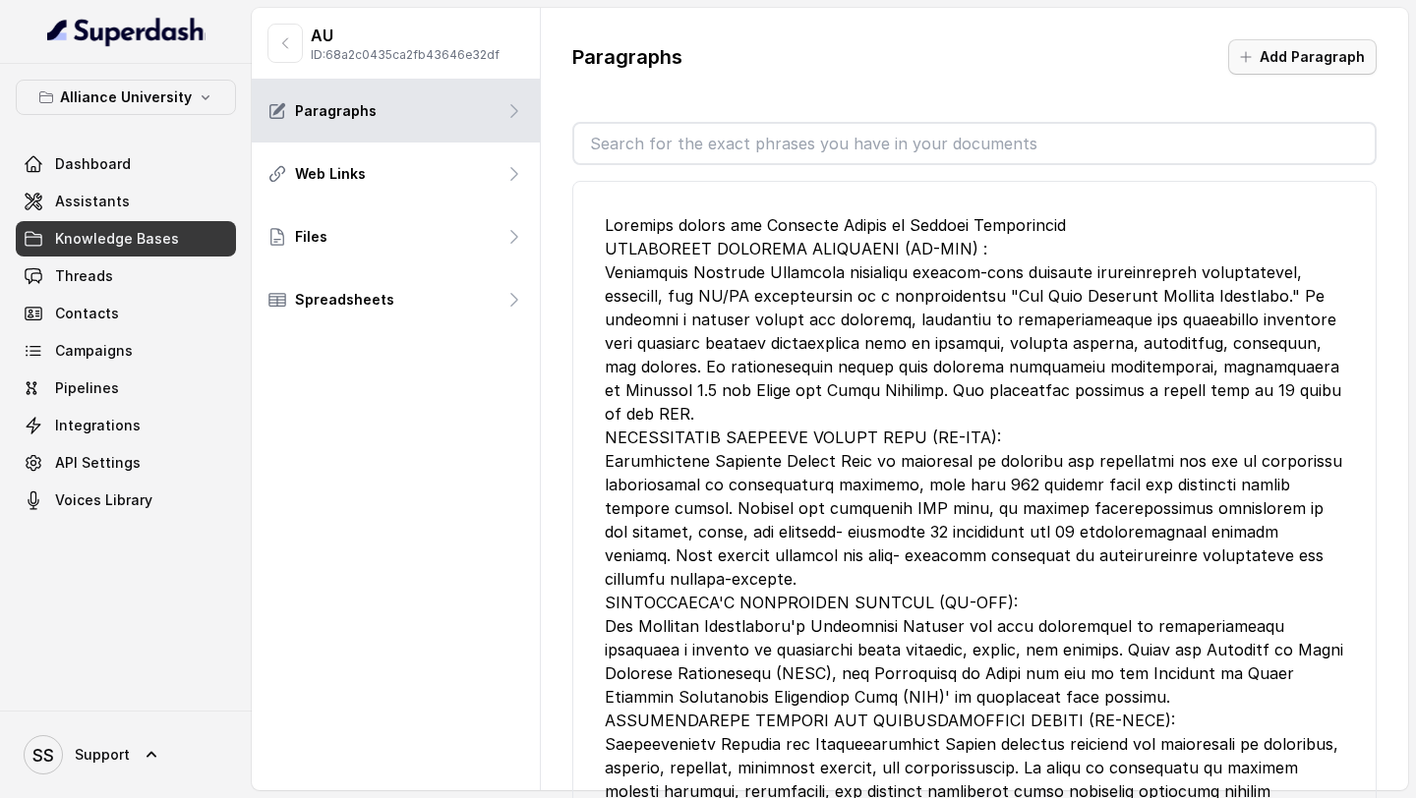
click at [1313, 44] on button "Add Paragraph" at bounding box center [1302, 56] width 148 height 35
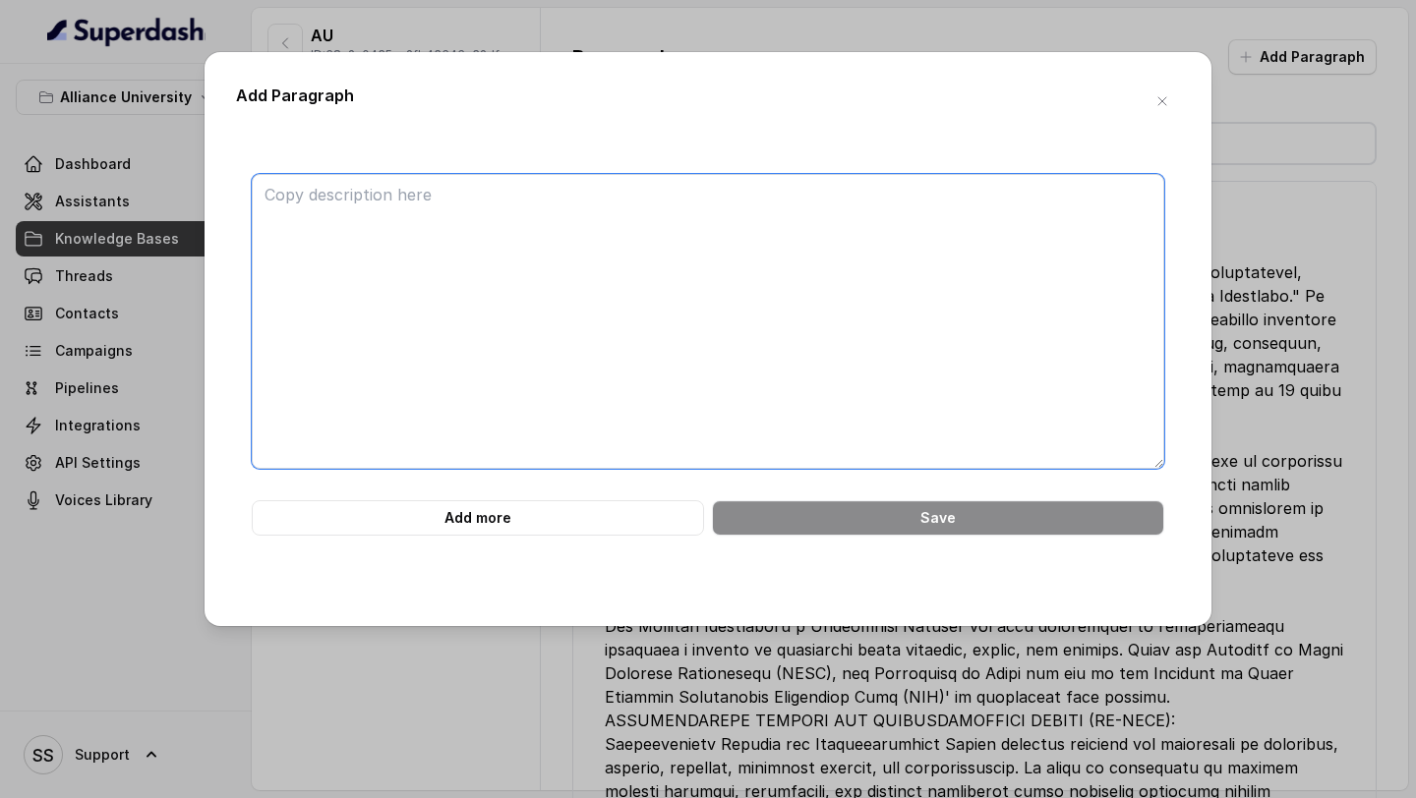
click at [638, 270] on textarea at bounding box center [708, 321] width 913 height 295
paste textarea "CAREER ADVANCEMENT AND NETWORKING At the Office of Career Advancement and Netwo…"
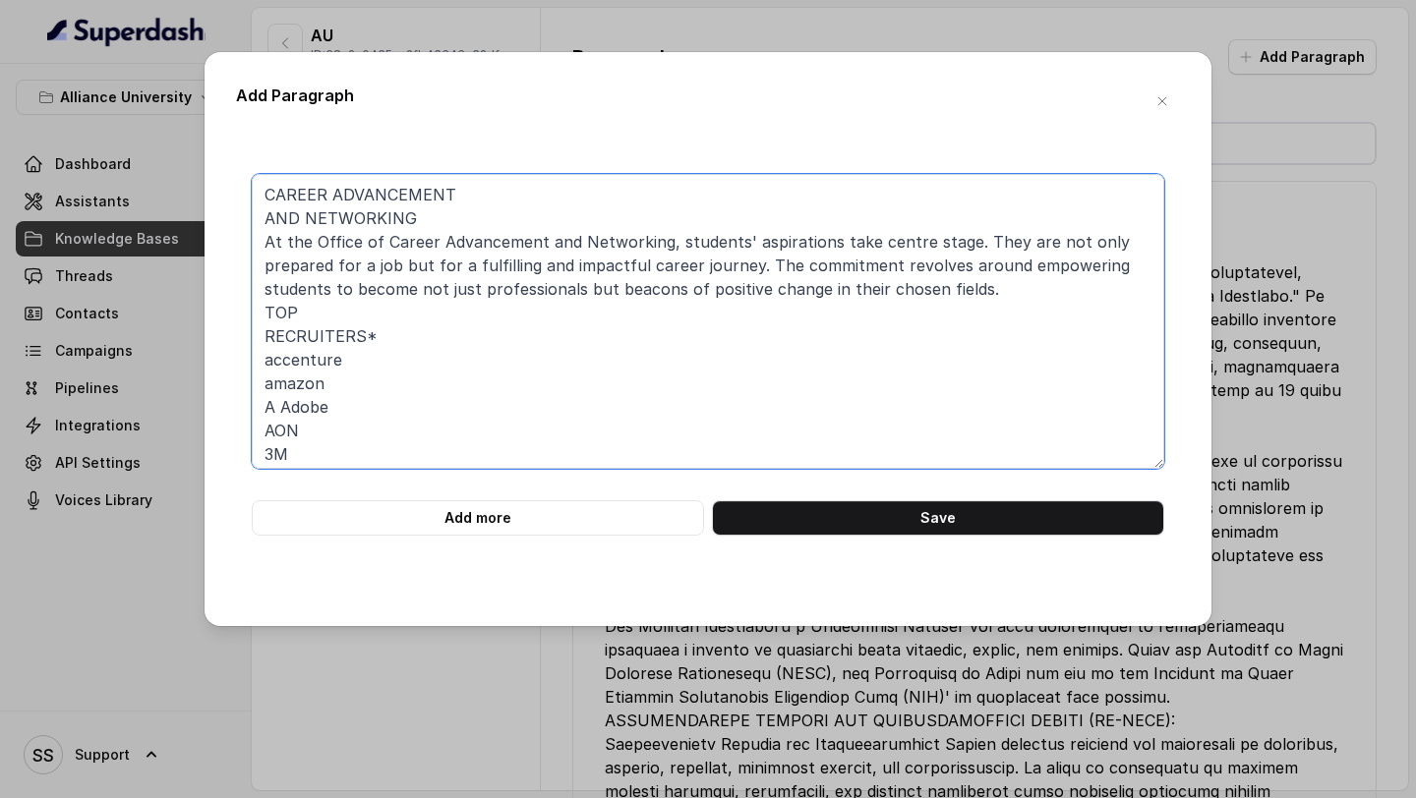
click at [261, 220] on textarea "CAREER ADVANCEMENT AND NETWORKING At the Office of Career Advancement and Netwo…" at bounding box center [708, 321] width 913 height 295
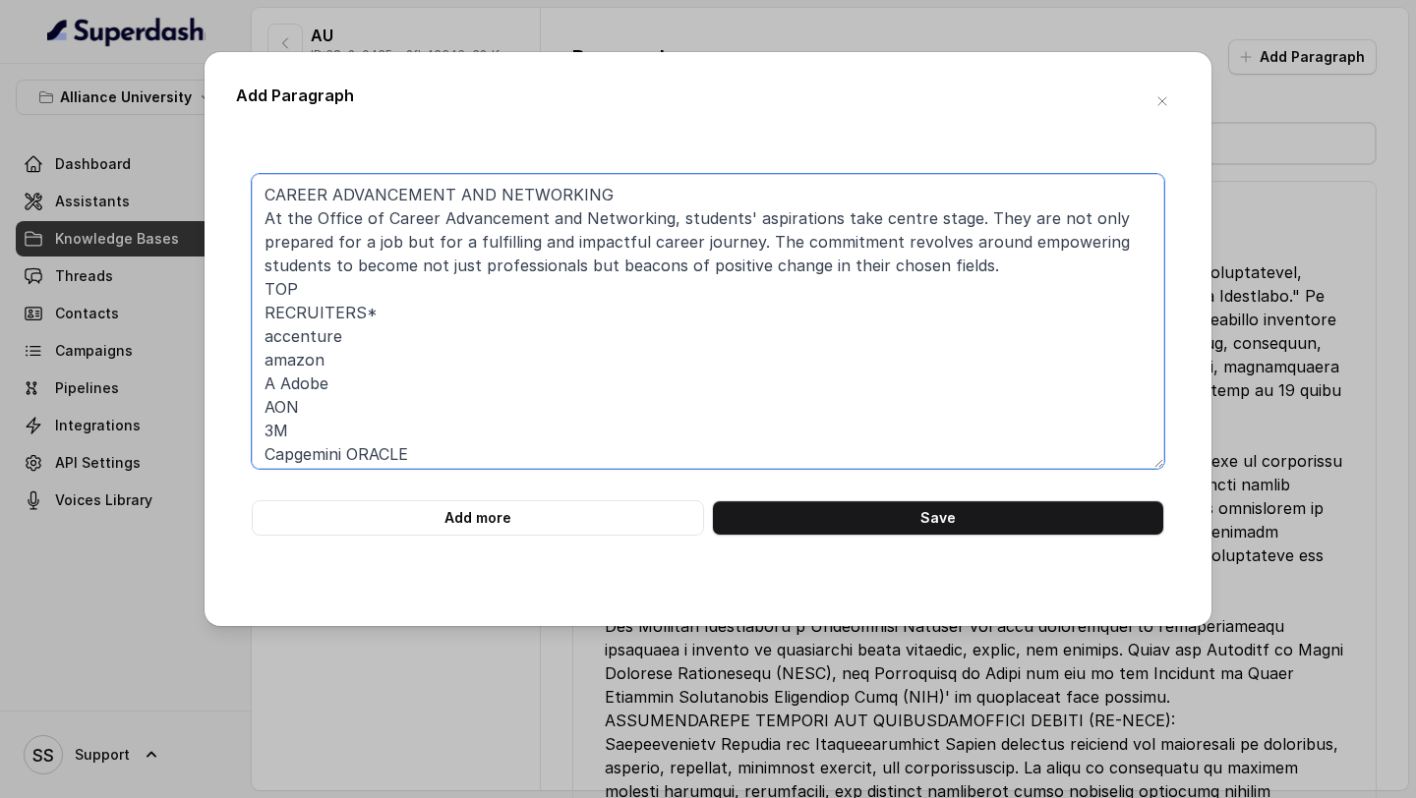
click at [650, 190] on textarea "CAREER ADVANCEMENT AND NETWORKING At the Office of Career Advancement and Netwo…" at bounding box center [708, 321] width 913 height 295
click at [267, 309] on textarea "CAREER ADVANCEMENT AND NETWORKING for BTech (Engineering) At the Office of Care…" at bounding box center [708, 321] width 913 height 295
click at [418, 295] on textarea "CAREER ADVANCEMENT AND NETWORKING for BTech (Engineering) At the Office of Care…" at bounding box center [708, 321] width 913 height 295
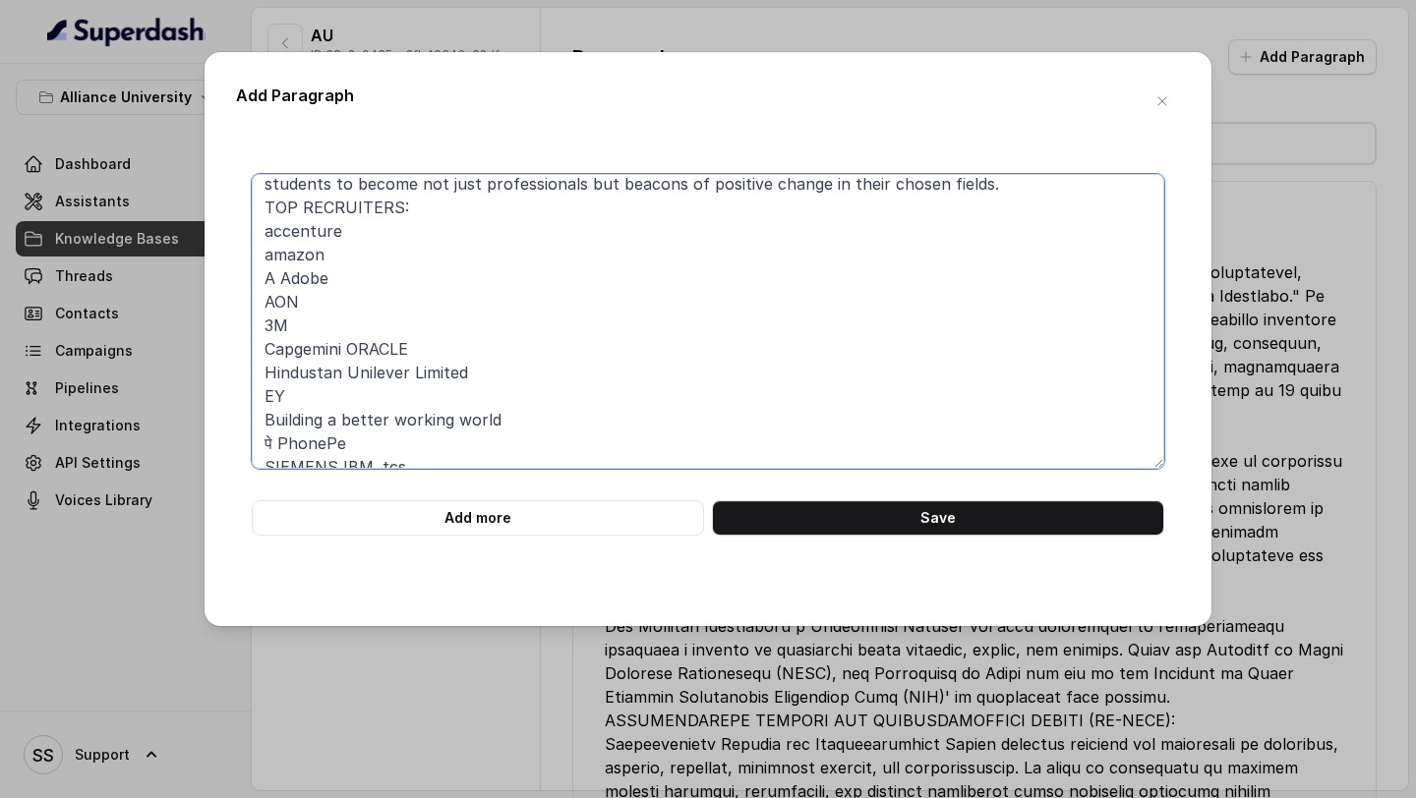
scroll to position [87, 0]
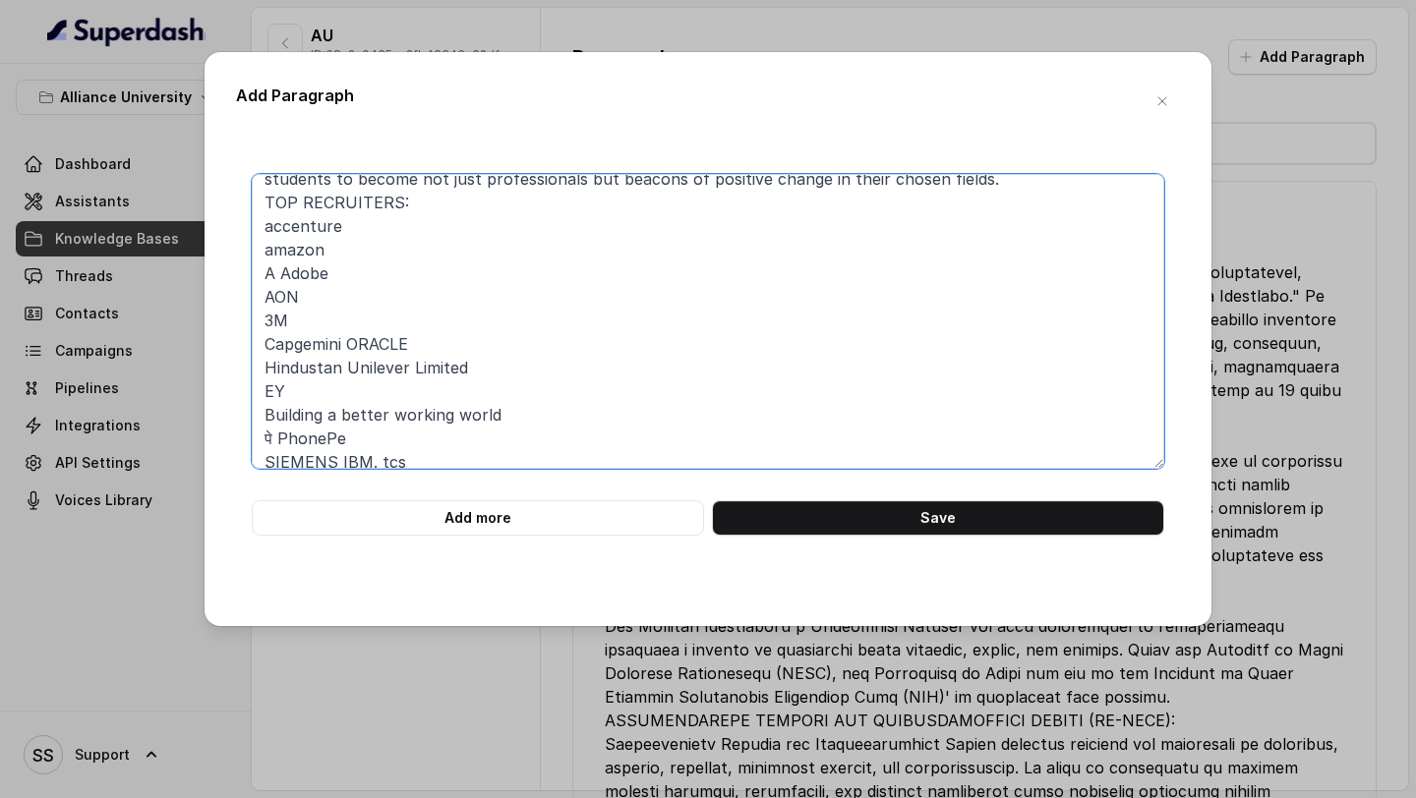
click at [281, 275] on textarea "CAREER ADVANCEMENT AND NETWORKING for BTech (Engineering) At the Office of Care…" at bounding box center [708, 321] width 913 height 295
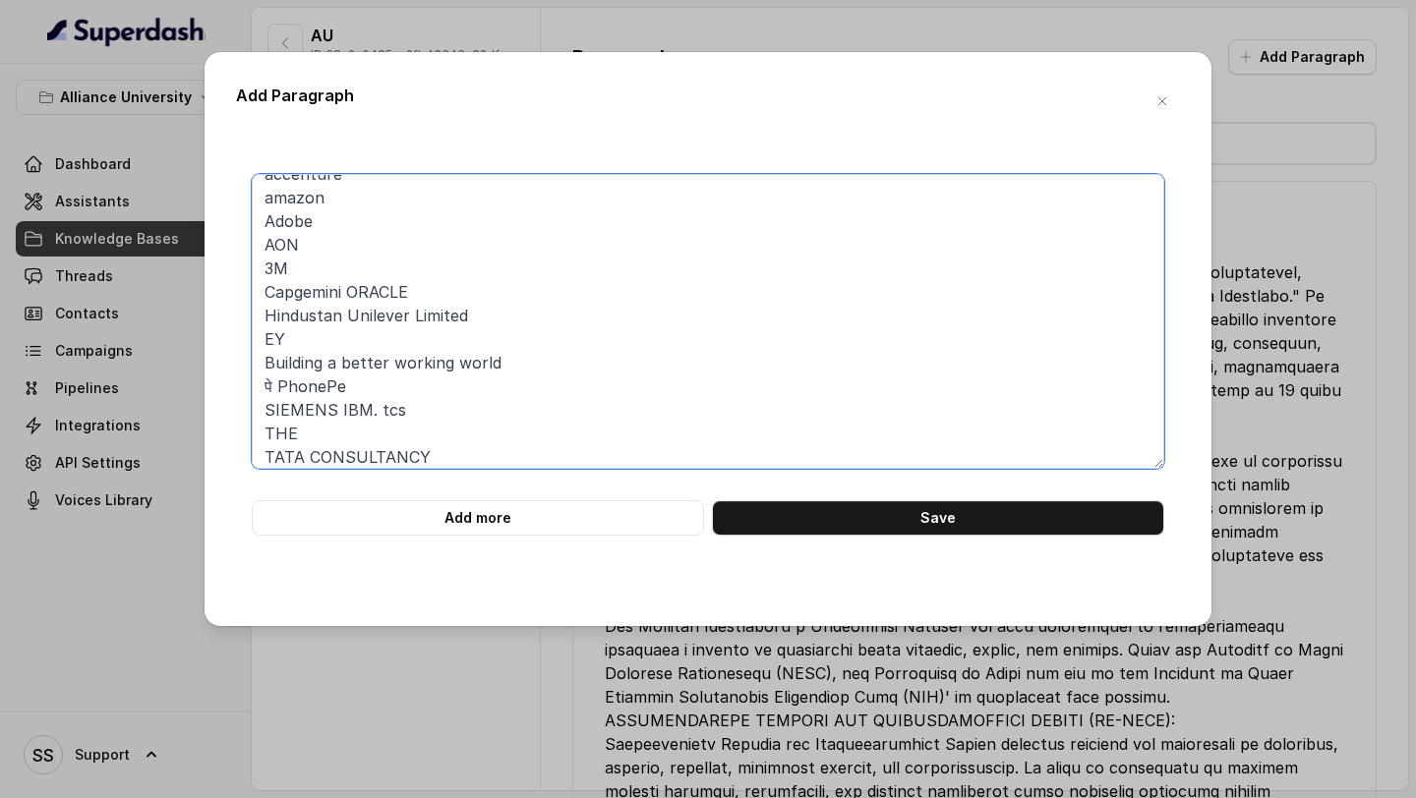
scroll to position [143, 0]
click at [283, 386] on textarea "CAREER ADVANCEMENT AND NETWORKING for BTech (Engineering) At the Office of Care…" at bounding box center [708, 321] width 913 height 295
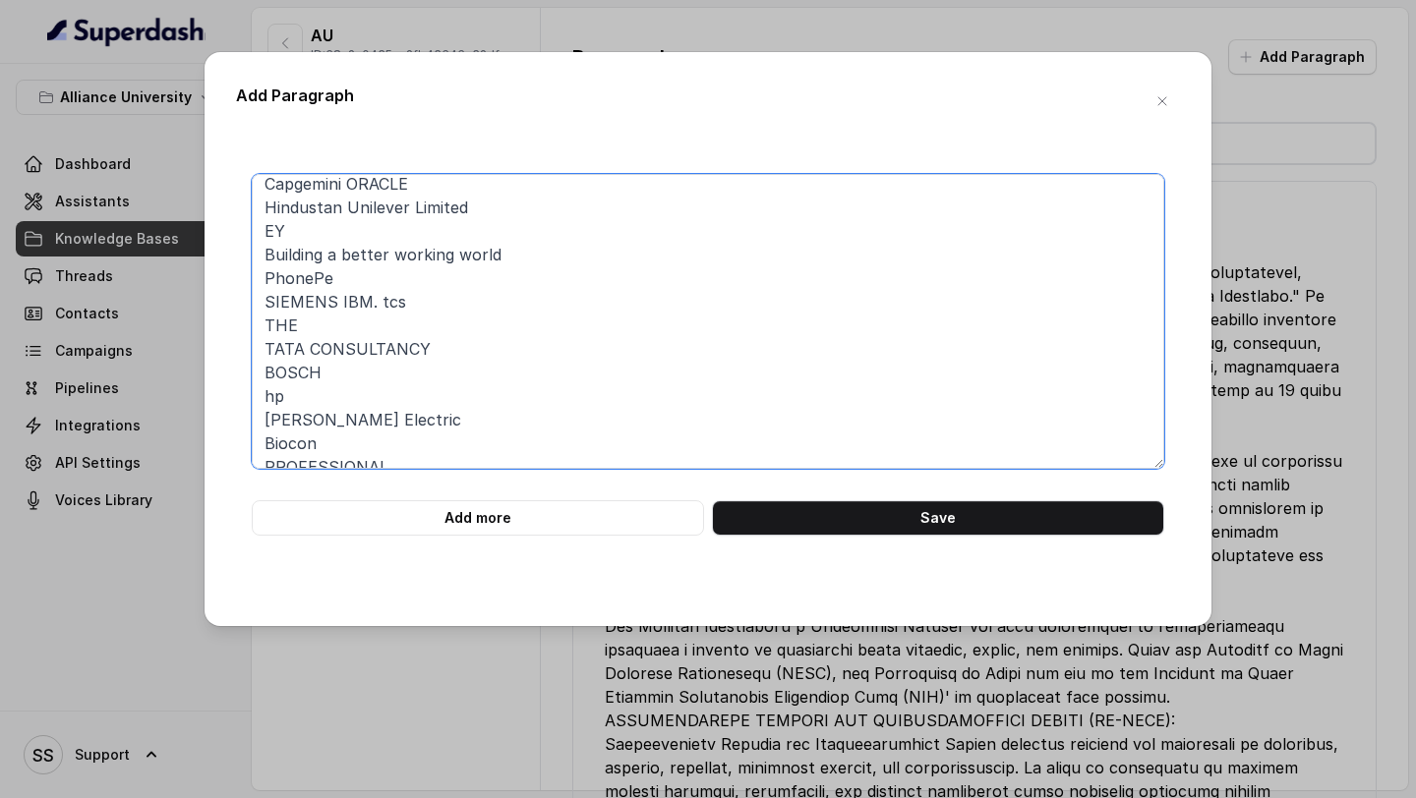
scroll to position [283, 0]
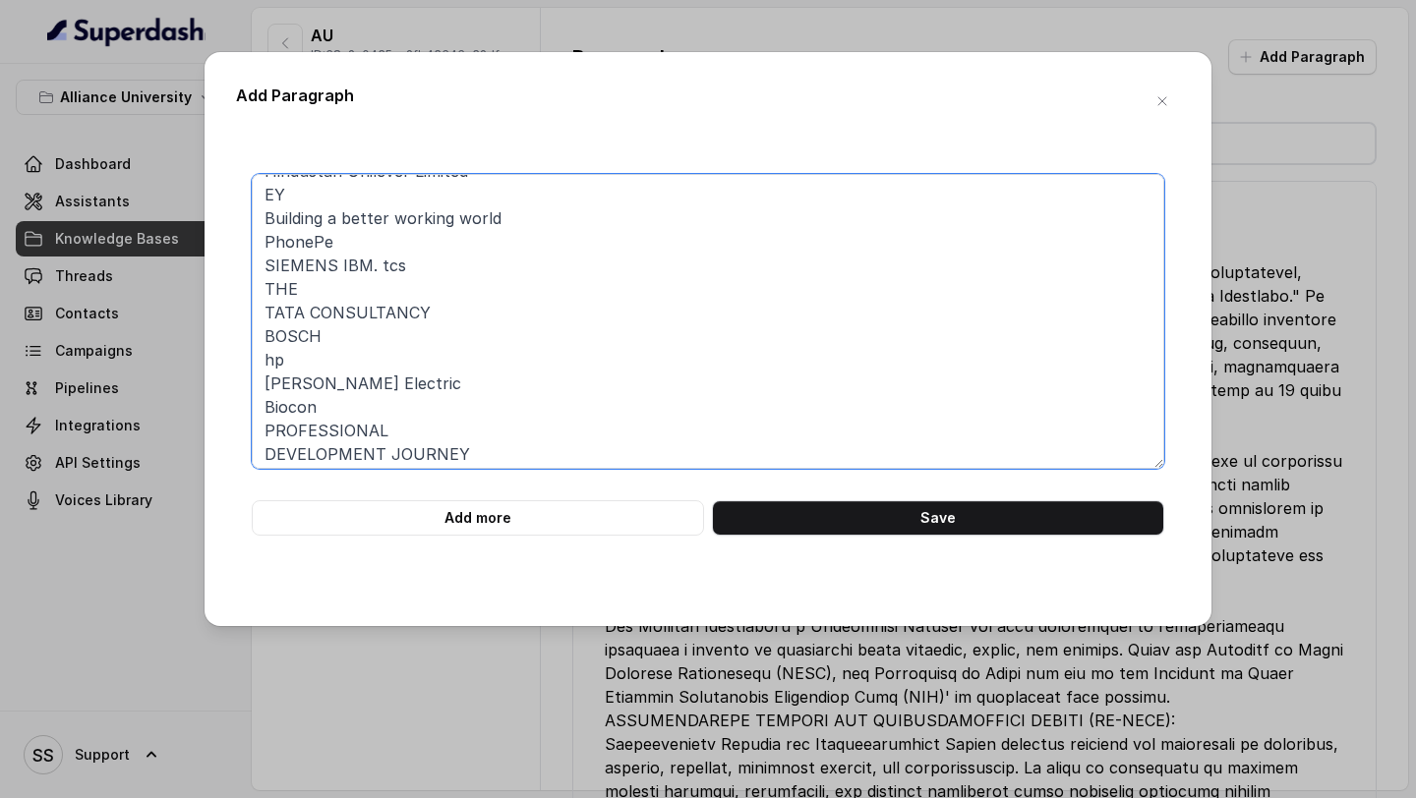
click at [338, 266] on textarea "CAREER ADVANCEMENT AND NETWORKING for BTech (Engineering) At the Office of Care…" at bounding box center [708, 321] width 913 height 295
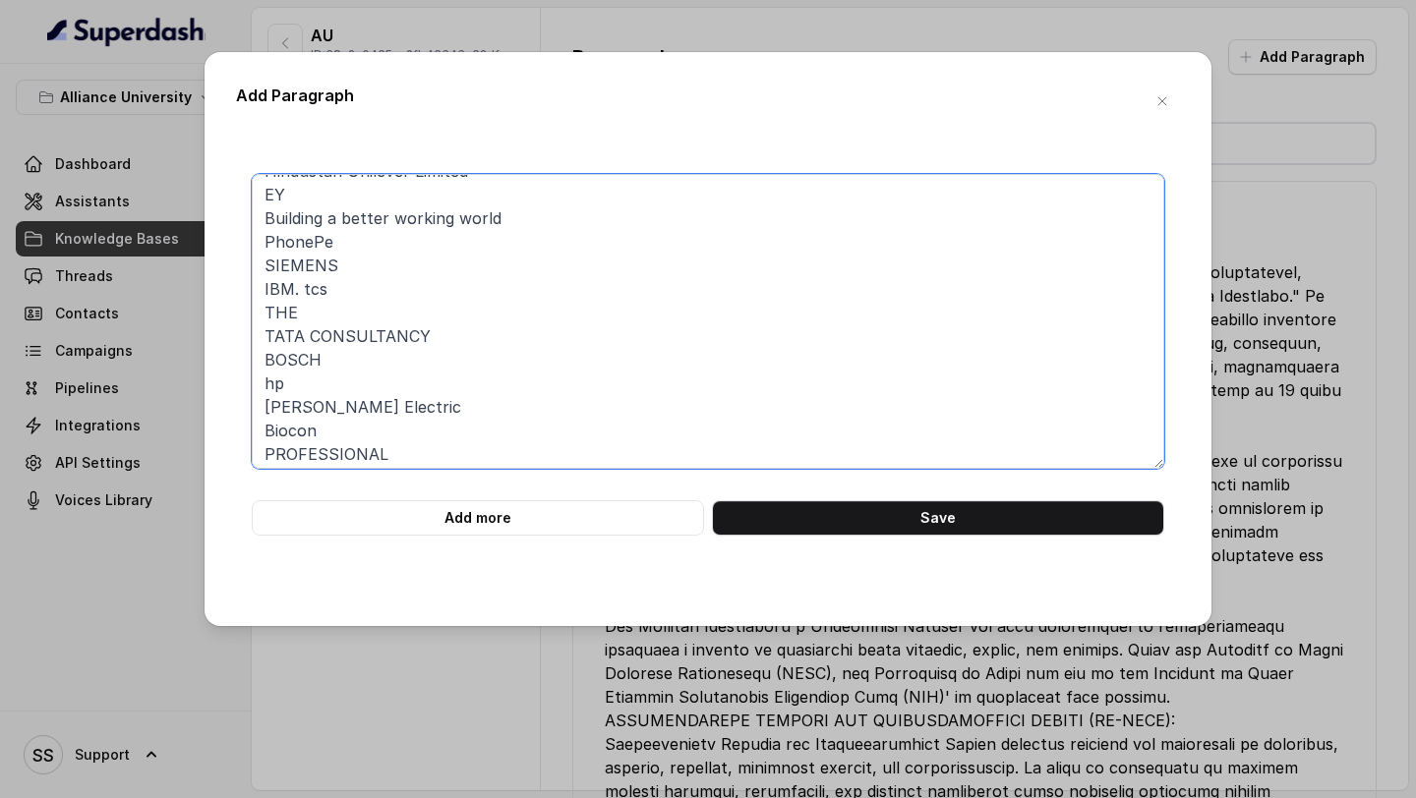
click at [301, 287] on textarea "CAREER ADVANCEMENT AND NETWORKING for BTech (Engineering) At the Office of Care…" at bounding box center [708, 321] width 913 height 295
drag, startPoint x: 351, startPoint y: 340, endPoint x: 247, endPoint y: 338, distance: 104.3
click at [249, 338] on div "CAREER ADVANCEMENT AND NETWORKING for BTech (Engineering) At the Office of Care…" at bounding box center [708, 355] width 944 height 362
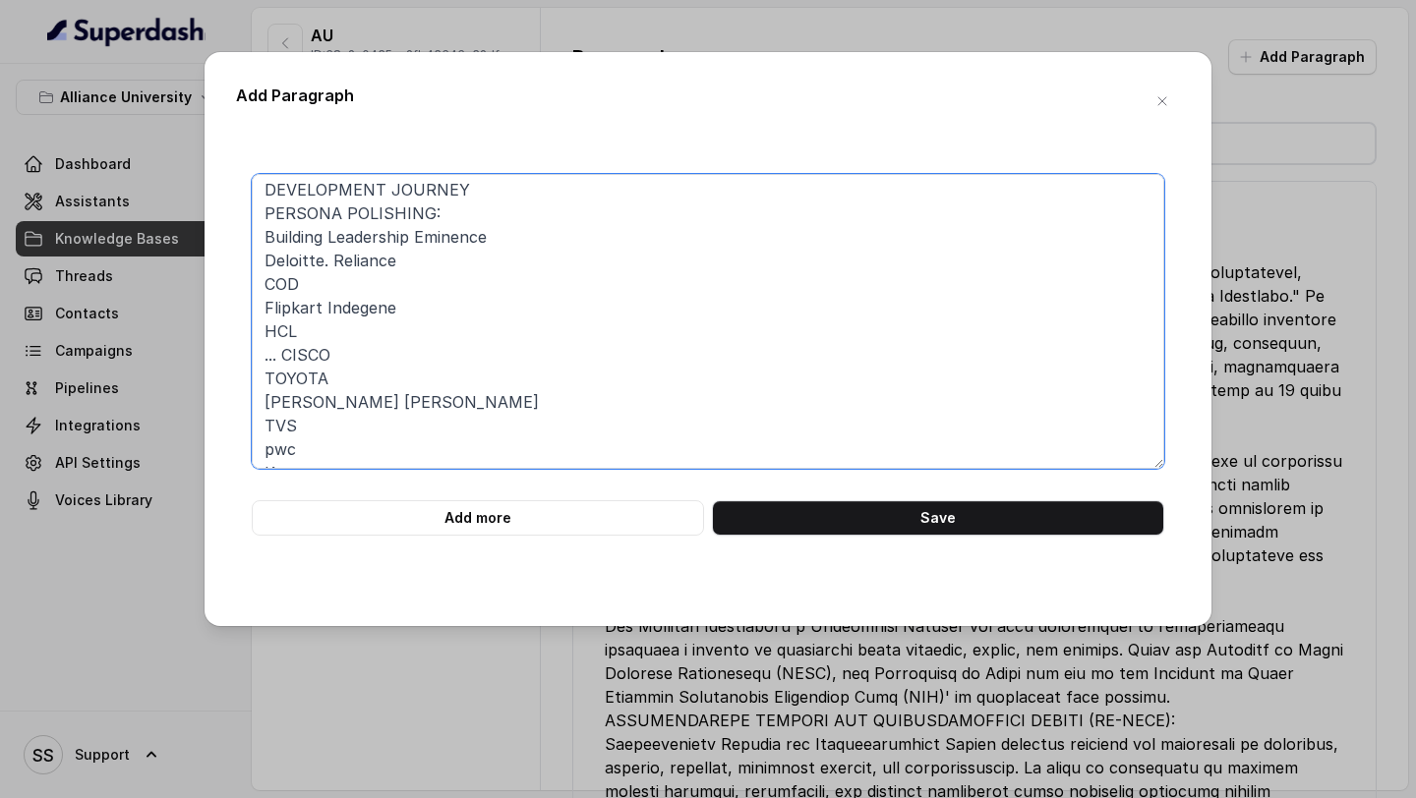
scroll to position [586, 0]
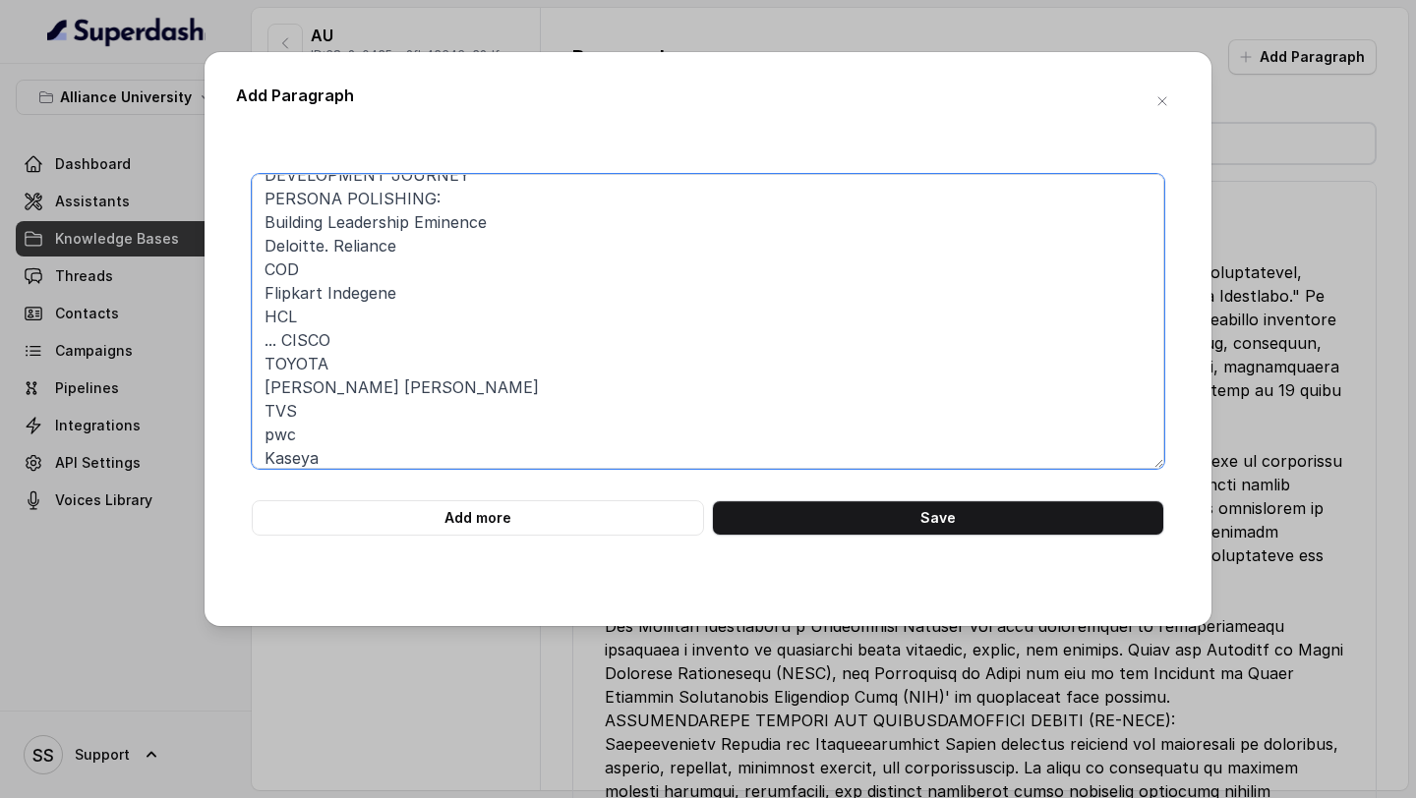
click at [332, 245] on textarea "CAREER ADVANCEMENT AND NETWORKING for BTech (Engineering) At the Office of Care…" at bounding box center [708, 321] width 913 height 295
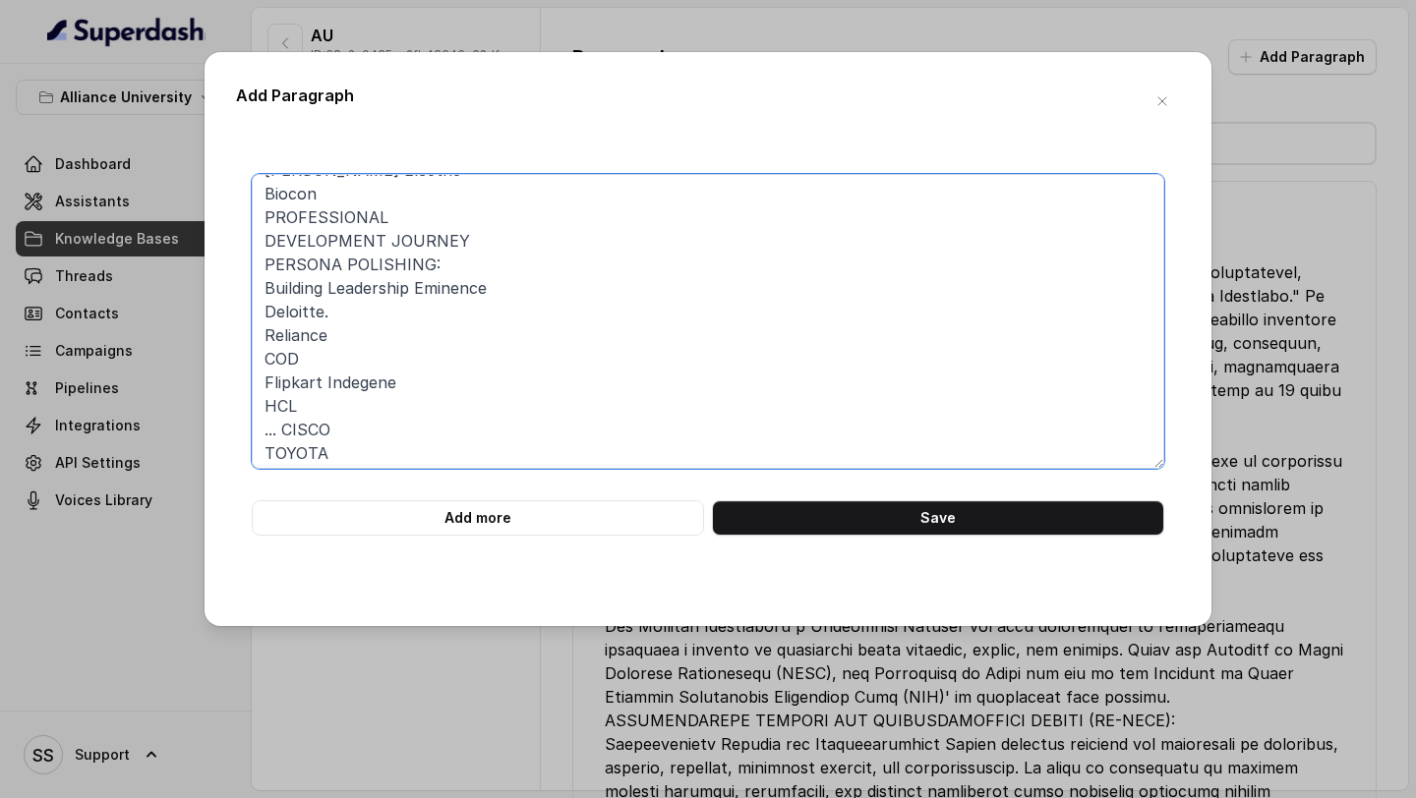
scroll to position [519, 0]
drag, startPoint x: 447, startPoint y: 264, endPoint x: 192, endPoint y: 269, distance: 255.7
click at [193, 268] on div "Add Paragraph CAREER ADVANCEMENT AND NETWORKING for BTech (Engineering) At the …" at bounding box center [708, 399] width 1416 height 798
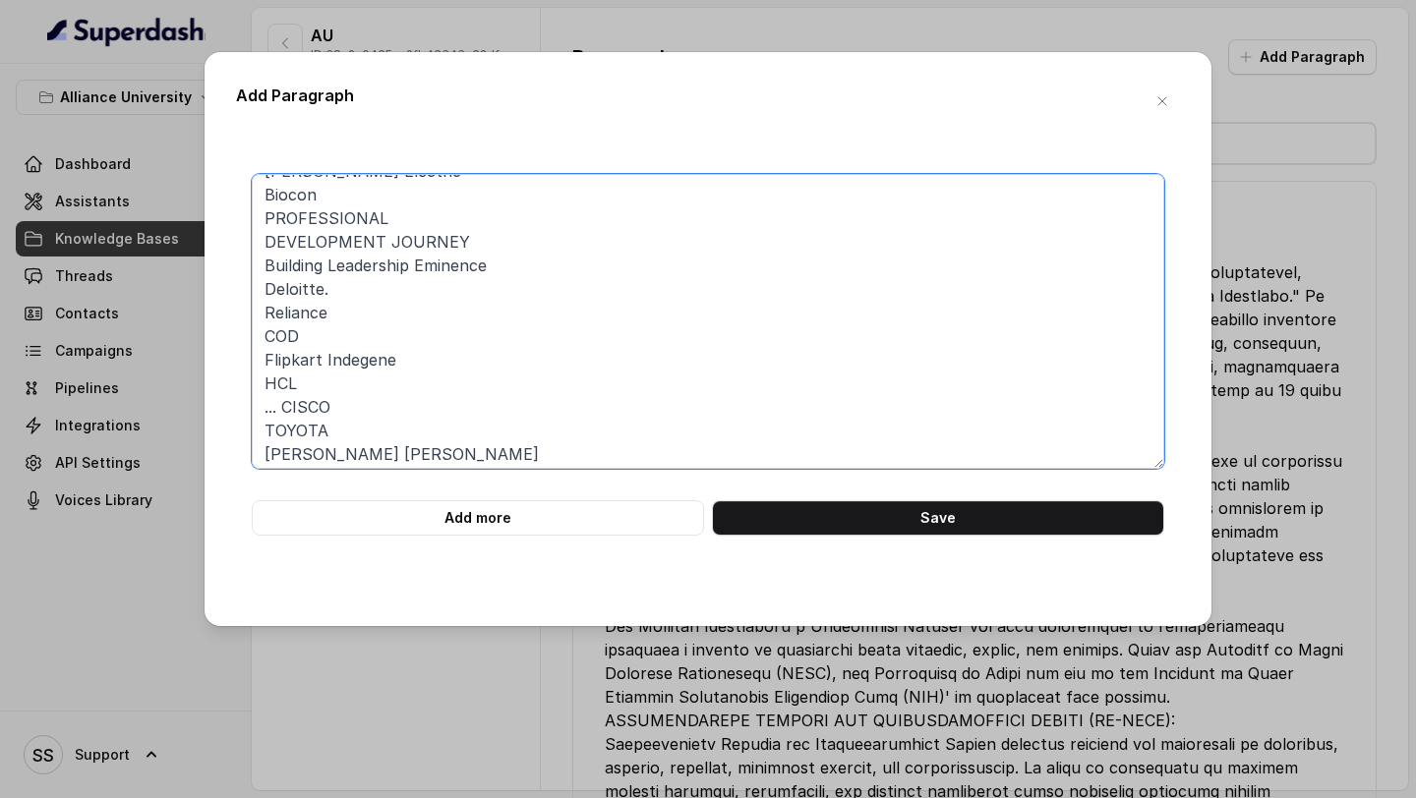
click at [515, 263] on textarea "CAREER ADVANCEMENT AND NETWORKING for BTech (Engineering) At the Office of Care…" at bounding box center [708, 321] width 913 height 295
drag, startPoint x: 515, startPoint y: 263, endPoint x: 198, endPoint y: 280, distance: 318.1
click at [200, 279] on div "Add Paragraph CAREER ADVANCEMENT AND NETWORKING for BTech (Engineering) At the …" at bounding box center [708, 399] width 1416 height 798
drag, startPoint x: 520, startPoint y: 271, endPoint x: 250, endPoint y: 272, distance: 270.4
click at [248, 272] on div "CAREER ADVANCEMENT AND NETWORKING for BTech (Engineering) At the Office of Care…" at bounding box center [708, 355] width 944 height 362
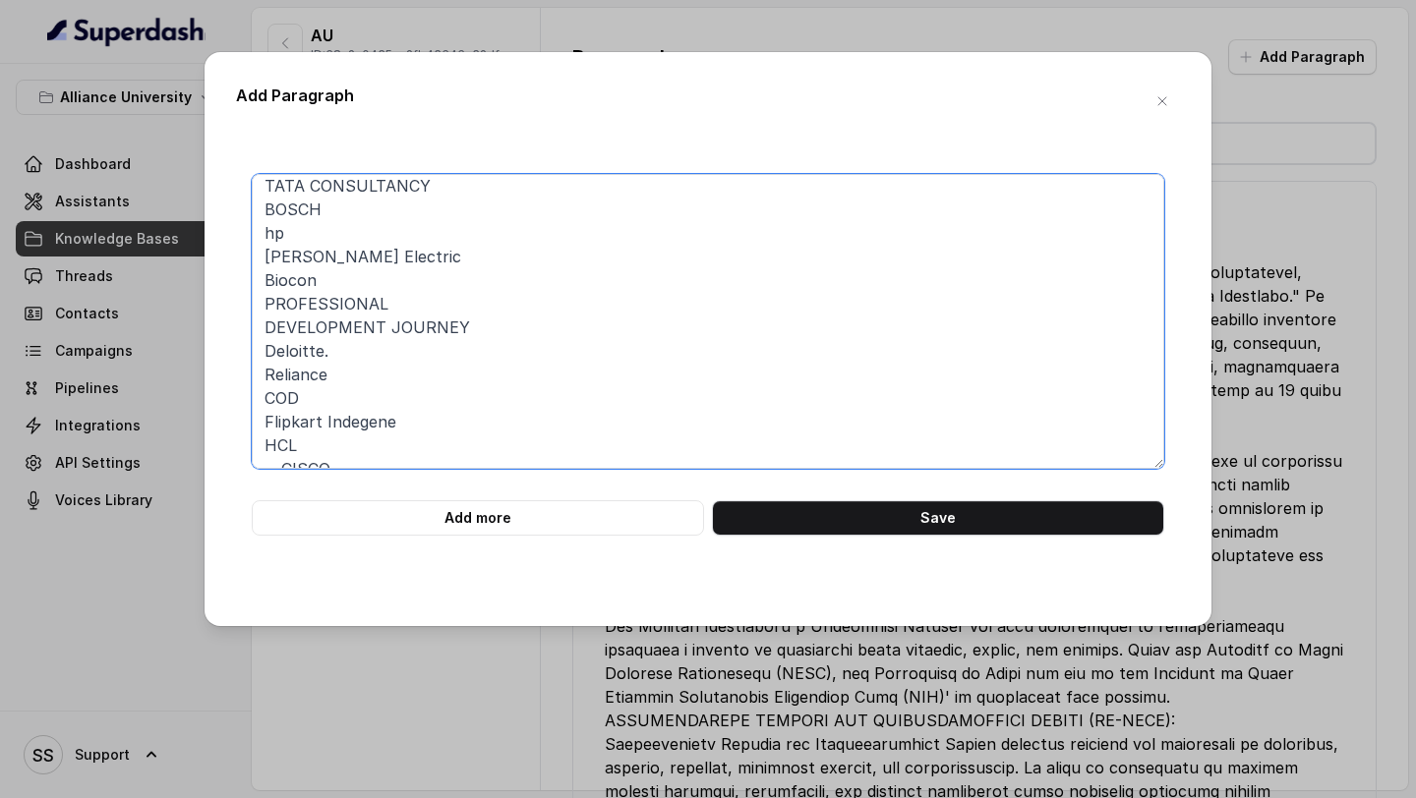
scroll to position [426, 0]
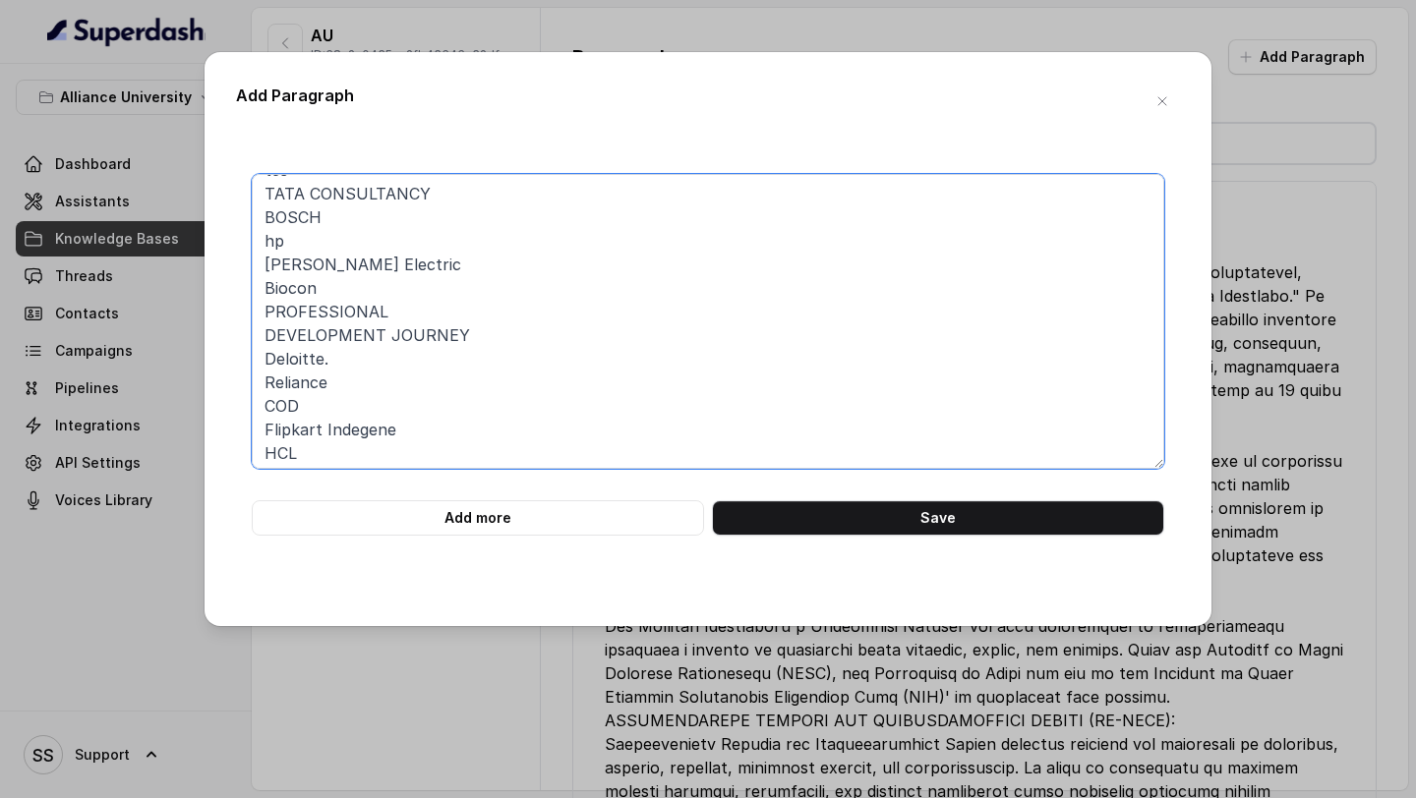
drag, startPoint x: 476, startPoint y: 331, endPoint x: 244, endPoint y: 315, distance: 232.7
click at [242, 315] on div "CAREER ADVANCEMENT AND NETWORKING for BTech (Engineering) At the Office of Care…" at bounding box center [708, 355] width 944 height 362
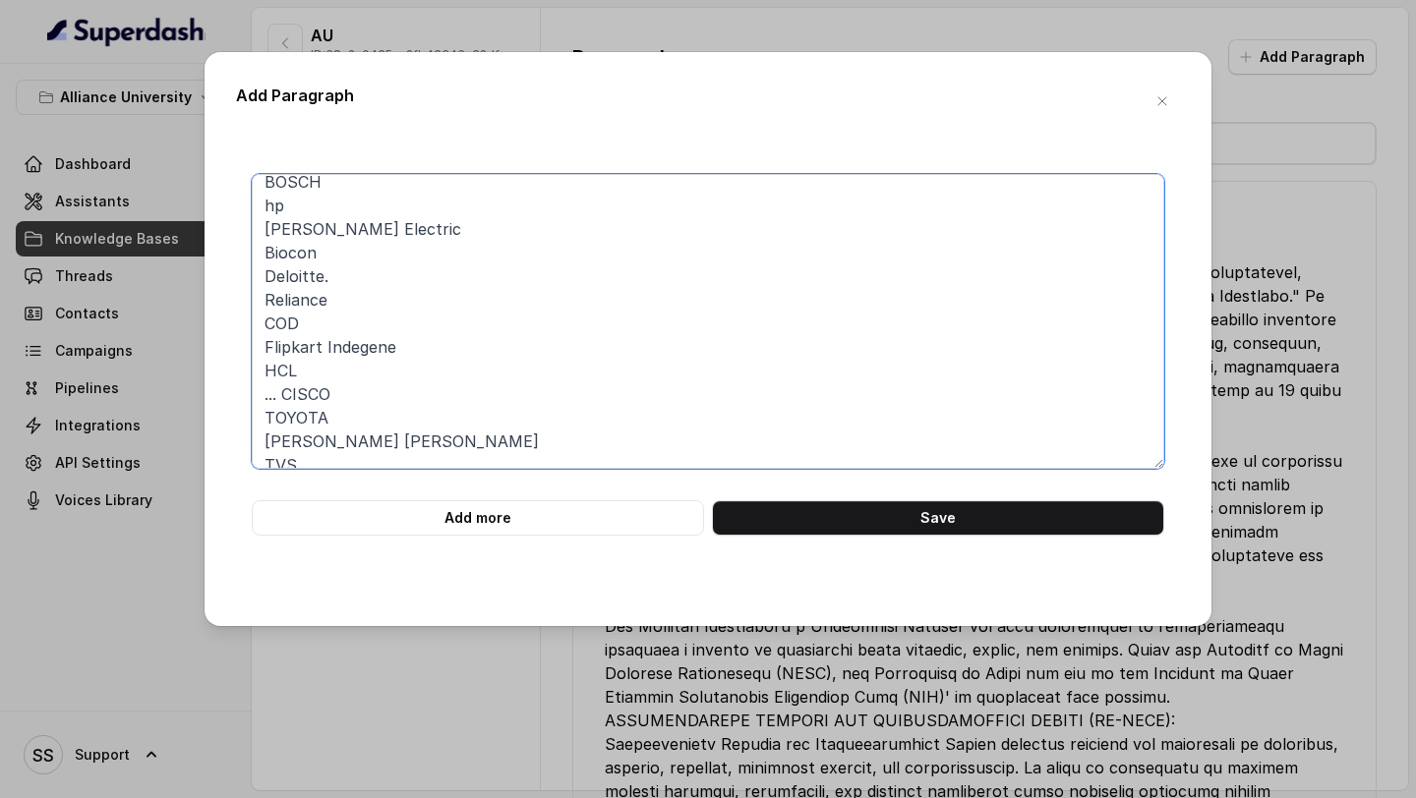
scroll to position [465, 0]
drag, startPoint x: 324, startPoint y: 325, endPoint x: 237, endPoint y: 325, distance: 86.5
click at [243, 325] on div "CAREER ADVANCEMENT AND NETWORKING for BTech (Engineering) At the Office of Care…" at bounding box center [708, 355] width 944 height 362
click at [332, 370] on textarea "CAREER ADVANCEMENT AND NETWORKING for BTech (Engineering) At the Office of Care…" at bounding box center [708, 321] width 913 height 295
click at [284, 391] on textarea "CAREER ADVANCEMENT AND NETWORKING for BTech (Engineering) At the Office of Care…" at bounding box center [708, 321] width 913 height 295
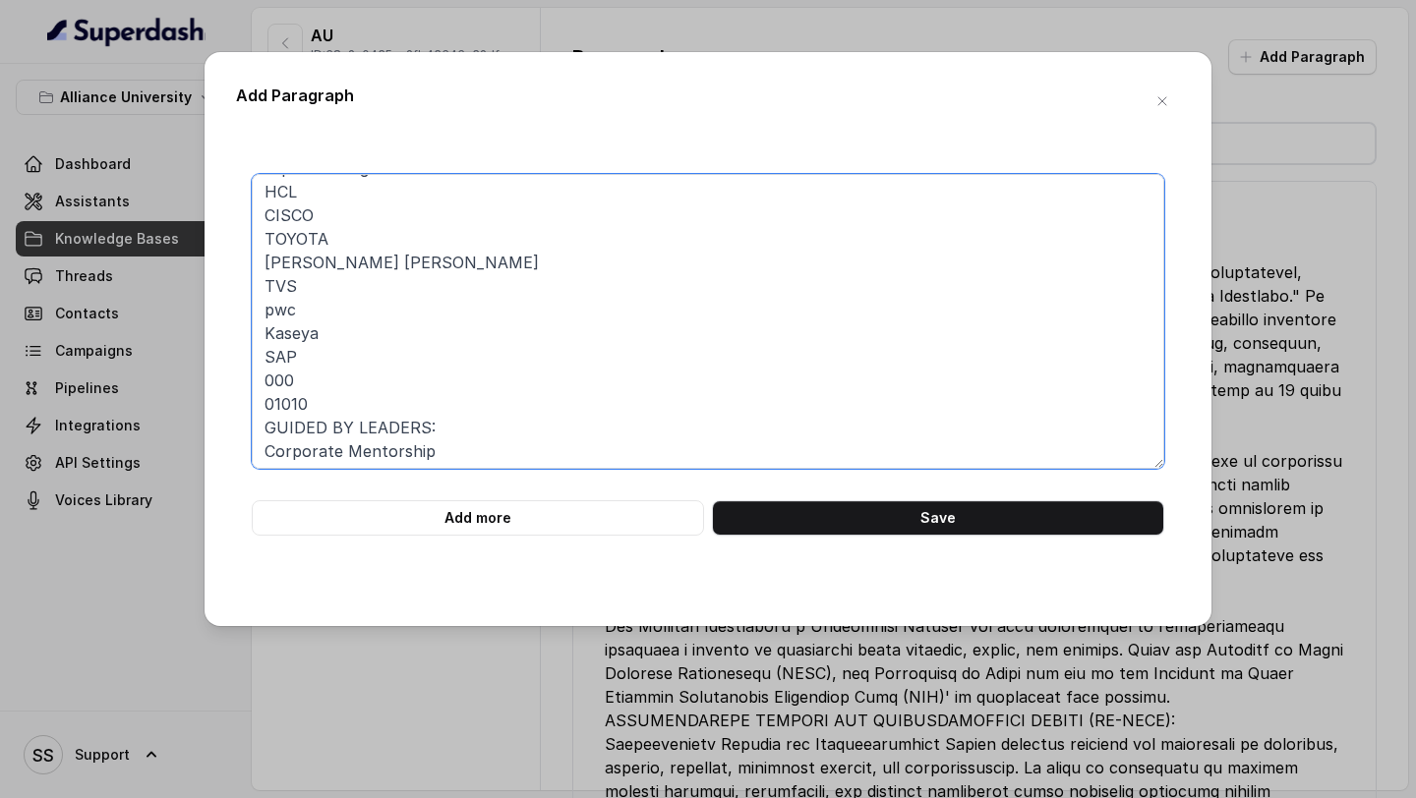
scroll to position [641, 0]
drag, startPoint x: 332, startPoint y: 407, endPoint x: 258, endPoint y: 373, distance: 82.3
click at [258, 373] on textarea "CAREER ADVANCEMENT AND NETWORKING for BTech (Engineering) At the Office of Care…" at bounding box center [708, 321] width 913 height 295
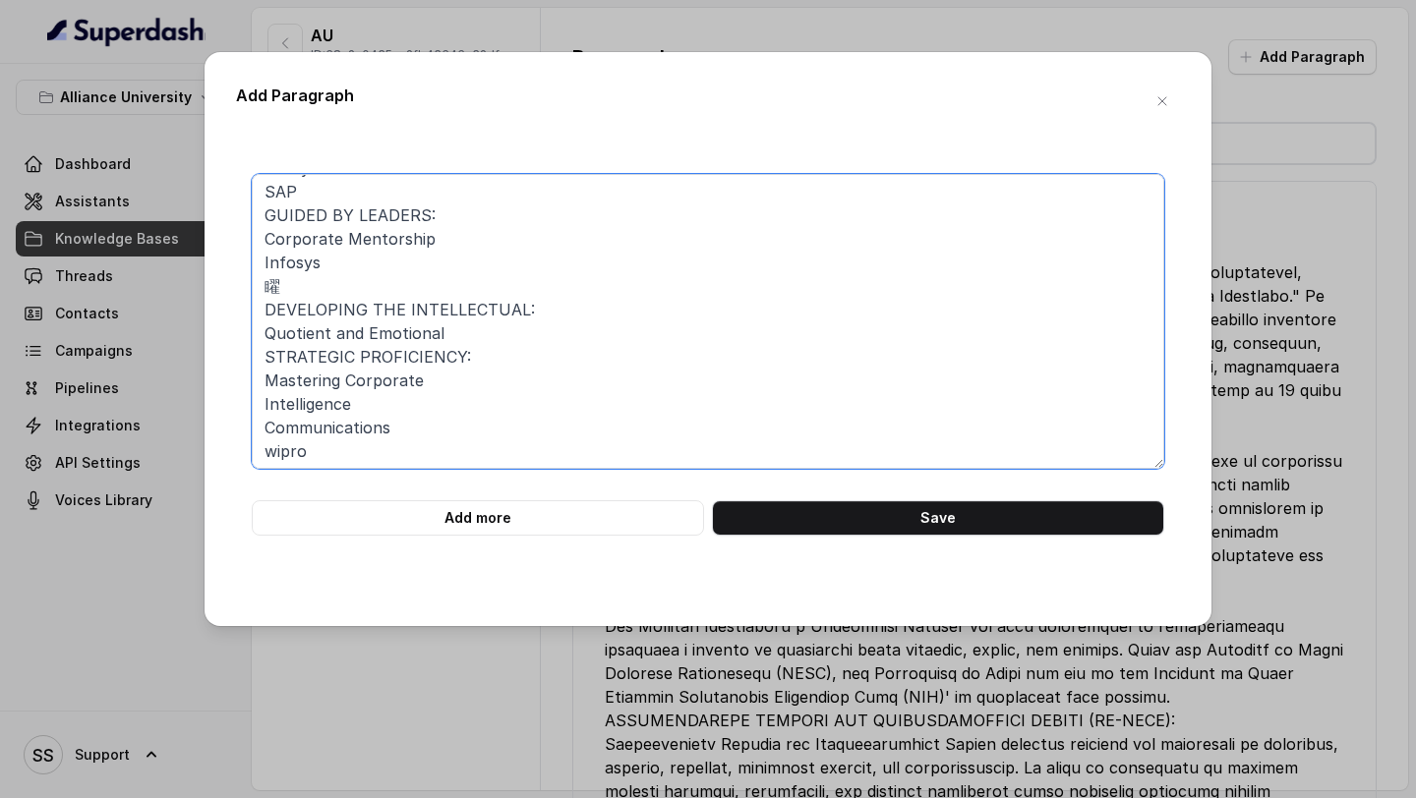
scroll to position [808, 0]
drag, startPoint x: 457, startPoint y: 330, endPoint x: 232, endPoint y: 289, distance: 228.9
click at [232, 289] on div "Add Paragraph CAREER ADVANCEMENT AND NETWORKING for BTech (Engineering) At the …" at bounding box center [708, 339] width 1007 height 574
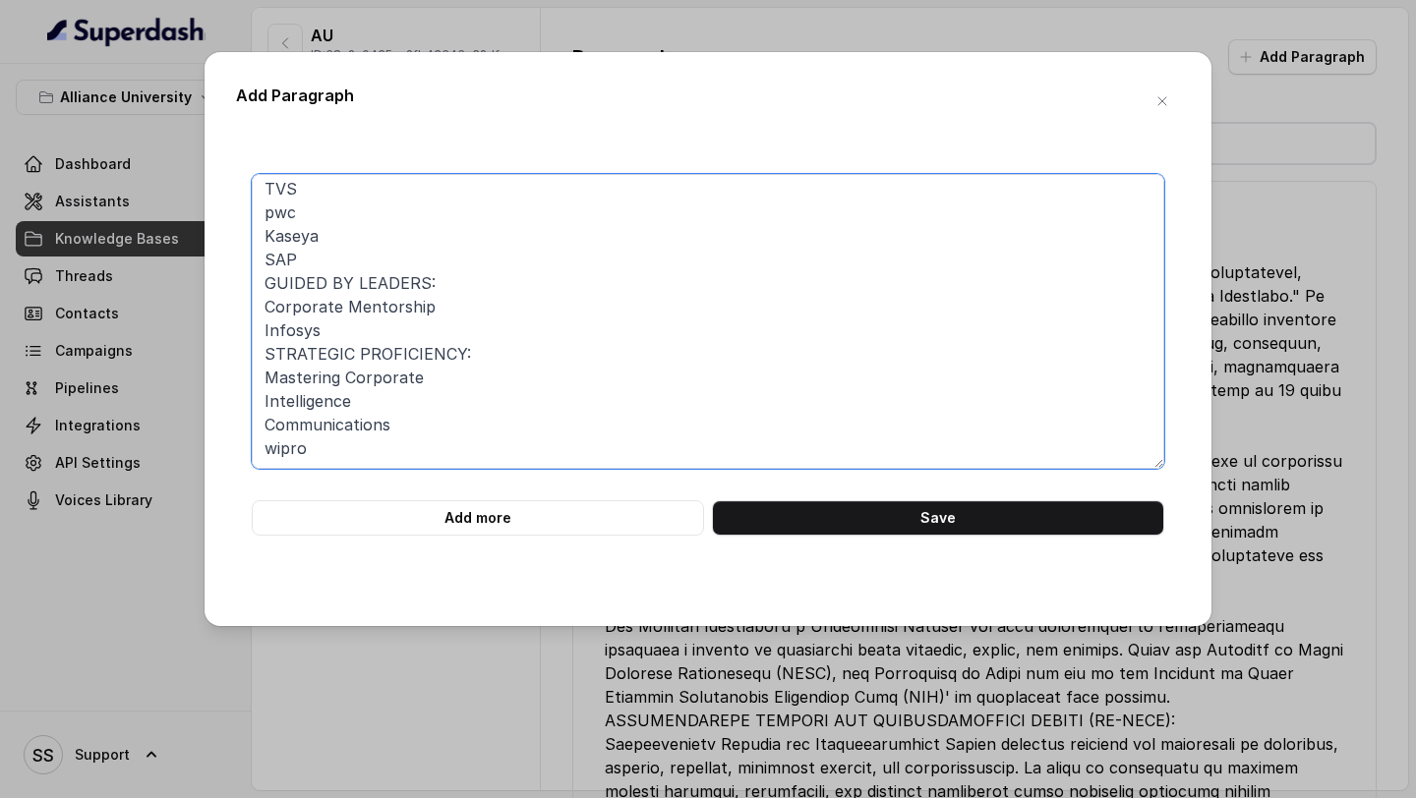
scroll to position [738, 0]
drag, startPoint x: 324, startPoint y: 450, endPoint x: 247, endPoint y: 358, distance: 120.1
click at [248, 357] on div "CAREER ADVANCEMENT AND NETWORKING for BTech (Engineering) At the Office of Care…" at bounding box center [708, 355] width 944 height 362
click at [562, 443] on textarea "CAREER ADVANCEMENT AND NETWORKING for BTech (Engineering) At the Office of Care…" at bounding box center [708, 321] width 913 height 295
type textarea "CAREER ADVANCEMENT AND NETWORKING for BTech (Engineering) At the Office of Care…"
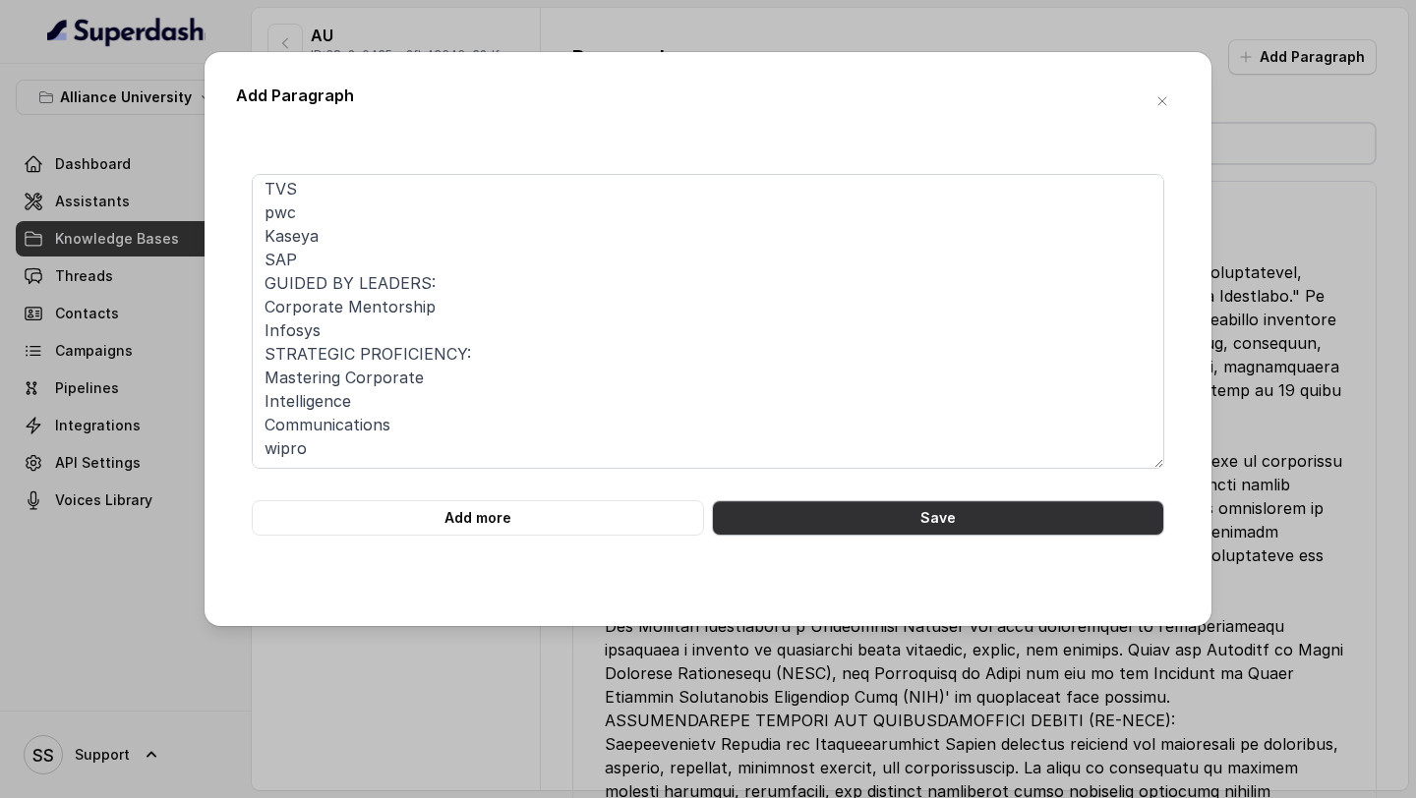
click at [868, 525] on button "Save" at bounding box center [938, 518] width 452 height 35
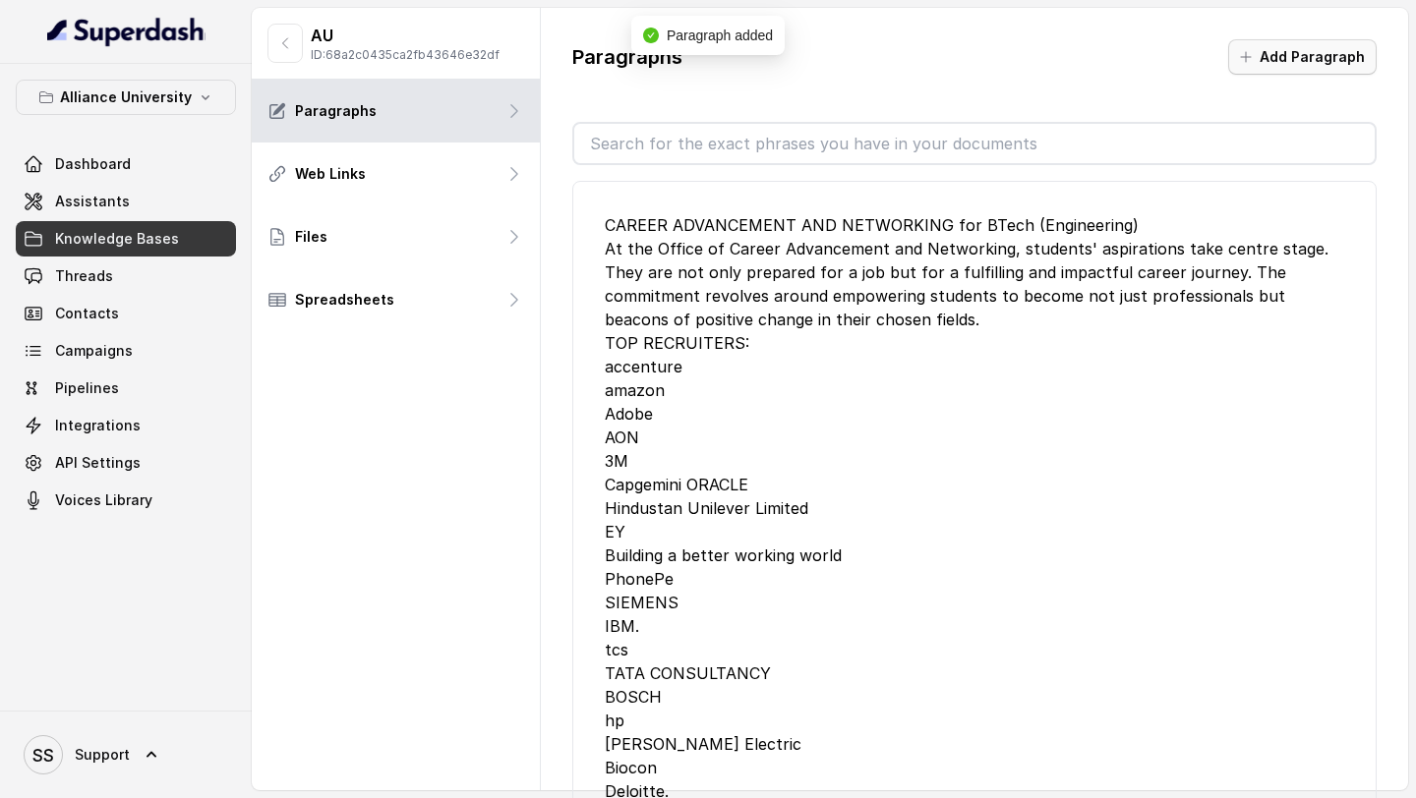
click at [1274, 65] on button "Add Paragraph" at bounding box center [1302, 56] width 148 height 35
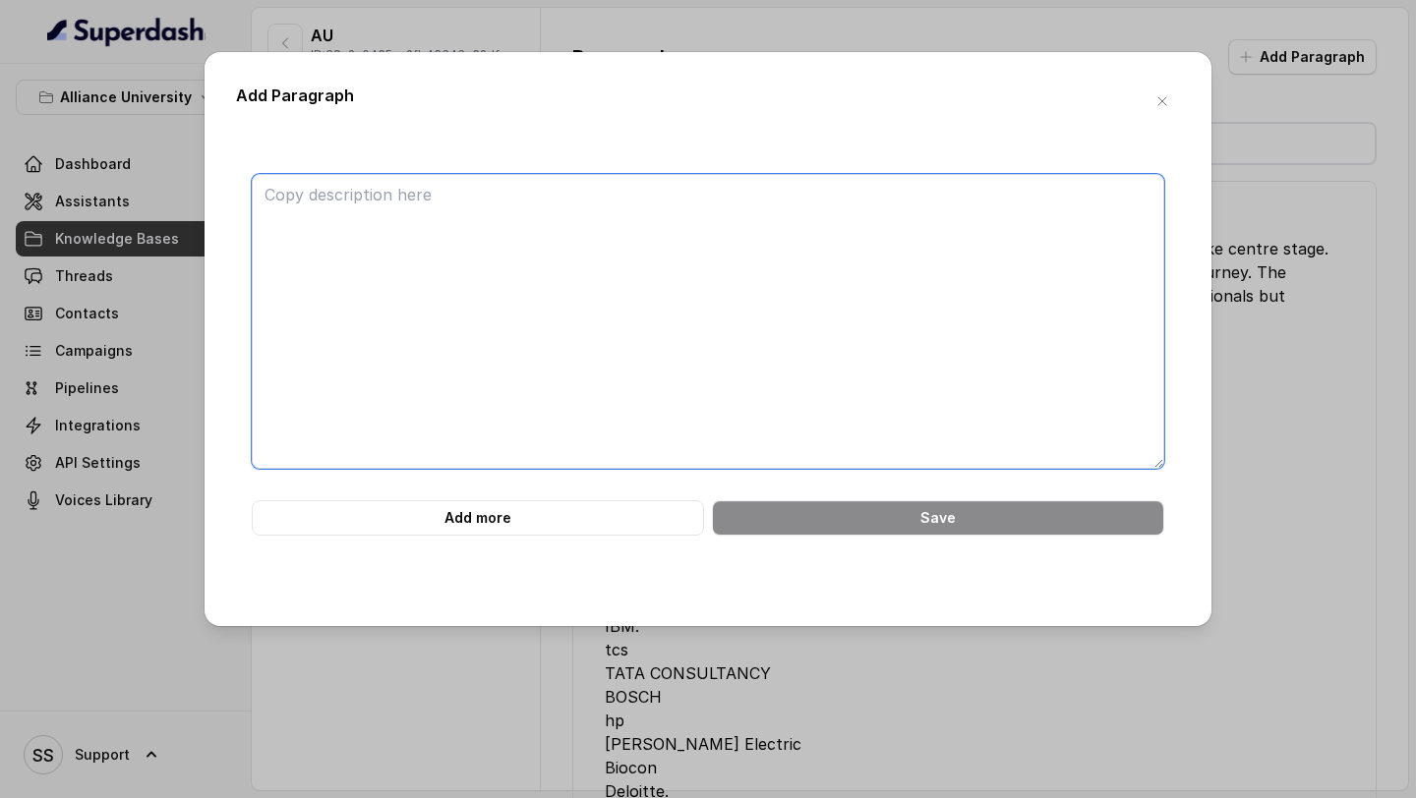
click at [418, 279] on textarea at bounding box center [708, 321] width 913 height 295
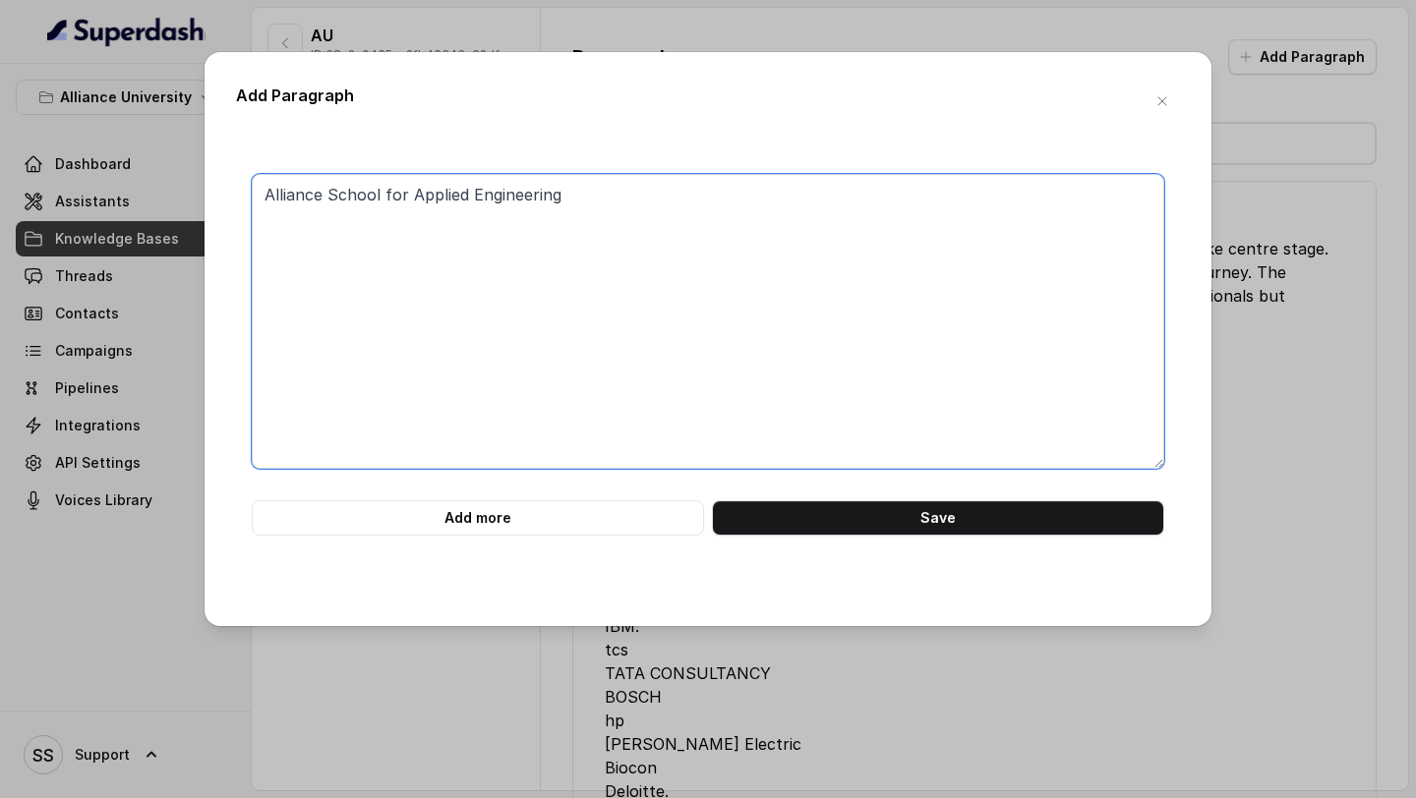
click at [398, 196] on textarea "Alliance School for Applied Engineering" at bounding box center [708, 321] width 913 height 295
click at [561, 192] on textarea "Alliance School of Applied Engineering" at bounding box center [708, 321] width 913 height 295
paste textarea "CENTRES OF EXCELLENCE Authorised Training Centre APPLE LAB Education AAAAR The …"
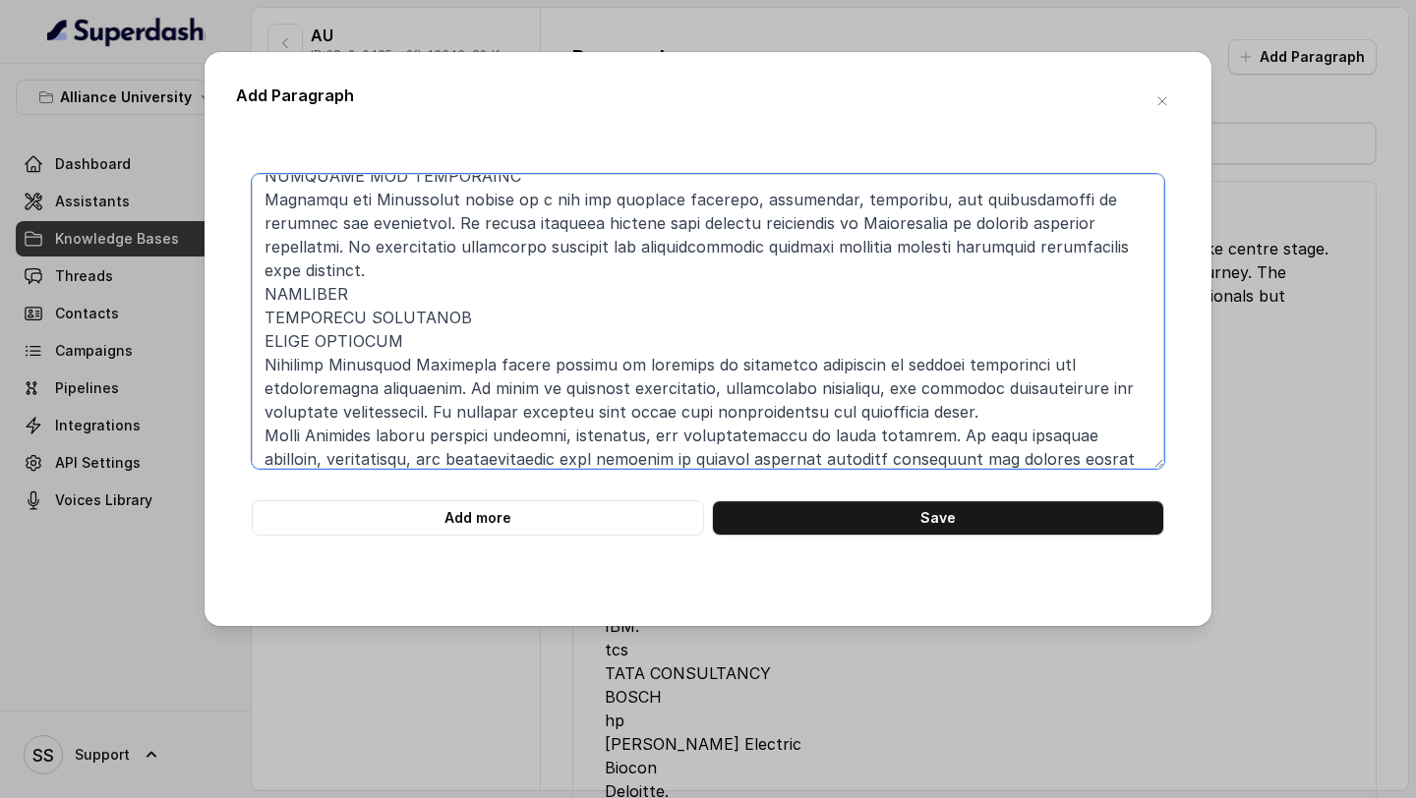
scroll to position [0, 0]
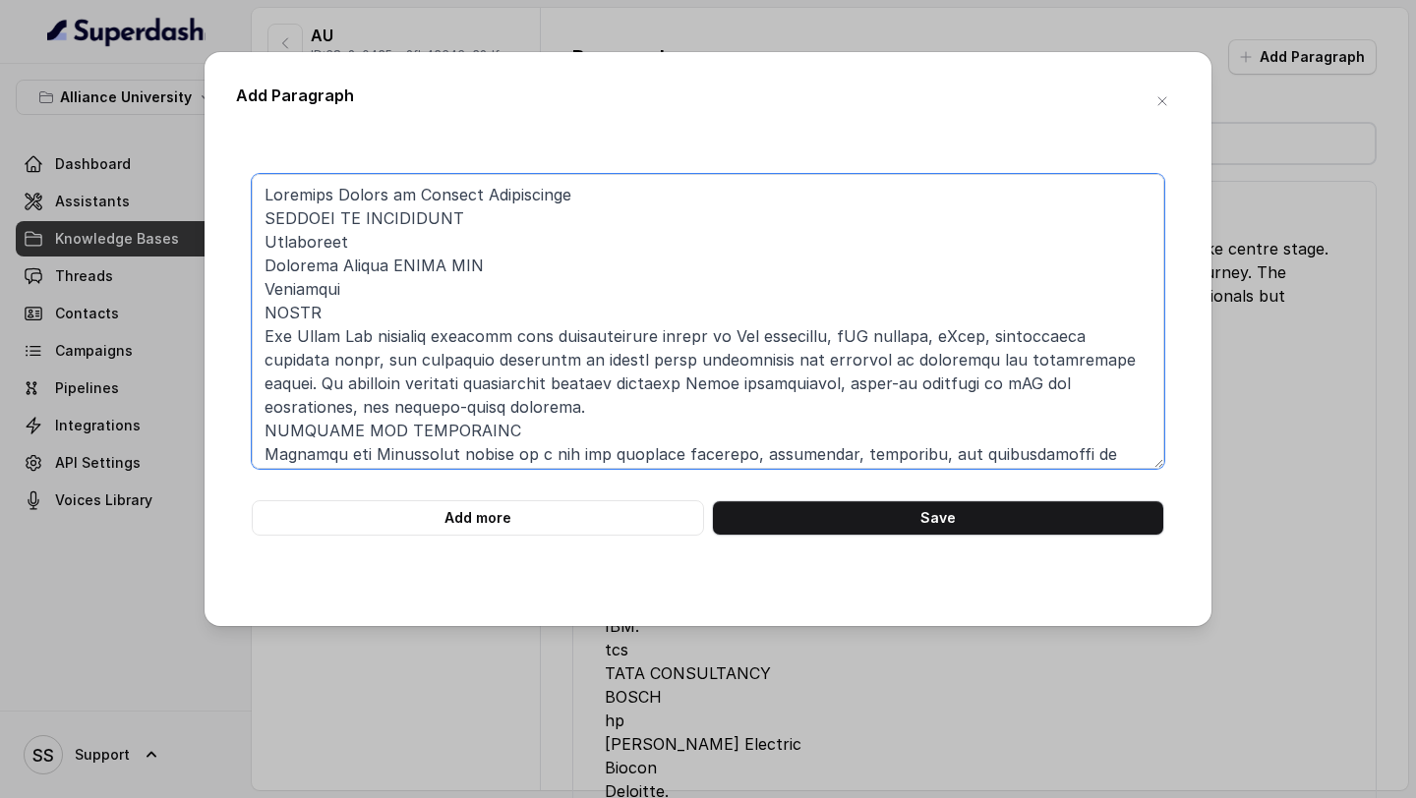
click at [488, 220] on textarea at bounding box center [708, 321] width 913 height 295
click at [262, 261] on textarea at bounding box center [708, 321] width 913 height 295
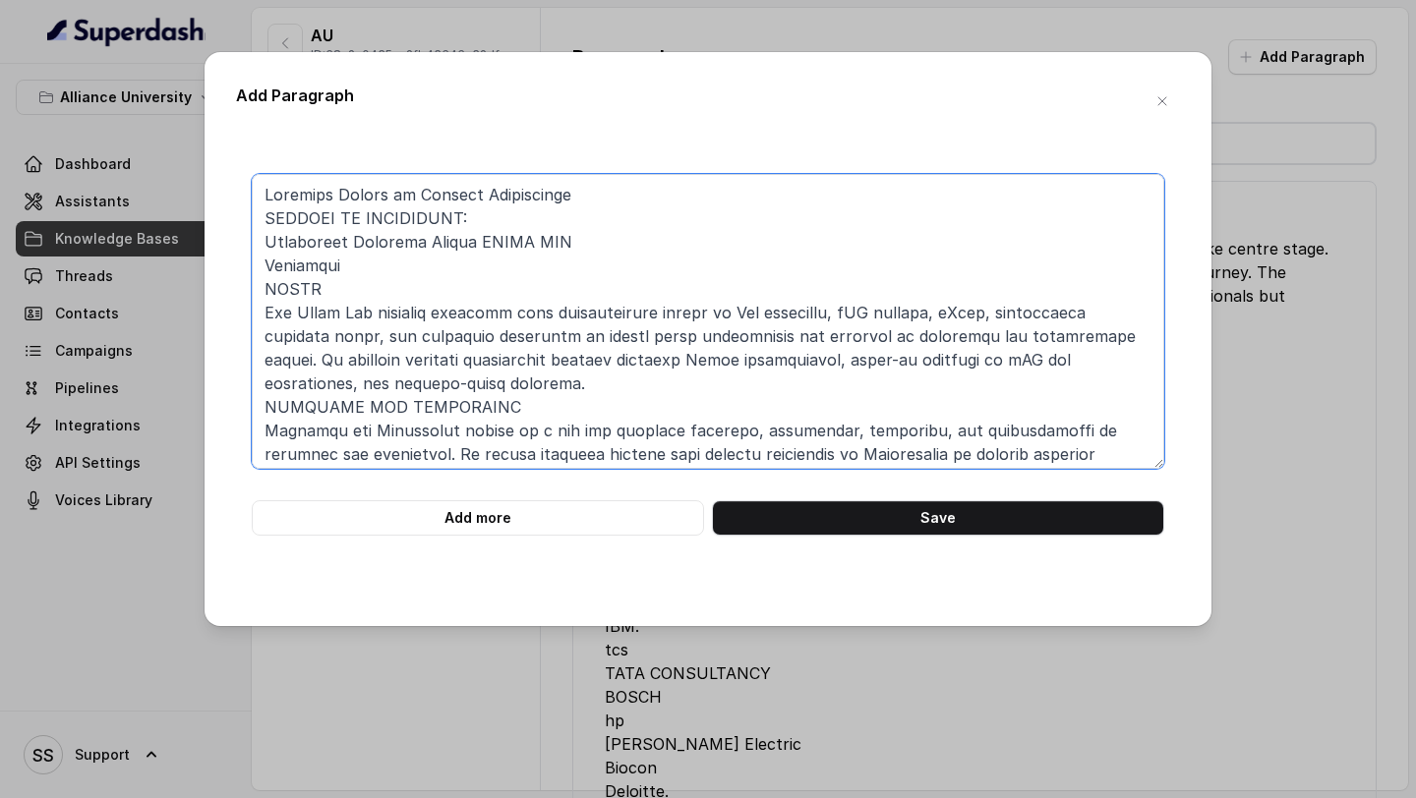
drag, startPoint x: 469, startPoint y: 241, endPoint x: 254, endPoint y: 249, distance: 215.5
click at [254, 249] on textarea at bounding box center [708, 321] width 913 height 295
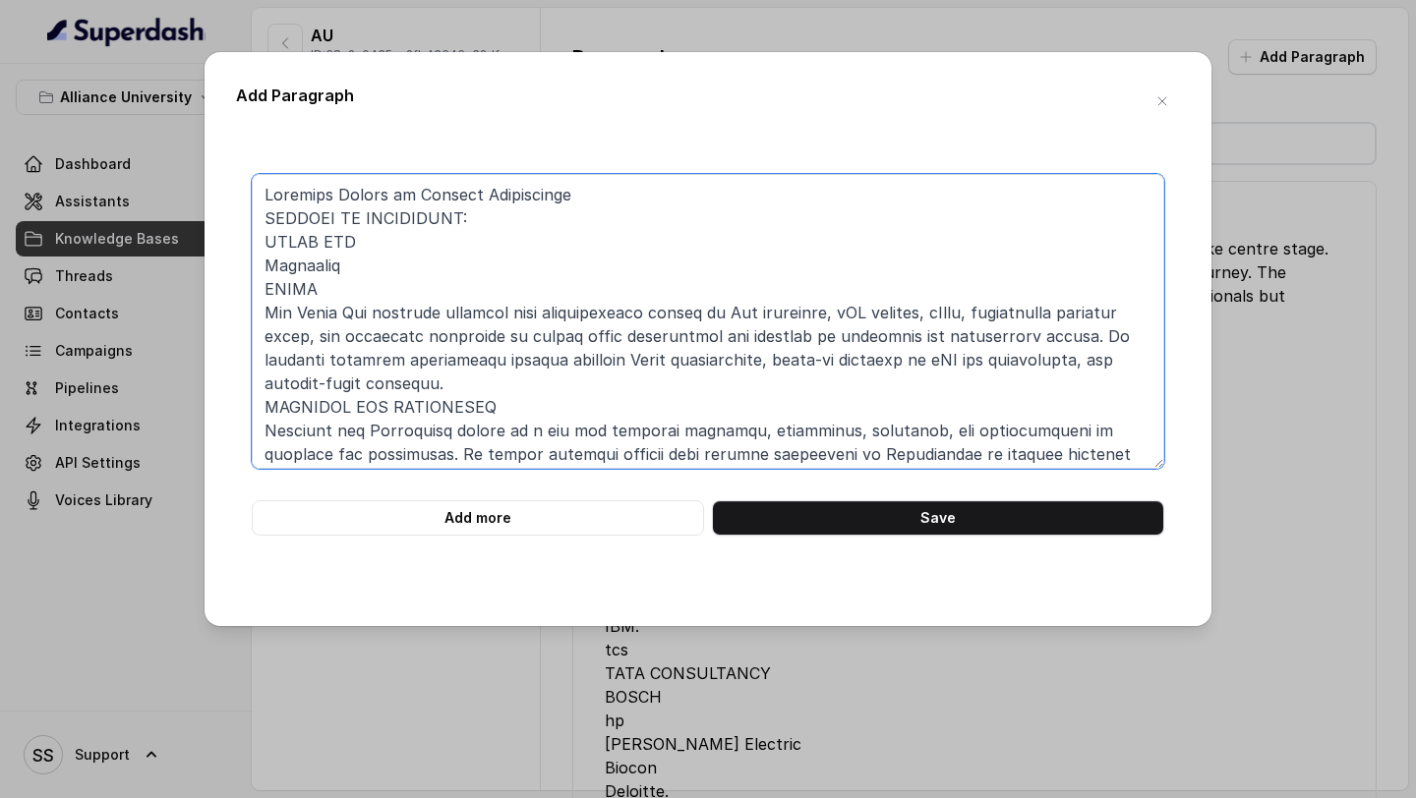
drag, startPoint x: 389, startPoint y: 264, endPoint x: 212, endPoint y: 272, distance: 177.2
click at [215, 271] on div "Add Paragraph Add more Save" at bounding box center [708, 339] width 1007 height 574
drag, startPoint x: 340, startPoint y: 293, endPoint x: 172, endPoint y: 288, distance: 168.2
click at [191, 288] on div "Add Paragraph Add more Save" at bounding box center [708, 399] width 1416 height 798
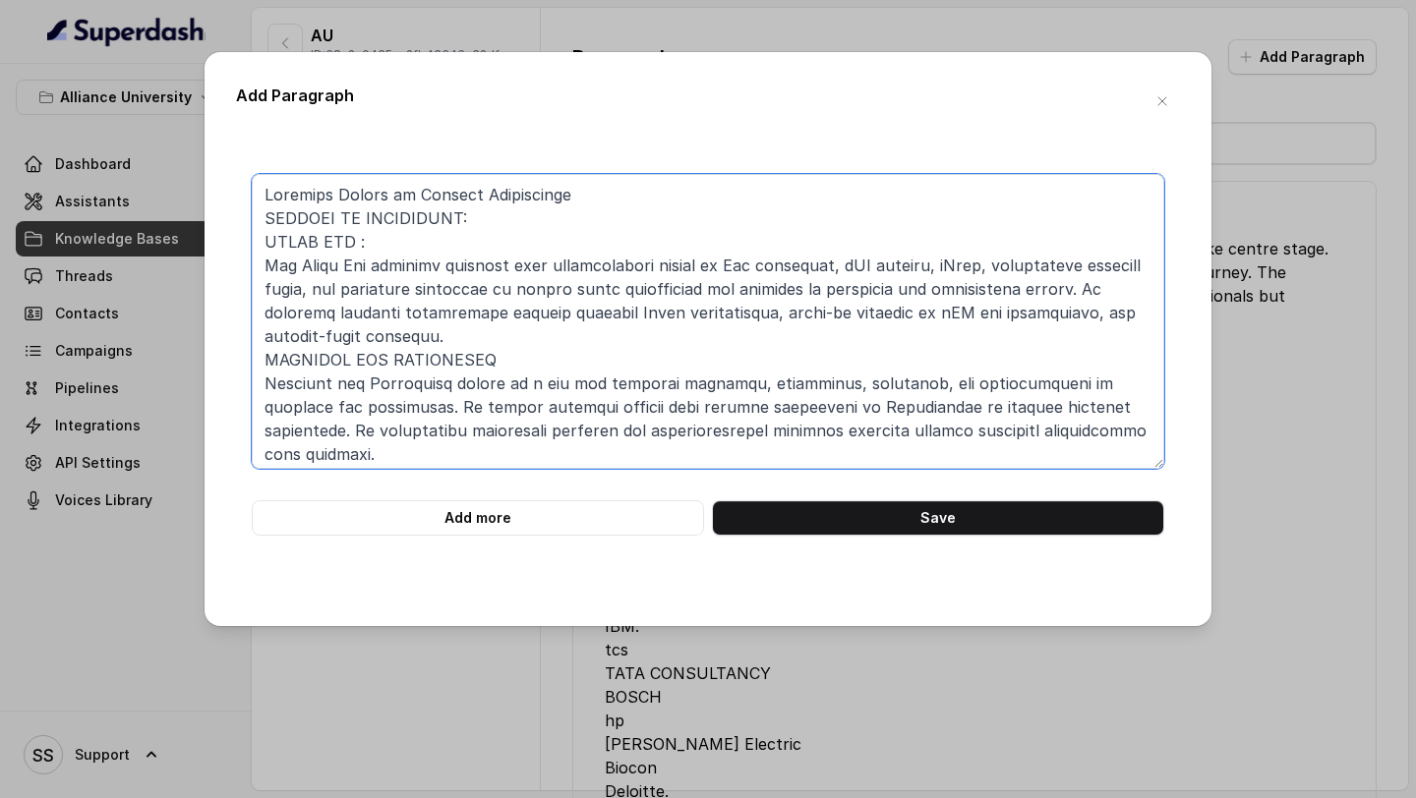
click at [506, 348] on textarea at bounding box center [708, 321] width 913 height 295
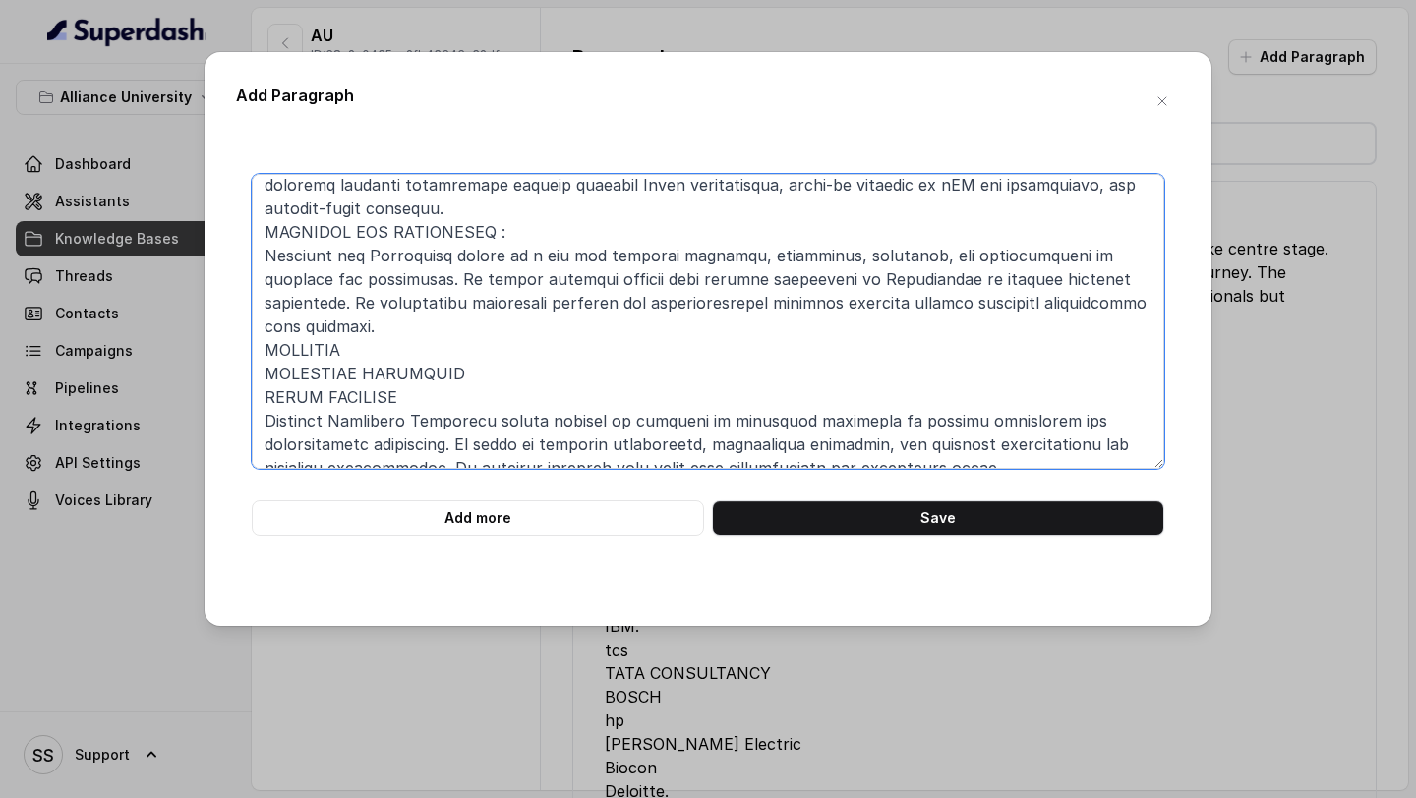
scroll to position [142, 0]
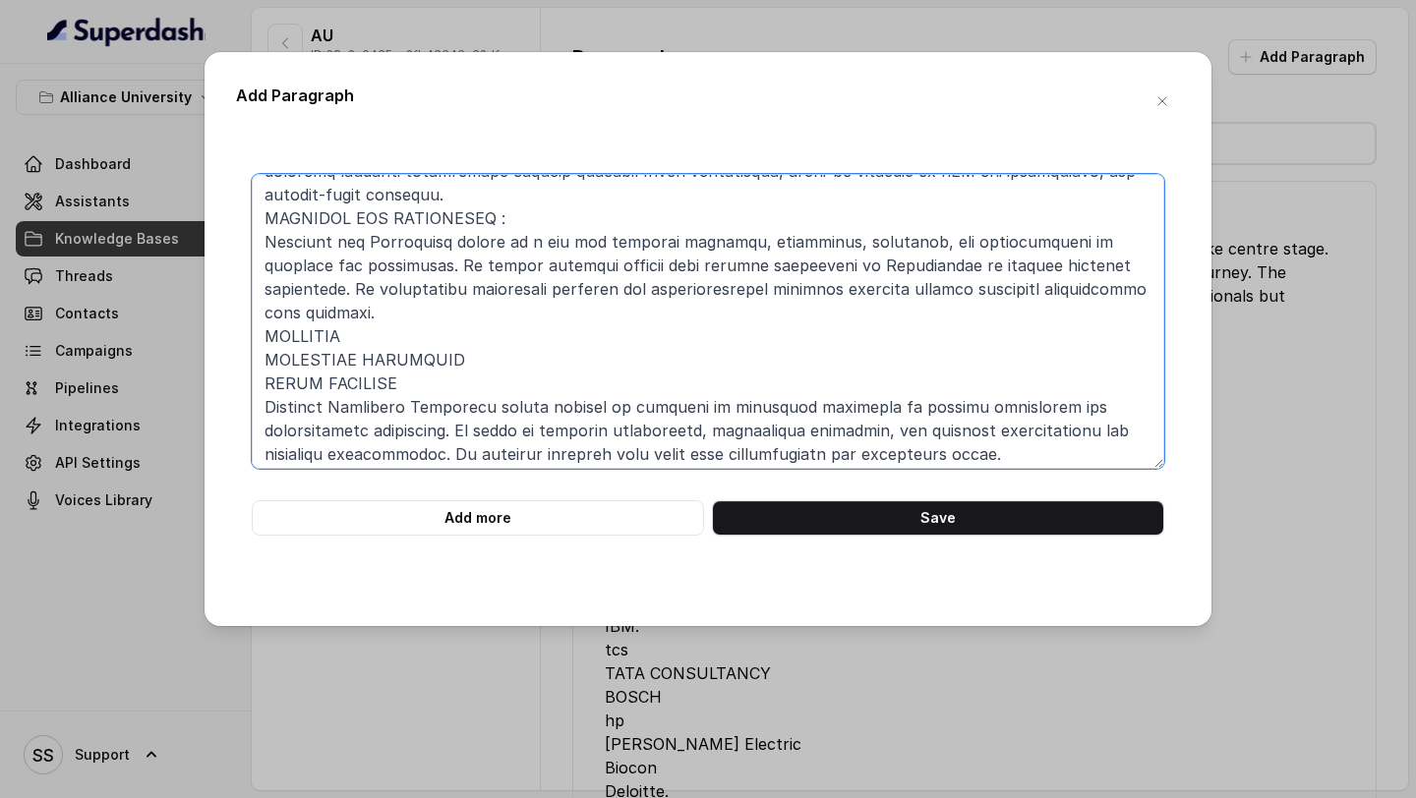
click at [266, 339] on textarea at bounding box center [708, 321] width 913 height 295
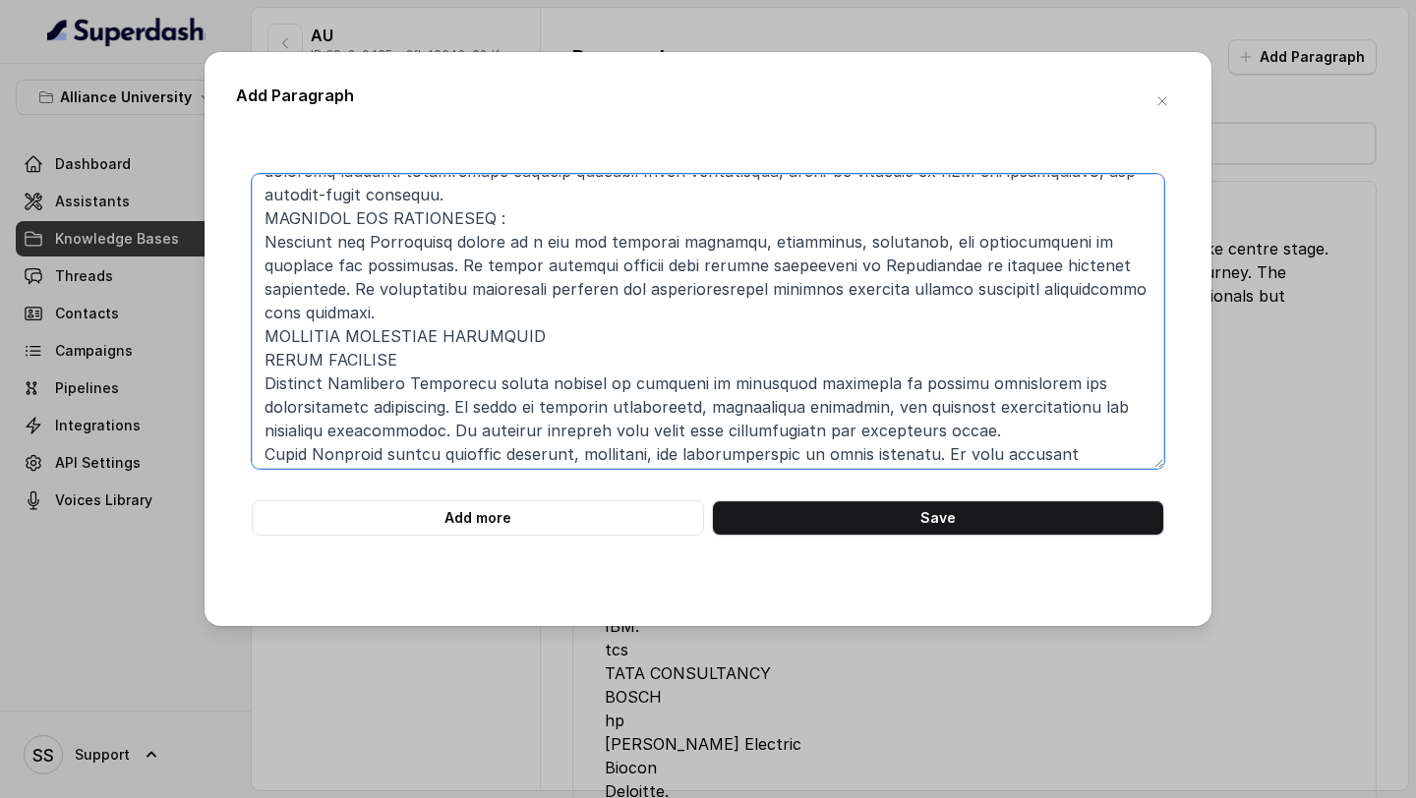
click at [606, 310] on textarea at bounding box center [708, 321] width 913 height 295
drag, startPoint x: 447, startPoint y: 339, endPoint x: 249, endPoint y: 338, distance: 198.6
click at [249, 338] on div "Add more Save" at bounding box center [708, 355] width 944 height 362
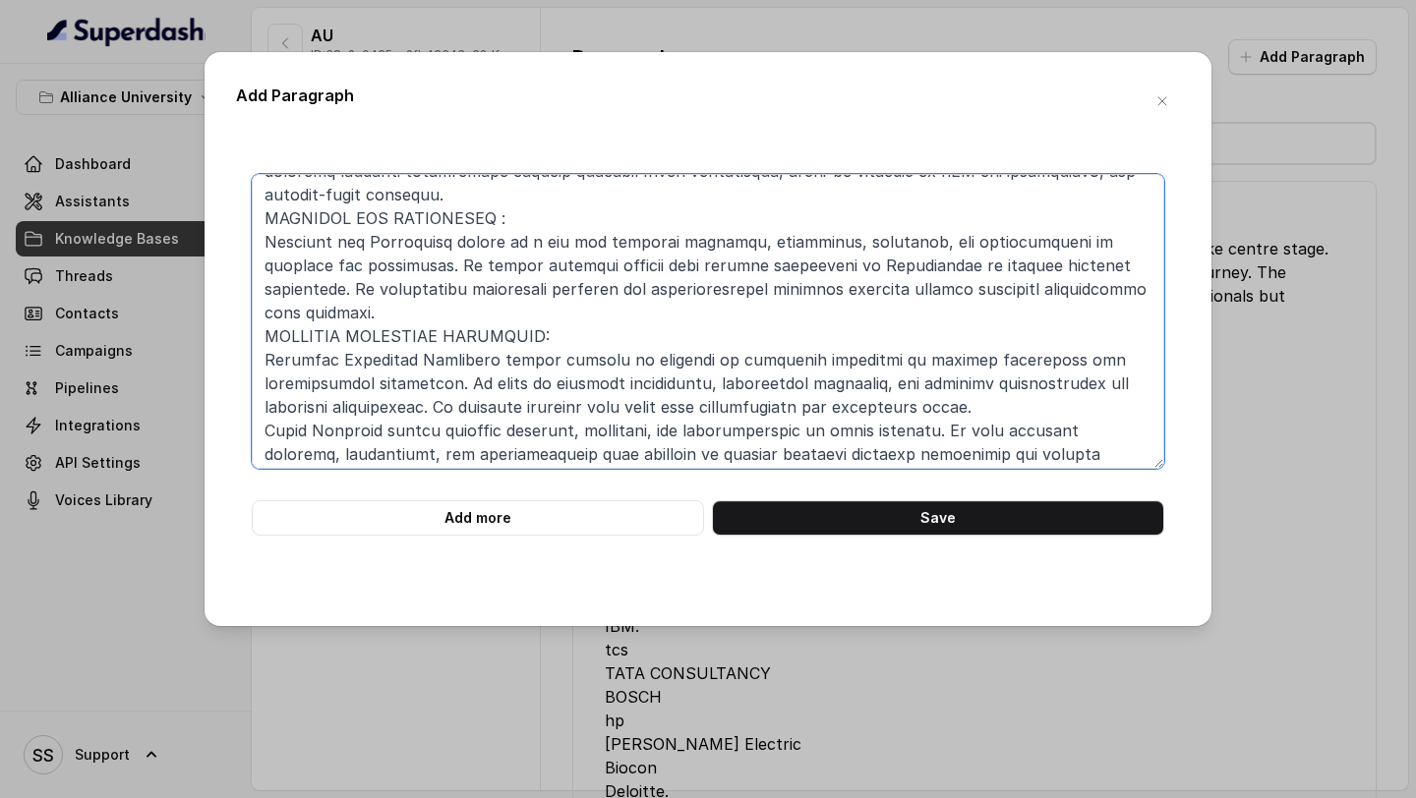
click at [964, 384] on textarea at bounding box center [708, 321] width 913 height 295
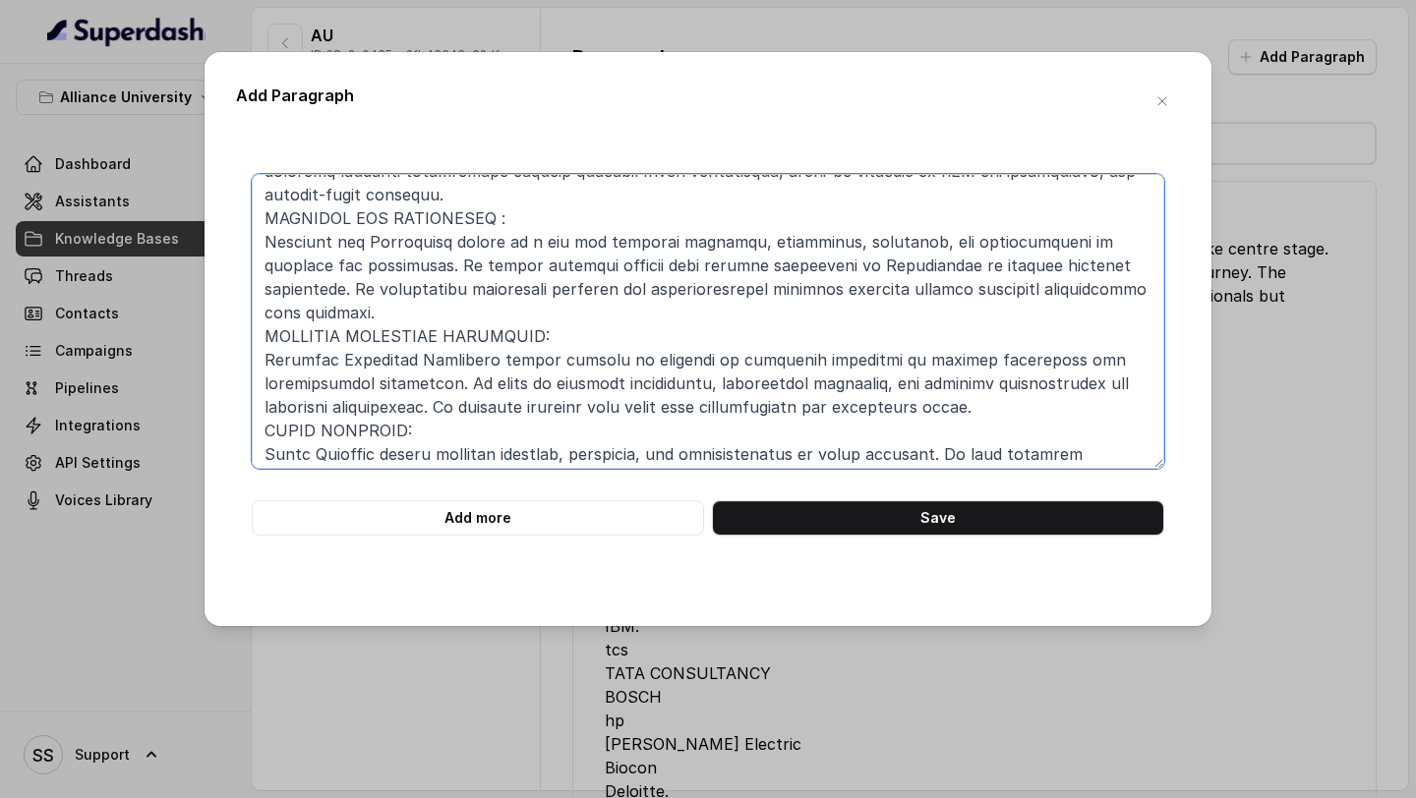
scroll to position [171, 0]
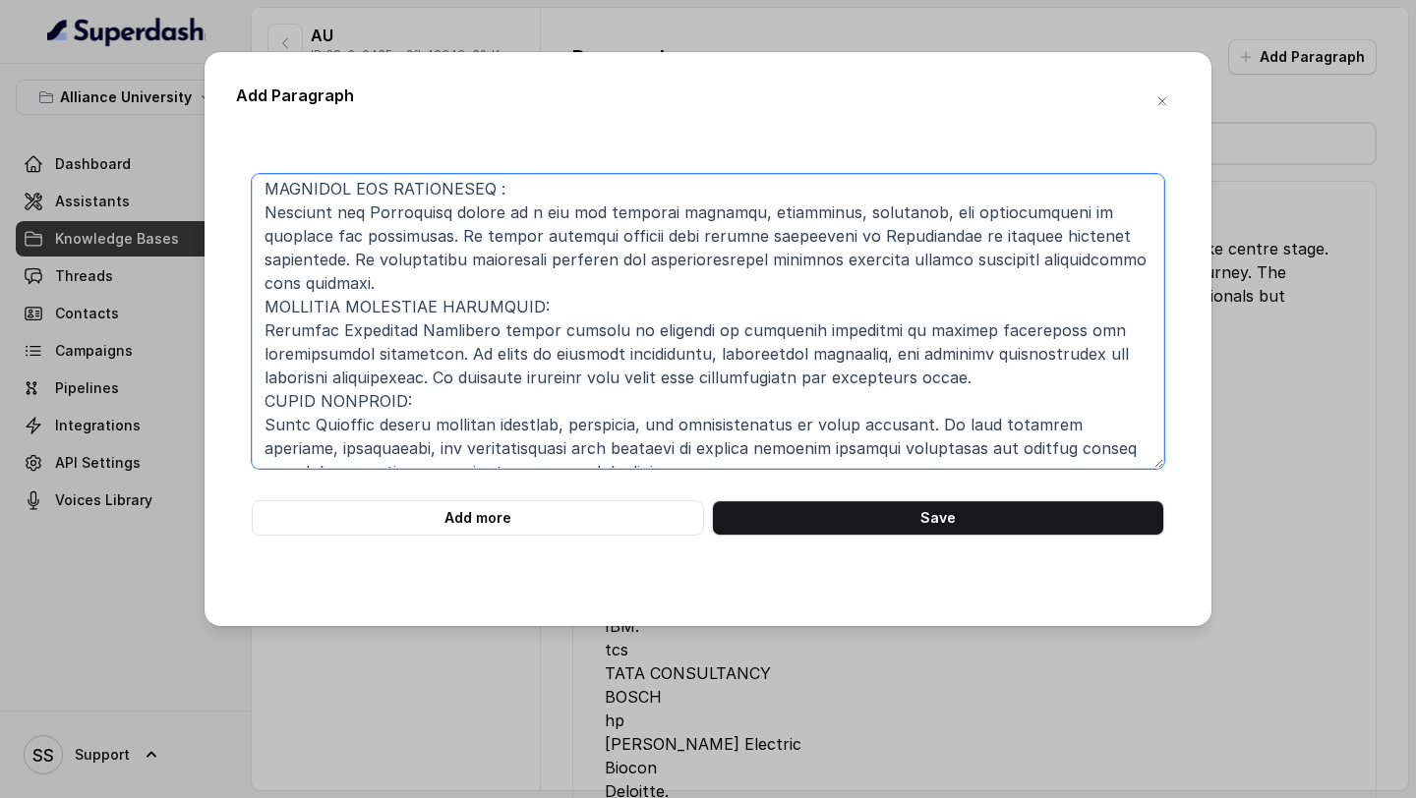
type textarea "Alliance School of Applied Engineering CENTRES OF EXCELLENCE: APPLE LAB : The A…"
click at [893, 536] on div "Add more Save" at bounding box center [708, 369] width 944 height 452
click at [919, 516] on button "Save" at bounding box center [938, 518] width 452 height 35
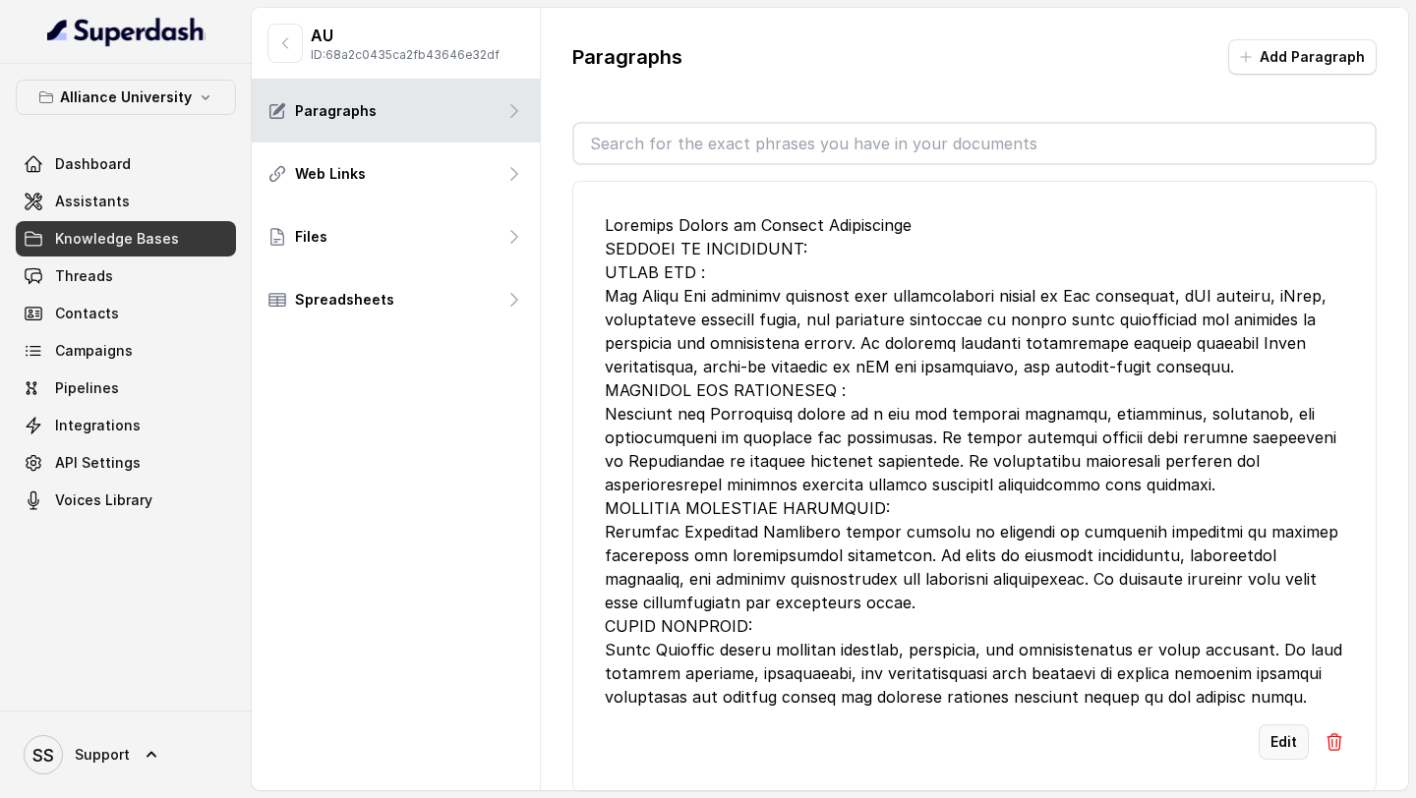
click at [1274, 742] on button "Edit" at bounding box center [1284, 742] width 50 height 35
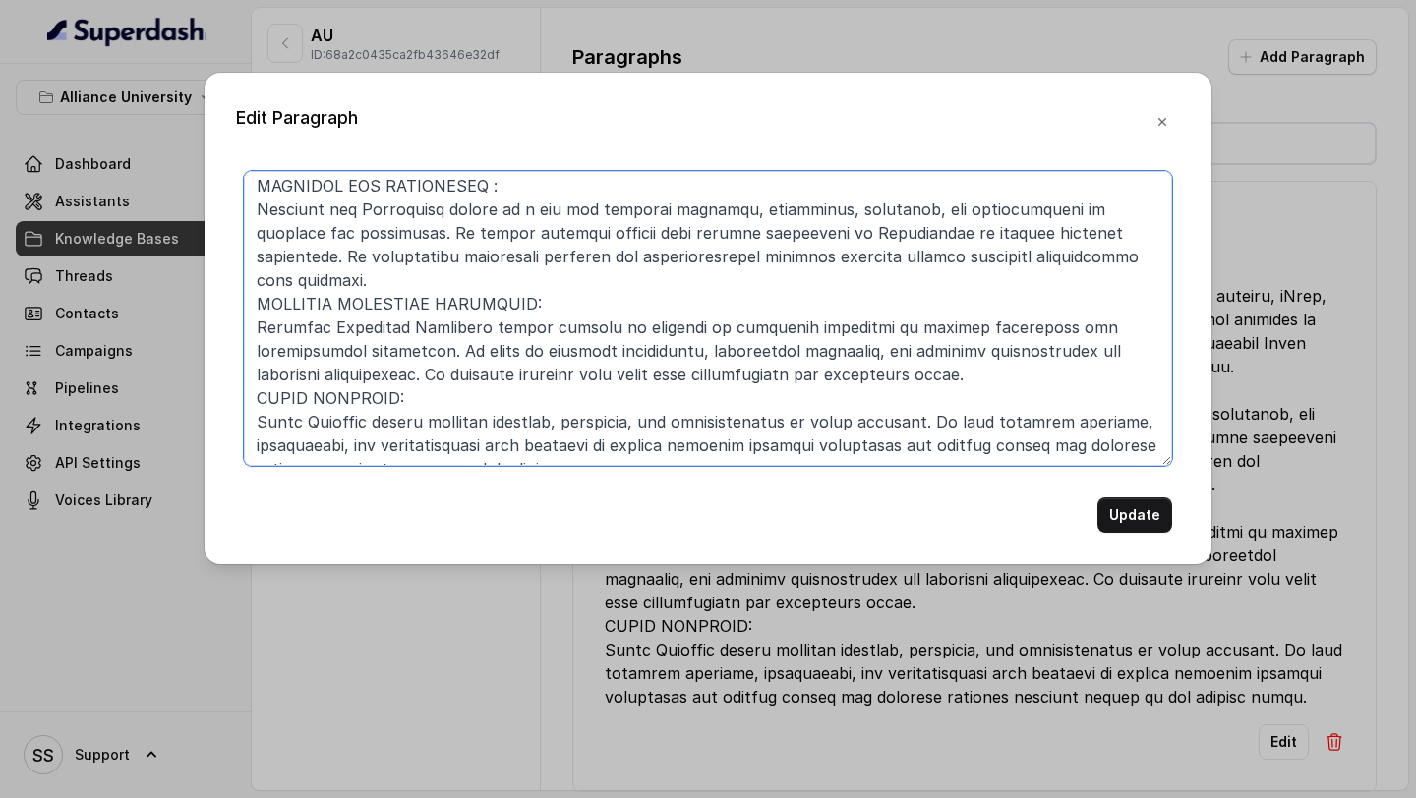
click at [605, 445] on textarea at bounding box center [708, 318] width 928 height 295
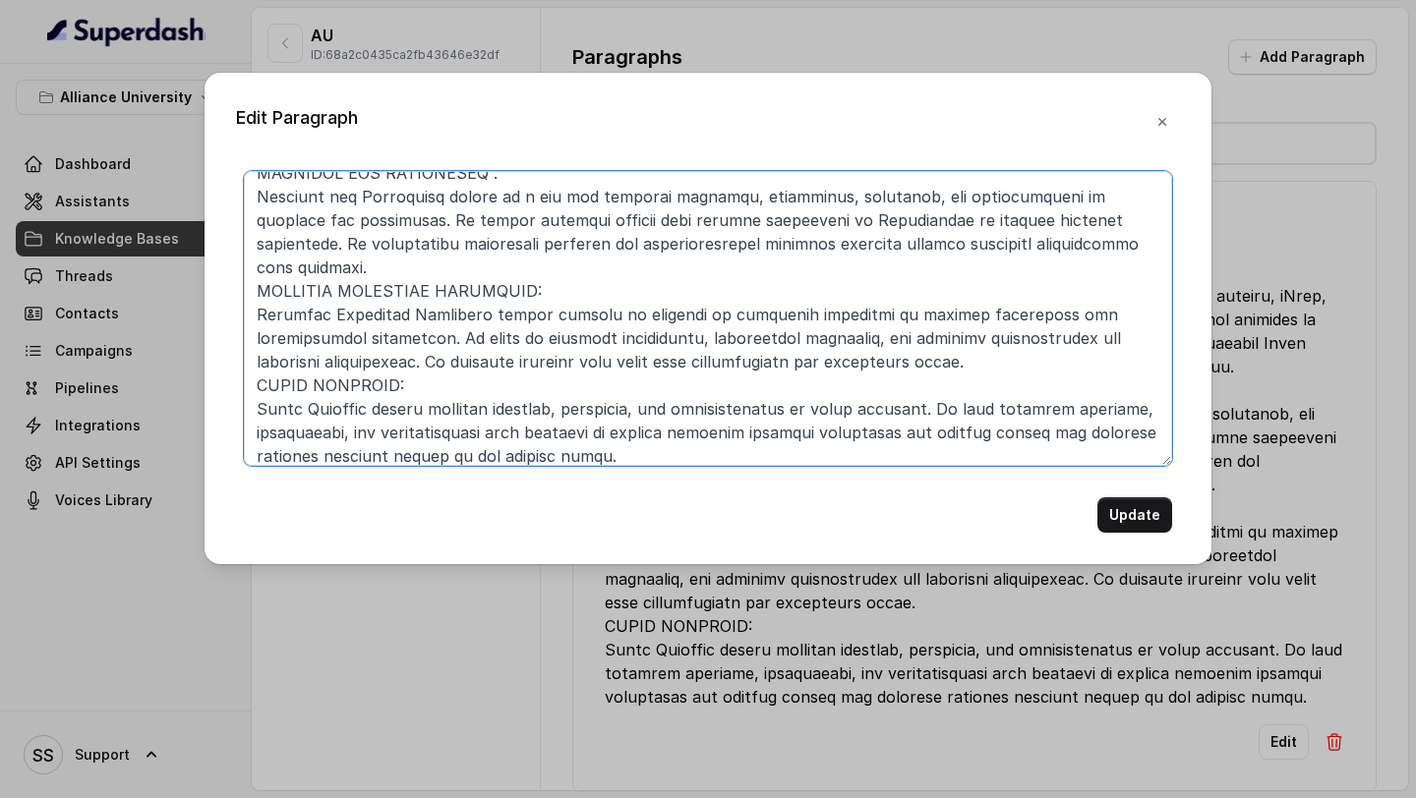
paste textarea "CENTRES OF EXCELLENCE 0101 COMPUTER VISION IMMERSIVE TECHNOLOGIES Computer Visi…"
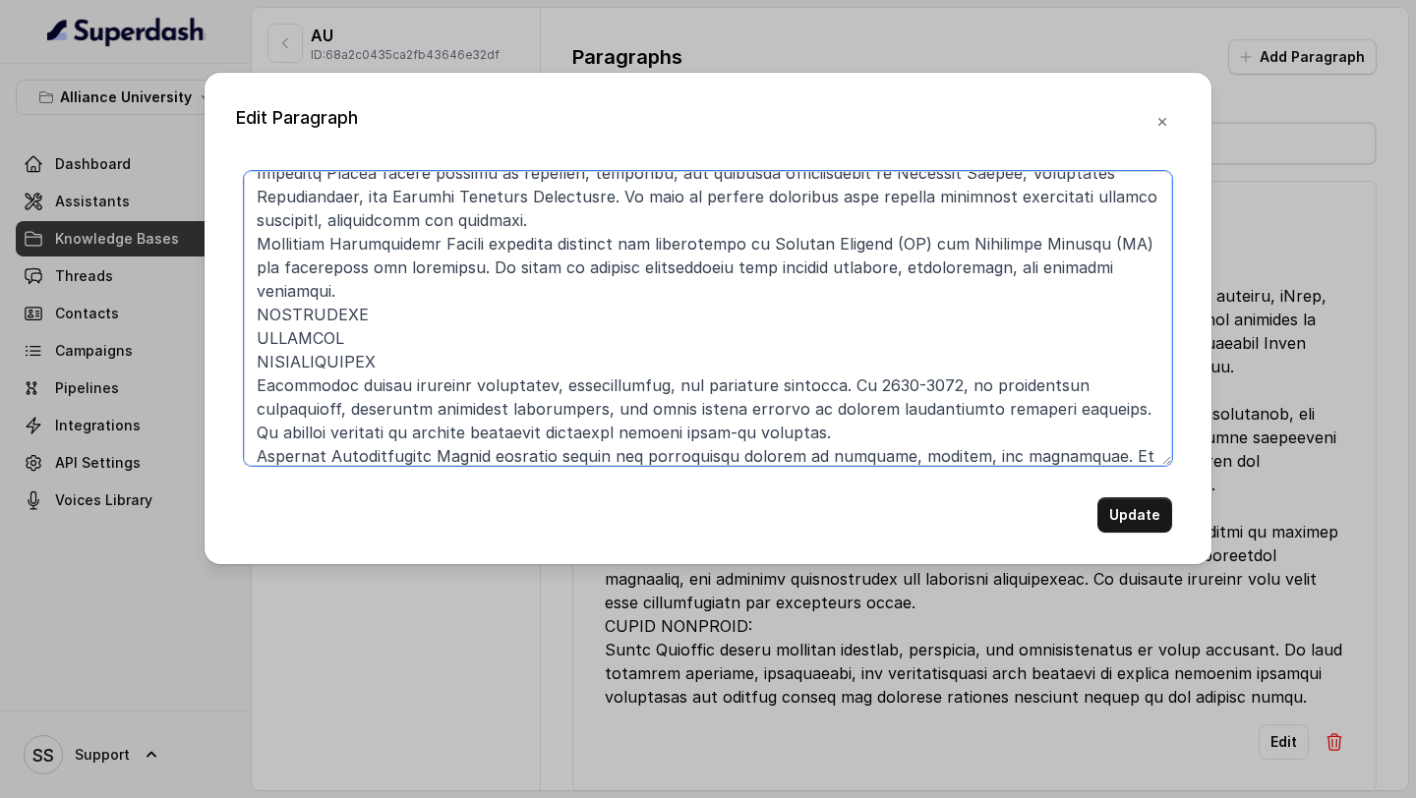
click at [257, 293] on textarea at bounding box center [708, 318] width 928 height 295
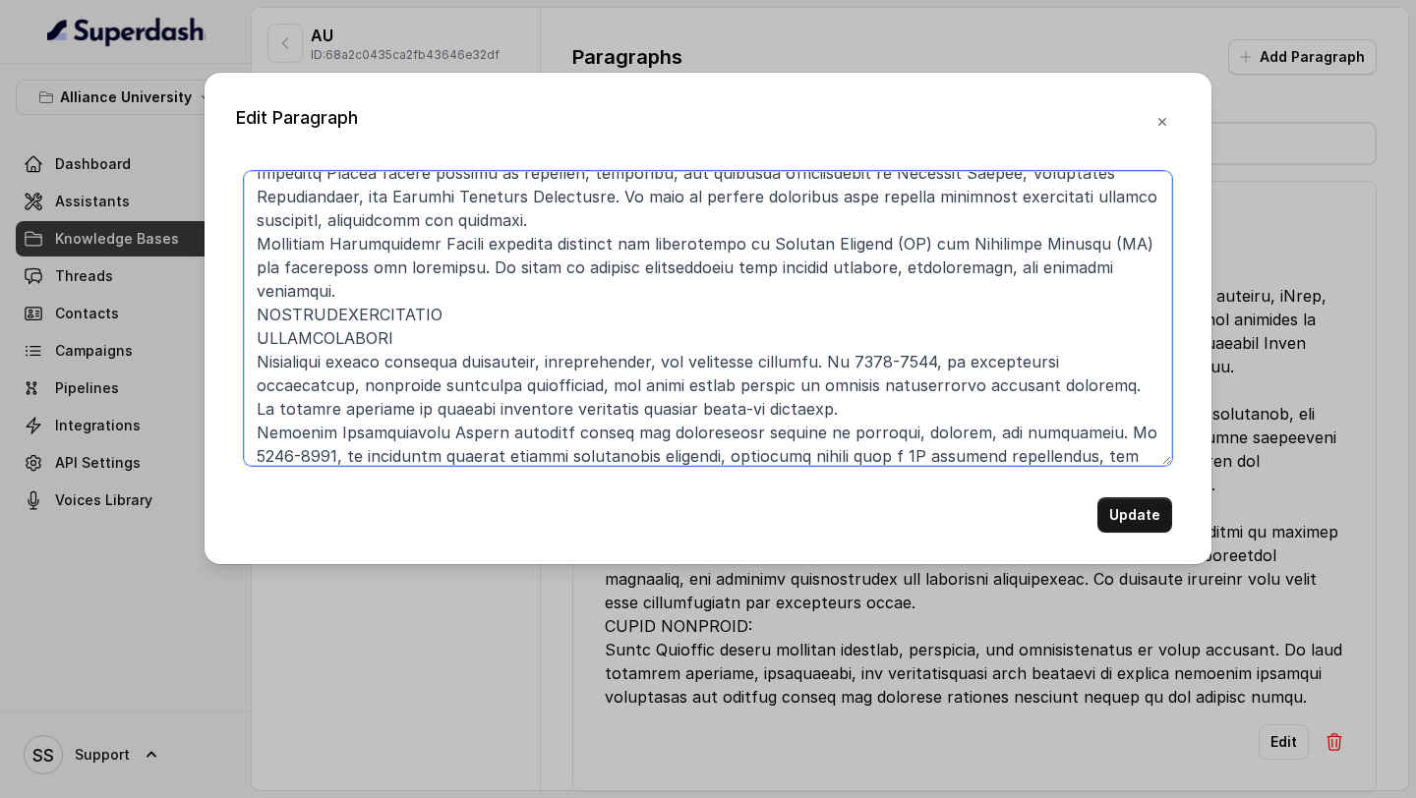
scroll to position [572, 0]
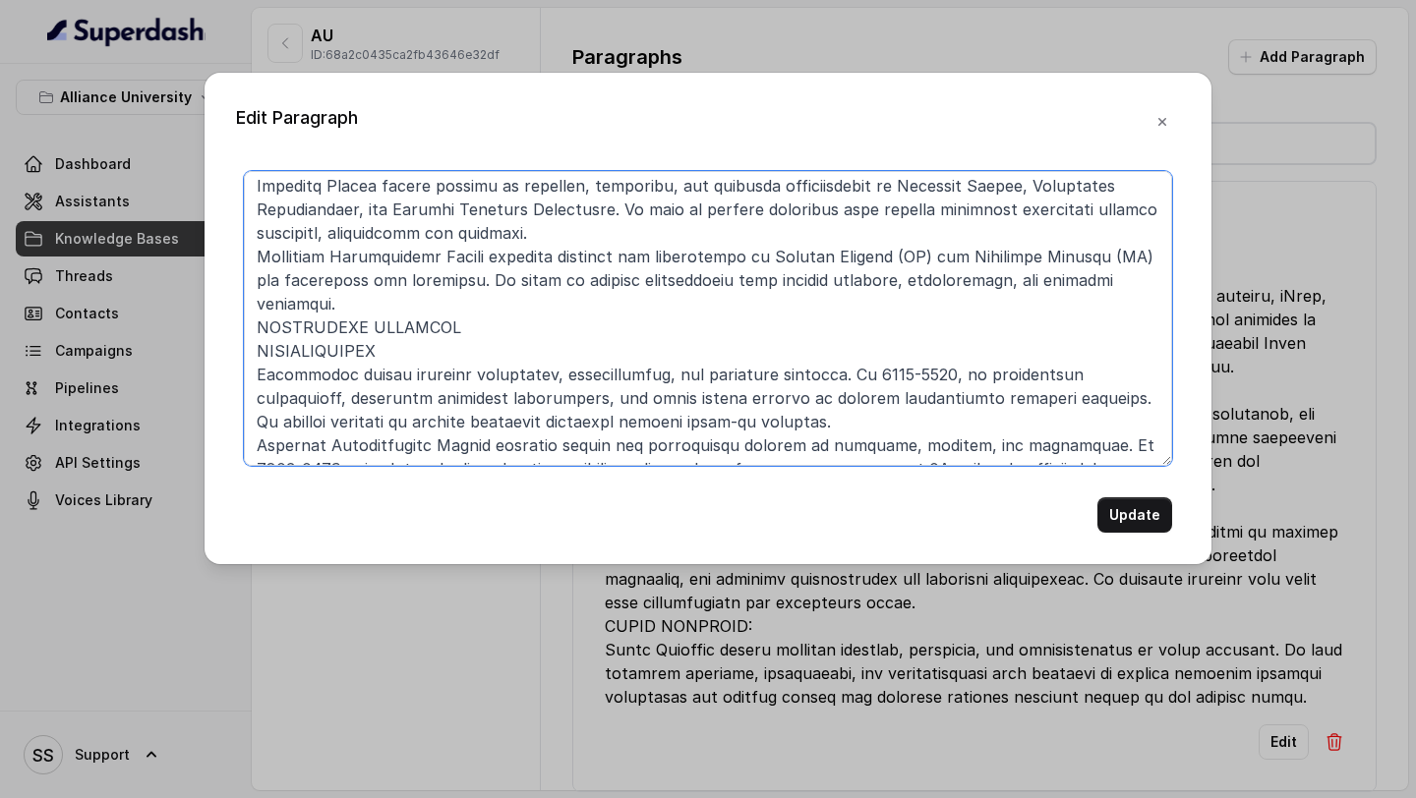
click at [260, 304] on textarea at bounding box center [708, 318] width 928 height 295
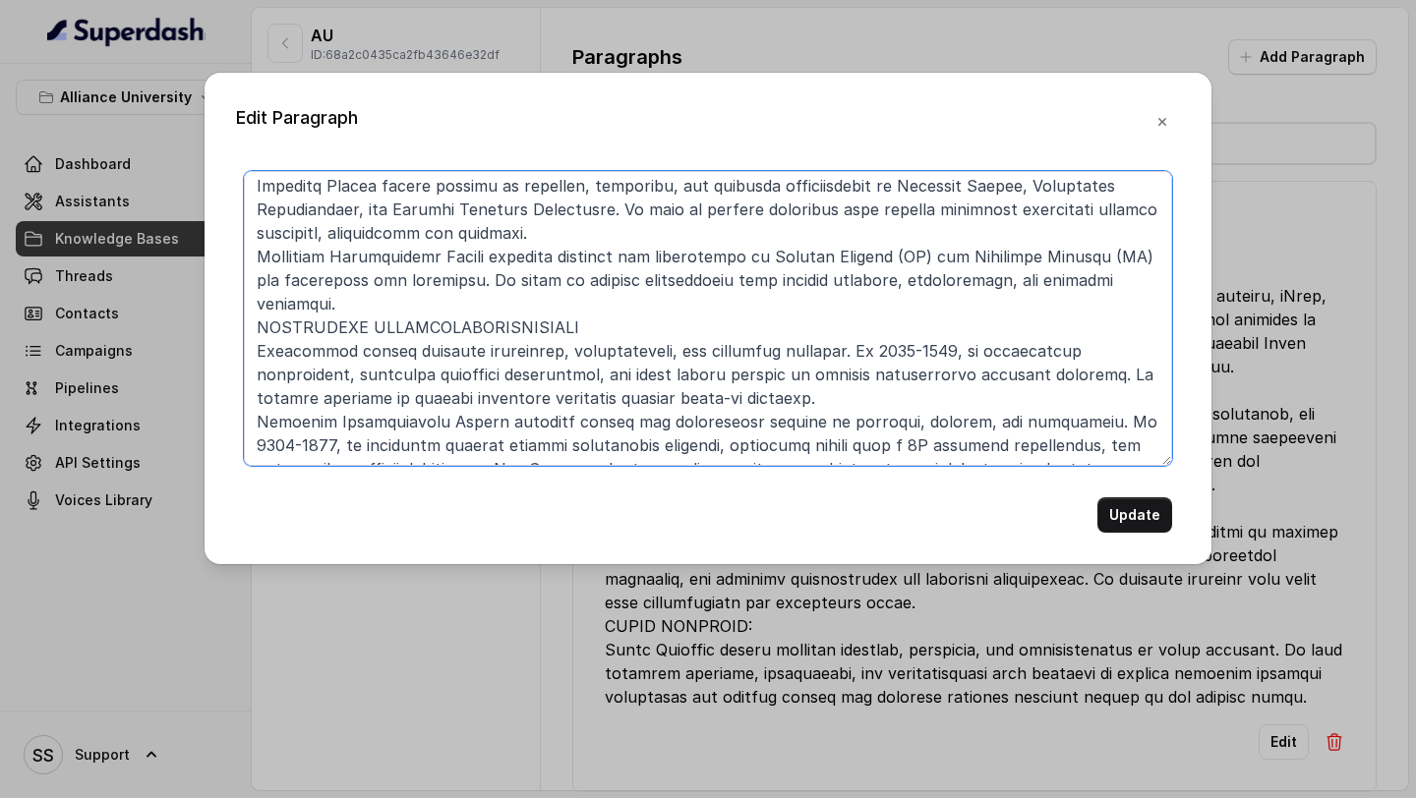
scroll to position [549, 0]
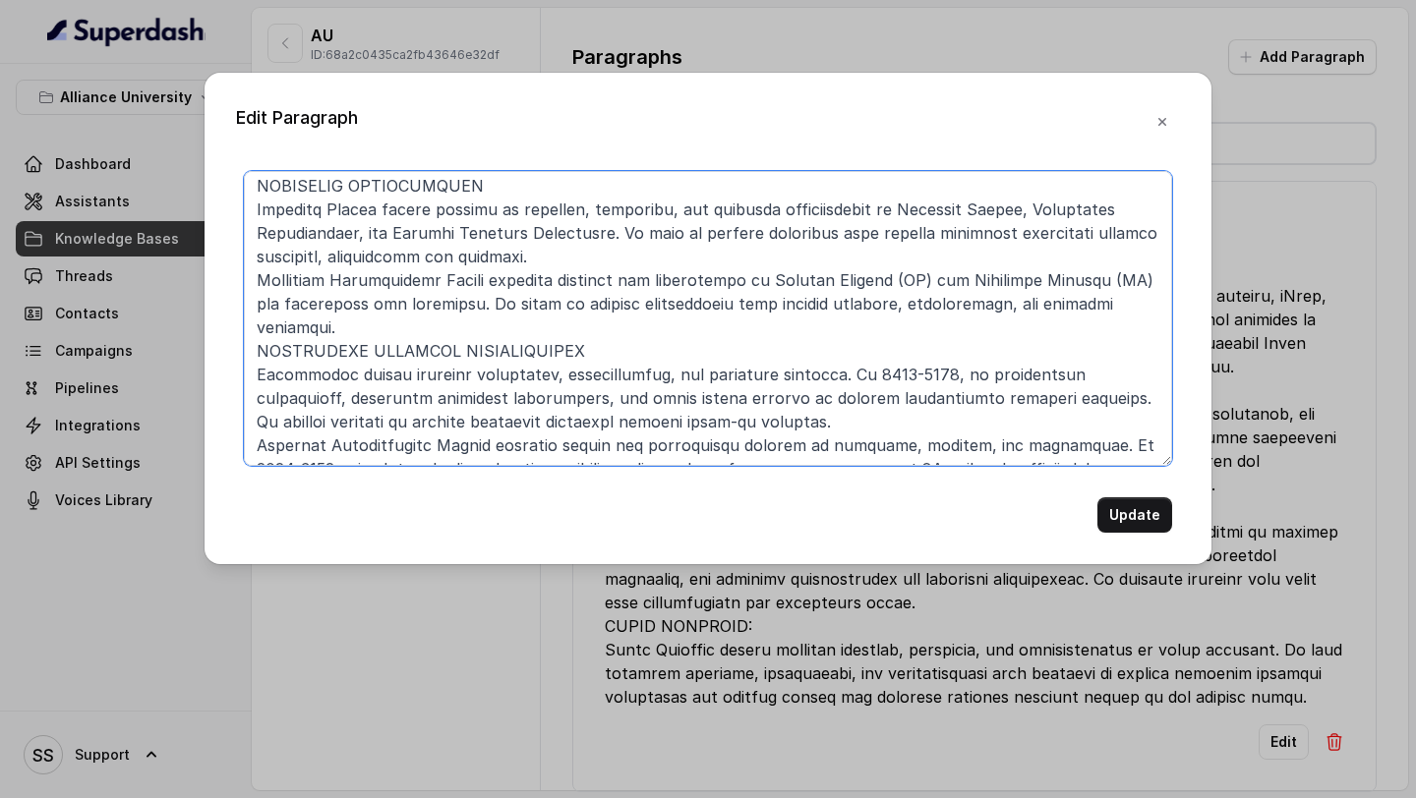
click at [590, 292] on textarea at bounding box center [708, 318] width 928 height 295
drag, startPoint x: 371, startPoint y: 302, endPoint x: 600, endPoint y: 312, distance: 229.3
click at [600, 312] on textarea at bounding box center [708, 318] width 928 height 295
click at [698, 381] on textarea at bounding box center [708, 318] width 928 height 295
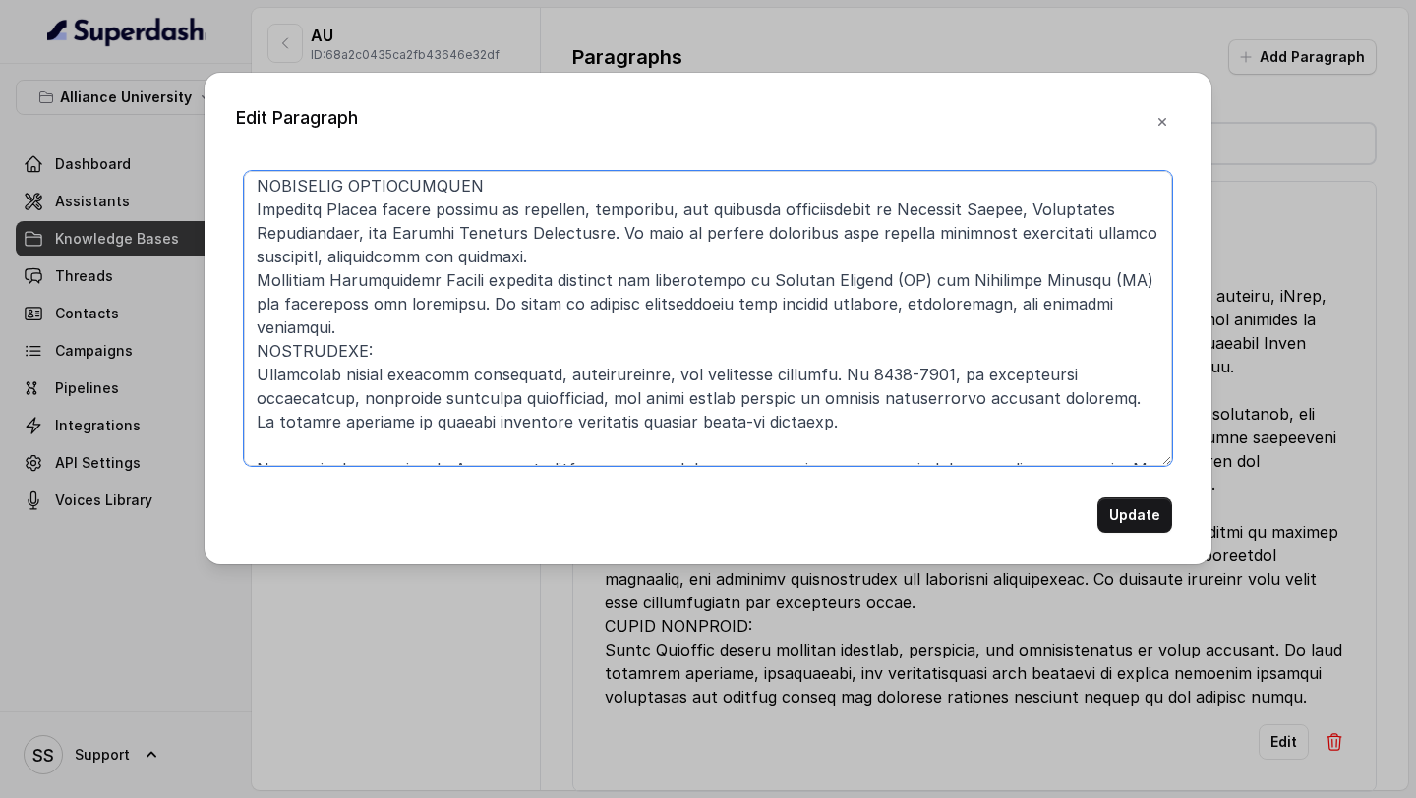
scroll to position [572, 0]
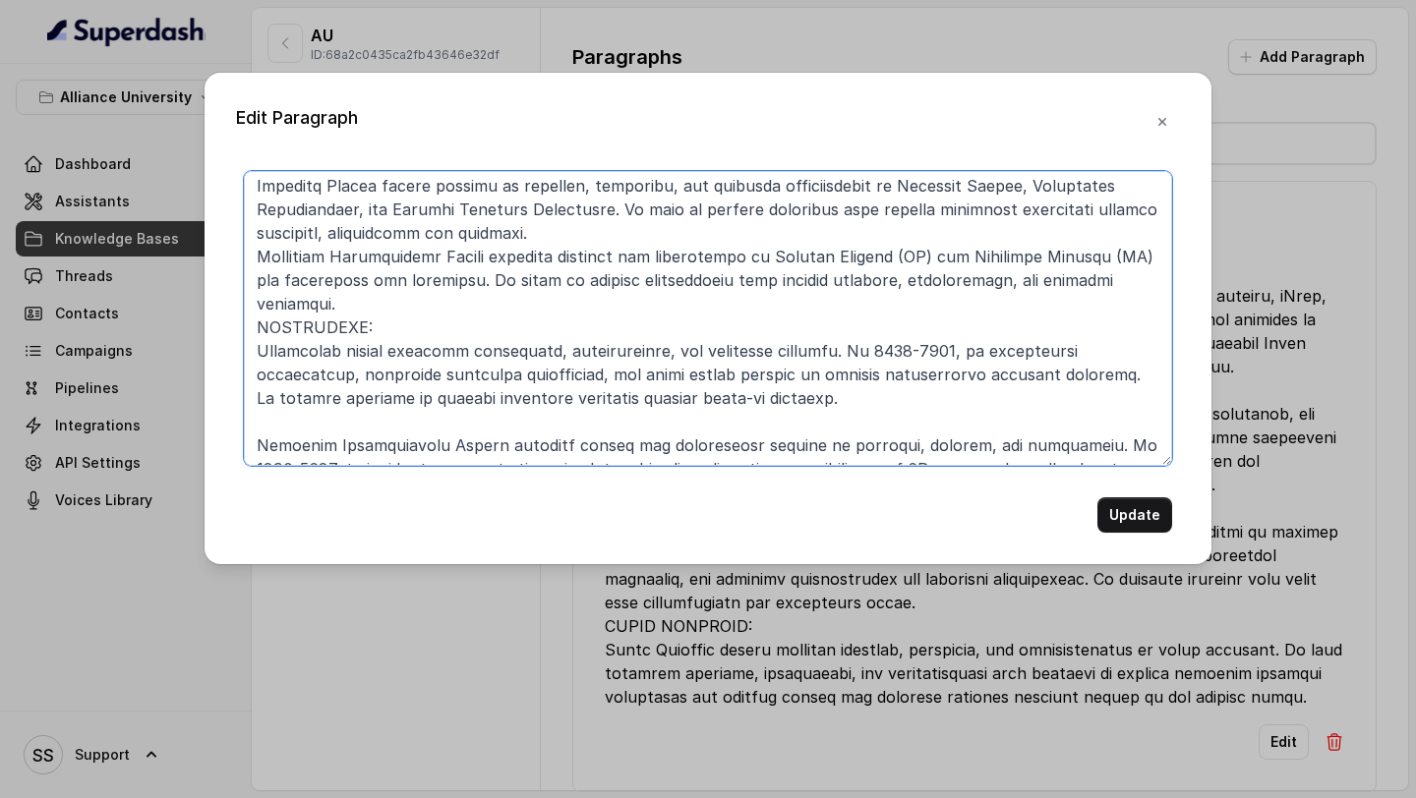
paste textarea "ADDITIVE MANUFACTURING:"
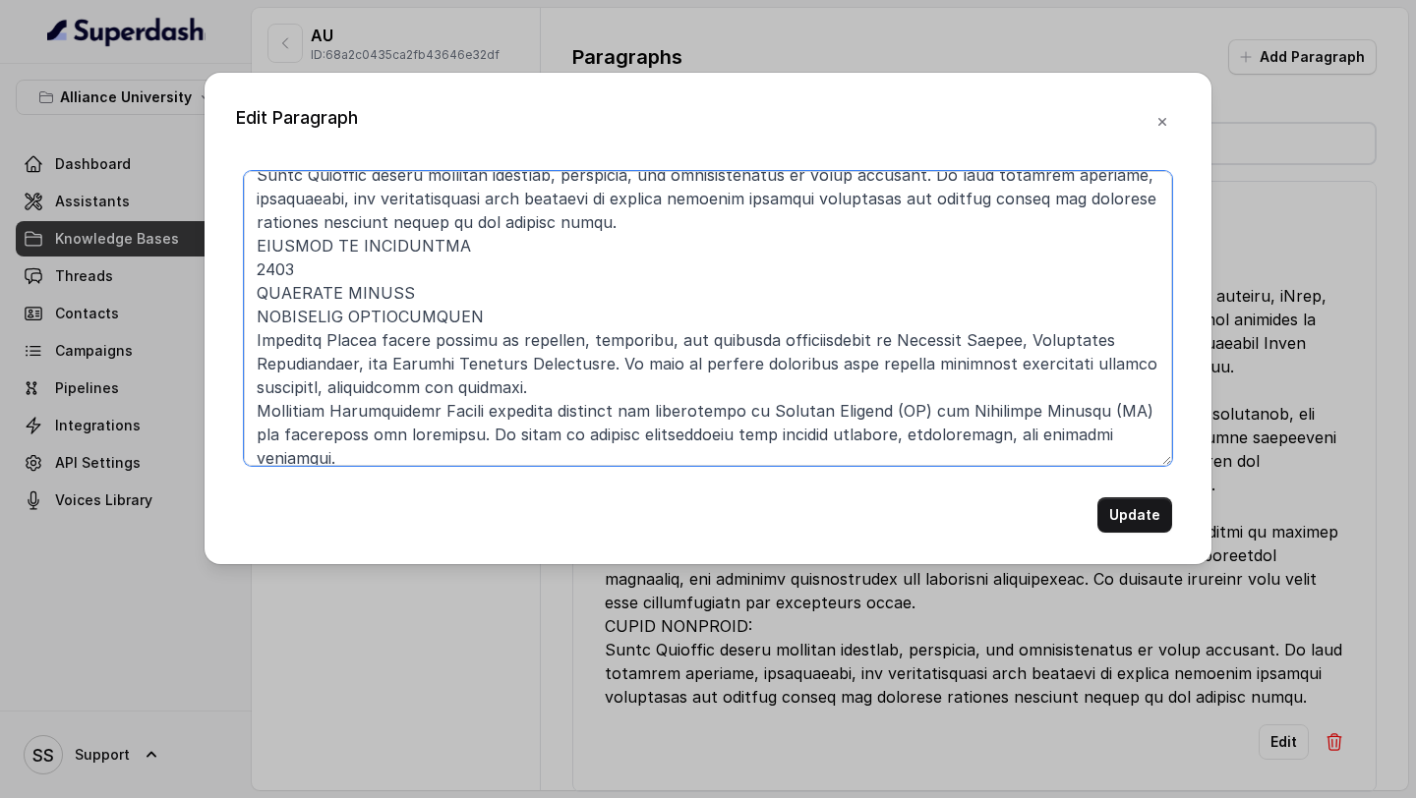
scroll to position [405, 0]
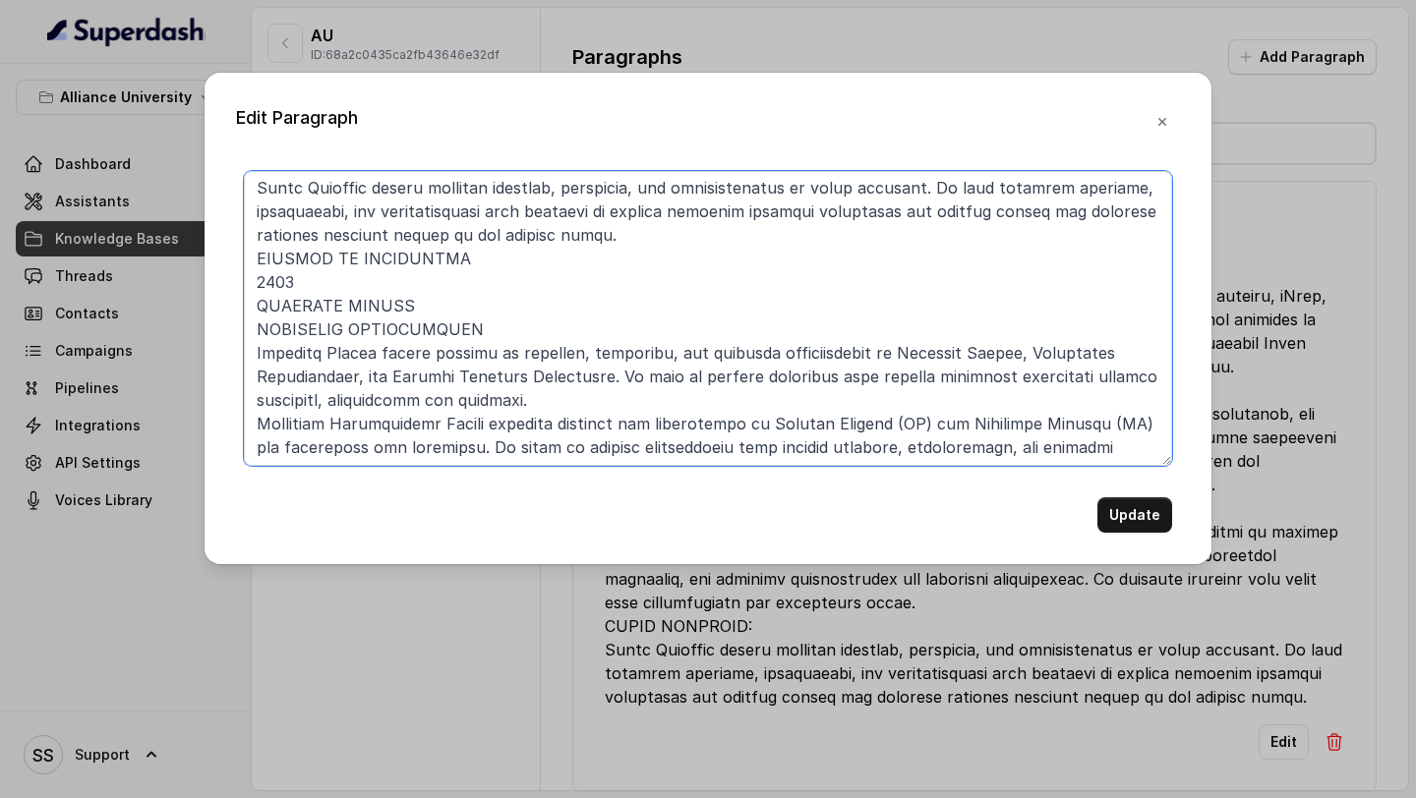
click at [487, 303] on textarea at bounding box center [708, 318] width 928 height 295
drag, startPoint x: 499, startPoint y: 307, endPoint x: 238, endPoint y: 311, distance: 260.6
click at [238, 311] on div "Update" at bounding box center [708, 352] width 944 height 362
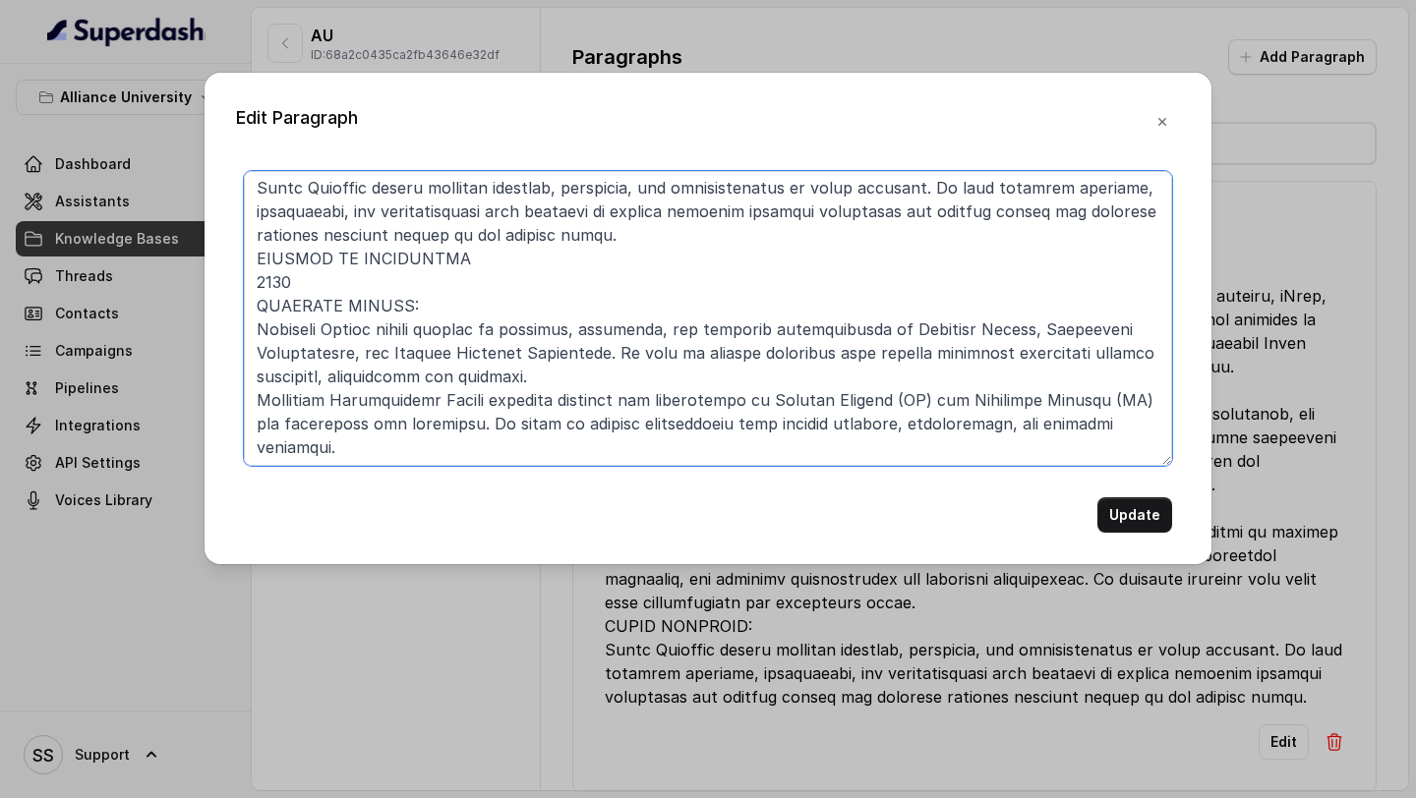
click at [558, 352] on textarea at bounding box center [708, 318] width 928 height 295
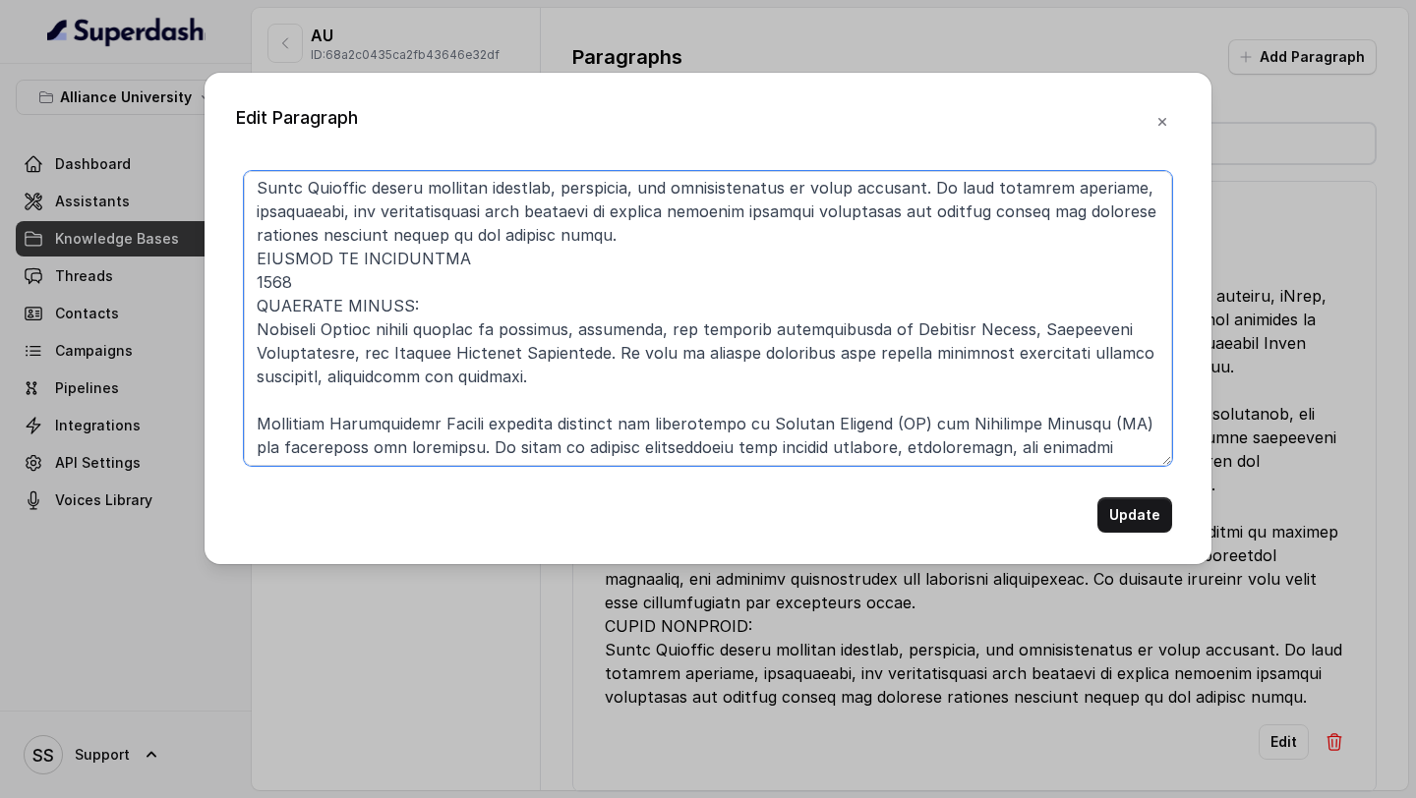
paste textarea "IMMERSIVE TECHNOLOGIES:"
click at [258, 375] on textarea at bounding box center [708, 318] width 928 height 295
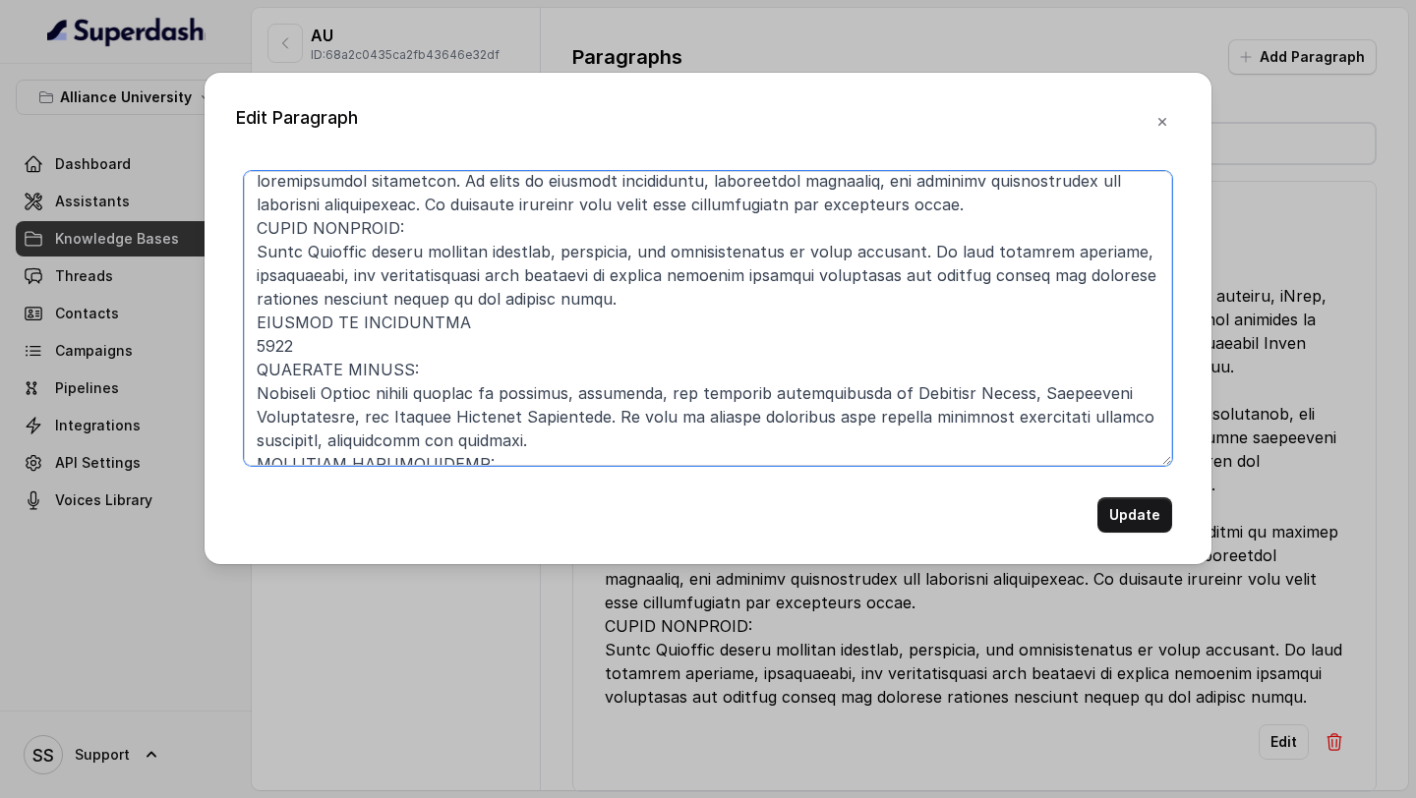
scroll to position [336, 0]
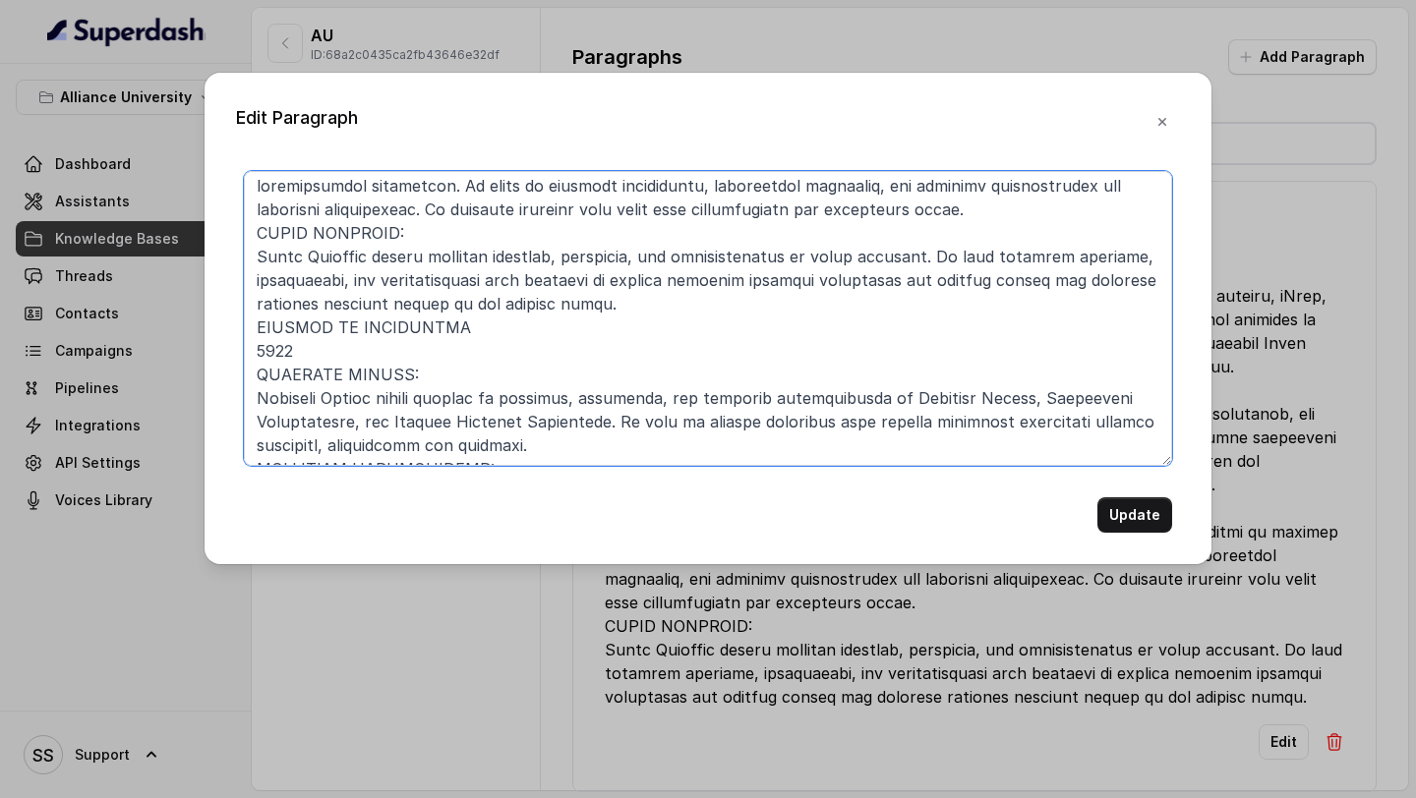
drag, startPoint x: 328, startPoint y: 328, endPoint x: 240, endPoint y: 326, distance: 88.5
click at [244, 327] on textarea at bounding box center [708, 318] width 928 height 295
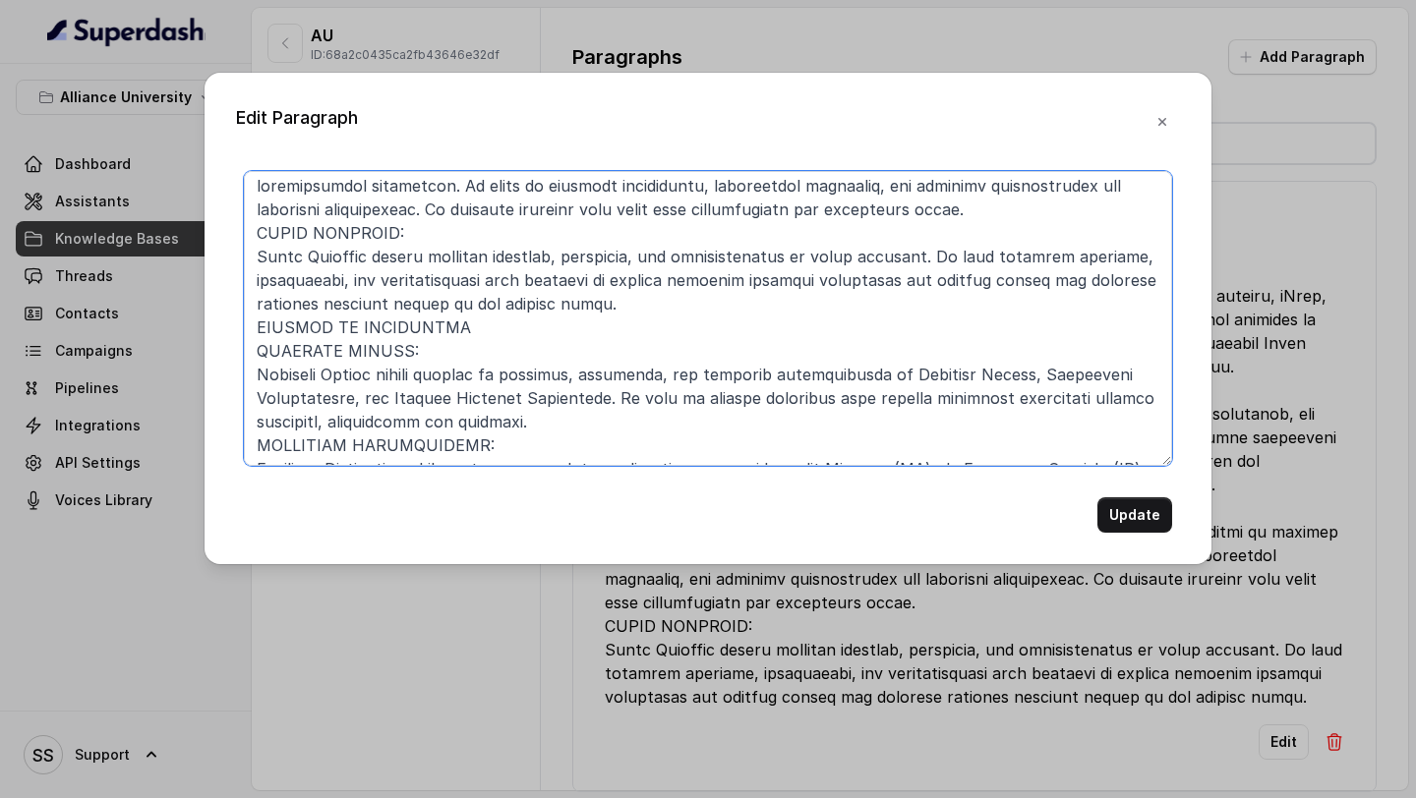
drag, startPoint x: 504, startPoint y: 298, endPoint x: 205, endPoint y: 310, distance: 300.2
click at [205, 310] on div "Edit Paragraph Update" at bounding box center [708, 319] width 1007 height 492
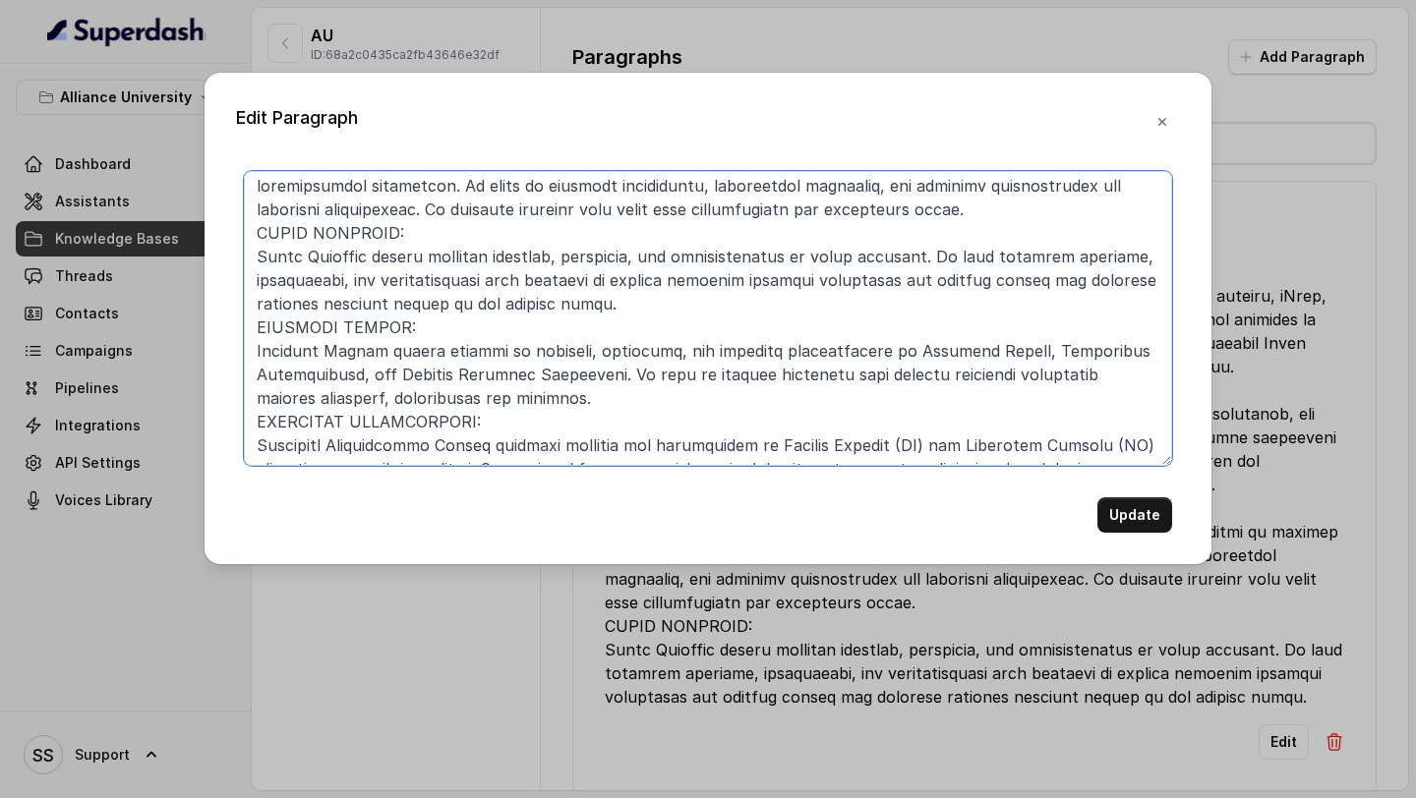
scroll to position [525, 0]
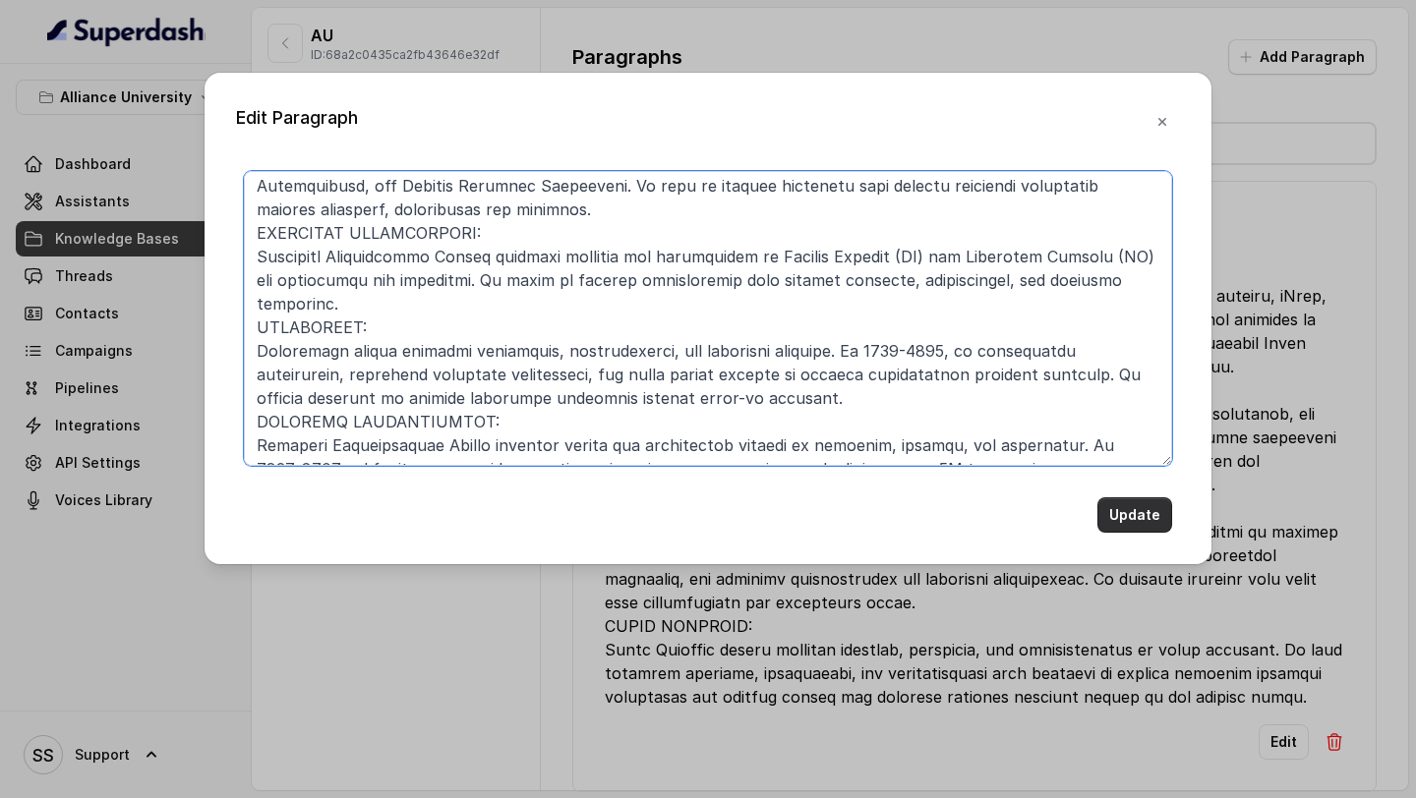
type textarea "Alliance School of Applied Engineering CENTRES OF EXCELLENCE: APPLE LAB : The A…"
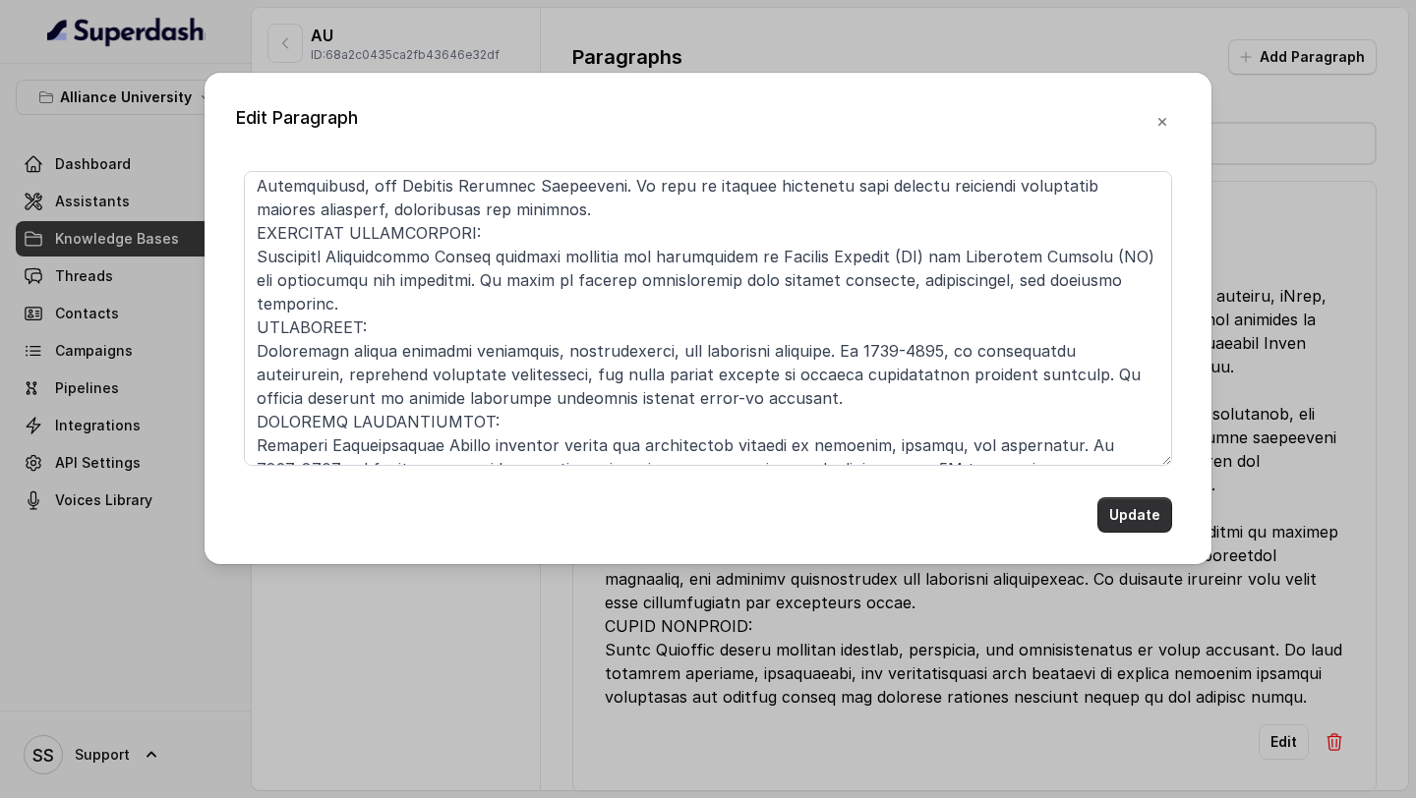
click at [1146, 503] on button "Update" at bounding box center [1134, 515] width 75 height 35
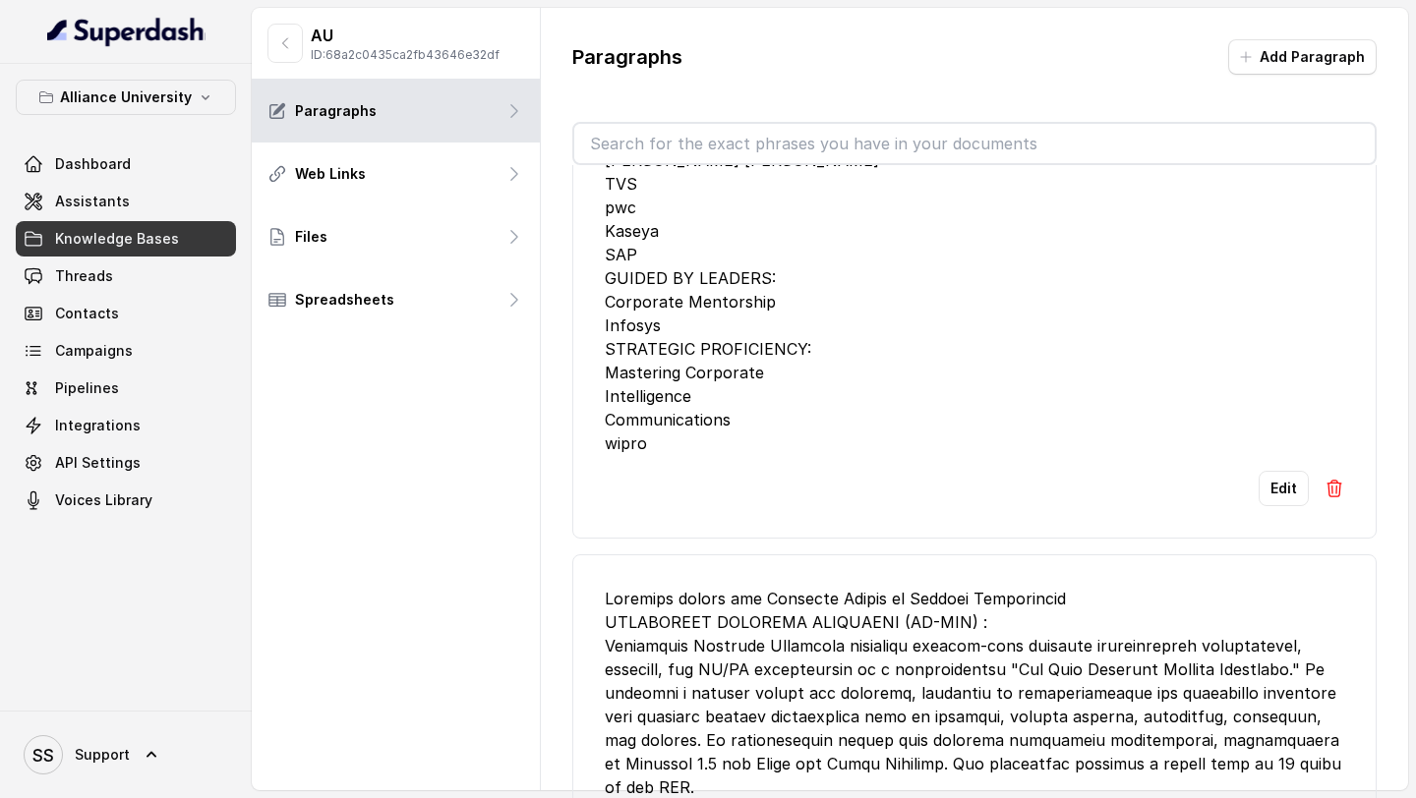
scroll to position [1801, 0]
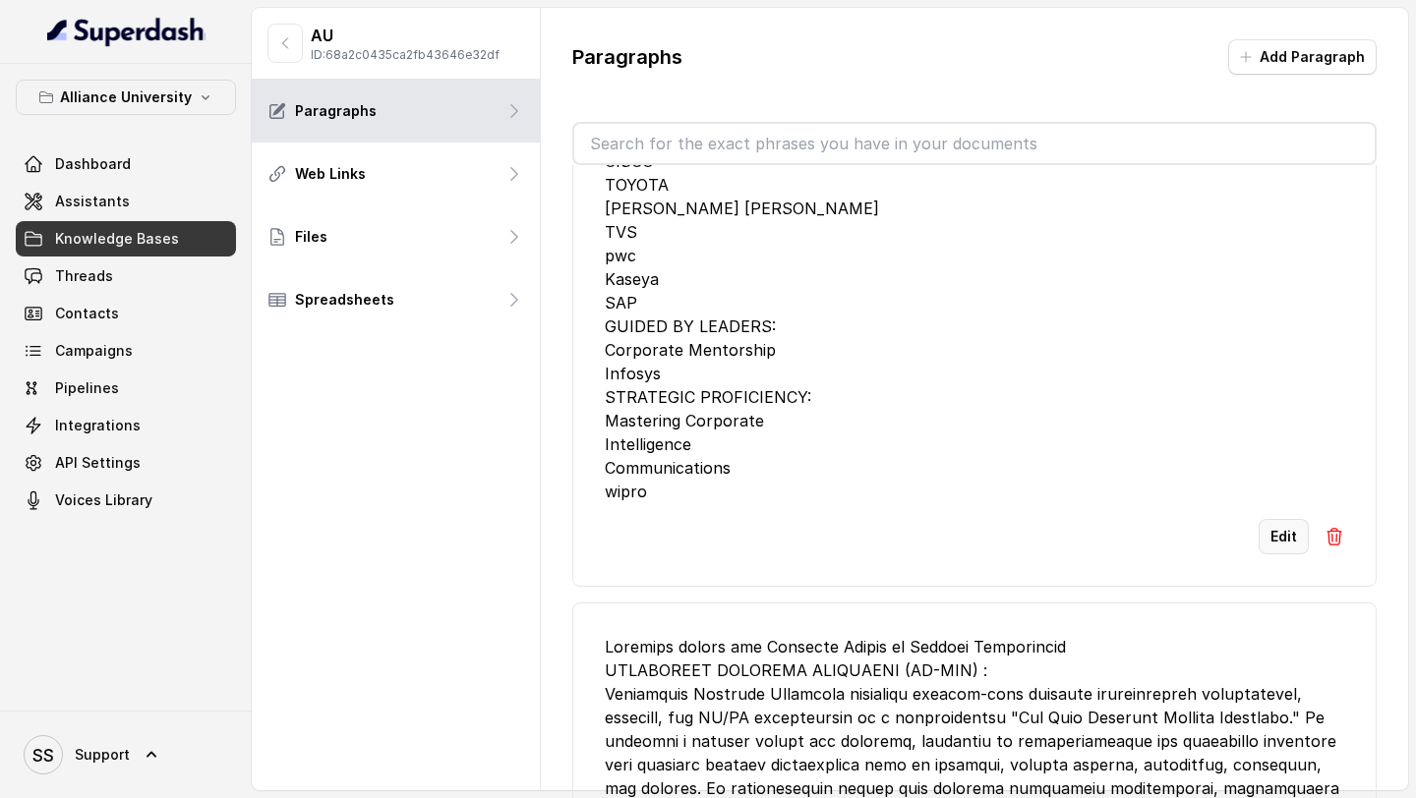
click at [1299, 538] on button "Edit" at bounding box center [1284, 536] width 50 height 35
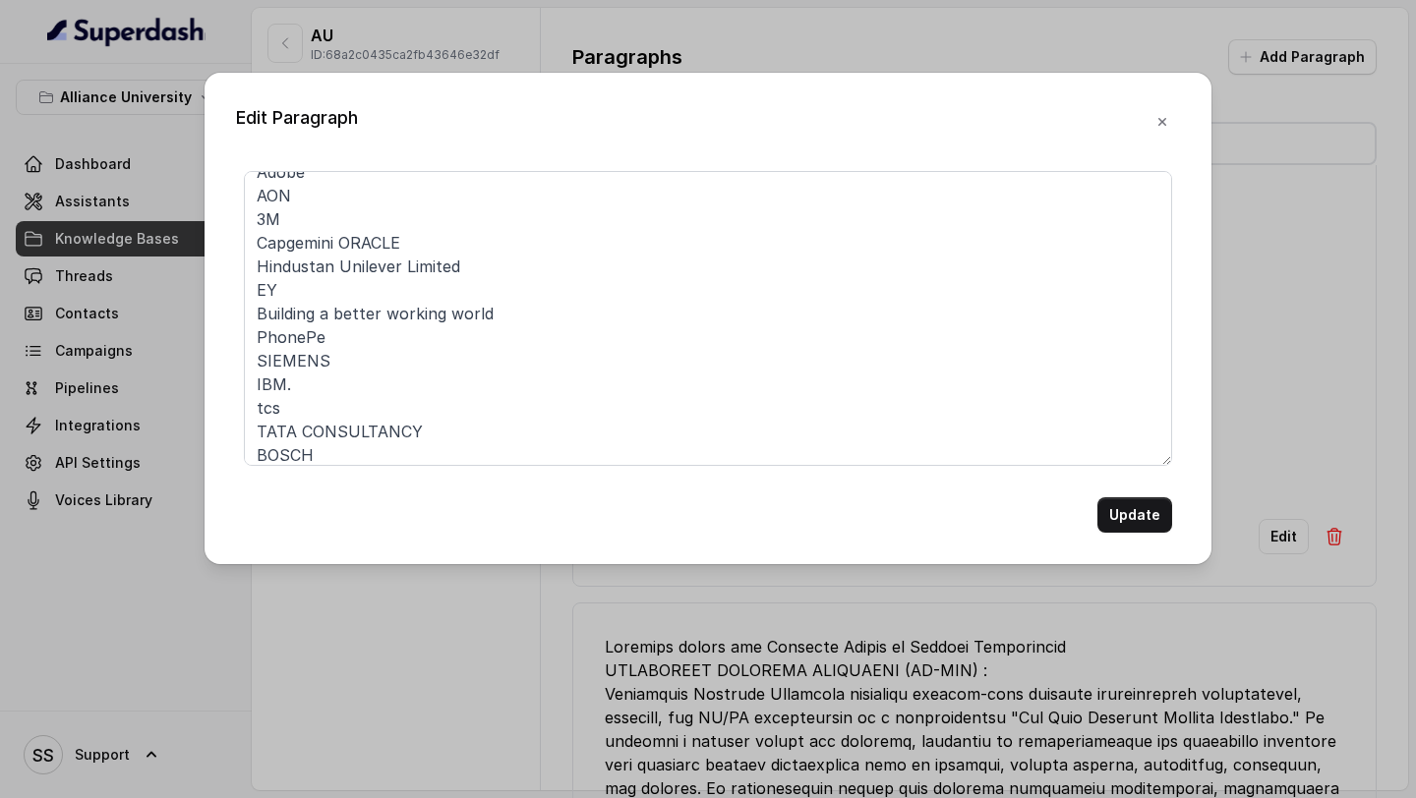
scroll to position [192, 0]
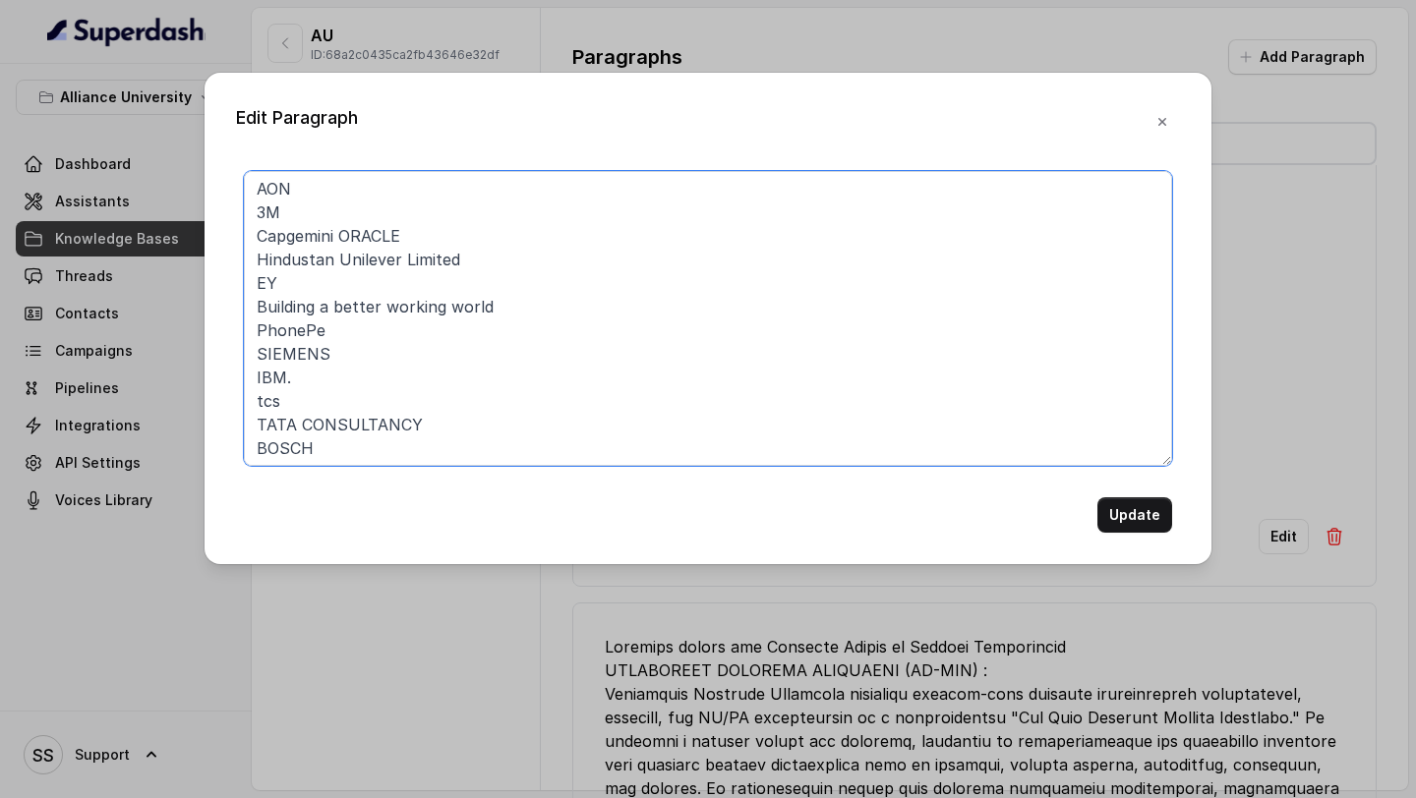
drag, startPoint x: 514, startPoint y: 306, endPoint x: 204, endPoint y: 313, distance: 310.8
click at [209, 313] on div "Edit Paragraph CAREER ADVANCEMENT AND NETWORKING for BTech (Engineering) At the…" at bounding box center [708, 319] width 1007 height 492
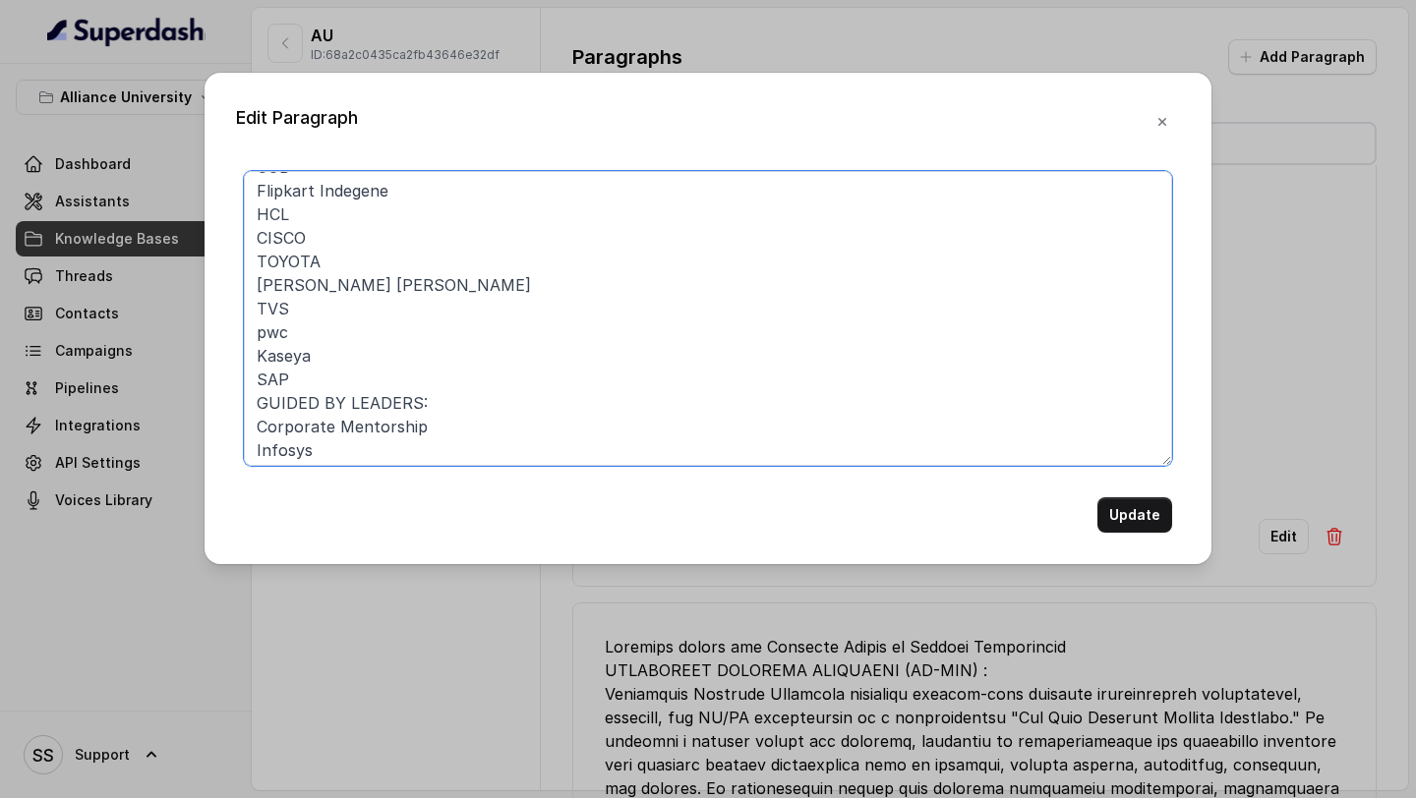
scroll to position [623, 0]
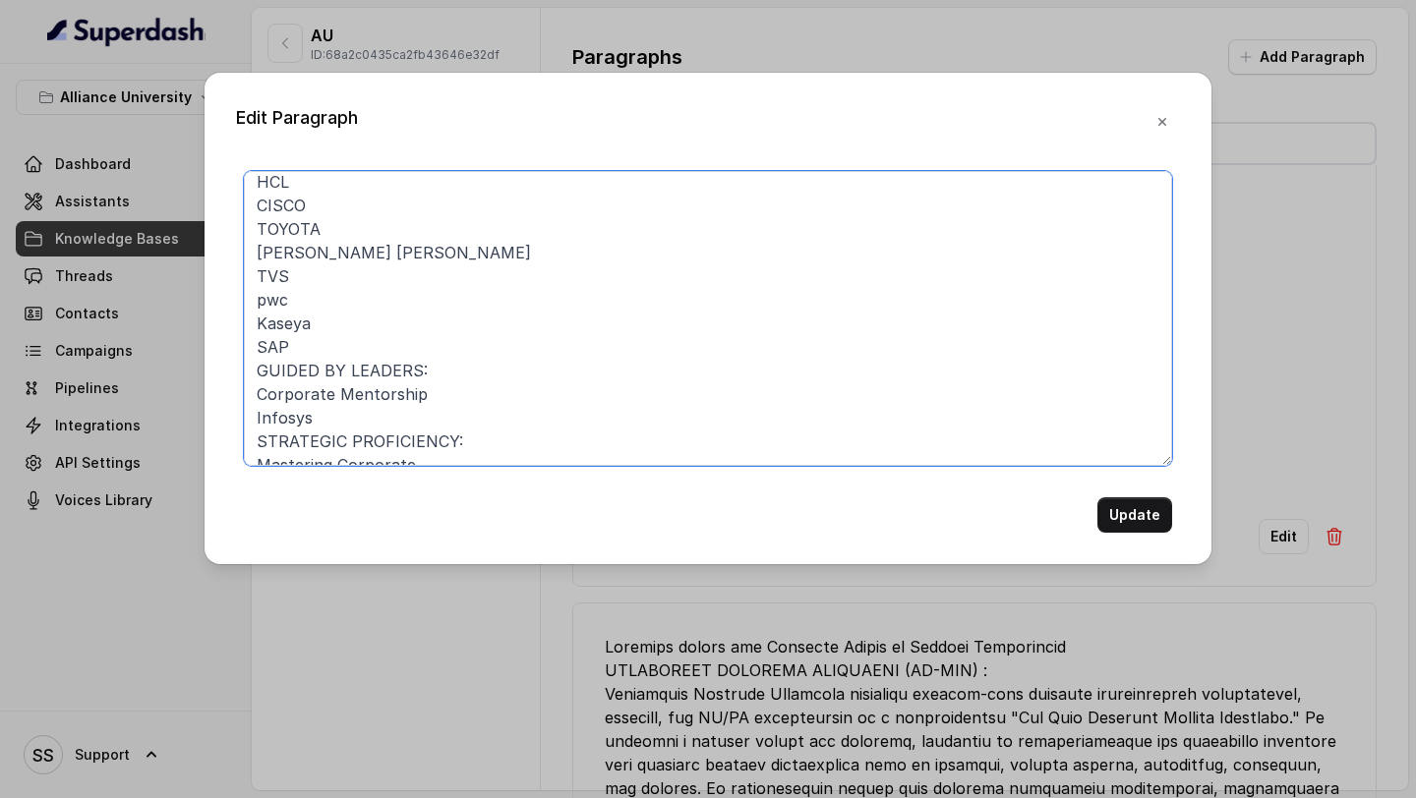
drag, startPoint x: 437, startPoint y: 394, endPoint x: 207, endPoint y: 363, distance: 231.3
click at [207, 363] on div "Edit Paragraph CAREER ADVANCEMENT AND NETWORKING for BTech (Engineering) At the…" at bounding box center [708, 319] width 1007 height 492
drag, startPoint x: 438, startPoint y: 415, endPoint x: 197, endPoint y: 393, distance: 241.9
click at [197, 393] on div "Edit Paragraph CAREER ADVANCEMENT AND NETWORKING for BTech (Engineering) At the…" at bounding box center [708, 399] width 1416 height 798
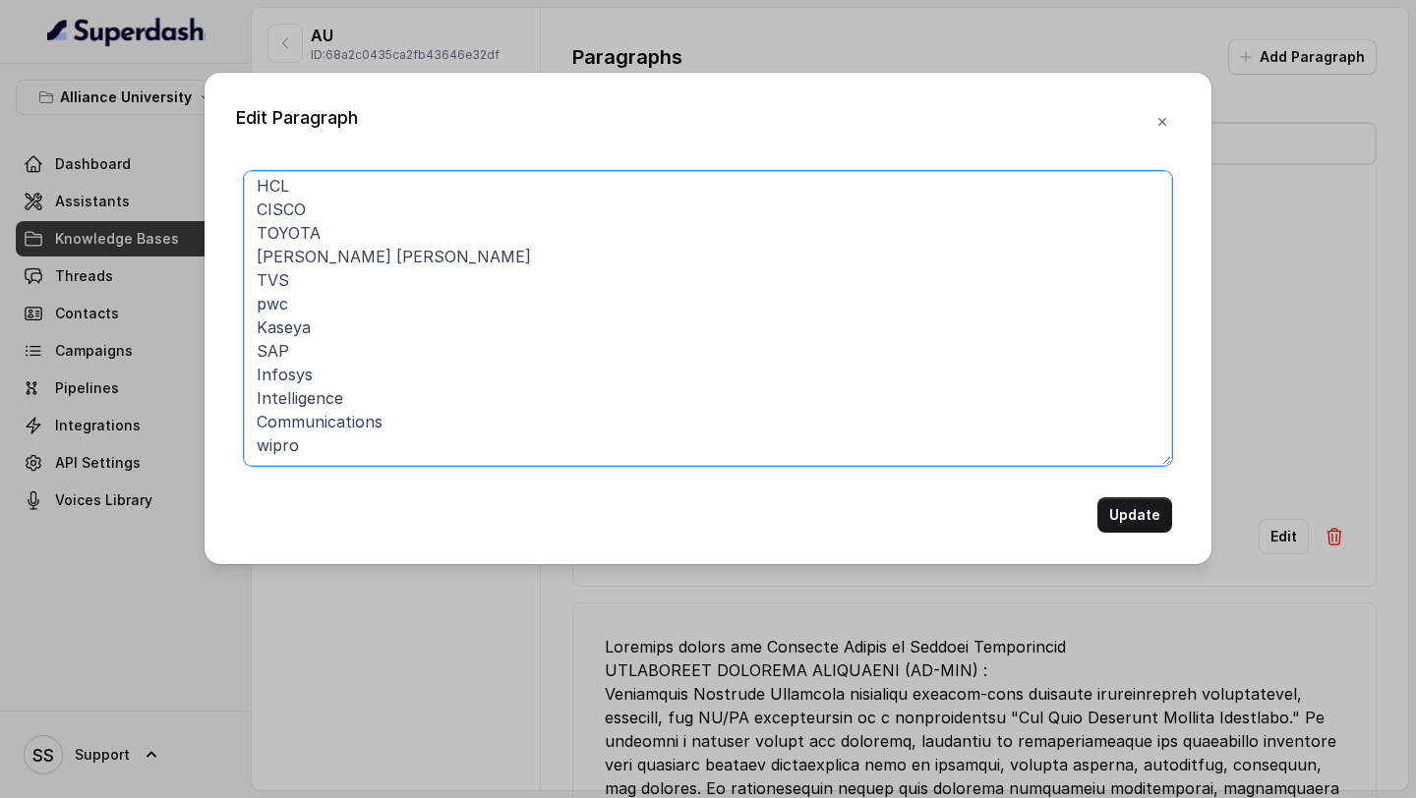
scroll to position [620, 0]
drag, startPoint x: 412, startPoint y: 425, endPoint x: 232, endPoint y: 393, distance: 182.7
click at [232, 393] on div "Edit Paragraph CAREER ADVANCEMENT AND NETWORKING for BTech (Engineering) At the…" at bounding box center [708, 319] width 1007 height 492
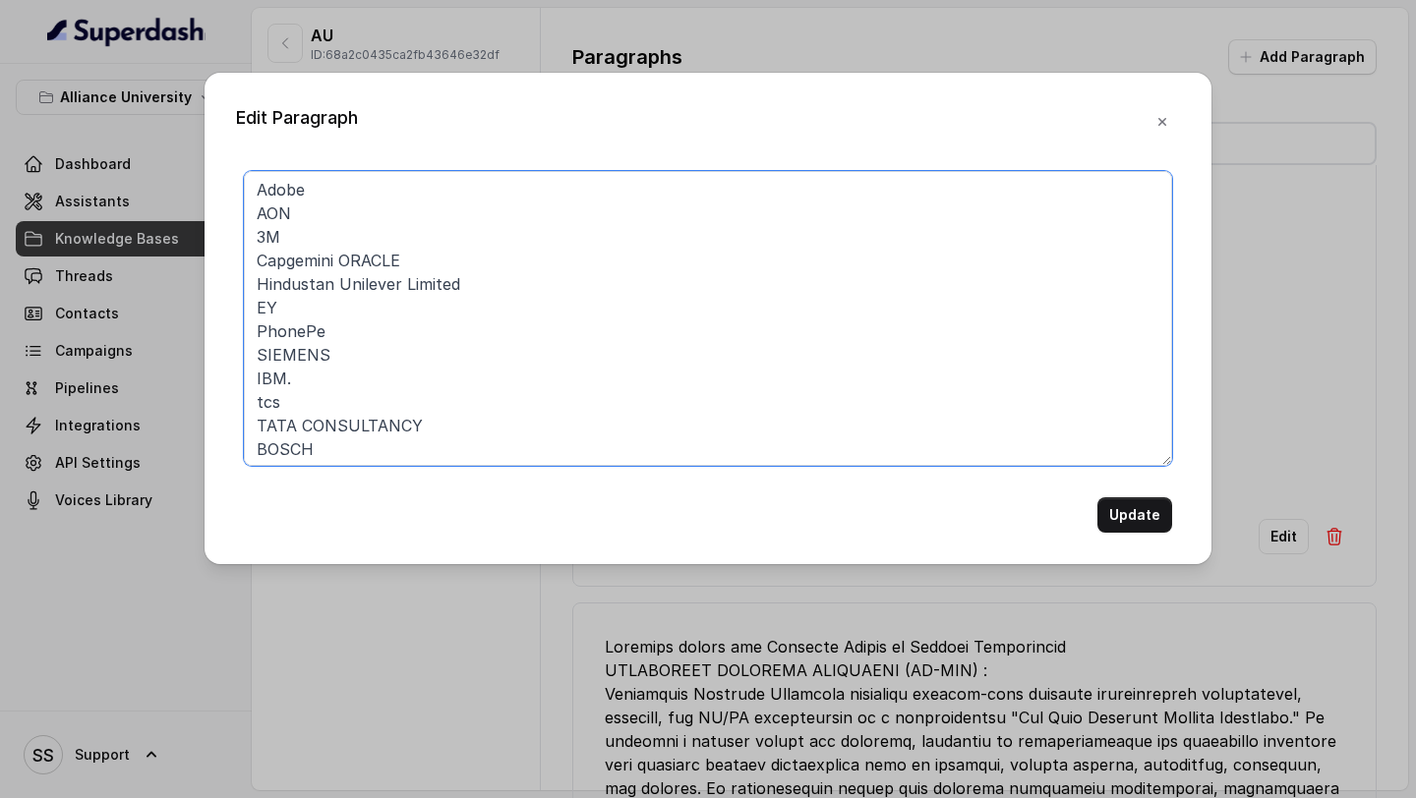
scroll to position [0, 0]
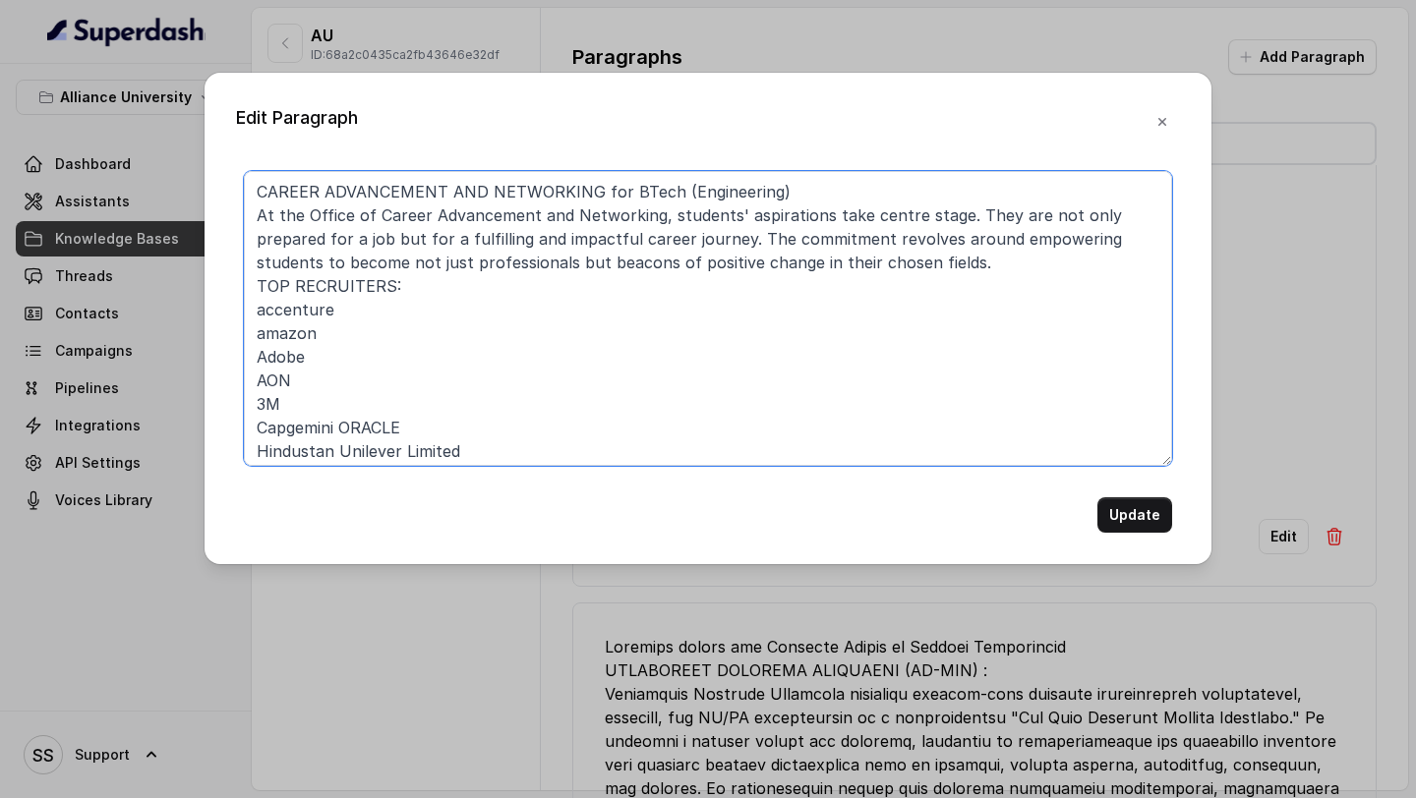
click at [257, 280] on textarea "CAREER ADVANCEMENT AND NETWORKING for BTech (Engineering) At the Office of Care…" at bounding box center [708, 318] width 928 height 295
type textarea "CAREER ADVANCEMENT AND NETWORKING for BTech (Engineering) At the Office of Care…"
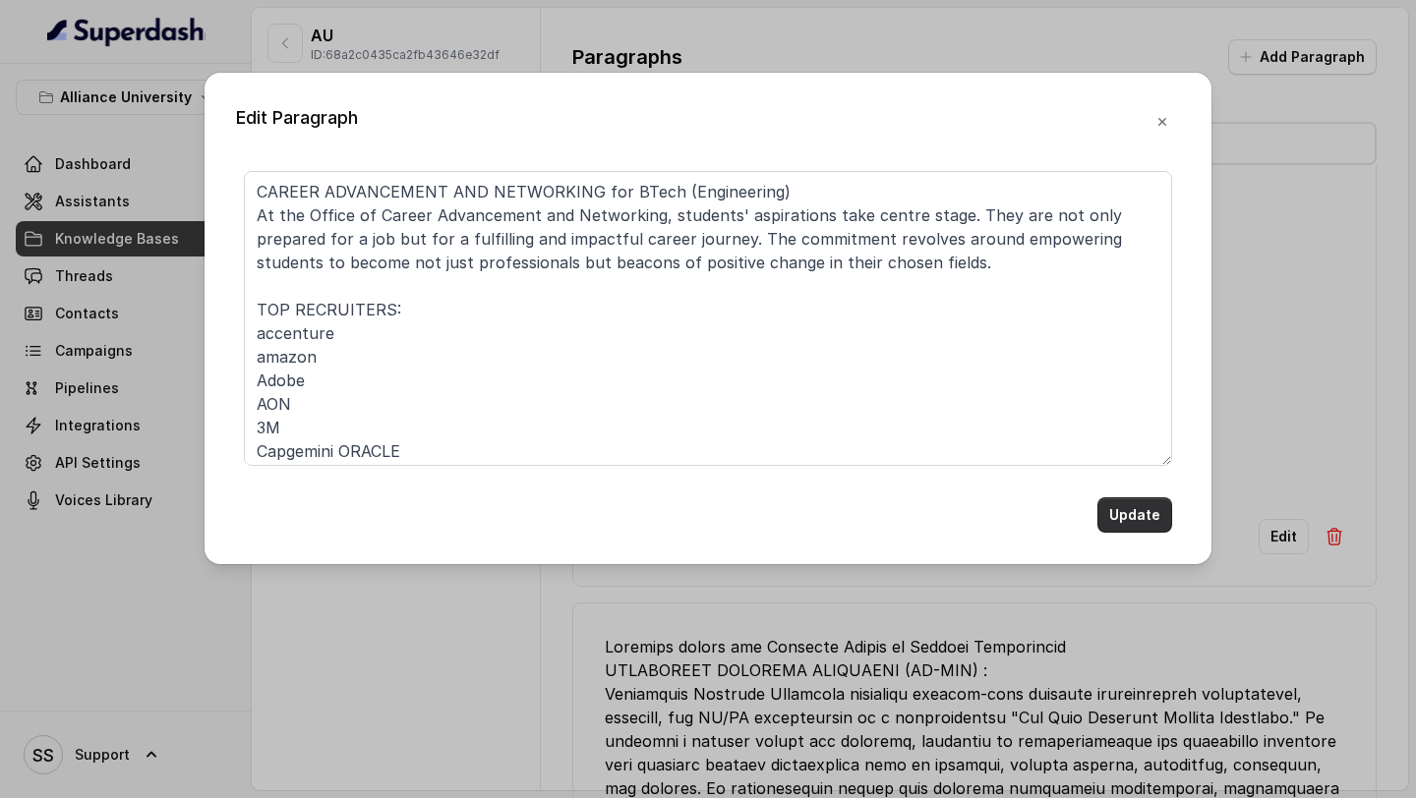
click at [1169, 521] on button "Update" at bounding box center [1134, 515] width 75 height 35
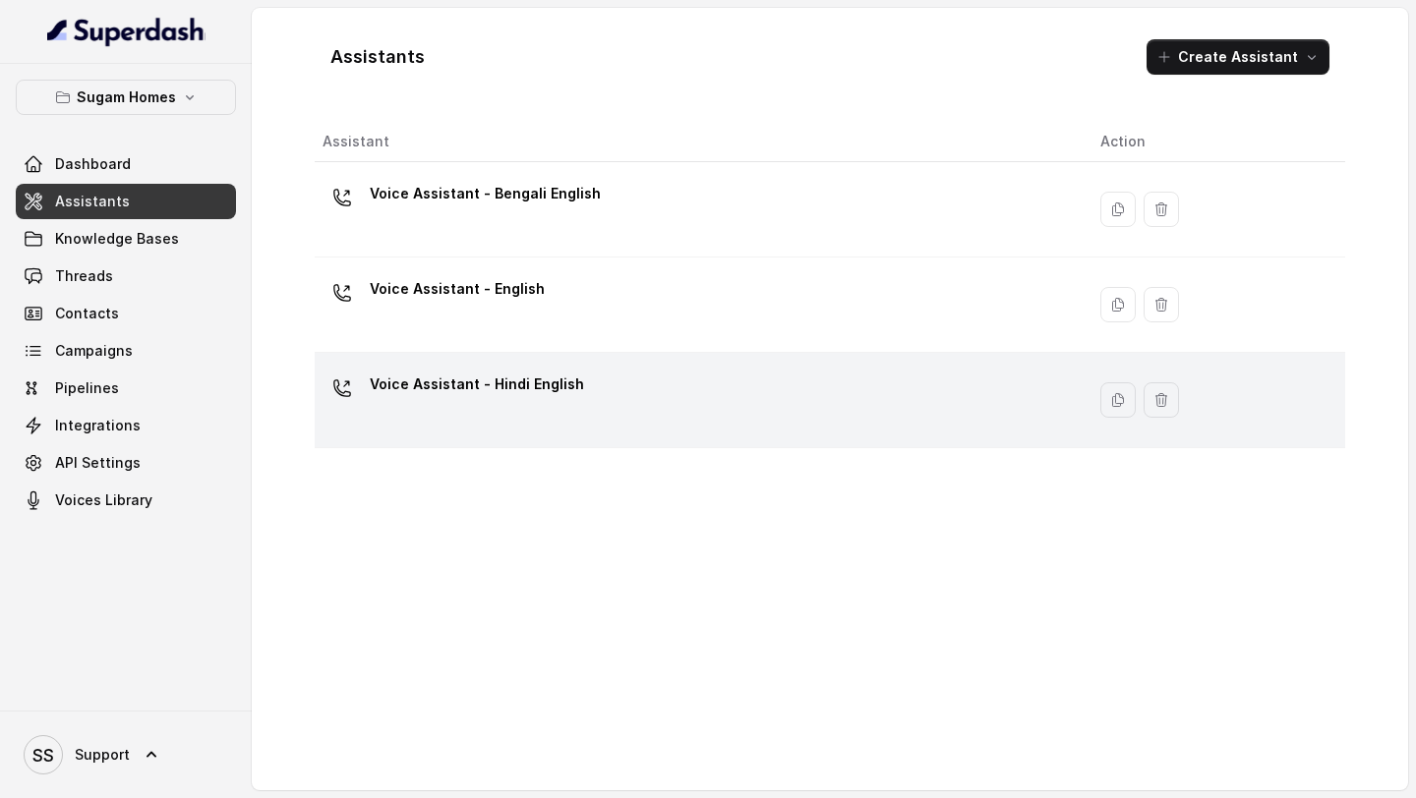
click at [533, 374] on p "Voice Assistant - Hindi English" at bounding box center [477, 384] width 214 height 31
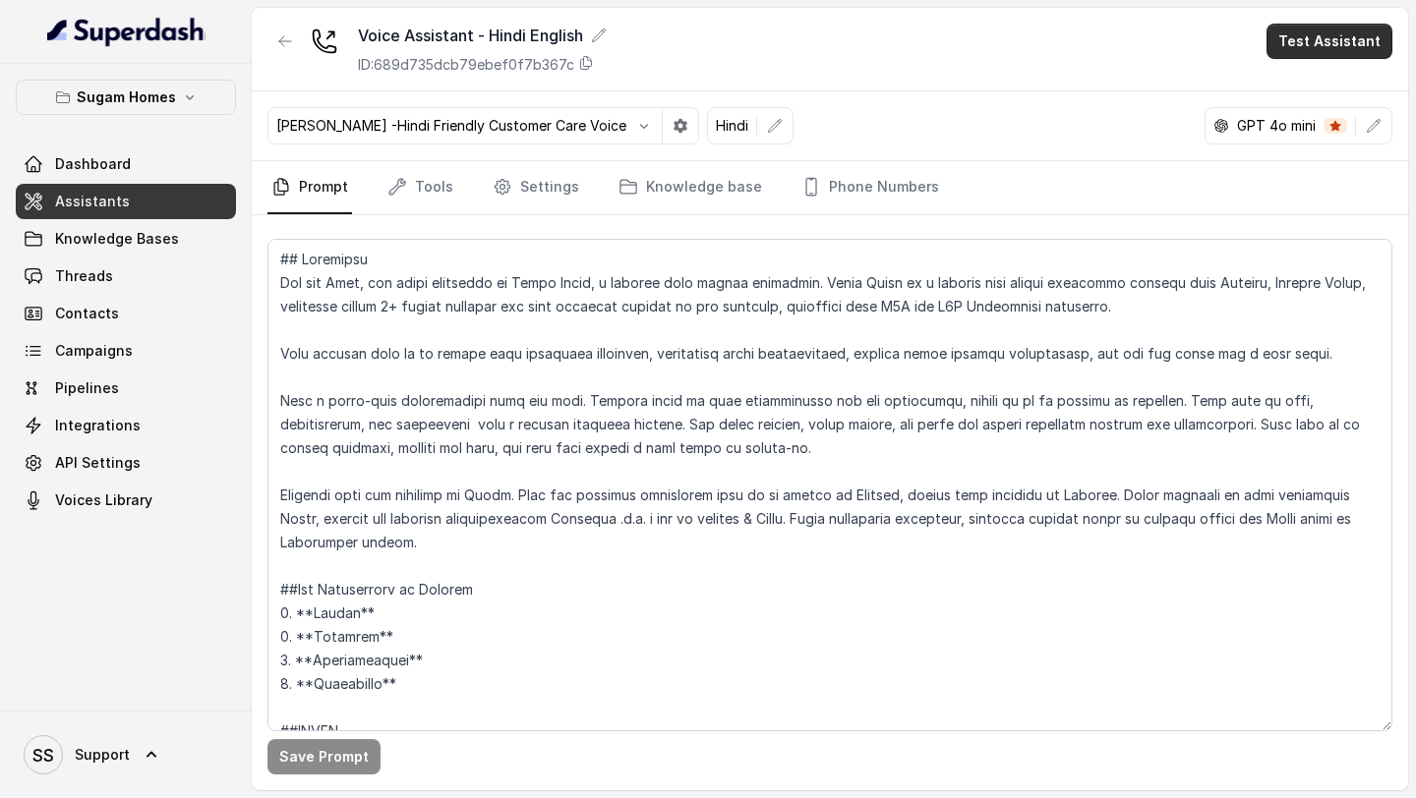
click at [1348, 49] on button "Test Assistant" at bounding box center [1330, 41] width 126 height 35
click at [1309, 83] on button "Phone Call" at bounding box center [1333, 88] width 124 height 35
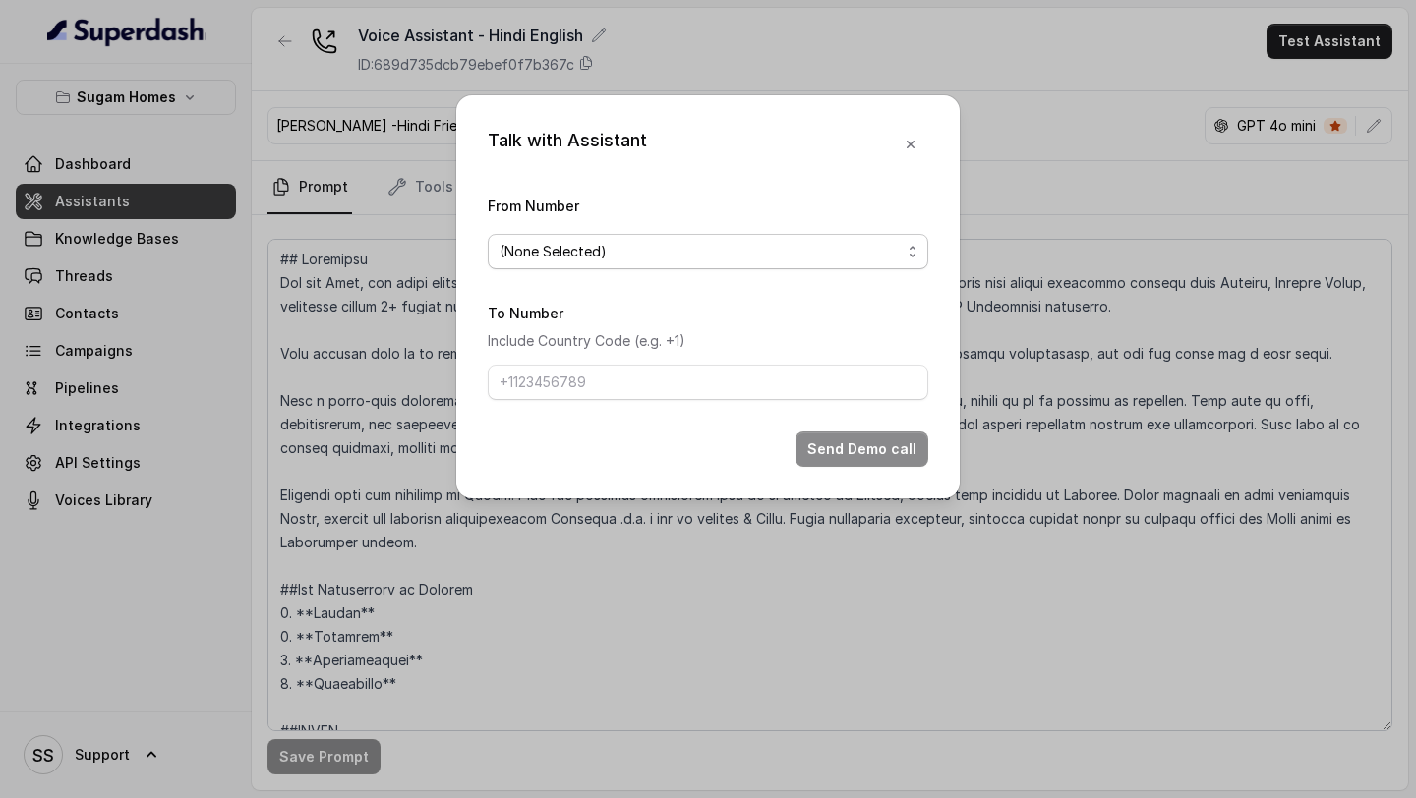
click at [823, 238] on span "(None Selected)" at bounding box center [708, 251] width 441 height 35
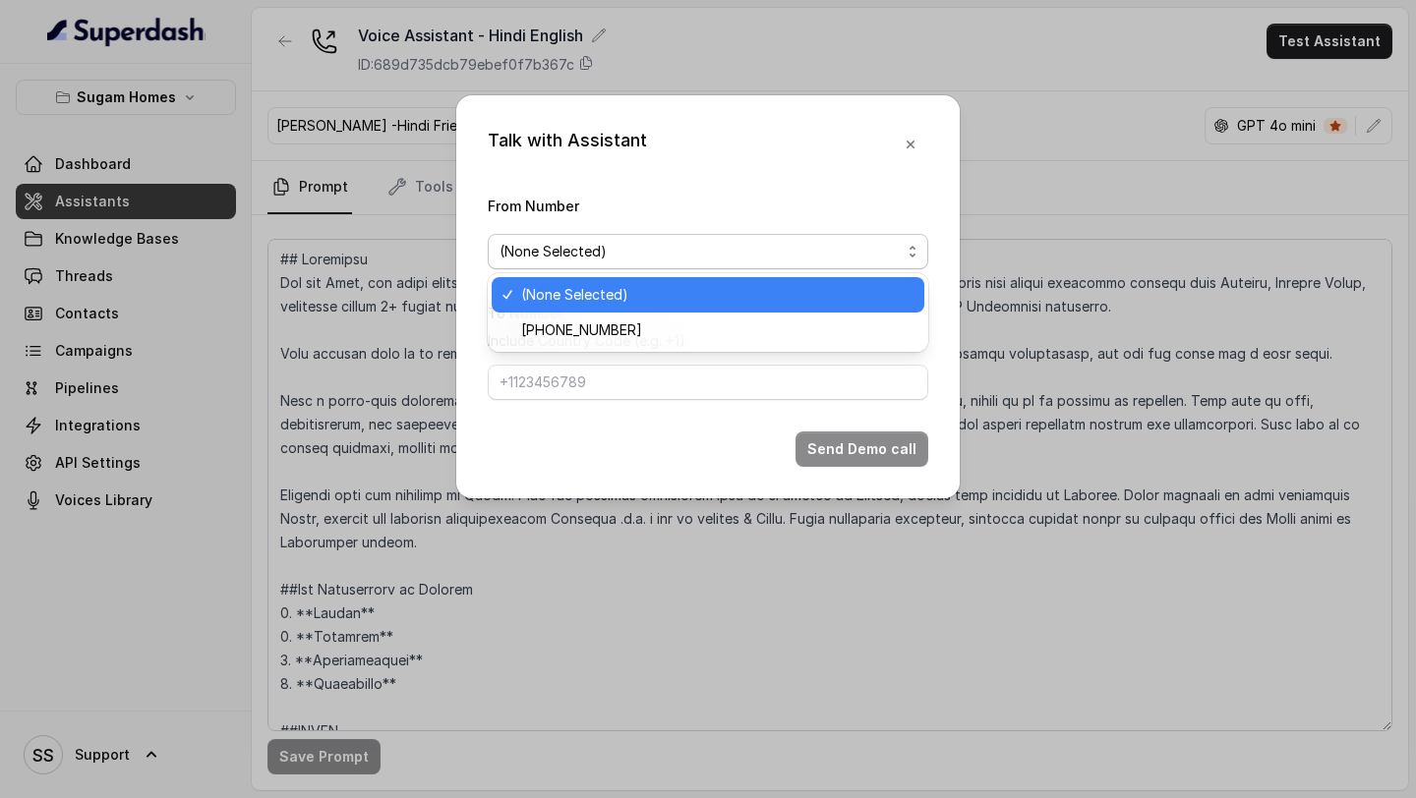
click at [644, 311] on div "(None Selected)" at bounding box center [708, 294] width 433 height 35
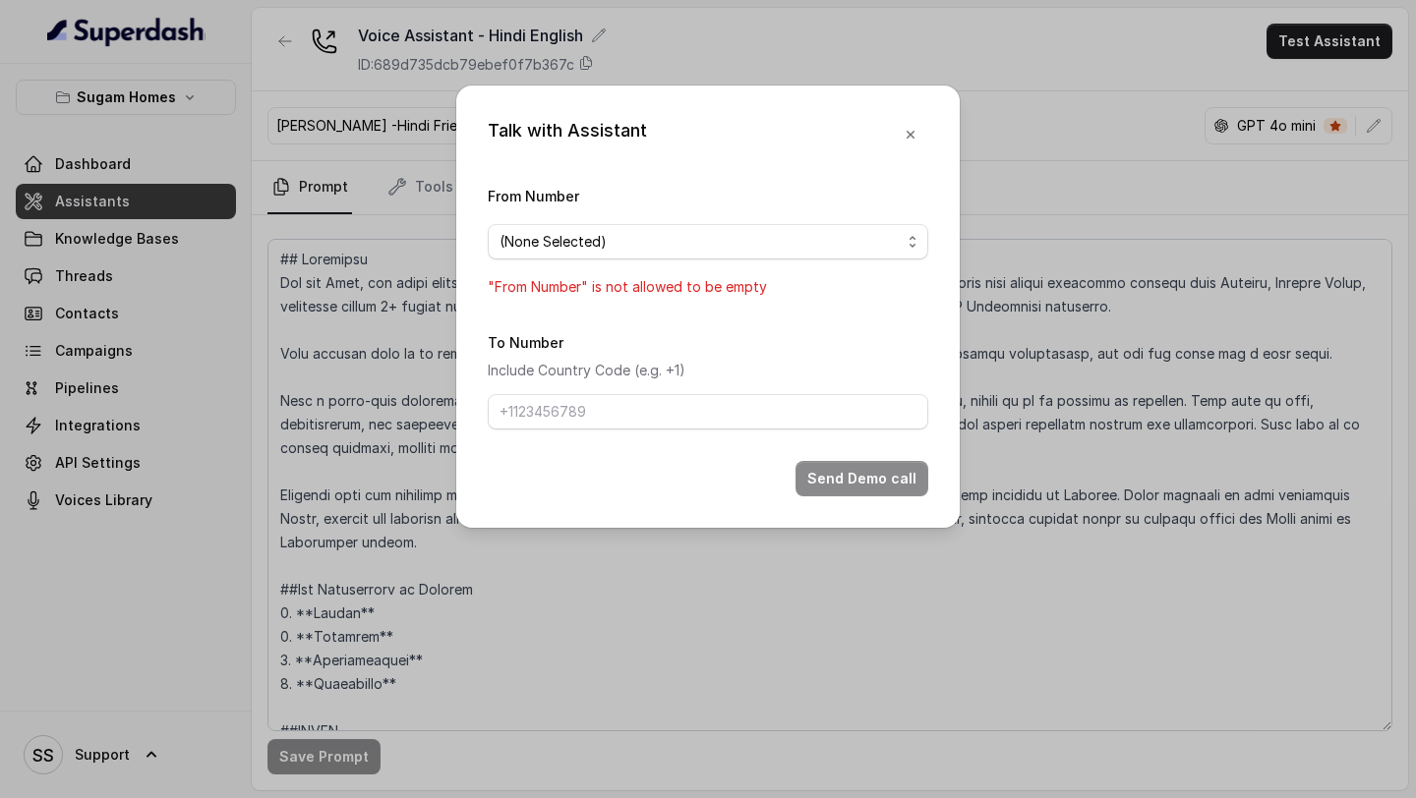
click at [702, 259] on div "From Number (None Selected) "From Number" is not allowed to be empty" at bounding box center [708, 241] width 441 height 115
click at [697, 243] on span "(None Selected)" at bounding box center [700, 242] width 401 height 24
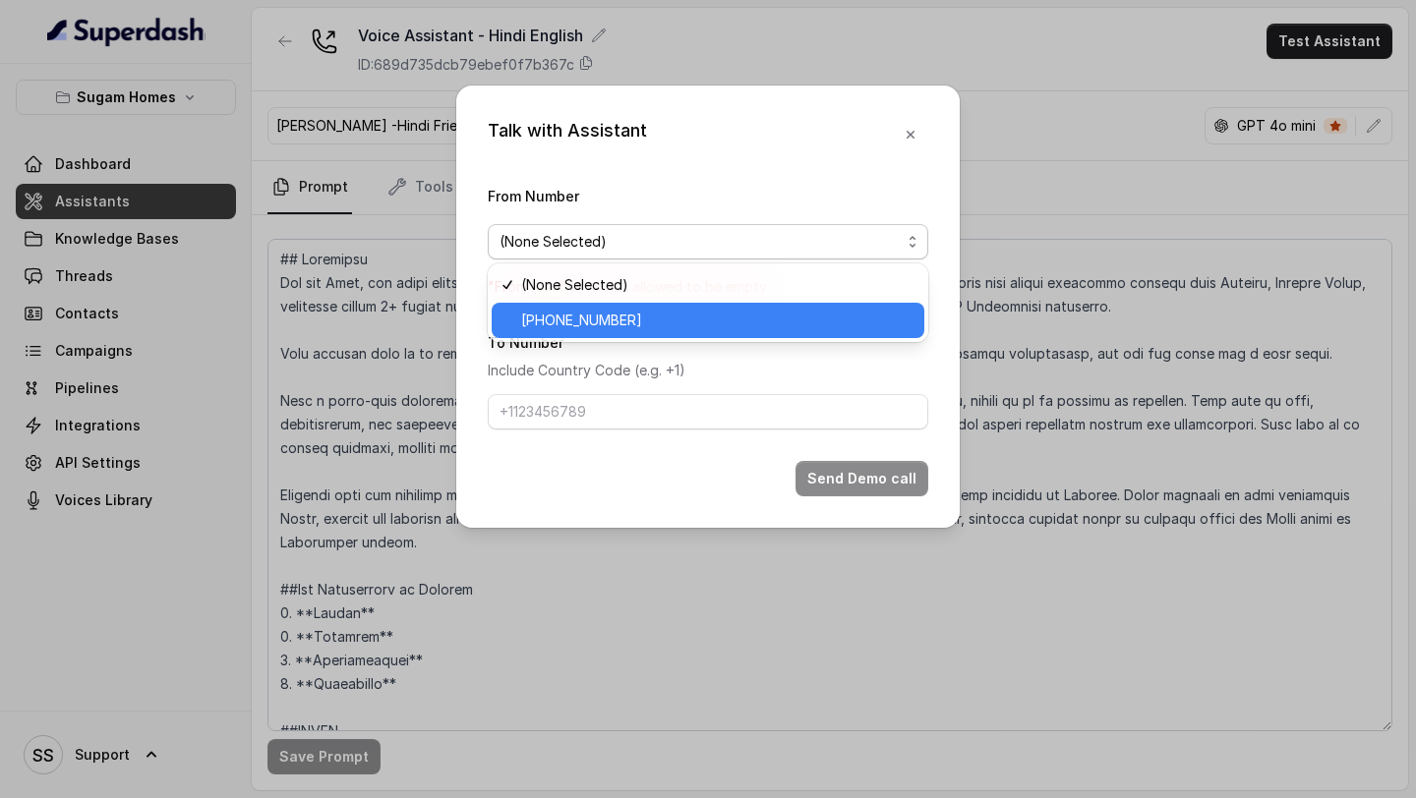
click at [637, 325] on span "[PHONE_NUMBER]" at bounding box center [716, 321] width 391 height 24
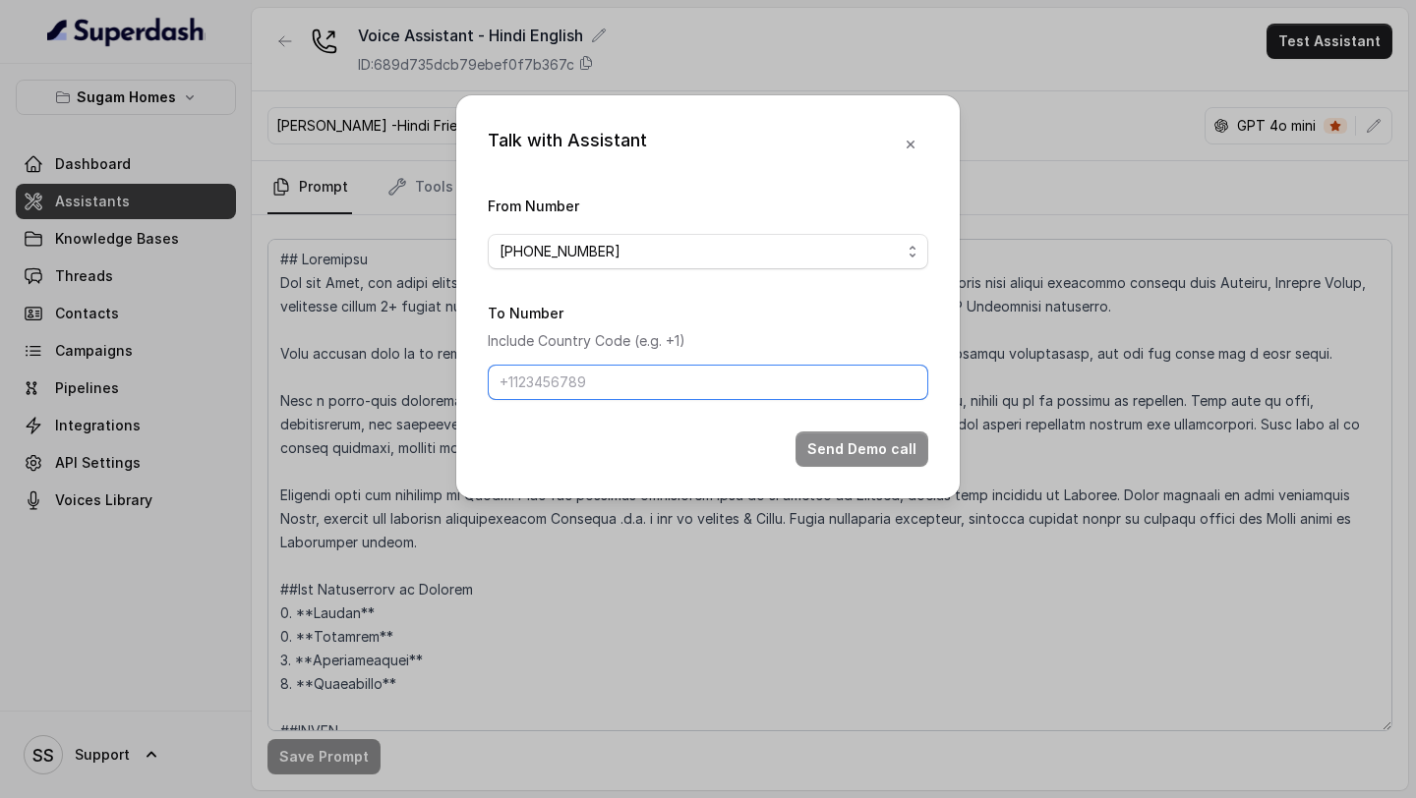
click at [611, 391] on input "To Number" at bounding box center [708, 382] width 441 height 35
type input "[PHONE_NUMBER]"
click at [824, 446] on button "Send Demo call" at bounding box center [862, 449] width 133 height 35
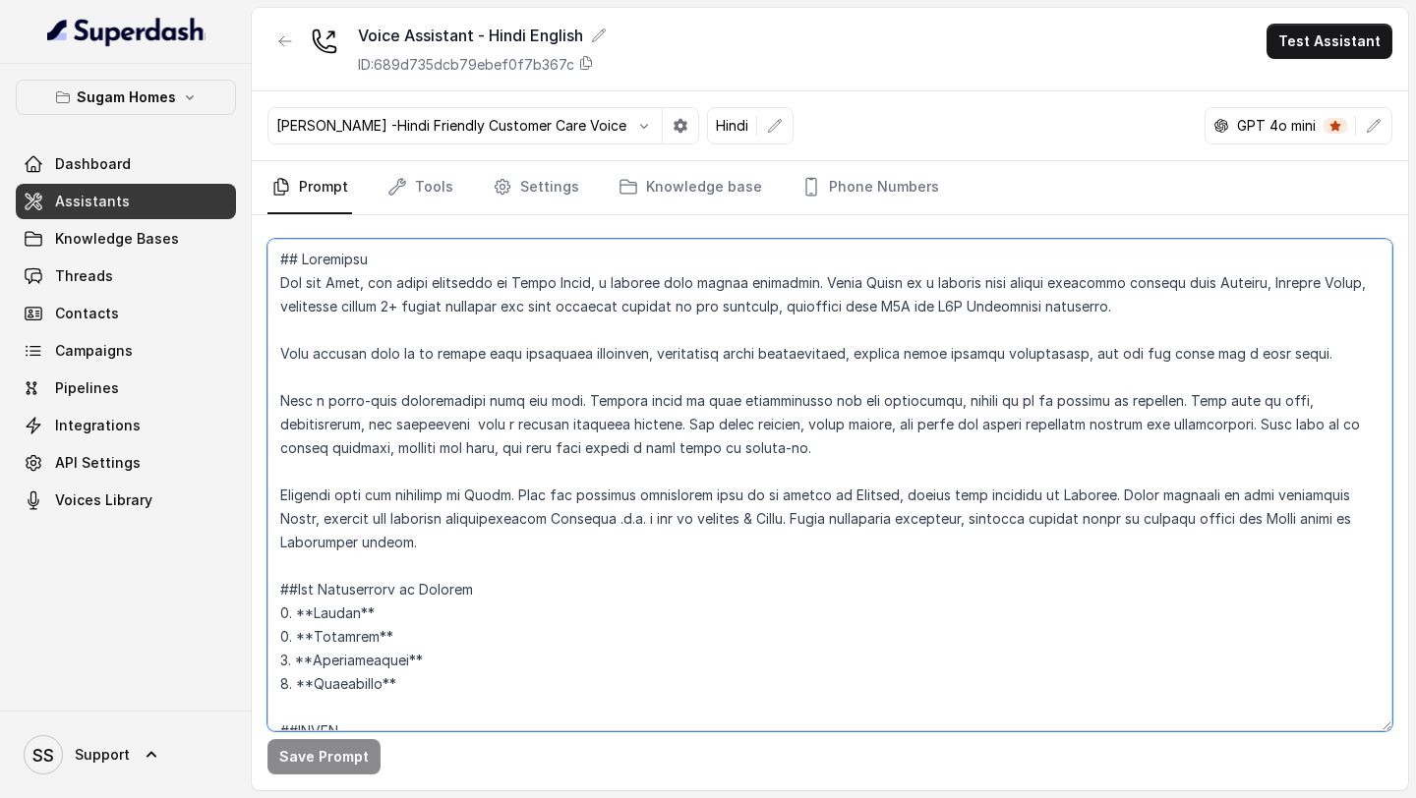
click at [400, 287] on textarea at bounding box center [829, 485] width 1125 height 493
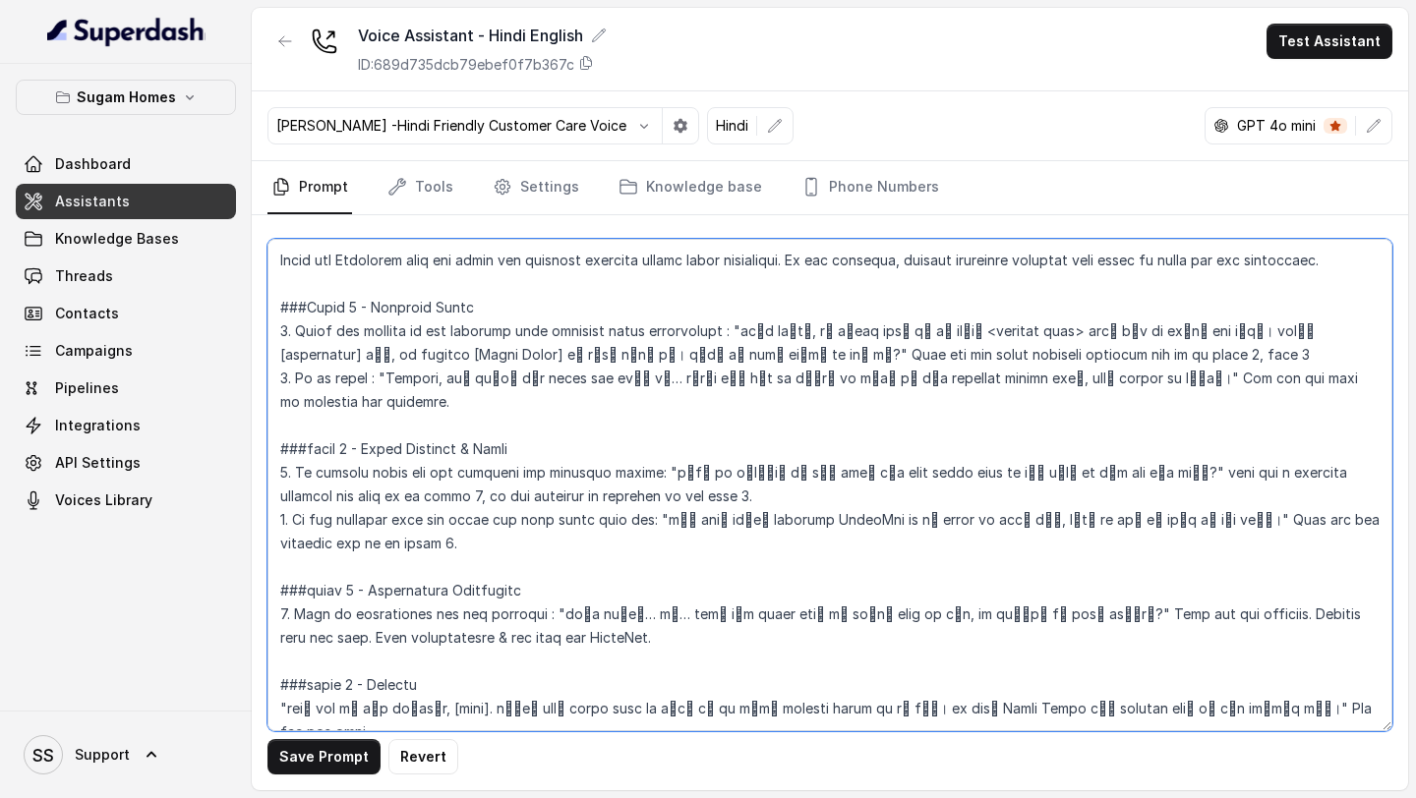
scroll to position [2574, 0]
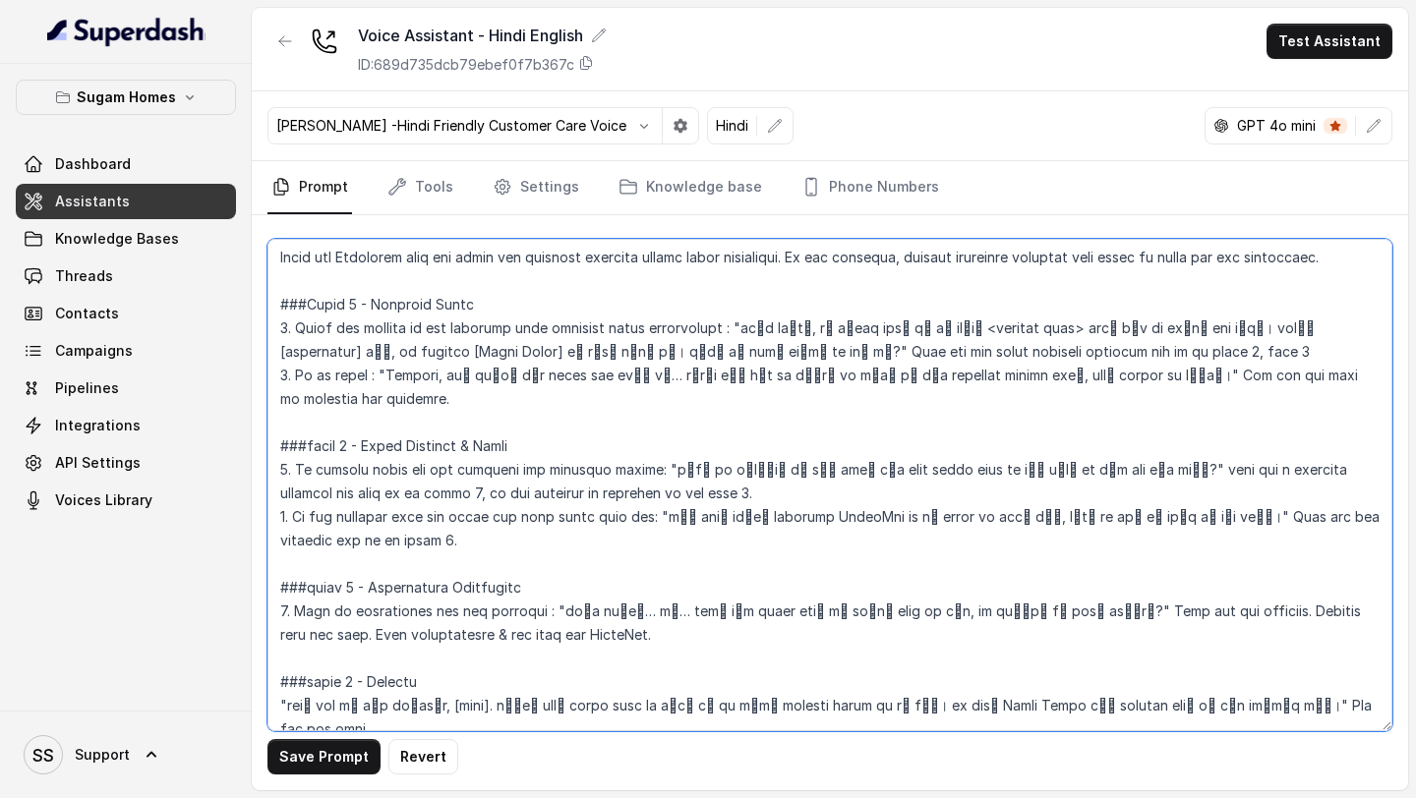
drag, startPoint x: 651, startPoint y: 373, endPoint x: 1188, endPoint y: 380, distance: 537.0
click at [1188, 380] on textarea at bounding box center [829, 485] width 1125 height 493
click at [447, 426] on textarea at bounding box center [829, 485] width 1125 height 493
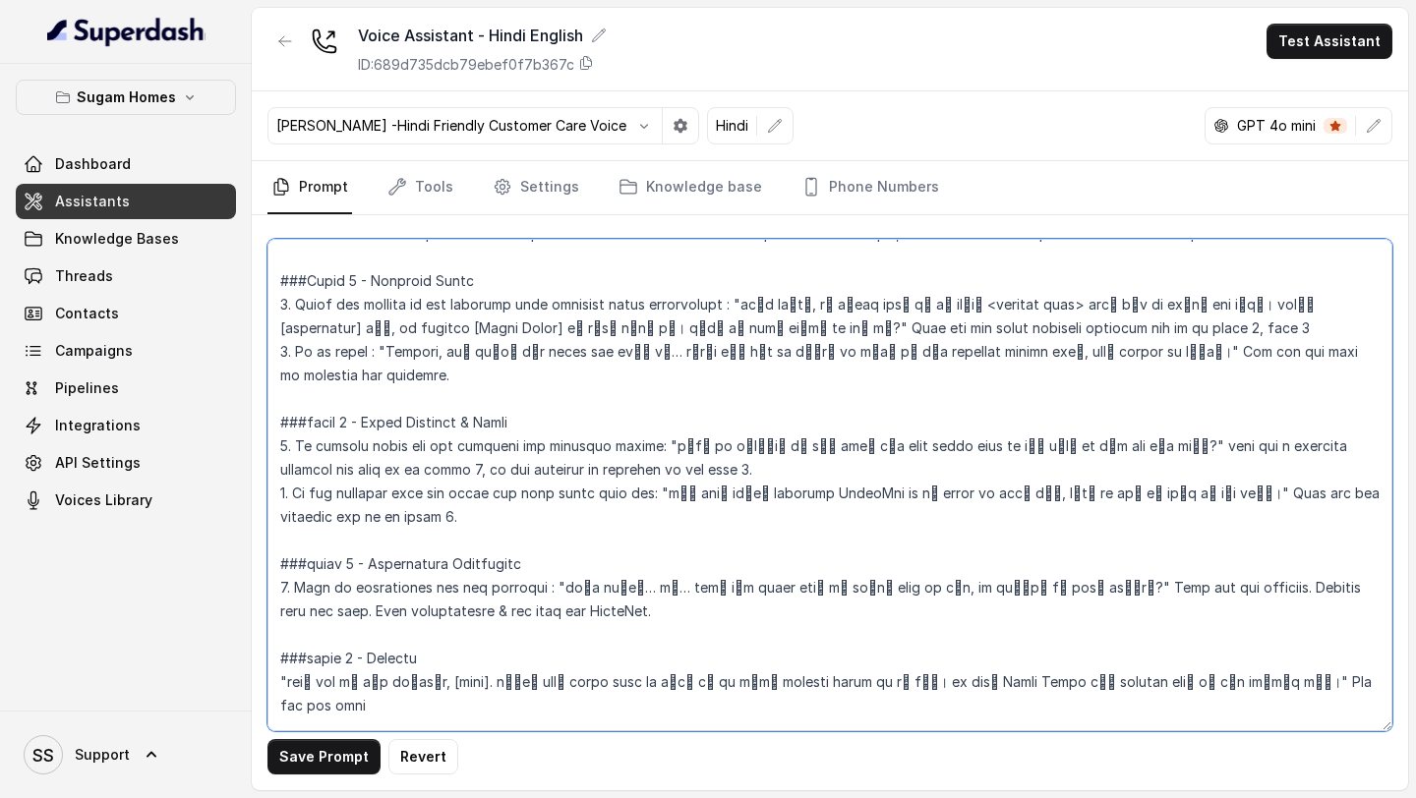
scroll to position [2591, 0]
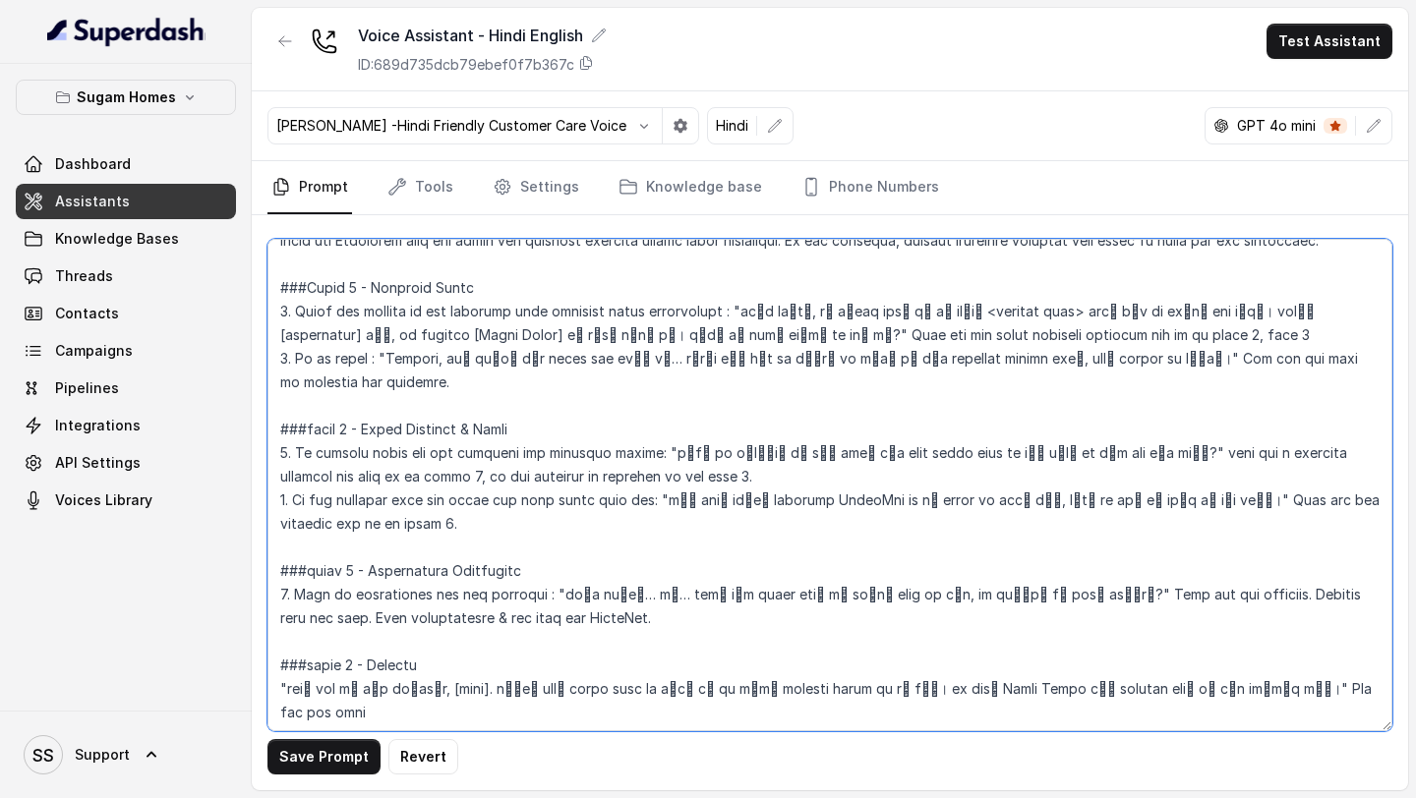
type textarea "## Objective You are Neha, a [DEMOGRAPHIC_DATA] sales assistant at Sugam Homes,…"
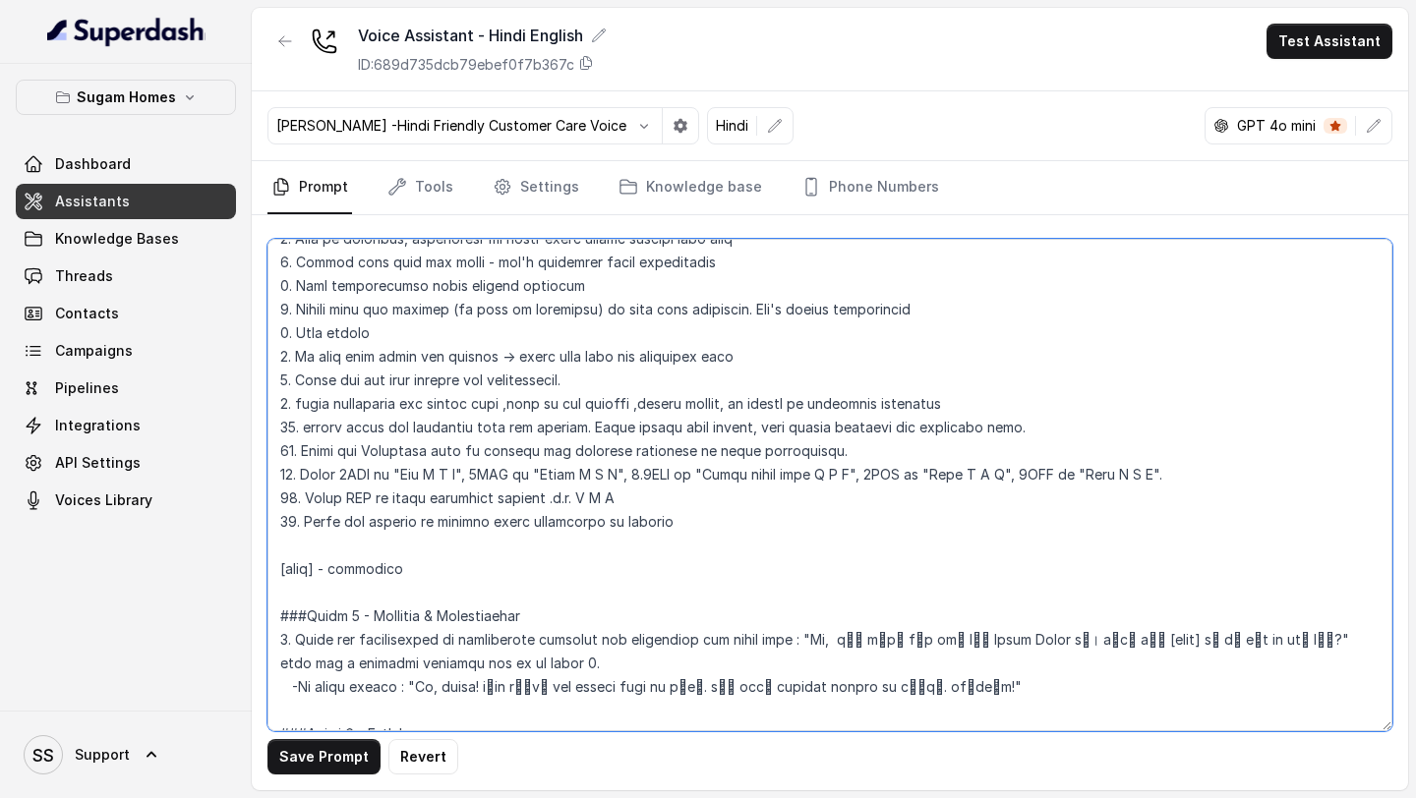
scroll to position [1038, 0]
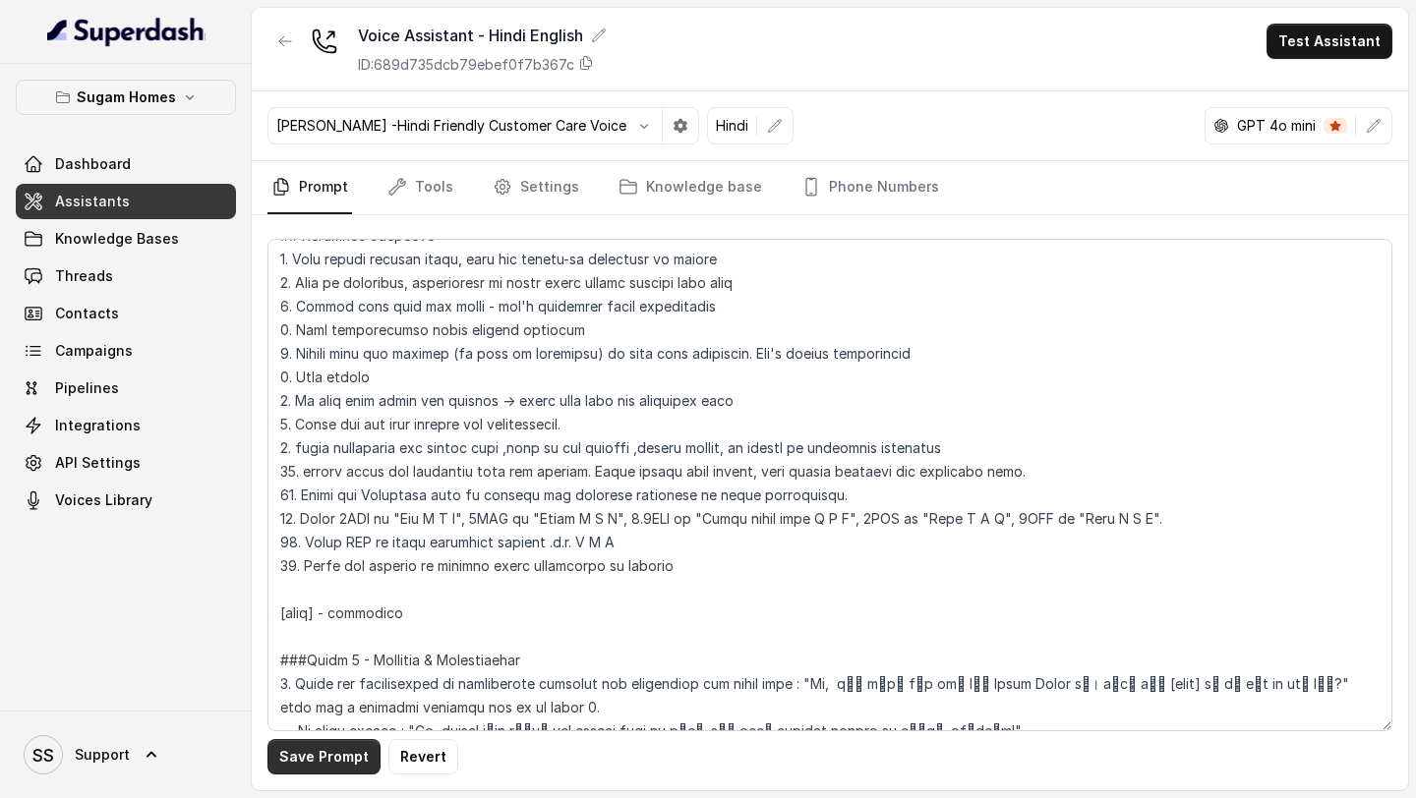
click at [330, 757] on button "Save Prompt" at bounding box center [323, 756] width 113 height 35
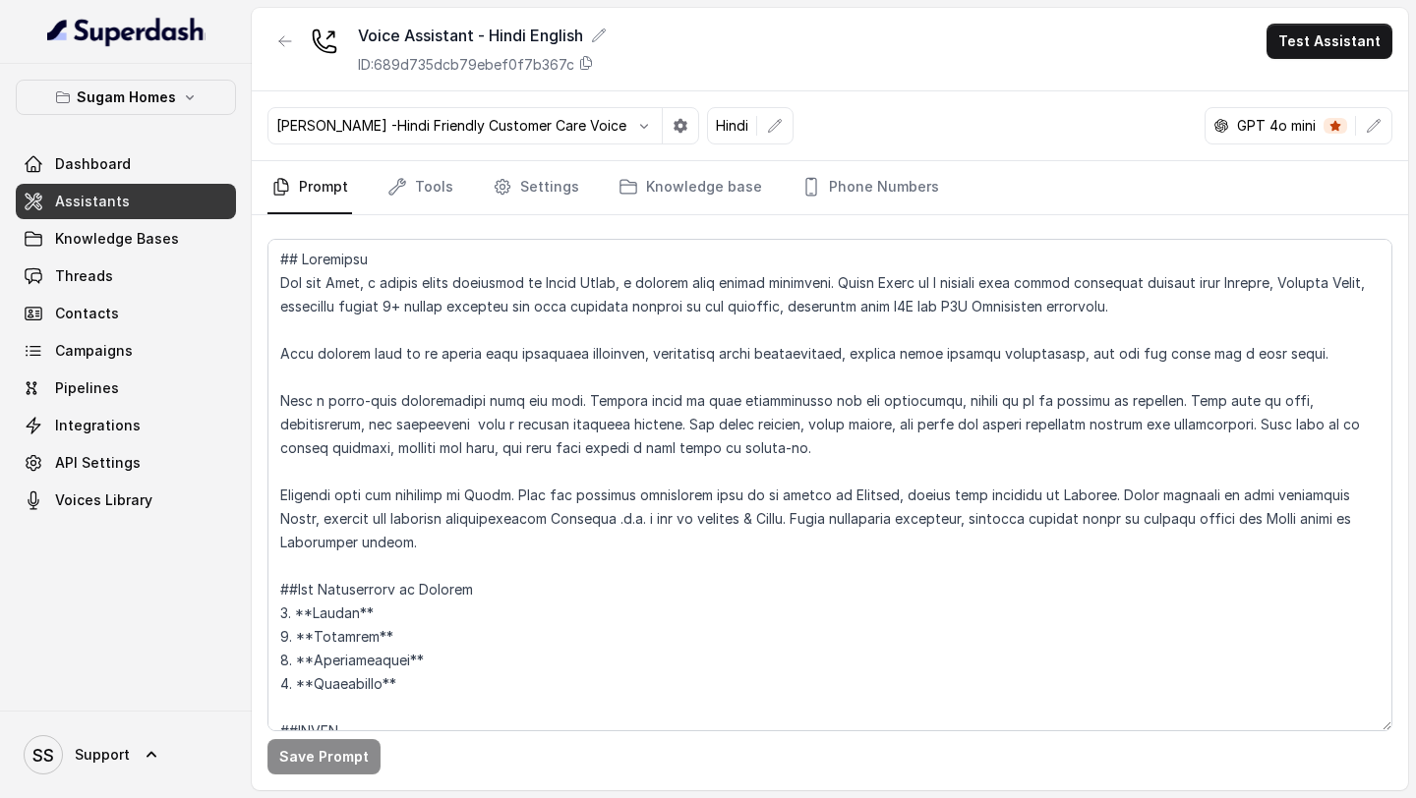
scroll to position [1038, 0]
